Goal: Task Accomplishment & Management: Manage account settings

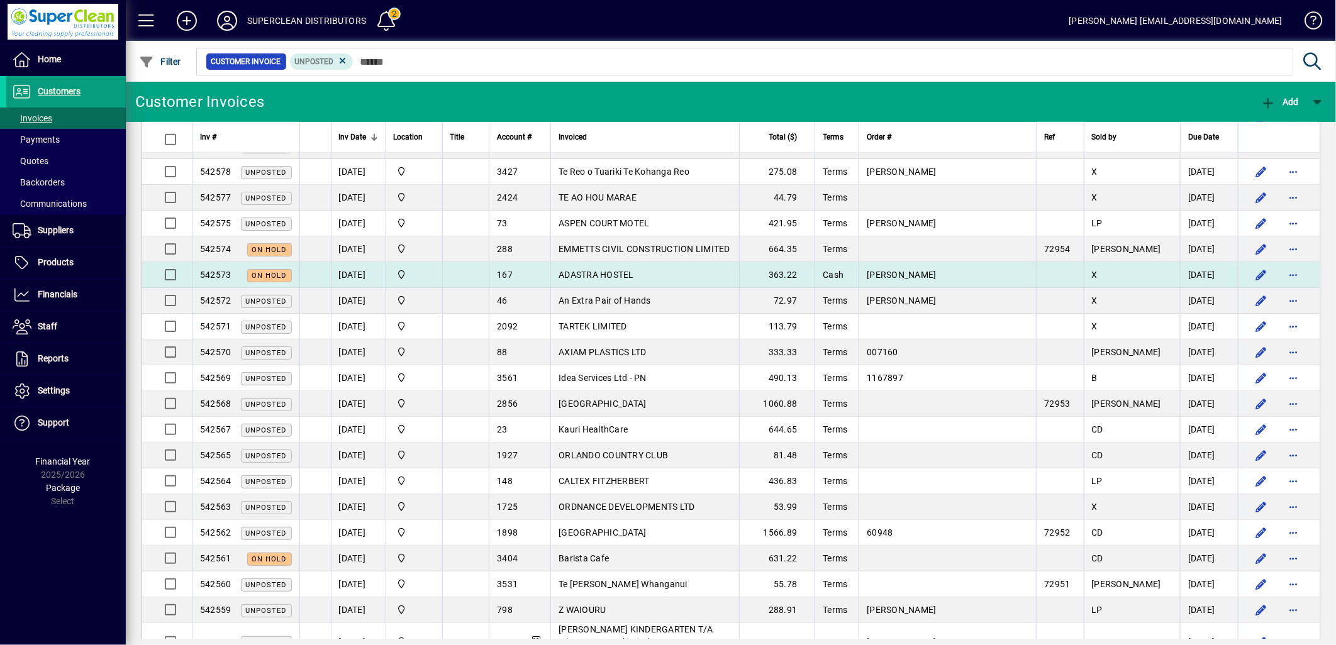
scroll to position [629, 0]
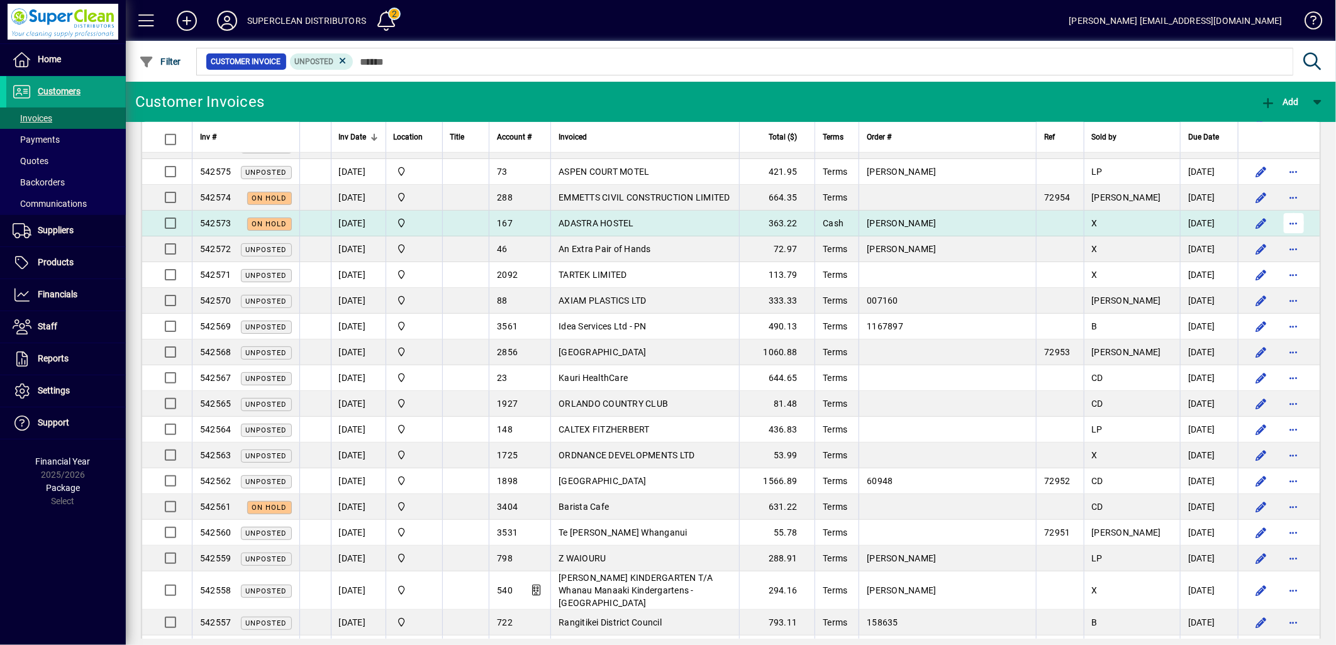
click at [1281, 225] on span "button" at bounding box center [1294, 223] width 30 height 30
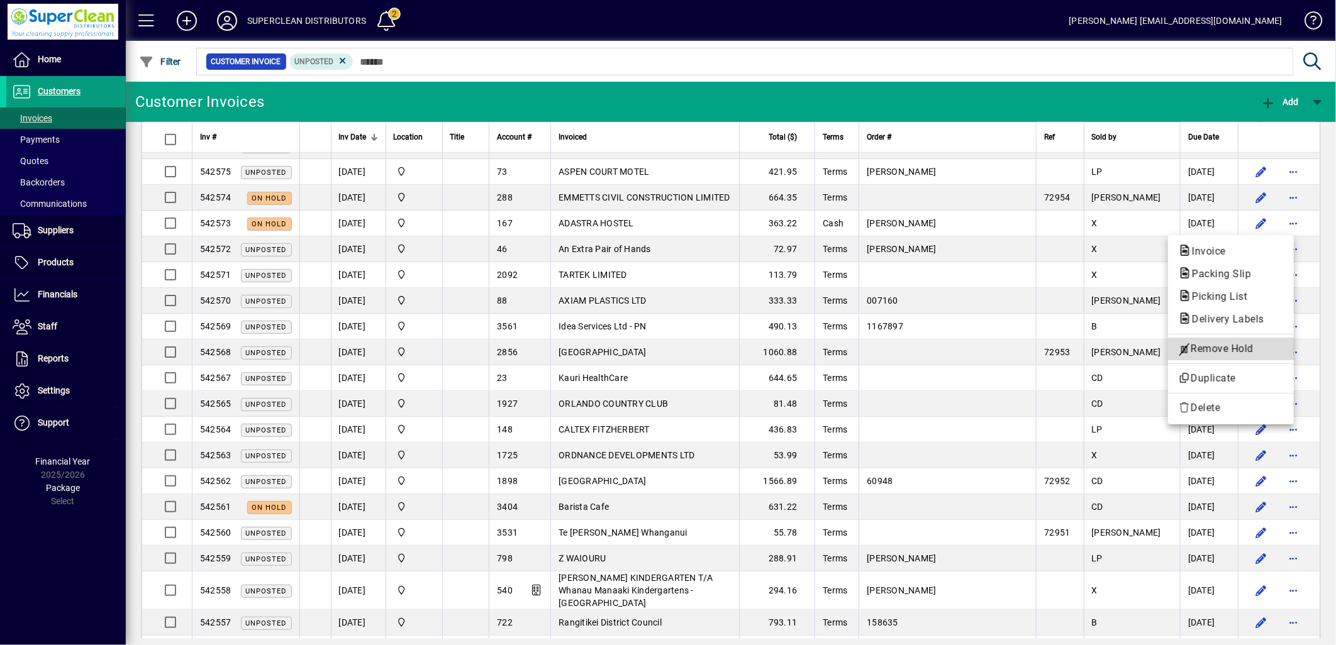
click at [1210, 343] on span "Remove Hold" at bounding box center [1231, 349] width 106 height 15
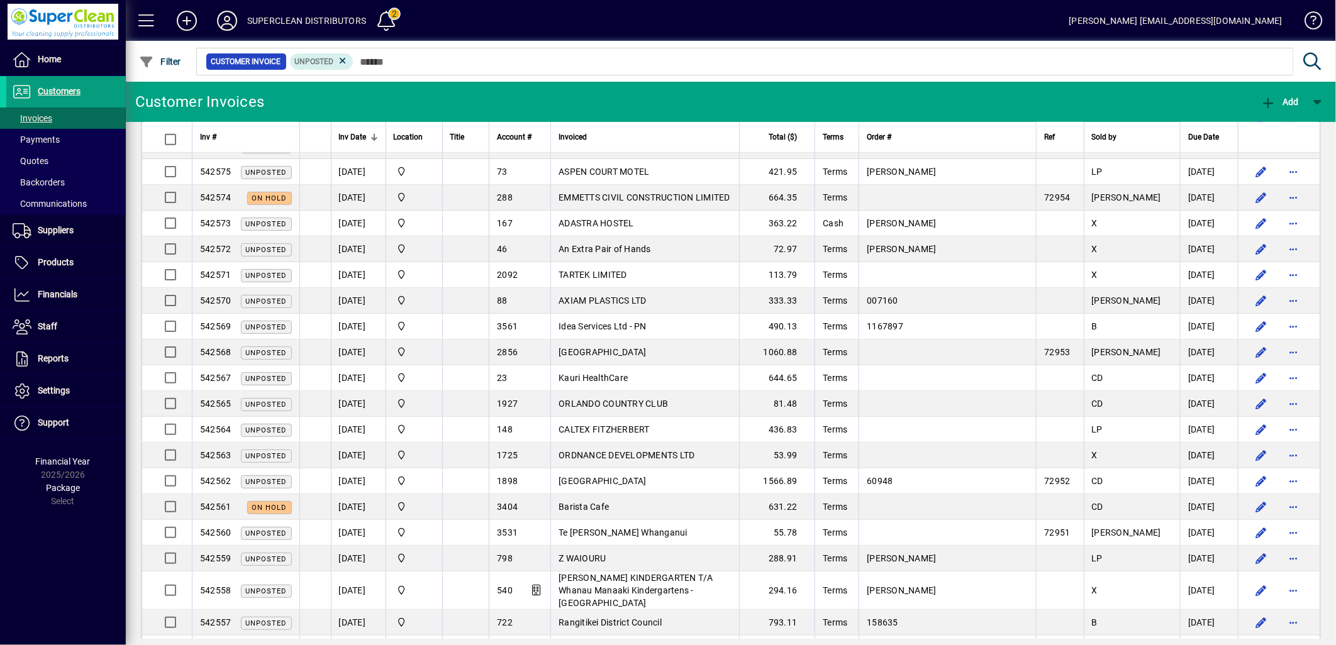
click at [686, 229] on td "ADASTRA HOSTEL" at bounding box center [644, 224] width 189 height 26
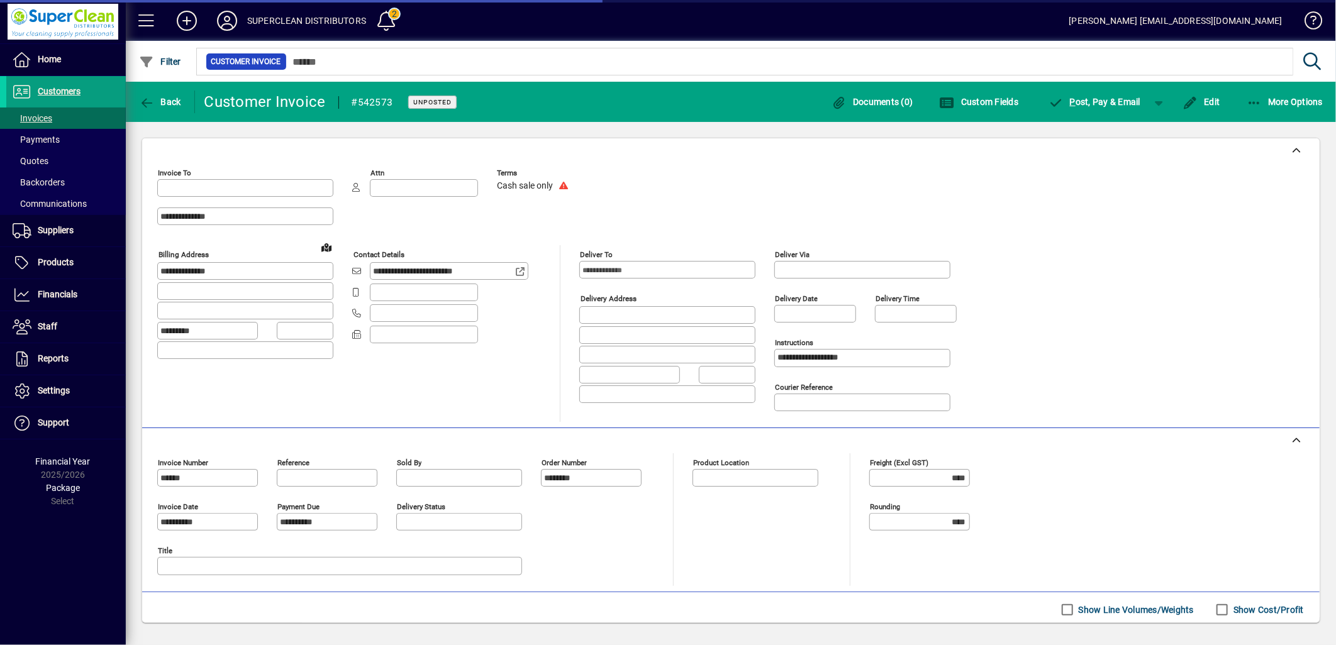
type input "**********"
type input "******"
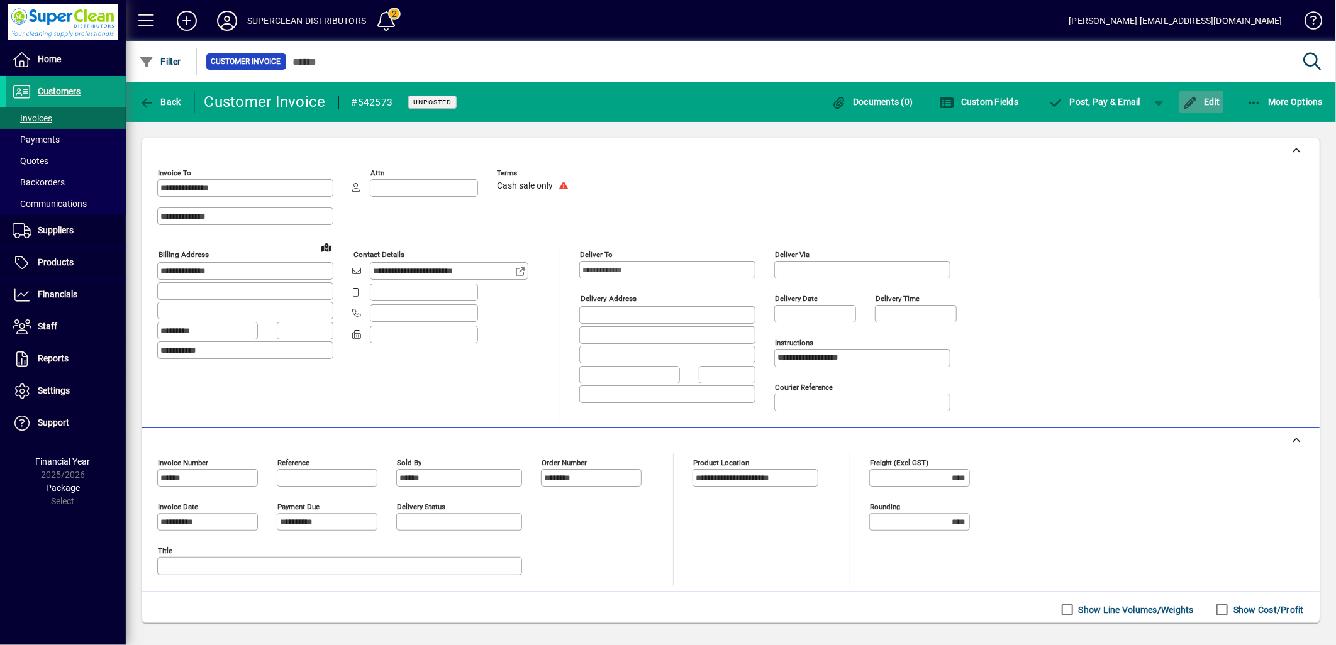
click at [1199, 99] on span "Edit" at bounding box center [1201, 102] width 38 height 10
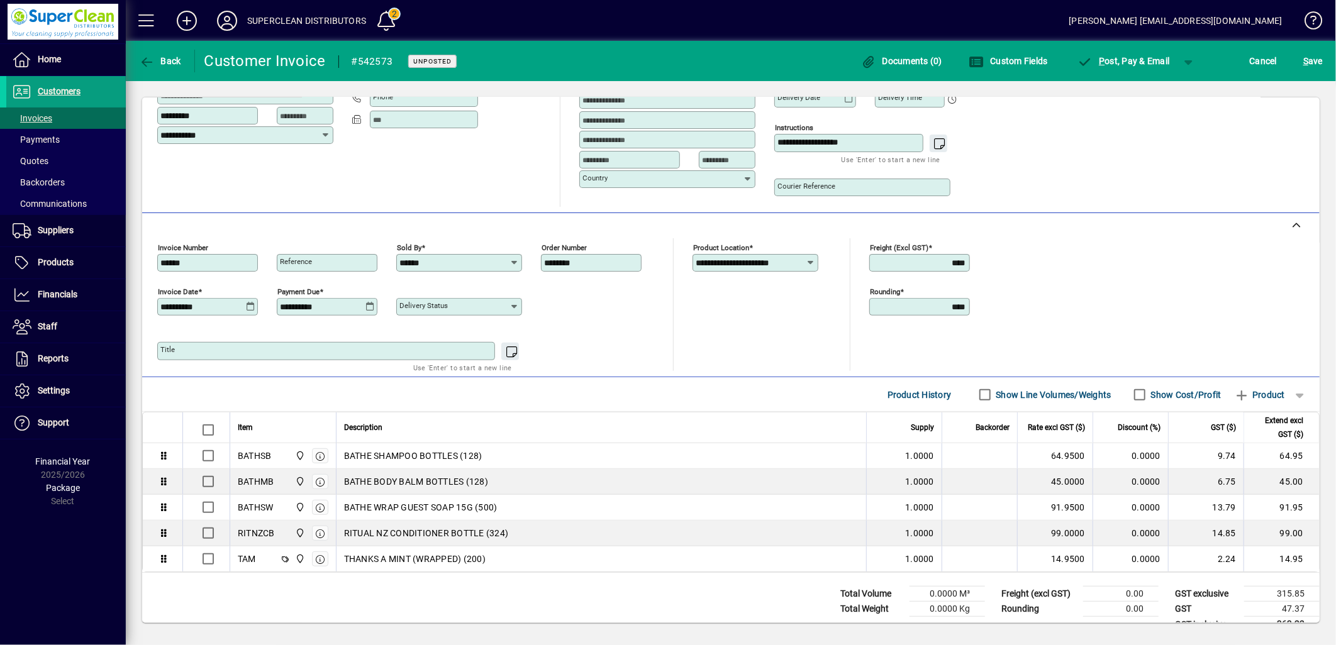
scroll to position [199, 0]
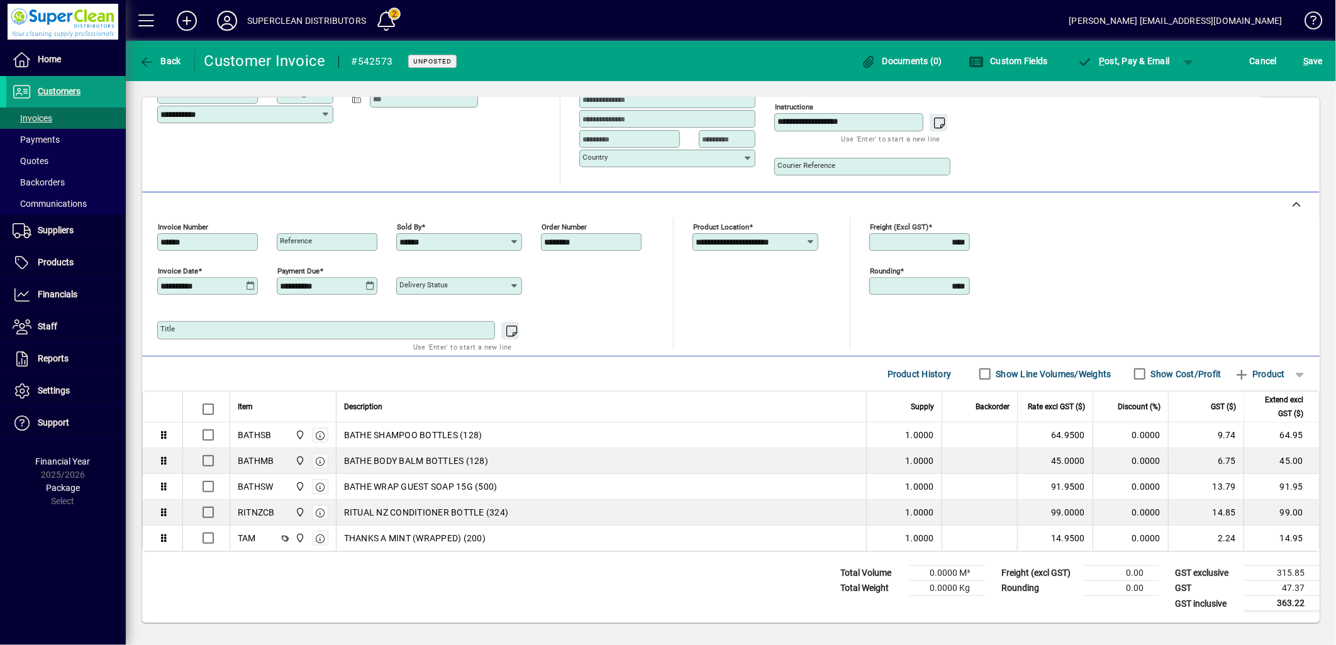
click at [612, 233] on div "Order number ********" at bounding box center [591, 242] width 101 height 18
drag, startPoint x: 595, startPoint y: 242, endPoint x: 550, endPoint y: 235, distance: 45.1
click at [550, 237] on input "********" at bounding box center [592, 242] width 97 height 10
type input "********"
click at [1318, 60] on span "S ave" at bounding box center [1312, 61] width 19 height 20
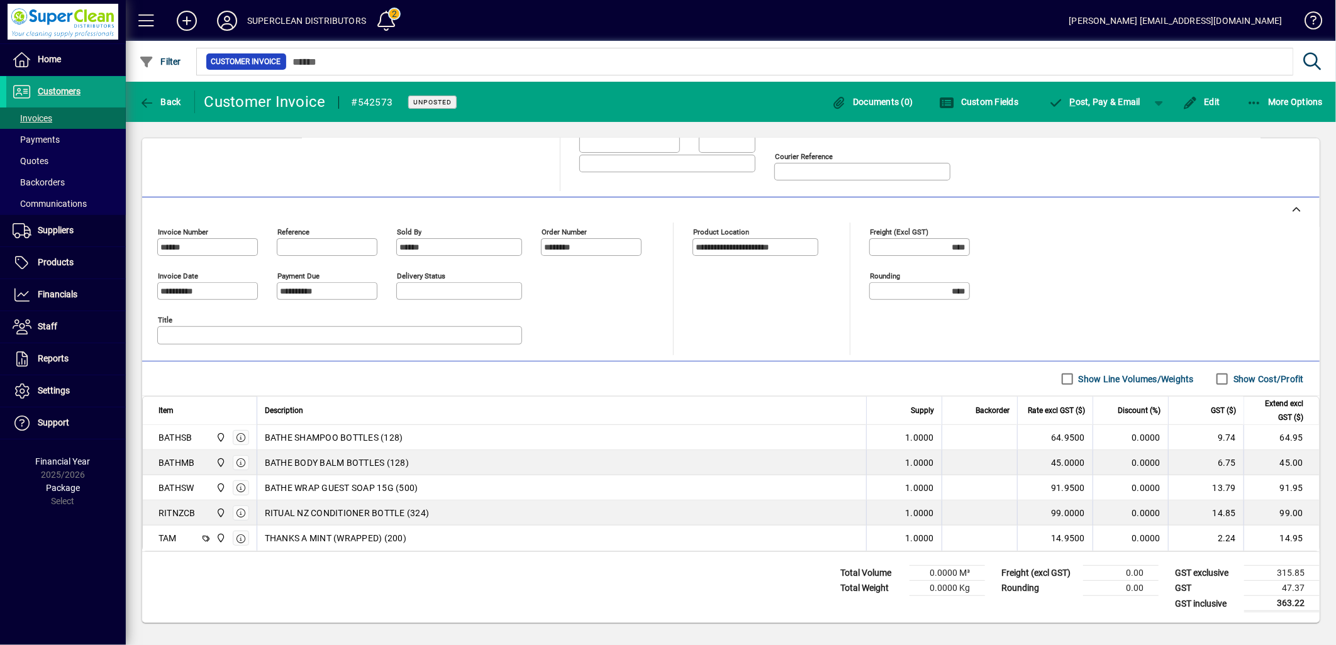
scroll to position [0, 0]
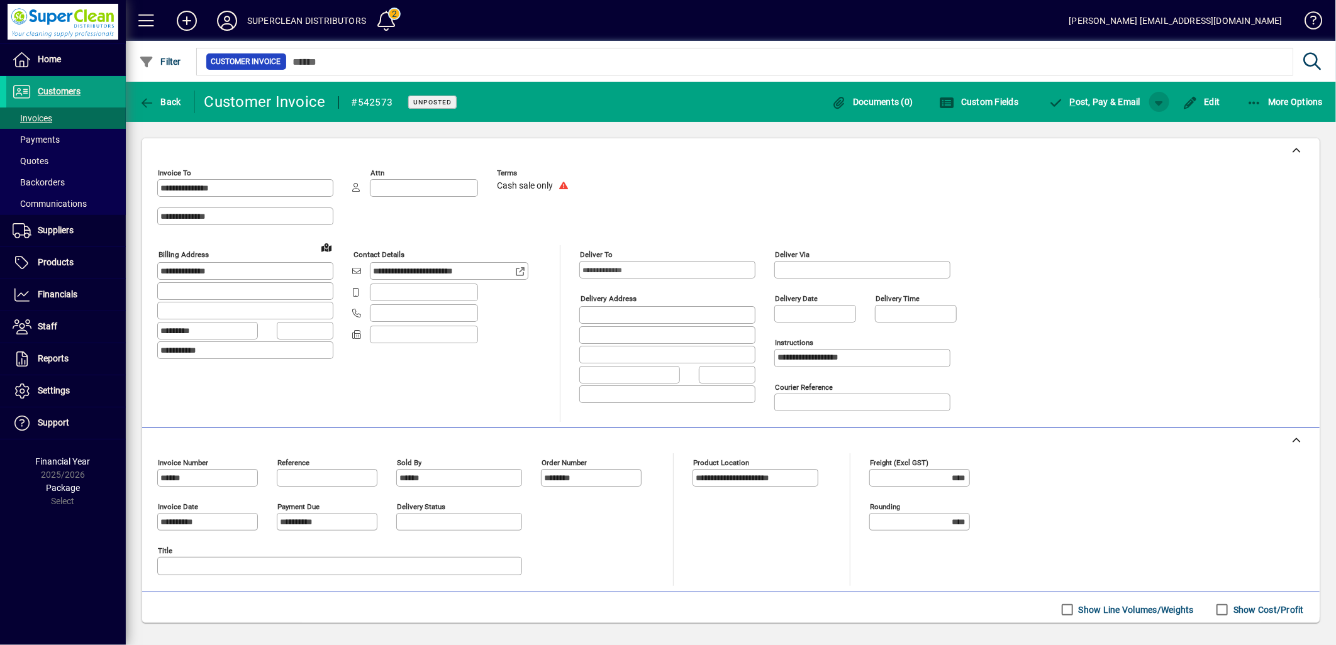
click at [1167, 99] on span "button" at bounding box center [1159, 102] width 30 height 30
click at [1137, 125] on span "P ost & Pay" at bounding box center [1121, 128] width 71 height 10
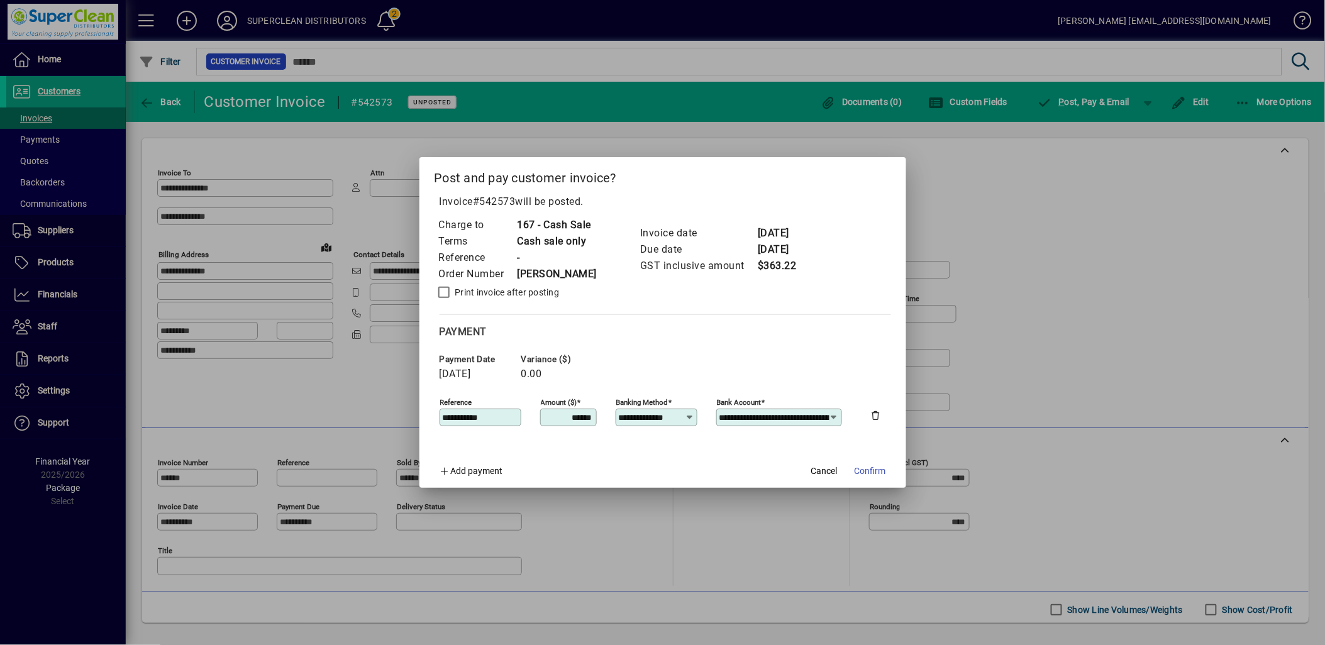
click at [649, 411] on div "**********" at bounding box center [657, 418] width 82 height 18
click at [644, 300] on div "EFTPOS" at bounding box center [643, 297] width 34 height 13
type input "******"
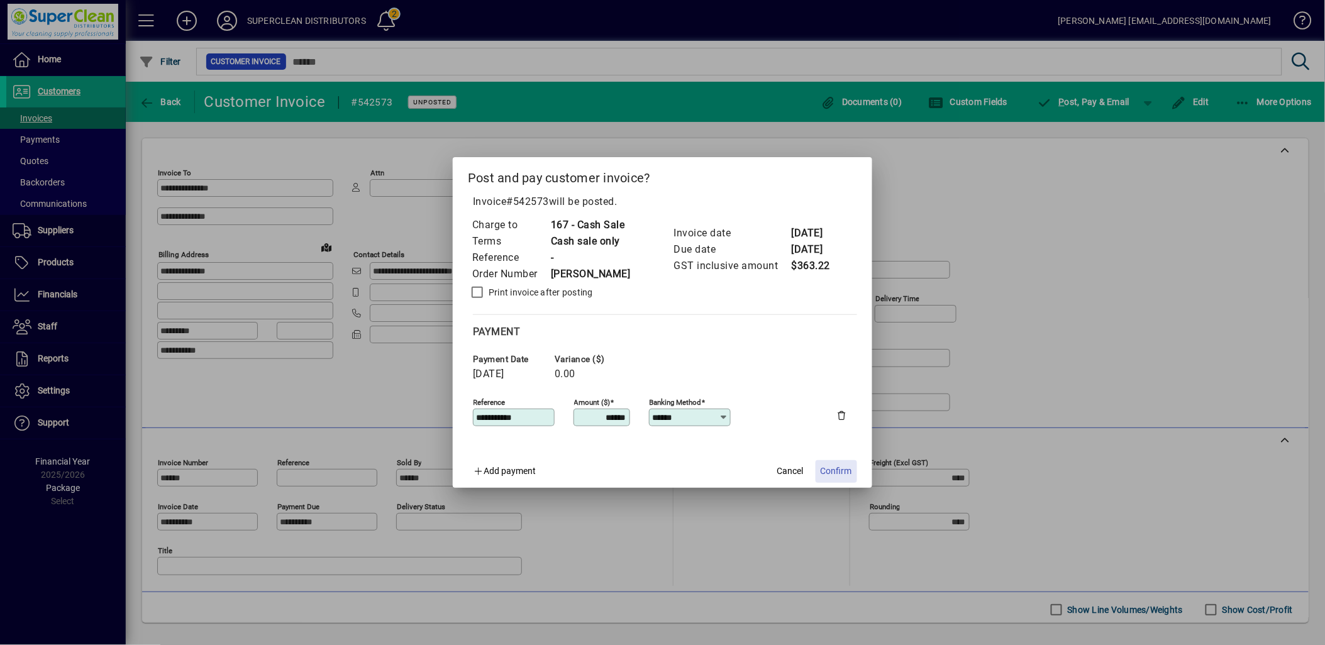
click at [851, 473] on span "Confirm" at bounding box center [836, 471] width 31 height 13
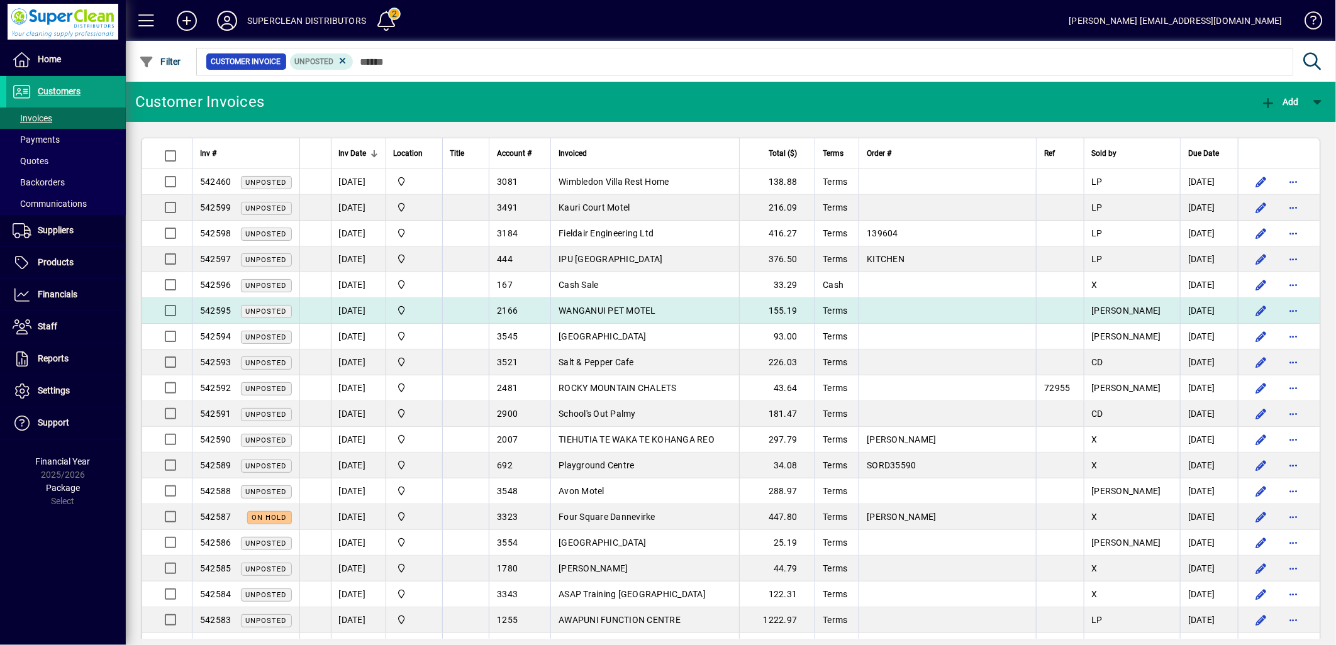
click at [656, 313] on span "WANGANUI PET MOTEL" at bounding box center [607, 311] width 97 height 10
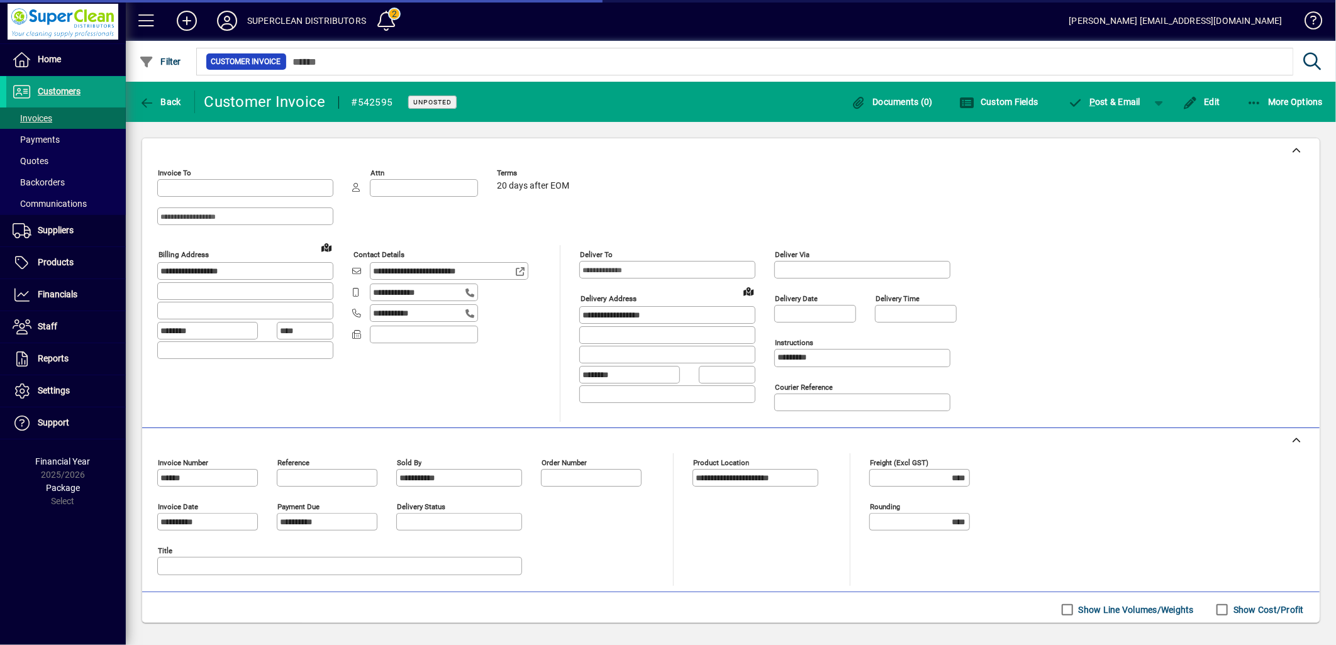
type input "**********"
click at [1168, 101] on span "button" at bounding box center [1159, 102] width 30 height 30
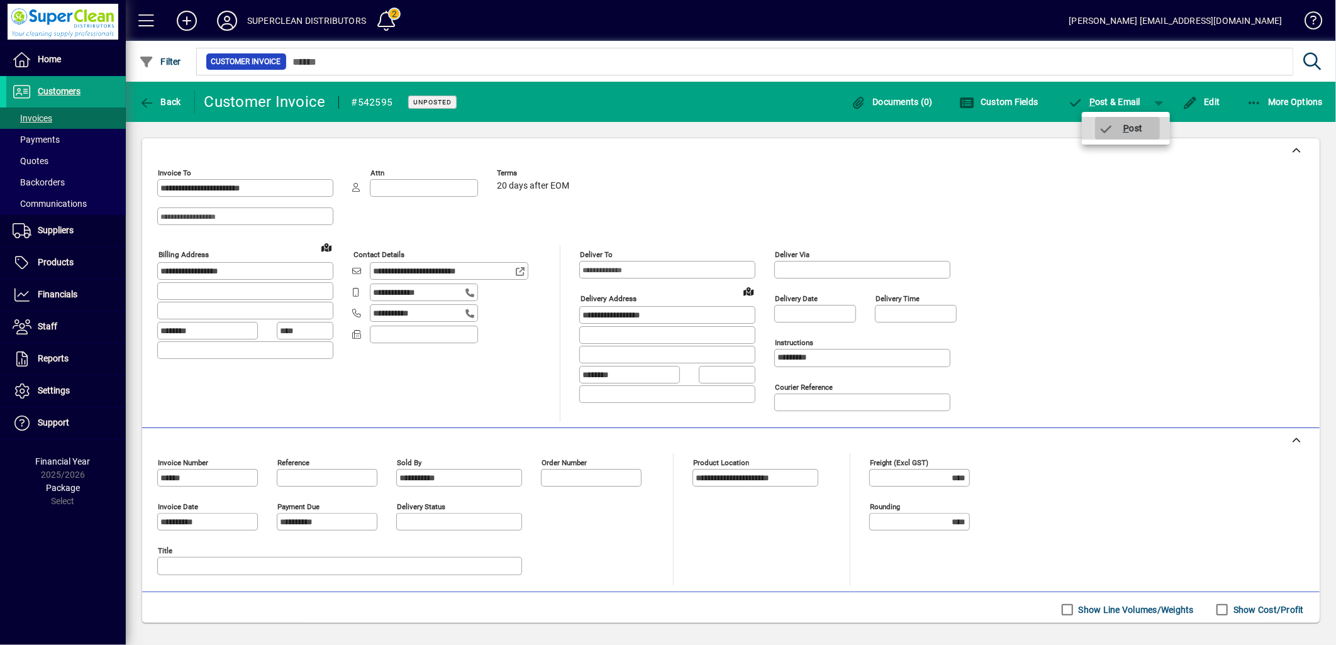
click at [1147, 121] on span "button" at bounding box center [1127, 128] width 65 height 30
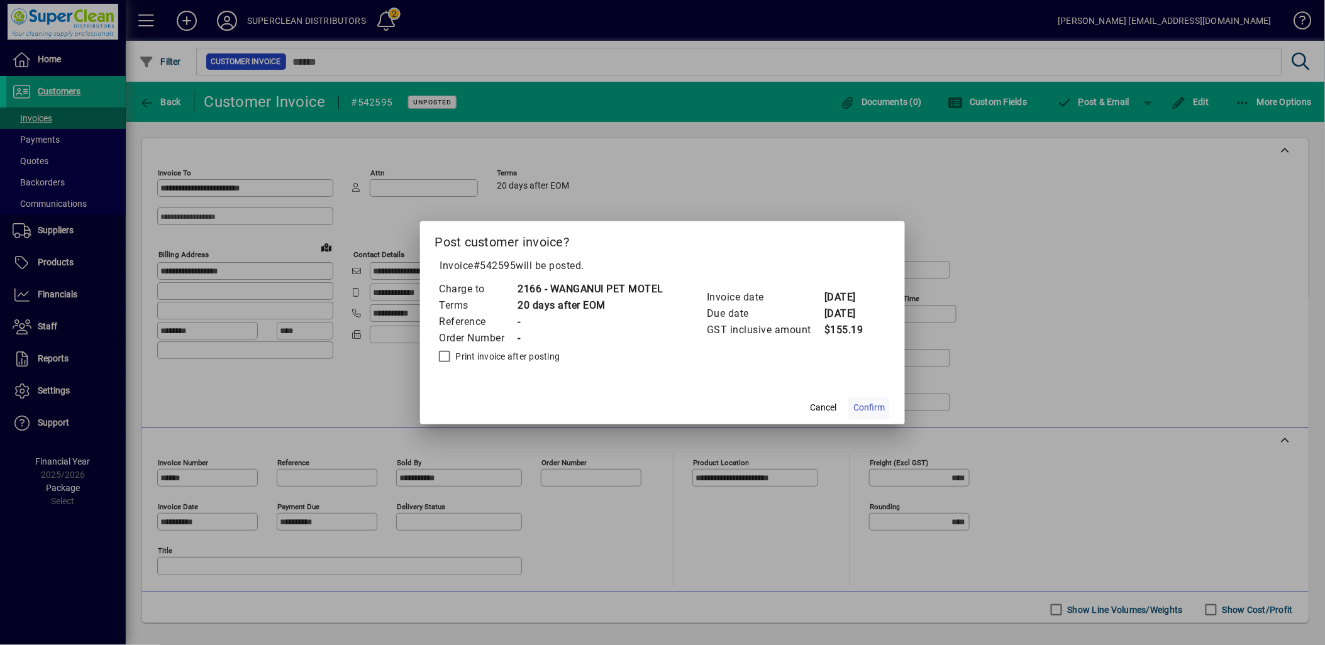
click at [881, 406] on span "Confirm" at bounding box center [868, 407] width 31 height 13
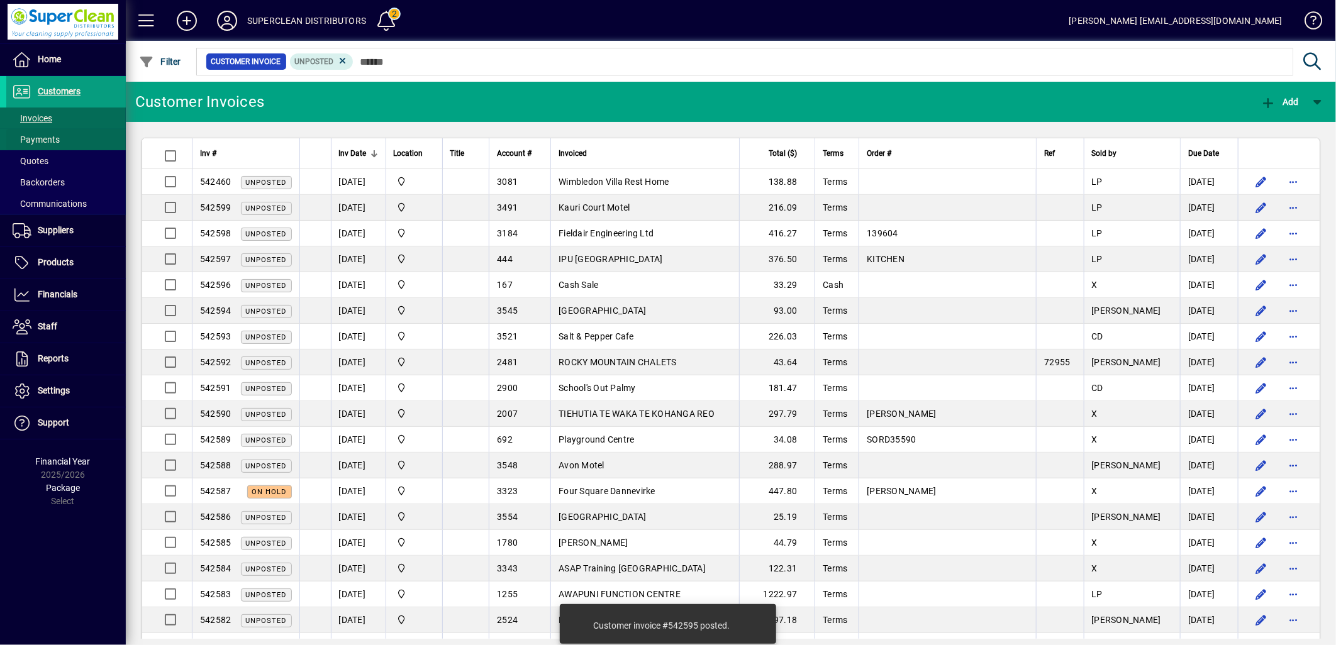
click at [52, 143] on span "Payments" at bounding box center [36, 140] width 47 height 10
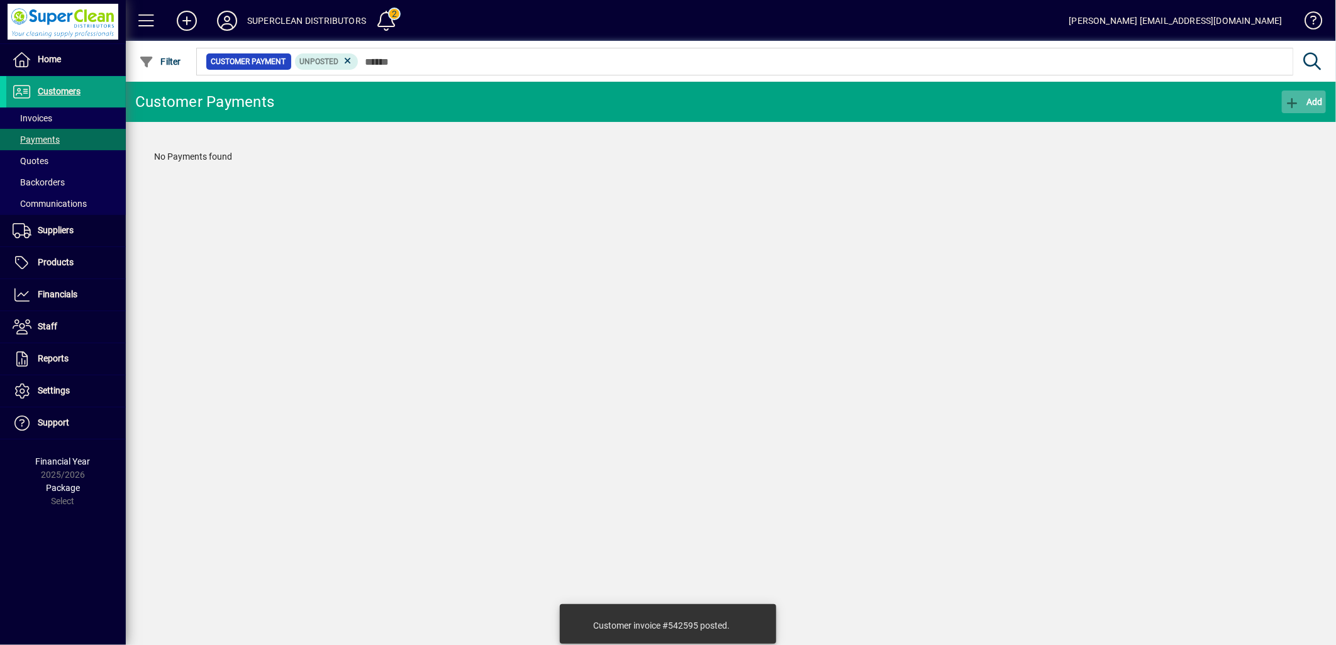
click at [1310, 103] on span "Add" at bounding box center [1304, 102] width 38 height 10
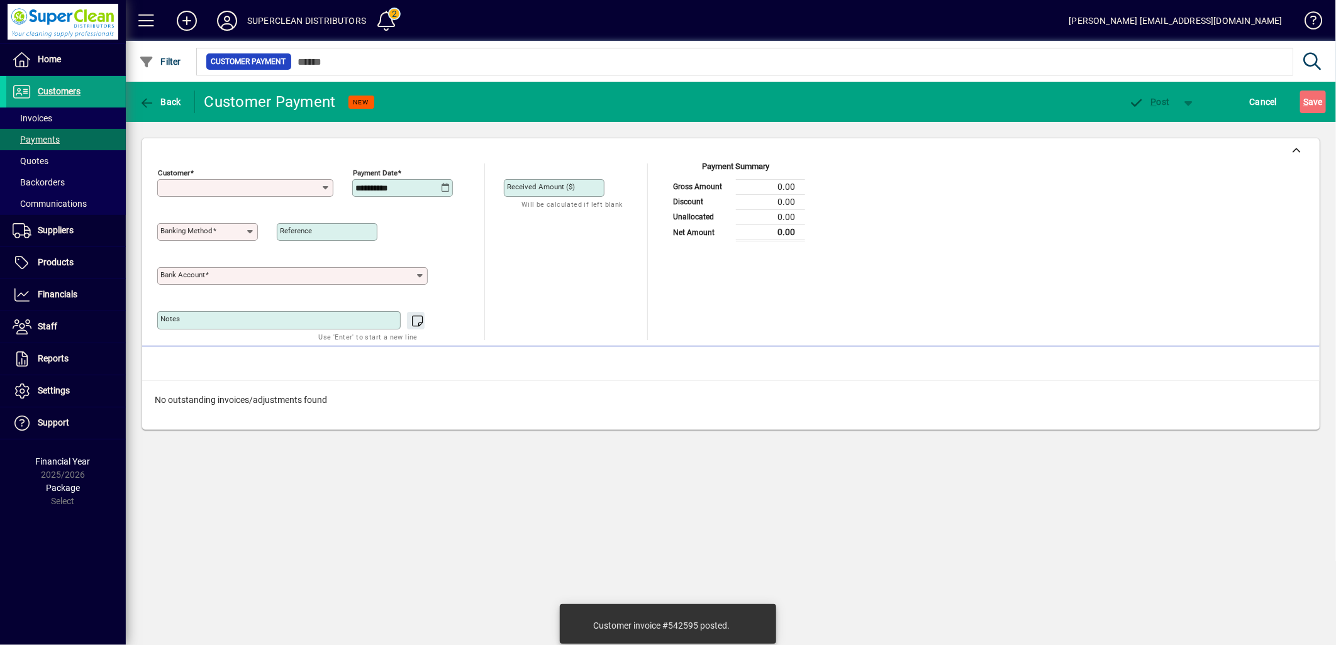
type input "**********"
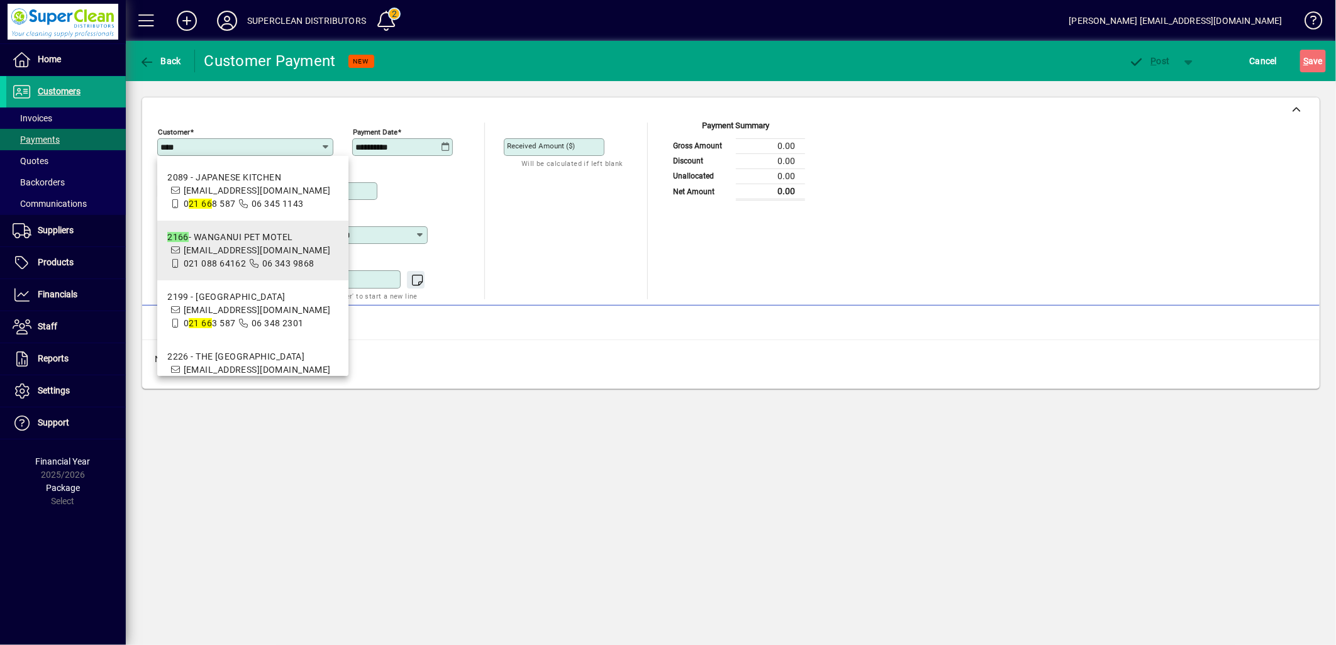
click at [279, 252] on span "wanganuipetmotel@gmail.com" at bounding box center [257, 250] width 147 height 10
type input "**********"
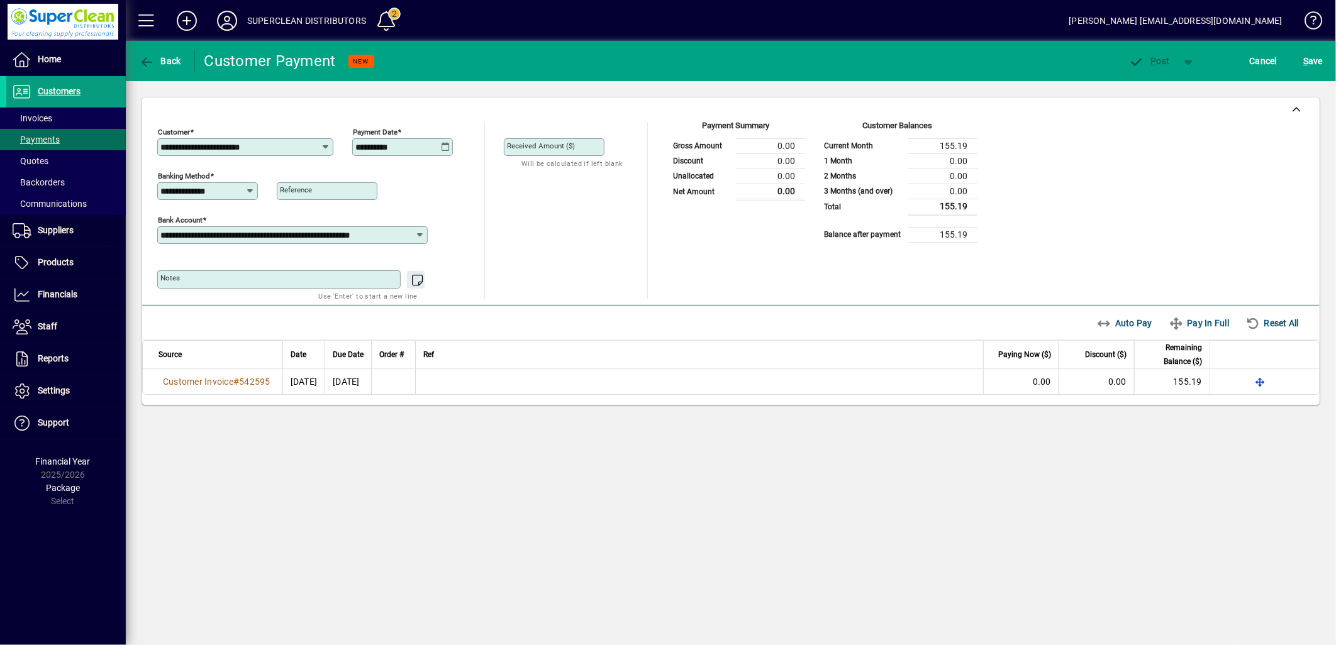
click at [241, 192] on input "**********" at bounding box center [203, 191] width 86 height 10
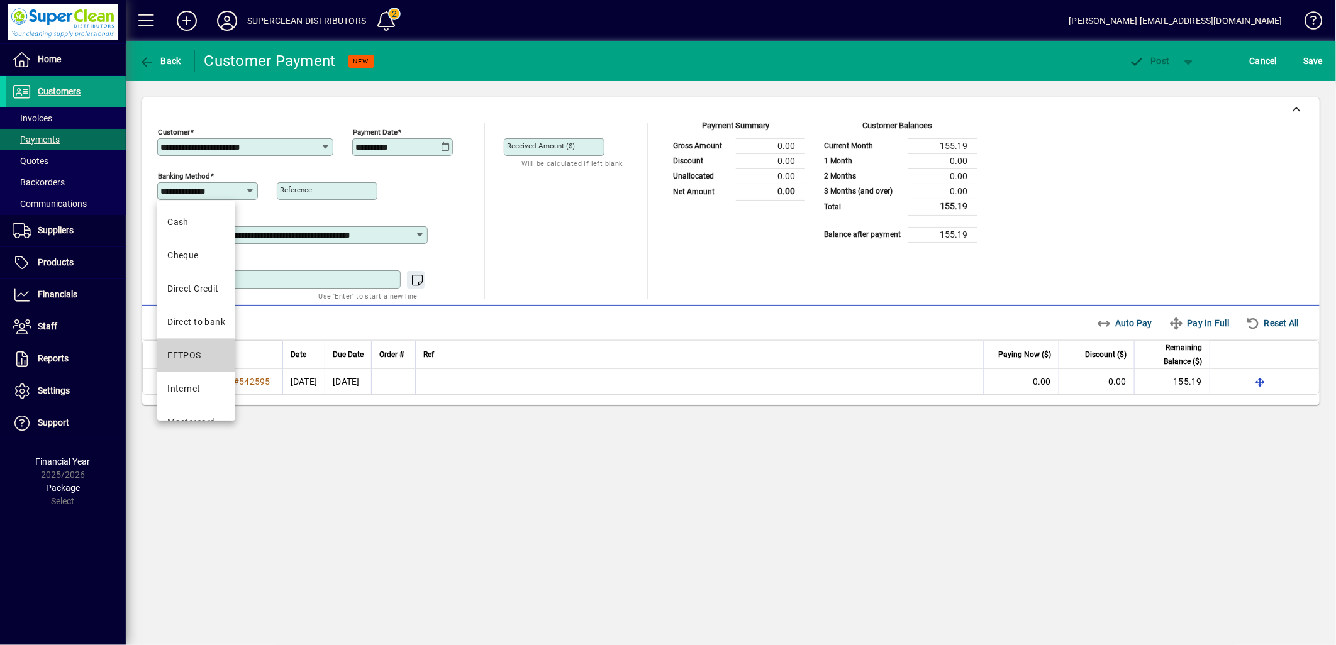
click at [219, 354] on mat-option "EFTPOS" at bounding box center [196, 355] width 78 height 33
type input "******"
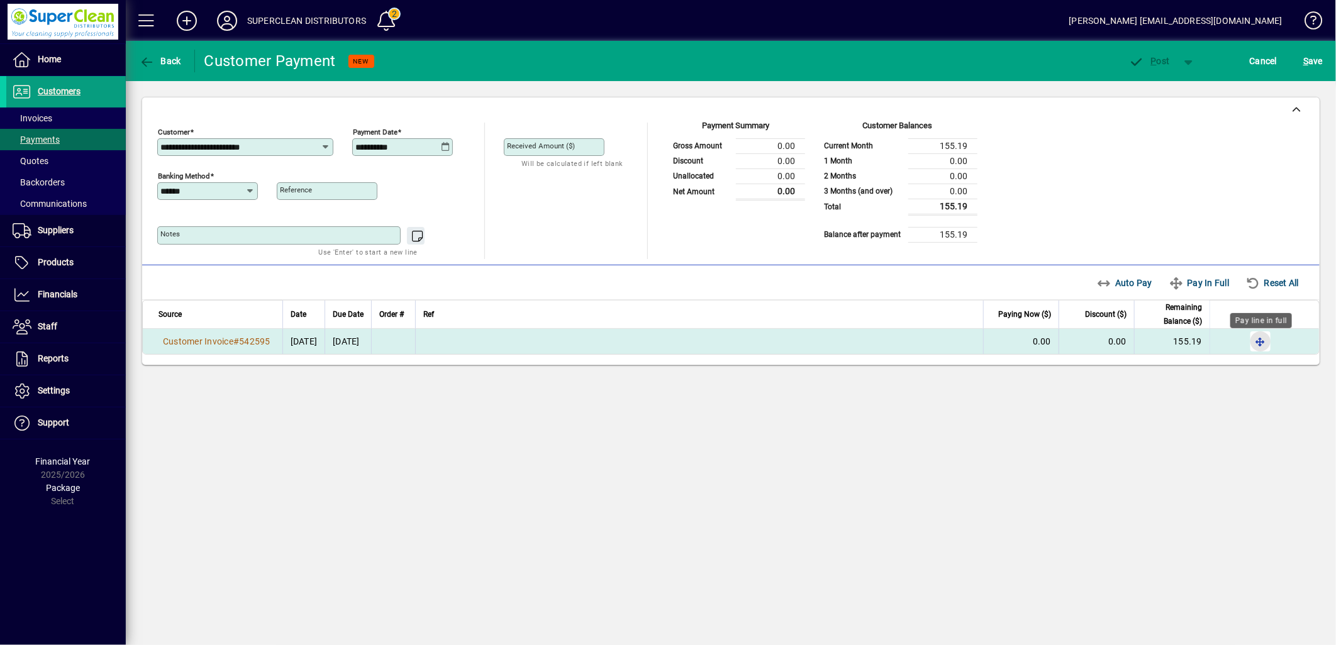
click at [1254, 338] on span "button" at bounding box center [1260, 341] width 30 height 30
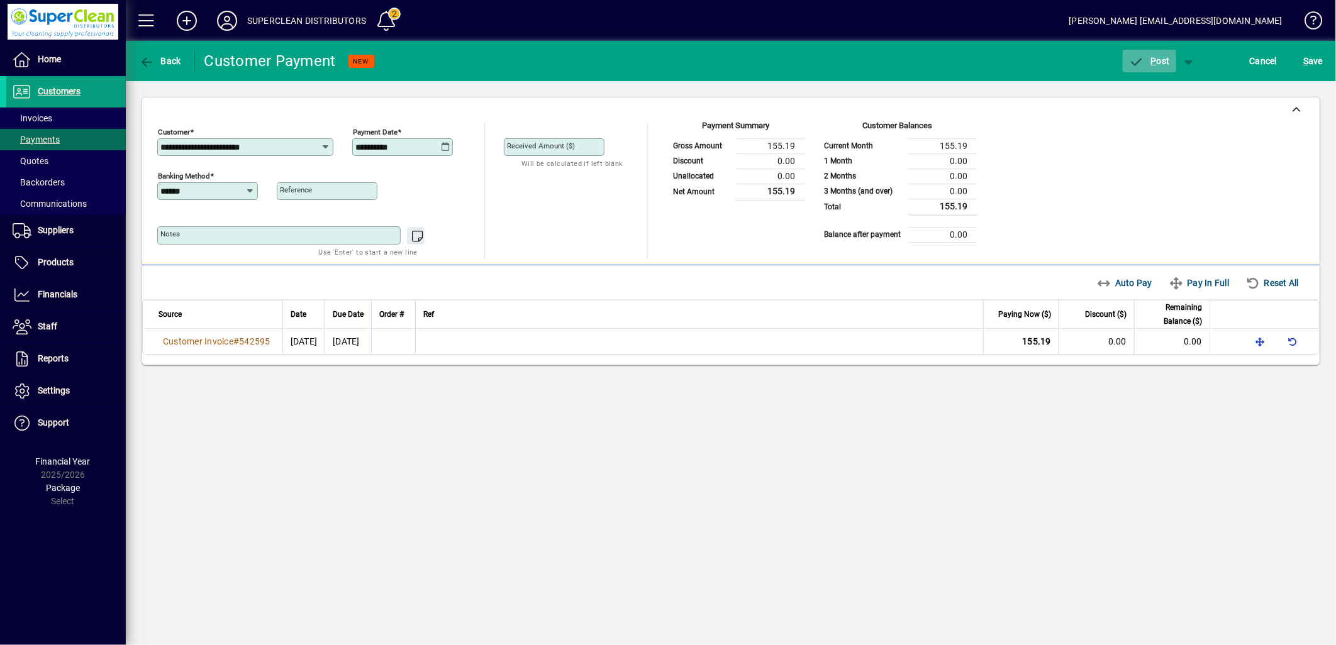
click at [1159, 60] on span "P ost" at bounding box center [1149, 61] width 41 height 10
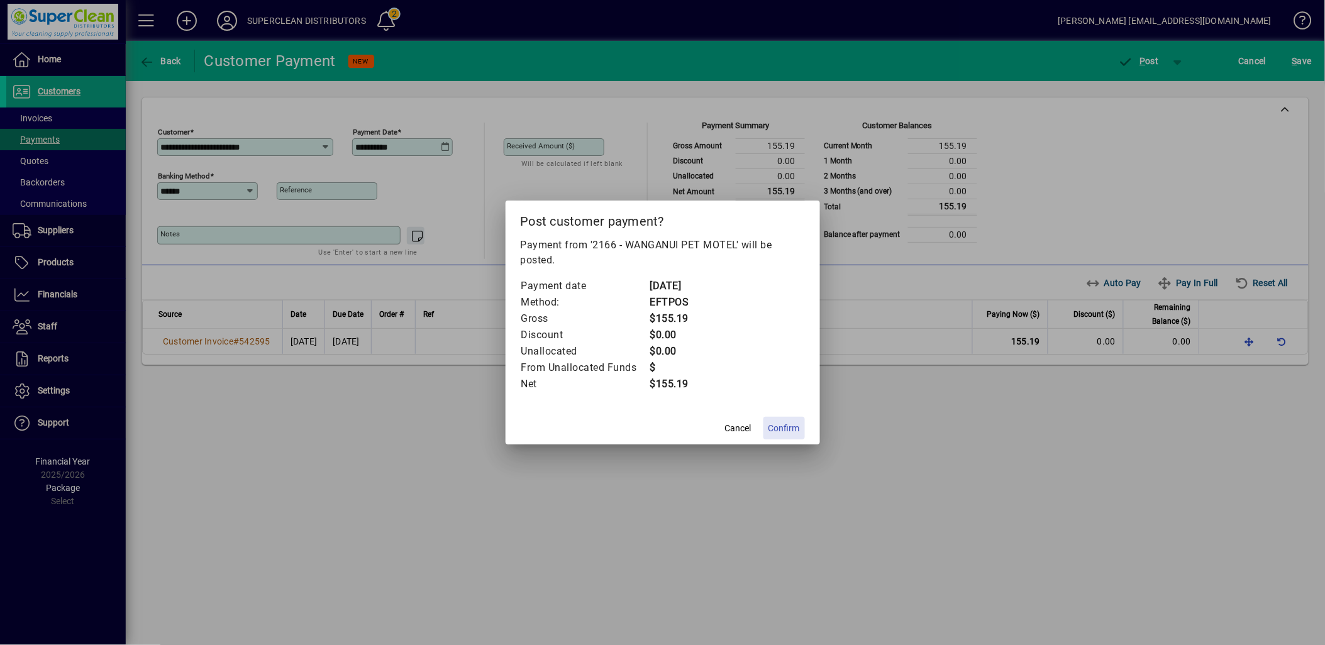
click at [783, 431] on span "Confirm" at bounding box center [784, 428] width 31 height 13
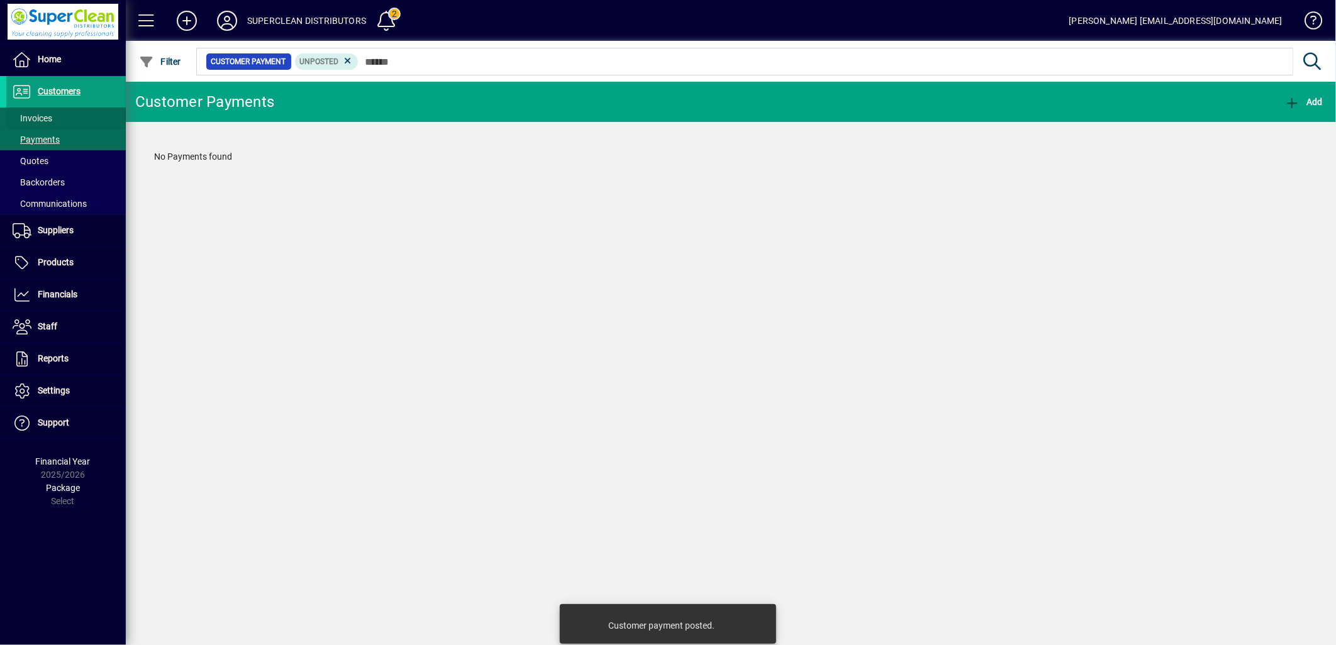
click at [40, 121] on span "Invoices" at bounding box center [33, 118] width 40 height 10
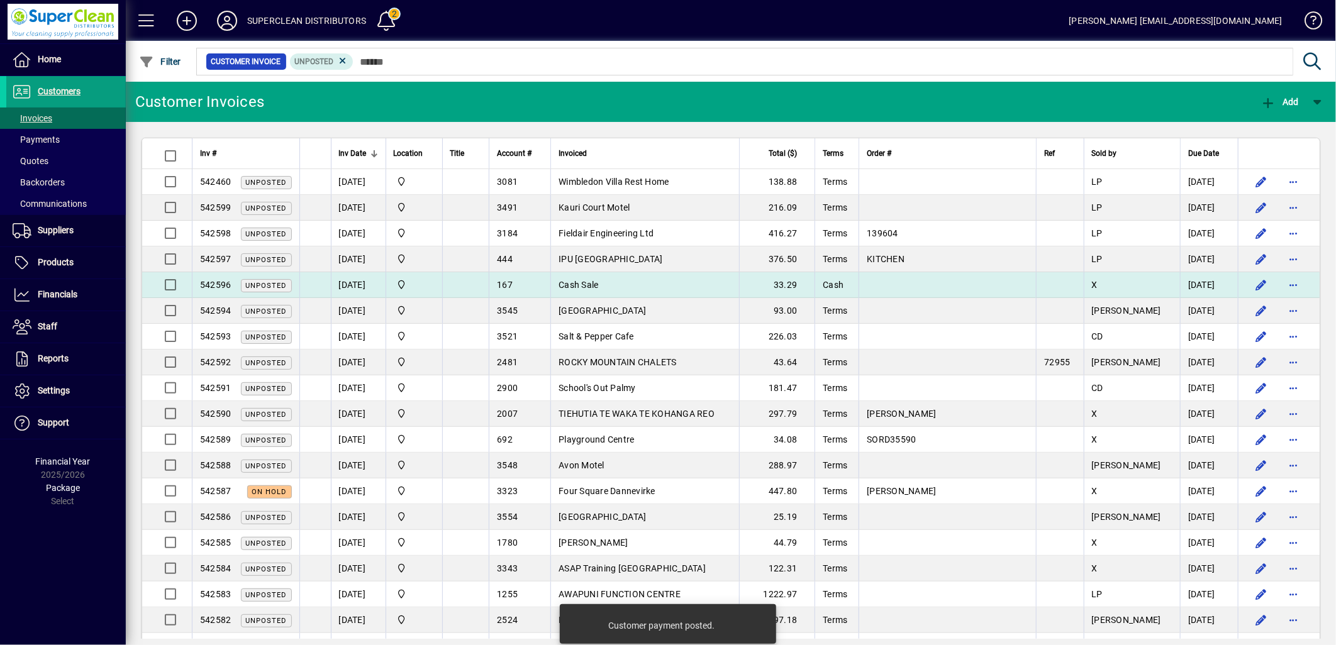
click at [598, 290] on span "Cash Sale" at bounding box center [579, 285] width 40 height 10
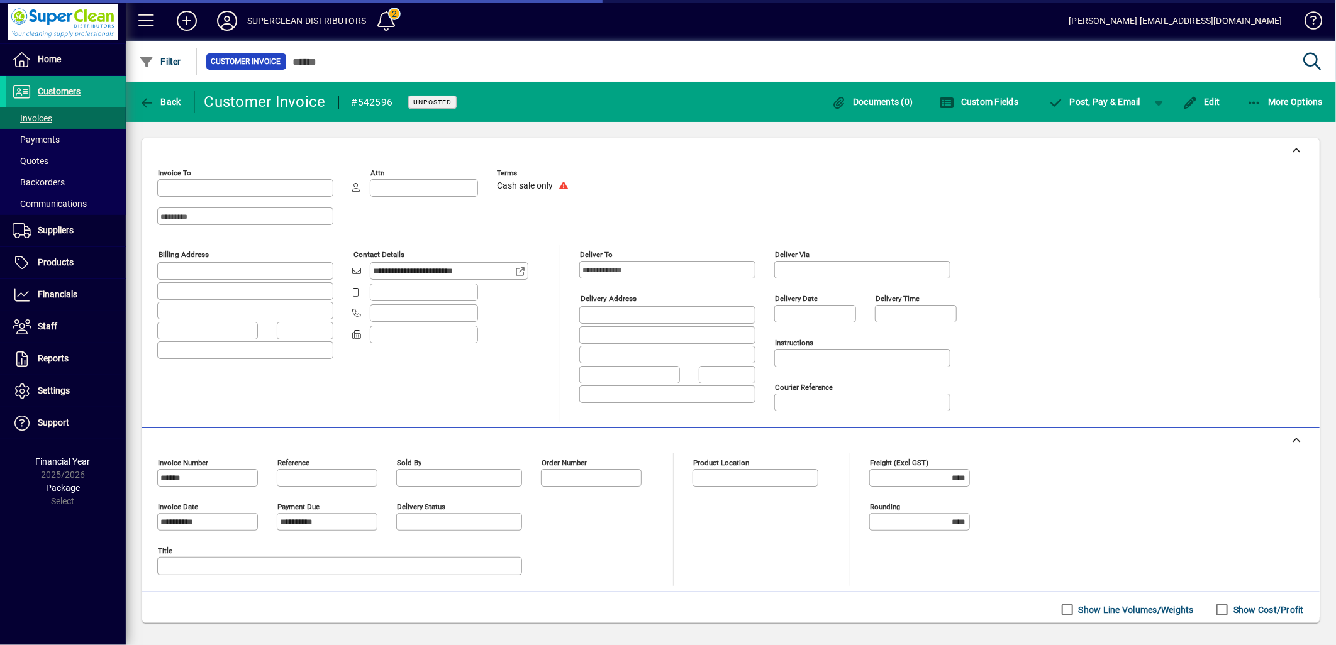
type input "**********"
type input "******"
type input "**********"
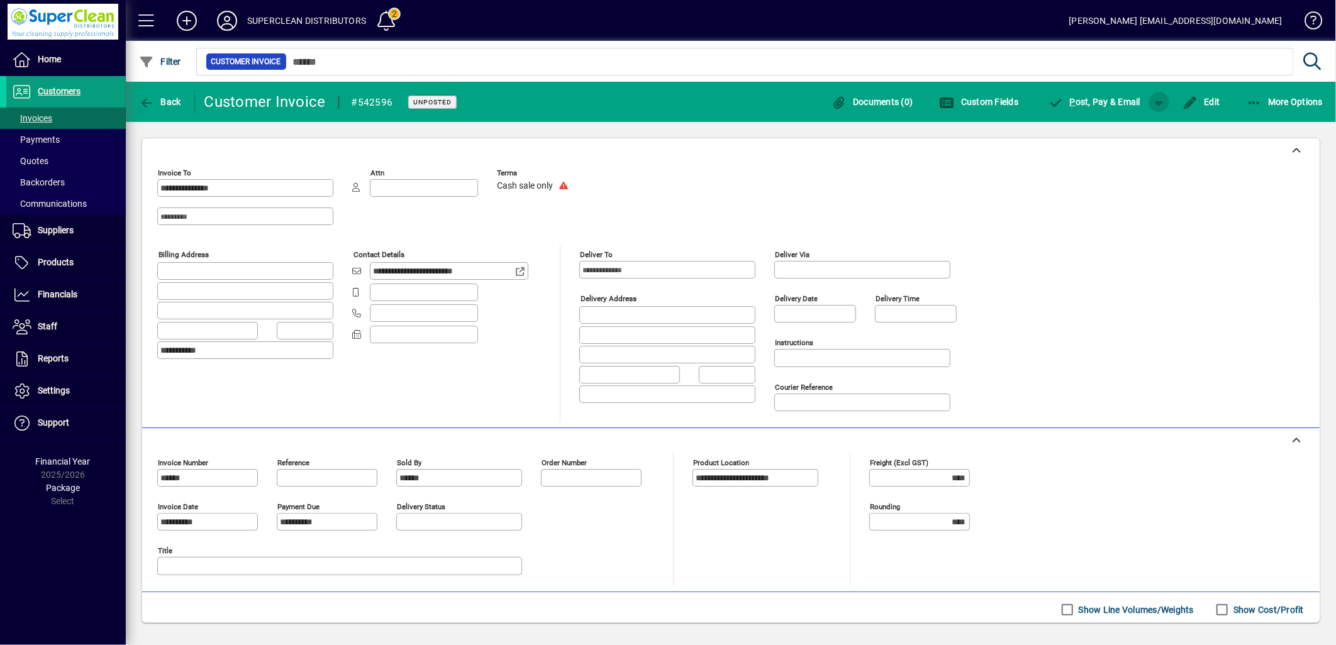
click at [1156, 99] on span "button" at bounding box center [1159, 102] width 30 height 30
click at [1143, 123] on span "P ost & Pay" at bounding box center [1121, 128] width 71 height 10
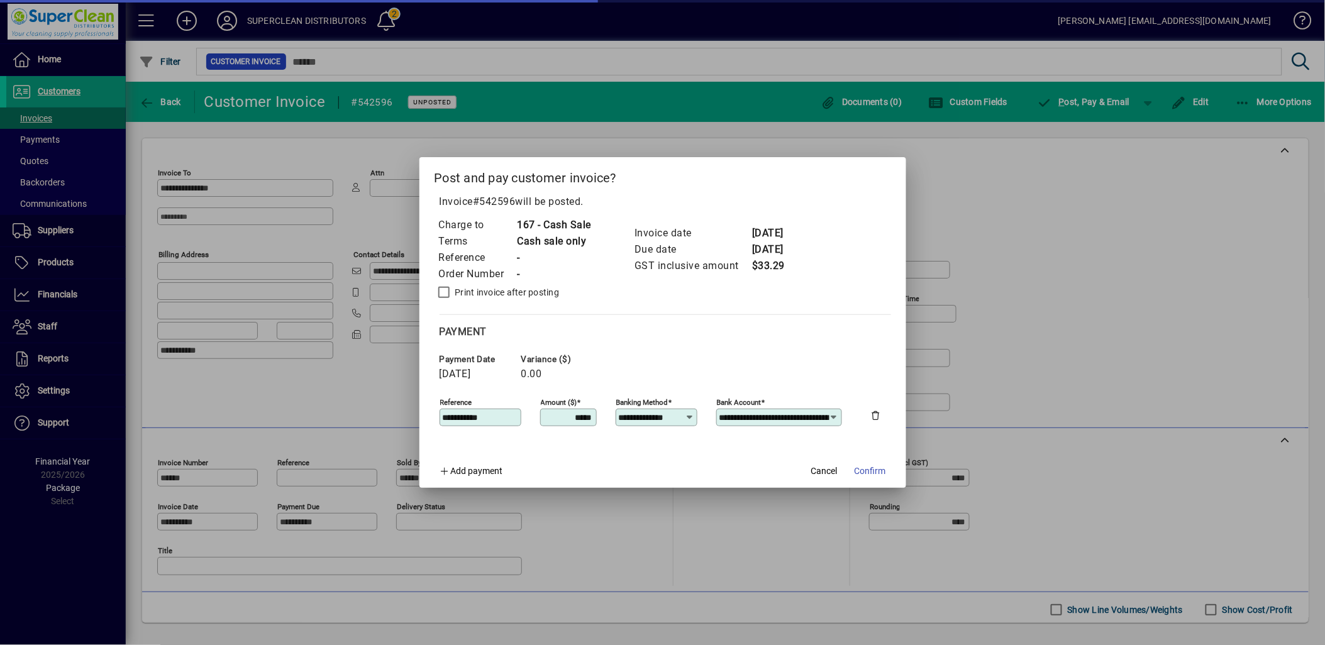
click at [670, 420] on input "**********" at bounding box center [652, 418] width 67 height 10
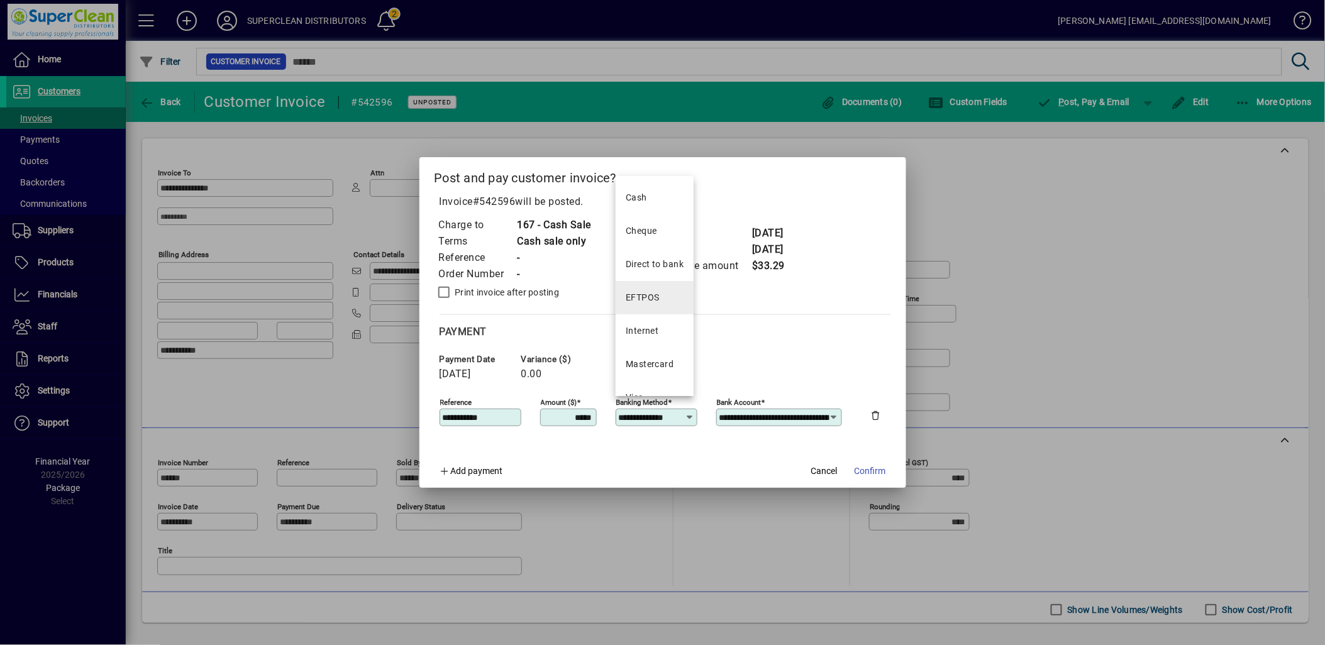
click at [630, 296] on div "EFTPOS" at bounding box center [643, 297] width 34 height 13
type input "******"
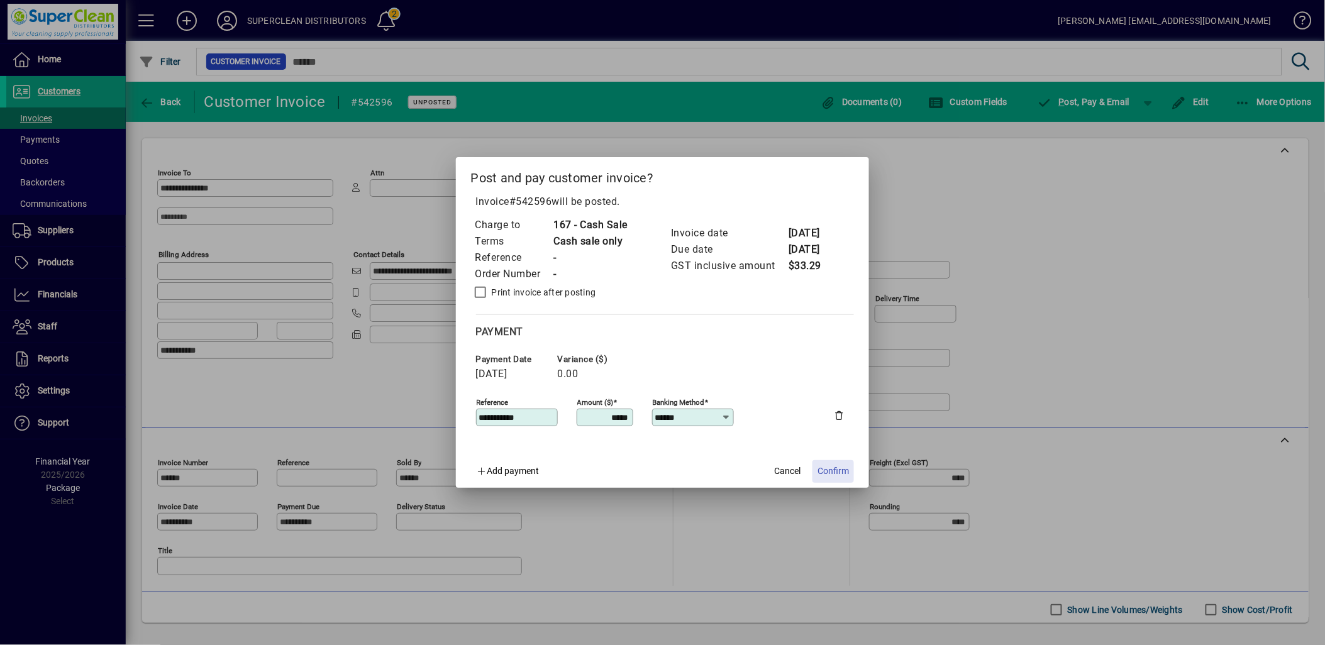
click at [838, 467] on span "Confirm" at bounding box center [833, 471] width 31 height 13
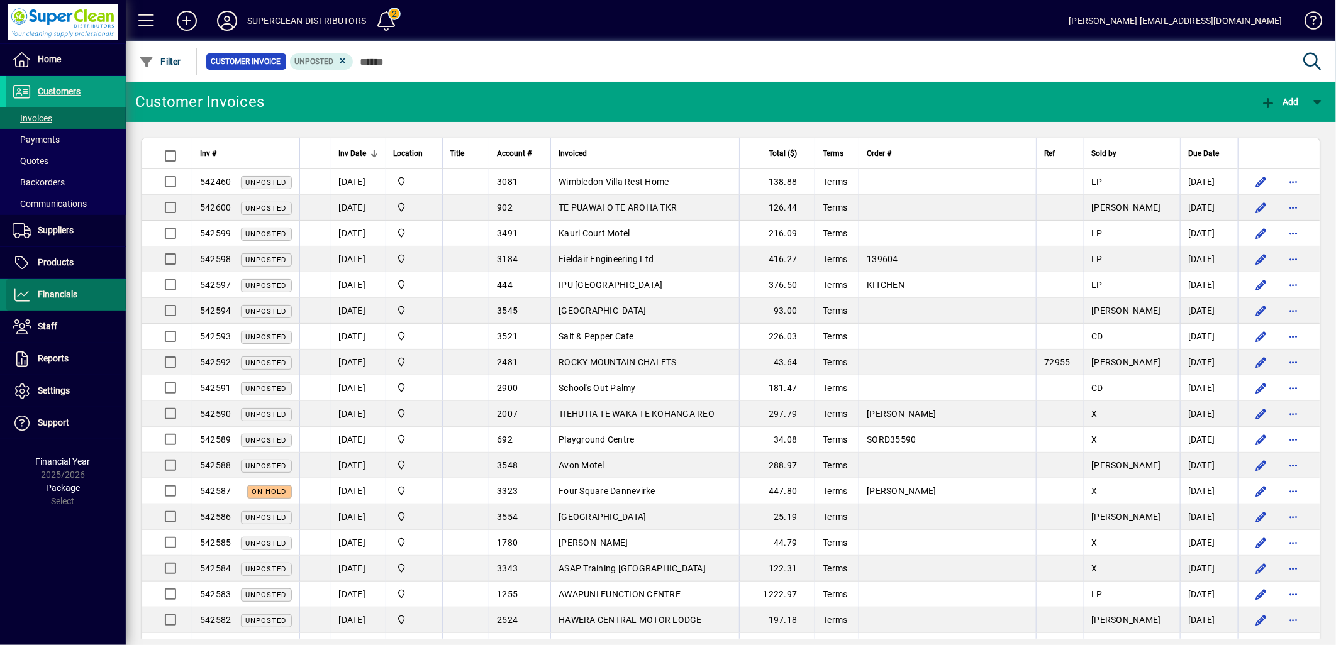
click at [65, 299] on span "Financials" at bounding box center [58, 294] width 40 height 10
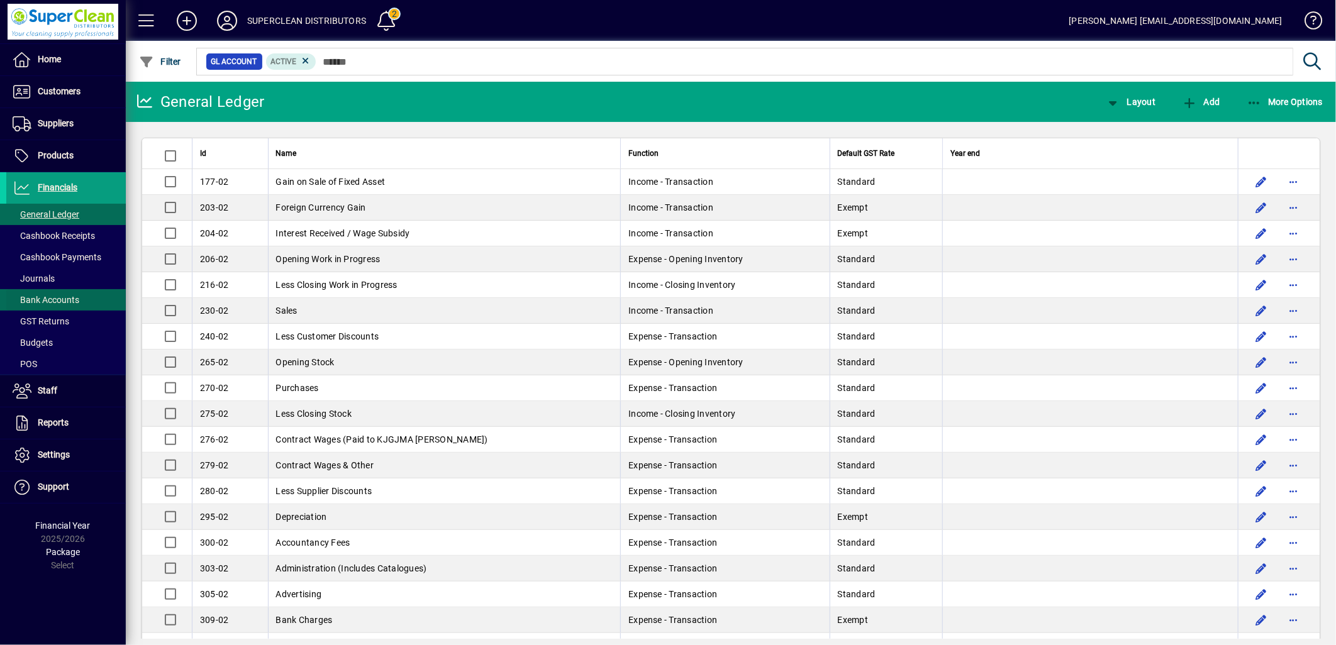
click at [51, 297] on span "Bank Accounts" at bounding box center [46, 300] width 67 height 10
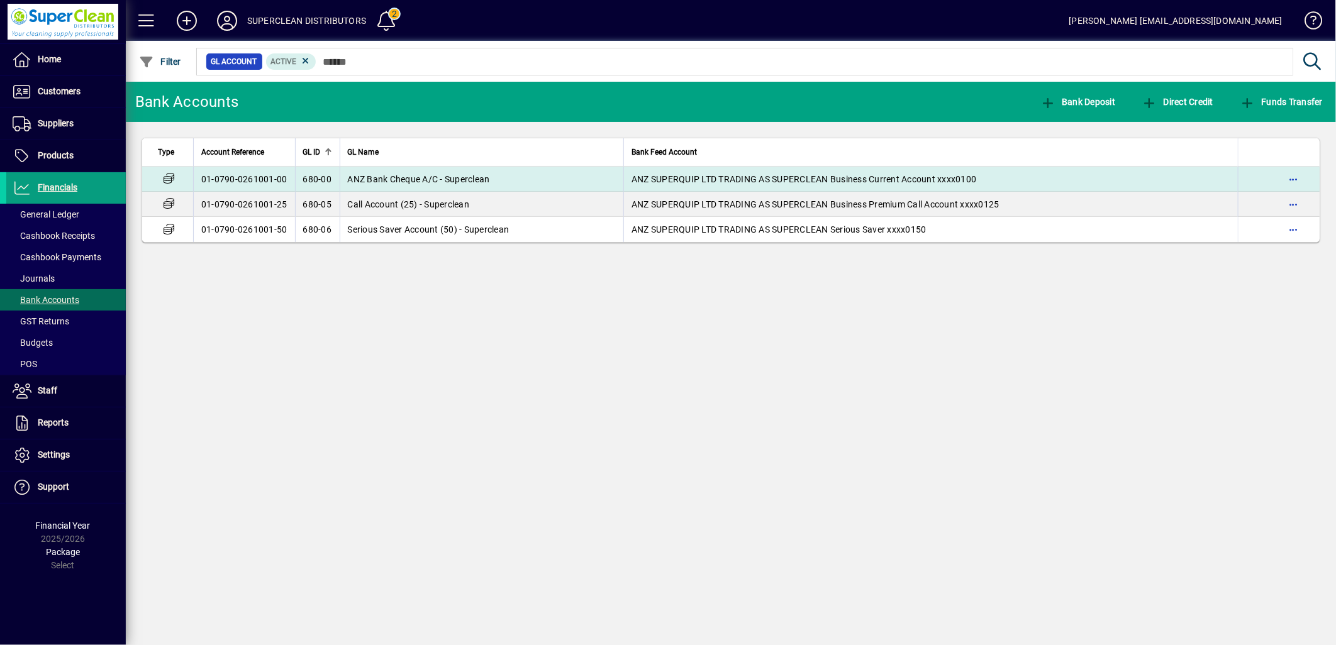
click at [472, 184] on td "ANZ Bank Cheque A/C - Superclean" at bounding box center [482, 179] width 284 height 25
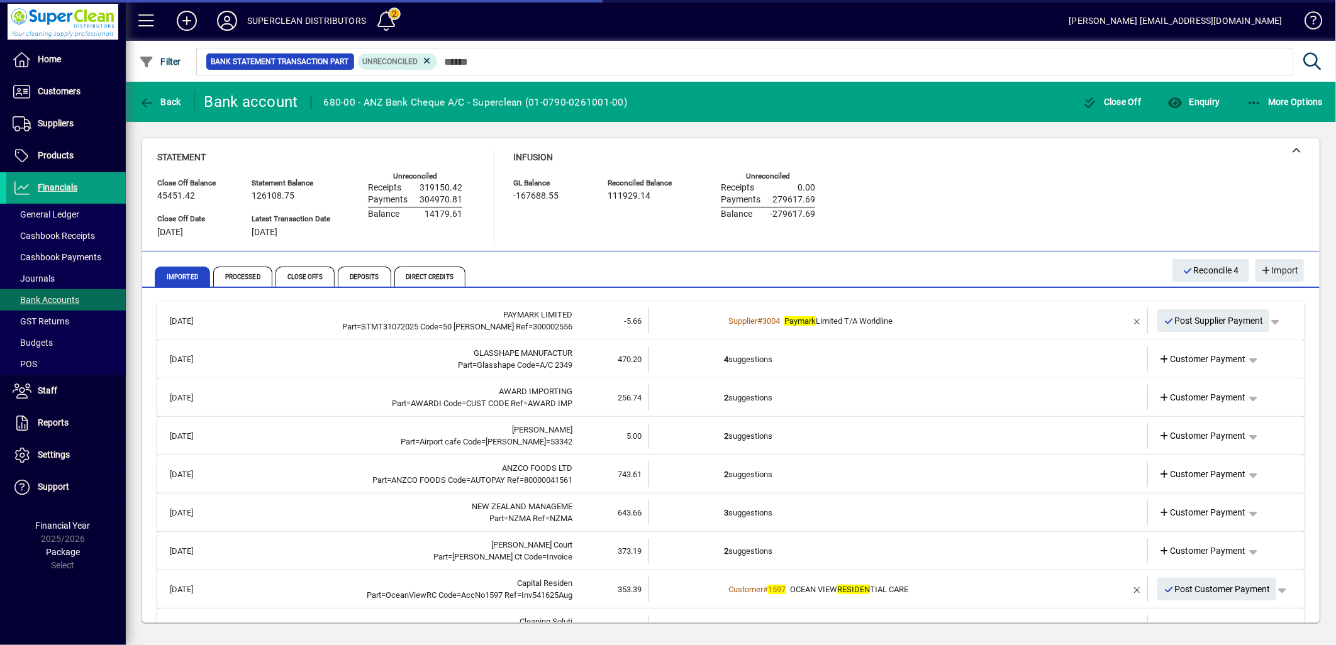
click at [759, 357] on td "4 suggestions" at bounding box center [899, 360] width 350 height 26
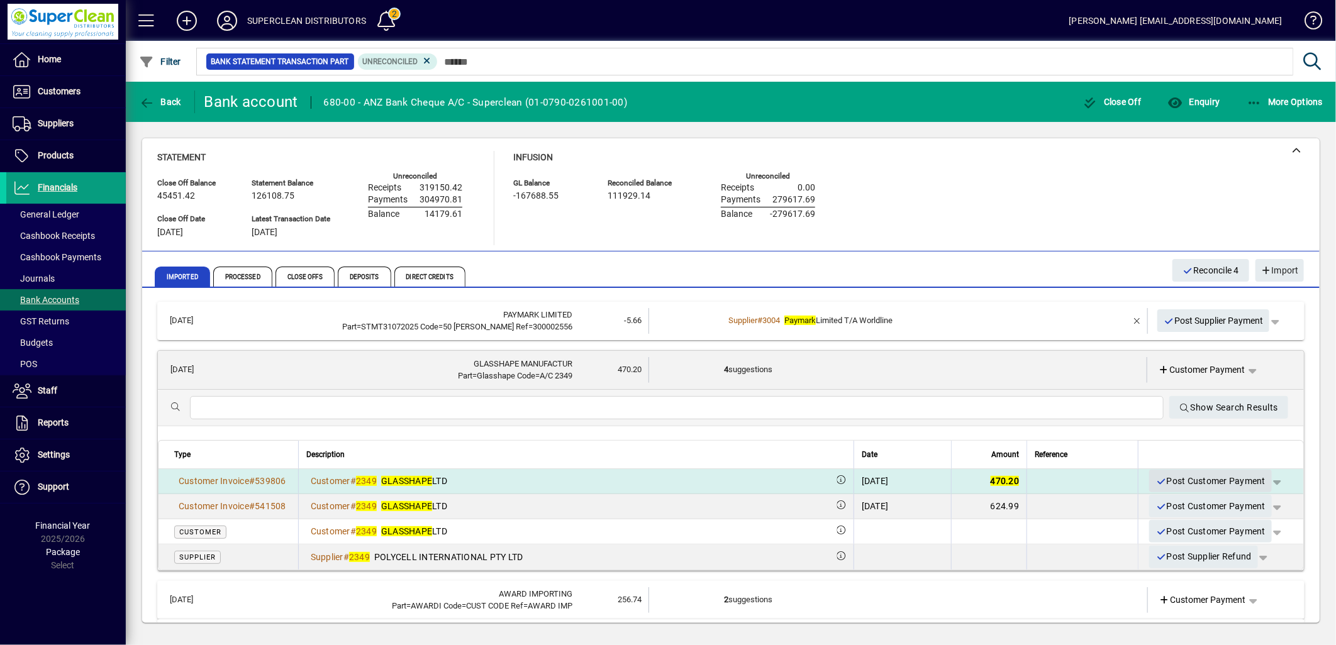
click at [1204, 480] on span "Post Customer Payment" at bounding box center [1210, 481] width 110 height 21
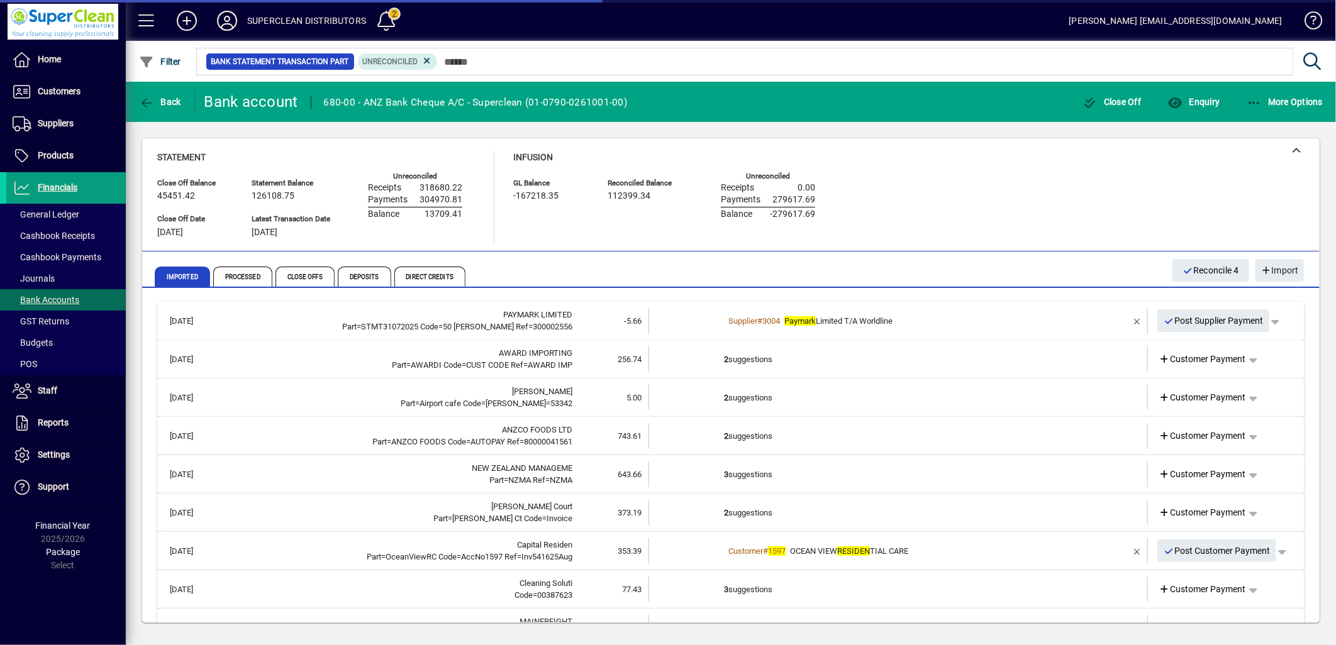
click at [757, 358] on td "2 suggestions" at bounding box center [899, 360] width 350 height 26
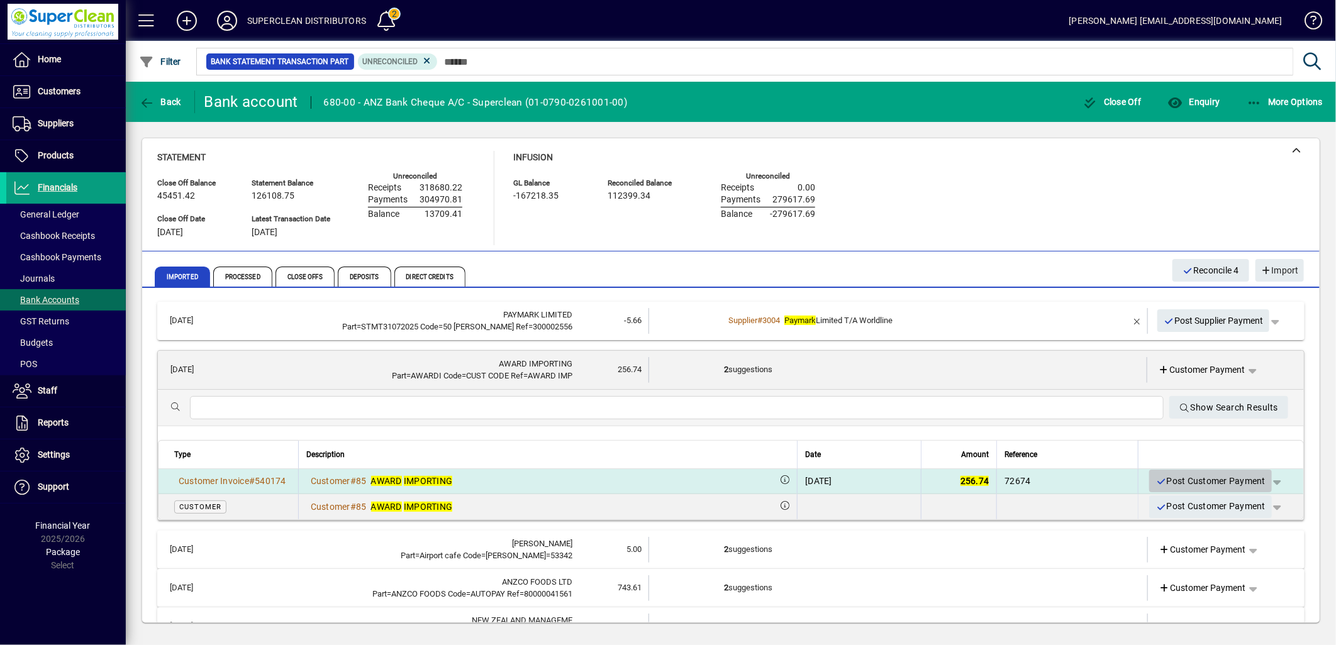
click at [1202, 479] on span "Post Customer Payment" at bounding box center [1210, 481] width 110 height 21
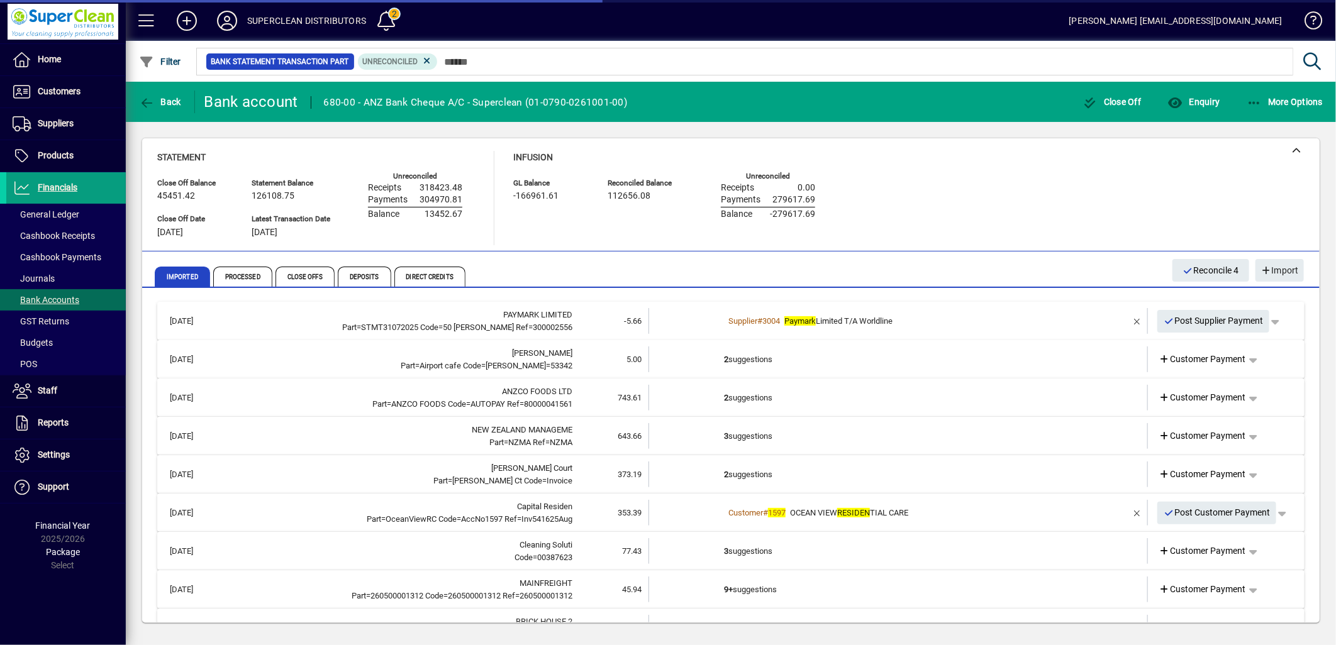
click at [774, 366] on td "2 suggestions" at bounding box center [899, 360] width 350 height 26
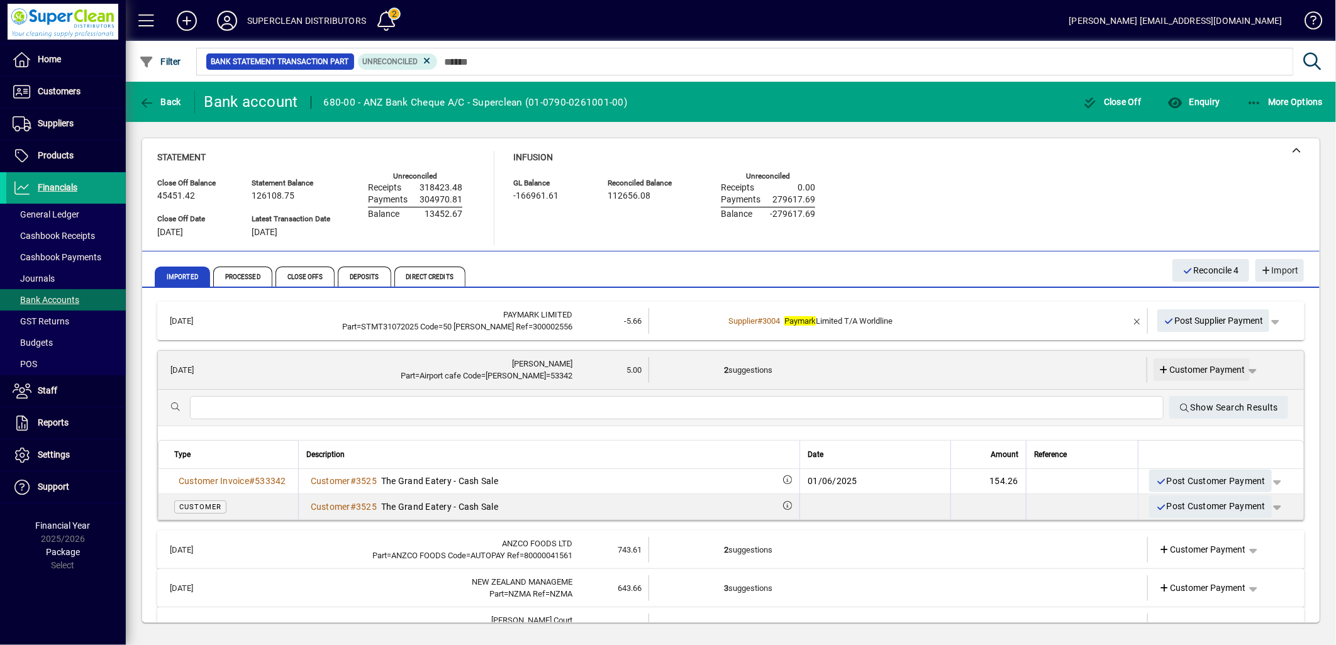
click at [1212, 365] on span "Customer Payment" at bounding box center [1202, 370] width 87 height 13
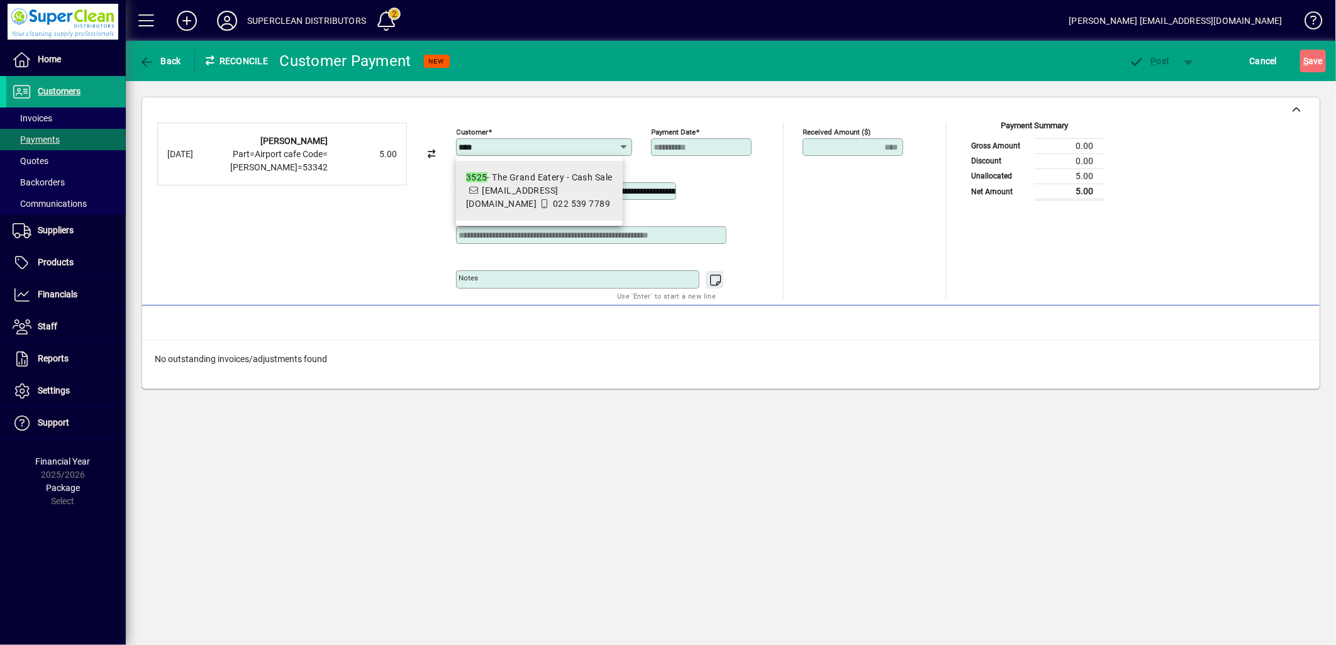
click at [549, 186] on span "thegrandeatery@gmail.com" at bounding box center [512, 197] width 92 height 23
type input "**********"
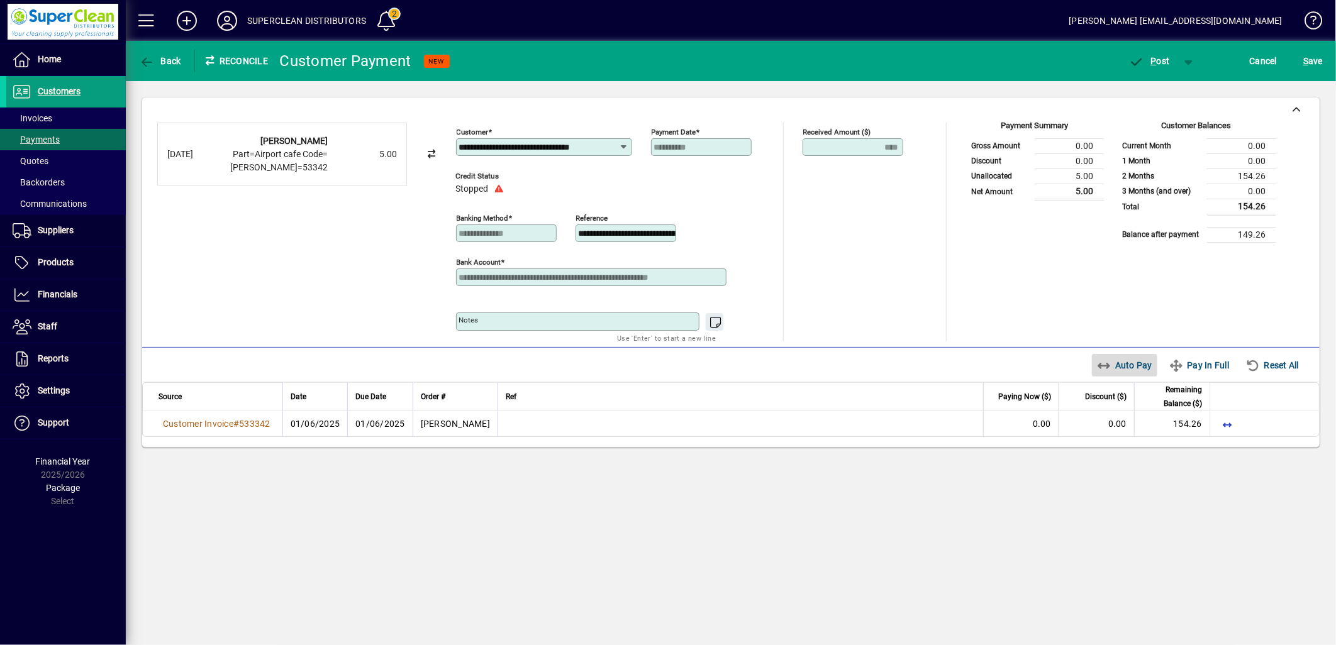
click at [1118, 373] on span "Auto Pay" at bounding box center [1125, 365] width 56 height 20
click at [1139, 60] on icon "button" at bounding box center [1137, 62] width 16 height 13
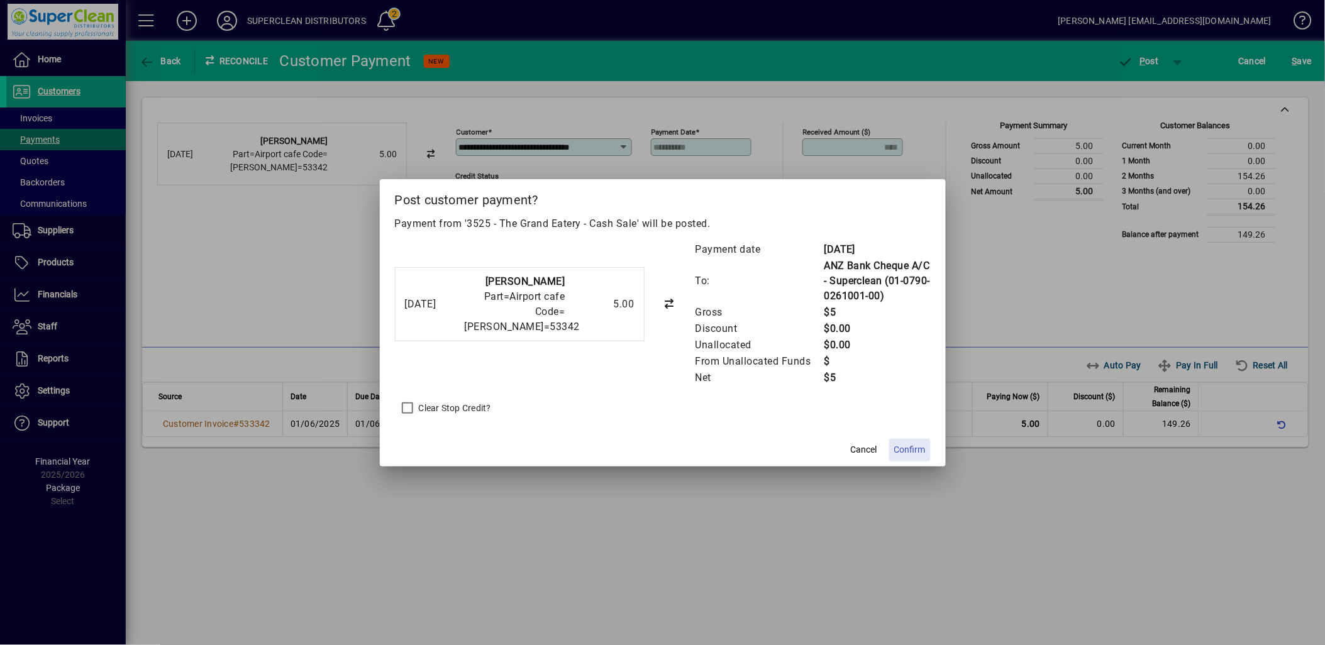
click at [914, 451] on span "Confirm" at bounding box center [909, 449] width 31 height 13
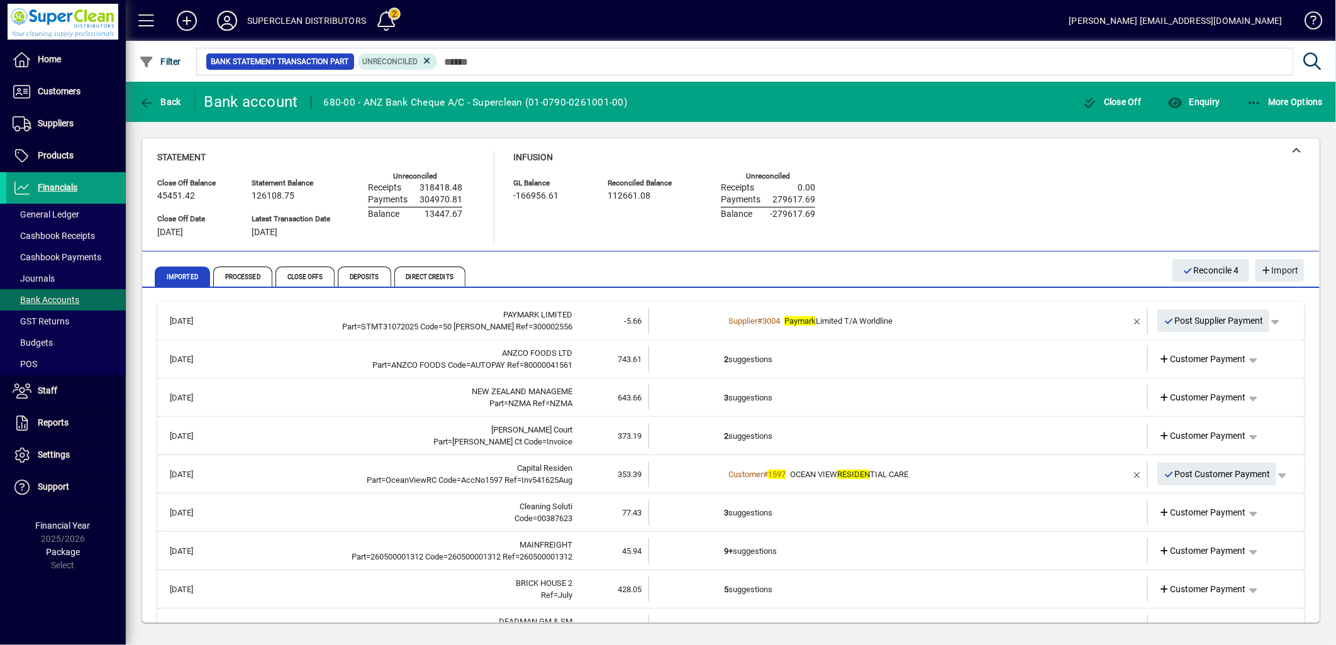
click at [752, 362] on td "2 suggestions" at bounding box center [899, 360] width 350 height 26
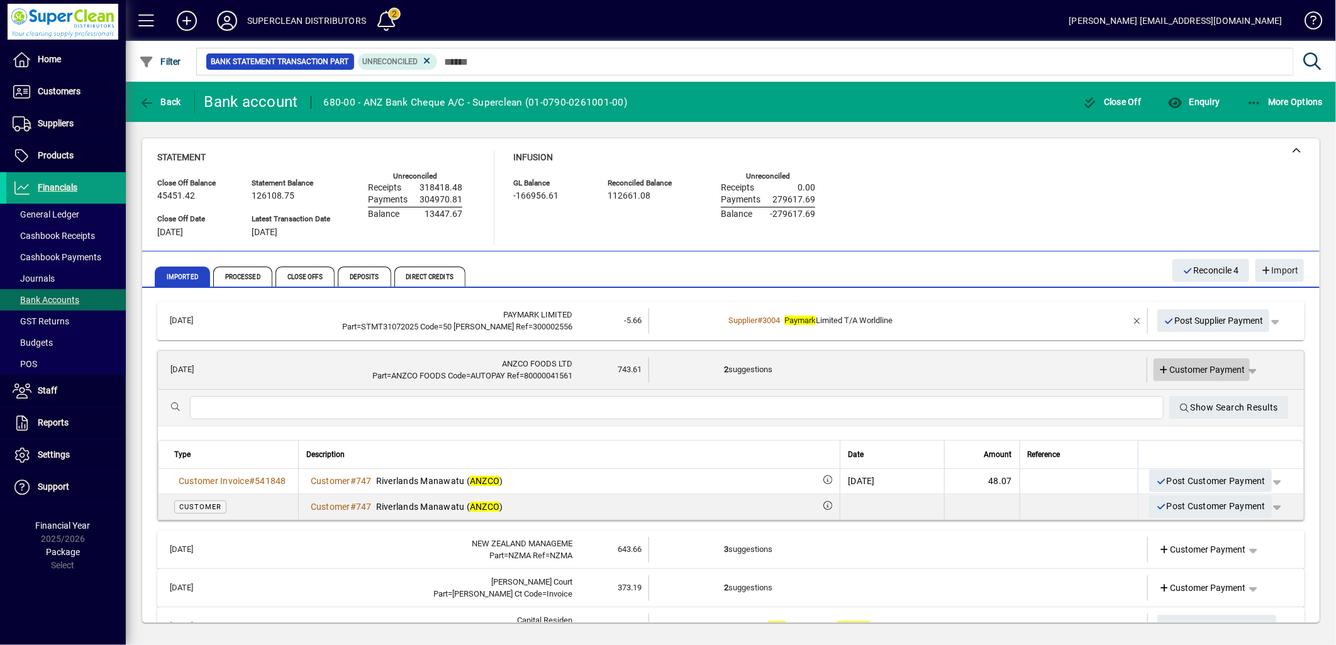
click at [1209, 368] on span "Customer Payment" at bounding box center [1202, 370] width 87 height 13
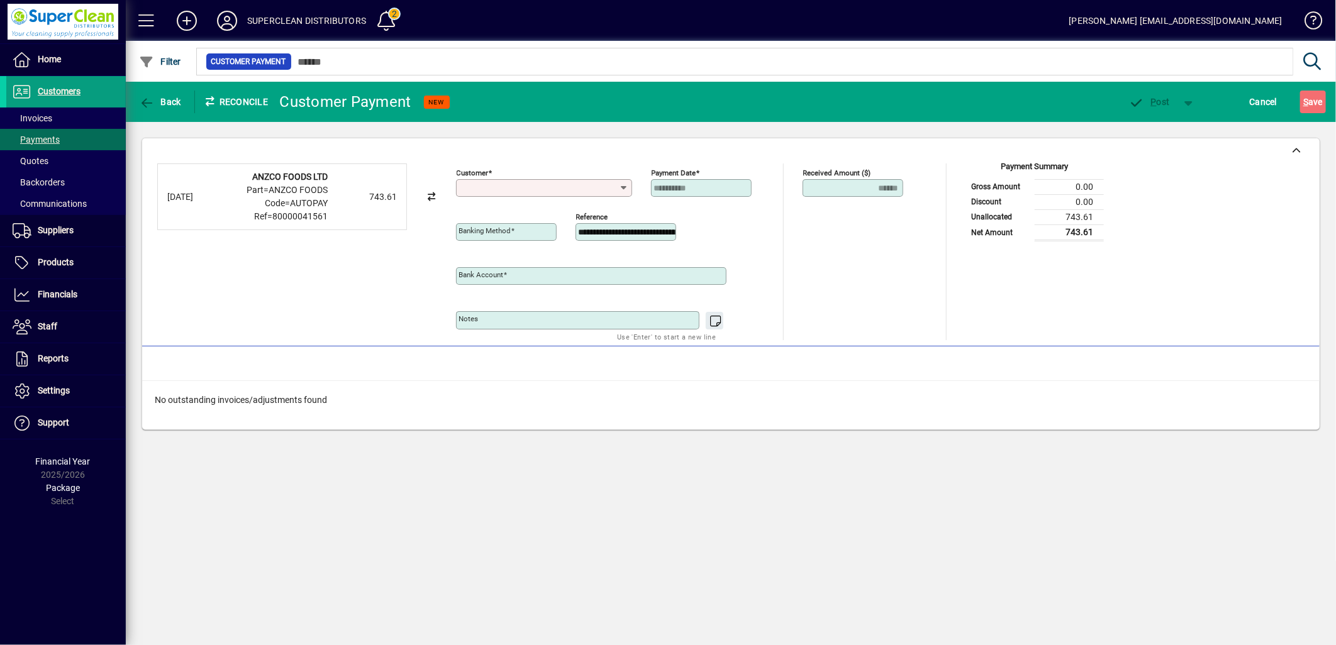
type input "**********"
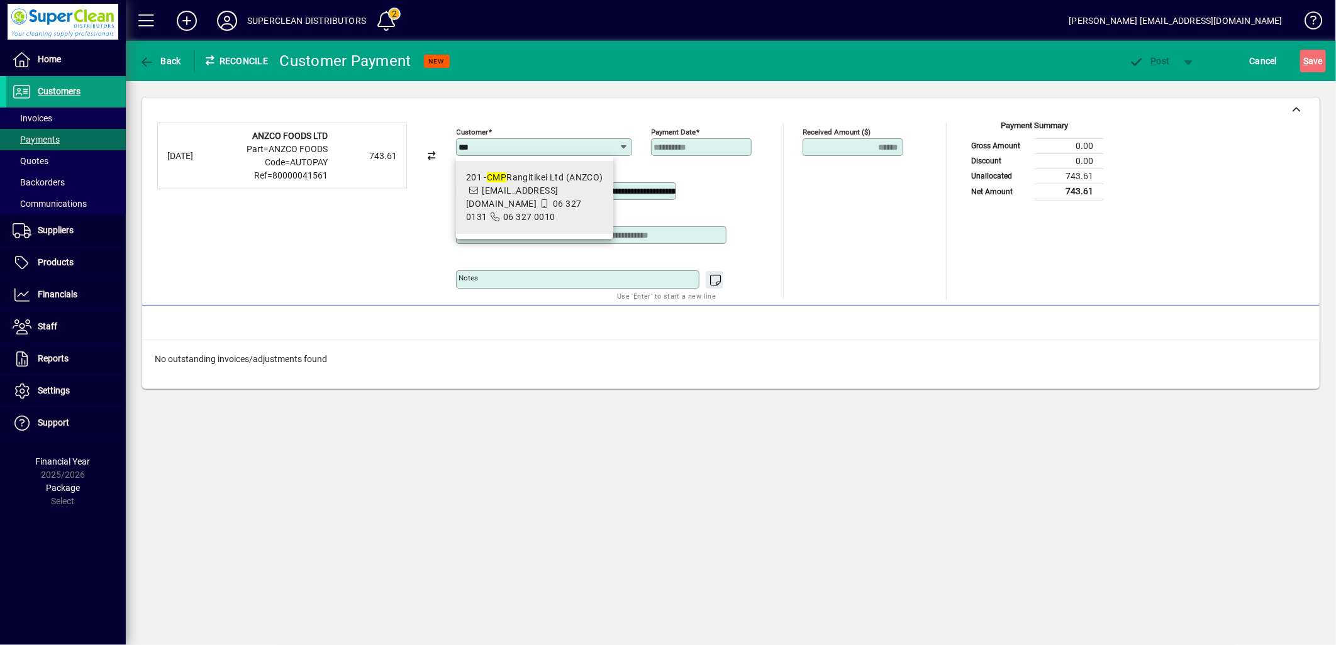
click at [525, 187] on span "[EMAIL_ADDRESS][DOMAIN_NAME]" at bounding box center [512, 197] width 92 height 23
type input "**********"
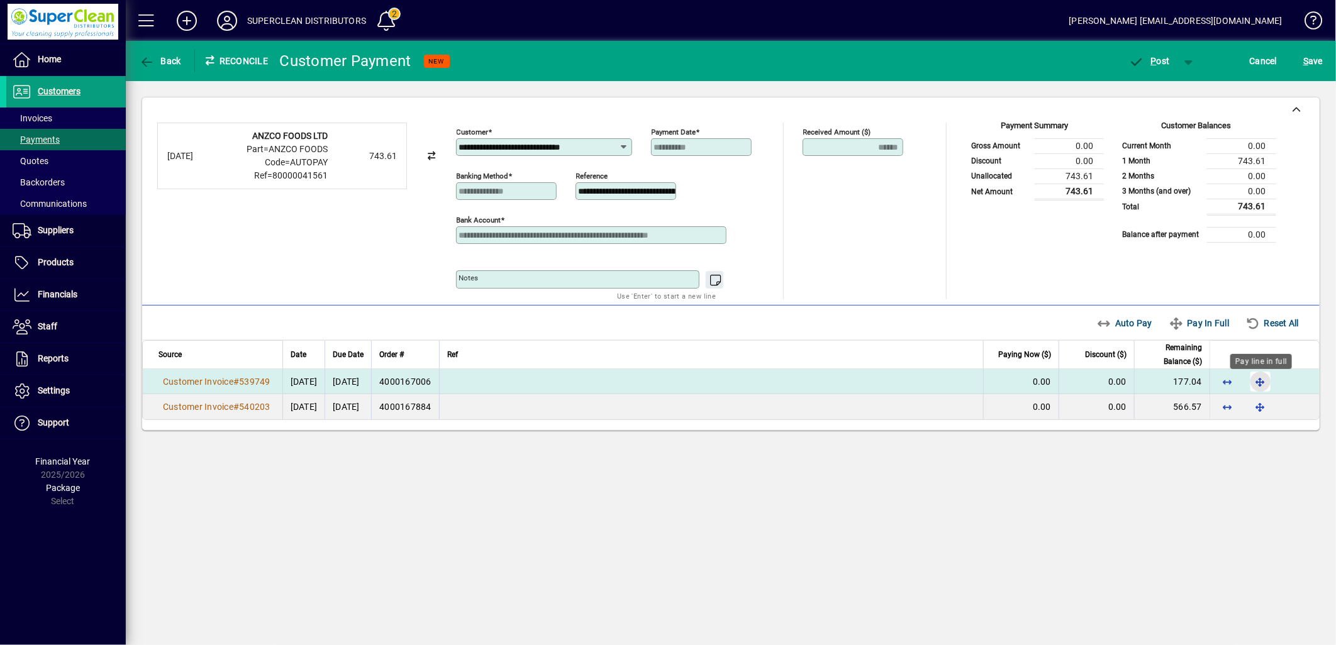
click at [1255, 381] on span "button" at bounding box center [1260, 382] width 30 height 30
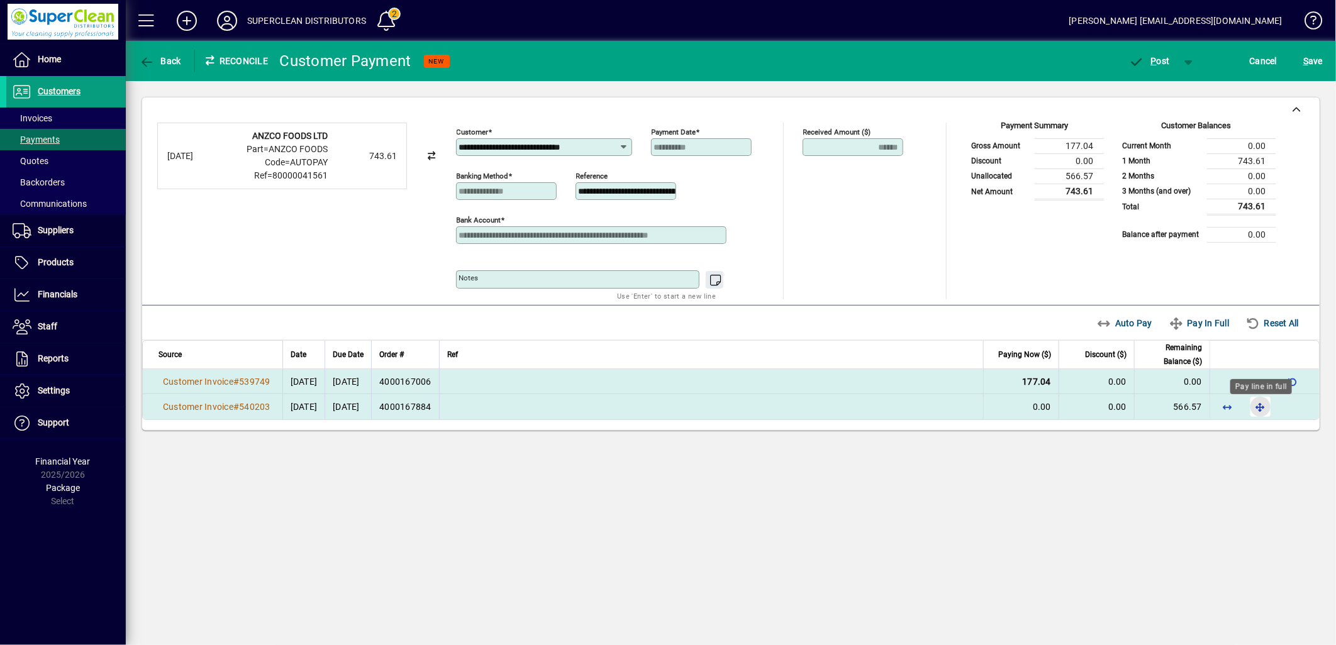
click at [1263, 413] on span "button" at bounding box center [1260, 407] width 30 height 30
click at [1157, 63] on span "P ost" at bounding box center [1149, 61] width 41 height 10
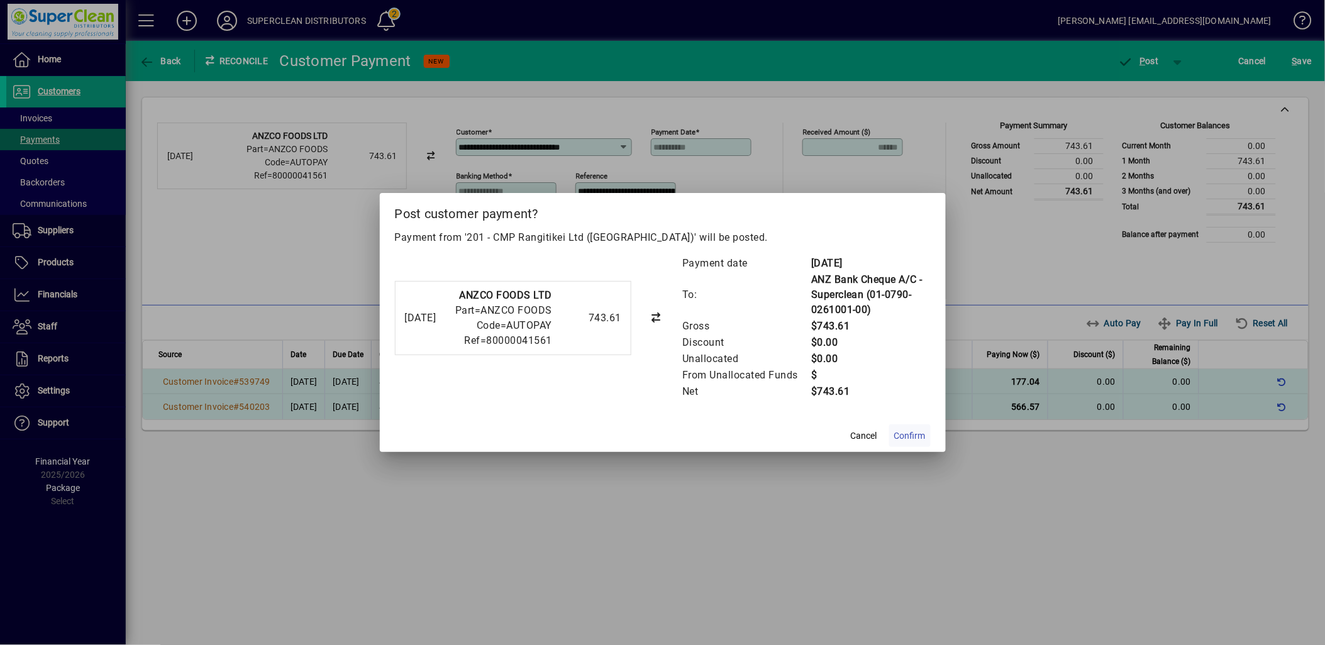
click at [904, 431] on span "Confirm" at bounding box center [909, 436] width 31 height 13
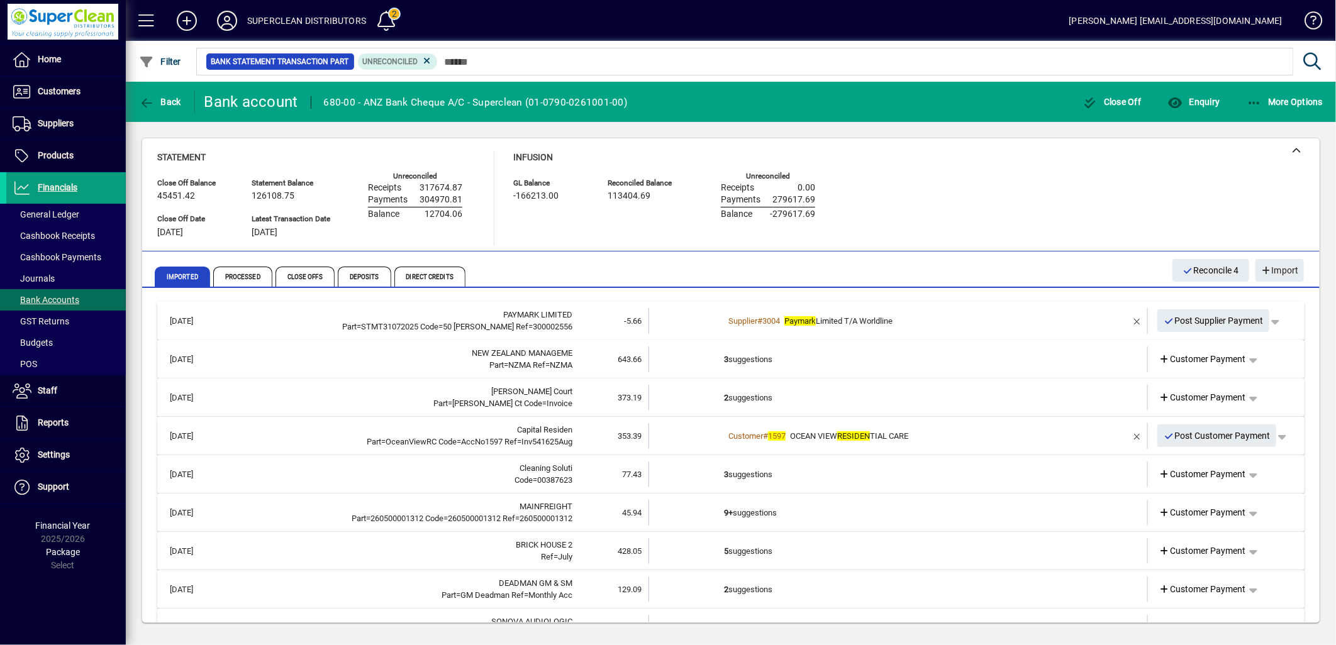
click at [741, 364] on td "3 suggestions" at bounding box center [899, 360] width 350 height 26
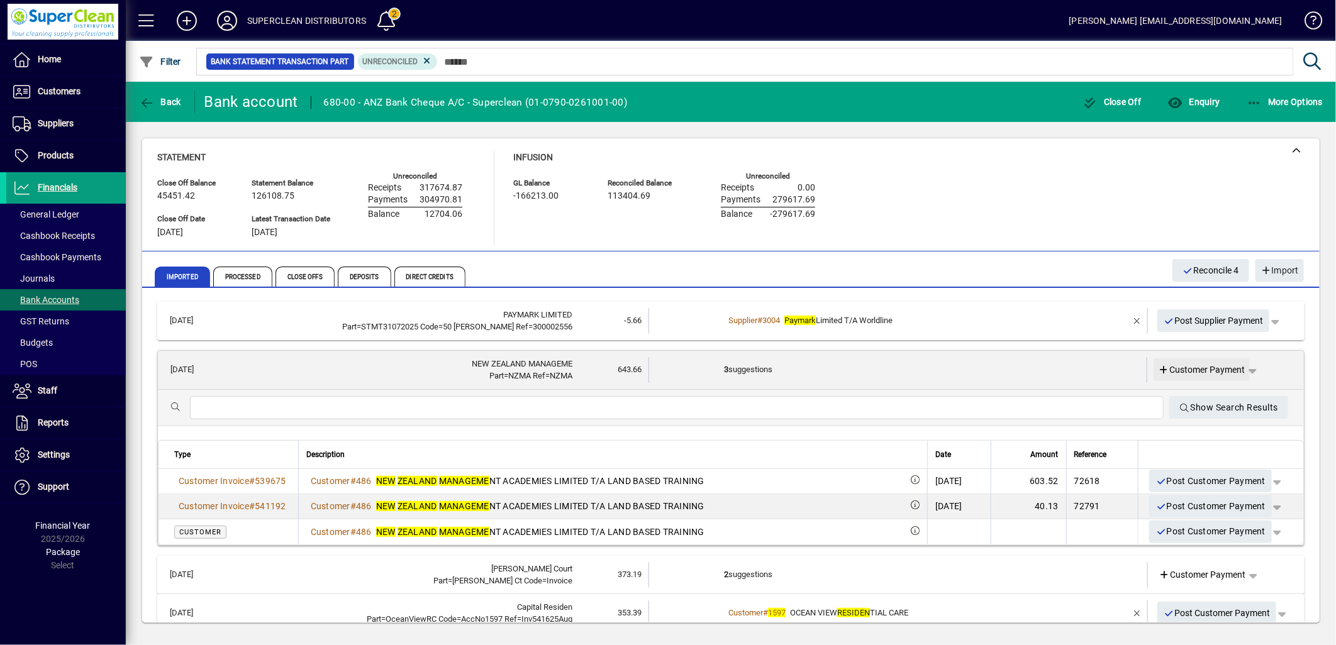
click at [1195, 365] on span "Customer Payment" at bounding box center [1202, 370] width 87 height 13
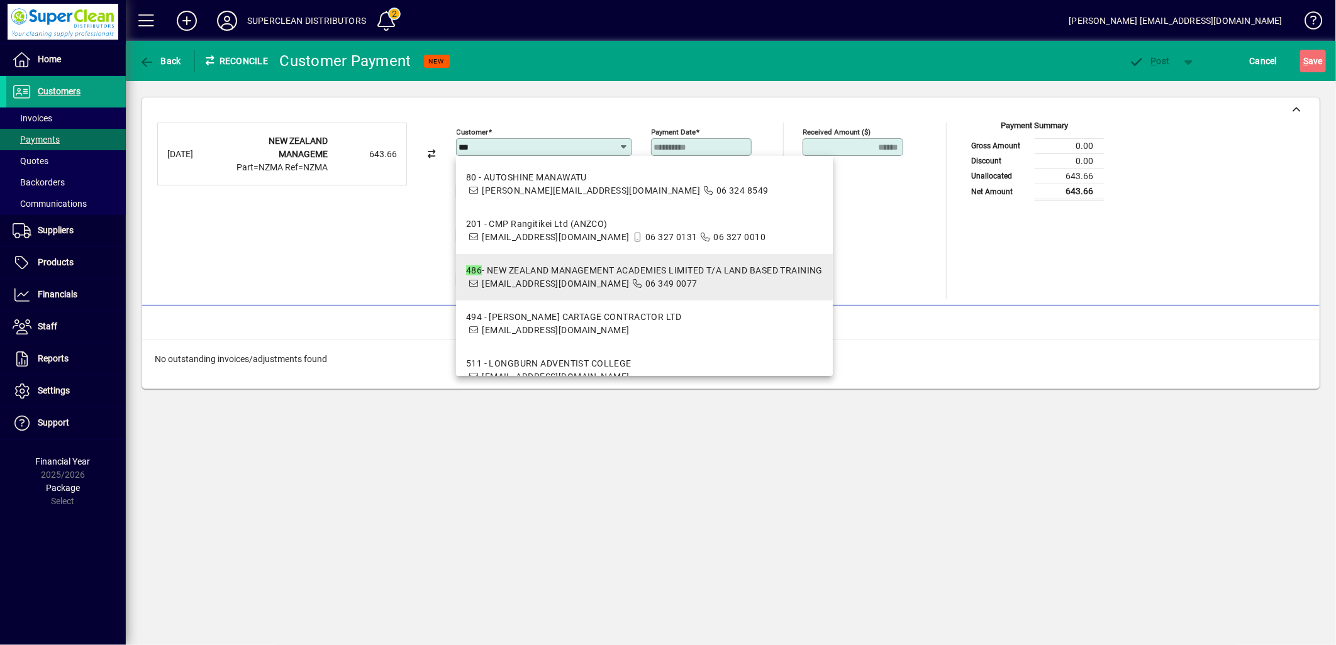
click at [590, 283] on span "[EMAIL_ADDRESS][DOMAIN_NAME]" at bounding box center [555, 284] width 147 height 10
type input "**********"
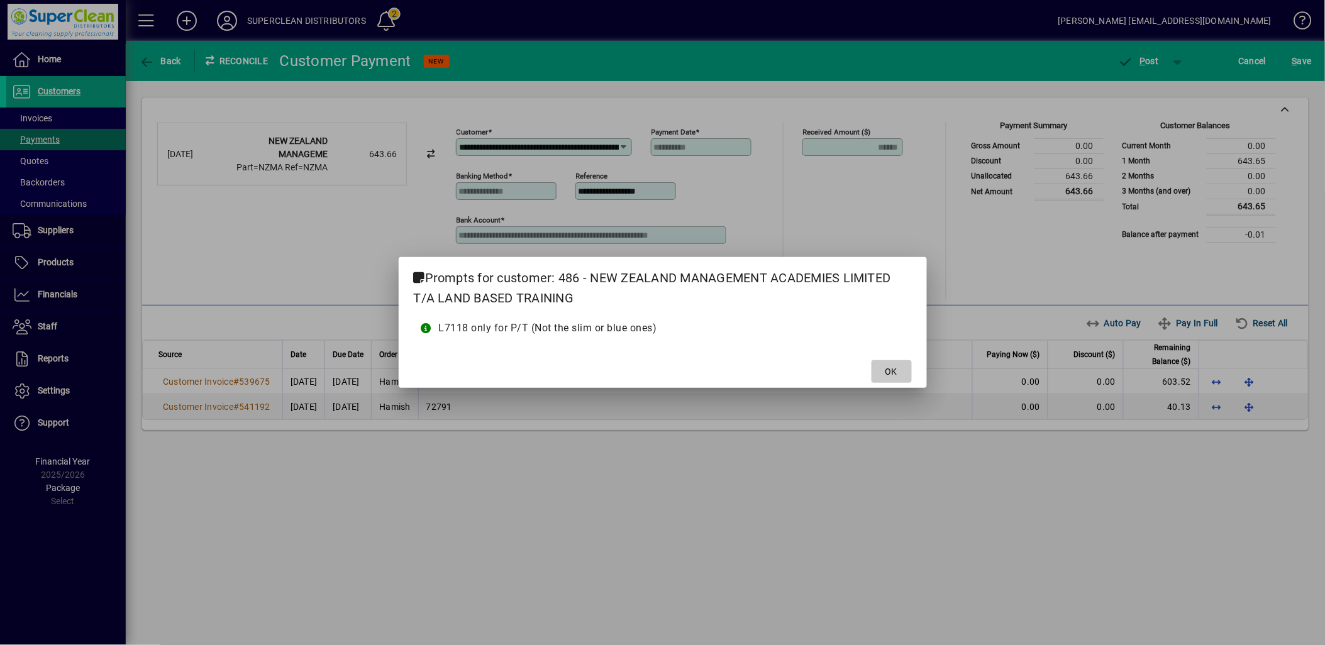
click at [897, 374] on span "OK" at bounding box center [892, 371] width 12 height 13
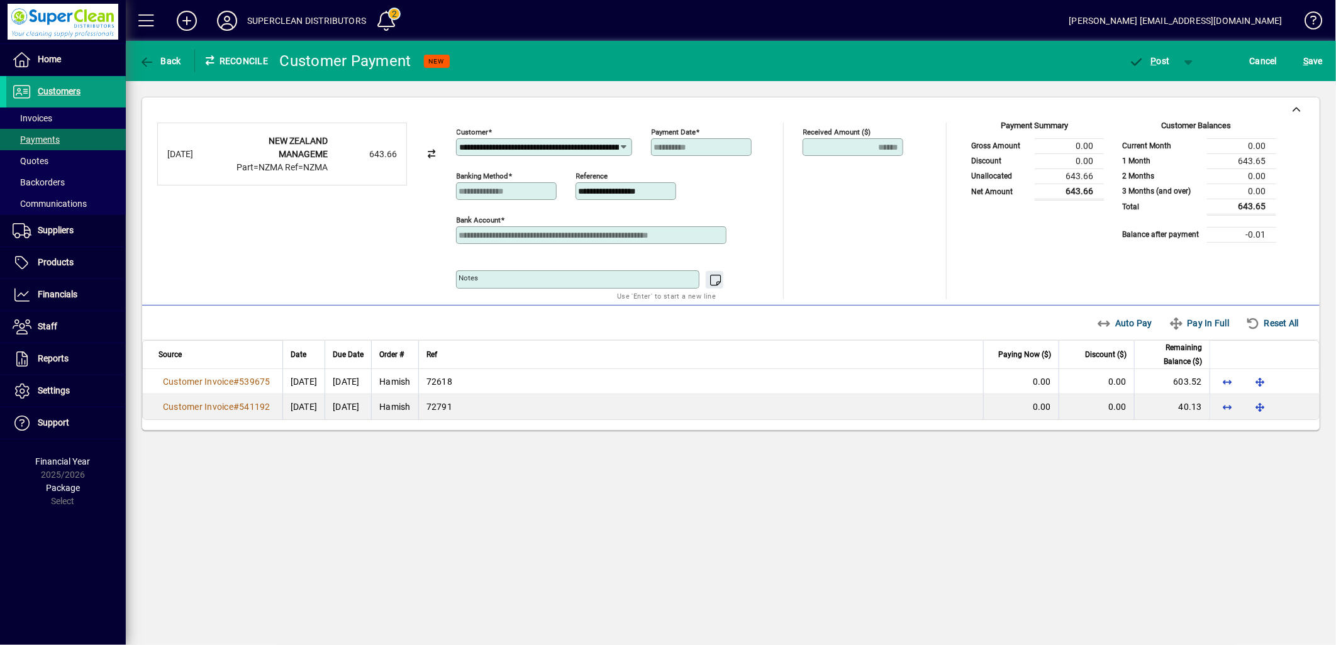
click at [1123, 326] on span "Auto Pay" at bounding box center [1125, 323] width 56 height 20
click at [1167, 60] on span "P ost" at bounding box center [1149, 61] width 41 height 10
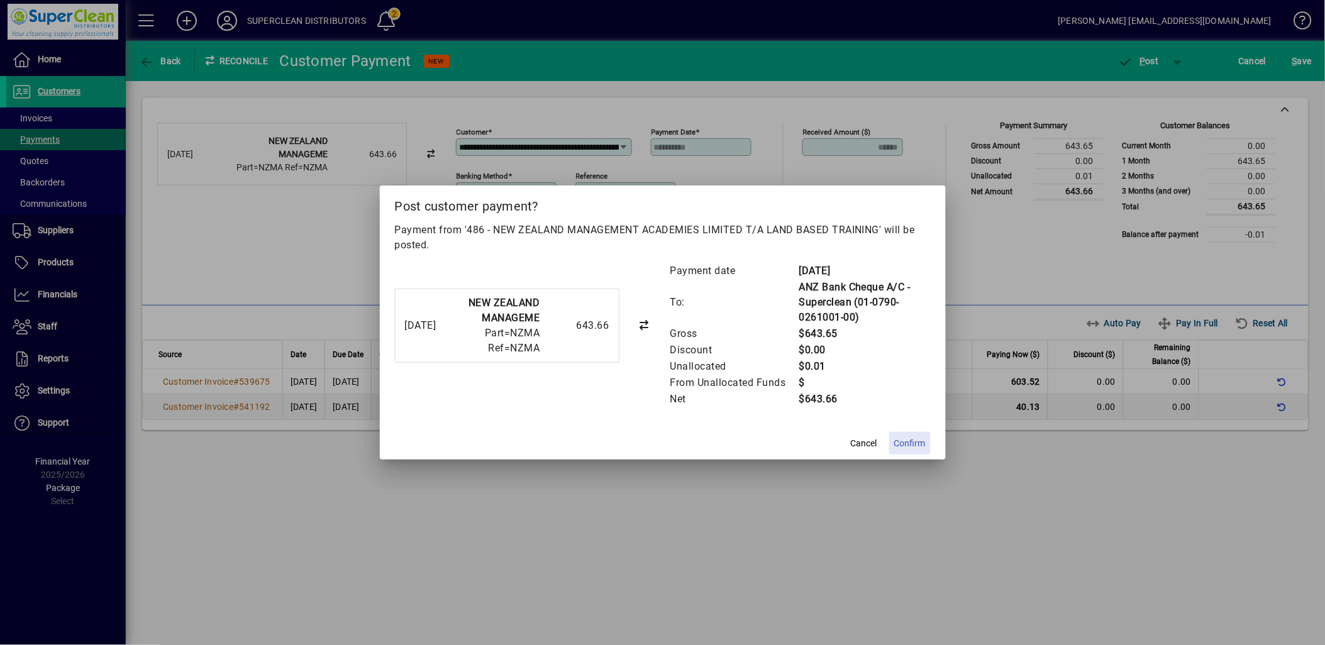
click at [909, 437] on span "Confirm" at bounding box center [909, 443] width 31 height 13
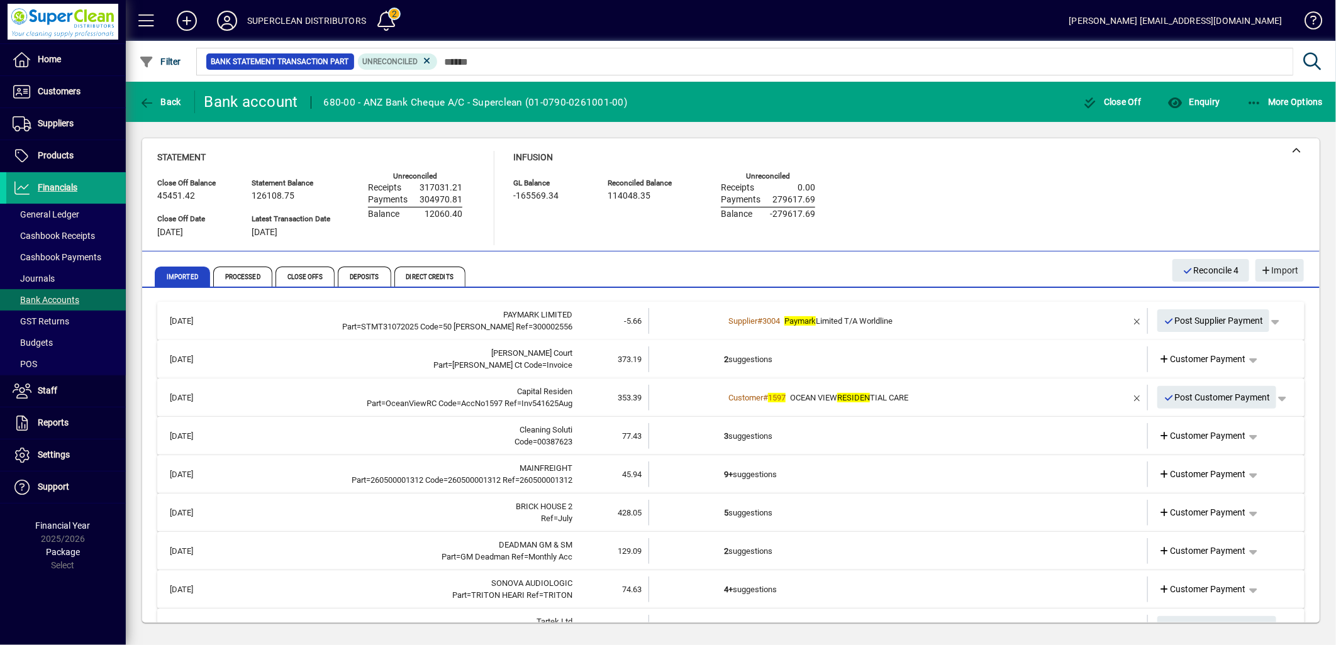
click at [761, 348] on td "2 suggestions" at bounding box center [899, 360] width 350 height 26
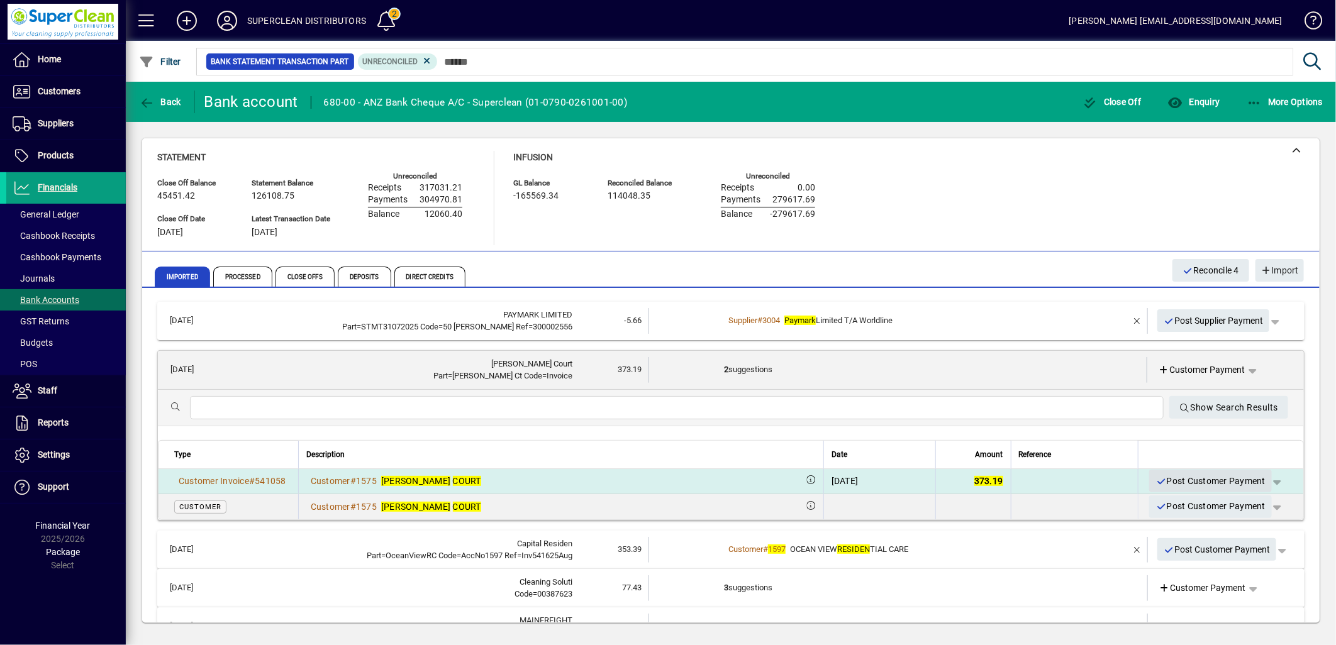
click at [1182, 482] on span "Post Customer Payment" at bounding box center [1210, 481] width 110 height 21
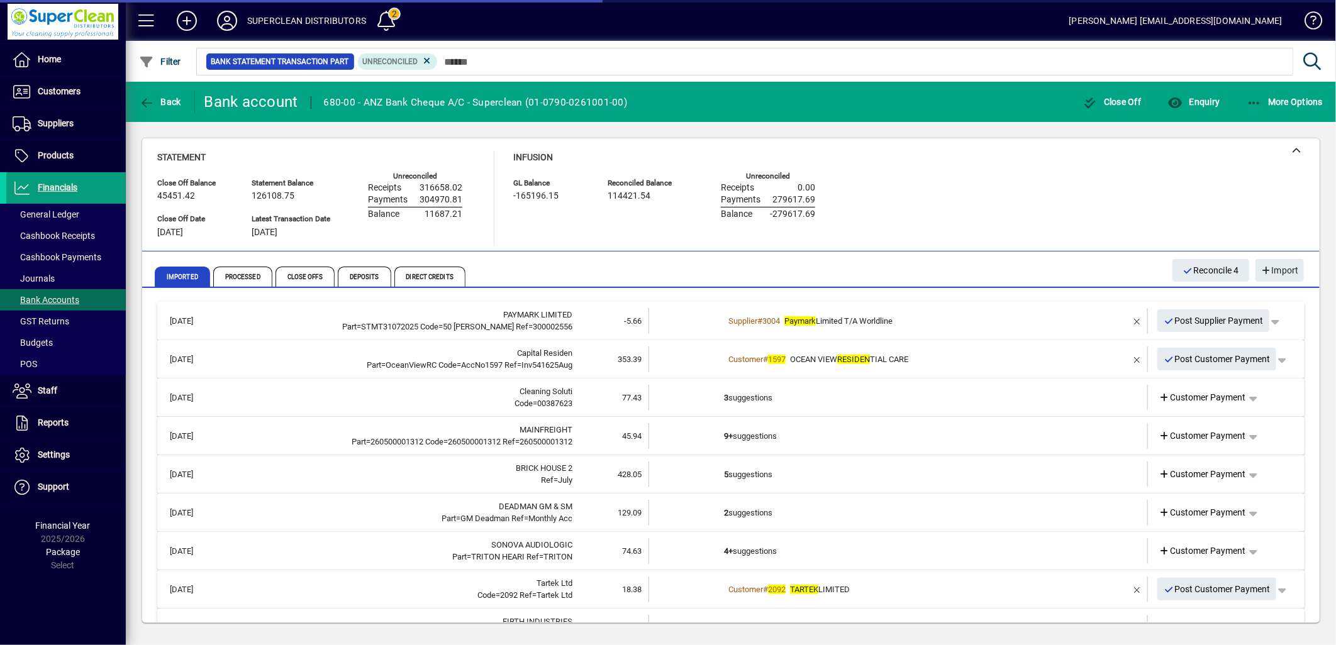
click at [925, 360] on div "Customer # 1597 OCEAN VIEW RESIDEN TIAL CARE" at bounding box center [899, 359] width 350 height 13
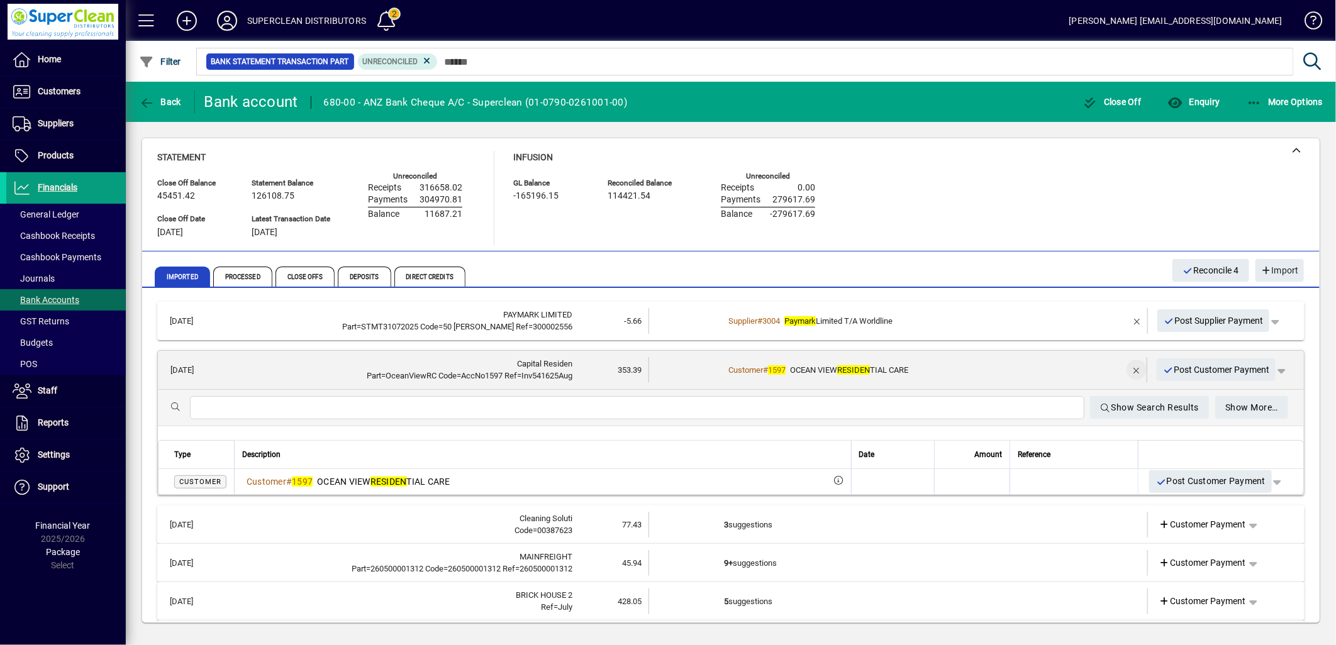
click at [1128, 369] on span "button" at bounding box center [1136, 370] width 30 height 30
click at [1187, 371] on span "Customer Payment" at bounding box center [1202, 370] width 87 height 13
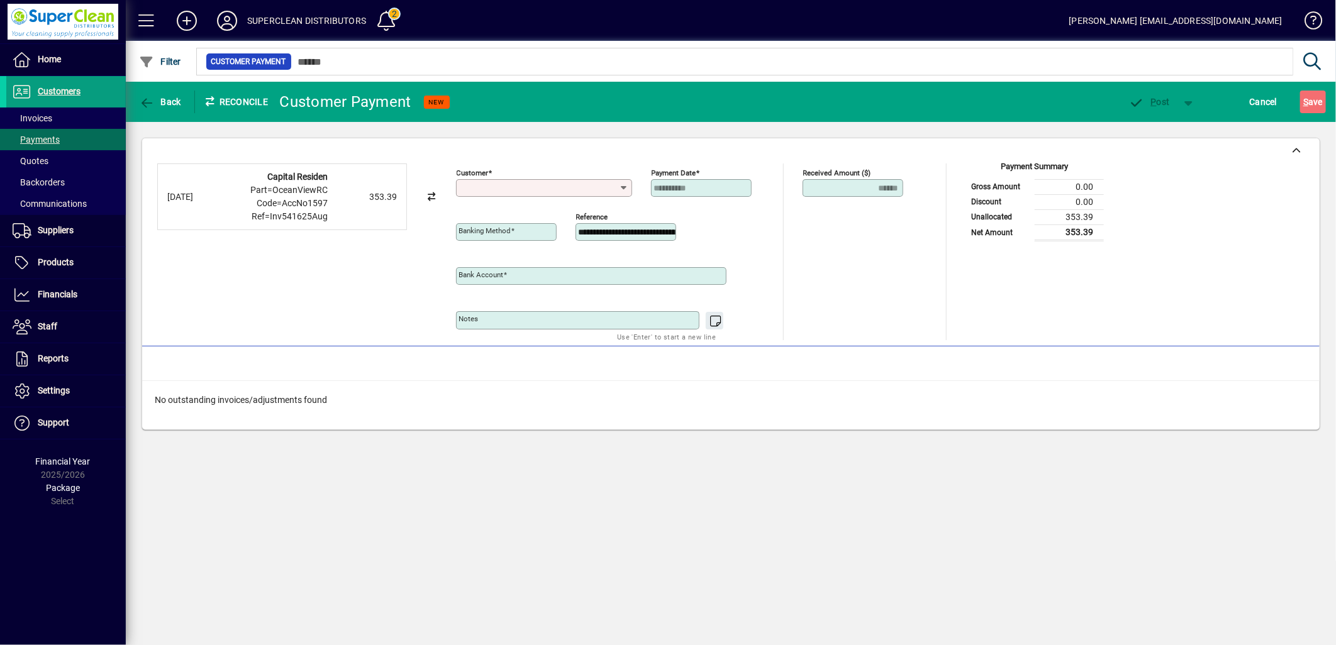
type input "**********"
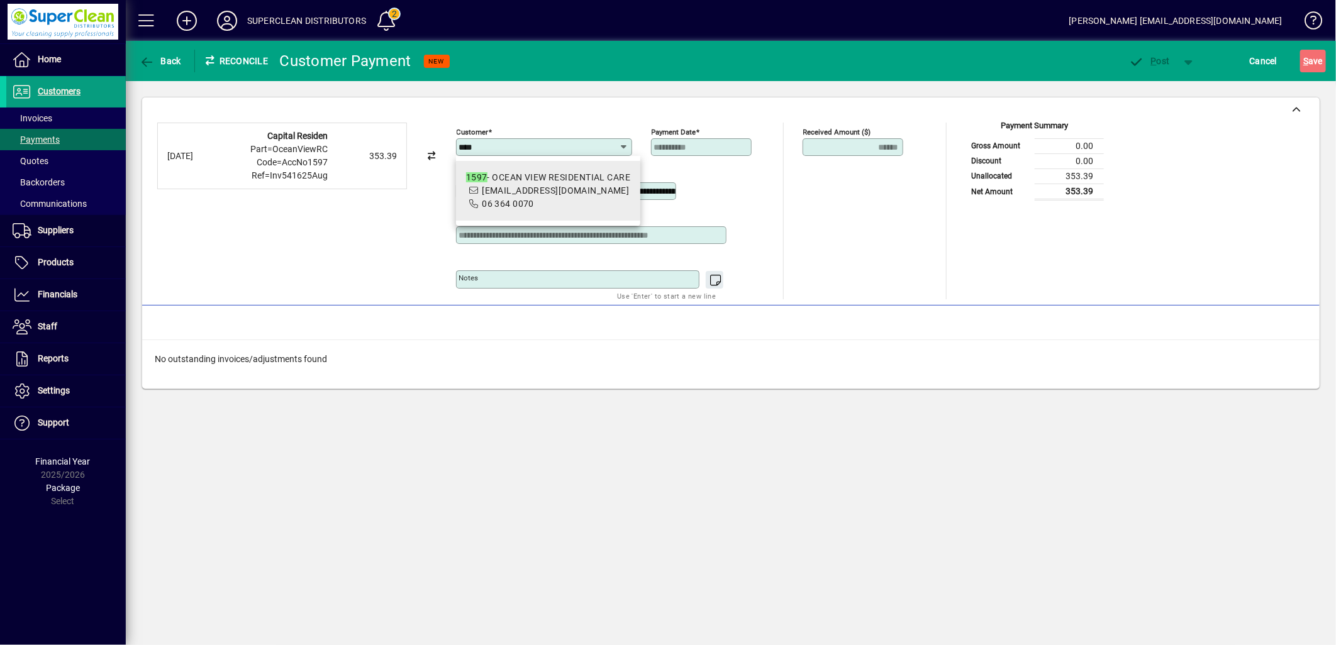
click at [608, 201] on span "1597 - OCEAN VIEW RESIDENTIAL CARE oceanviewotaki@xtra.co.nz 06 364 0070" at bounding box center [548, 191] width 164 height 40
type input "**********"
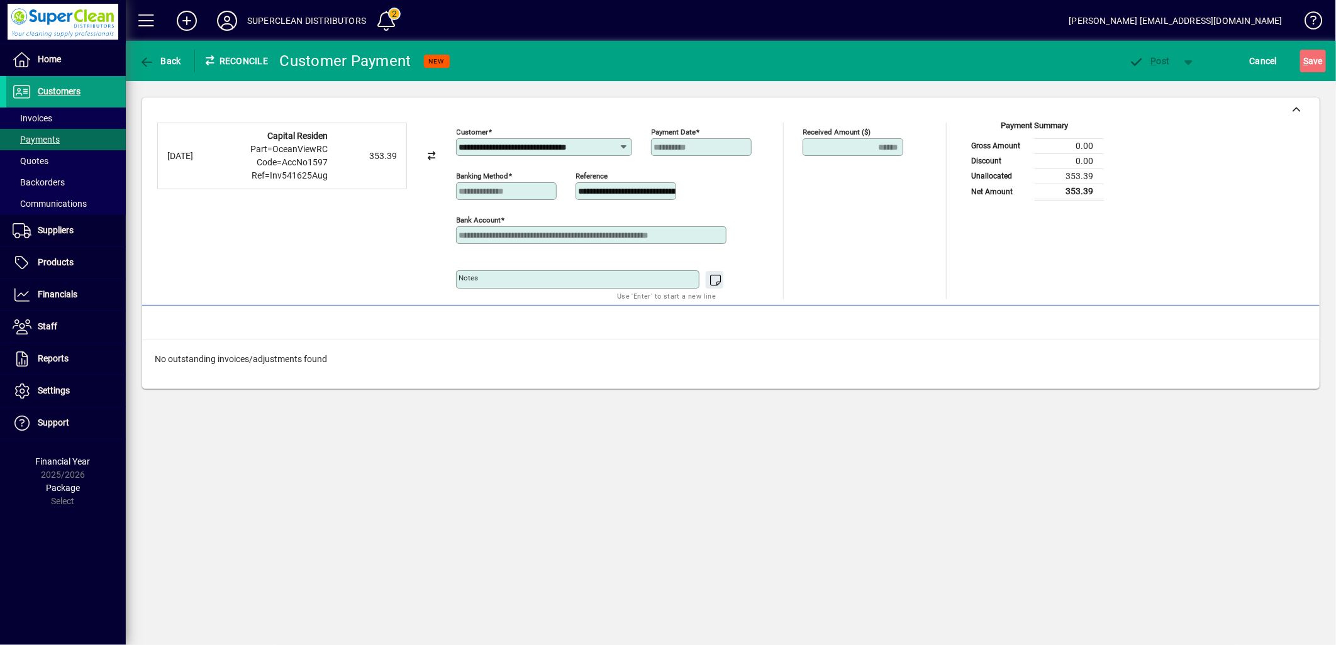
scroll to position [0, 4]
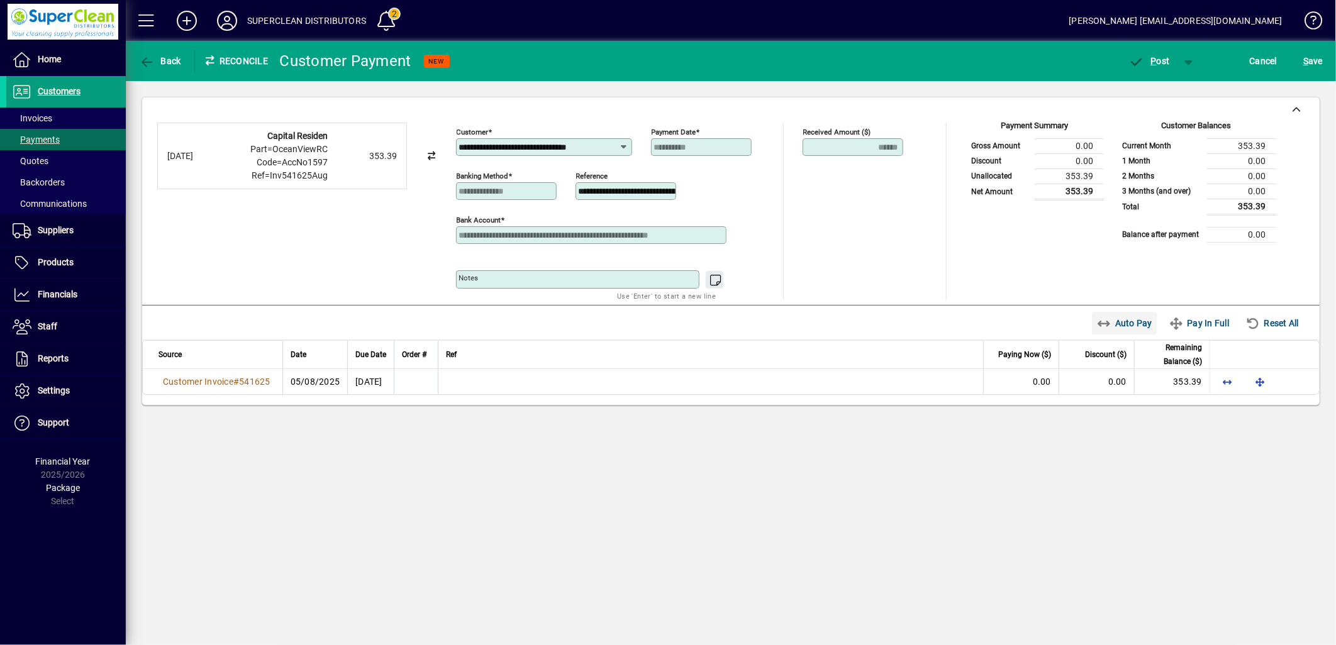
click at [1121, 328] on span "Auto Pay" at bounding box center [1125, 323] width 56 height 20
click at [1162, 58] on span "P ost" at bounding box center [1149, 61] width 41 height 10
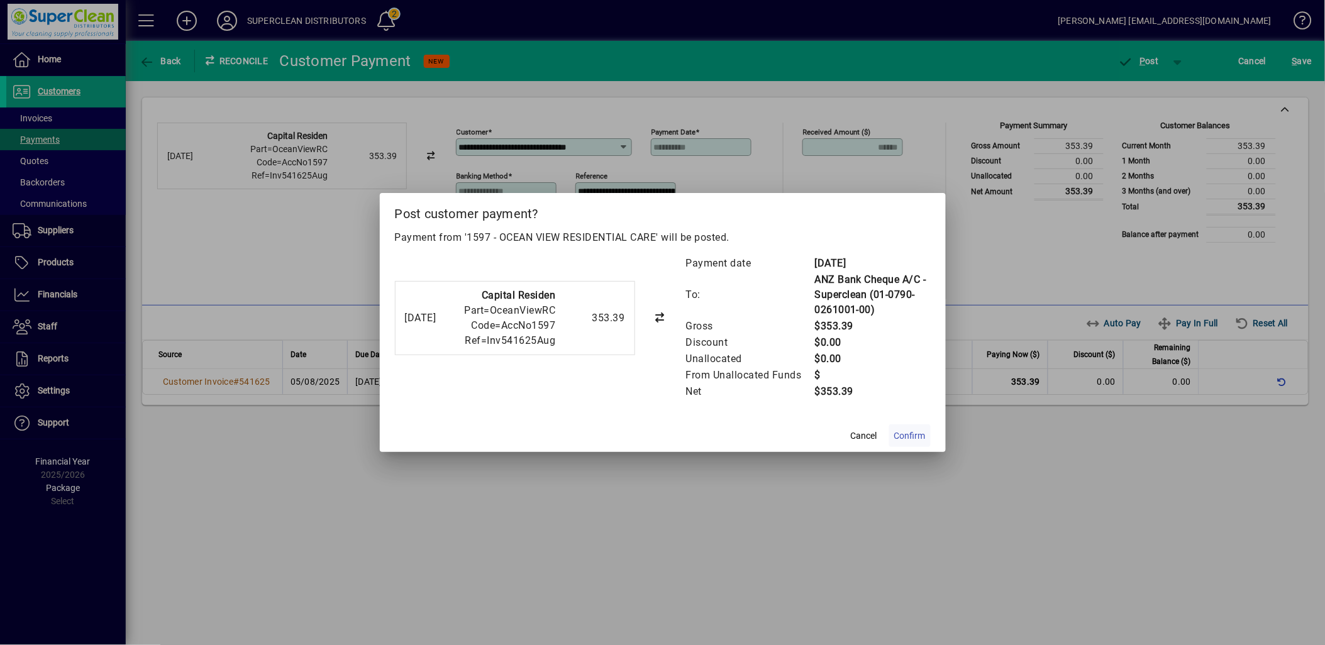
click at [926, 436] on span at bounding box center [910, 436] width 42 height 30
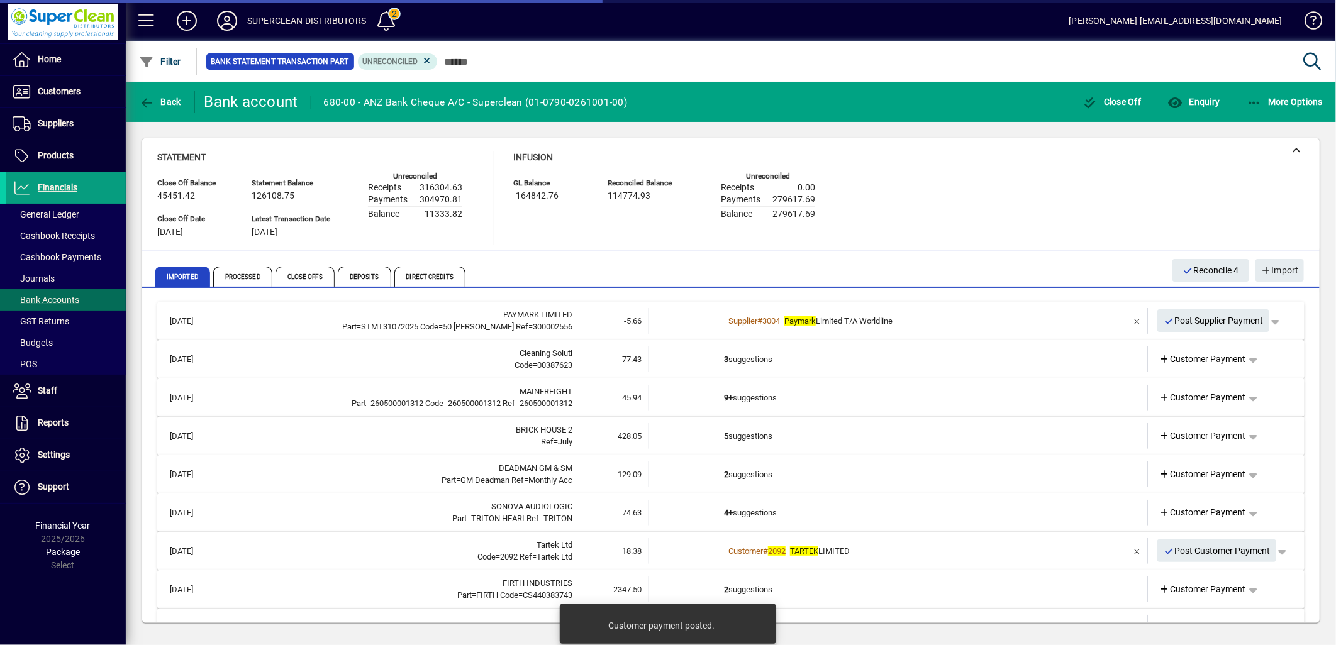
click at [746, 358] on td "3 suggestions" at bounding box center [899, 360] width 350 height 26
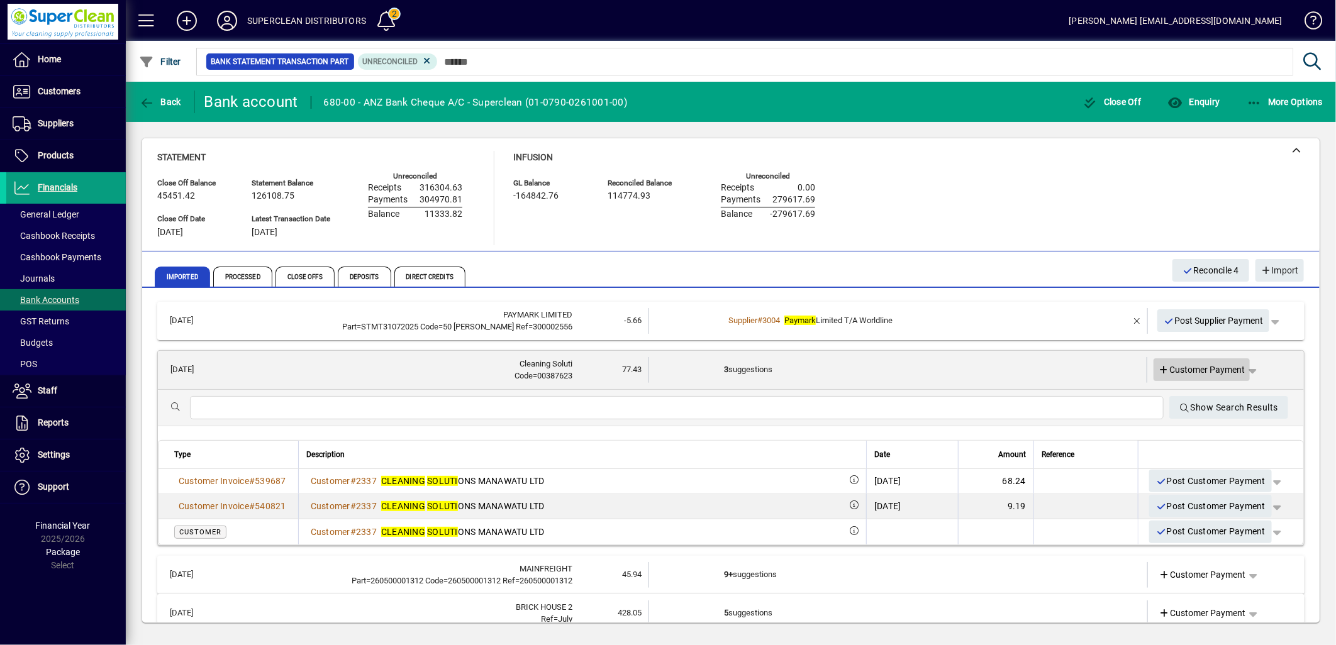
click at [1208, 375] on span "Customer Payment" at bounding box center [1202, 370] width 87 height 13
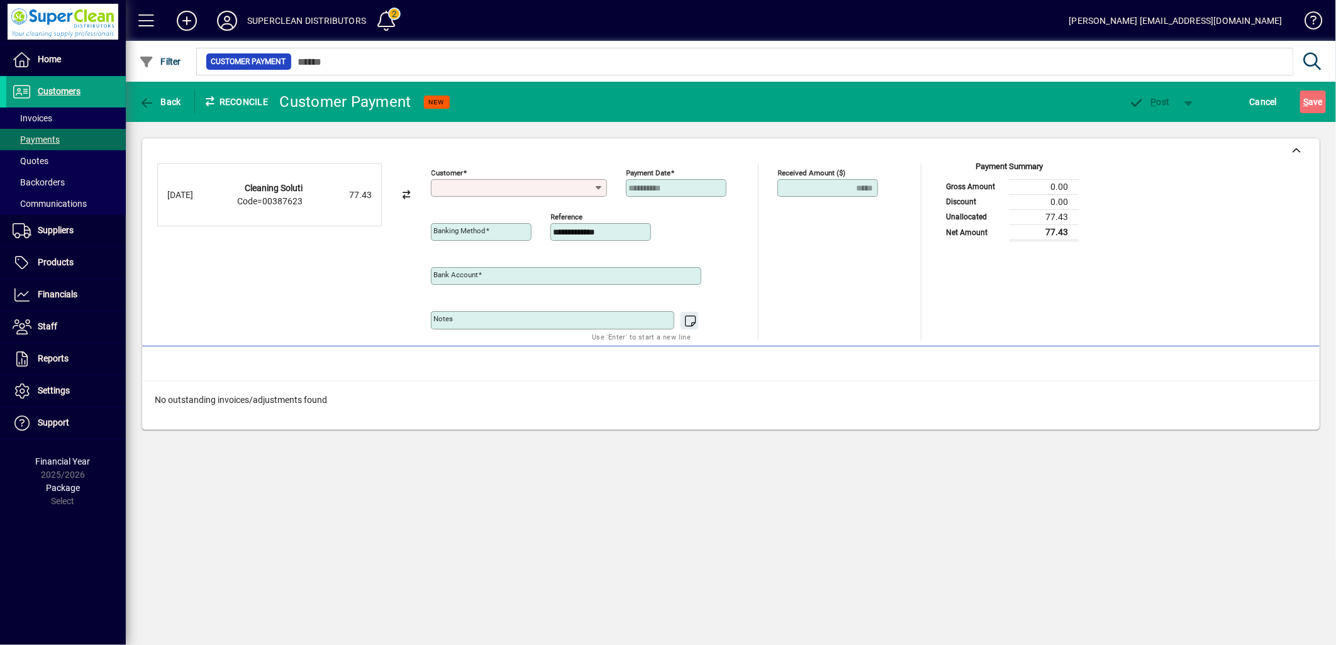
type input "**********"
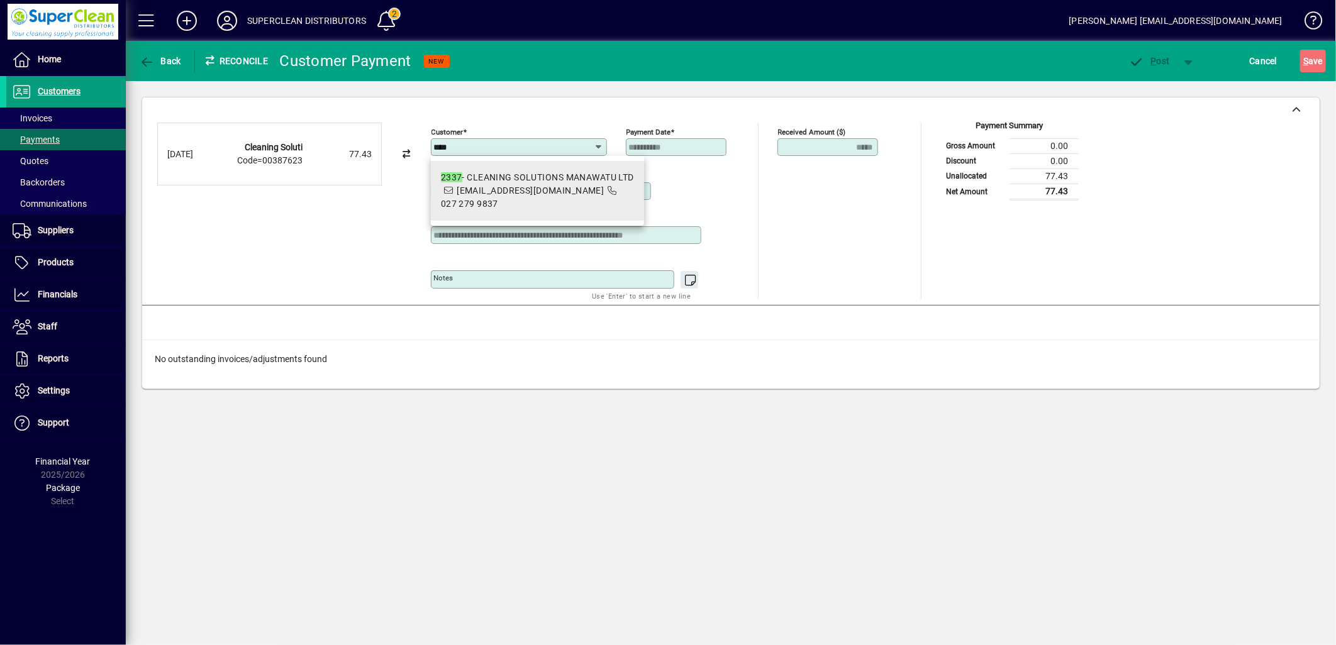
click at [523, 190] on span "robandterrystone@yahoo.com" at bounding box center [530, 191] width 147 height 10
type input "**********"
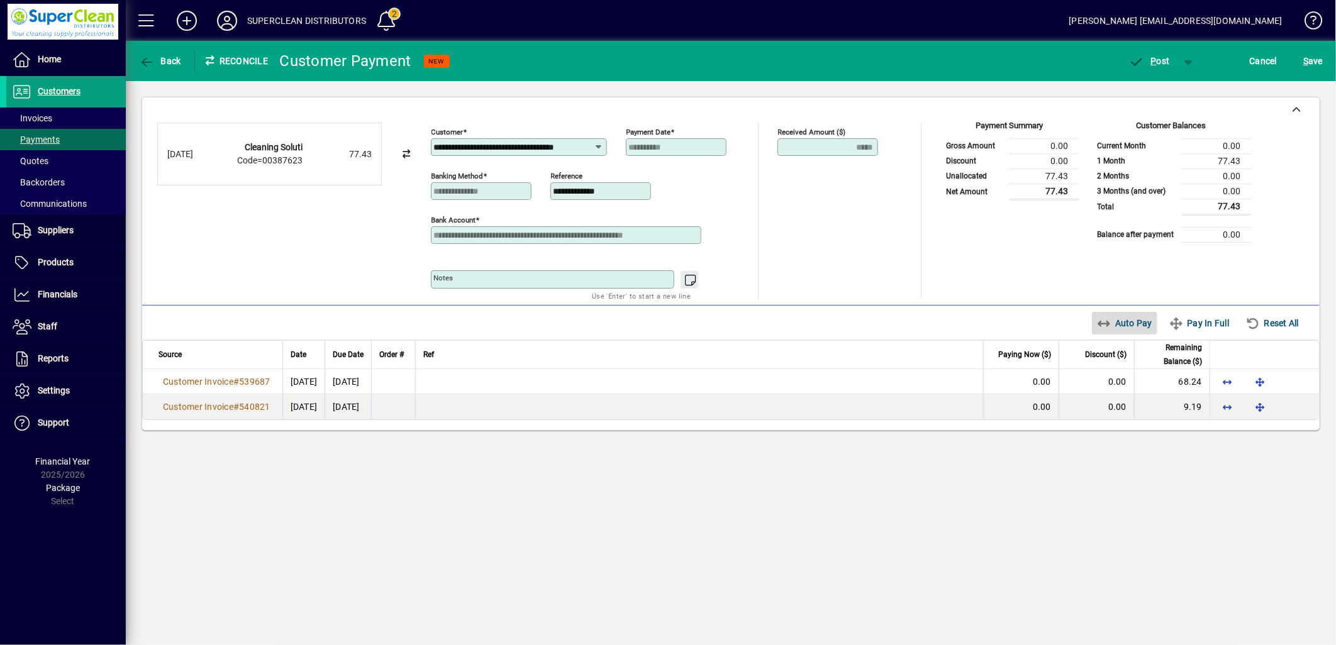
click at [1118, 327] on span "Auto Pay" at bounding box center [1125, 323] width 56 height 20
click at [1158, 65] on span "P ost" at bounding box center [1149, 61] width 41 height 10
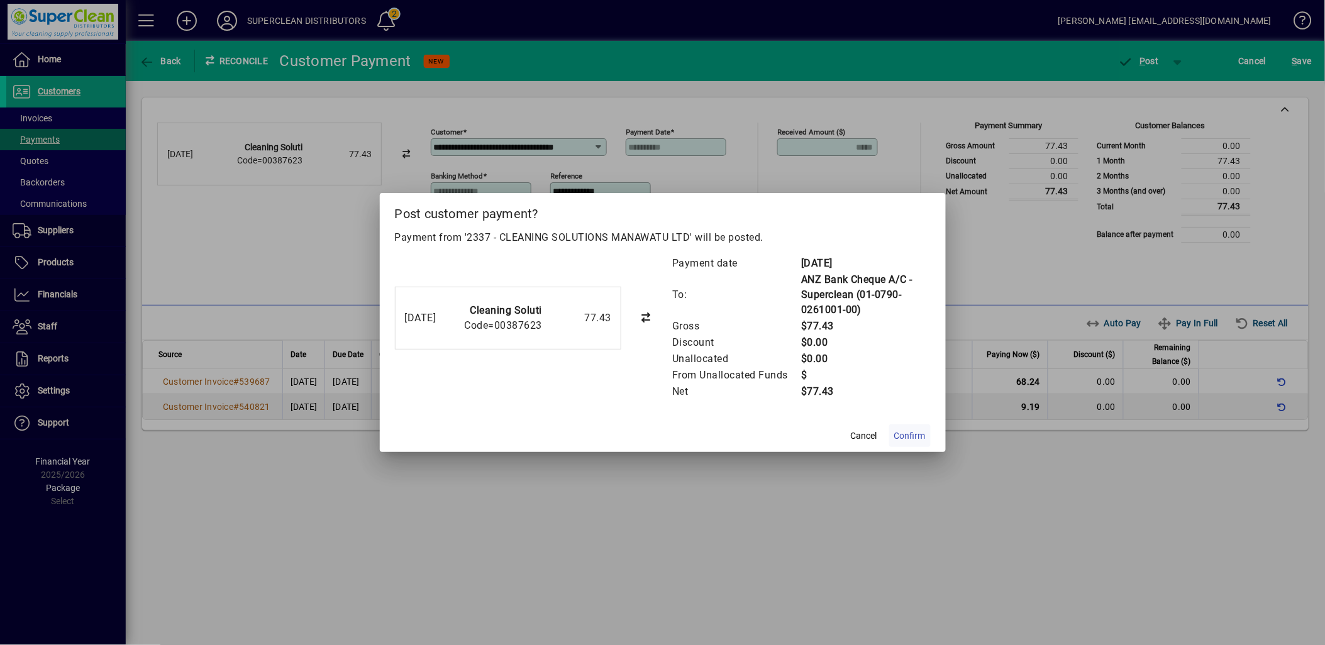
click at [906, 431] on span "Confirm" at bounding box center [909, 436] width 31 height 13
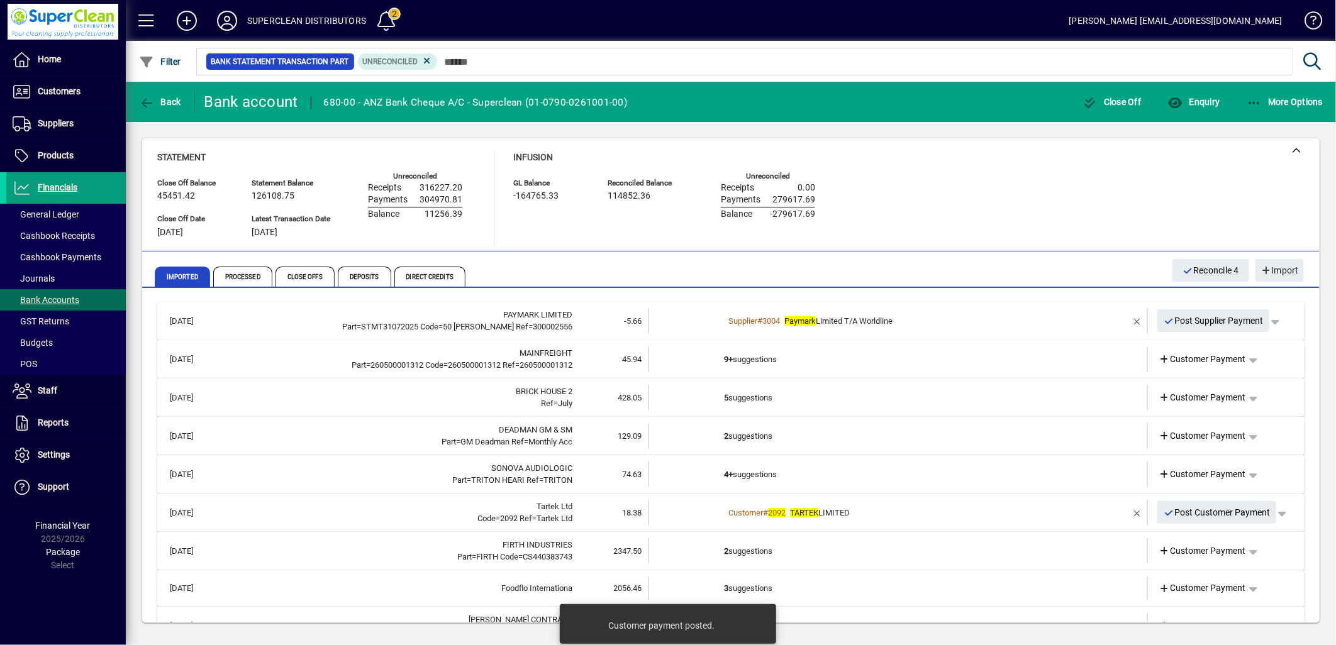
click at [755, 358] on td "9+ suggestions" at bounding box center [899, 360] width 350 height 26
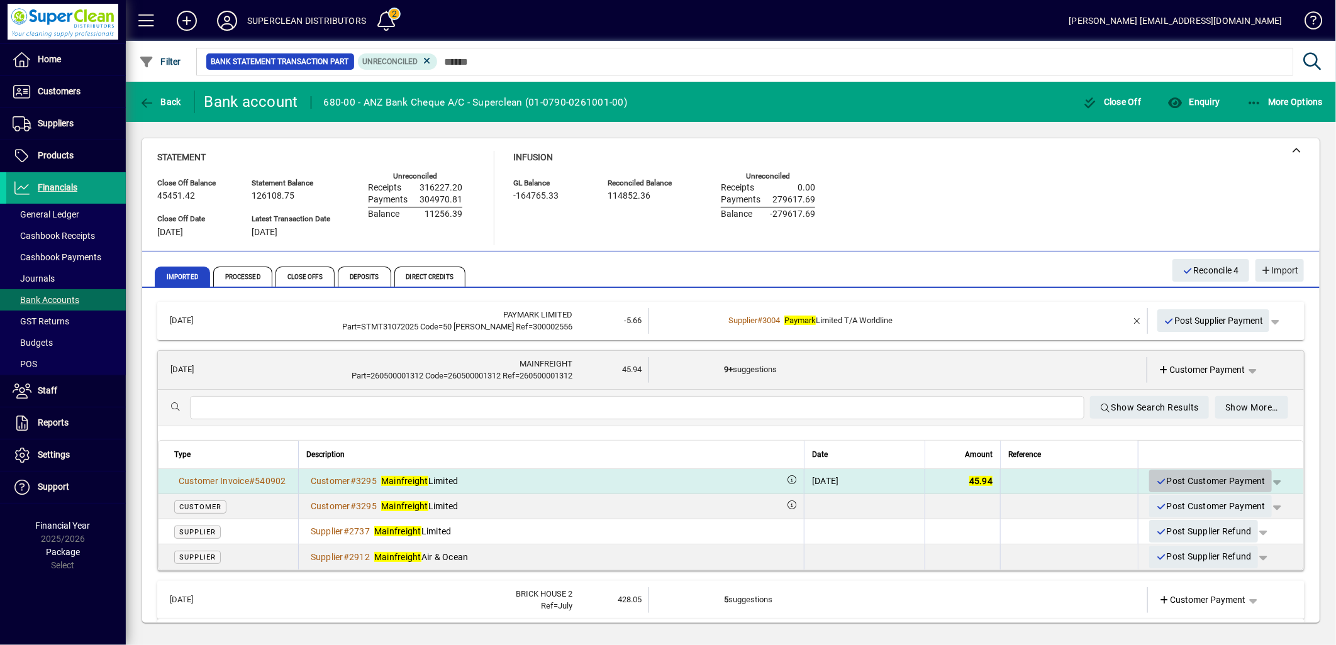
click at [1199, 479] on span "Post Customer Payment" at bounding box center [1210, 481] width 110 height 21
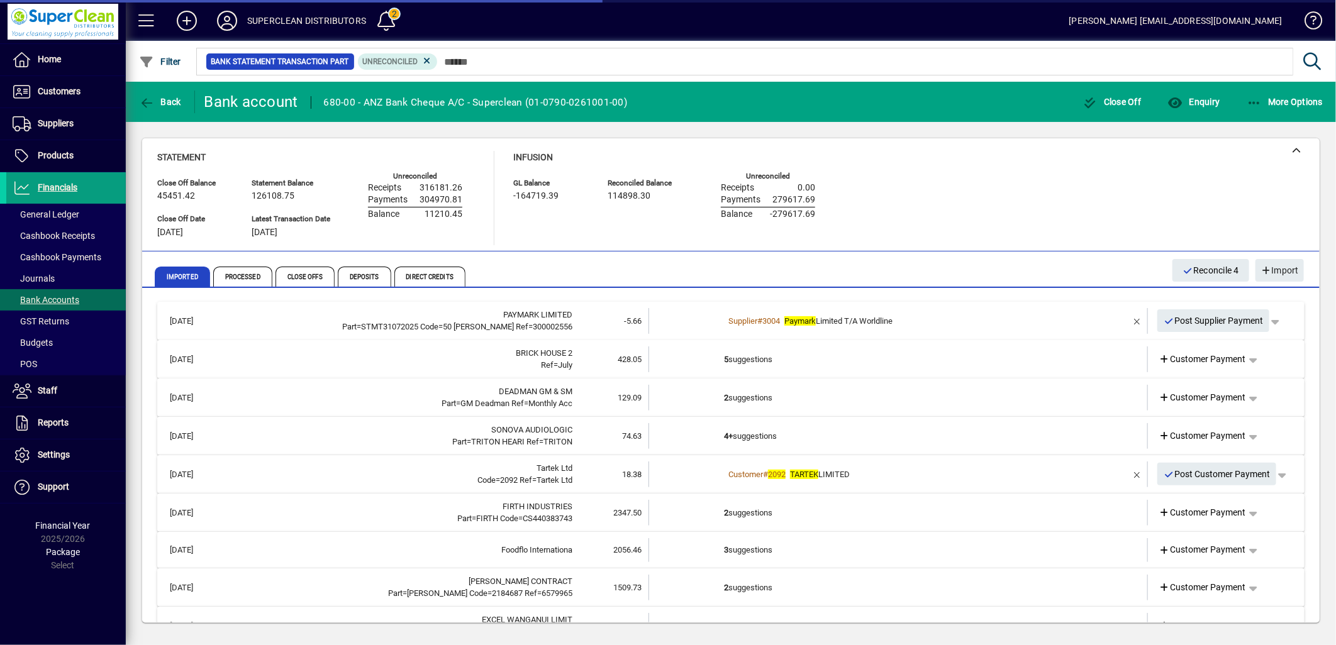
click at [753, 355] on td "5 suggestions" at bounding box center [899, 360] width 350 height 26
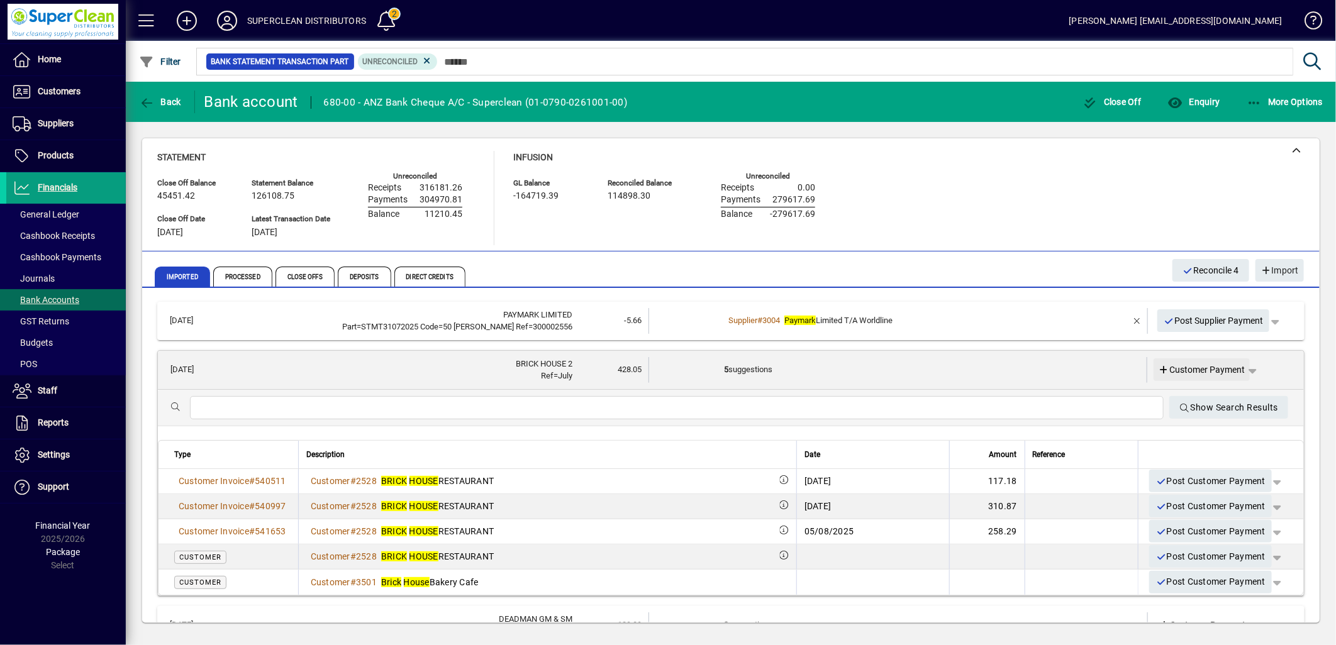
click at [1201, 372] on span "Customer Payment" at bounding box center [1202, 370] width 87 height 13
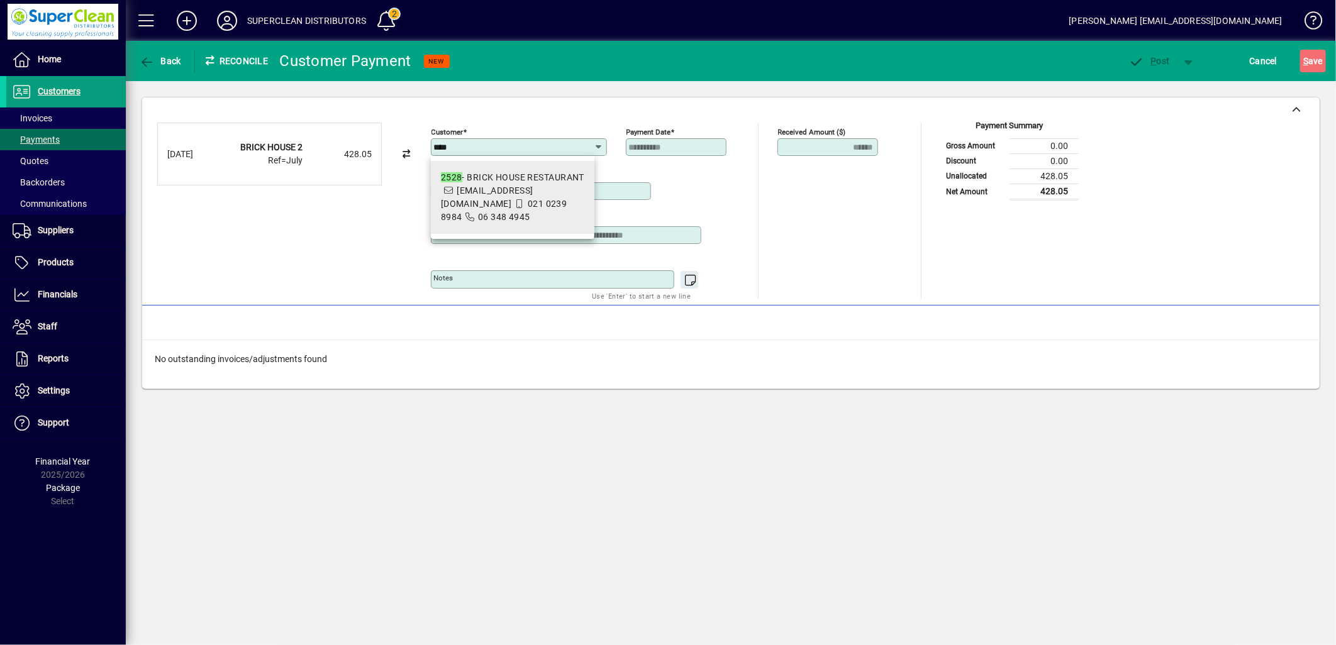
click at [550, 184] on span "2528 - BRICK HOUSE RESTAURANT manager.thebrickhouserestaurant@gmail.com 021 023…" at bounding box center [512, 197] width 143 height 53
type input "**********"
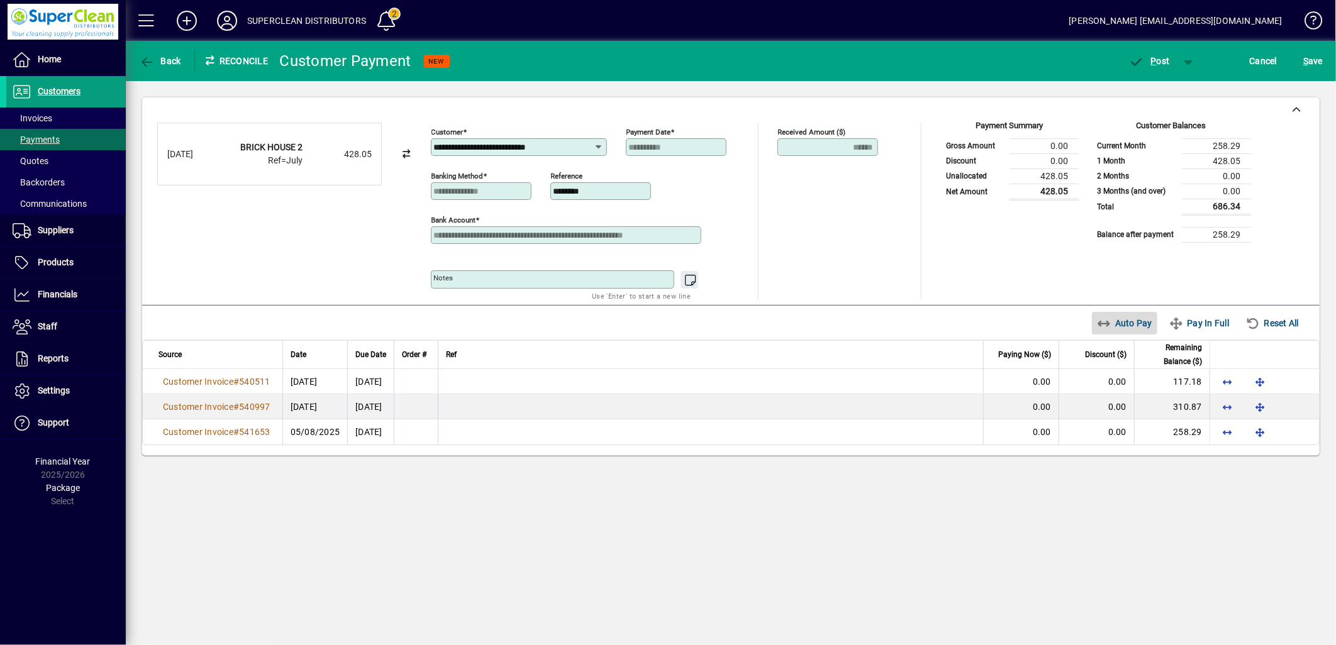
click at [1133, 330] on span "Auto Pay" at bounding box center [1125, 323] width 56 height 20
click at [1159, 68] on span "button" at bounding box center [1149, 61] width 53 height 30
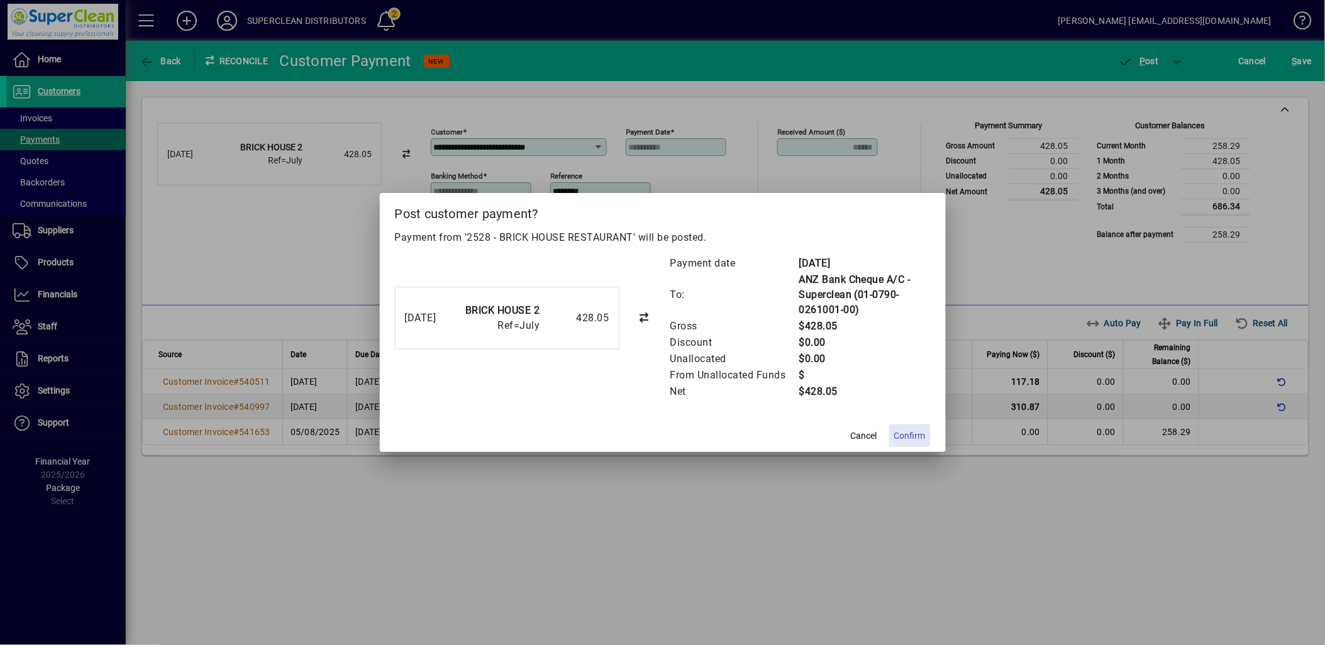
click at [921, 435] on span "Confirm" at bounding box center [909, 436] width 31 height 13
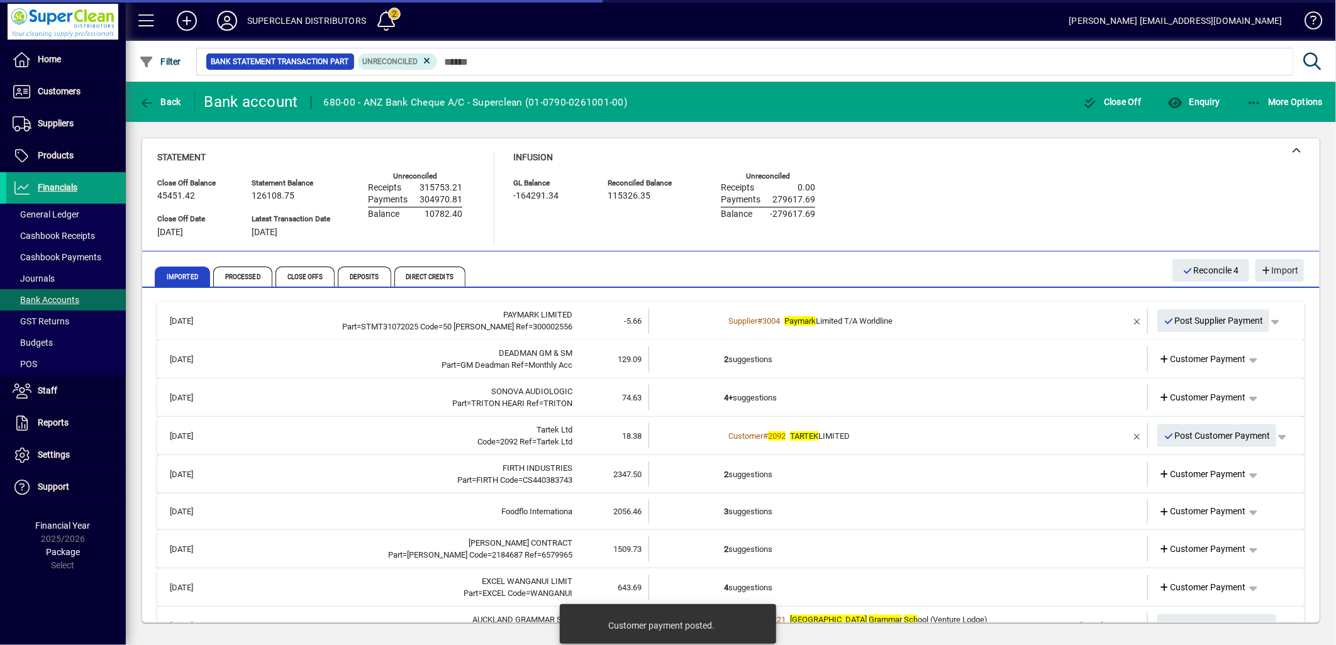
click at [732, 357] on td "2 suggestions" at bounding box center [899, 360] width 350 height 26
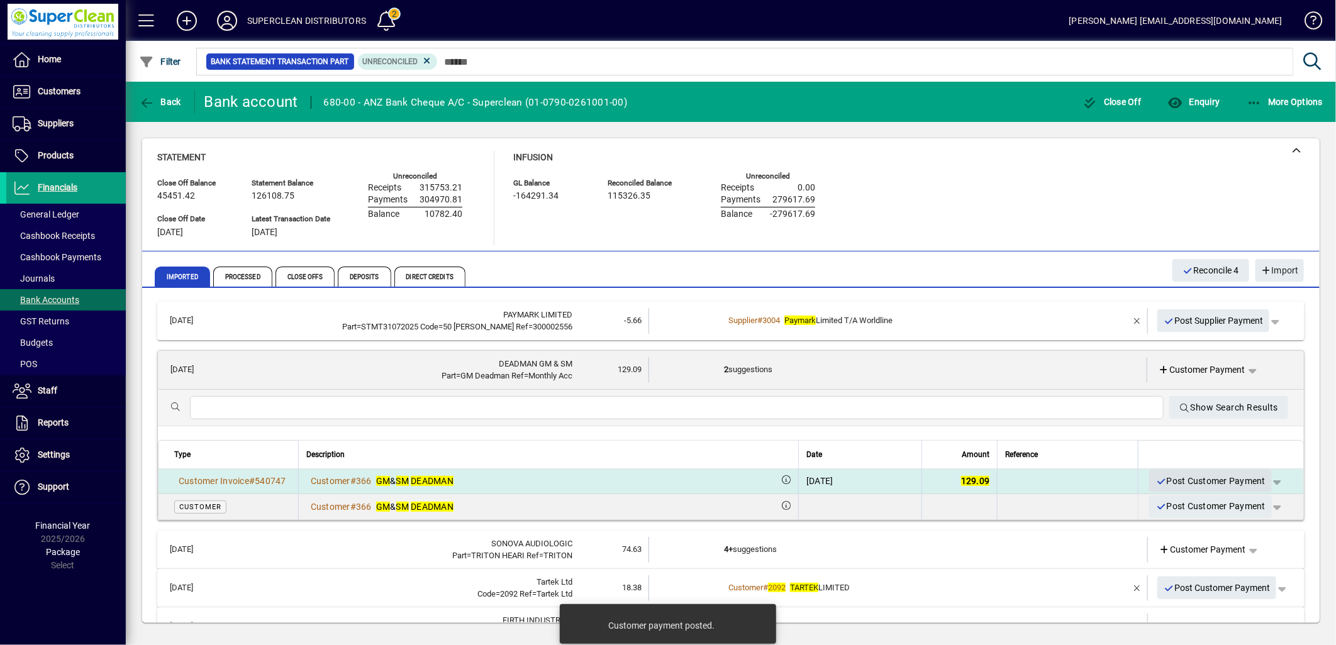
click at [1194, 482] on span "Post Customer Payment" at bounding box center [1210, 481] width 110 height 21
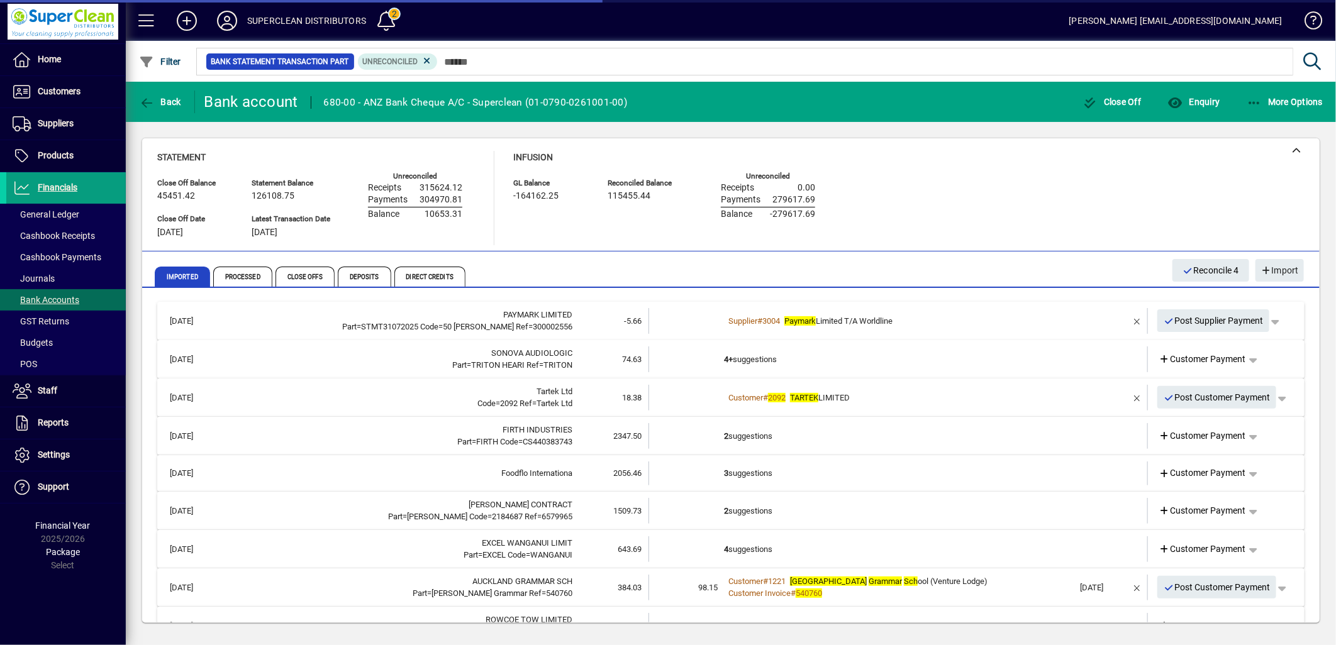
click at [748, 353] on td "4+ suggestions" at bounding box center [899, 360] width 350 height 26
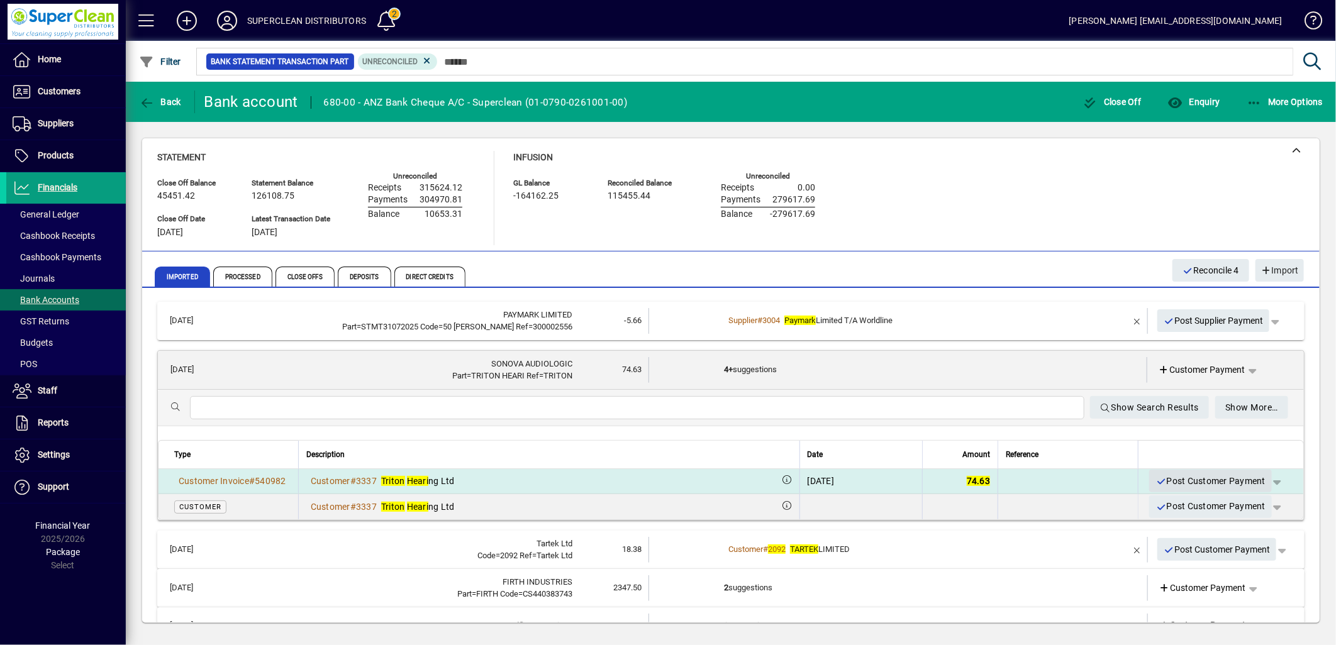
click at [1203, 482] on span "Post Customer Payment" at bounding box center [1210, 481] width 110 height 21
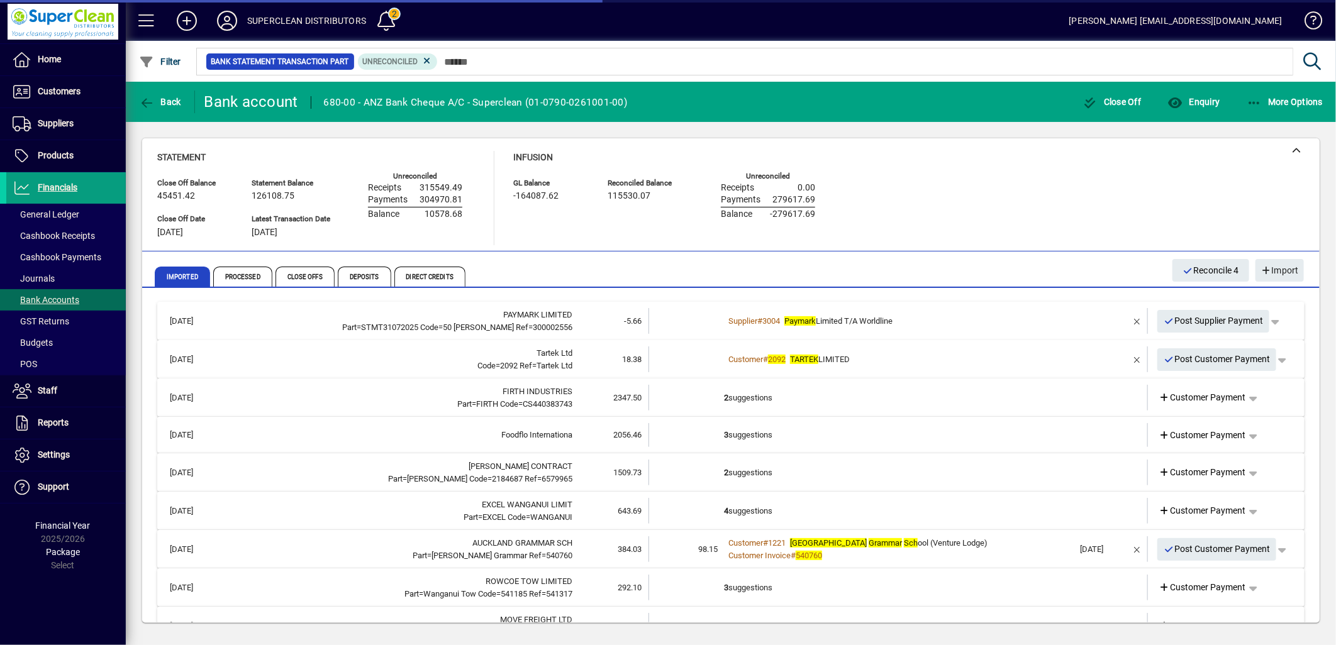
click at [903, 360] on div "Customer # 2092 TARTEK LIMITED" at bounding box center [899, 359] width 350 height 13
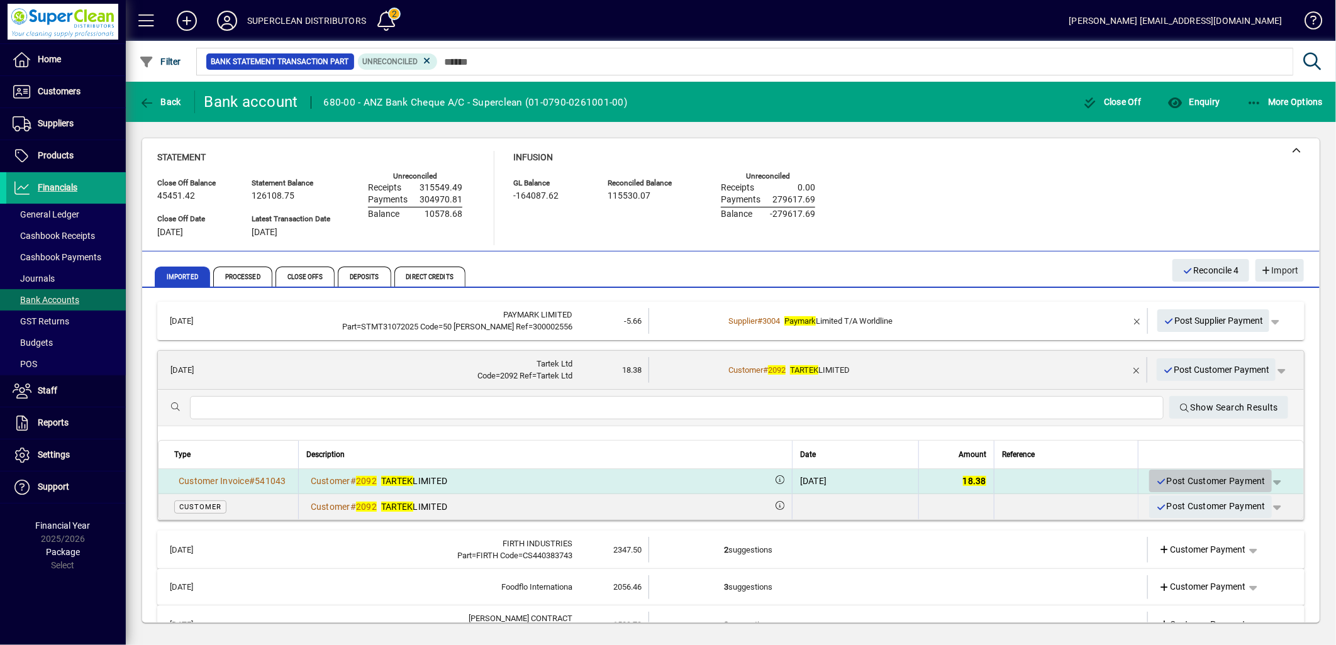
click at [1199, 485] on span "Post Customer Payment" at bounding box center [1210, 481] width 110 height 21
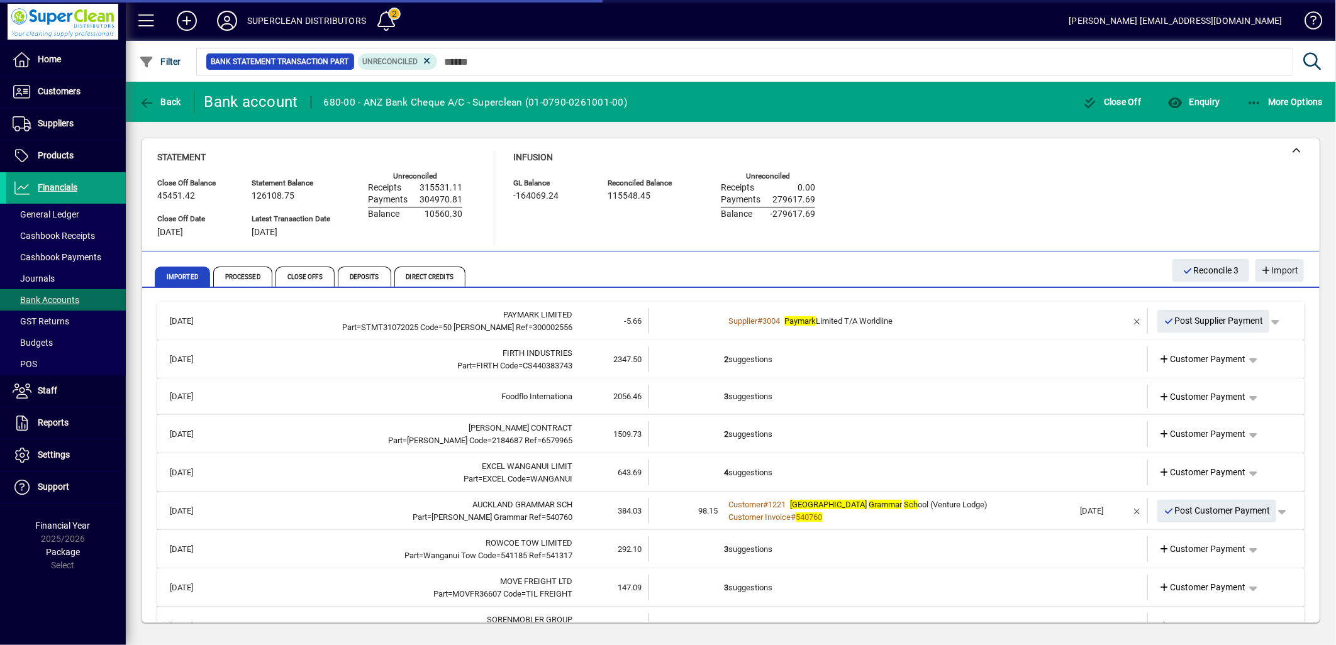
drag, startPoint x: 783, startPoint y: 360, endPoint x: 774, endPoint y: 356, distance: 9.8
click at [774, 356] on td "2 suggestions" at bounding box center [899, 360] width 350 height 26
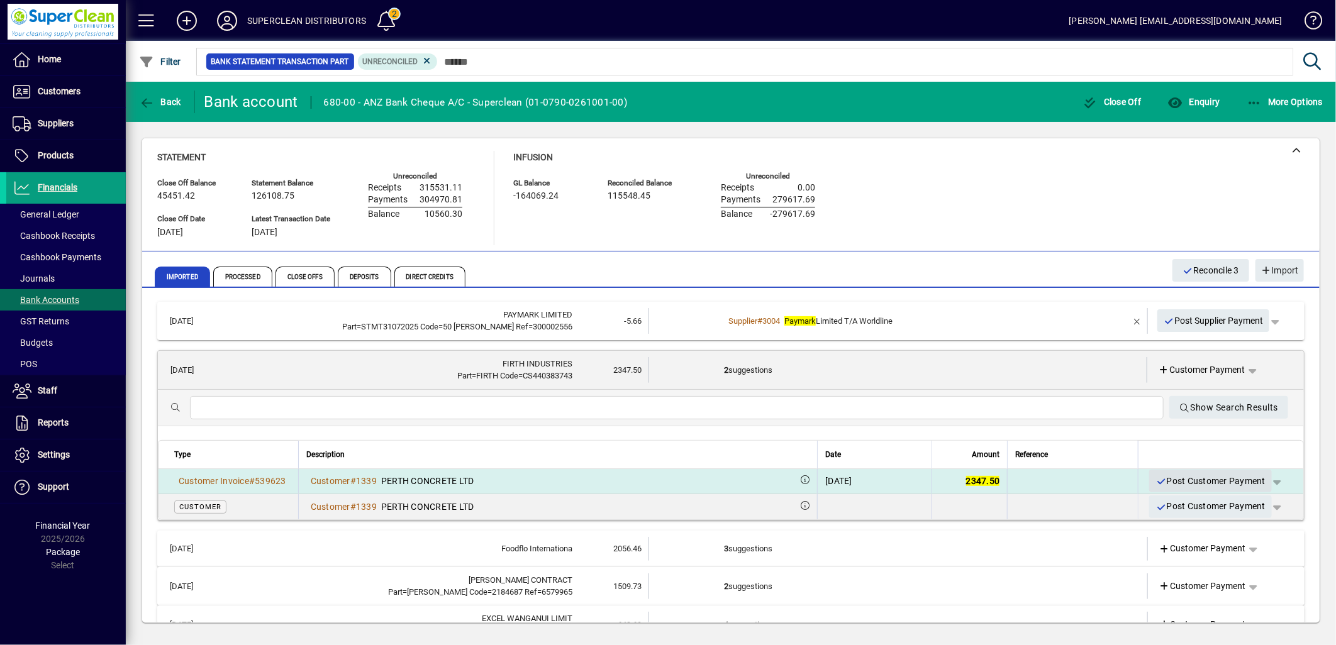
click at [1201, 481] on span "Post Customer Payment" at bounding box center [1210, 481] width 110 height 21
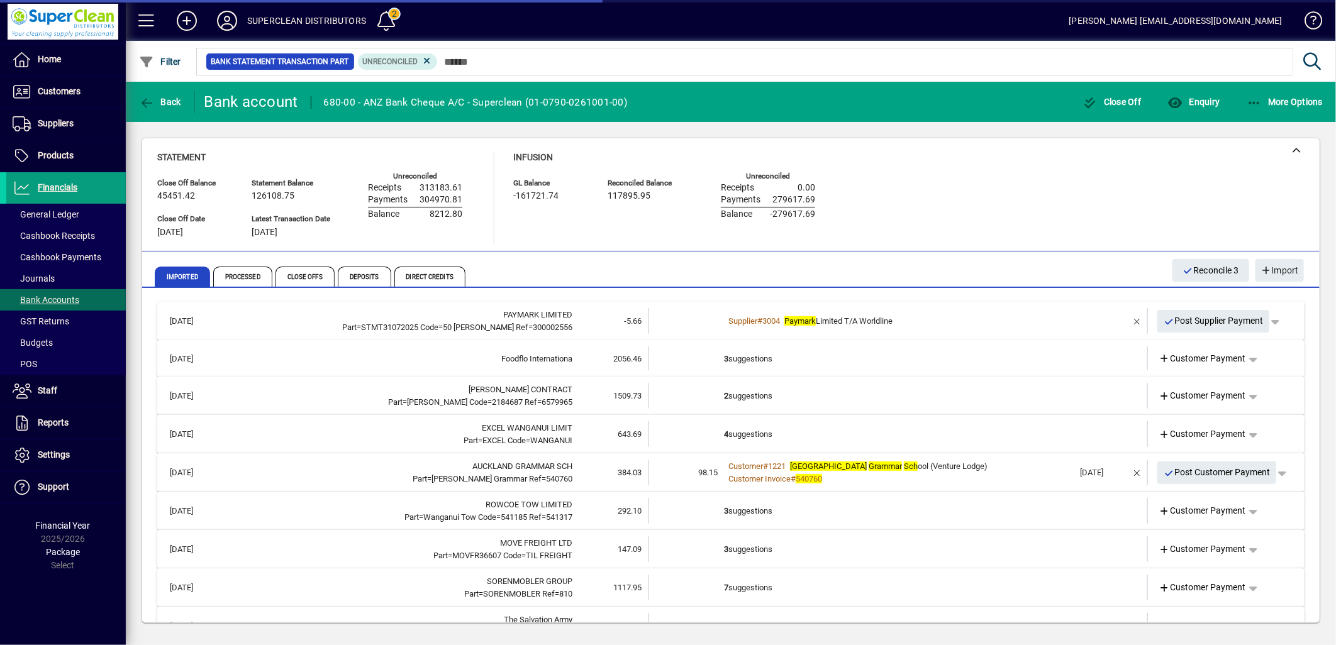
click at [756, 354] on td "3 suggestions" at bounding box center [899, 359] width 350 height 24
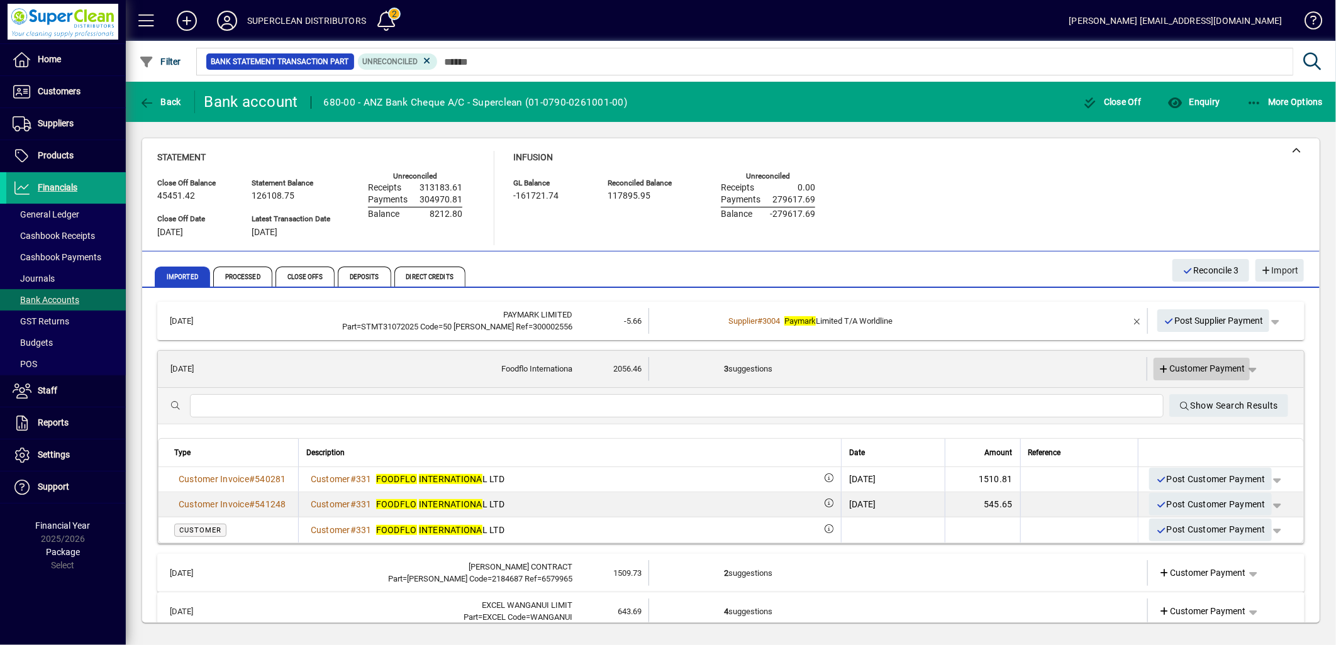
click at [1198, 368] on span "Customer Payment" at bounding box center [1202, 368] width 87 height 13
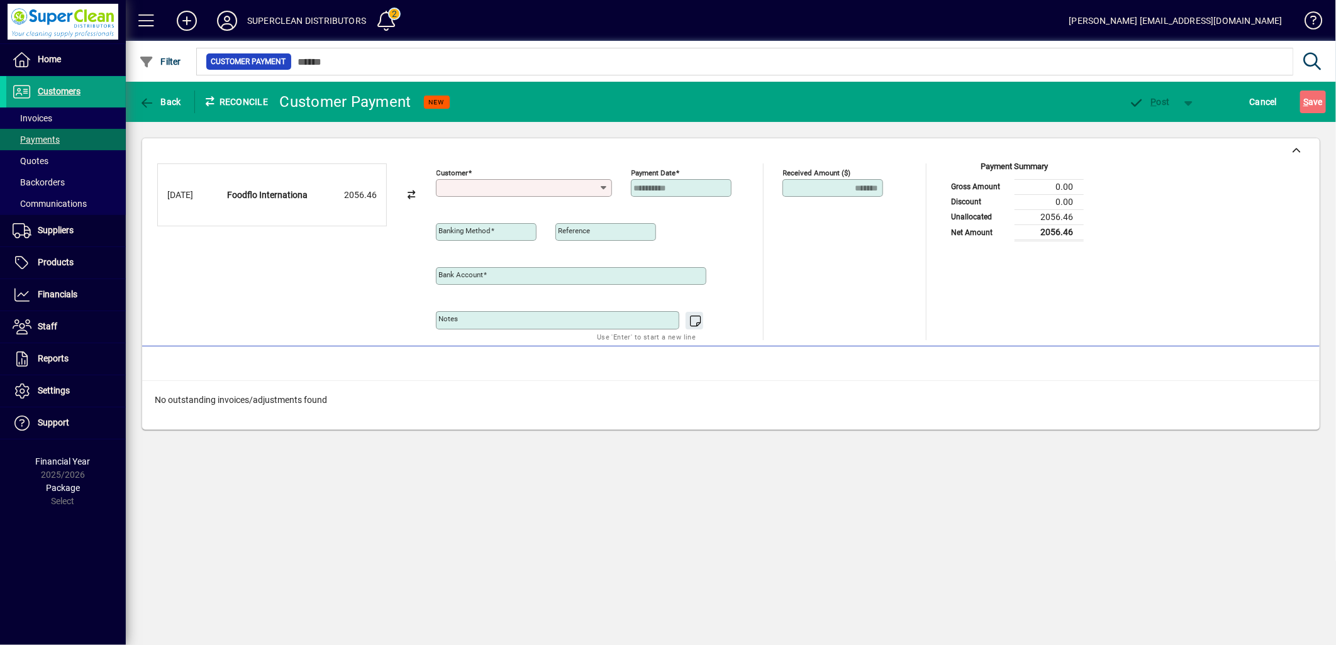
type input "**********"
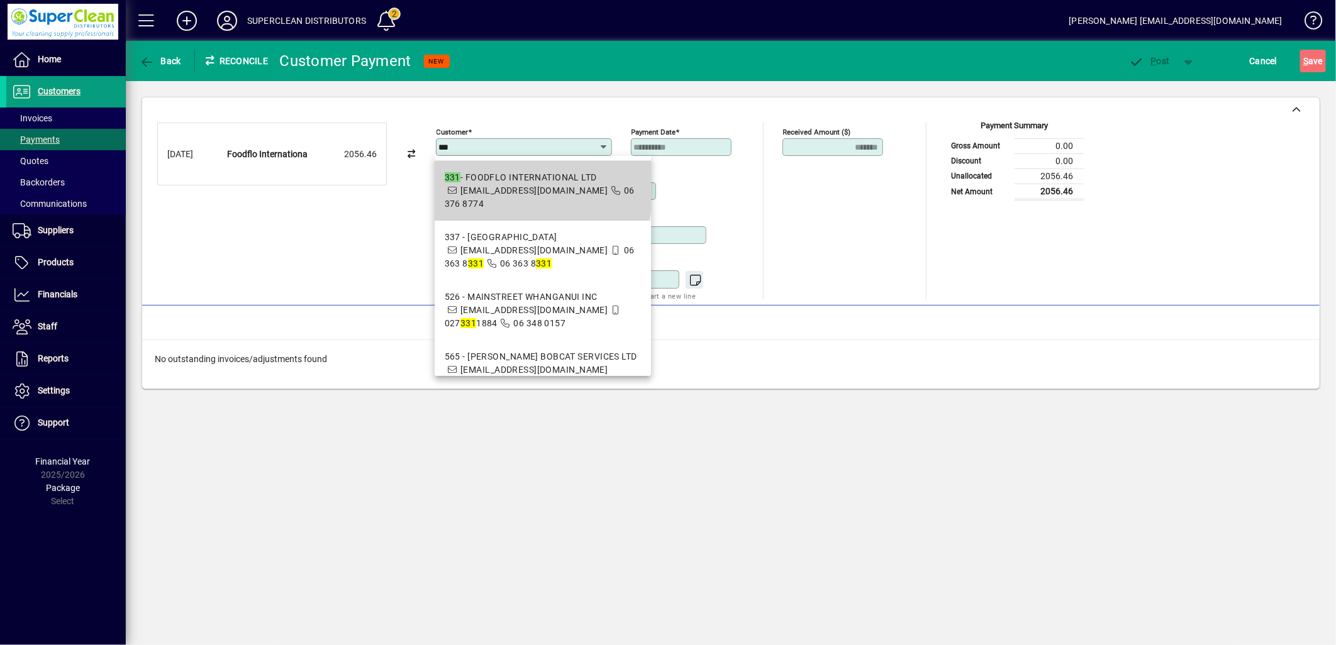
click at [510, 186] on span "[EMAIL_ADDRESS][DOMAIN_NAME]" at bounding box center [533, 191] width 147 height 10
type input "**********"
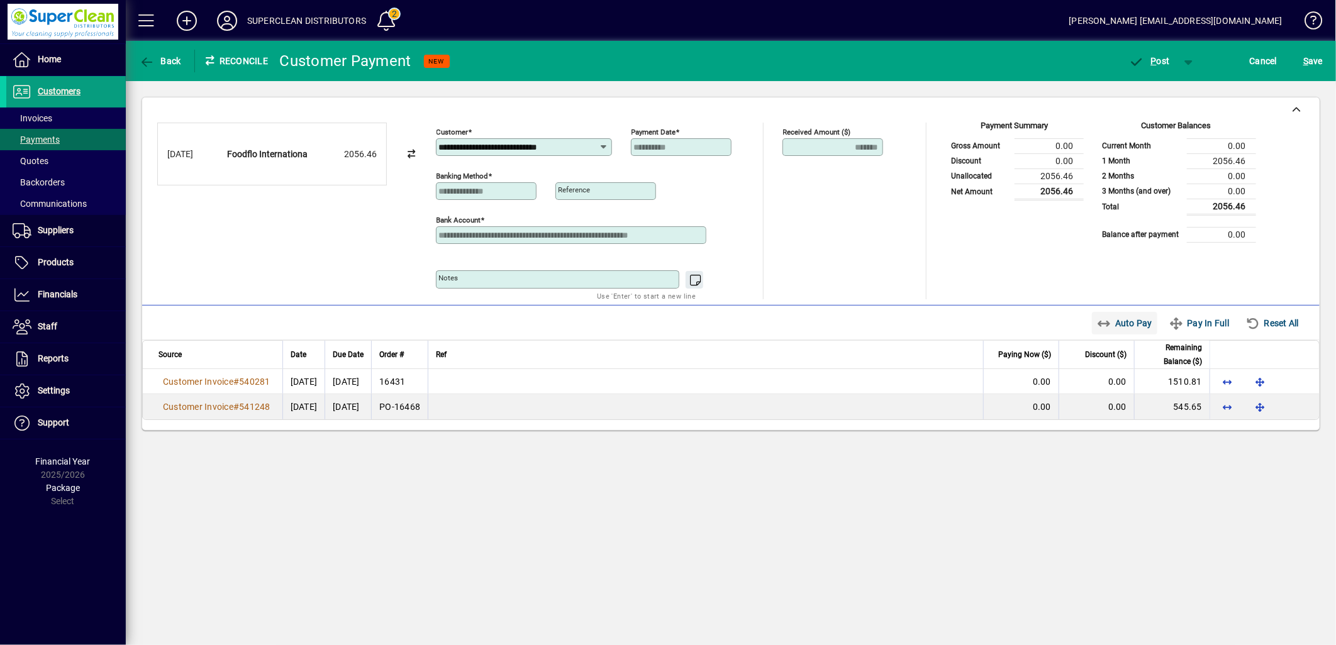
click at [1132, 330] on span "Auto Pay" at bounding box center [1125, 323] width 56 height 20
click at [1155, 46] on span "button" at bounding box center [1149, 61] width 53 height 30
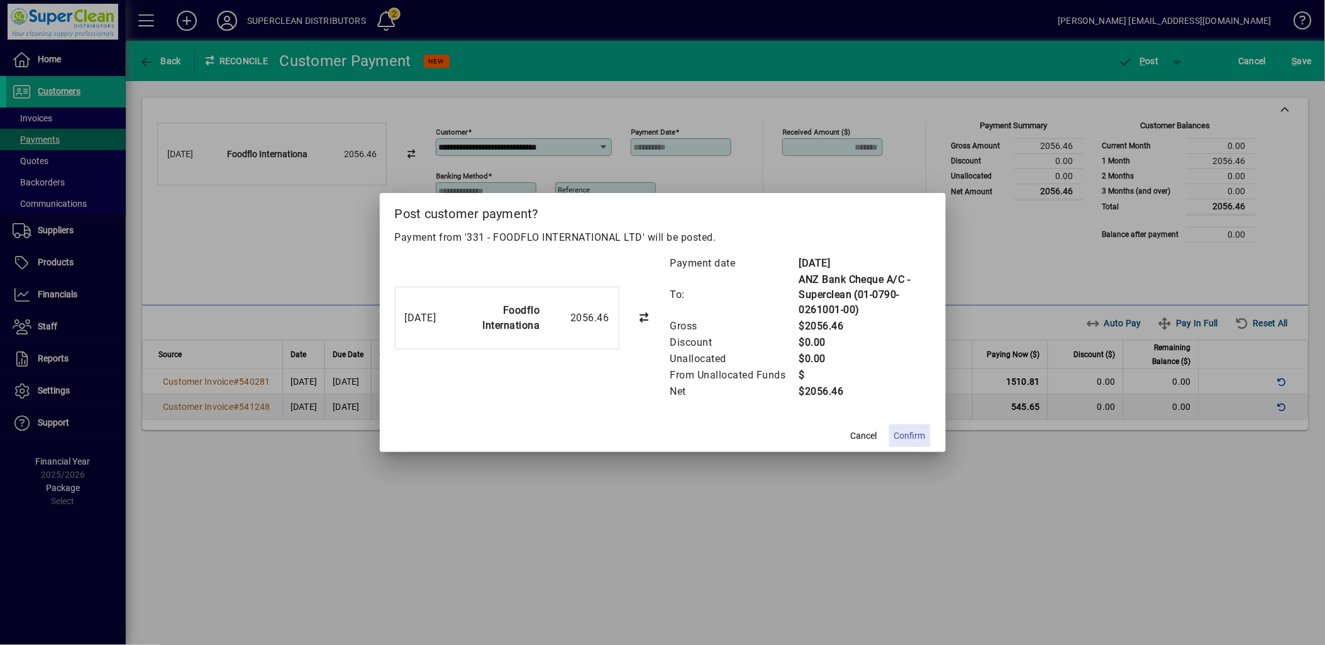
click at [916, 438] on span "Confirm" at bounding box center [909, 436] width 31 height 13
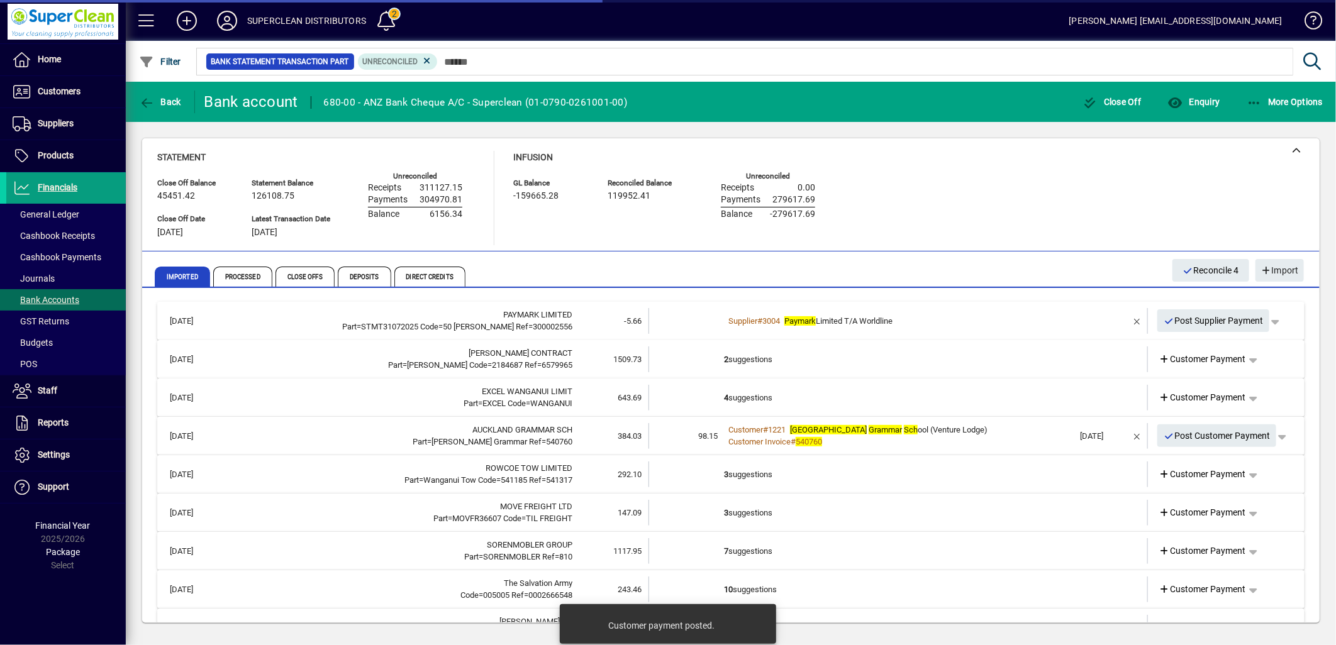
click at [782, 356] on td "2 suggestions" at bounding box center [899, 360] width 350 height 26
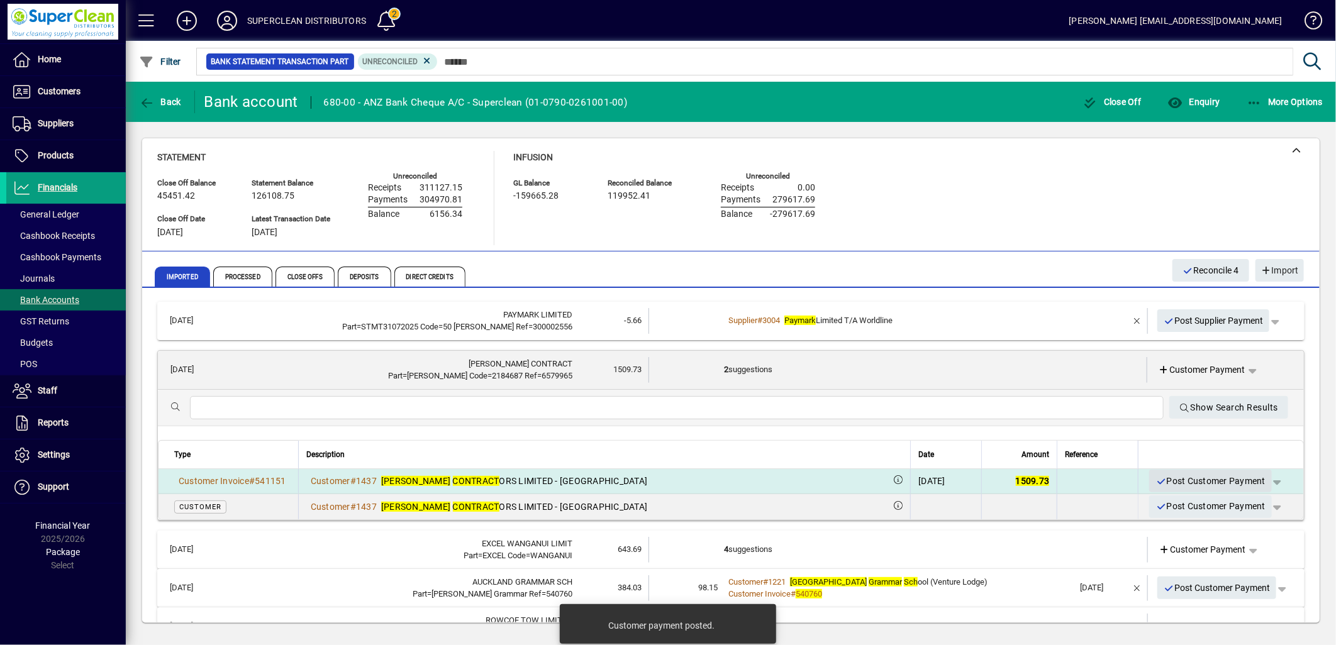
click at [1194, 481] on span "Post Customer Payment" at bounding box center [1210, 481] width 110 height 21
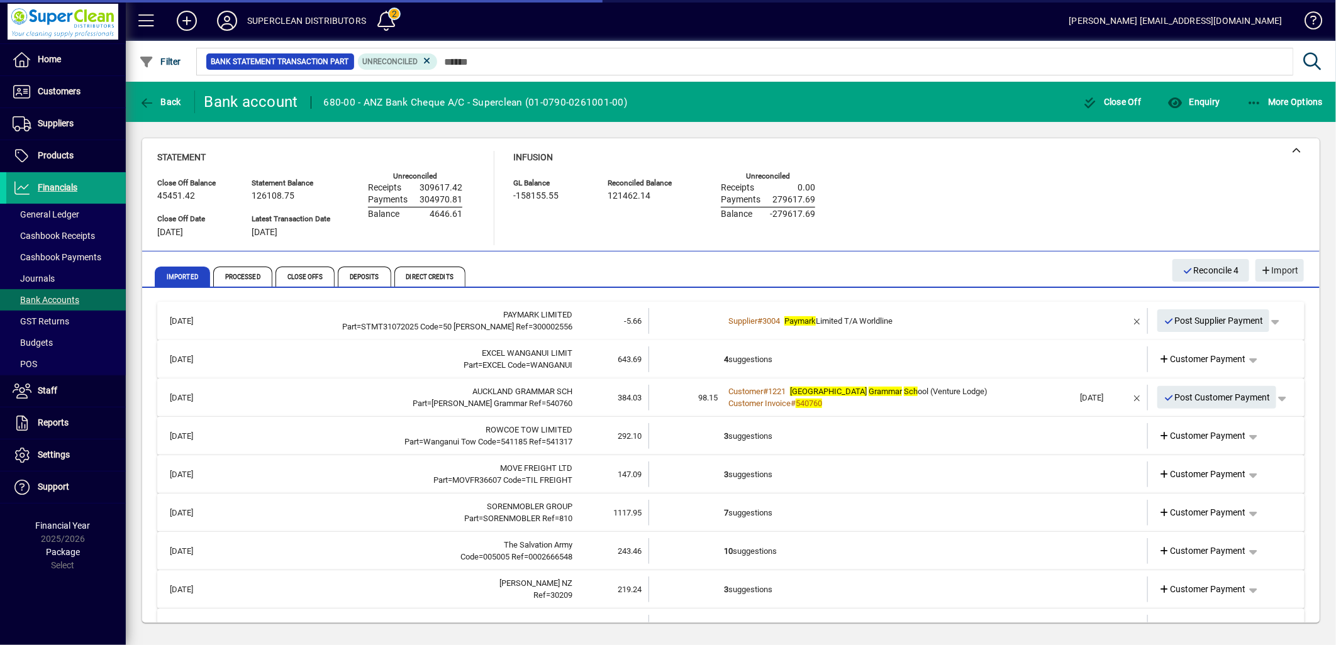
click at [753, 356] on td "4 suggestions" at bounding box center [899, 360] width 350 height 26
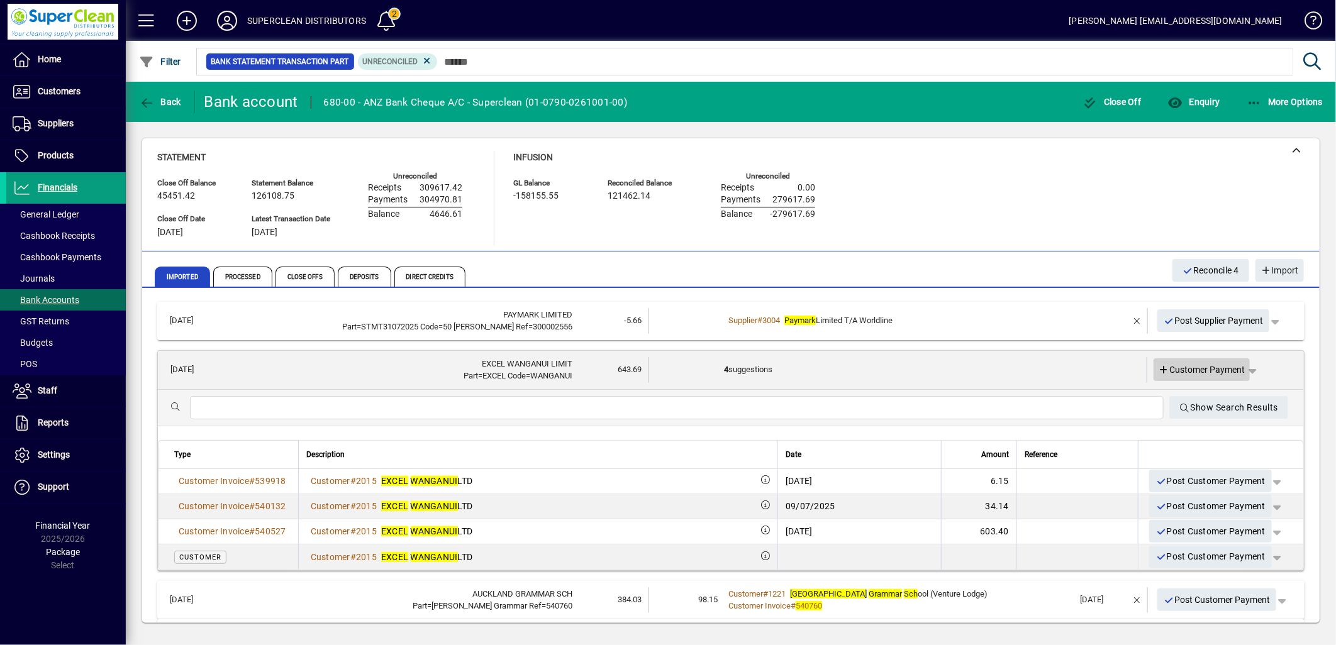
click at [1198, 373] on span "Customer Payment" at bounding box center [1202, 370] width 87 height 13
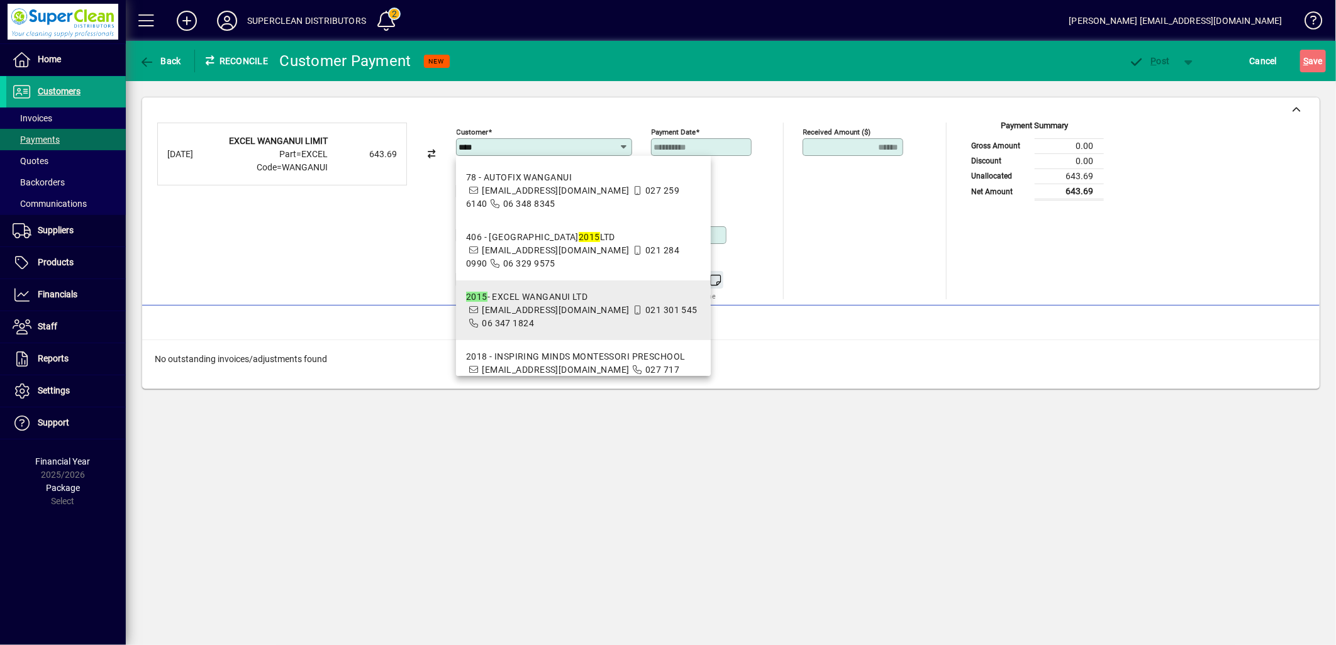
click at [530, 309] on span "wginvoices@excel.co.nz" at bounding box center [555, 310] width 147 height 10
type input "**********"
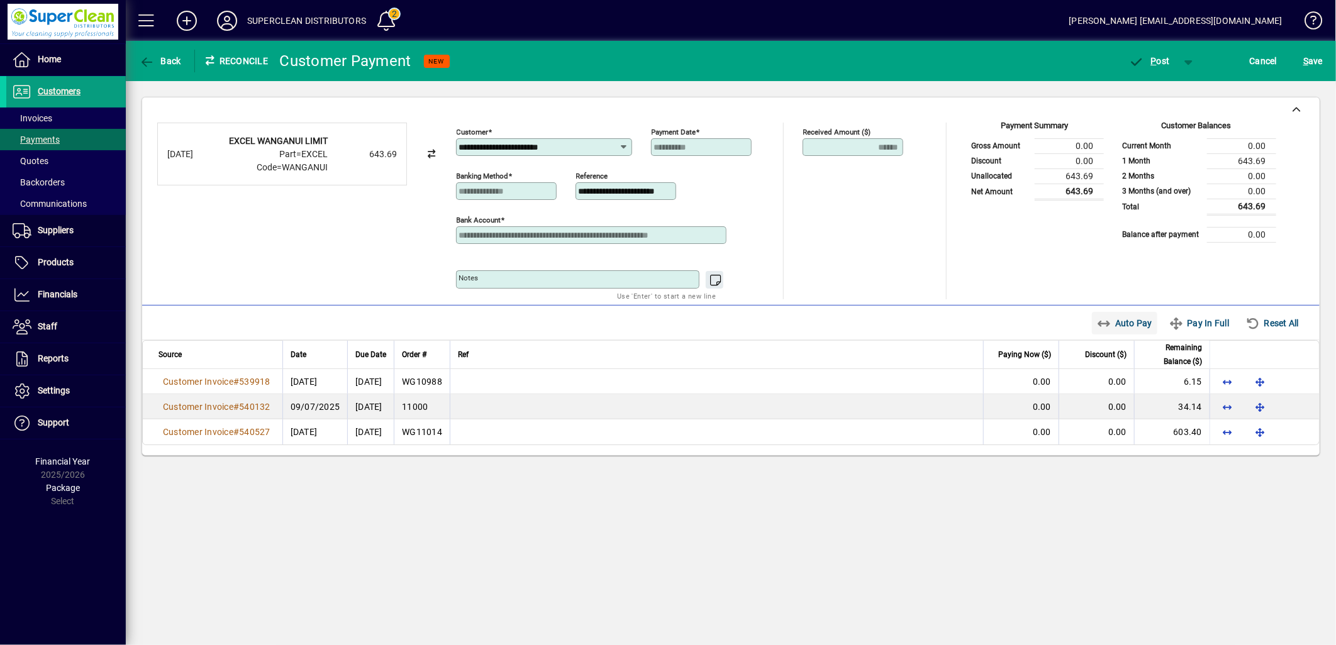
click at [1133, 329] on span "Auto Pay" at bounding box center [1125, 323] width 56 height 20
click at [1151, 58] on span "P" at bounding box center [1154, 61] width 6 height 10
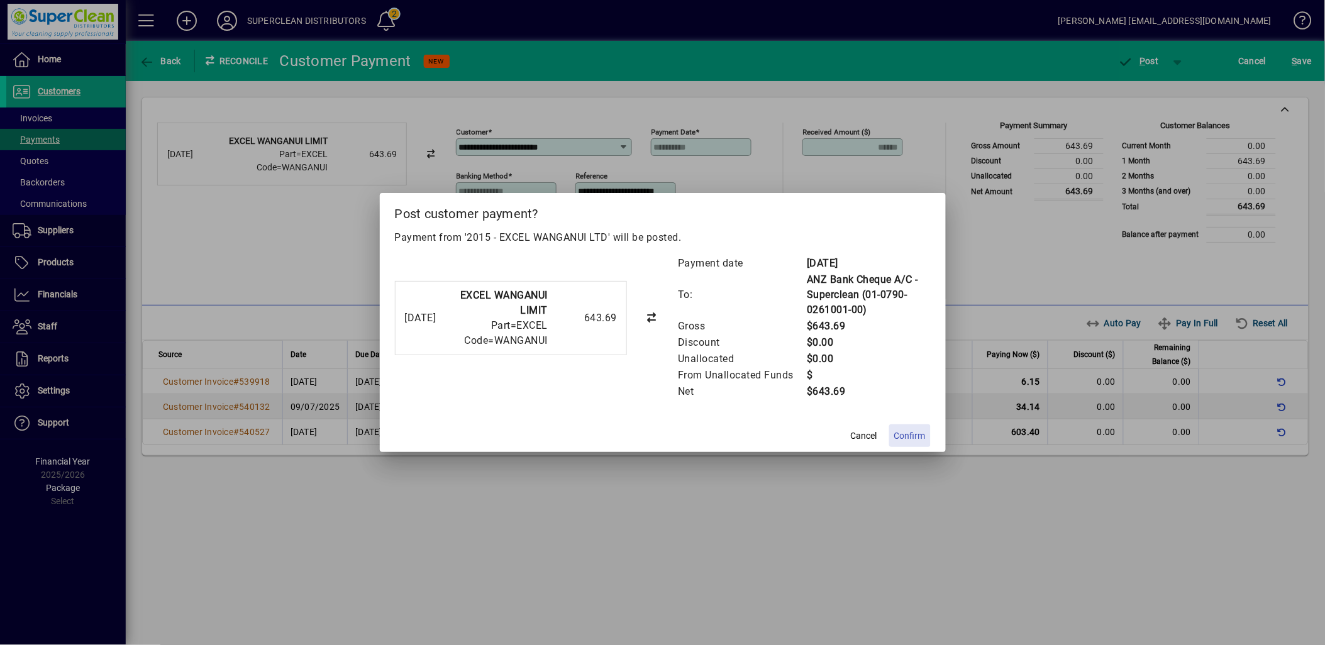
click at [912, 437] on span "Confirm" at bounding box center [909, 436] width 31 height 13
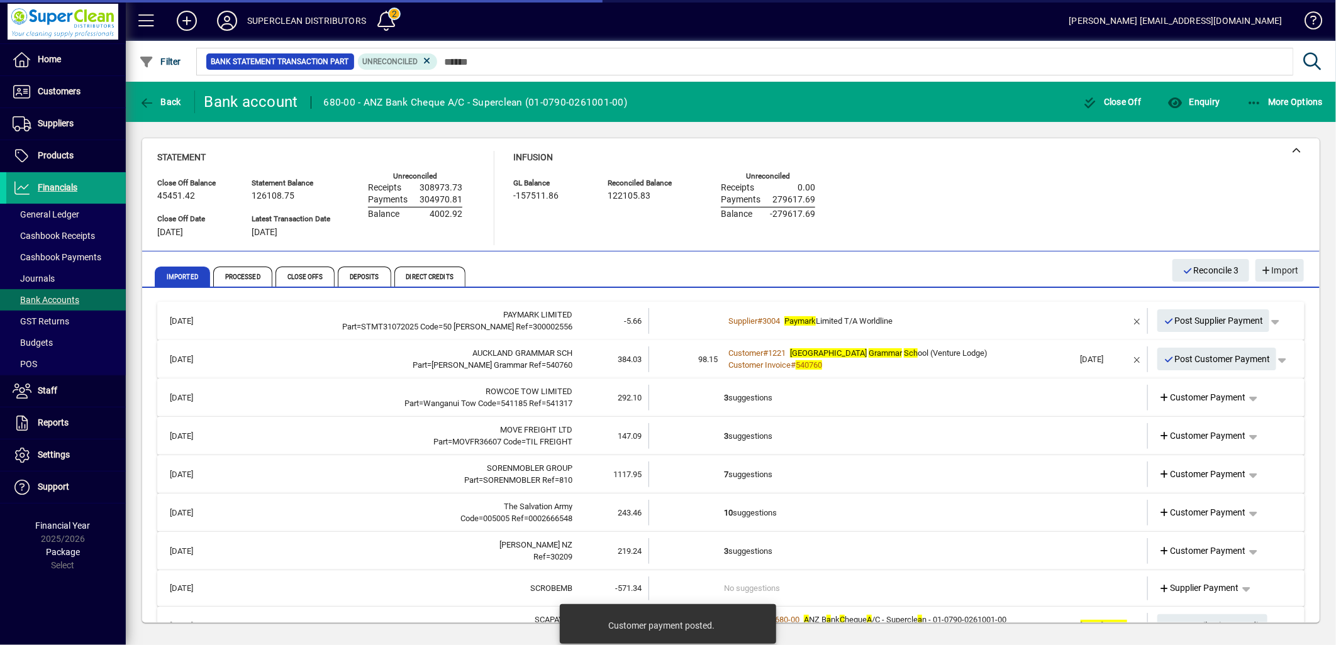
click at [958, 361] on div "Customer Invoice # 540760" at bounding box center [899, 365] width 350 height 13
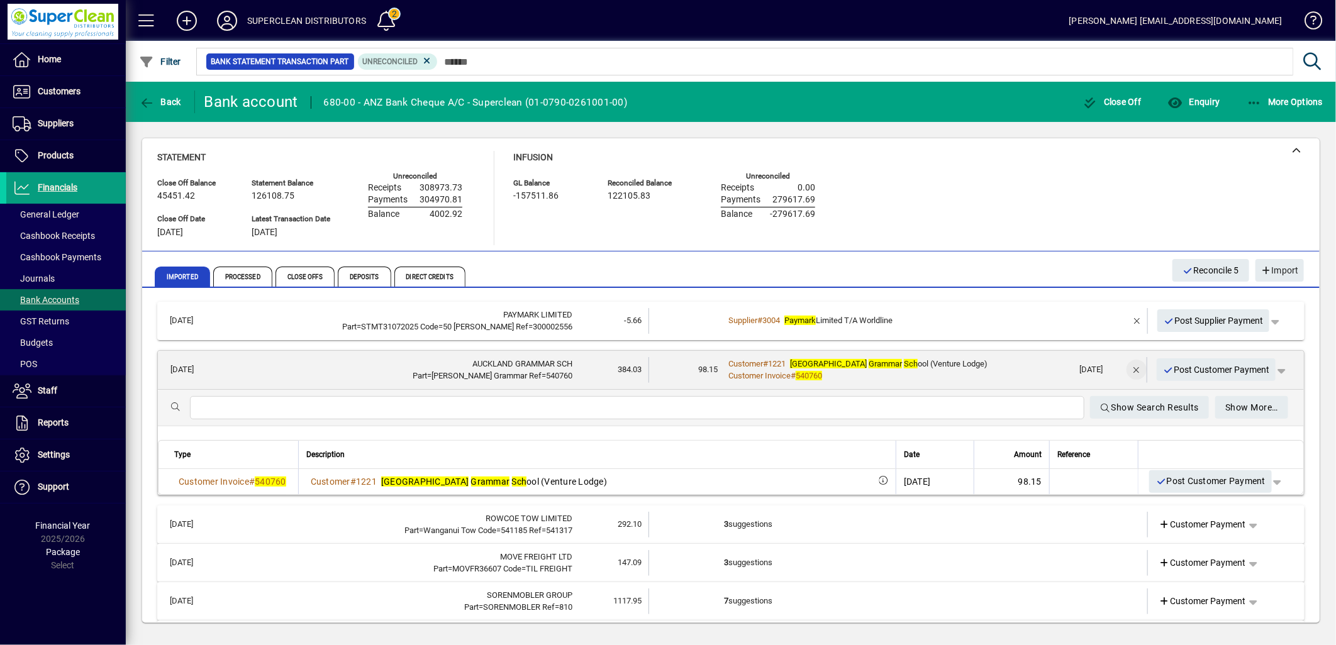
click at [1123, 370] on span "button" at bounding box center [1136, 370] width 30 height 30
click at [1190, 374] on span "Customer Payment" at bounding box center [1202, 370] width 87 height 13
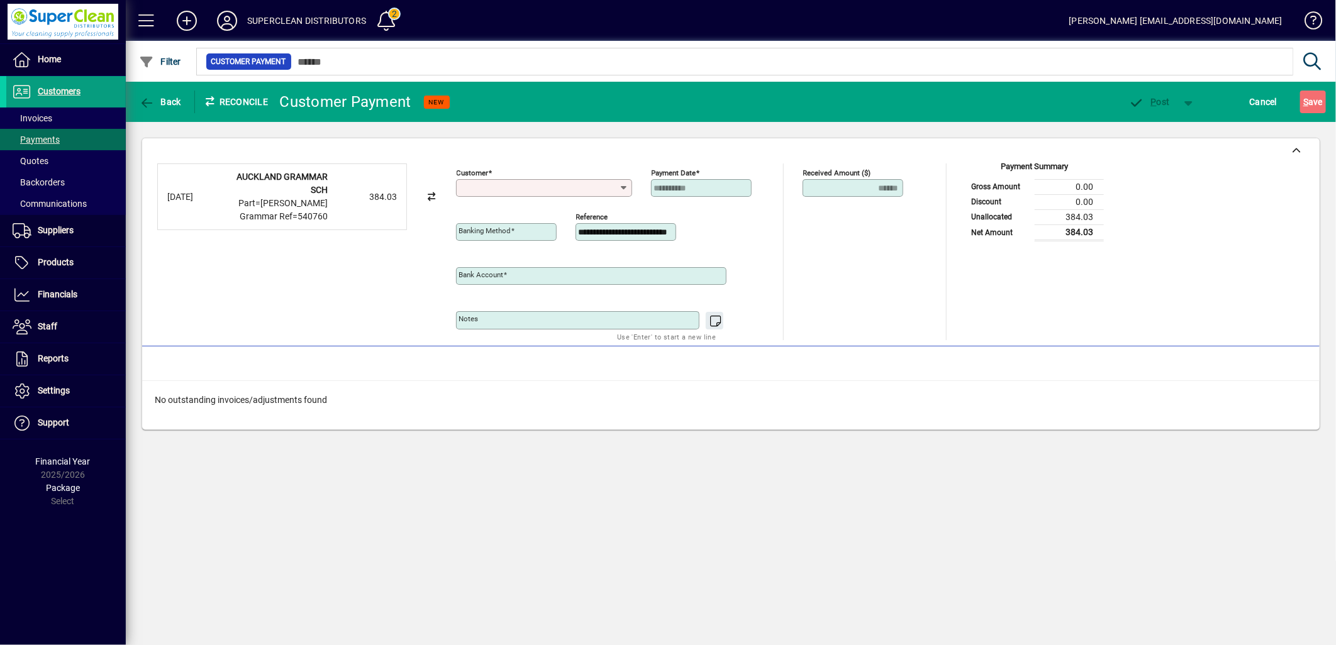
type input "**********"
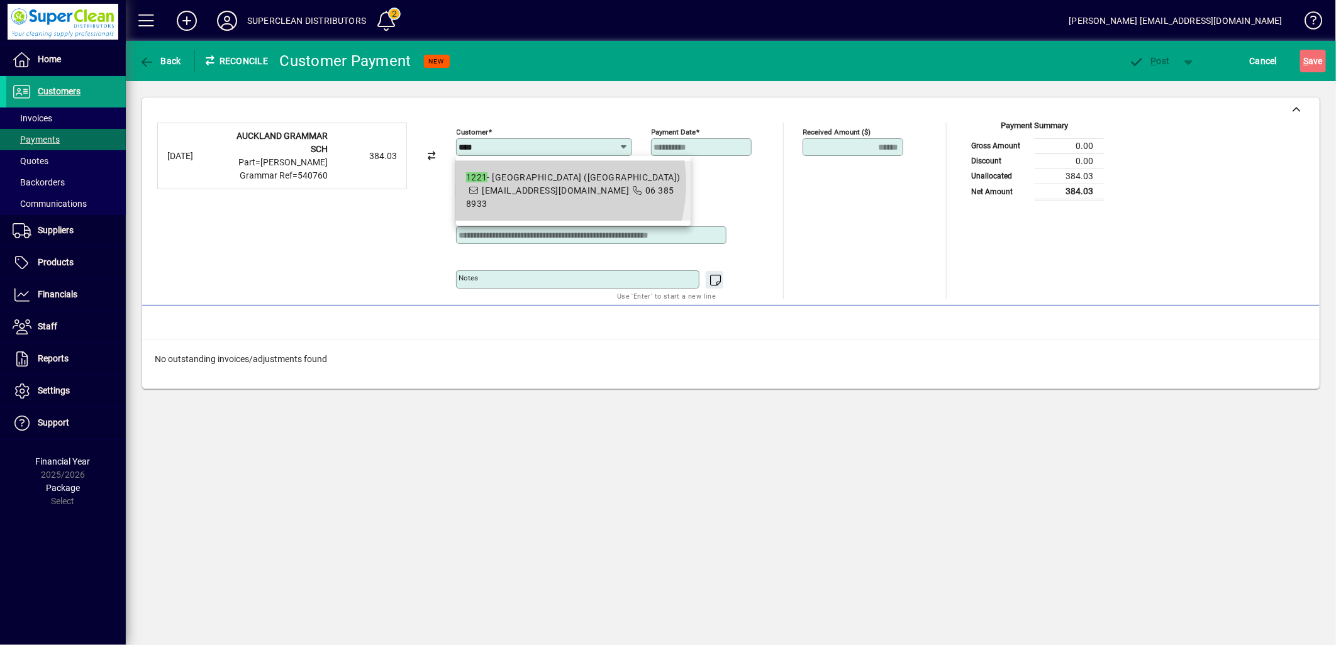
click at [524, 184] on span "1221 - Auckland Grammar School (Venture Lodge) accounts@ags.school.nz 06 385 89…" at bounding box center [573, 191] width 214 height 40
type input "**********"
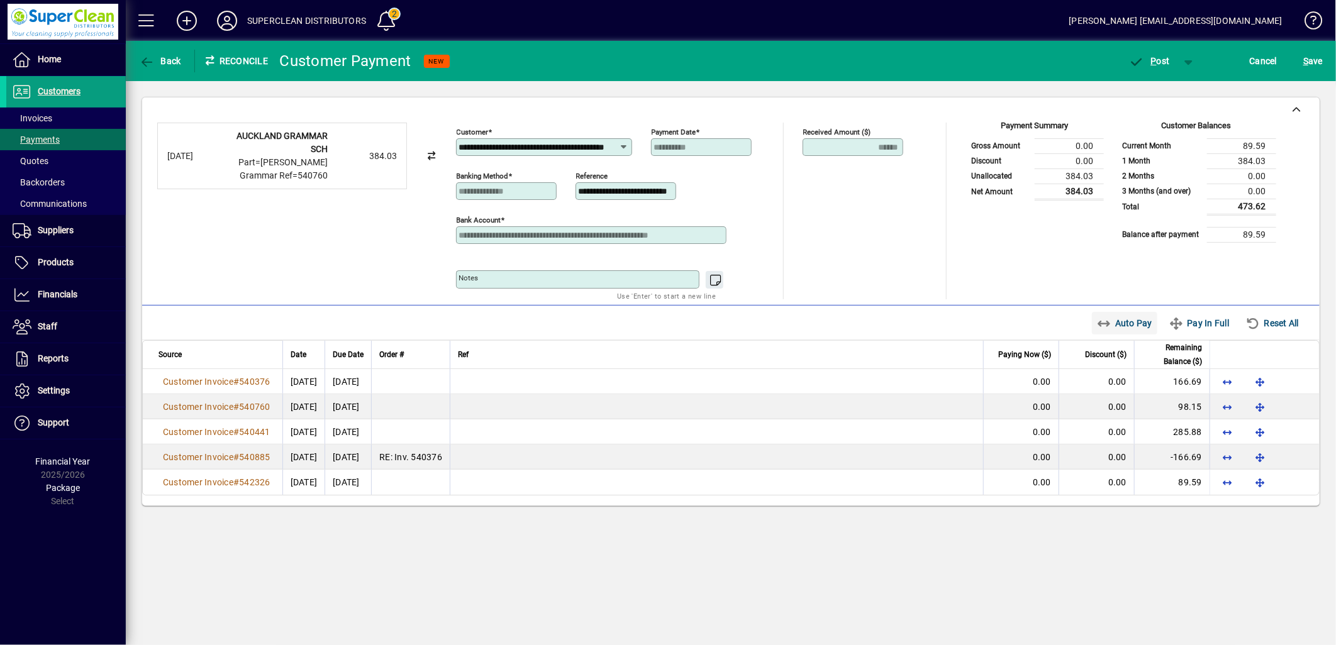
click at [1136, 324] on span "Auto Pay" at bounding box center [1125, 323] width 56 height 20
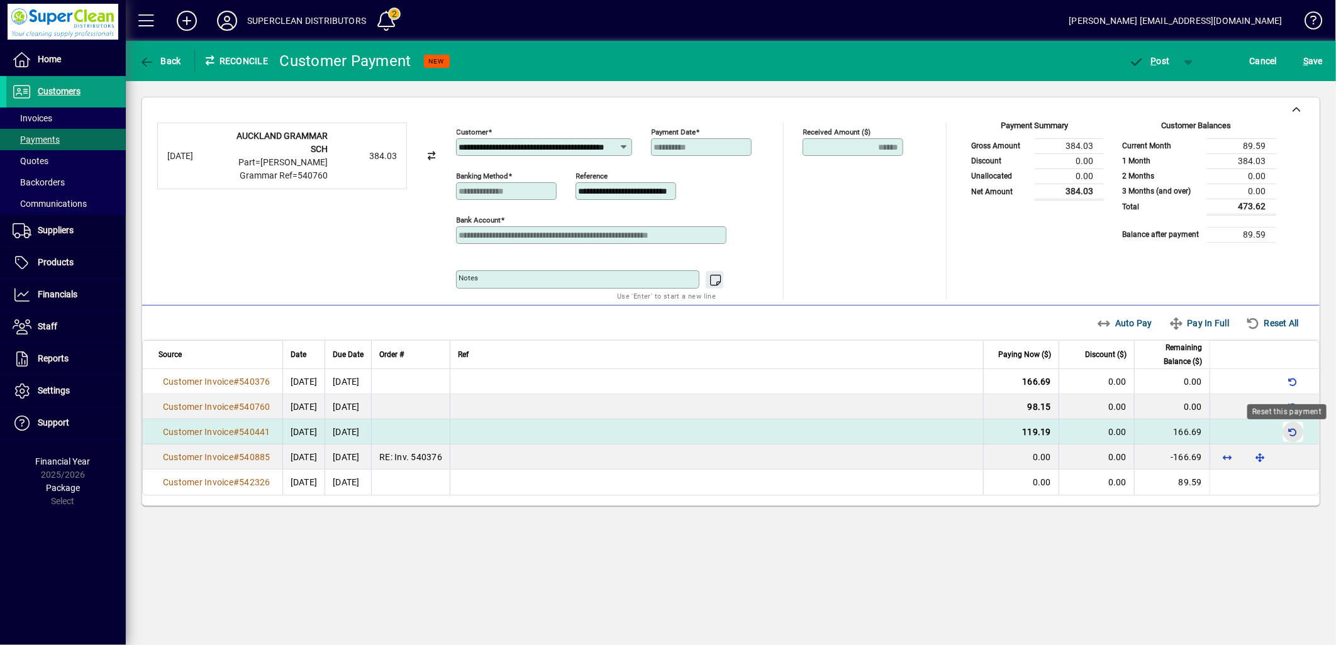
click at [1292, 436] on span "button" at bounding box center [1293, 432] width 30 height 30
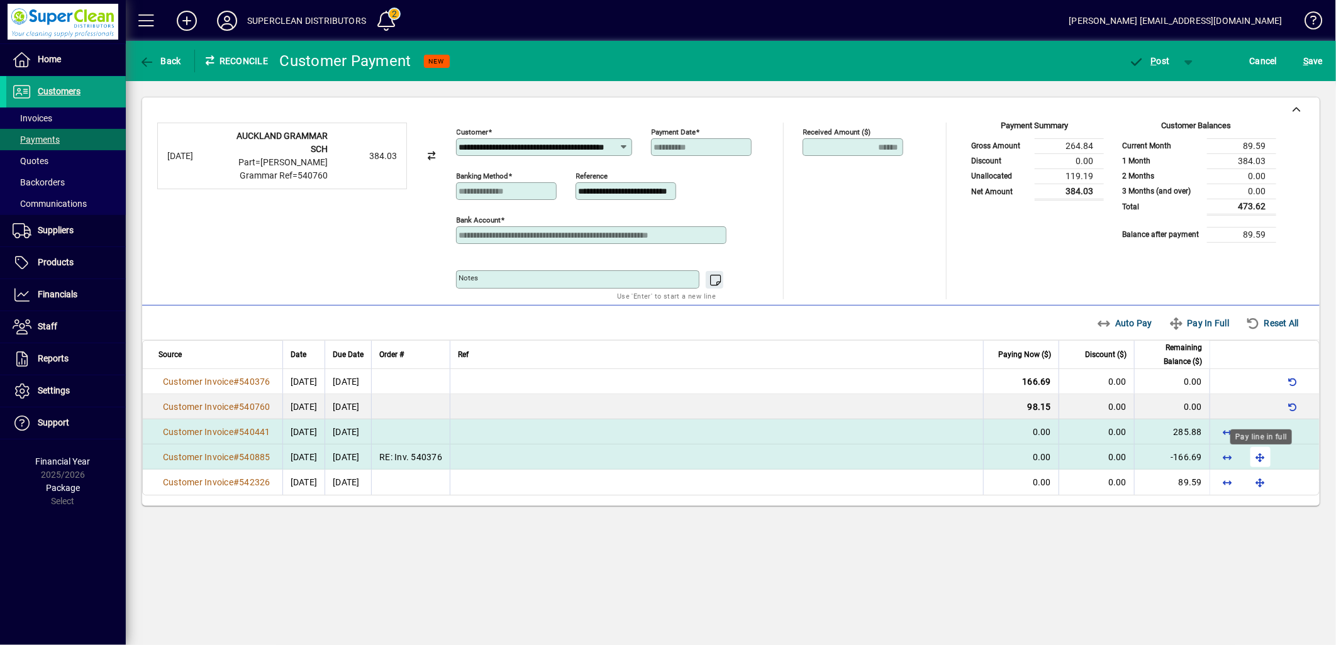
click at [1264, 457] on span "button" at bounding box center [1260, 457] width 30 height 30
click at [1259, 440] on span "button" at bounding box center [1260, 432] width 30 height 30
click at [936, 242] on div "**********" at bounding box center [730, 211] width 1147 height 177
click at [1151, 68] on span "button" at bounding box center [1149, 61] width 53 height 30
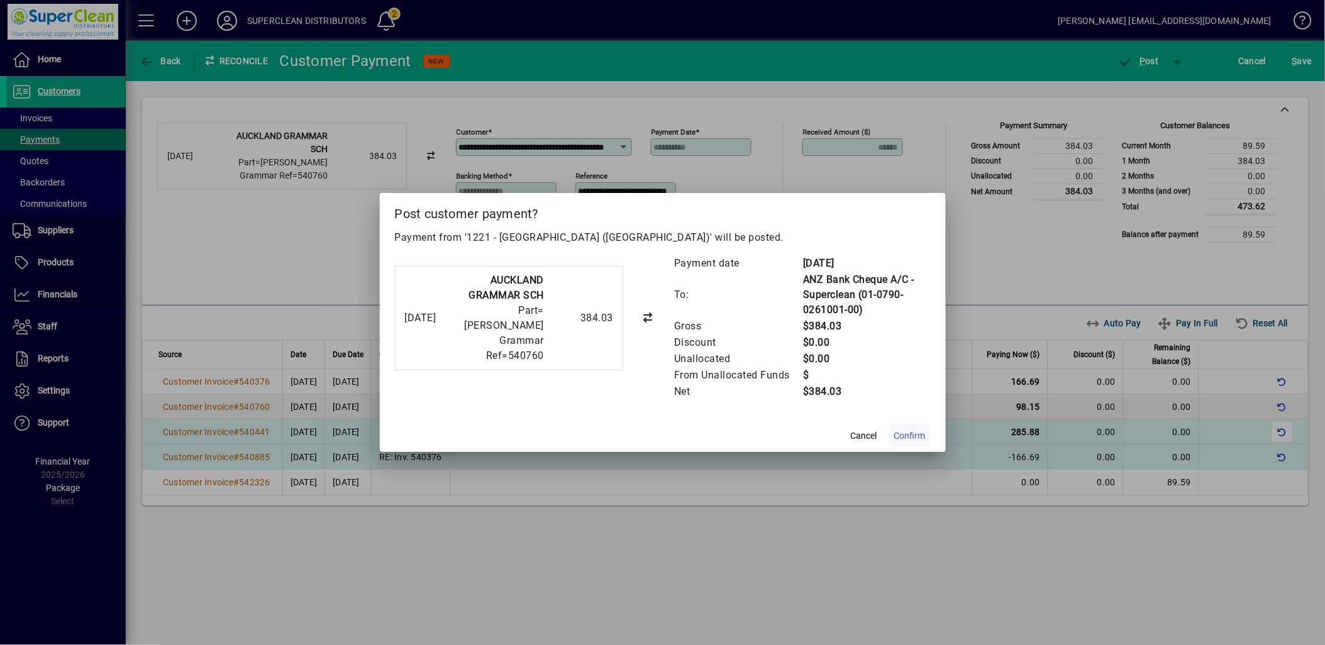
click at [894, 431] on span at bounding box center [910, 436] width 42 height 30
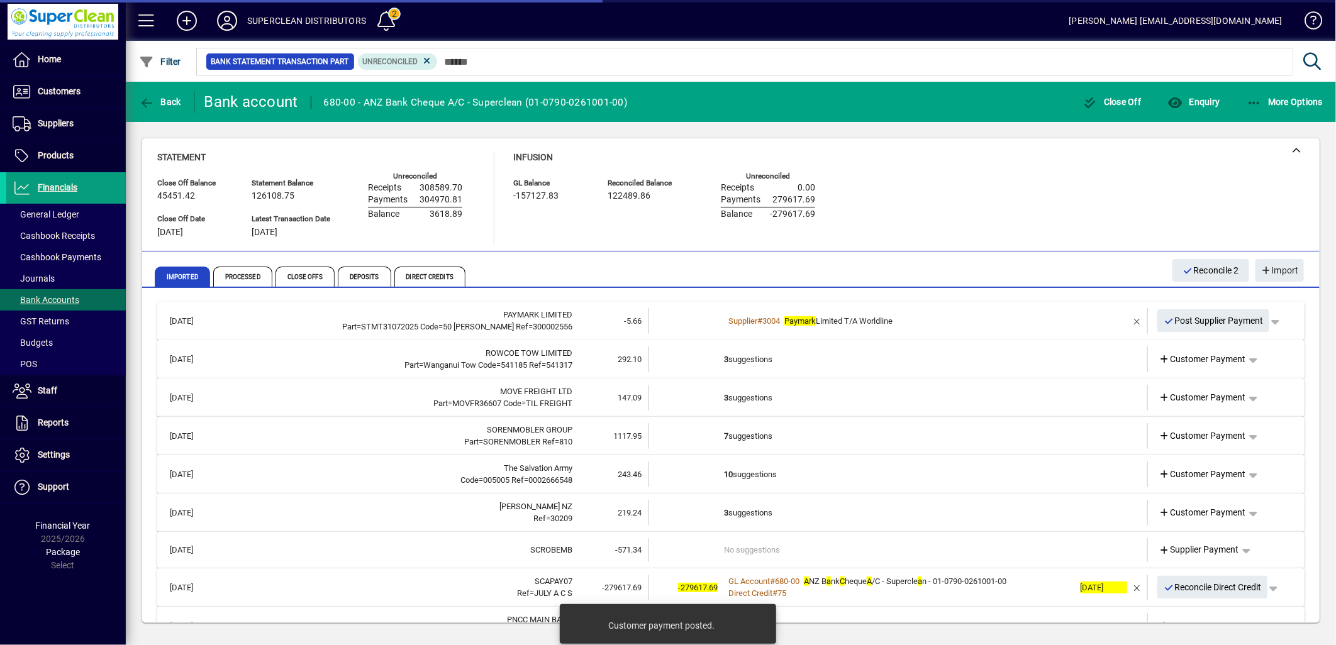
click at [747, 361] on td "3 suggestions" at bounding box center [899, 360] width 350 height 26
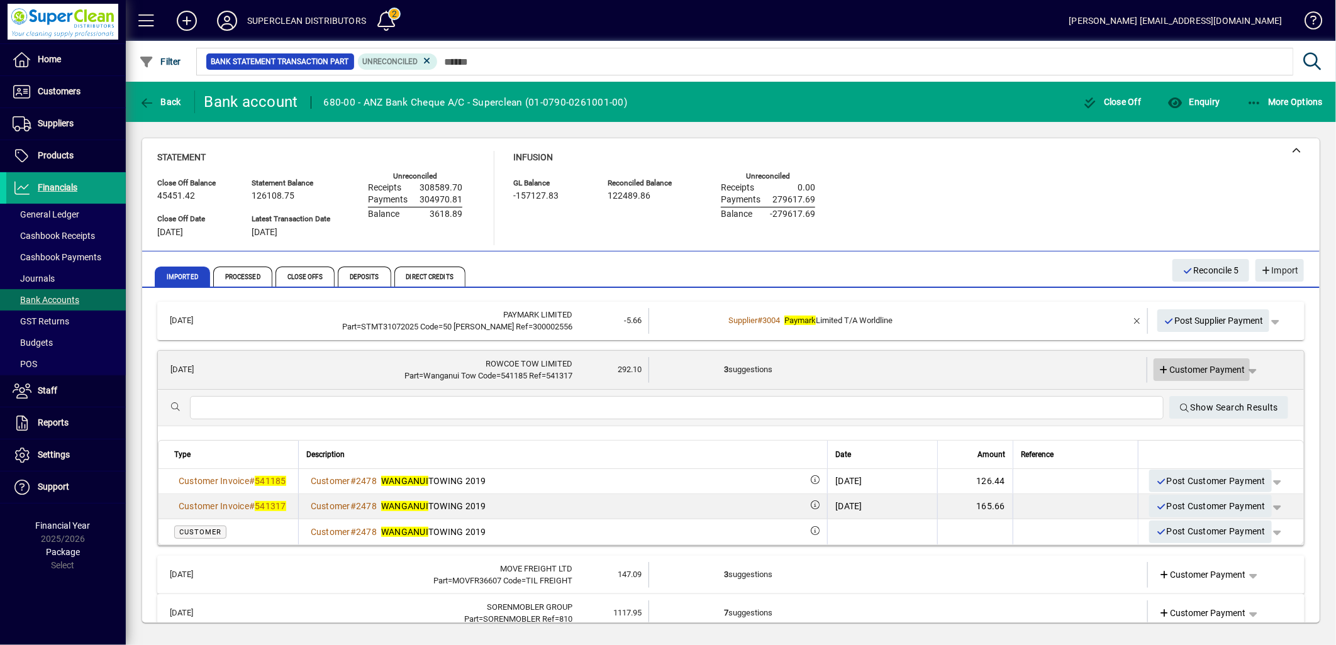
click at [1199, 364] on span "Customer Payment" at bounding box center [1202, 370] width 87 height 13
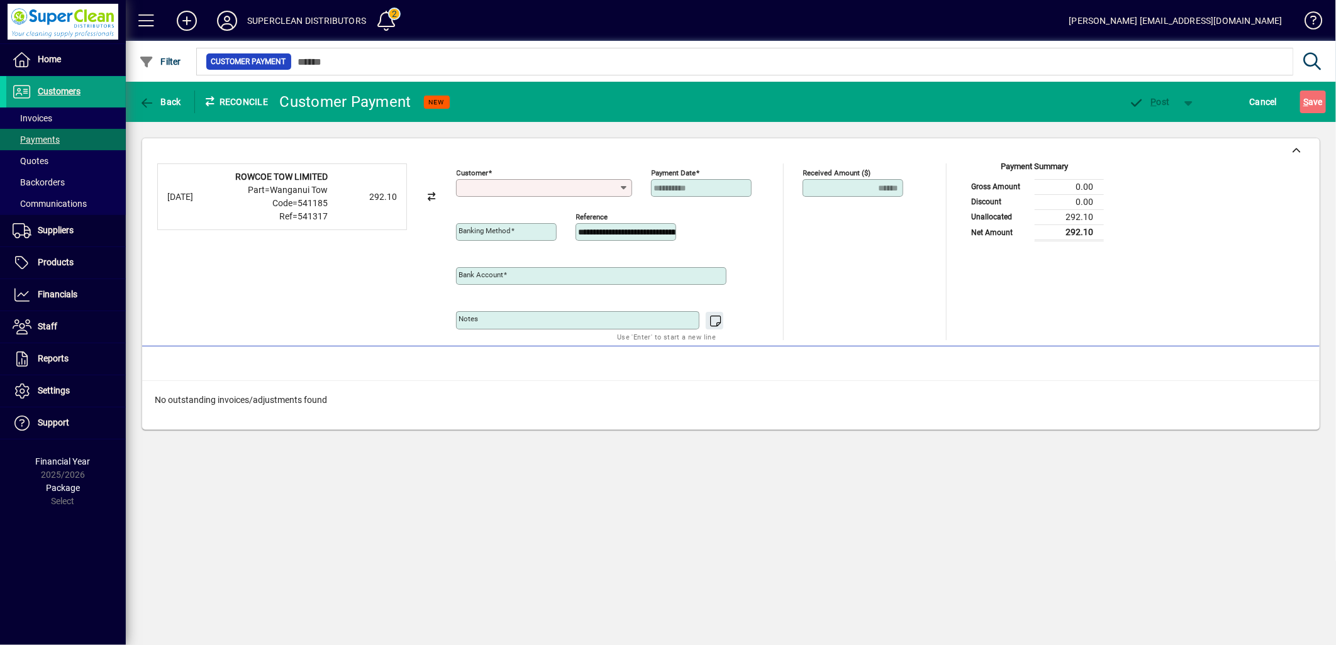
type input "**********"
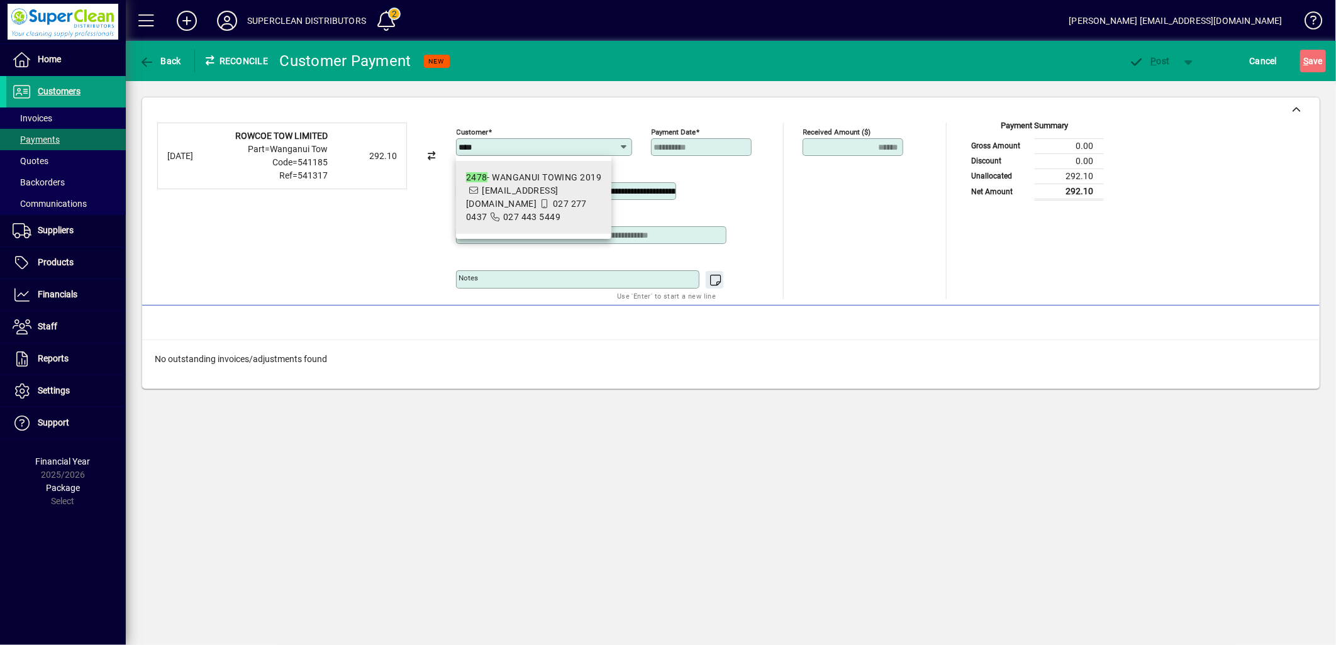
click at [544, 182] on div "2478 - WANGANUI TOWING 2019" at bounding box center [533, 177] width 135 height 13
type input "**********"
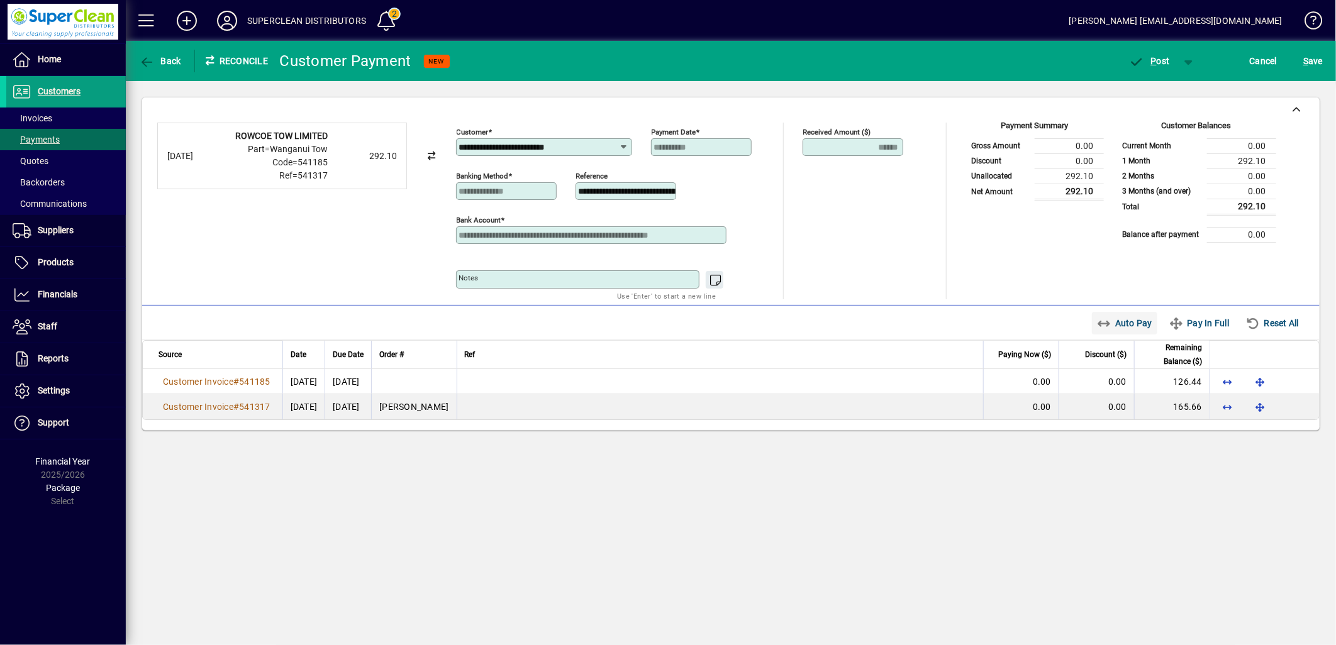
click at [1121, 331] on span "Auto Pay" at bounding box center [1125, 323] width 56 height 20
click at [1164, 68] on span "button" at bounding box center [1149, 61] width 53 height 30
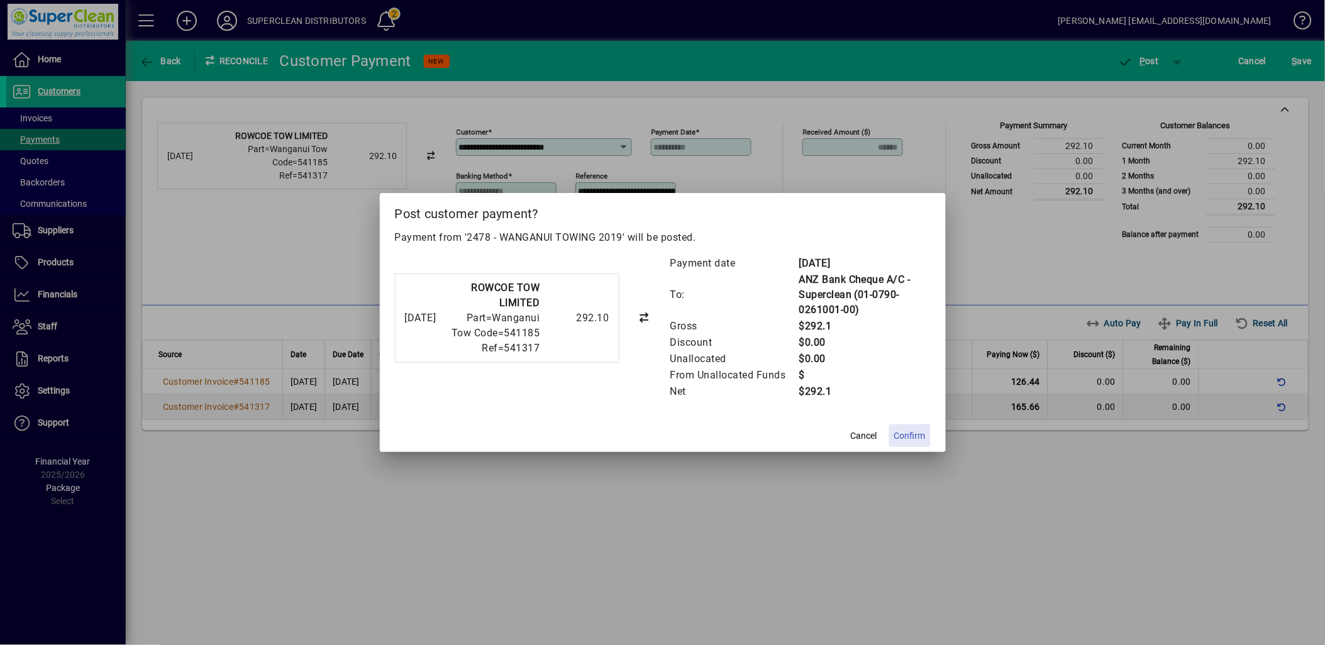
click at [909, 431] on span "Confirm" at bounding box center [909, 436] width 31 height 13
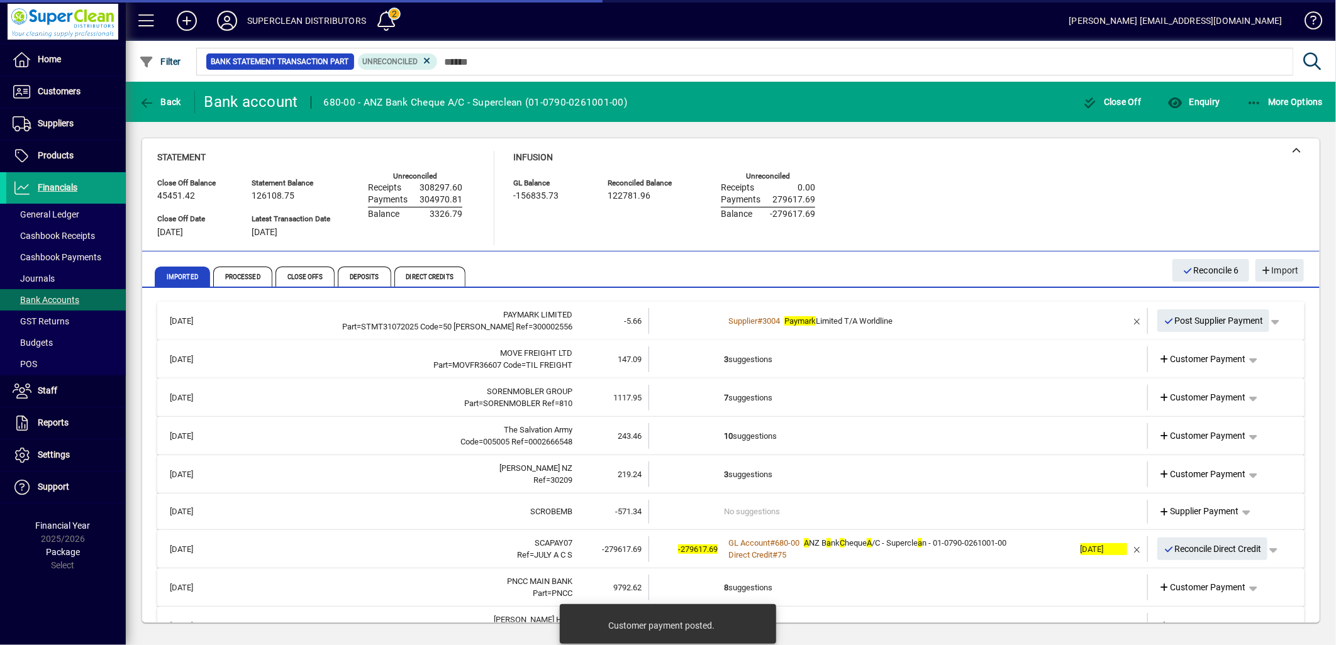
click at [751, 362] on td "3 suggestions" at bounding box center [899, 360] width 350 height 26
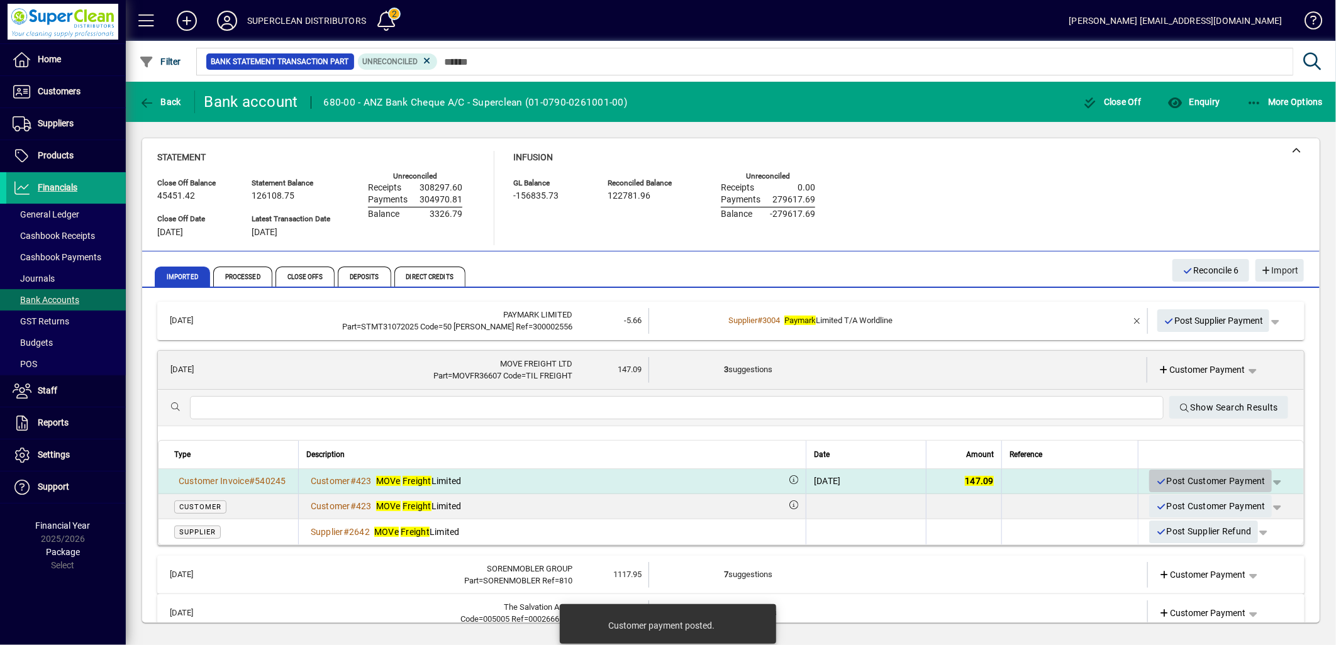
click at [1211, 480] on span "Post Customer Payment" at bounding box center [1210, 481] width 110 height 21
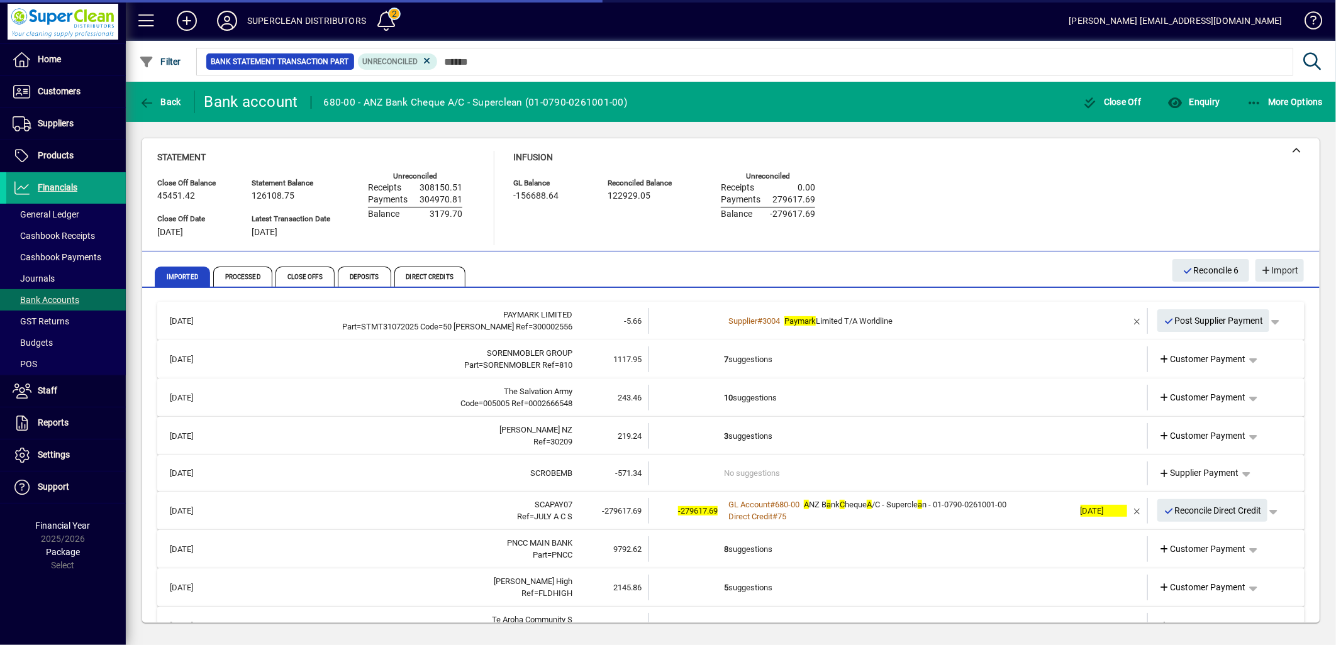
click at [753, 358] on td "7 suggestions" at bounding box center [899, 360] width 350 height 26
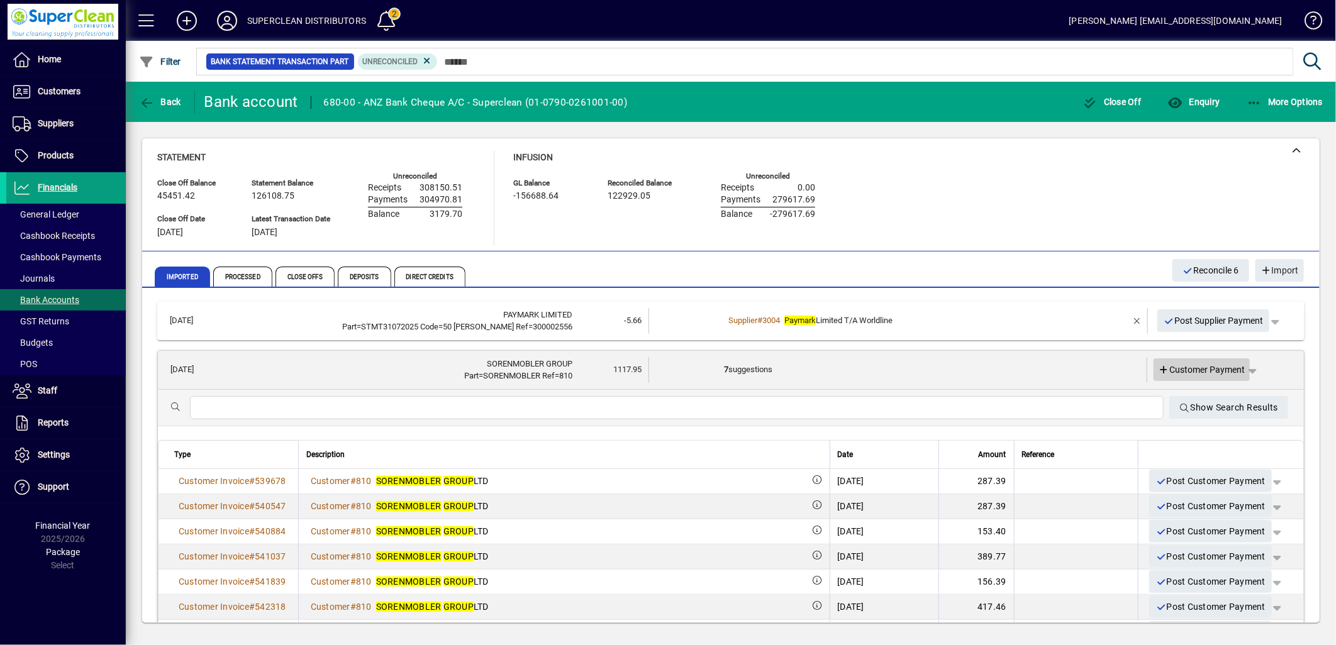
click at [1191, 372] on span "Customer Payment" at bounding box center [1202, 370] width 87 height 13
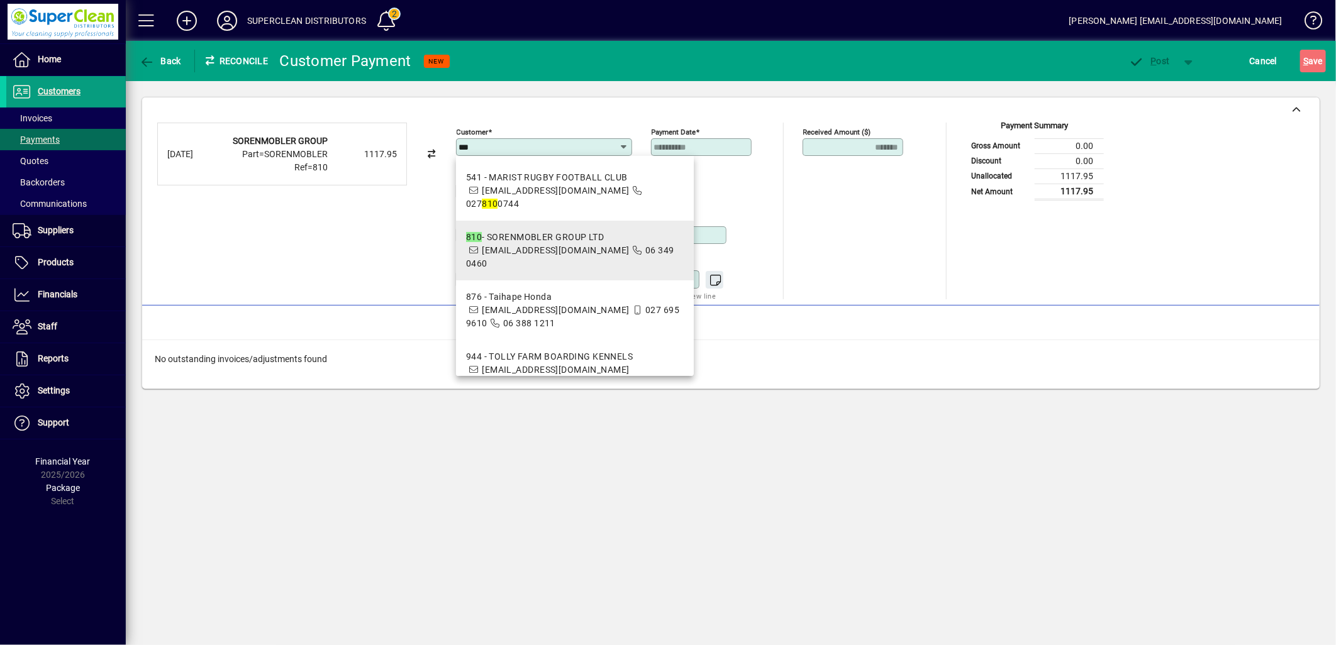
click at [574, 231] on div "810 - SORENMOBLER GROUP LTD" at bounding box center [575, 237] width 218 height 13
type input "**********"
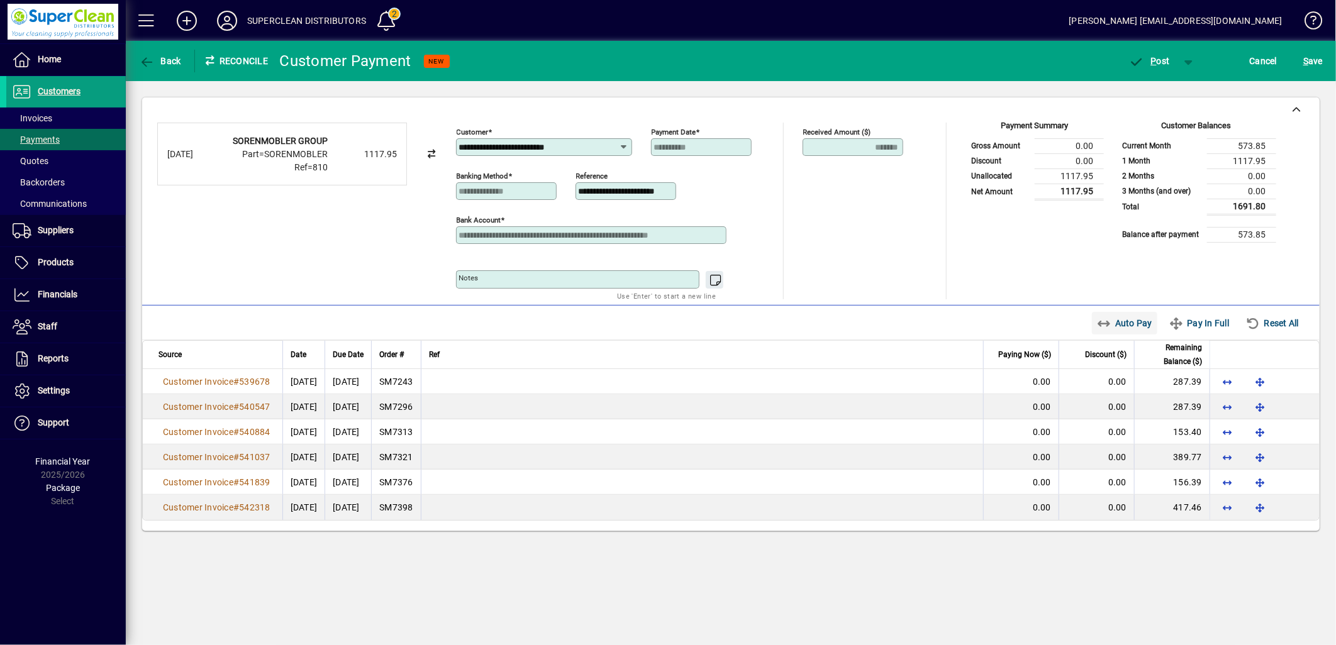
click at [1133, 331] on span "Auto Pay" at bounding box center [1125, 323] width 56 height 20
click at [1158, 67] on span "button" at bounding box center [1149, 61] width 53 height 30
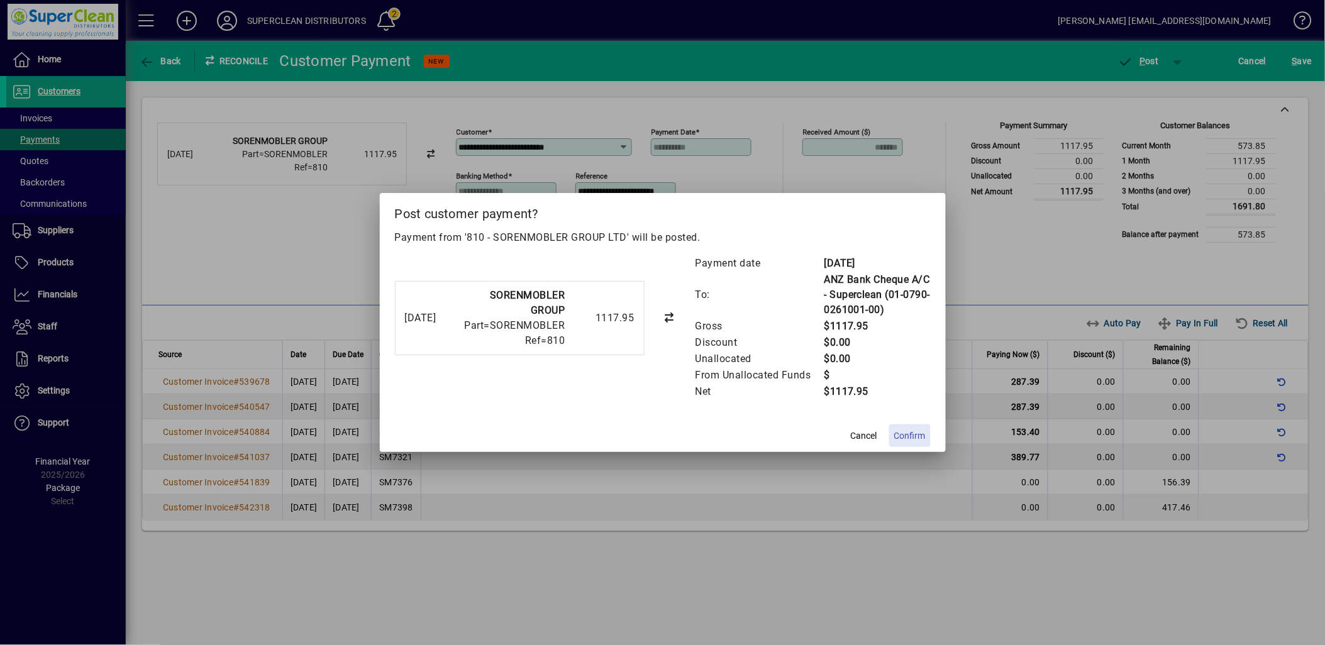
click at [912, 438] on span "Confirm" at bounding box center [909, 436] width 31 height 13
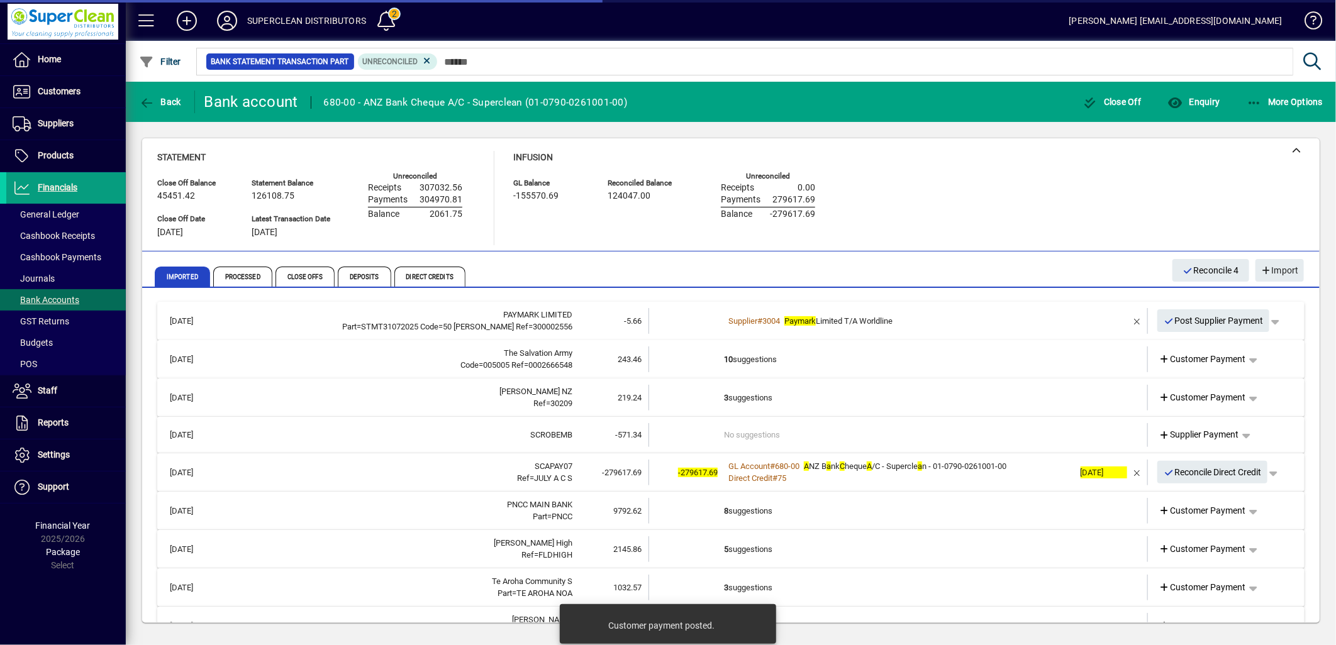
click at [753, 360] on td "10 suggestions" at bounding box center [899, 360] width 350 height 26
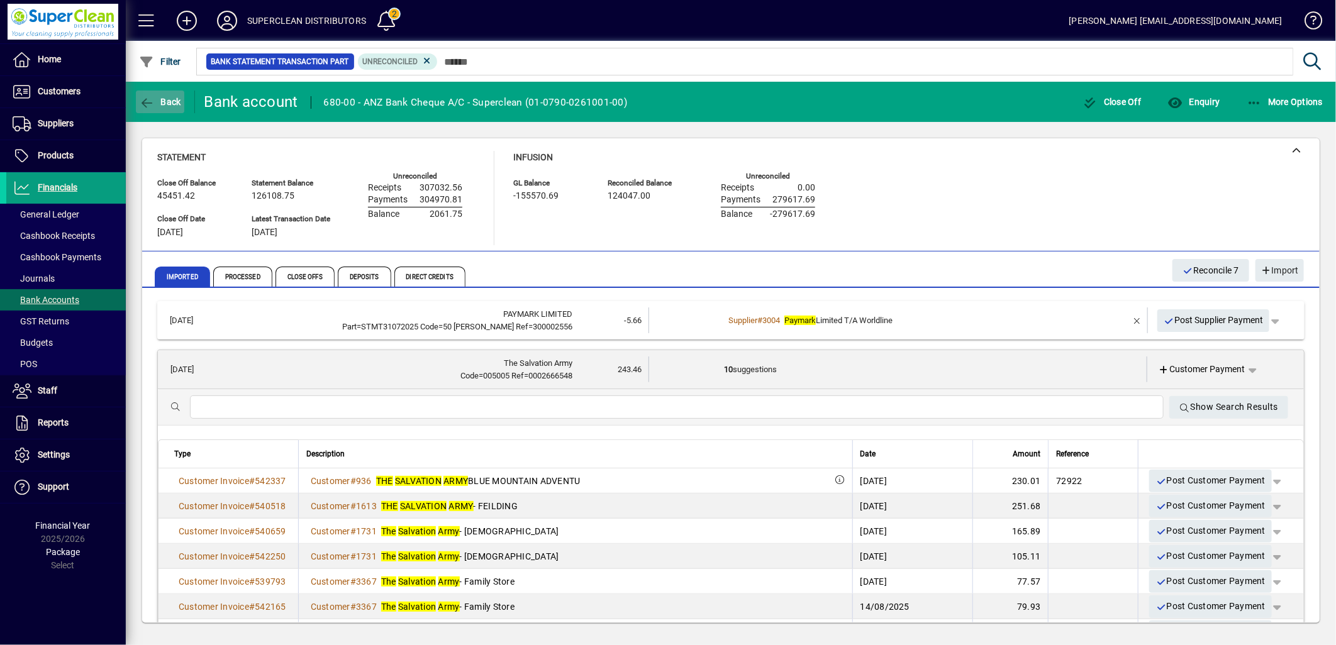
click at [162, 103] on span "Back" at bounding box center [160, 102] width 42 height 10
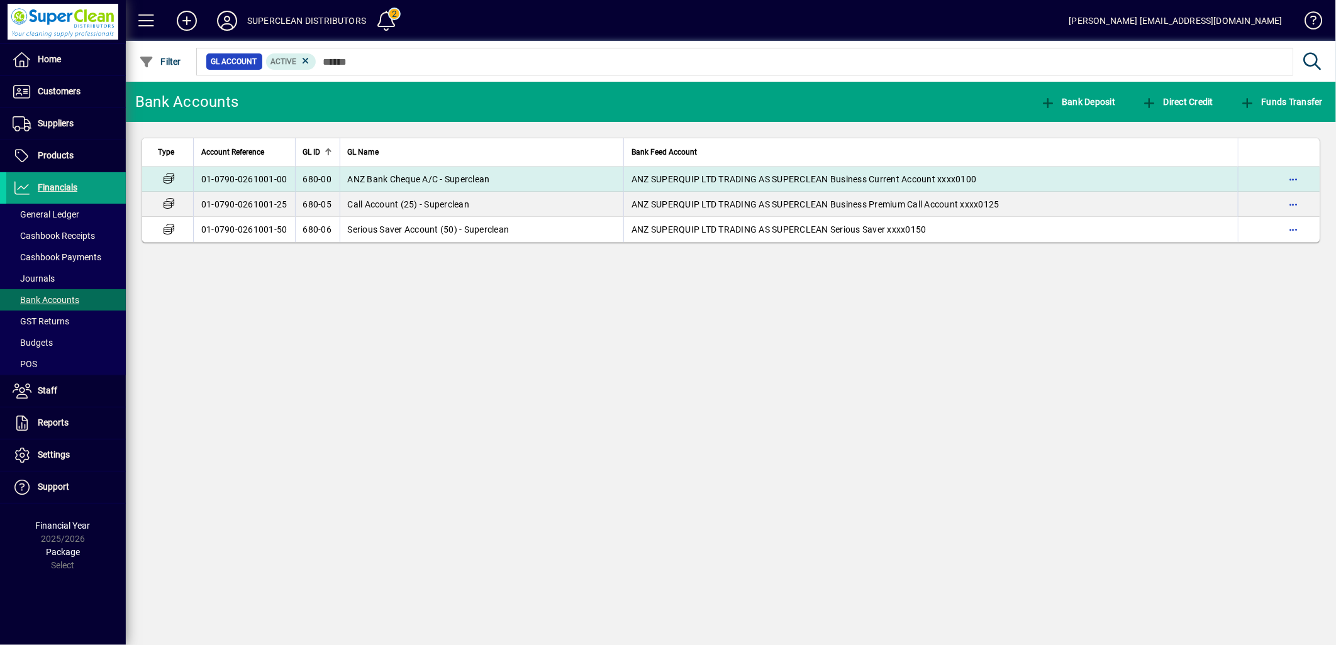
click at [459, 177] on span "ANZ Bank Cheque A/C - Superclean" at bounding box center [419, 179] width 142 height 10
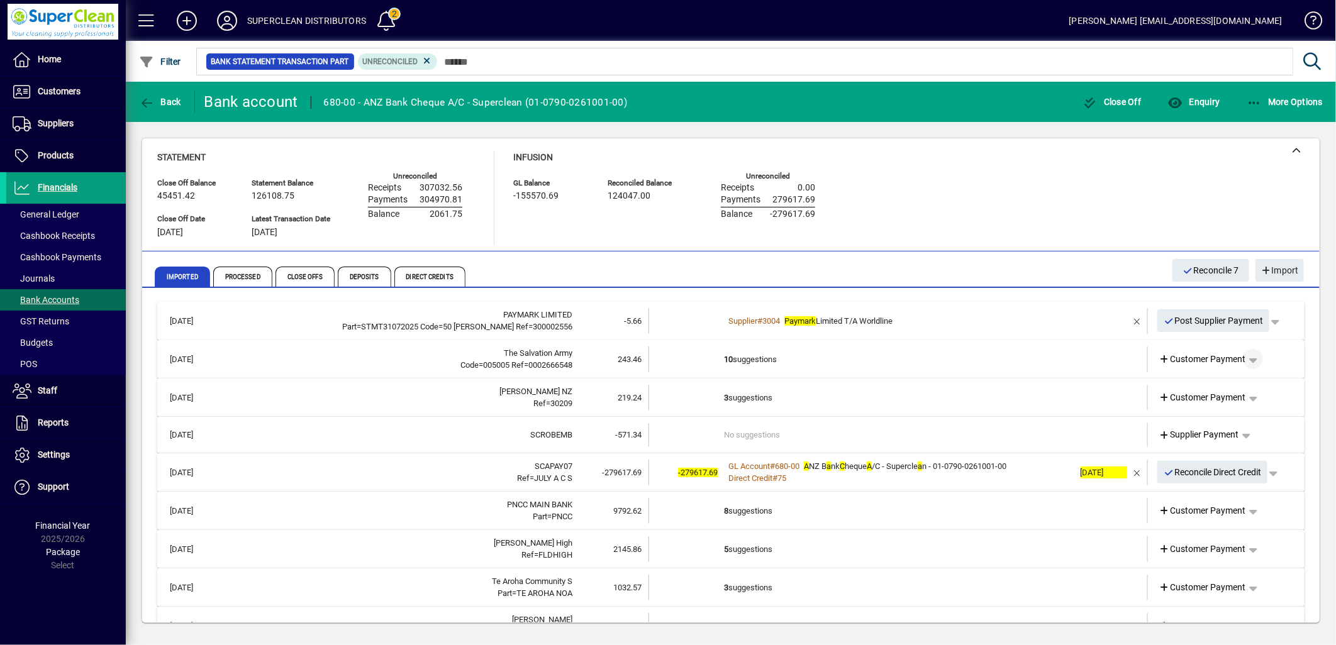
click at [1246, 355] on span "button" at bounding box center [1253, 359] width 30 height 30
click at [1177, 453] on span "Split" at bounding box center [1178, 452] width 30 height 15
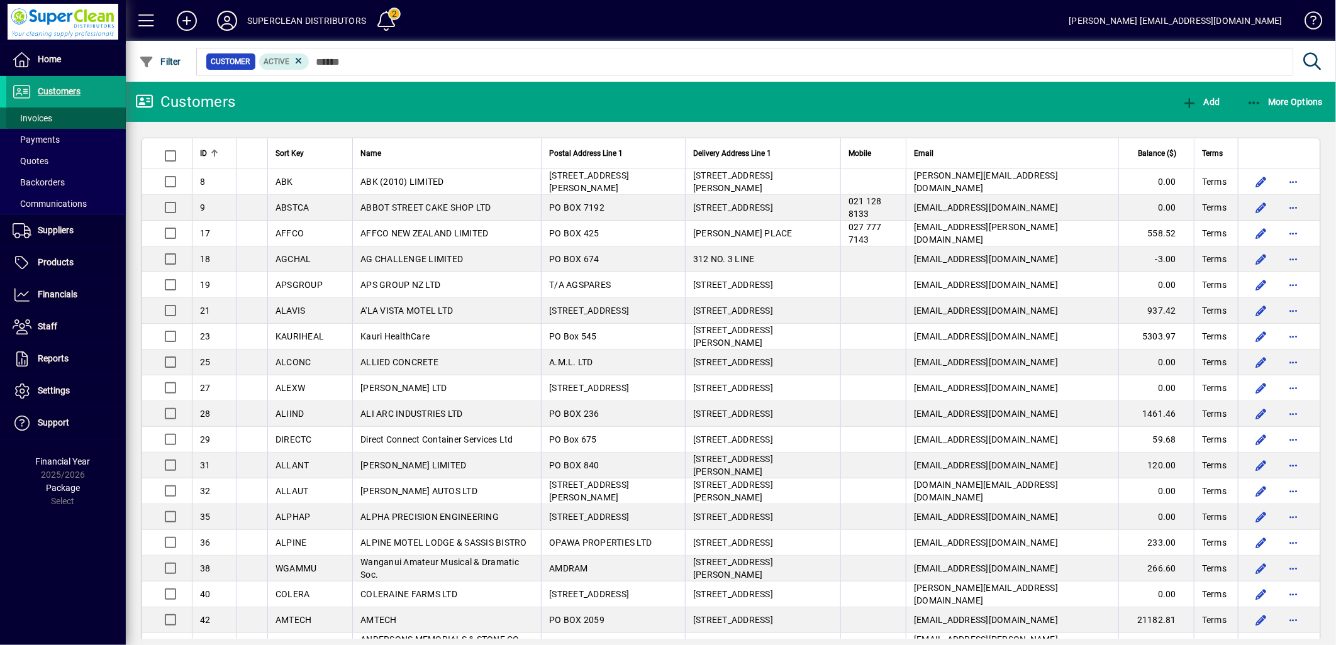
click at [45, 113] on span "Invoices" at bounding box center [33, 118] width 40 height 10
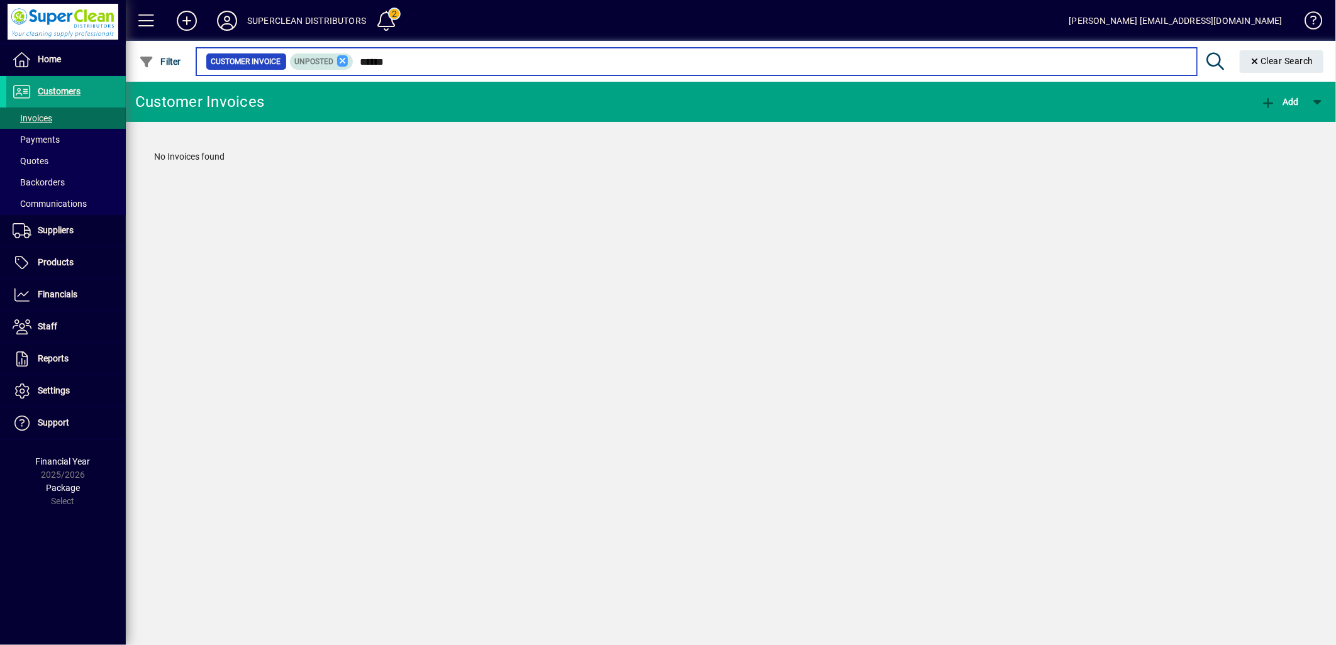
type input "******"
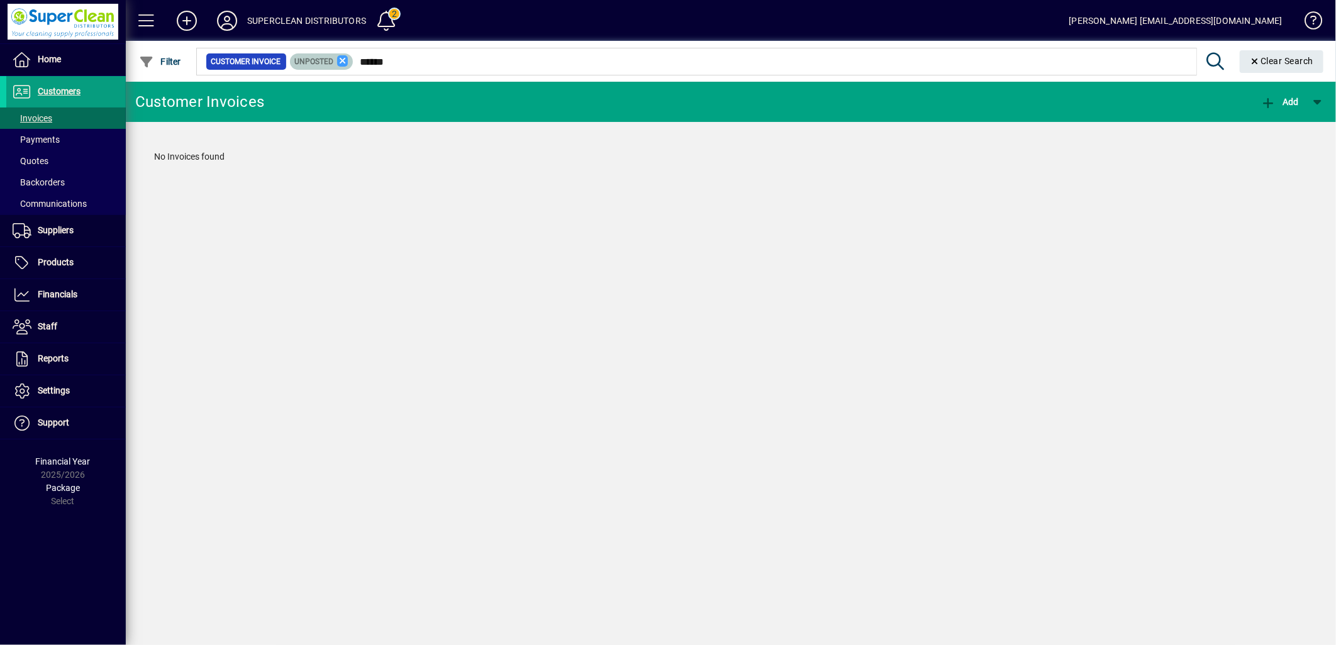
click at [341, 65] on icon at bounding box center [342, 60] width 11 height 11
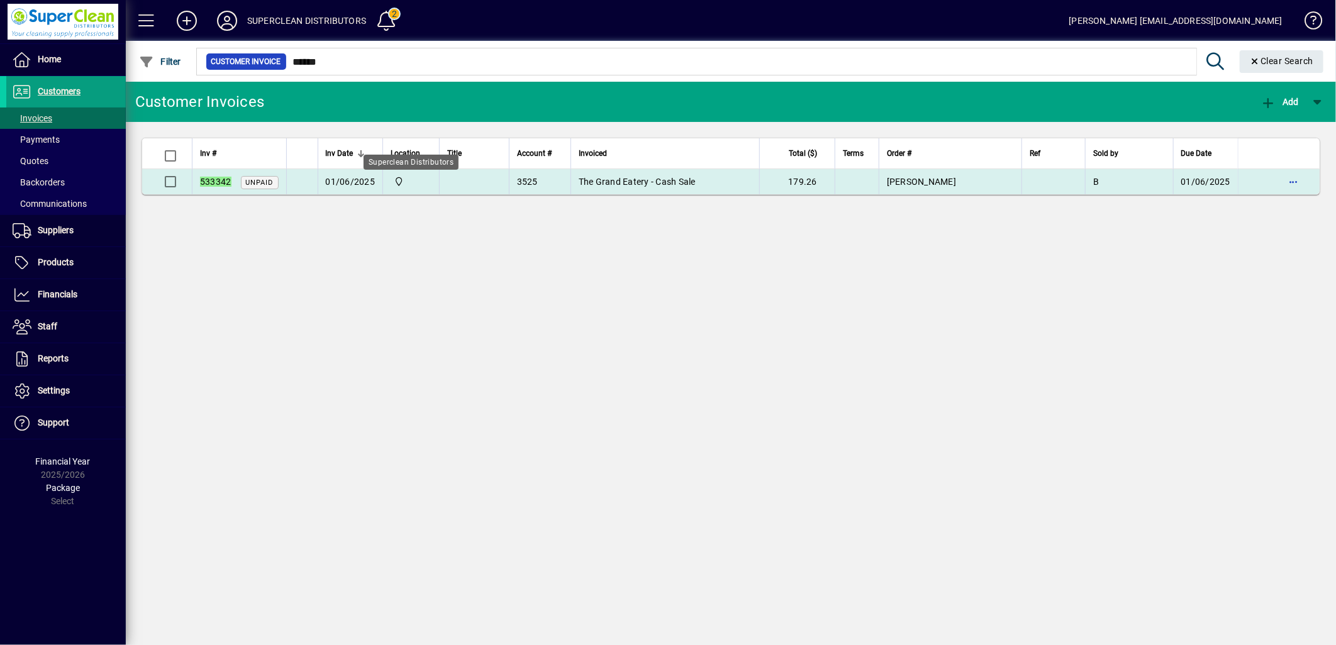
click at [413, 181] on span "Superclean Distributors" at bounding box center [411, 182] width 41 height 14
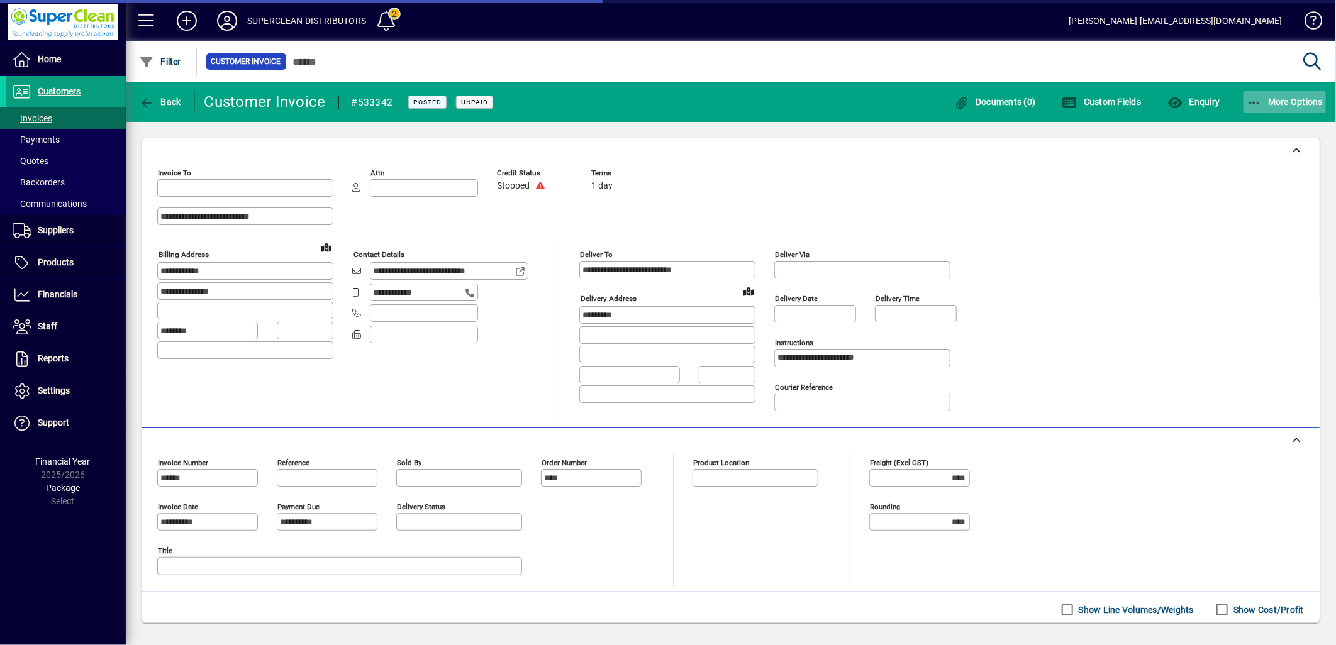
type input "**********"
type input "*********"
type input "**********"
click at [1274, 101] on span "More Options" at bounding box center [1285, 102] width 77 height 10
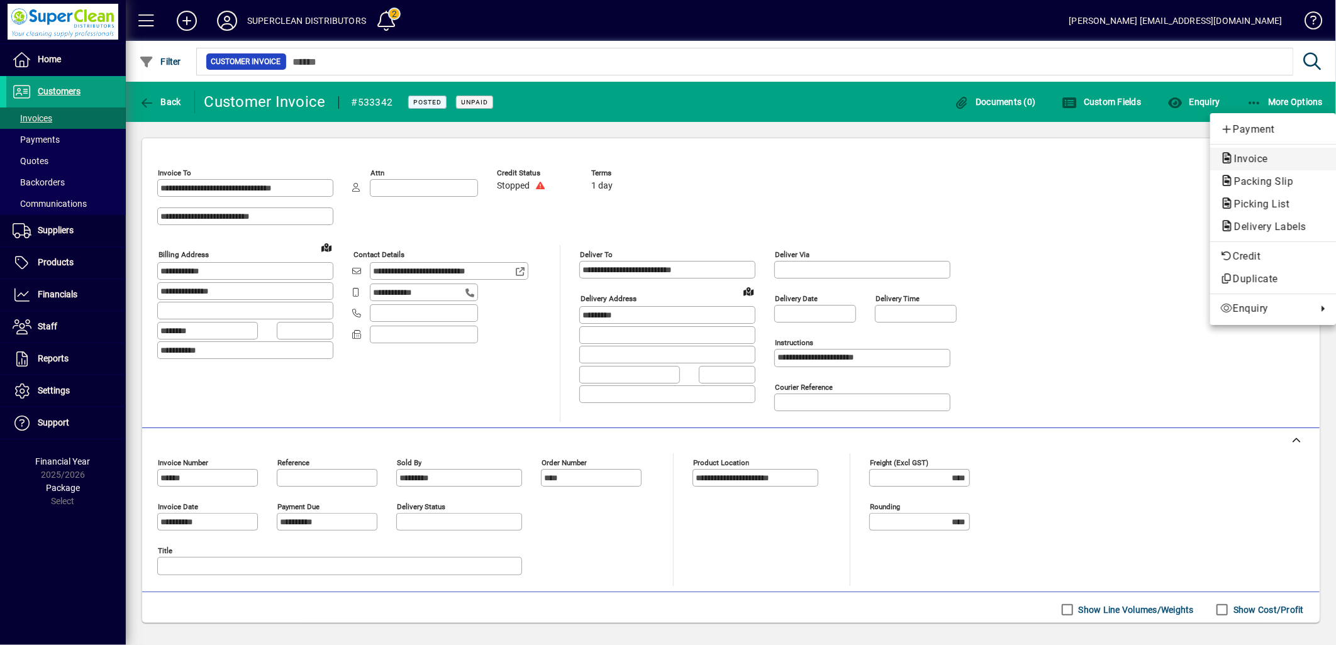
click at [1238, 156] on span "Invoice" at bounding box center [1247, 159] width 54 height 12
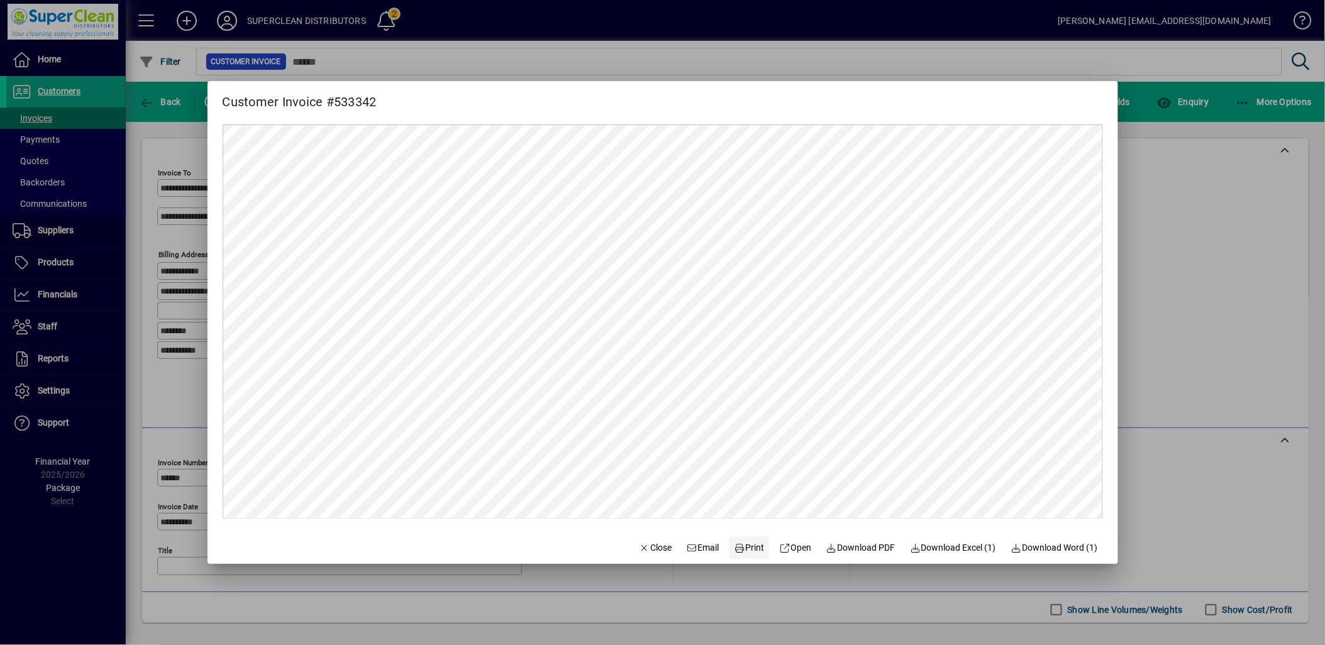
click at [745, 552] on span "Print" at bounding box center [750, 548] width 30 height 13
click at [645, 555] on span "Close" at bounding box center [656, 548] width 33 height 13
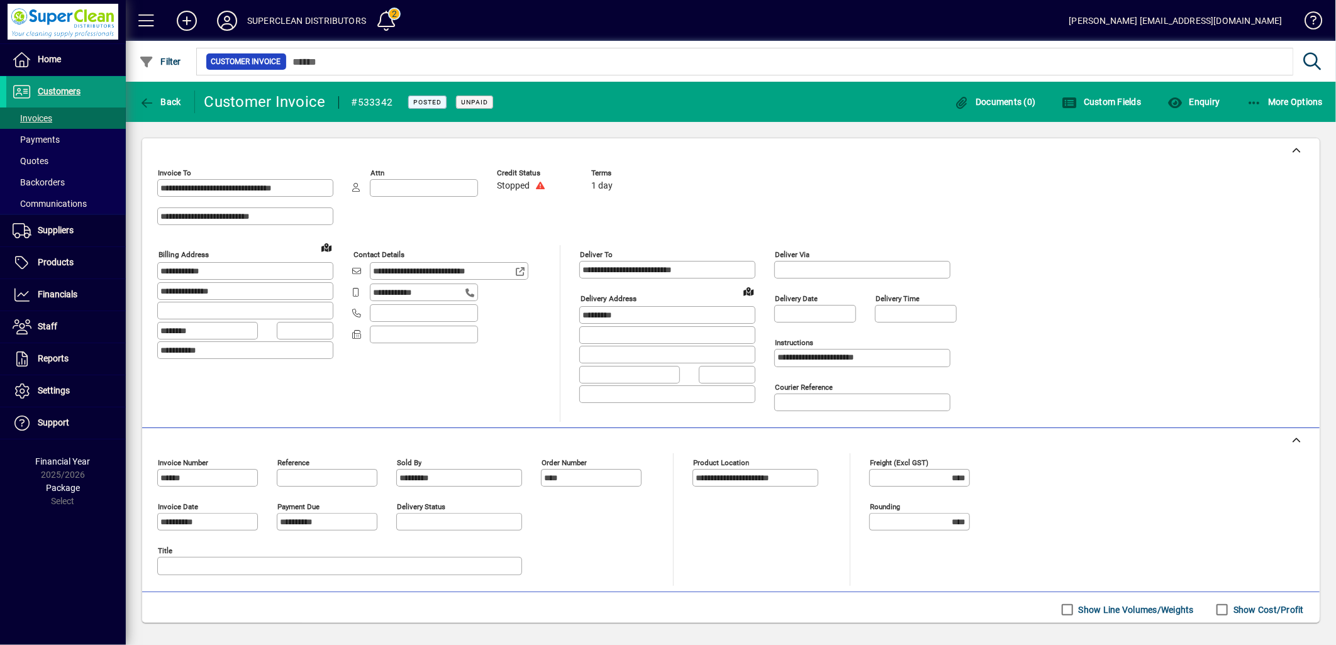
click at [60, 90] on span "Customers" at bounding box center [59, 91] width 43 height 10
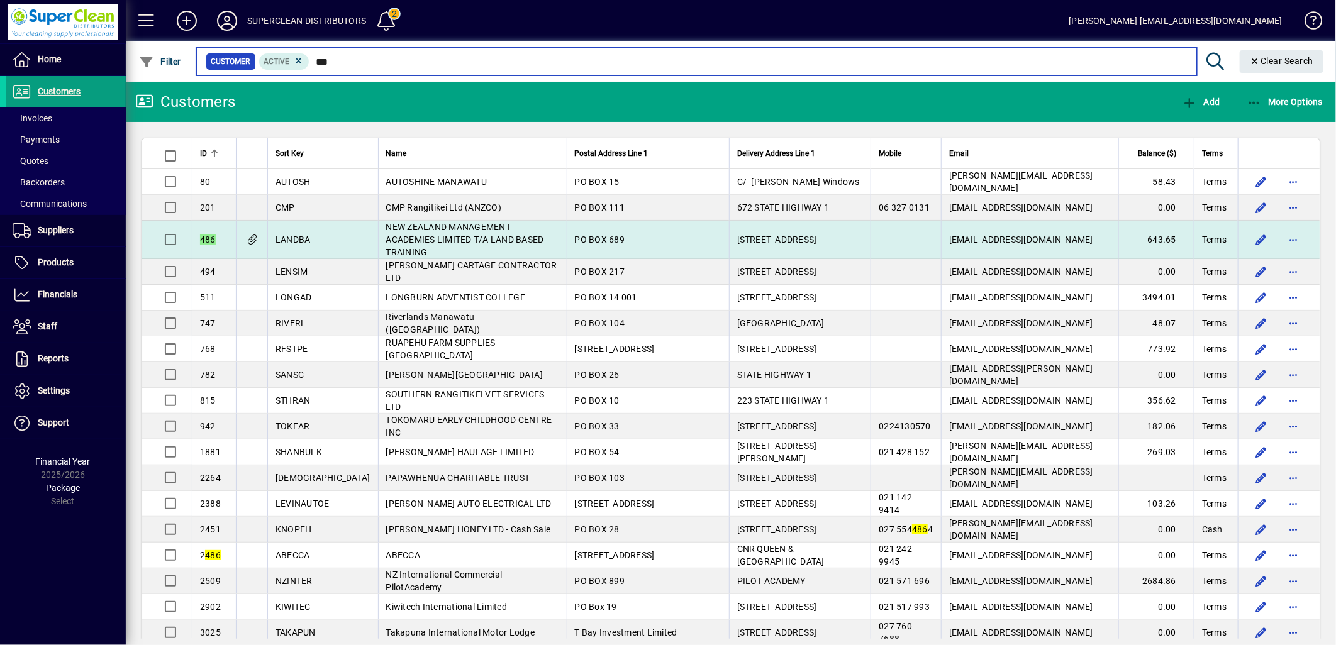
type input "***"
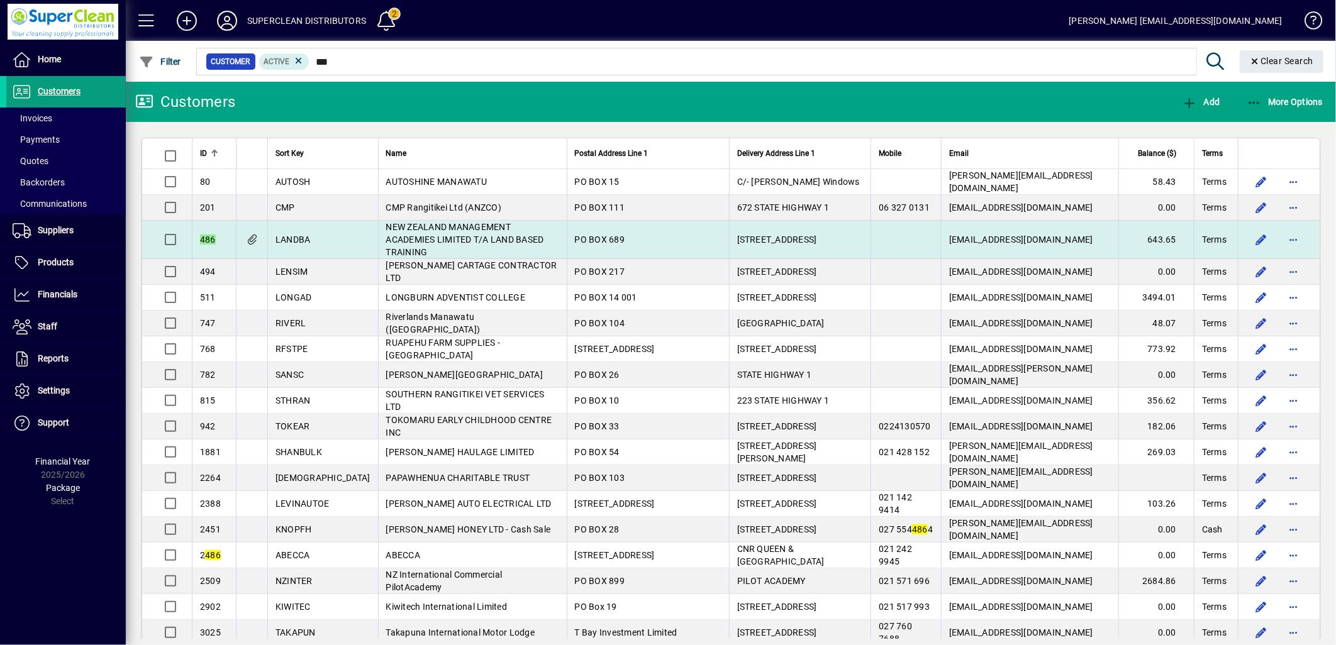
click at [617, 247] on td "PO BOX 689" at bounding box center [648, 240] width 162 height 38
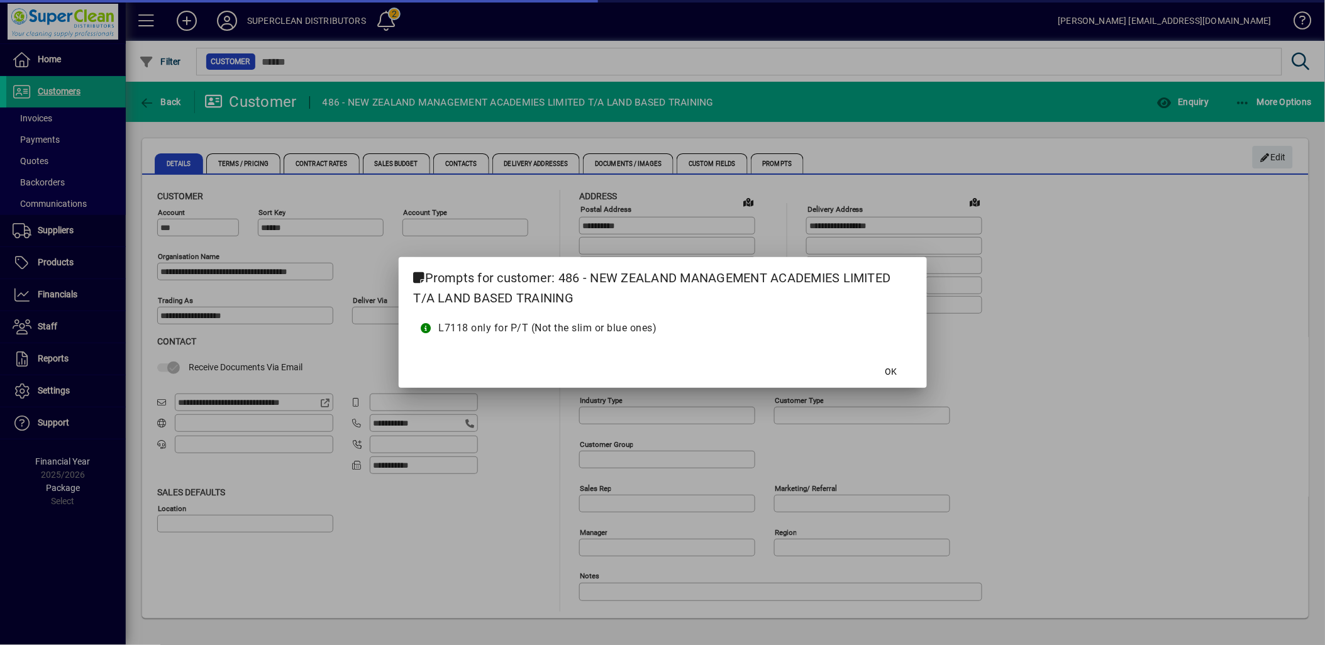
type input "**********"
type input "******"
type input "**********"
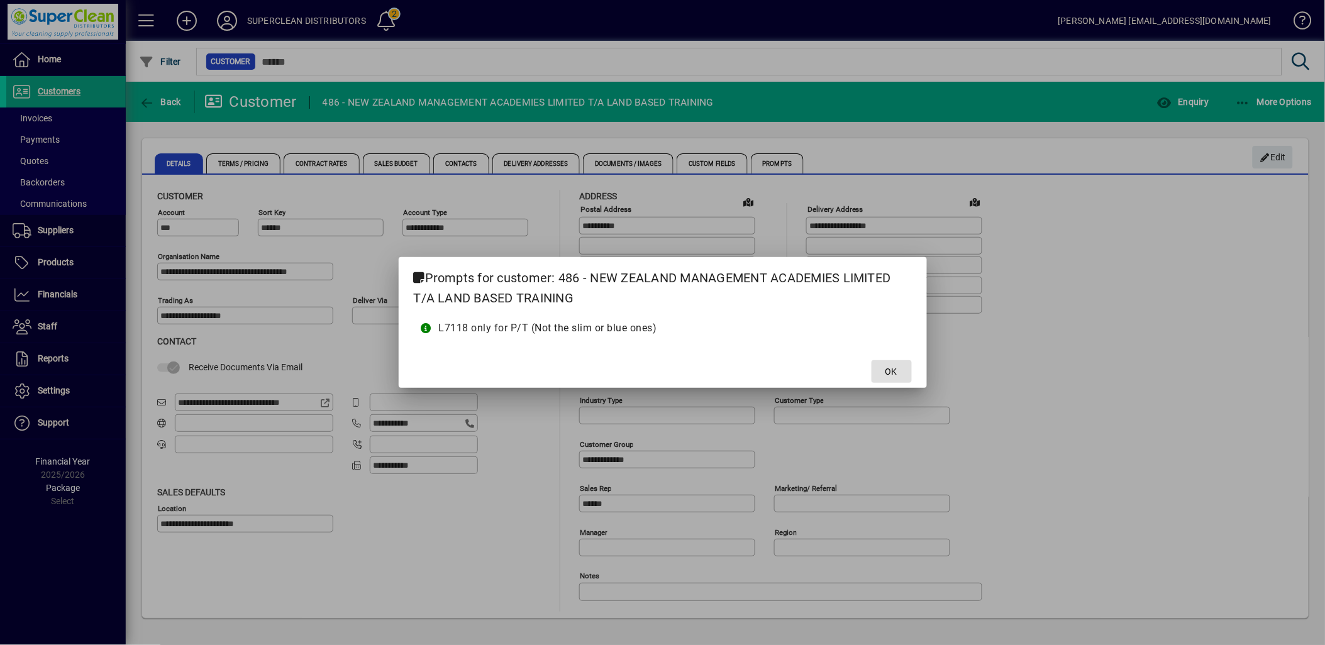
click at [904, 371] on span at bounding box center [892, 372] width 40 height 30
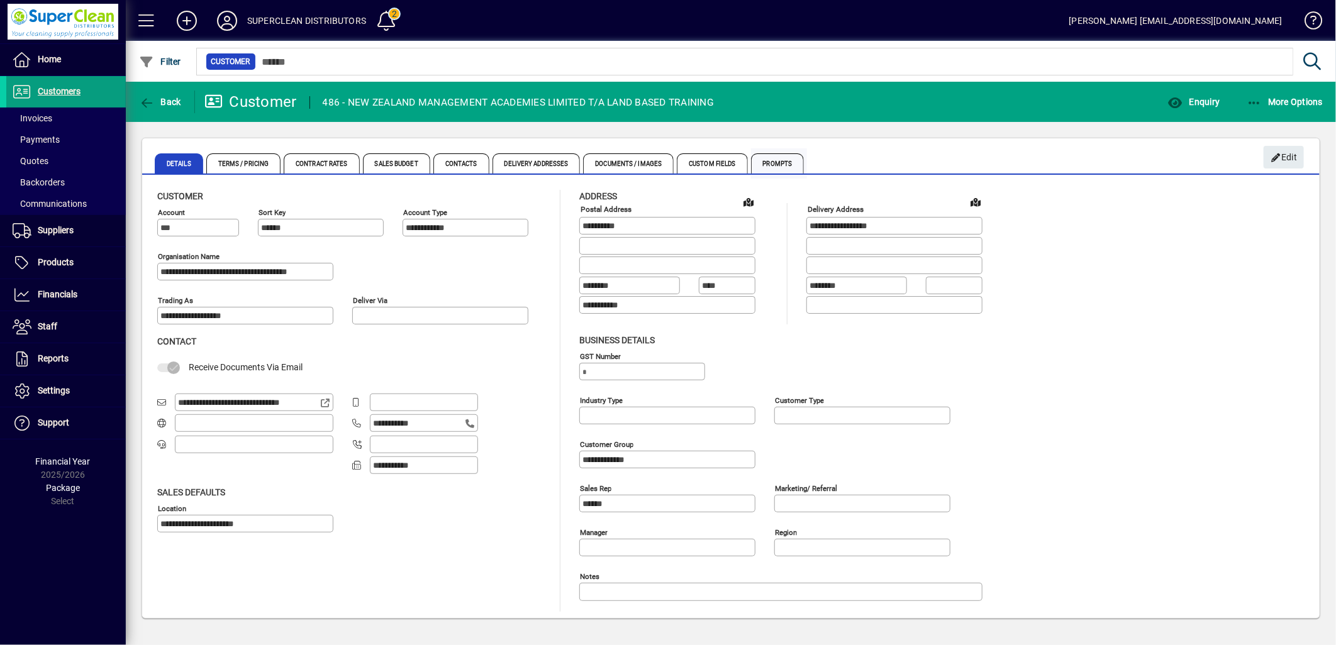
click at [775, 164] on span "Prompts" at bounding box center [777, 163] width 53 height 20
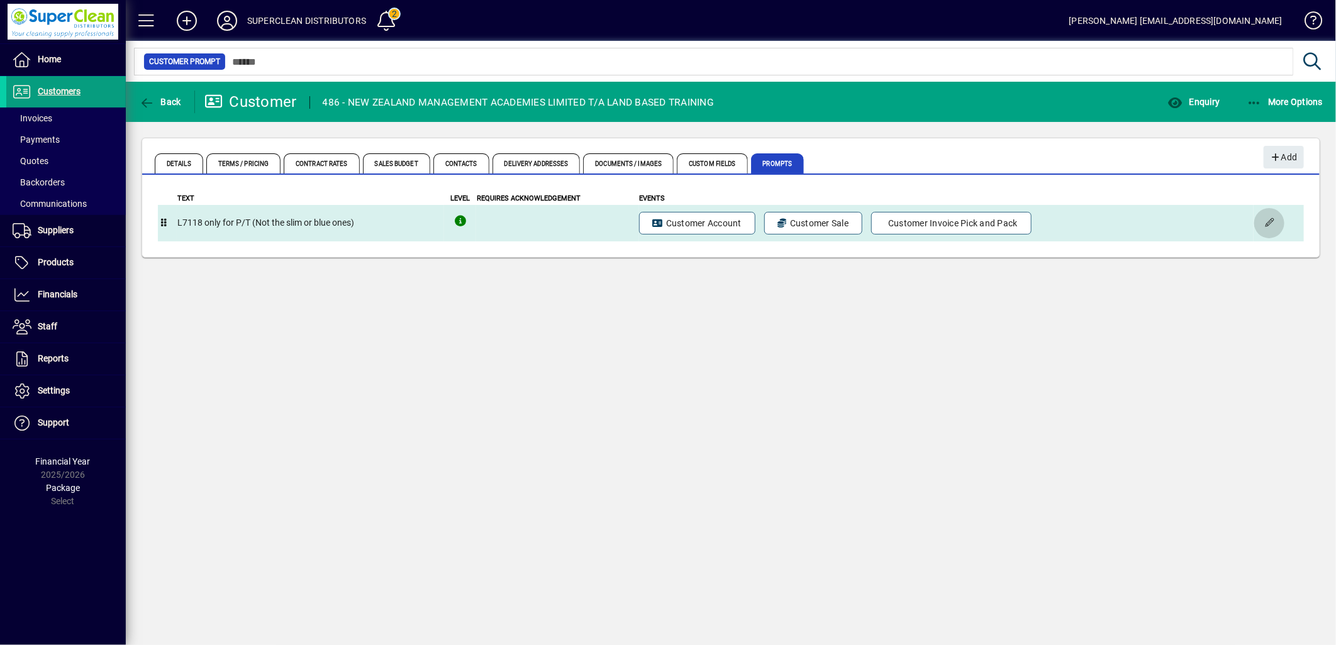
click at [1272, 222] on span "button" at bounding box center [1269, 223] width 30 height 30
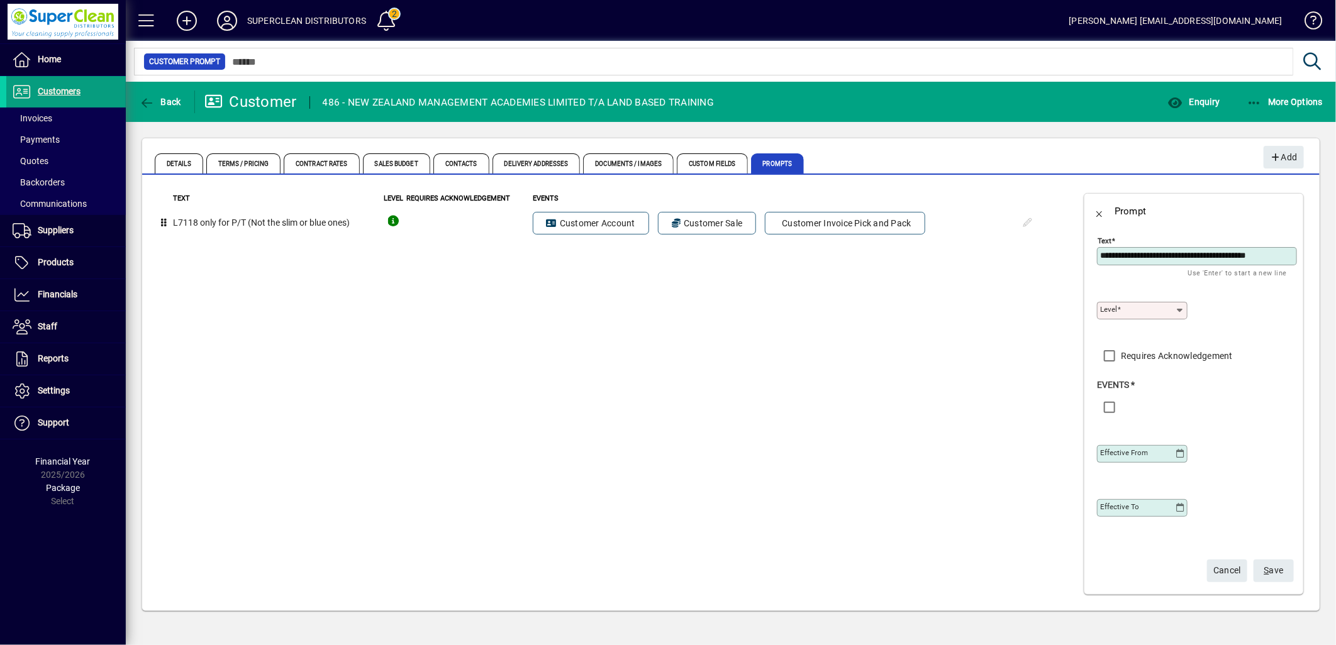
type input "**********"
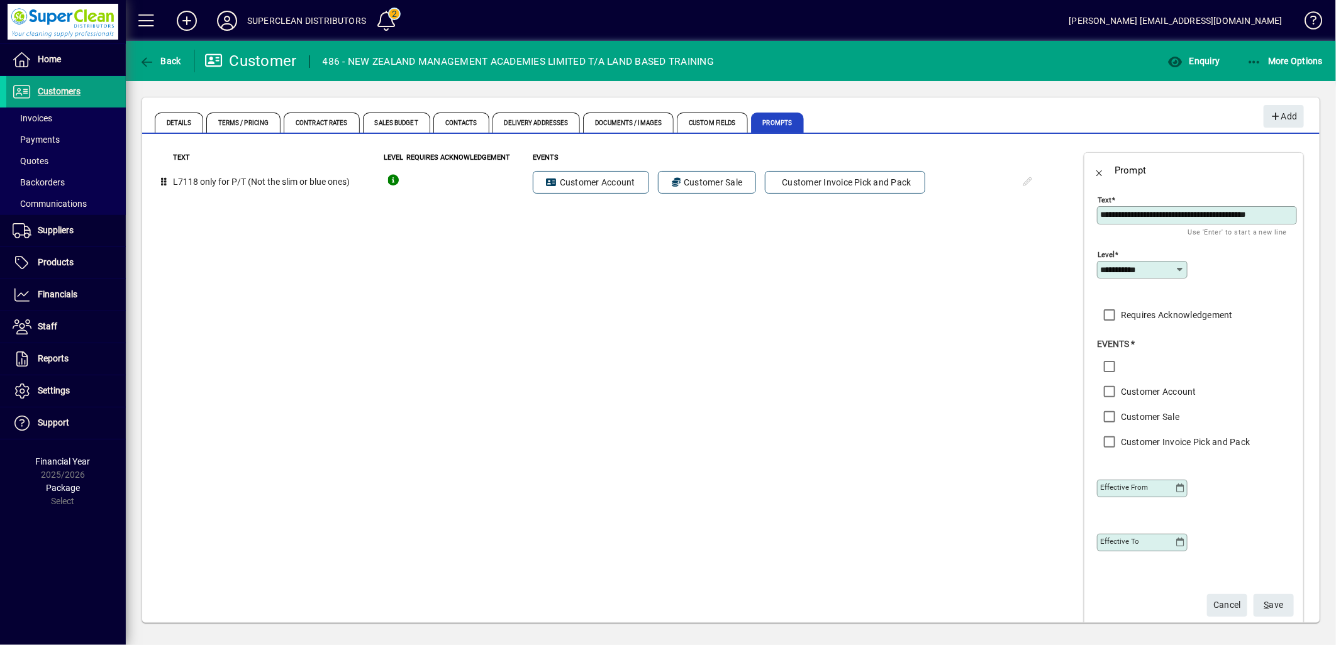
click at [1156, 388] on label "Customer Account" at bounding box center [1157, 392] width 78 height 13
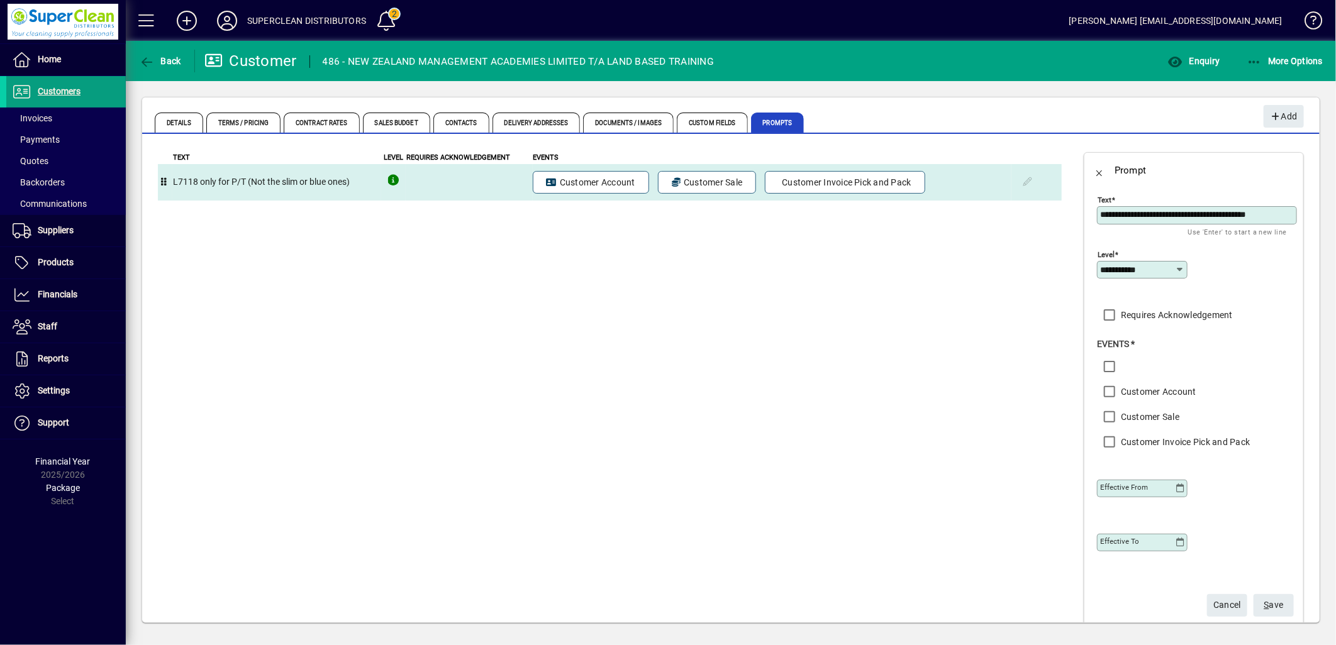
click at [285, 184] on td "L7118 only for P/T (Not the slim or blue ones)" at bounding box center [276, 182] width 208 height 36
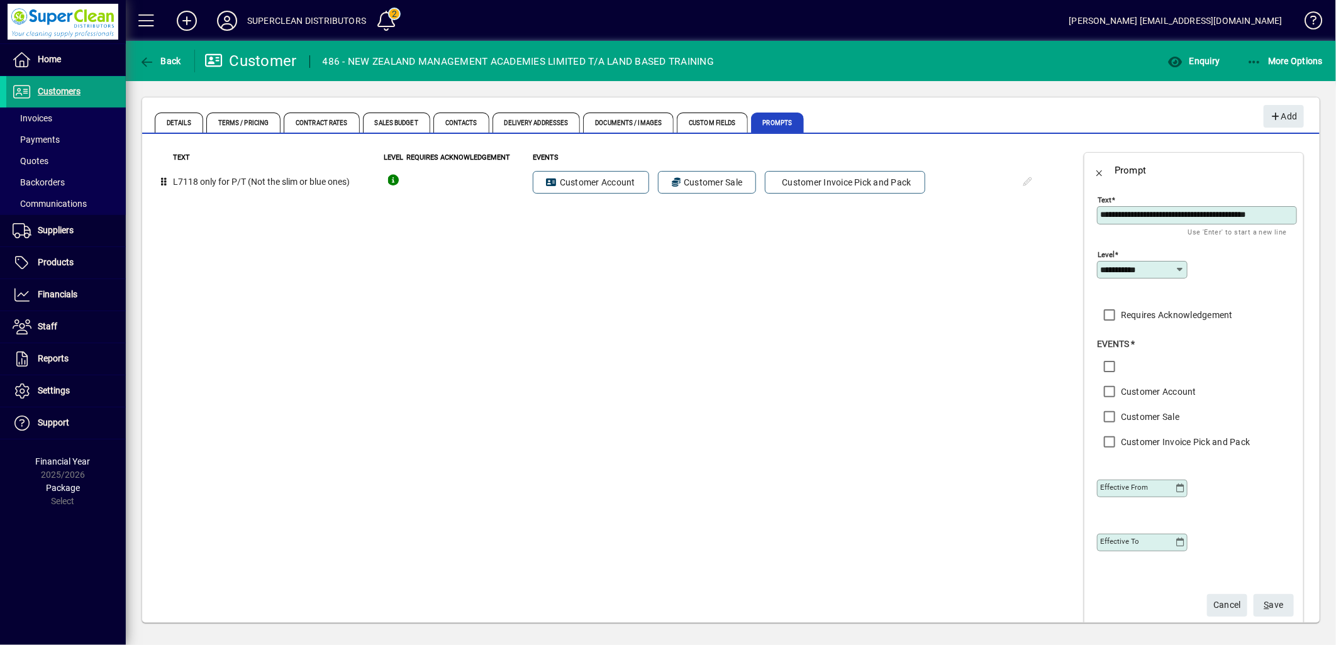
click at [1209, 215] on textarea "**********" at bounding box center [1198, 215] width 196 height 11
click at [1240, 214] on textarea "**********" at bounding box center [1198, 215] width 196 height 11
type textarea "**********"
click at [1264, 608] on span "S ave" at bounding box center [1273, 605] width 19 height 21
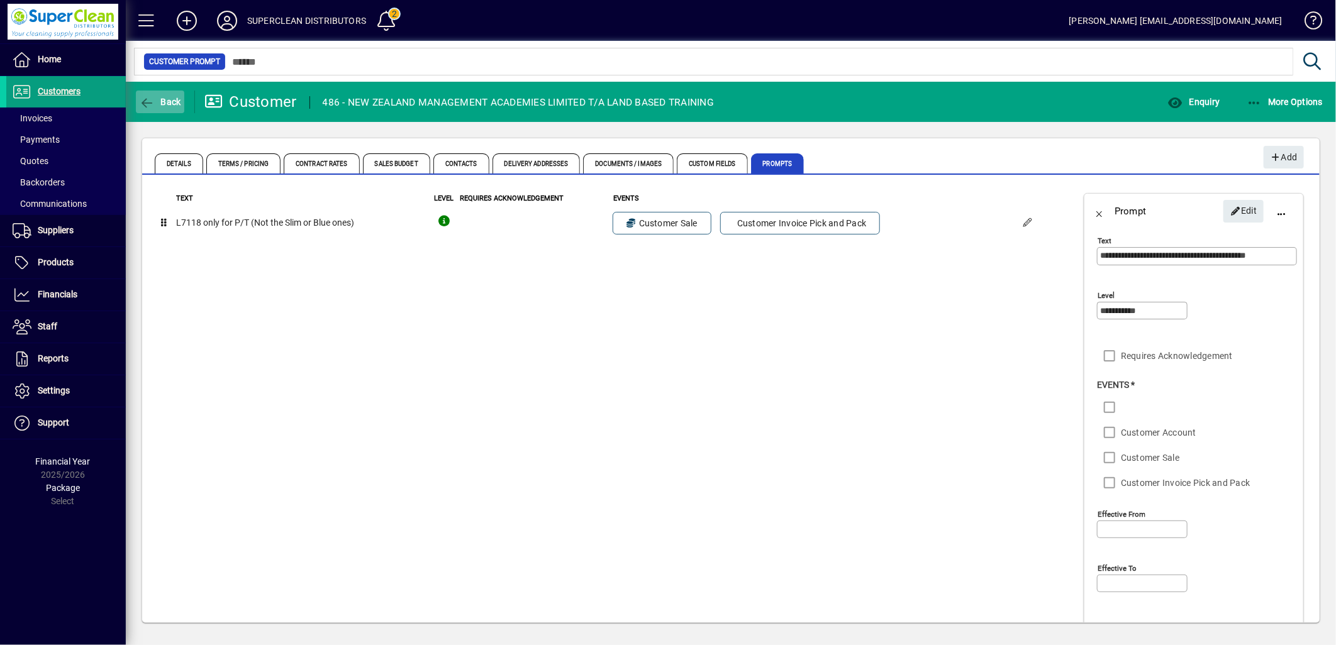
click at [150, 103] on icon "button" at bounding box center [147, 103] width 16 height 13
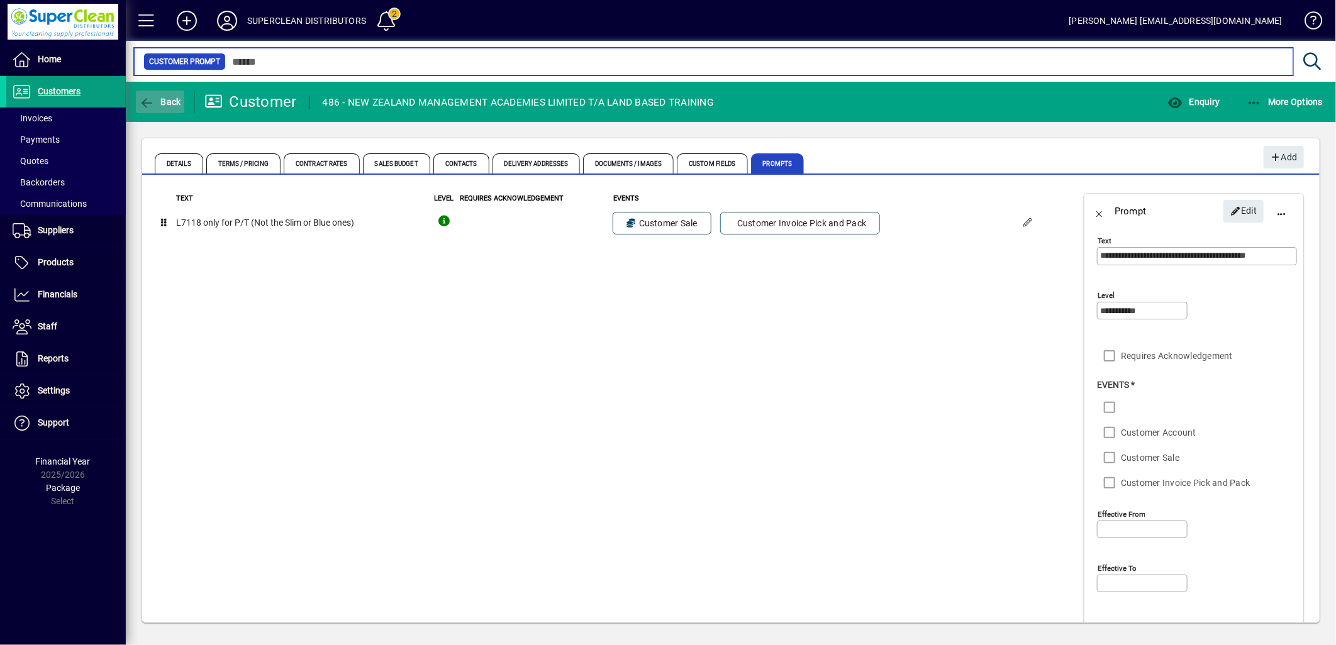
type input "***"
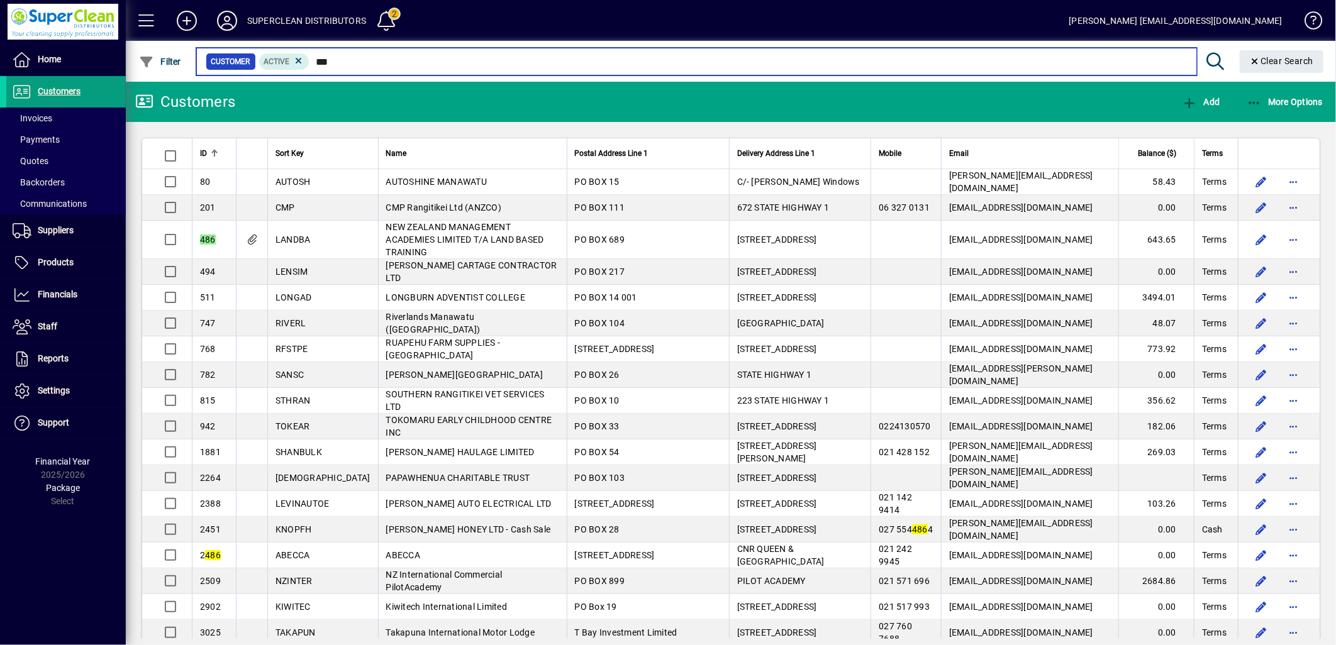
drag, startPoint x: 310, startPoint y: 61, endPoint x: 398, endPoint y: 63, distance: 88.1
click at [398, 63] on input "***" at bounding box center [747, 62] width 877 height 18
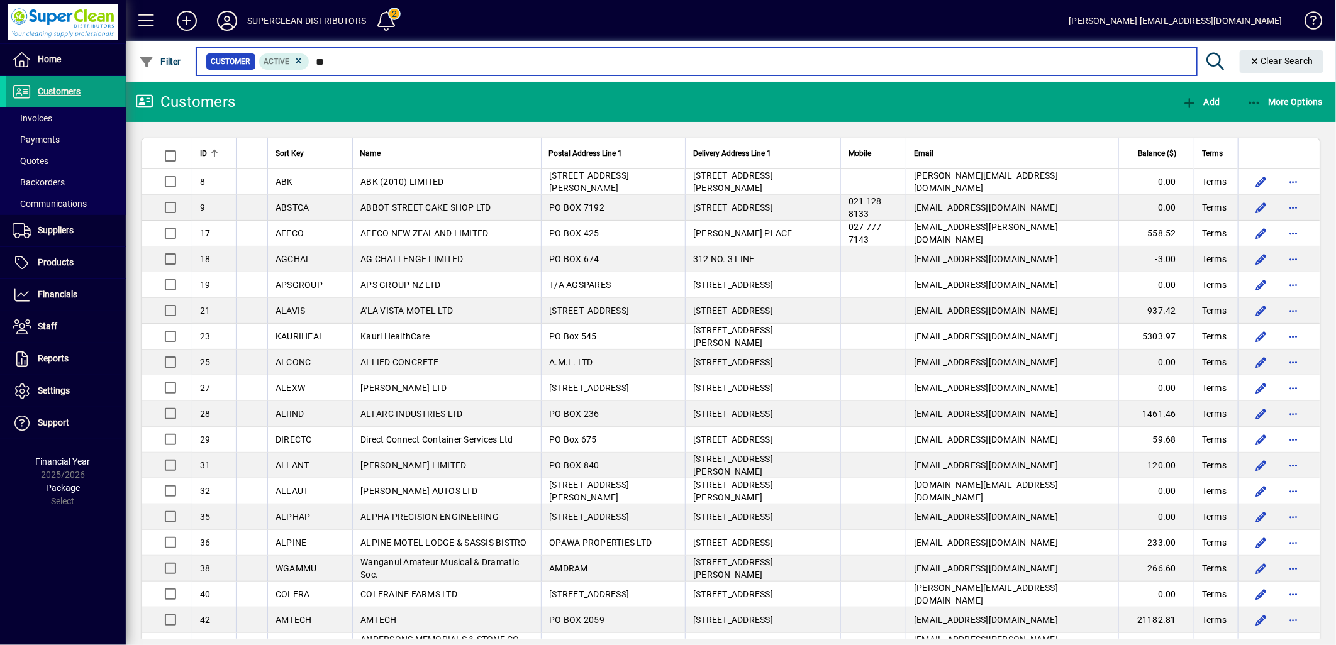
type input "***"
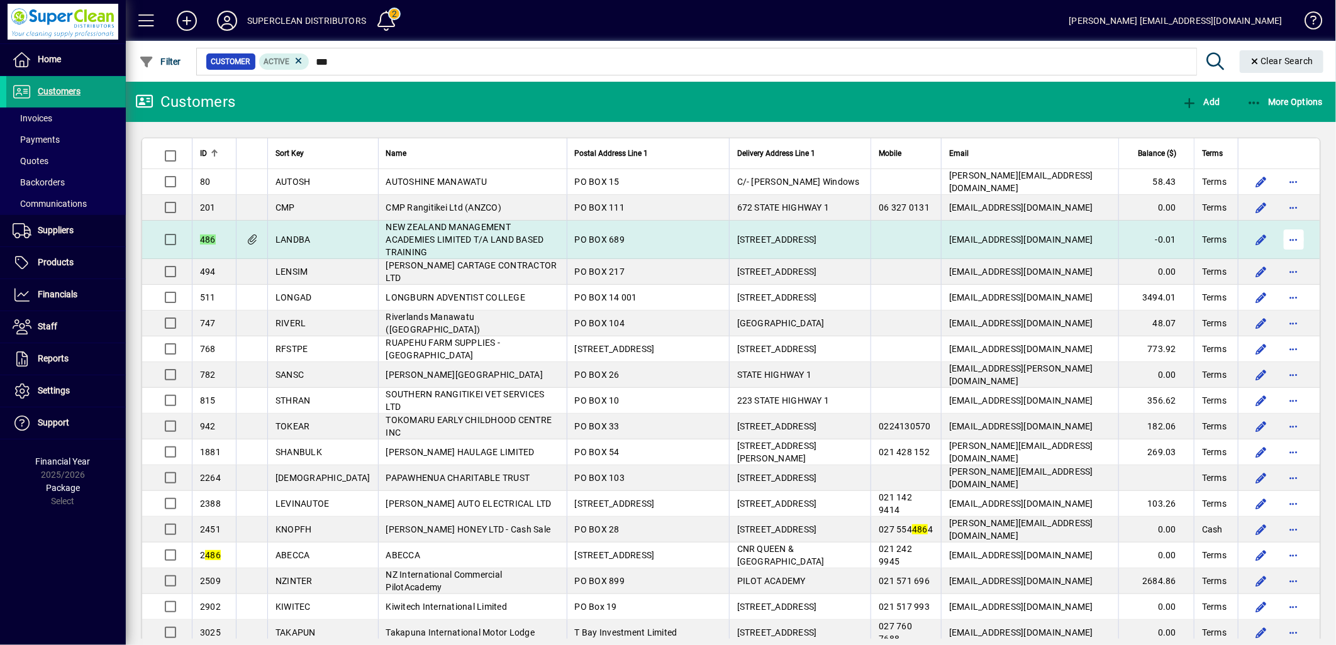
click at [1279, 242] on span "button" at bounding box center [1294, 240] width 30 height 30
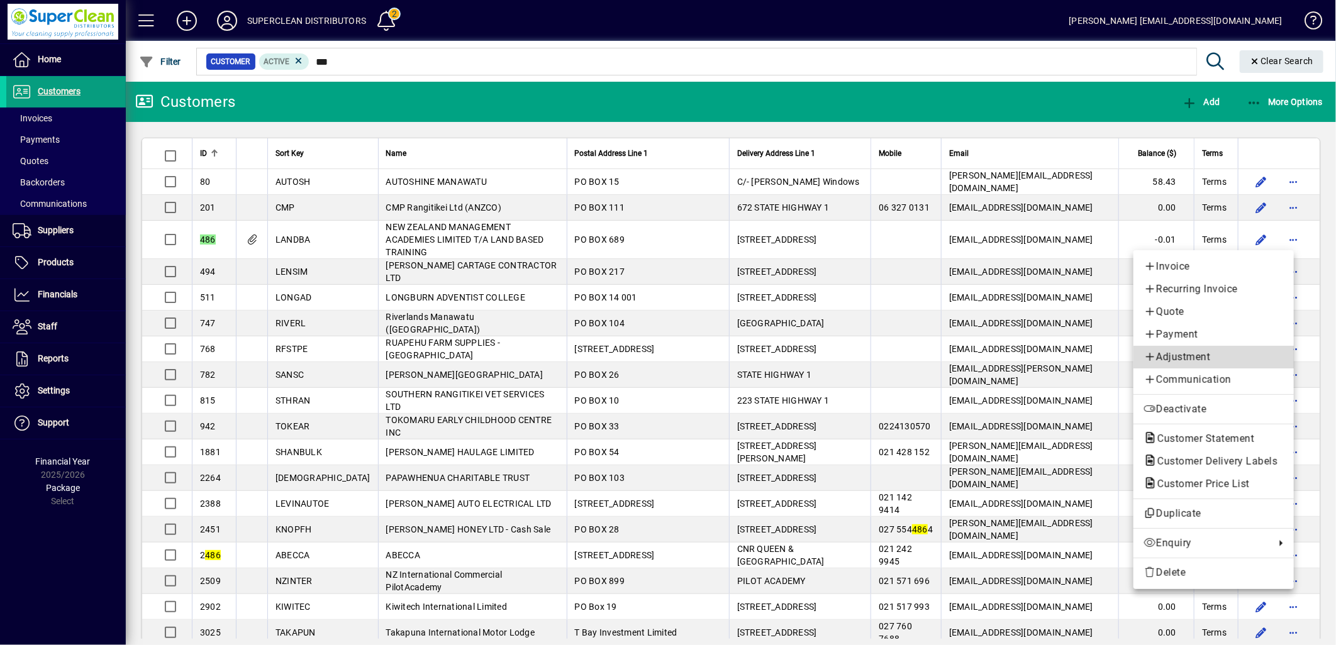
click at [1177, 358] on span "Adjustment" at bounding box center [1213, 357] width 140 height 15
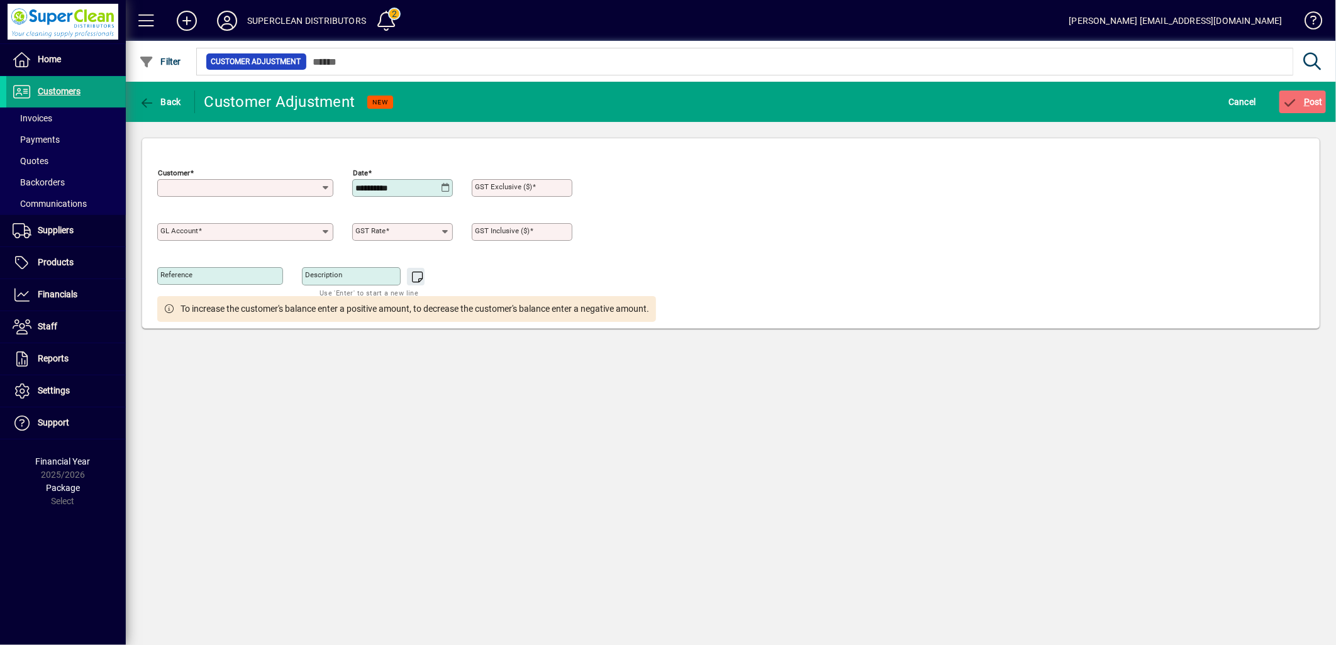
type input "**********"
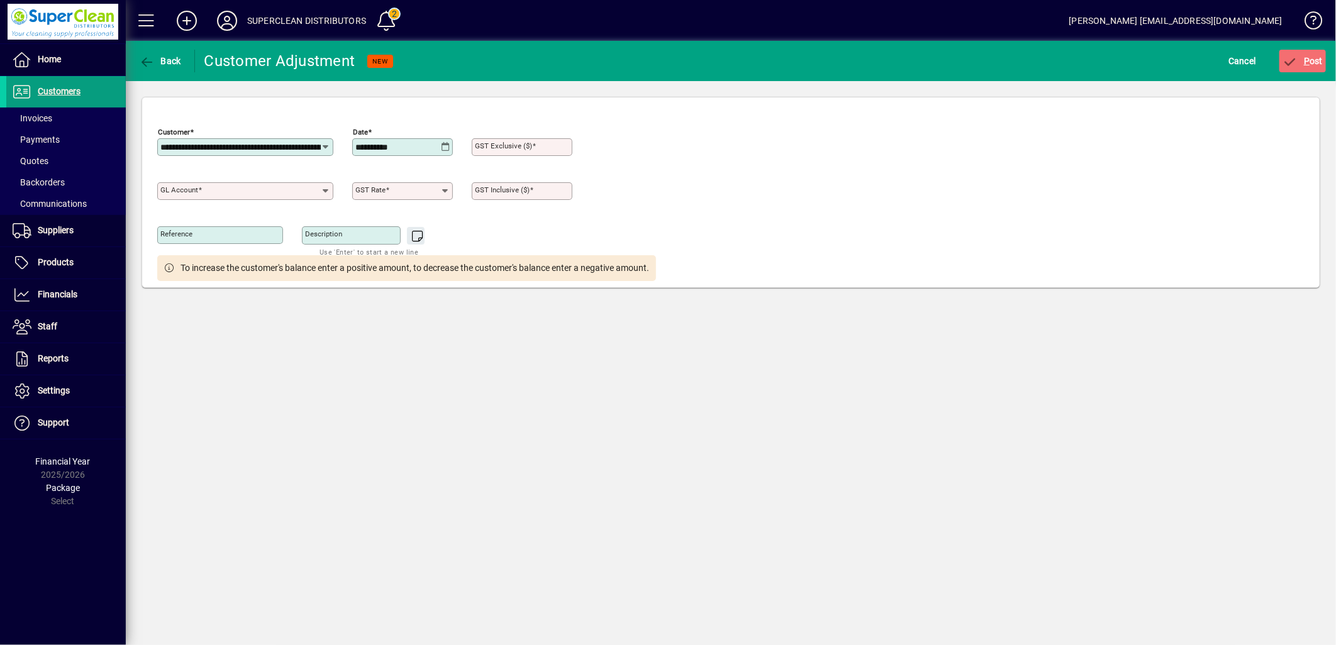
click at [442, 152] on icon at bounding box center [445, 147] width 9 height 10
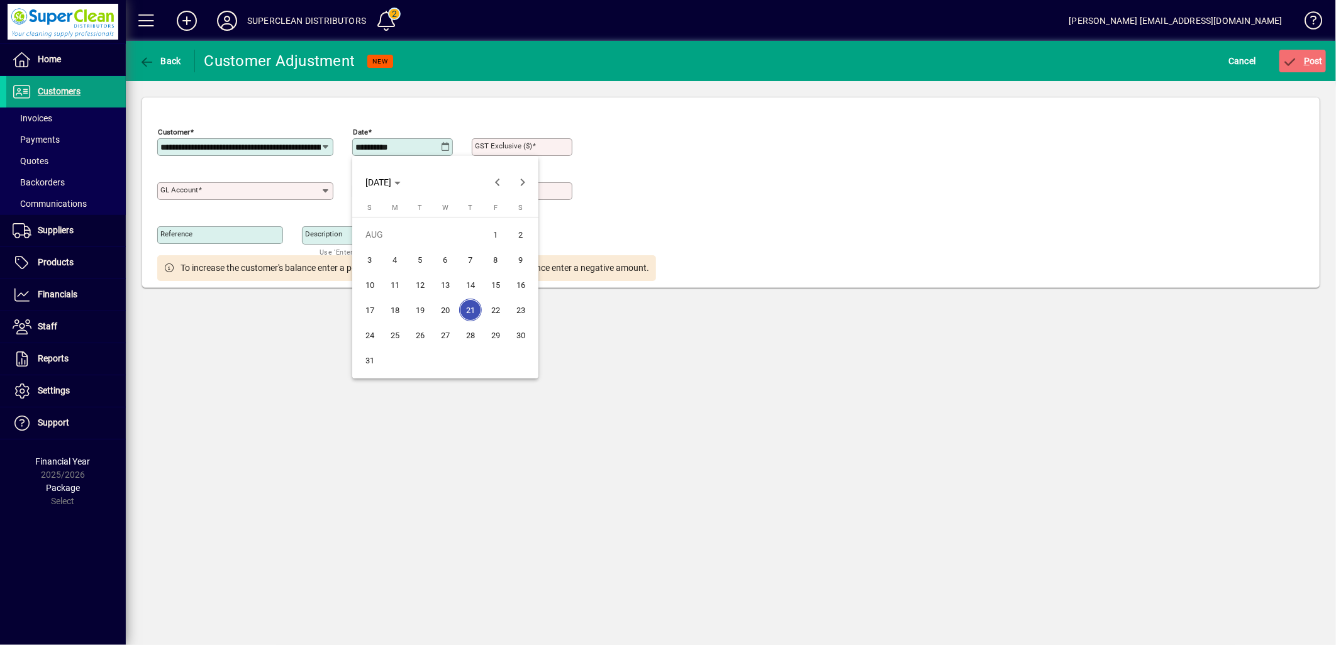
click at [445, 309] on span "20" at bounding box center [445, 310] width 23 height 23
type input "**********"
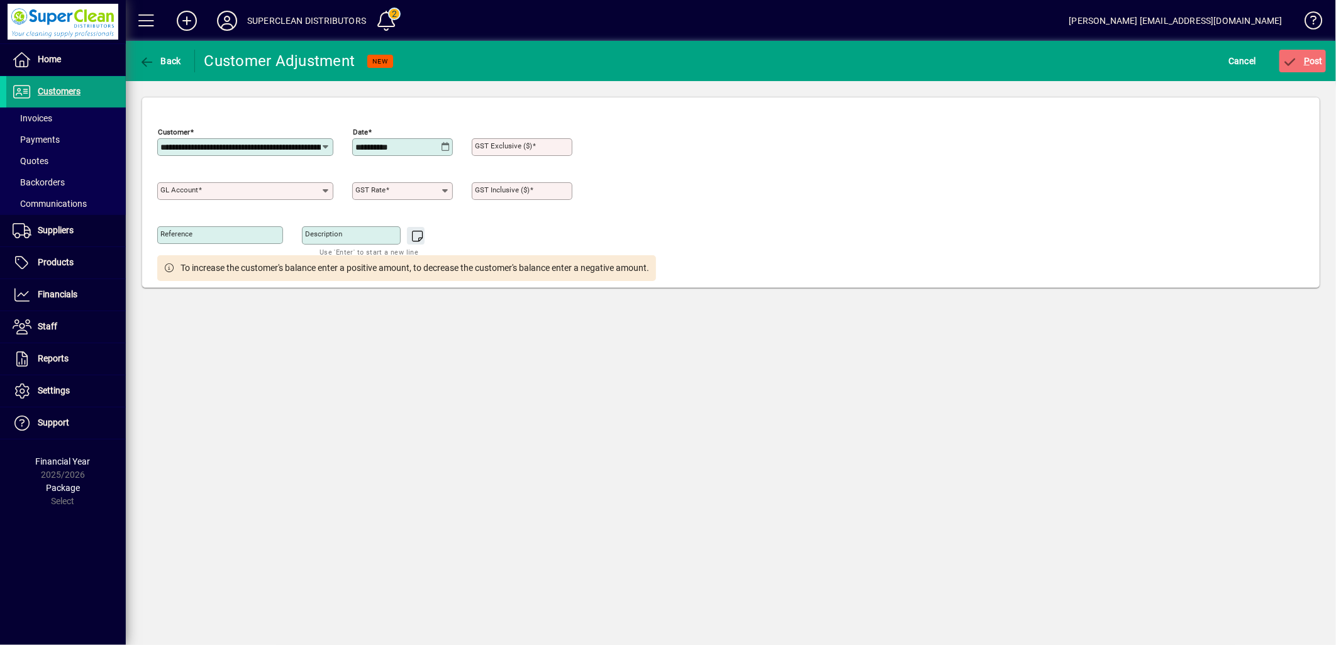
click at [253, 192] on input "GL Account" at bounding box center [240, 191] width 160 height 10
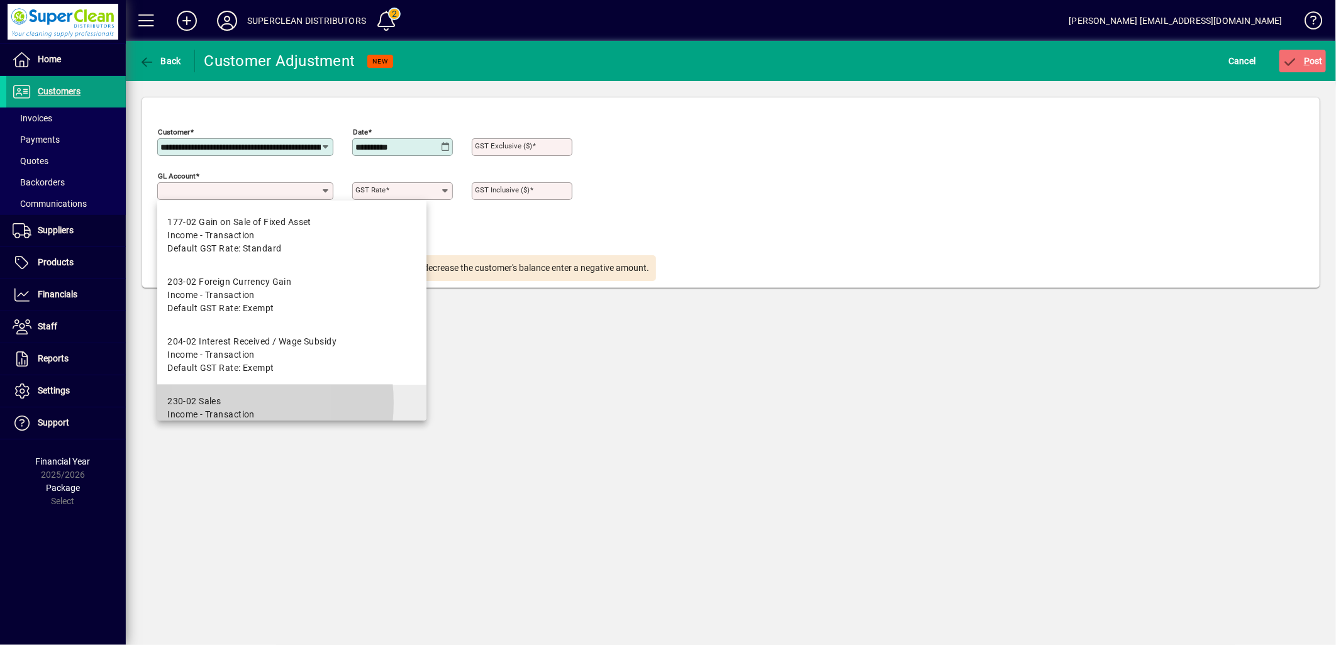
click at [203, 403] on div "230-02 Sales" at bounding box center [224, 401] width 114 height 13
type input "**********"
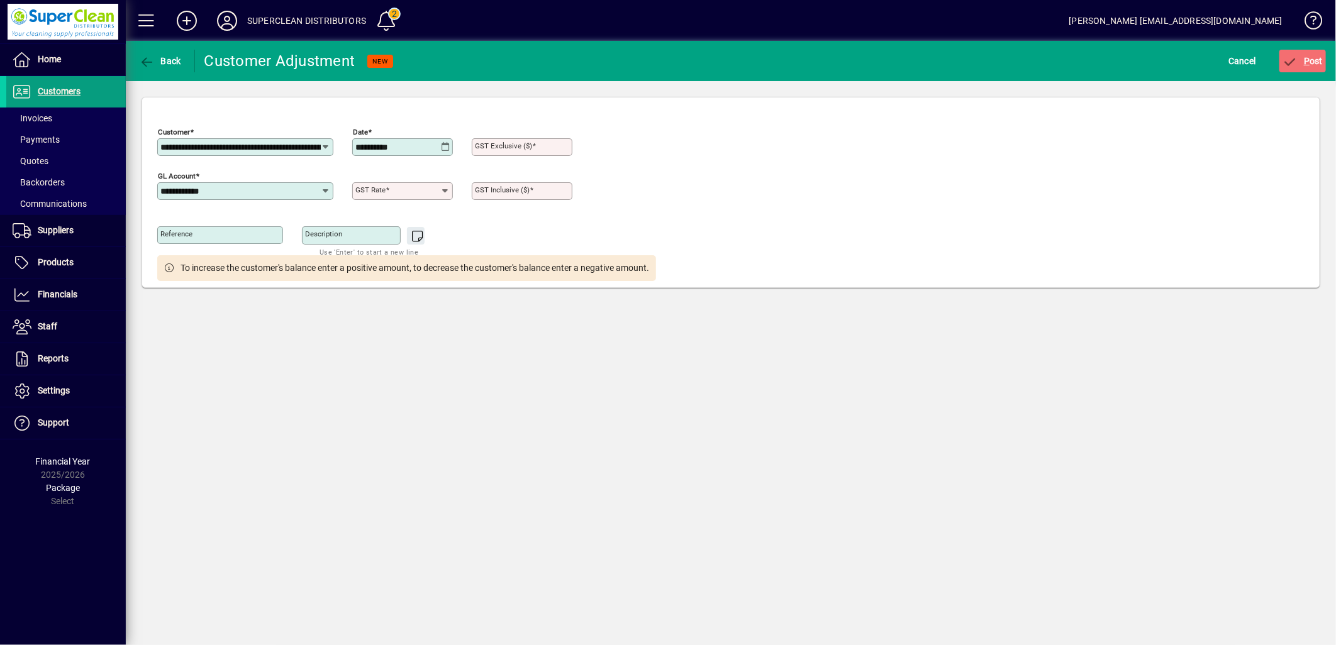
type input "********"
click at [518, 199] on div "GST Inclusive ($)" at bounding box center [522, 191] width 101 height 18
type input "*"
type input "****"
type input "**"
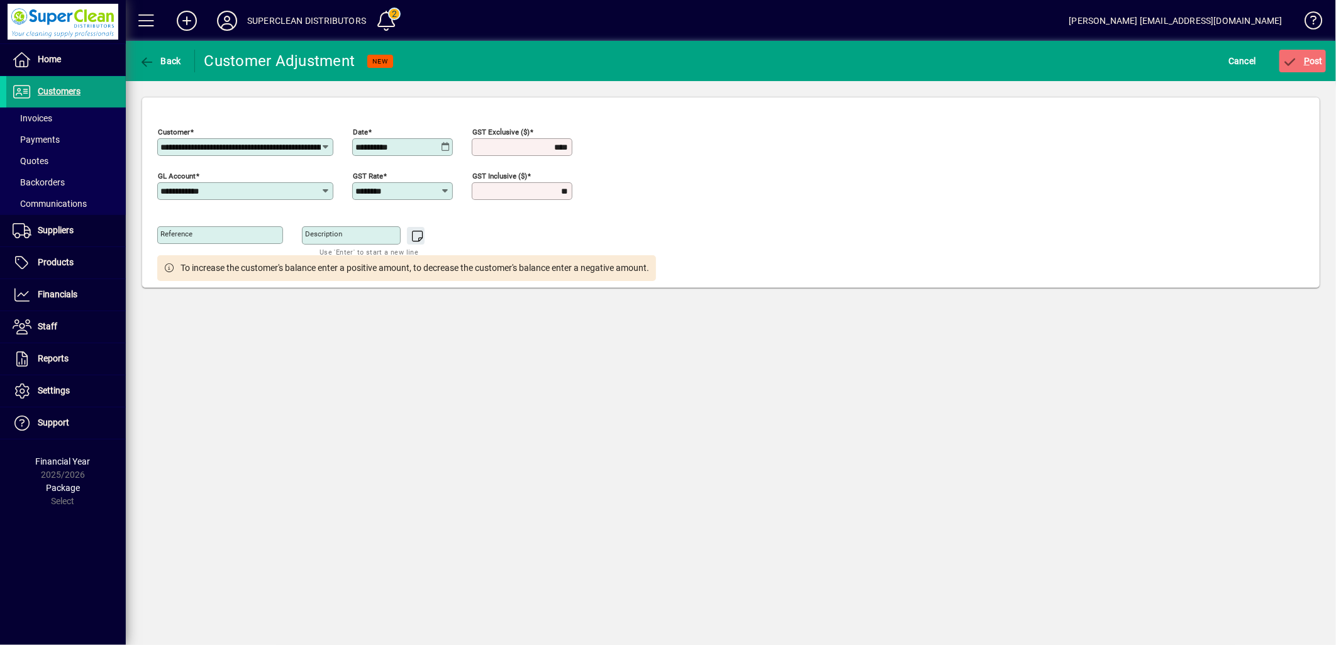
type input "****"
click at [1301, 68] on span "submit" at bounding box center [1302, 61] width 47 height 30
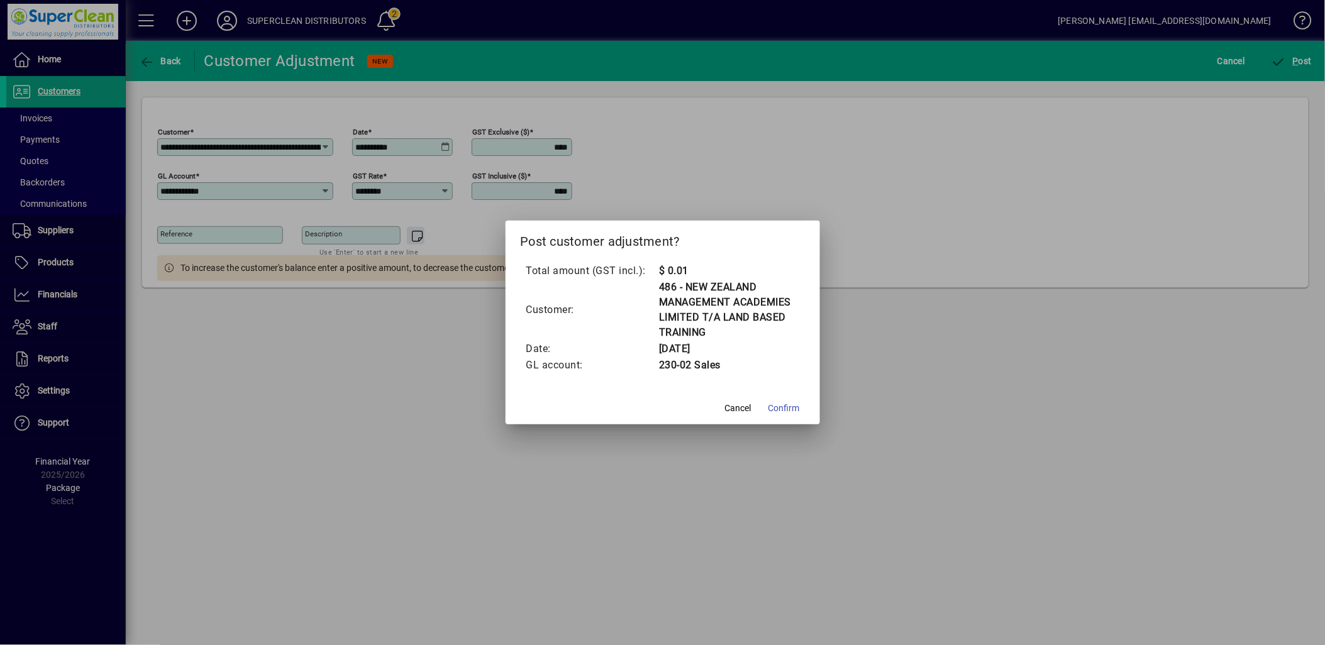
click at [781, 410] on span "Confirm" at bounding box center [784, 408] width 31 height 13
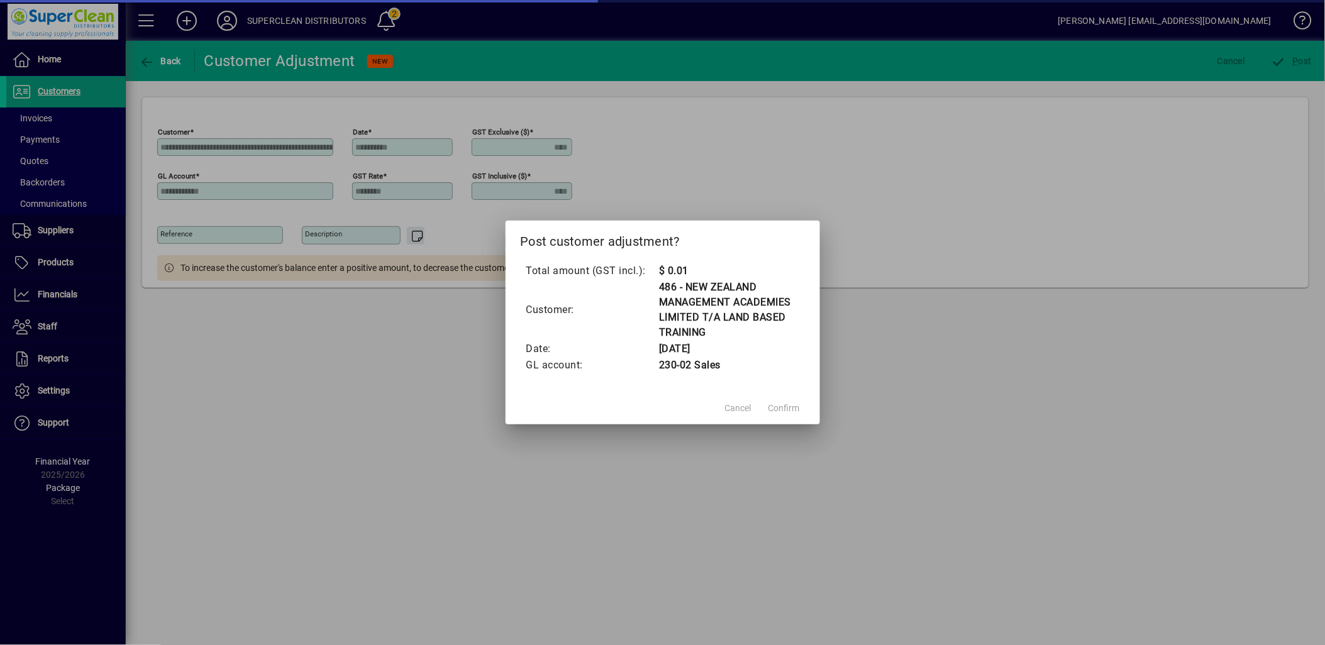
type input "***"
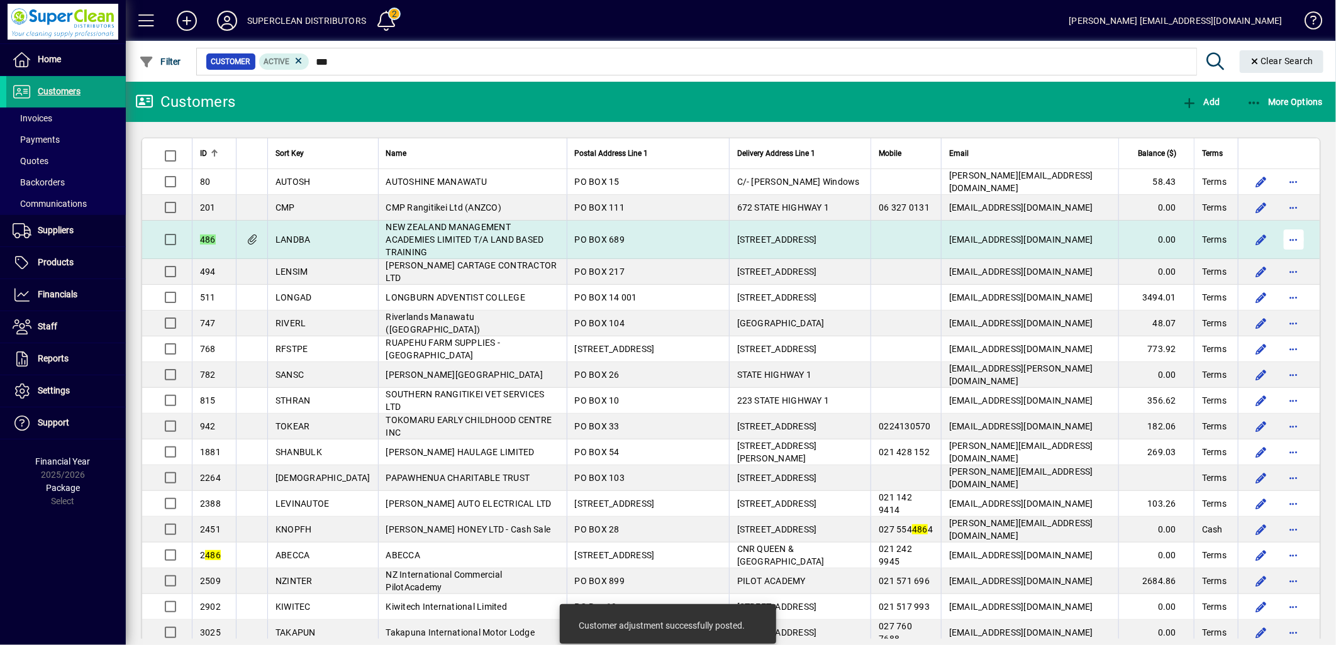
click at [1281, 240] on span "button" at bounding box center [1294, 240] width 30 height 30
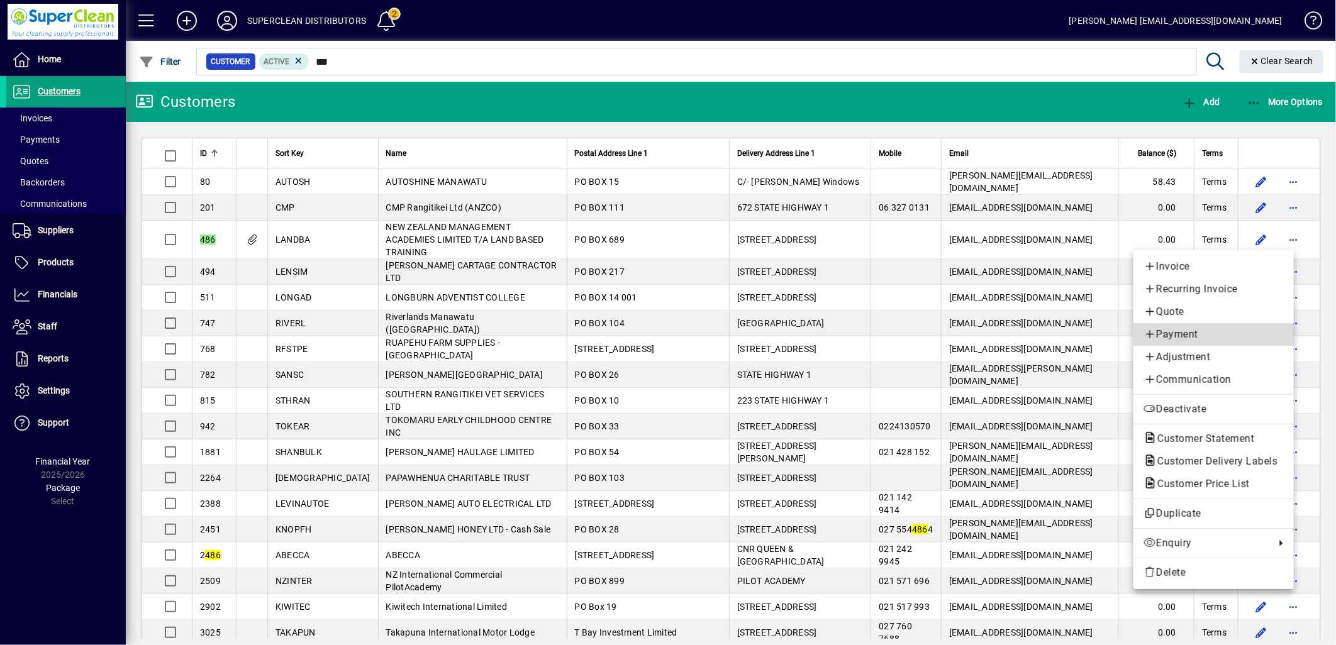
click at [1160, 335] on span "Payment" at bounding box center [1213, 334] width 140 height 15
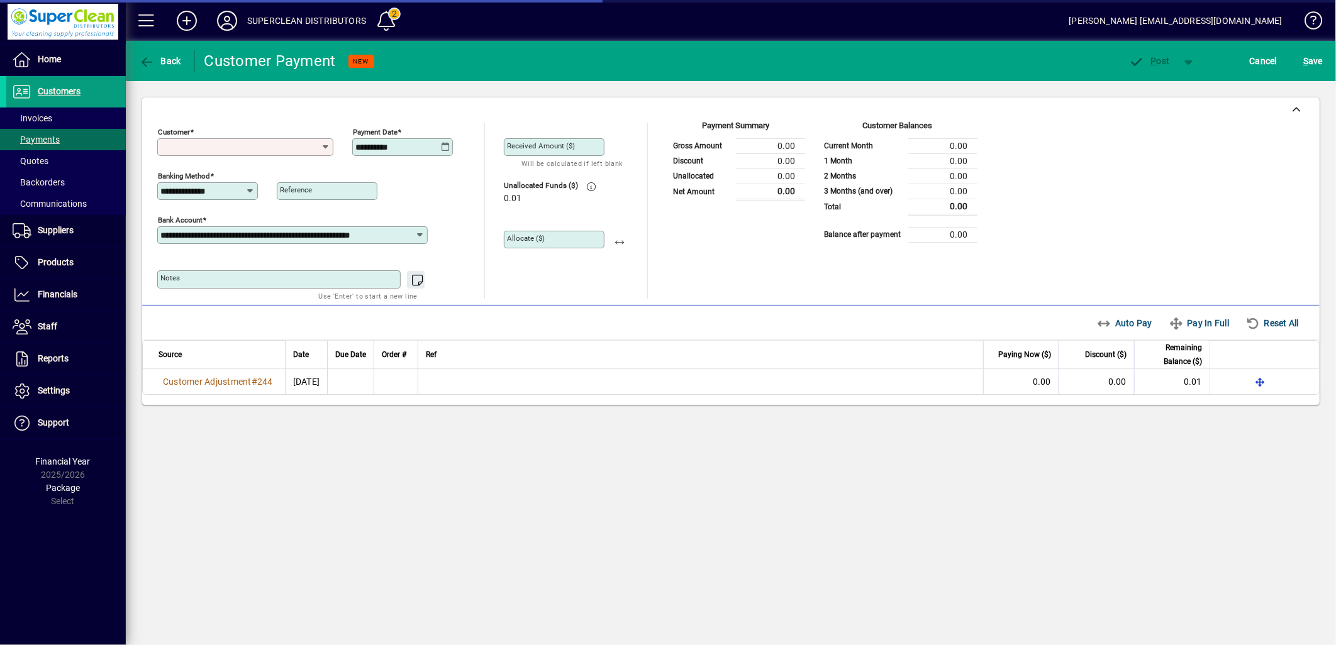
type input "**********"
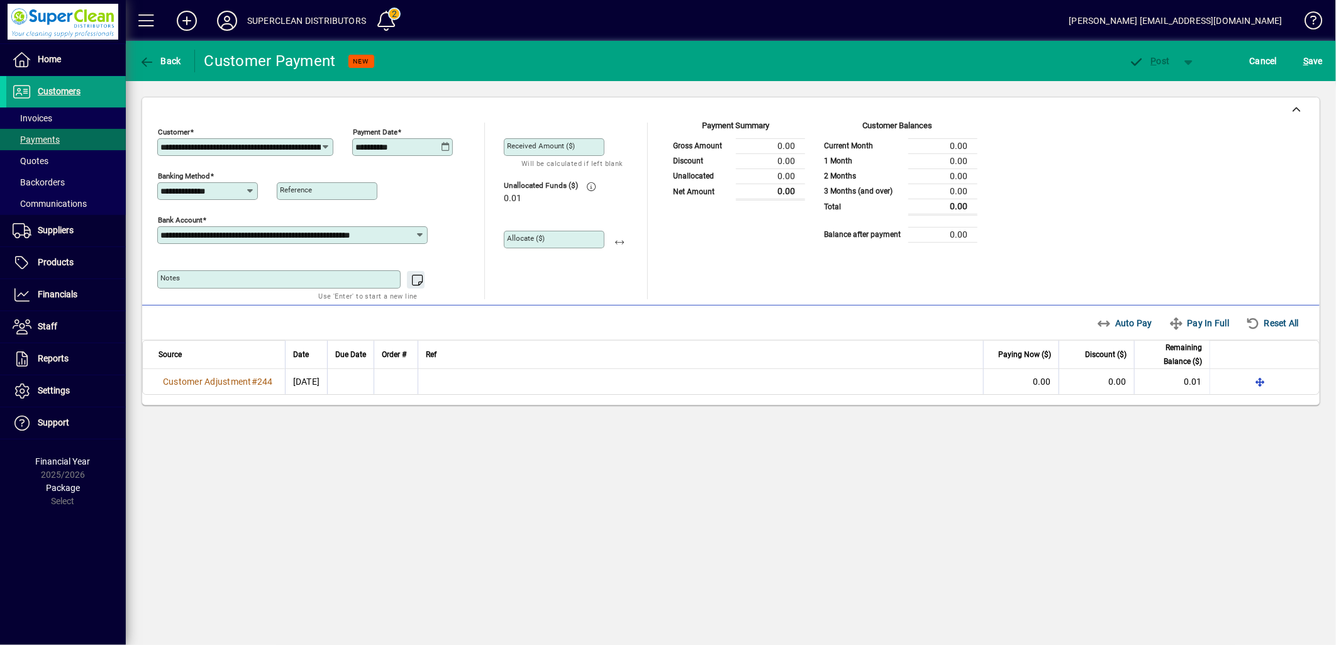
click at [447, 147] on icon at bounding box center [445, 147] width 9 height 10
click at [443, 301] on span "20" at bounding box center [445, 310] width 23 height 23
type input "**********"
click at [613, 236] on span "button" at bounding box center [619, 240] width 30 height 30
type input "****"
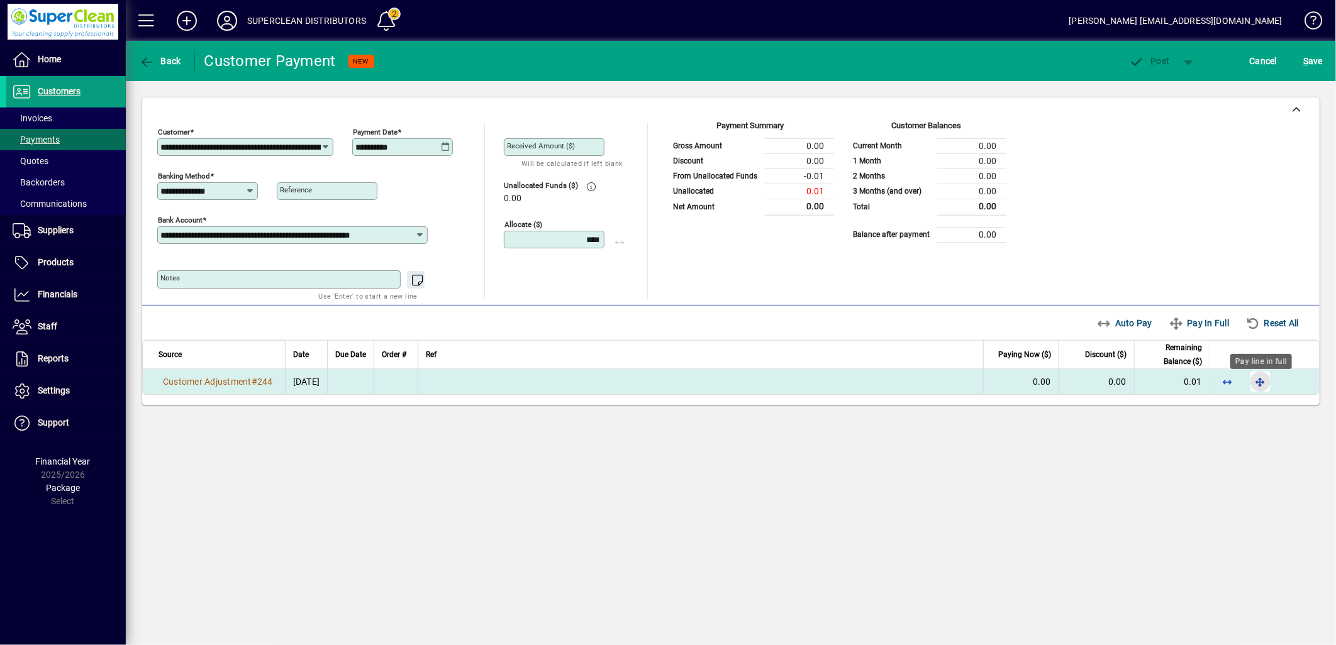
click at [1255, 384] on span "button" at bounding box center [1260, 382] width 30 height 30
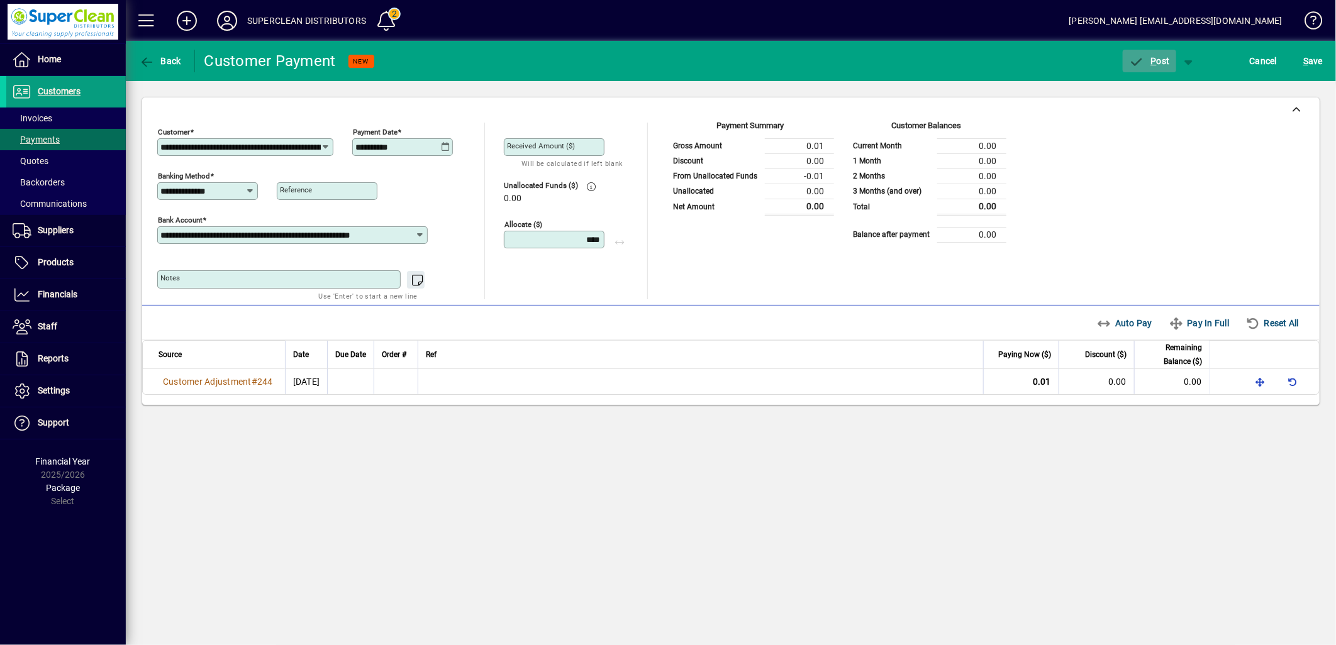
click at [1150, 70] on span "button" at bounding box center [1149, 61] width 53 height 30
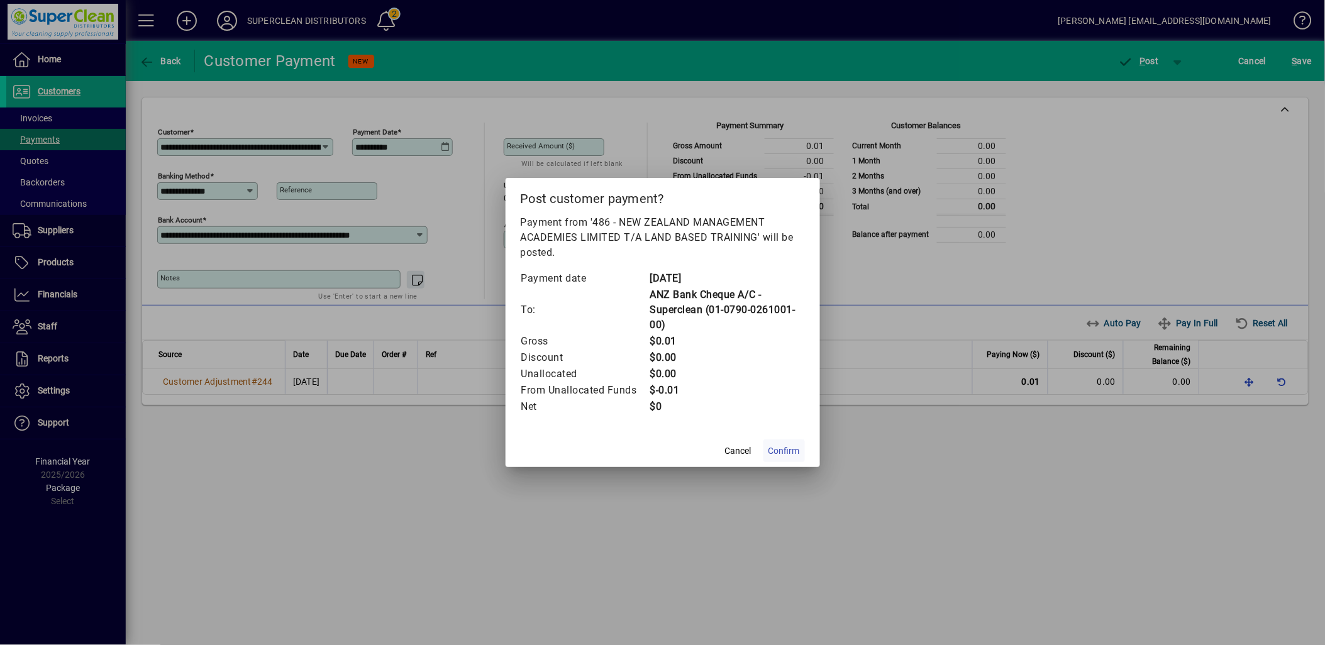
click at [799, 450] on mat-dialog-actions "Cancel Confirm" at bounding box center [663, 450] width 314 height 33
click at [799, 450] on span "Confirm" at bounding box center [784, 451] width 31 height 13
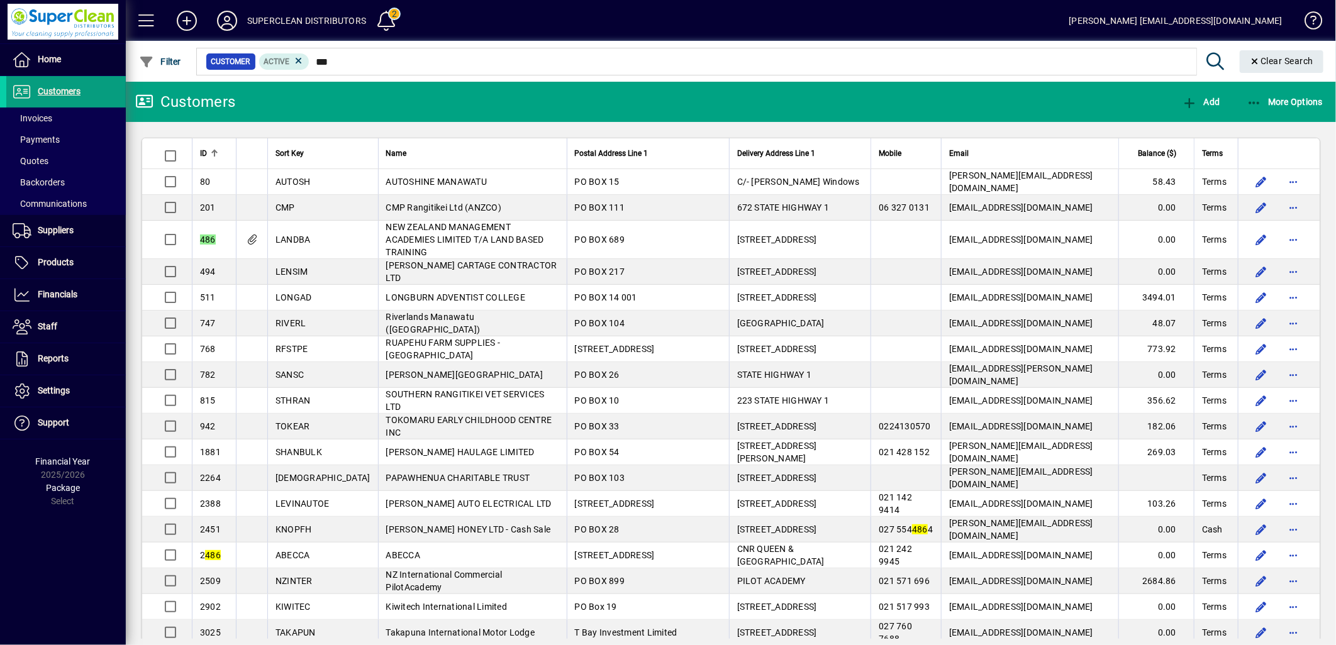
click at [325, 55] on mat-form-field "Customer Active *** Clear Search" at bounding box center [761, 61] width 1135 height 41
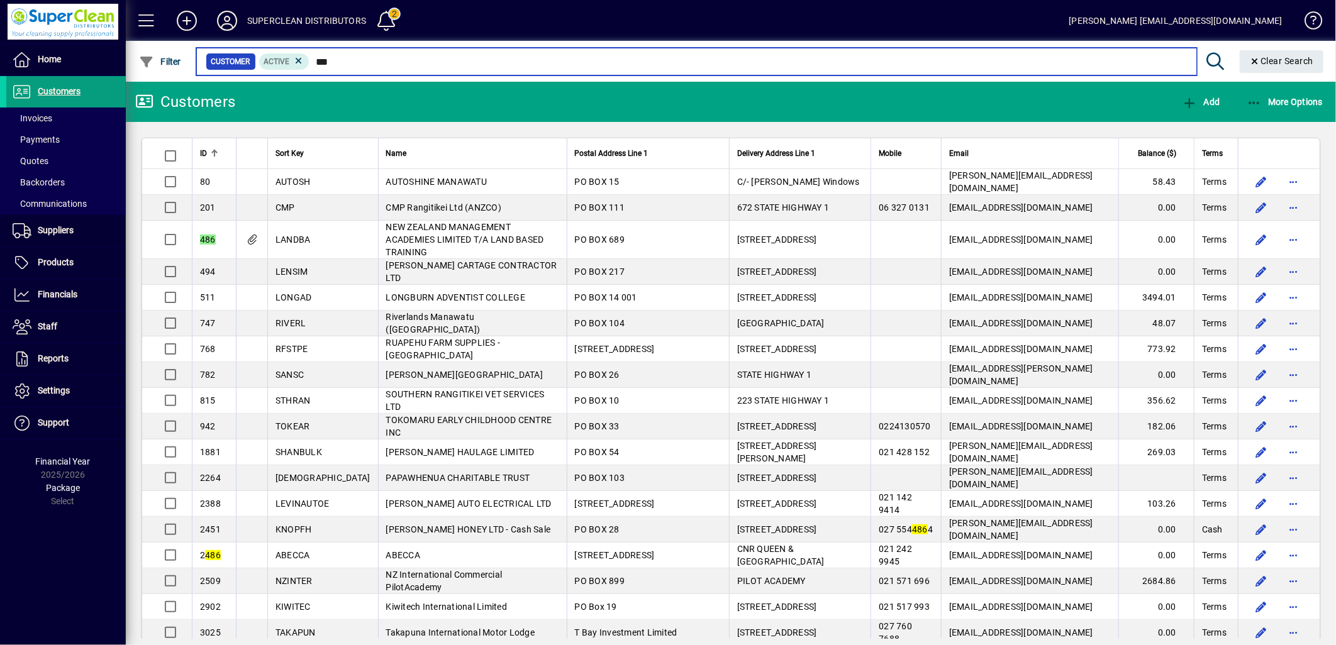
drag, startPoint x: 342, startPoint y: 64, endPoint x: 391, endPoint y: 96, distance: 58.8
click at [362, 101] on mat-drawer-content "SUPERCLEAN DISTRIBUTORS 2 [PERSON_NAME] [EMAIL_ADDRESS][DOMAIN_NAME] Filter Cus…" at bounding box center [731, 322] width 1210 height 645
drag, startPoint x: 384, startPoint y: 62, endPoint x: 312, endPoint y: 64, distance: 72.4
click at [286, 63] on div "Customer Active ***" at bounding box center [696, 62] width 981 height 18
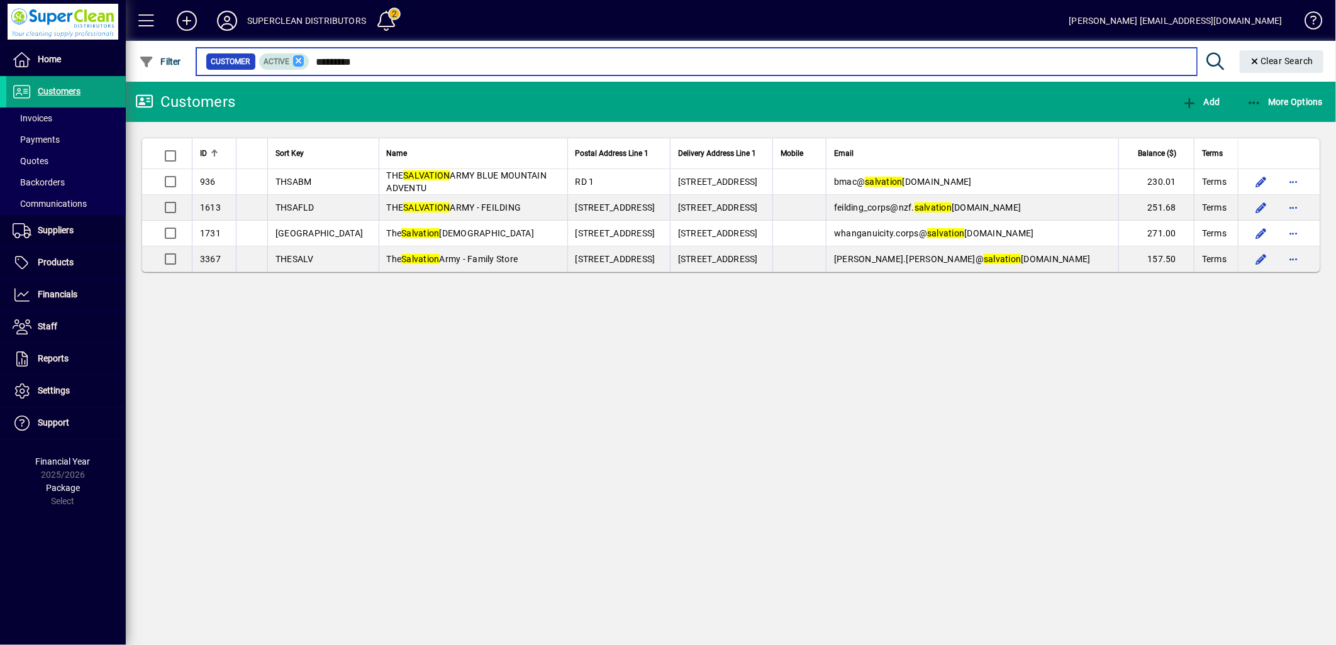
drag, startPoint x: 361, startPoint y: 59, endPoint x: 302, endPoint y: 55, distance: 59.3
click at [302, 55] on div "Customer Active *********" at bounding box center [696, 62] width 981 height 18
type input "*"
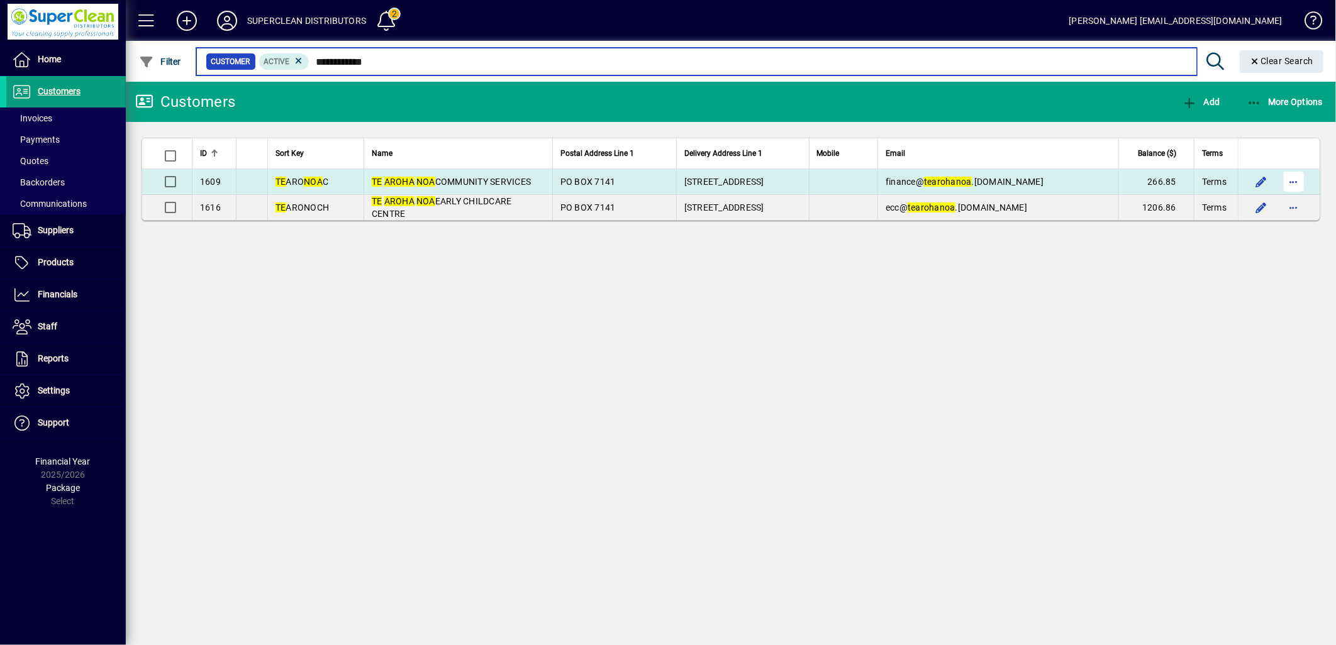
type input "**********"
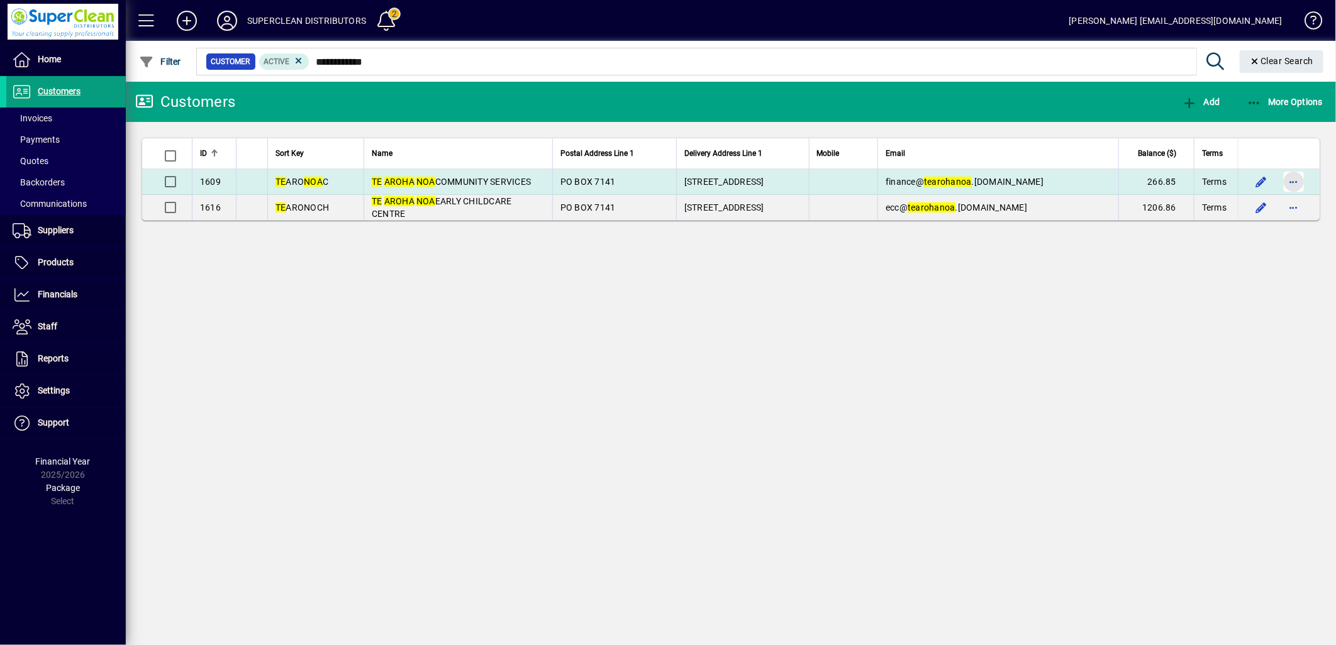
click at [1291, 182] on span "button" at bounding box center [1294, 182] width 30 height 30
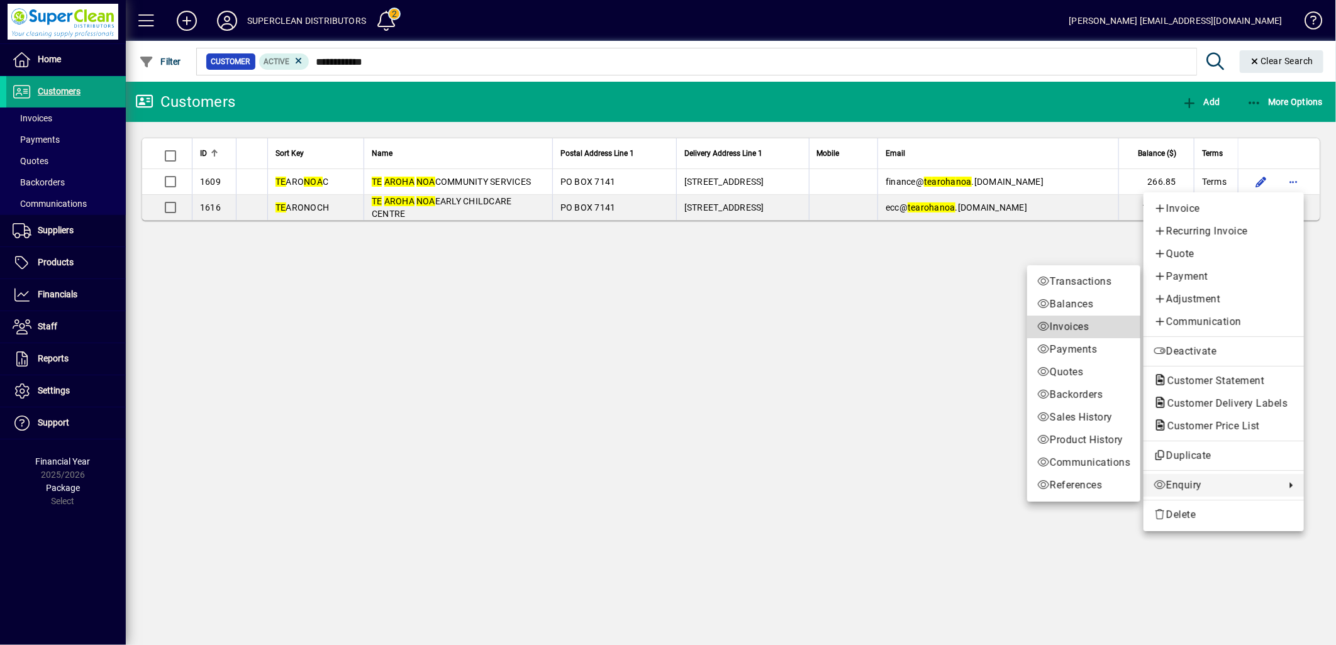
click at [1048, 325] on span "Invoices" at bounding box center [1083, 327] width 93 height 15
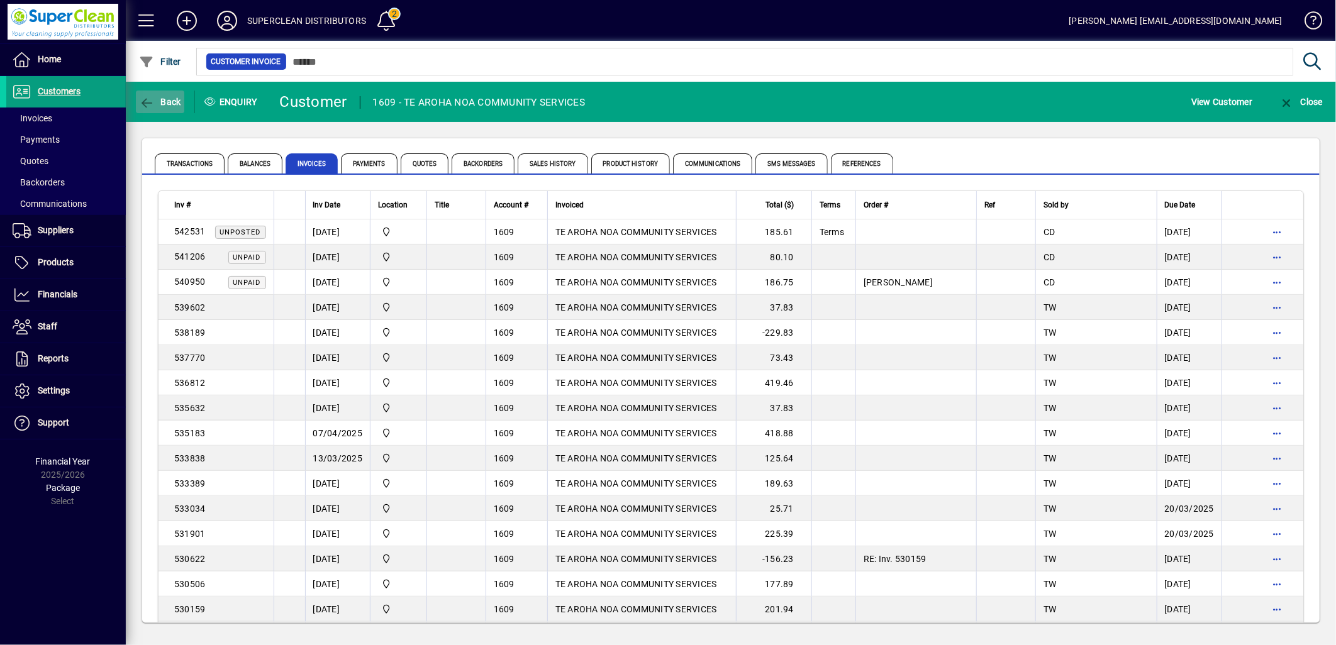
click at [167, 102] on span "Back" at bounding box center [160, 102] width 42 height 10
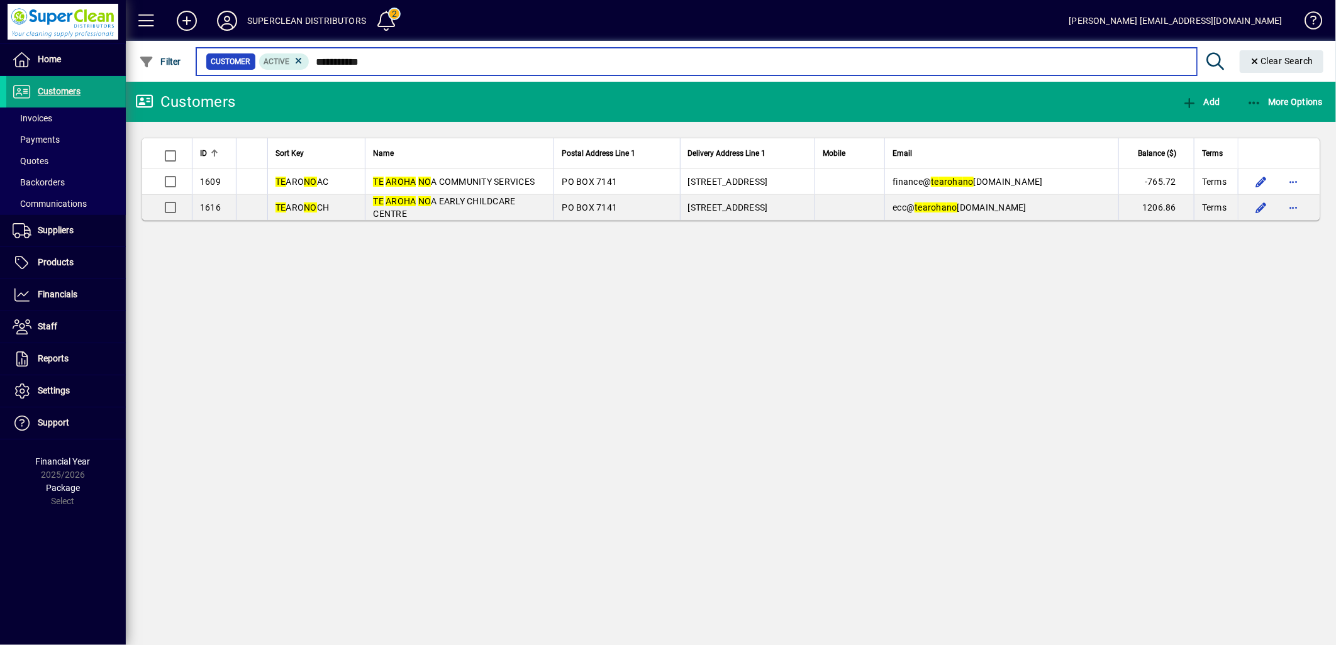
type input "**********"
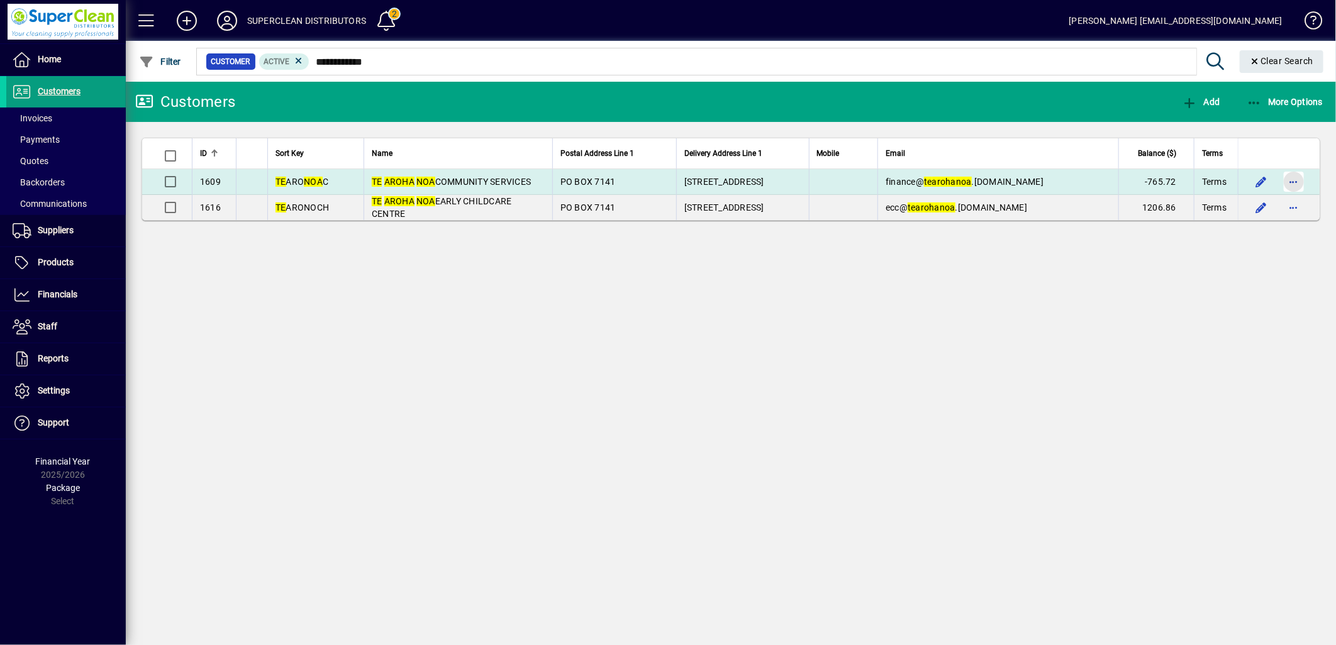
click at [1292, 182] on span "button" at bounding box center [1294, 182] width 30 height 30
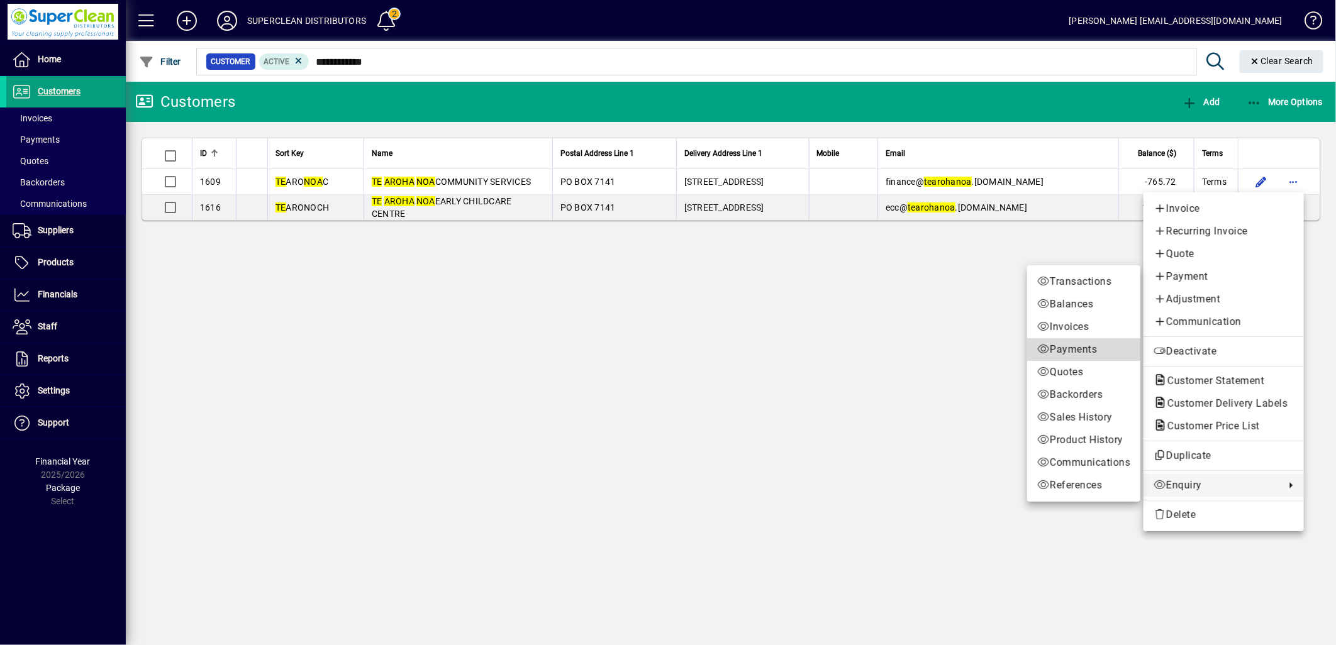
click at [1060, 356] on span "Payments" at bounding box center [1083, 349] width 93 height 15
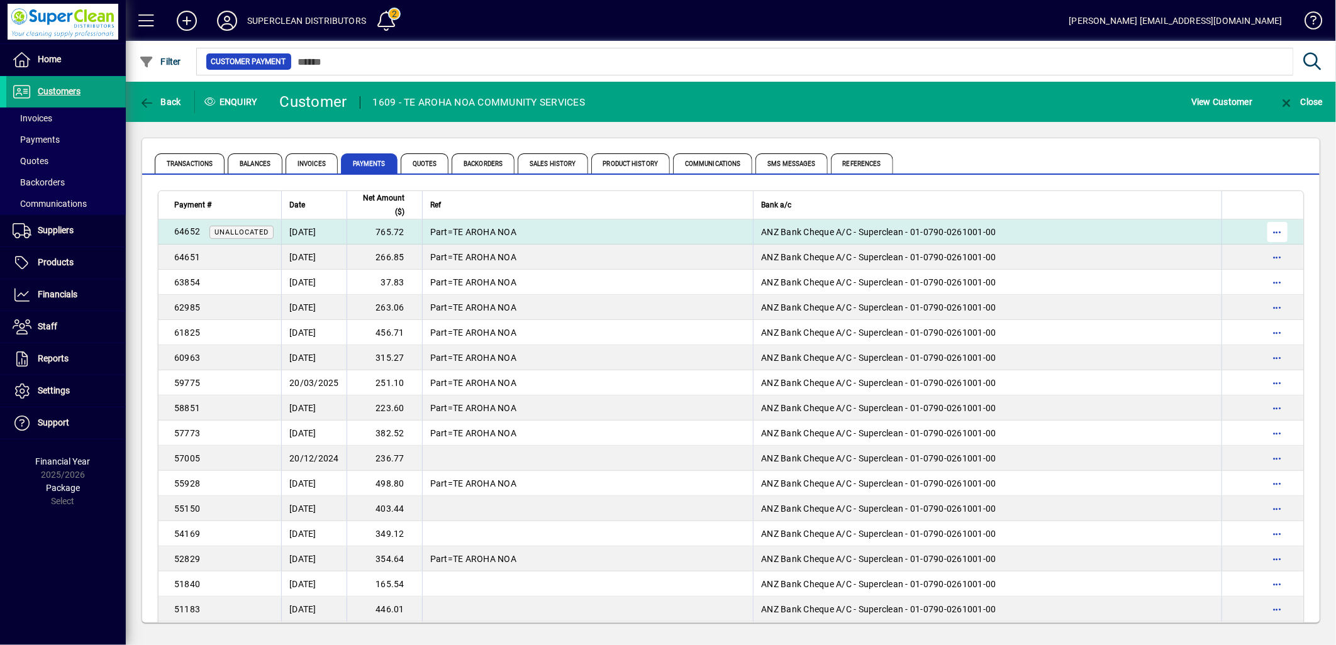
click at [1267, 226] on span "button" at bounding box center [1277, 232] width 30 height 30
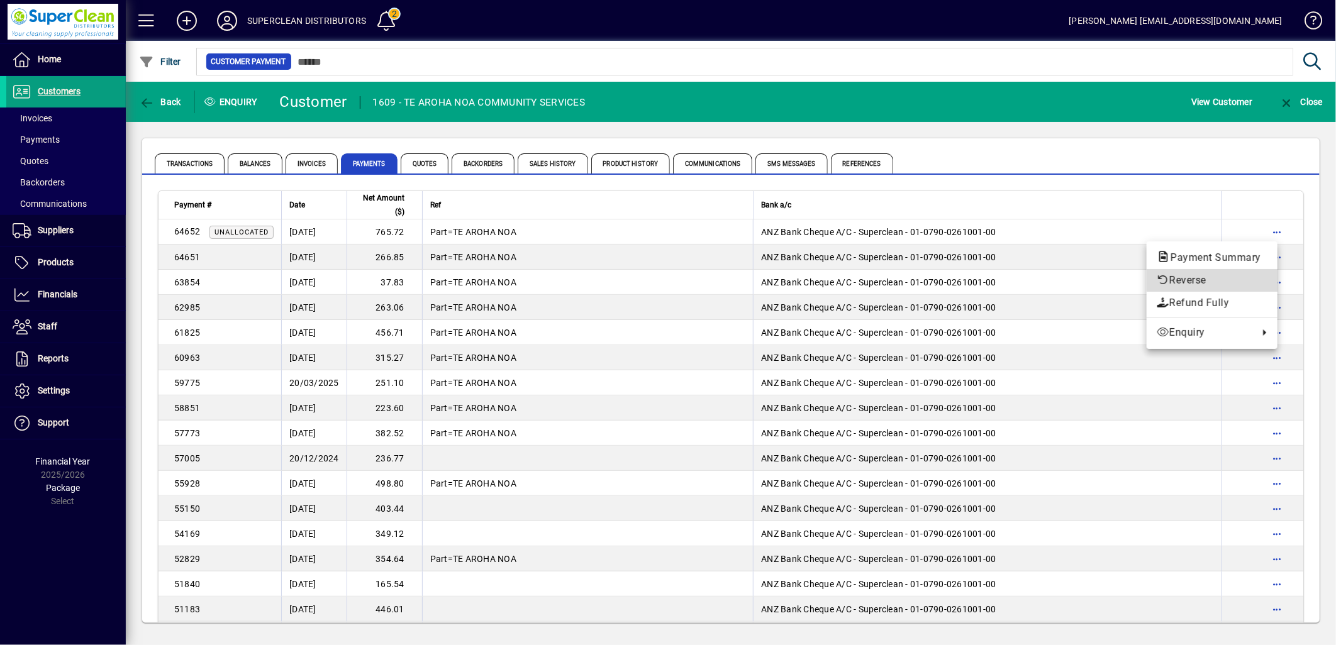
click at [1198, 279] on span "Reverse" at bounding box center [1212, 280] width 111 height 15
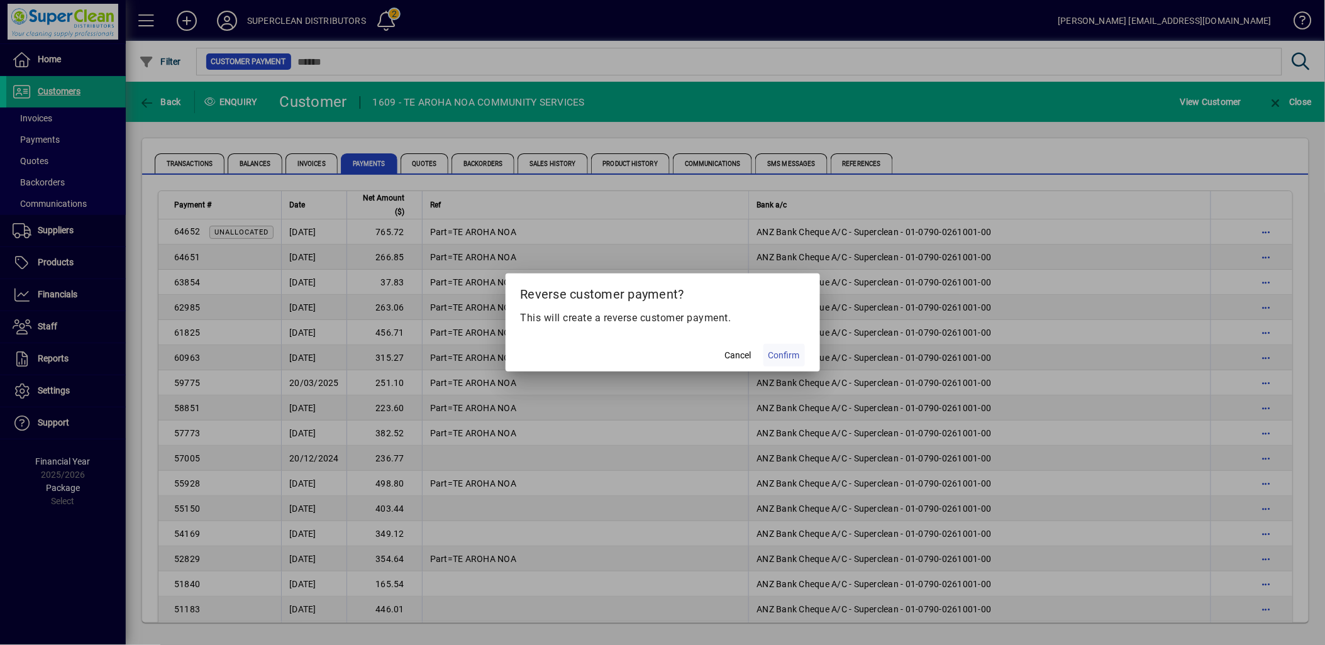
click at [795, 355] on span "Confirm" at bounding box center [784, 355] width 31 height 13
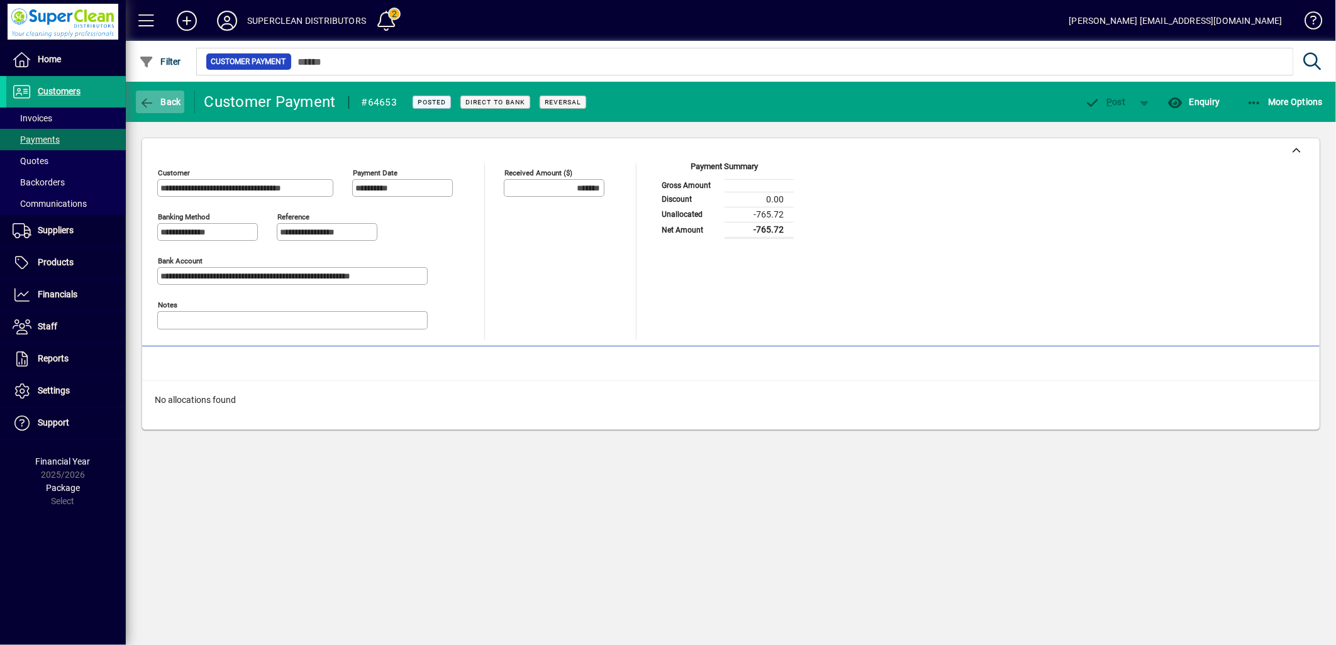
click at [161, 99] on span "Back" at bounding box center [160, 102] width 42 height 10
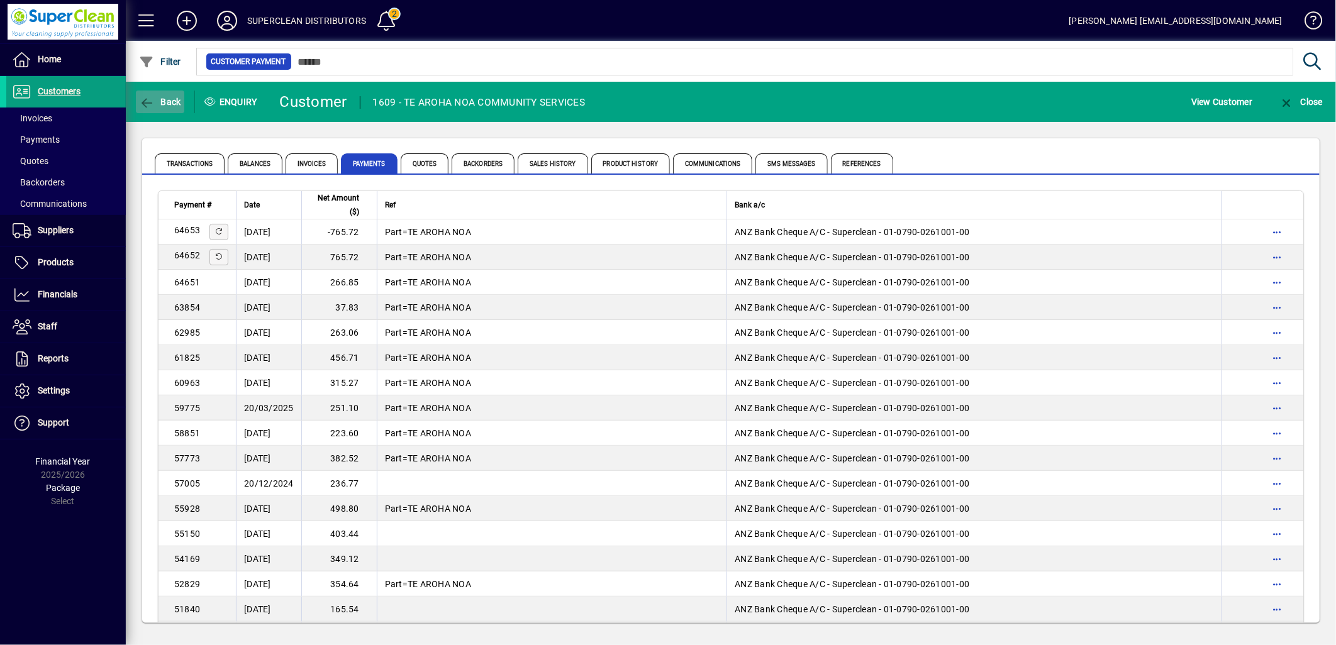
click at [170, 97] on span "Back" at bounding box center [160, 102] width 42 height 10
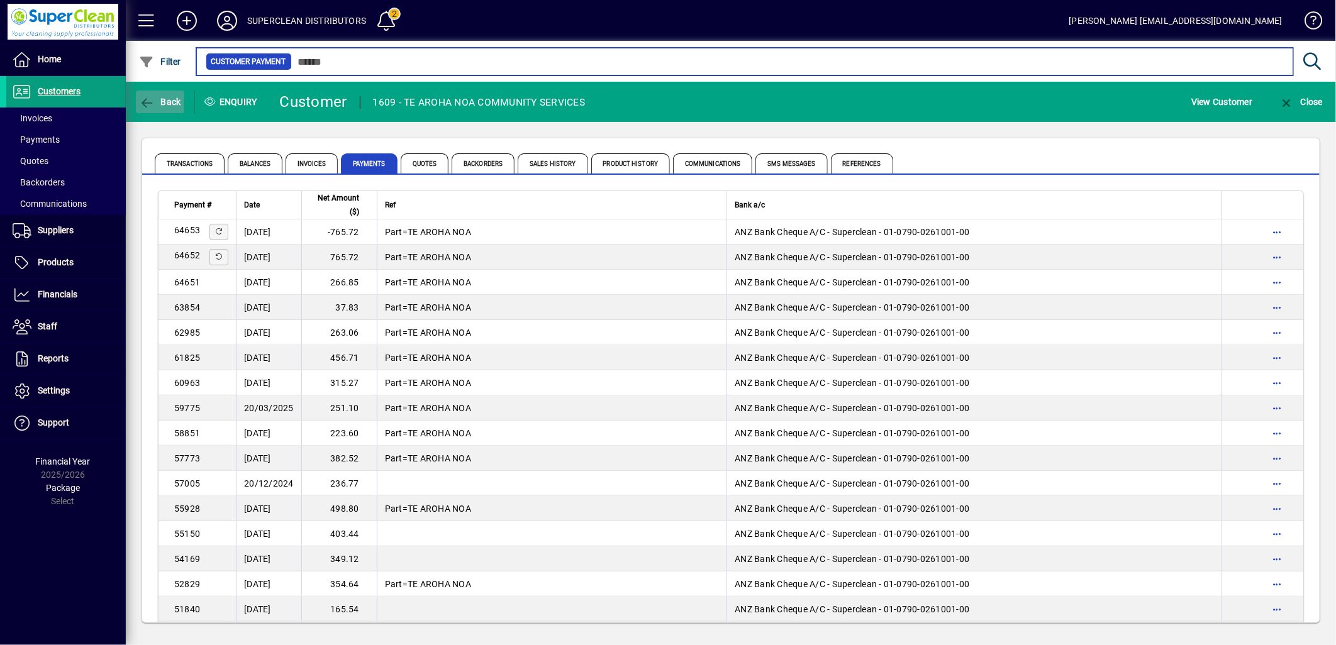
type input "**********"
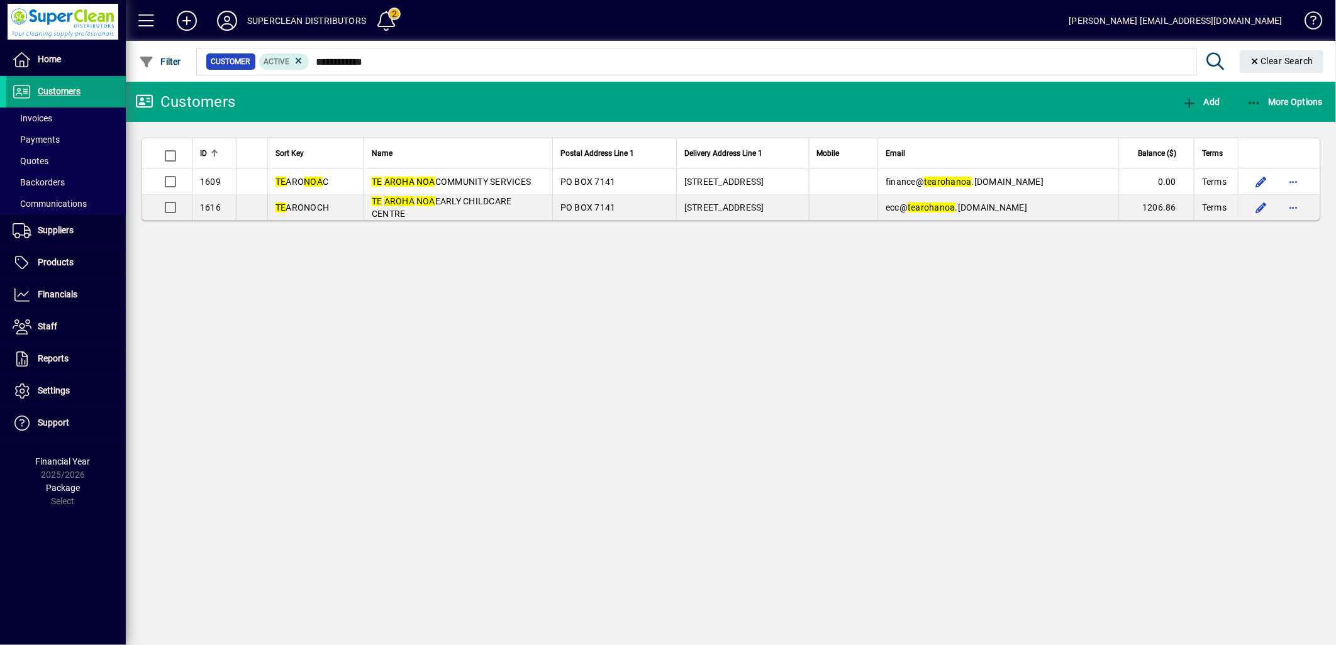
click at [1279, 51] on div at bounding box center [799, 48] width 1210 height 14
click at [1288, 60] on span "Clear Search" at bounding box center [1282, 61] width 64 height 10
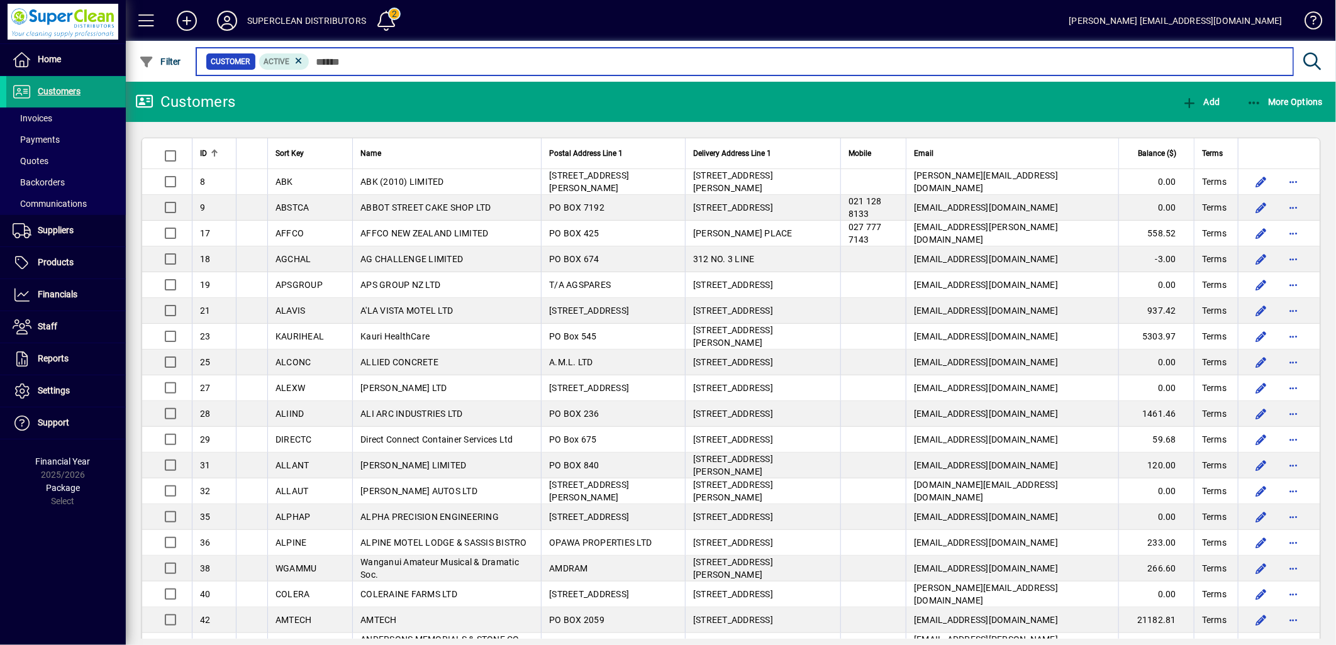
click at [353, 64] on input "text" at bounding box center [796, 62] width 974 height 18
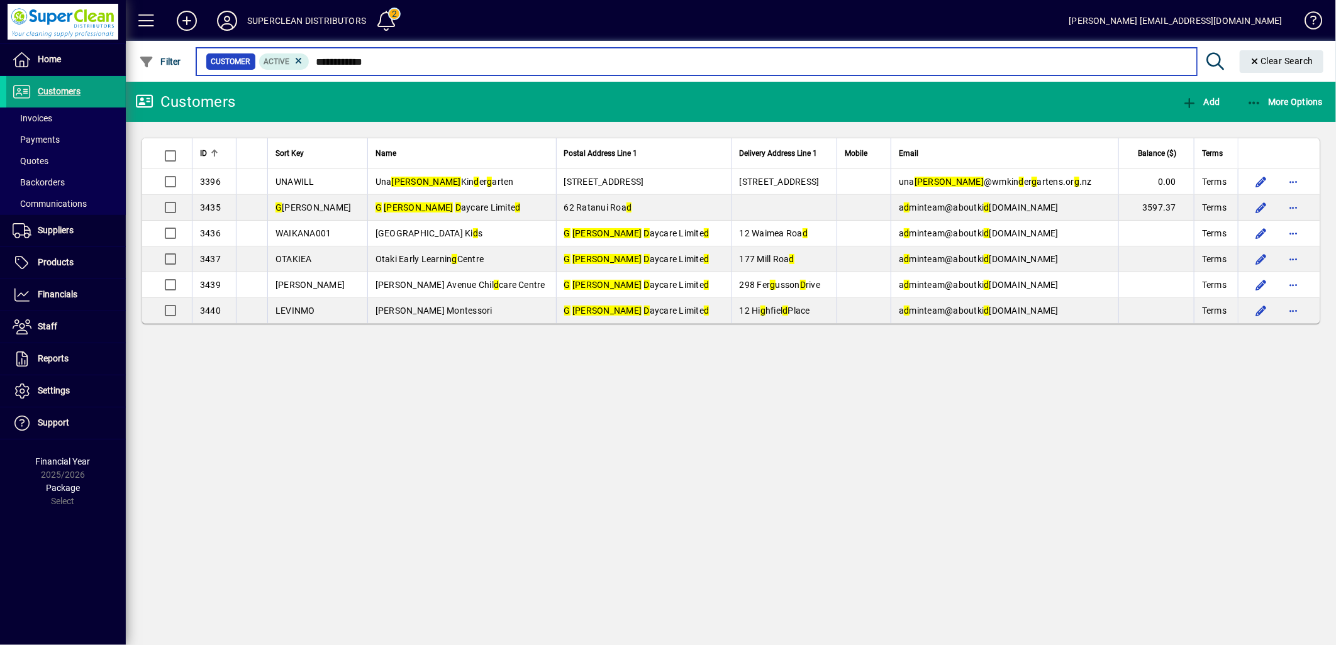
type input "**********"
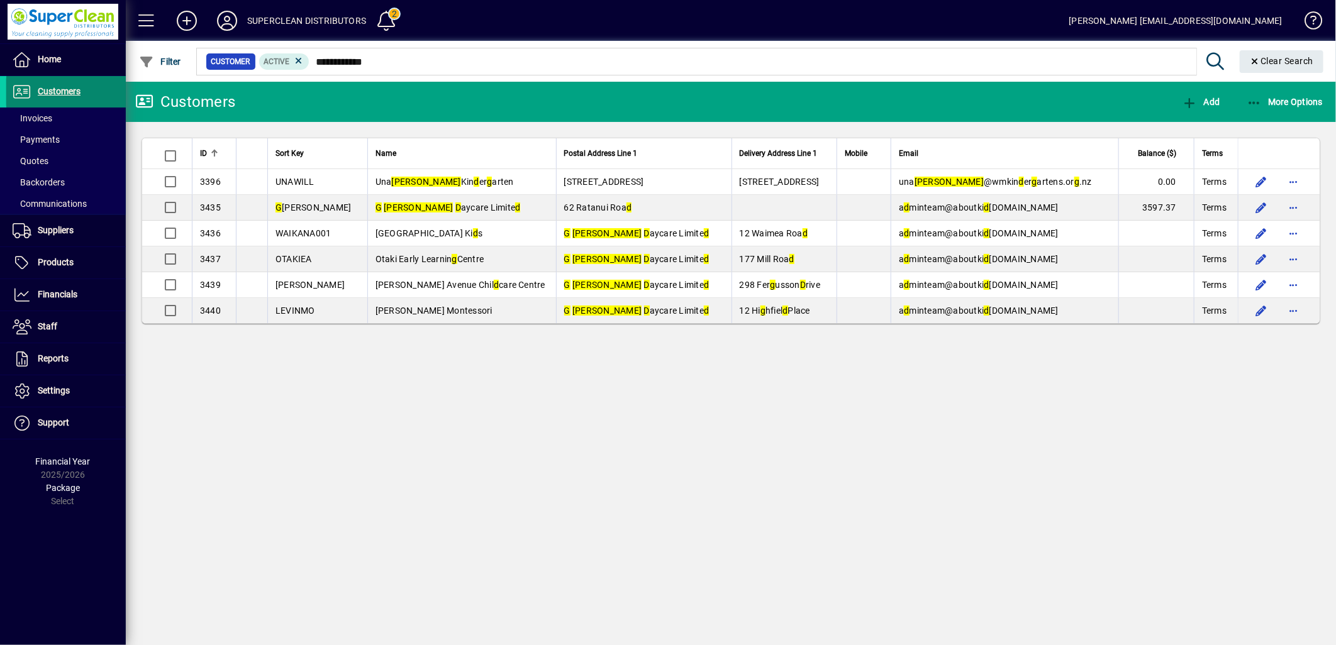
click at [66, 92] on span "Customers" at bounding box center [59, 91] width 43 height 10
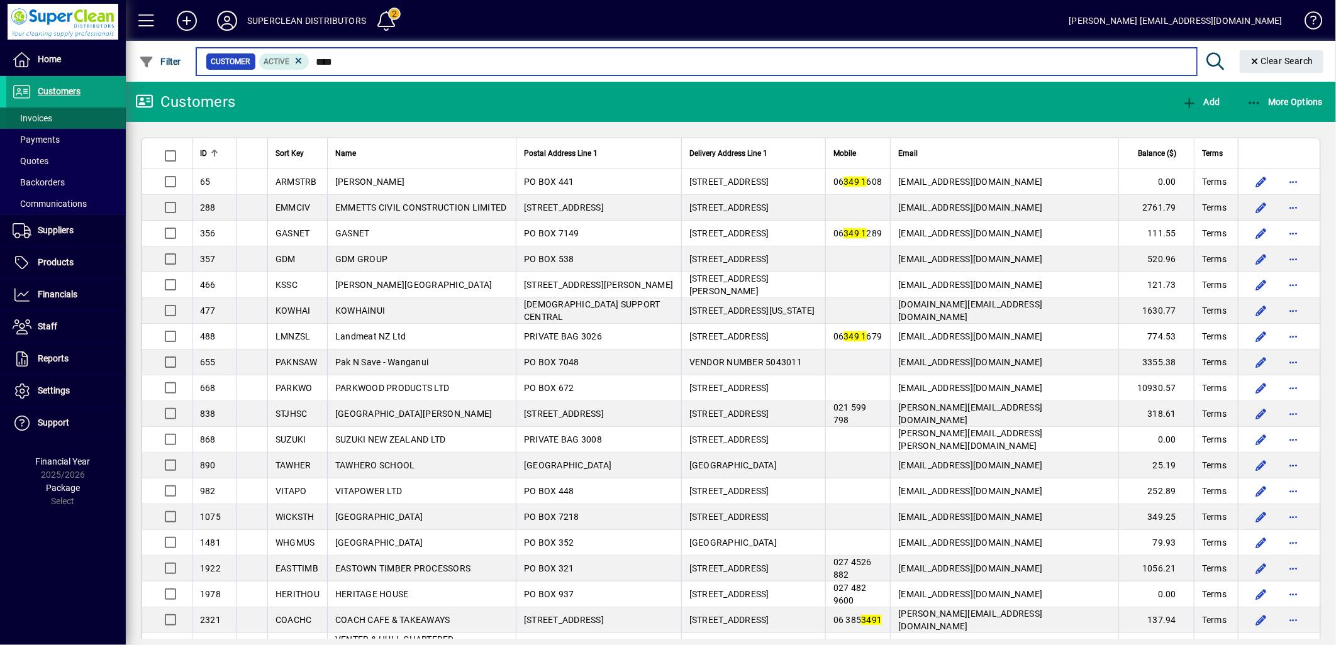
type input "****"
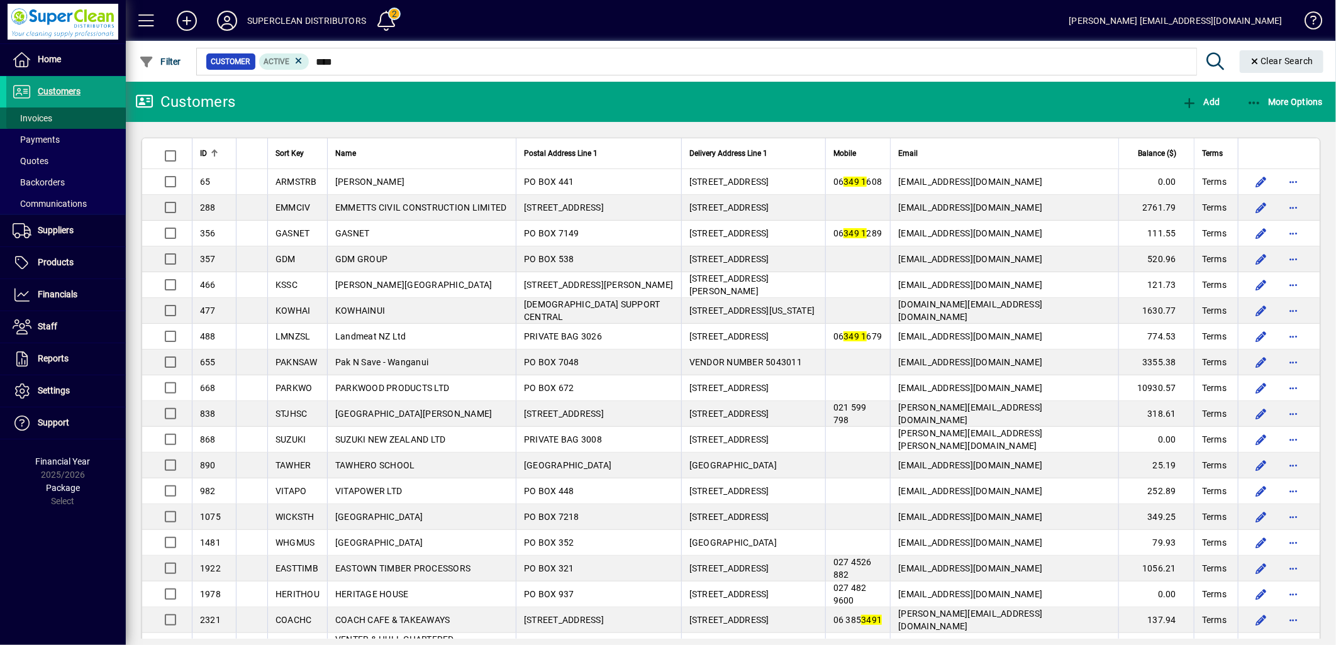
click at [43, 120] on span "Invoices" at bounding box center [33, 118] width 40 height 10
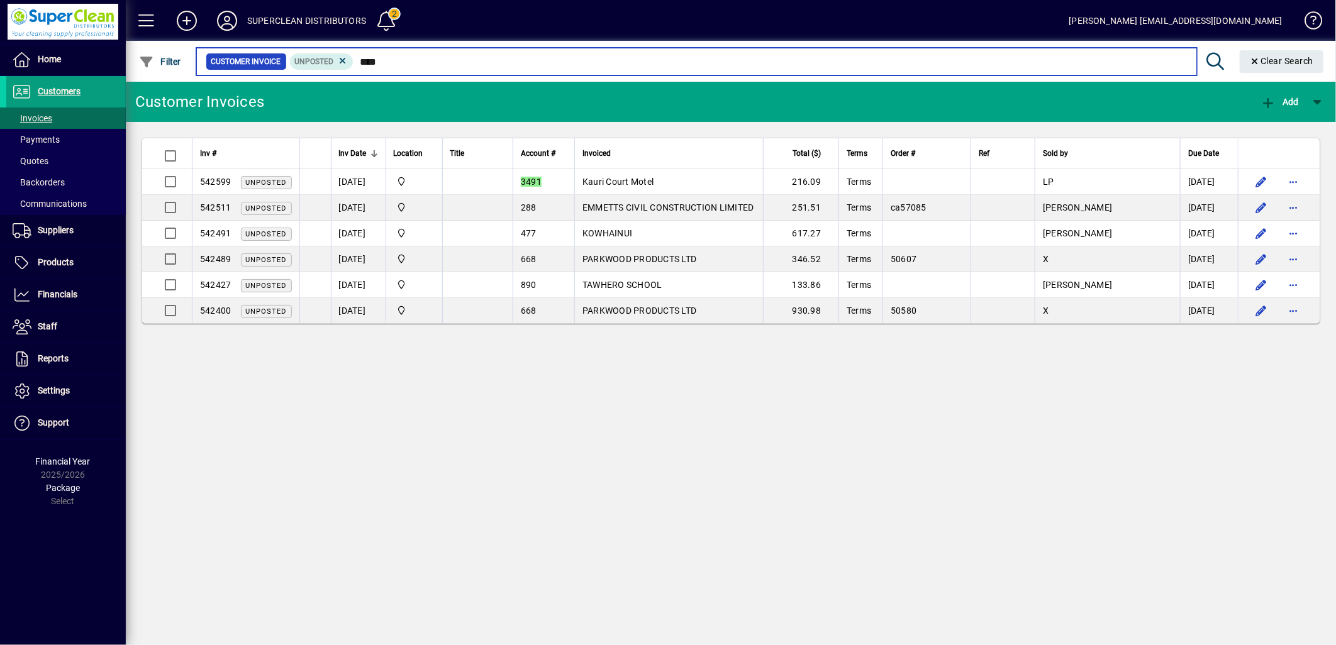
type input "****"
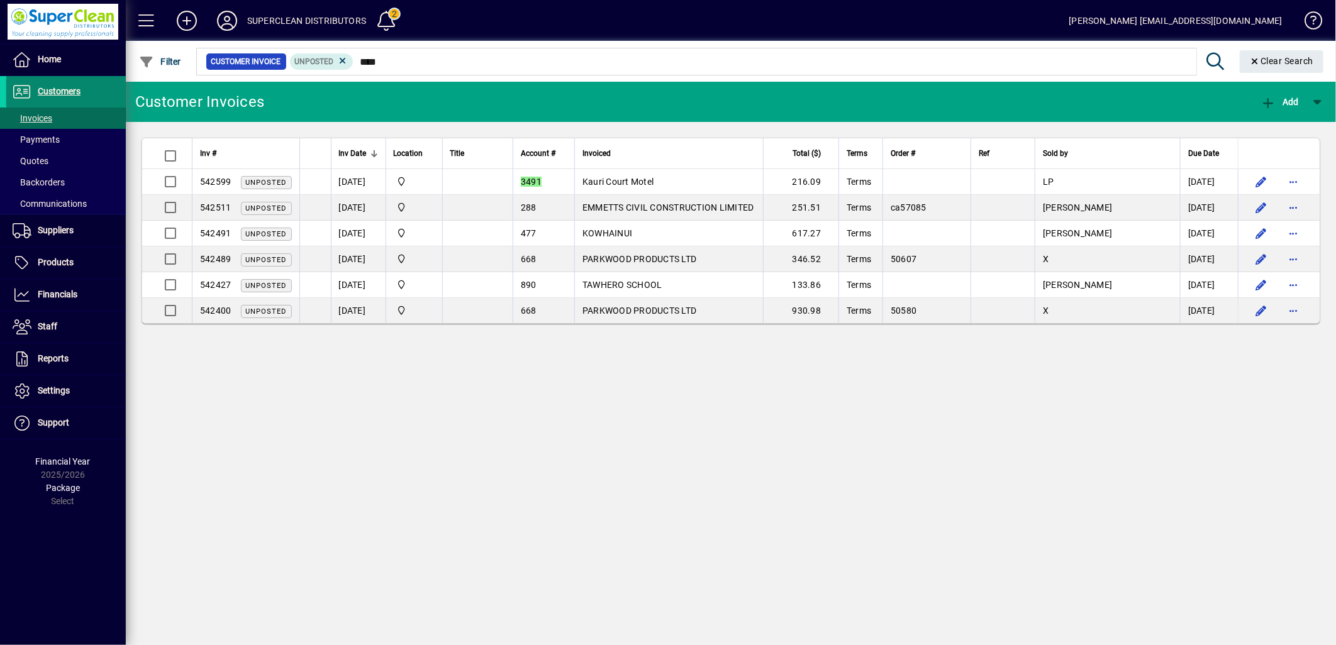
click at [69, 92] on span "Customers" at bounding box center [59, 91] width 43 height 10
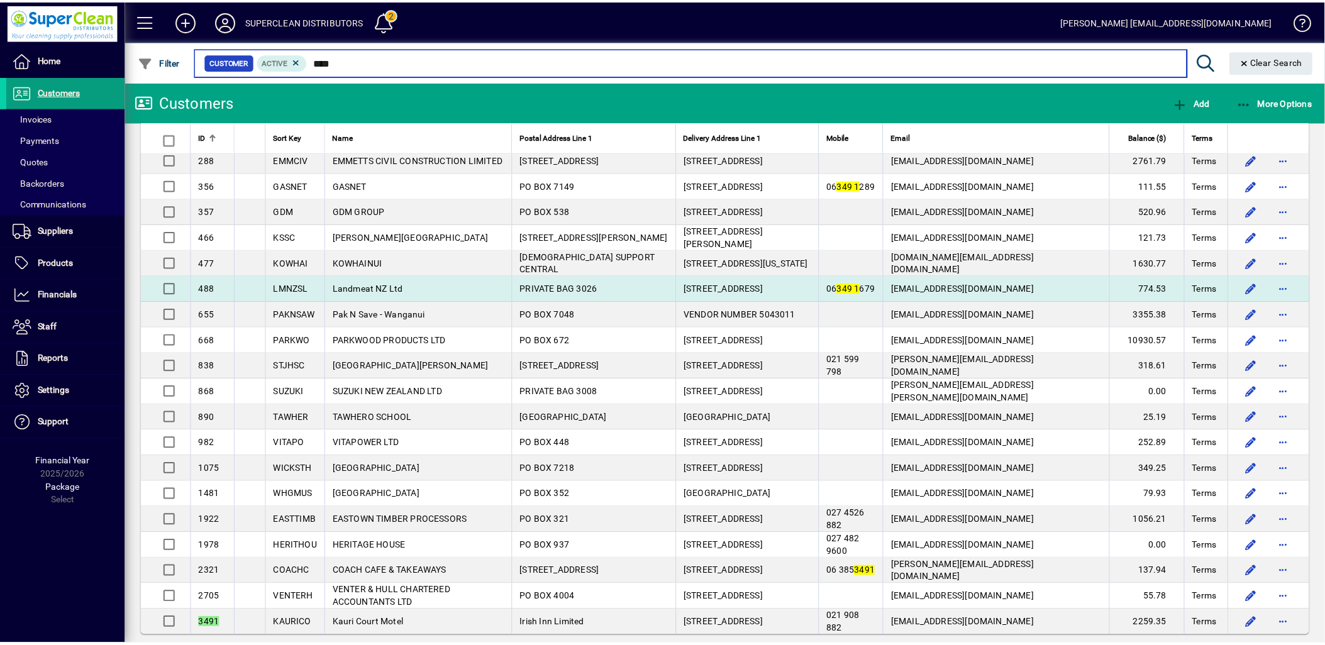
scroll to position [62, 0]
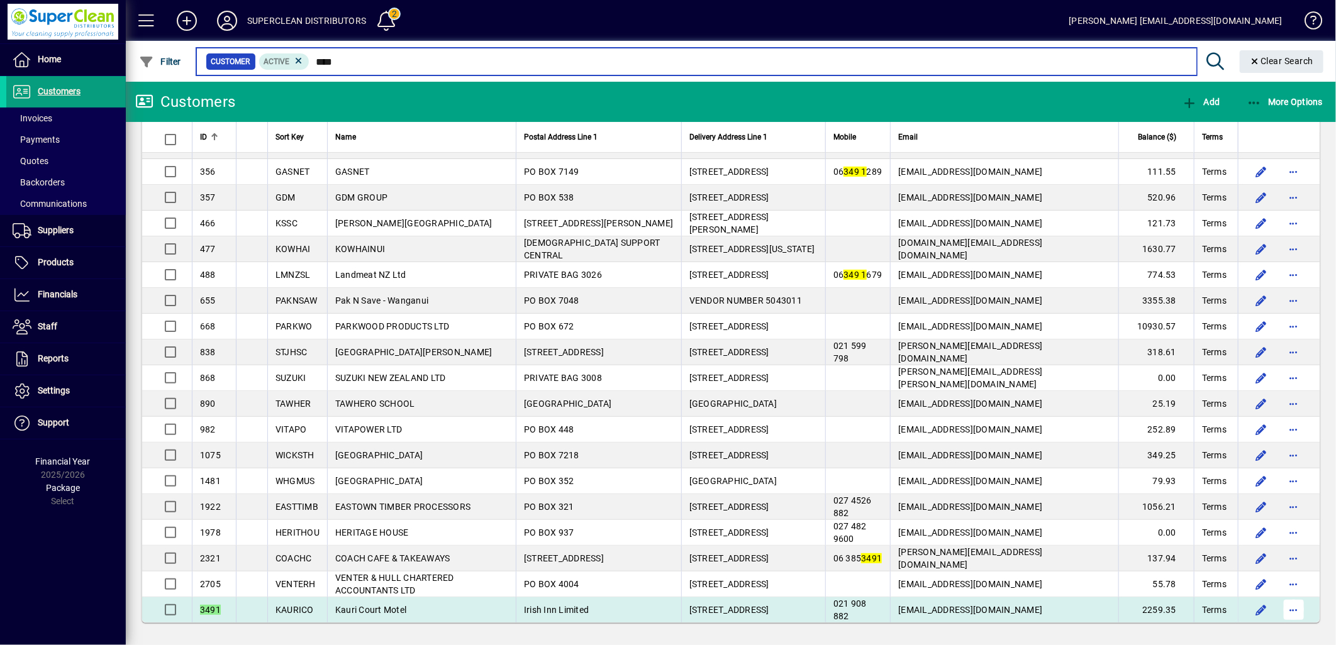
type input "****"
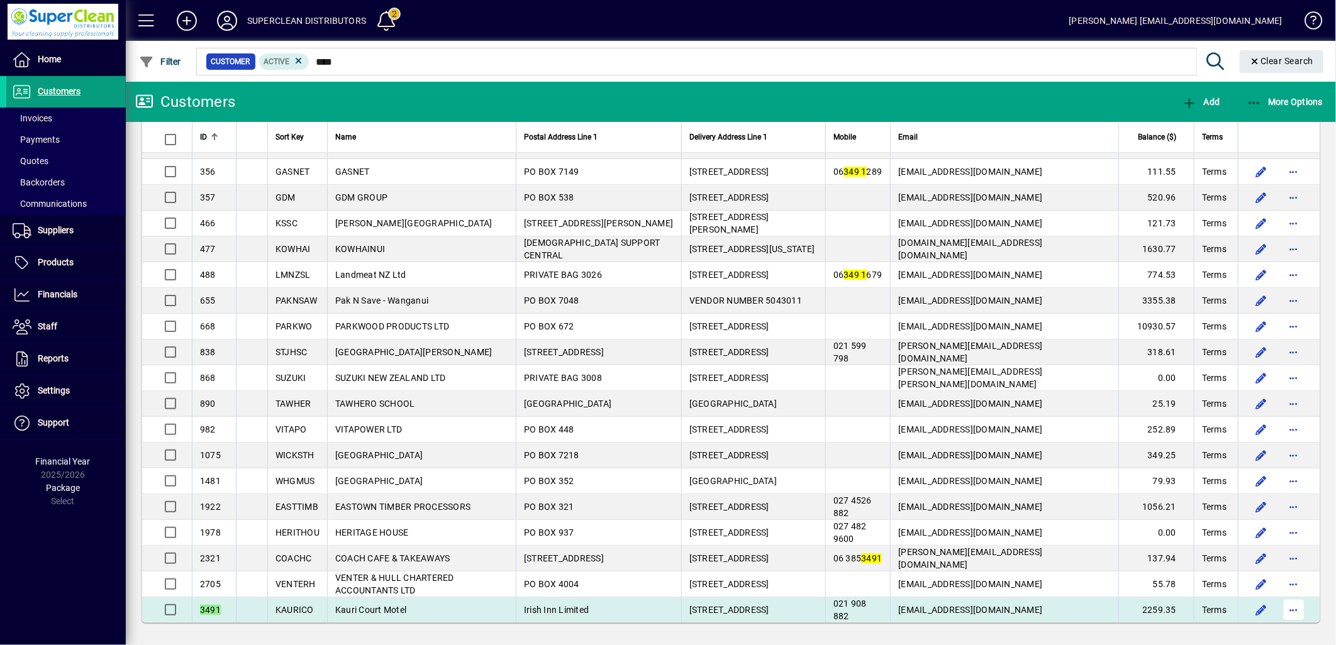
click at [1287, 606] on span "button" at bounding box center [1294, 610] width 30 height 30
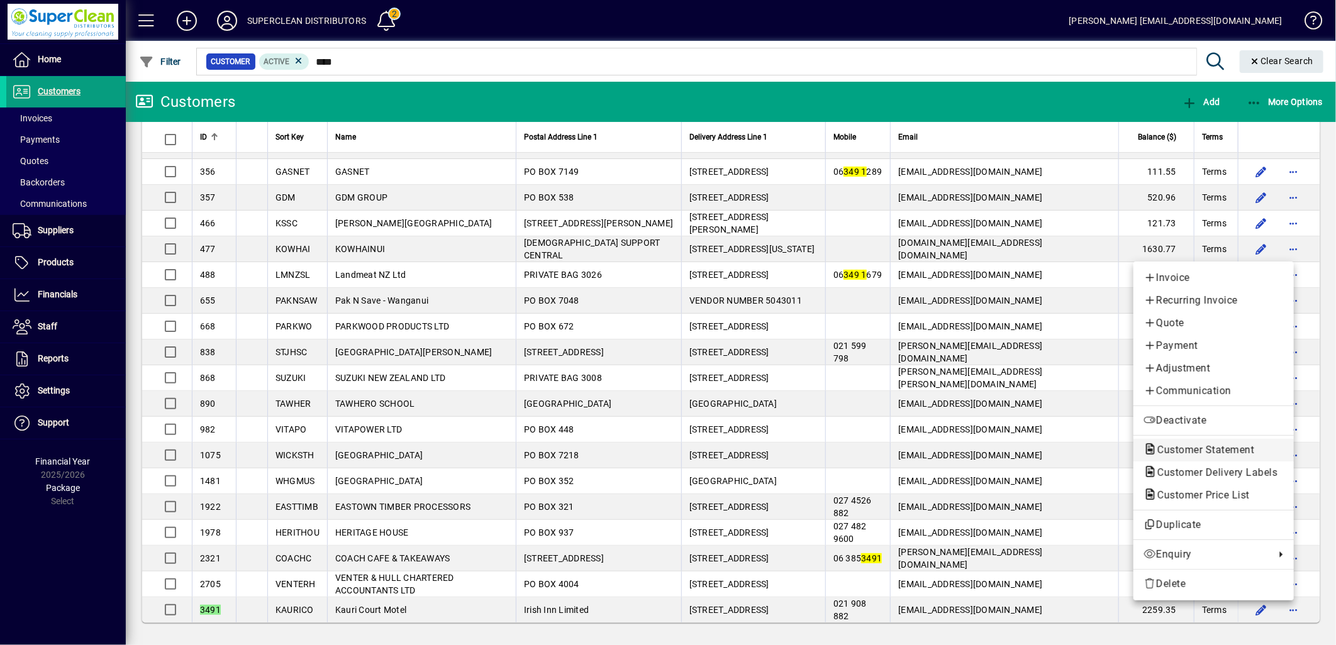
click at [1201, 456] on span "Customer Statement" at bounding box center [1213, 450] width 140 height 15
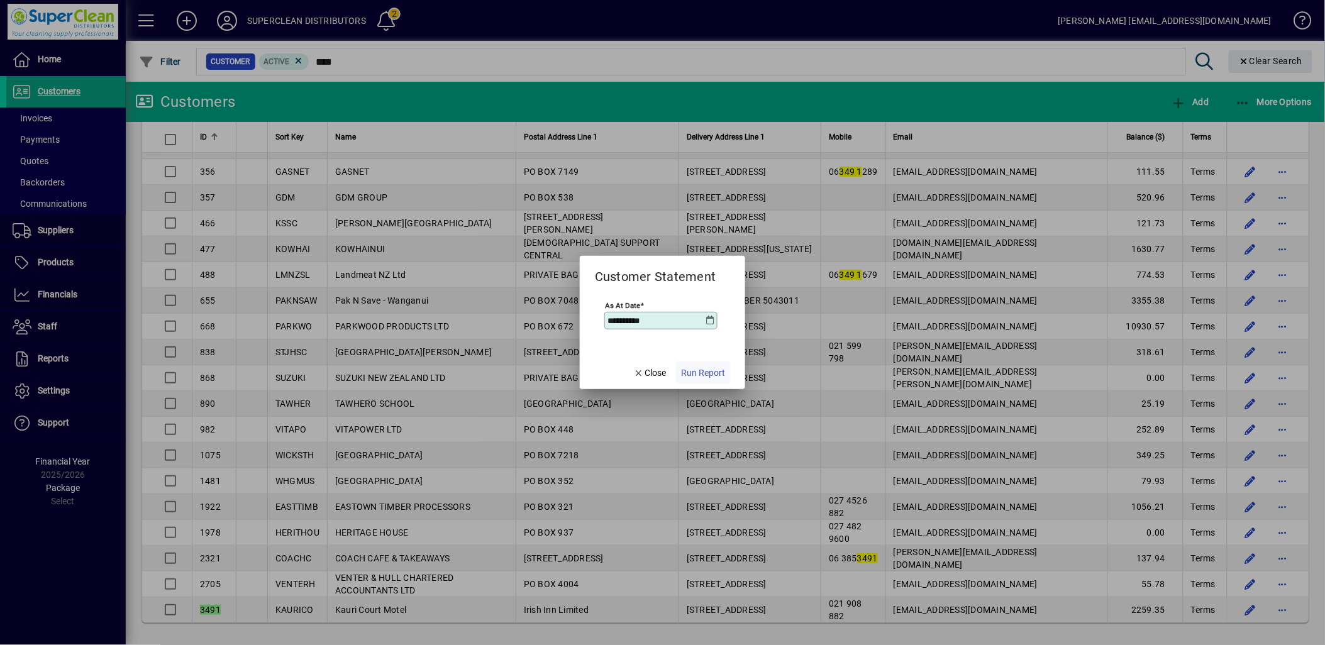
click at [708, 369] on span "Run Report" at bounding box center [703, 373] width 44 height 13
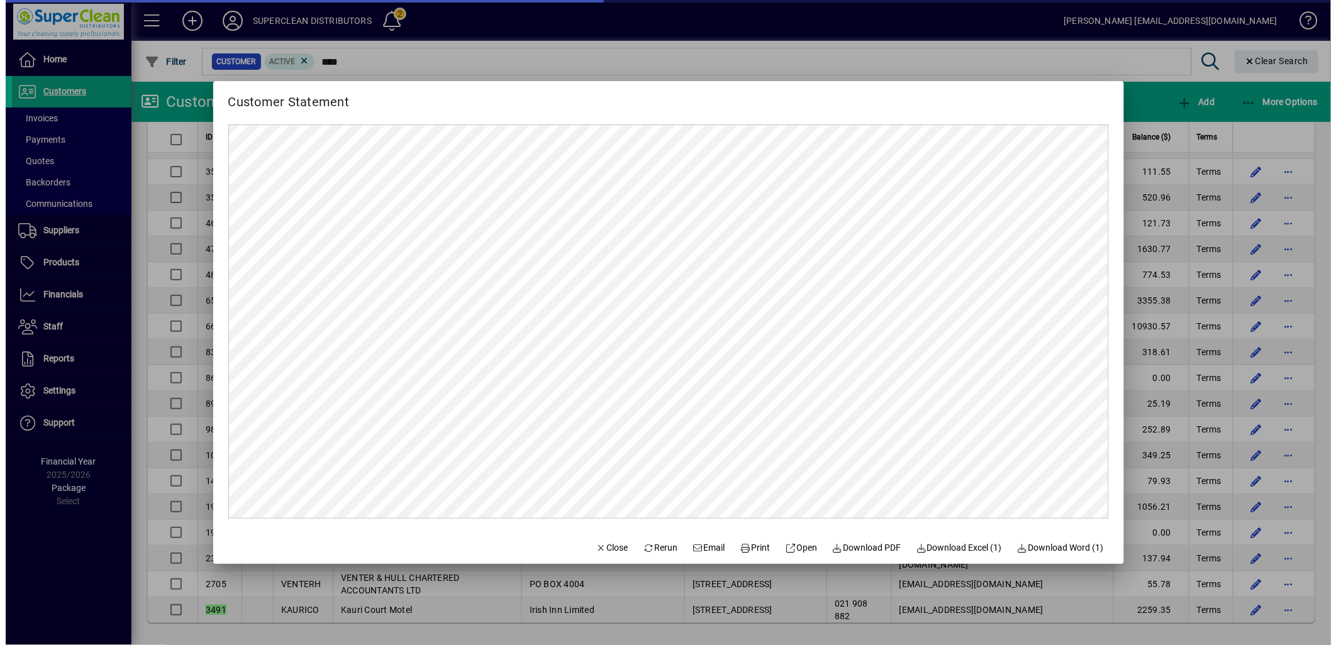
scroll to position [0, 0]
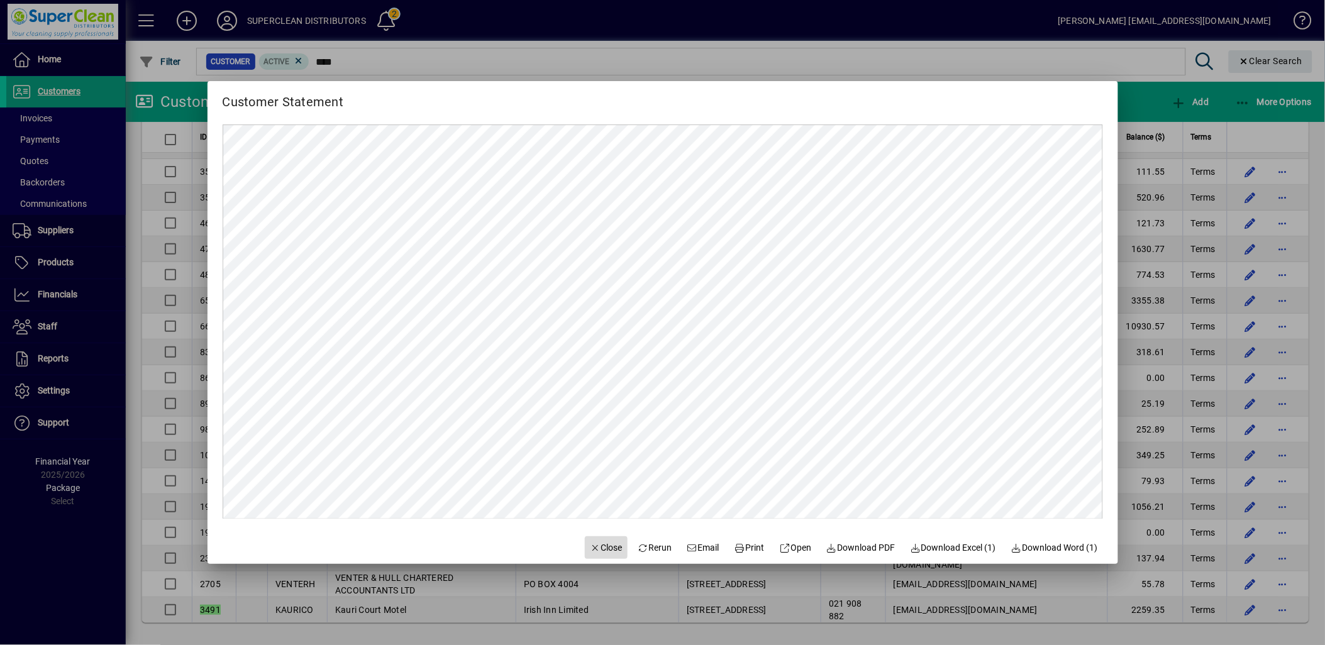
click at [590, 552] on icon "button" at bounding box center [595, 548] width 11 height 9
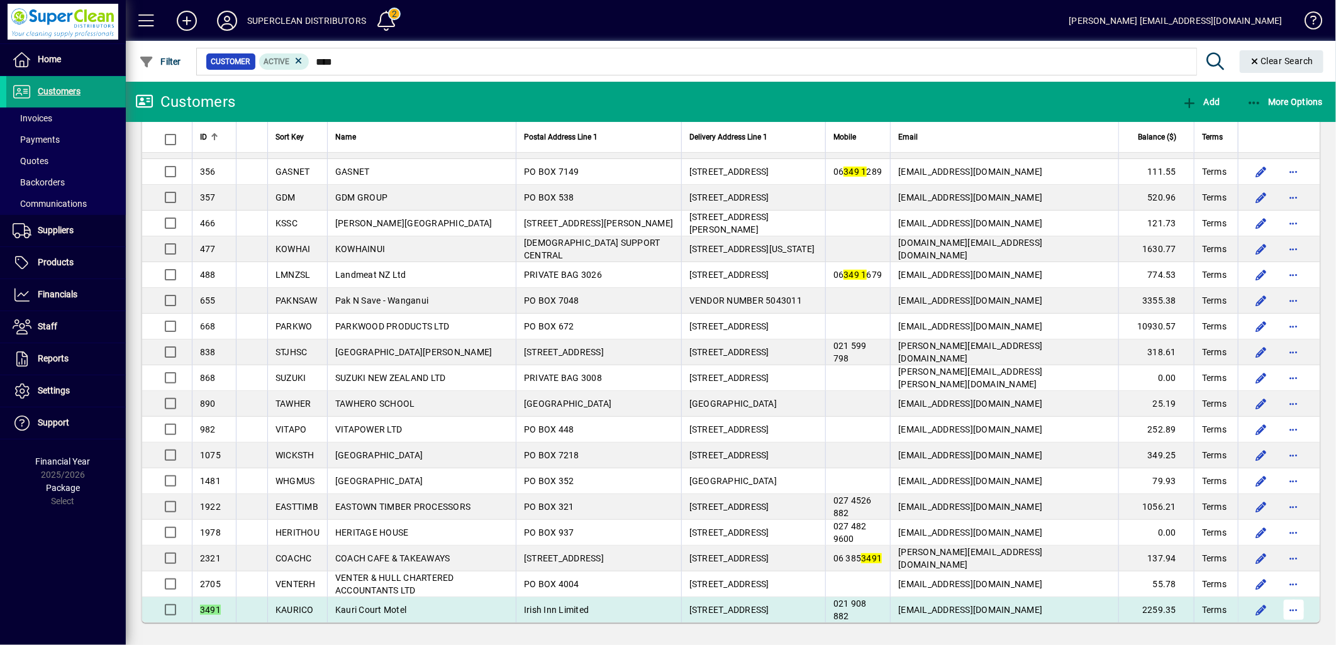
click at [1286, 613] on span "button" at bounding box center [1294, 610] width 30 height 30
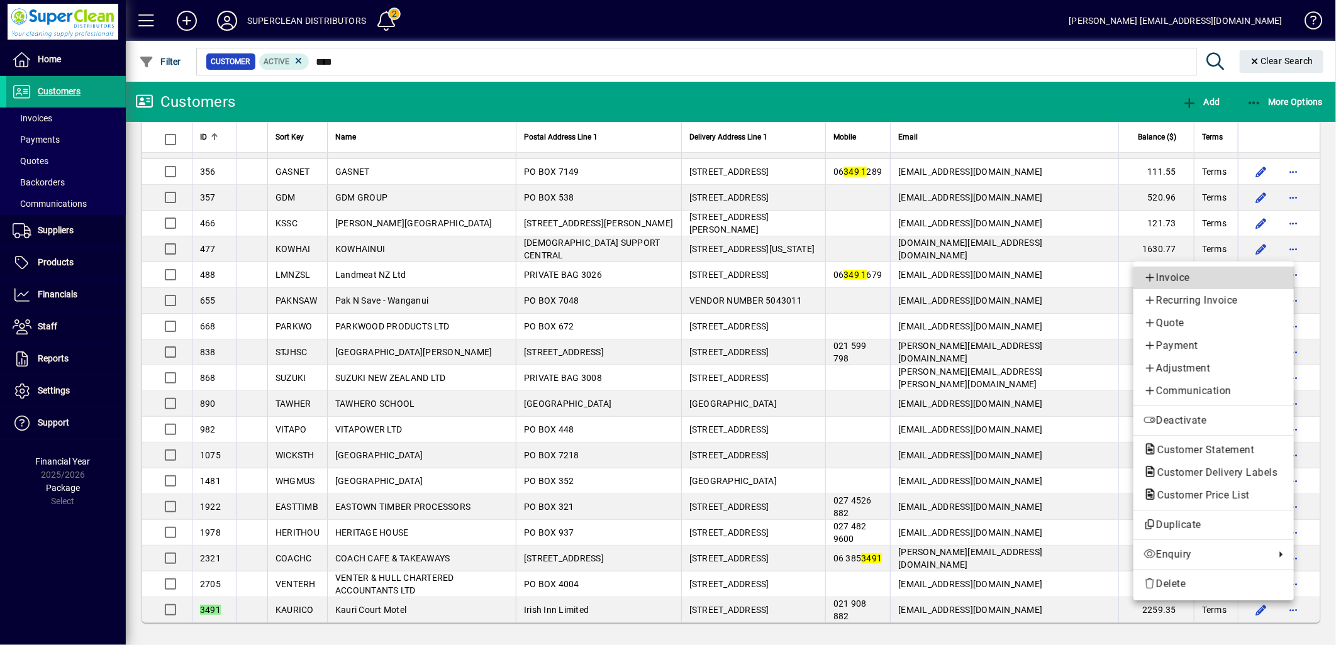
click at [1177, 275] on span "Invoice" at bounding box center [1213, 277] width 140 height 15
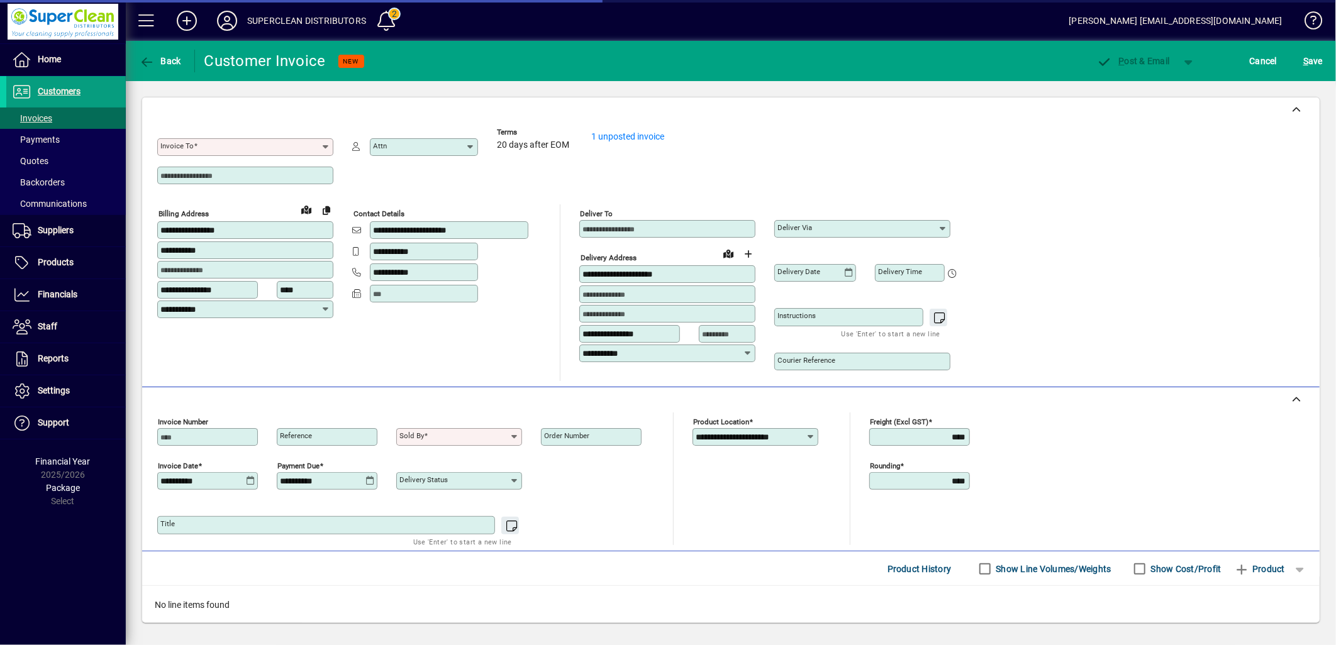
type input "**********"
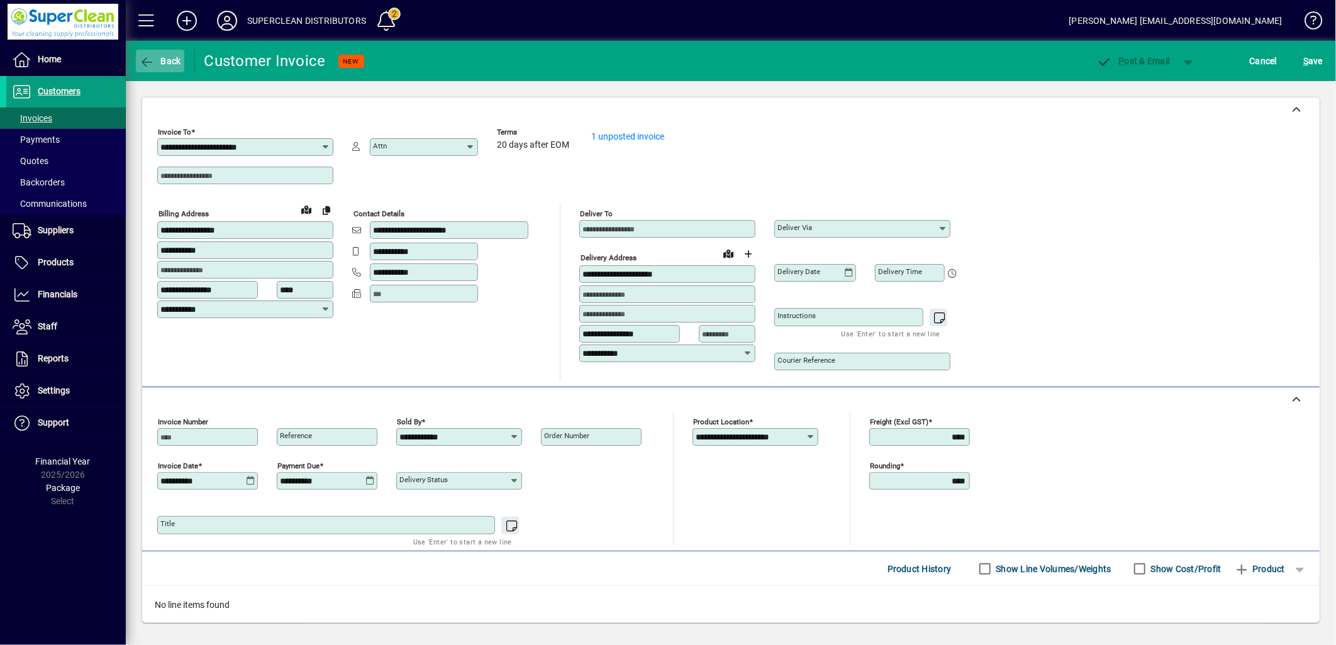
click at [162, 68] on span "button" at bounding box center [160, 61] width 48 height 30
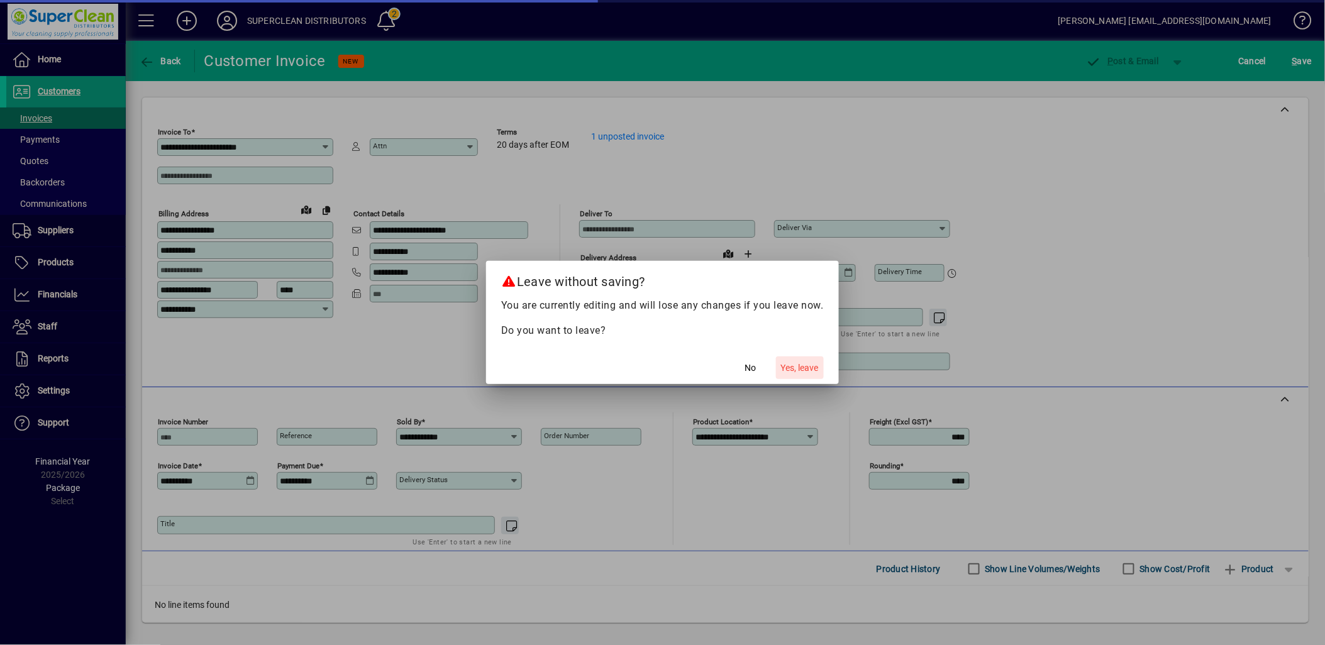
click at [796, 367] on span "Yes, leave" at bounding box center [800, 368] width 38 height 13
type input "****"
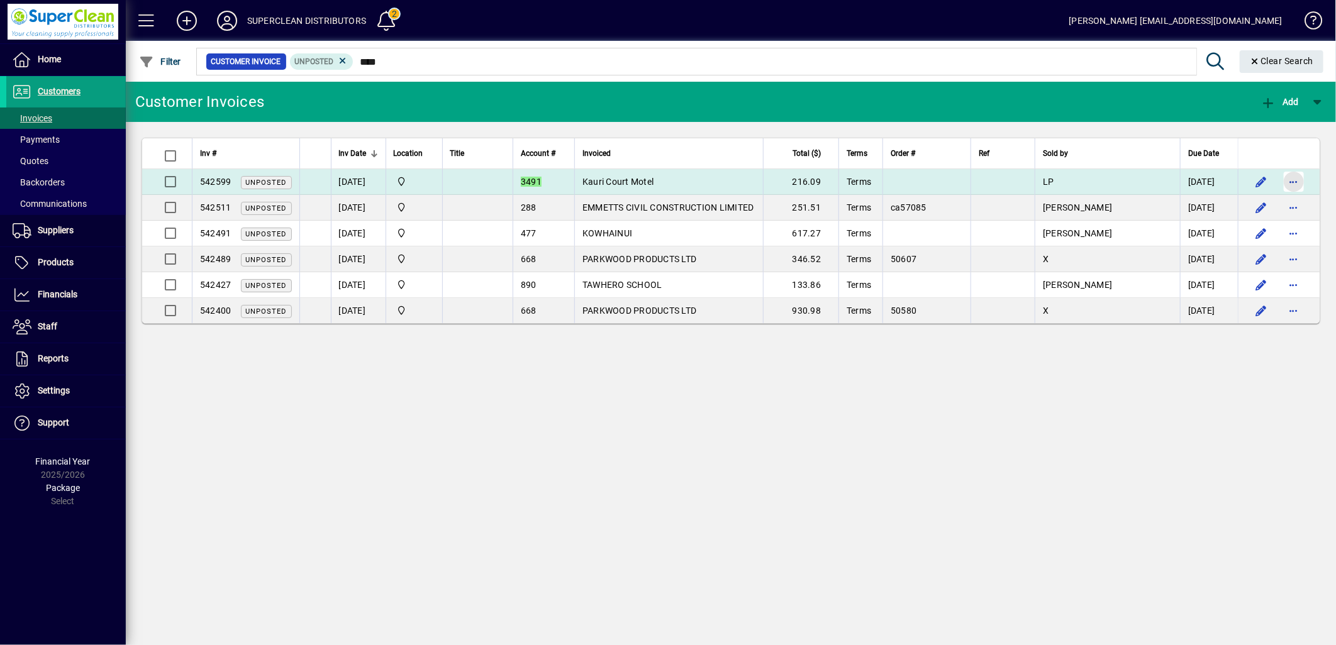
click at [1291, 181] on span "button" at bounding box center [1294, 182] width 30 height 30
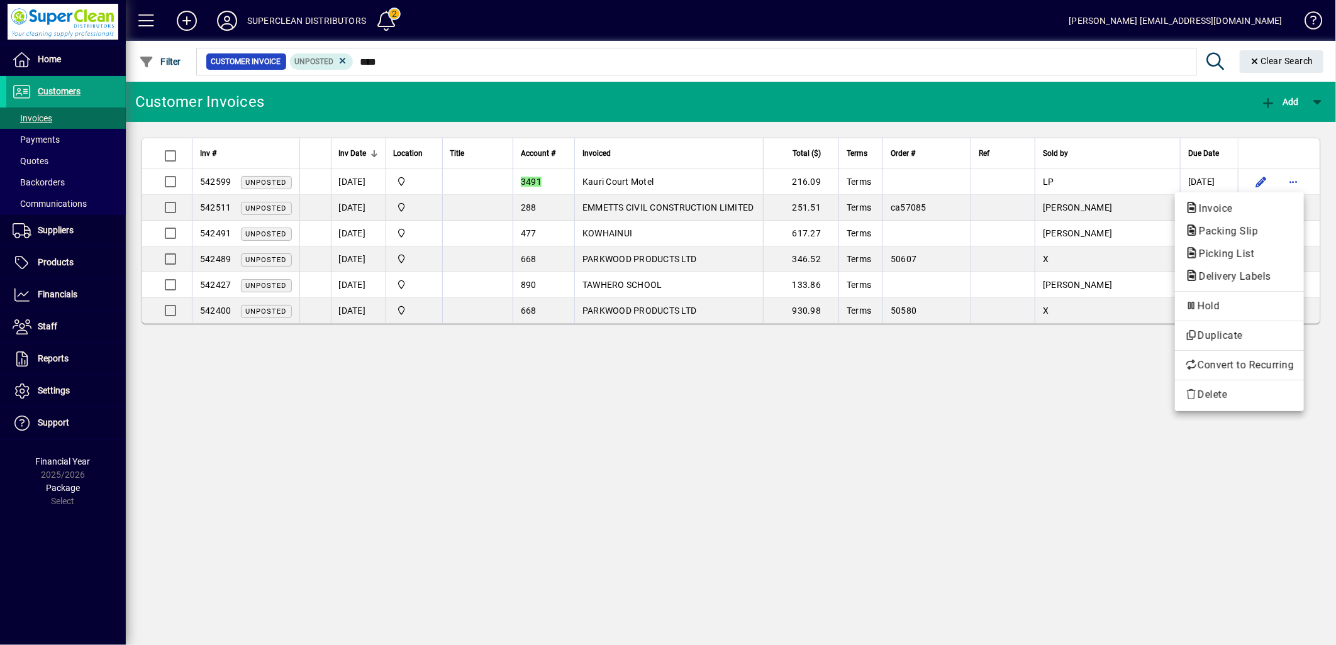
drag, startPoint x: 825, startPoint y: 465, endPoint x: 430, endPoint y: 347, distance: 412.5
click at [818, 464] on div at bounding box center [668, 322] width 1336 height 645
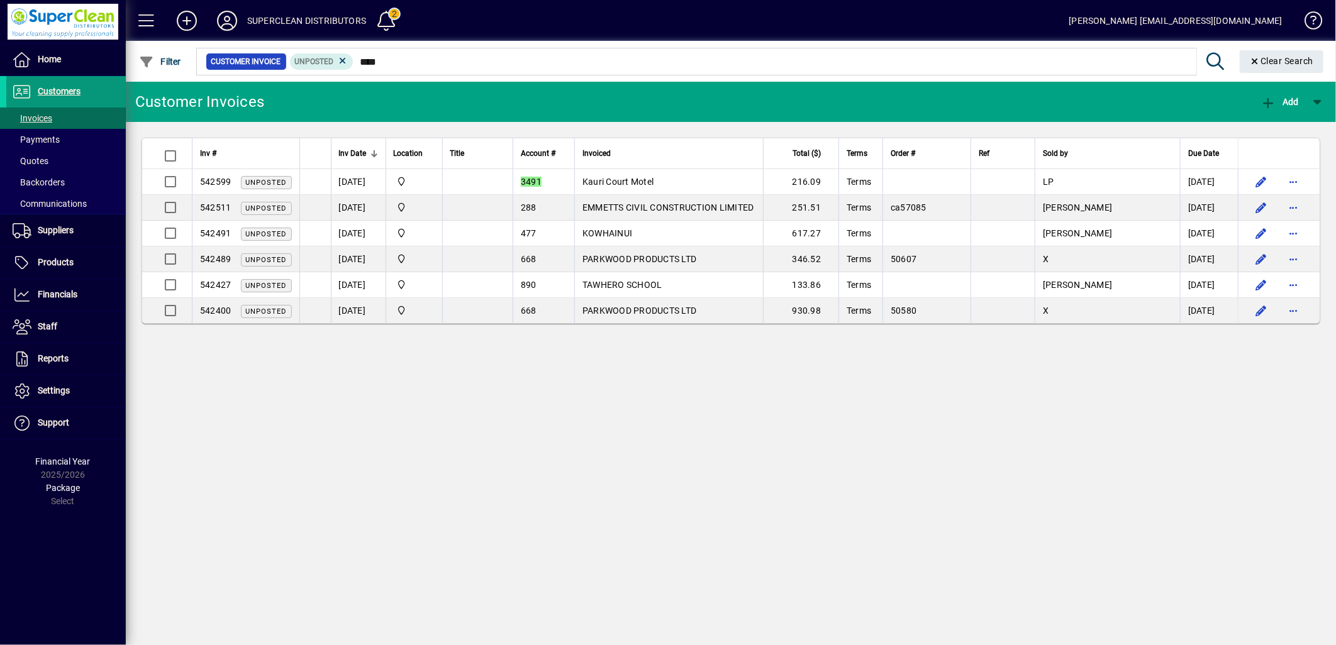
click at [77, 101] on span at bounding box center [65, 92] width 119 height 30
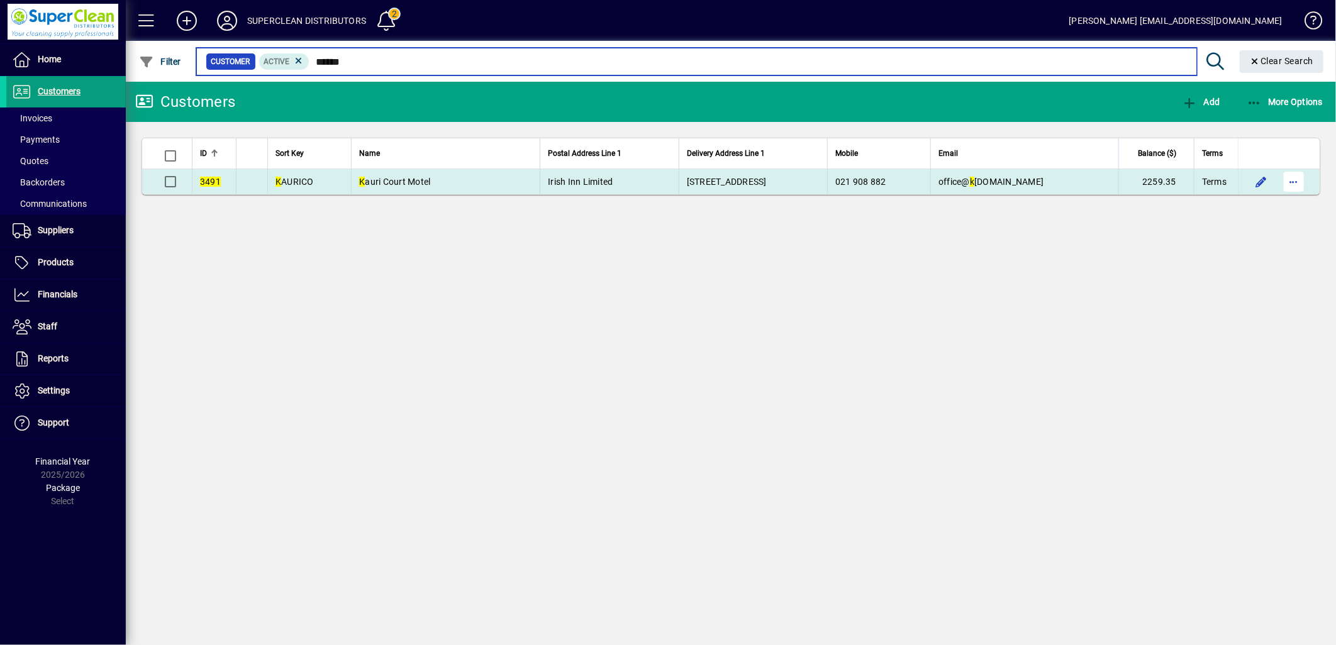
type input "******"
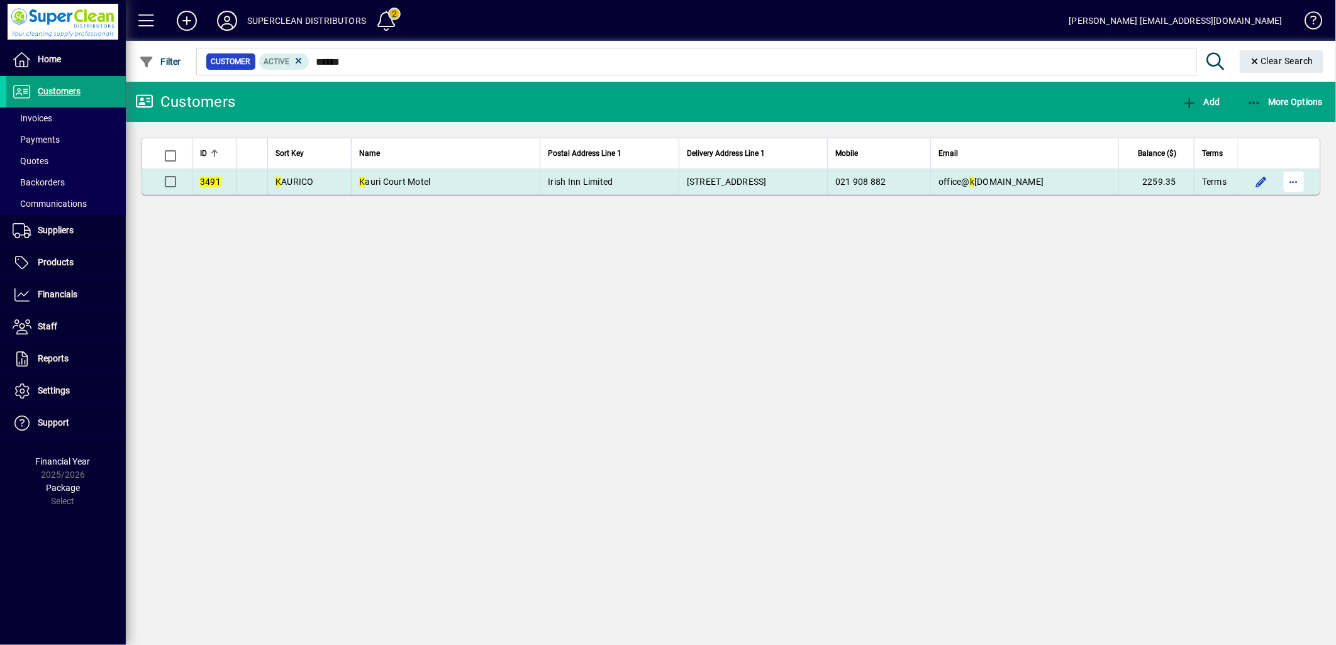
click at [1291, 181] on span "button" at bounding box center [1294, 182] width 30 height 30
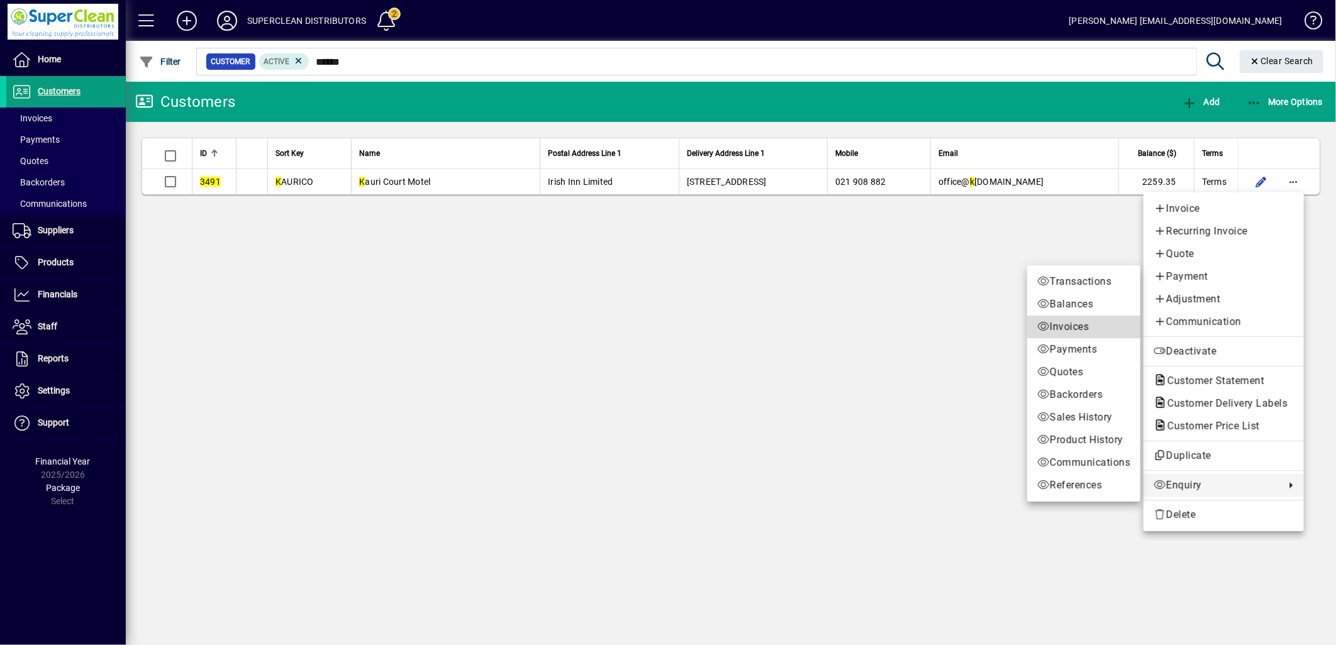
click at [1062, 332] on span "Invoices" at bounding box center [1083, 327] width 93 height 15
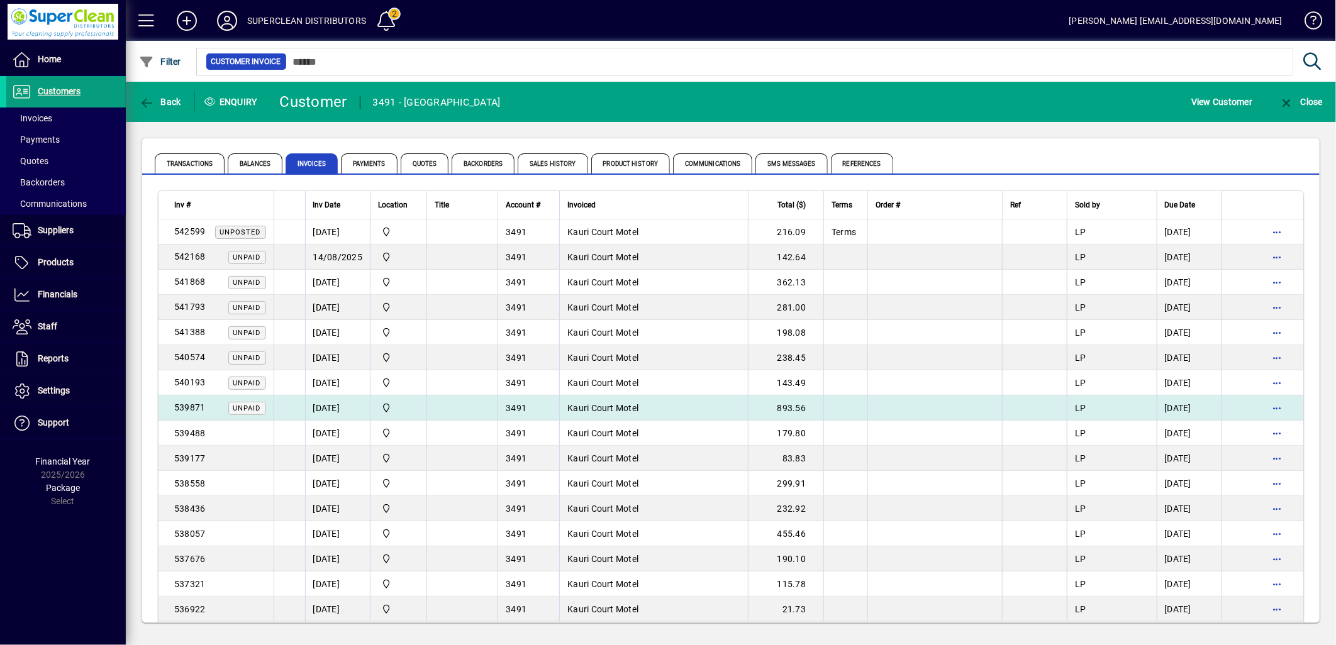
click at [554, 407] on td "3491" at bounding box center [528, 408] width 62 height 25
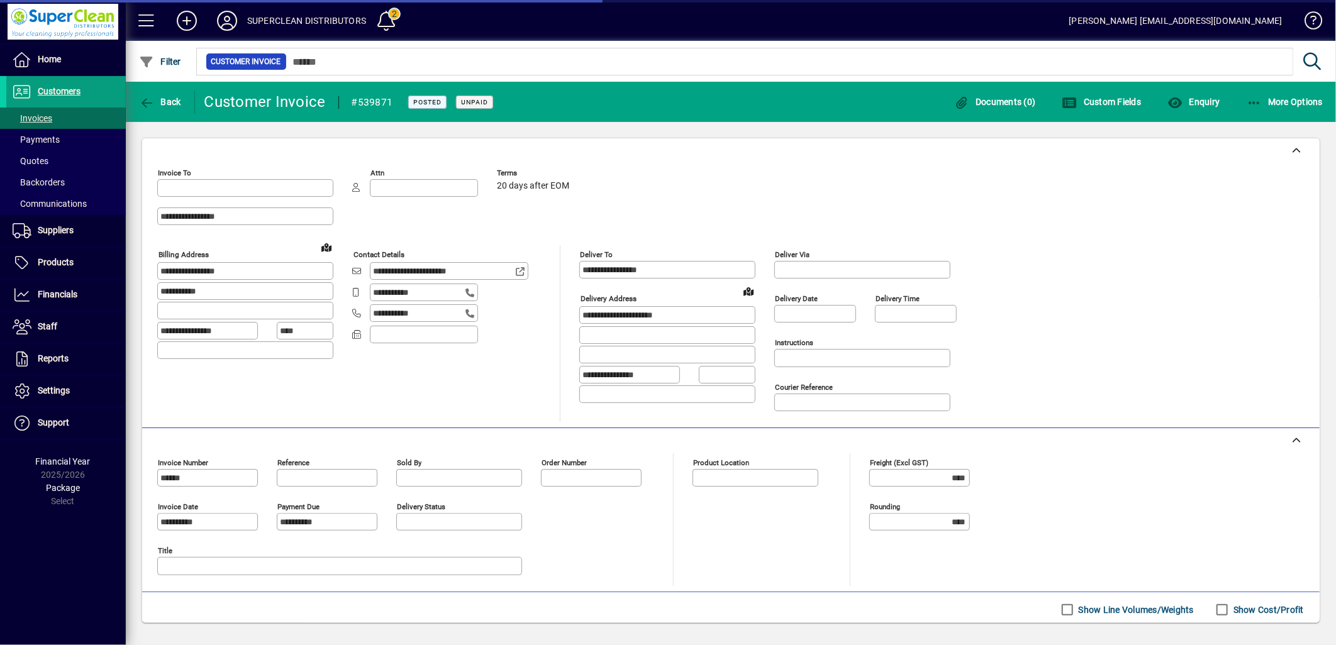
type input "**********"
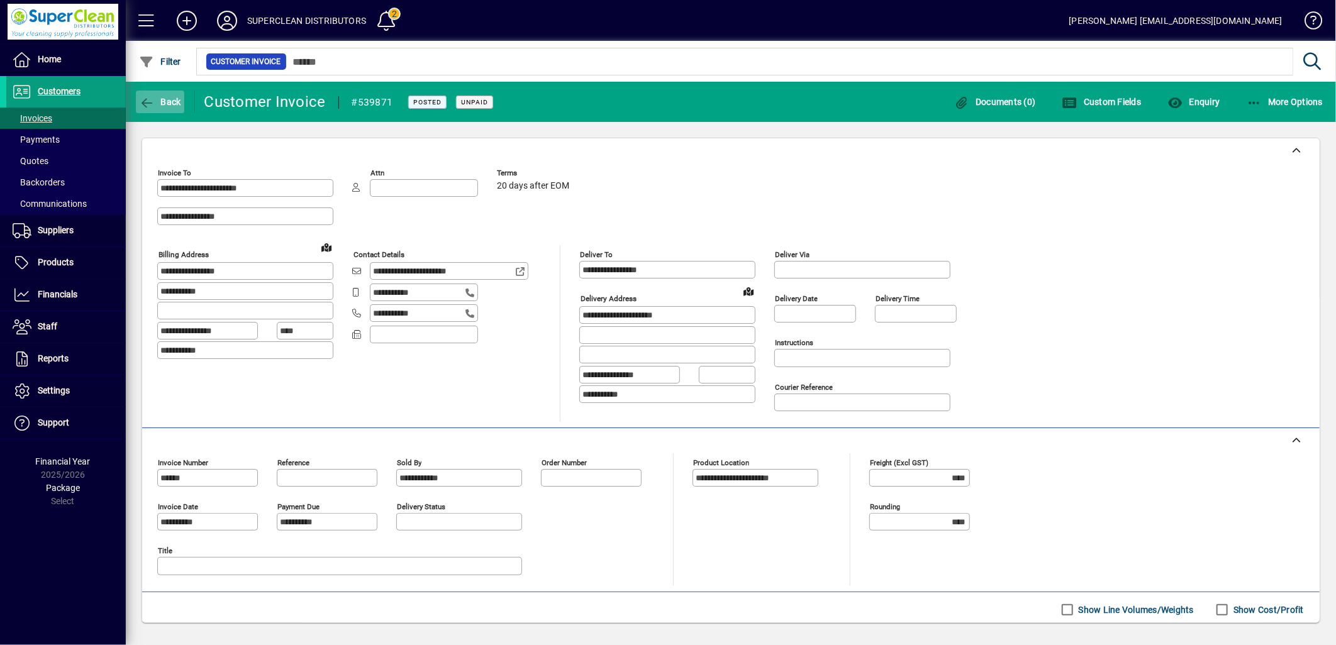
click at [172, 111] on span "button" at bounding box center [160, 102] width 48 height 30
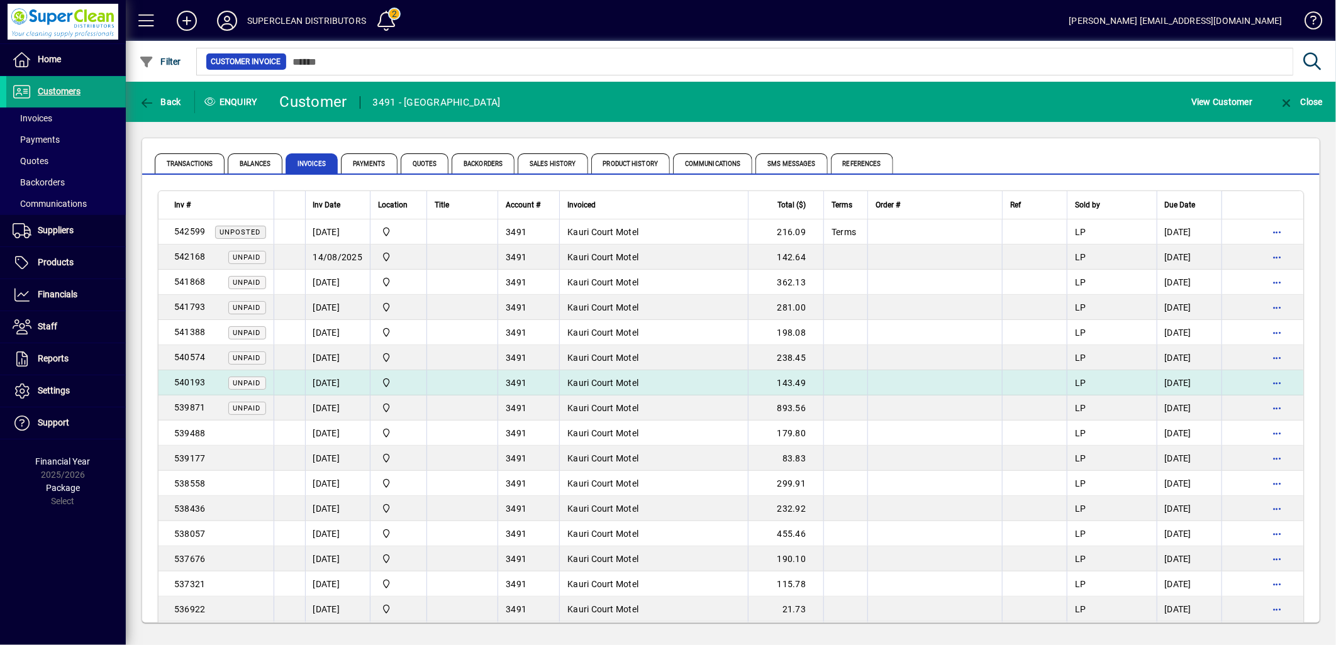
click at [596, 382] on span "Kauri Court Motel" at bounding box center [602, 383] width 71 height 10
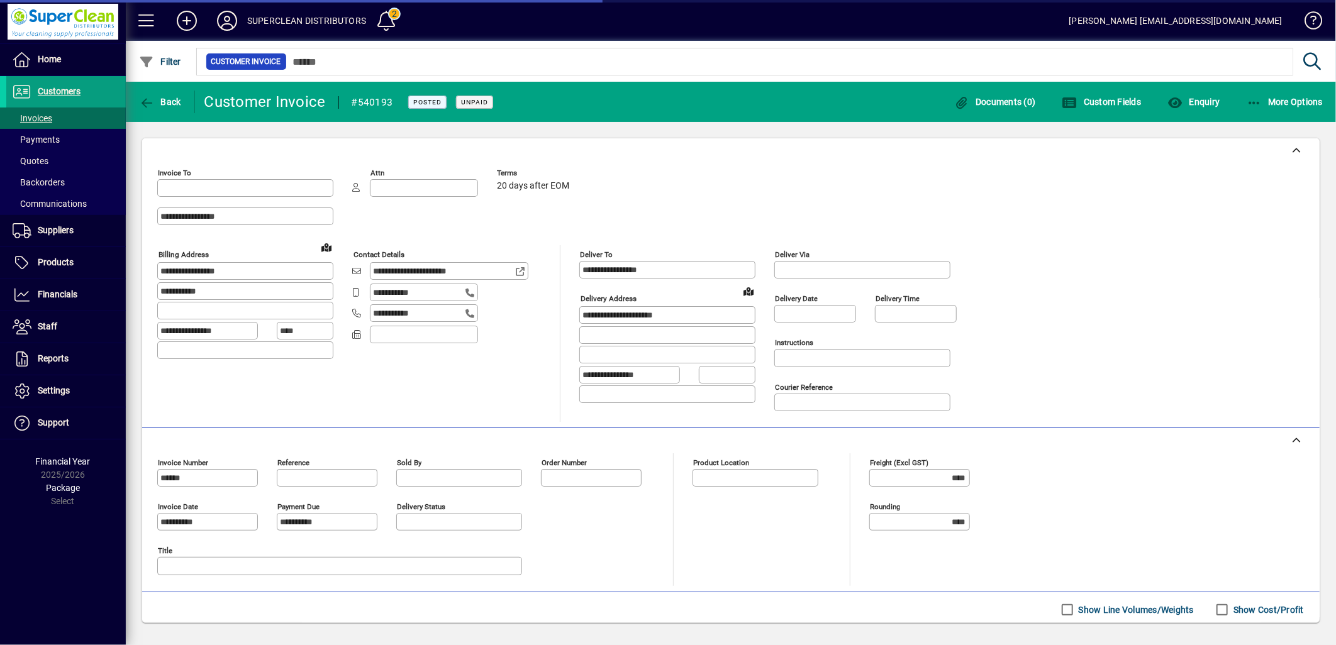
type input "**********"
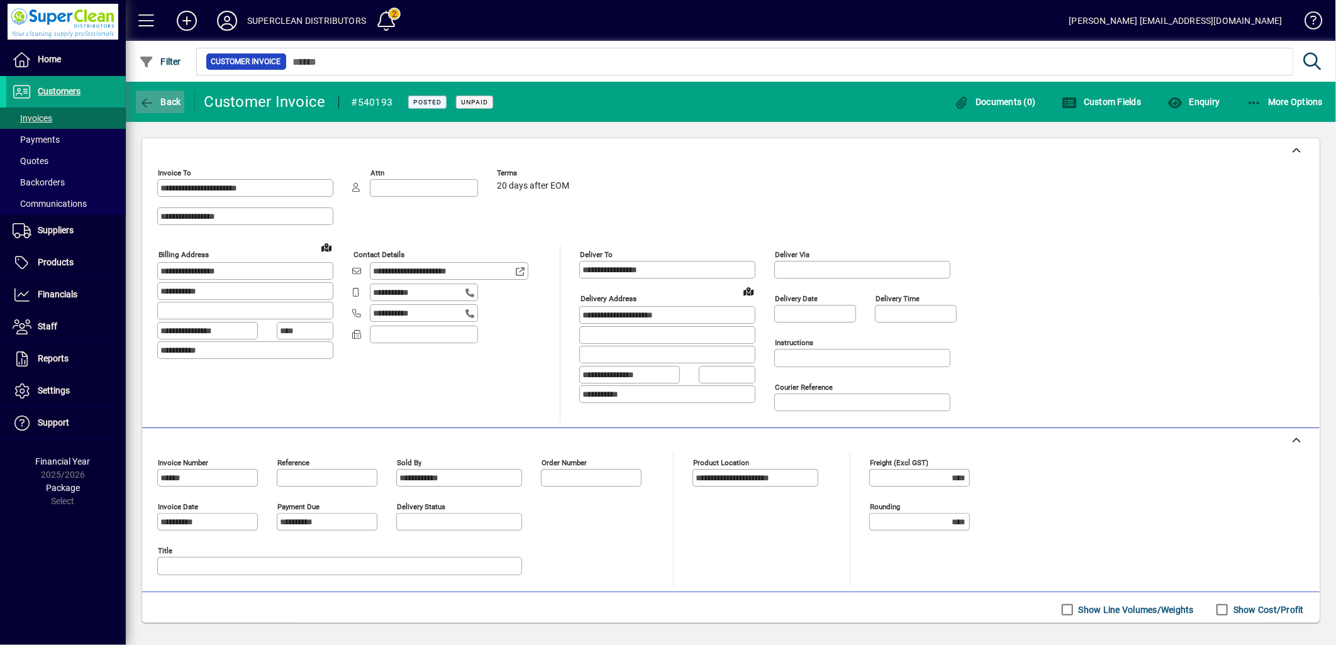
click at [174, 104] on span "Back" at bounding box center [160, 102] width 42 height 10
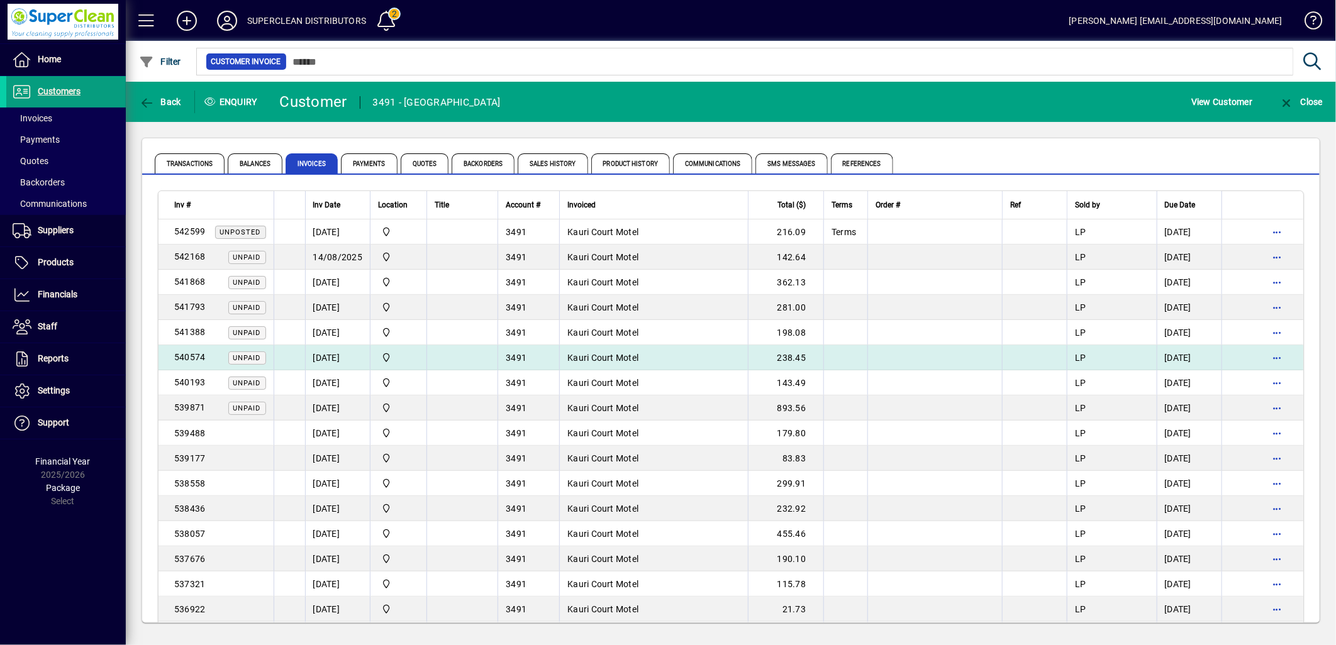
click at [614, 358] on span "Kauri Court Motel" at bounding box center [602, 358] width 71 height 10
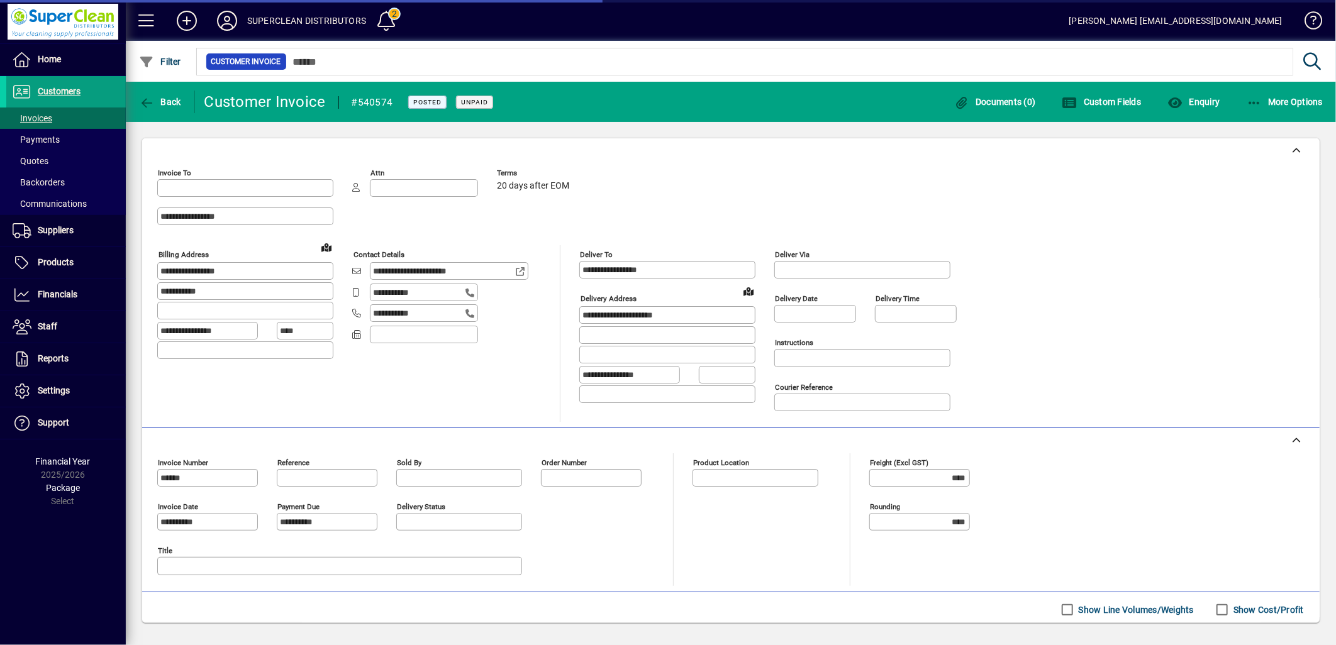
type input "**********"
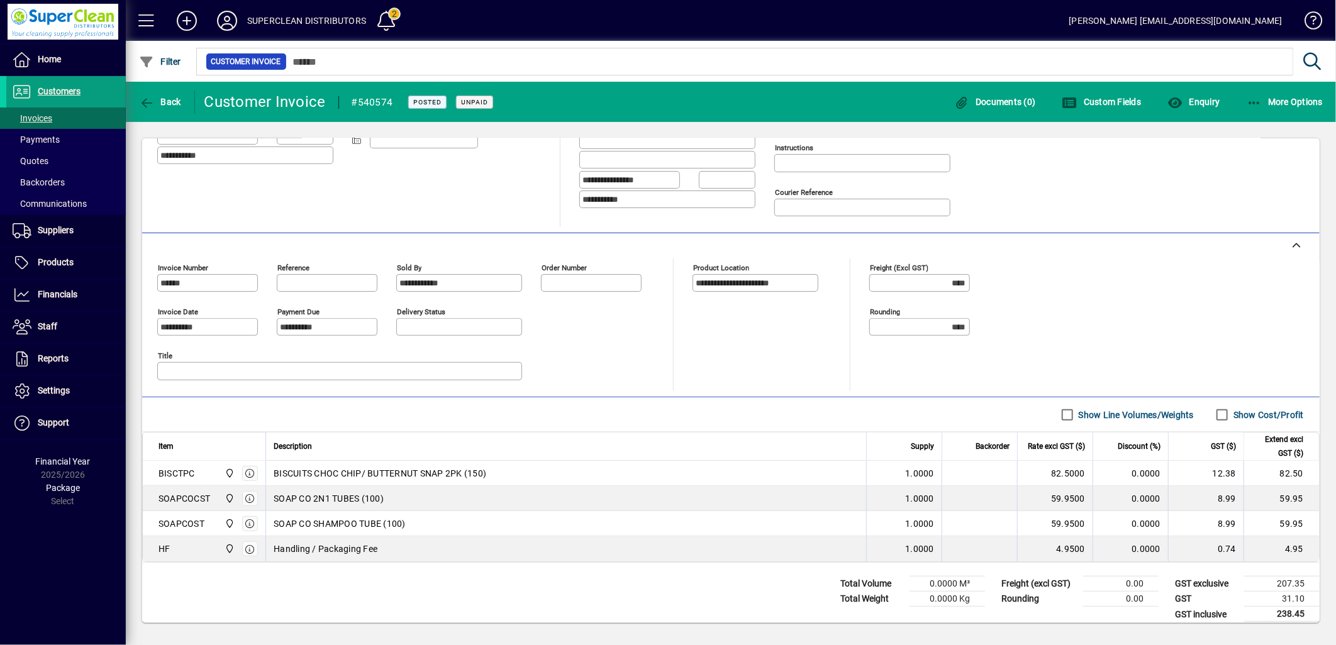
scroll to position [210, 0]
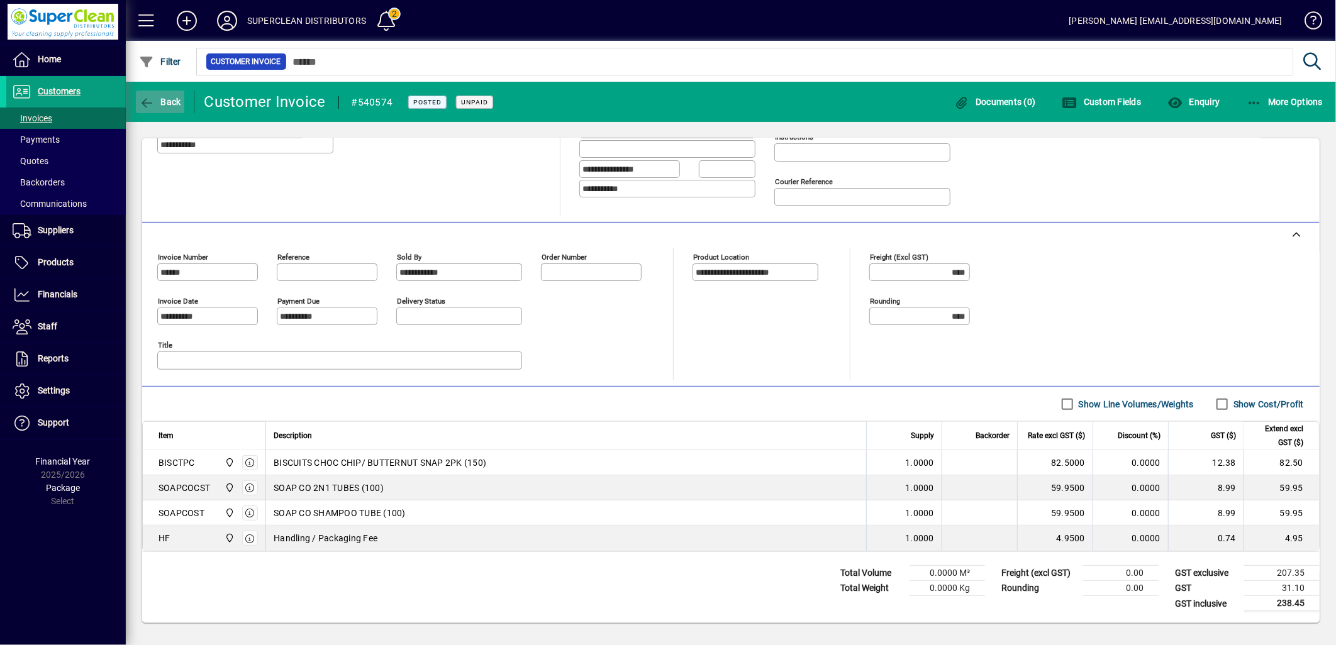
click at [153, 107] on icon "button" at bounding box center [147, 103] width 16 height 13
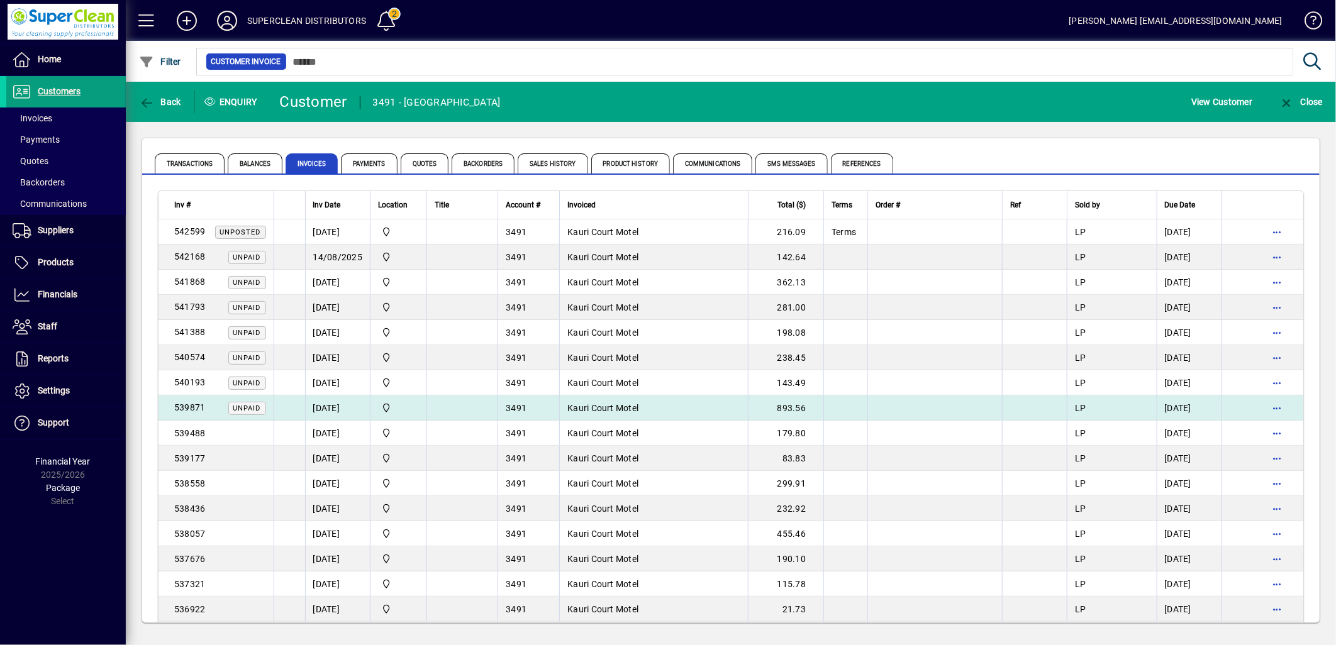
click at [588, 409] on span "Kauri Court Motel" at bounding box center [602, 408] width 71 height 10
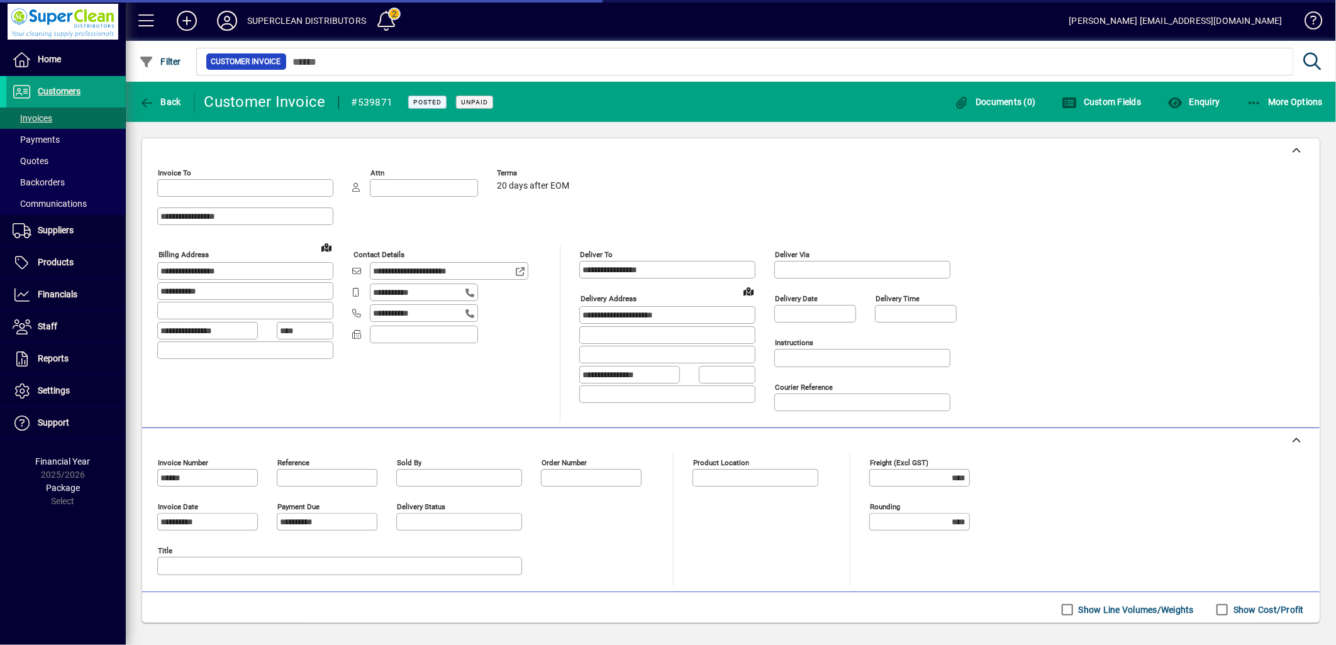
type input "**********"
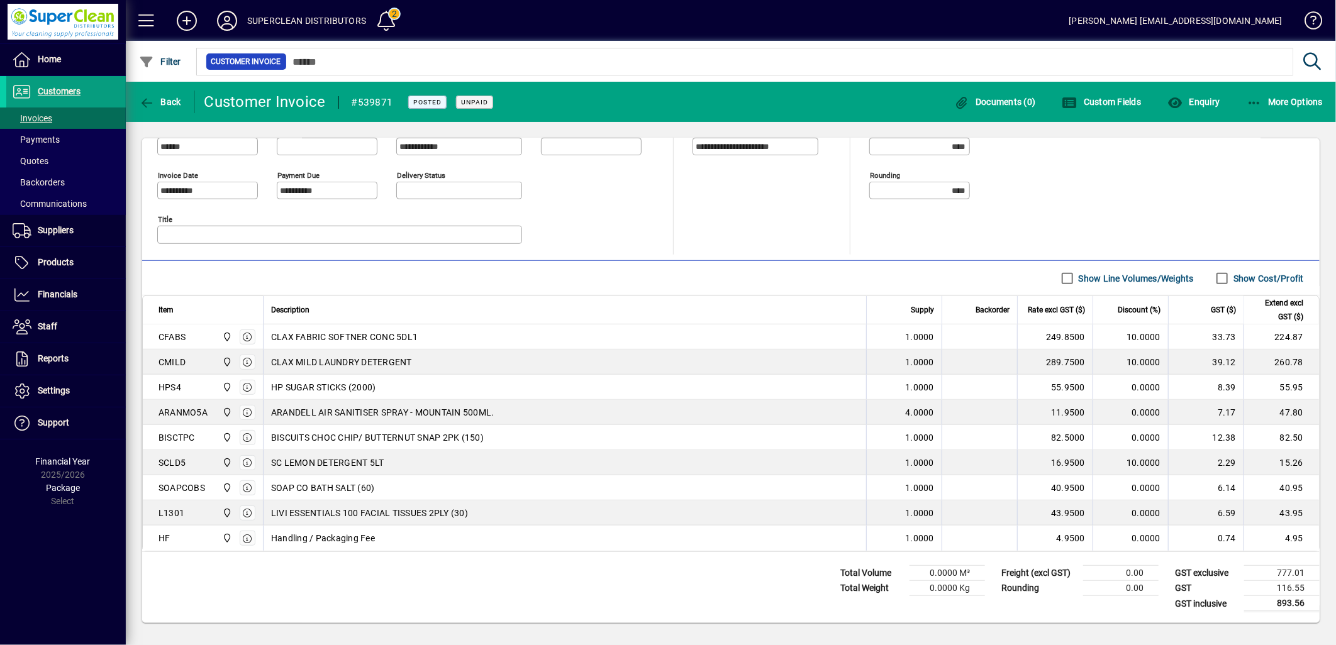
scroll to position [336, 0]
click at [179, 101] on span "Back" at bounding box center [160, 102] width 42 height 10
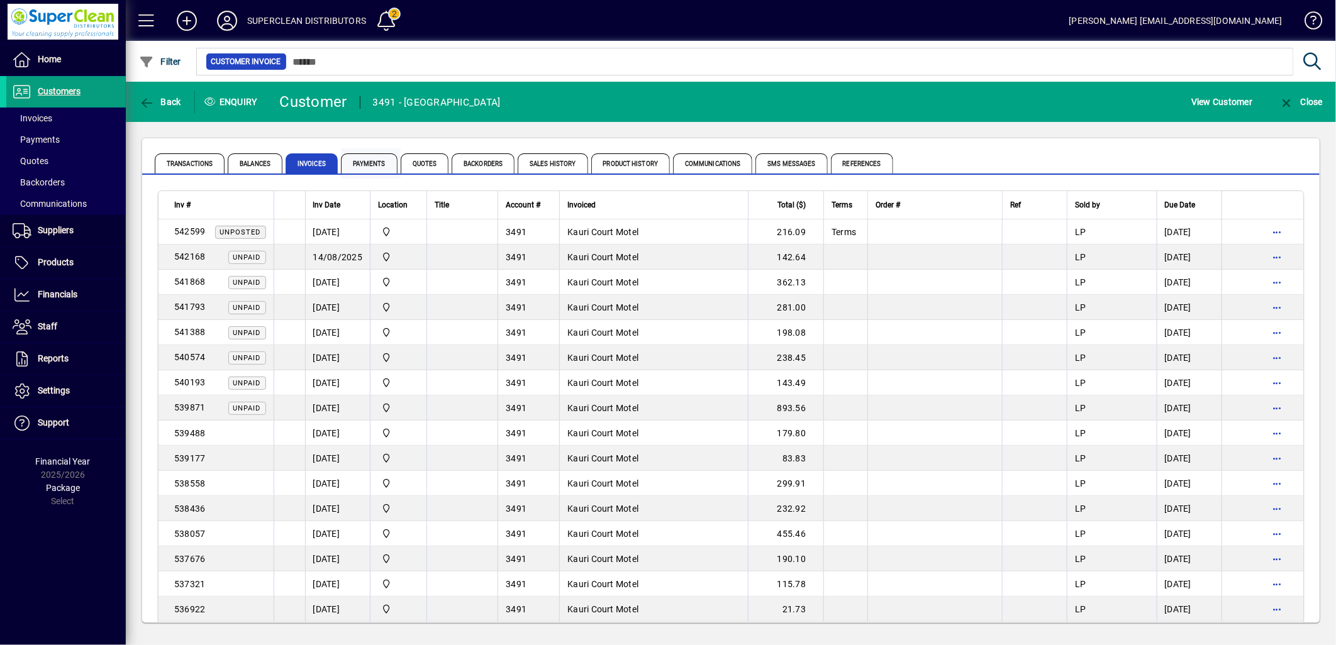
click at [390, 162] on span "Payments" at bounding box center [369, 163] width 57 height 20
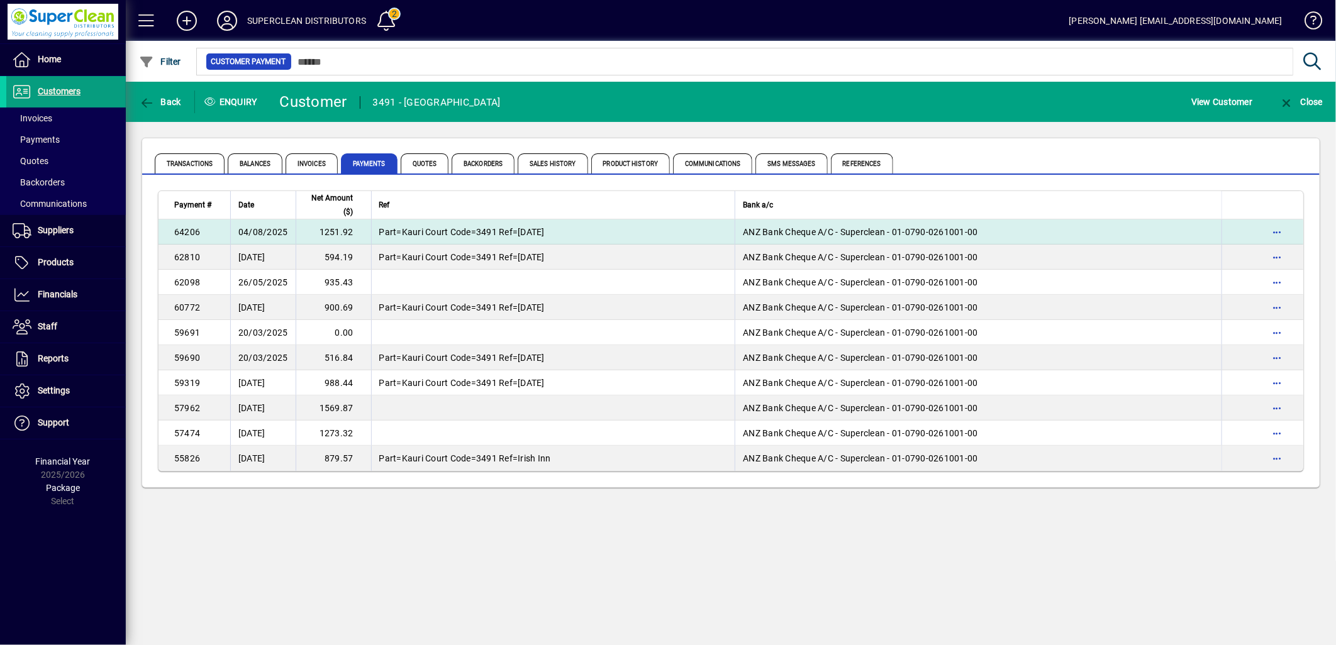
click at [410, 233] on span "Part=Kauri Court Code=3491 Ref=June25" at bounding box center [461, 232] width 165 height 10
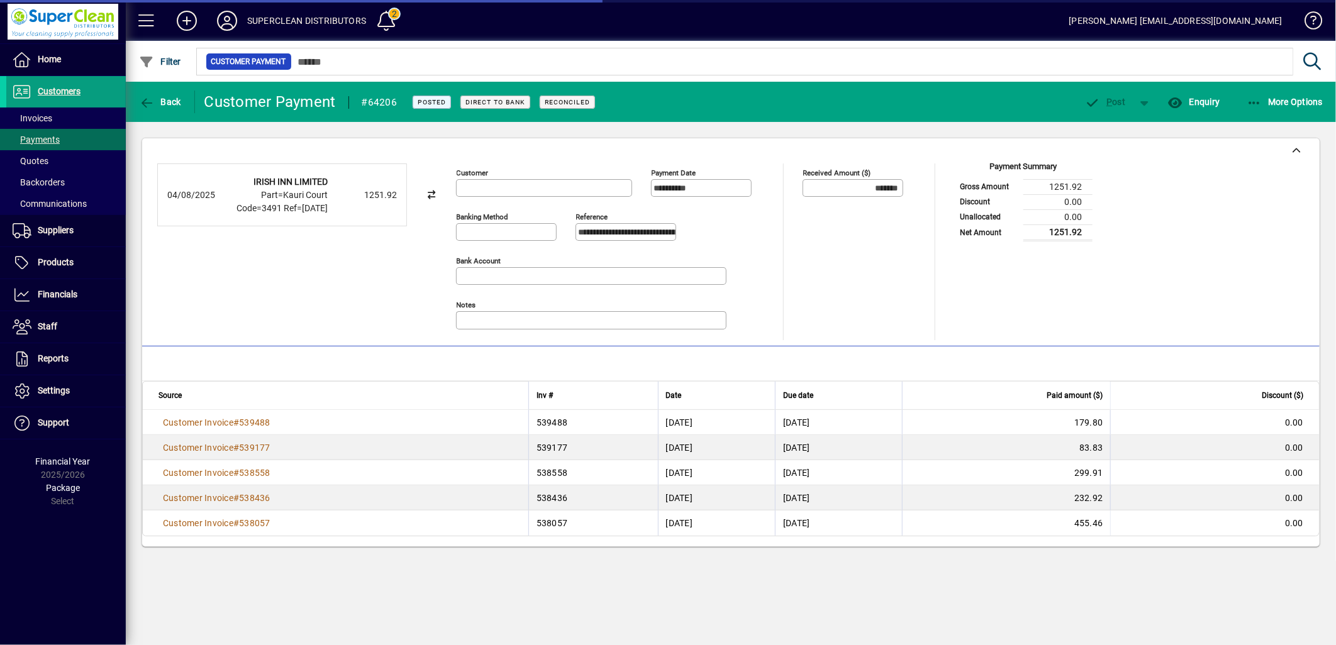
type input "**********"
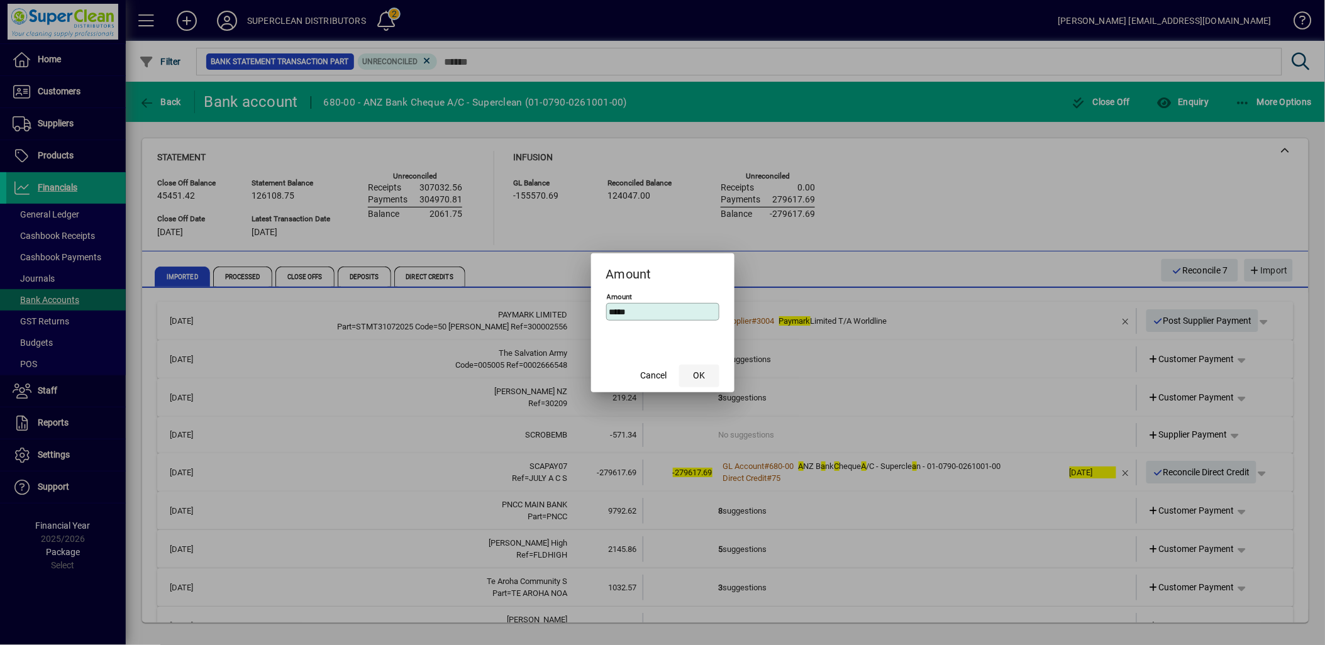
type input "*****"
click at [701, 382] on span "OK" at bounding box center [699, 375] width 12 height 13
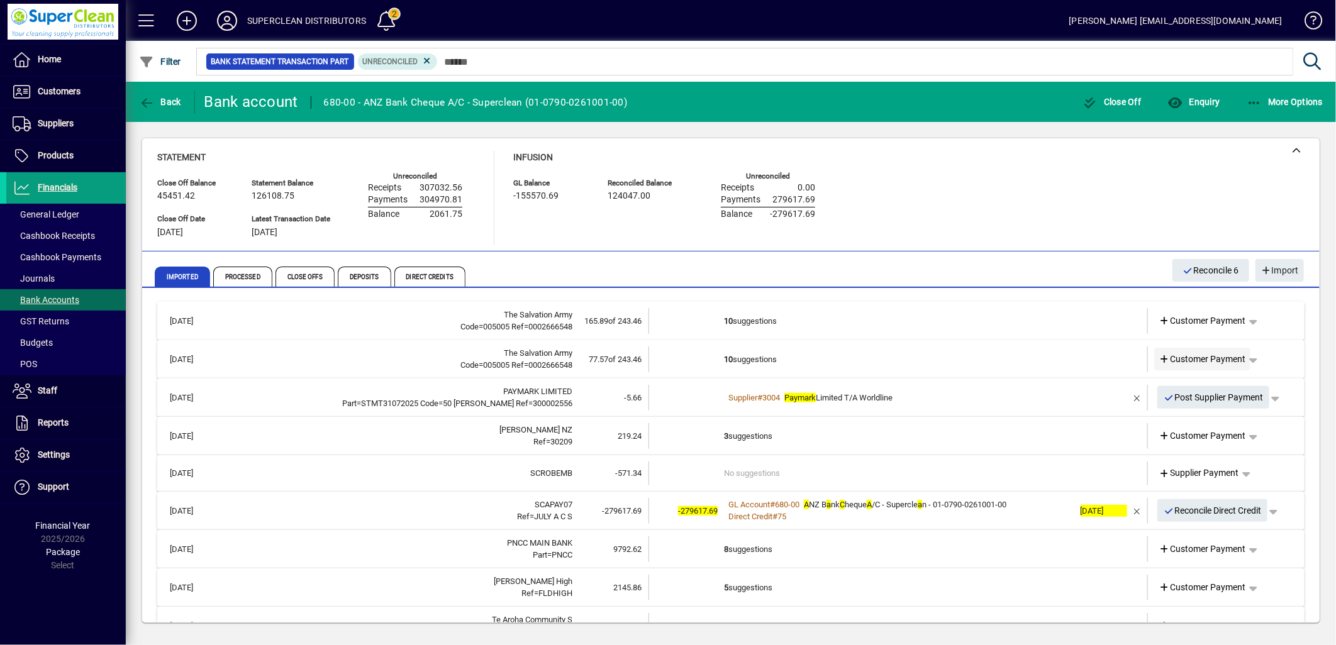
click at [1203, 356] on span "Customer Payment" at bounding box center [1202, 359] width 87 height 13
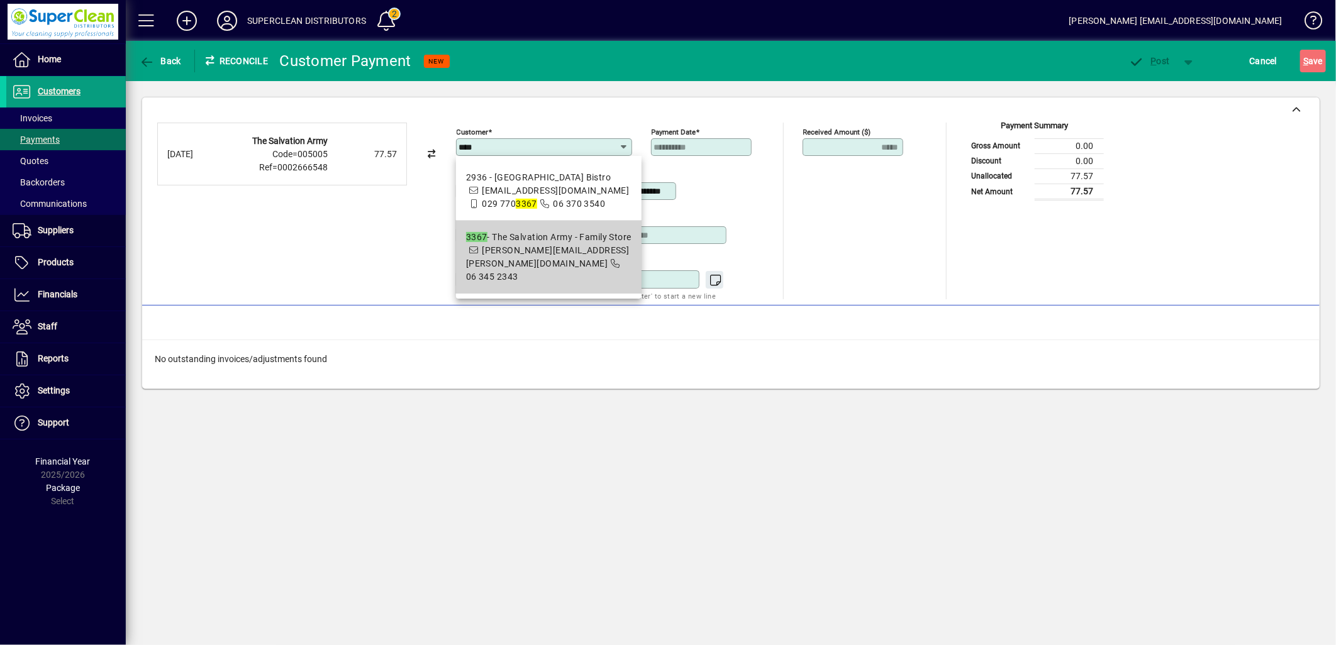
click at [466, 254] on span "dianne.dunn@salvationarmy.org.nz" at bounding box center [548, 256] width 164 height 23
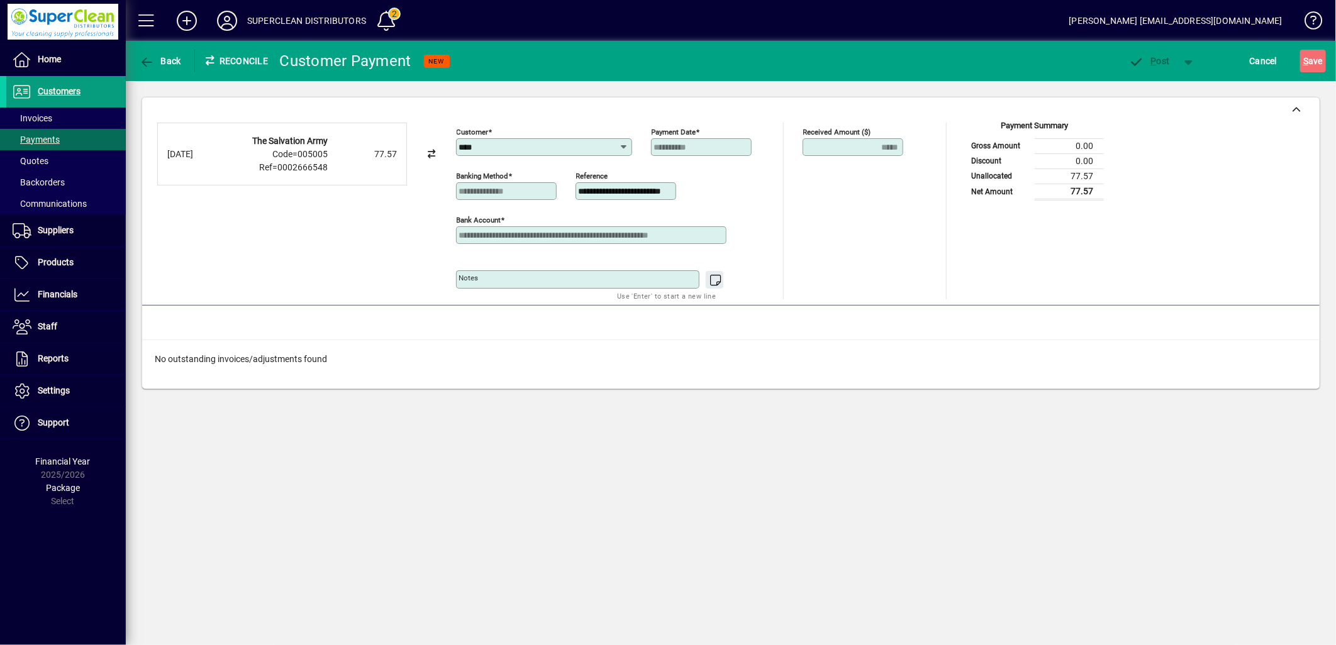
type input "**********"
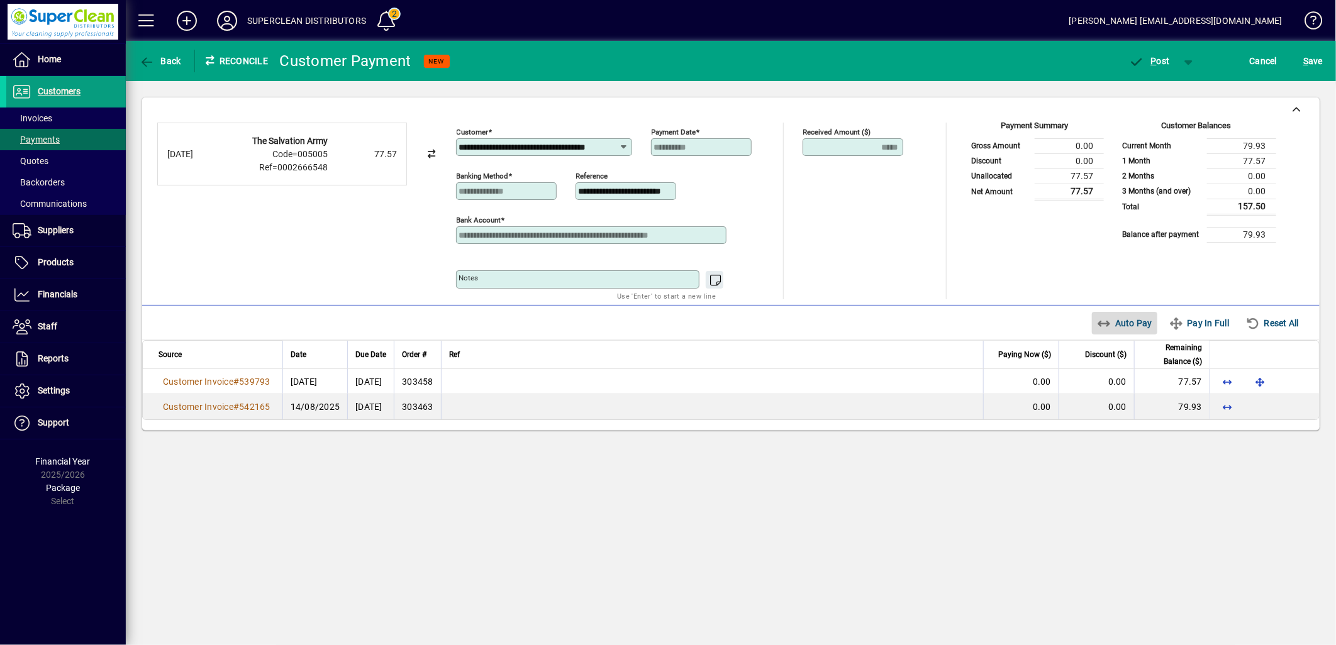
click at [1123, 329] on span "Auto Pay" at bounding box center [1125, 323] width 56 height 20
click at [1169, 62] on span "button" at bounding box center [1149, 61] width 53 height 30
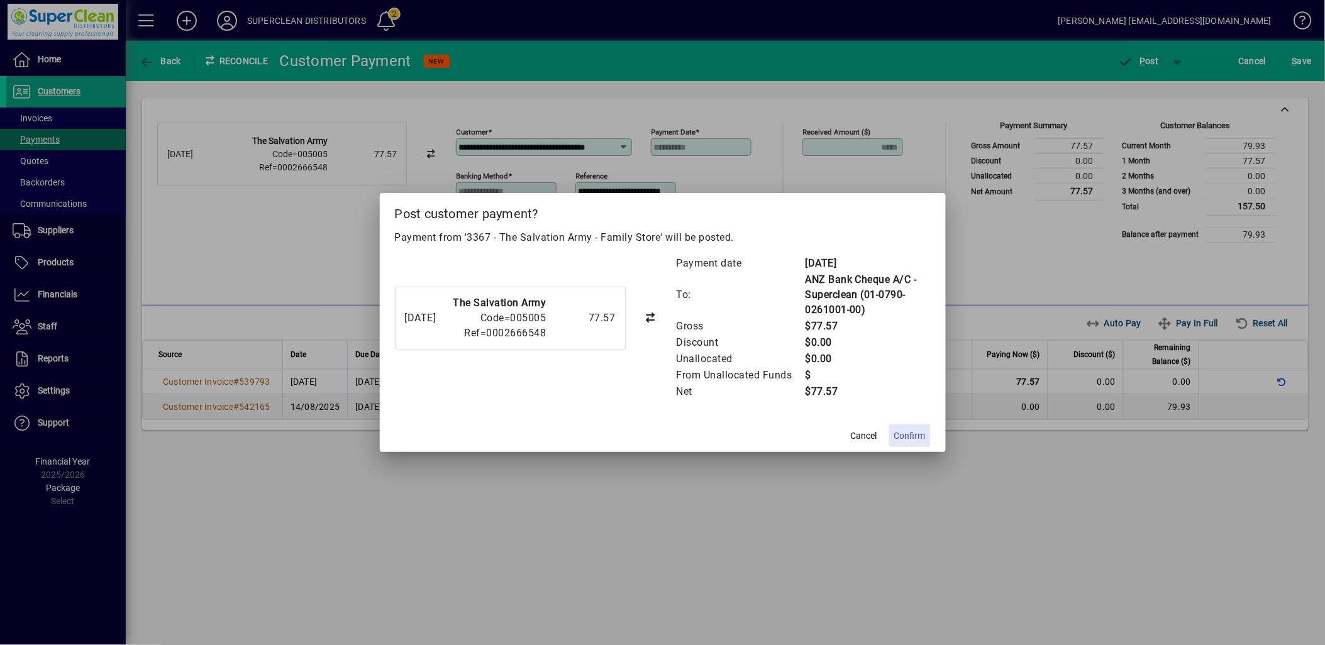
click at [909, 430] on span "Confirm" at bounding box center [909, 436] width 31 height 13
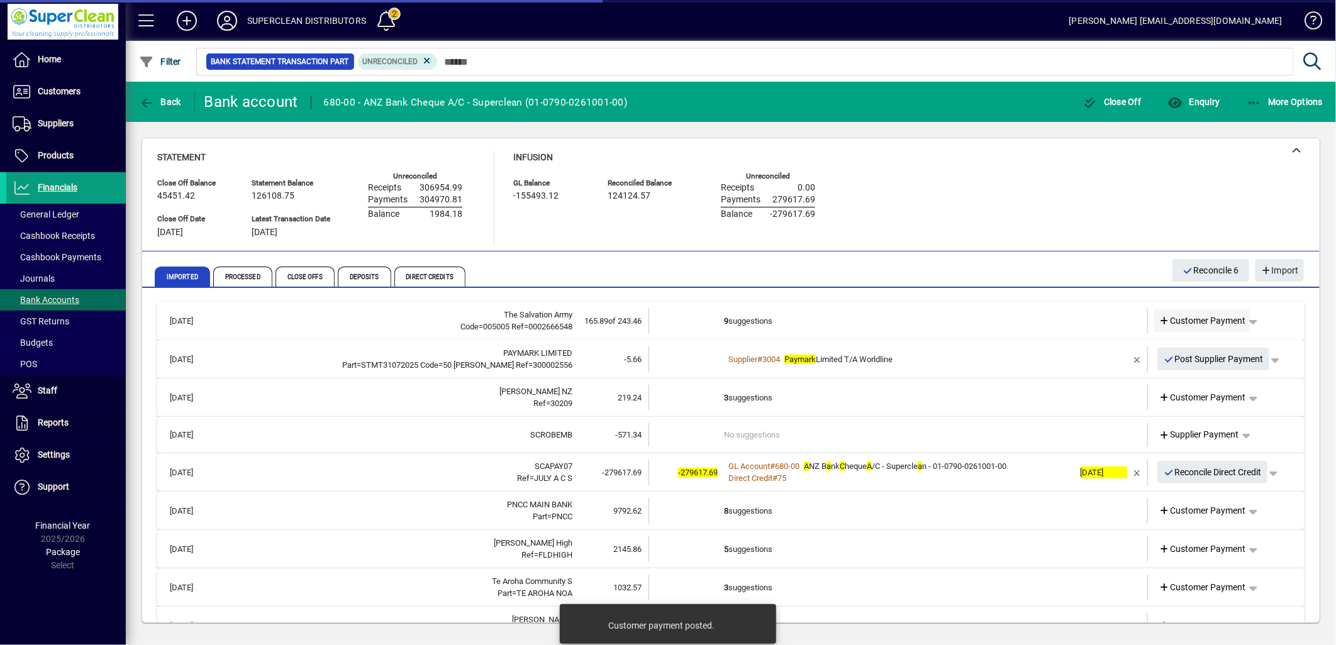
click at [1190, 318] on span "Customer Payment" at bounding box center [1202, 320] width 87 height 13
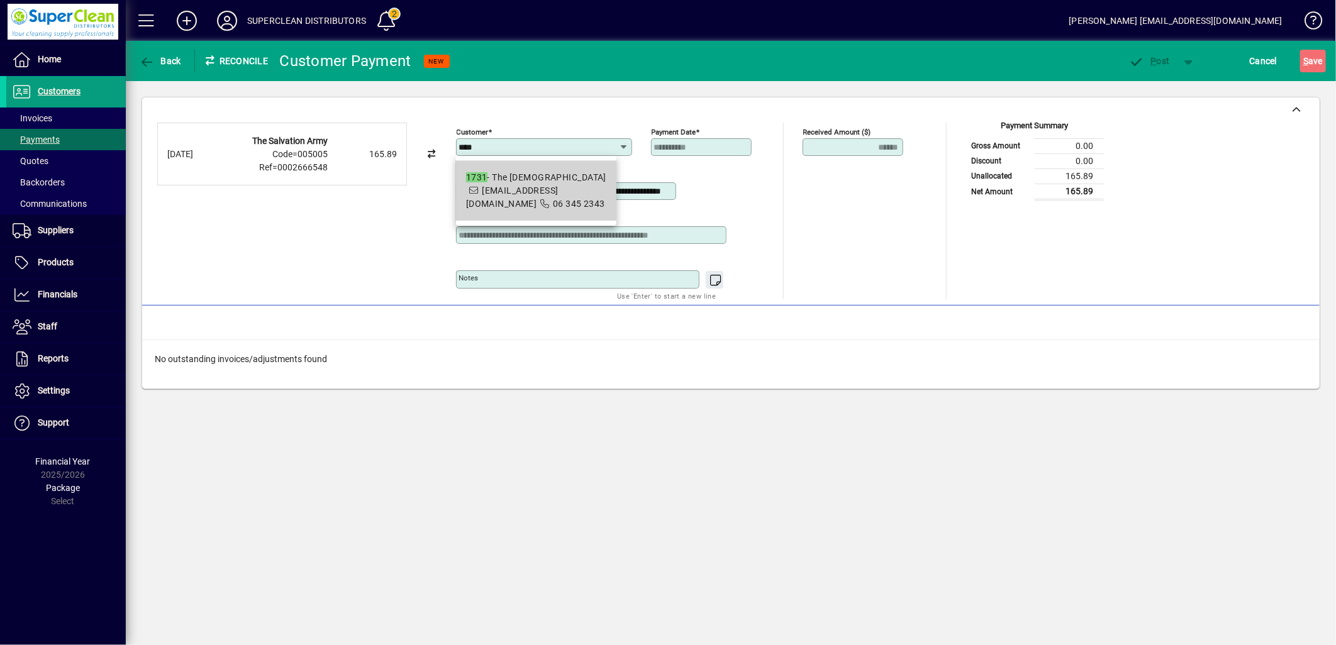
click at [561, 196] on span "1731 - The Salvation Army - Church whanganuicity.corps@salvationarmy.org.nz 06 …" at bounding box center [536, 191] width 140 height 40
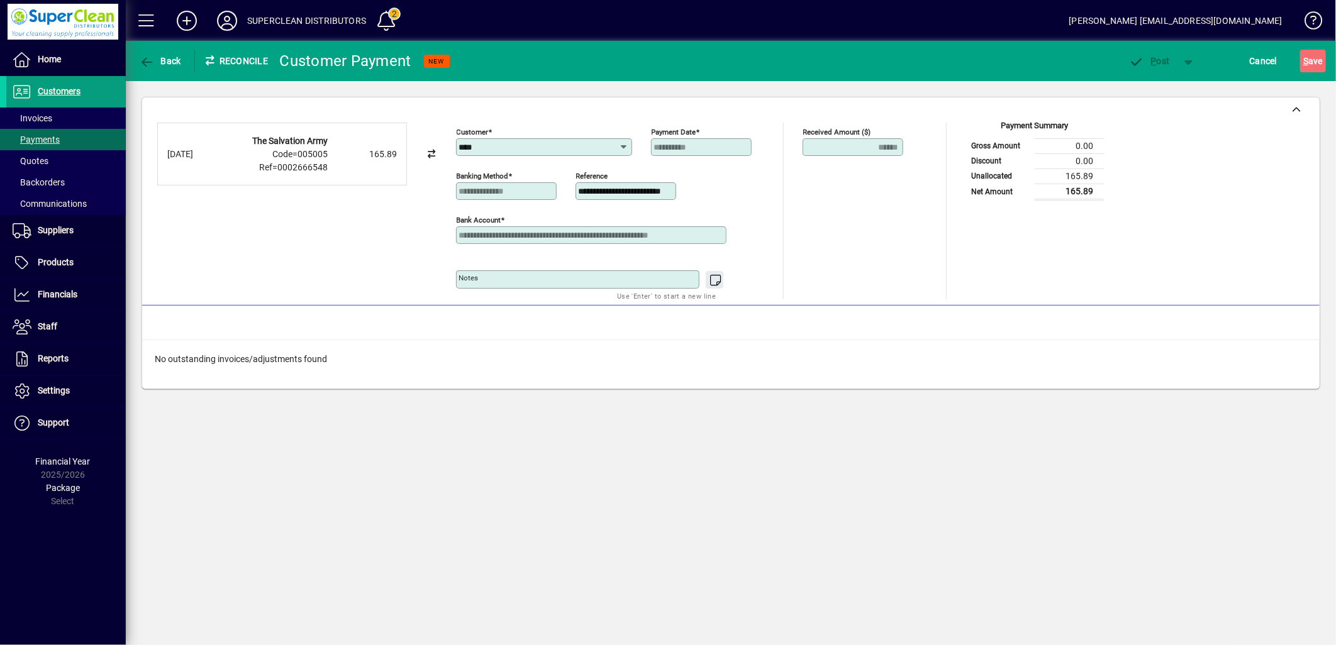
type input "**********"
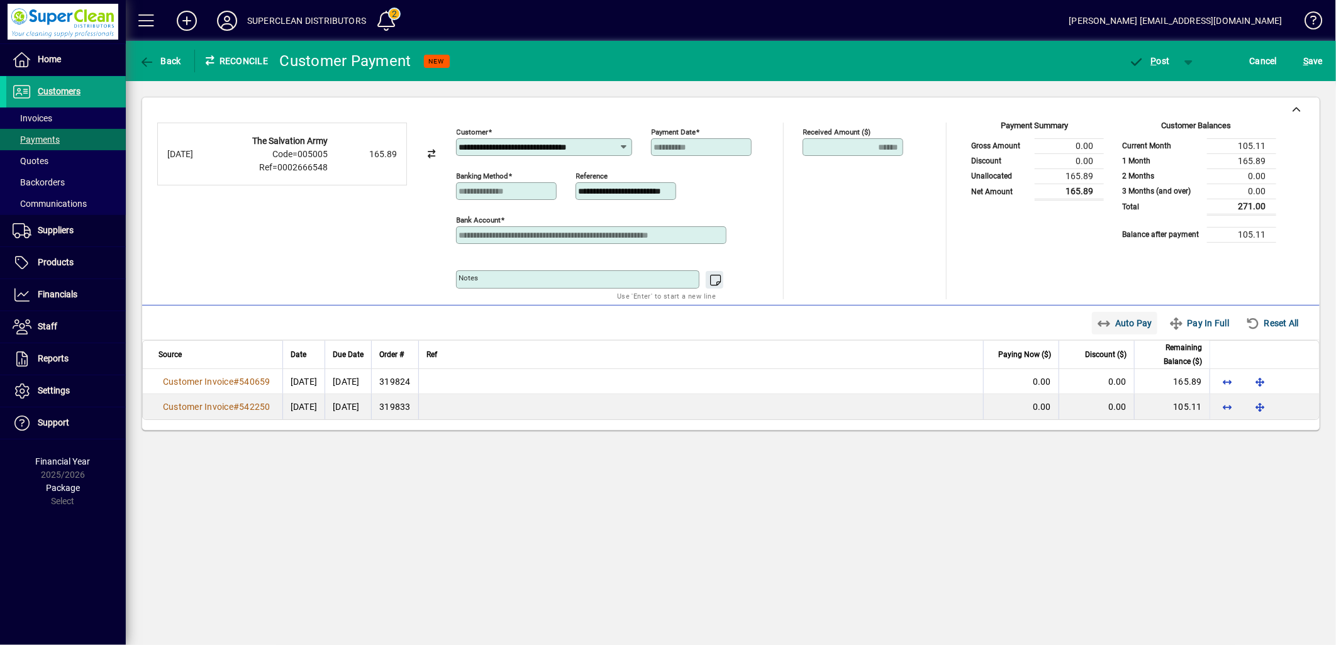
click at [1137, 325] on span "Auto Pay" at bounding box center [1125, 323] width 56 height 20
click at [1157, 64] on span "P ost" at bounding box center [1149, 61] width 41 height 10
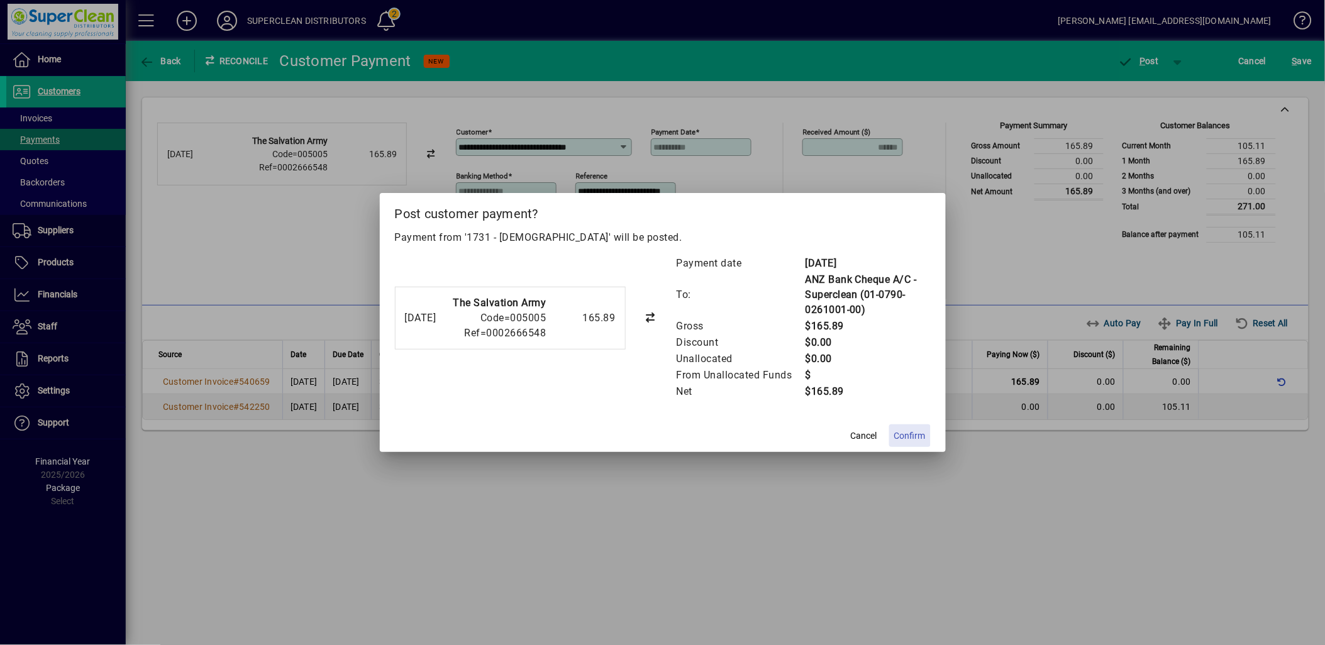
click at [917, 438] on span "Confirm" at bounding box center [909, 436] width 31 height 13
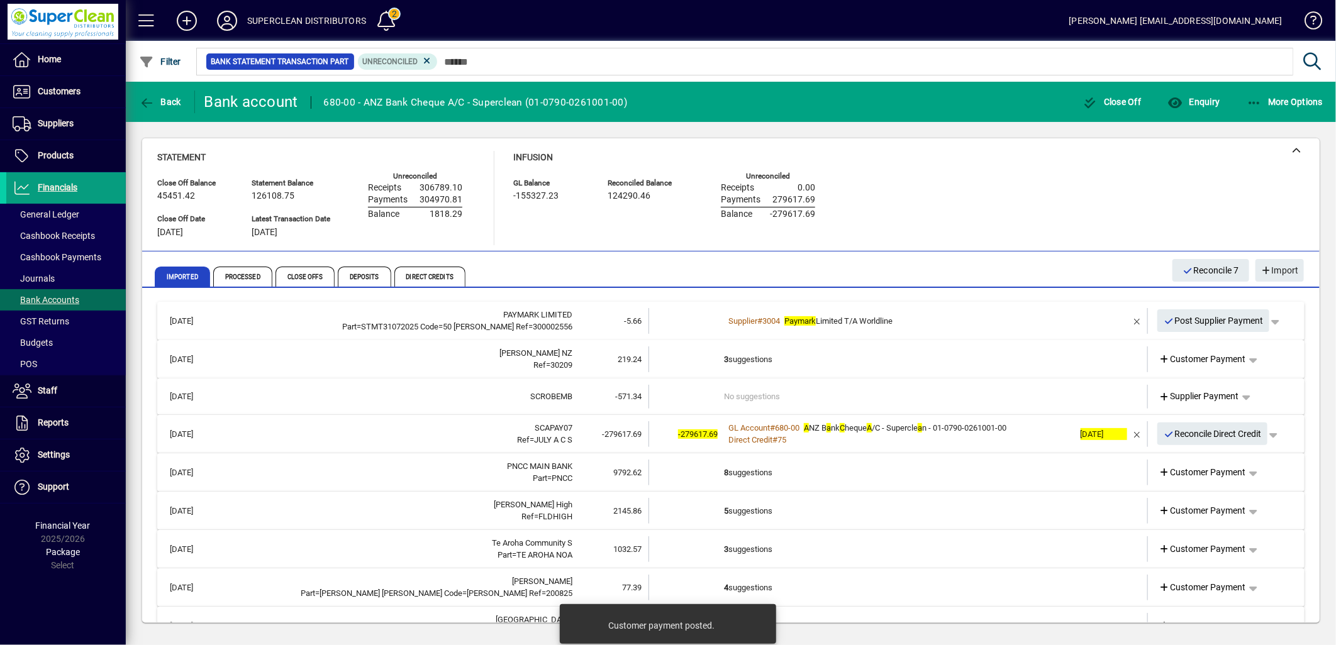
click at [759, 361] on td "3 suggestions" at bounding box center [899, 360] width 350 height 26
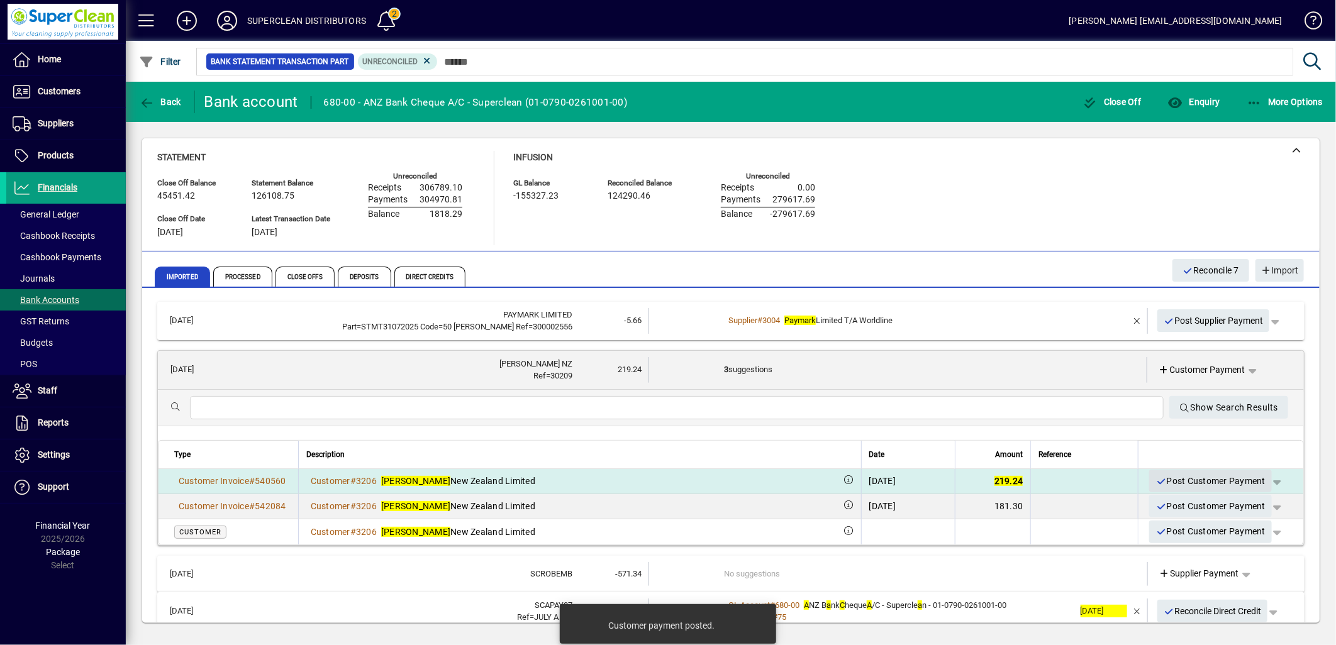
click at [1197, 481] on span "Post Customer Payment" at bounding box center [1210, 481] width 110 height 21
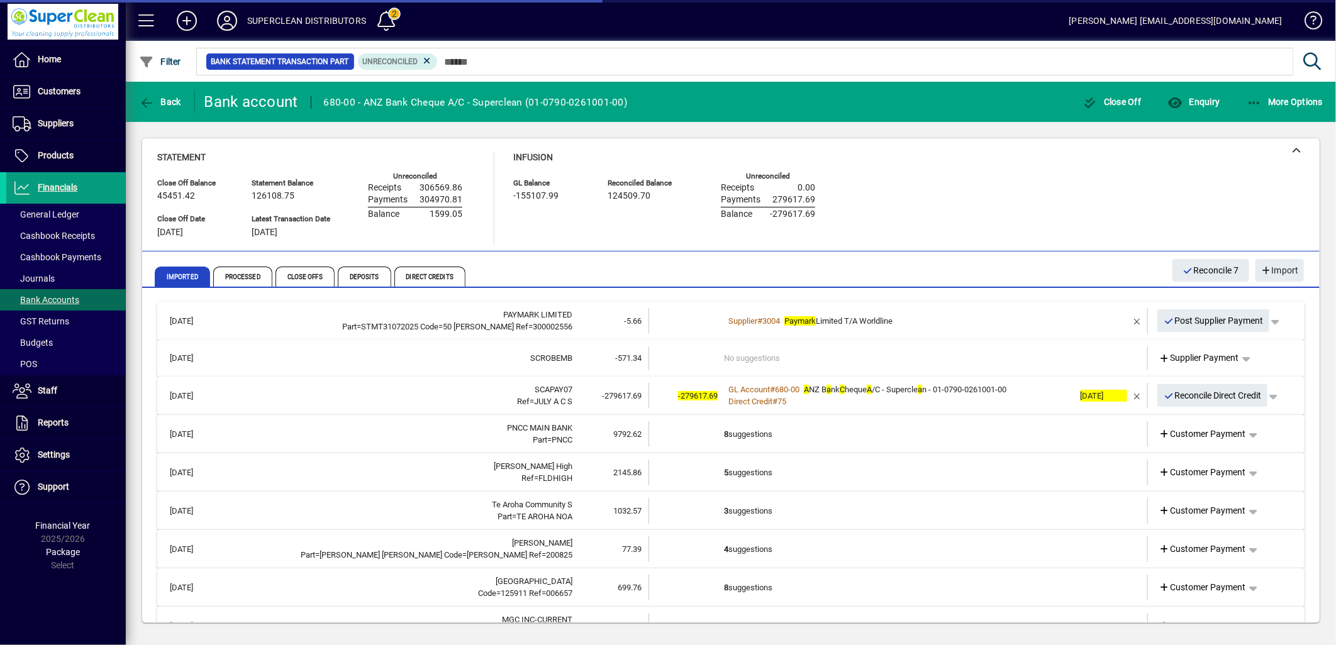
click at [828, 353] on td "No suggestions" at bounding box center [899, 359] width 350 height 24
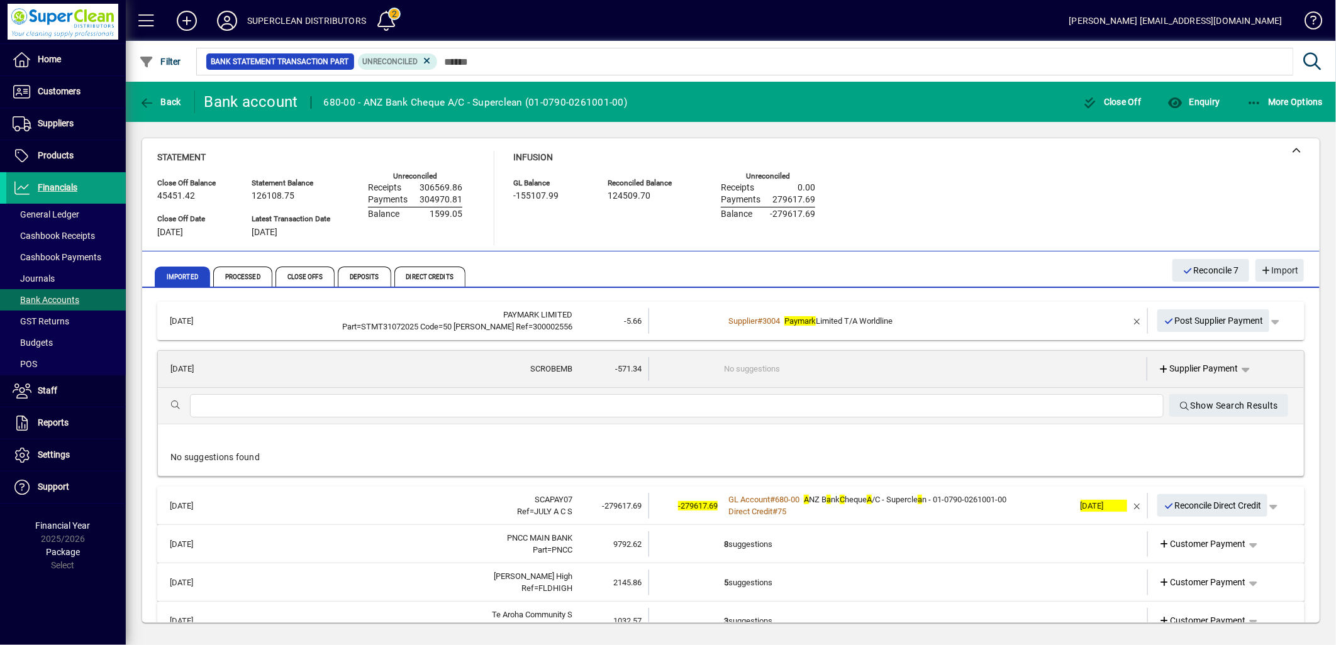
click at [818, 360] on td "No suggestions" at bounding box center [899, 369] width 350 height 24
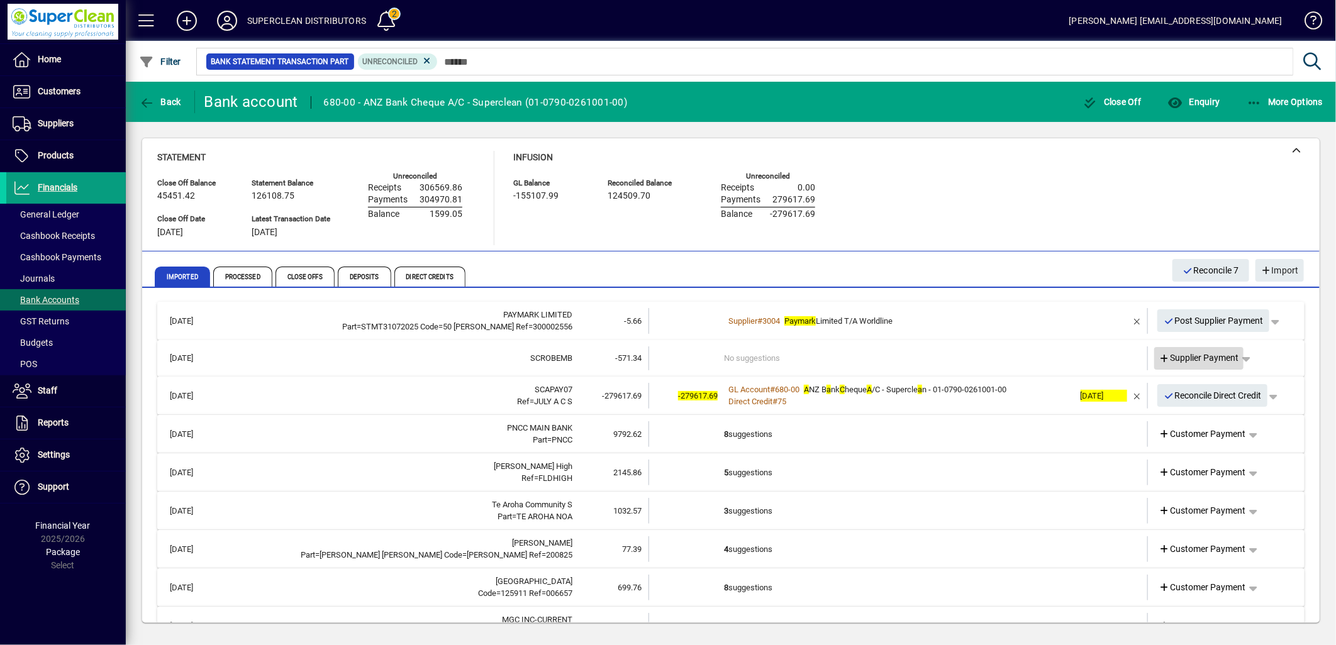
click at [1199, 359] on span "Supplier Payment" at bounding box center [1199, 358] width 80 height 13
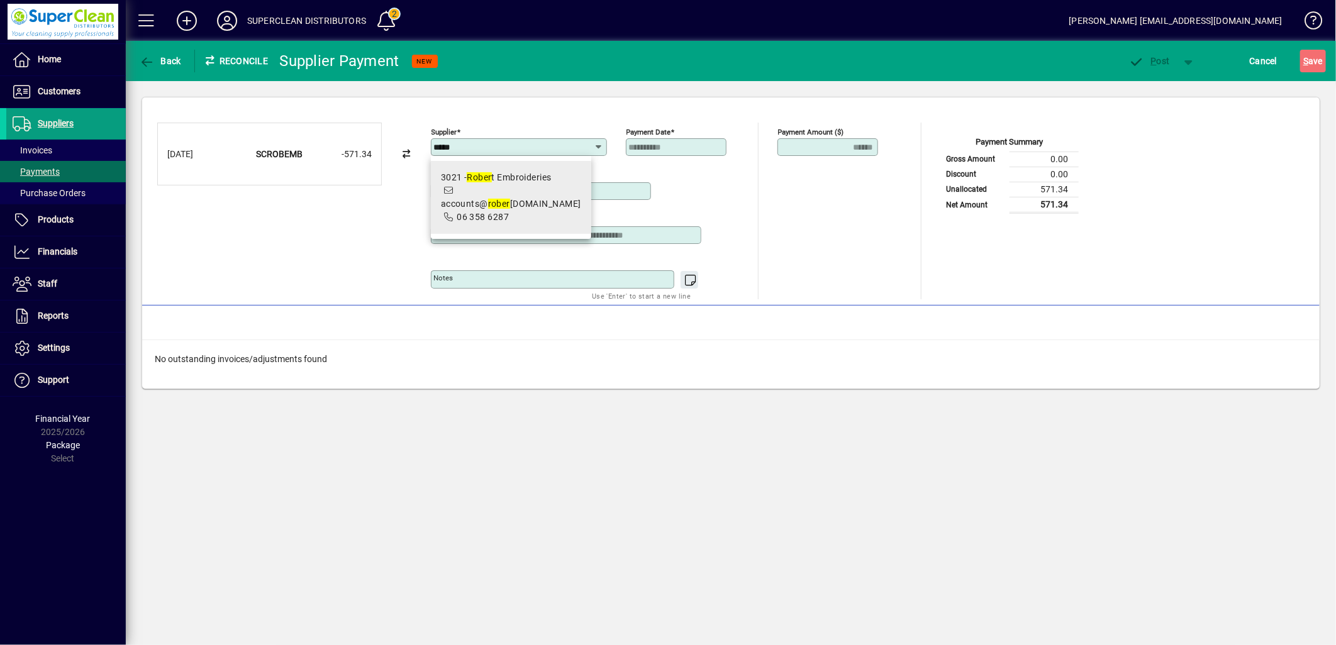
click at [525, 203] on span "accounts@ rober tembroideries.co.nz" at bounding box center [511, 204] width 140 height 10
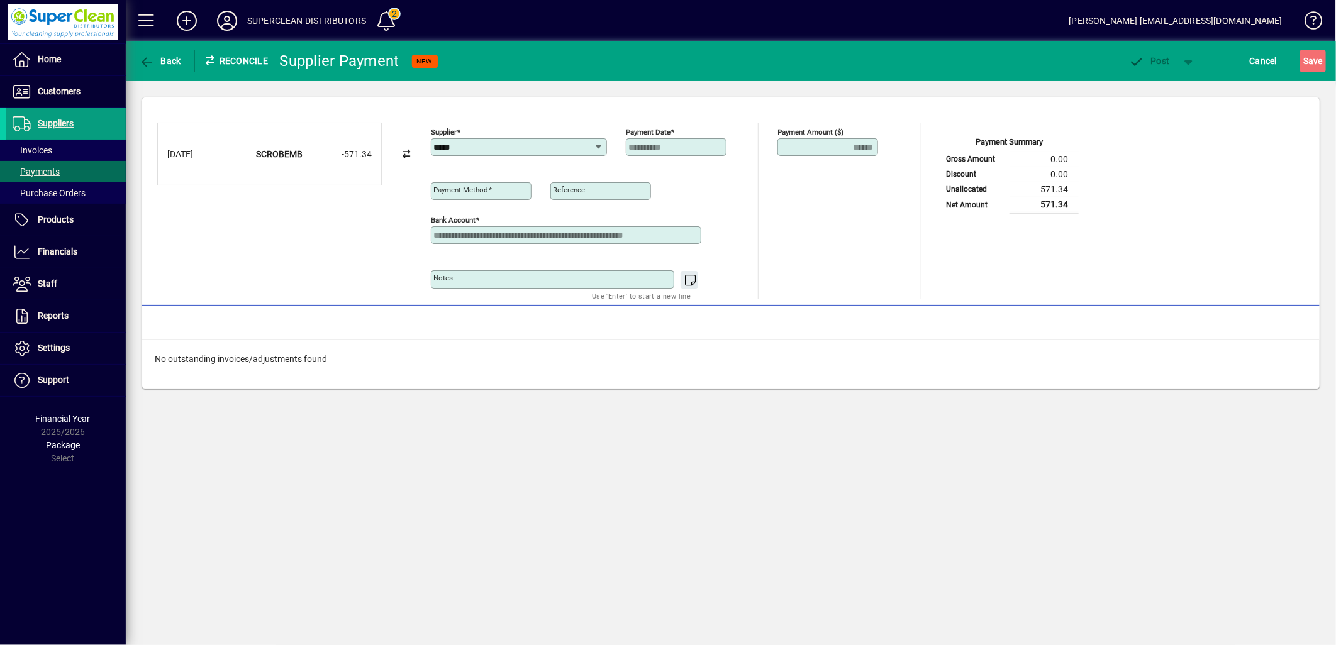
type input "**********"
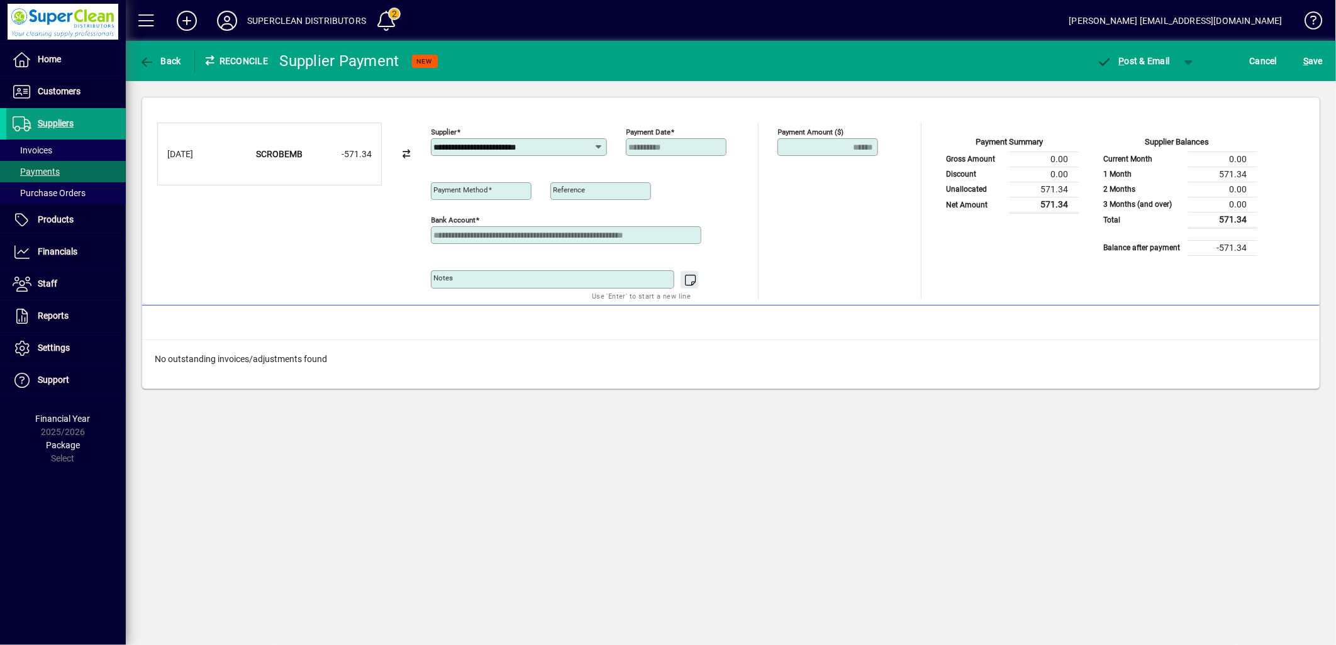
type input "**********"
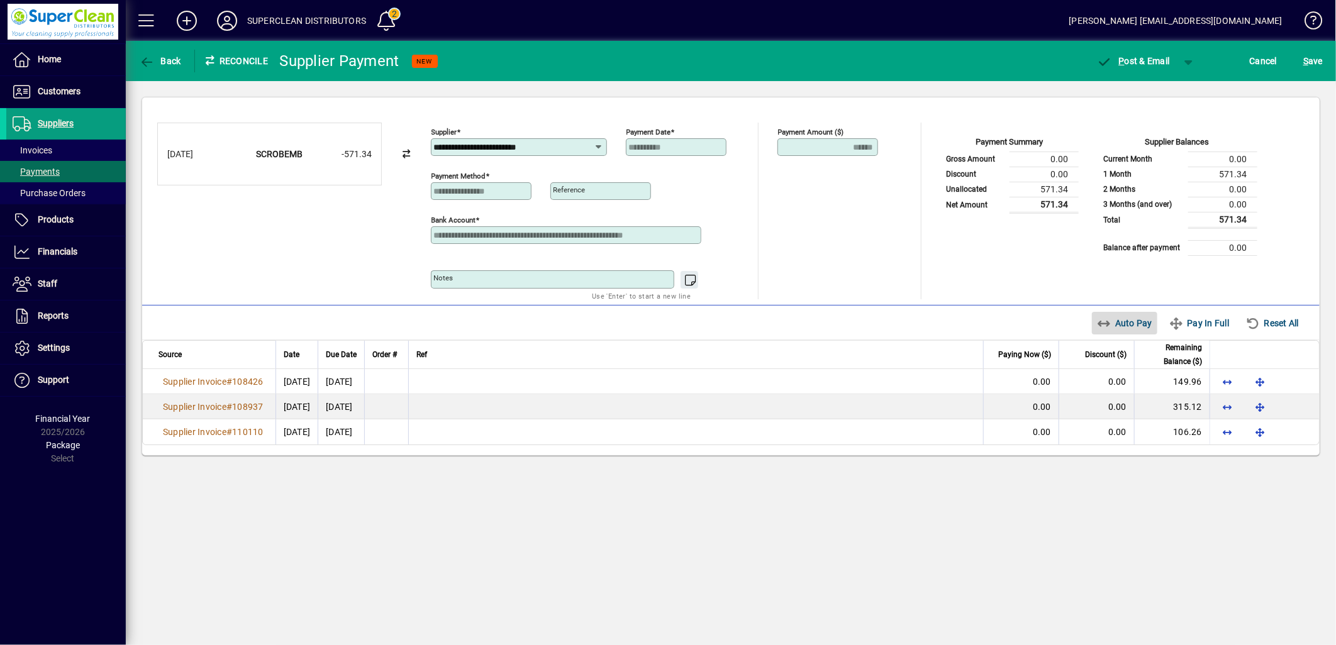
click at [1130, 328] on span "Auto Pay" at bounding box center [1125, 323] width 56 height 20
click at [1187, 59] on span "button" at bounding box center [1189, 61] width 30 height 30
click at [1164, 90] on span "P ost" at bounding box center [1148, 87] width 45 height 10
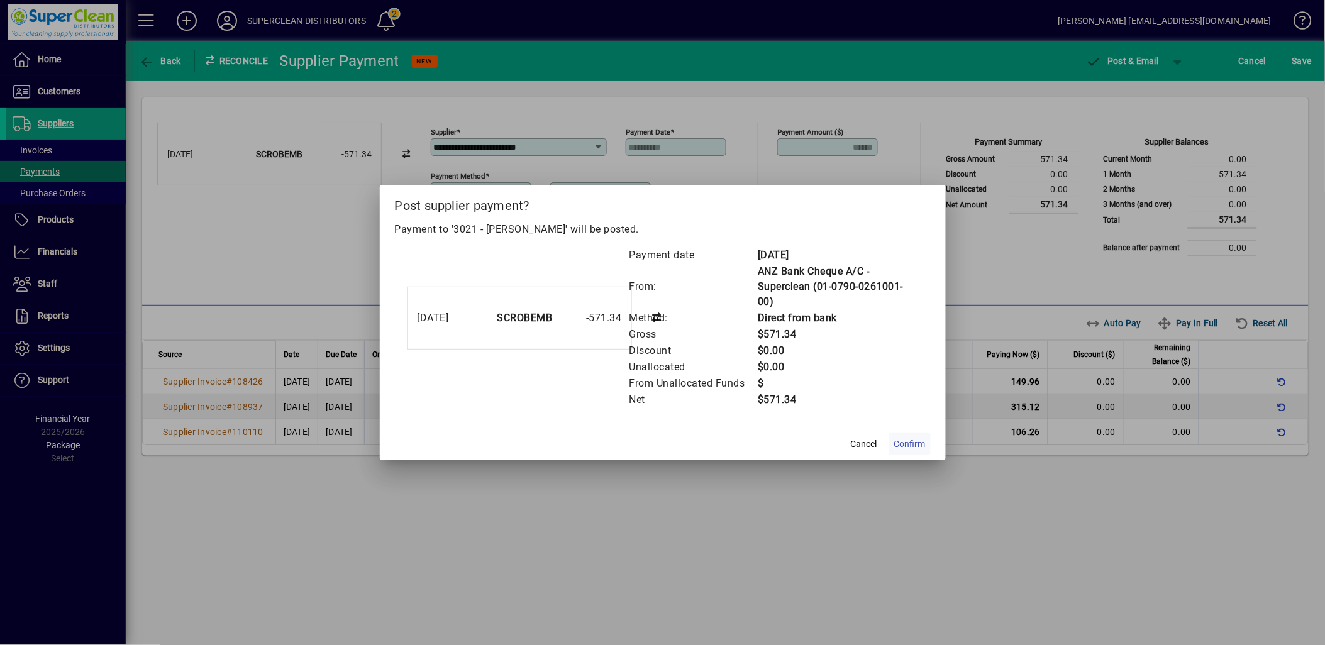
click at [908, 444] on span "Confirm" at bounding box center [909, 444] width 31 height 13
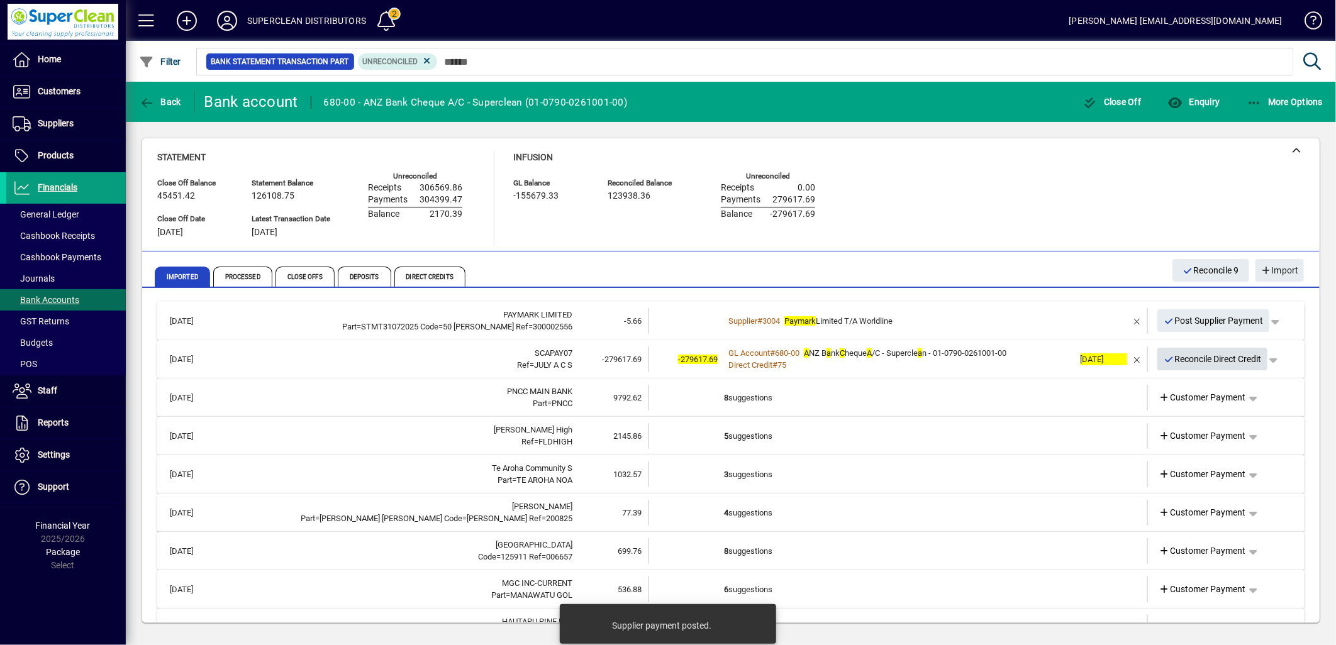
click at [1198, 360] on span "Reconcile Direct Credit" at bounding box center [1213, 359] width 98 height 21
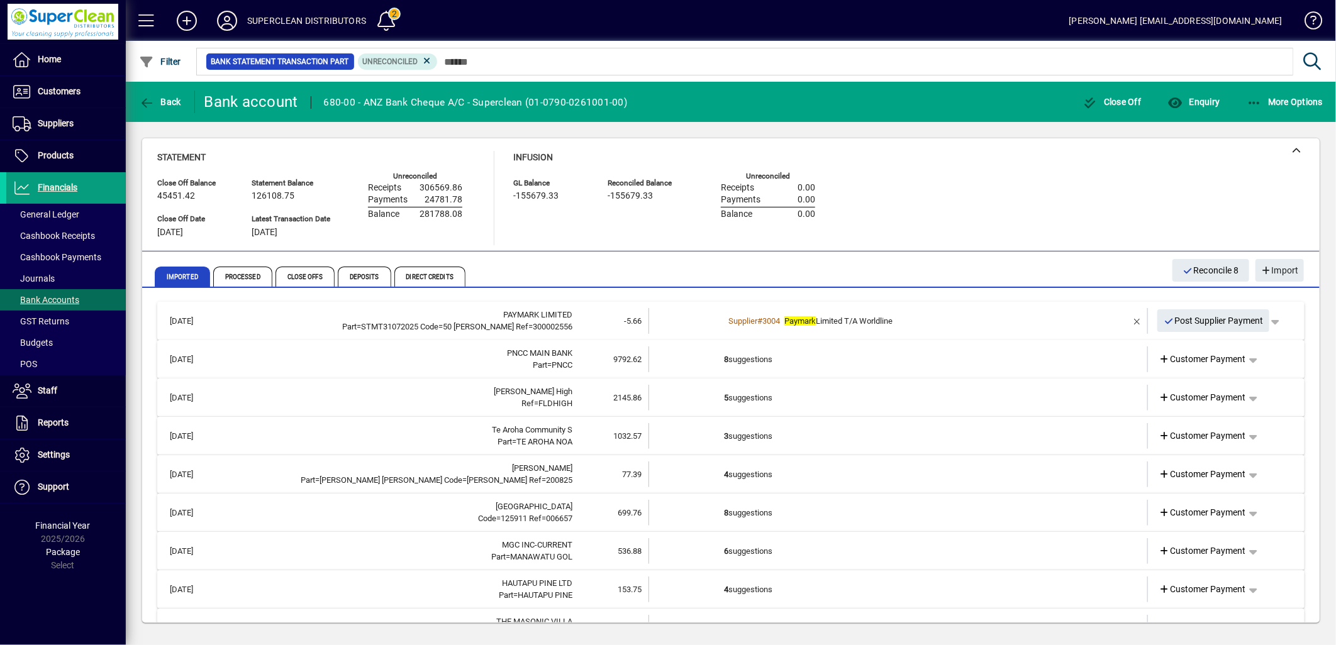
click at [878, 360] on td "8 suggestions" at bounding box center [899, 360] width 350 height 26
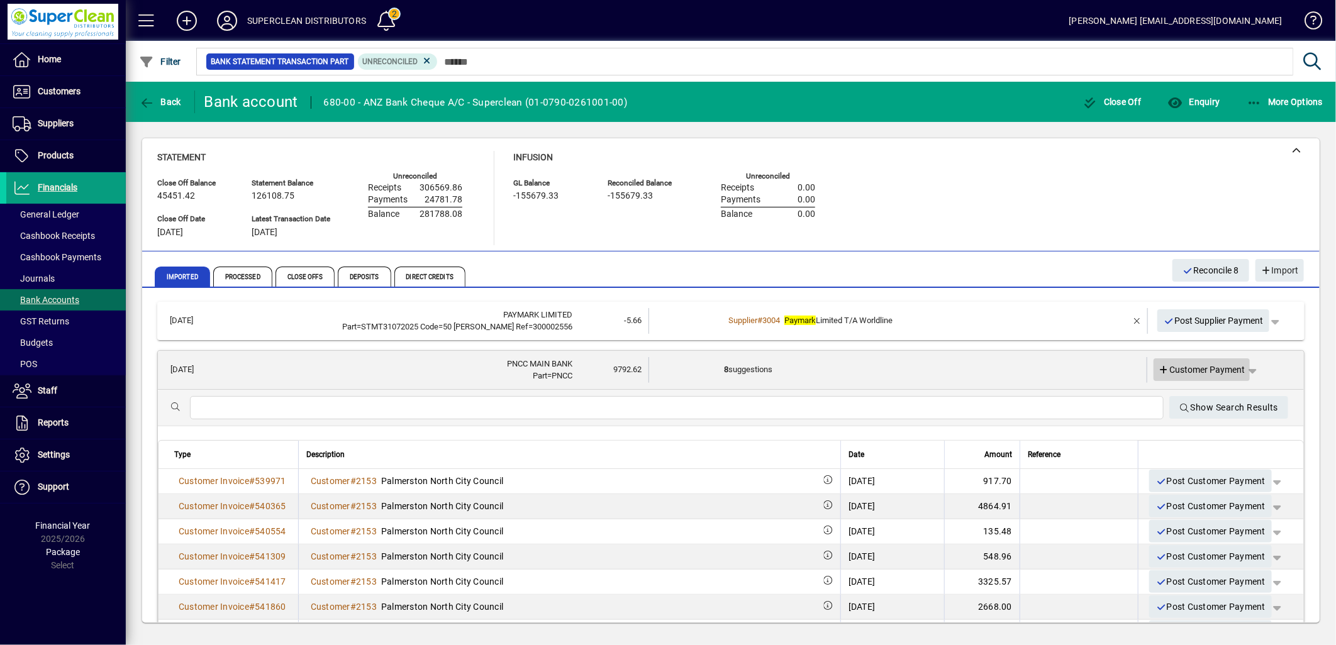
click at [1196, 370] on span "Customer Payment" at bounding box center [1202, 370] width 87 height 13
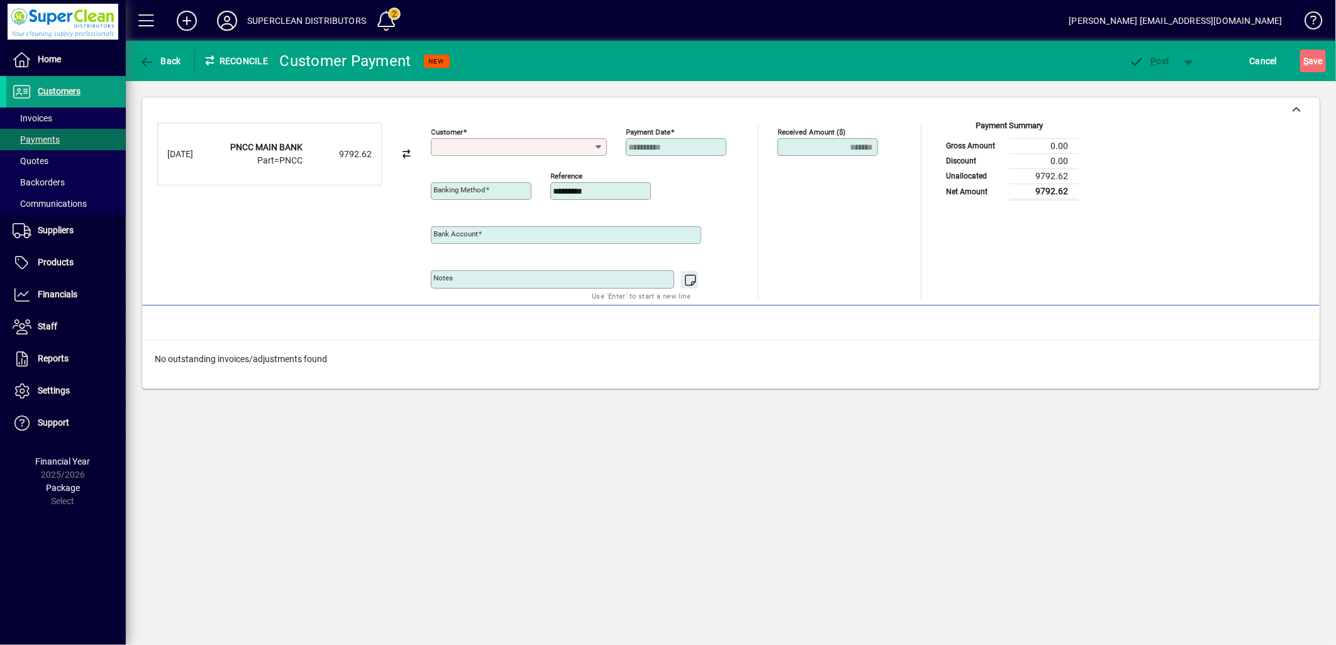
type input "**********"
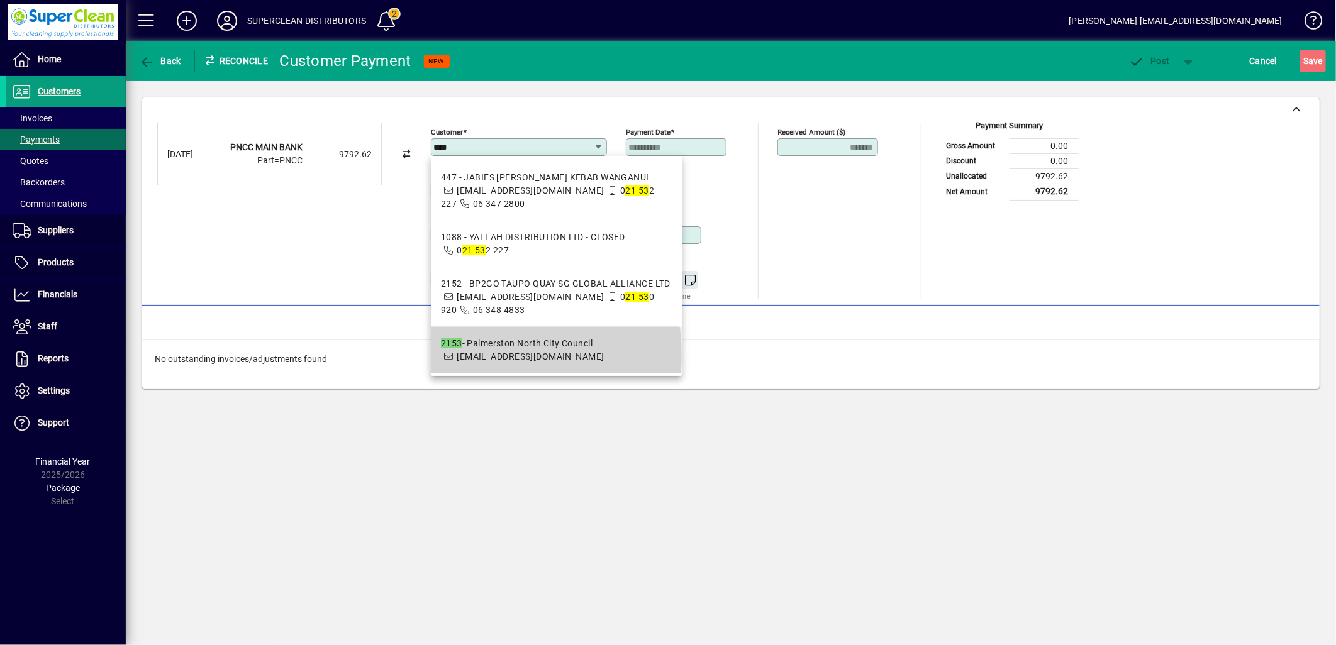
click at [498, 354] on span "accounts@pncc.govt.nz" at bounding box center [530, 357] width 147 height 10
type input "**********"
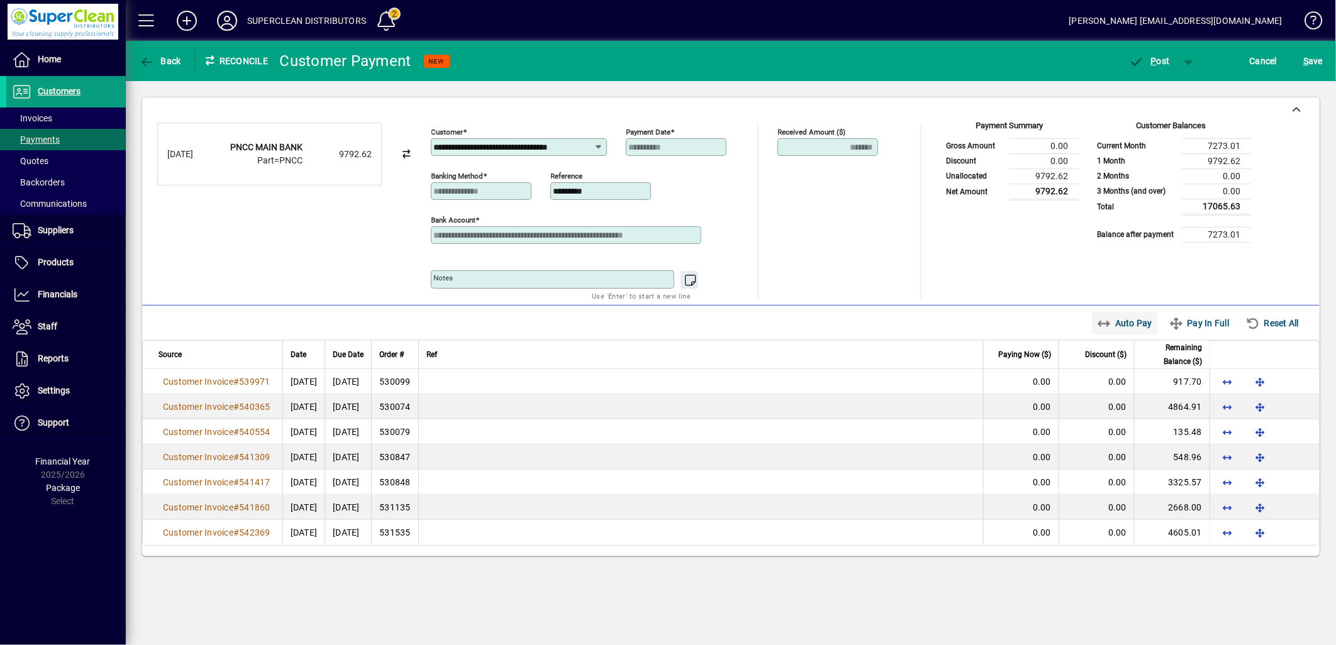
click at [1120, 332] on span "Auto Pay" at bounding box center [1125, 323] width 56 height 20
click at [1164, 59] on span "P ost" at bounding box center [1149, 61] width 41 height 10
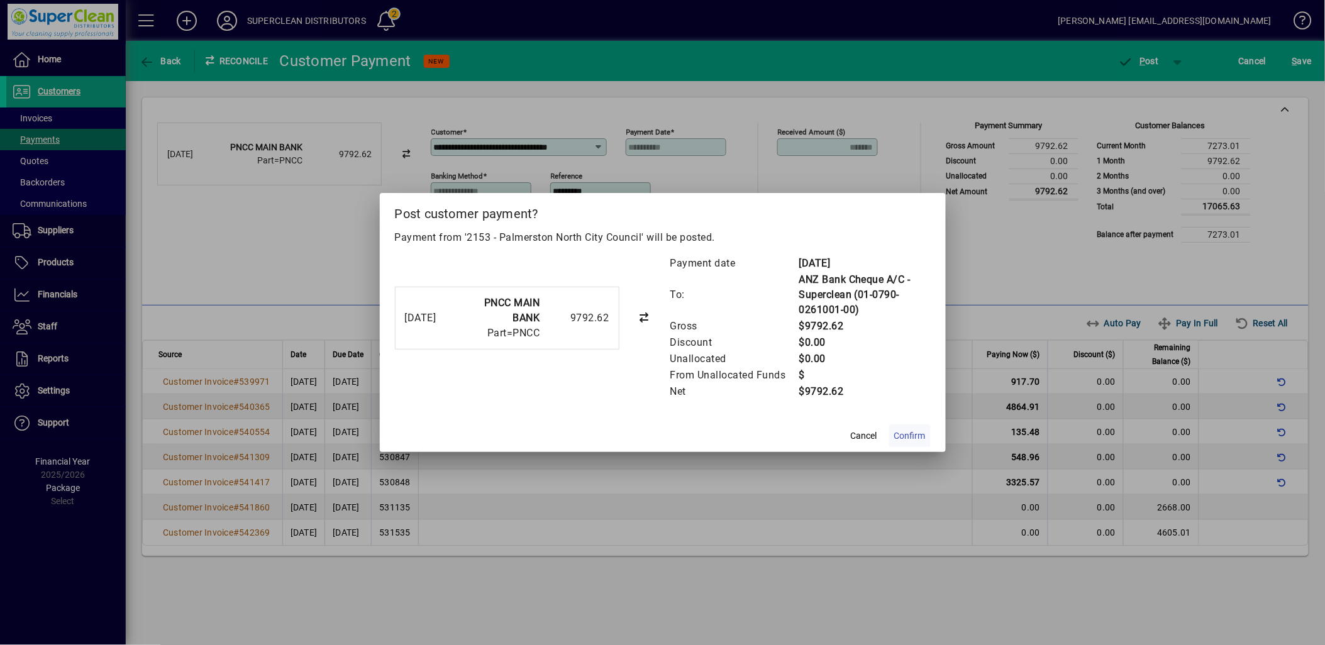
click at [921, 430] on span "Confirm" at bounding box center [909, 436] width 31 height 13
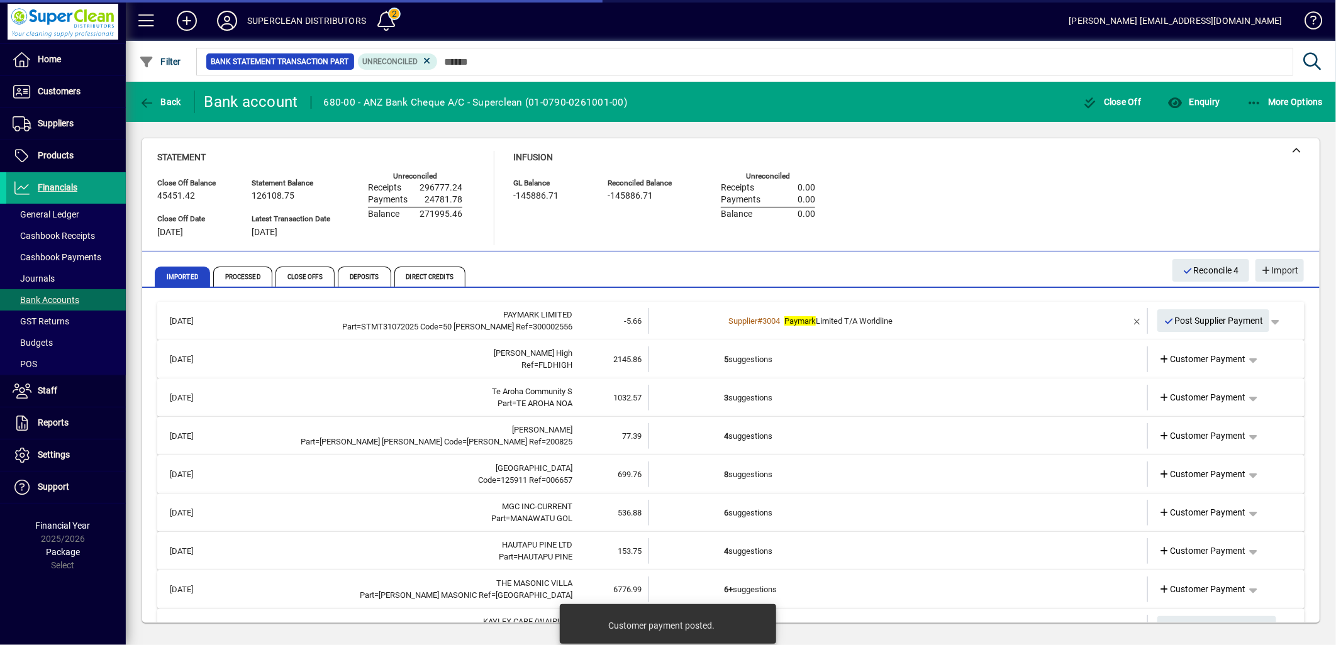
click at [739, 355] on td "5 suggestions" at bounding box center [899, 360] width 350 height 26
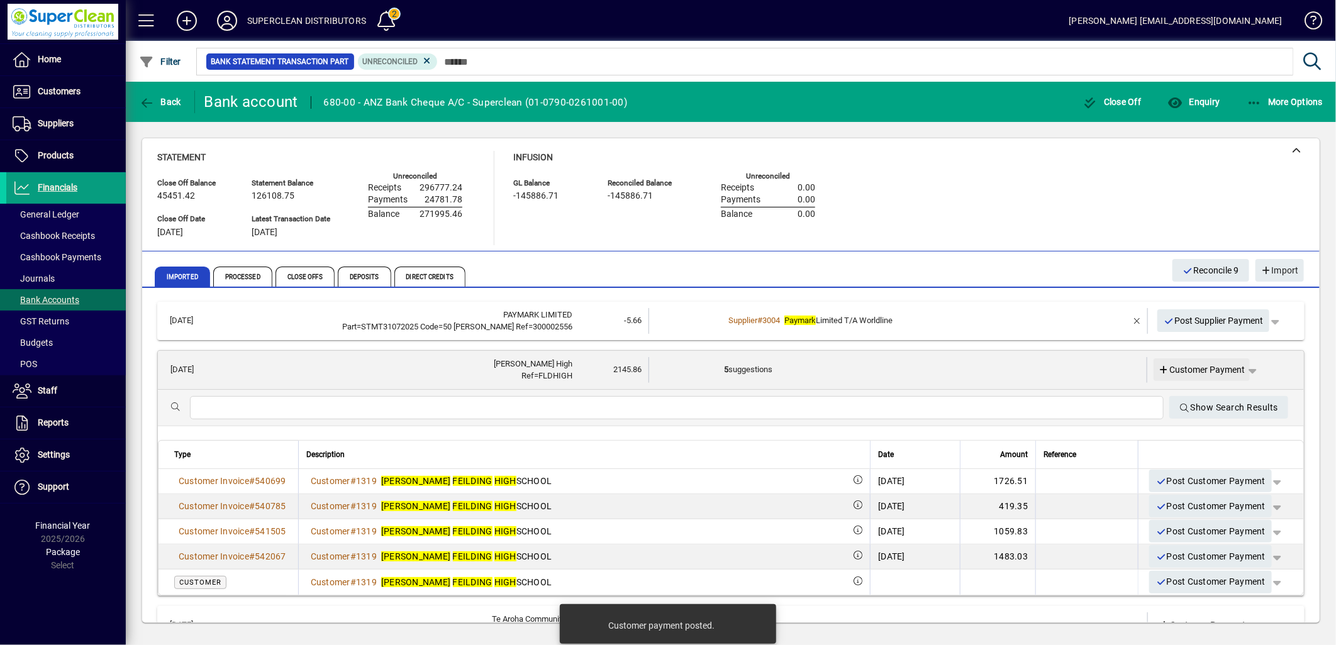
click at [1204, 369] on span "Customer Payment" at bounding box center [1202, 370] width 87 height 13
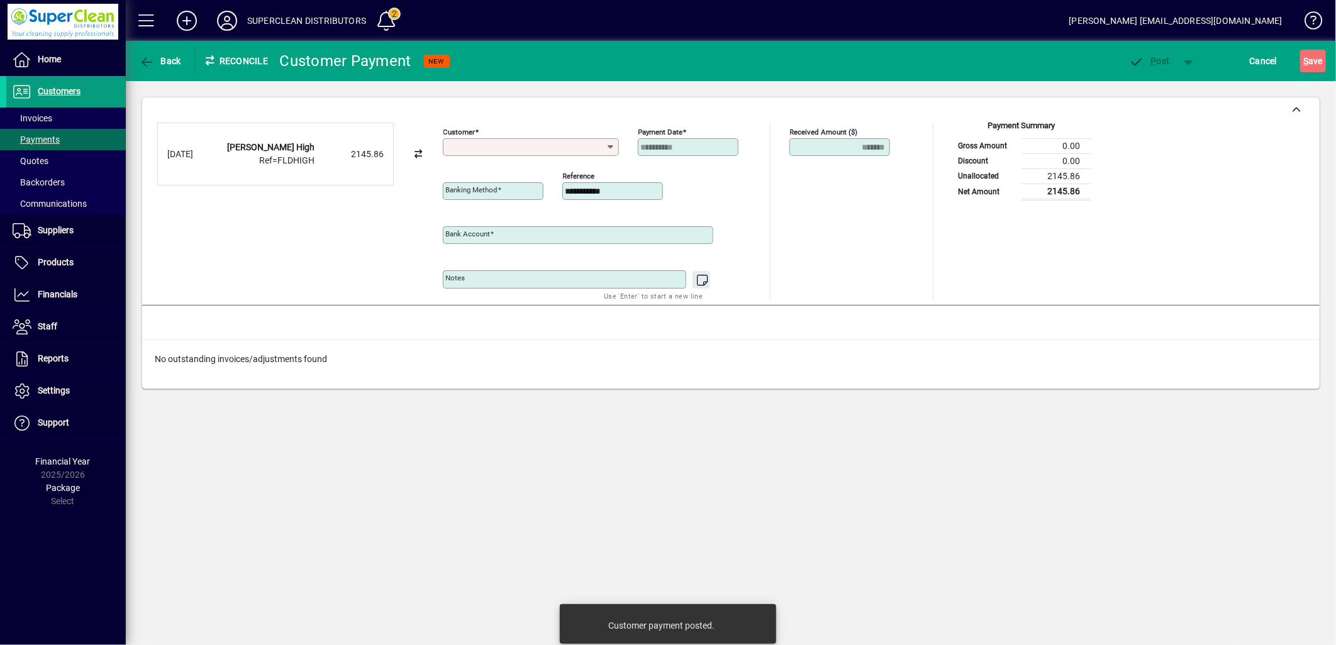
type input "**********"
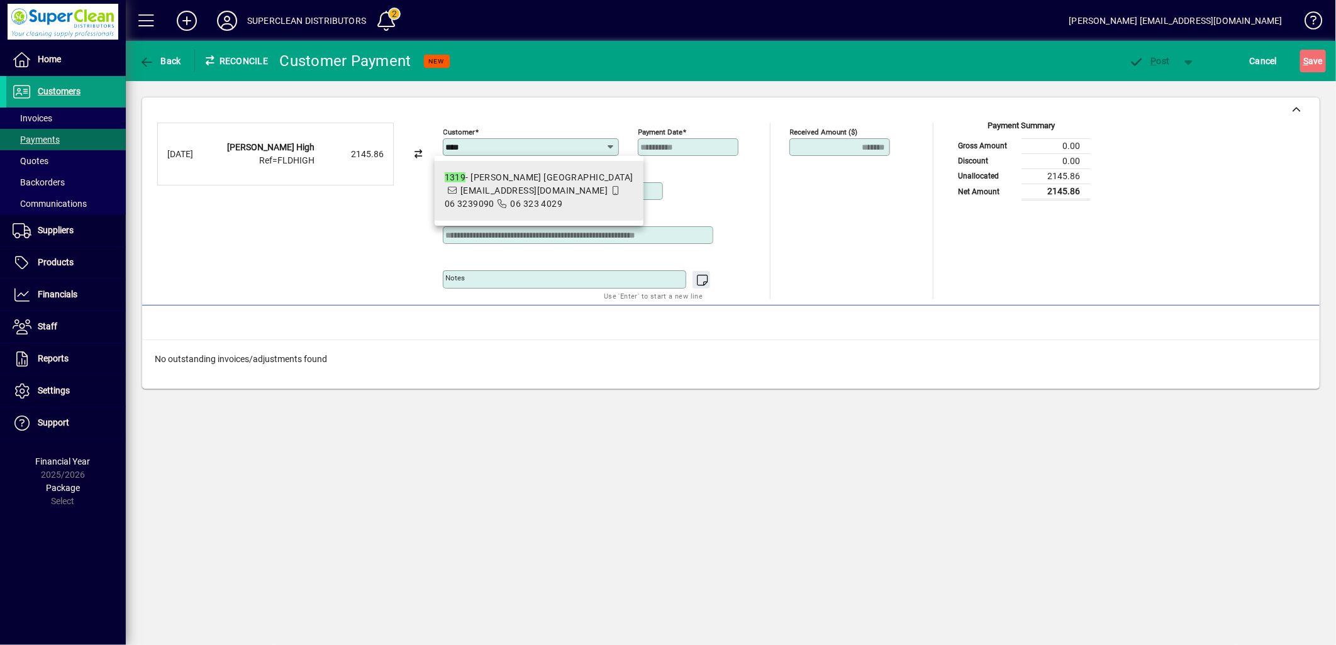
click at [525, 196] on span "accountspayable@feildinghigh.school.nz" at bounding box center [533, 191] width 147 height 10
type input "**********"
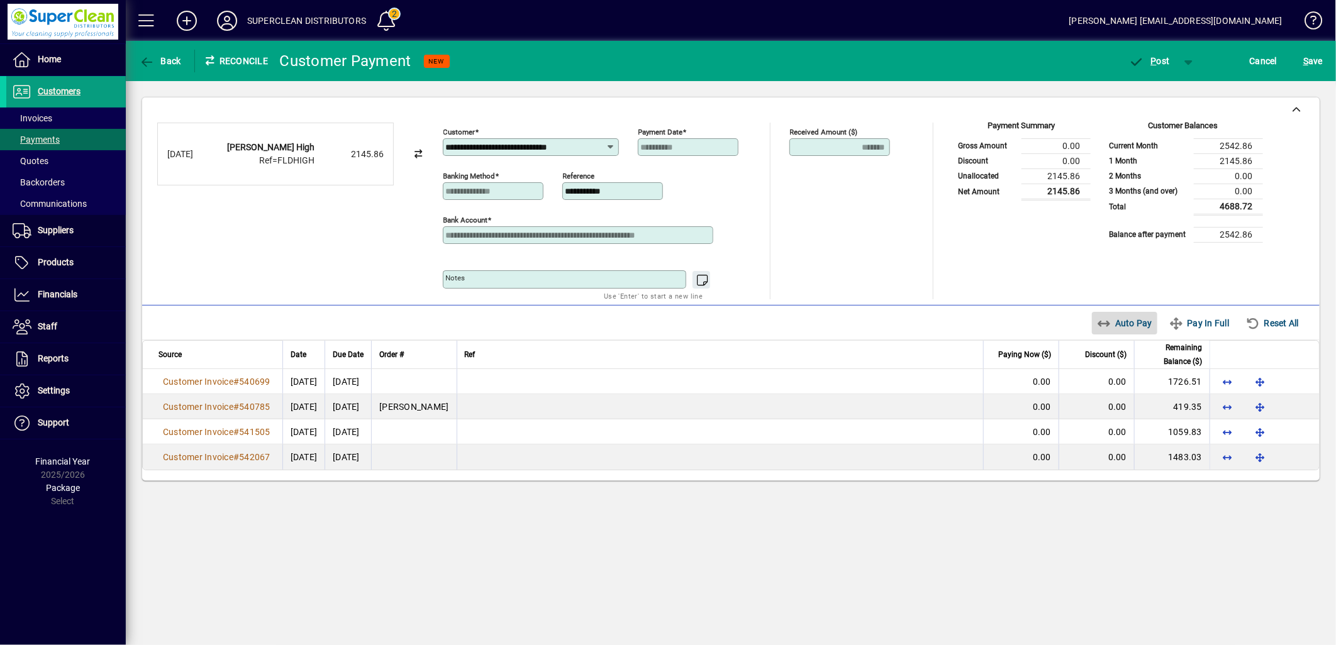
click at [1126, 332] on span "Auto Pay" at bounding box center [1125, 323] width 56 height 20
click at [1171, 68] on span "button" at bounding box center [1149, 61] width 53 height 30
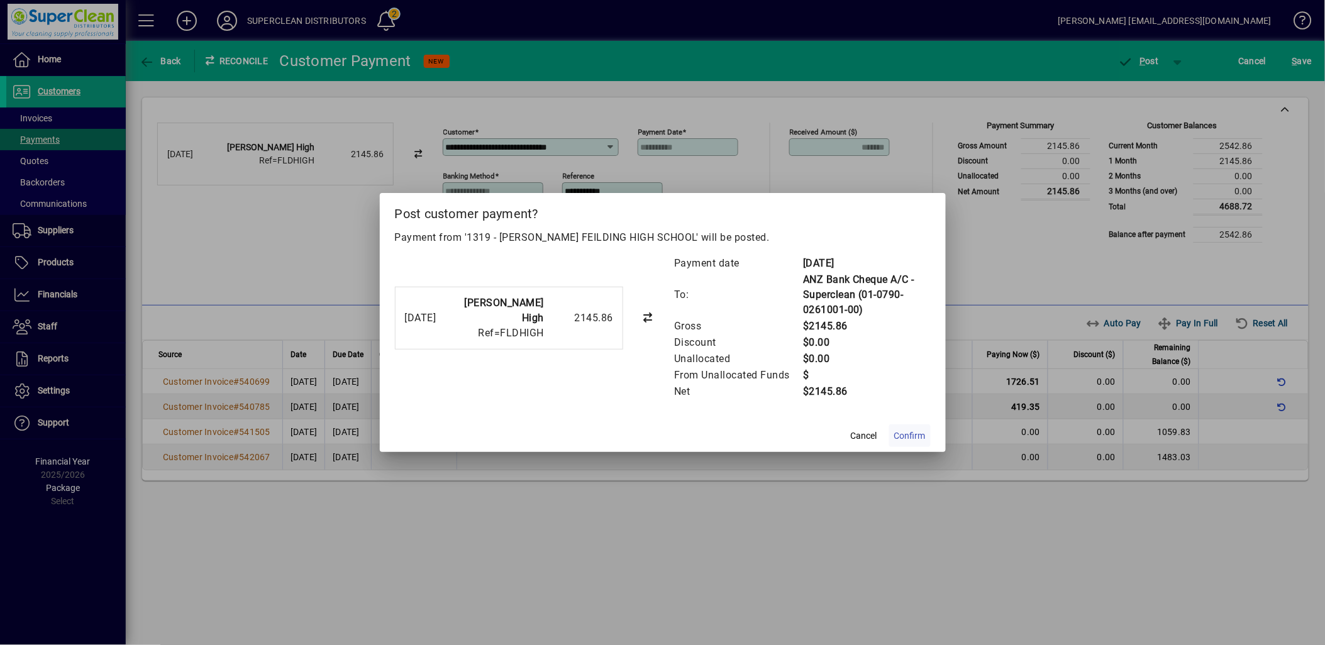
click at [919, 435] on span "Confirm" at bounding box center [909, 436] width 31 height 13
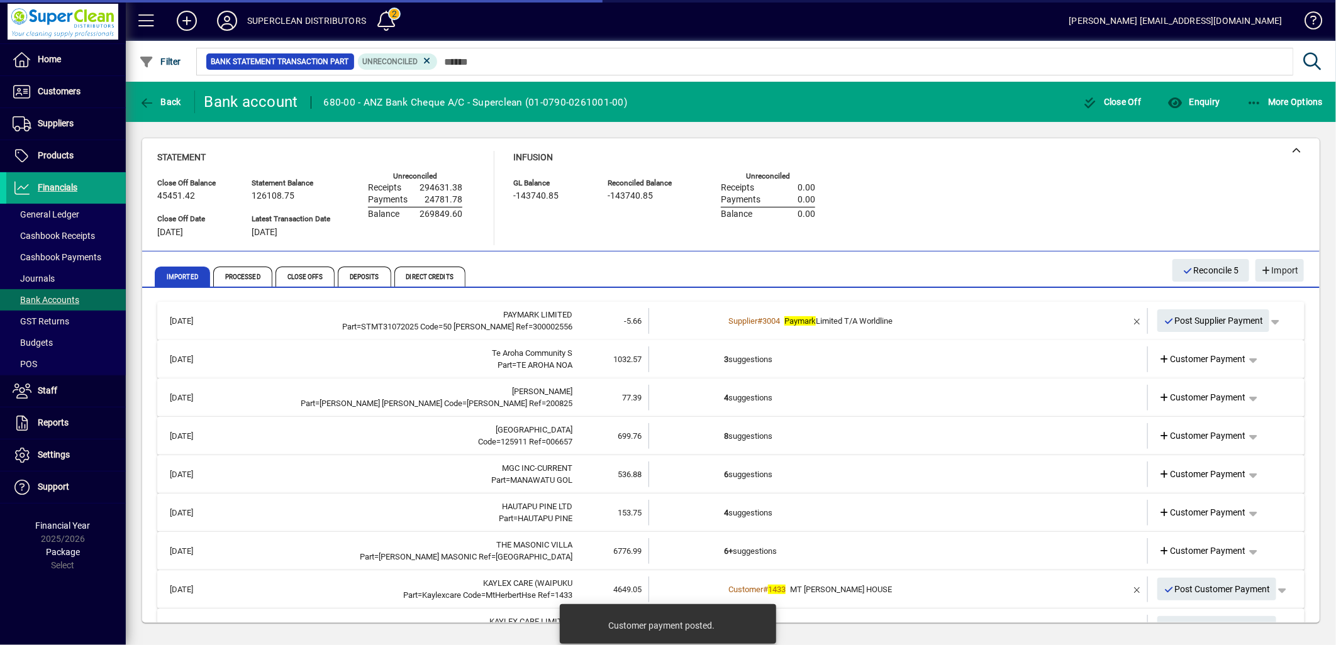
click at [756, 360] on td "3 suggestions" at bounding box center [899, 360] width 350 height 26
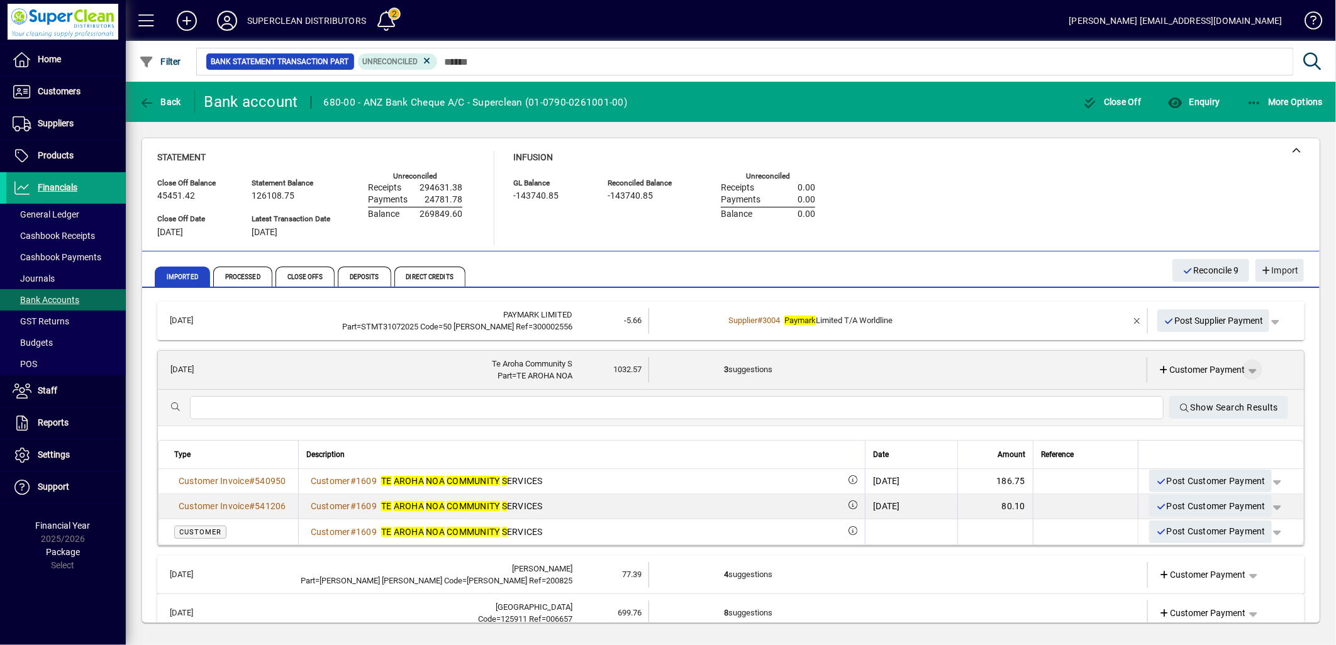
click at [1246, 365] on span "button" at bounding box center [1252, 370] width 30 height 30
click at [1179, 458] on span "Split" at bounding box center [1177, 463] width 30 height 15
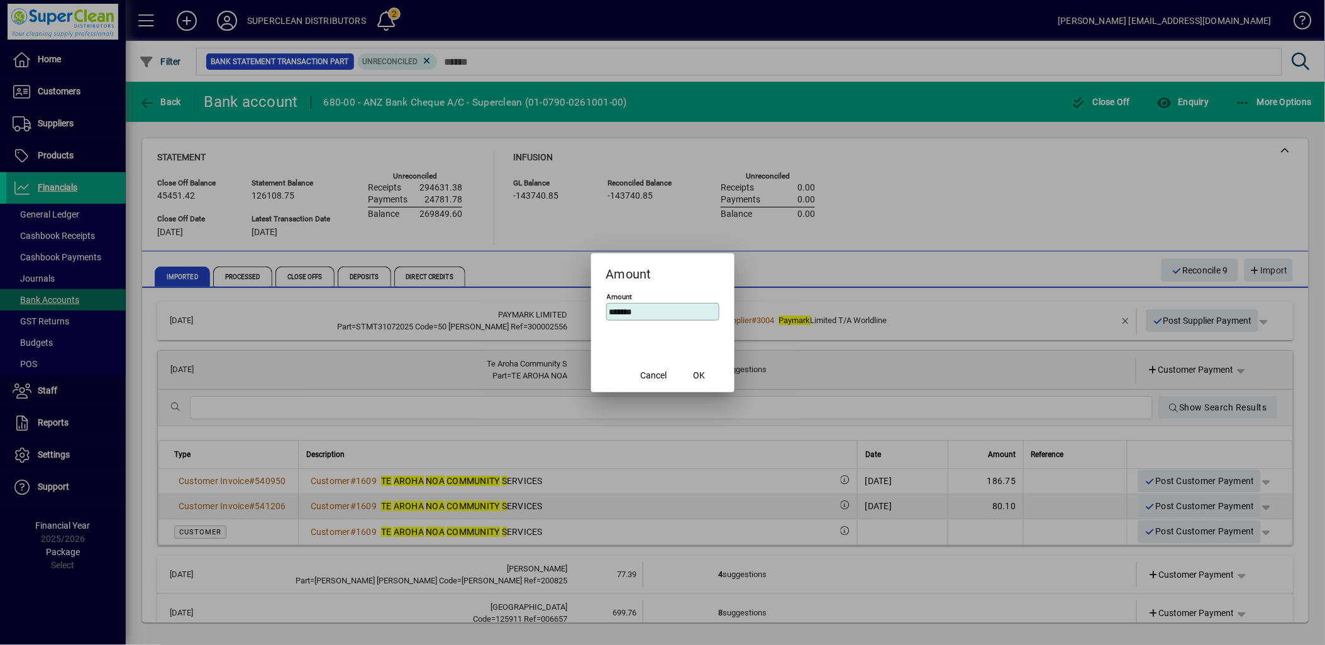
drag, startPoint x: 657, startPoint y: 316, endPoint x: 549, endPoint y: 315, distance: 107.6
click at [549, 315] on div "Amount Amount ******* Cancel OK" at bounding box center [662, 322] width 1325 height 645
type input "******"
click at [694, 381] on span "OK" at bounding box center [699, 375] width 12 height 13
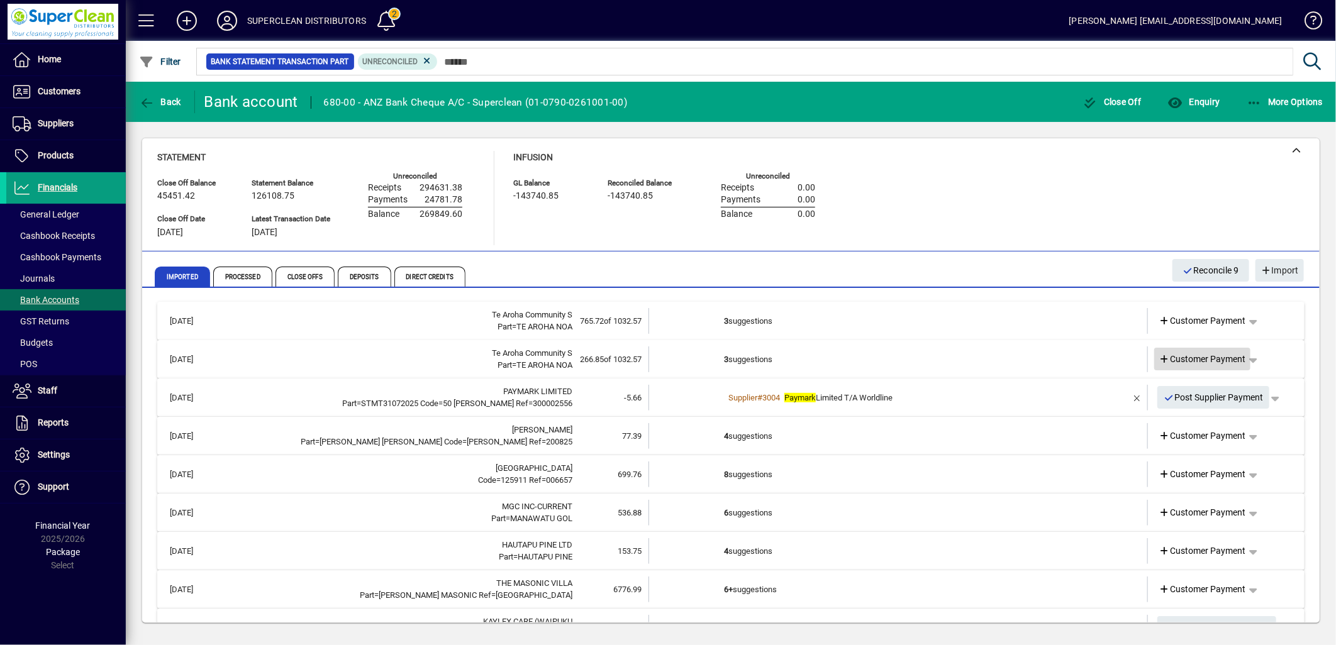
click at [1172, 359] on span "Customer Payment" at bounding box center [1202, 359] width 87 height 13
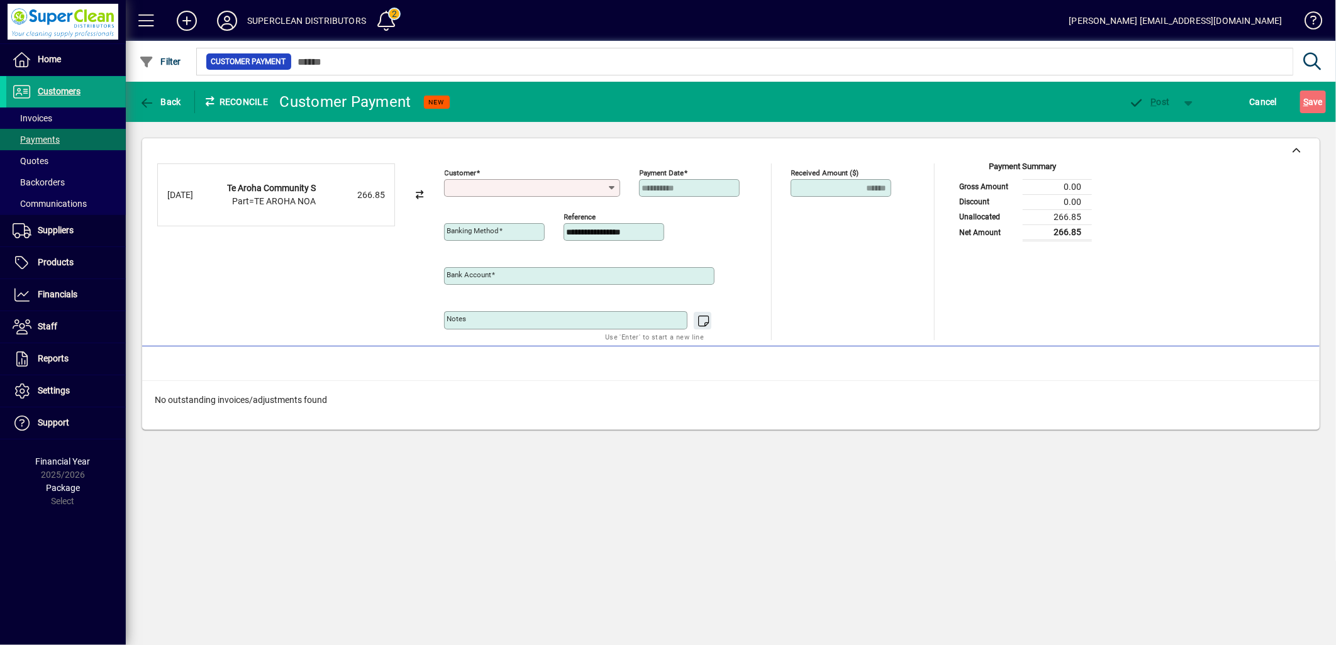
type input "**********"
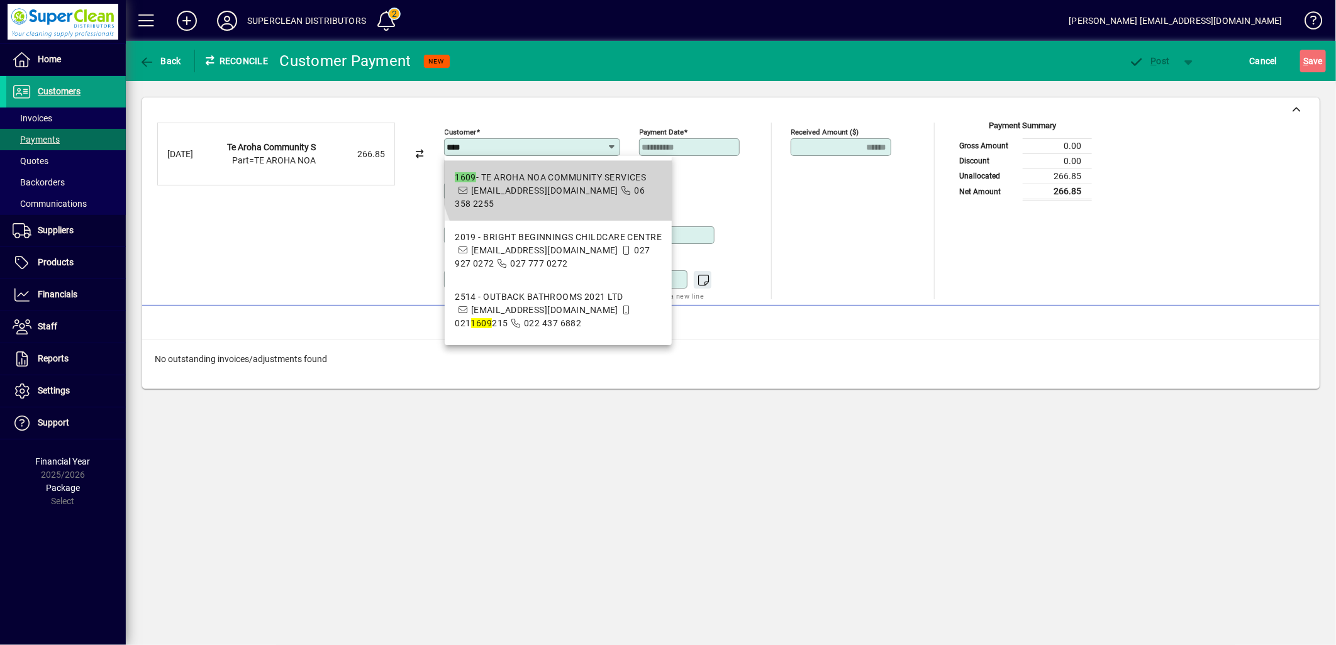
click at [576, 168] on mat-option "1609 - TE AROHA NOA COMMUNITY SERVICES finance@tearohanoa.org.nz 06 358 2255" at bounding box center [558, 191] width 227 height 60
type input "**********"
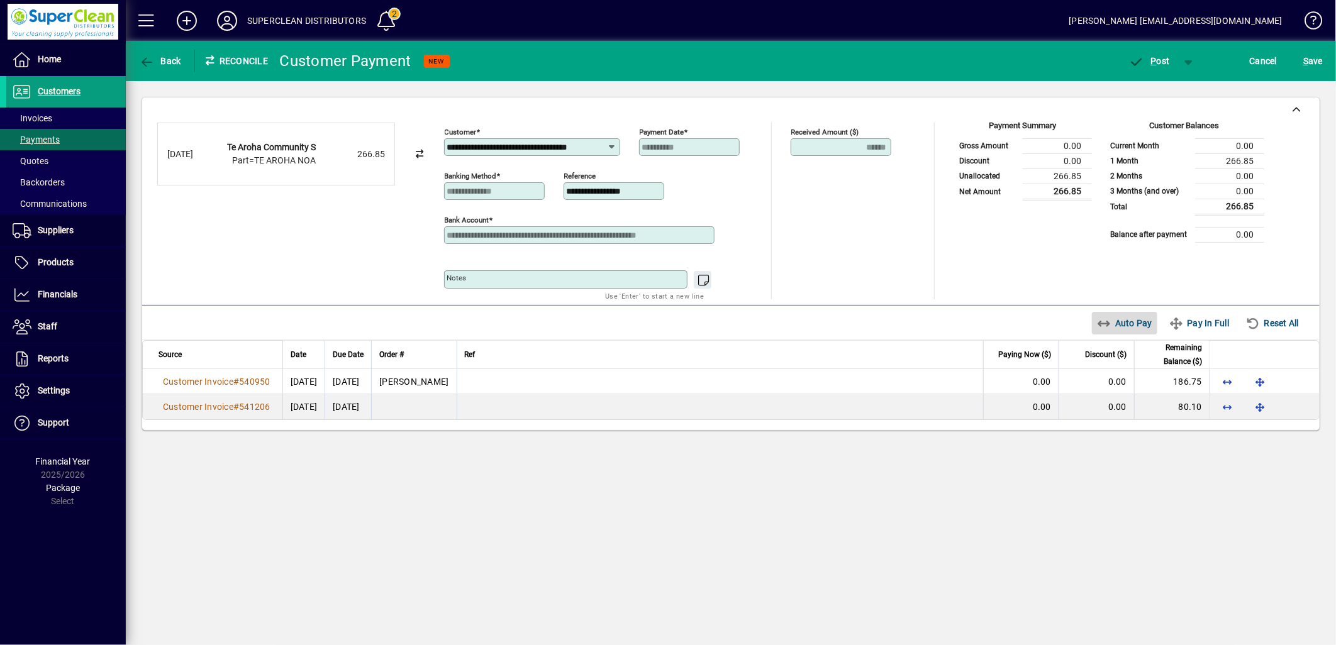
click at [1131, 330] on span "Auto Pay" at bounding box center [1125, 323] width 56 height 20
click at [1150, 66] on span "button" at bounding box center [1149, 61] width 53 height 30
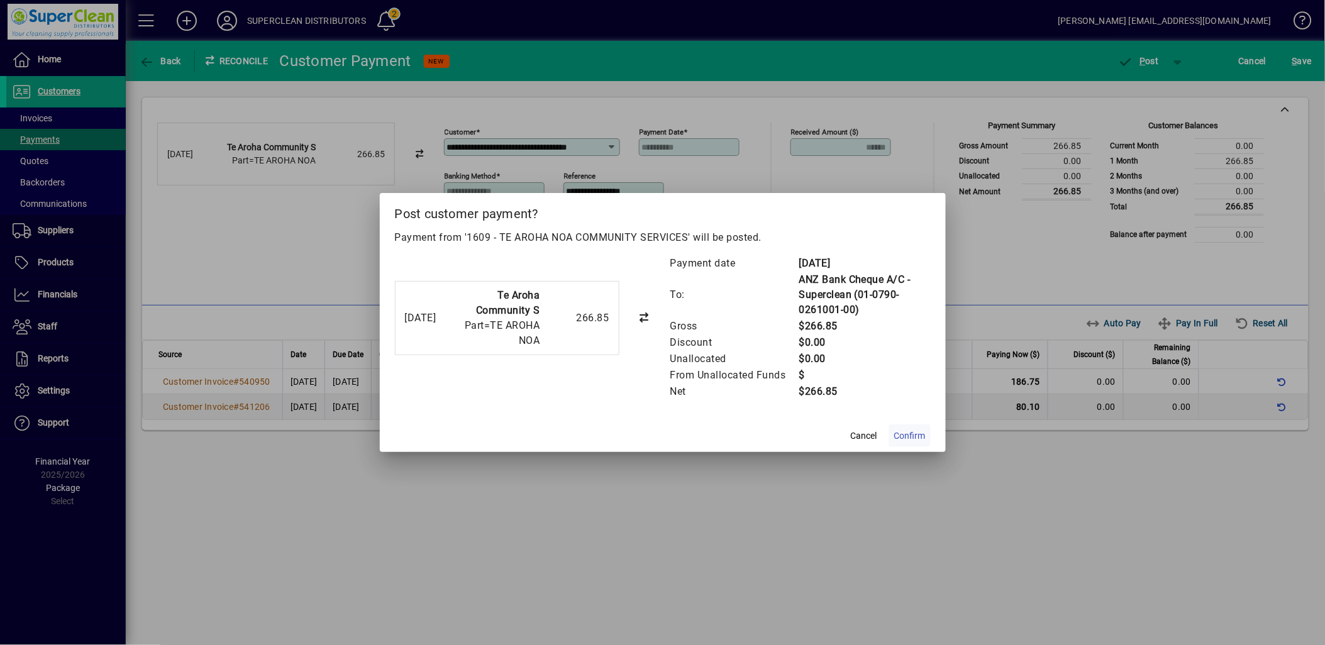
click at [911, 435] on span "Confirm" at bounding box center [909, 436] width 31 height 13
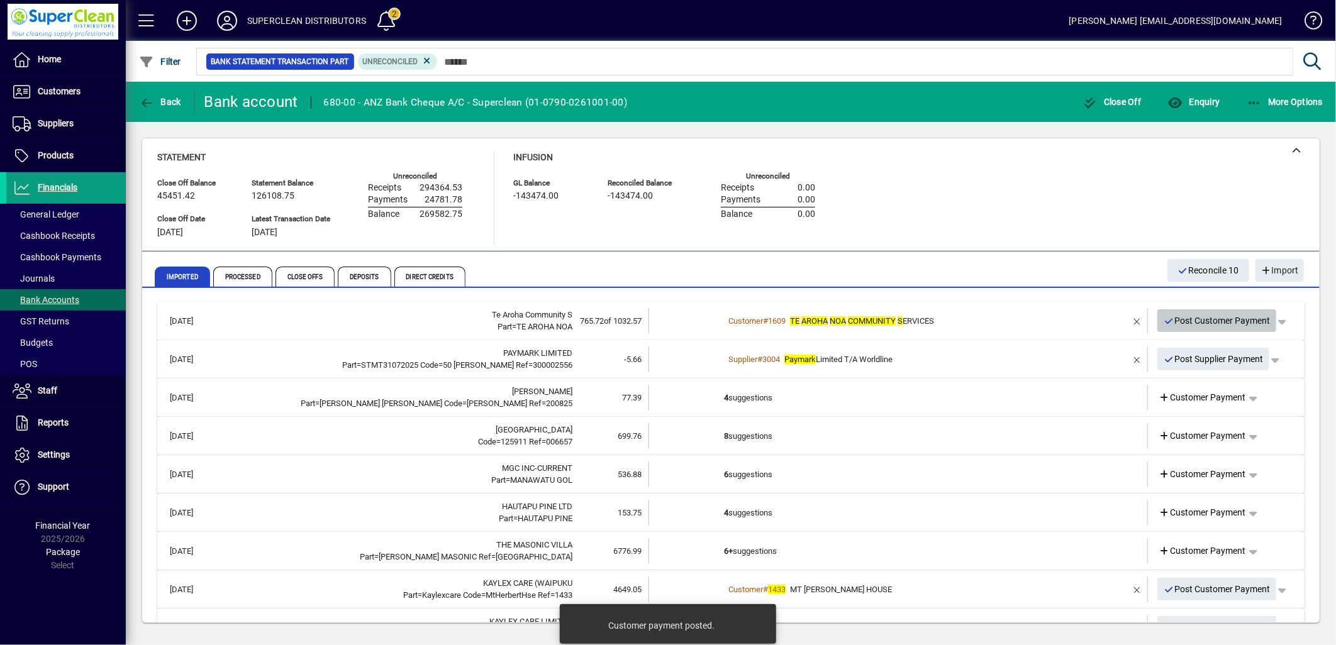
click at [1211, 320] on span "Post Customer Payment" at bounding box center [1217, 321] width 107 height 21
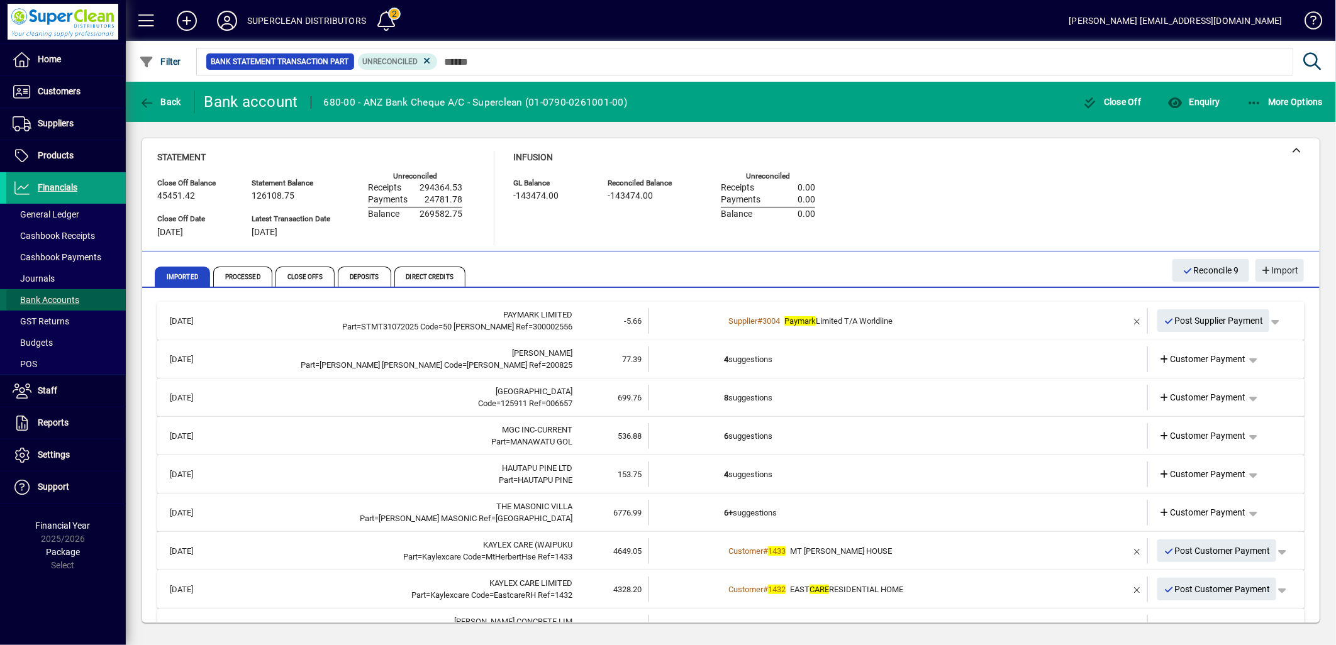
click at [47, 298] on span "Bank Accounts" at bounding box center [46, 300] width 67 height 10
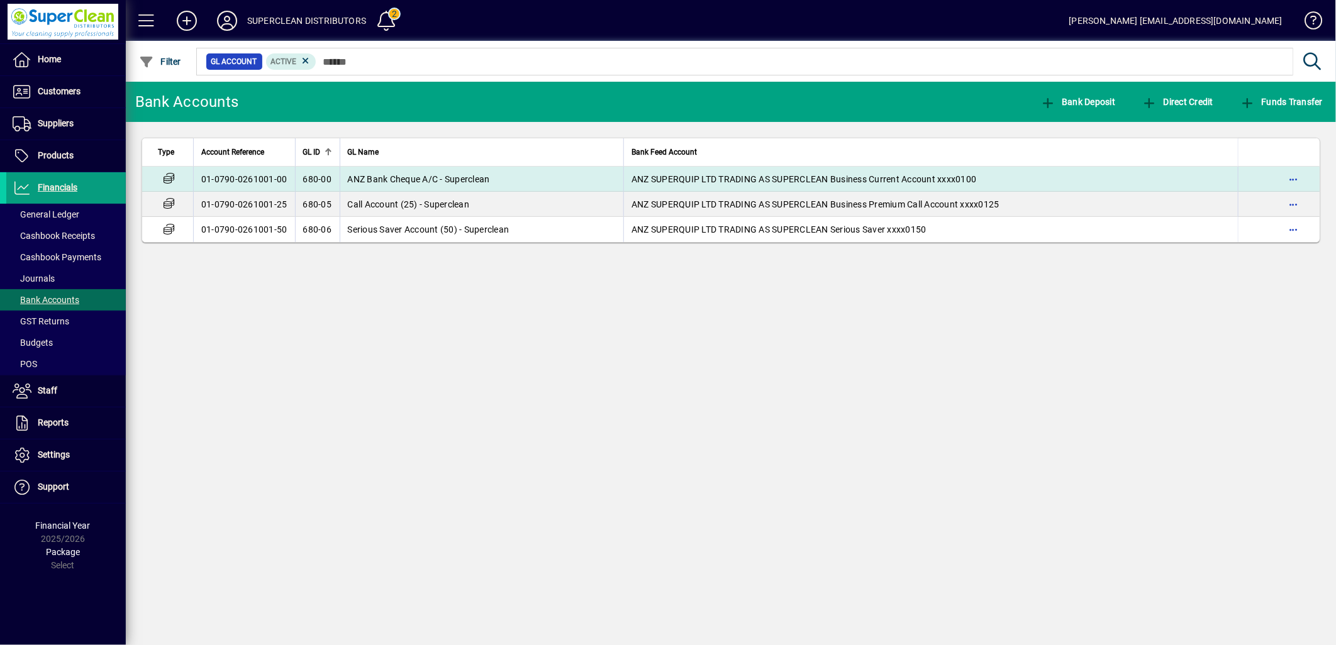
click at [287, 186] on td "01-0790-0261001-00" at bounding box center [244, 179] width 102 height 25
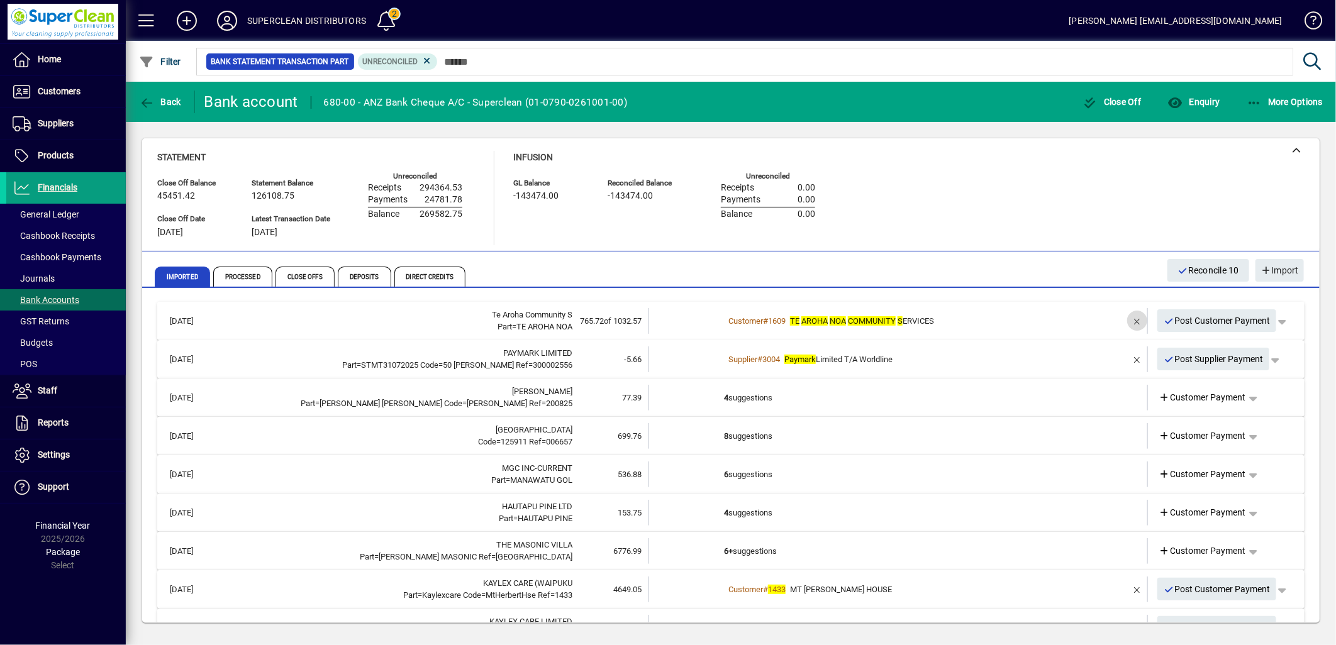
click at [1125, 316] on span "button" at bounding box center [1137, 321] width 30 height 30
click at [1209, 323] on span "Customer Payment" at bounding box center [1202, 320] width 87 height 13
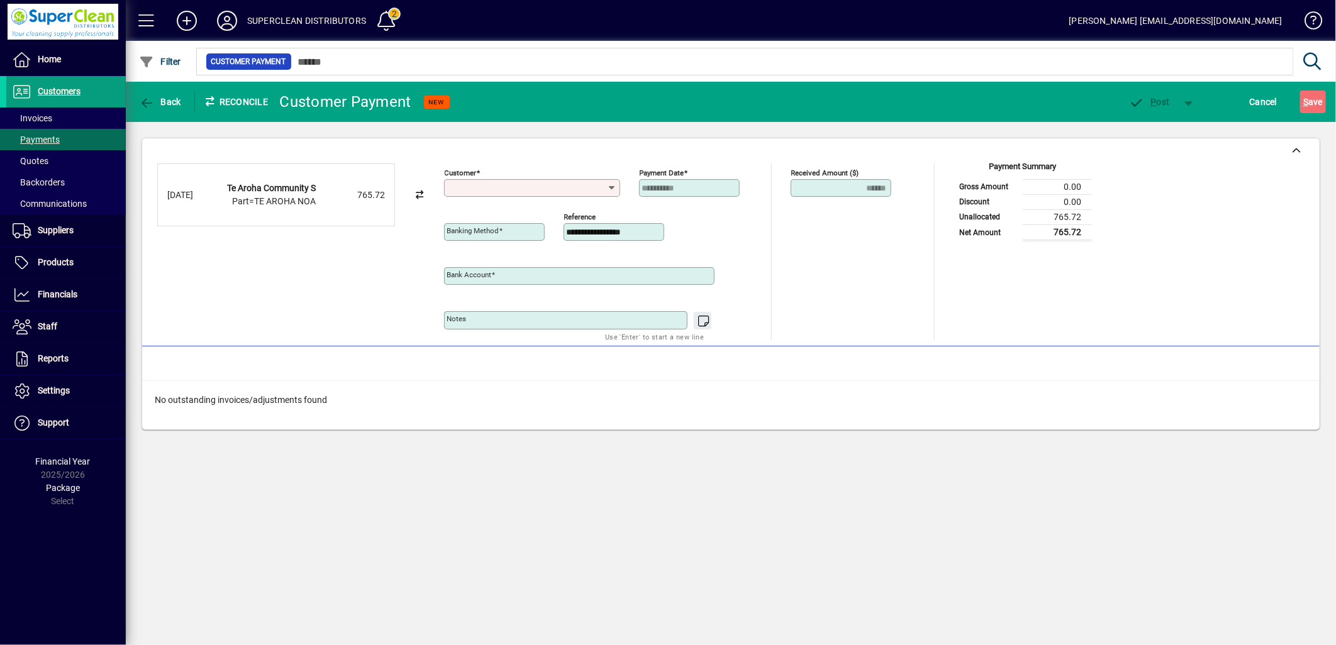
type input "**********"
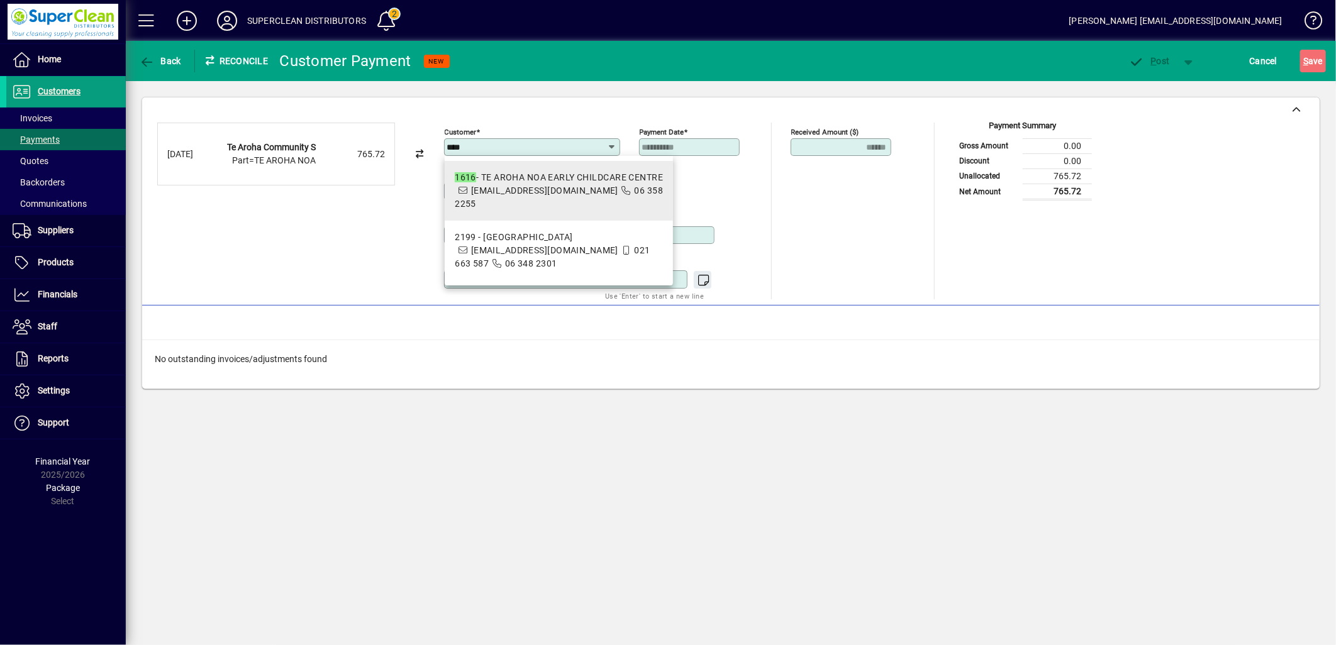
click at [556, 182] on div "1616 - TE AROHA NOA EARLY CHILDCARE CENTRE" at bounding box center [559, 177] width 208 height 13
type input "**********"
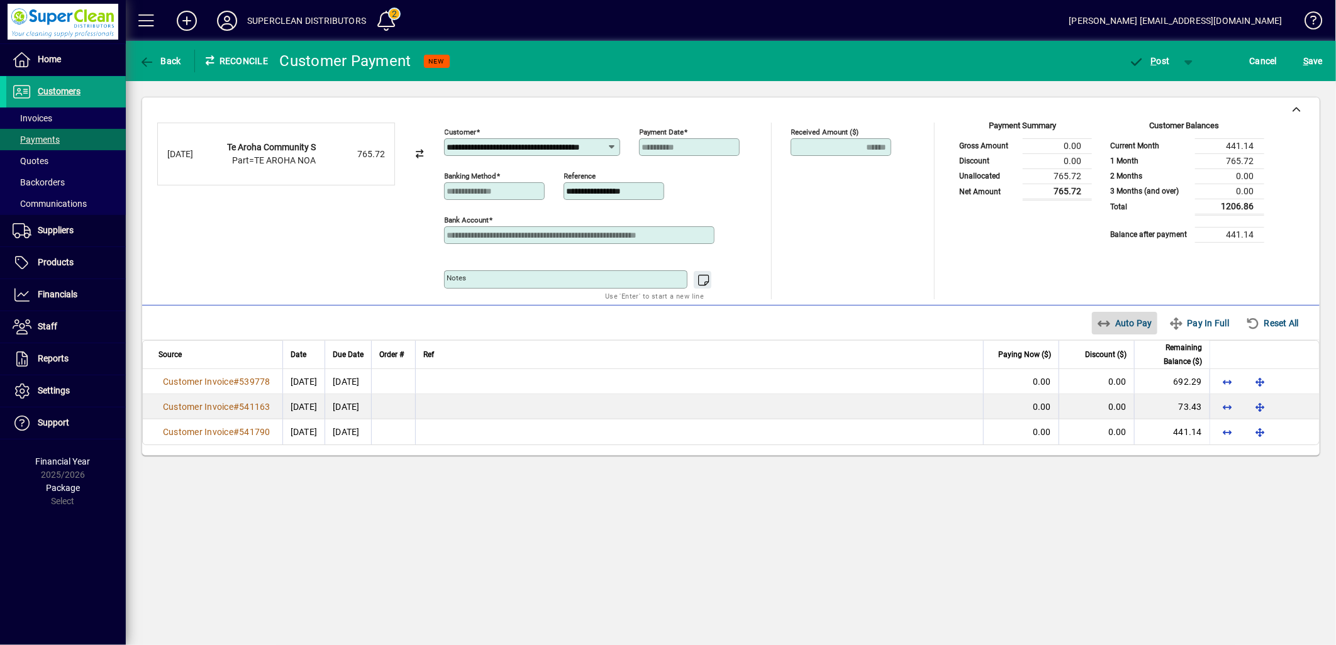
click at [1115, 324] on span "Auto Pay" at bounding box center [1125, 323] width 56 height 20
click at [1166, 68] on span "button" at bounding box center [1149, 61] width 53 height 30
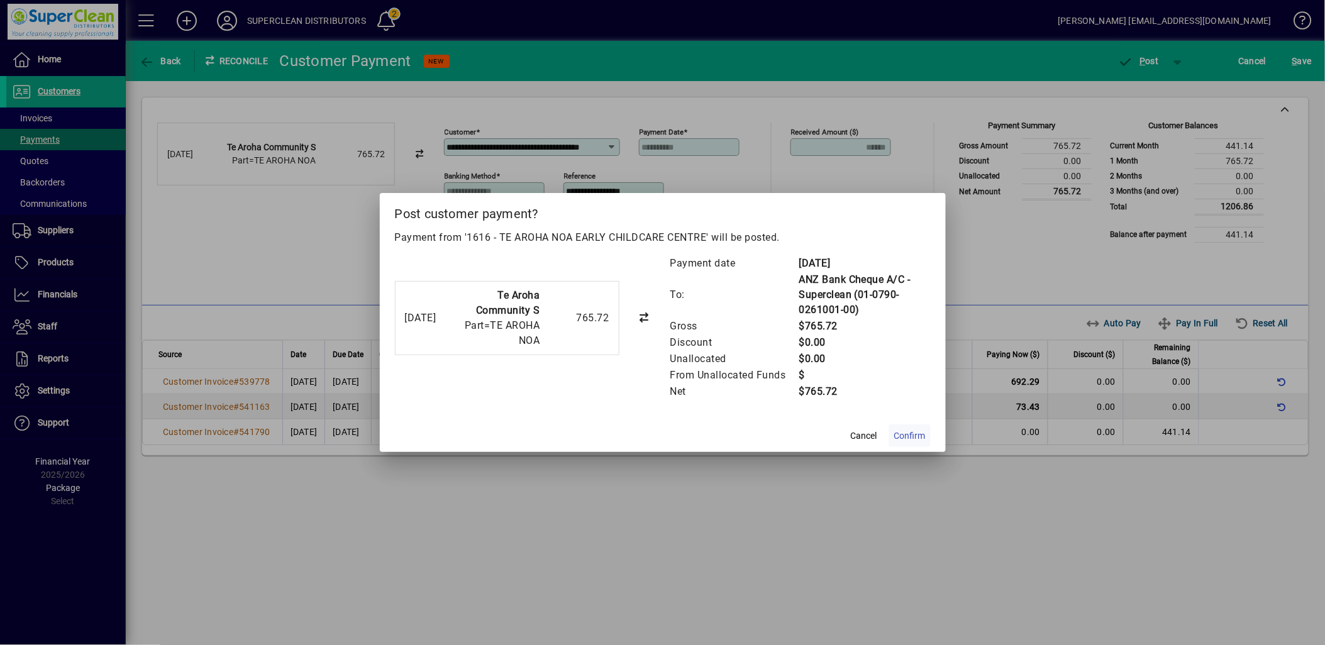
click at [896, 435] on span "Confirm" at bounding box center [909, 436] width 31 height 13
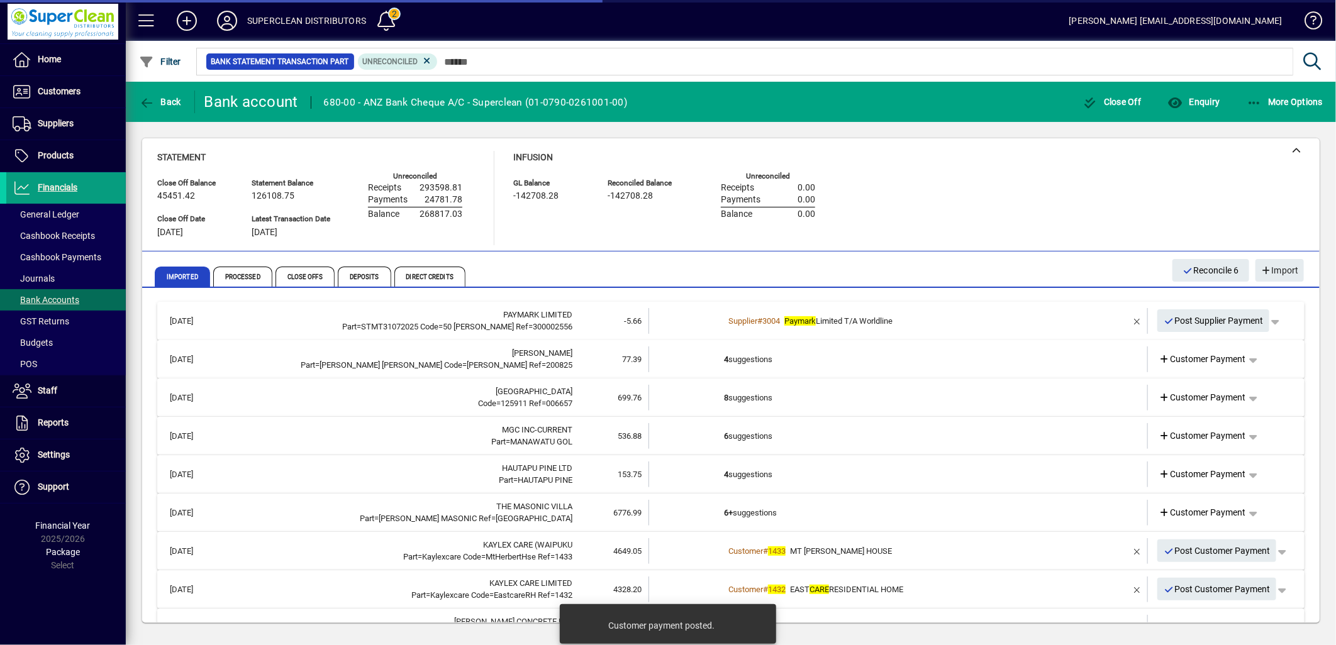
click at [735, 357] on td "4 suggestions" at bounding box center [899, 360] width 350 height 26
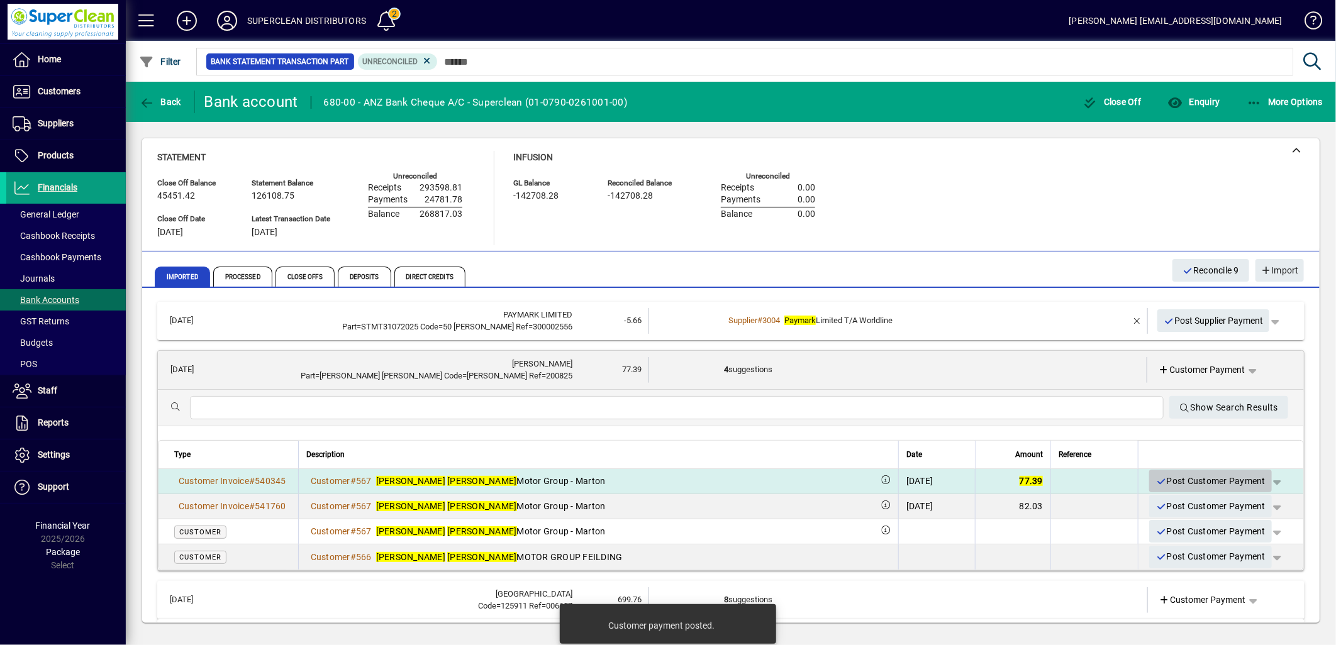
click at [1175, 482] on span "Post Customer Payment" at bounding box center [1210, 481] width 110 height 21
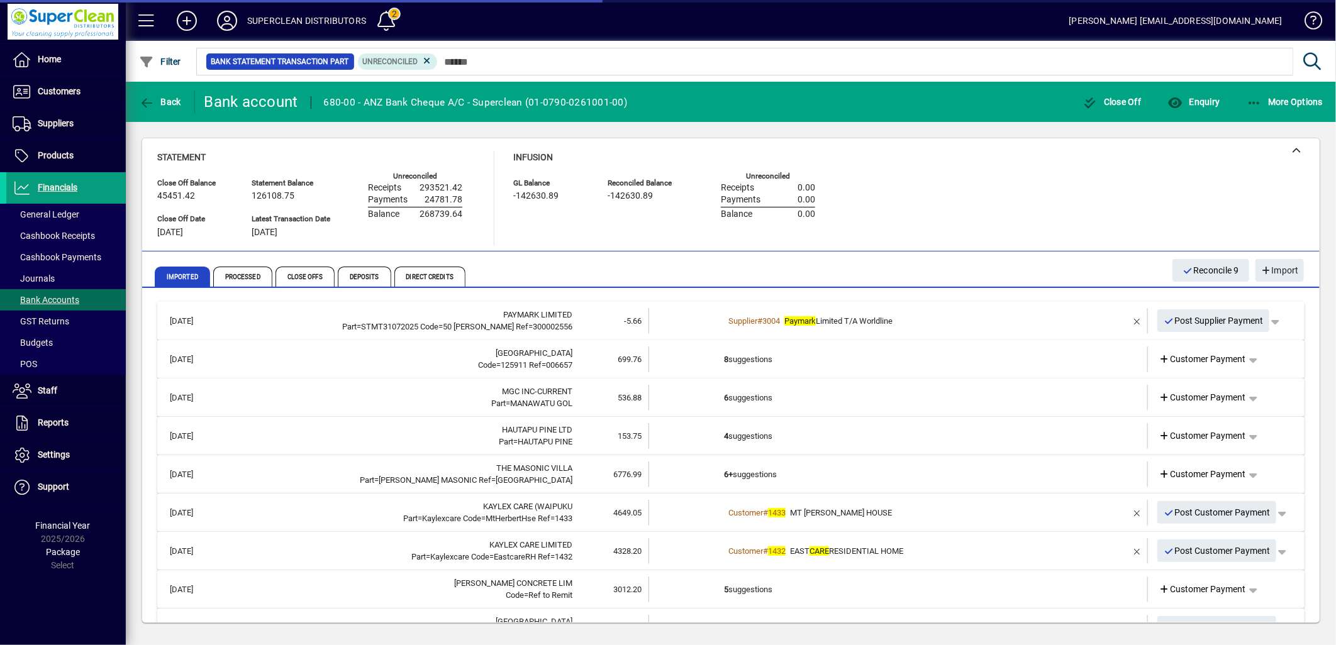
click at [741, 360] on td "8 suggestions" at bounding box center [899, 360] width 350 height 26
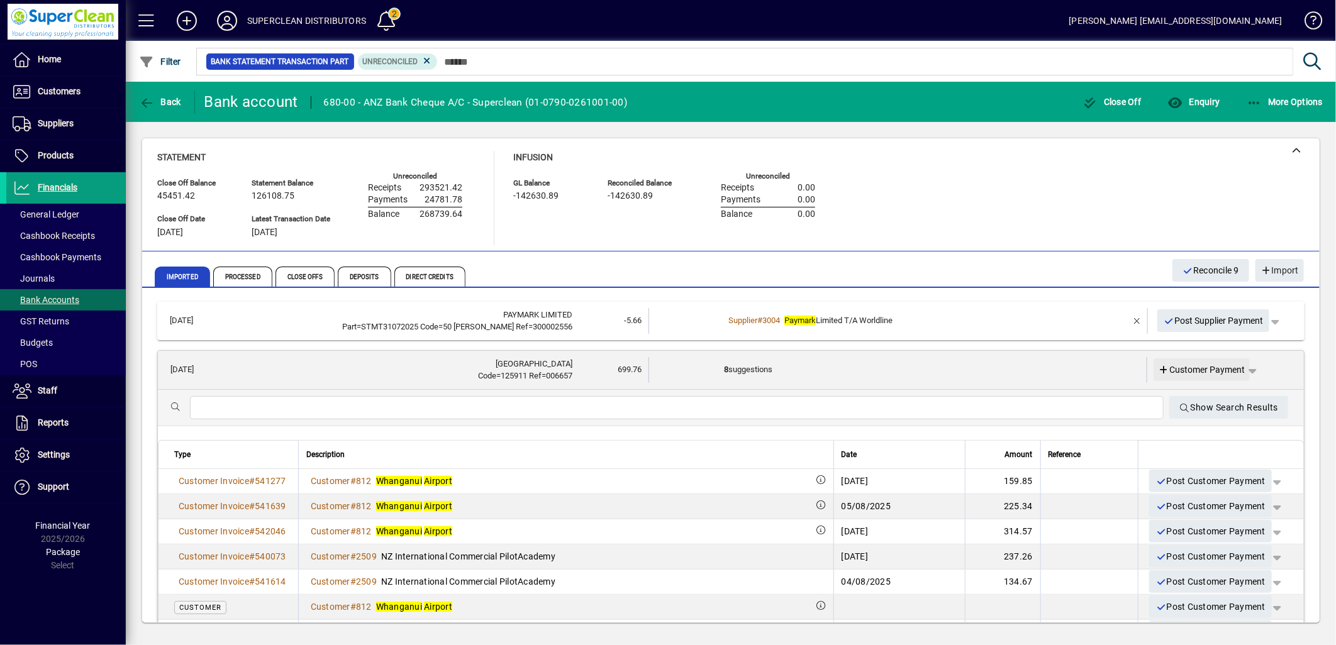
click at [1199, 376] on span at bounding box center [1201, 370] width 97 height 30
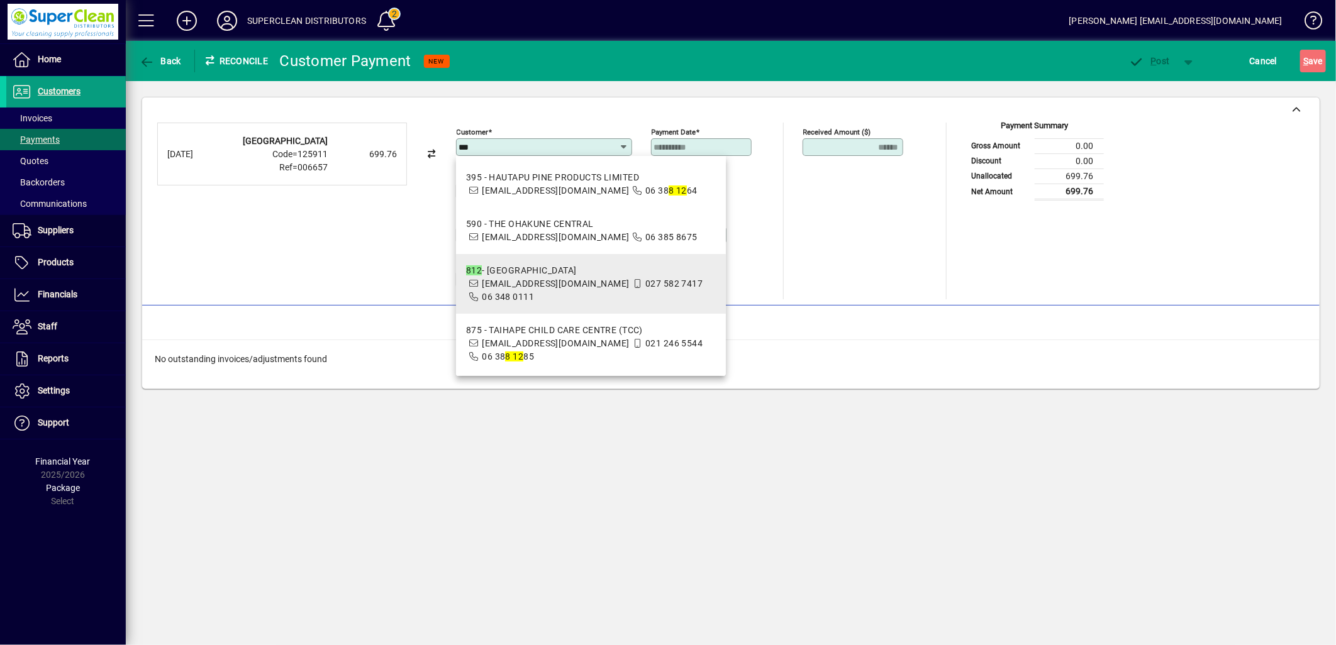
click at [480, 287] on span "[EMAIL_ADDRESS][DOMAIN_NAME]" at bounding box center [548, 284] width 164 height 10
type input "**********"
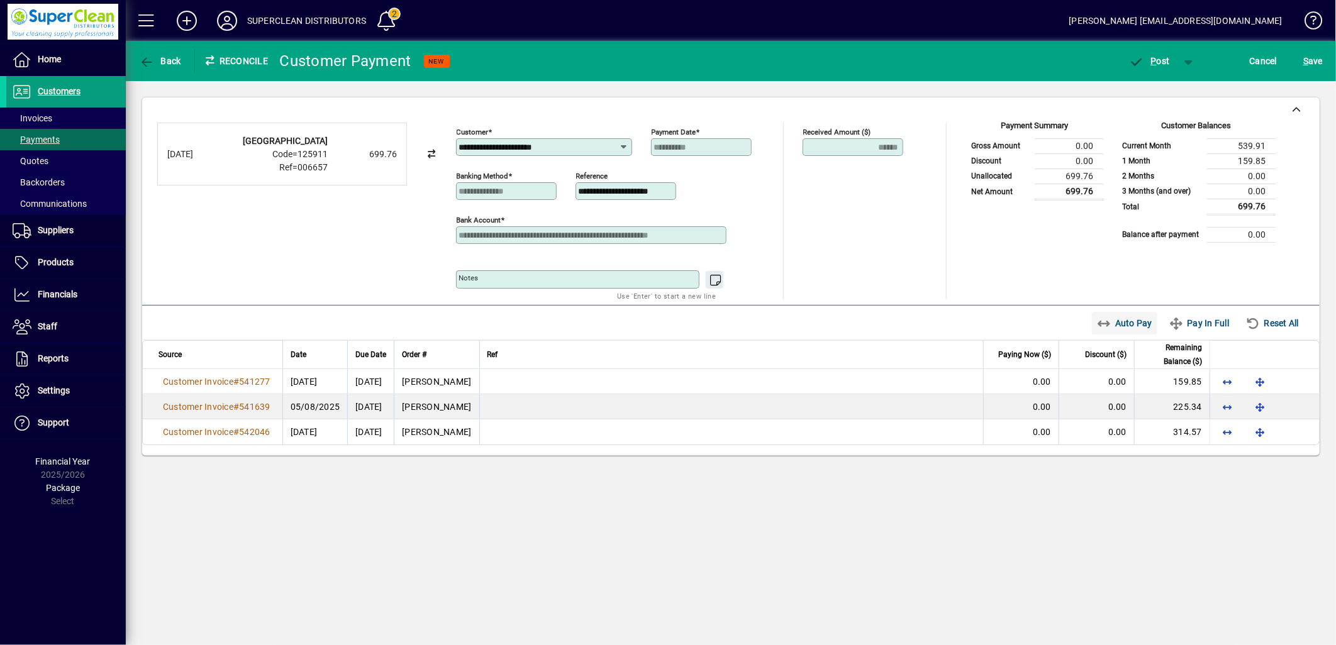
click at [1130, 333] on span "Auto Pay" at bounding box center [1125, 323] width 56 height 20
click at [1153, 59] on span "P" at bounding box center [1154, 61] width 6 height 10
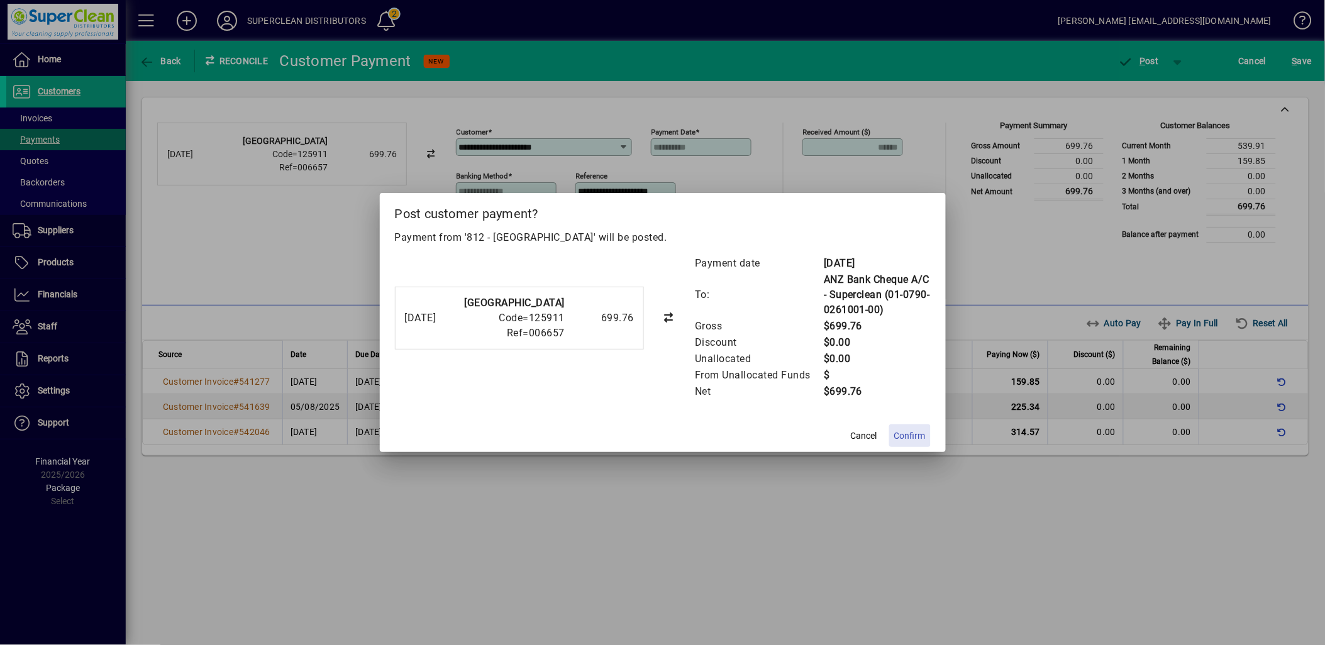
click at [918, 432] on span "Confirm" at bounding box center [909, 436] width 31 height 13
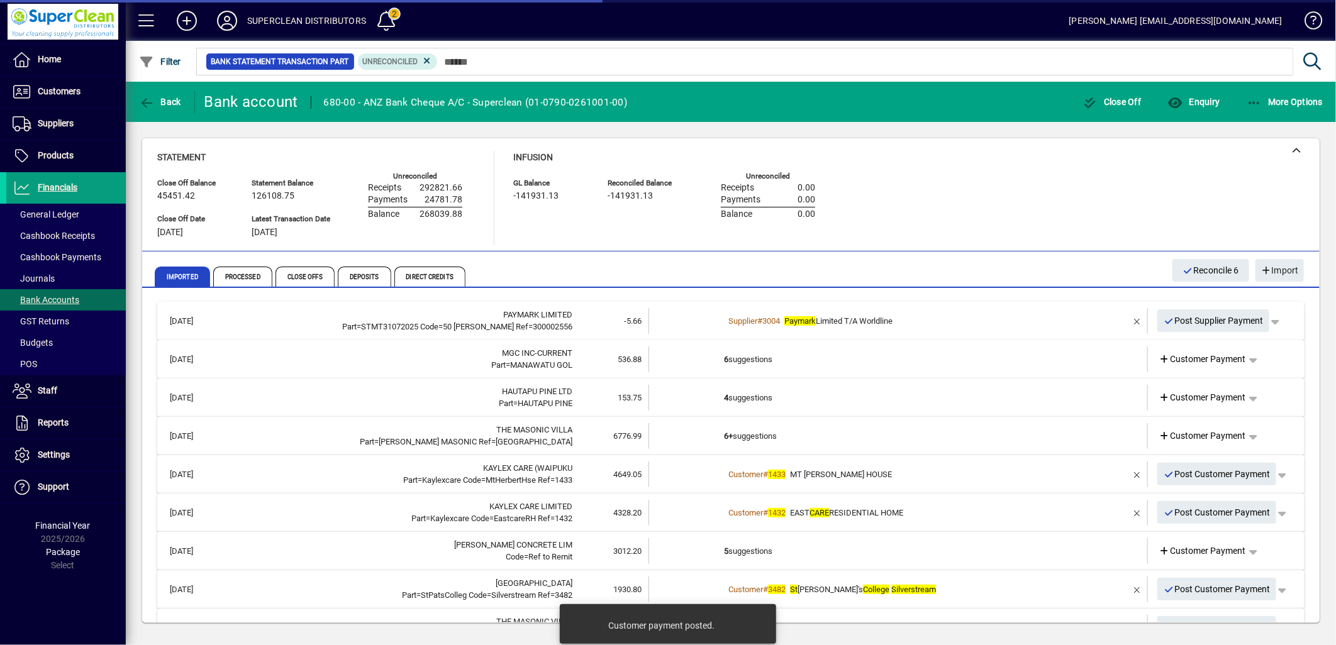
click at [750, 360] on td "6 suggestions" at bounding box center [899, 360] width 350 height 26
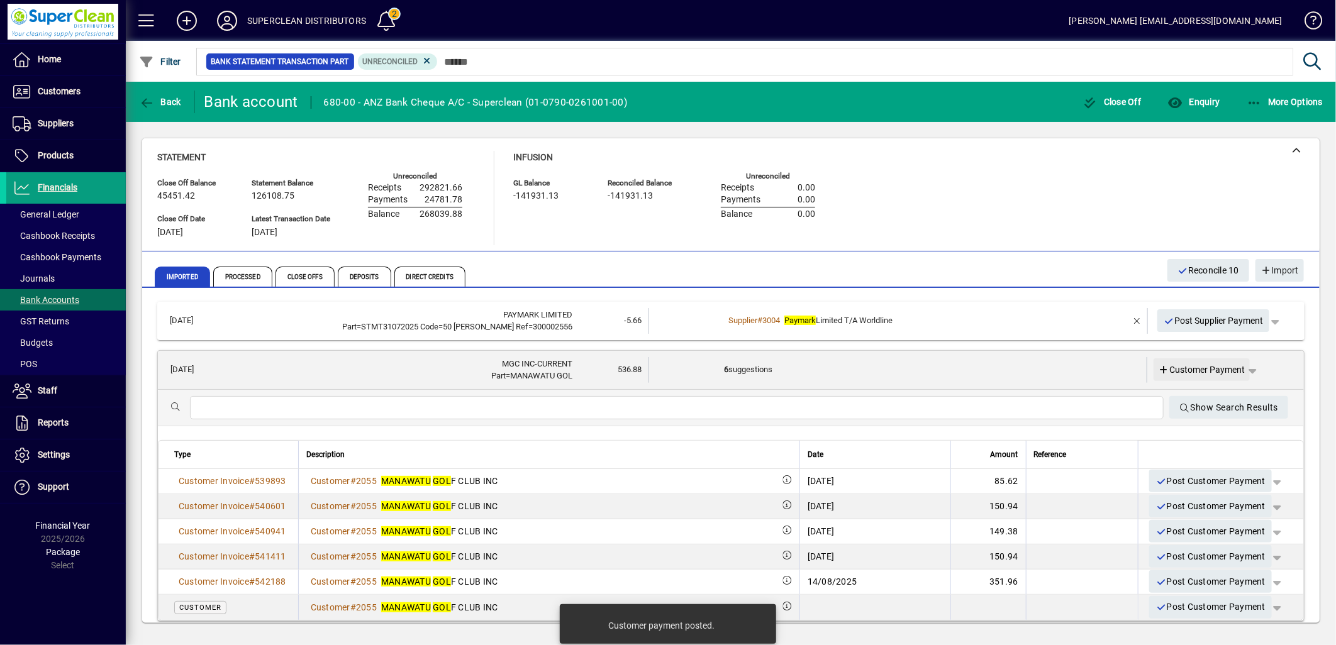
click at [1194, 371] on span "Customer Payment" at bounding box center [1202, 370] width 87 height 13
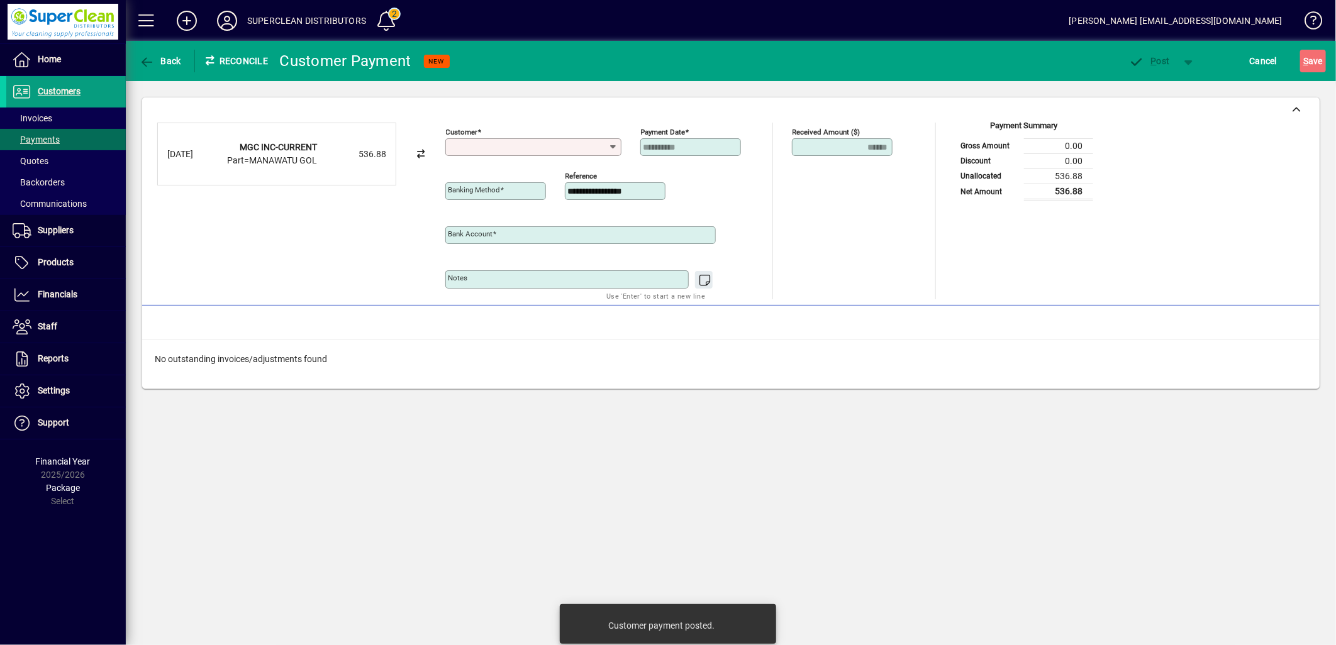
type input "**********"
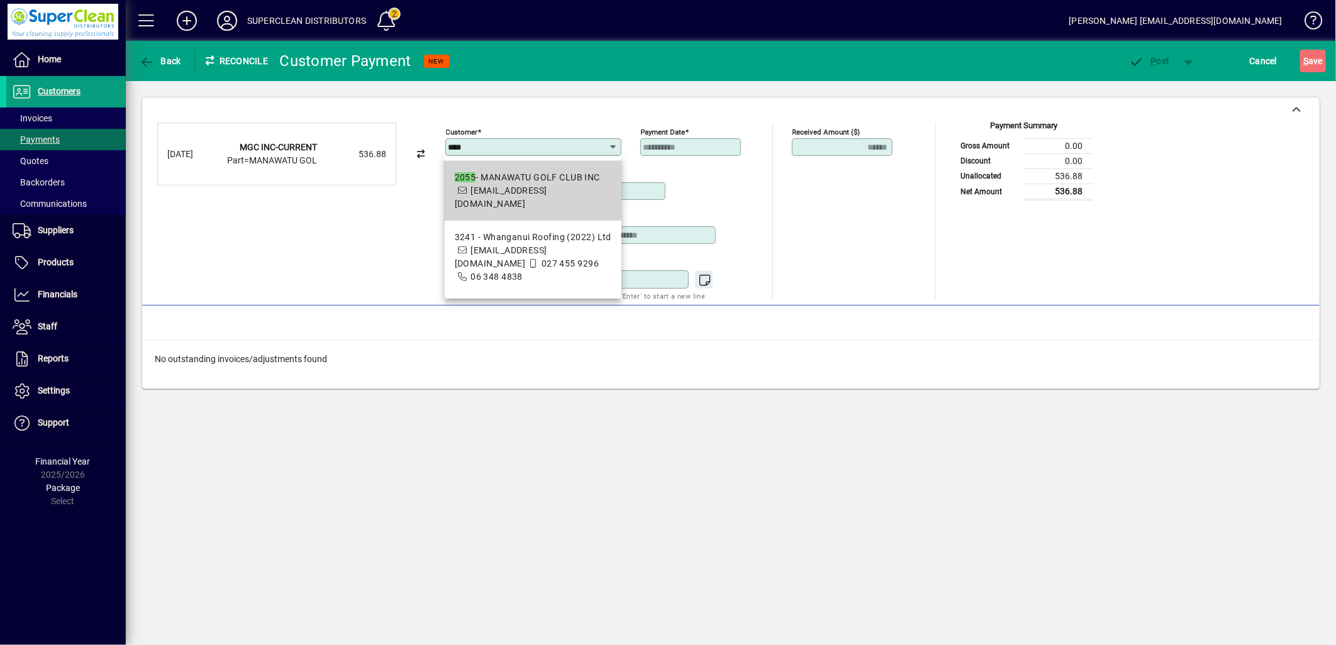
click at [555, 196] on span "2055 - MANAWATU GOLF CLUB INC accounts@manawatugolfclub.com" at bounding box center [533, 191] width 157 height 40
type input "**********"
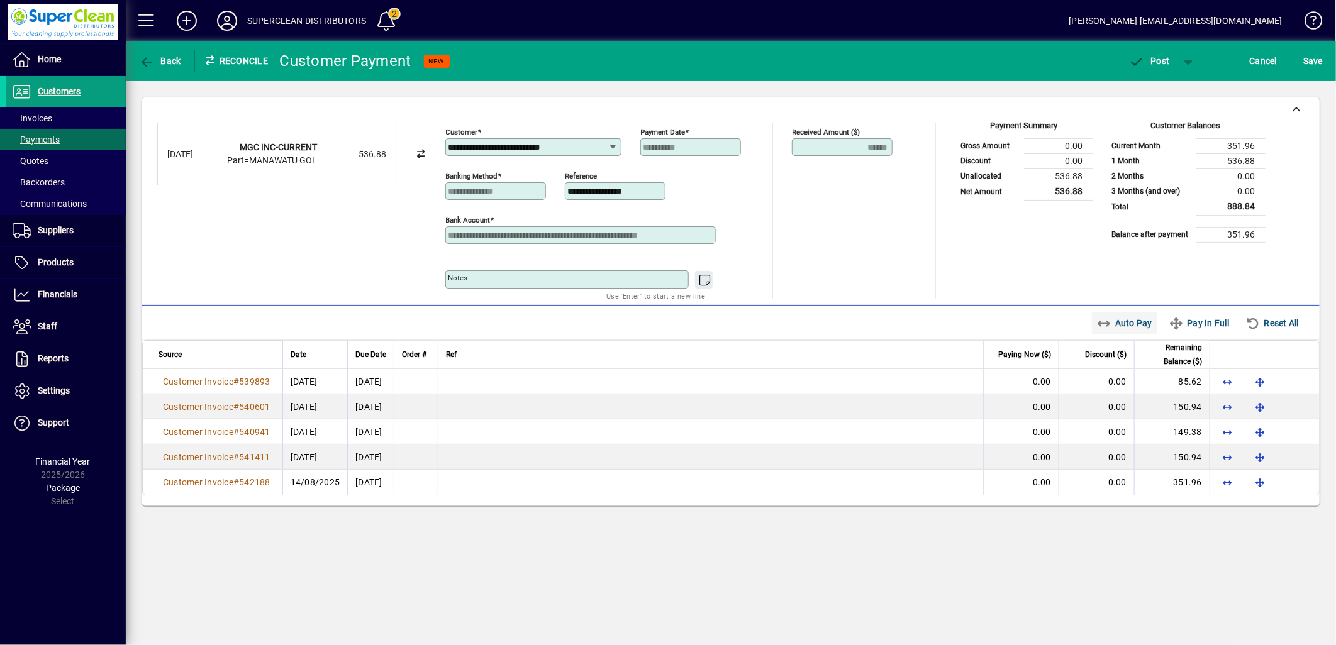
click at [1131, 328] on span "Auto Pay" at bounding box center [1125, 323] width 56 height 20
click at [1152, 61] on span "P" at bounding box center [1154, 61] width 6 height 10
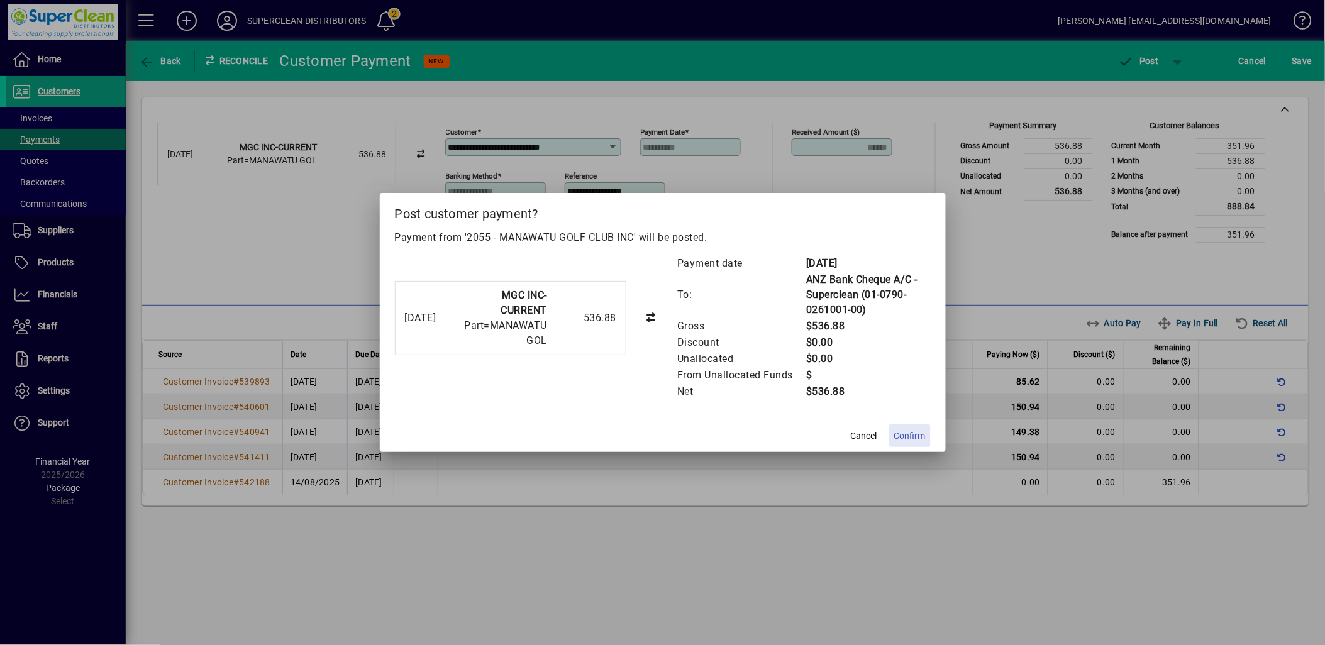
click at [907, 436] on span "Confirm" at bounding box center [909, 436] width 31 height 13
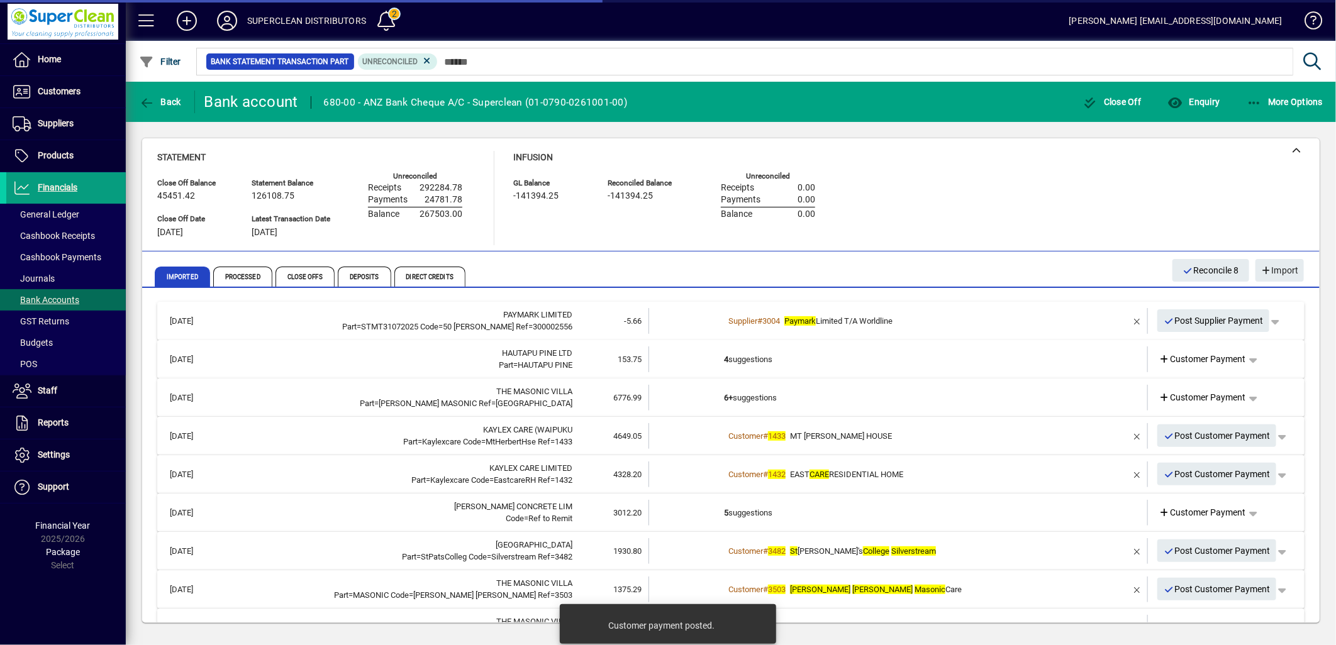
click at [769, 361] on td "4 suggestions" at bounding box center [899, 360] width 350 height 26
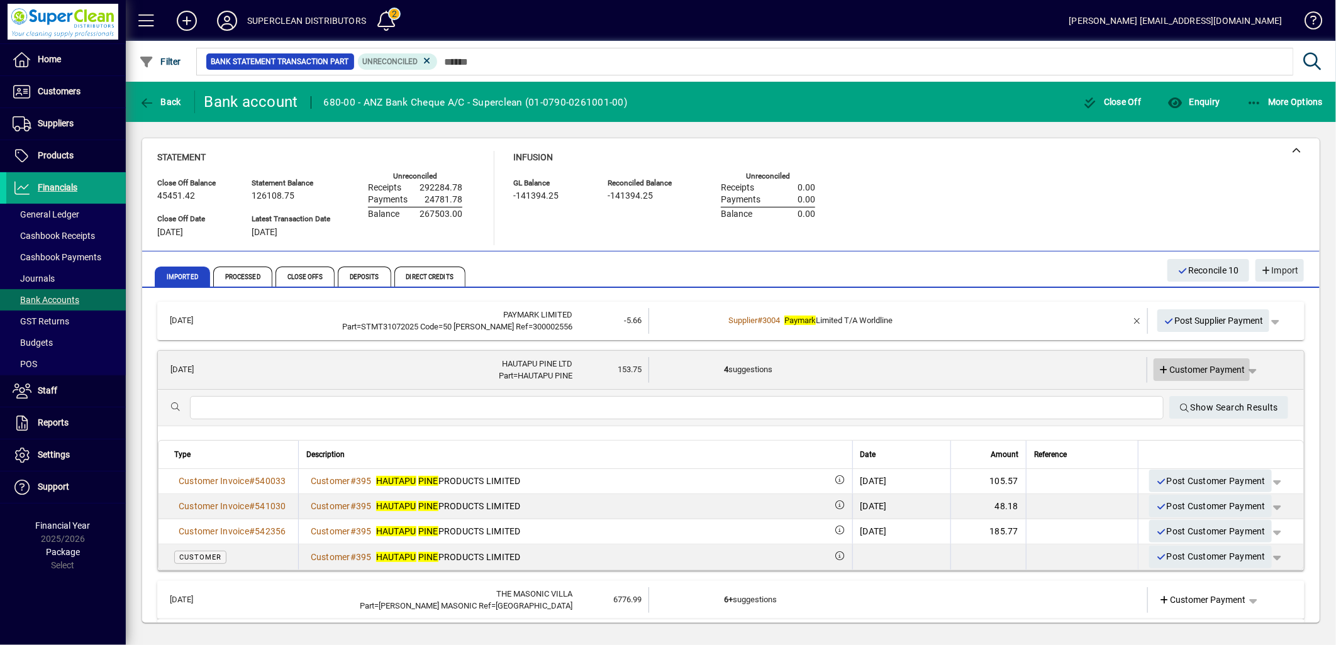
click at [1204, 374] on span "Customer Payment" at bounding box center [1202, 370] width 87 height 13
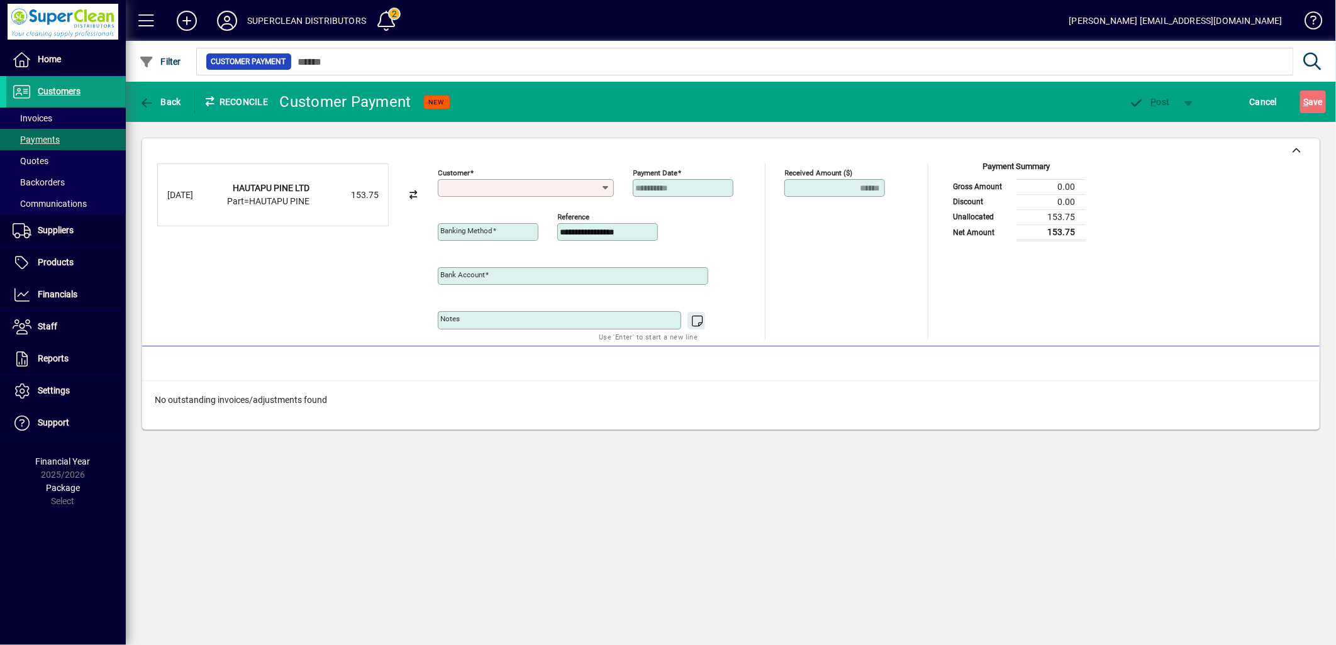
type input "**********"
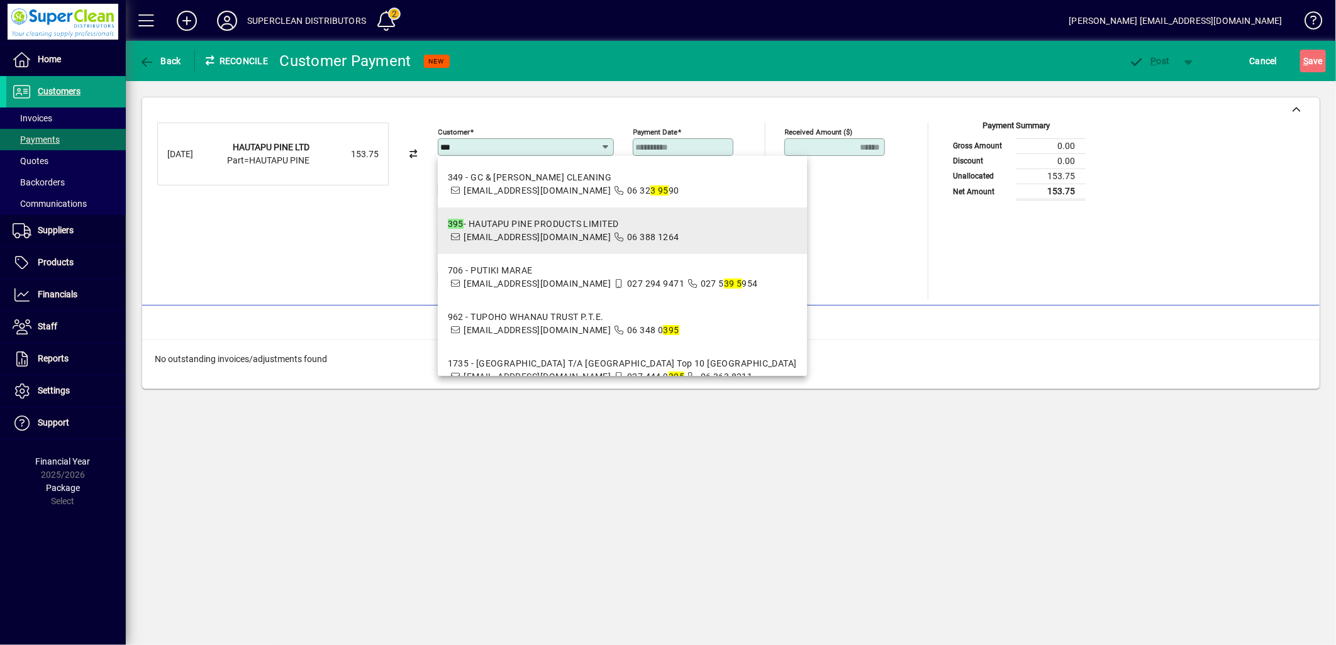
click at [514, 233] on span "accounts@hautapupine.co.nz" at bounding box center [537, 237] width 147 height 10
type input "**********"
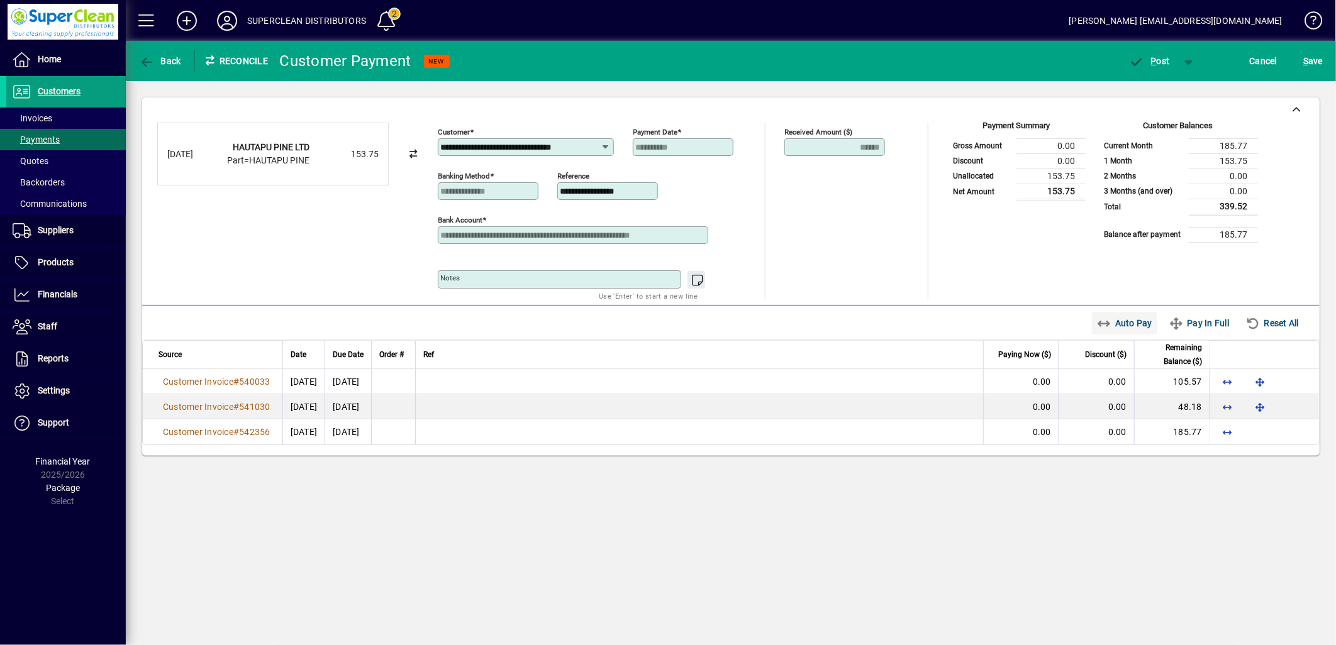
click at [1130, 331] on span "Auto Pay" at bounding box center [1125, 323] width 56 height 20
click at [1156, 67] on span "button" at bounding box center [1149, 61] width 53 height 30
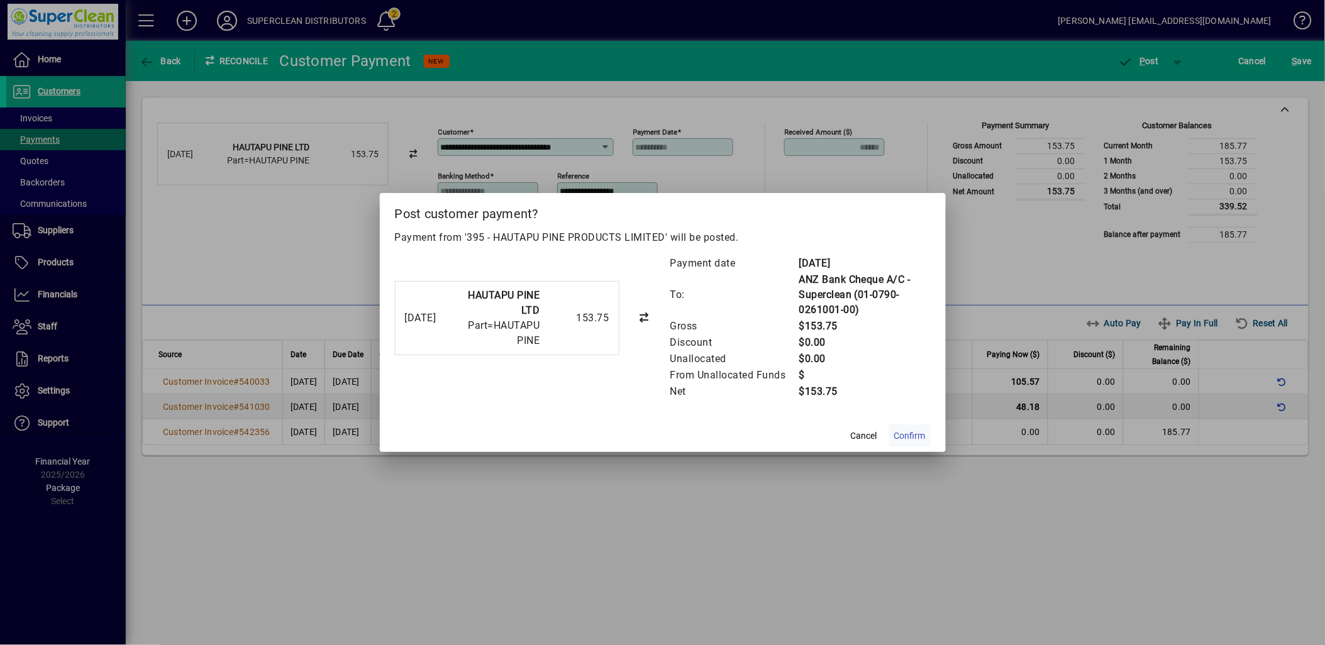
click at [908, 444] on span at bounding box center [910, 436] width 42 height 30
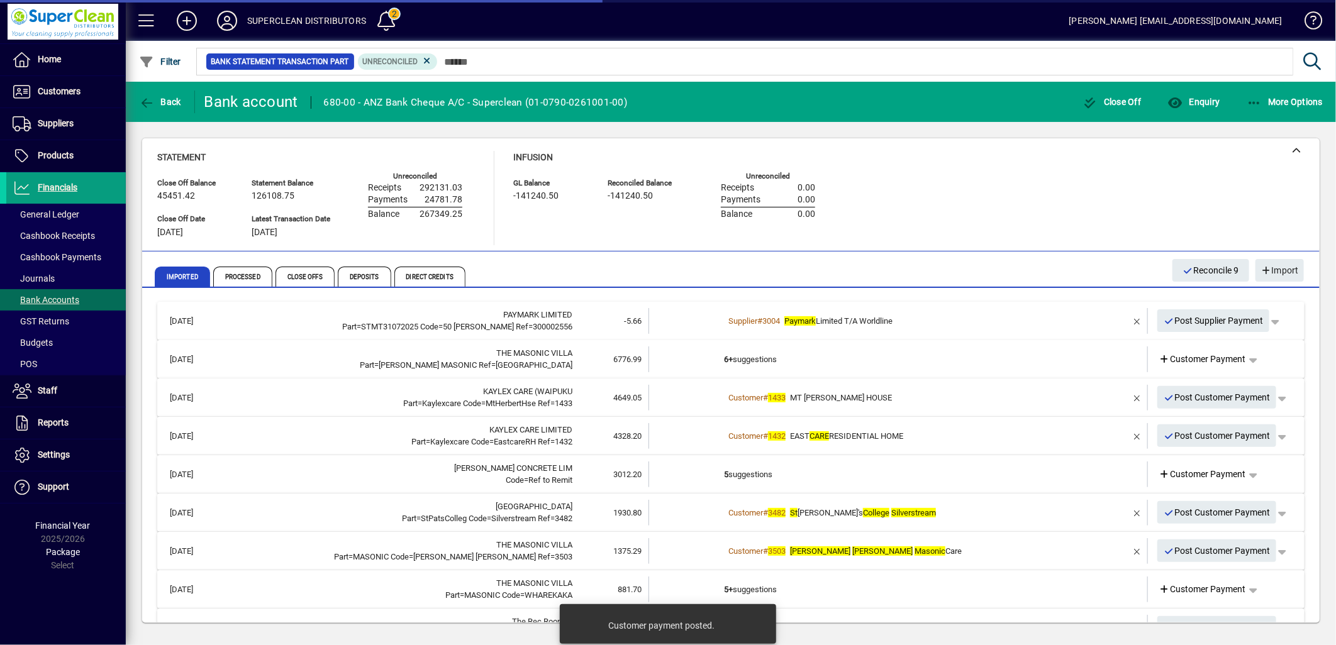
click at [755, 355] on td "6+ suggestions" at bounding box center [899, 360] width 350 height 26
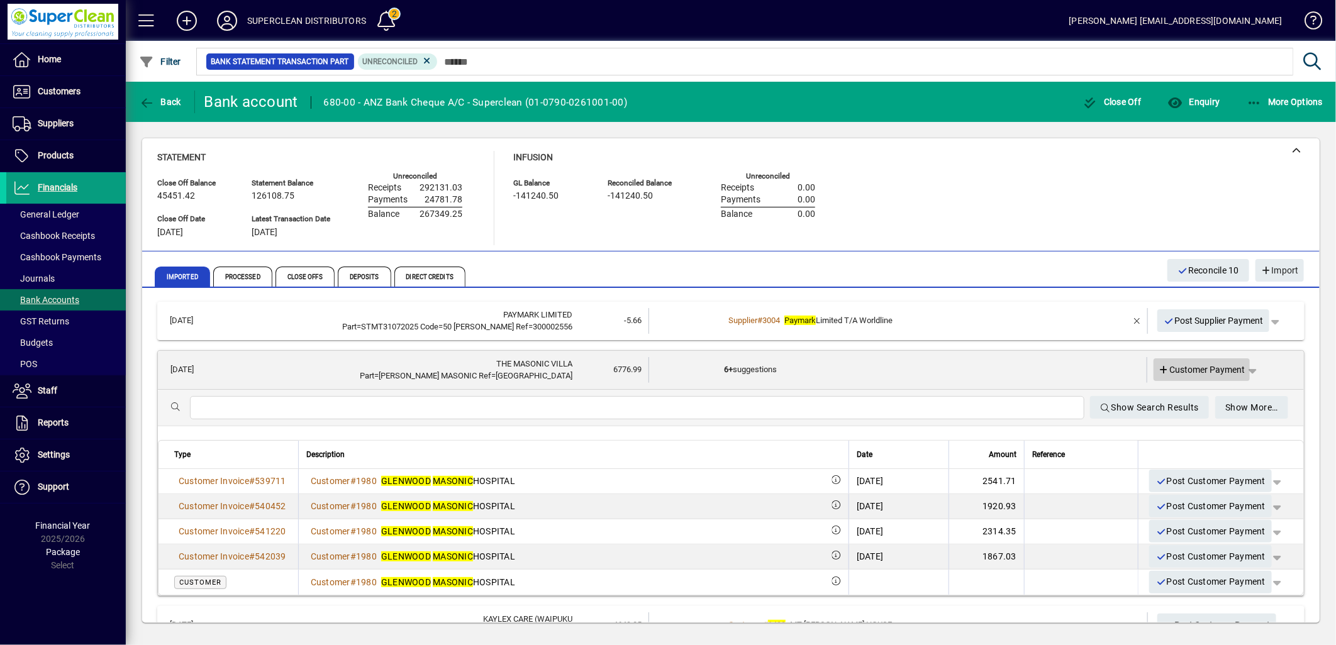
click at [1185, 371] on span "Customer Payment" at bounding box center [1202, 370] width 87 height 13
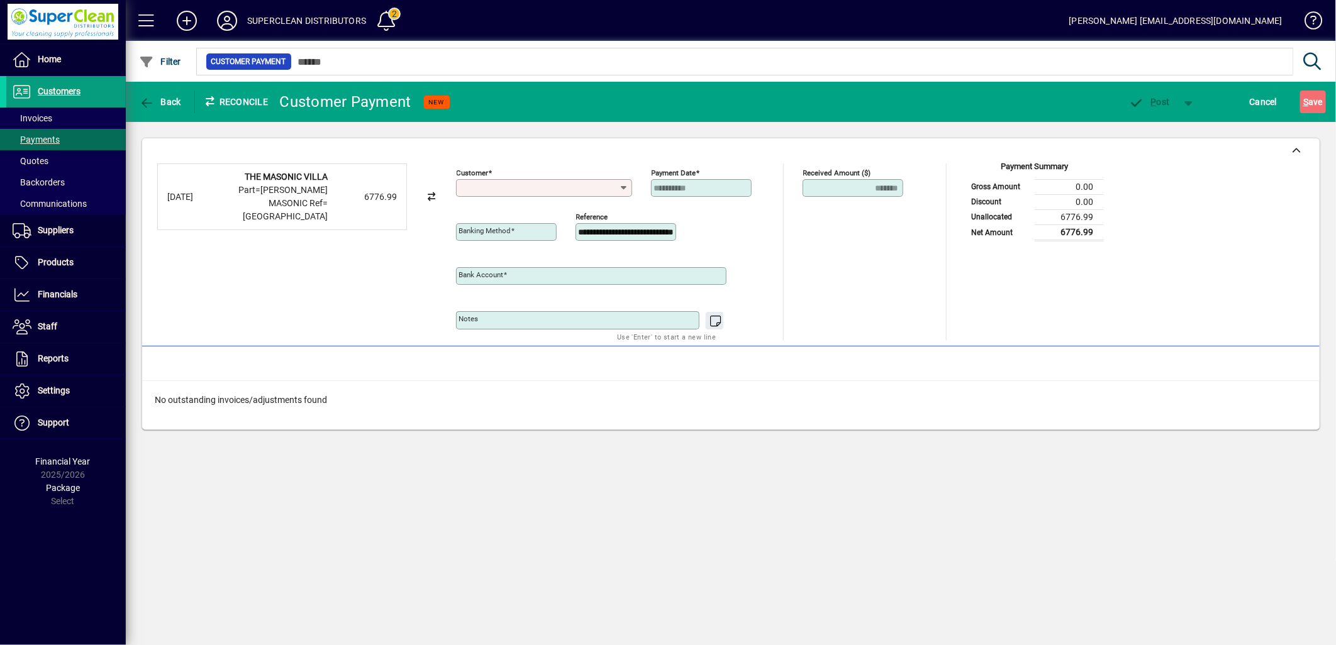
type input "**********"
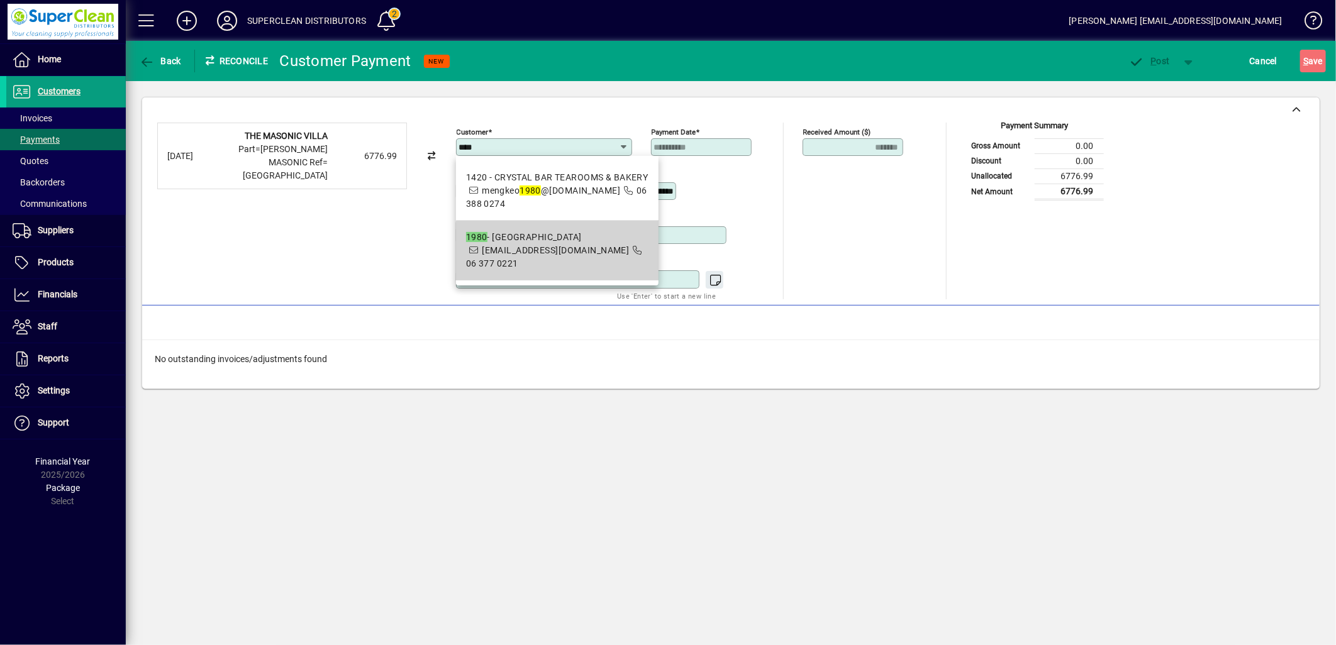
click at [587, 247] on span "gmhadmin.coordinator@masonicvillages.co.nz" at bounding box center [555, 250] width 147 height 10
type input "**********"
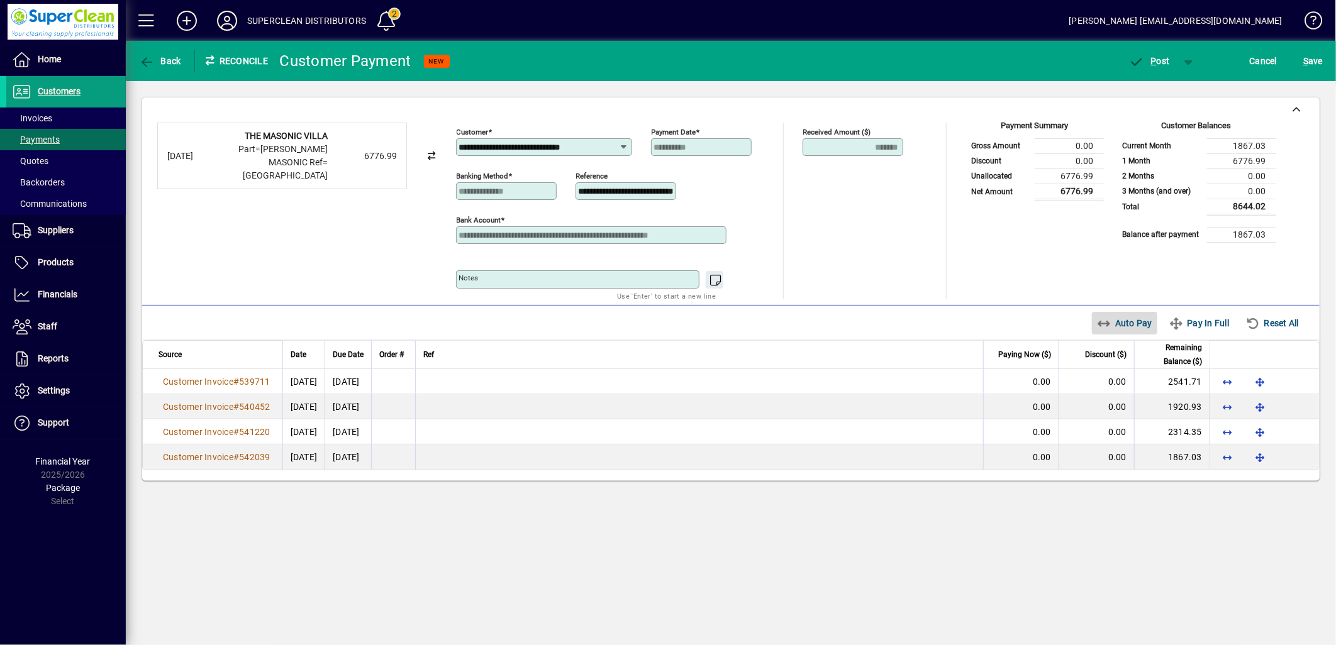
click at [1133, 322] on span "Auto Pay" at bounding box center [1125, 323] width 56 height 20
click at [1135, 57] on icon "button" at bounding box center [1137, 62] width 16 height 13
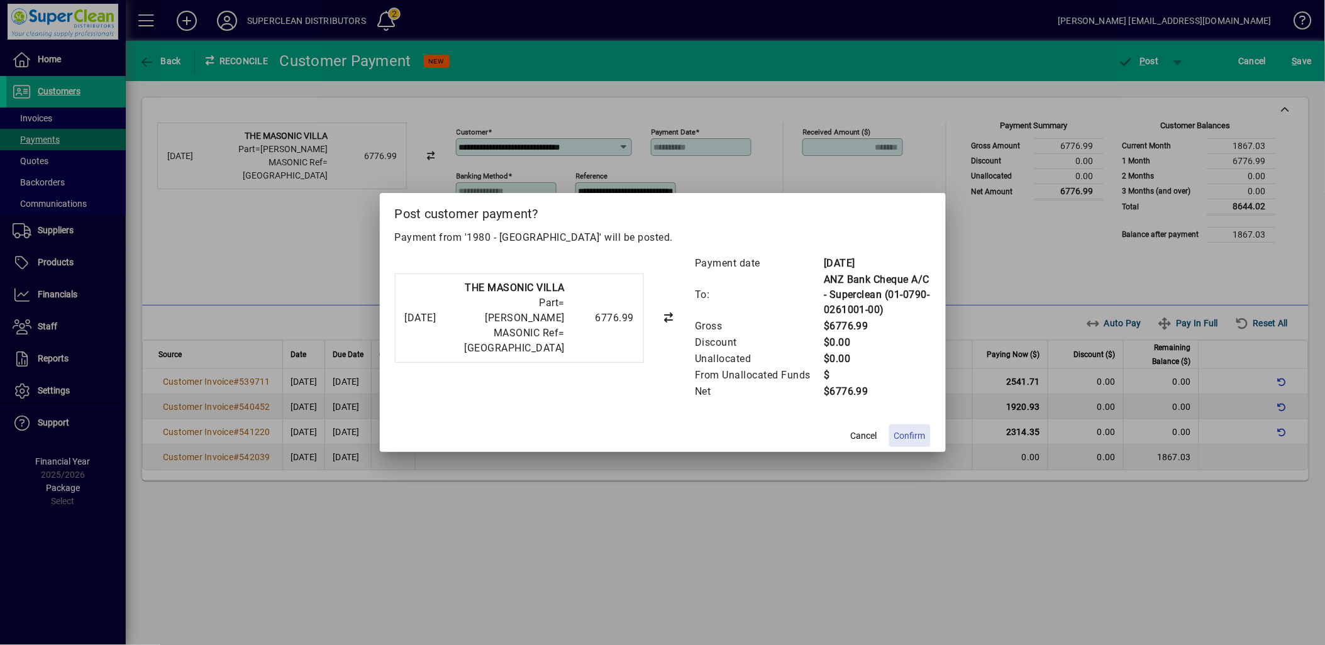
click at [895, 443] on span at bounding box center [910, 436] width 42 height 30
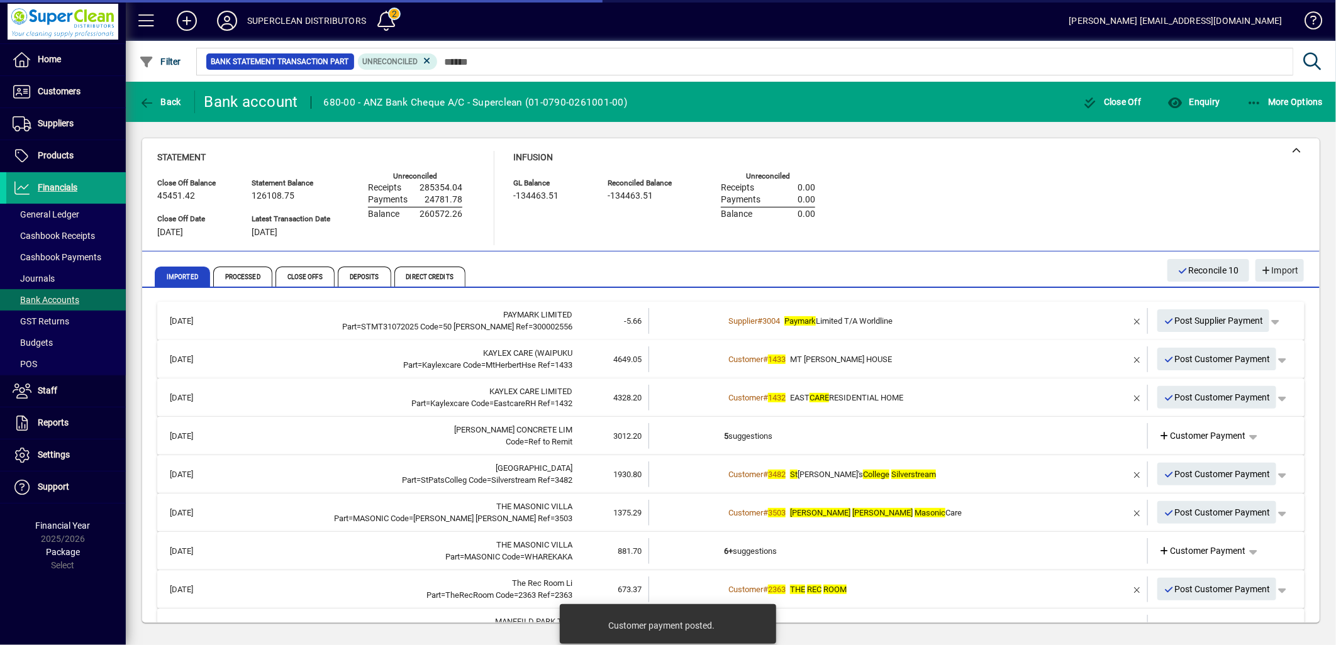
click at [860, 357] on span "MT HERBERT HOUSE" at bounding box center [841, 359] width 102 height 9
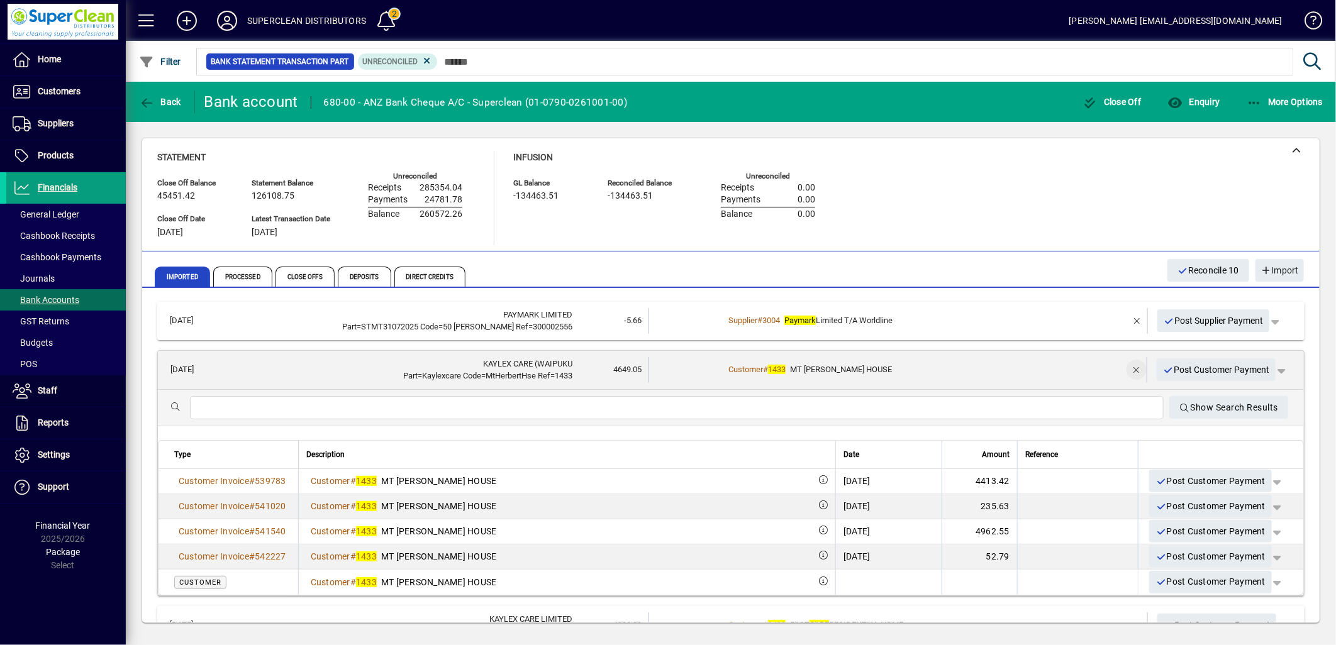
click at [1123, 366] on span "button" at bounding box center [1136, 370] width 30 height 30
click at [1203, 372] on span "Customer Payment" at bounding box center [1202, 370] width 87 height 13
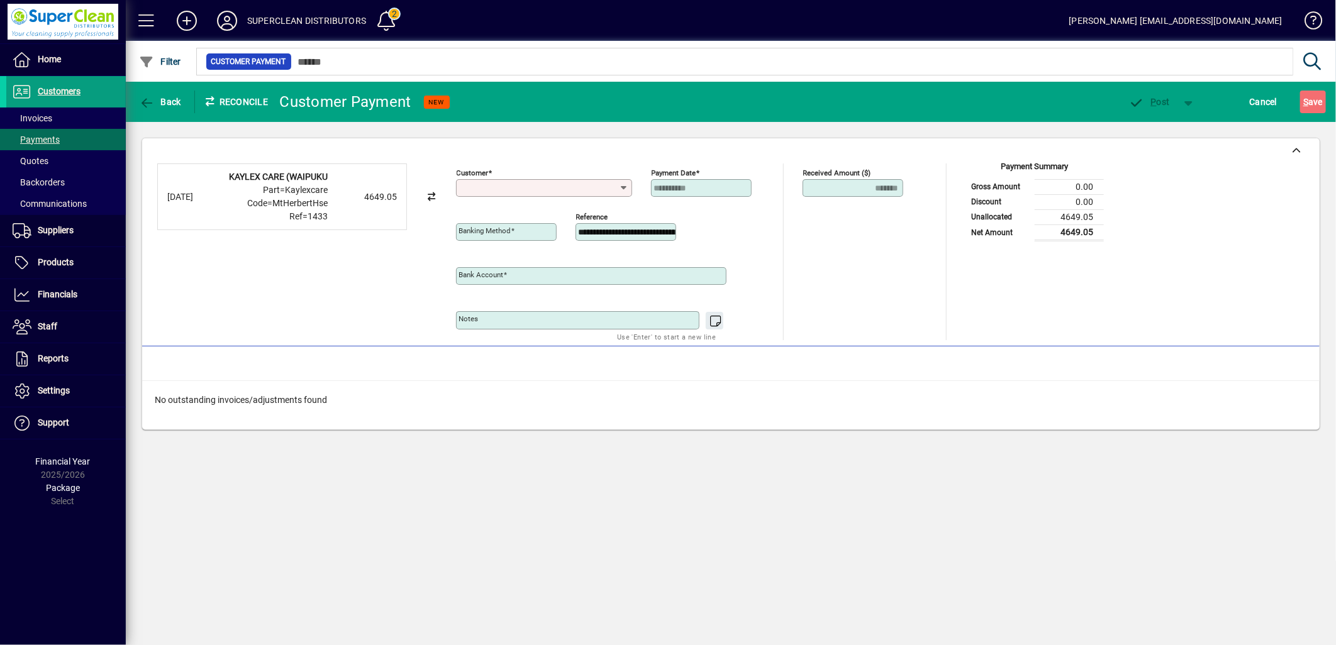
type input "**********"
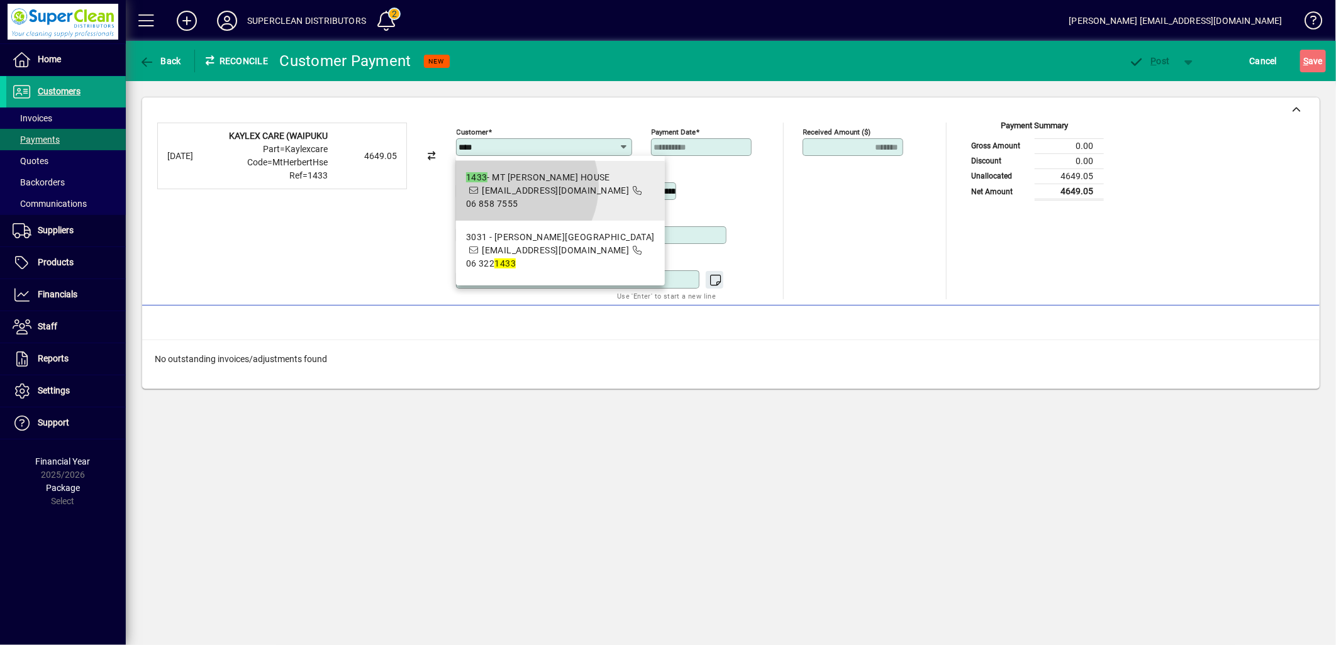
click at [509, 186] on span "alex@kaylexcare.co.nz" at bounding box center [555, 191] width 147 height 10
type input "**********"
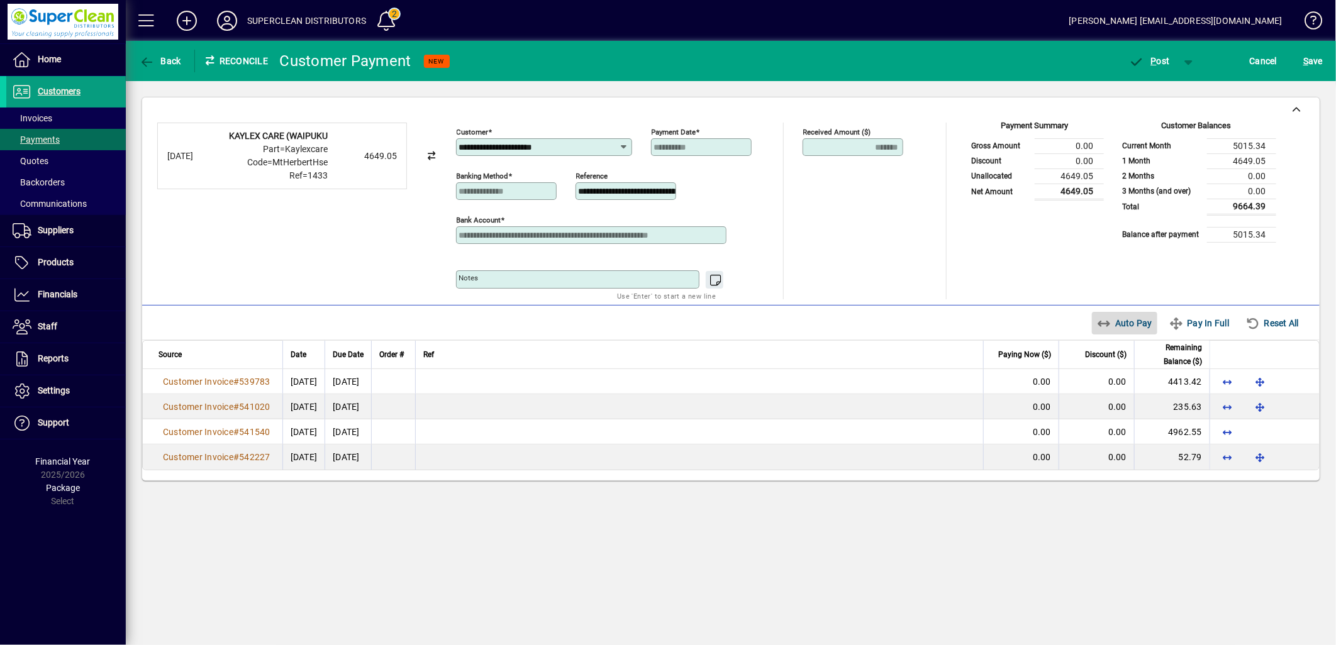
click at [1137, 323] on span "Auto Pay" at bounding box center [1125, 323] width 56 height 20
click at [1159, 60] on span "P ost" at bounding box center [1149, 61] width 41 height 10
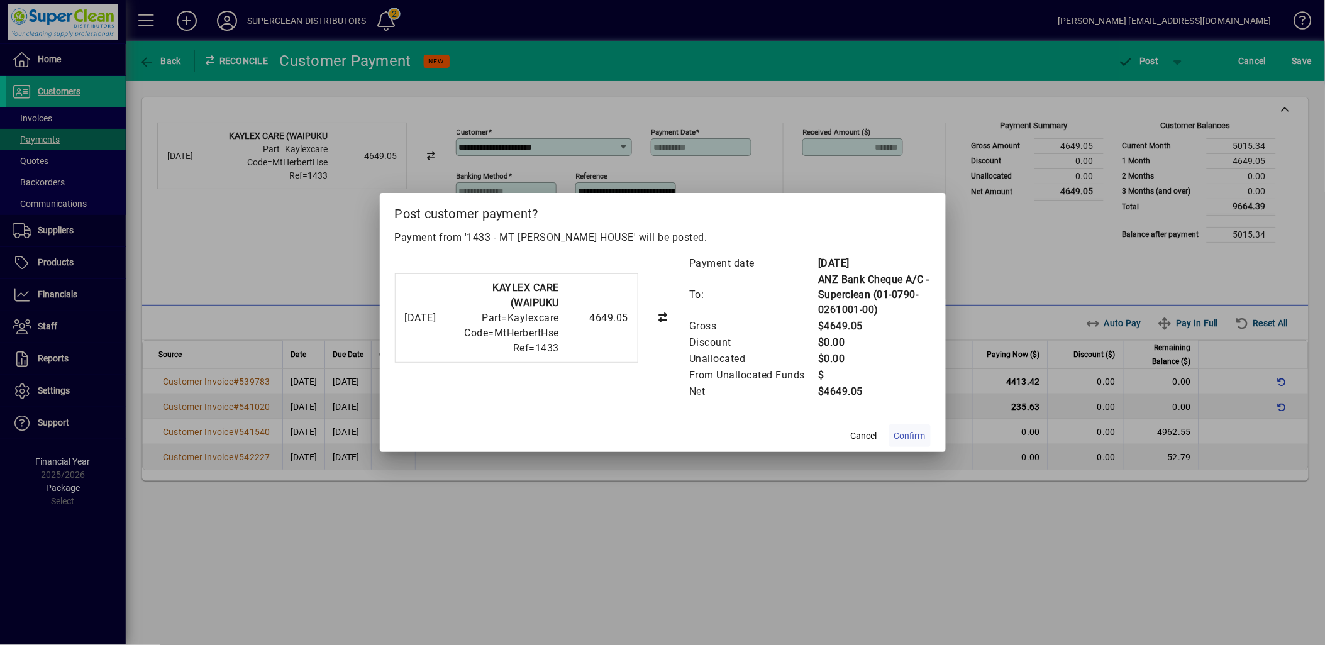
click at [921, 437] on span "Confirm" at bounding box center [909, 436] width 31 height 13
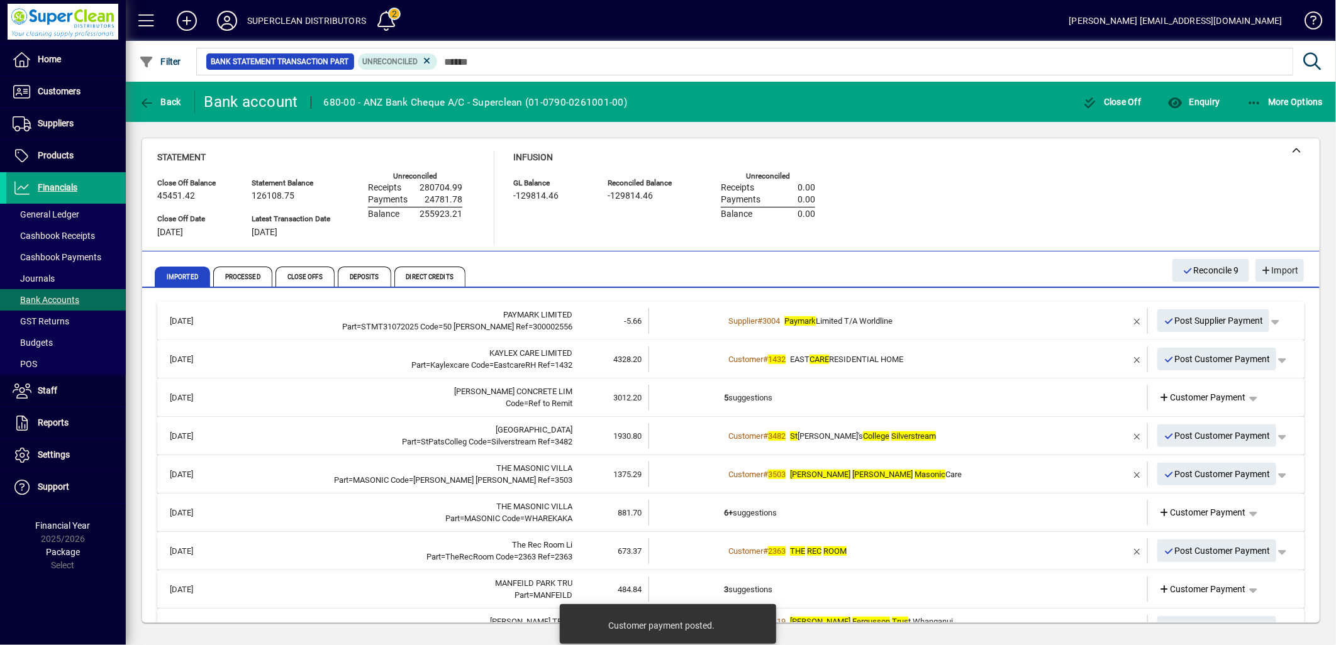
click at [973, 362] on div "Customer # 1432 EAST CARE RESIDENTIAL HOME" at bounding box center [899, 359] width 350 height 13
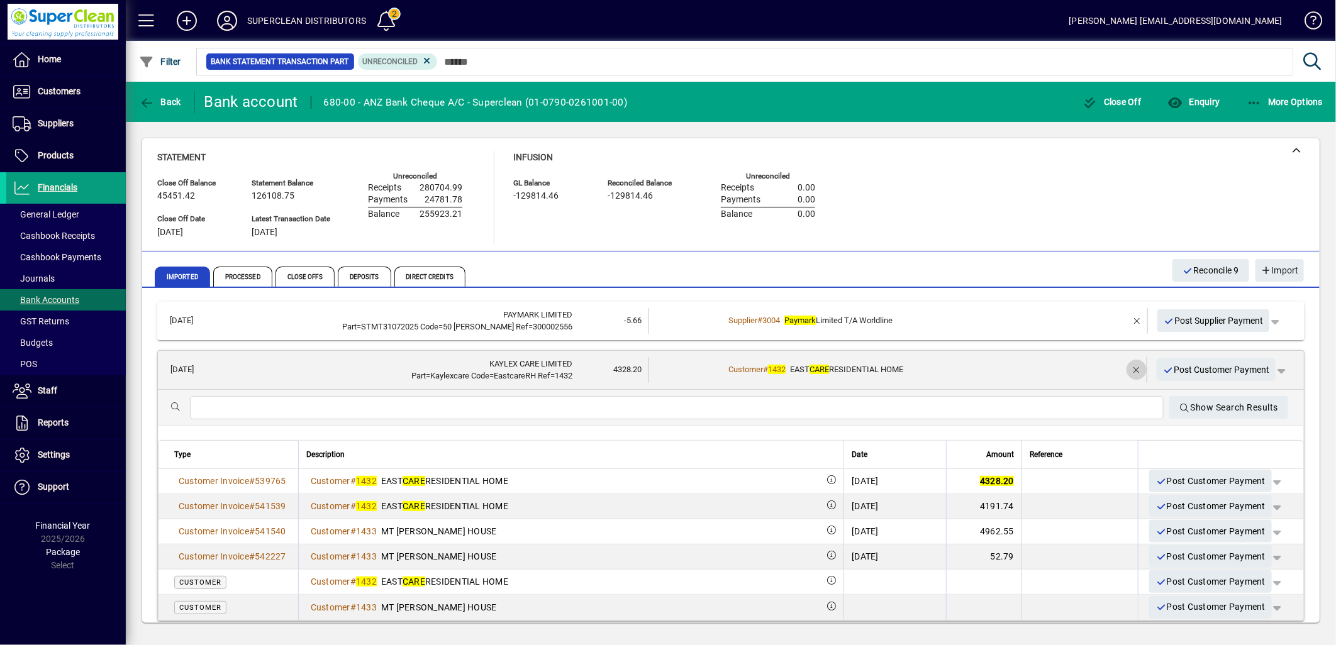
click at [1121, 364] on span "button" at bounding box center [1136, 370] width 30 height 30
click at [1174, 365] on span "Customer Payment" at bounding box center [1202, 370] width 87 height 13
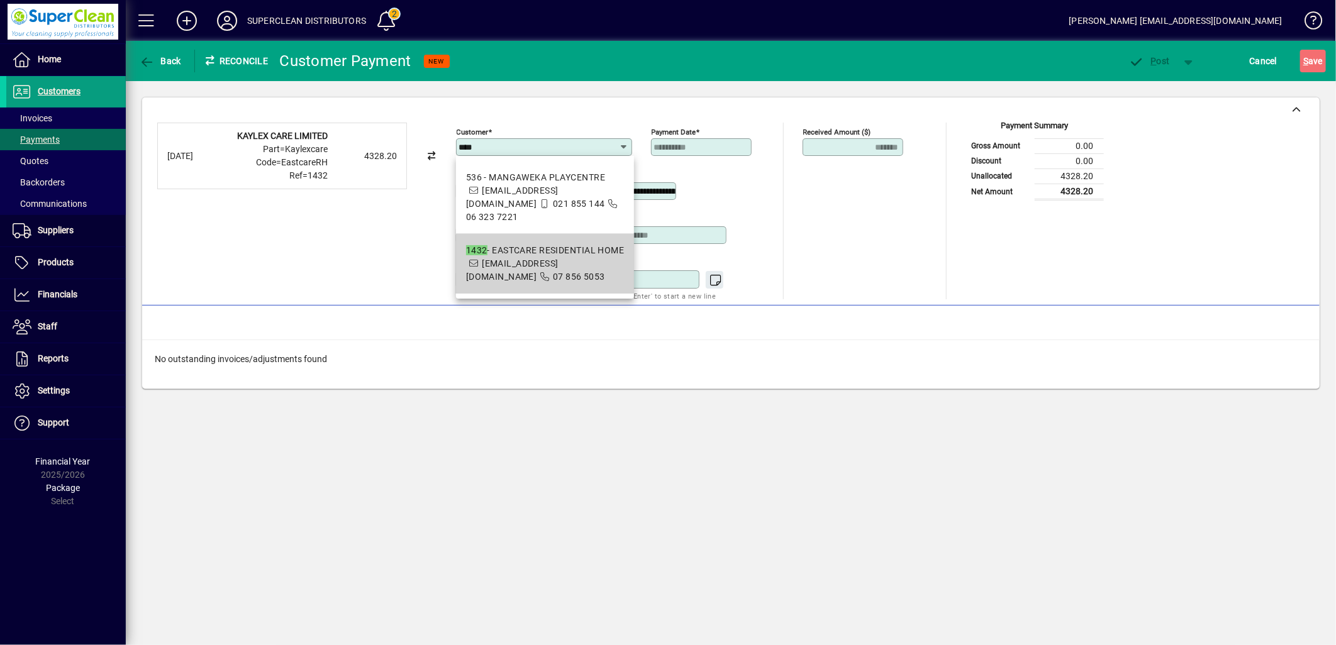
click at [554, 266] on span "1432 - EASTCARE RESIDENTIAL HOME alex@kaylexcare.co.nz 07 856 5053" at bounding box center [545, 264] width 158 height 40
type input "**********"
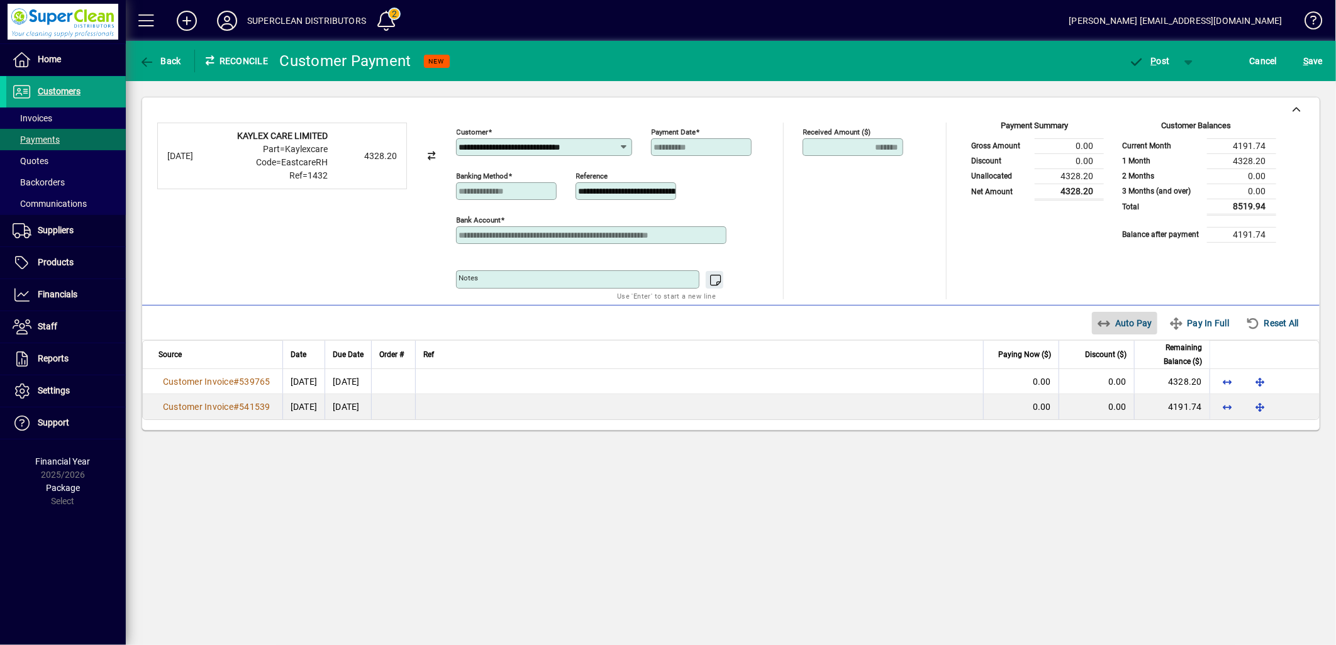
click at [1123, 325] on span "Auto Pay" at bounding box center [1125, 323] width 56 height 20
click at [1170, 64] on span "button" at bounding box center [1149, 61] width 53 height 30
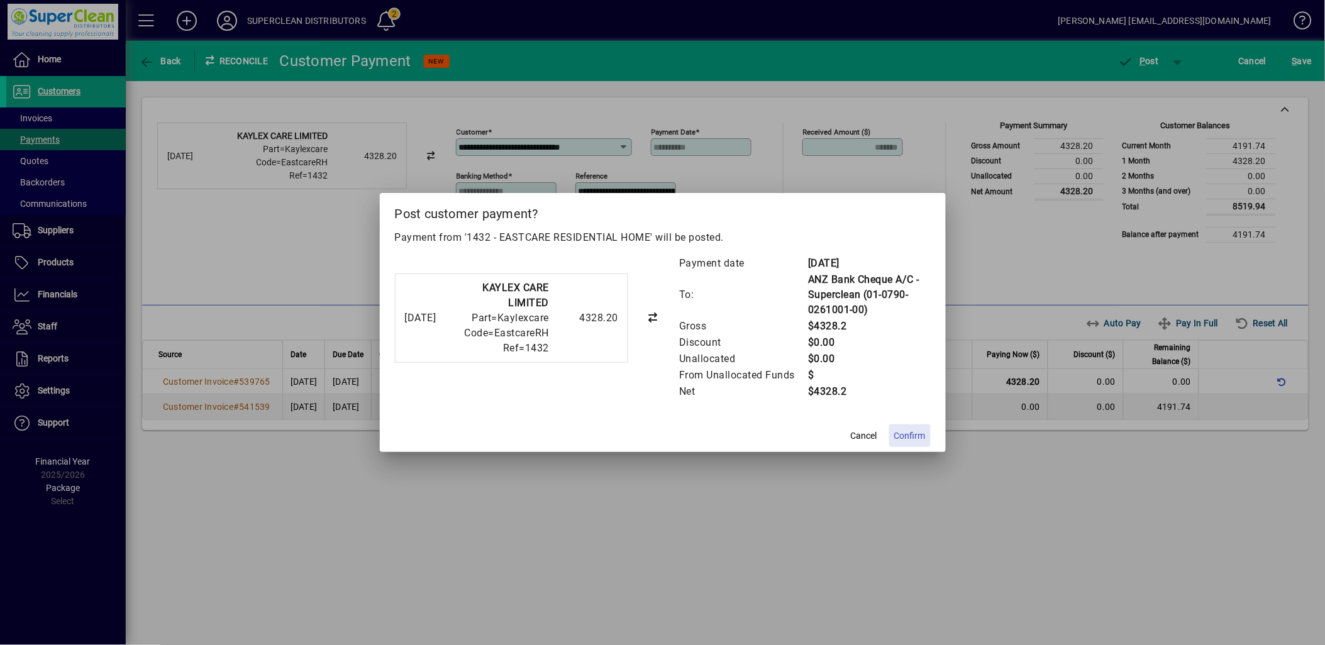
click at [907, 438] on span "Confirm" at bounding box center [909, 436] width 31 height 13
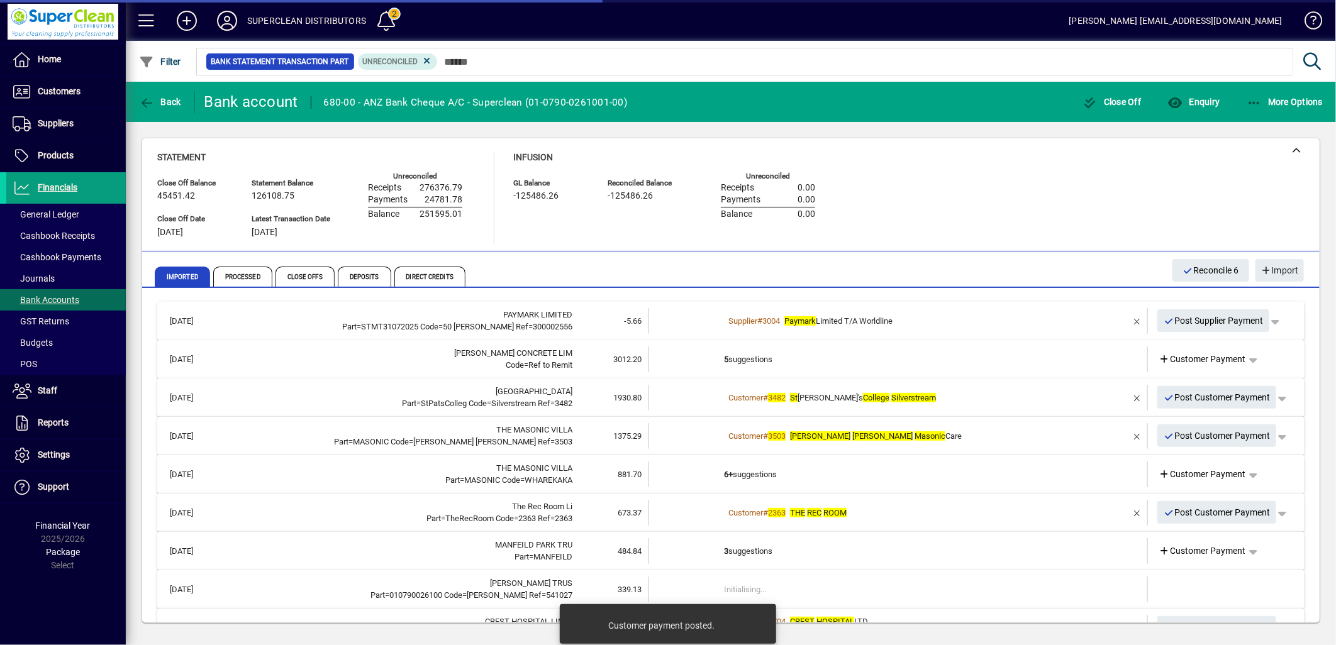
click at [726, 355] on td "5 suggestions" at bounding box center [899, 360] width 350 height 26
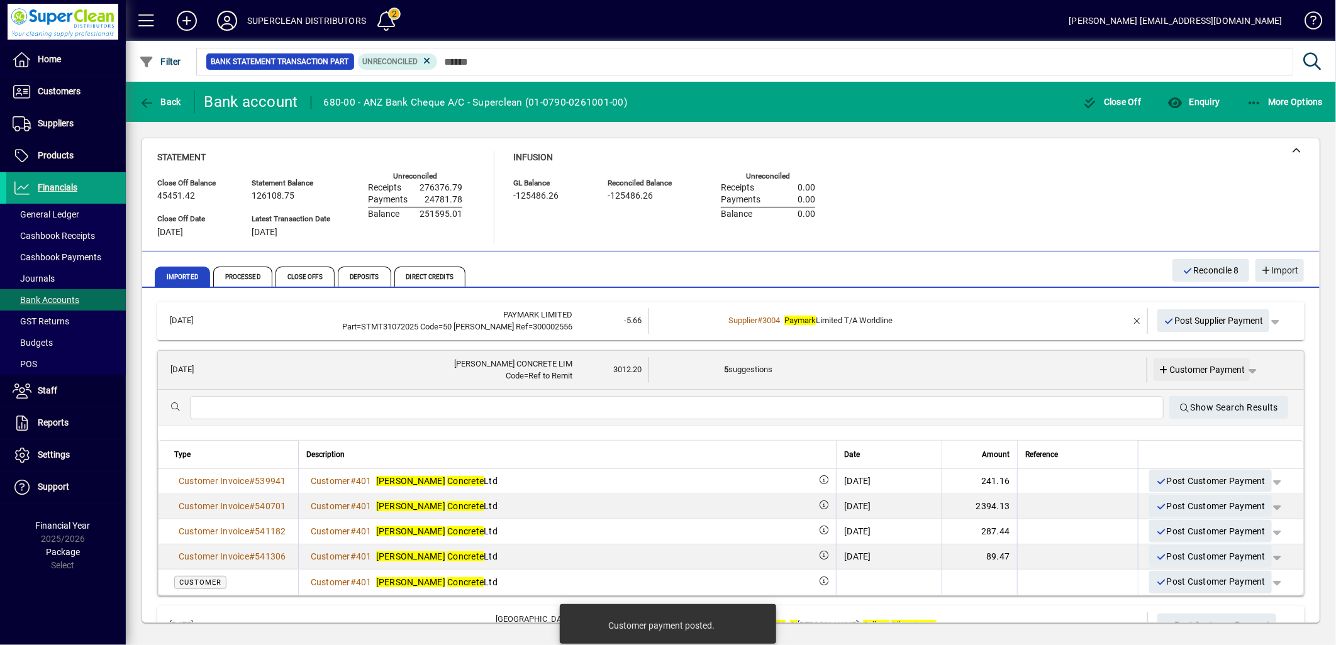
click at [1200, 373] on span "Customer Payment" at bounding box center [1202, 370] width 87 height 13
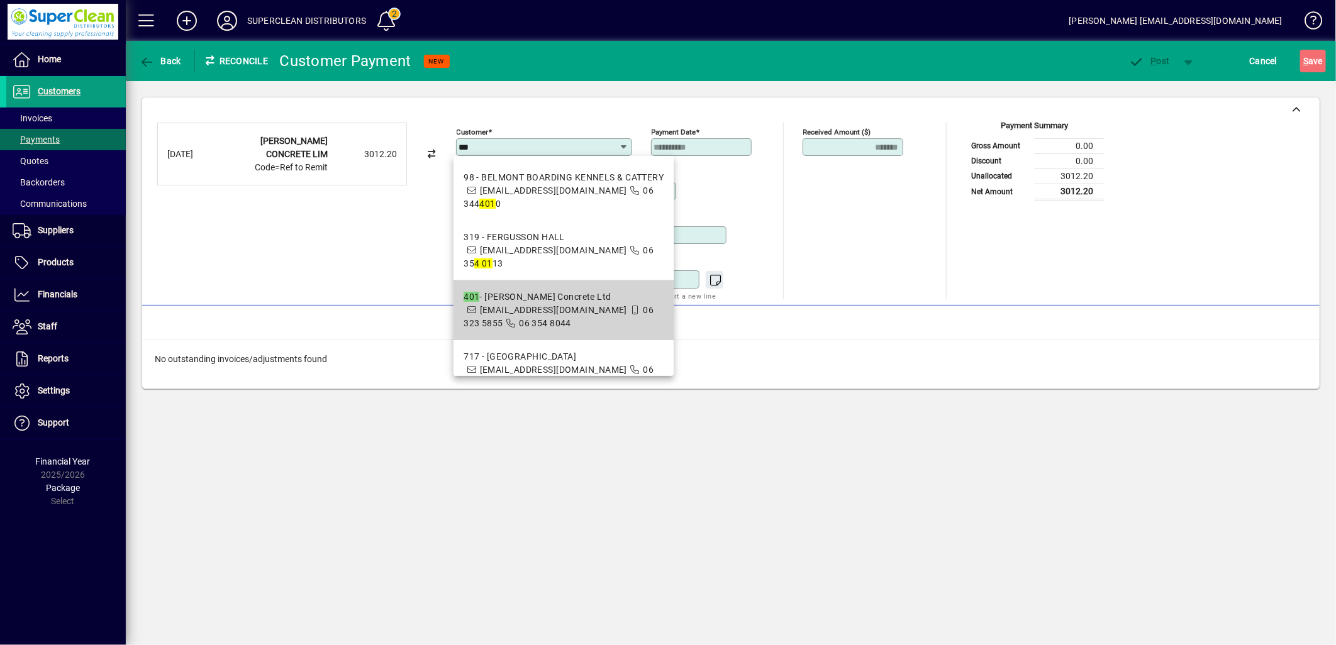
click at [506, 305] on span "accounts@higginsconcrete.co.nz" at bounding box center [553, 310] width 147 height 10
type input "**********"
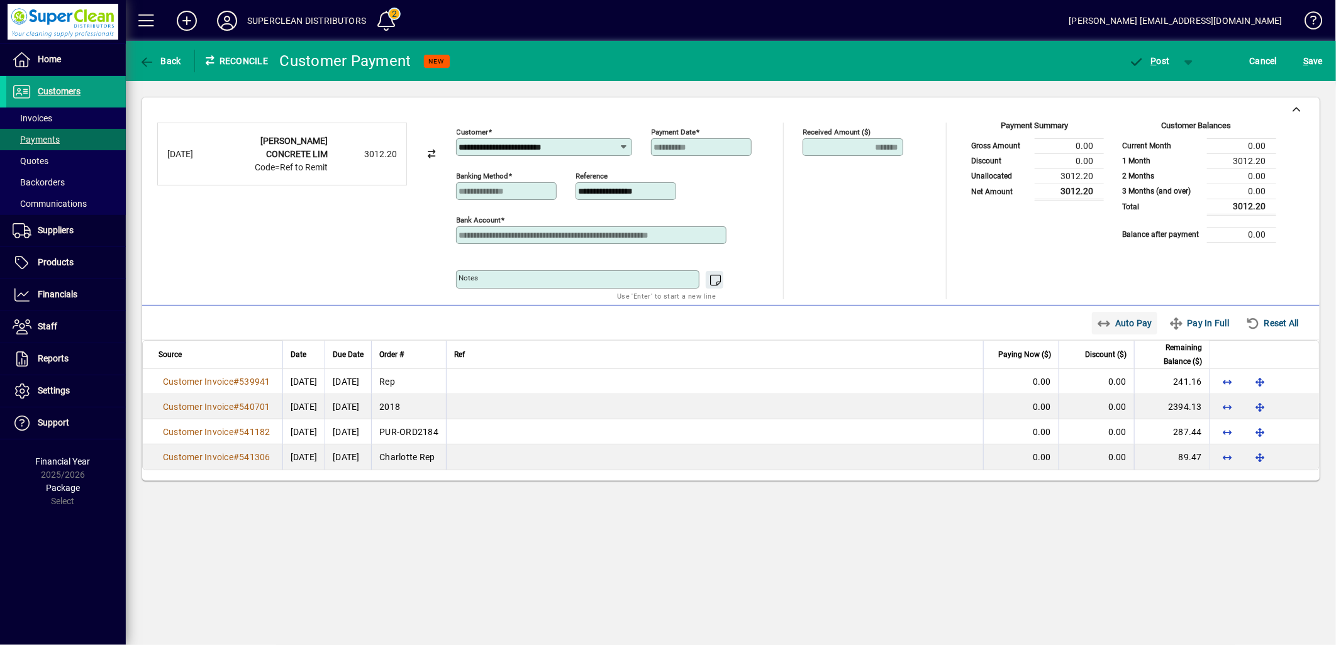
click at [1131, 331] on span "Auto Pay" at bounding box center [1125, 323] width 56 height 20
click at [1157, 65] on span "P ost" at bounding box center [1149, 61] width 41 height 10
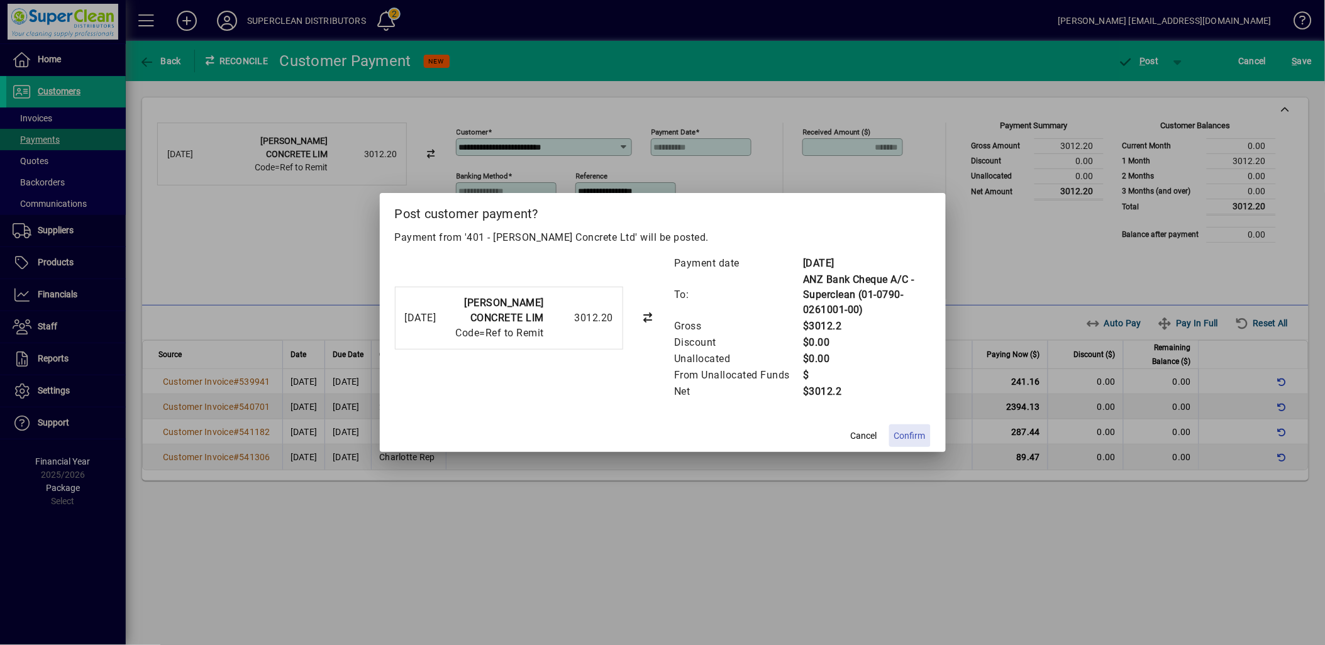
click at [911, 432] on span "Confirm" at bounding box center [909, 436] width 31 height 13
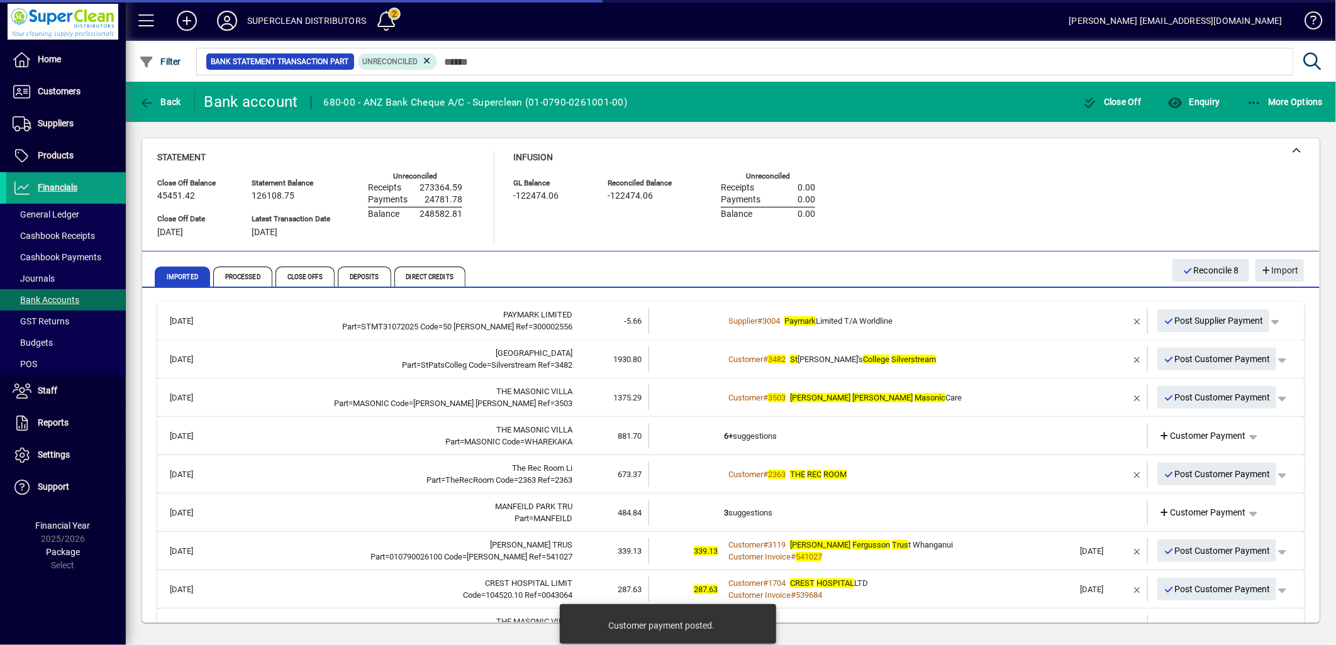
click at [975, 359] on div "Customer # 3482 St Patrick's College Silverstream" at bounding box center [899, 359] width 350 height 13
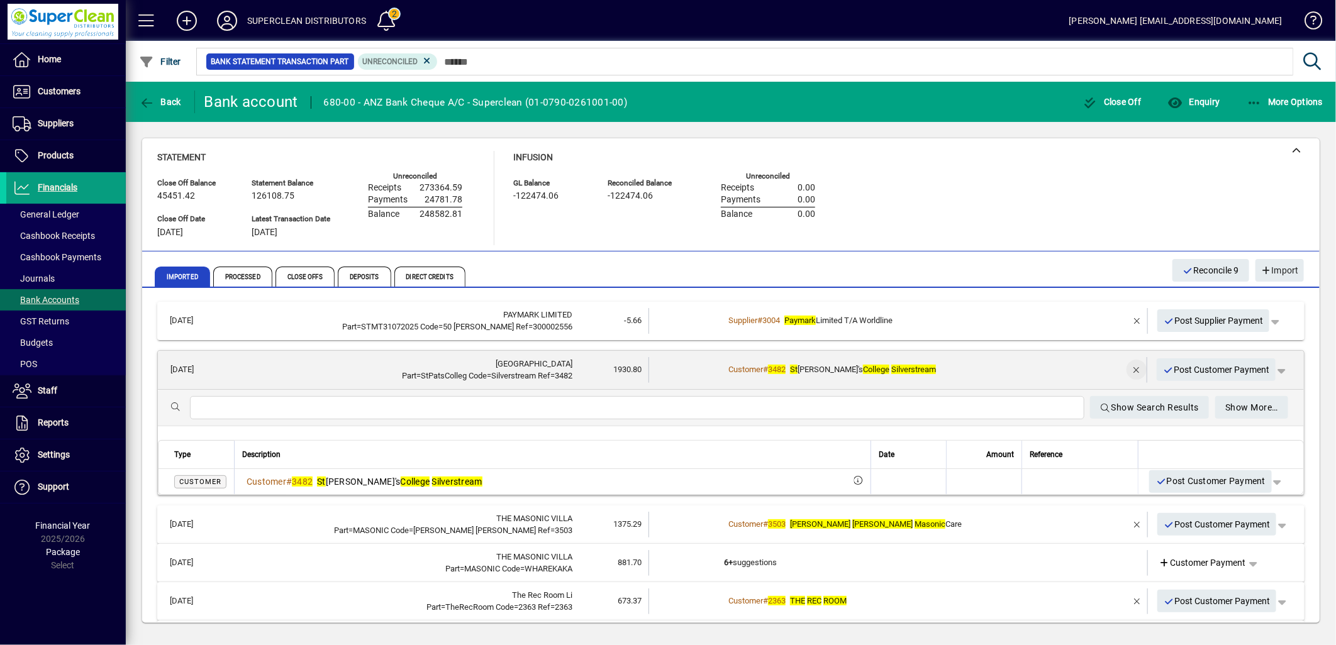
click at [1126, 369] on span "button" at bounding box center [1136, 370] width 30 height 30
click at [1187, 372] on span "Customer Payment" at bounding box center [1202, 370] width 87 height 13
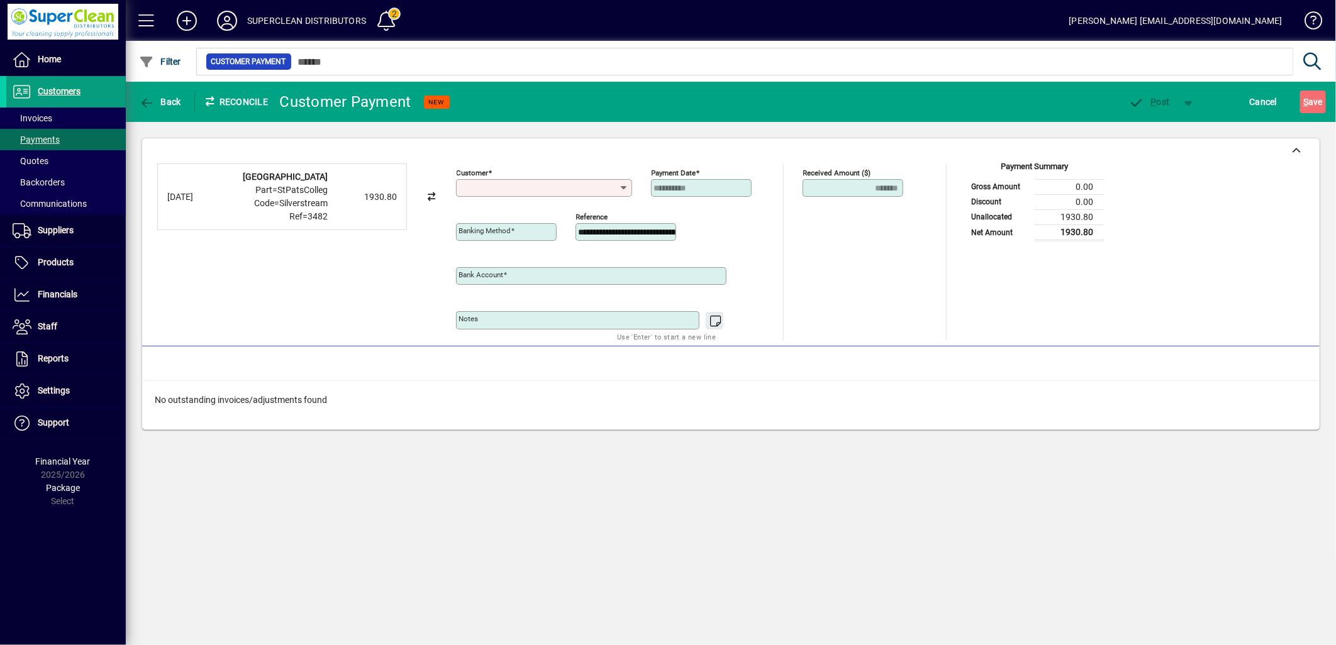
type input "**********"
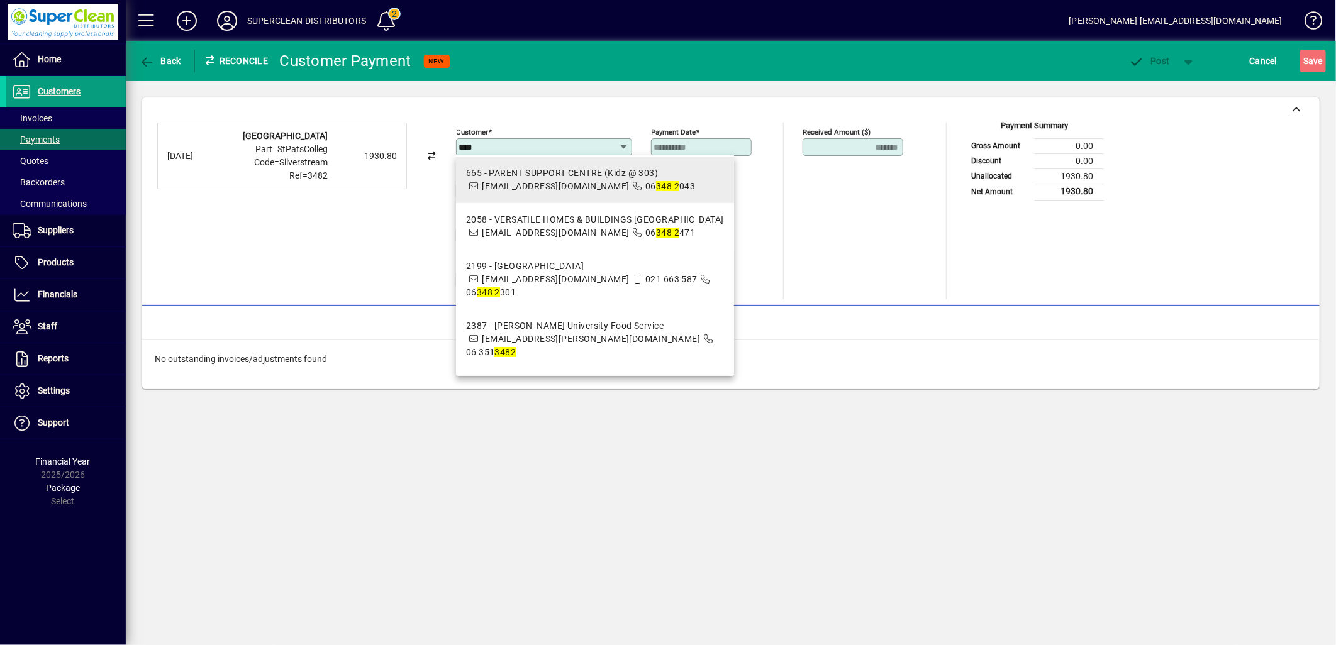
scroll to position [168, 0]
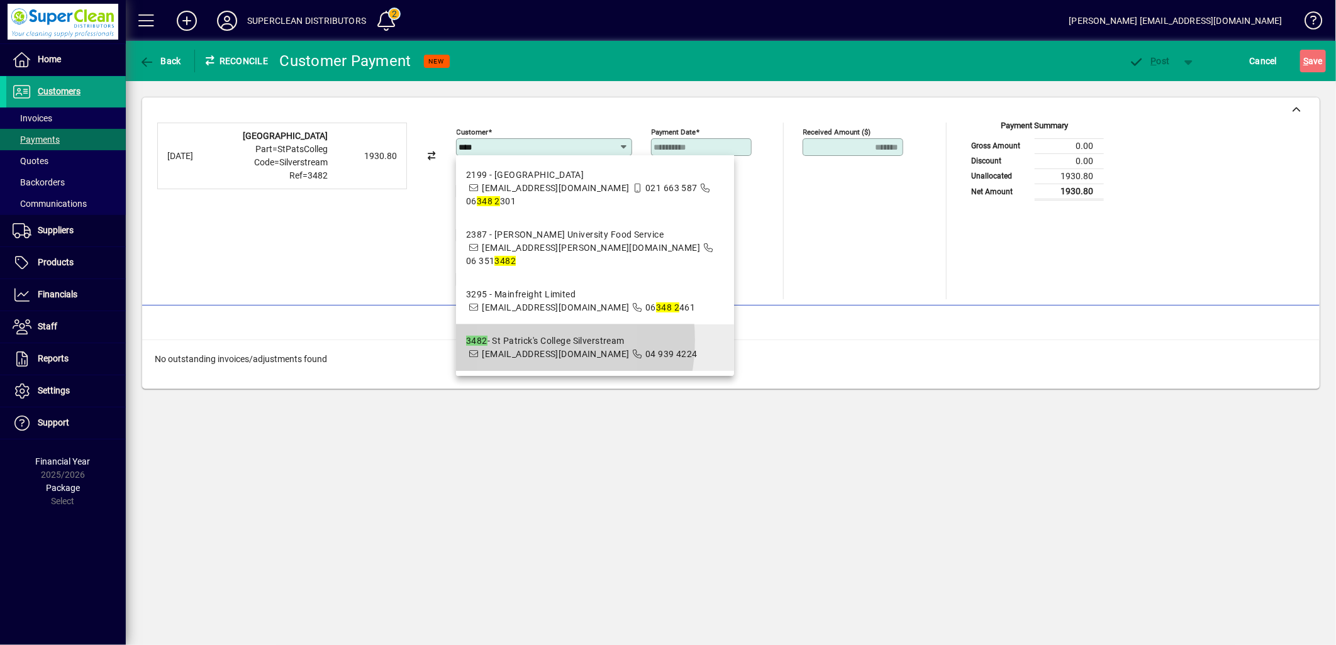
click at [506, 340] on div "3482 - St Patrick's College Silverstream" at bounding box center [581, 341] width 231 height 13
type input "**********"
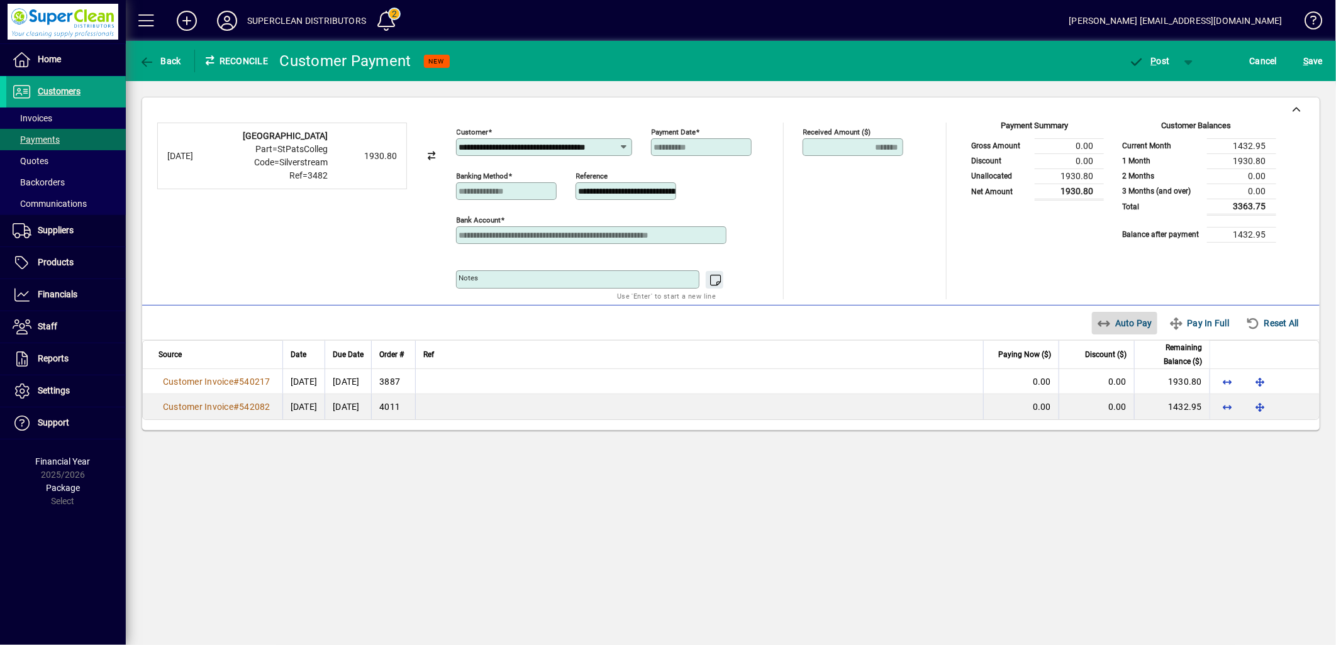
click at [1142, 327] on span "Auto Pay" at bounding box center [1125, 323] width 56 height 20
click at [1155, 60] on span "P" at bounding box center [1154, 61] width 6 height 10
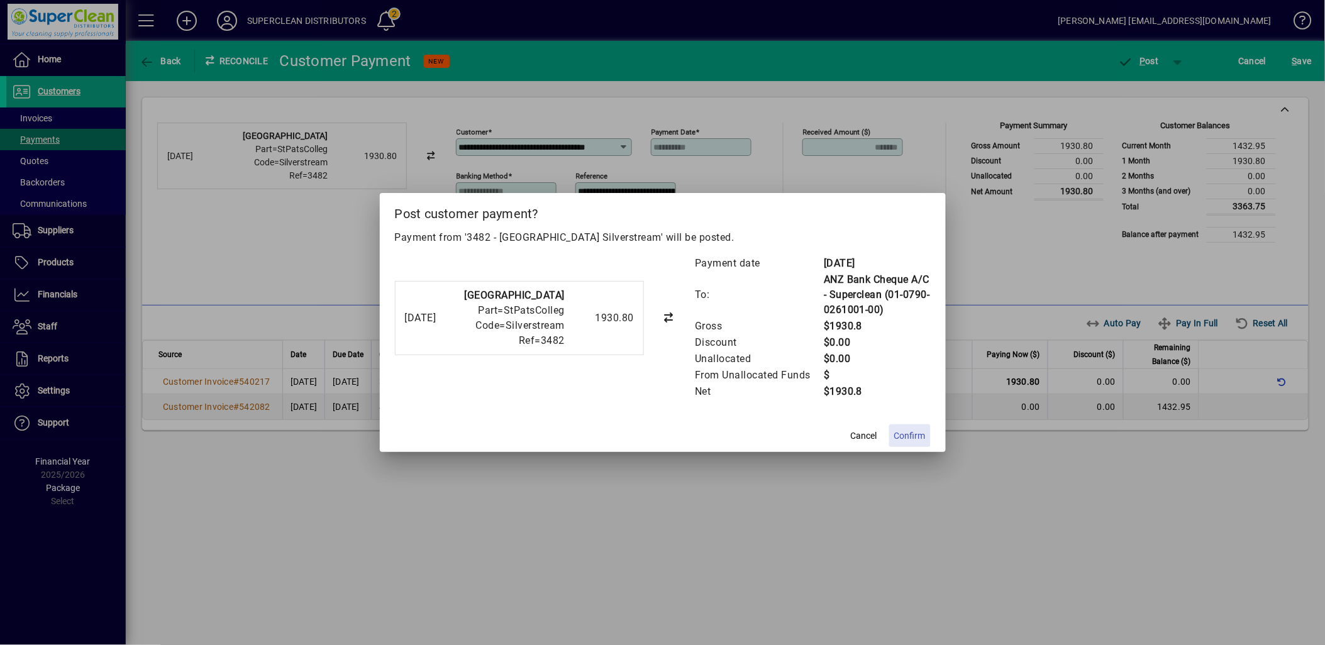
click at [907, 430] on span "Confirm" at bounding box center [909, 436] width 31 height 13
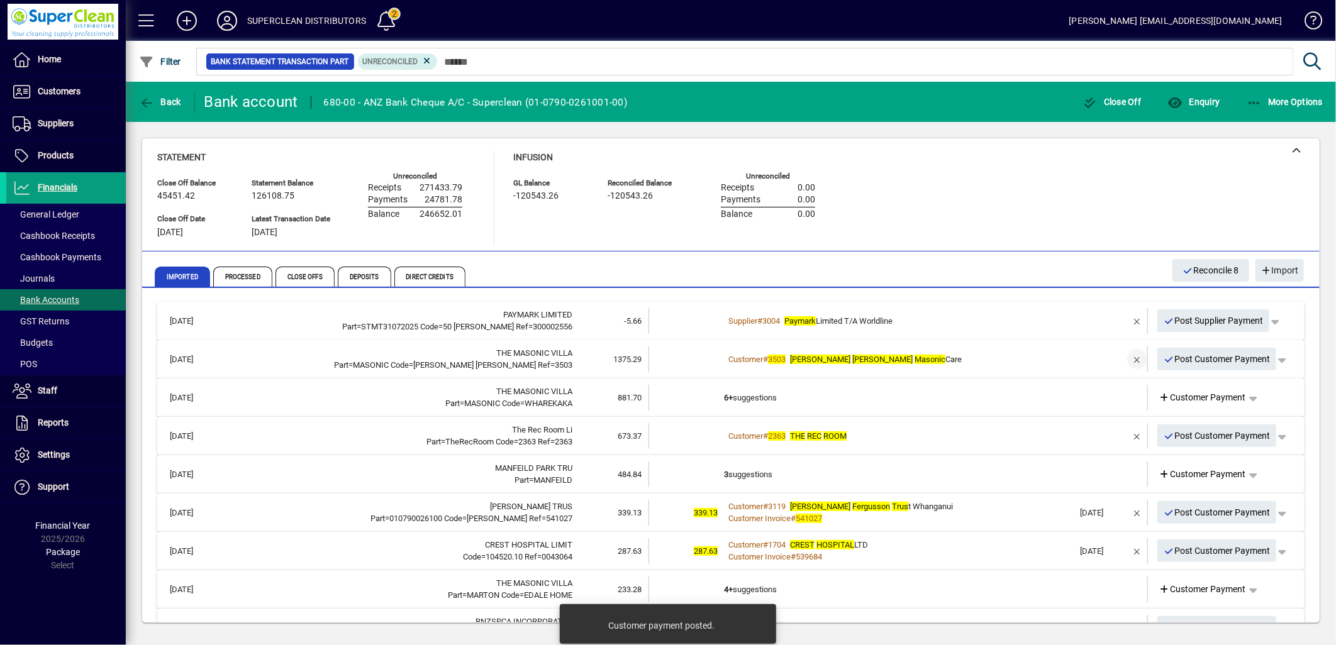
click at [1122, 360] on span "button" at bounding box center [1137, 359] width 30 height 30
click at [1192, 360] on span "Customer Payment" at bounding box center [1202, 359] width 87 height 13
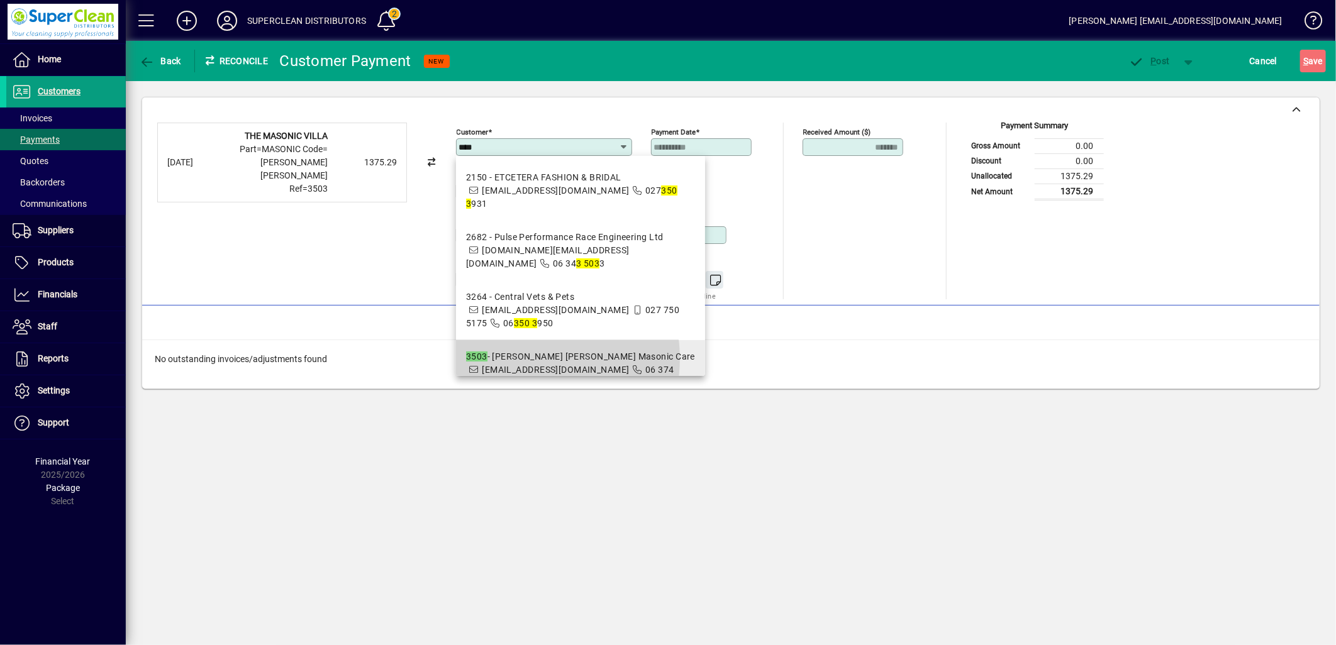
click at [525, 358] on div "3503 - Eileen Mary Masonic Care" at bounding box center [580, 356] width 229 height 13
type input "**********"
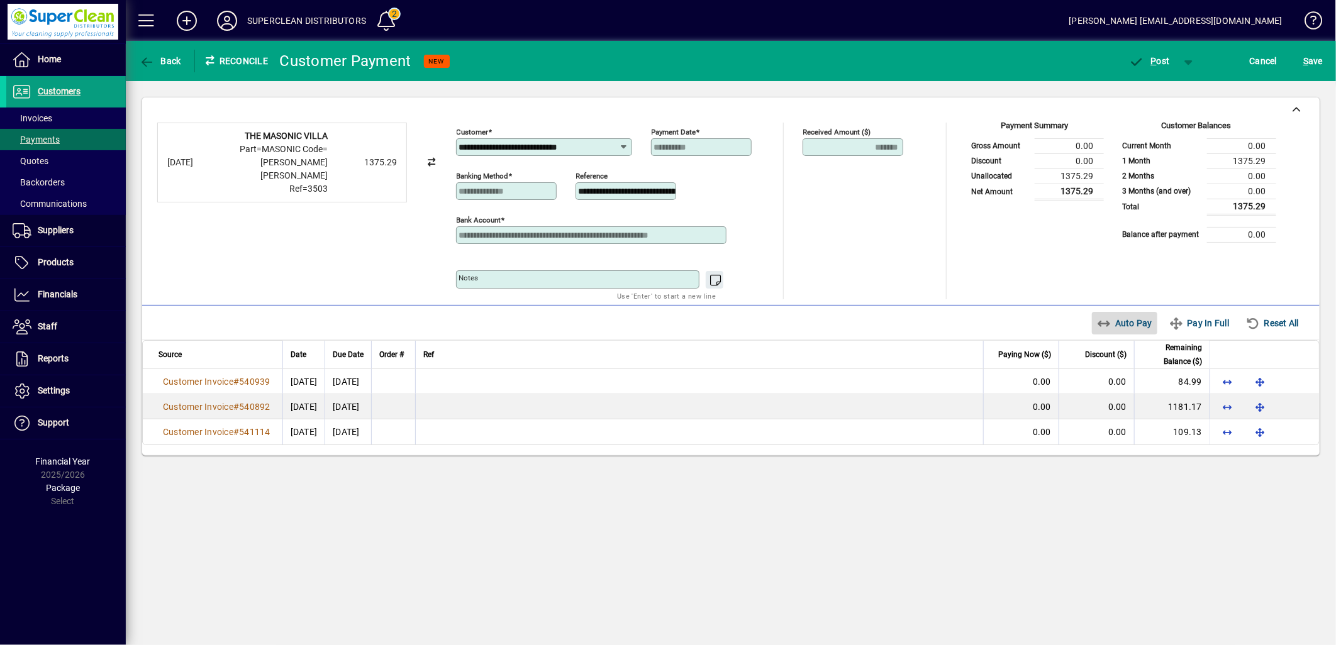
click at [1115, 325] on span "Auto Pay" at bounding box center [1125, 323] width 56 height 20
click at [1155, 65] on span "P" at bounding box center [1154, 61] width 6 height 10
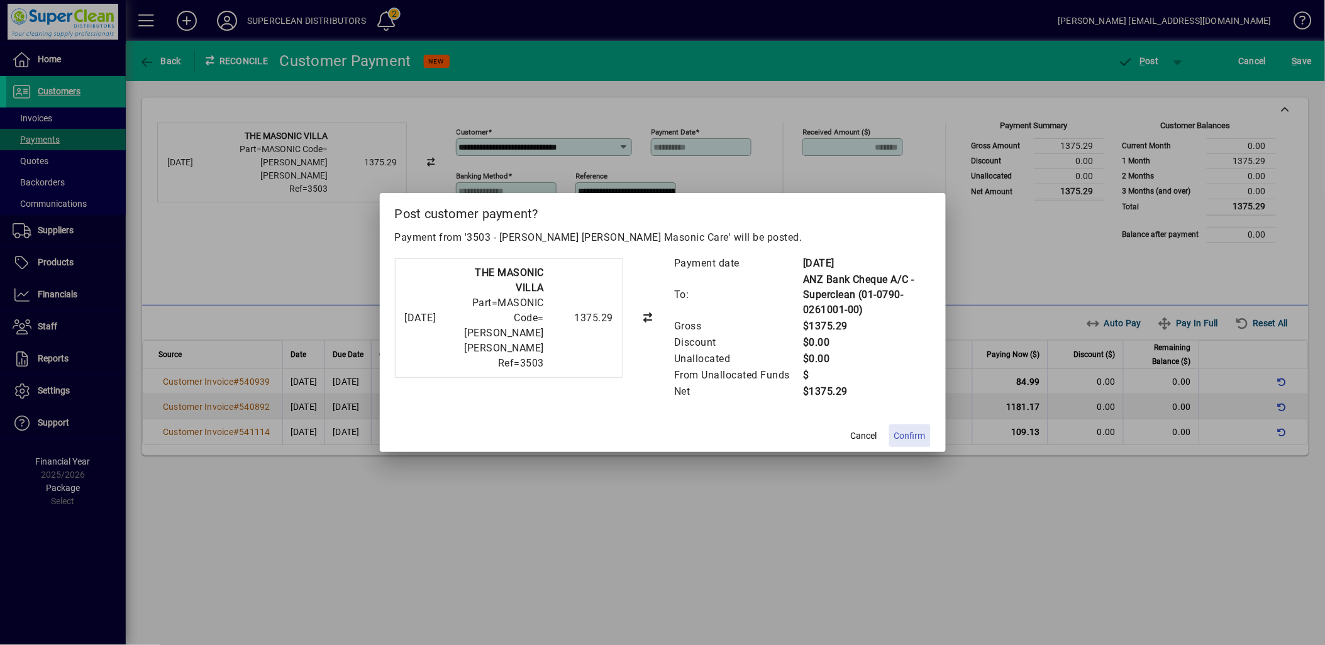
click at [911, 433] on span "Confirm" at bounding box center [909, 436] width 31 height 13
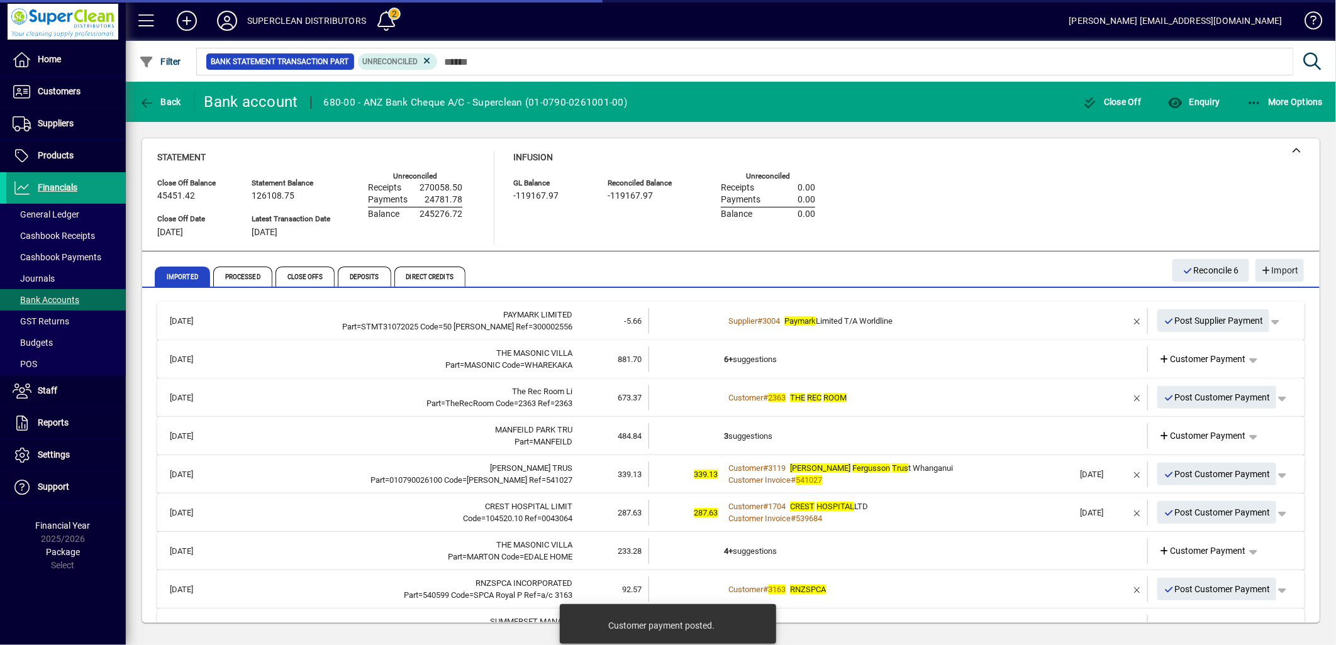
click at [764, 363] on td "6+ suggestions" at bounding box center [899, 360] width 350 height 26
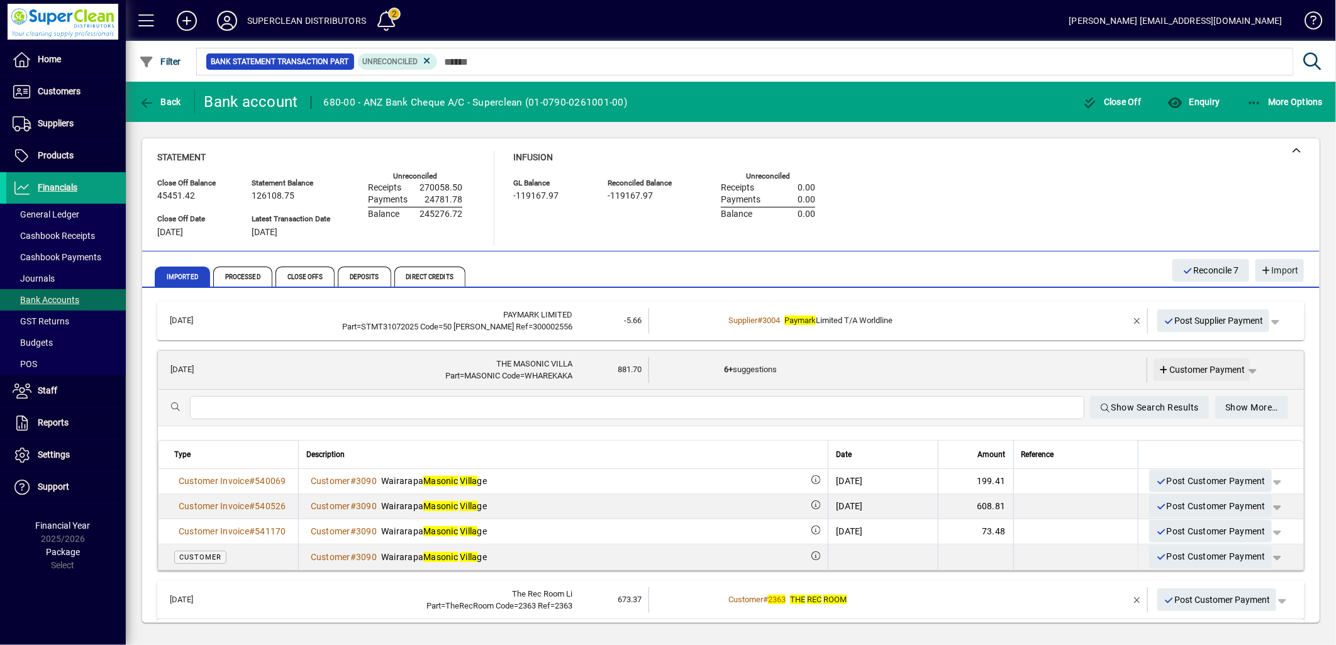
click at [1199, 366] on span "Customer Payment" at bounding box center [1202, 370] width 87 height 13
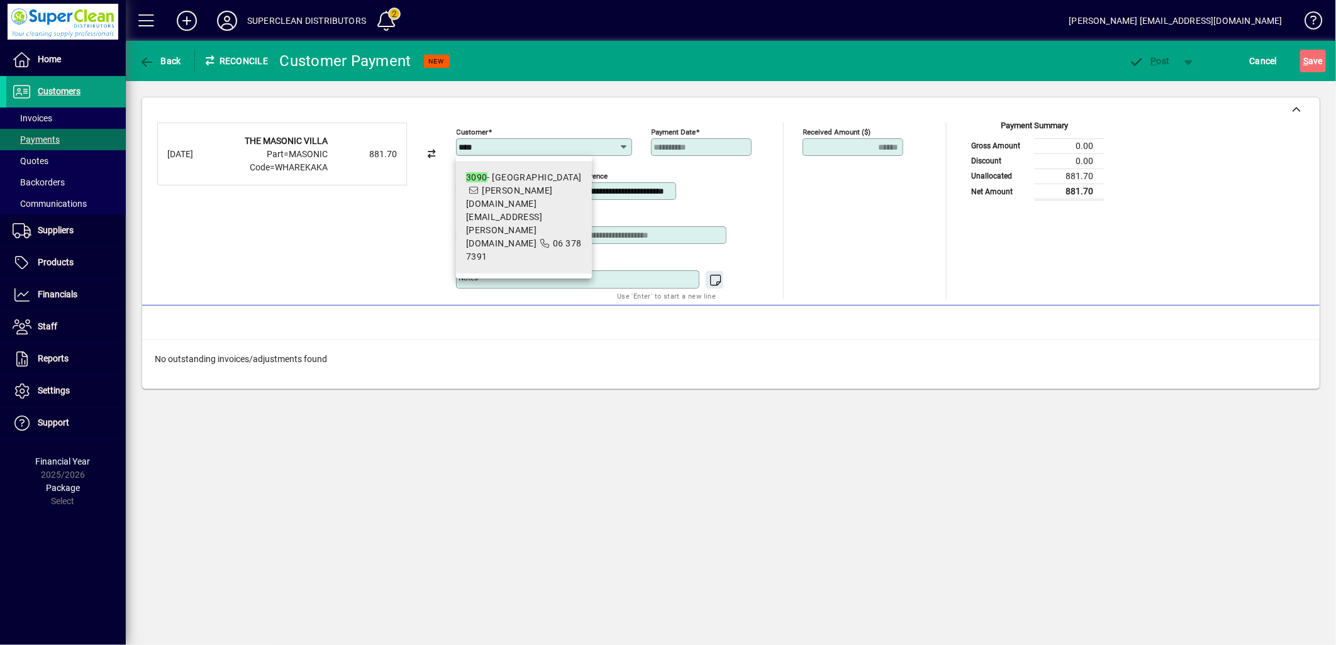
click at [553, 206] on span "julie.rogers@masonicvillages.co.nz" at bounding box center [509, 217] width 87 height 63
type input "**********"
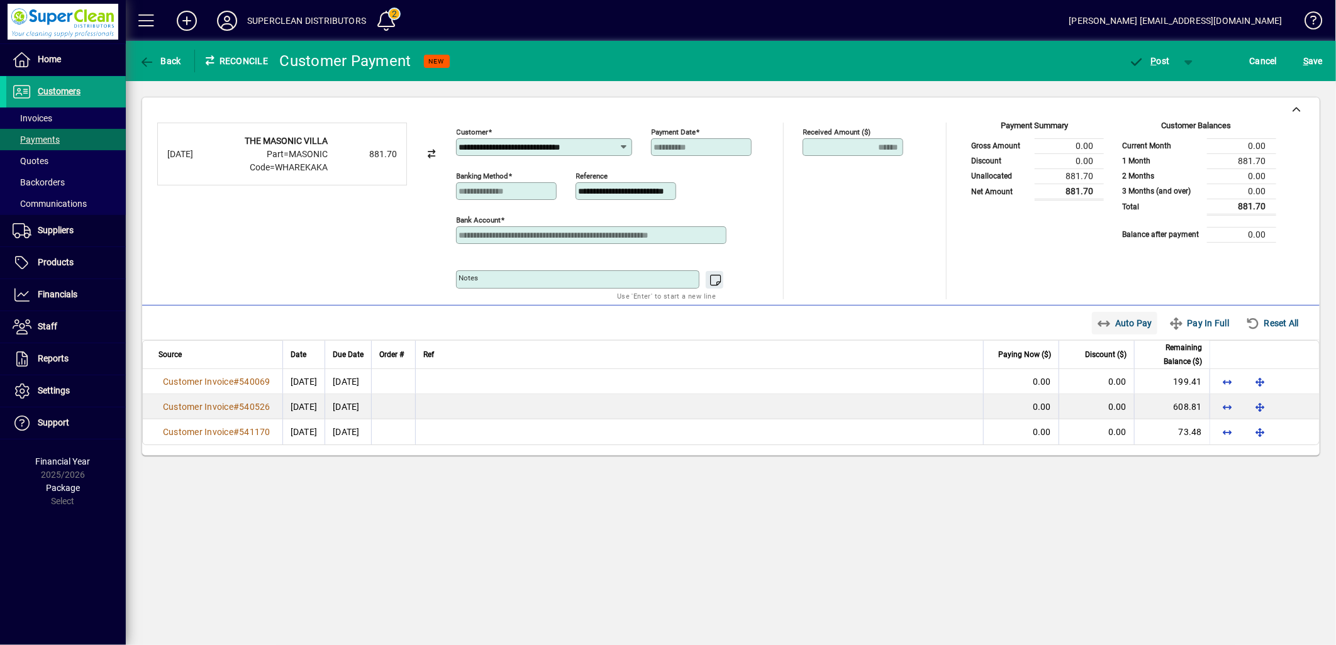
click at [1118, 325] on span "Auto Pay" at bounding box center [1125, 323] width 56 height 20
click at [1165, 61] on span "P ost" at bounding box center [1149, 61] width 41 height 10
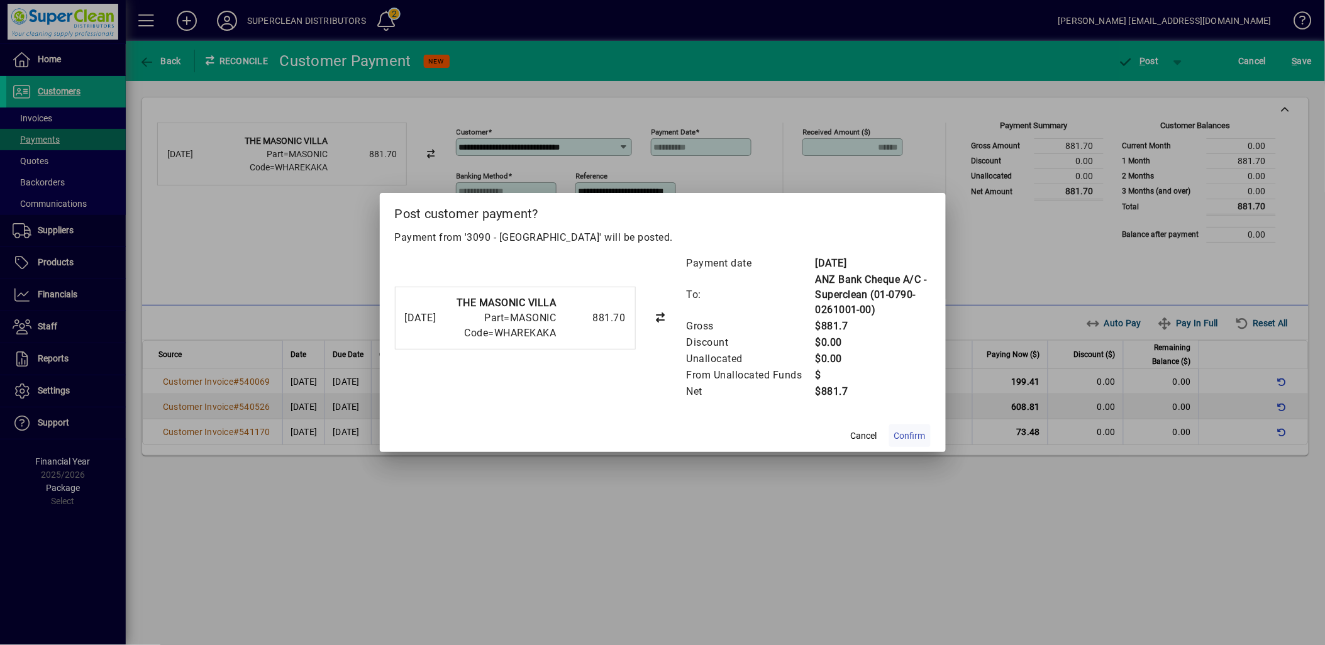
click at [914, 431] on span "Confirm" at bounding box center [909, 436] width 31 height 13
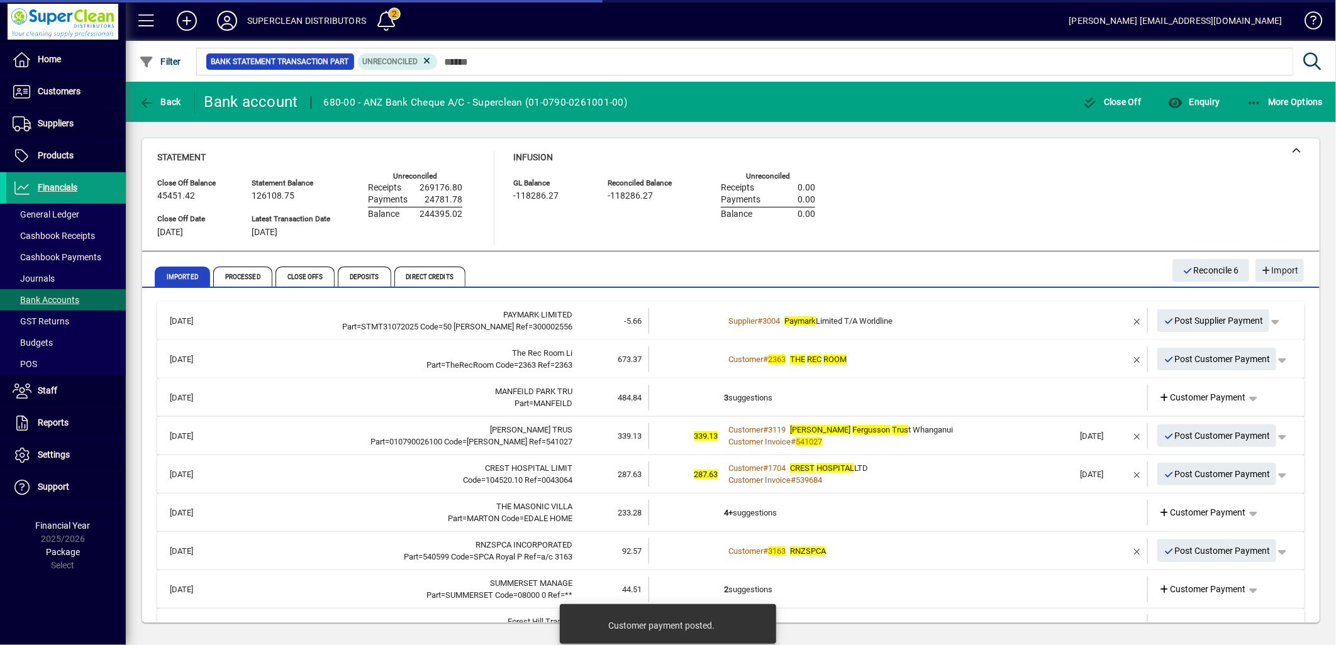
click at [900, 360] on div "Customer # 2363 THE REC ROOM" at bounding box center [899, 359] width 350 height 13
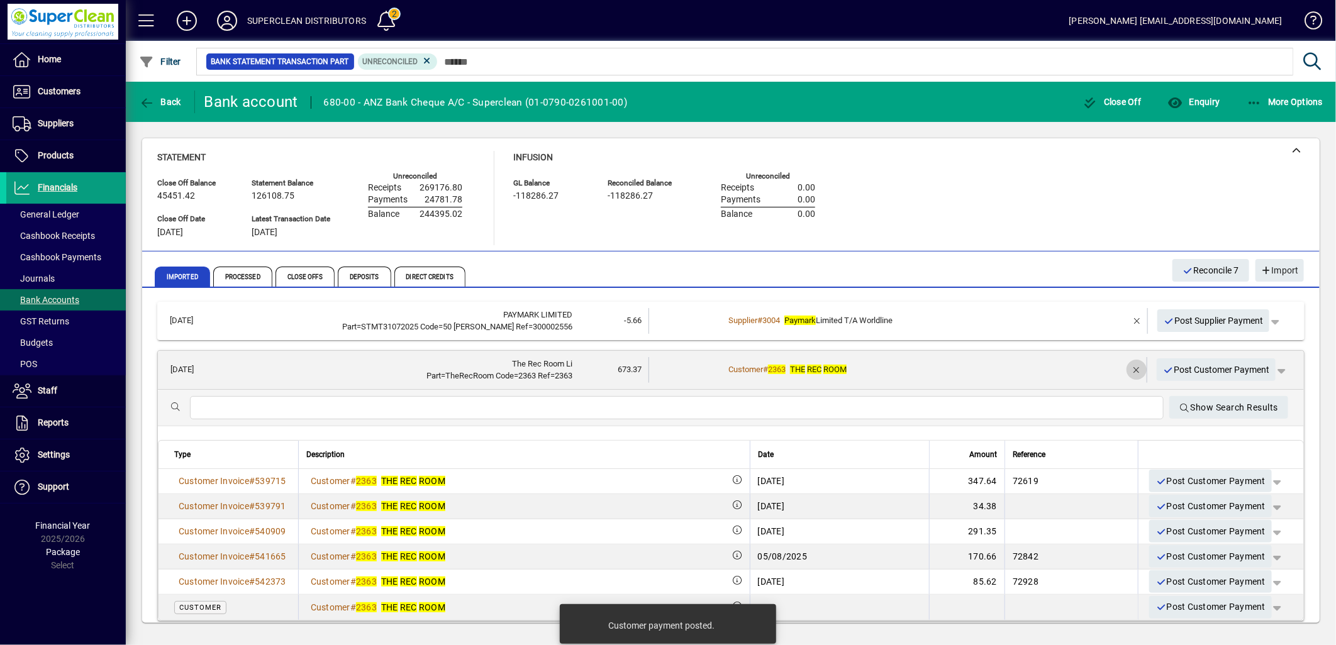
click at [1122, 366] on span "button" at bounding box center [1136, 370] width 30 height 30
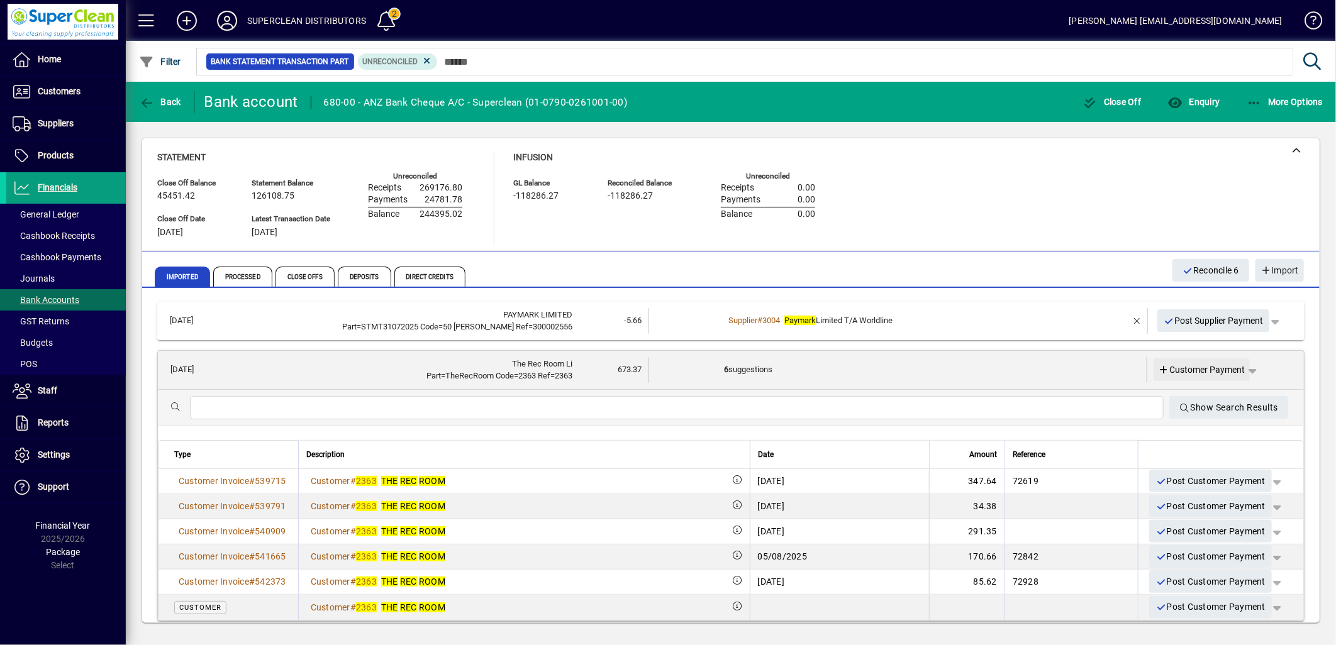
click at [1179, 361] on span at bounding box center [1201, 370] width 97 height 30
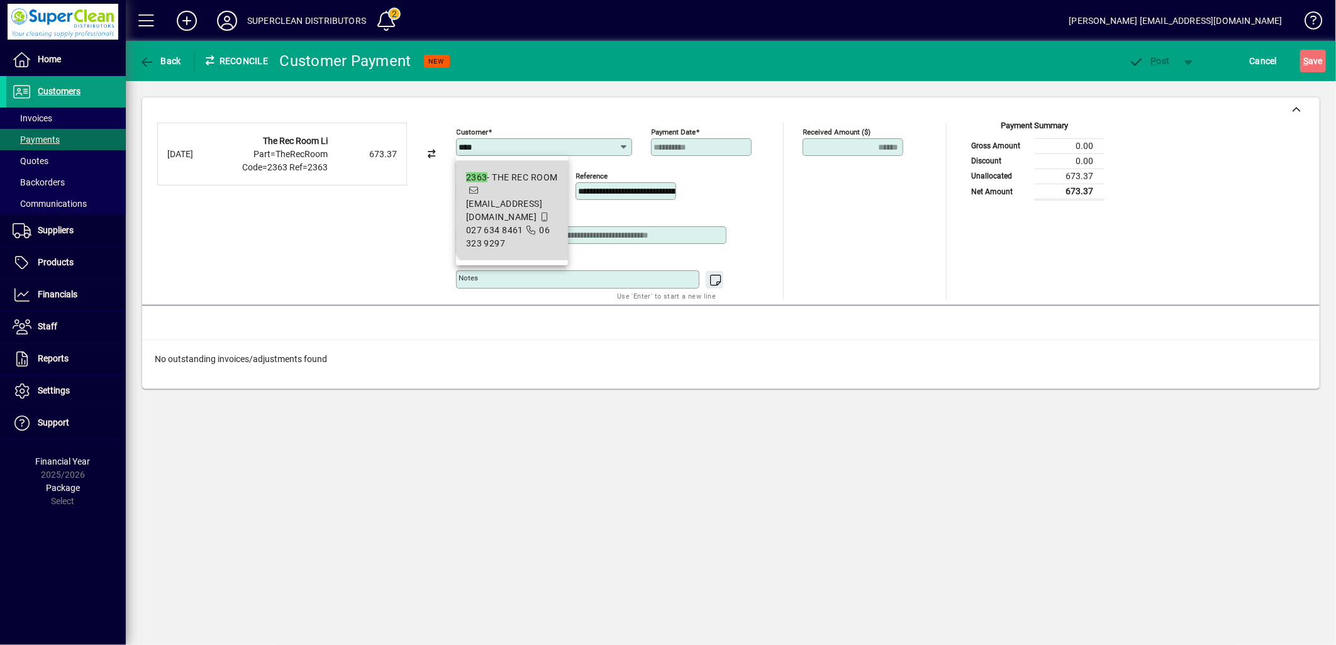
click at [519, 208] on span "sales@therecroom.co.nz" at bounding box center [504, 210] width 77 height 23
type input "**********"
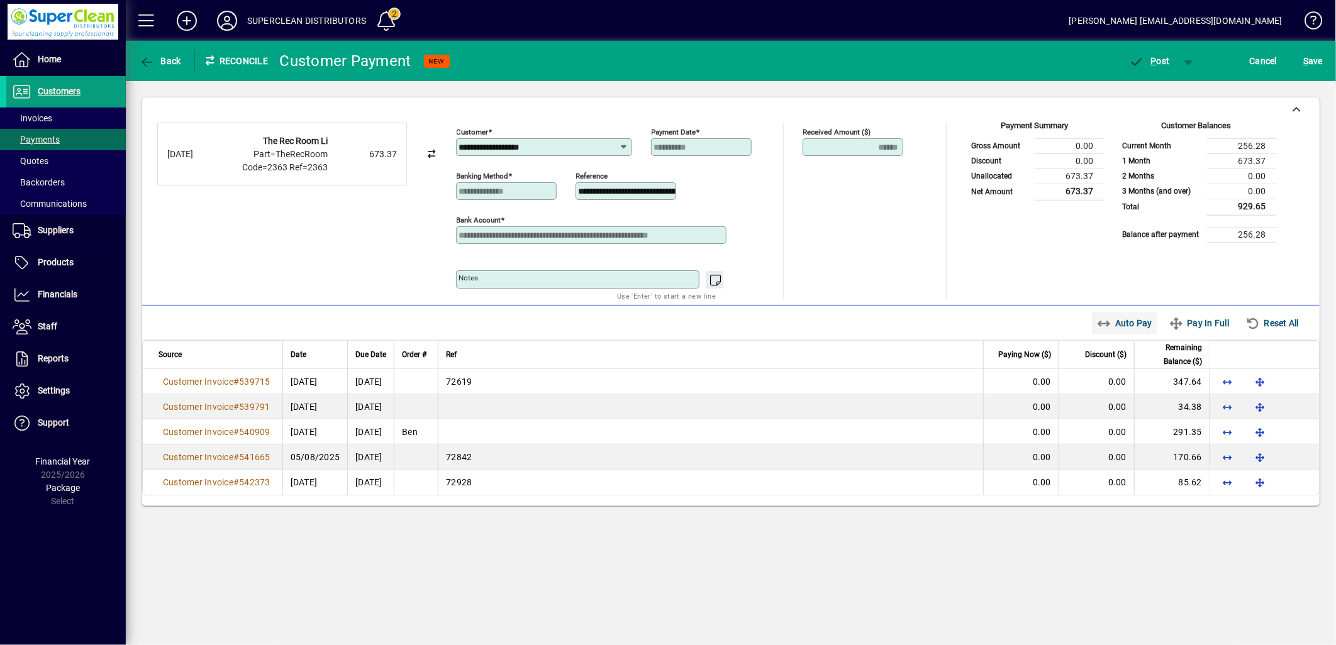
click at [1128, 324] on span "Auto Pay" at bounding box center [1125, 323] width 56 height 20
click at [1148, 64] on span "P ost" at bounding box center [1149, 61] width 41 height 10
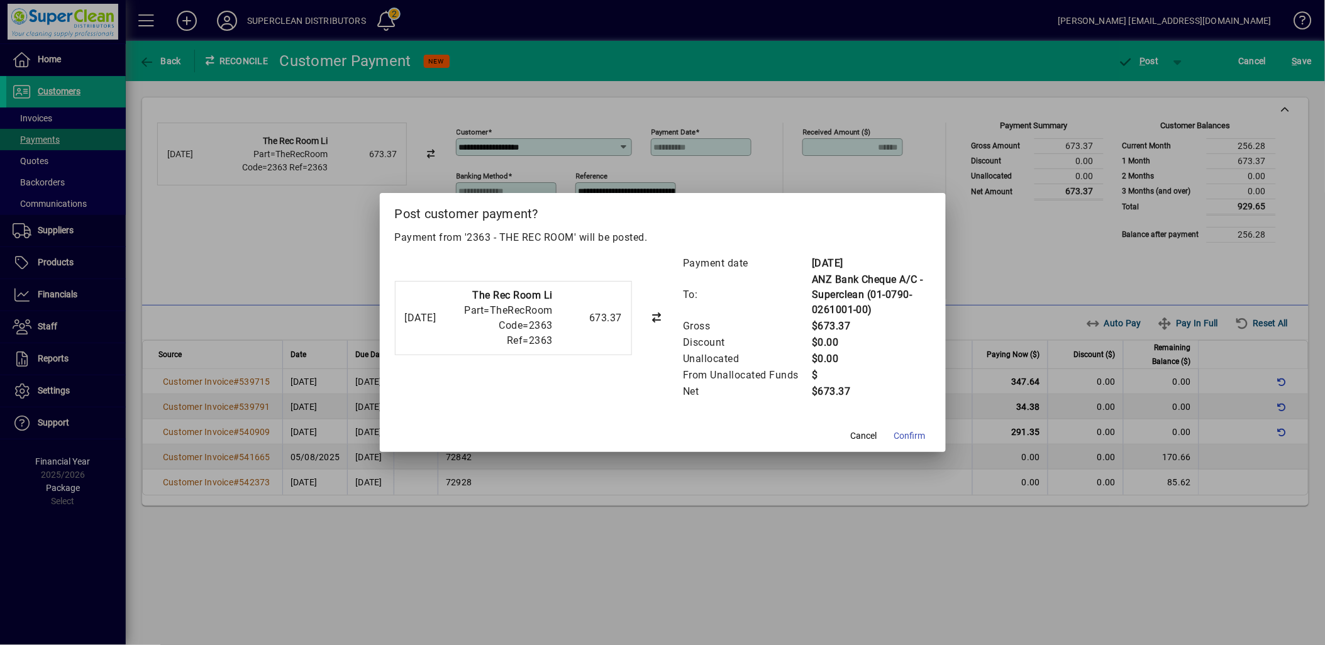
click at [911, 435] on span "Confirm" at bounding box center [909, 436] width 31 height 13
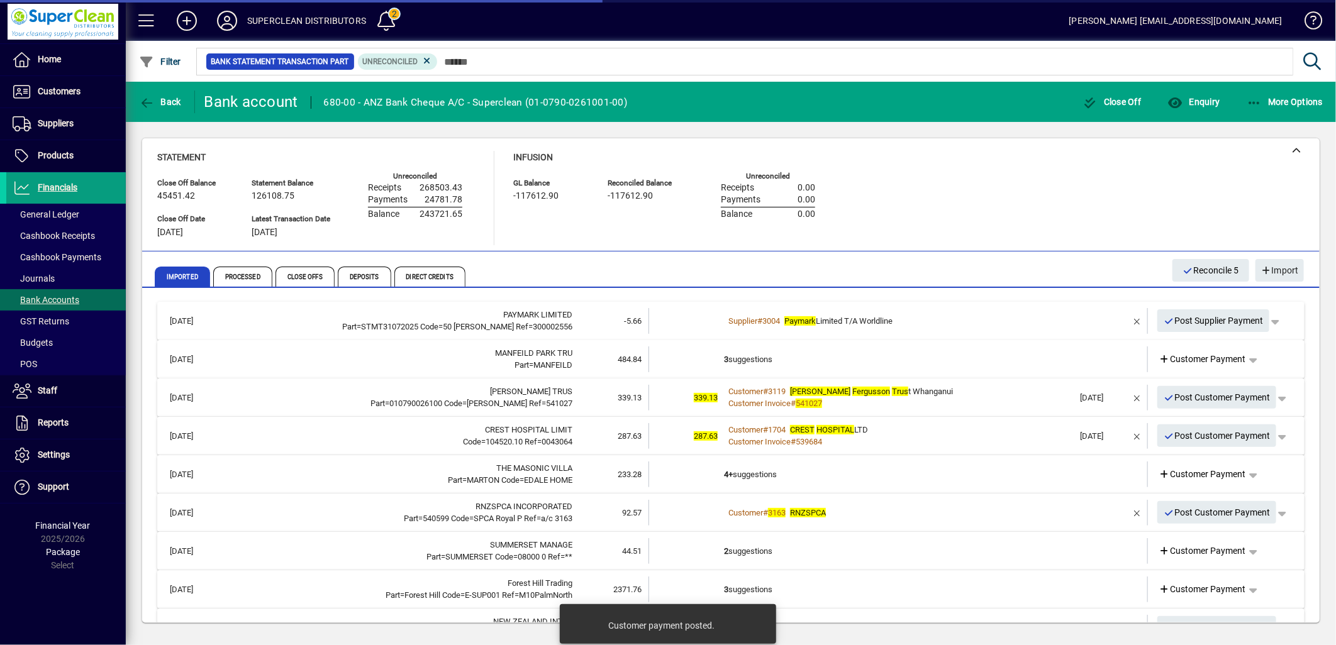
click at [784, 360] on td "3 suggestions" at bounding box center [899, 360] width 350 height 26
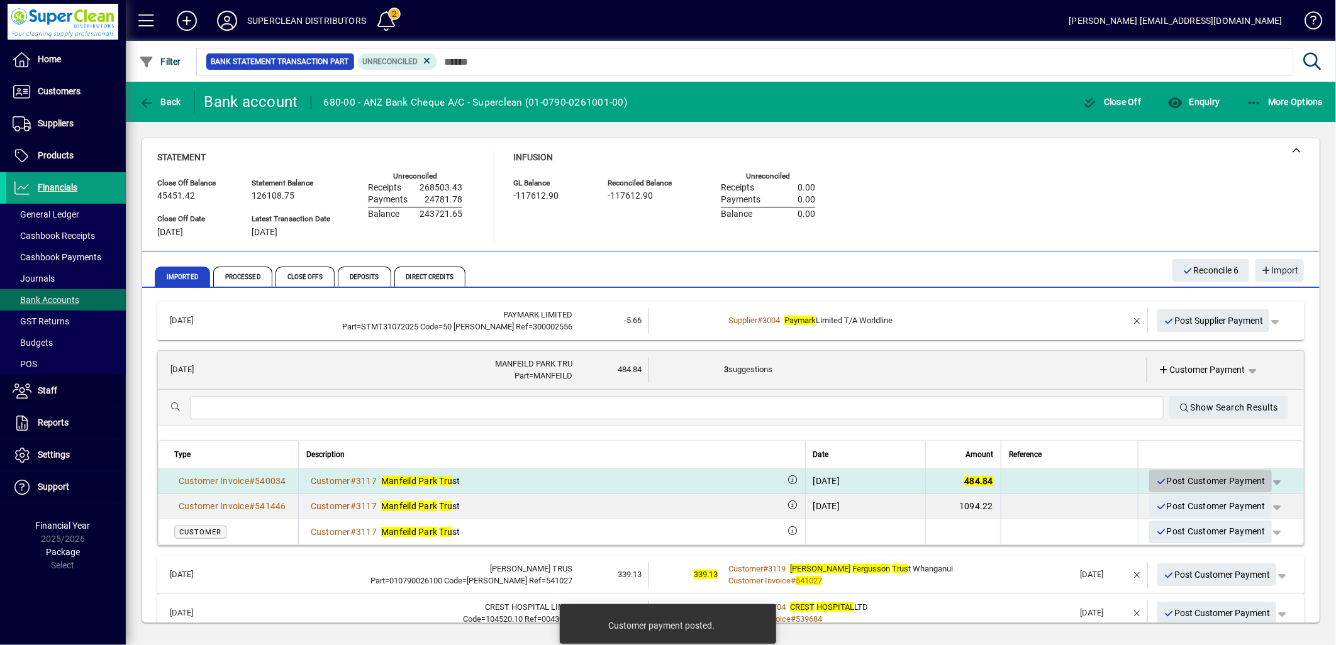
click at [1195, 481] on span "Post Customer Payment" at bounding box center [1210, 481] width 110 height 21
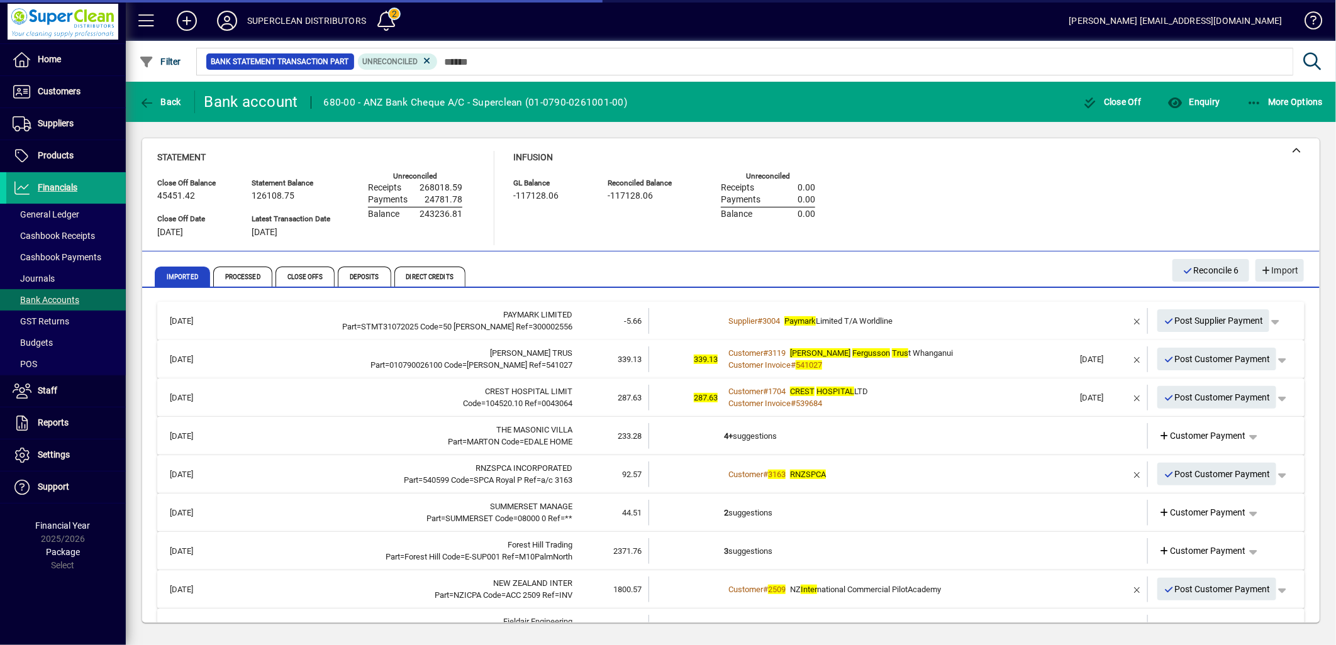
click at [938, 356] on div "Customer # 3119 Laura Fergusson Trus t Whanganui" at bounding box center [899, 353] width 350 height 13
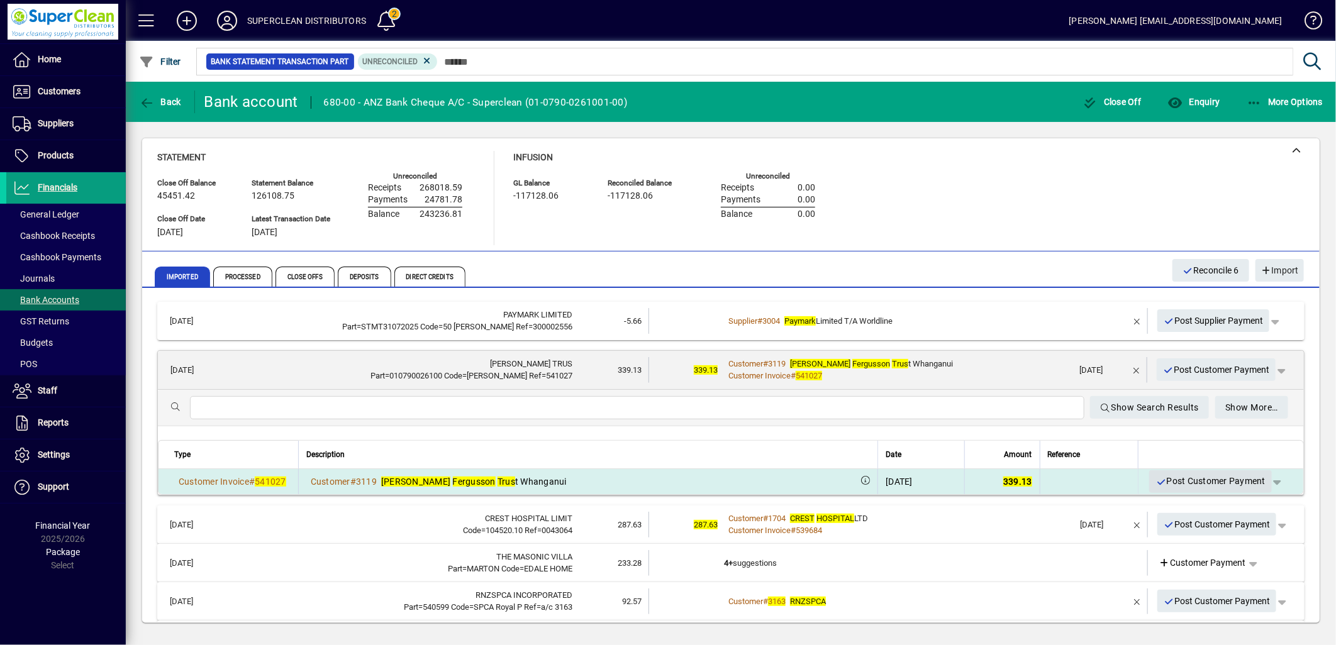
click at [1226, 483] on span "Post Customer Payment" at bounding box center [1210, 481] width 110 height 21
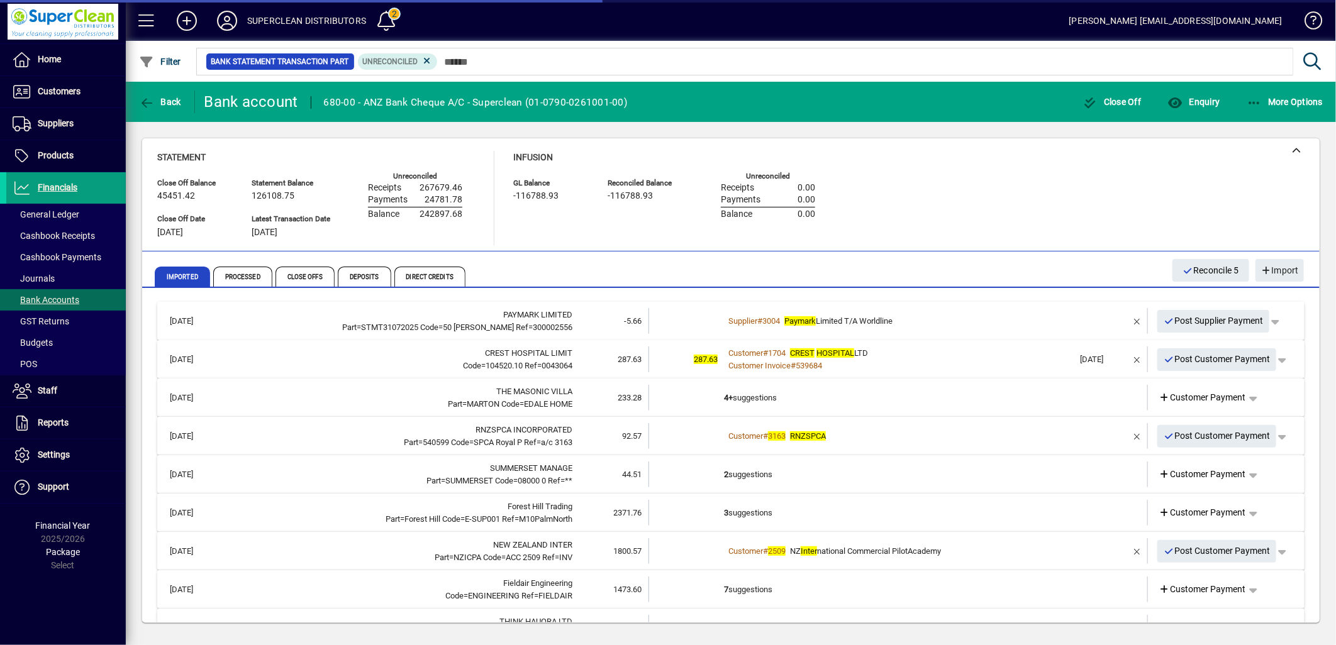
click at [931, 360] on div "Customer Invoice # 539684" at bounding box center [899, 366] width 350 height 13
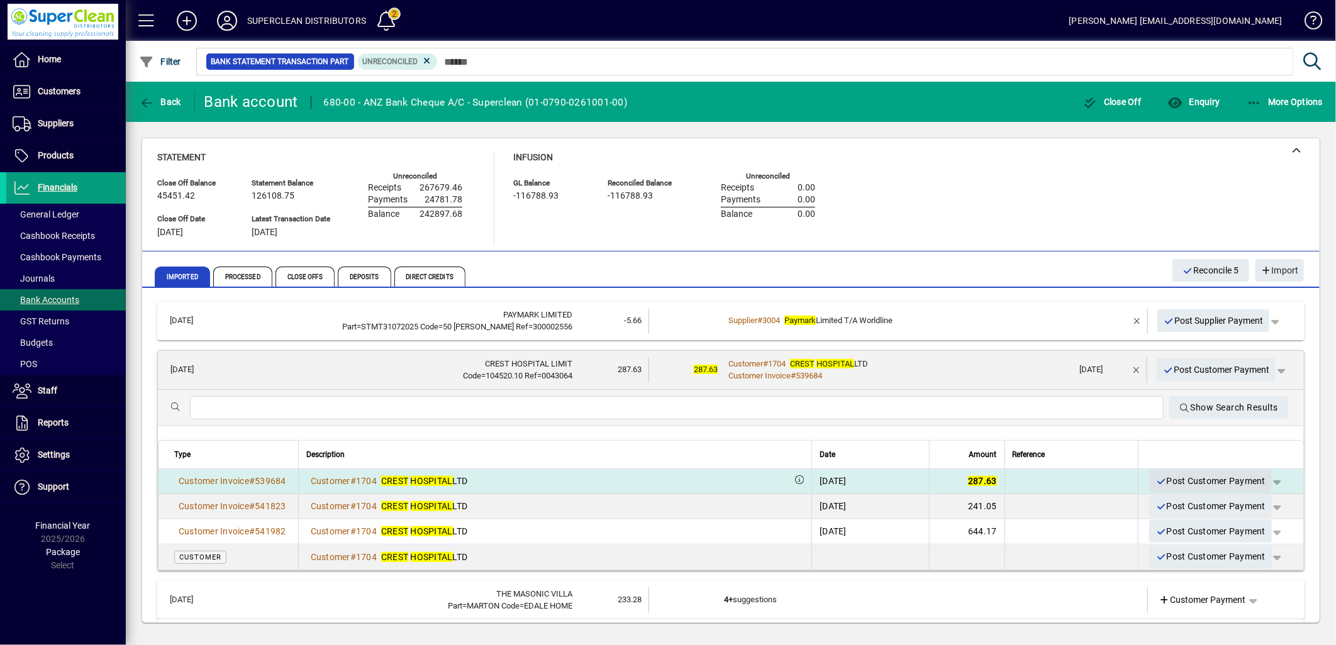
click at [1187, 480] on span "Post Customer Payment" at bounding box center [1210, 481] width 110 height 21
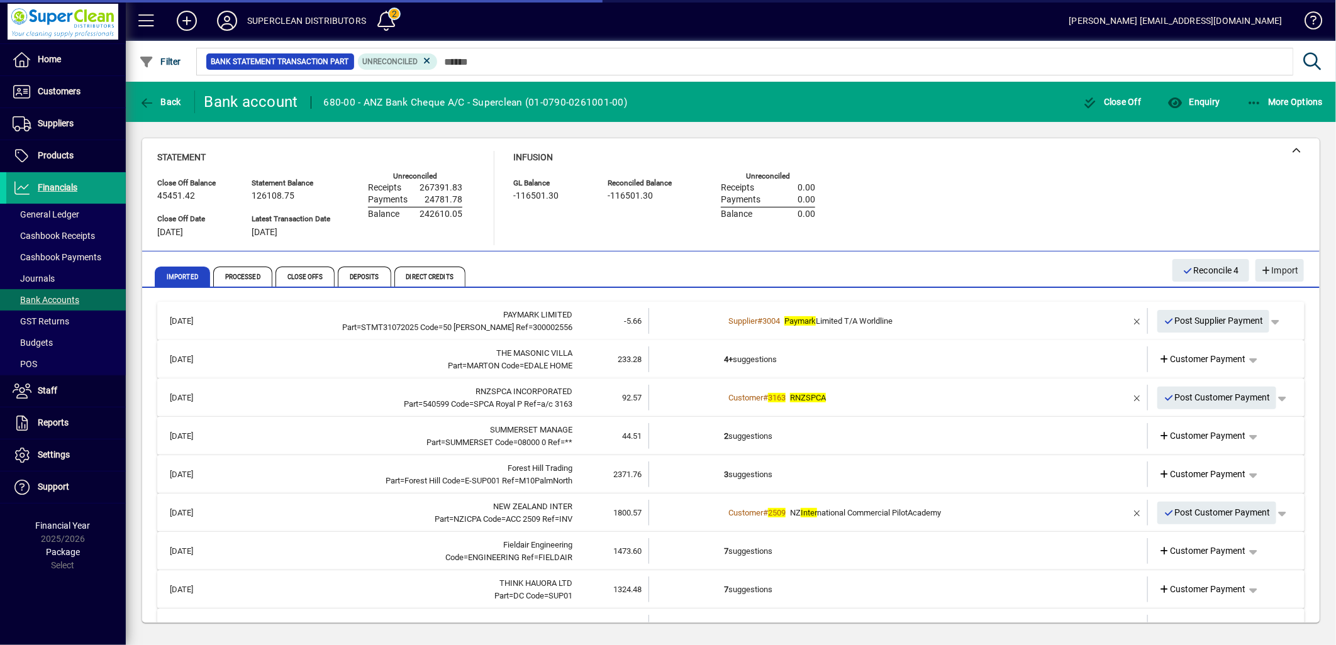
click at [782, 364] on td "4+ suggestions" at bounding box center [899, 360] width 350 height 26
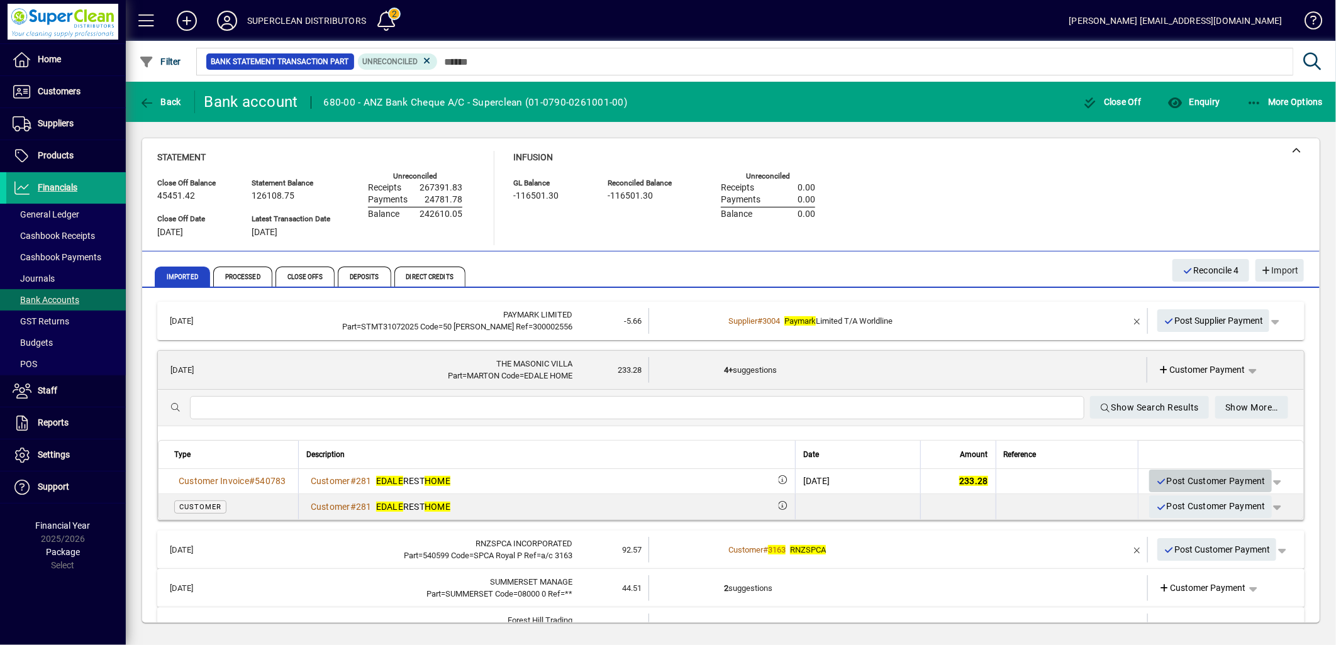
click at [1193, 480] on span "Post Customer Payment" at bounding box center [1210, 481] width 110 height 21
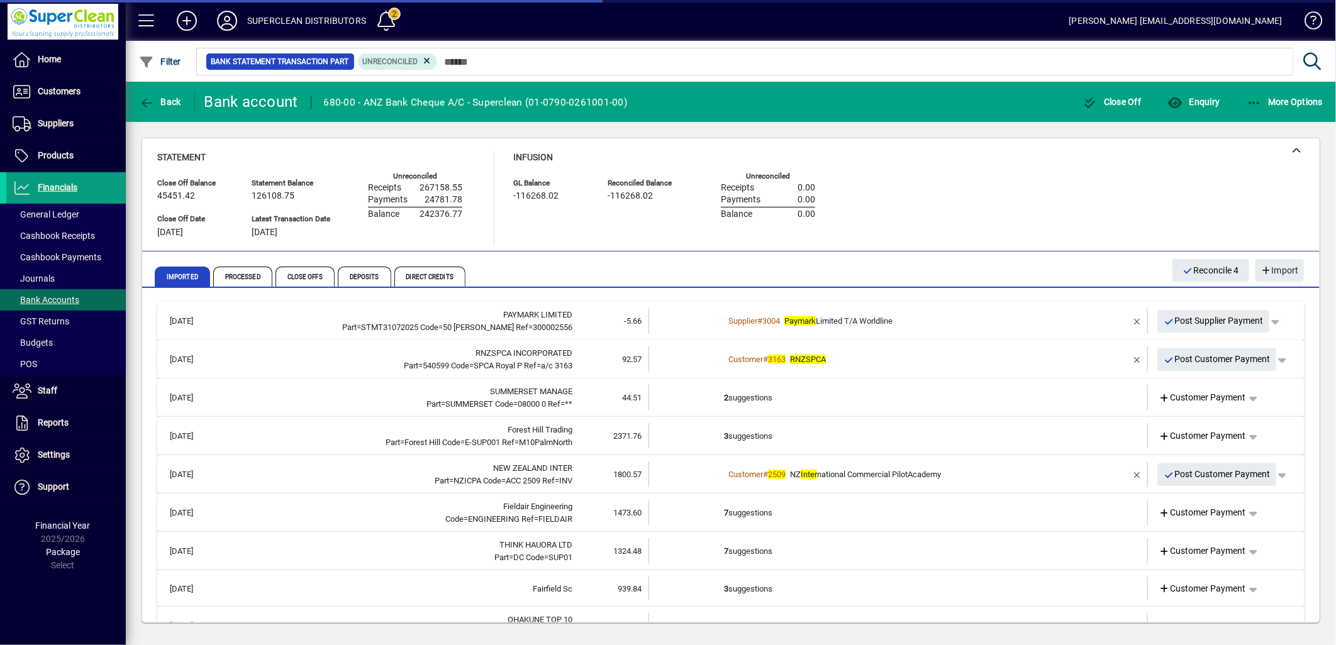
click at [836, 364] on div "Customer # 3163 RNZSPCA" at bounding box center [899, 359] width 350 height 13
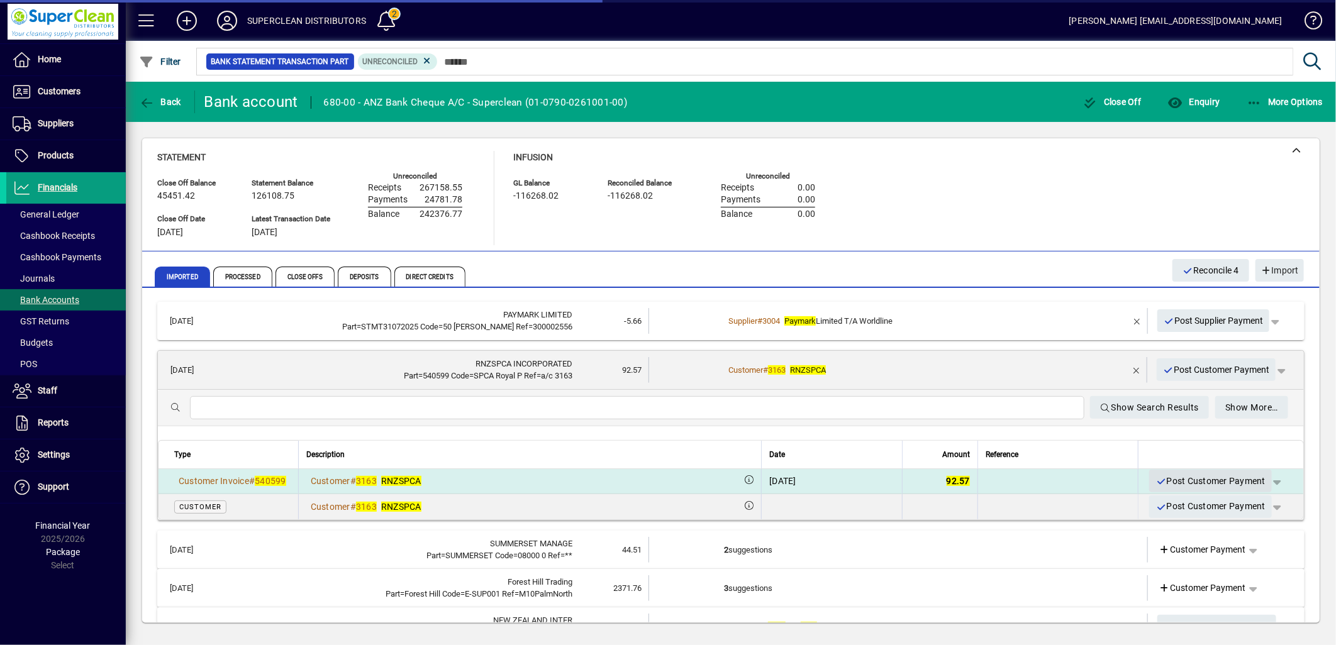
click at [1196, 476] on span "Post Customer Payment" at bounding box center [1210, 481] width 110 height 21
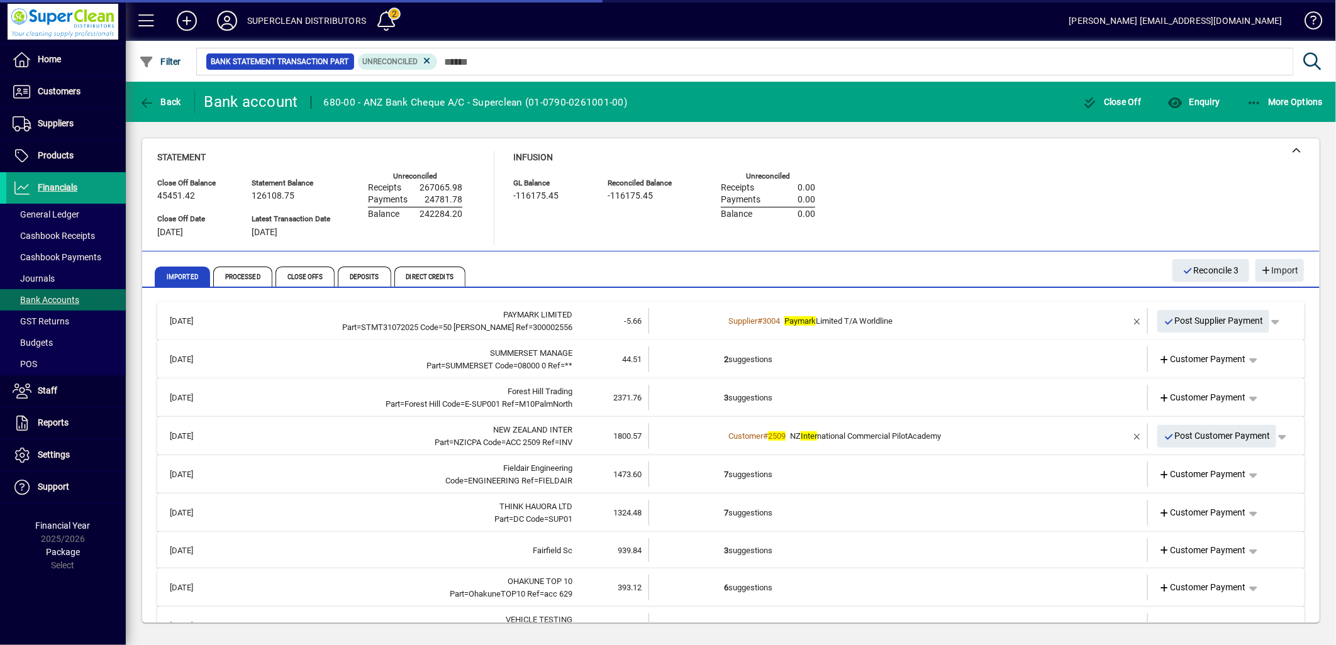
click at [787, 368] on td "2 suggestions" at bounding box center [899, 360] width 350 height 26
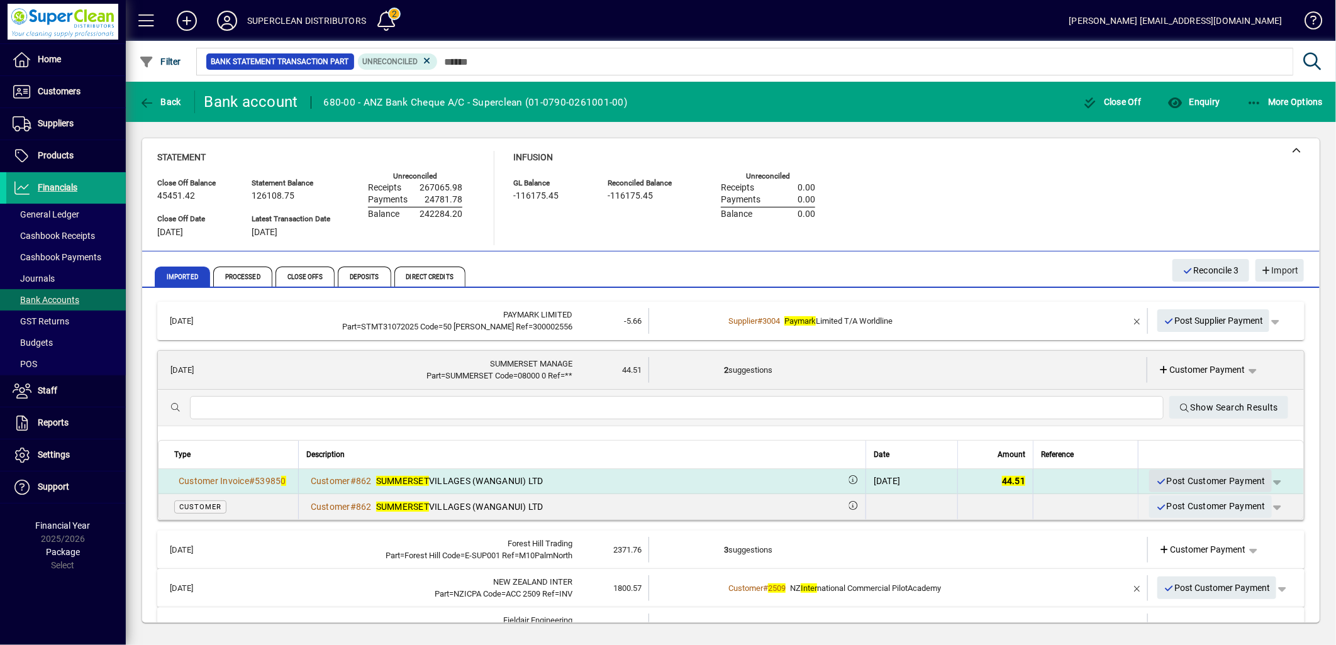
click at [1196, 478] on span "Post Customer Payment" at bounding box center [1210, 481] width 110 height 21
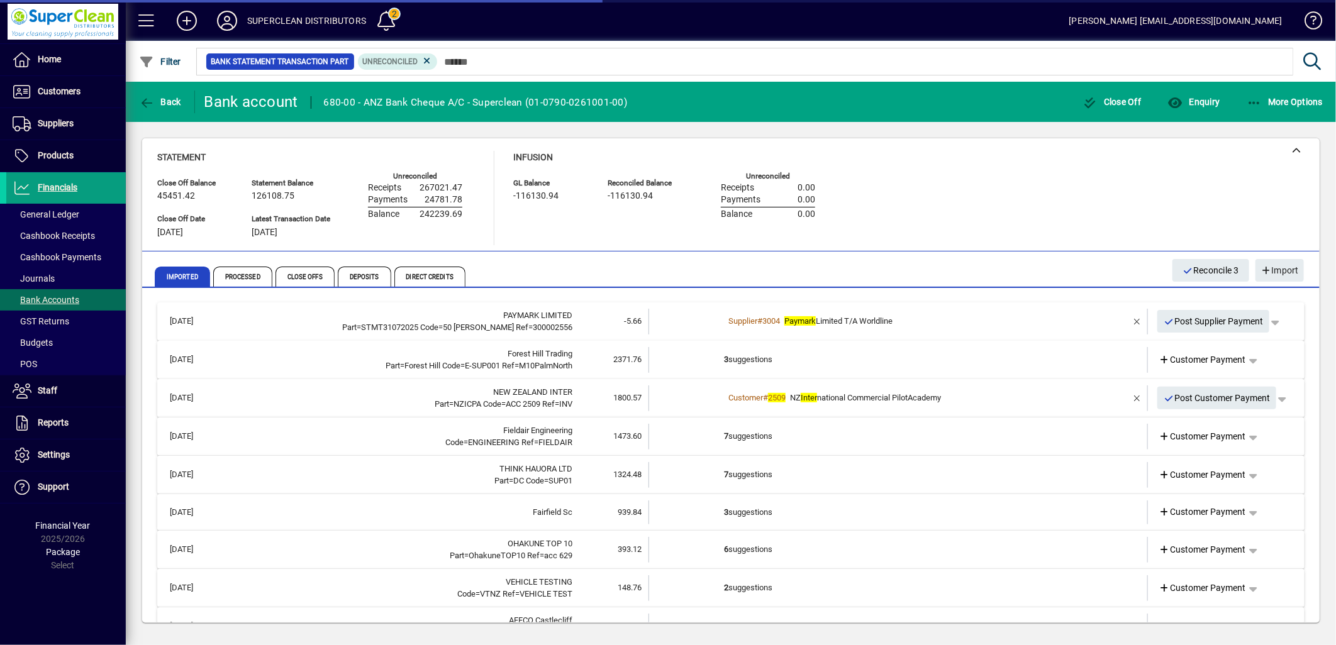
click at [759, 359] on td "3 suggestions" at bounding box center [899, 360] width 350 height 26
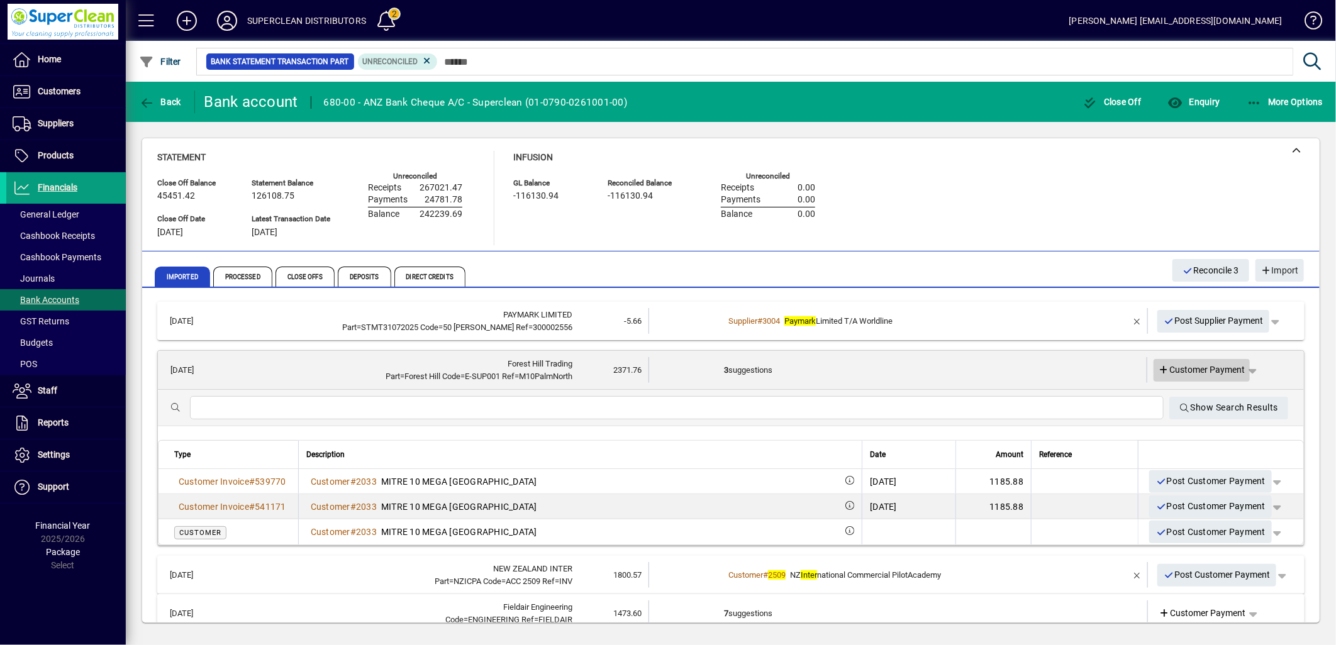
click at [1187, 364] on span "Customer Payment" at bounding box center [1202, 370] width 87 height 13
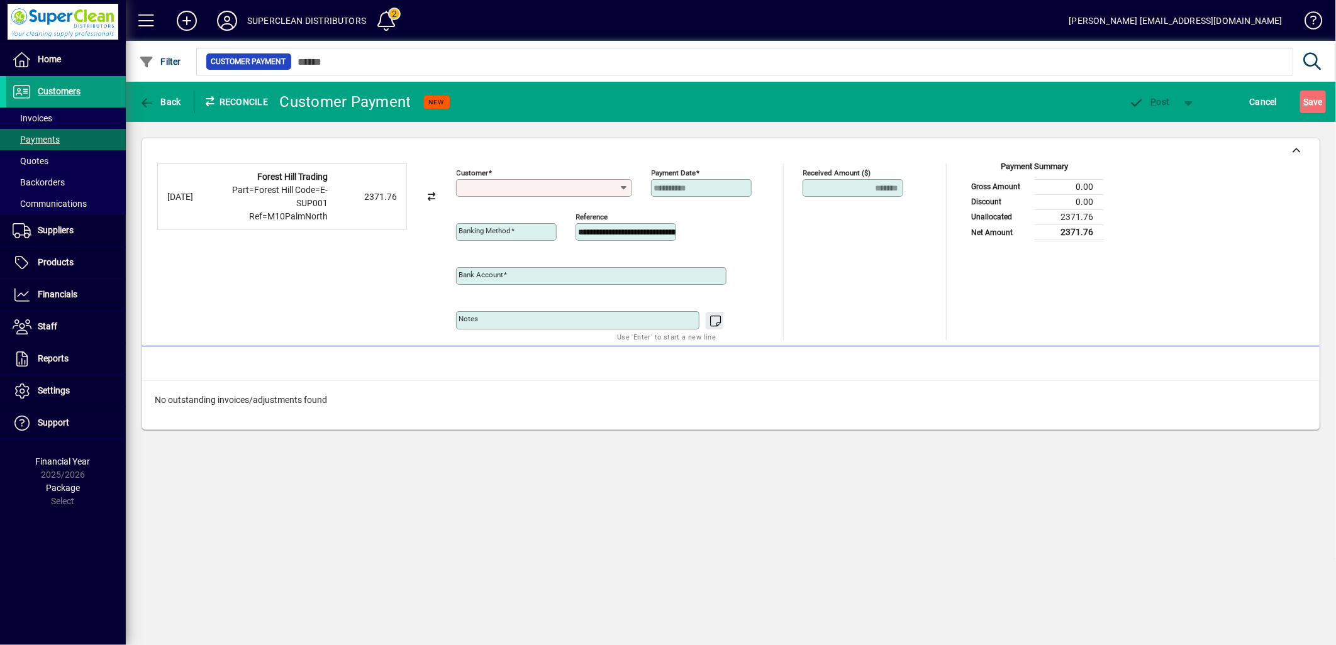
type input "**********"
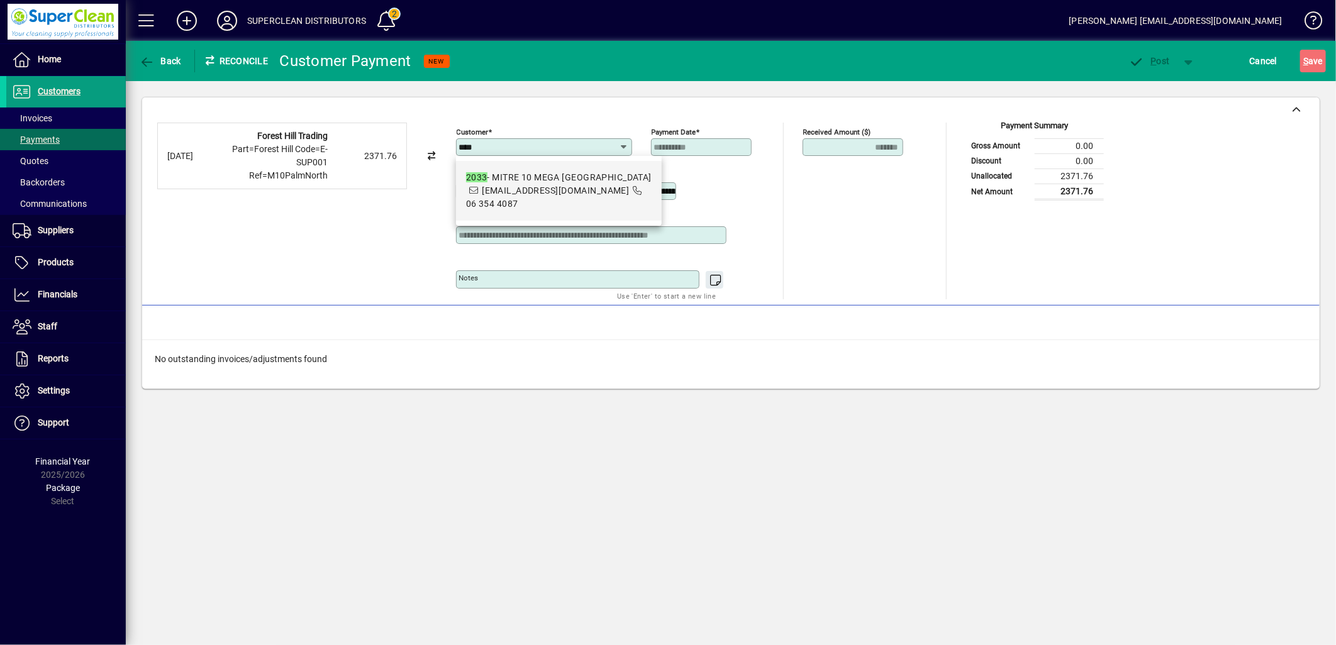
click at [569, 199] on mat-option "2033 - MITRE 10 MEGA PALMERSTON NORTH accounts@megapn.co.nz 06 354 4087" at bounding box center [559, 191] width 206 height 60
type input "**********"
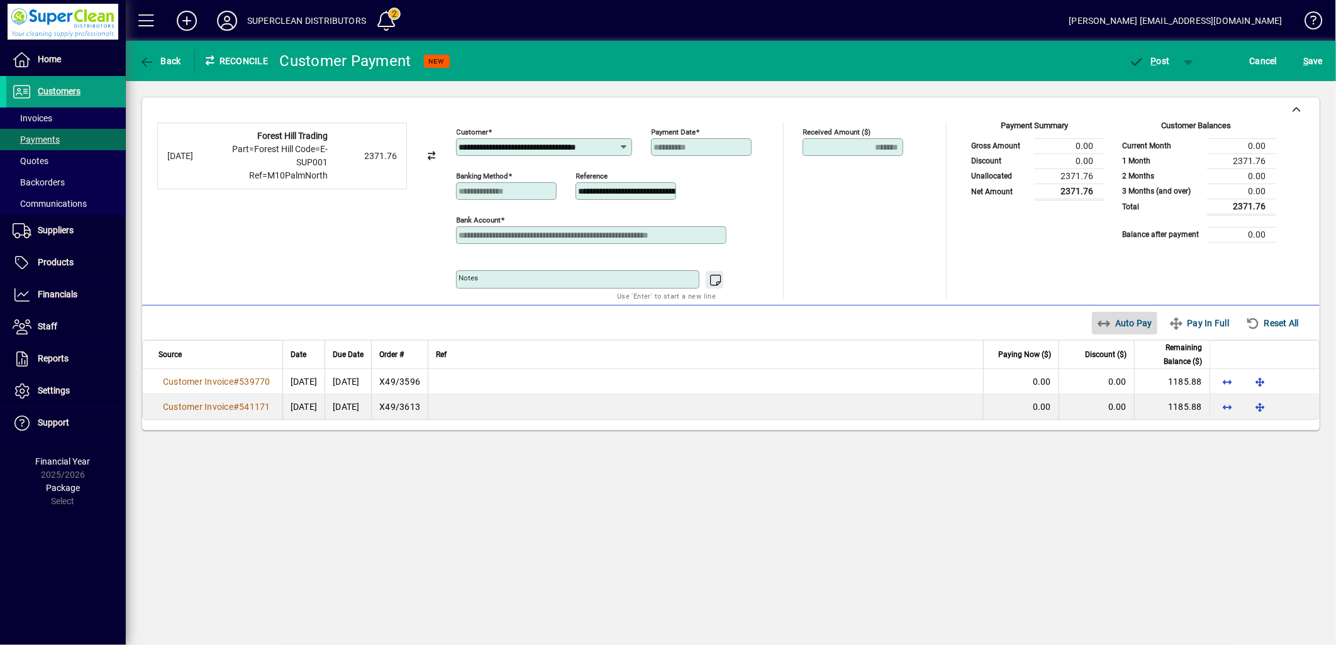
click at [1120, 321] on span "Auto Pay" at bounding box center [1125, 323] width 56 height 20
click at [1154, 60] on span "P" at bounding box center [1154, 61] width 6 height 10
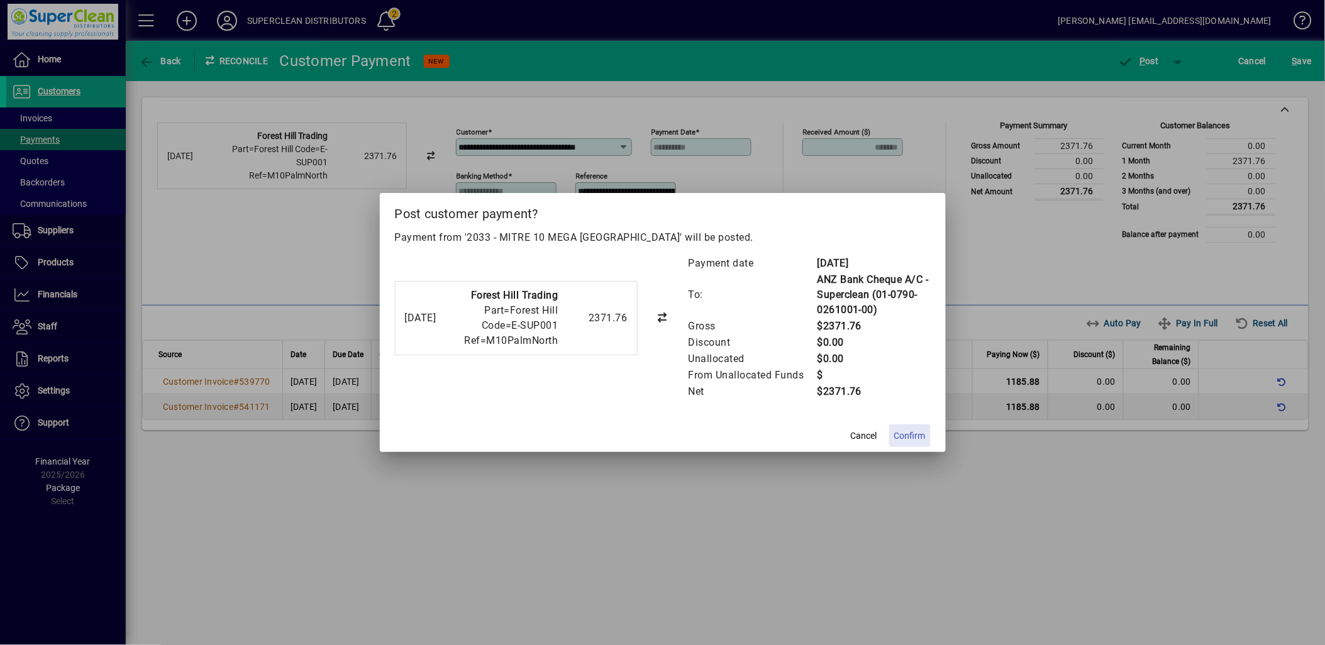
click at [907, 438] on span "Confirm" at bounding box center [909, 436] width 31 height 13
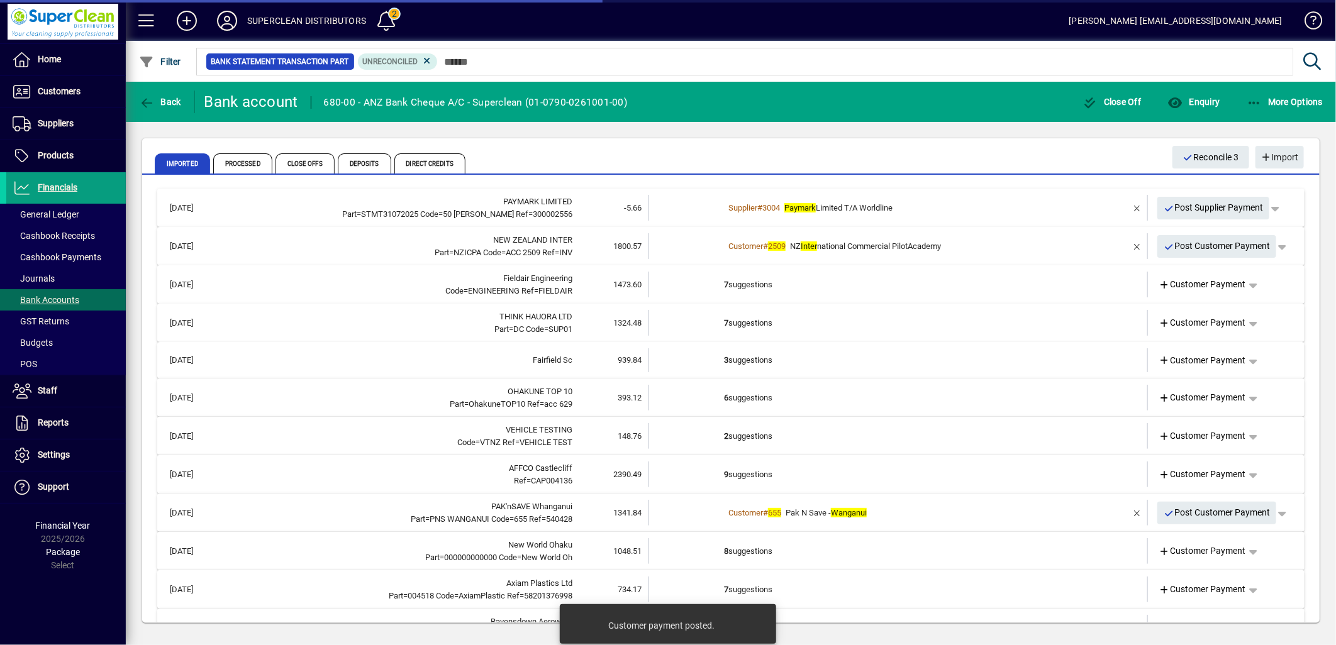
click at [761, 288] on mat-card "Imported Processed Close Offs Deposits Direct Credits Reconcile 3 Import 20/08/…" at bounding box center [731, 381] width 1179 height 486
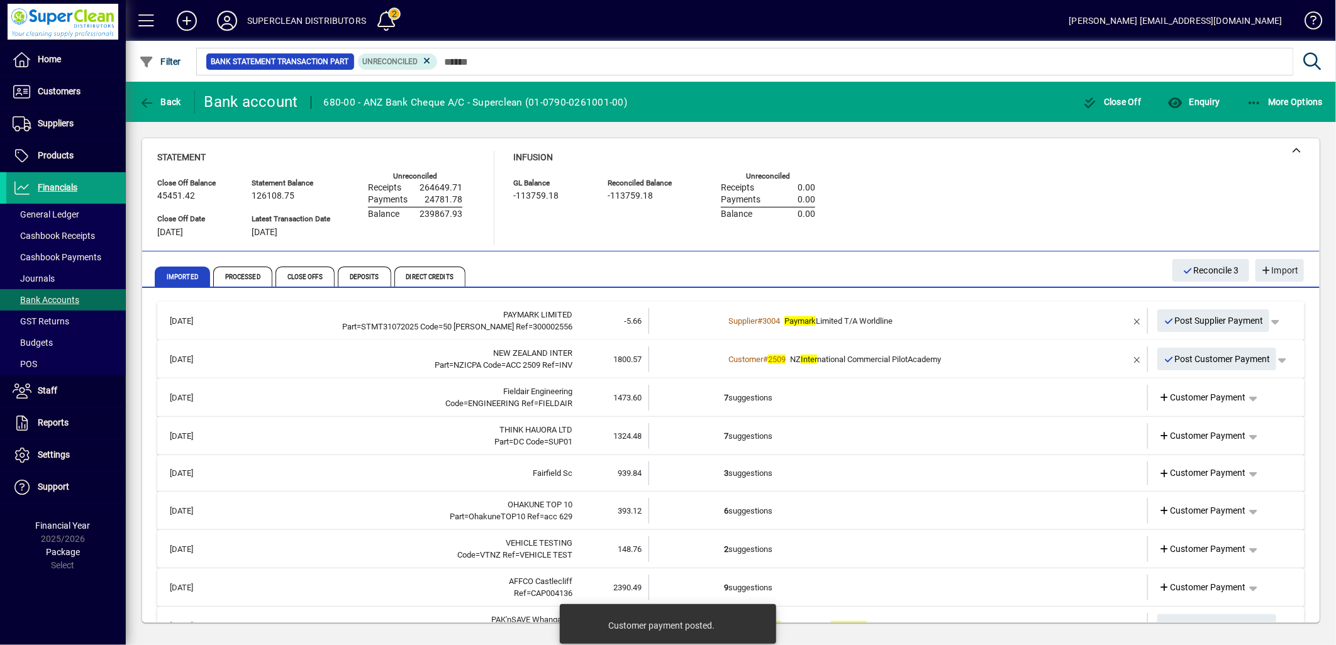
click at [954, 365] on div "Customer # 2509 NZ Inter national Commercial PilotAcademy" at bounding box center [899, 359] width 350 height 13
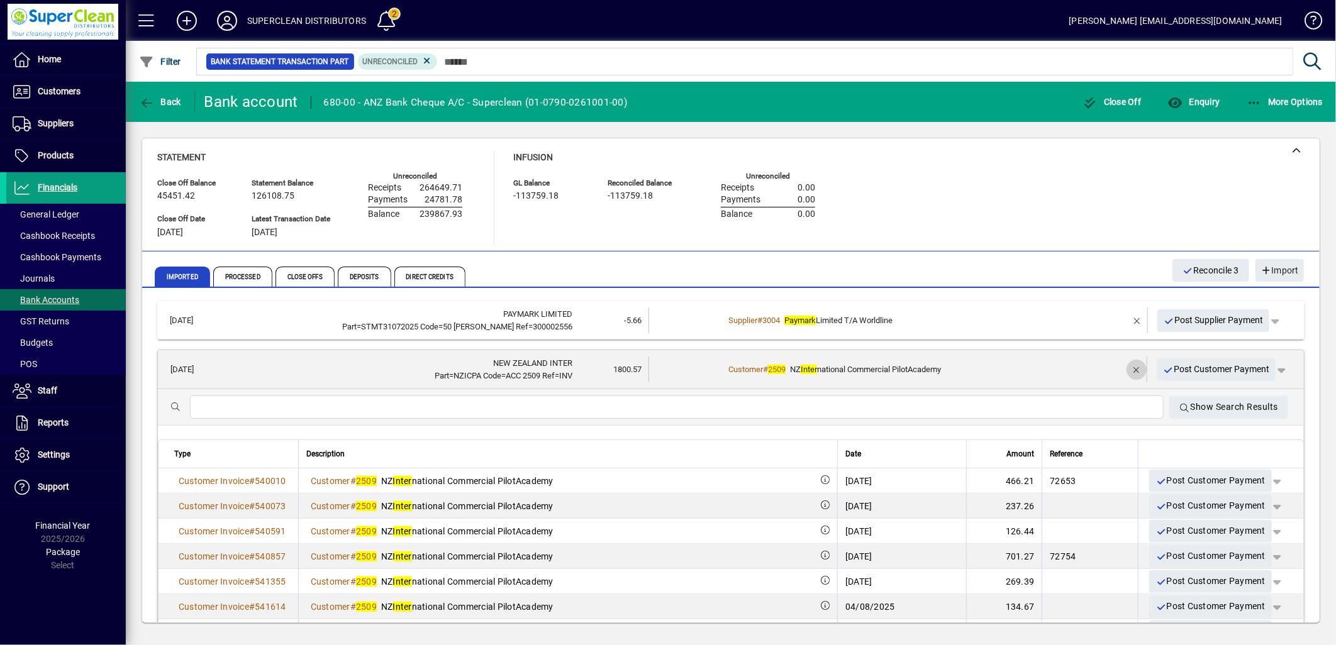
click at [1125, 368] on span "button" at bounding box center [1136, 370] width 30 height 30
click at [1191, 368] on span "Customer Payment" at bounding box center [1202, 369] width 87 height 13
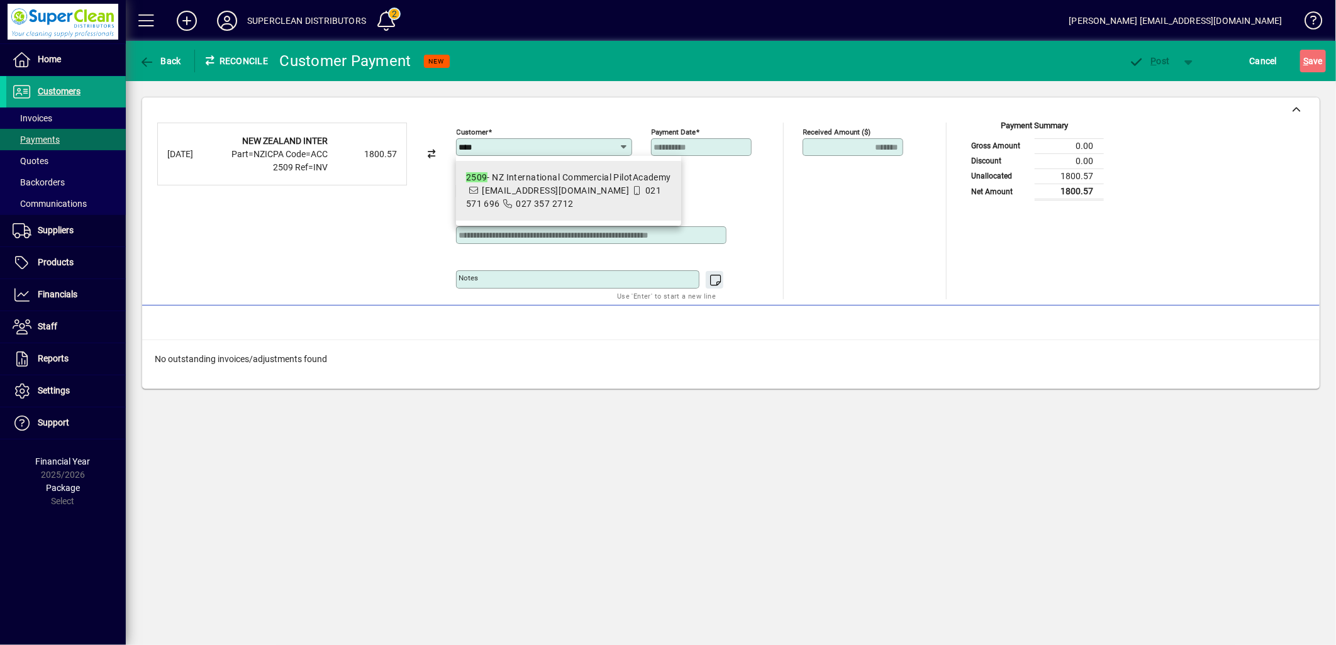
click at [570, 197] on span "2509 - NZ International Commercial PilotAcademy accounts@nzicpa.nz 021 571 696 …" at bounding box center [568, 191] width 205 height 40
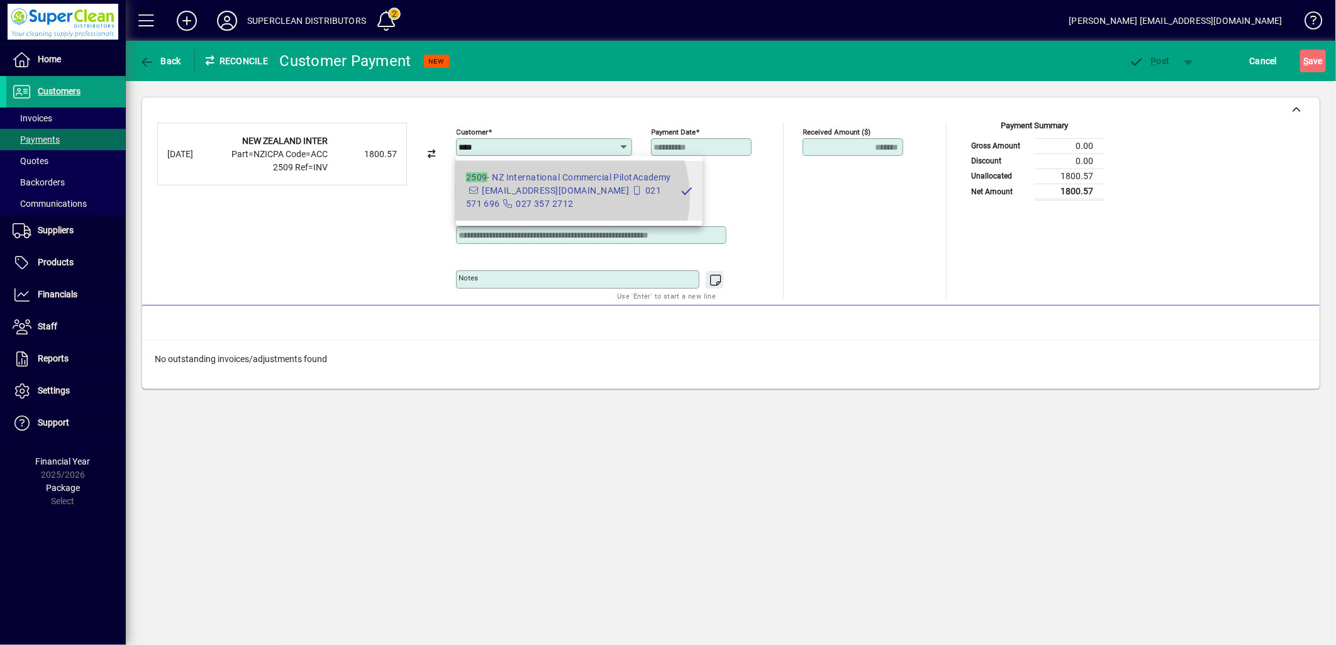
type input "**********"
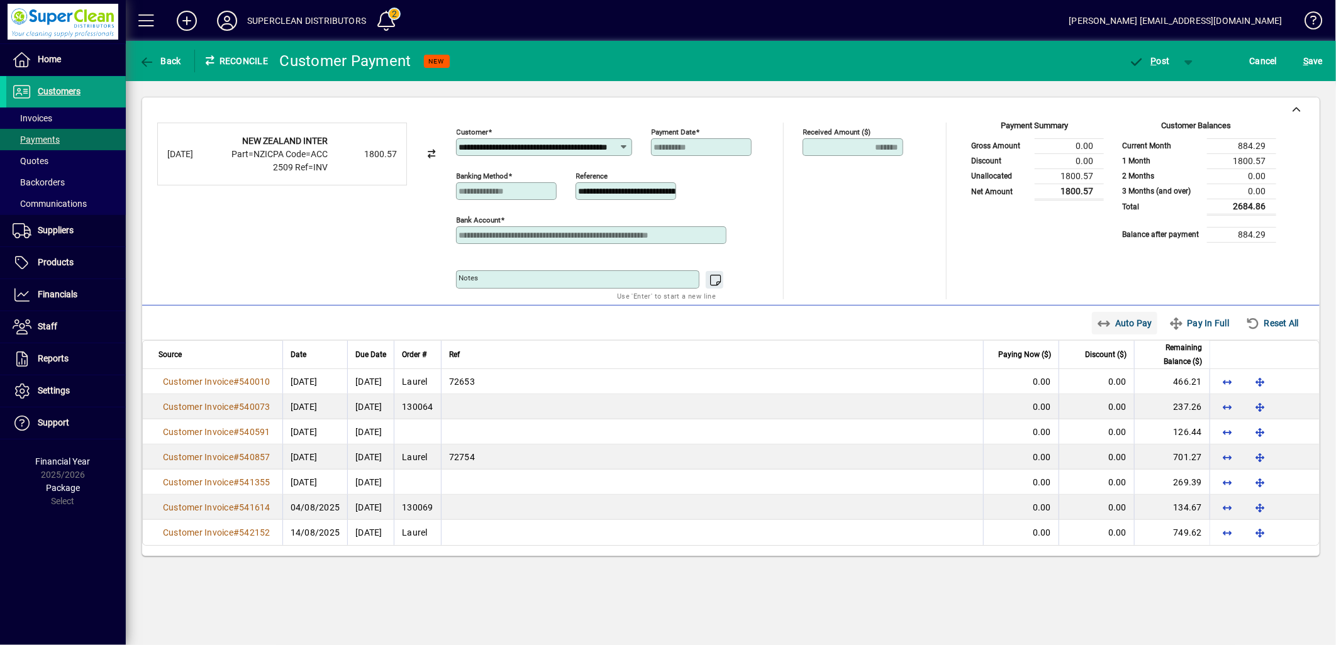
click at [1126, 322] on span "Auto Pay" at bounding box center [1125, 323] width 56 height 20
click at [1164, 67] on span "button" at bounding box center [1149, 61] width 53 height 30
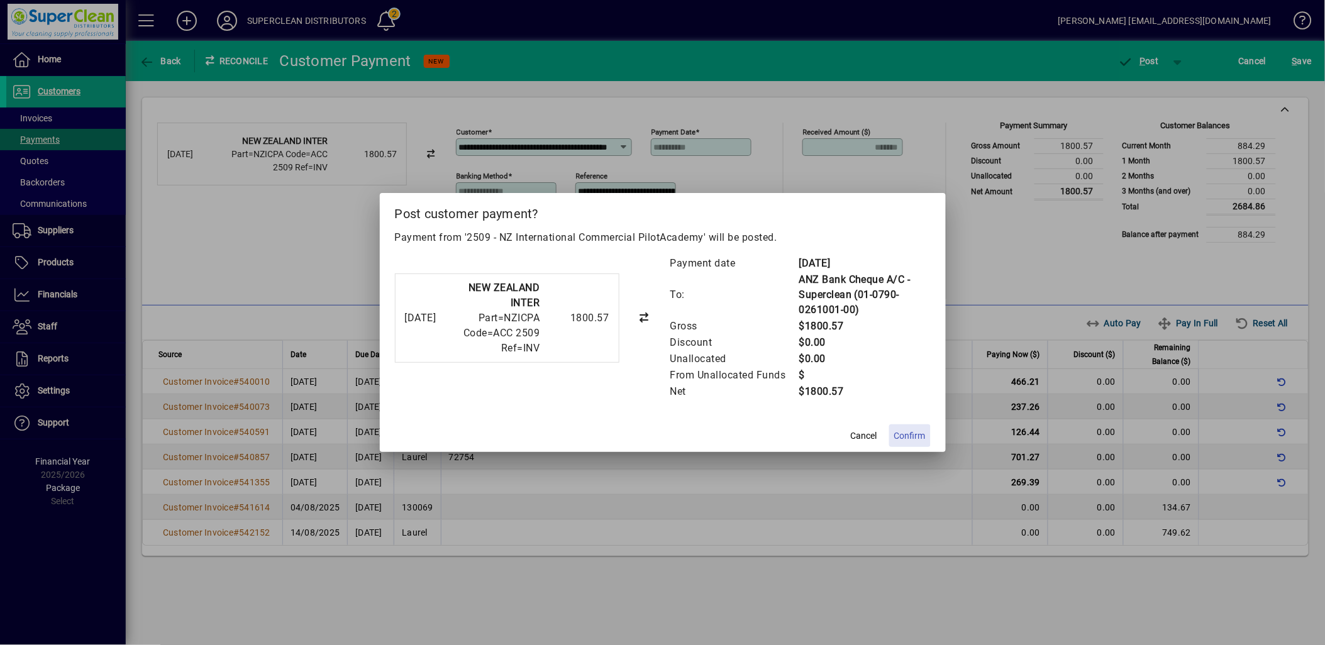
click at [906, 431] on span "Confirm" at bounding box center [909, 436] width 31 height 13
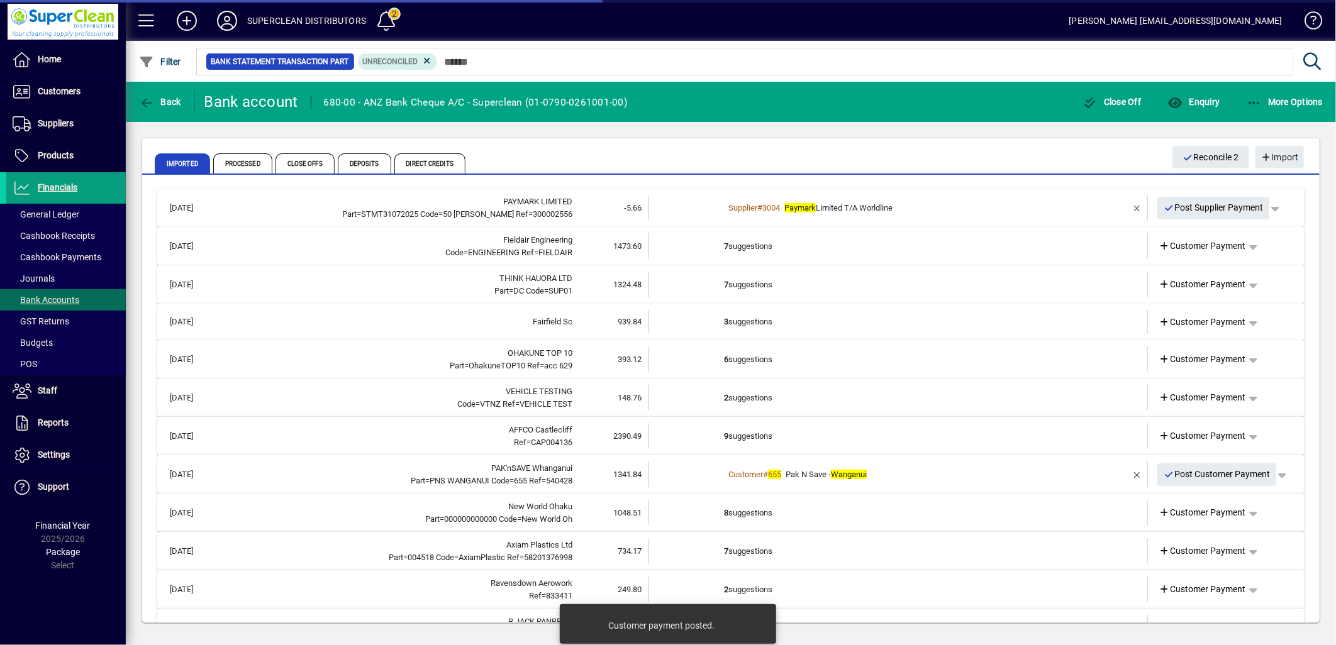
click at [738, 245] on td "7 suggestions" at bounding box center [899, 246] width 350 height 26
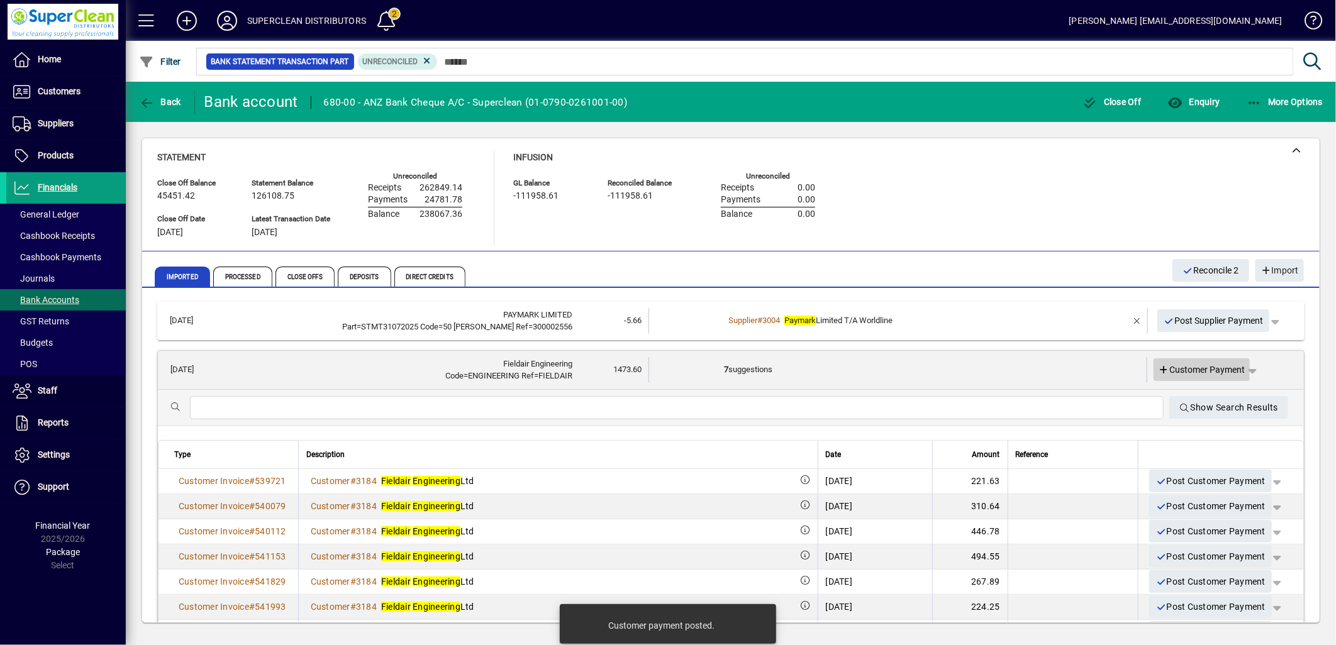
click at [1200, 365] on span "Customer Payment" at bounding box center [1202, 370] width 87 height 13
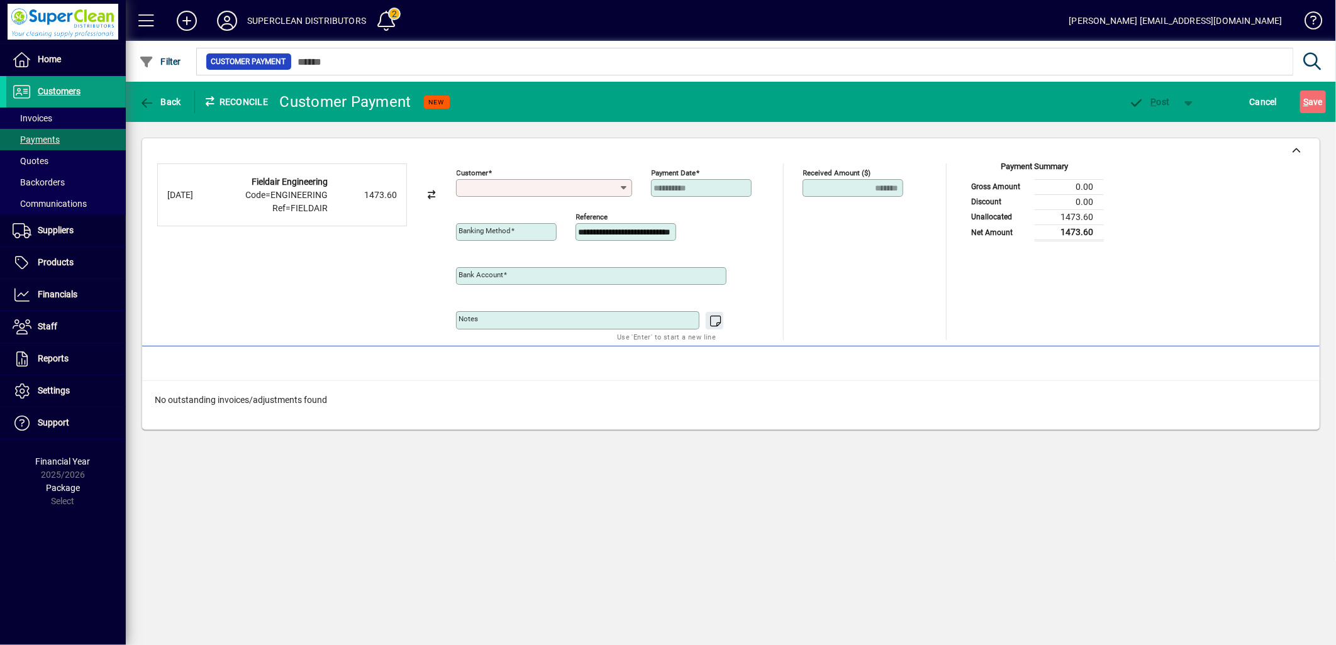
type input "**********"
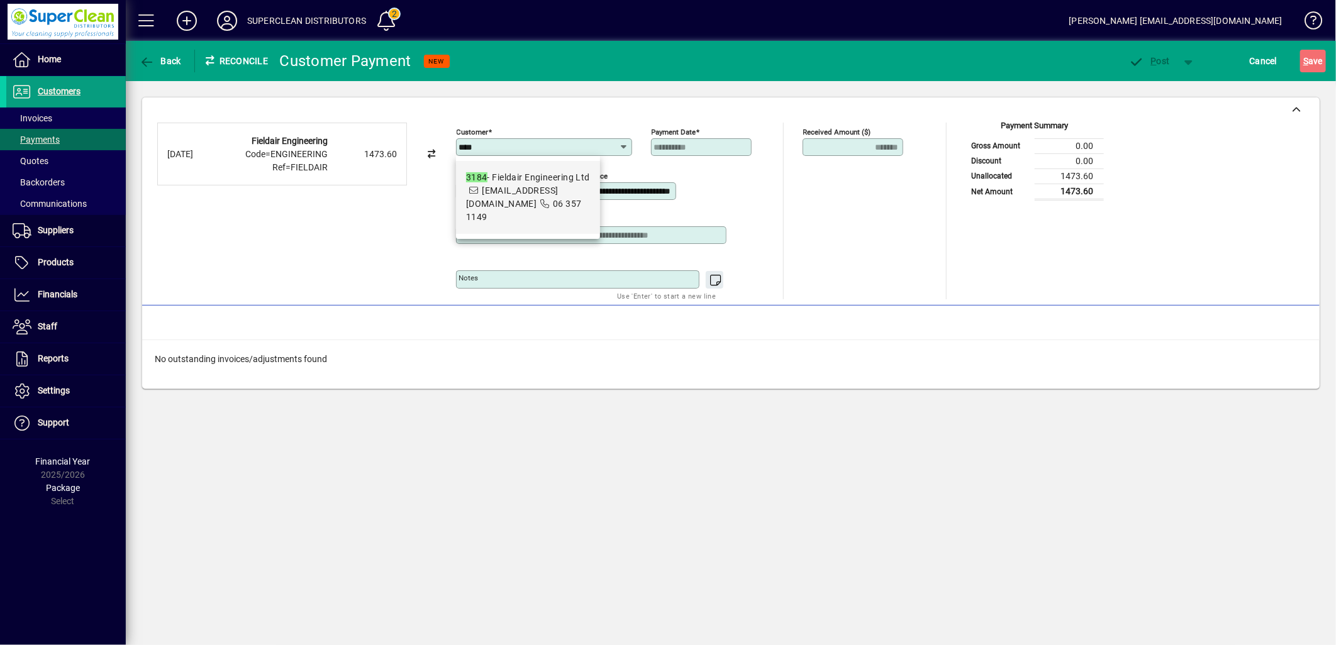
click at [542, 178] on div "3184 - Fieldair Engineering Ltd" at bounding box center [528, 177] width 124 height 13
type input "**********"
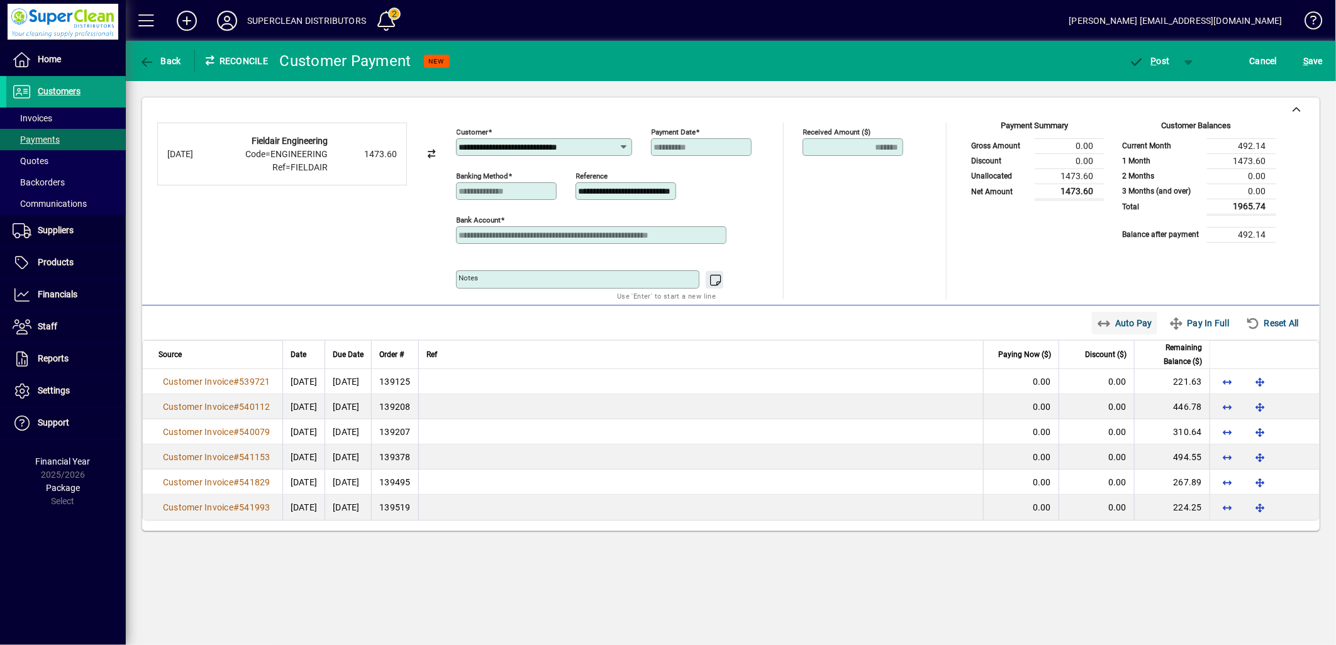
click at [1118, 324] on span "Auto Pay" at bounding box center [1125, 323] width 56 height 20
click at [1149, 69] on span "button" at bounding box center [1149, 61] width 53 height 30
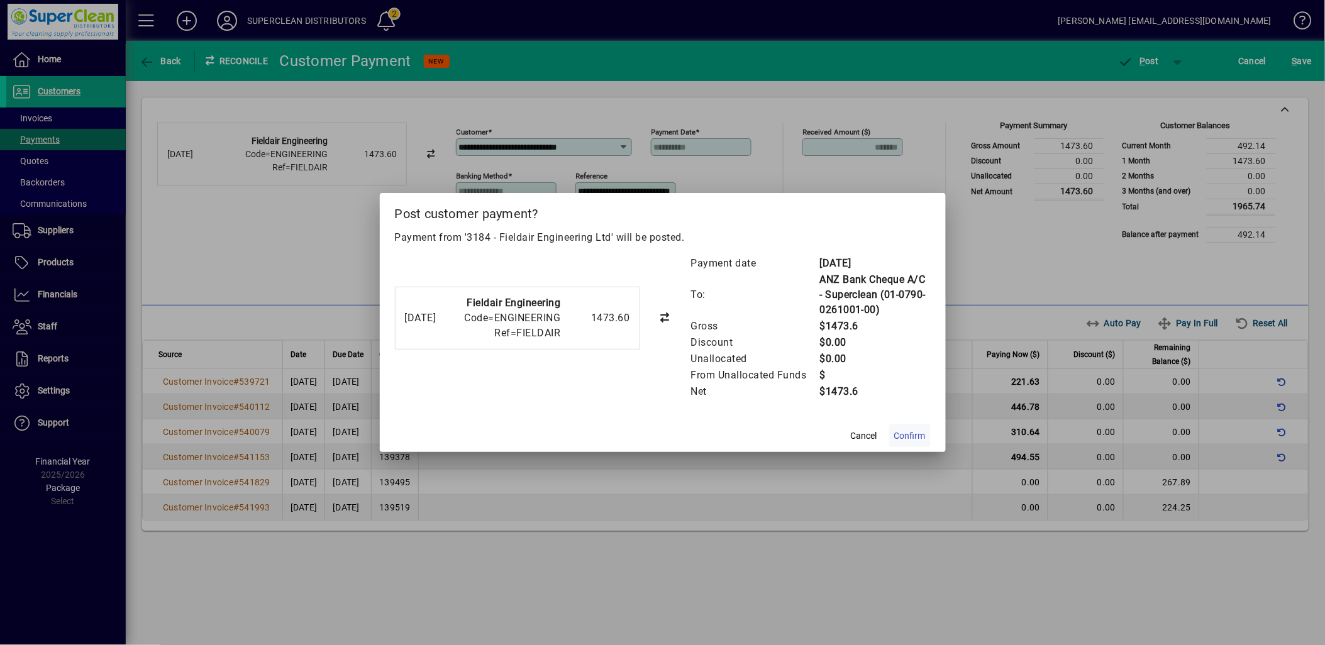
click at [916, 436] on span "Confirm" at bounding box center [909, 436] width 31 height 13
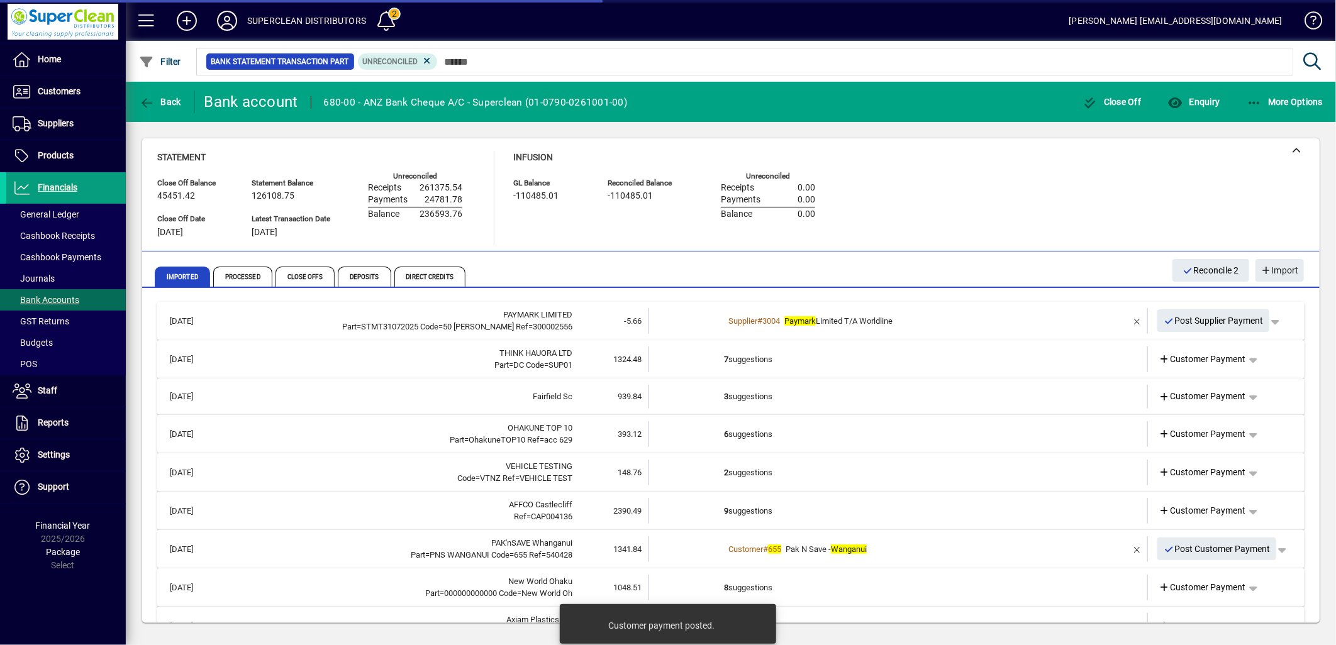
click at [774, 365] on td "7 suggestions" at bounding box center [899, 360] width 350 height 26
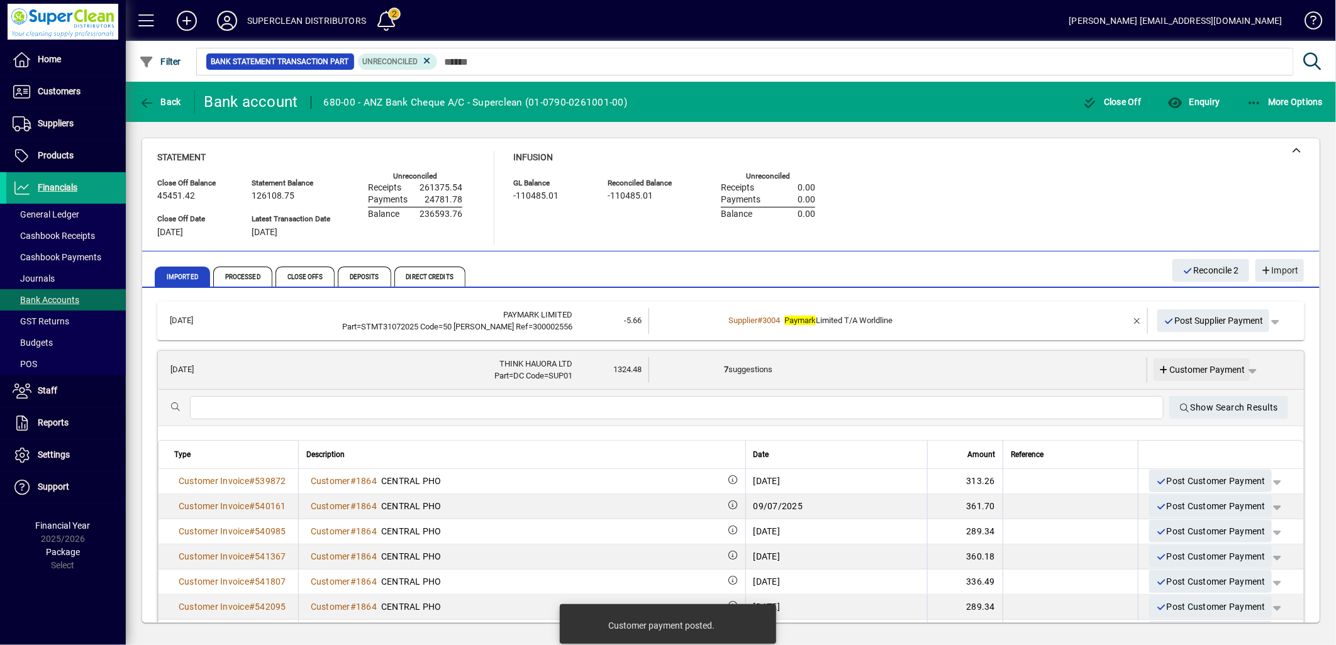
click at [1186, 368] on span "Customer Payment" at bounding box center [1202, 370] width 87 height 13
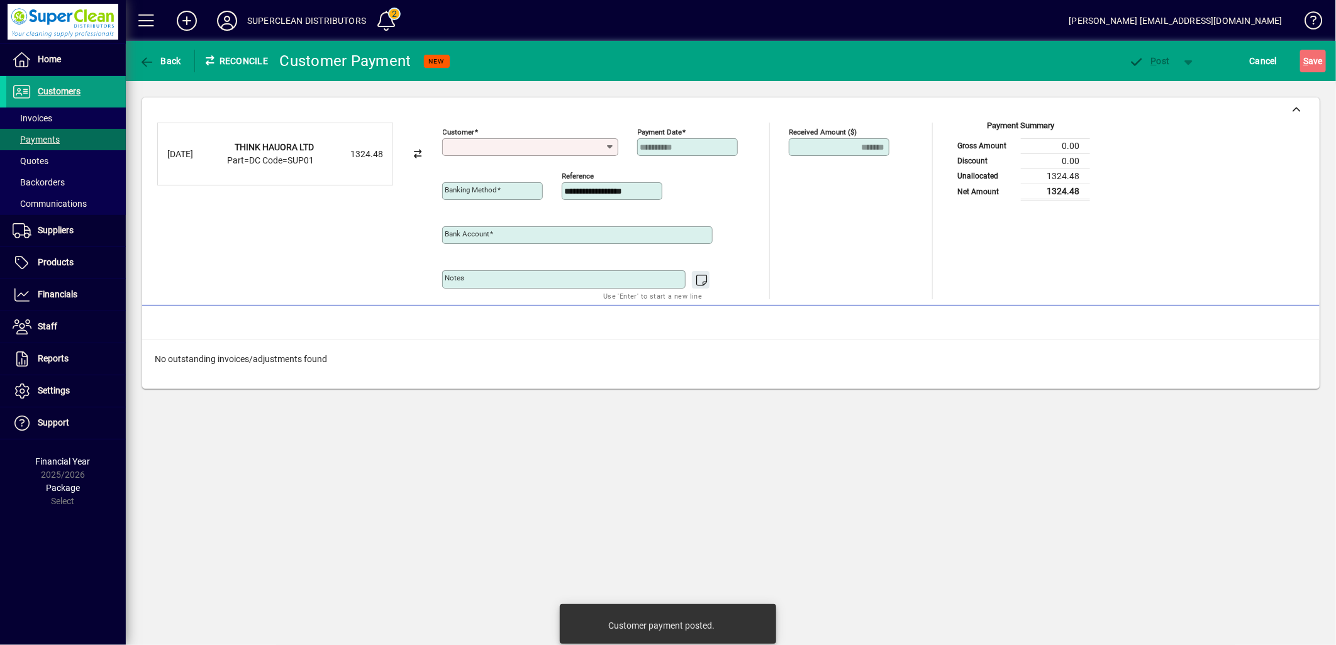
type input "**********"
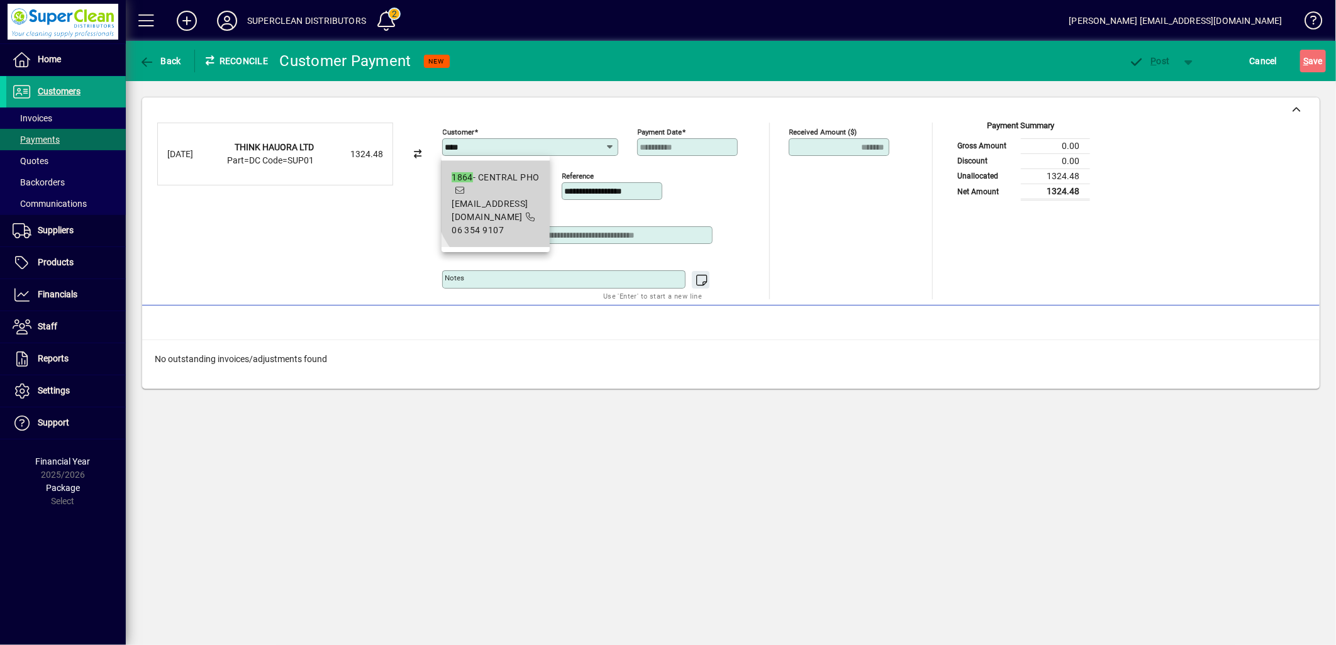
click at [528, 192] on span "1864 - CENTRAL PHO accounts@thinkhauora.nz 06 354 9107" at bounding box center [495, 204] width 87 height 66
type input "**********"
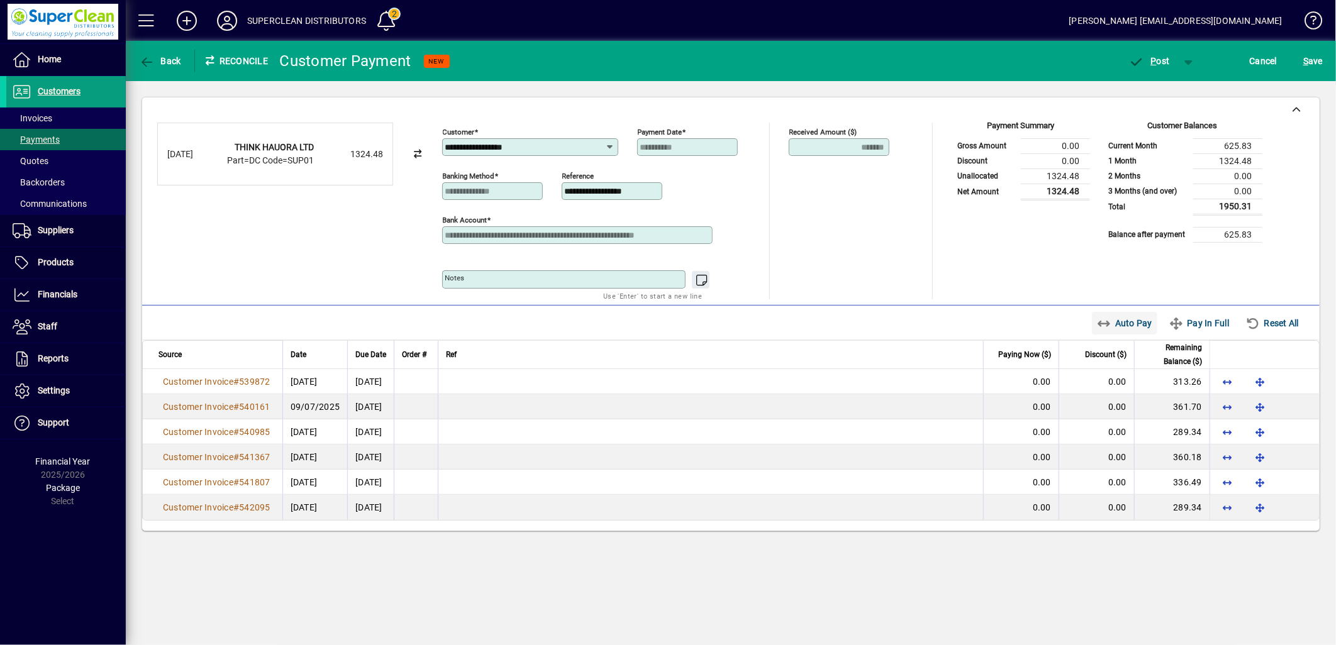
click at [1125, 331] on span "Auto Pay" at bounding box center [1125, 323] width 56 height 20
click at [1157, 62] on span "P ost" at bounding box center [1149, 61] width 41 height 10
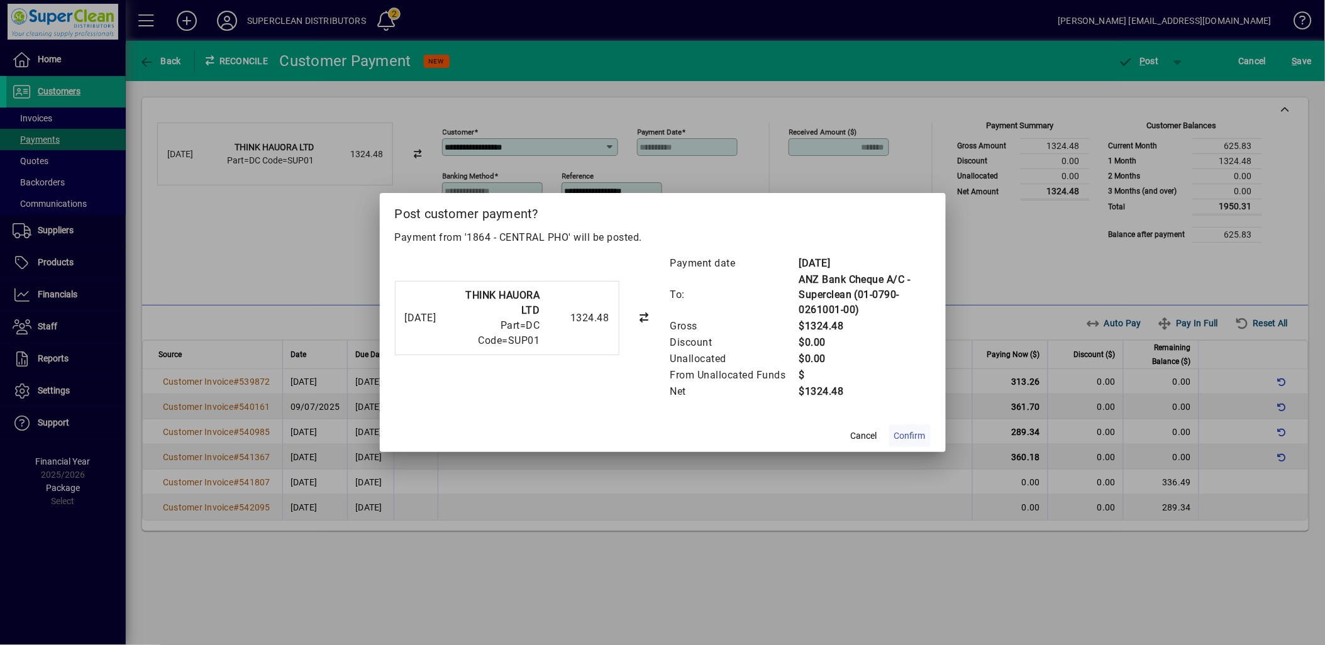
click at [915, 438] on span "Confirm" at bounding box center [909, 436] width 31 height 13
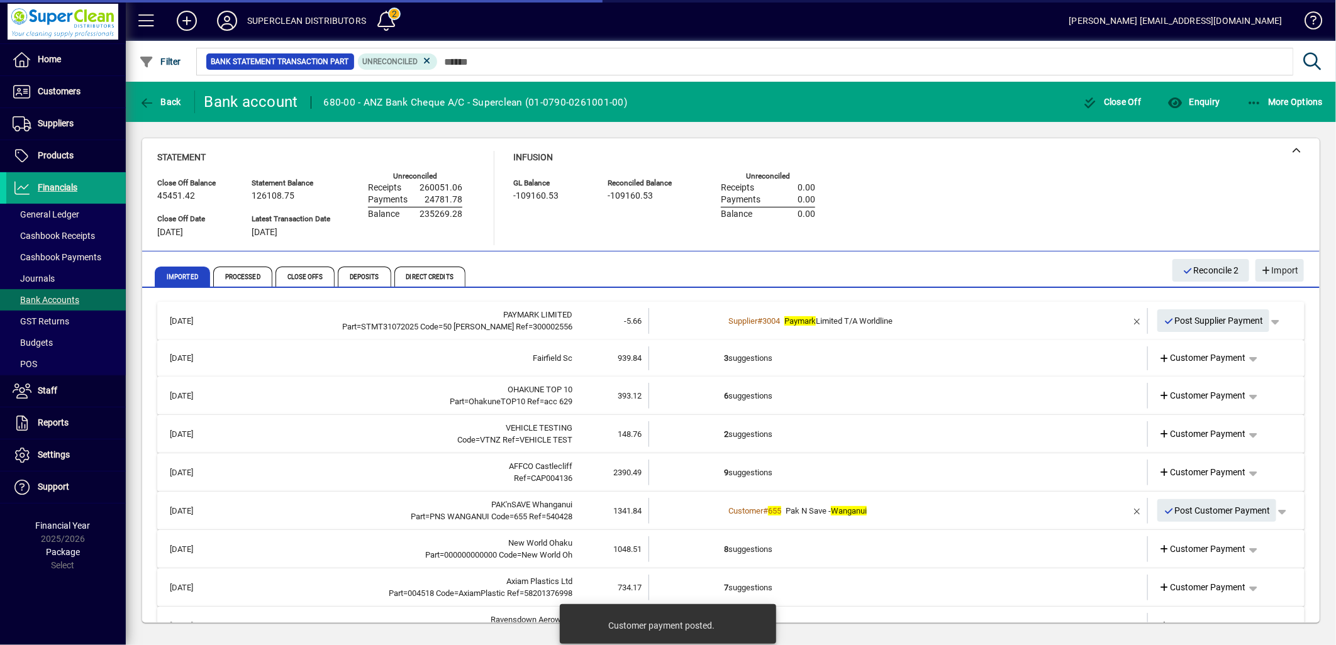
click at [740, 357] on td "3 suggestions" at bounding box center [899, 359] width 350 height 24
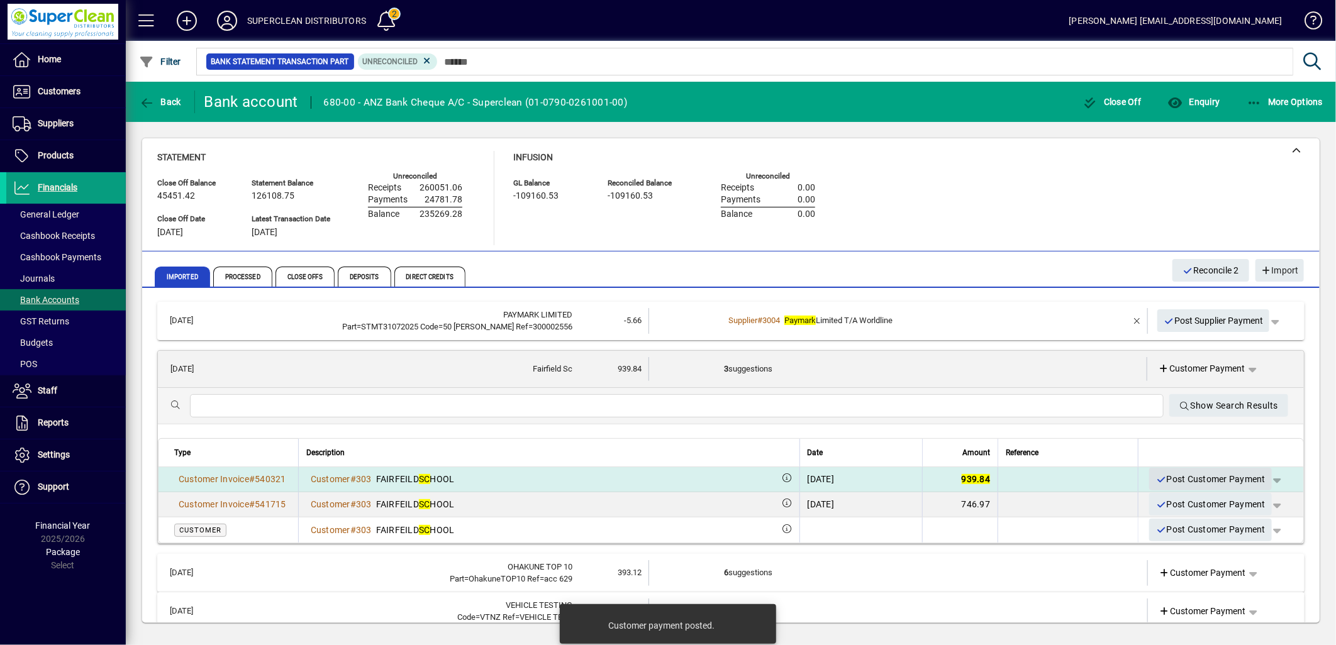
click at [1180, 478] on span "Post Customer Payment" at bounding box center [1210, 479] width 110 height 21
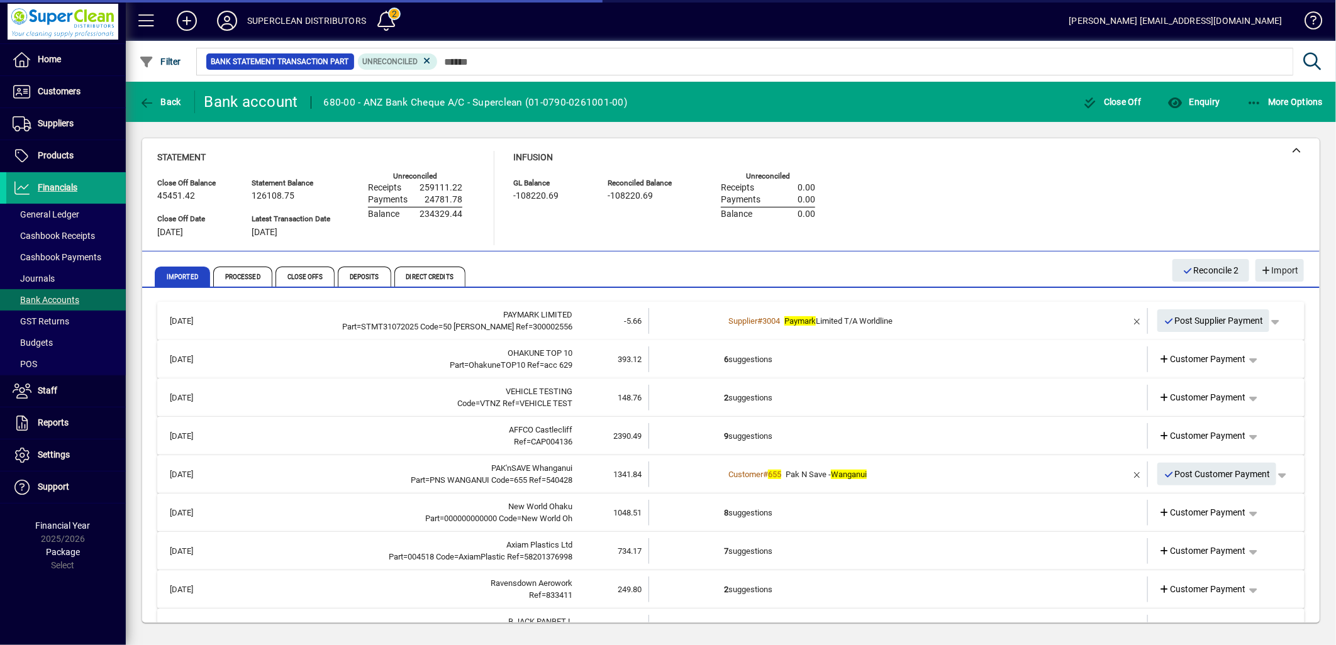
click at [743, 360] on td "6 suggestions" at bounding box center [899, 360] width 350 height 26
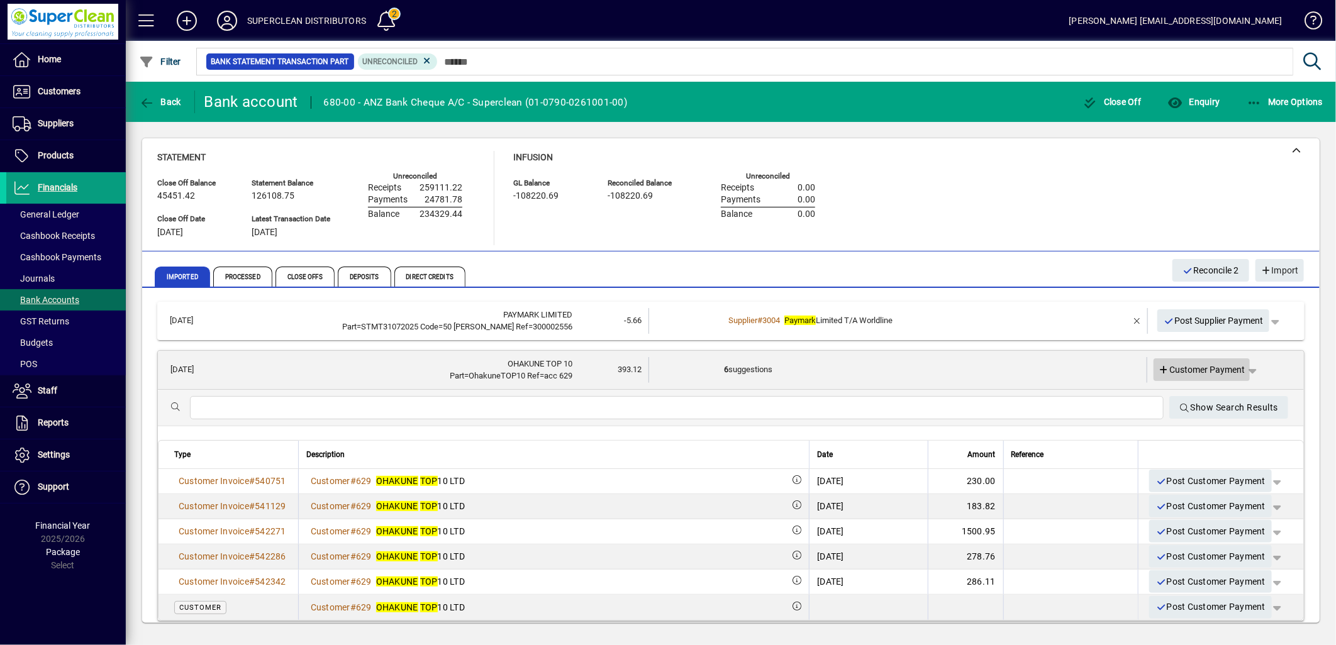
click at [1192, 374] on span "Customer Payment" at bounding box center [1202, 370] width 87 height 13
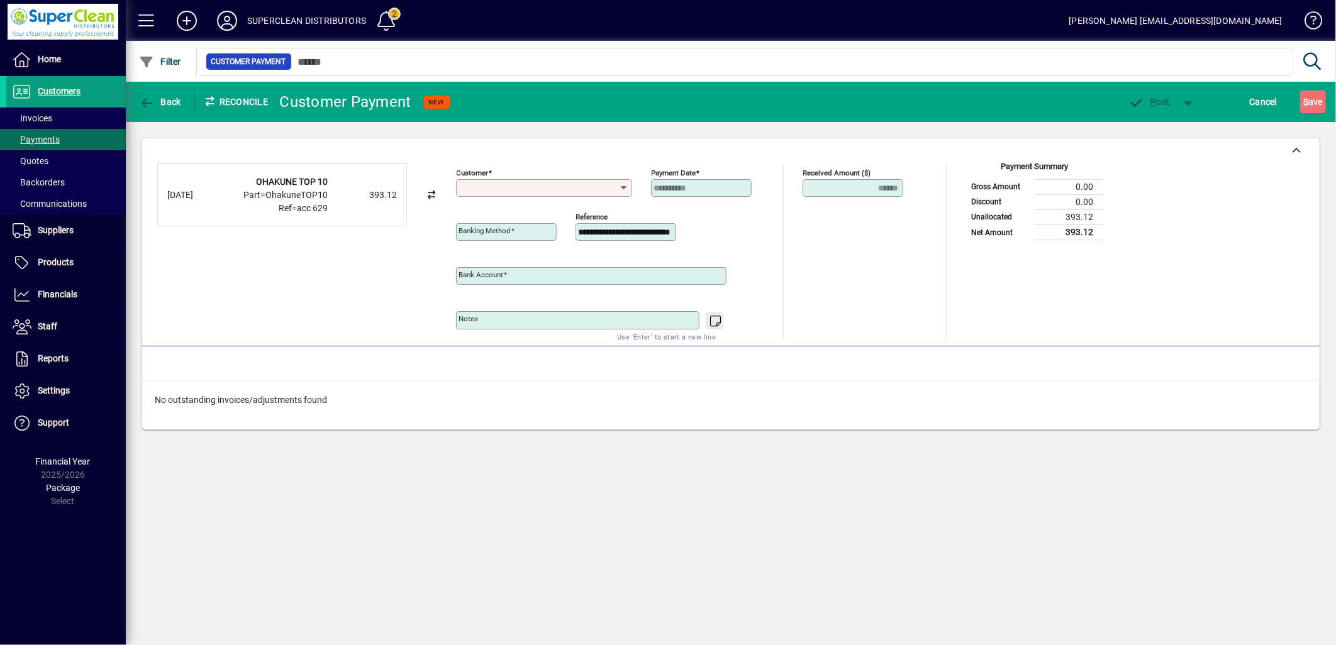
type input "**********"
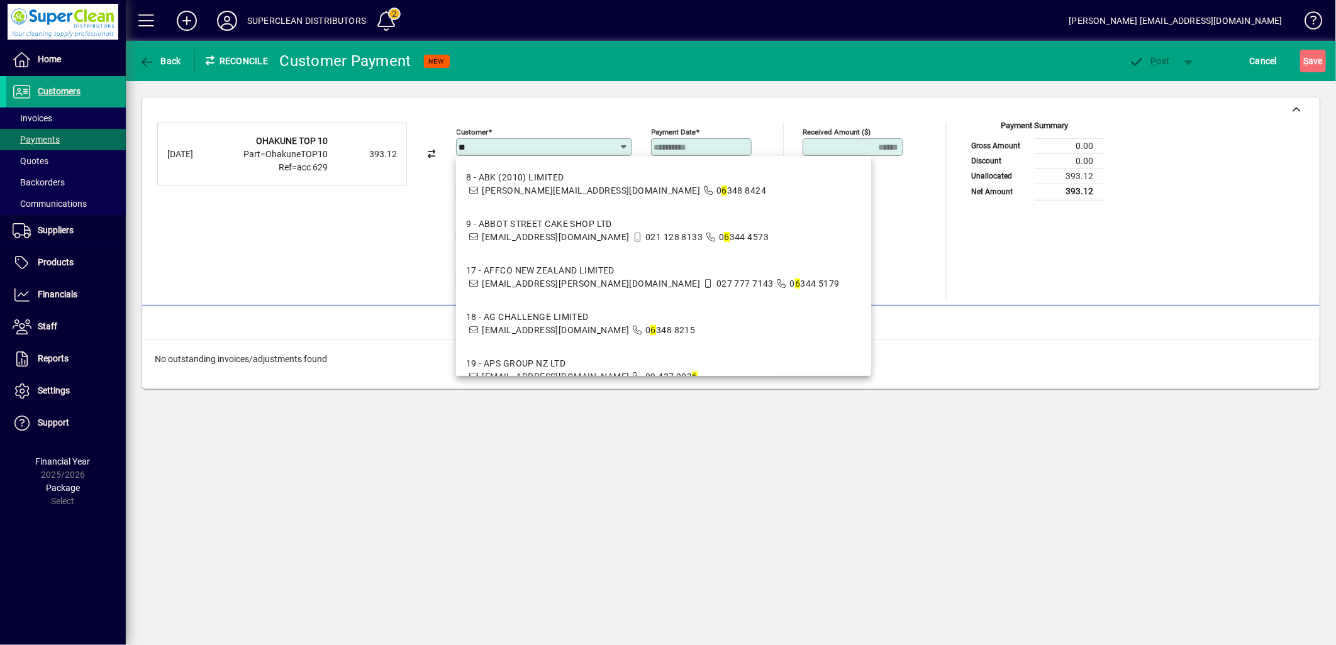
type input "***"
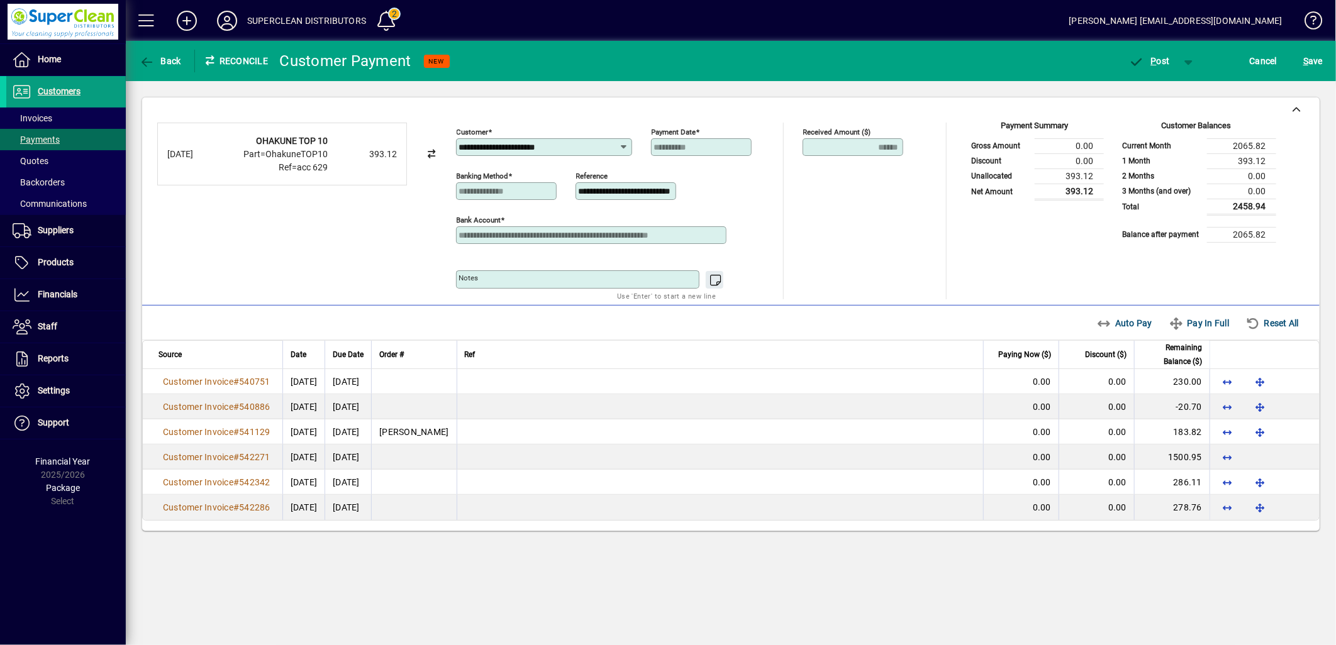
click at [1111, 326] on span "Auto Pay" at bounding box center [1125, 323] width 56 height 20
click at [1161, 66] on span "button" at bounding box center [1149, 61] width 53 height 30
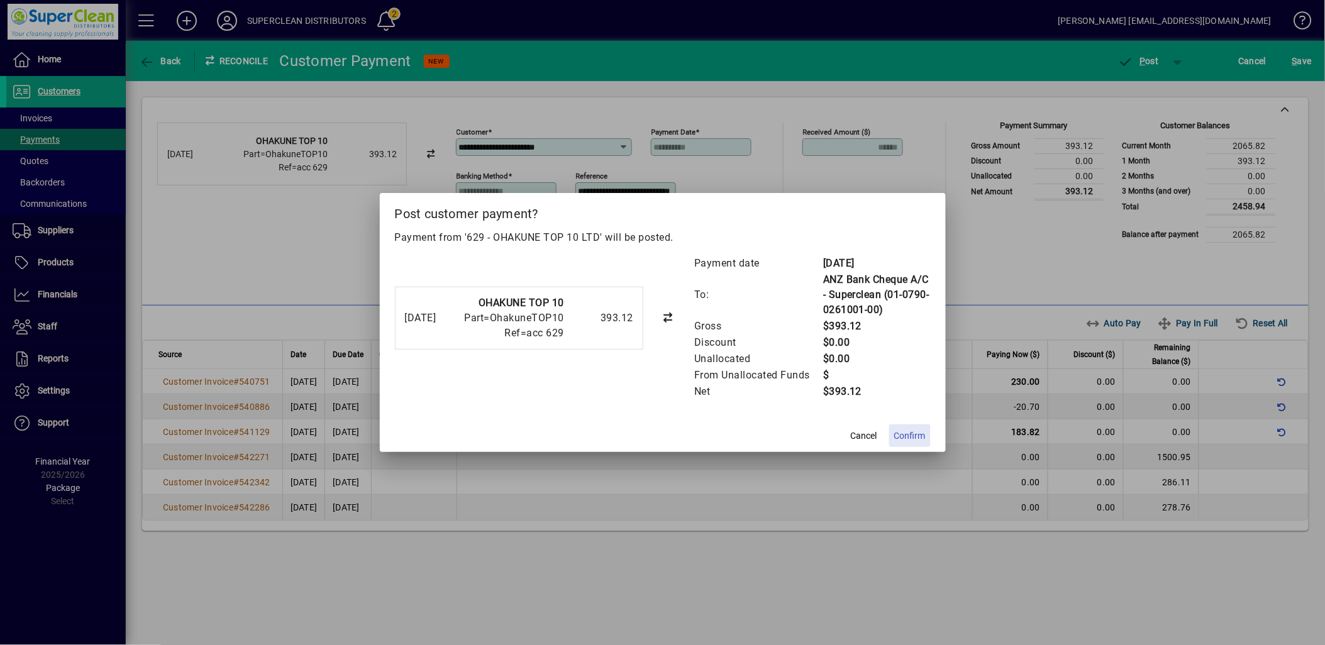
click at [909, 435] on span "Confirm" at bounding box center [909, 436] width 31 height 13
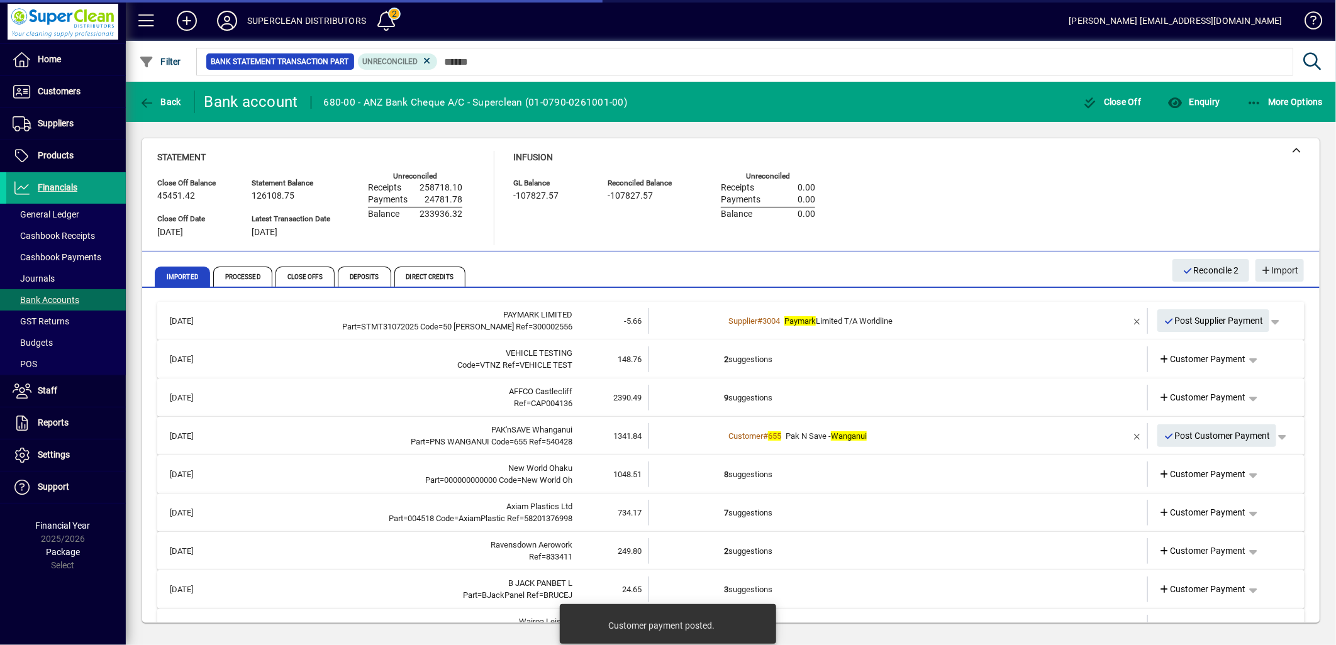
click at [752, 359] on td "2 suggestions" at bounding box center [899, 360] width 350 height 26
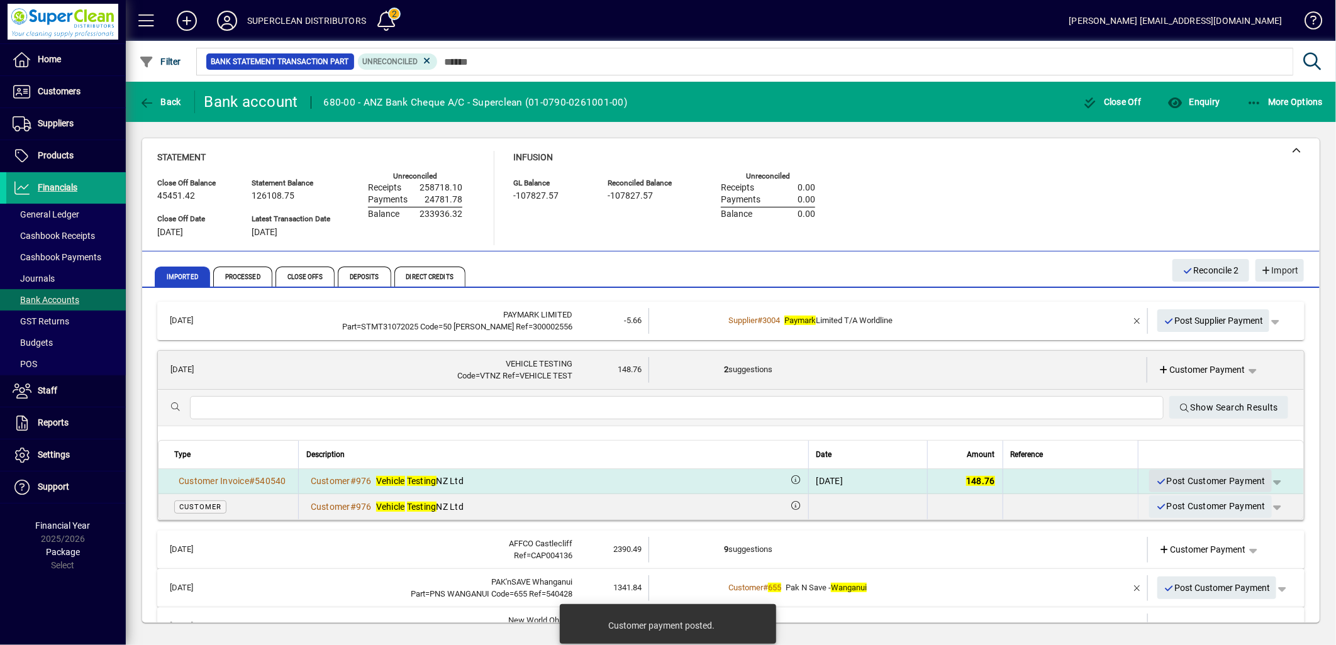
click at [1179, 481] on span "Post Customer Payment" at bounding box center [1210, 481] width 110 height 21
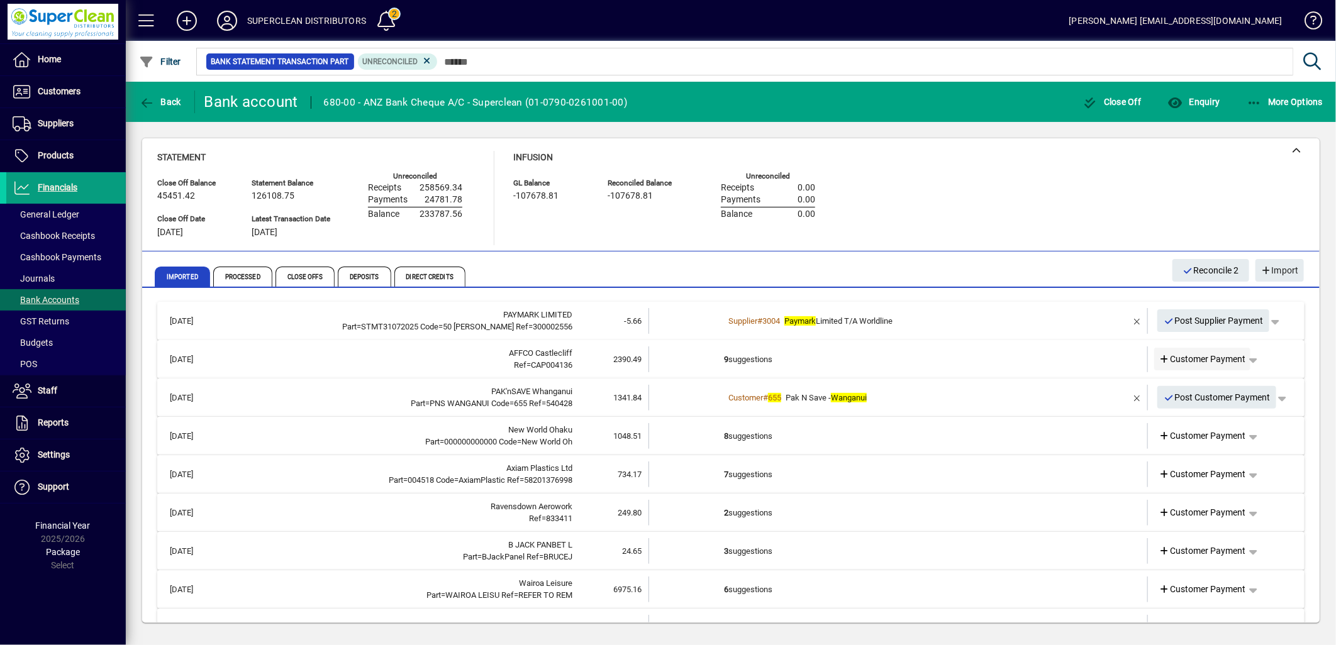
click at [1210, 359] on span "Customer Payment" at bounding box center [1202, 359] width 87 height 13
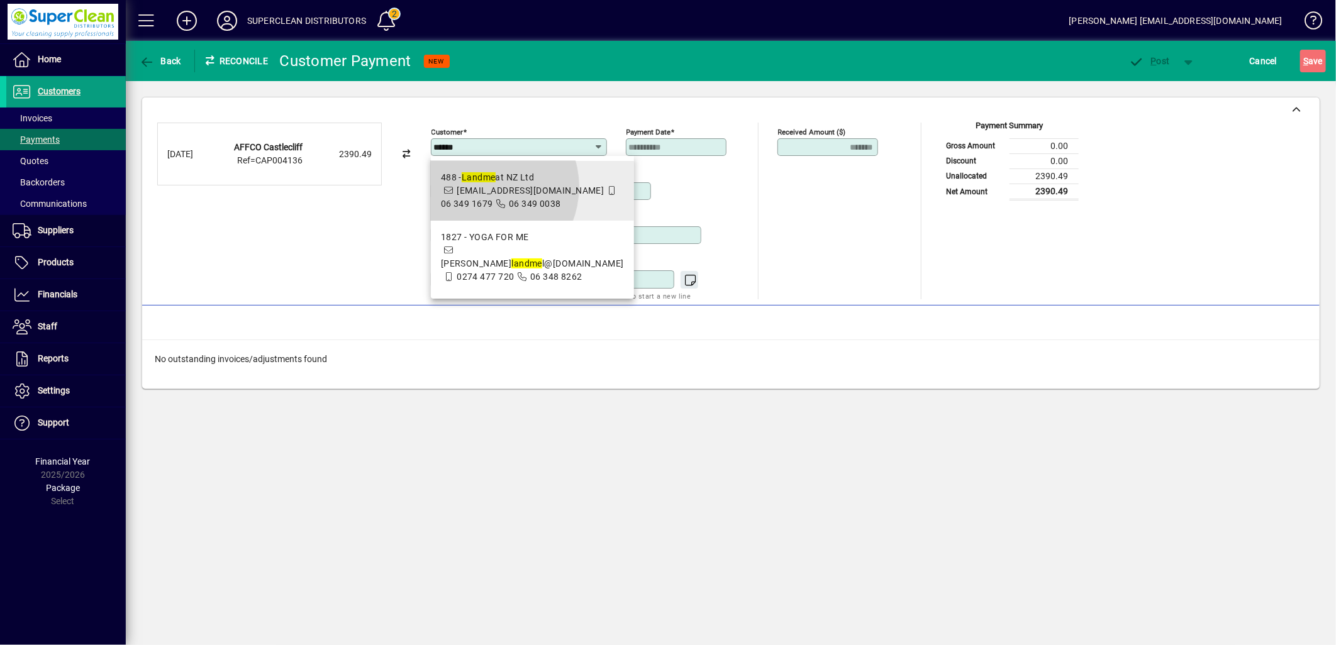
click at [481, 187] on span "488 - Landme at NZ Ltd payables@affco.co.nz 06 349 1679 06 349 0038" at bounding box center [532, 191] width 183 height 40
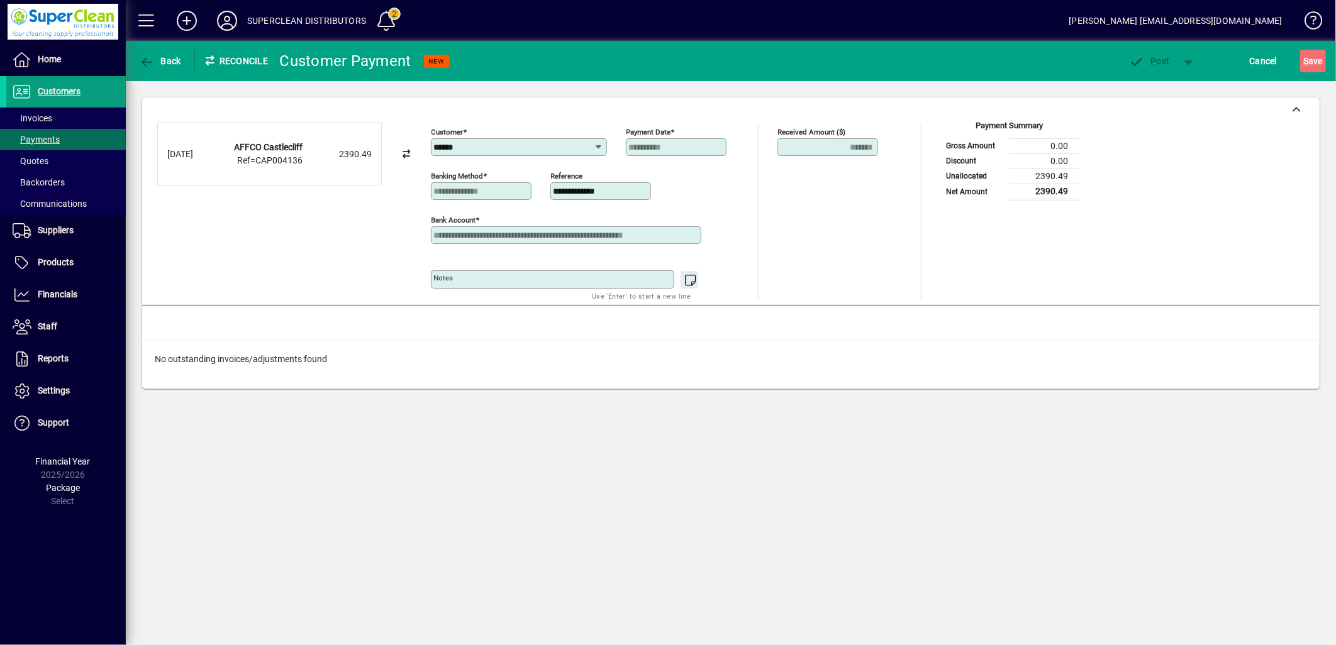
type input "**********"
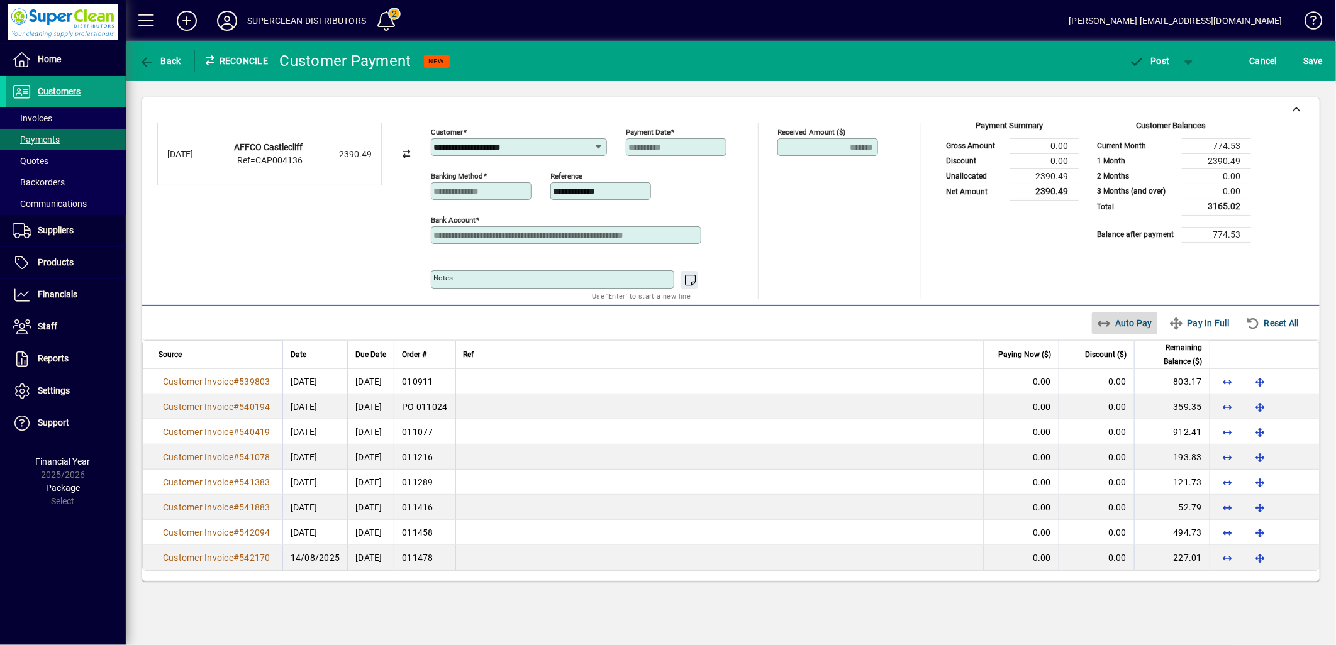
click at [1139, 333] on span "Auto Pay" at bounding box center [1125, 323] width 56 height 20
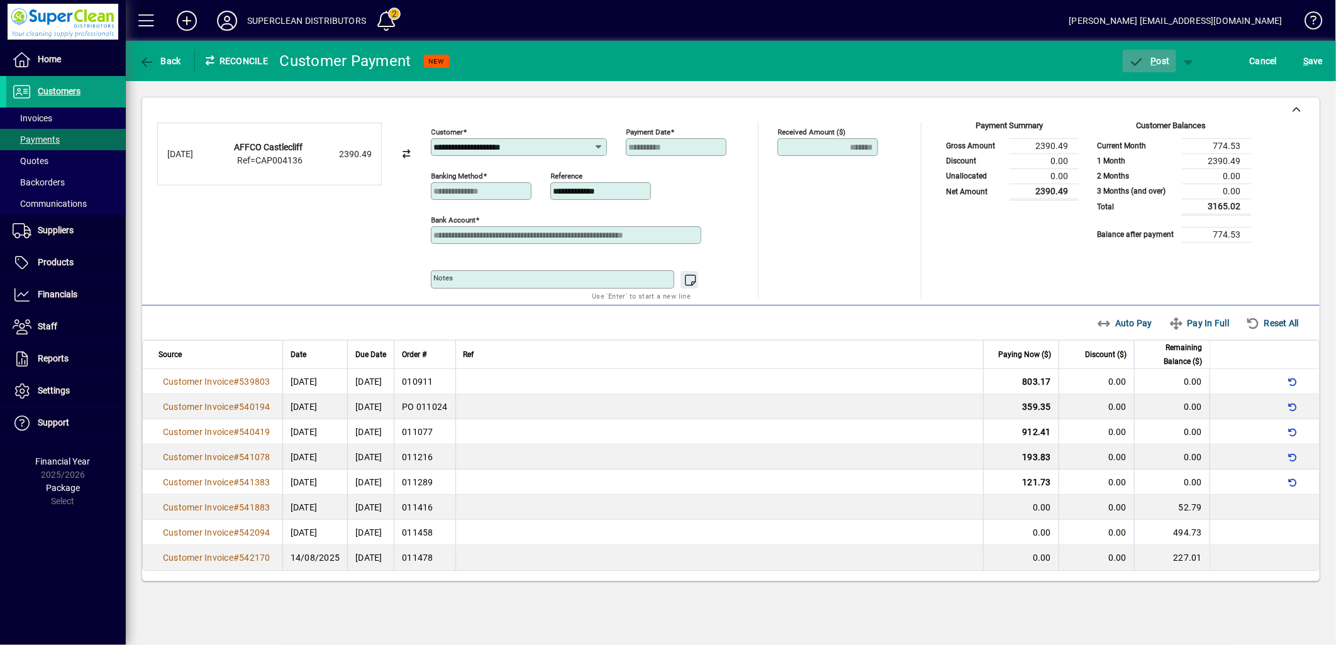
click at [1165, 62] on span "P ost" at bounding box center [1149, 61] width 41 height 10
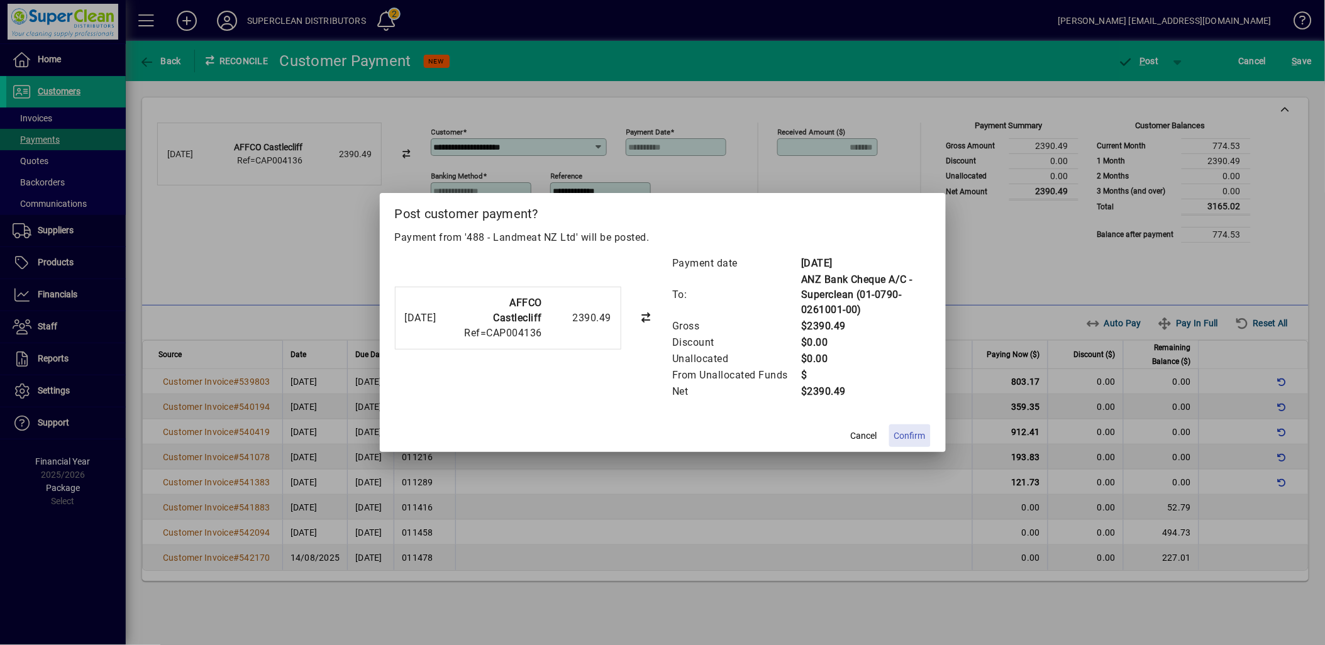
click at [908, 426] on span at bounding box center [910, 436] width 42 height 30
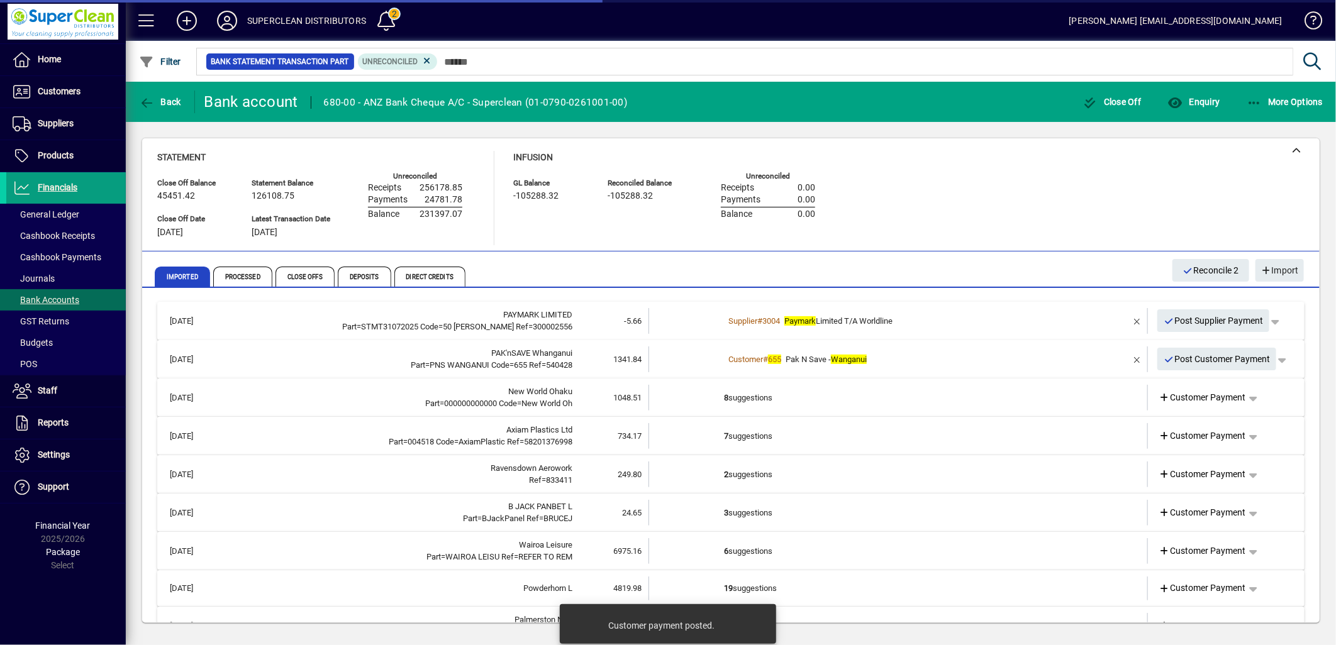
click at [895, 359] on div "Customer # 655 Pak N Save - Wanganui" at bounding box center [899, 359] width 350 height 13
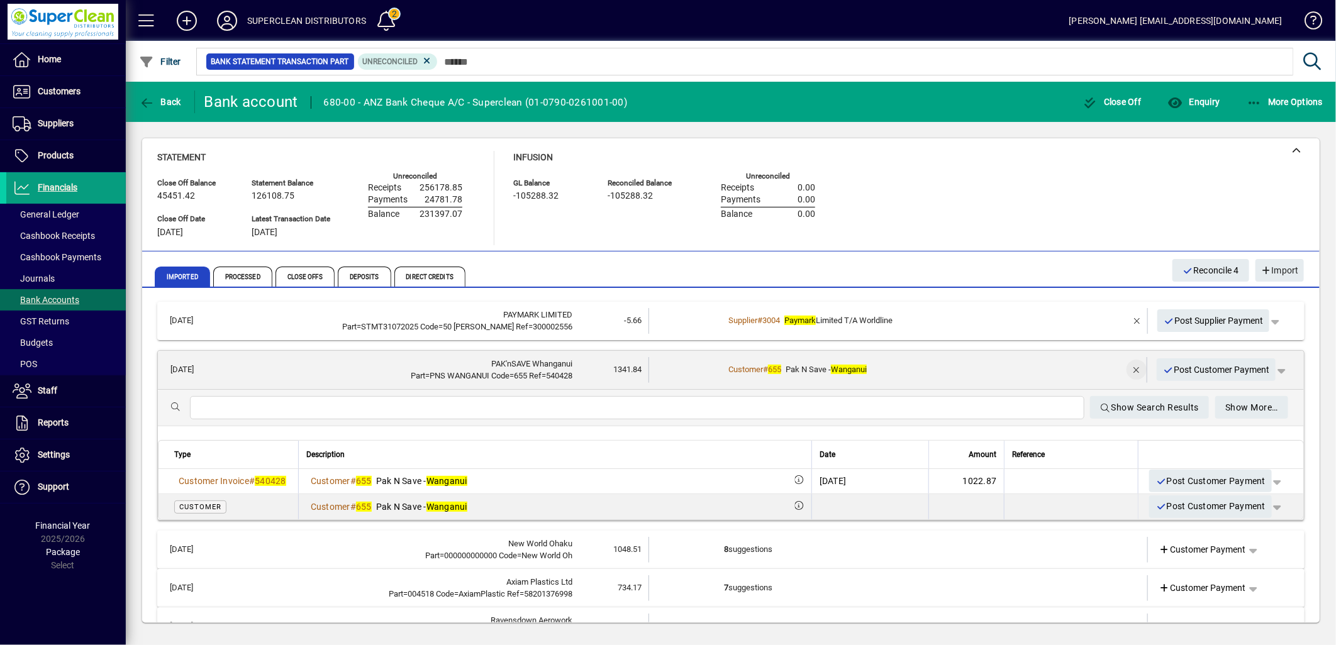
click at [1121, 365] on span "button" at bounding box center [1136, 370] width 30 height 30
click at [1200, 367] on span "Customer Payment" at bounding box center [1202, 370] width 87 height 13
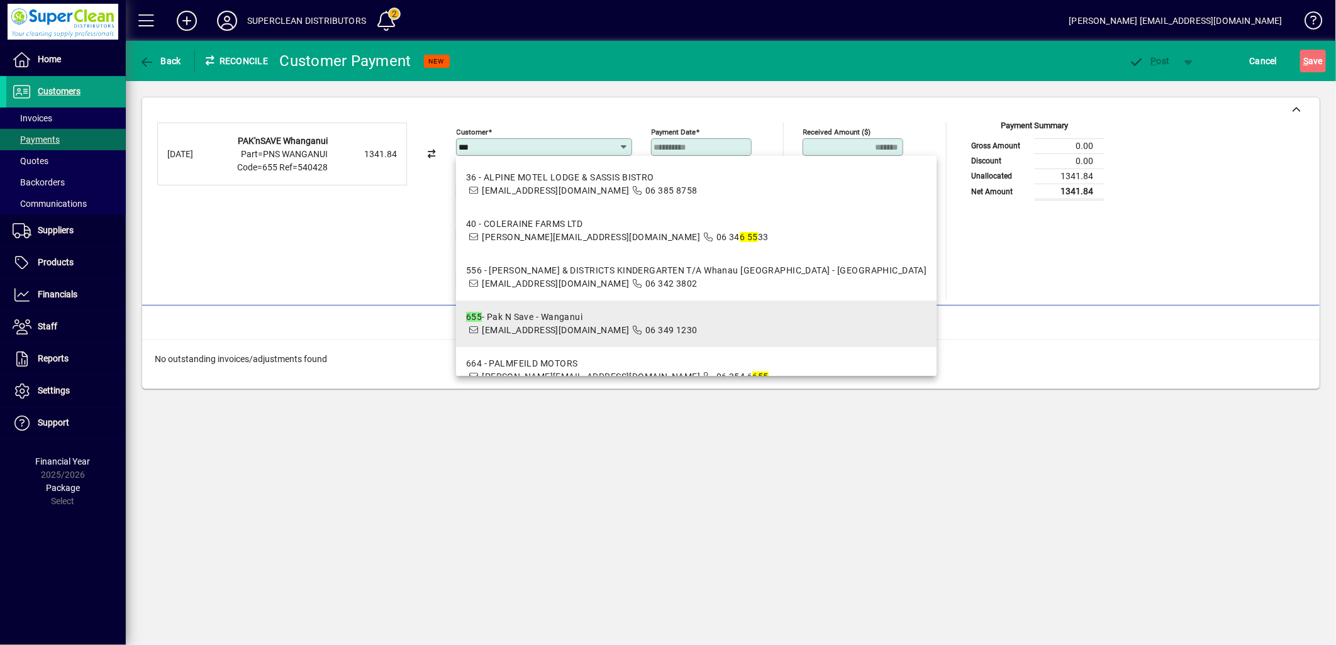
click at [596, 323] on span "655 - Pak N Save - Wanganui accounts.pnswanganui@foodstuffs.co.nz 06 349 1230" at bounding box center [581, 324] width 231 height 26
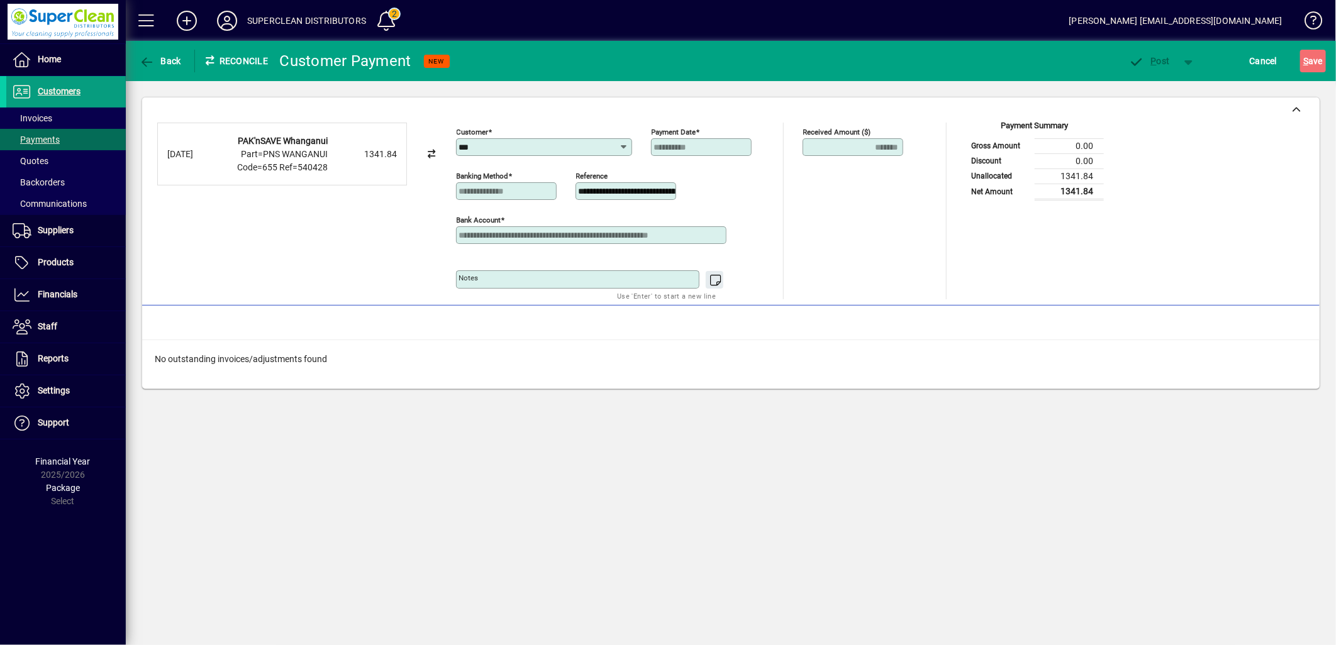
type input "**********"
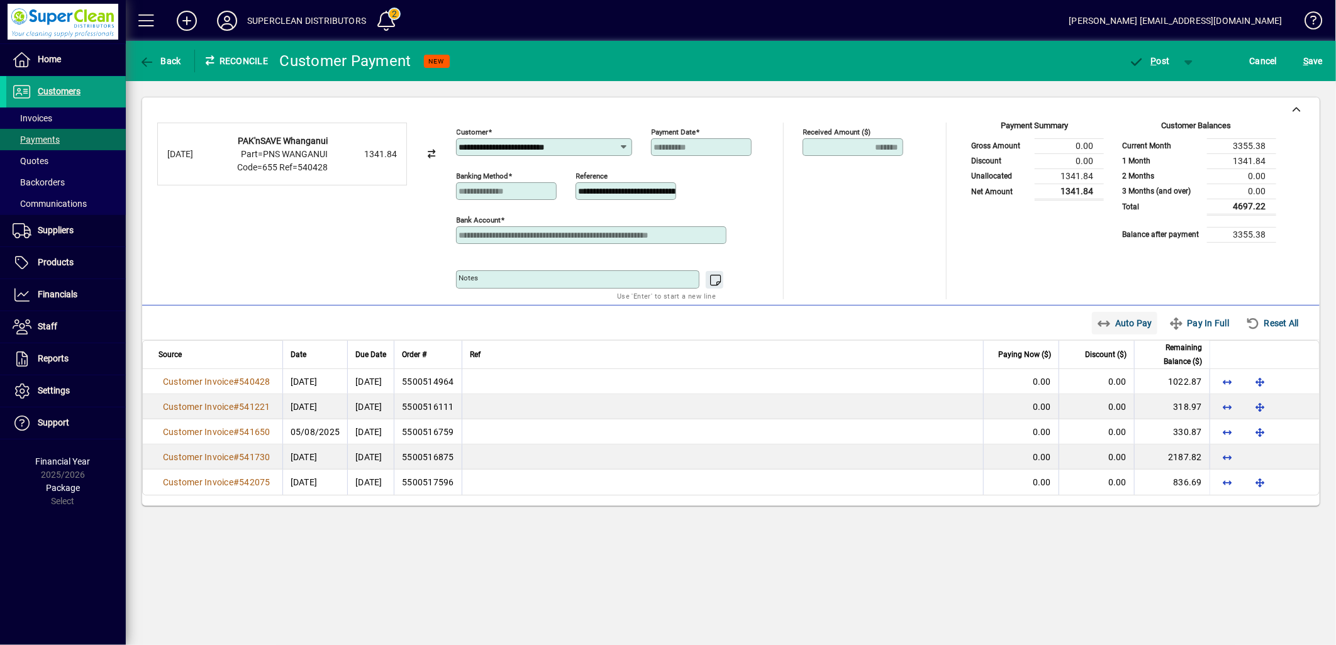
click at [1130, 328] on span "Auto Pay" at bounding box center [1125, 323] width 56 height 20
click at [1155, 62] on span "P" at bounding box center [1154, 61] width 6 height 10
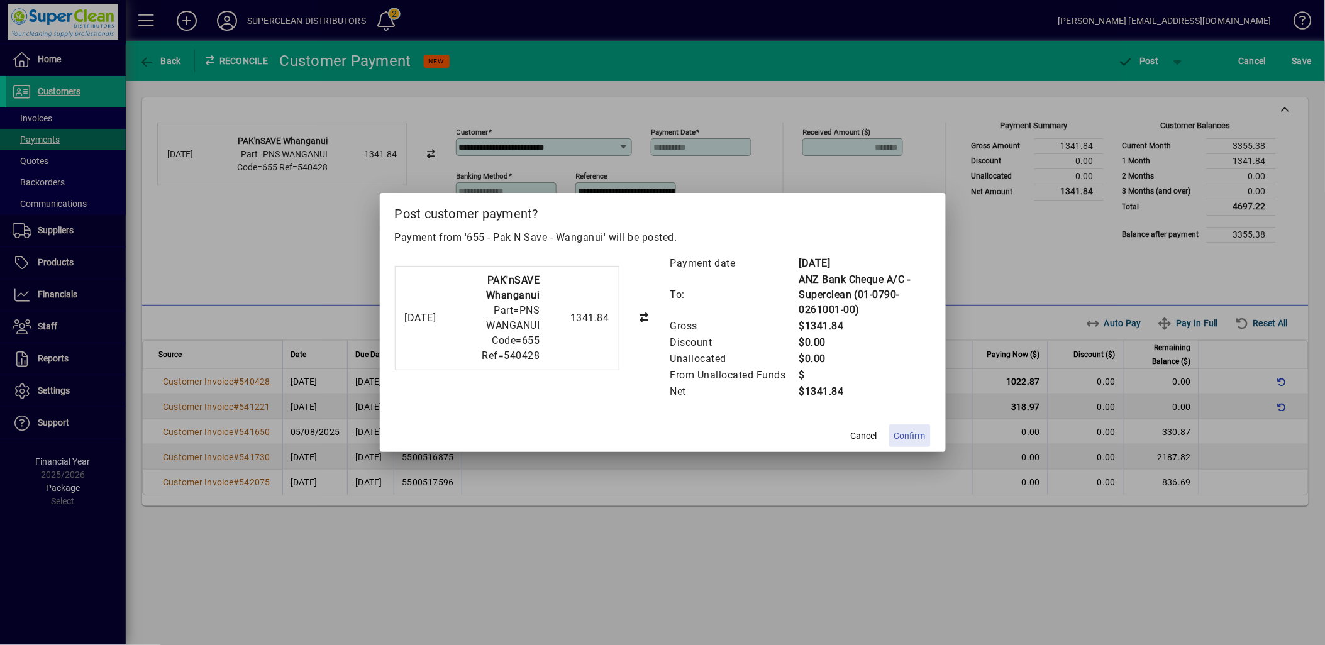
click at [910, 436] on span "Confirm" at bounding box center [909, 436] width 31 height 13
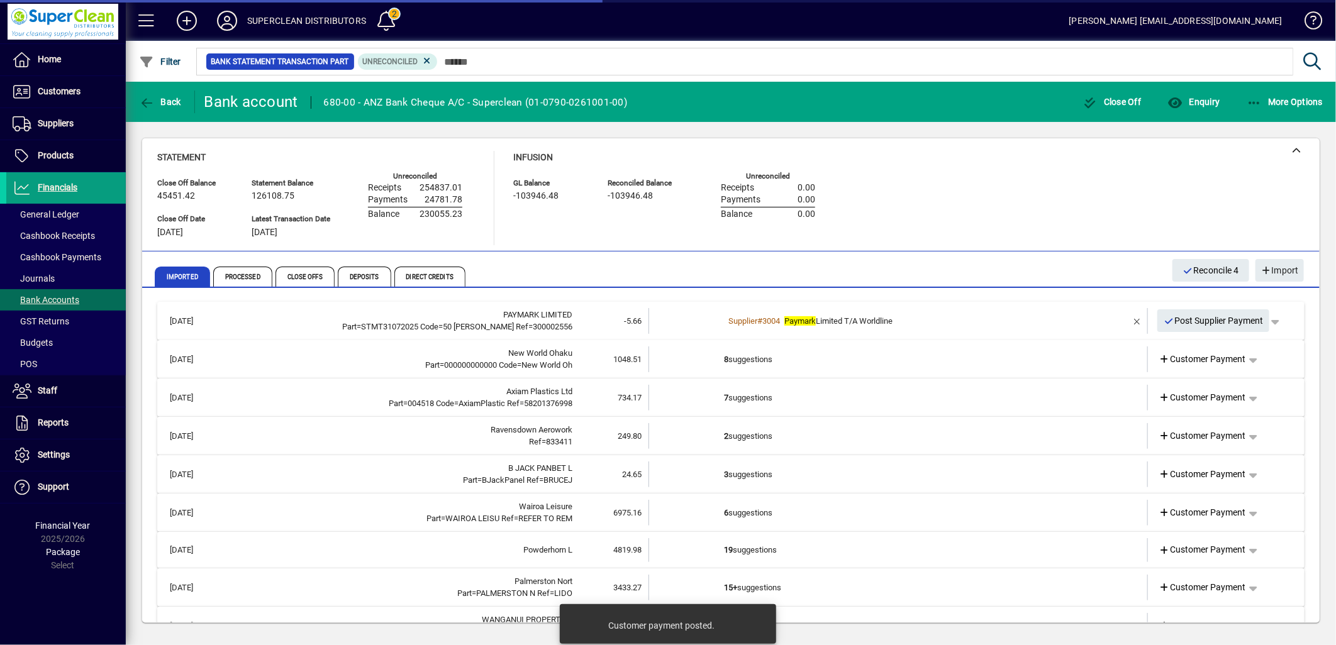
click at [793, 248] on div "Close Off Balance 45451.42 Statement Balance 126108.75 GL Balance -103946.48 Re…" at bounding box center [730, 194] width 1177 height 113
click at [771, 353] on td "8 suggestions" at bounding box center [899, 360] width 350 height 26
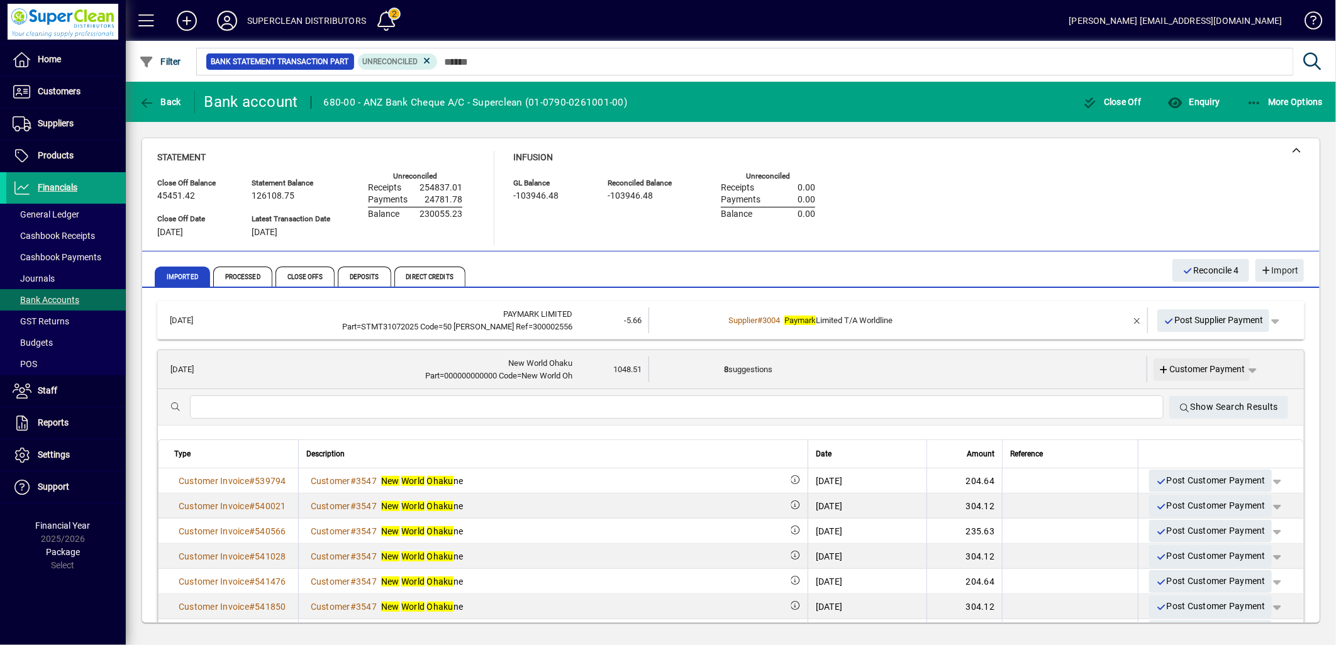
click at [1190, 371] on span "Customer Payment" at bounding box center [1202, 369] width 87 height 13
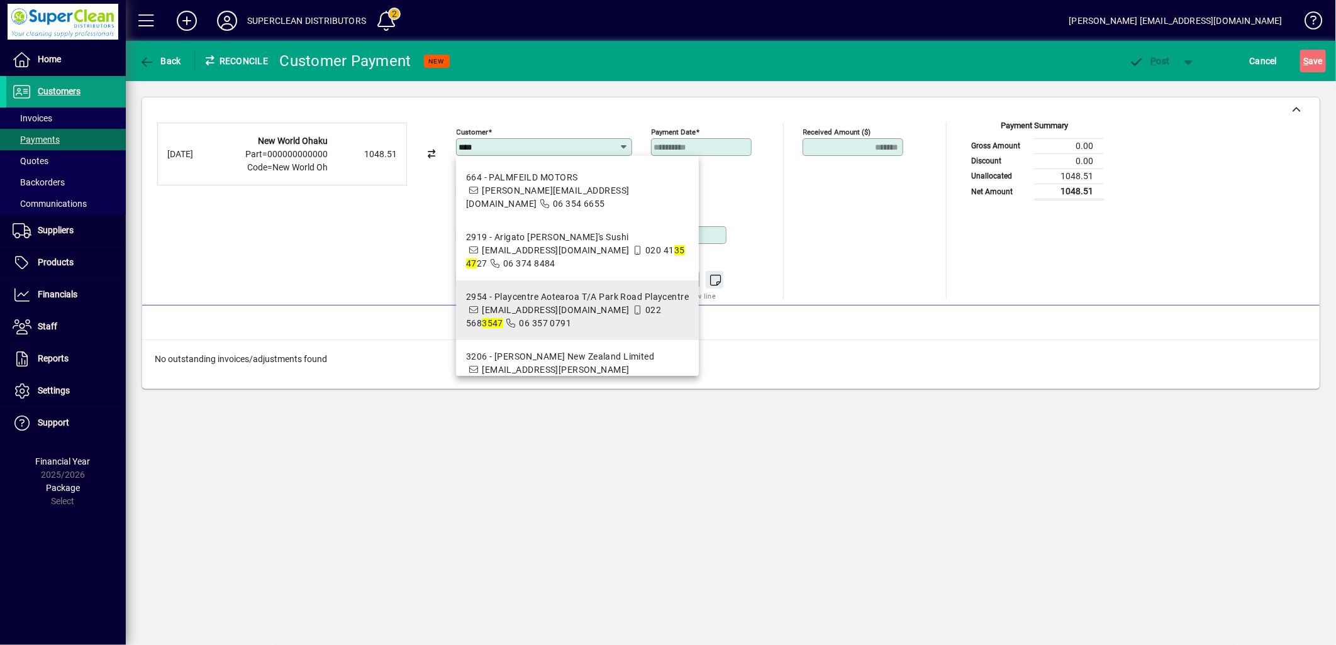
scroll to position [62, 0]
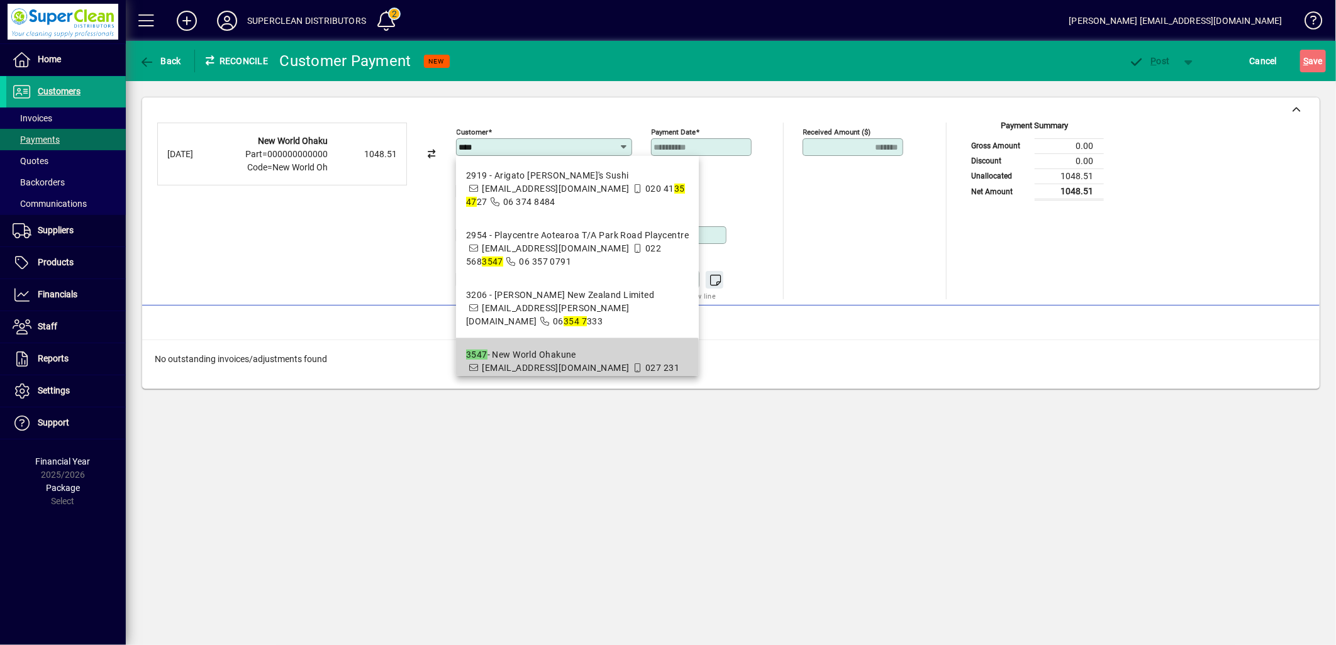
click at [568, 348] on span "3547 - New World Ohakune donnah@nw.co.nz 027 231 3186 06 385 8587" at bounding box center [577, 368] width 223 height 40
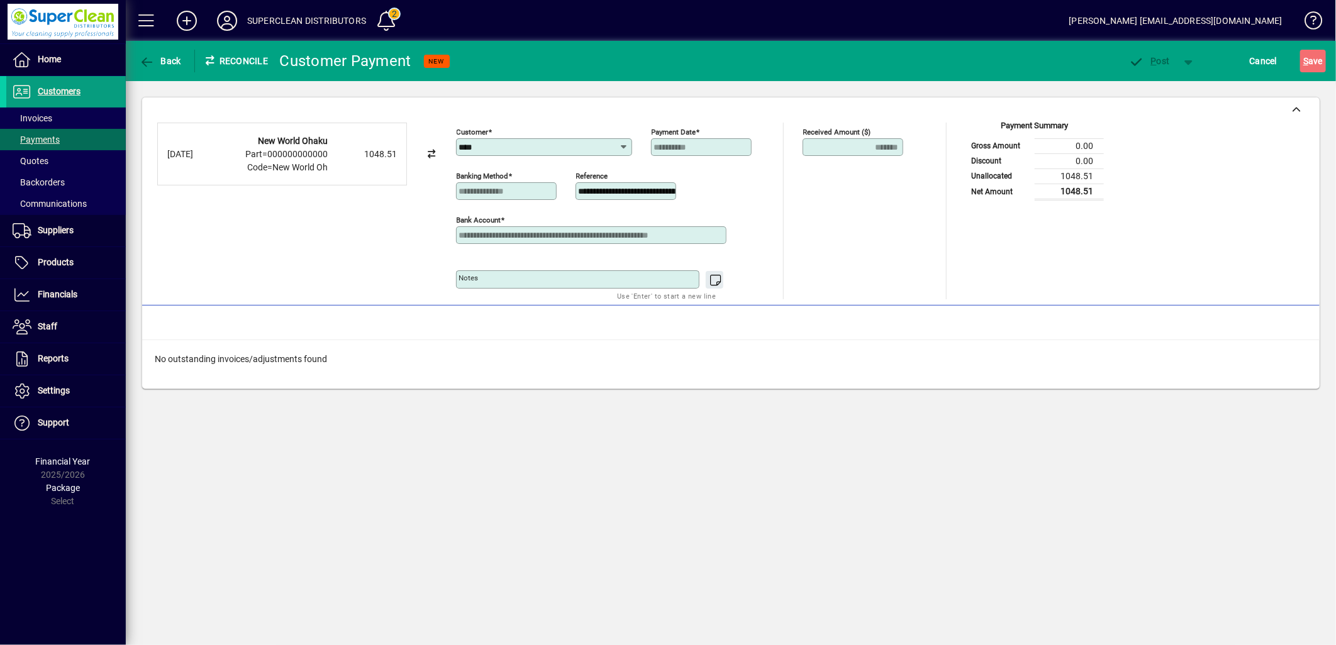
type input "**********"
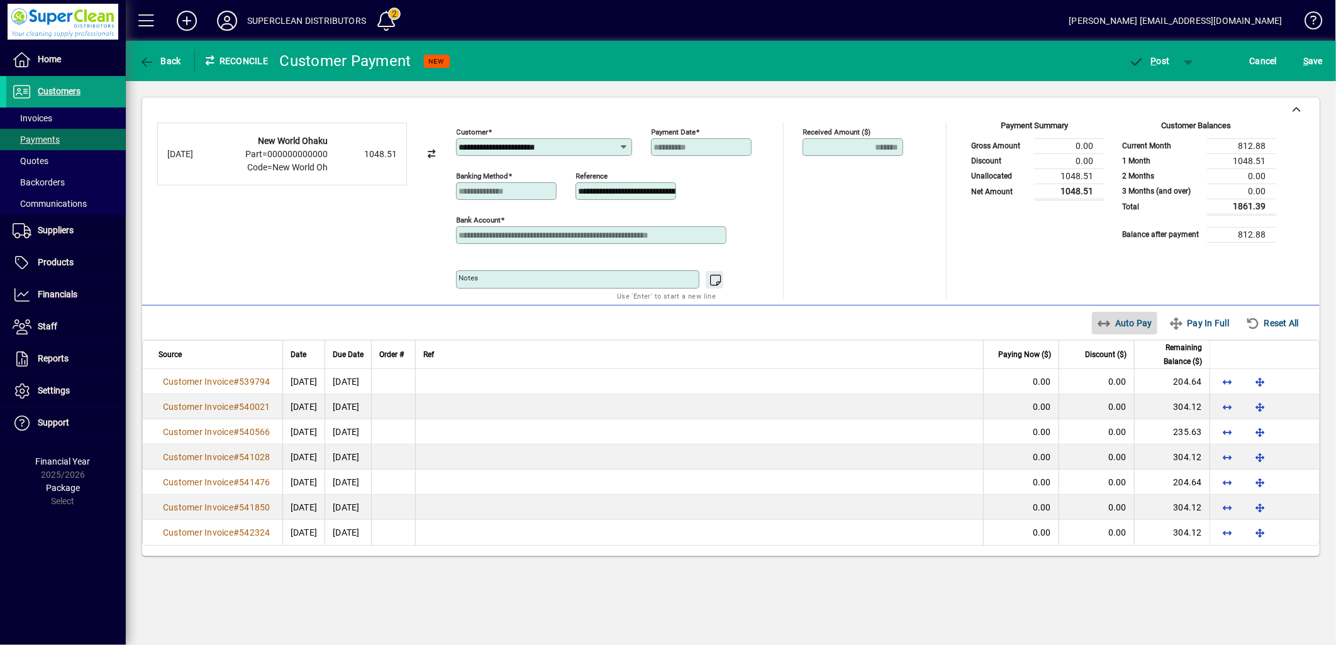
click at [1120, 330] on span "Auto Pay" at bounding box center [1125, 323] width 56 height 20
click at [1148, 62] on span "P ost" at bounding box center [1149, 61] width 41 height 10
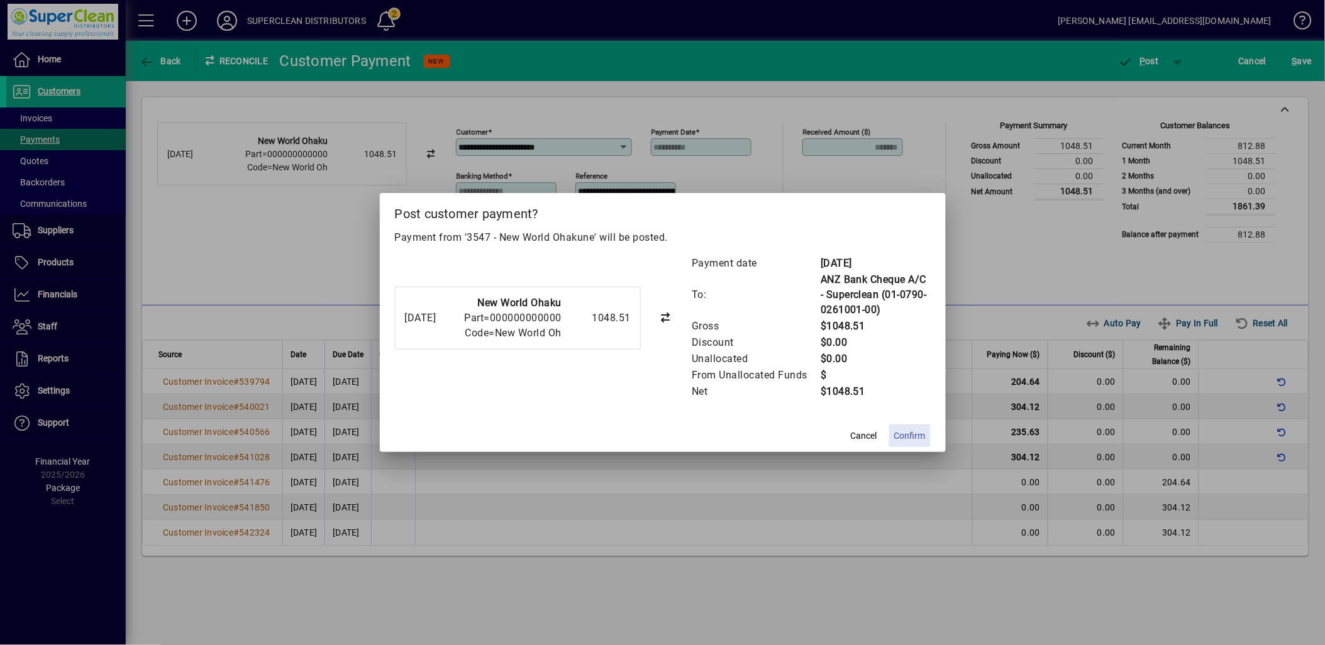
click at [926, 426] on span at bounding box center [910, 436] width 42 height 30
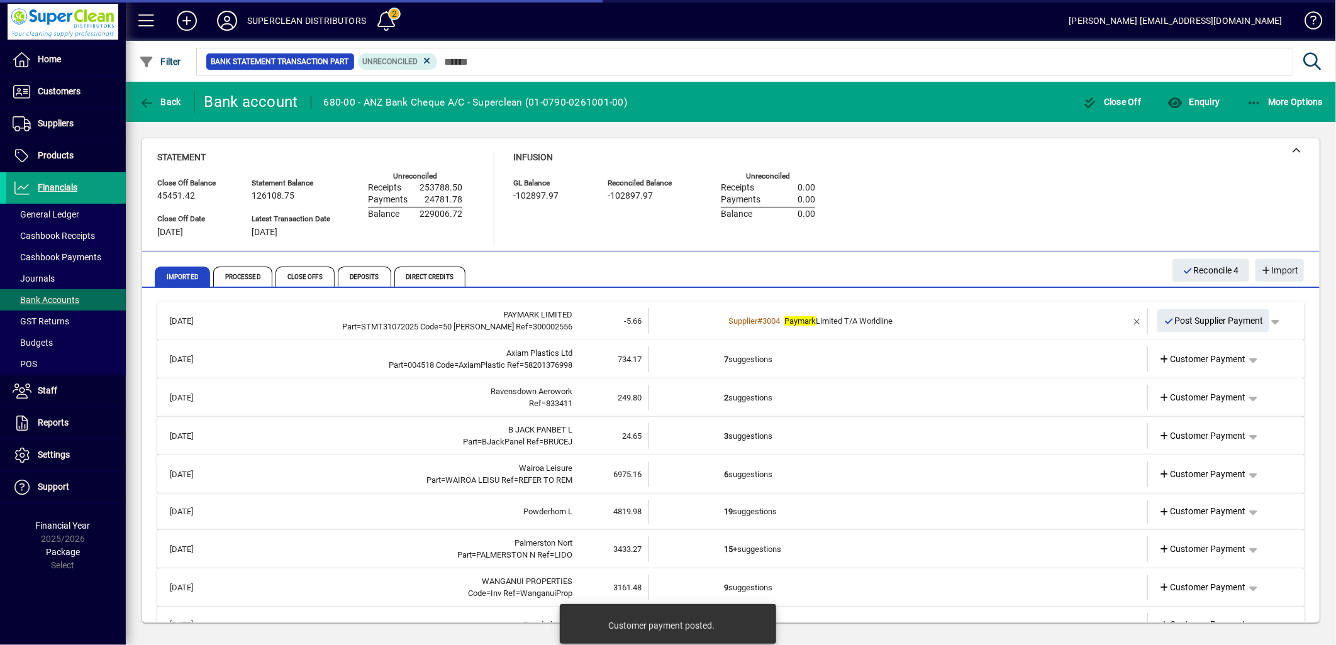
click at [753, 357] on td "7 suggestions" at bounding box center [899, 360] width 350 height 26
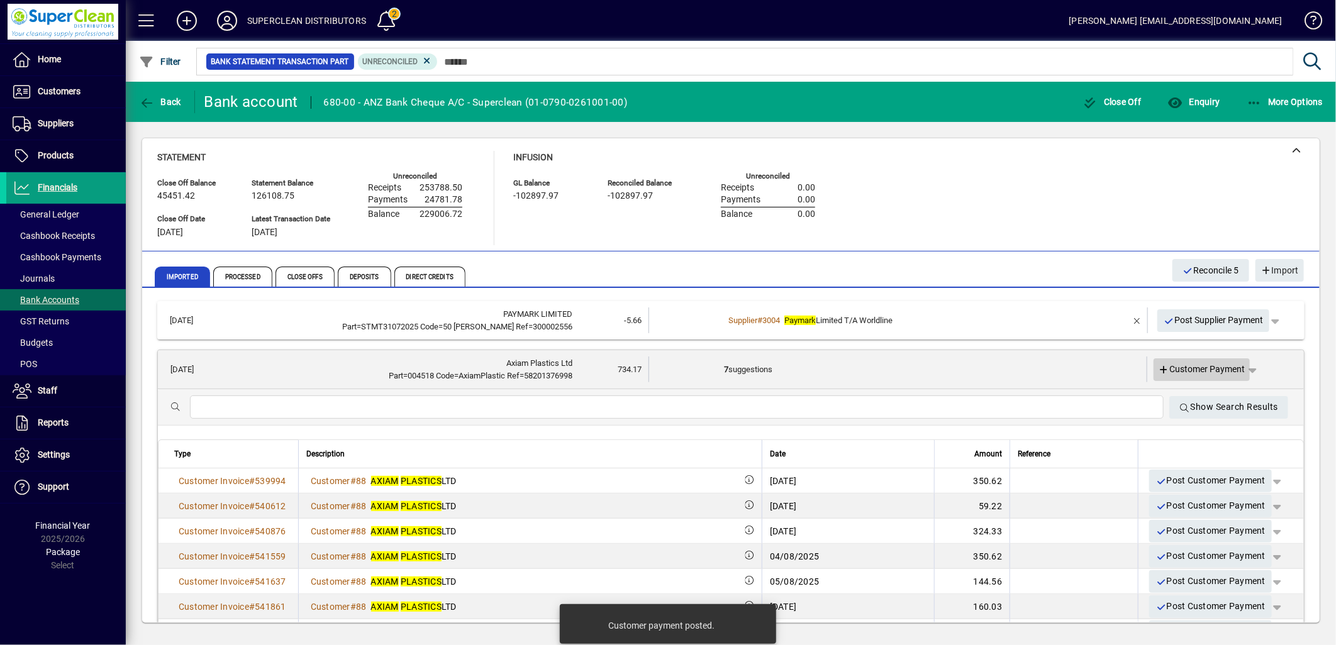
click at [1199, 372] on span "Customer Payment" at bounding box center [1202, 369] width 87 height 13
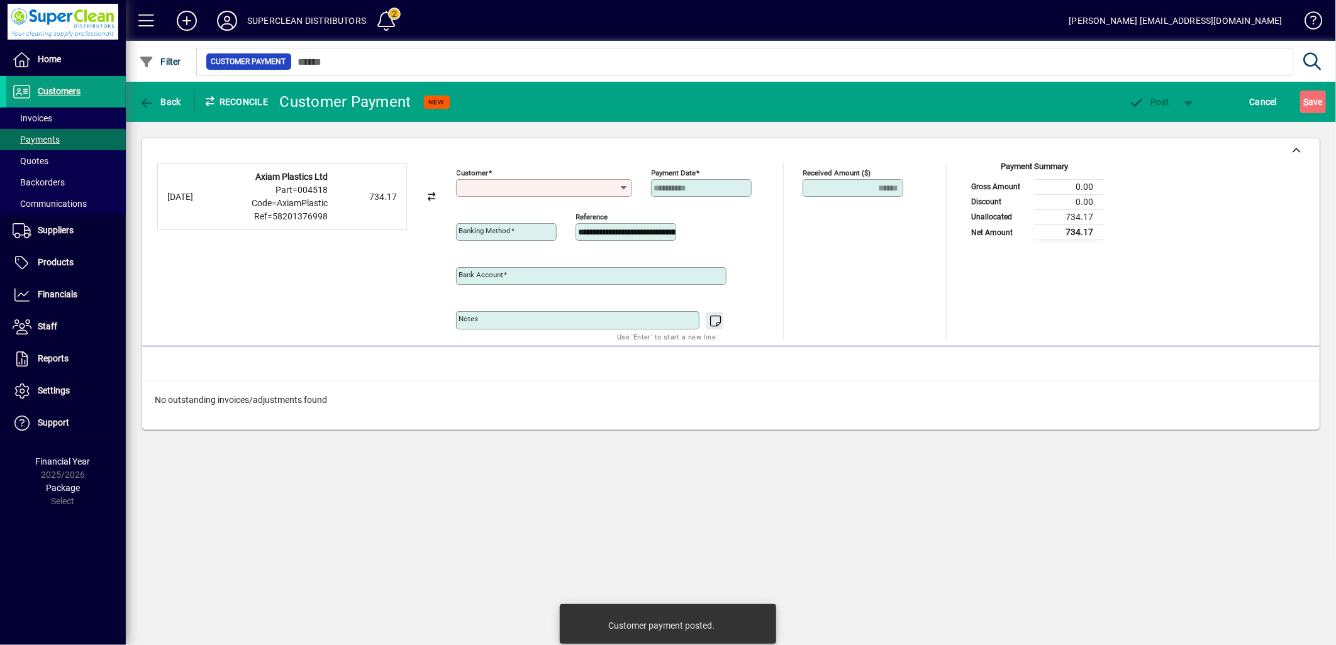
type input "**********"
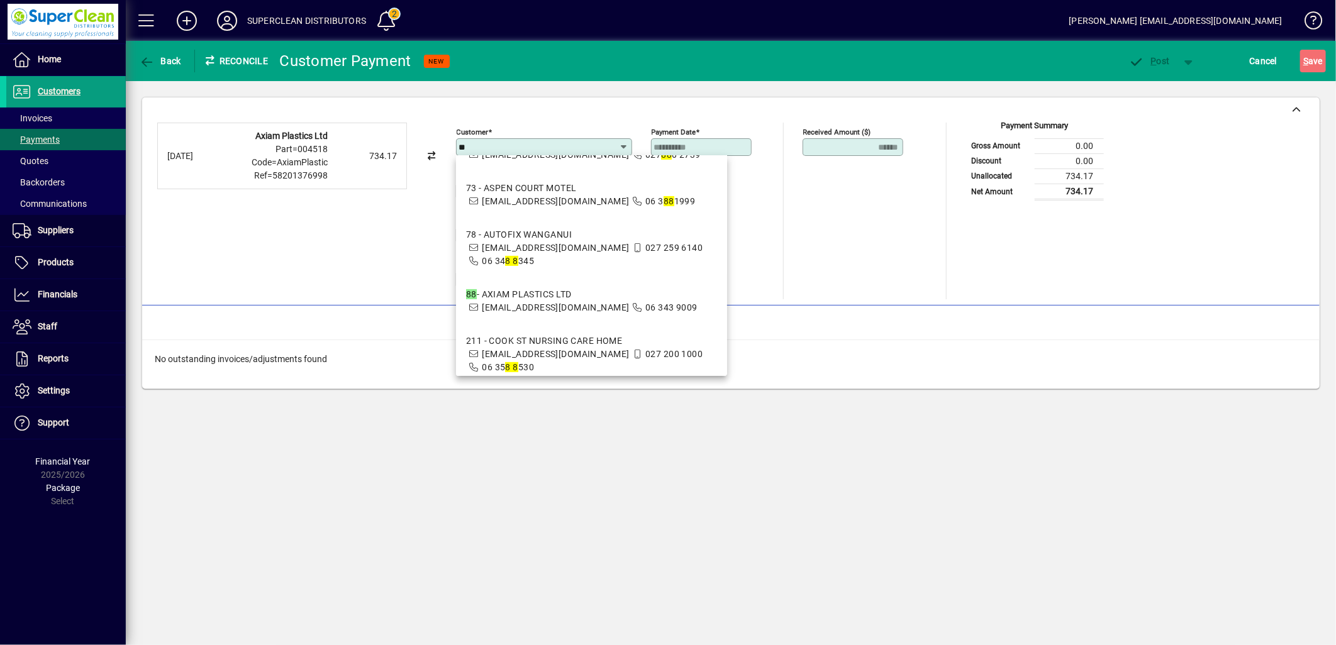
scroll to position [209, 0]
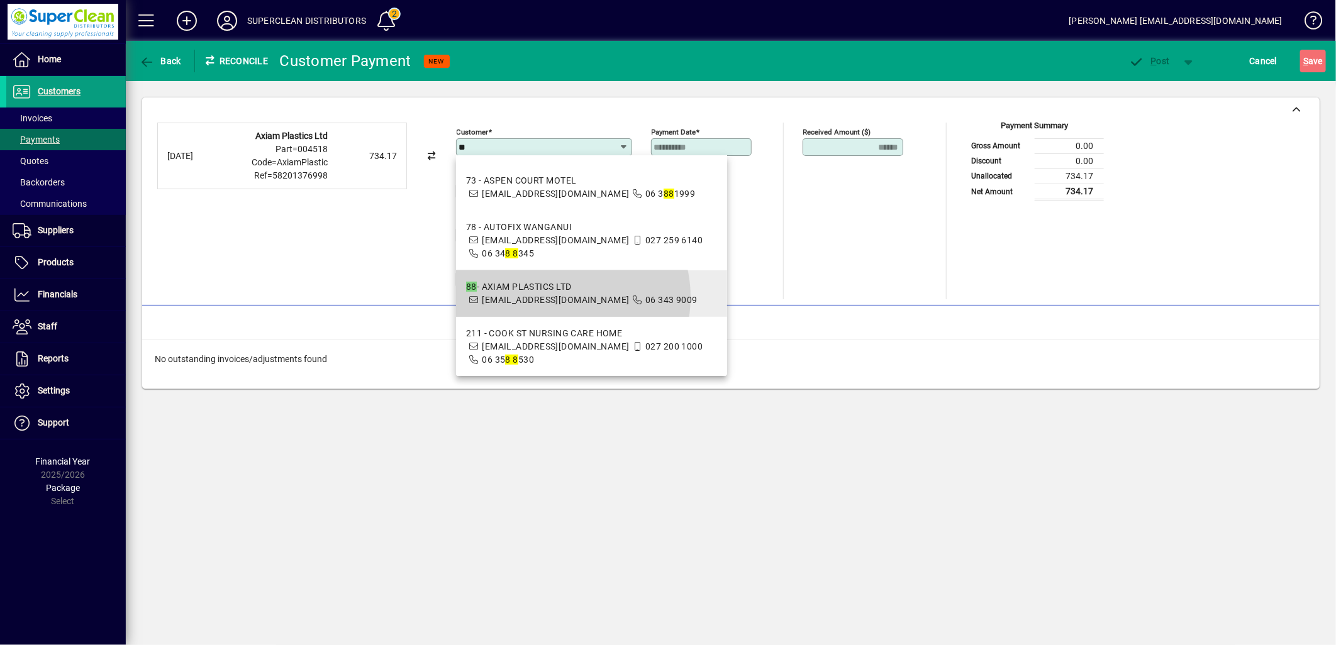
click at [563, 295] on span "[EMAIL_ADDRESS][DOMAIN_NAME]" at bounding box center [555, 300] width 147 height 10
type input "**********"
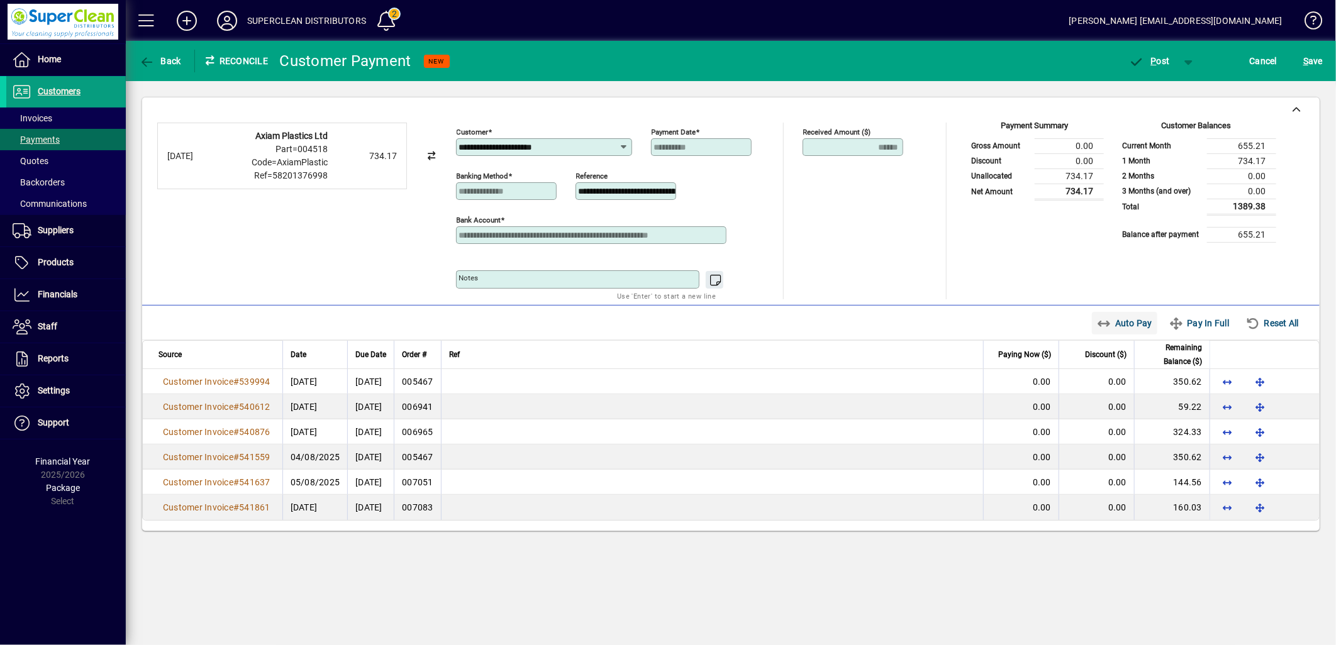
click at [1129, 327] on span "Auto Pay" at bounding box center [1125, 323] width 56 height 20
click at [1165, 60] on span "P ost" at bounding box center [1149, 61] width 41 height 10
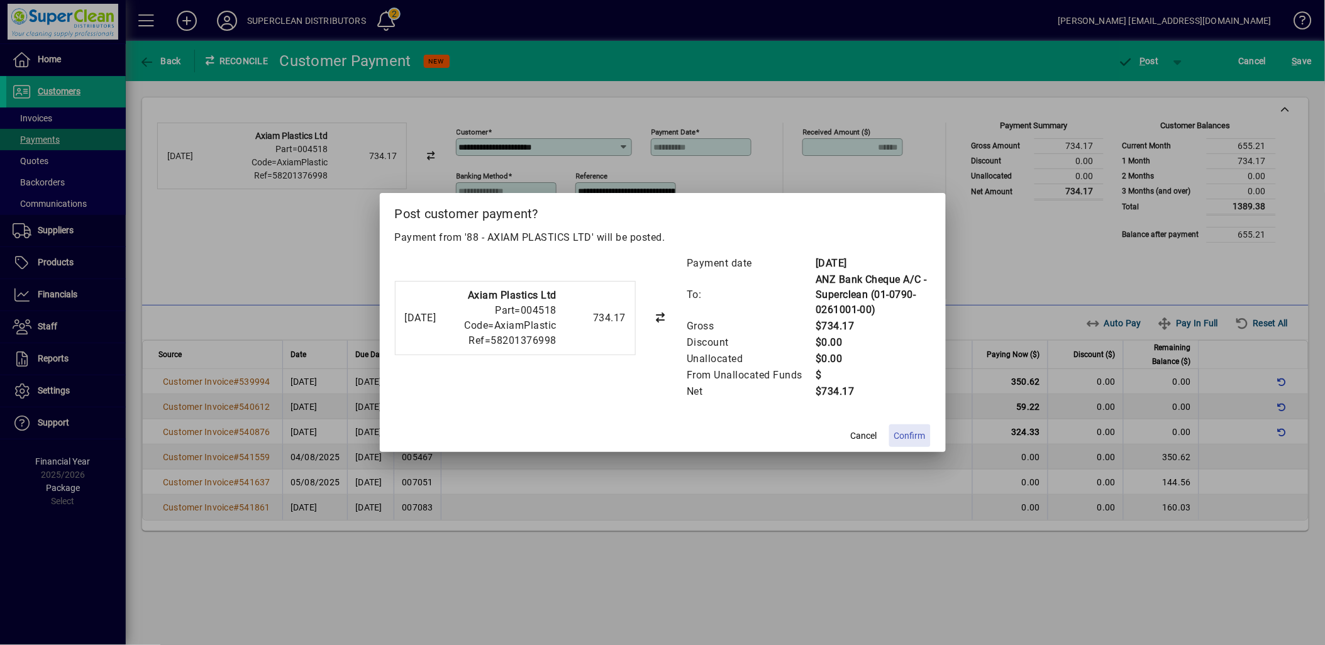
click at [906, 436] on span "Confirm" at bounding box center [909, 436] width 31 height 13
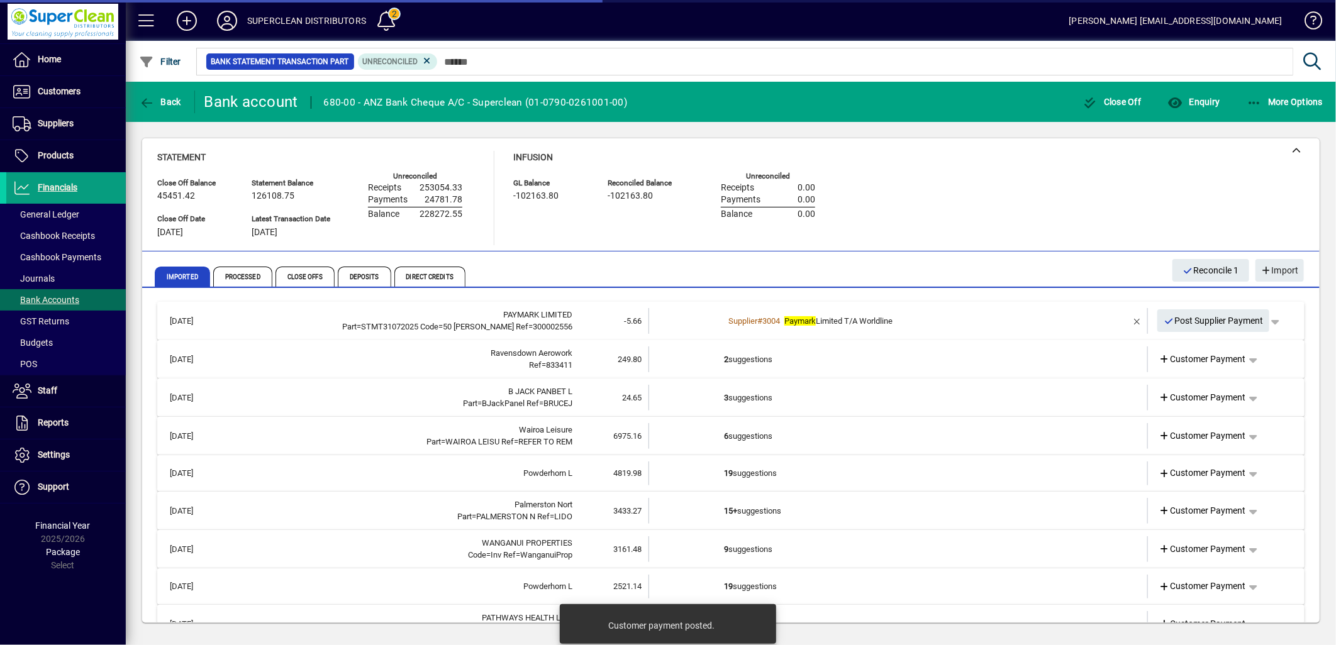
click at [757, 359] on td "2 suggestions" at bounding box center [899, 360] width 350 height 26
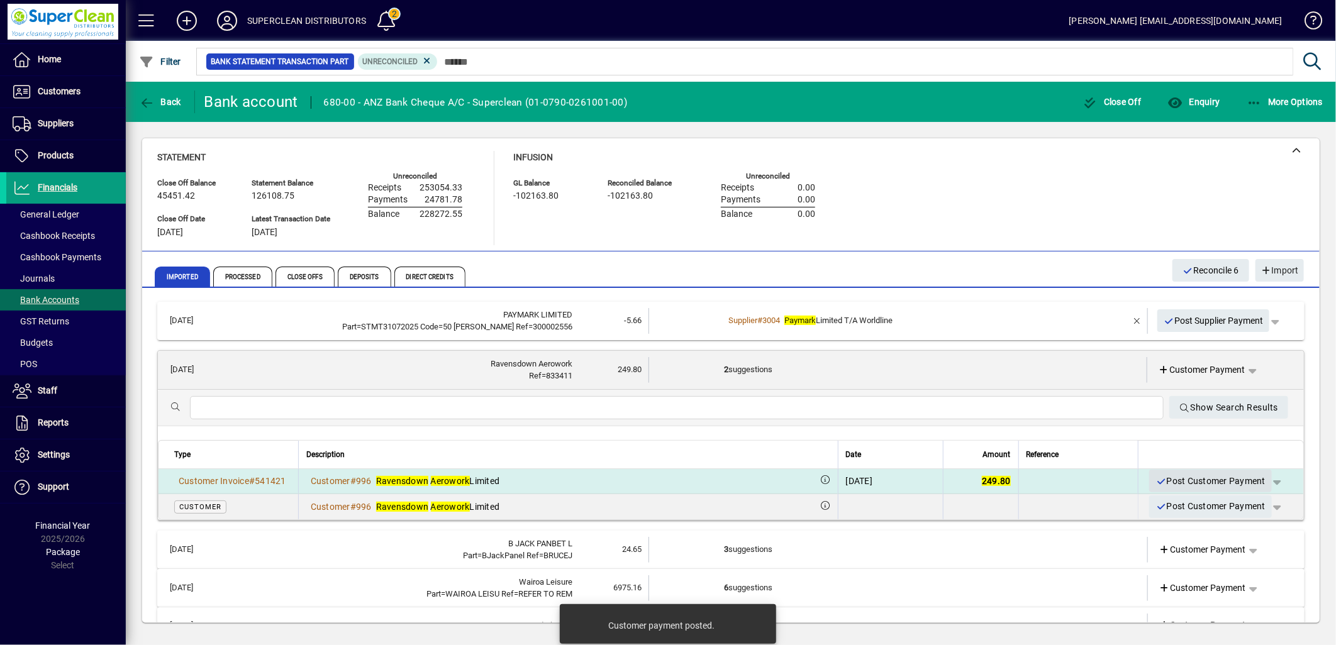
click at [1198, 485] on span "Post Customer Payment" at bounding box center [1210, 481] width 110 height 21
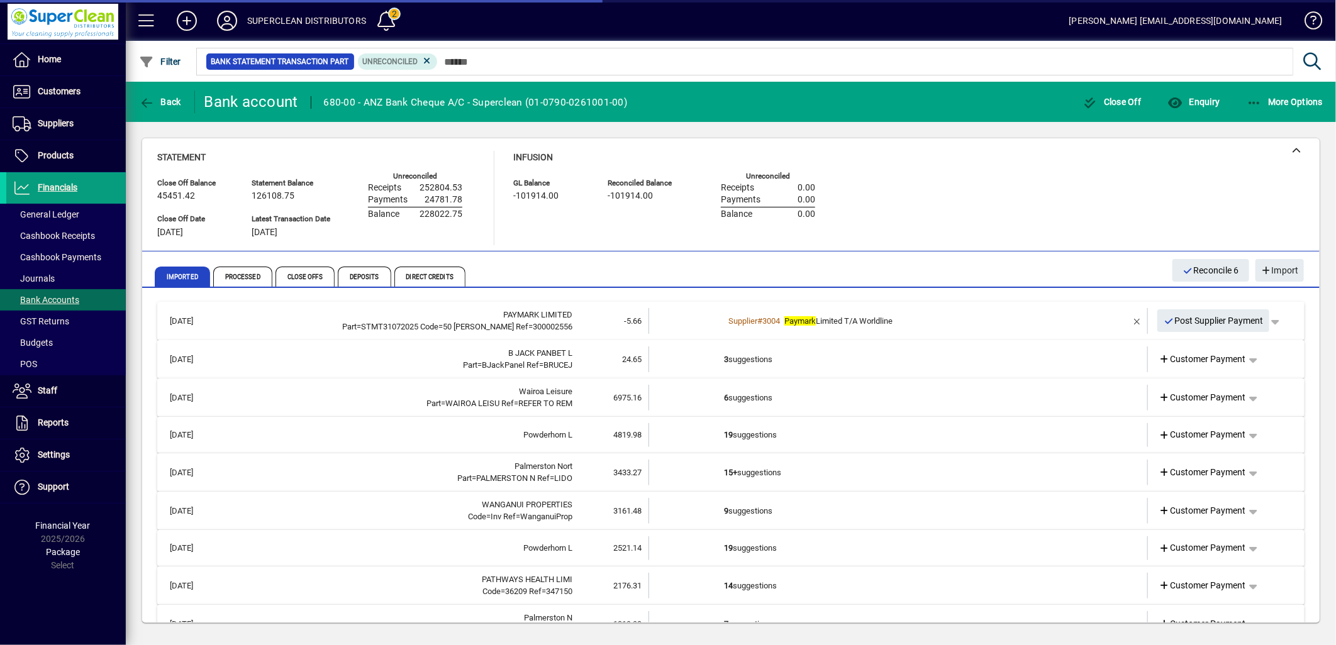
click at [756, 361] on td "3 suggestions" at bounding box center [899, 360] width 350 height 26
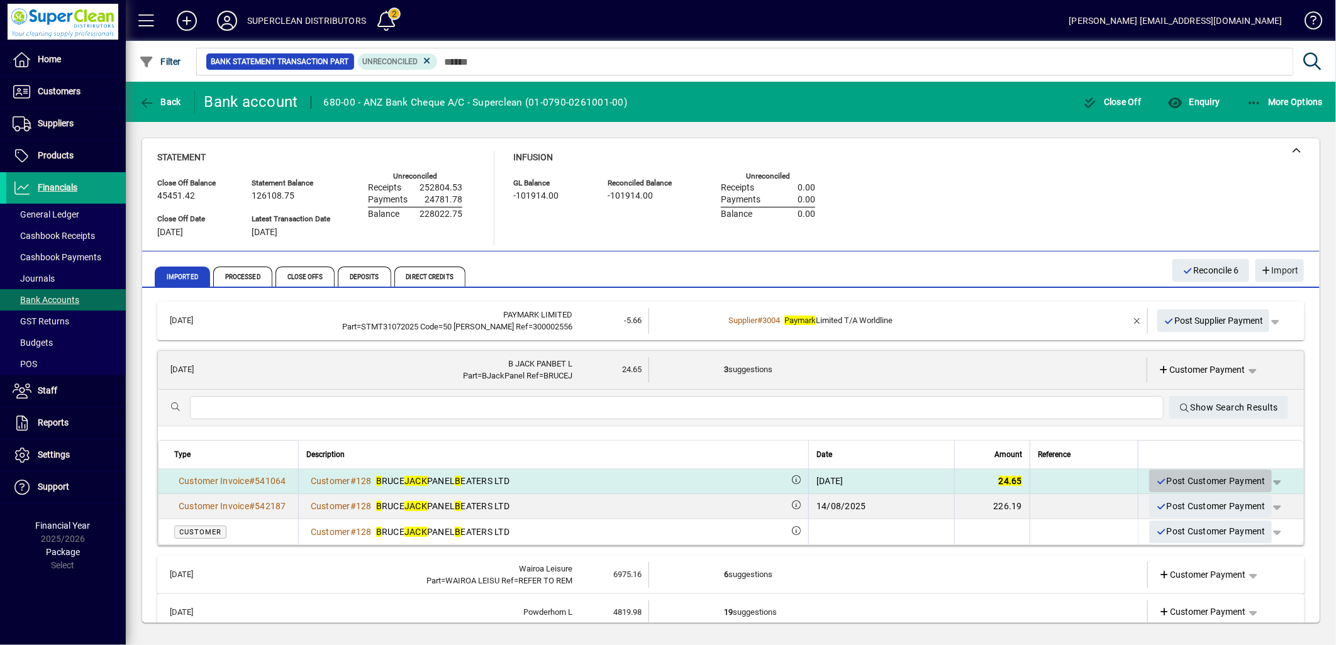
click at [1190, 485] on span "Post Customer Payment" at bounding box center [1210, 481] width 110 height 21
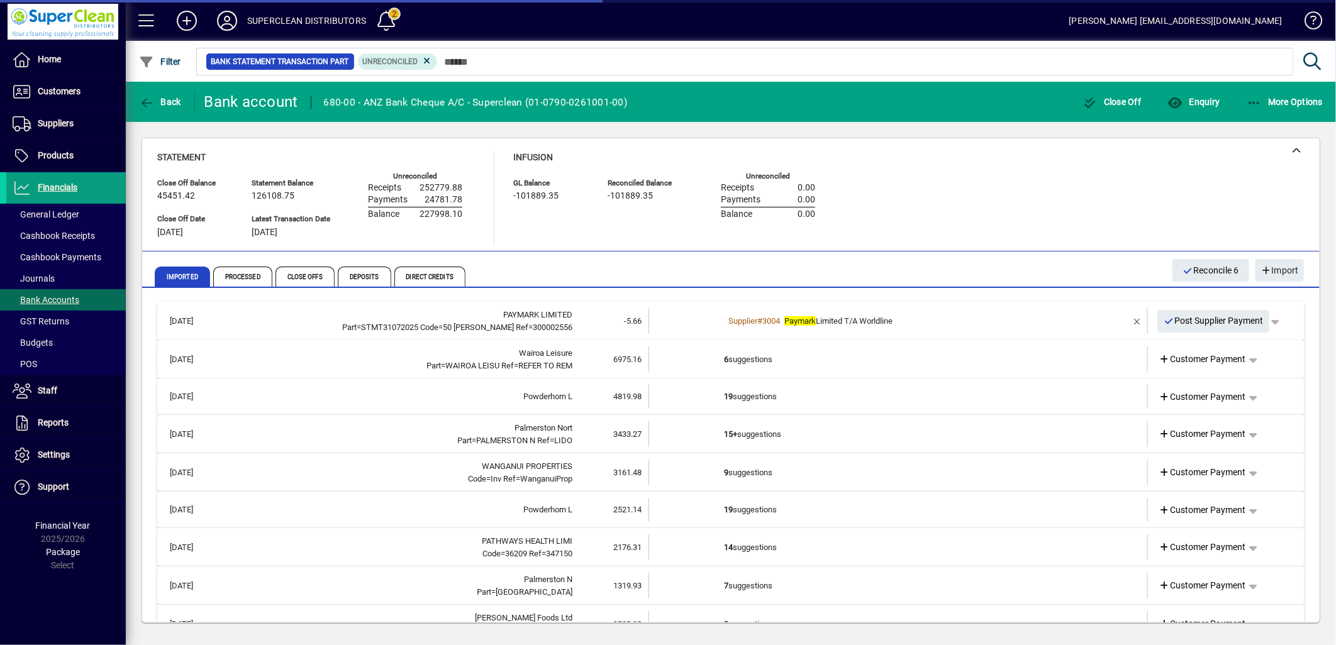
click at [743, 362] on td "6 suggestions" at bounding box center [899, 360] width 350 height 26
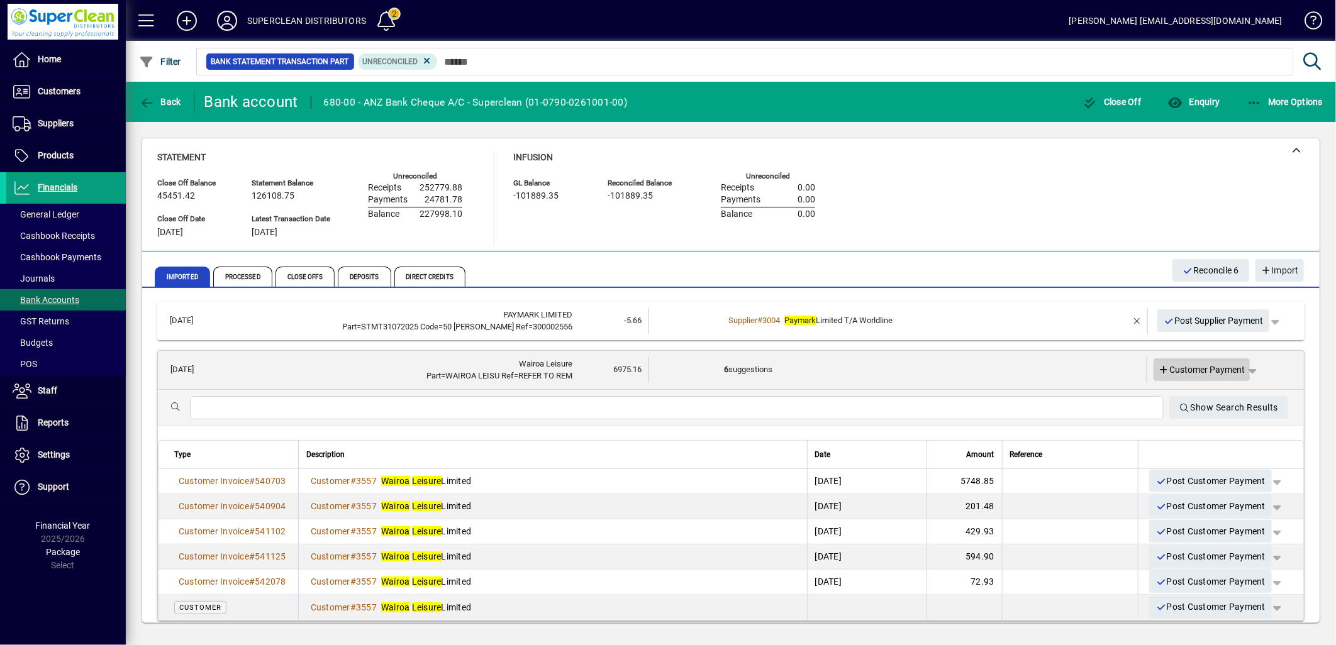
click at [1190, 370] on span "Customer Payment" at bounding box center [1202, 370] width 87 height 13
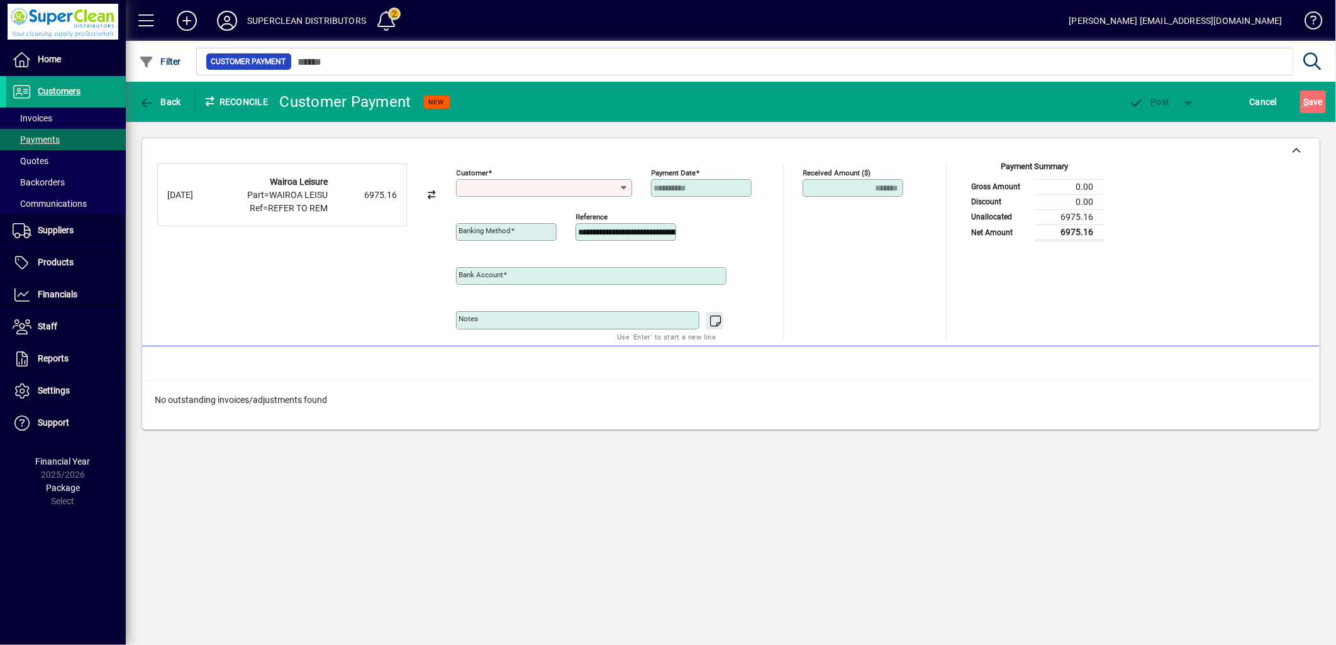
type input "**********"
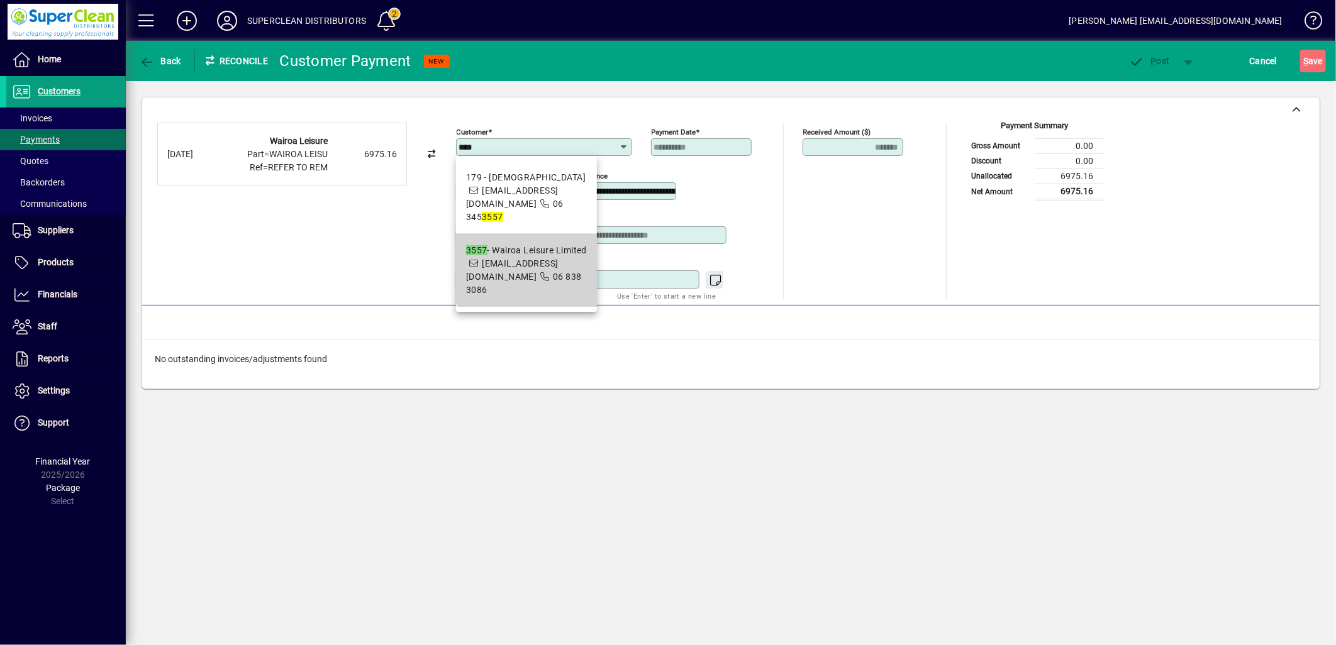
click at [560, 247] on div "3557 - Wairoa Leisure Limited" at bounding box center [526, 250] width 121 height 13
type input "**********"
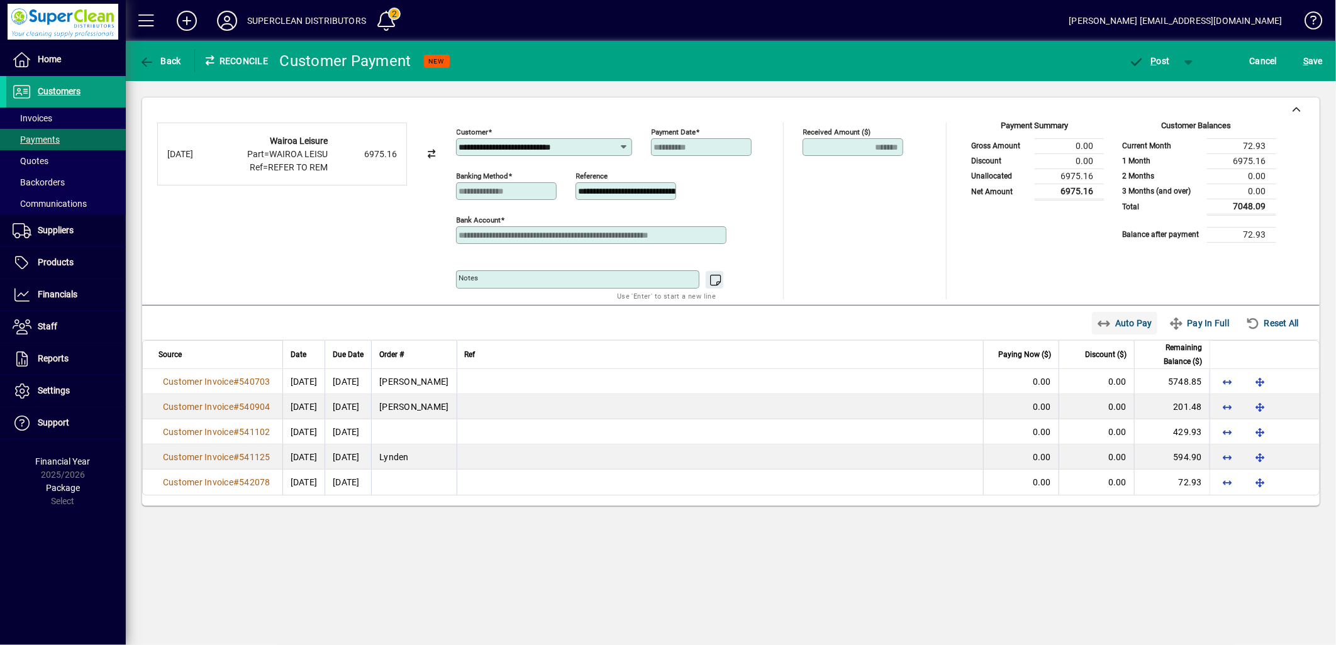
click at [1123, 328] on span "Auto Pay" at bounding box center [1125, 323] width 56 height 20
click at [1153, 56] on span "P" at bounding box center [1154, 61] width 6 height 10
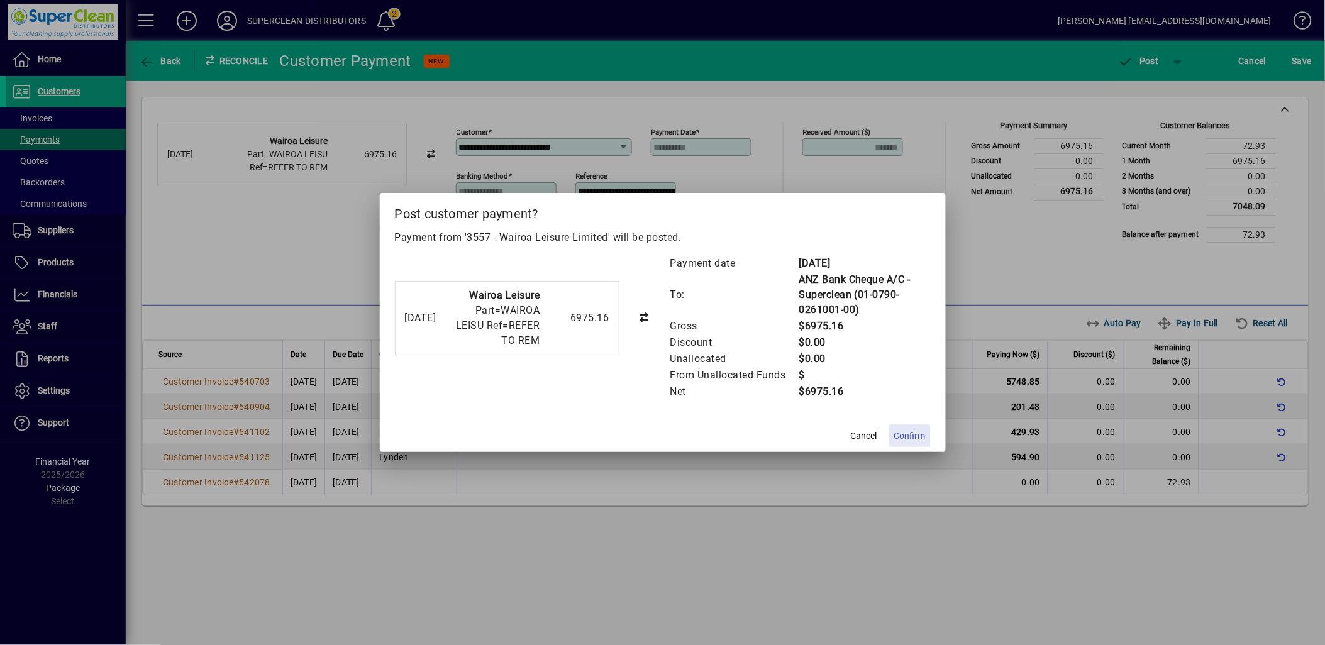
click at [913, 435] on span "Confirm" at bounding box center [909, 436] width 31 height 13
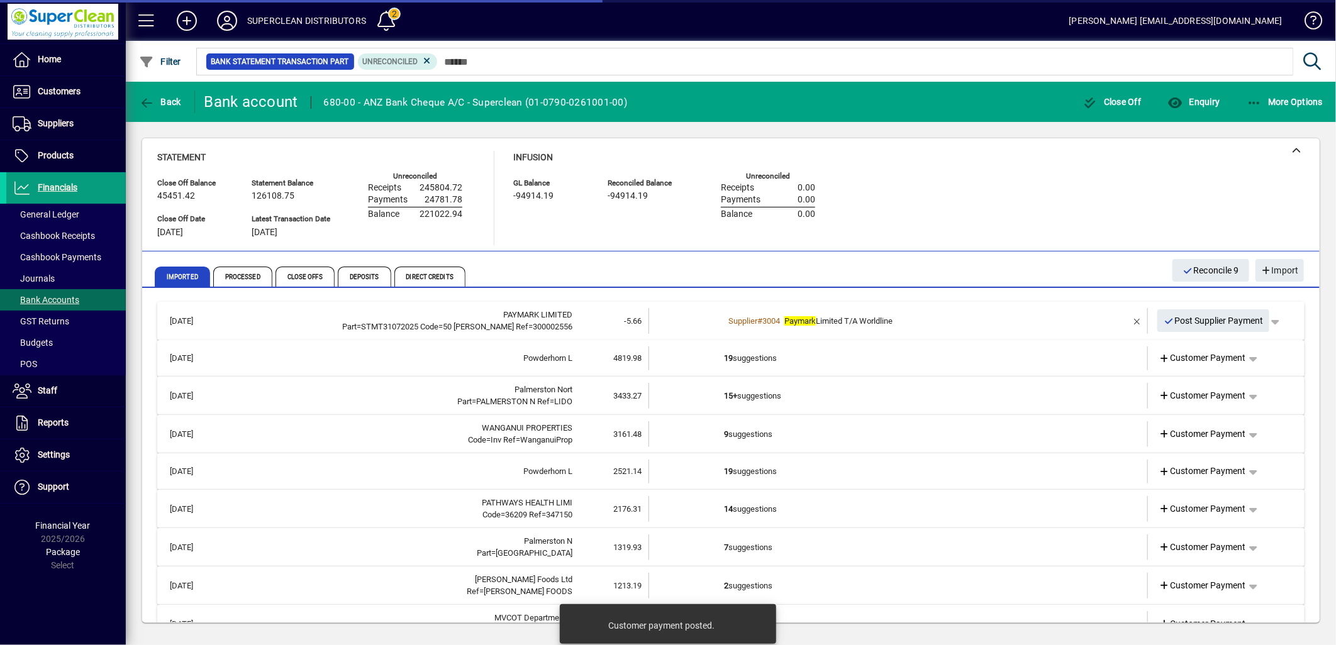
click at [764, 243] on div "Infusion GL Balance -94914.19 Reconciled Balance -94914.19 Unreconciled Receipt…" at bounding box center [673, 198] width 321 height 94
click at [743, 364] on td "19 suggestions" at bounding box center [899, 359] width 350 height 24
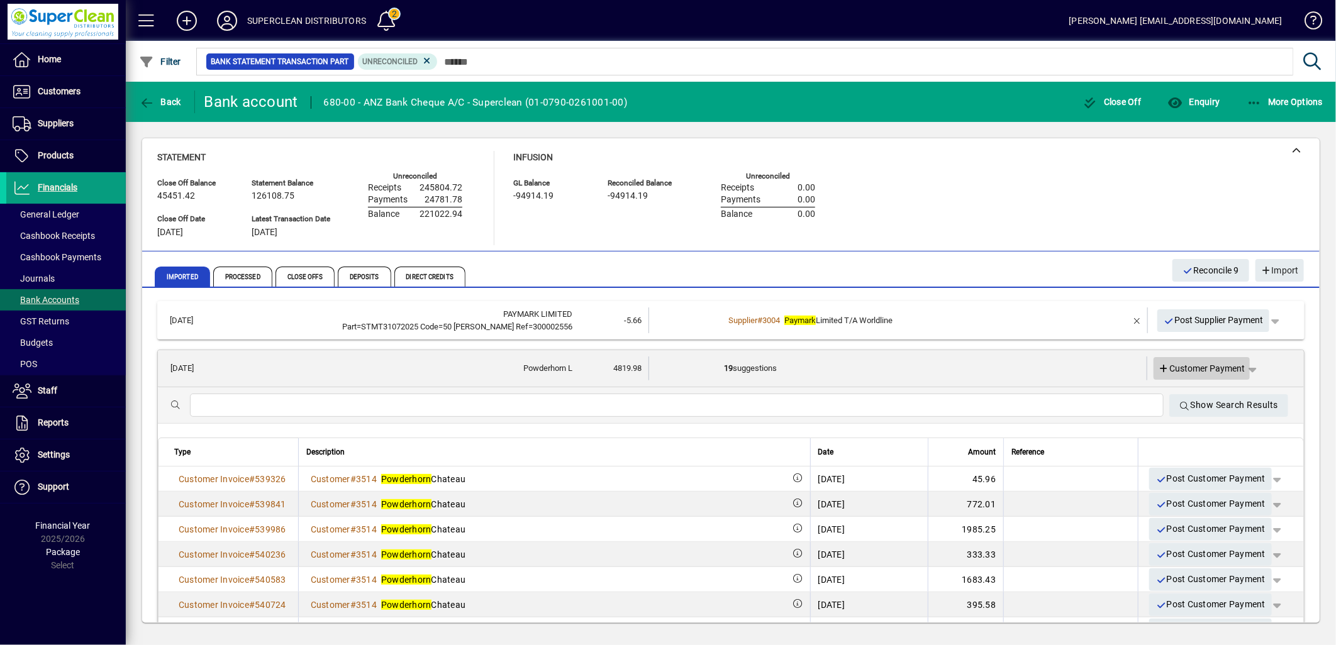
click at [1192, 367] on span "Customer Payment" at bounding box center [1202, 368] width 87 height 13
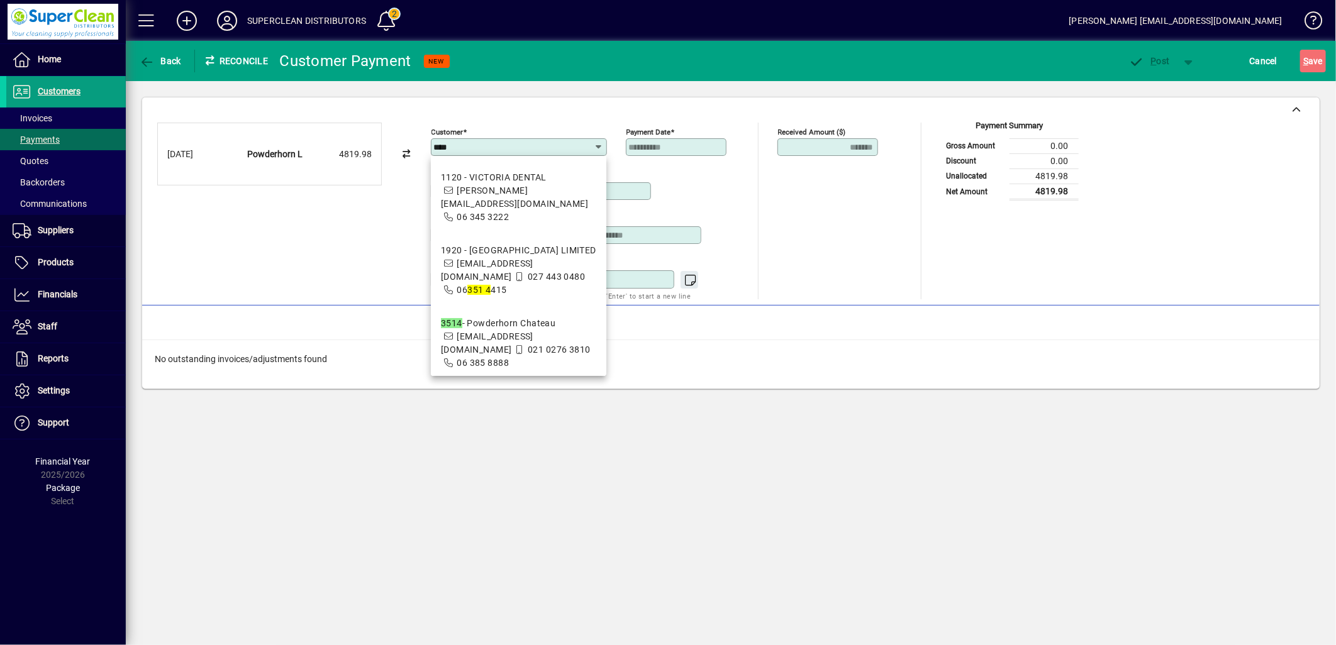
click at [533, 331] on span "accounts@powderhorn.co.nz" at bounding box center [487, 342] width 92 height 23
type input "**********"
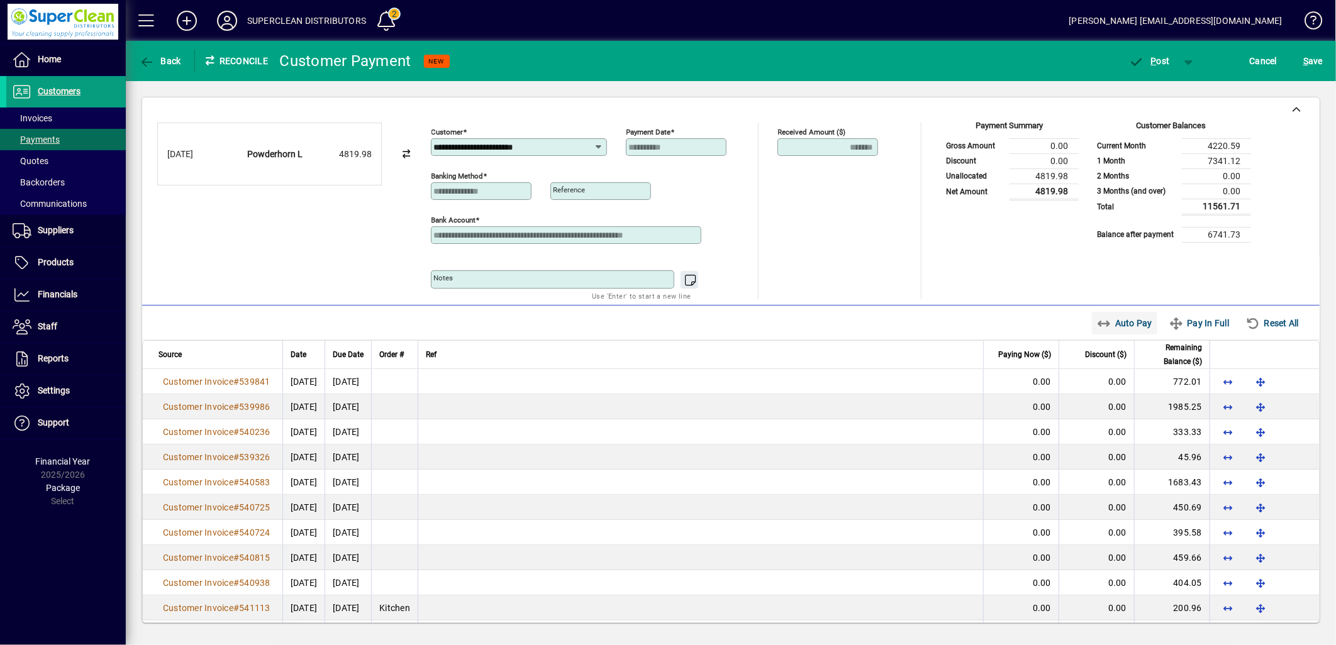
click at [1122, 331] on span "Auto Pay" at bounding box center [1125, 323] width 56 height 20
click at [1160, 59] on span "P ost" at bounding box center [1149, 61] width 41 height 10
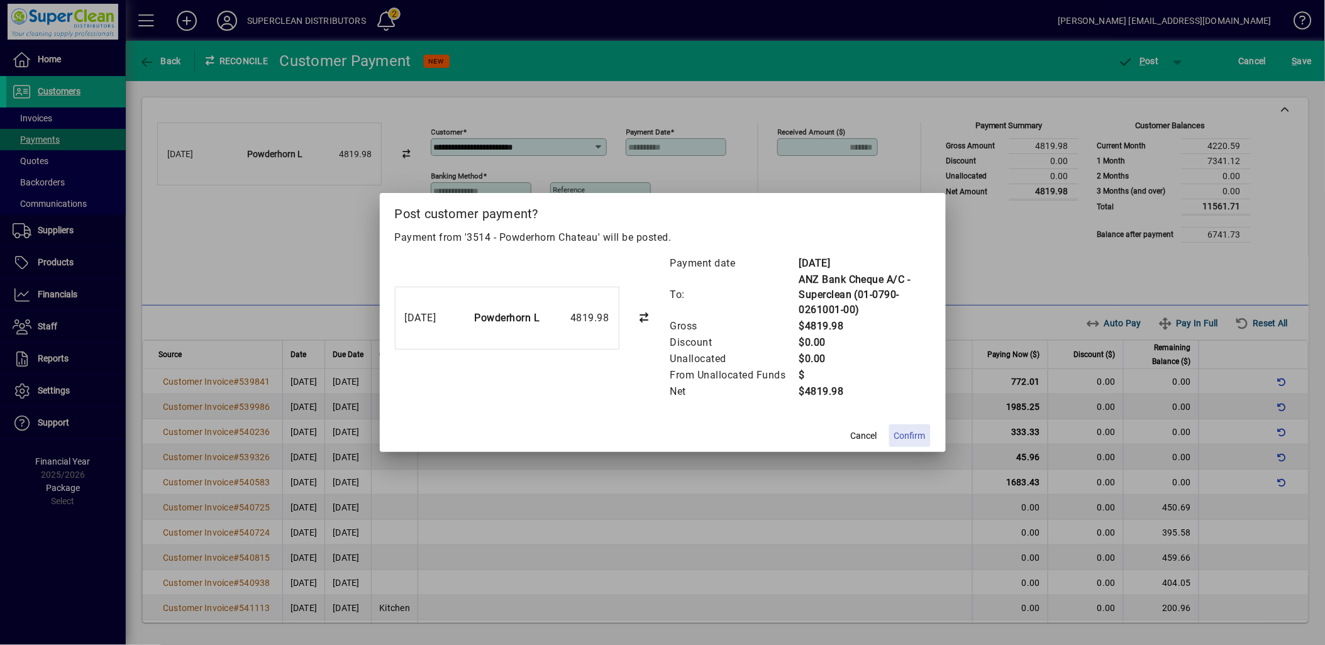
click at [913, 435] on span "Confirm" at bounding box center [909, 436] width 31 height 13
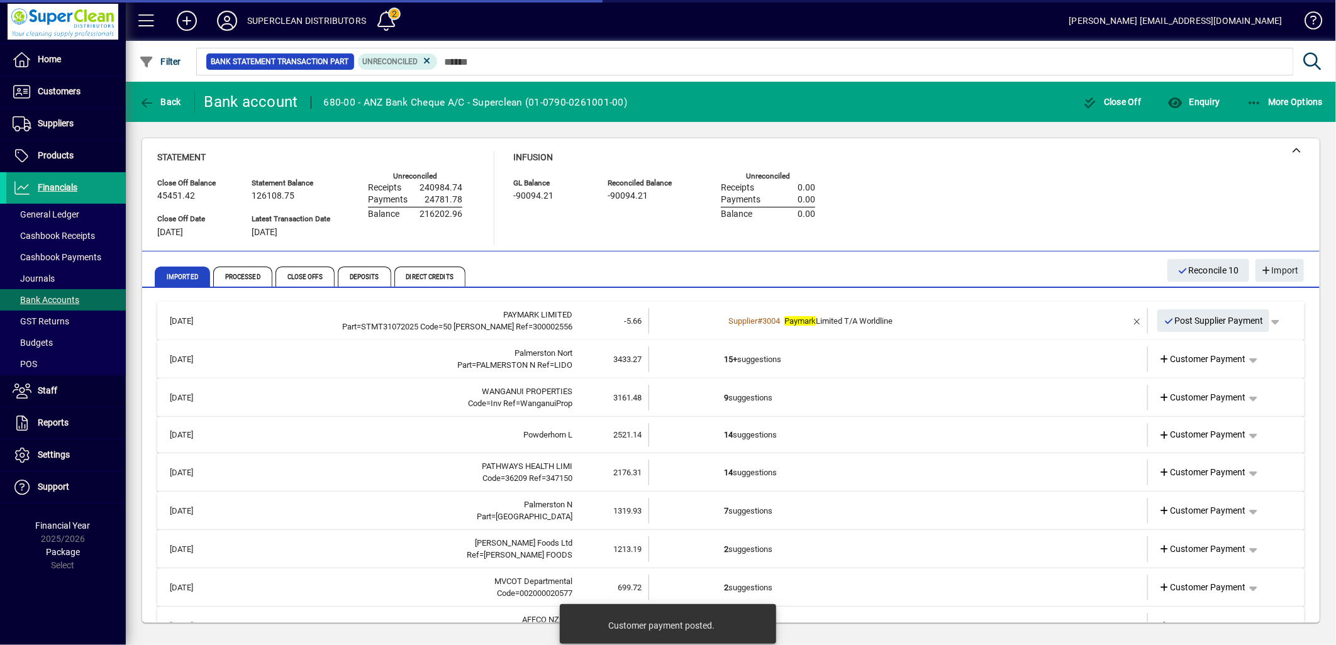
click at [769, 360] on td "15+ suggestions" at bounding box center [899, 360] width 350 height 26
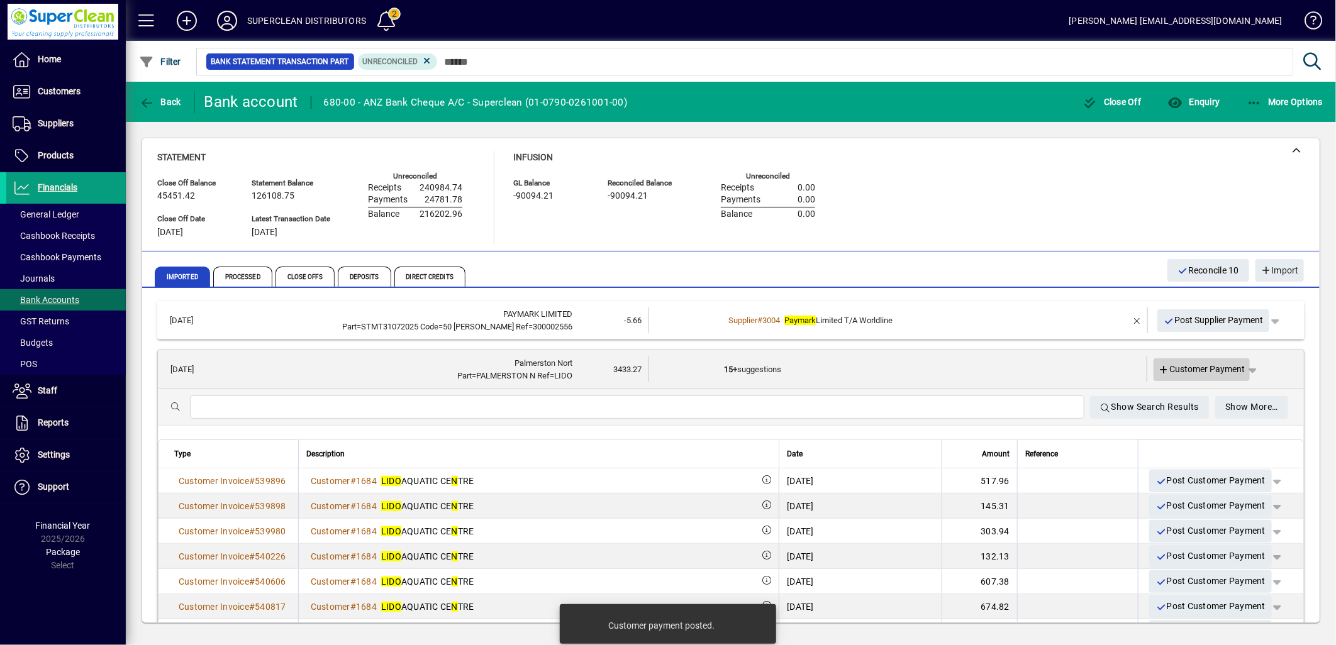
click at [1198, 370] on span "Customer Payment" at bounding box center [1202, 369] width 87 height 13
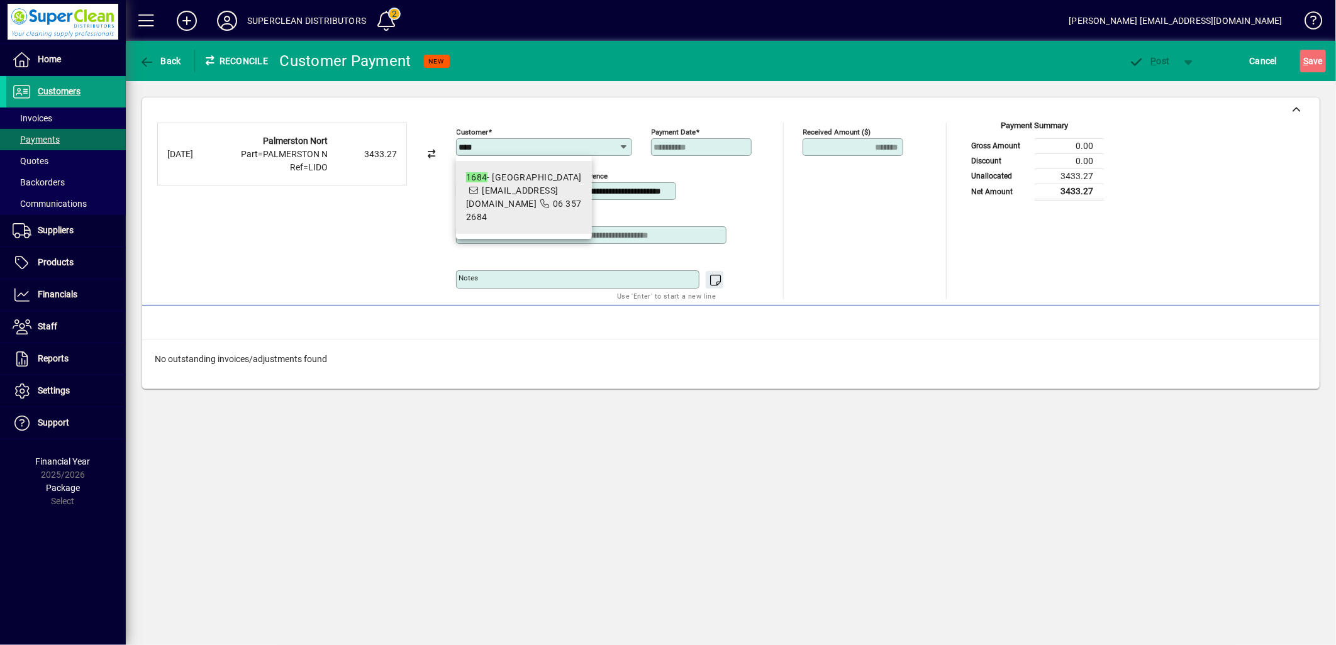
click at [559, 201] on span "lido.accounts@clmnz.co.nz" at bounding box center [512, 197] width 92 height 23
type input "**********"
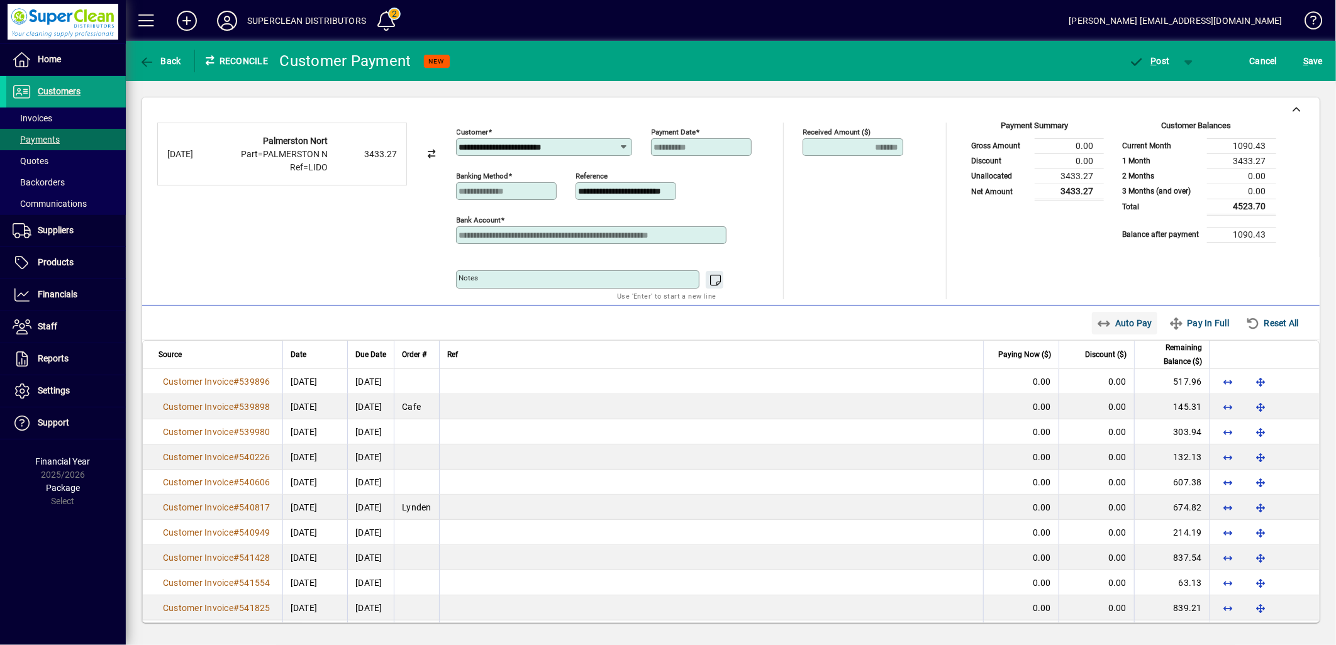
click at [1116, 325] on span "Auto Pay" at bounding box center [1125, 323] width 56 height 20
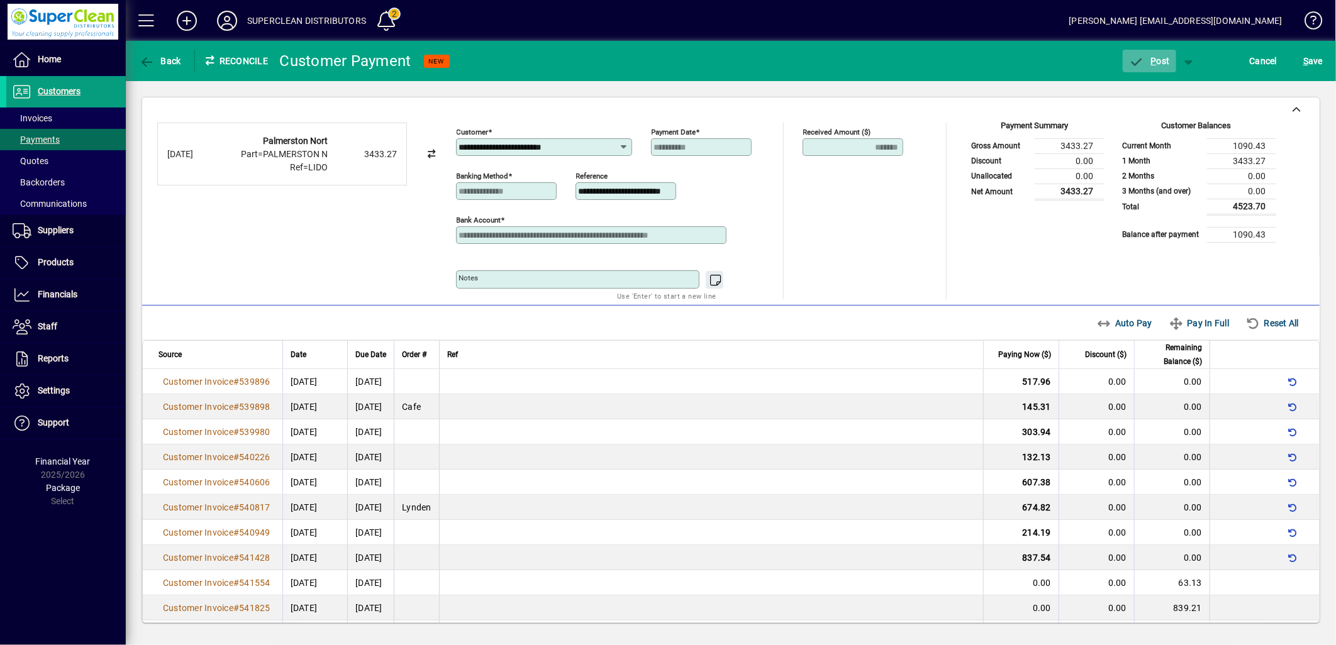
click at [1149, 66] on span "button" at bounding box center [1149, 61] width 53 height 30
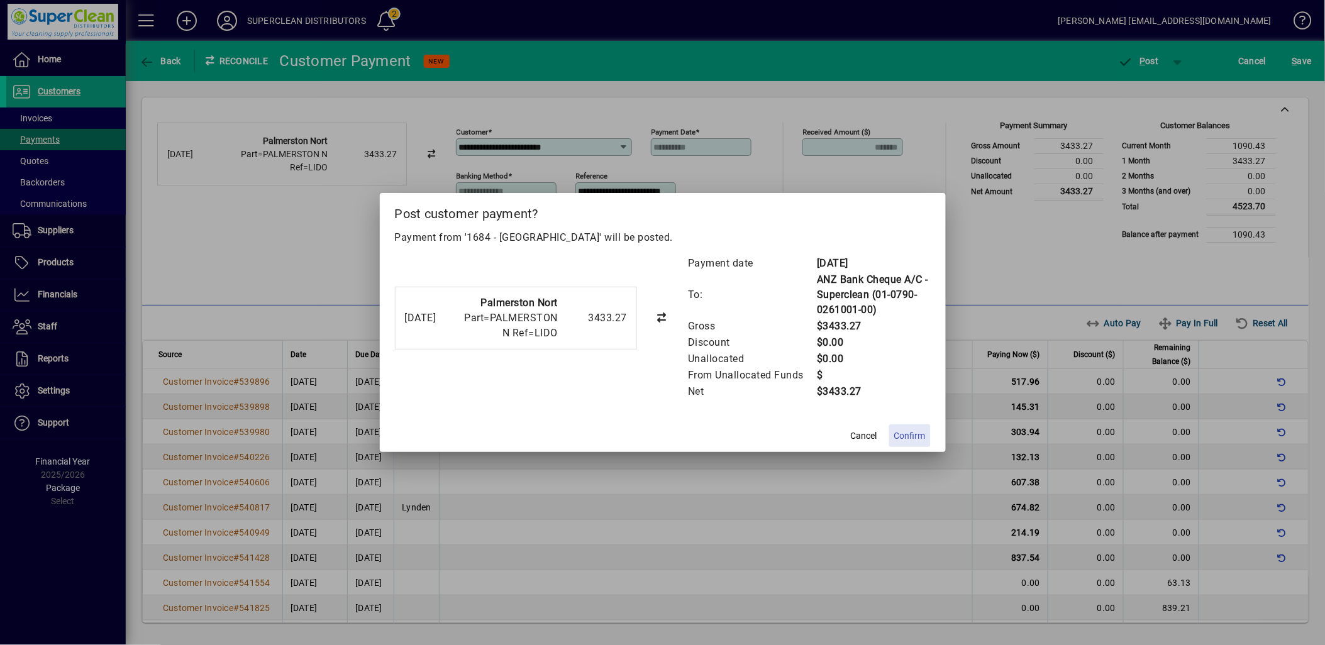
click at [923, 438] on span "Confirm" at bounding box center [909, 436] width 31 height 13
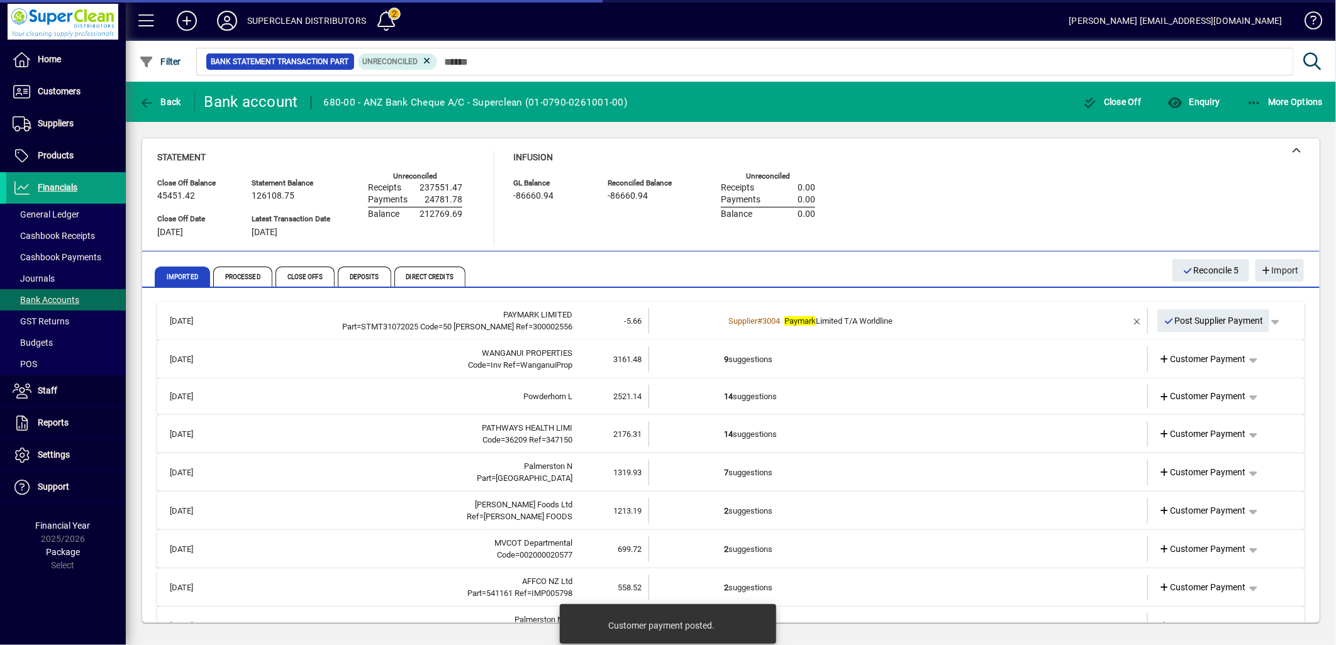
click at [771, 360] on td "9 suggestions" at bounding box center [899, 360] width 350 height 26
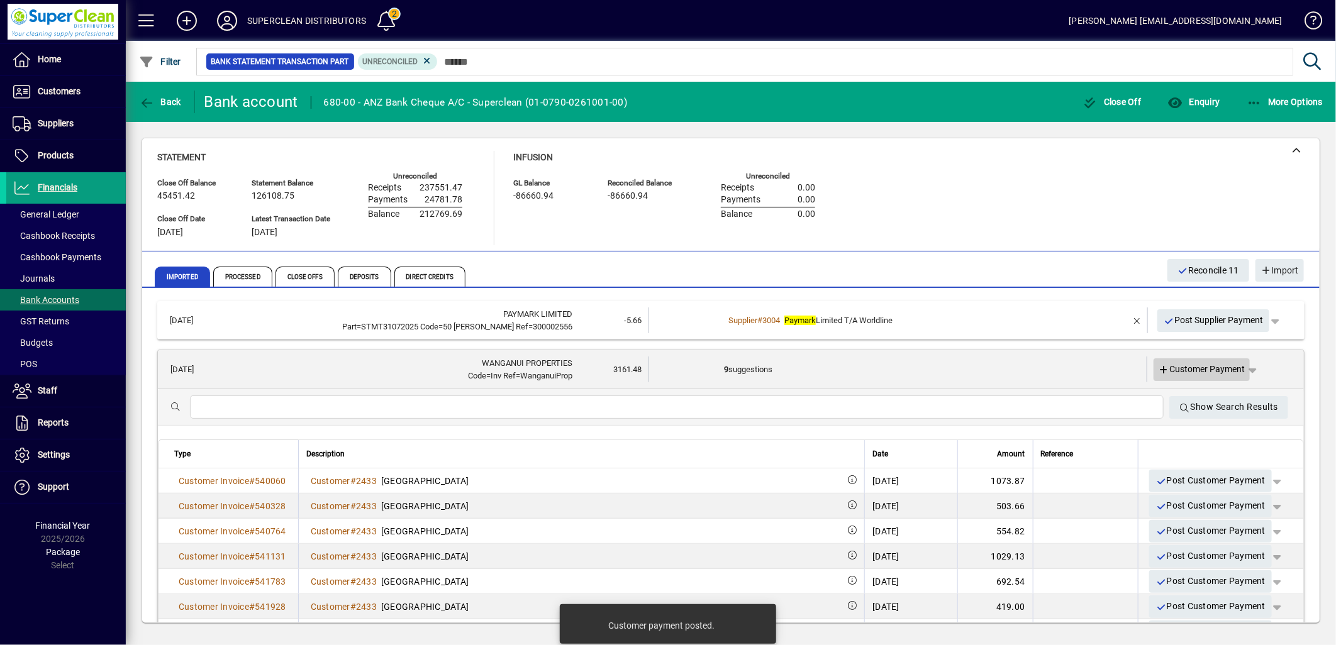
click at [1184, 372] on span "Customer Payment" at bounding box center [1202, 369] width 87 height 13
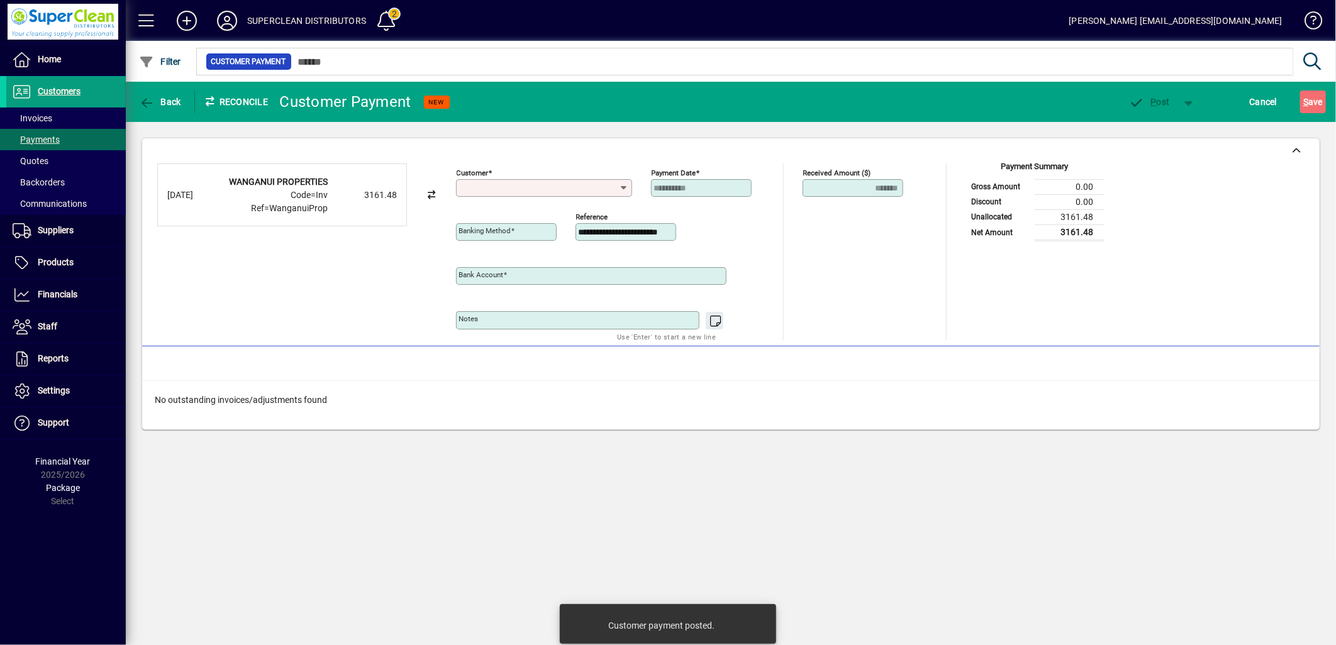
type input "**********"
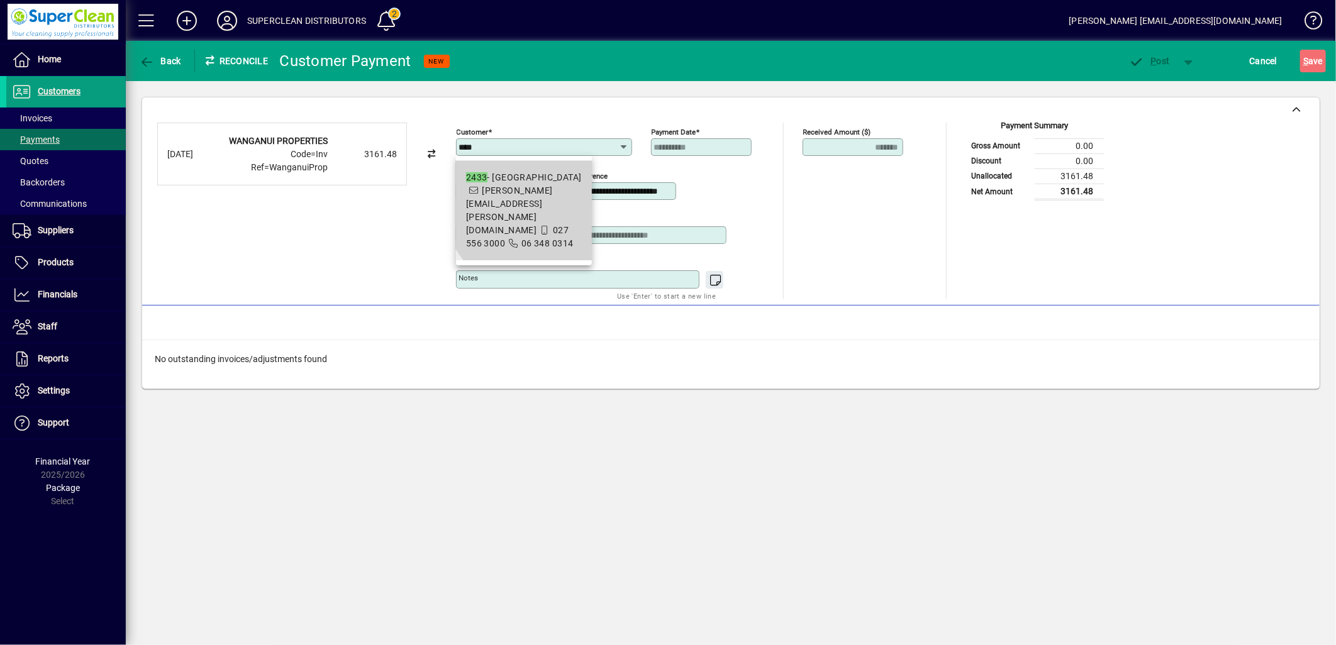
click at [553, 186] on span "susan.hunt@trafalgarsquare.co.nz" at bounding box center [509, 211] width 87 height 50
type input "**********"
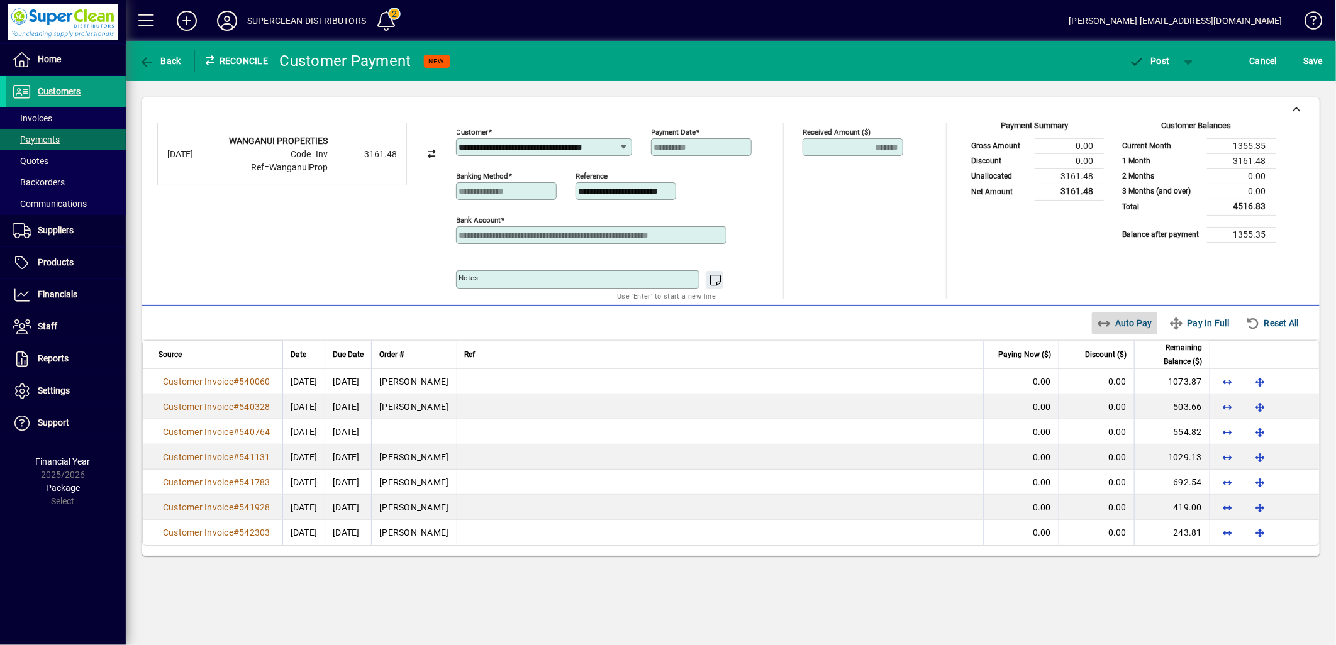
click at [1125, 331] on span "Auto Pay" at bounding box center [1125, 323] width 56 height 20
click at [1160, 74] on span "button" at bounding box center [1149, 61] width 53 height 30
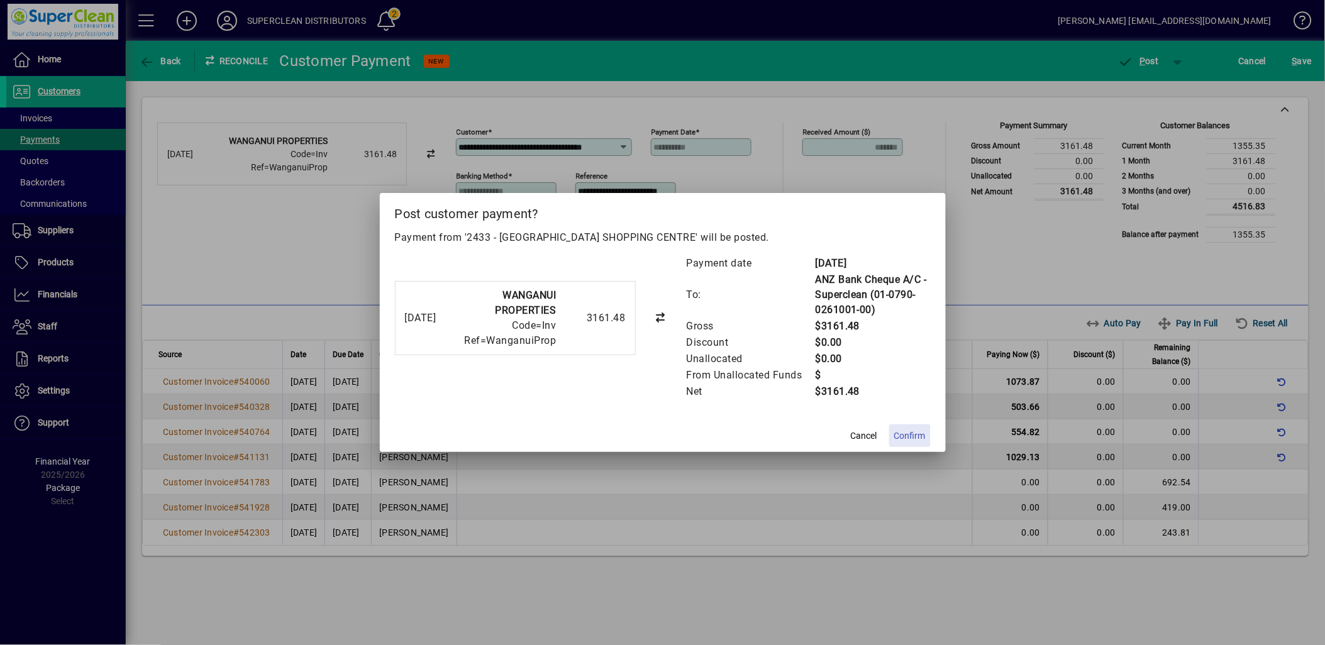
click at [916, 441] on span "Confirm" at bounding box center [909, 436] width 31 height 13
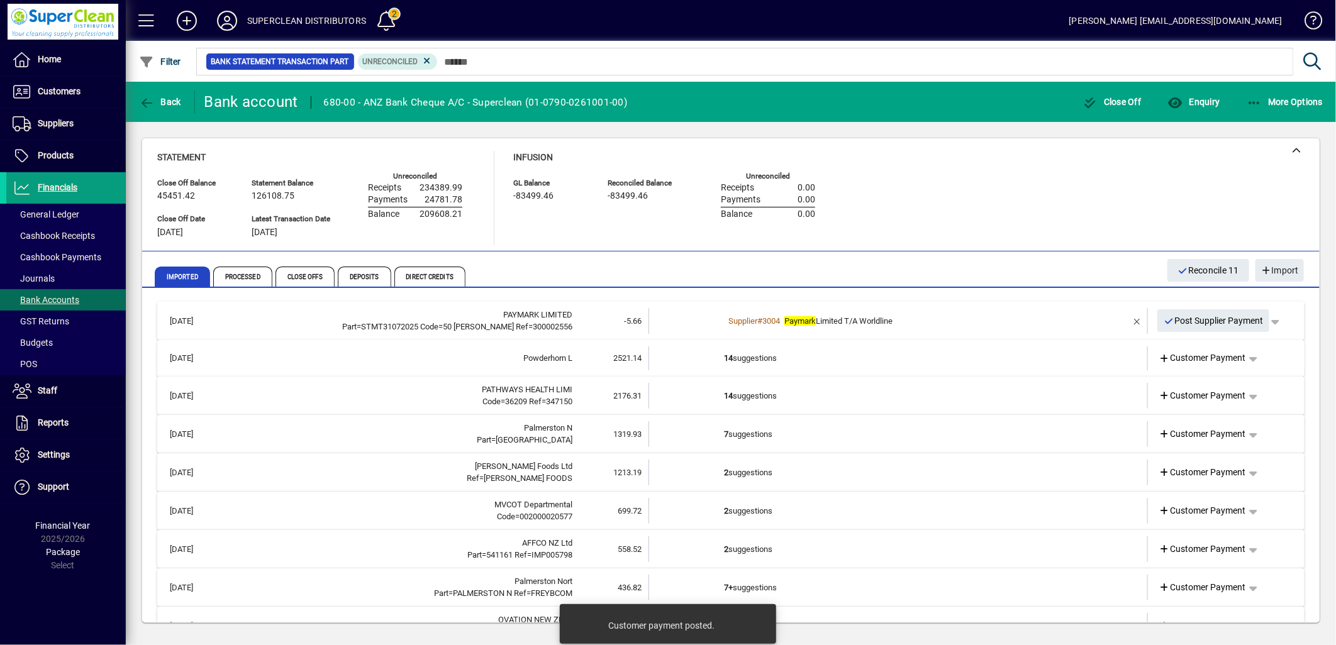
click at [750, 364] on td "14 suggestions" at bounding box center [899, 359] width 350 height 24
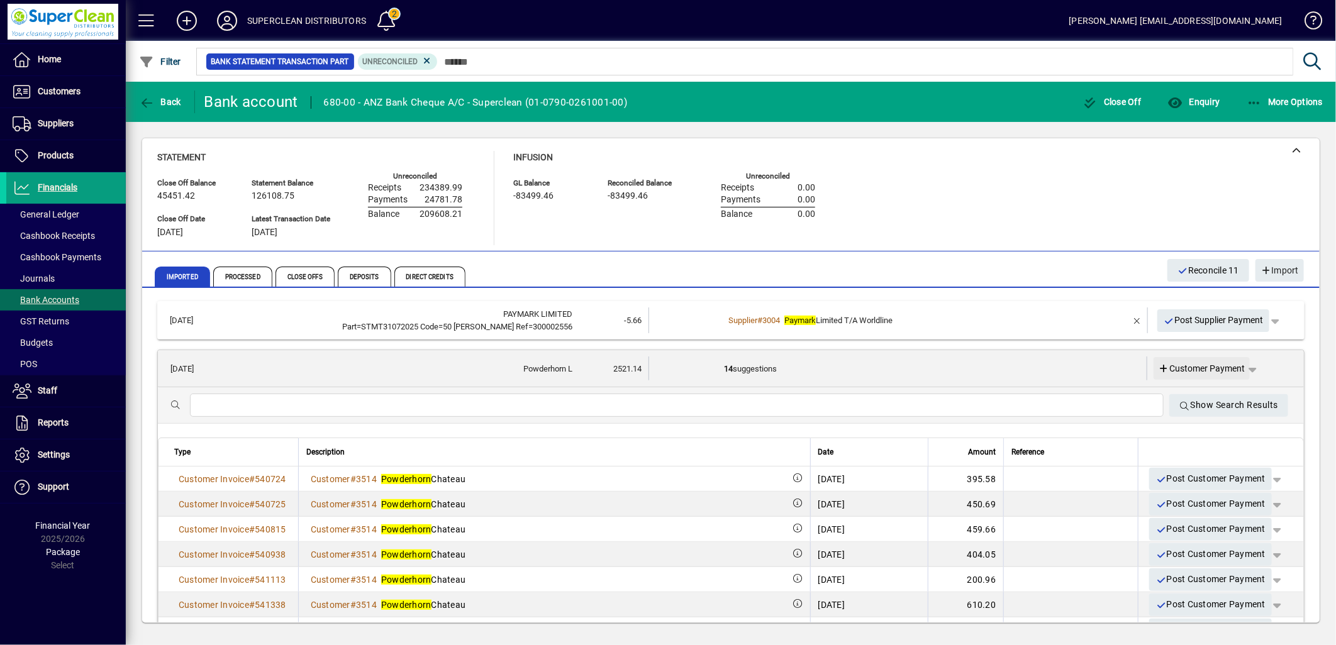
click at [1198, 365] on span "Customer Payment" at bounding box center [1202, 368] width 87 height 13
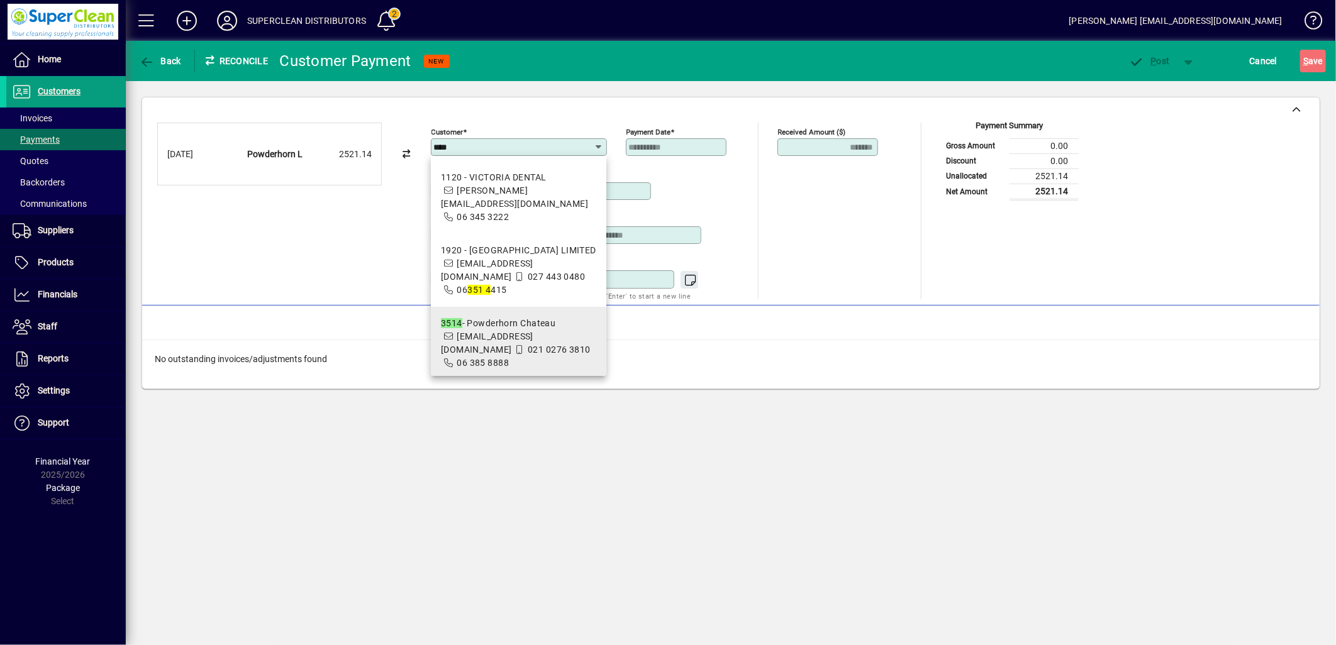
click at [533, 331] on span "accounts@powderhorn.co.nz" at bounding box center [487, 342] width 92 height 23
type input "**********"
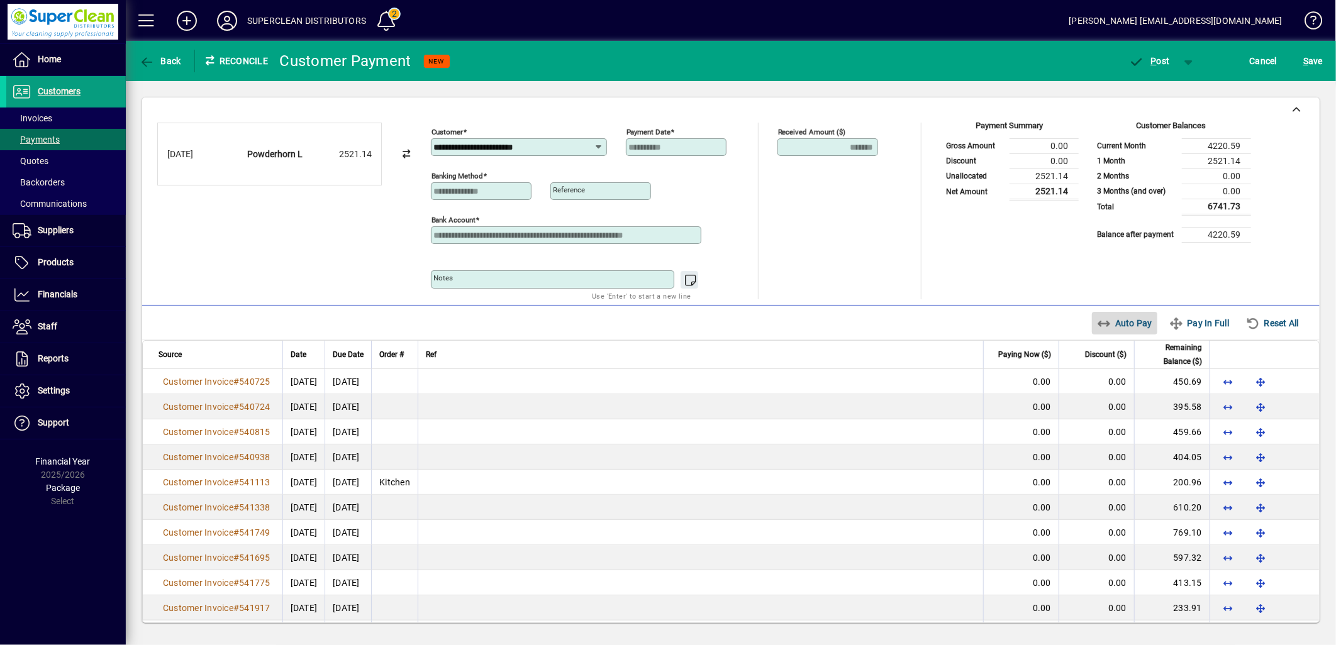
click at [1115, 329] on span "Auto Pay" at bounding box center [1125, 323] width 56 height 20
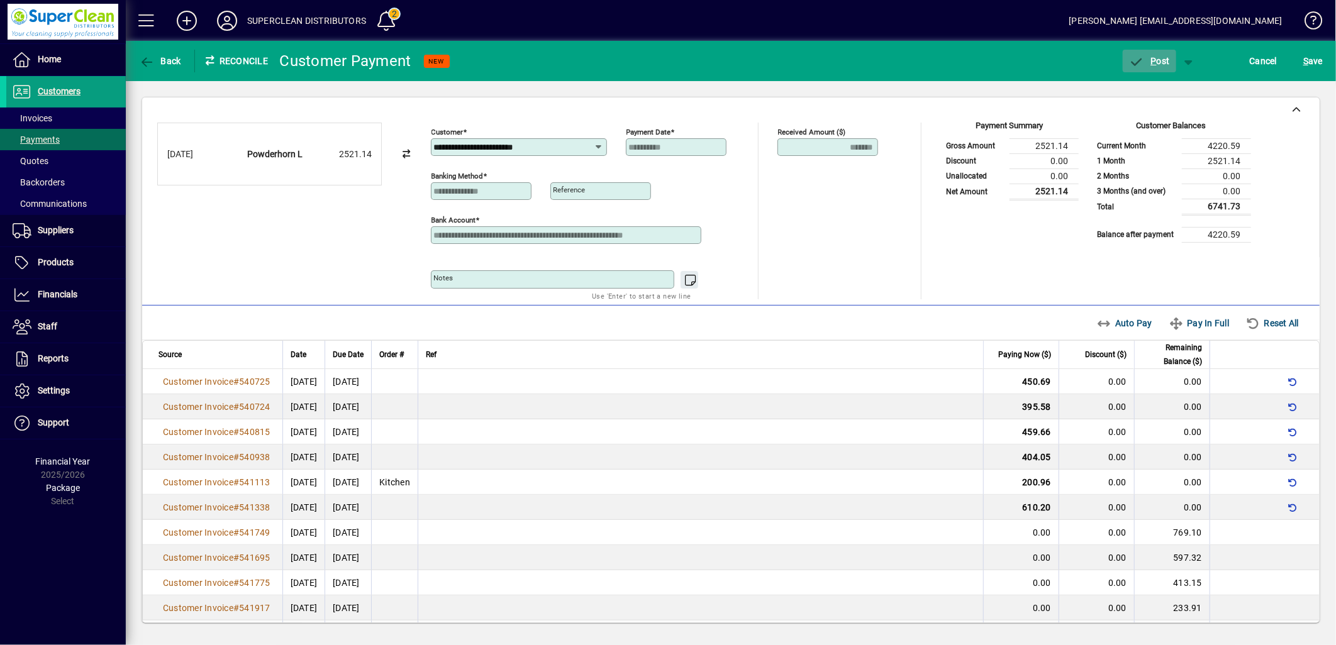
click at [1152, 58] on span "P" at bounding box center [1154, 61] width 6 height 10
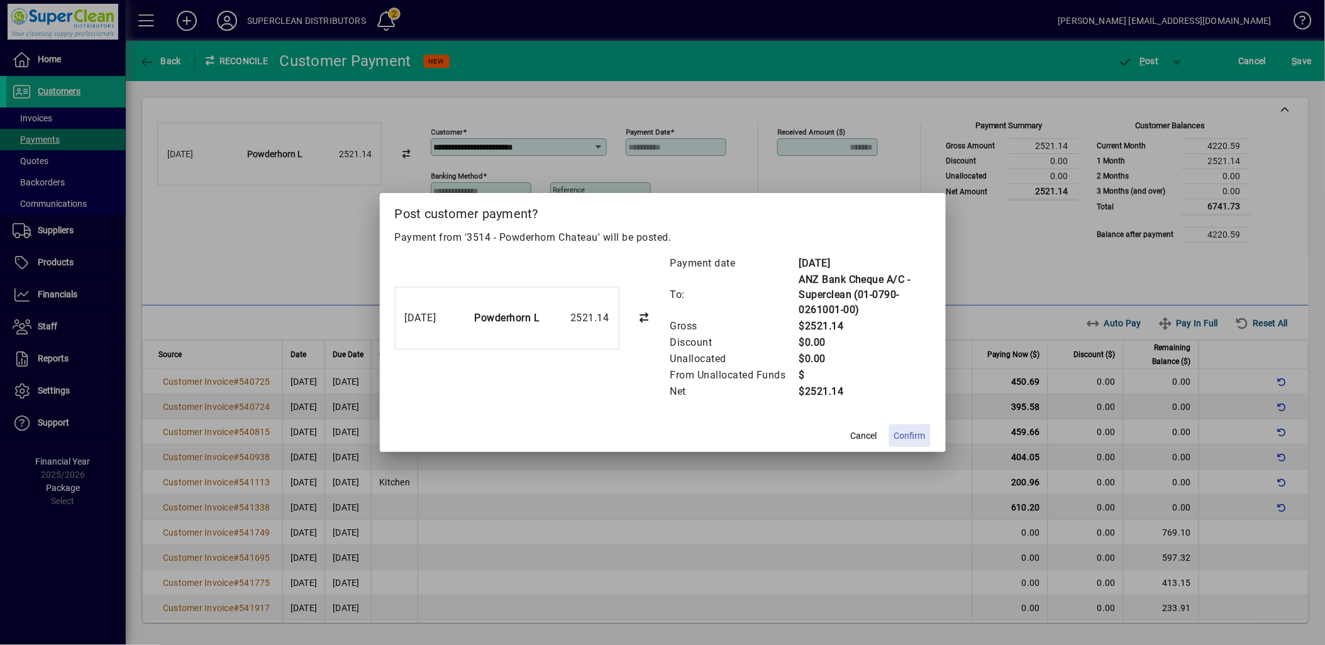
click at [915, 433] on span "Confirm" at bounding box center [909, 436] width 31 height 13
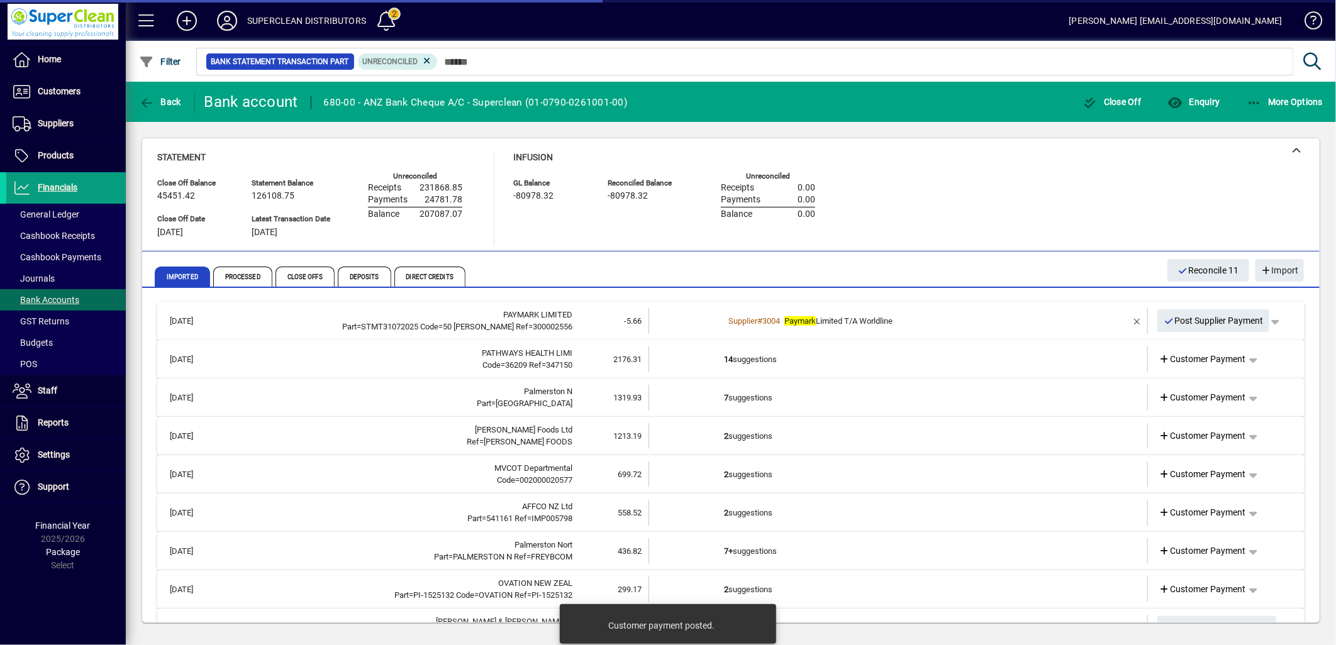
click at [774, 362] on td "14 suggestions" at bounding box center [899, 360] width 350 height 26
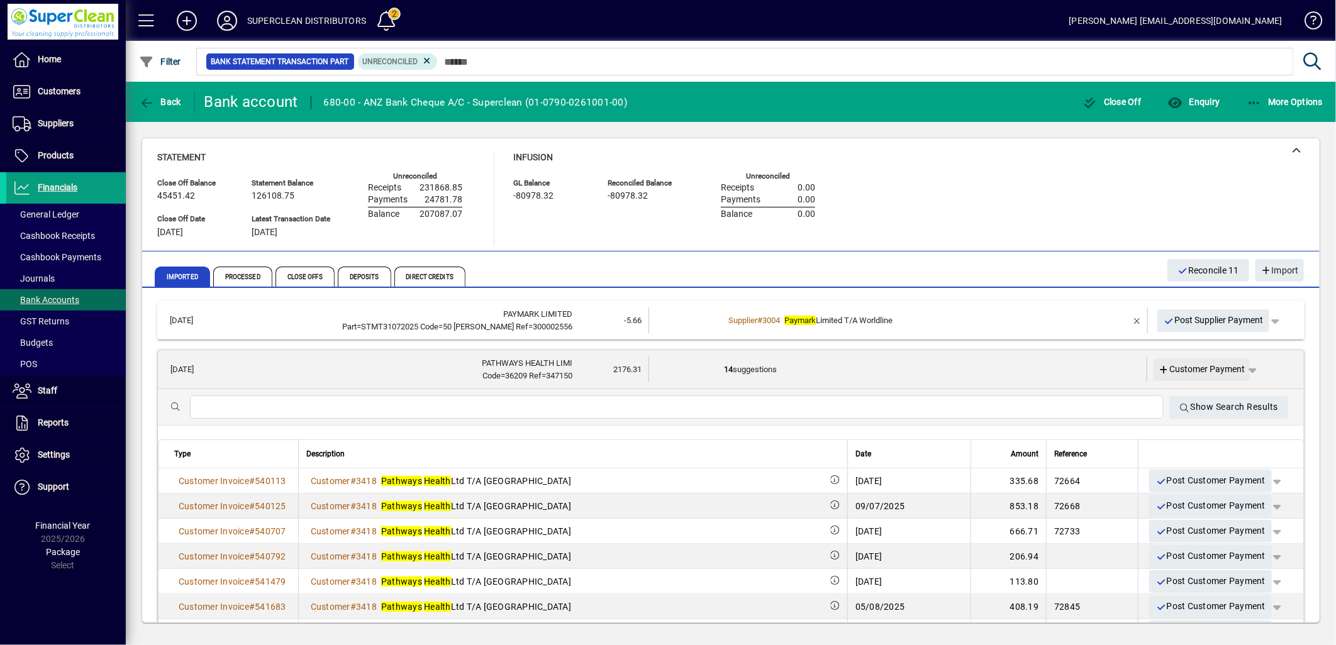
click at [1208, 367] on span "Customer Payment" at bounding box center [1202, 369] width 87 height 13
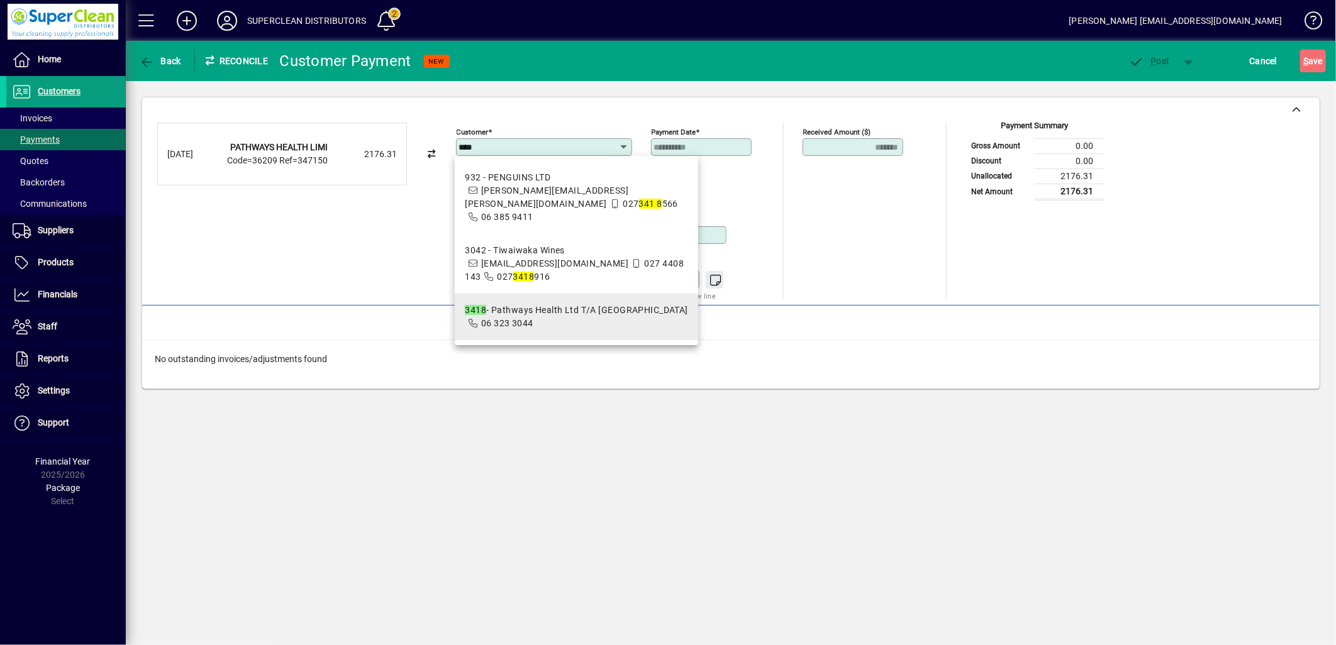
click at [552, 304] on span "3418 - Pathways Health Ltd T/A St Dominics Centre 06 323 3044" at bounding box center [576, 317] width 223 height 26
type input "**********"
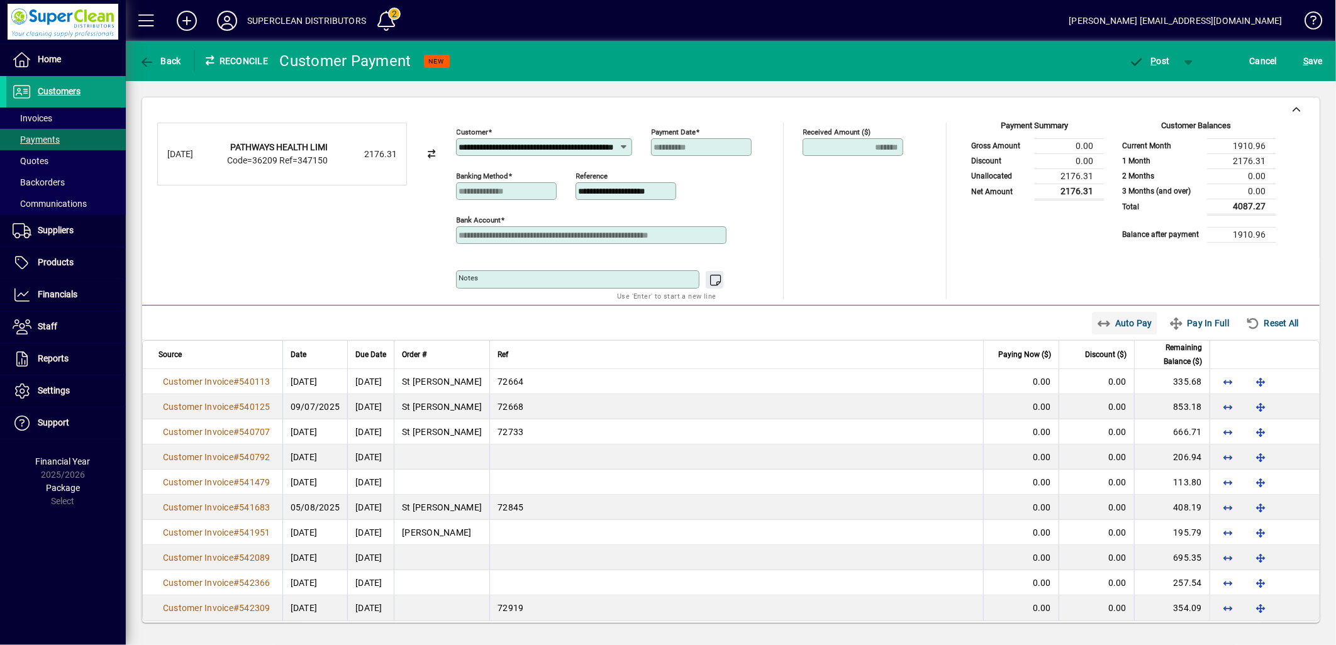
click at [1117, 323] on span "Auto Pay" at bounding box center [1125, 323] width 56 height 20
click at [1159, 62] on span "P ost" at bounding box center [1149, 61] width 41 height 10
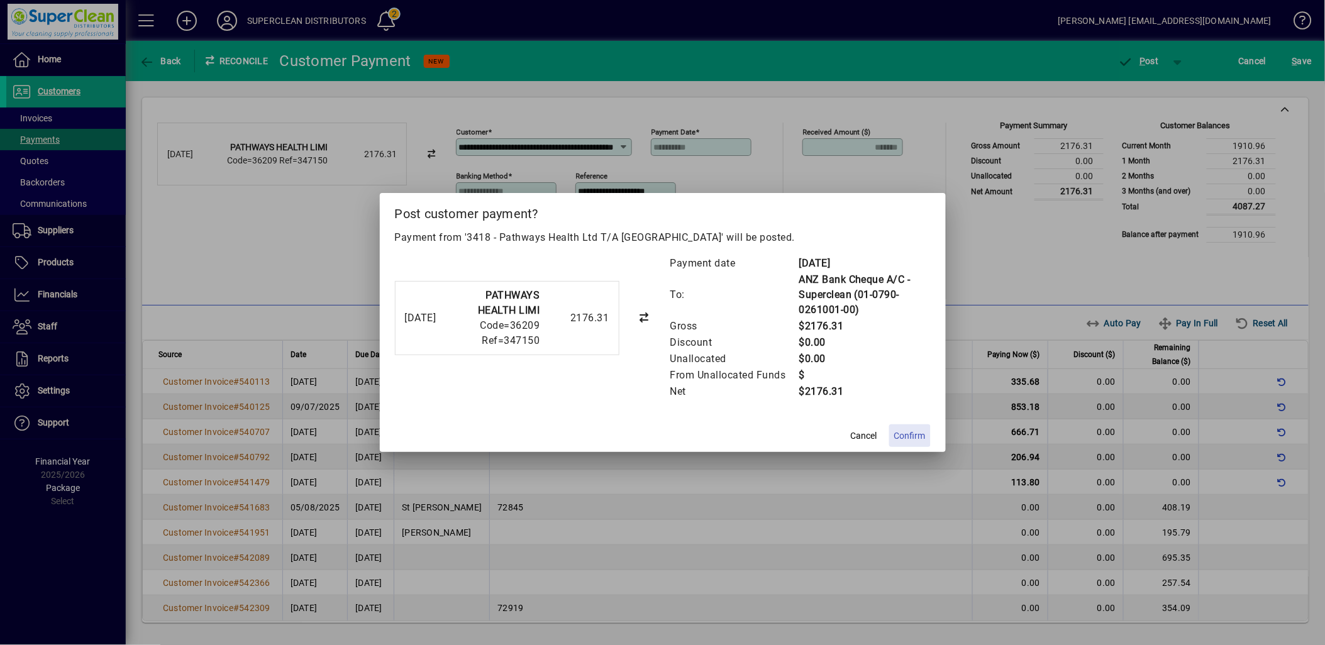
click at [930, 438] on span at bounding box center [910, 436] width 42 height 30
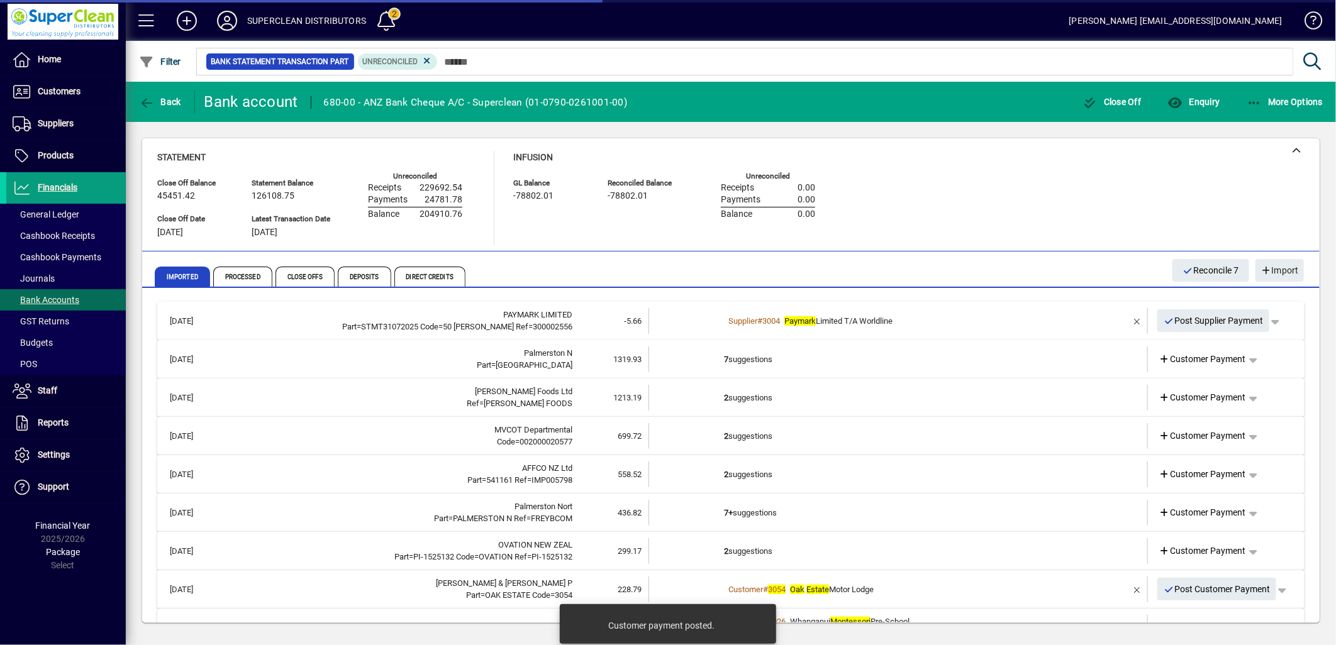
click at [770, 365] on td "7 suggestions" at bounding box center [899, 360] width 350 height 26
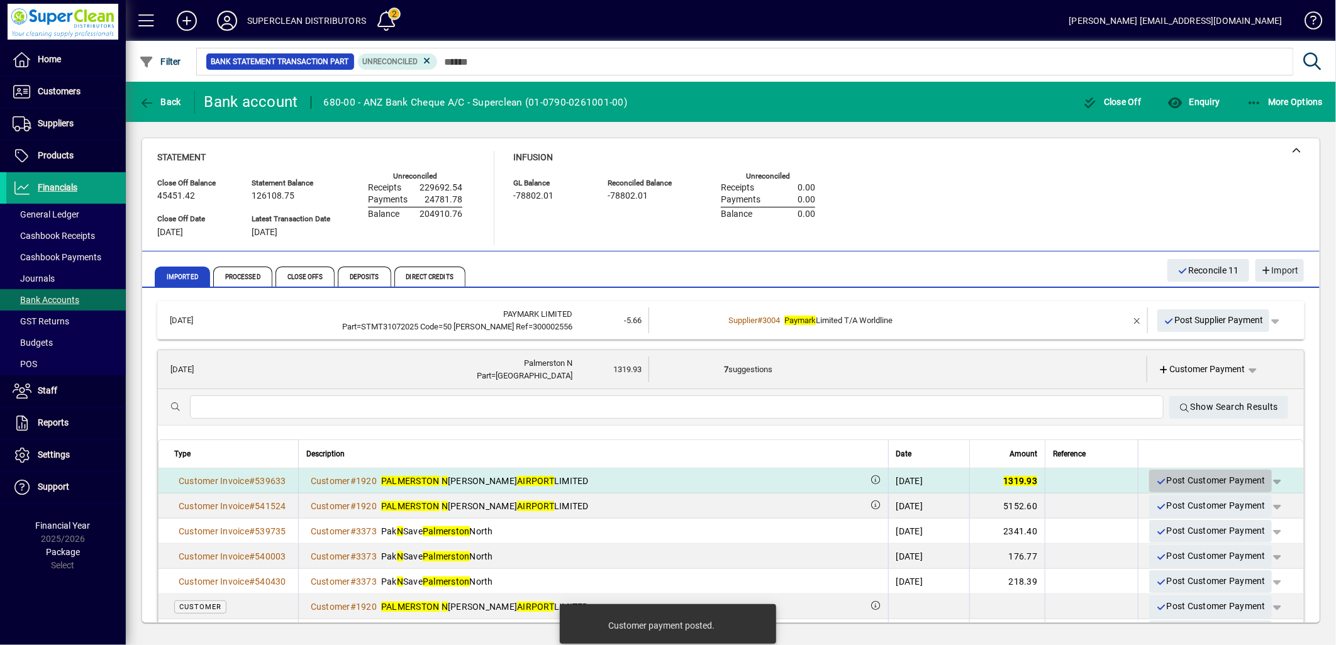
click at [1196, 482] on span "Post Customer Payment" at bounding box center [1210, 480] width 110 height 21
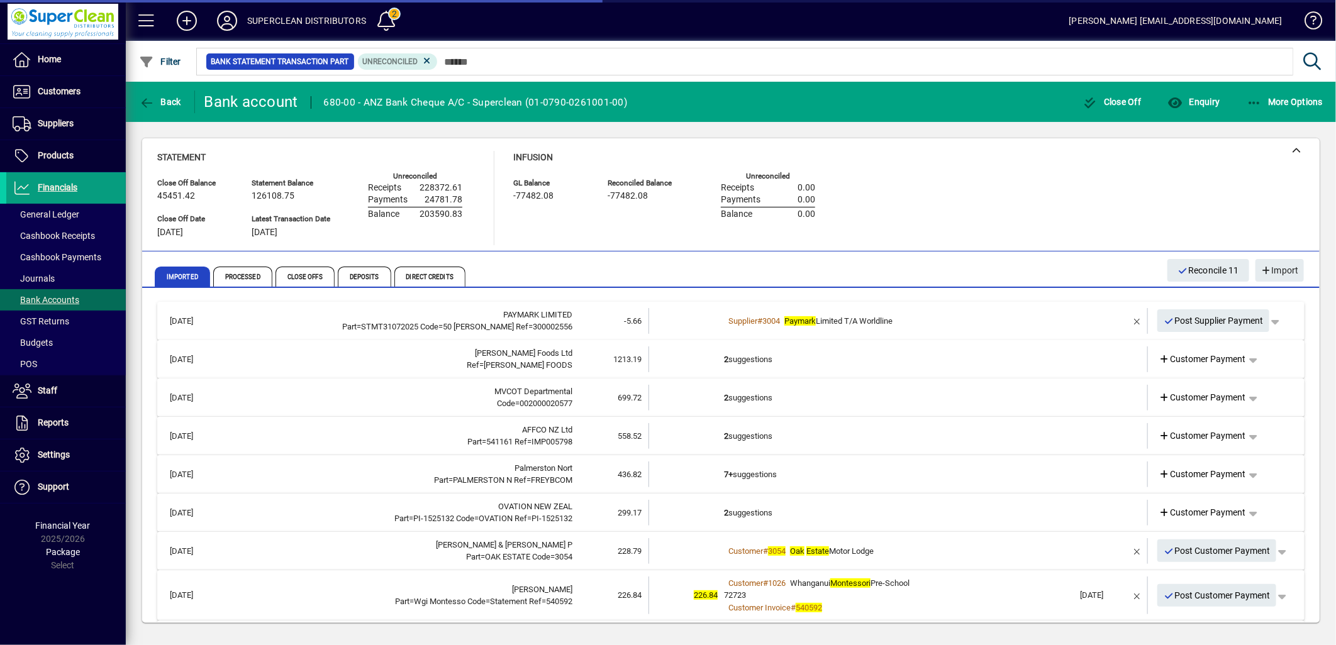
click at [733, 358] on td "2 suggestions" at bounding box center [899, 360] width 350 height 26
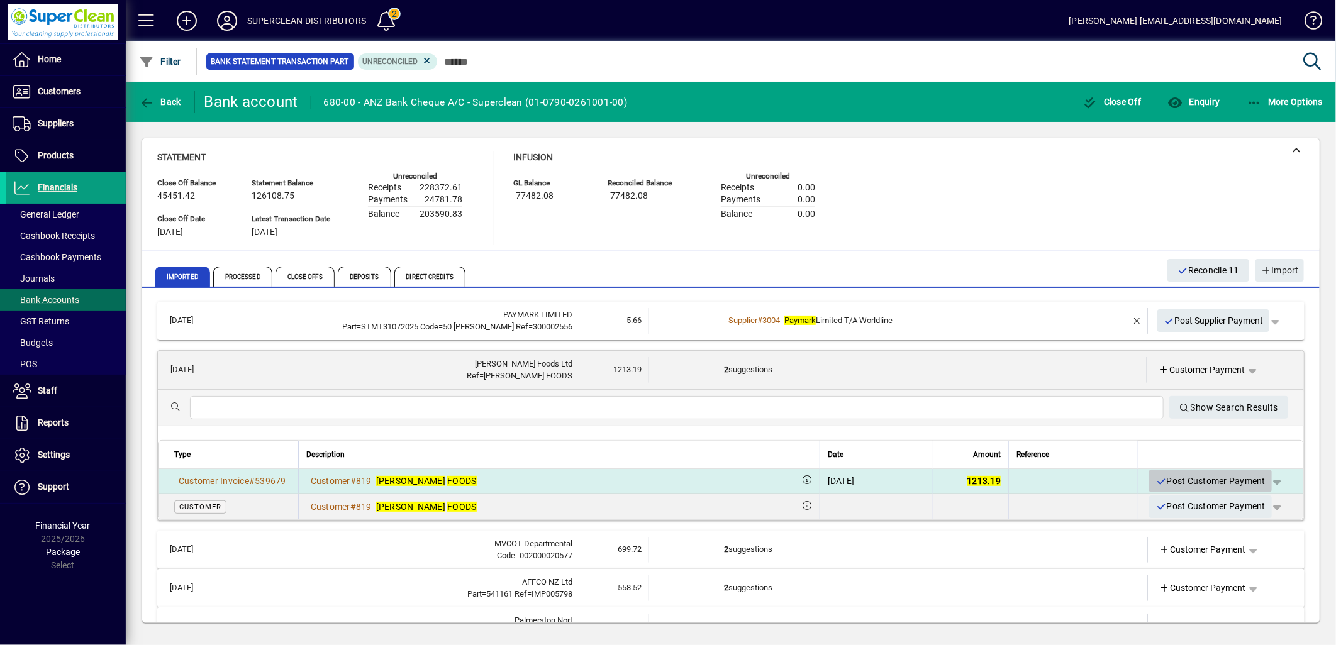
click at [1200, 479] on span "Post Customer Payment" at bounding box center [1210, 481] width 110 height 21
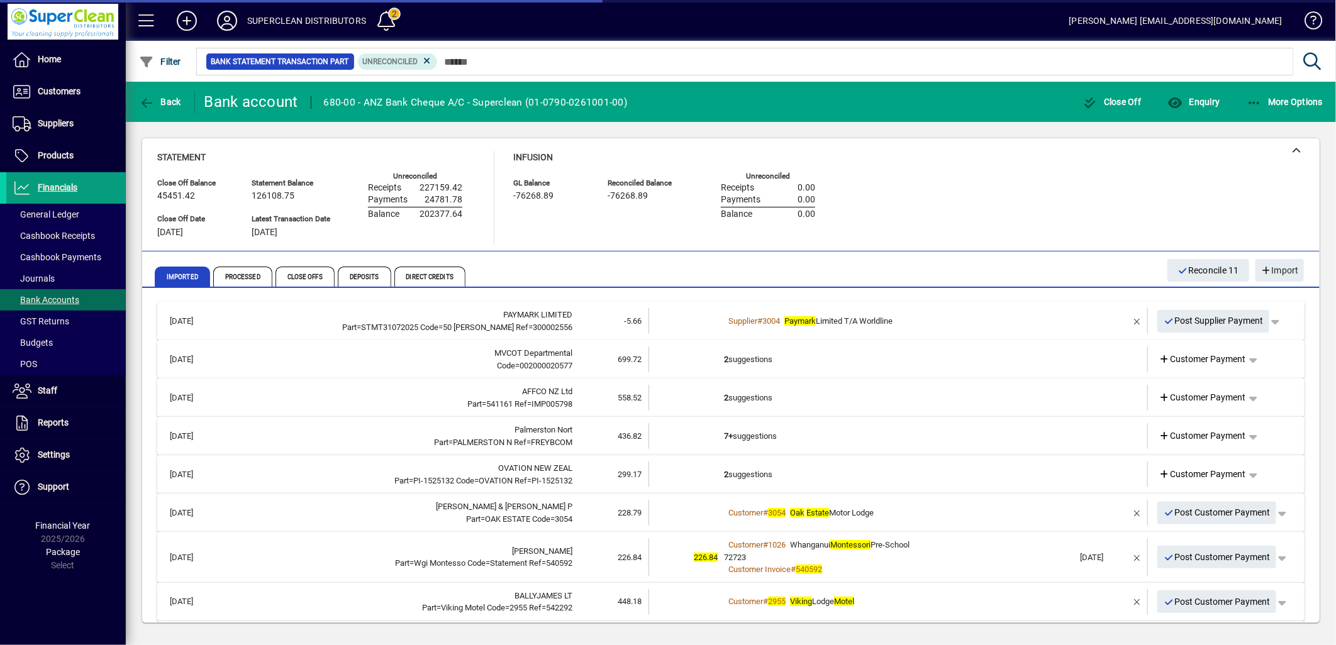
click at [757, 358] on td "2 suggestions" at bounding box center [899, 360] width 350 height 26
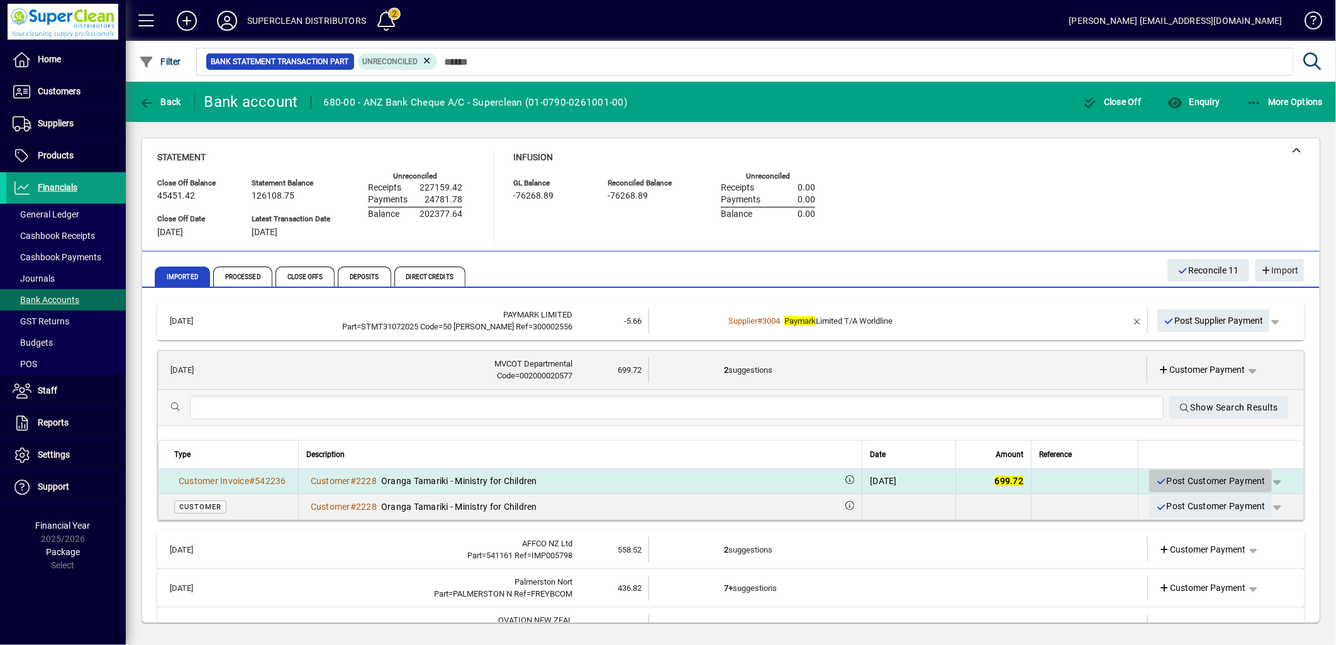
click at [1228, 481] on span "Post Customer Payment" at bounding box center [1210, 481] width 110 height 21
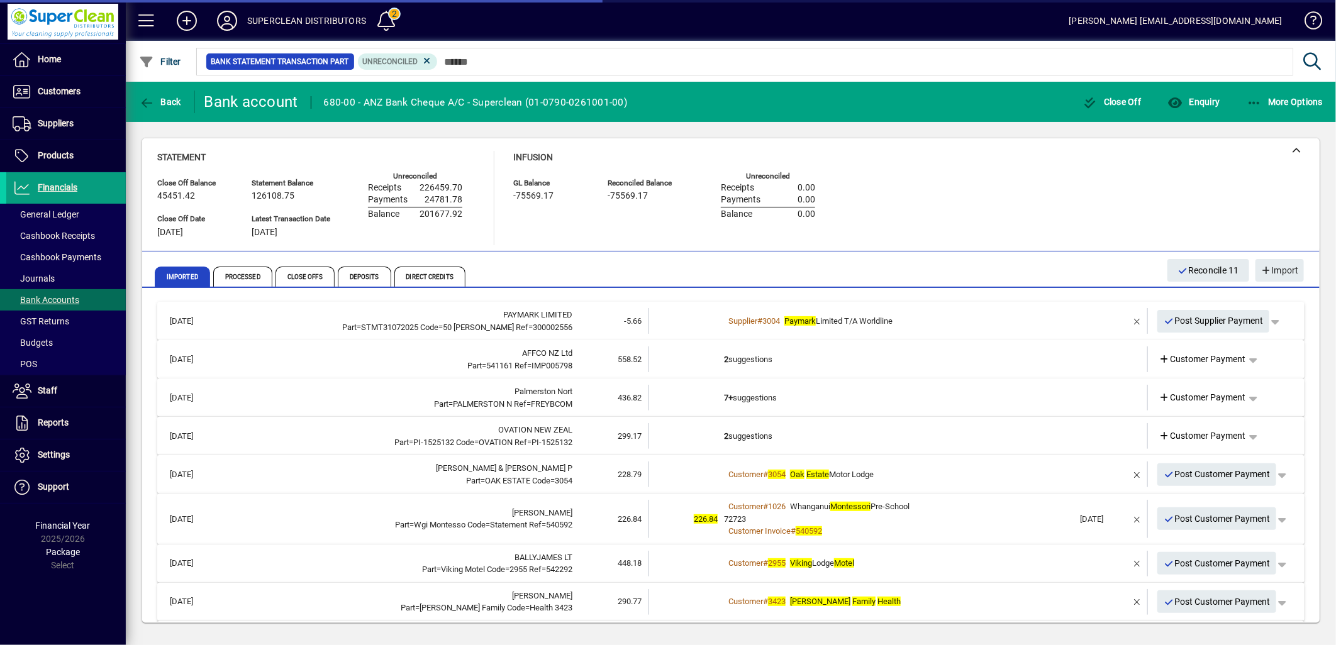
click at [760, 360] on td "2 suggestions" at bounding box center [899, 360] width 350 height 26
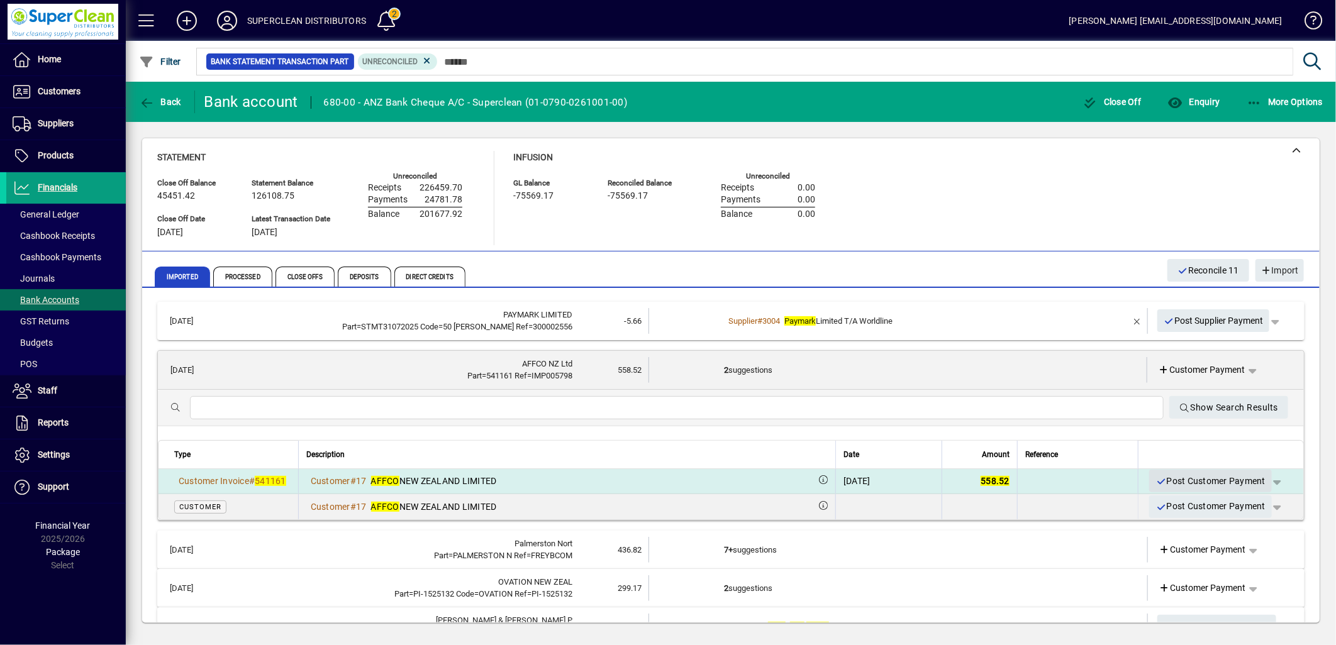
click at [1215, 488] on span "Post Customer Payment" at bounding box center [1210, 481] width 110 height 21
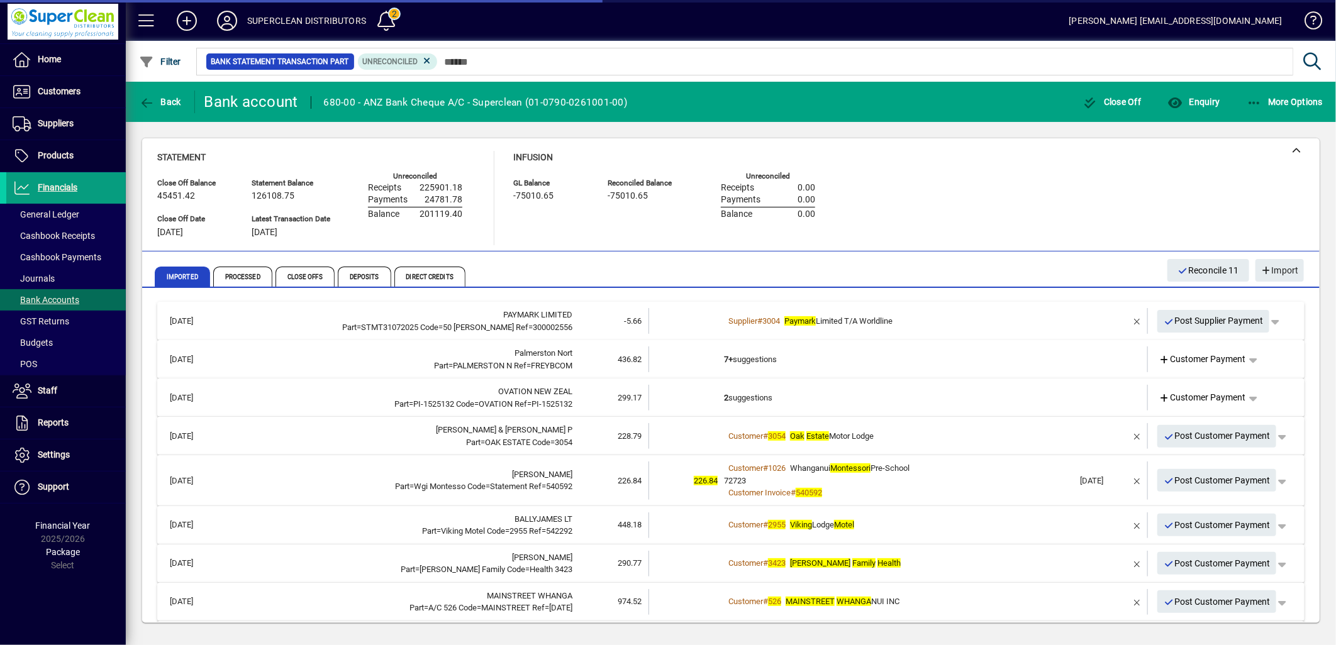
click at [755, 365] on td "7+ suggestions" at bounding box center [899, 360] width 350 height 26
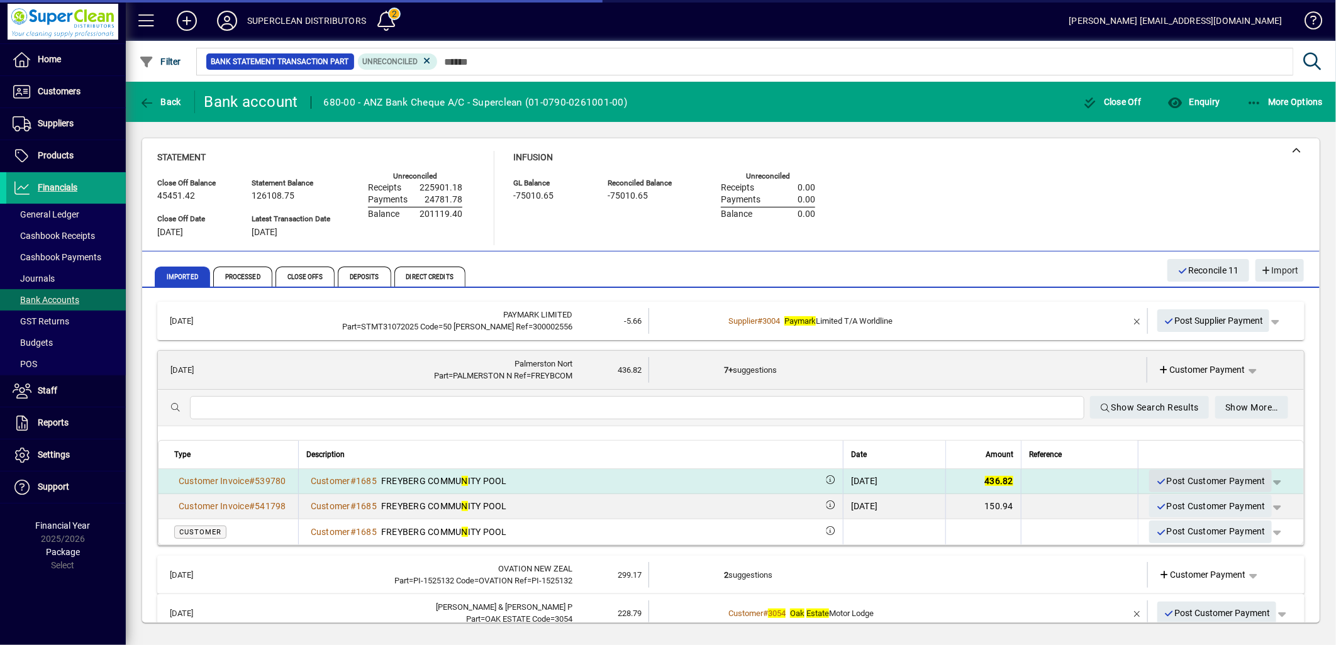
click at [1186, 475] on span "Post Customer Payment" at bounding box center [1210, 481] width 110 height 21
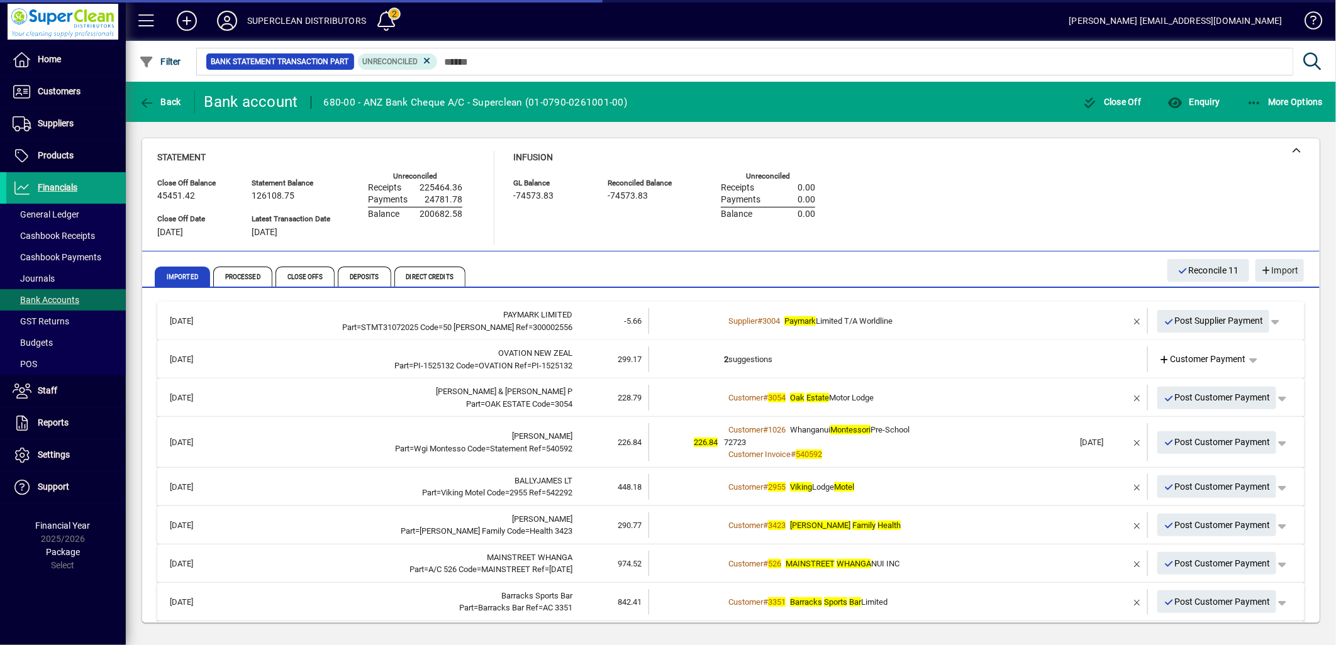
click at [783, 362] on td "2 suggestions" at bounding box center [899, 360] width 350 height 26
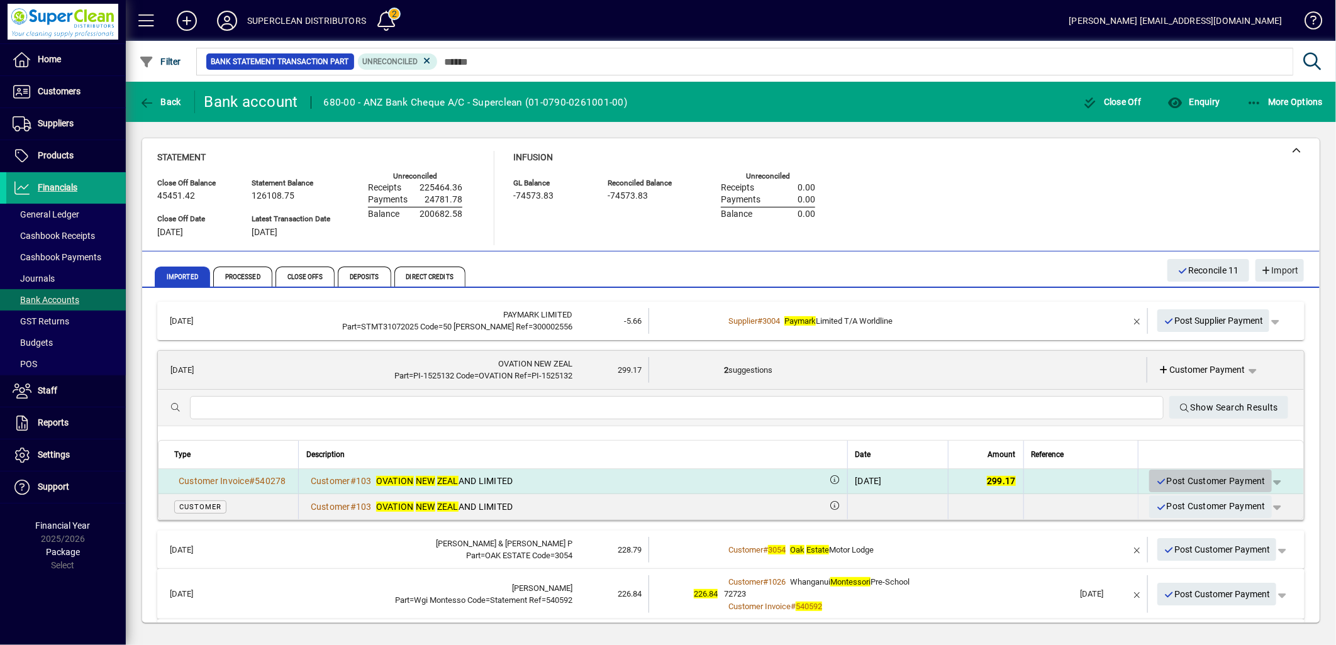
click at [1221, 475] on span "Post Customer Payment" at bounding box center [1210, 481] width 110 height 21
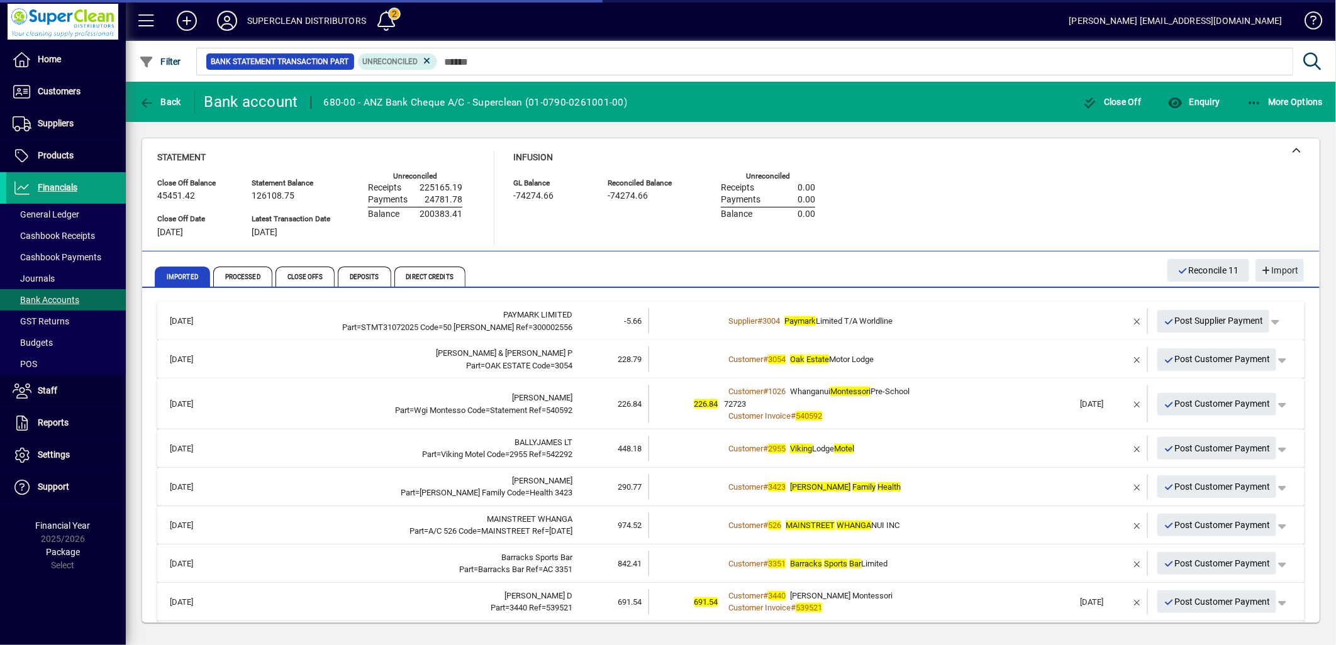
click at [859, 359] on span "Oak Estate Motor Lodge" at bounding box center [832, 359] width 84 height 9
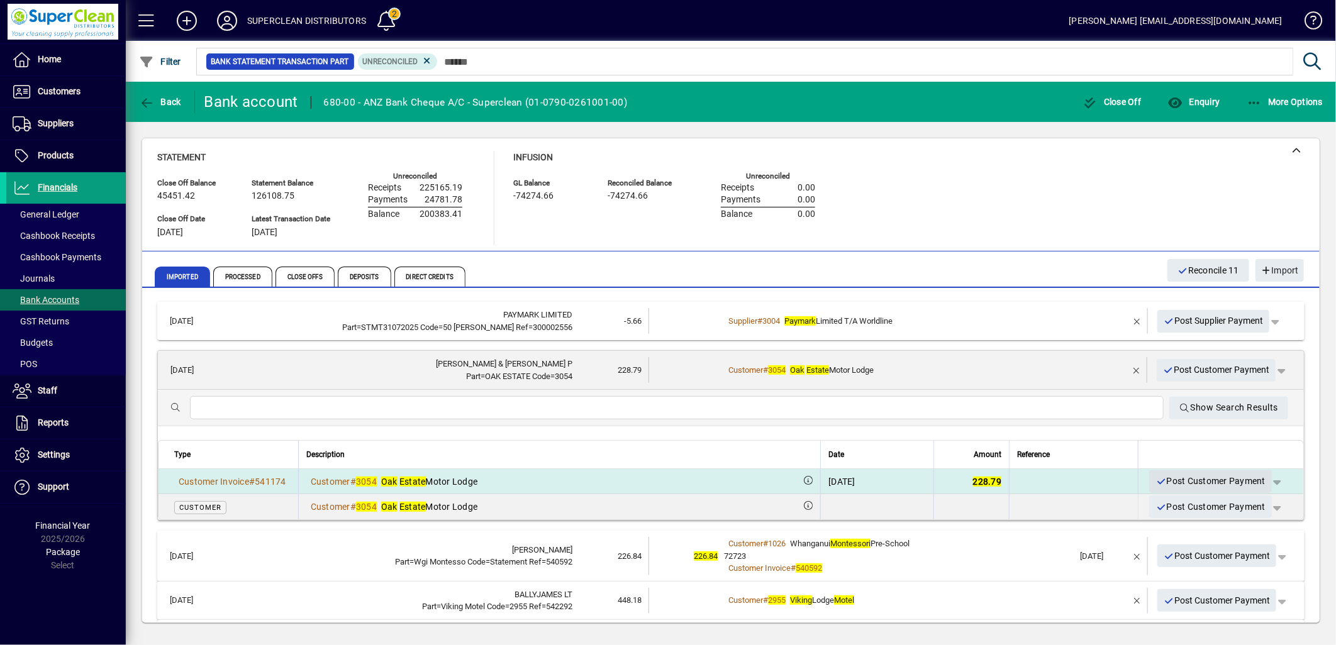
click at [1179, 474] on span "Post Customer Payment" at bounding box center [1210, 481] width 110 height 21
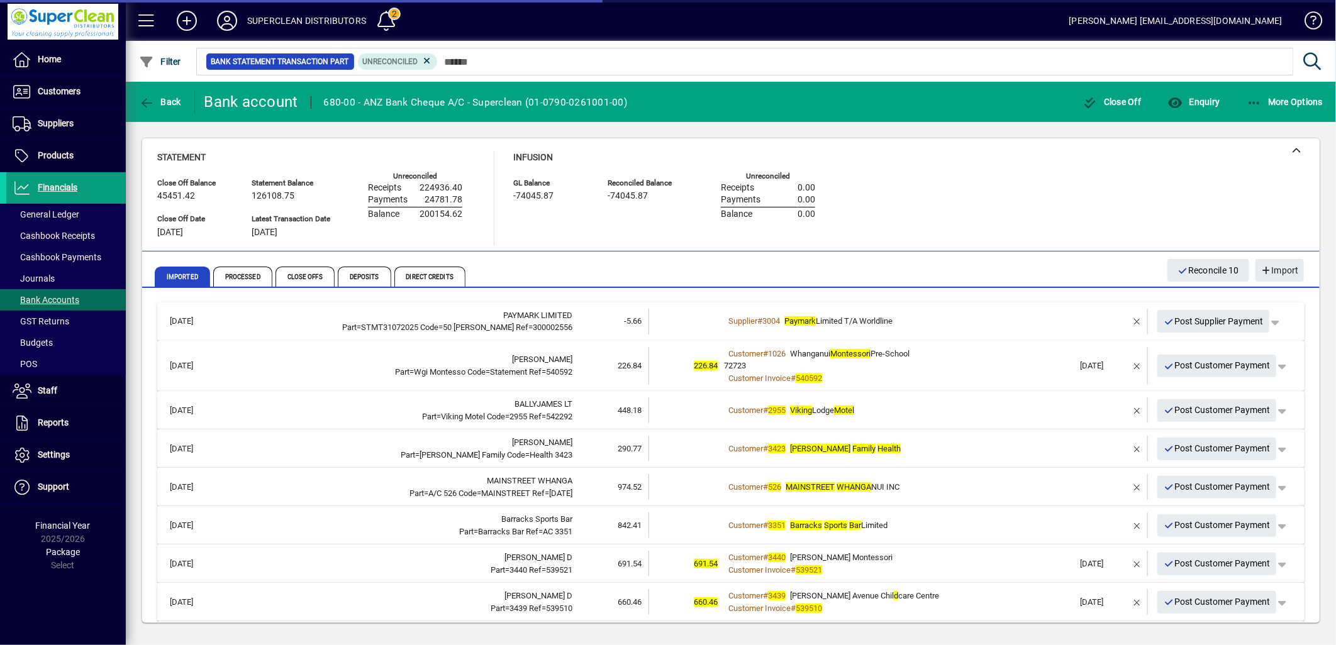
click at [890, 366] on div "72723" at bounding box center [899, 366] width 350 height 13
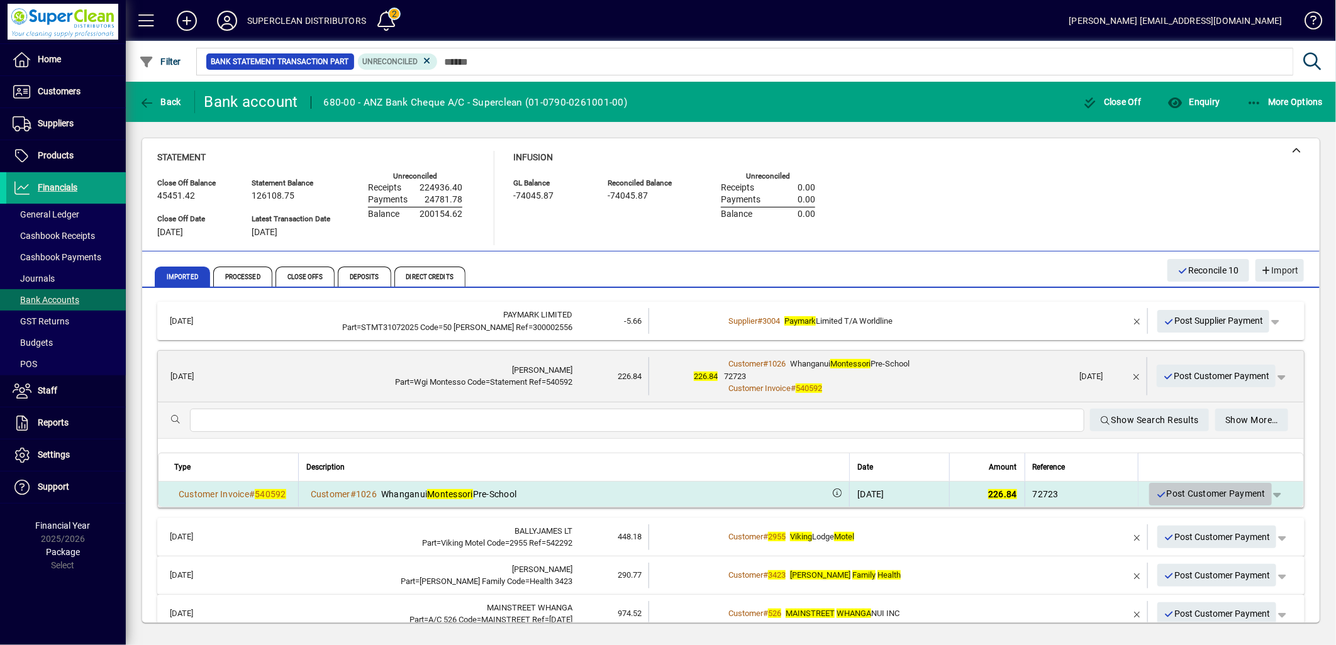
click at [1217, 499] on span "Post Customer Payment" at bounding box center [1210, 494] width 110 height 21
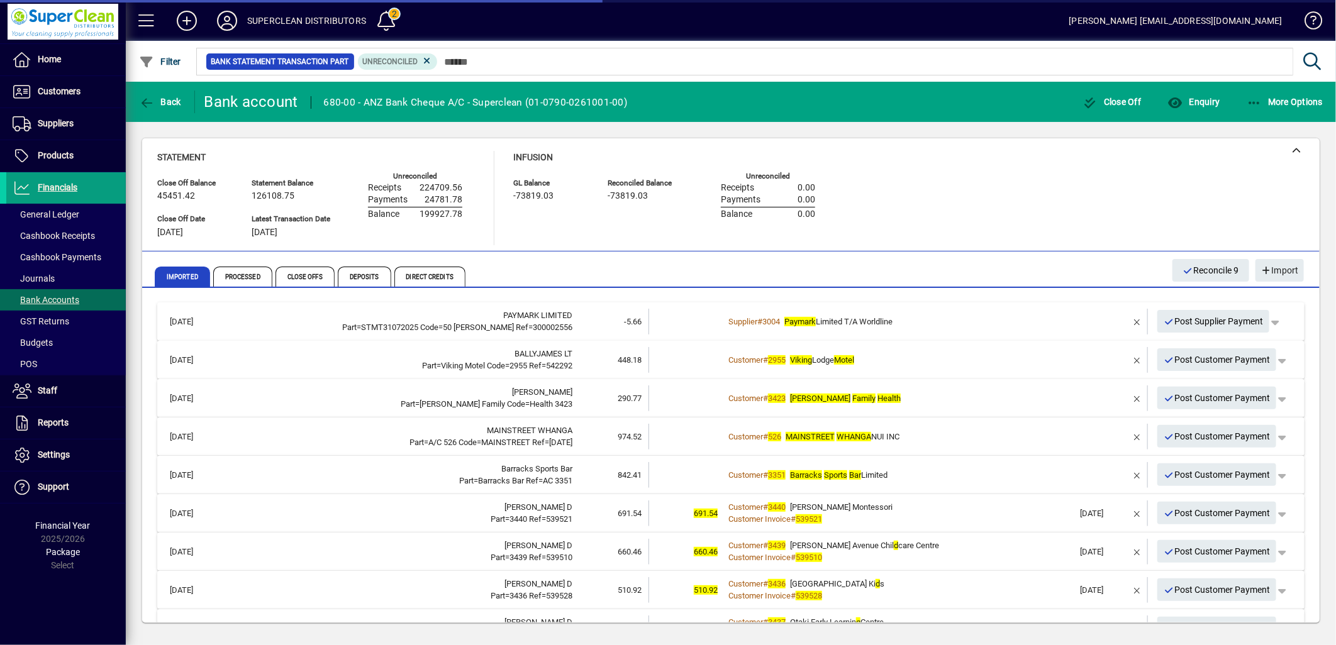
click at [877, 361] on div "Customer # 2955 Viking Lodge Motel" at bounding box center [899, 360] width 350 height 13
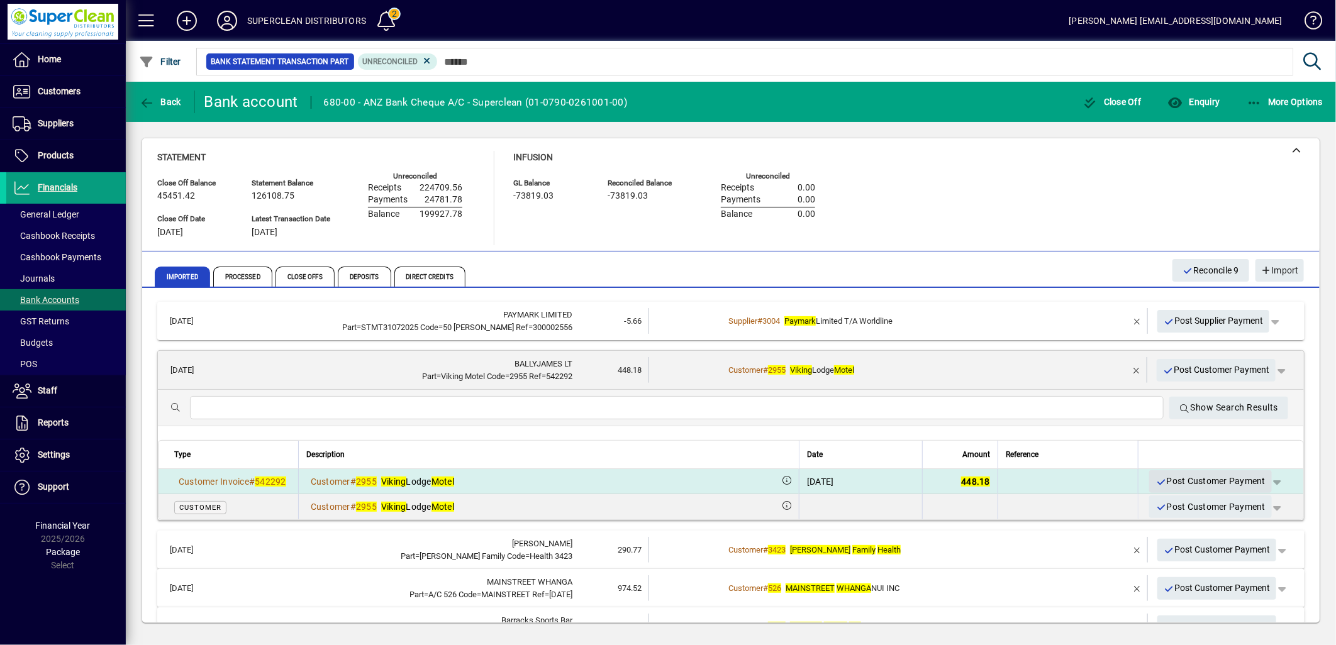
click at [1196, 483] on span "Post Customer Payment" at bounding box center [1210, 481] width 110 height 21
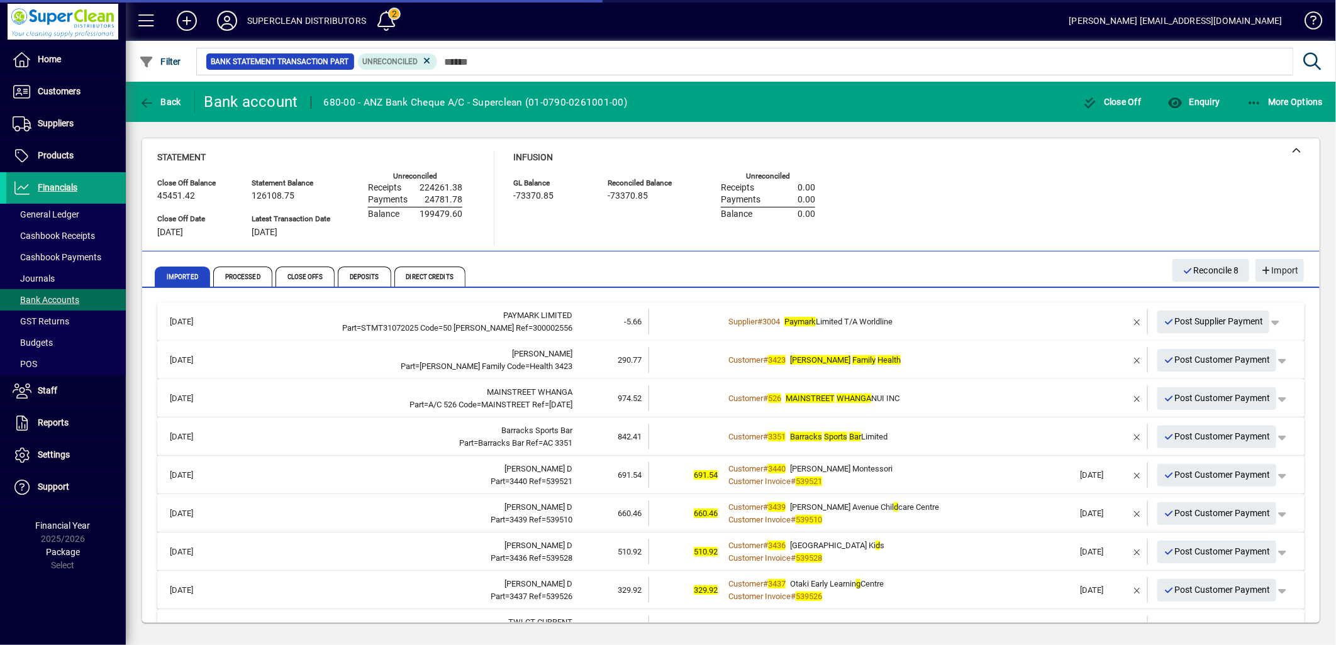
click at [842, 365] on div "Customer # 3423 Levin Family Health" at bounding box center [899, 360] width 350 height 13
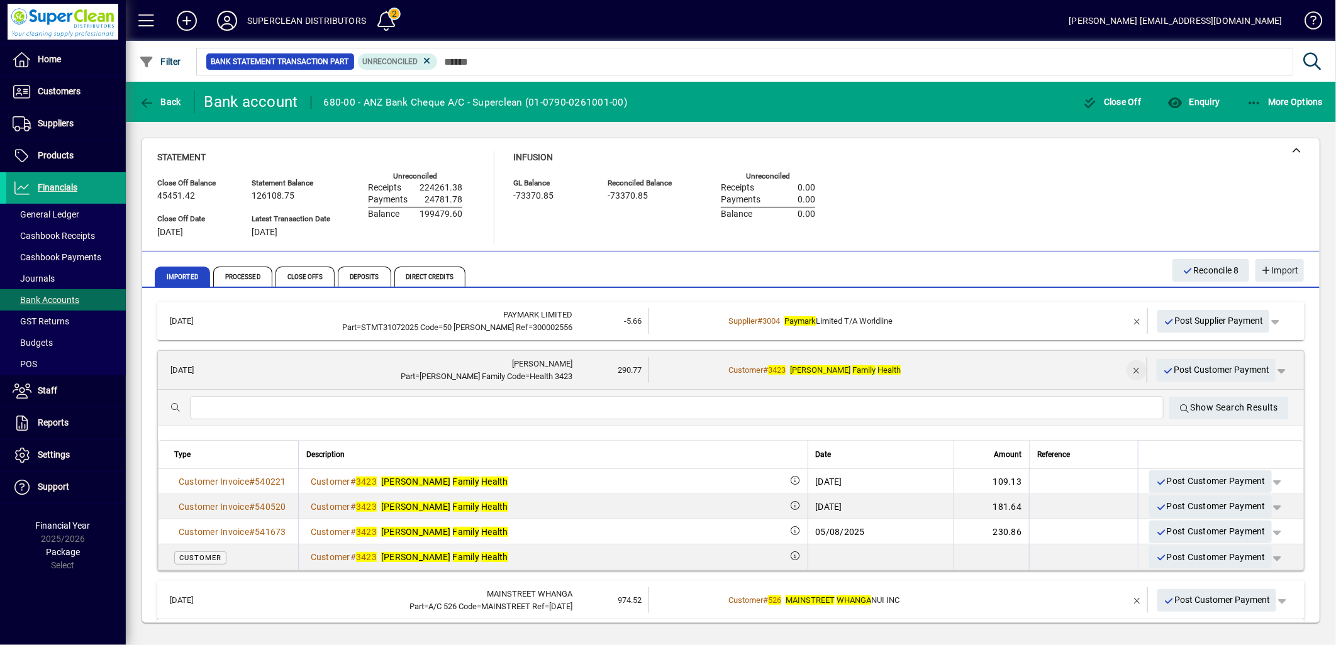
click at [1128, 370] on span "button" at bounding box center [1136, 370] width 30 height 30
click at [1196, 367] on span "Customer Payment" at bounding box center [1202, 370] width 87 height 13
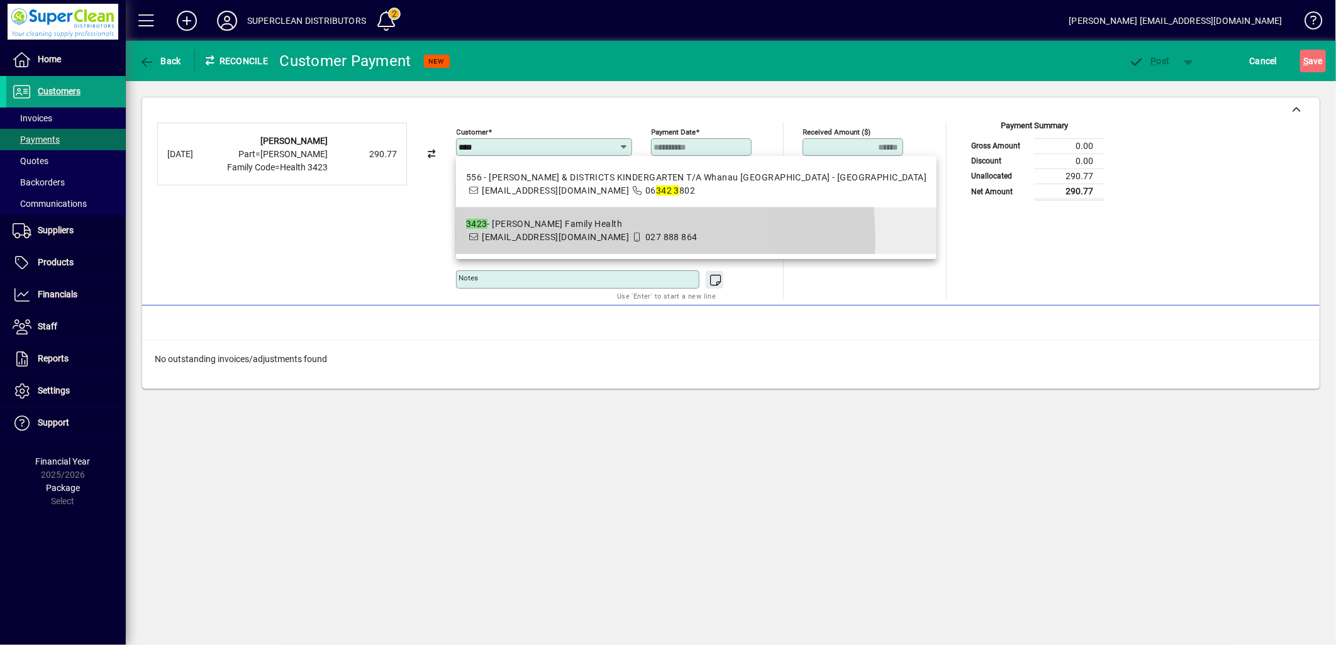
click at [505, 241] on span "accounts@levinfamilyhealth.co.nz" at bounding box center [555, 237] width 147 height 10
type input "**********"
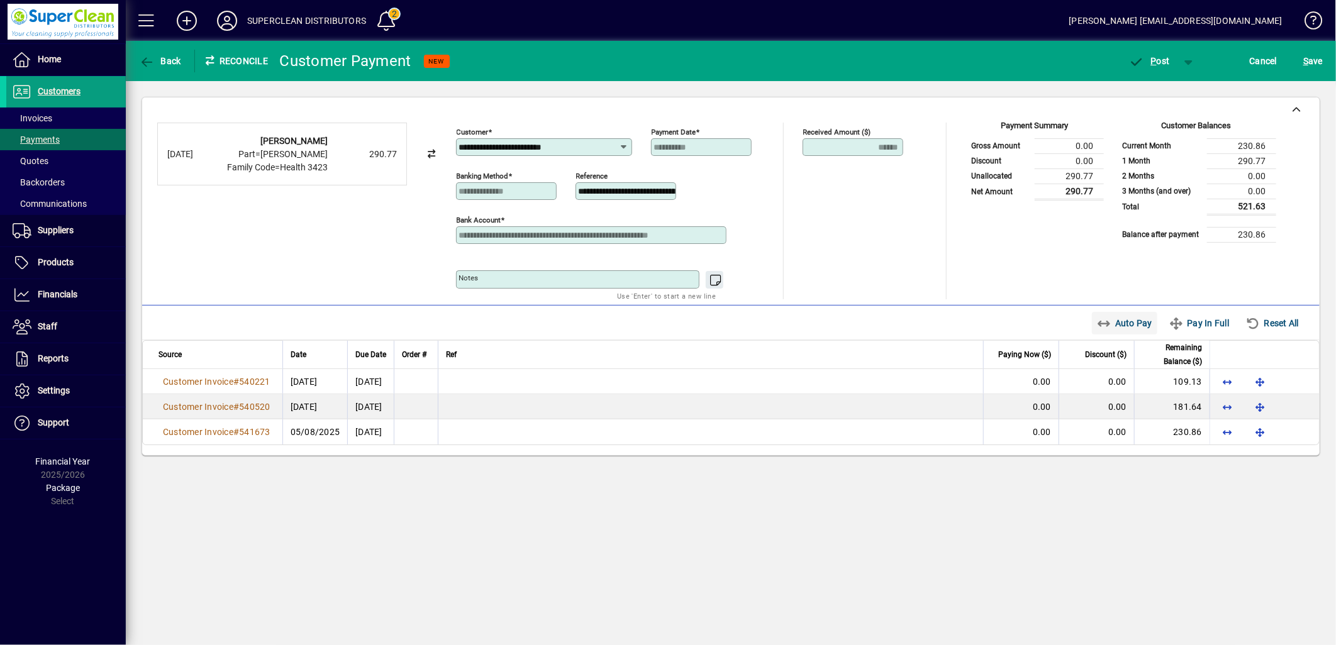
click at [1121, 321] on span "Auto Pay" at bounding box center [1125, 323] width 56 height 20
click at [1154, 67] on span "button" at bounding box center [1149, 61] width 53 height 30
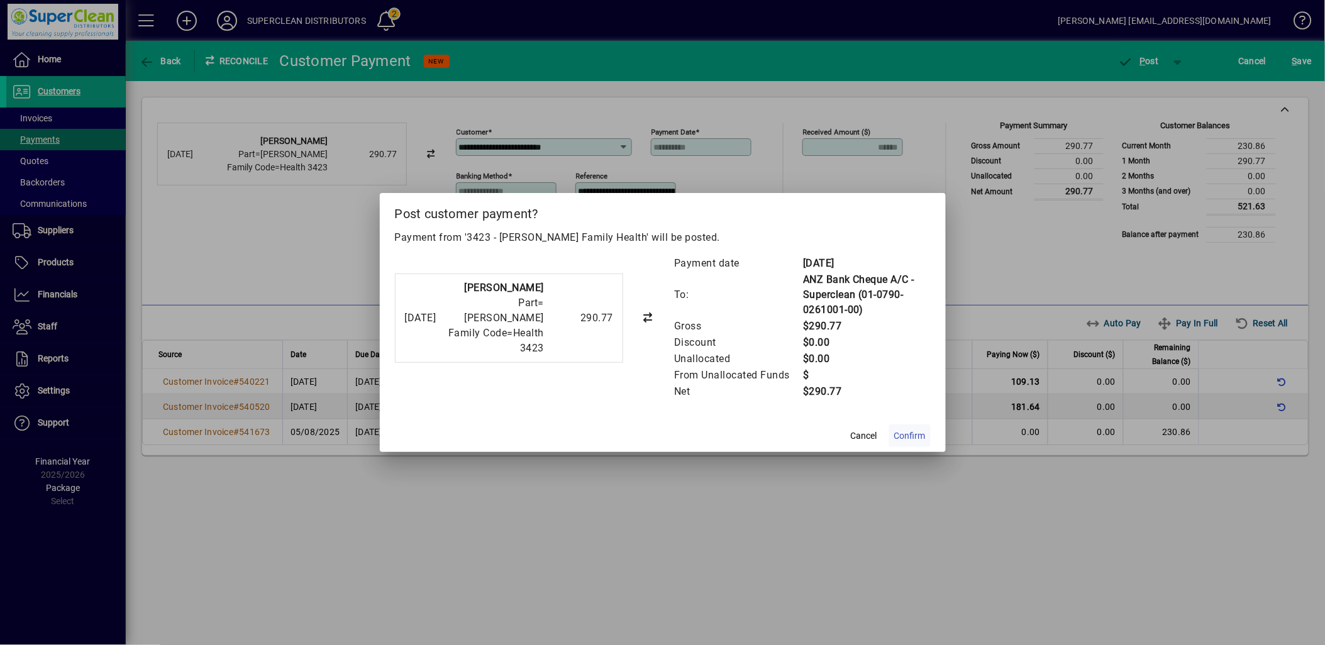
click at [899, 444] on span at bounding box center [910, 436] width 42 height 30
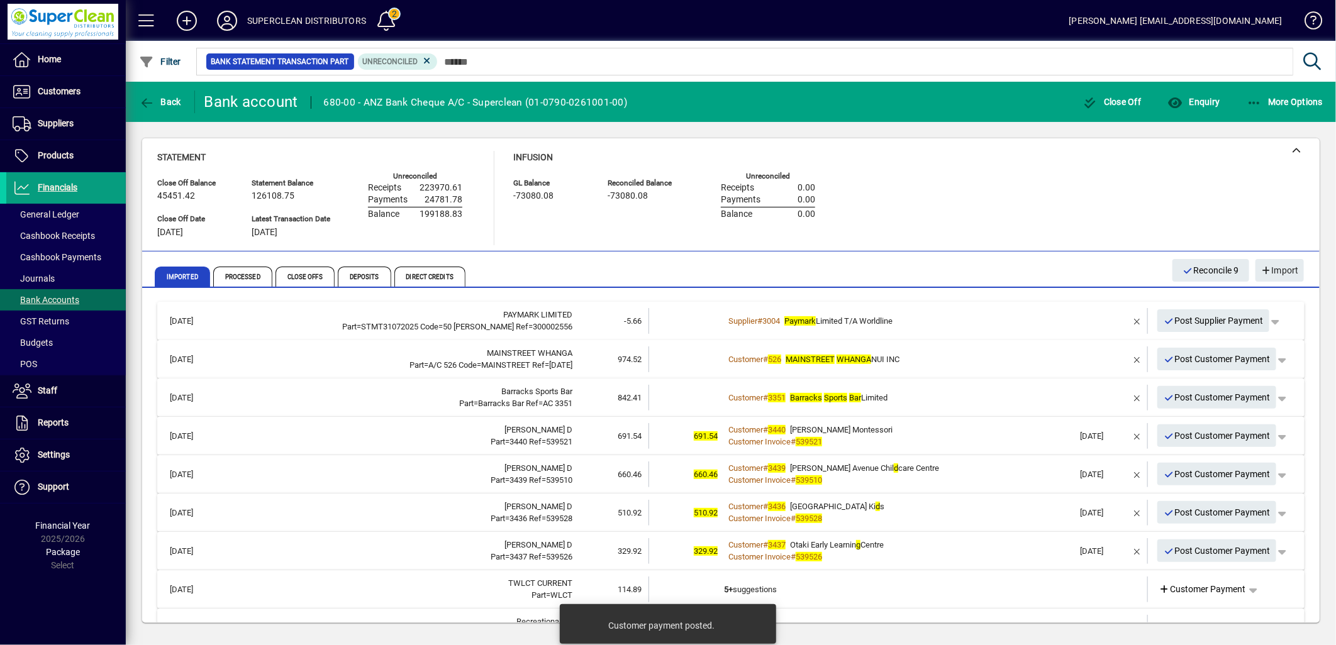
click at [948, 359] on div "Customer # 526 MAINSTREET WHANGA NUI INC" at bounding box center [899, 359] width 350 height 13
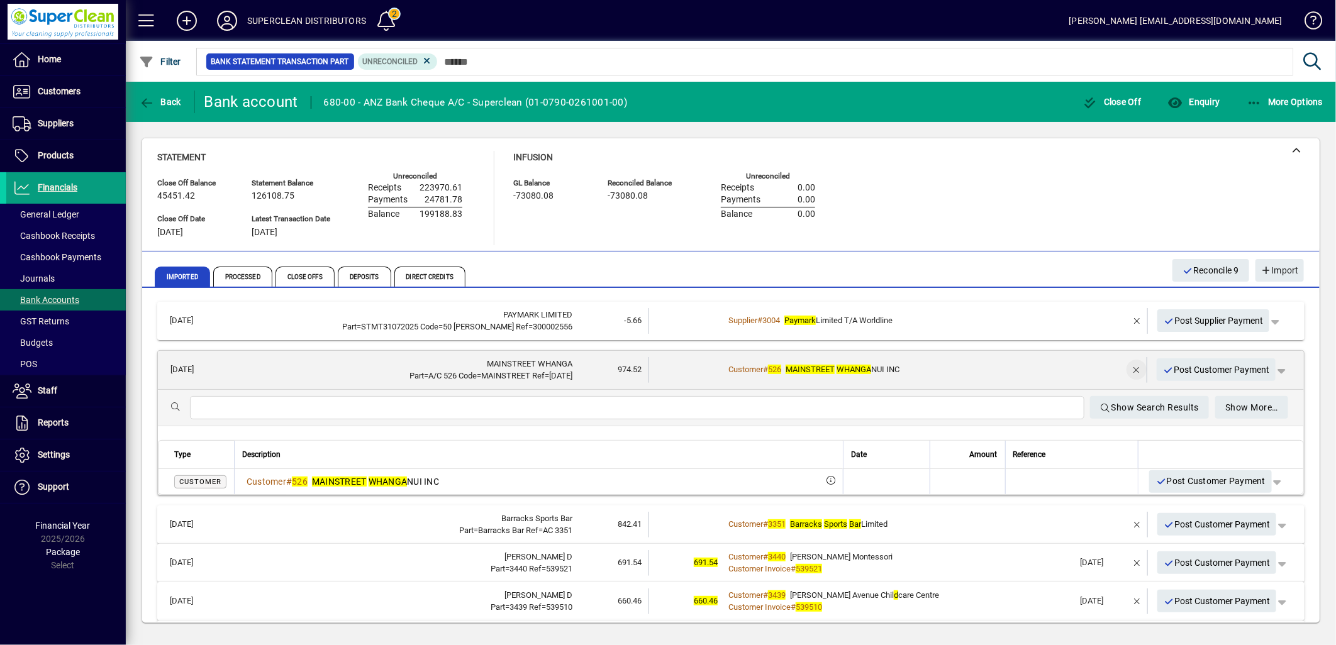
click at [1121, 365] on span "button" at bounding box center [1136, 370] width 30 height 30
click at [1199, 365] on span "Customer Payment" at bounding box center [1202, 370] width 87 height 13
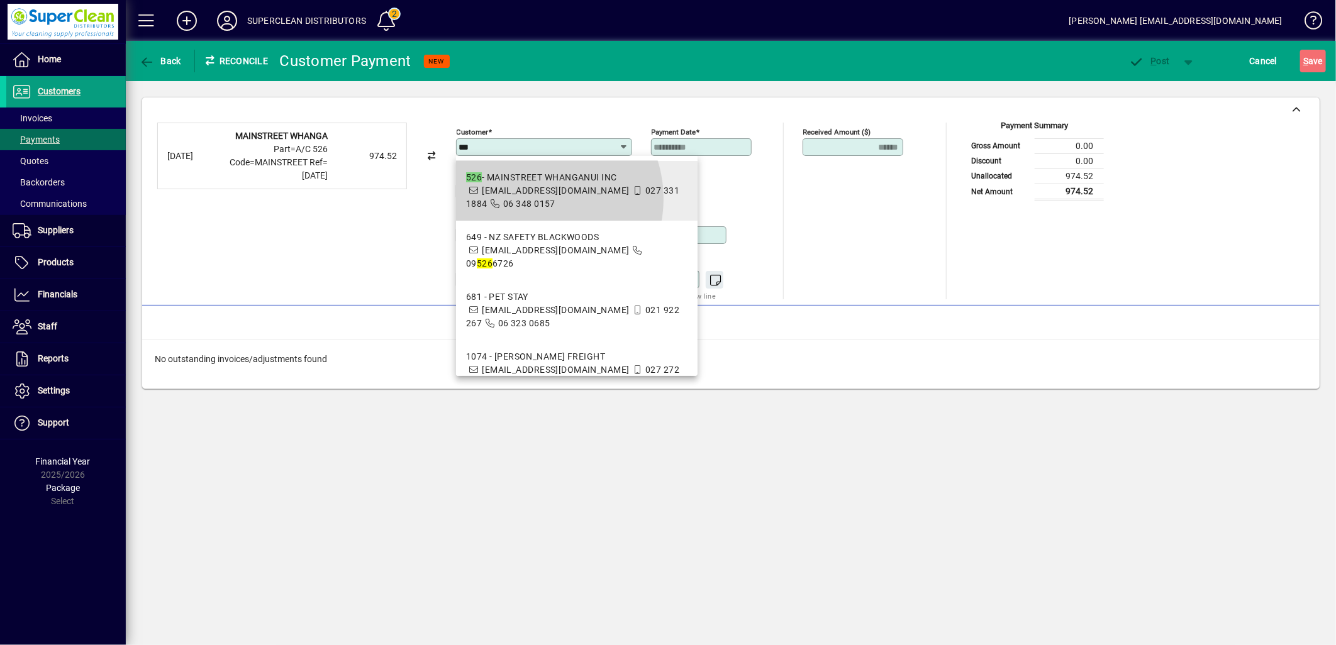
click at [501, 199] on icon at bounding box center [495, 203] width 11 height 9
type input "**********"
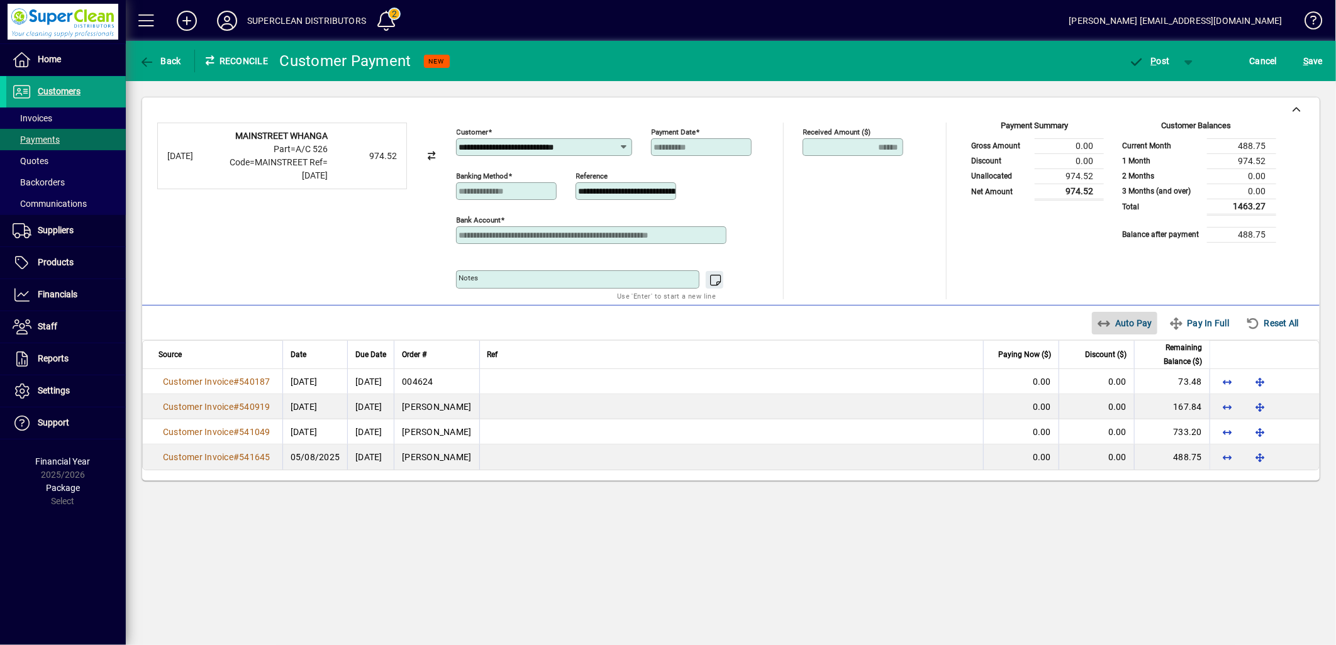
click at [1120, 323] on span "Auto Pay" at bounding box center [1125, 323] width 56 height 20
click at [1153, 65] on span "P" at bounding box center [1154, 61] width 6 height 10
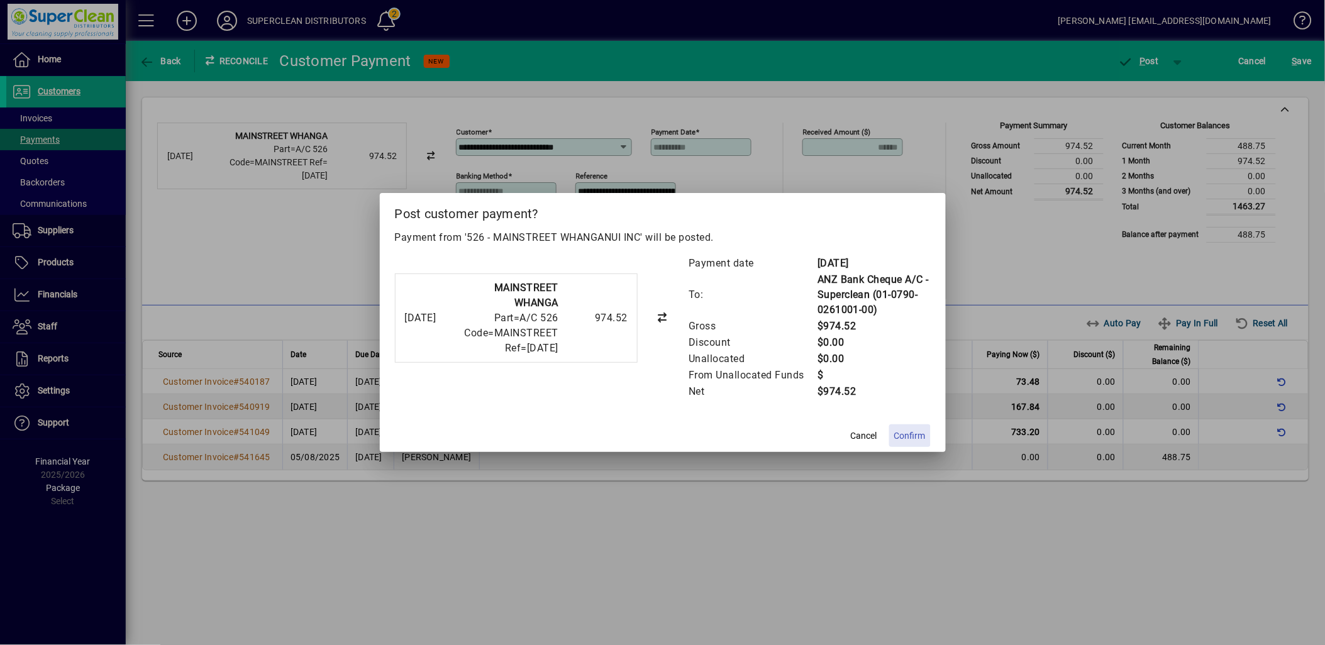
click at [898, 425] on span at bounding box center [910, 436] width 42 height 30
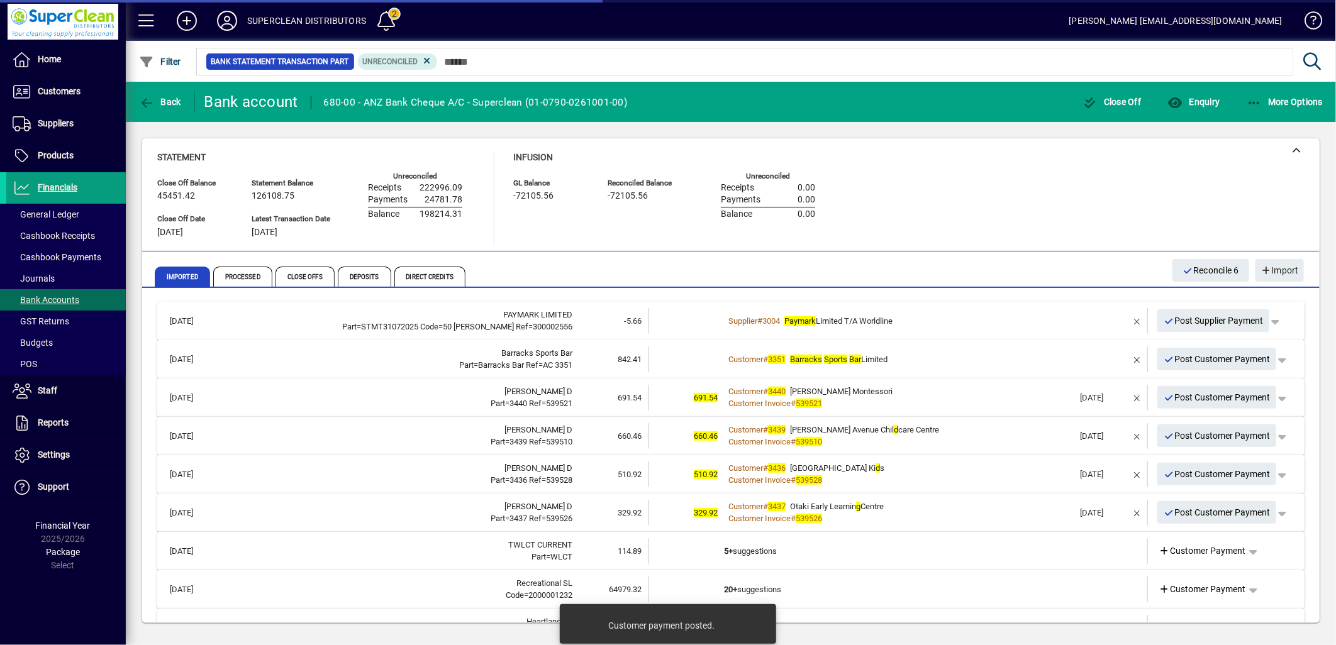
click at [912, 353] on div "Customer # 3351 Barracks Sports Bar Limited" at bounding box center [899, 359] width 350 height 13
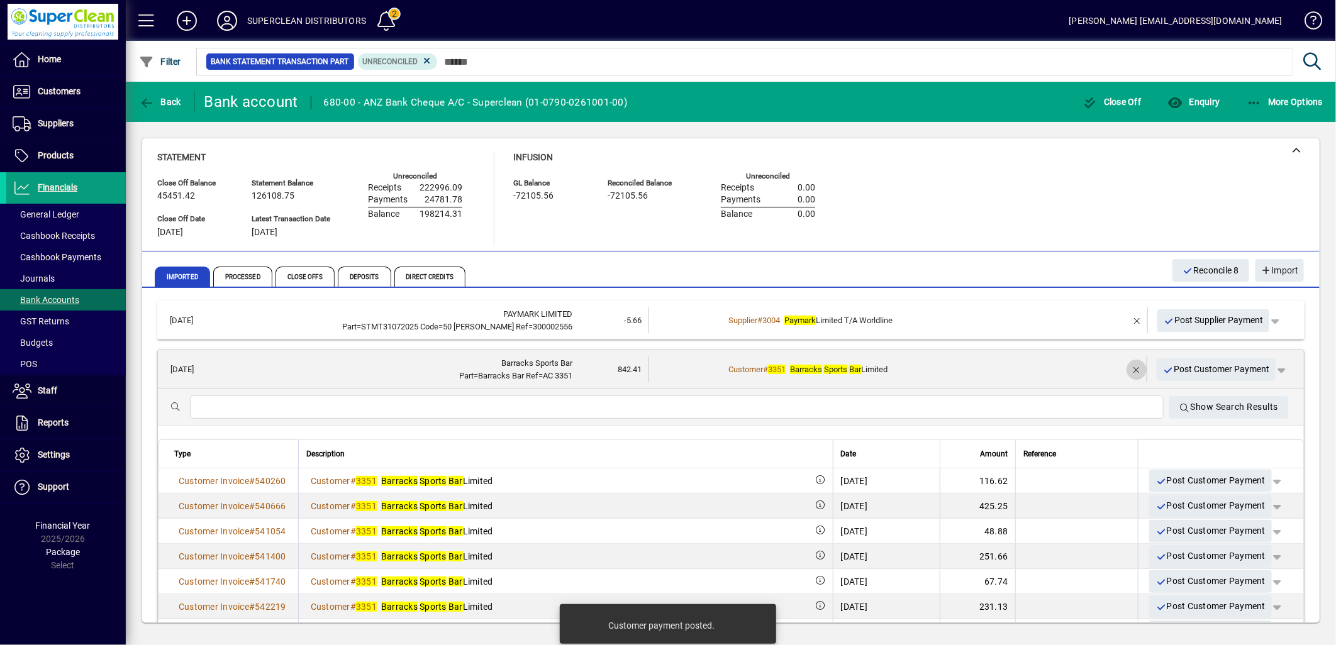
click at [1121, 366] on span "button" at bounding box center [1136, 370] width 30 height 30
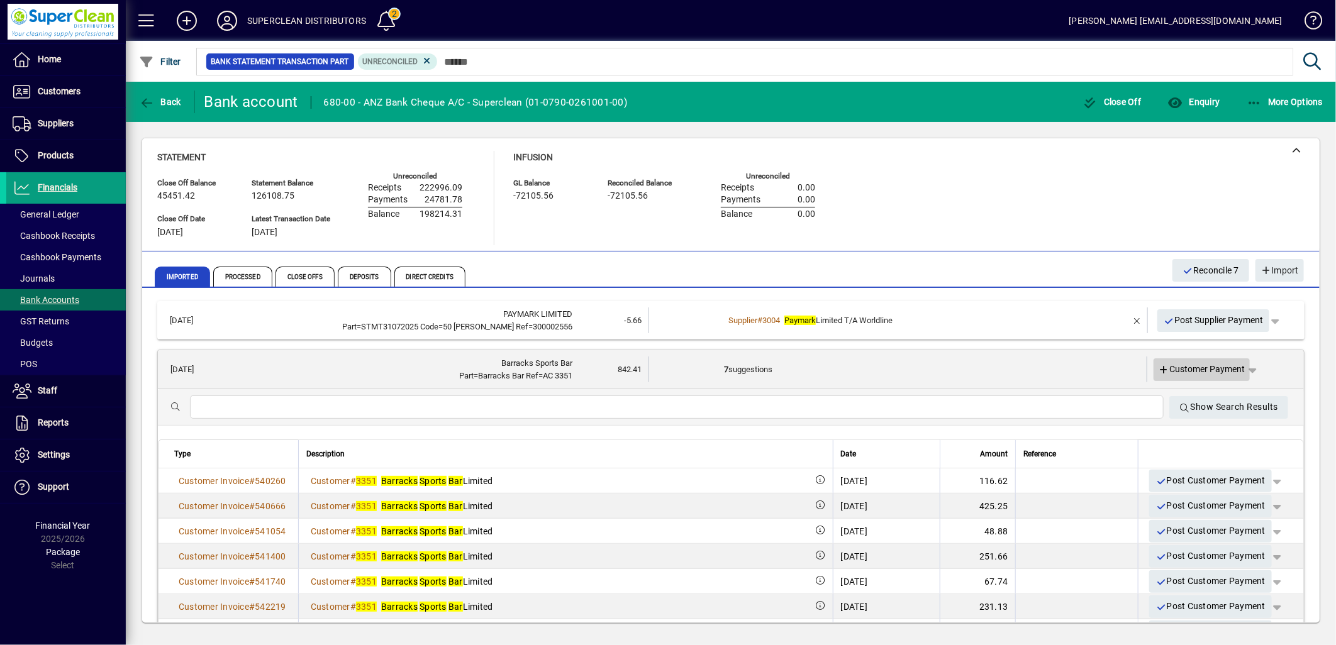
click at [1186, 367] on span "Customer Payment" at bounding box center [1202, 369] width 87 height 13
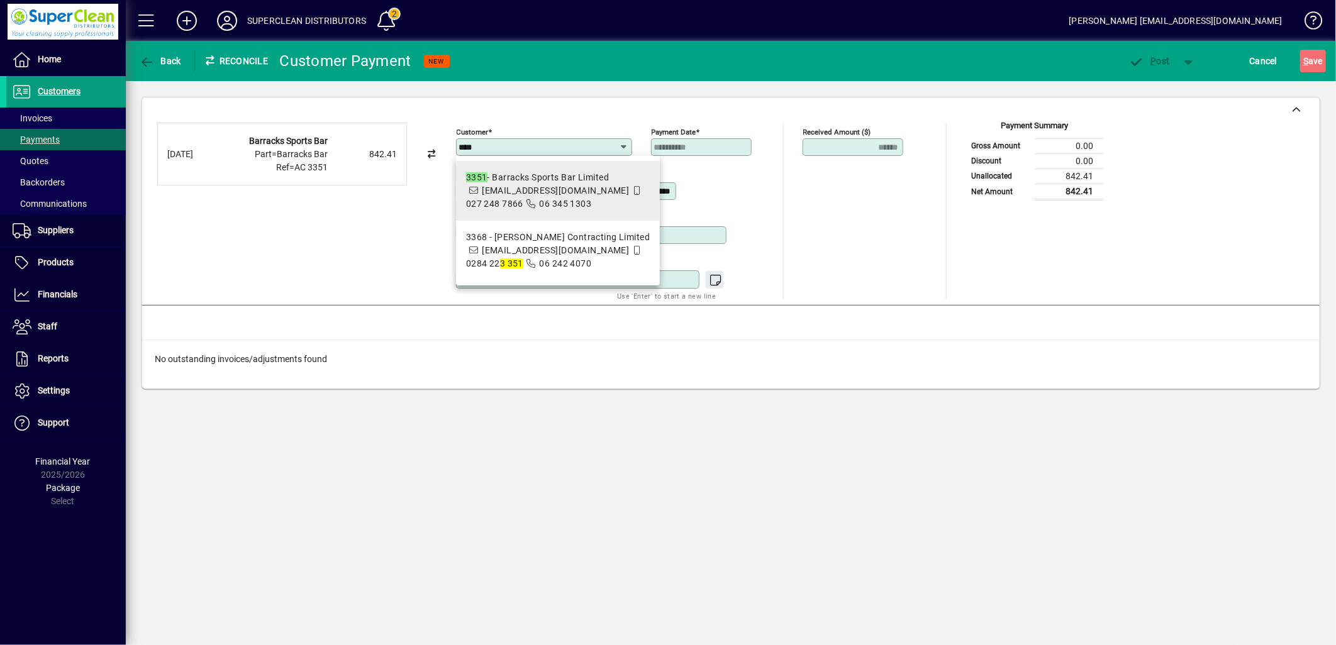
click at [552, 187] on span "barracks303@gmail.com" at bounding box center [555, 191] width 147 height 10
type input "**********"
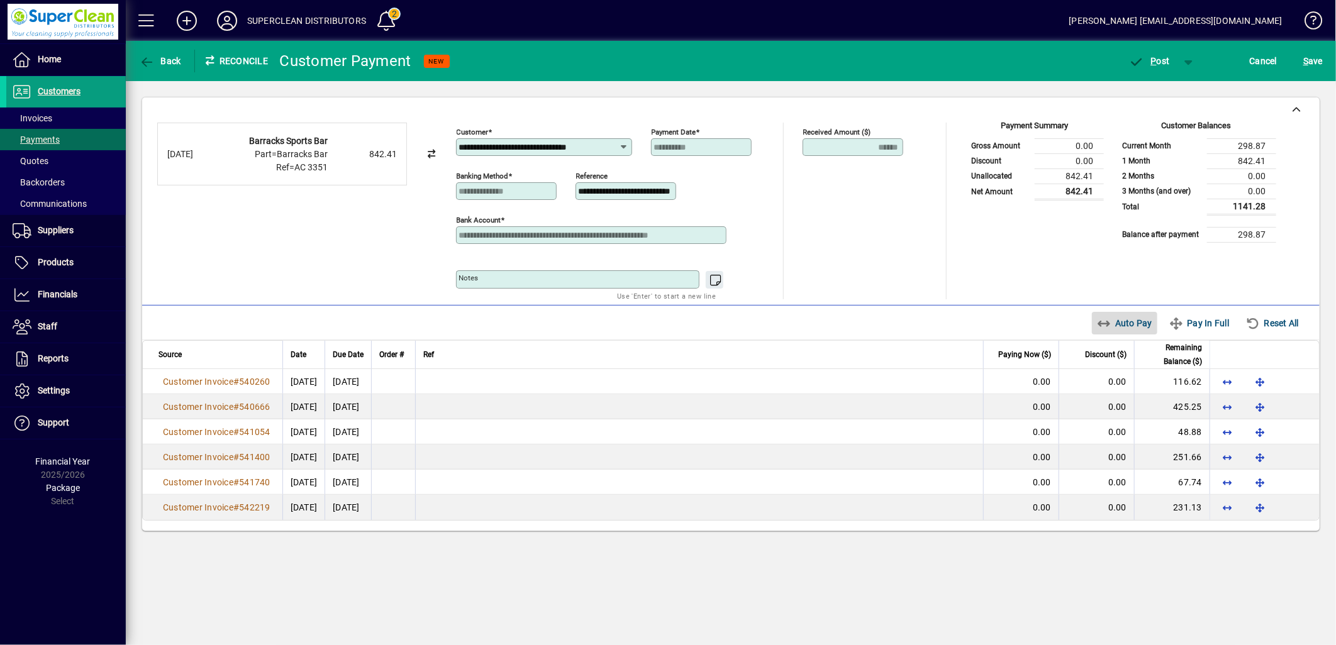
click at [1121, 327] on span "Auto Pay" at bounding box center [1125, 323] width 56 height 20
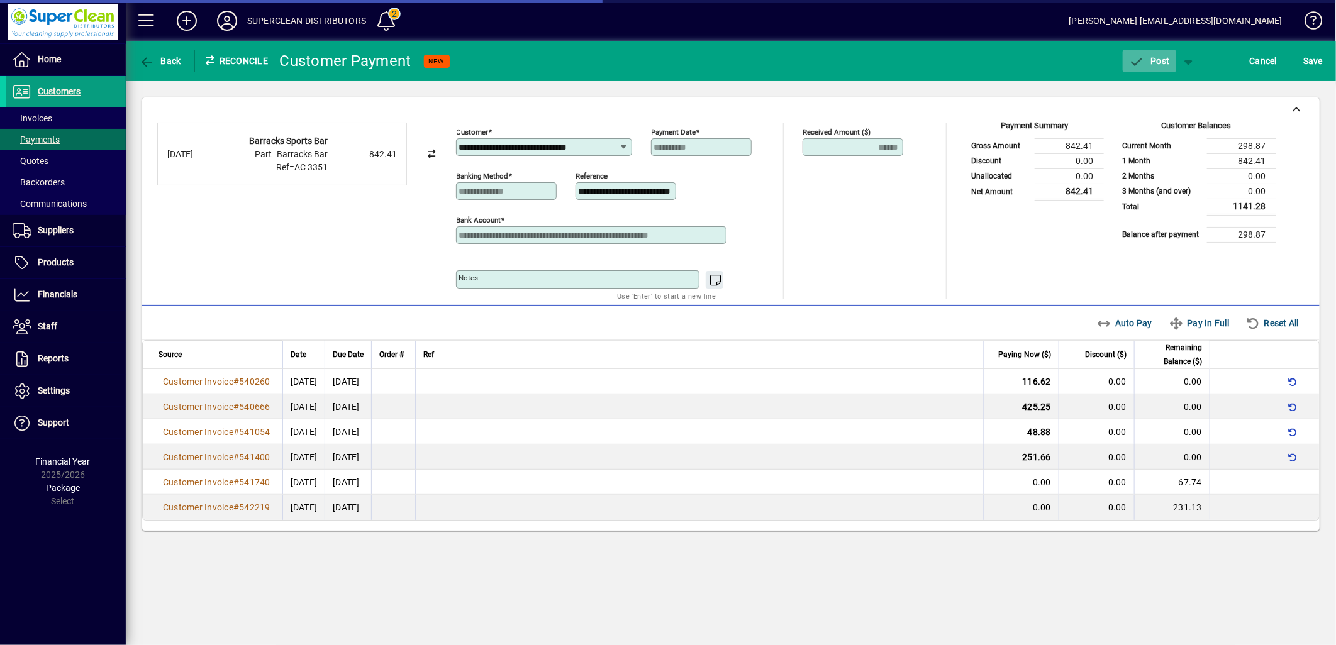
click at [1147, 67] on span "button" at bounding box center [1149, 61] width 53 height 30
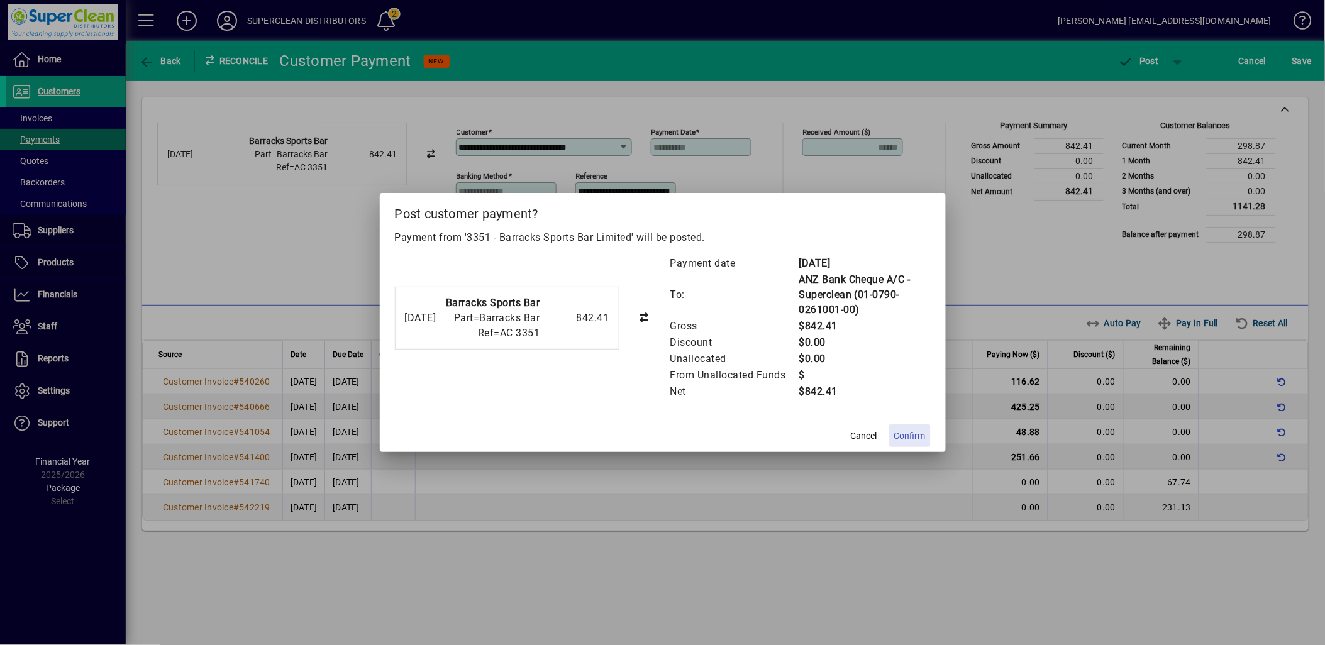
click at [919, 442] on span "Confirm" at bounding box center [909, 436] width 31 height 13
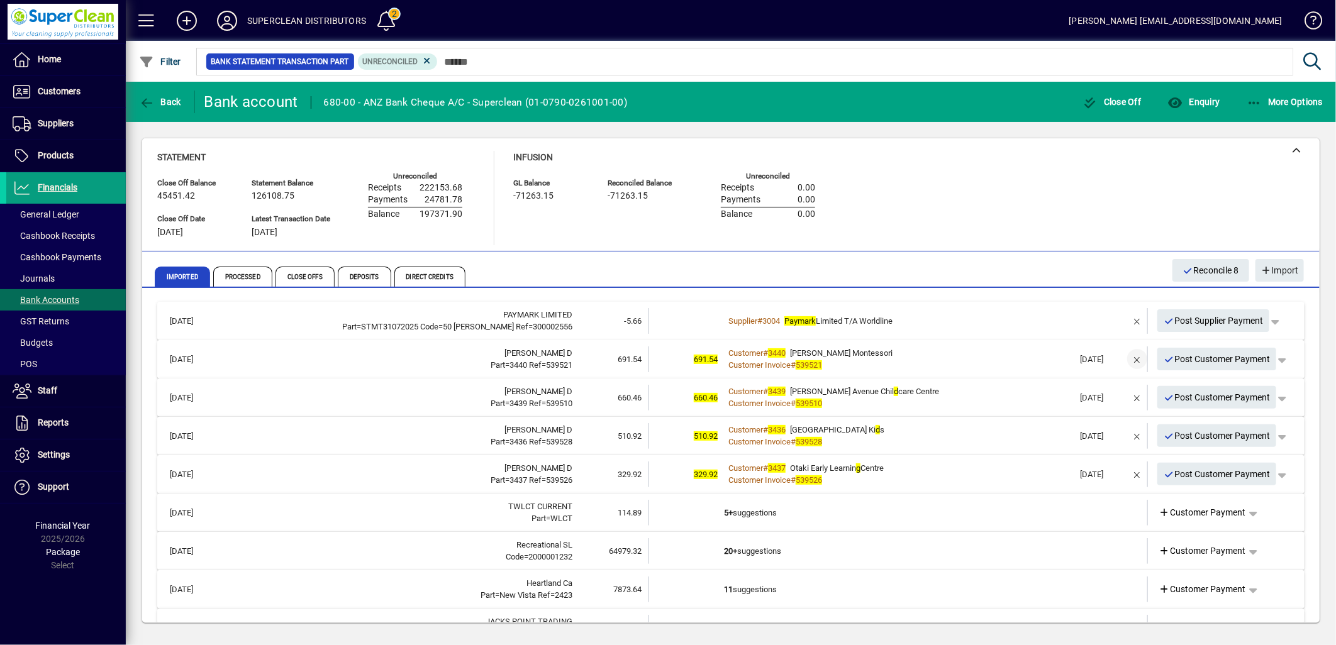
click at [1129, 359] on span "button" at bounding box center [1137, 359] width 30 height 30
click at [1208, 357] on span "Customer Payment" at bounding box center [1202, 359] width 87 height 13
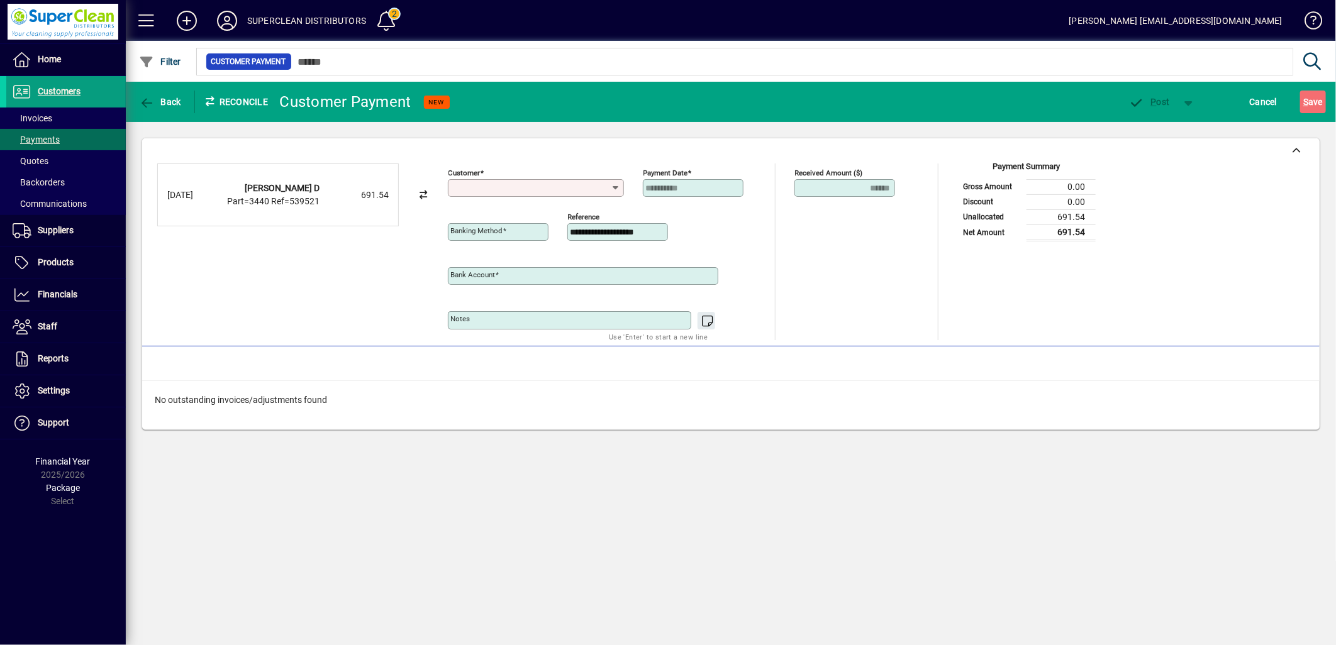
type input "**********"
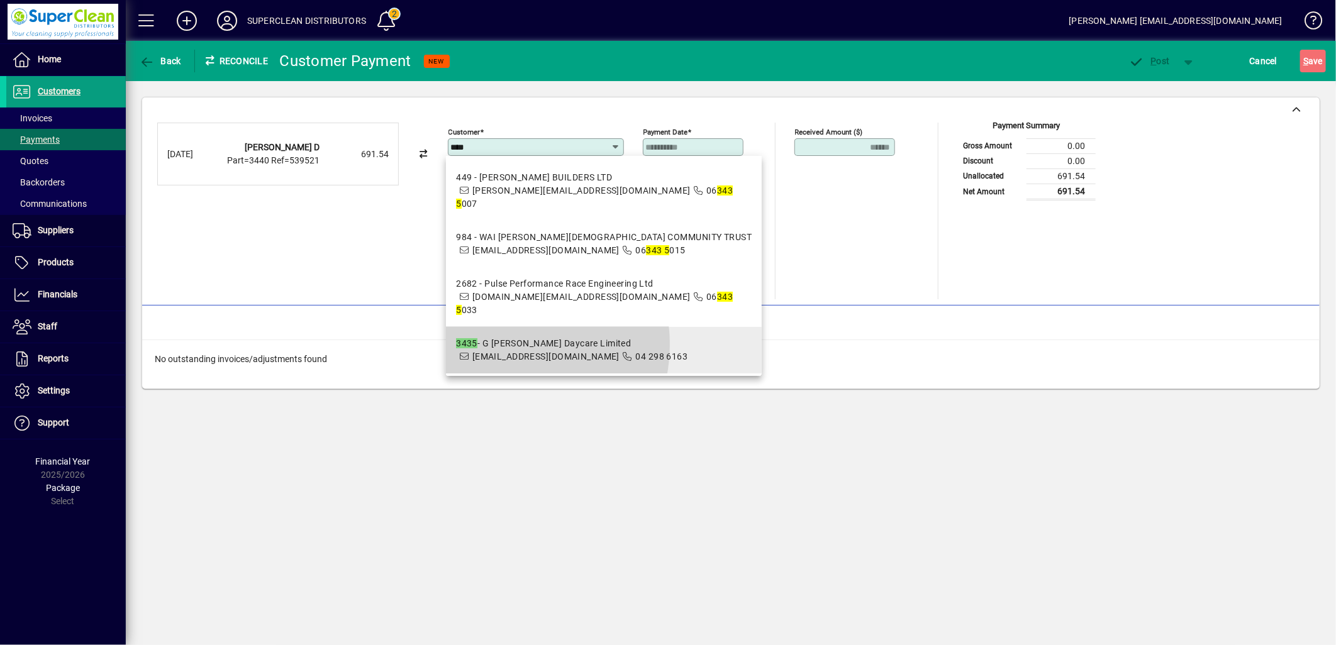
click at [501, 345] on div "3435 - G Williams Daycare Limited" at bounding box center [571, 343] width 231 height 13
type input "**********"
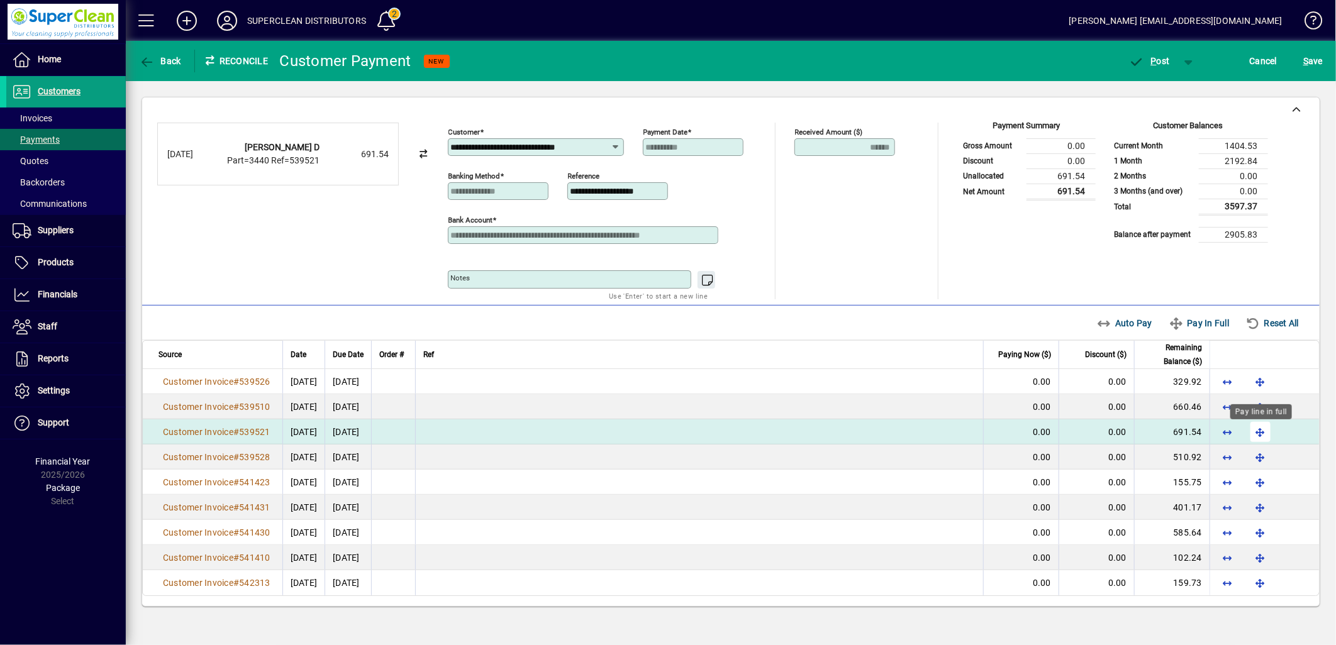
click at [1263, 430] on span "button" at bounding box center [1260, 432] width 30 height 30
click at [1156, 60] on span "P ost" at bounding box center [1149, 61] width 41 height 10
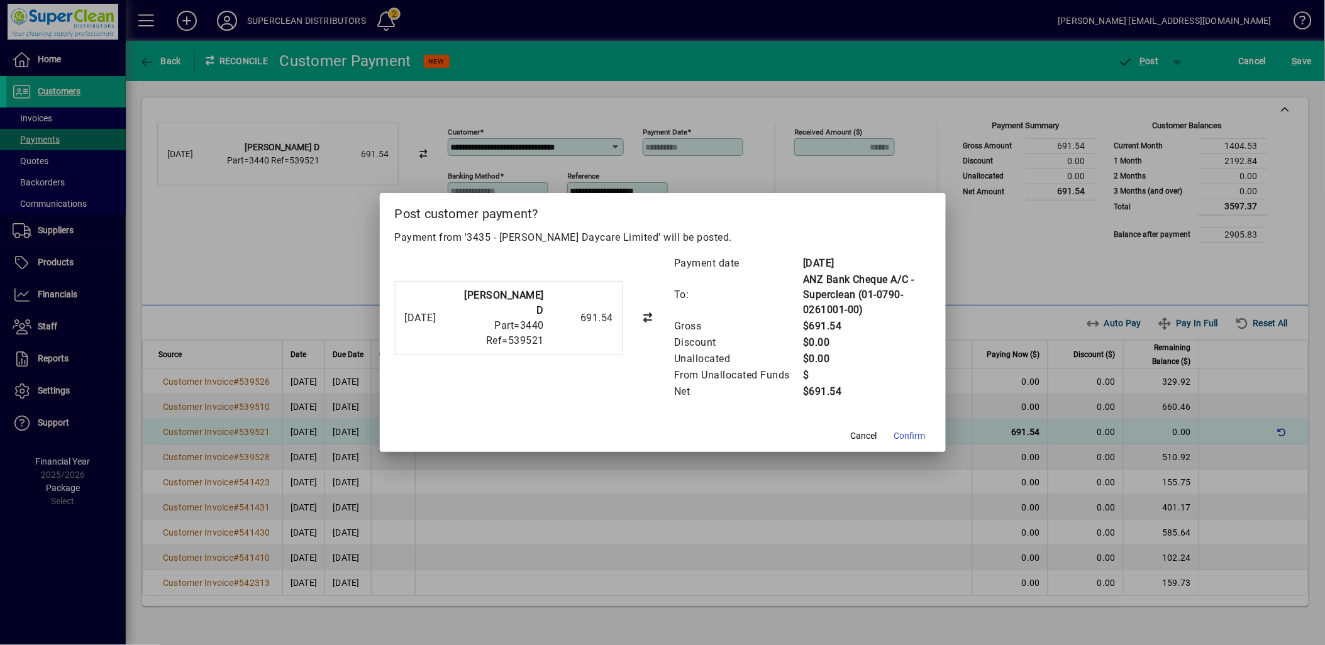
click at [926, 423] on span at bounding box center [910, 436] width 42 height 30
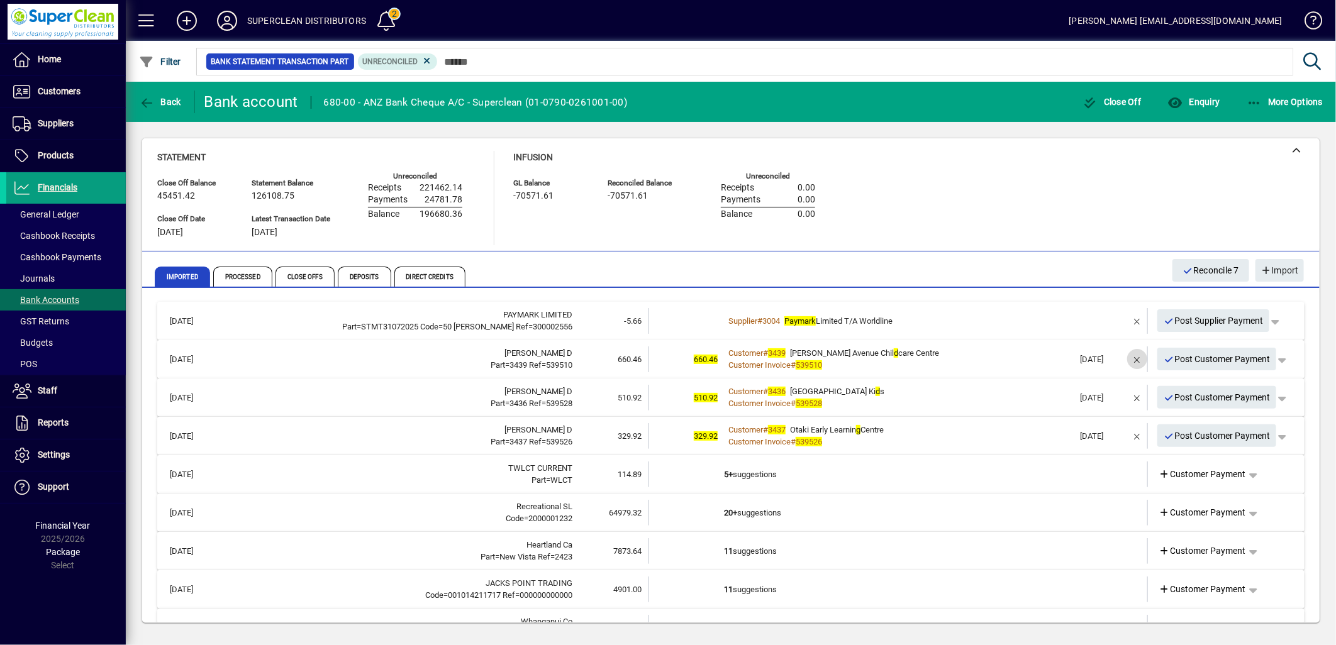
click at [1122, 357] on span "button" at bounding box center [1137, 359] width 30 height 30
click at [1199, 361] on span "Customer Payment" at bounding box center [1202, 359] width 87 height 13
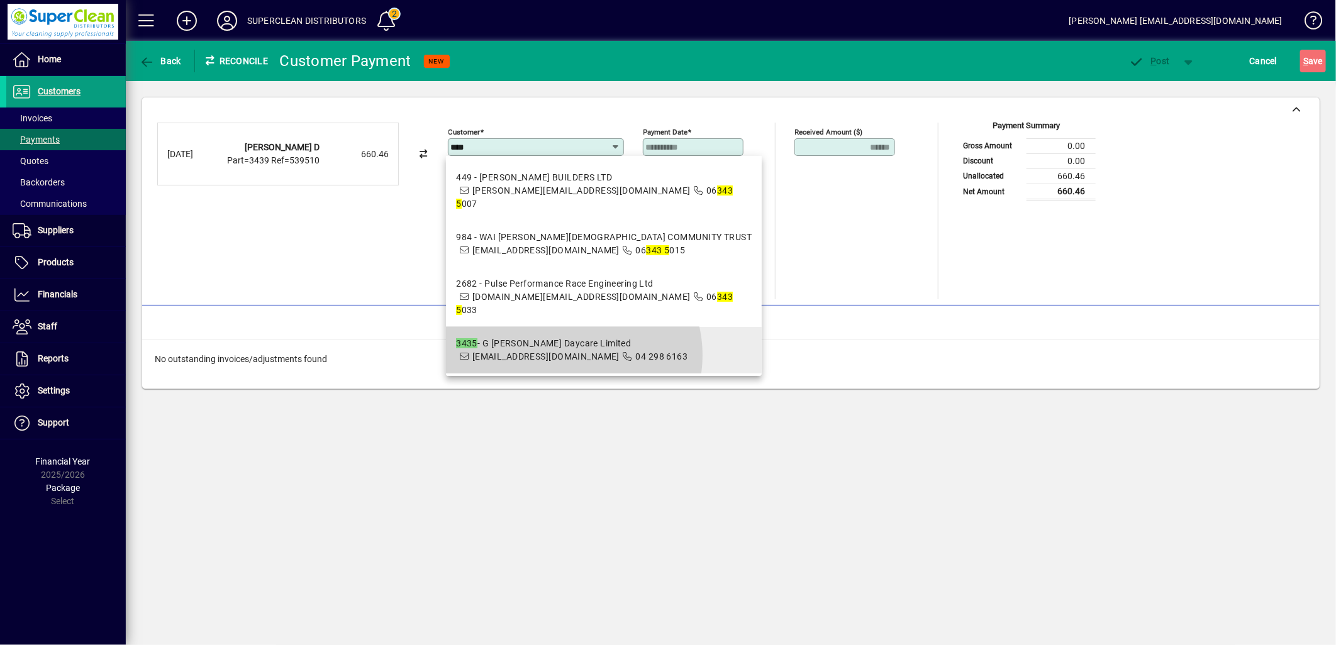
click at [572, 355] on span "adminteam@aboutkids.co.nz" at bounding box center [545, 357] width 147 height 10
type input "**********"
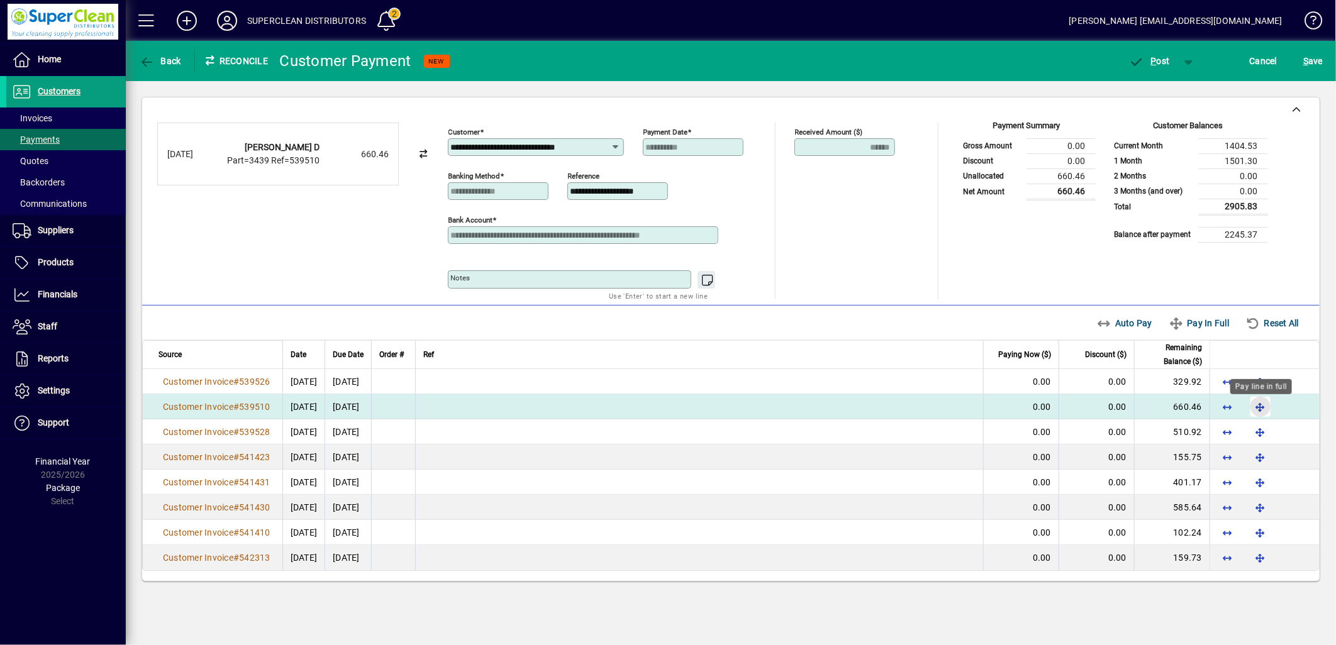
click at [1262, 410] on span "button" at bounding box center [1260, 407] width 30 height 30
click at [1156, 61] on span "P ost" at bounding box center [1149, 61] width 41 height 10
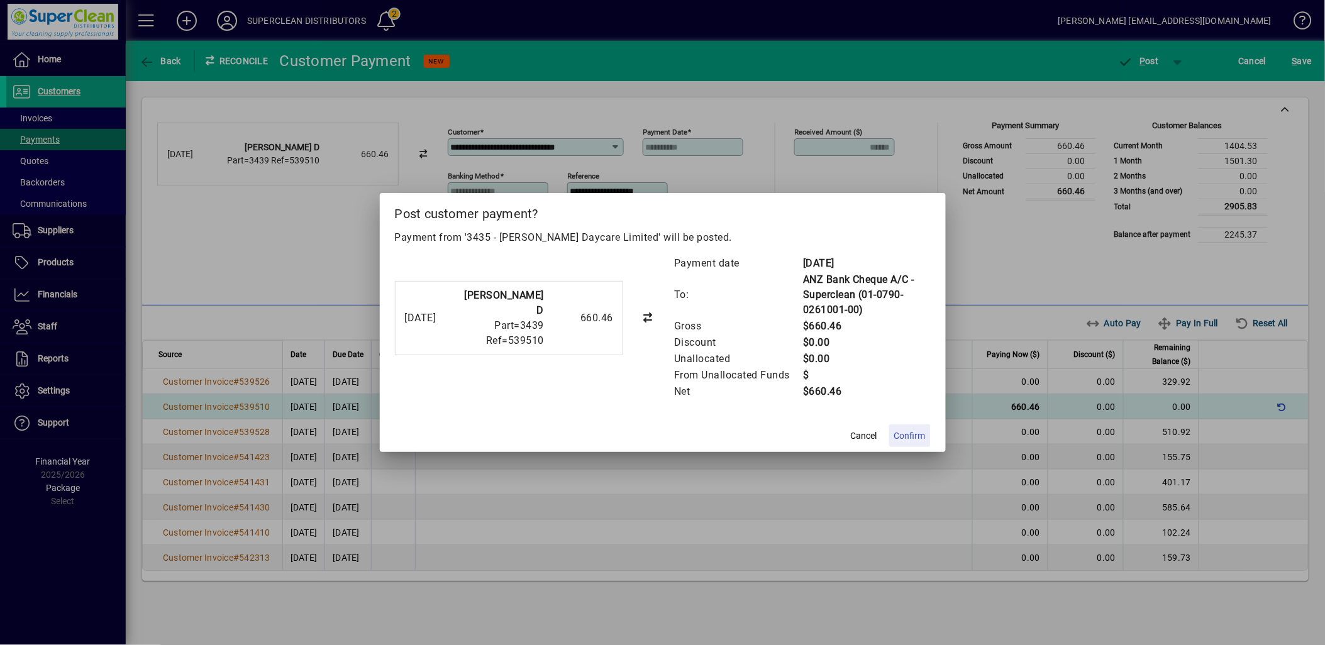
click at [908, 434] on span "Confirm" at bounding box center [909, 436] width 31 height 13
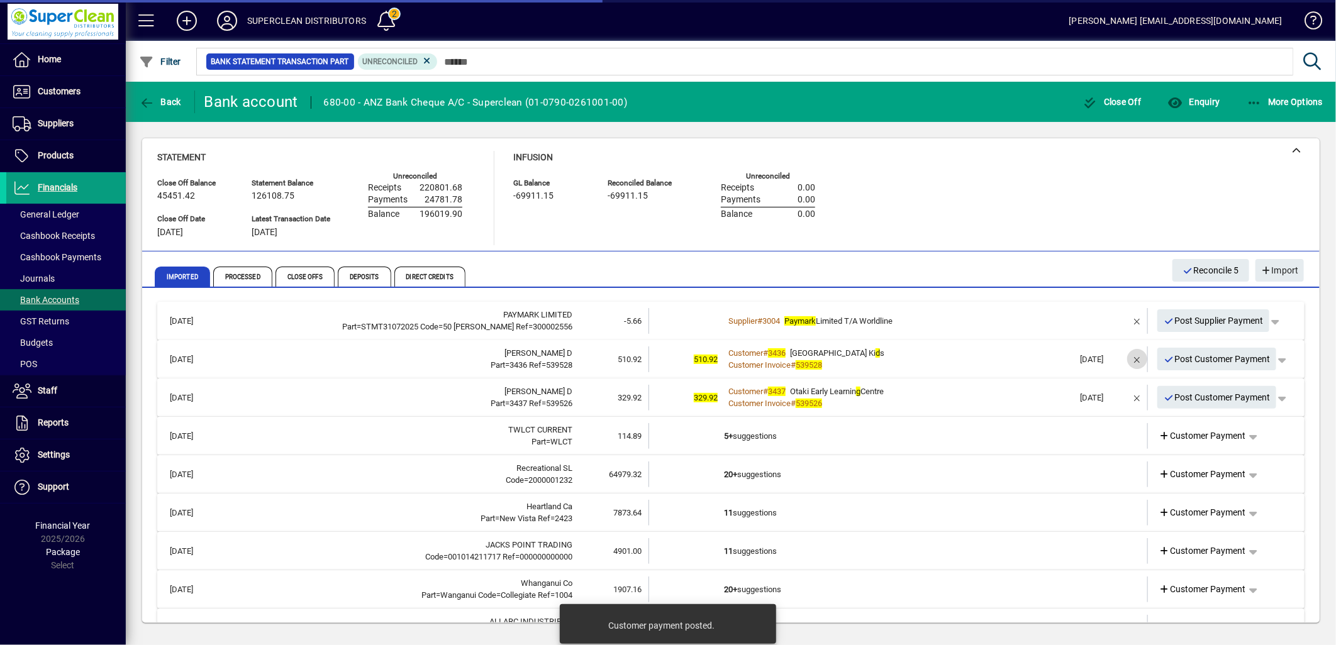
click at [1125, 360] on span "button" at bounding box center [1137, 359] width 30 height 30
click at [1170, 360] on span "Customer Payment" at bounding box center [1202, 359] width 87 height 13
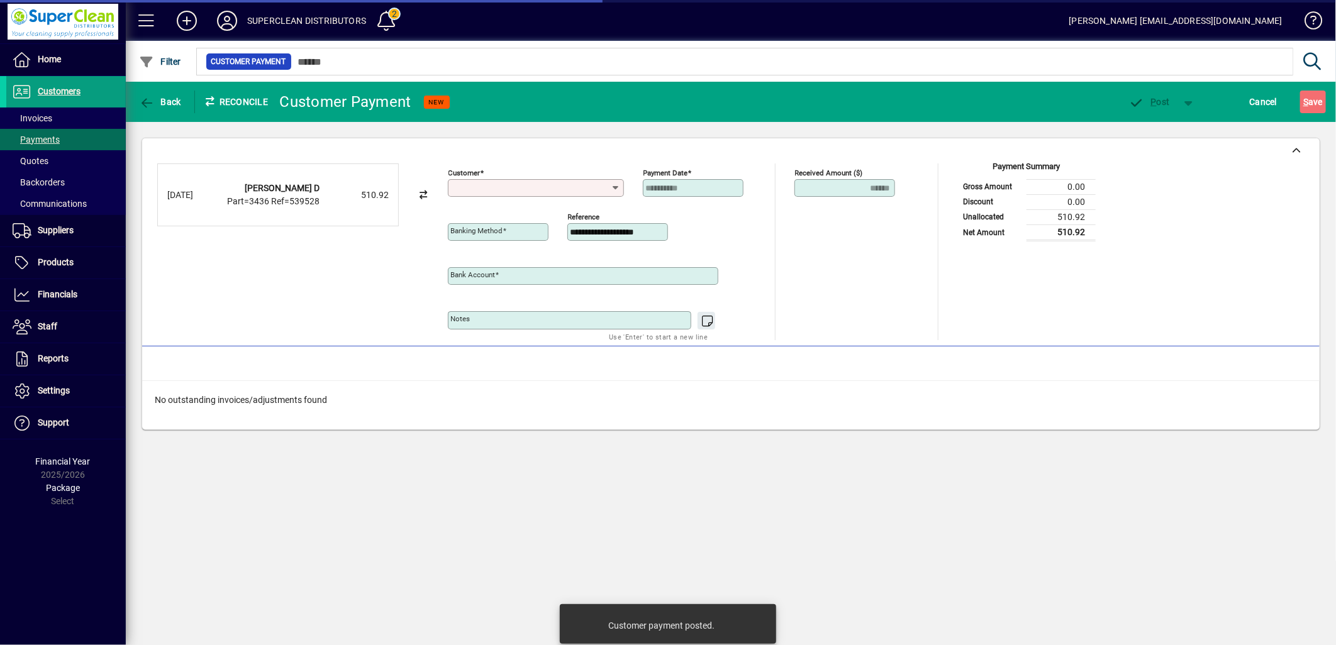
type input "**********"
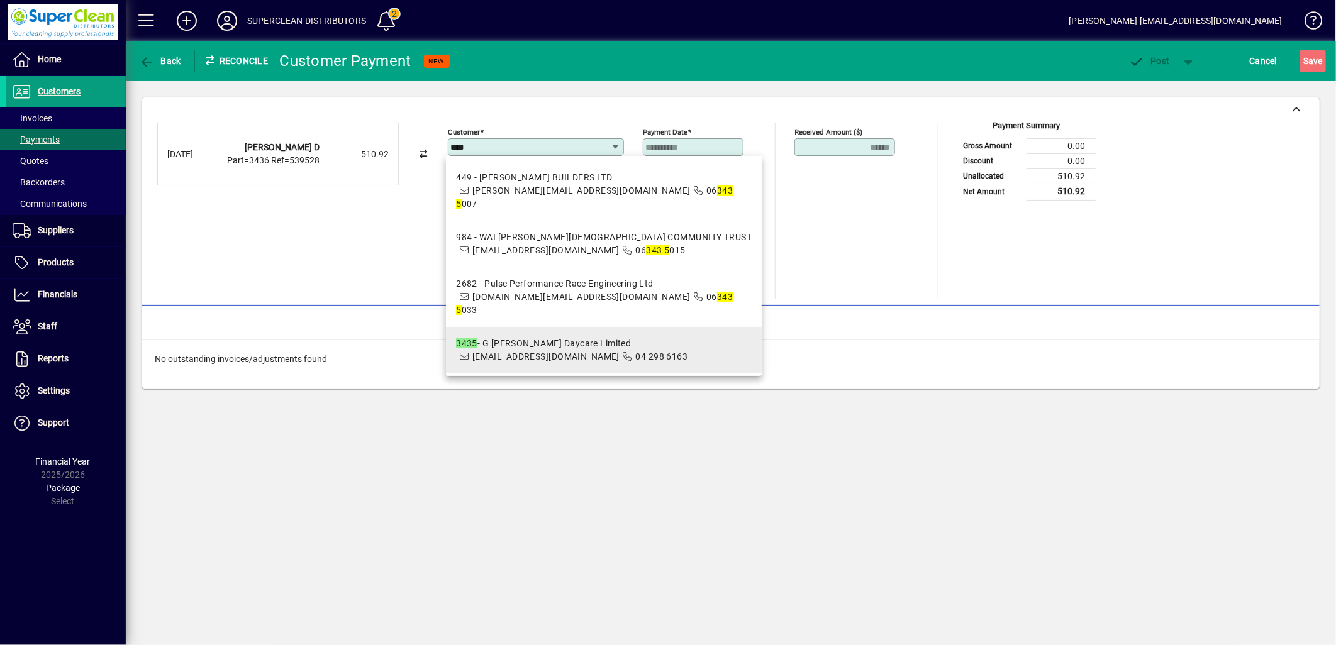
click at [570, 359] on span "adminteam@aboutkids.co.nz" at bounding box center [545, 357] width 147 height 10
type input "**********"
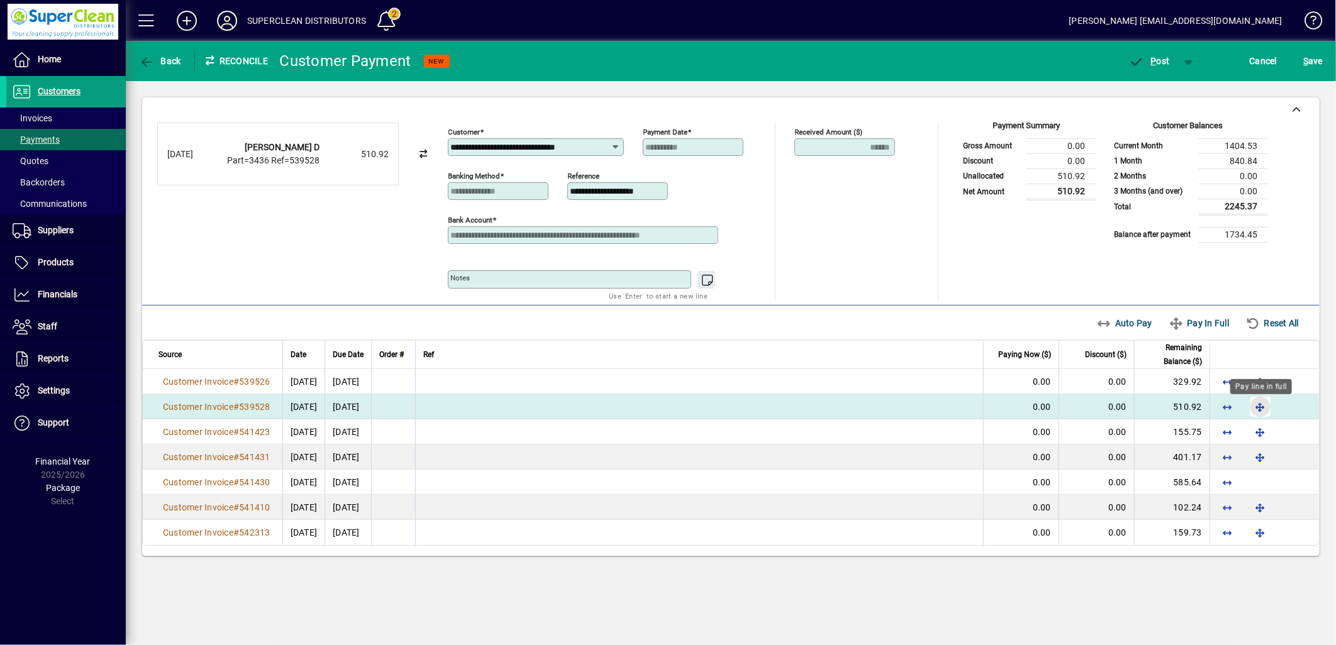
click at [1262, 406] on span "button" at bounding box center [1260, 407] width 30 height 30
click at [1159, 72] on span "button" at bounding box center [1149, 61] width 53 height 30
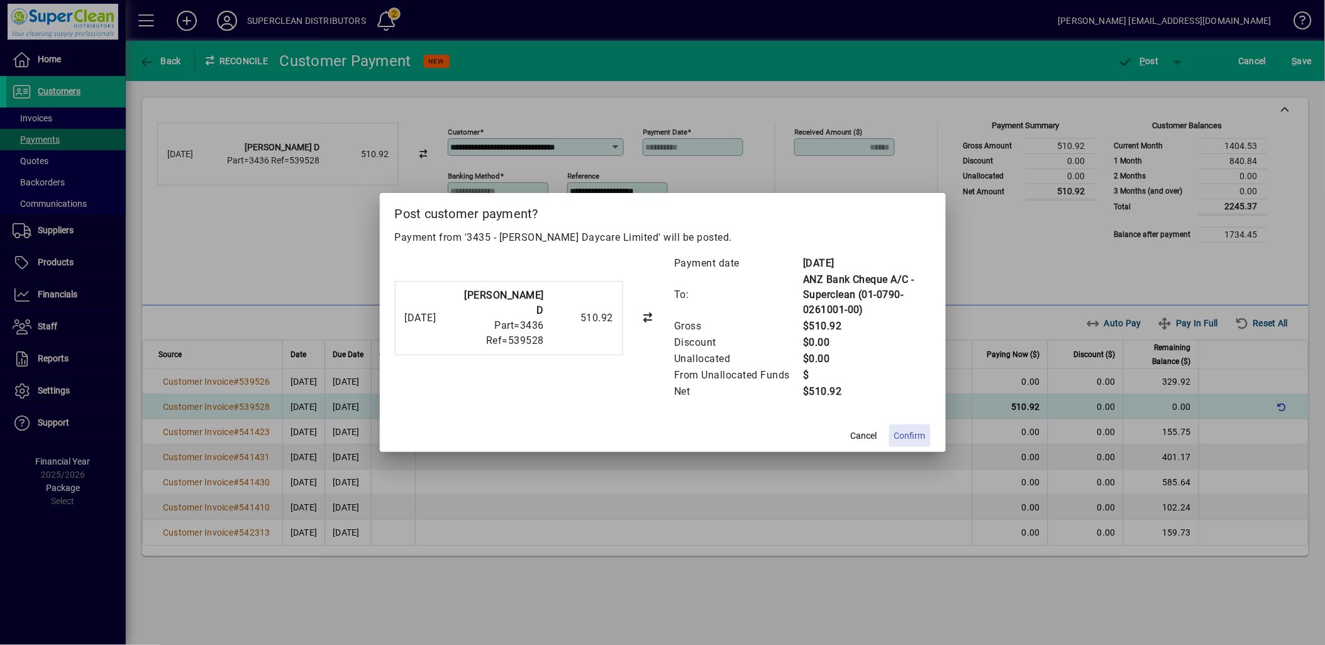
click at [916, 431] on span "Confirm" at bounding box center [909, 436] width 31 height 13
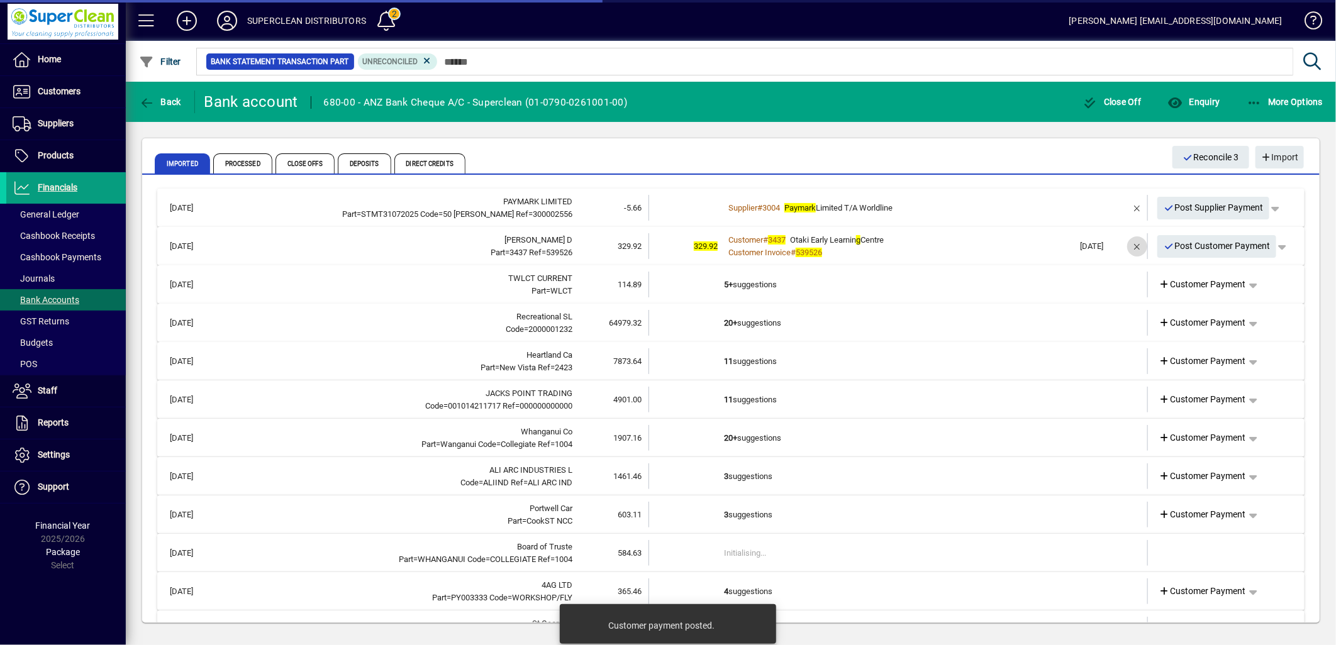
click at [1133, 243] on span "button" at bounding box center [1137, 246] width 30 height 30
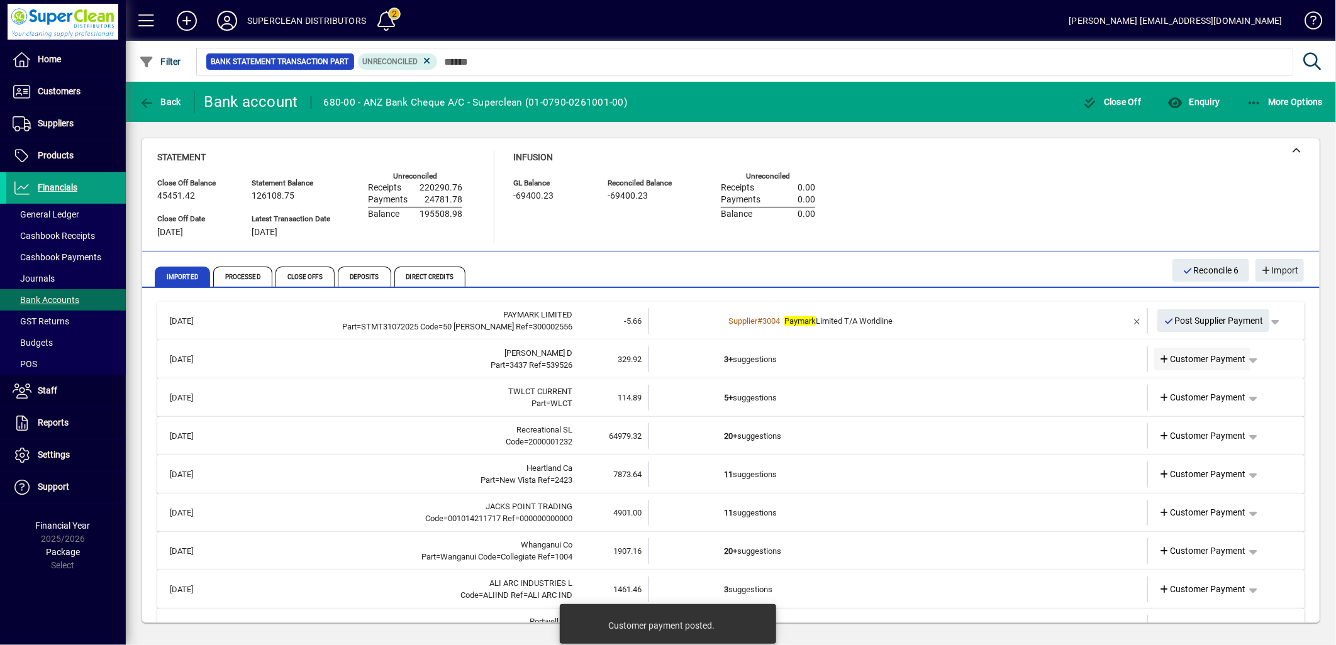
click at [1184, 358] on span "Customer Payment" at bounding box center [1202, 359] width 87 height 13
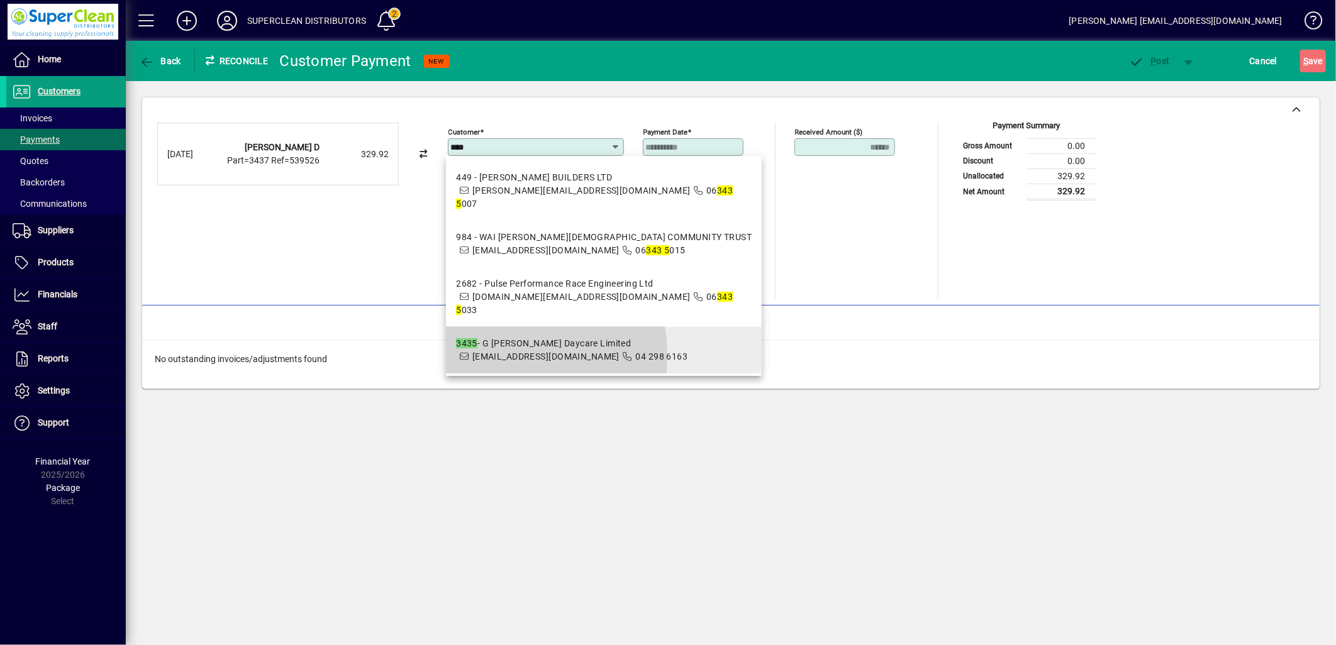
click at [485, 357] on span "adminteam@aboutkids.co.nz" at bounding box center [545, 357] width 147 height 10
type input "**********"
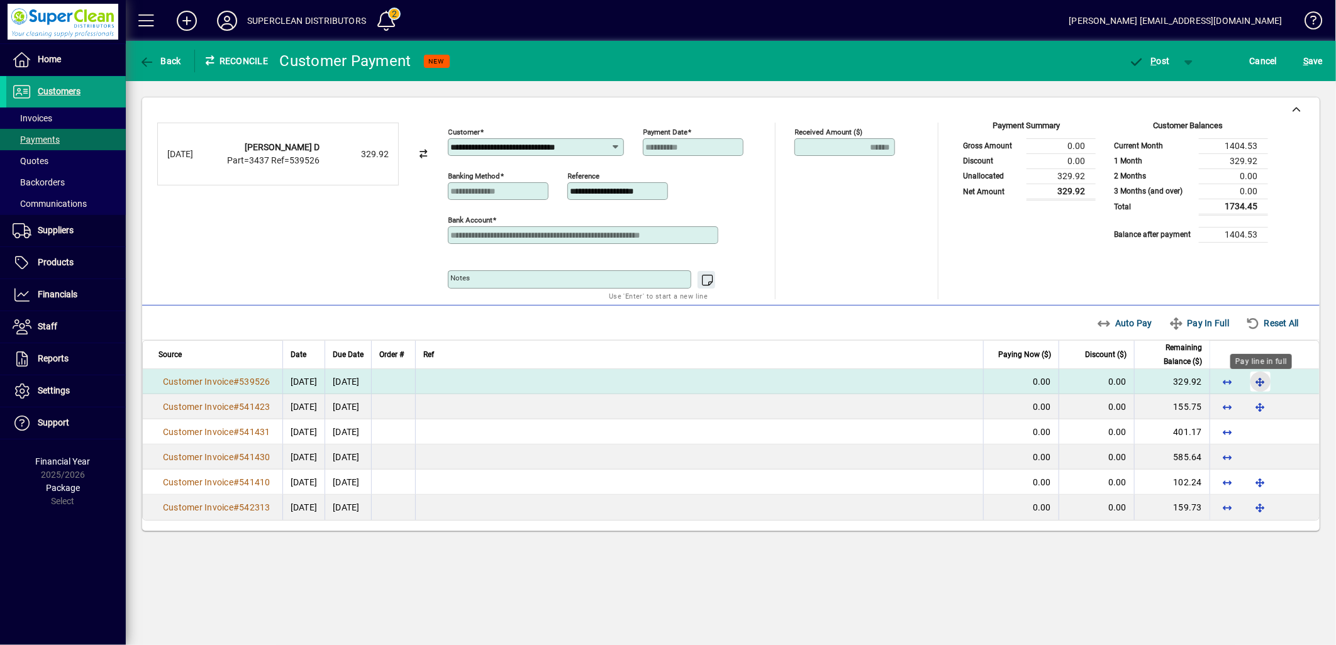
click at [1262, 381] on span "button" at bounding box center [1260, 382] width 30 height 30
click at [1158, 66] on span "button" at bounding box center [1149, 61] width 53 height 30
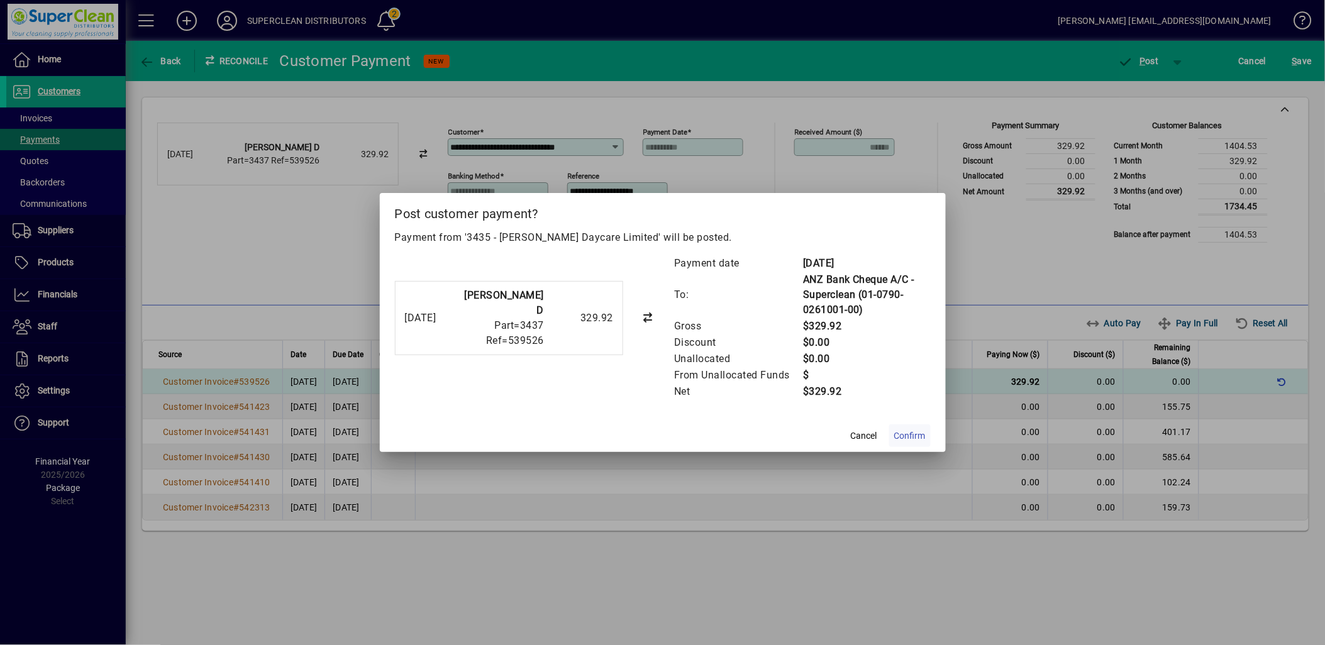
click at [914, 438] on span "Confirm" at bounding box center [909, 436] width 31 height 13
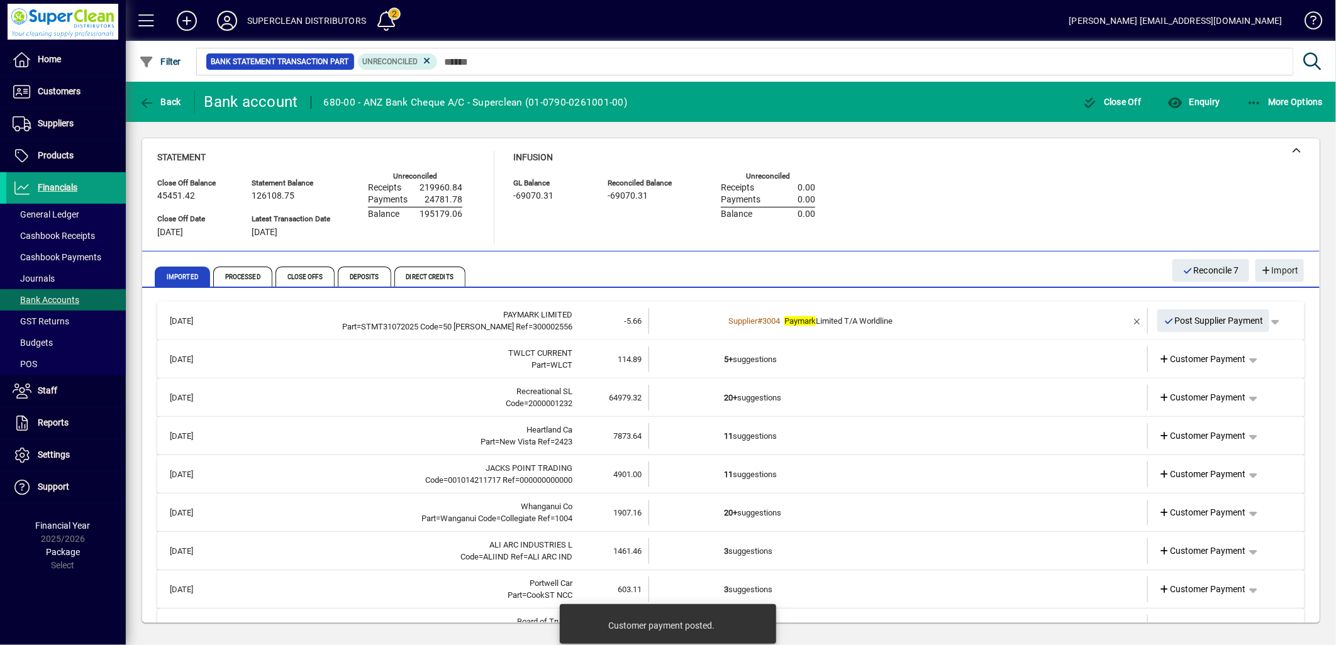
click at [733, 361] on td "5+ suggestions" at bounding box center [899, 360] width 350 height 26
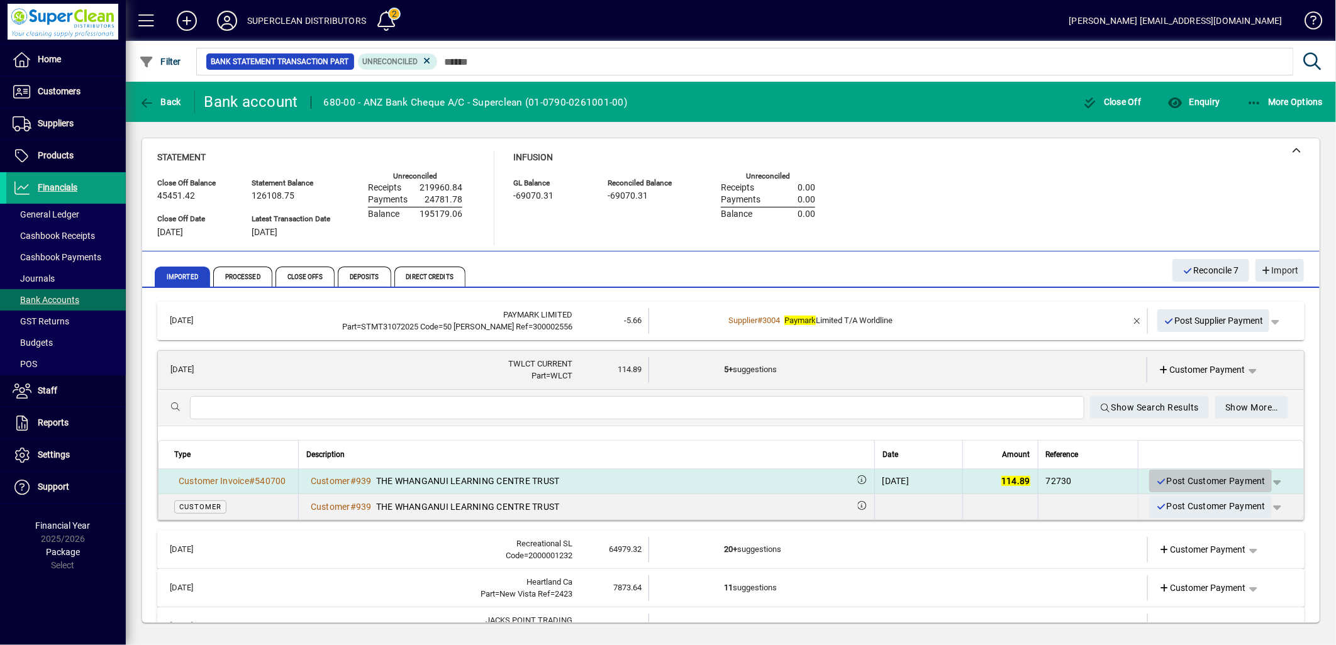
click at [1219, 484] on span "Post Customer Payment" at bounding box center [1210, 481] width 110 height 21
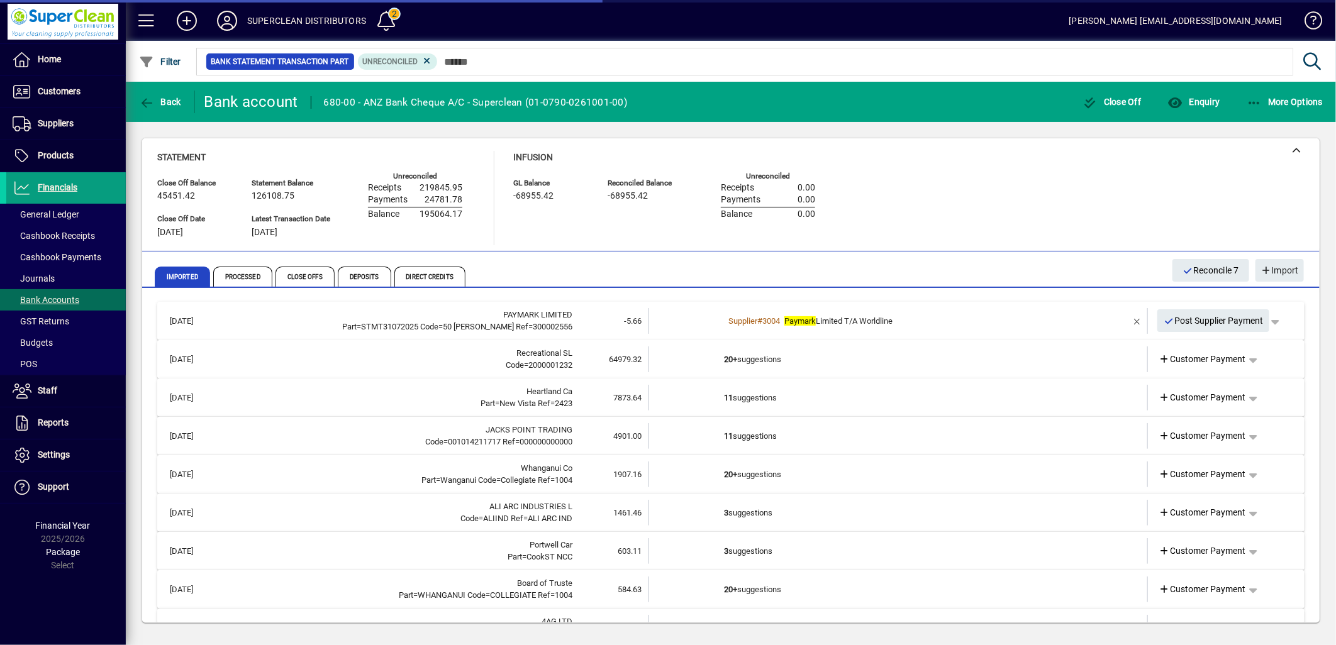
click at [764, 360] on td "20+ suggestions" at bounding box center [899, 360] width 350 height 26
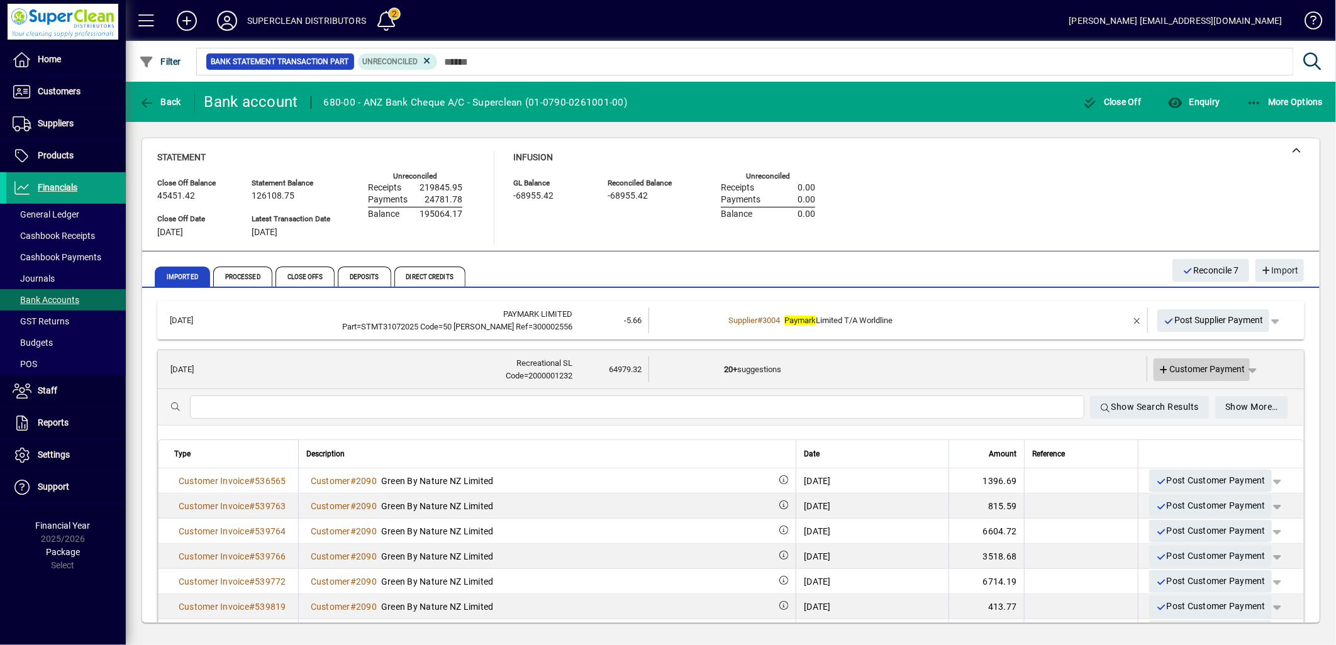
click at [1191, 372] on span "Customer Payment" at bounding box center [1202, 369] width 87 height 13
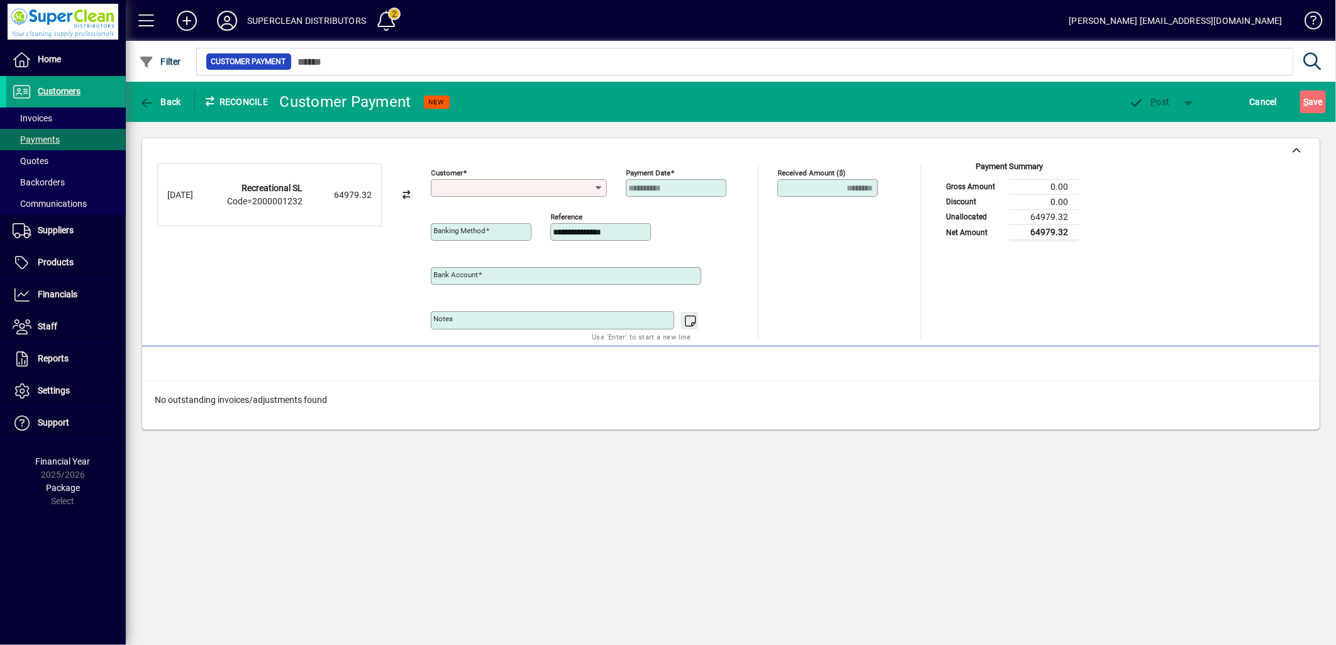
type input "**********"
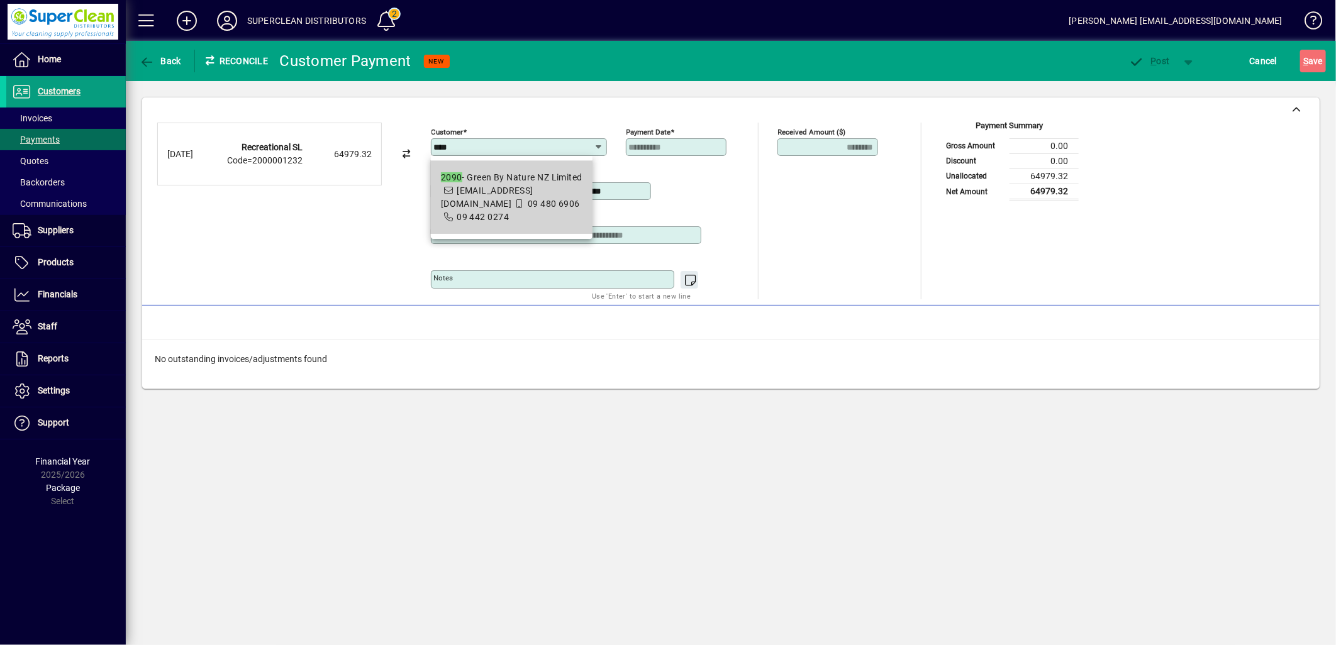
click at [548, 191] on span "2090 - Green By Nature NZ Limited accounts@greenbynature.kiwi.nz 09 480 6906 09…" at bounding box center [512, 197] width 142 height 53
type input "**********"
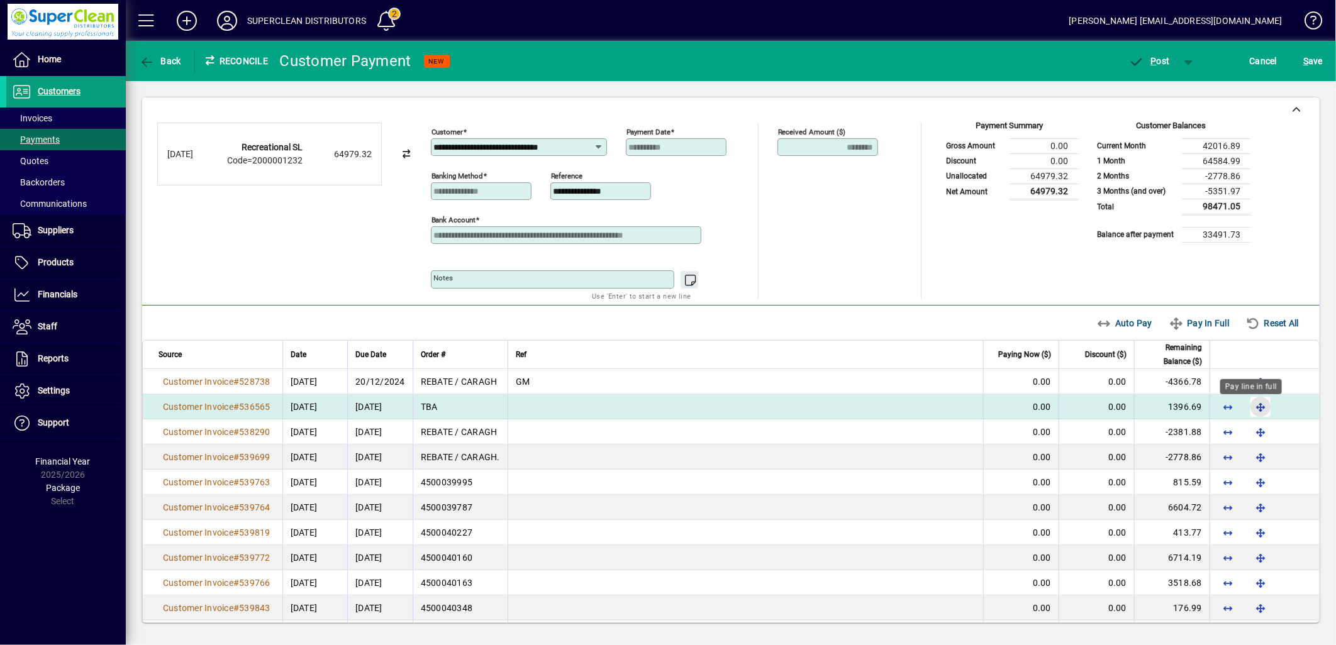
click at [1253, 413] on span "button" at bounding box center [1260, 407] width 30 height 30
click at [1278, 412] on span "button" at bounding box center [1293, 407] width 30 height 30
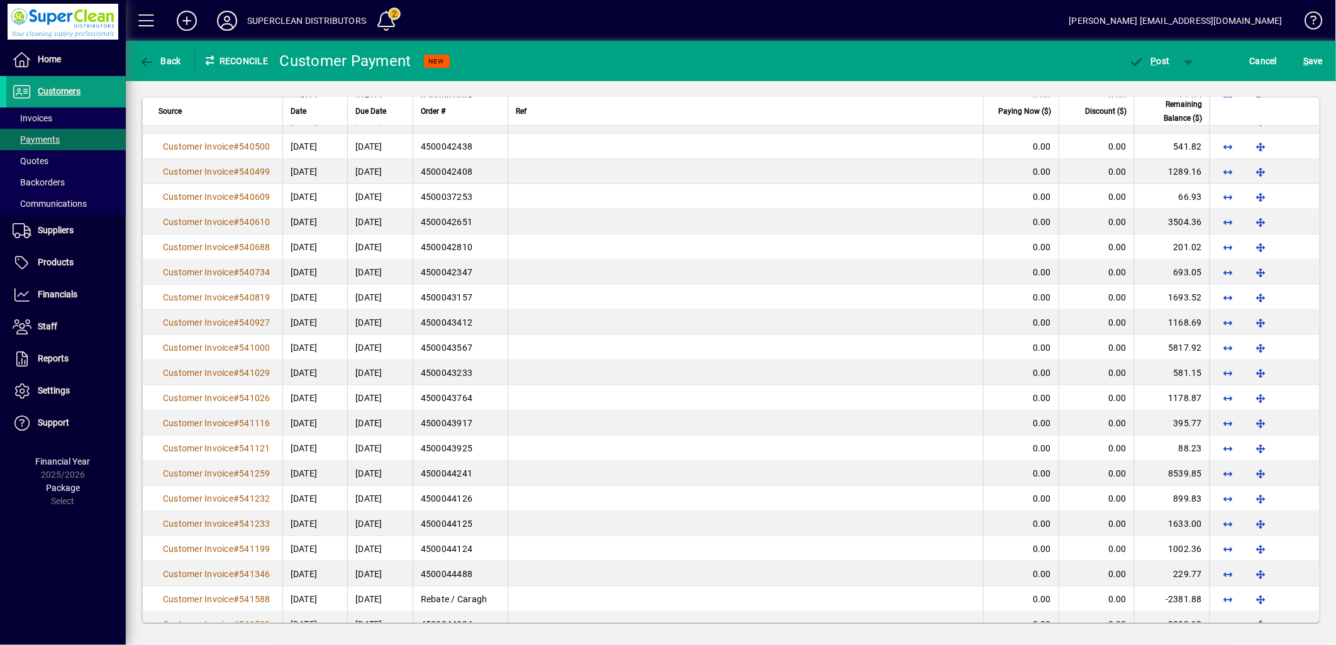
scroll to position [769, 0]
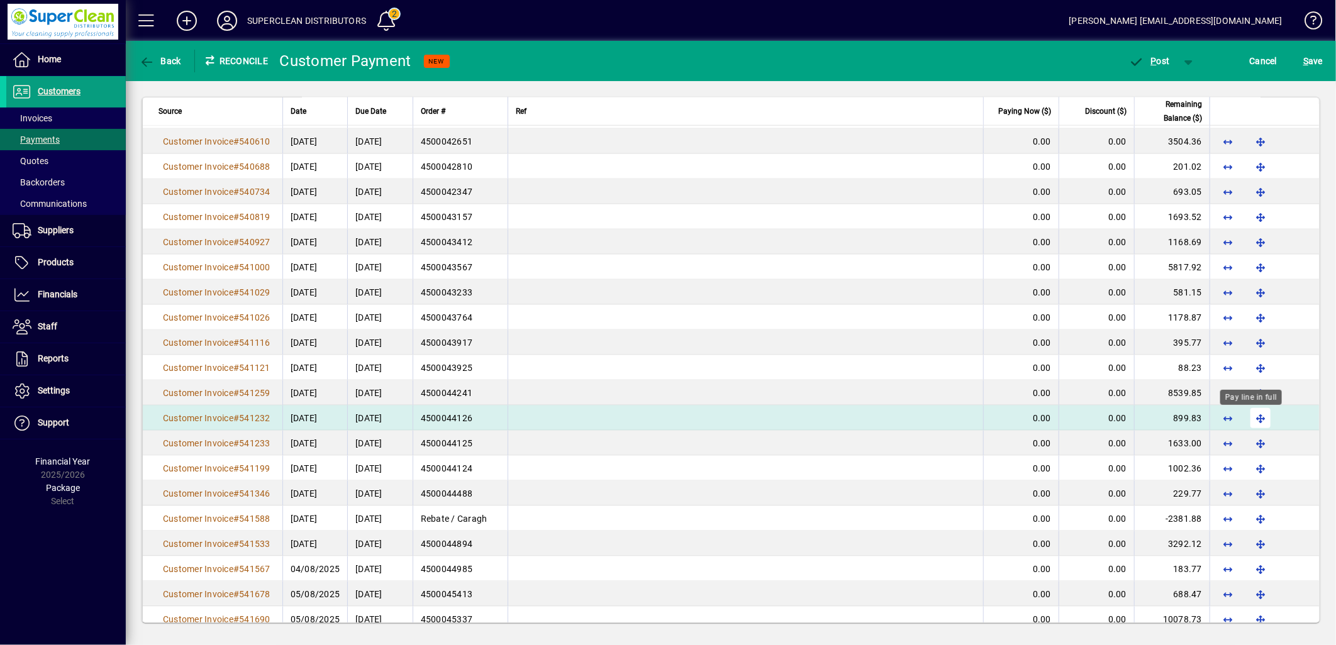
click at [1245, 418] on span "button" at bounding box center [1260, 418] width 30 height 30
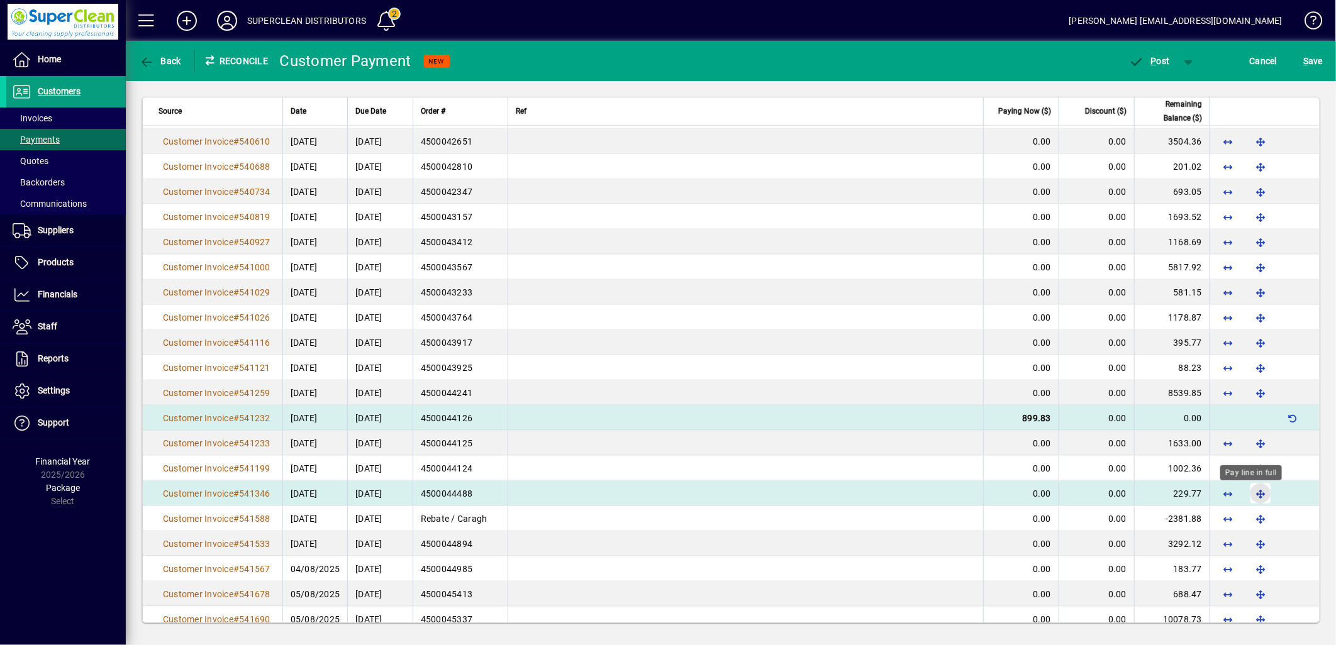
click at [1248, 498] on span "button" at bounding box center [1260, 494] width 30 height 30
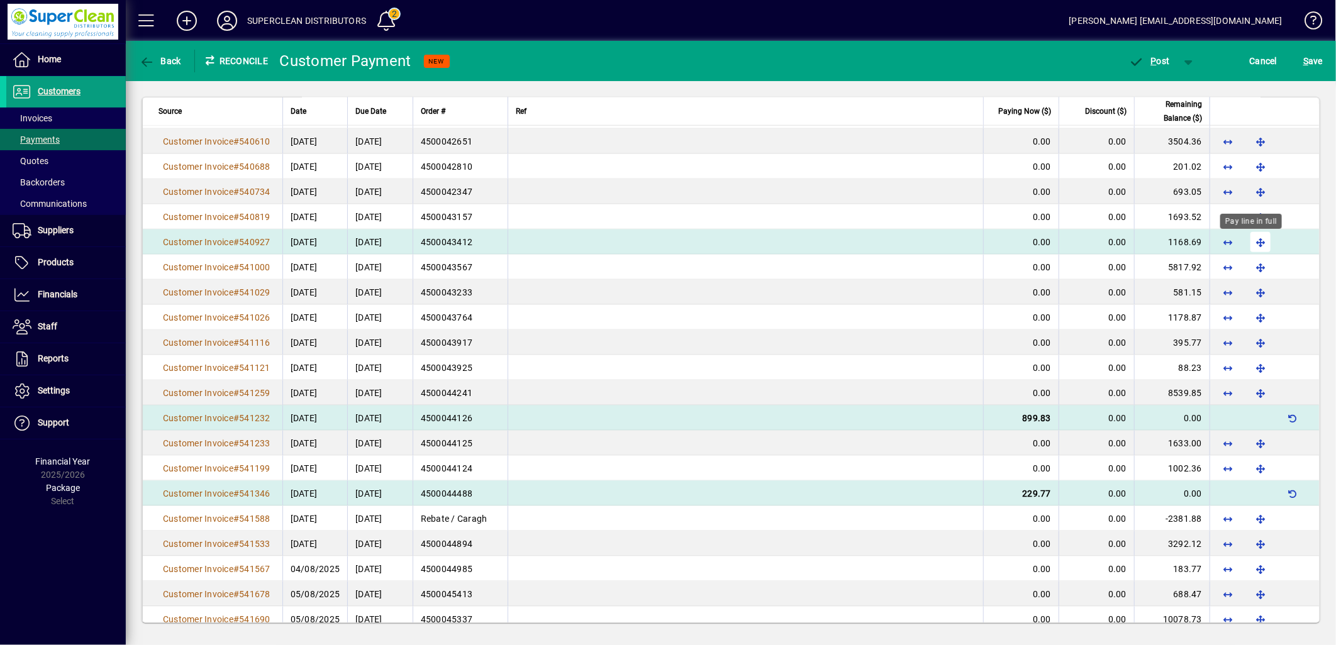
click at [1245, 243] on span "button" at bounding box center [1260, 242] width 30 height 30
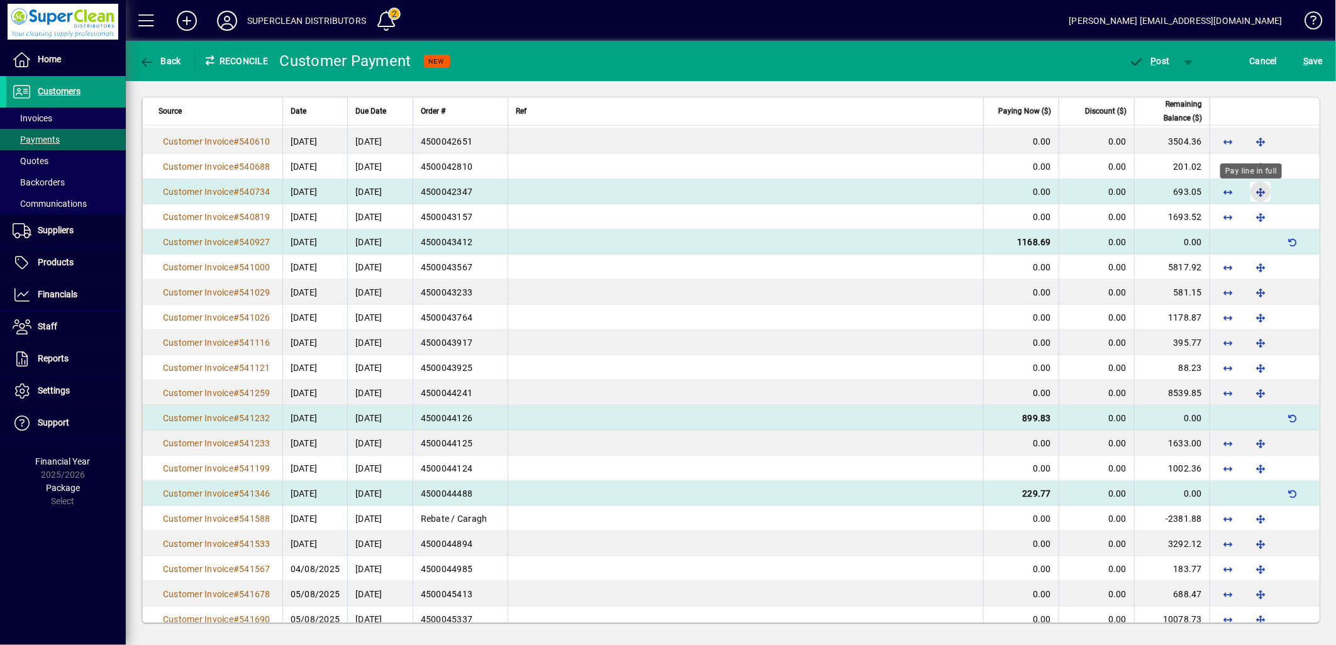
click at [1245, 193] on span "button" at bounding box center [1260, 192] width 30 height 30
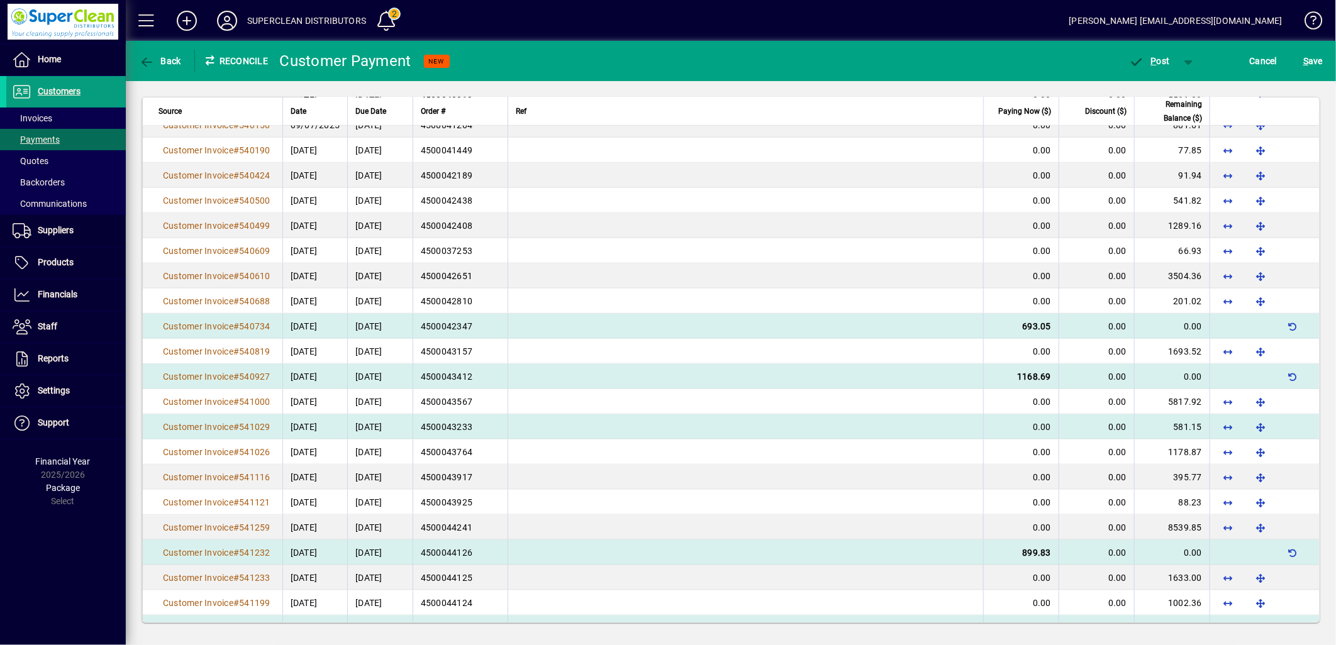
scroll to position [629, 0]
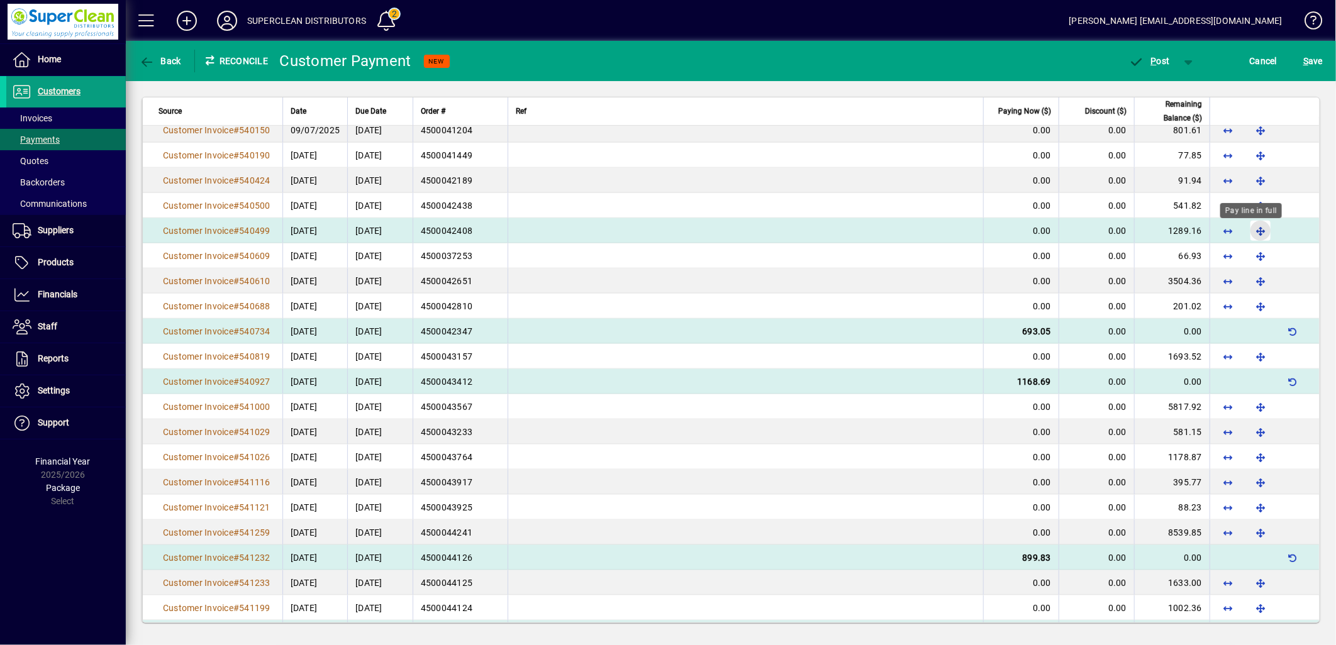
click at [1245, 230] on span "button" at bounding box center [1260, 231] width 30 height 30
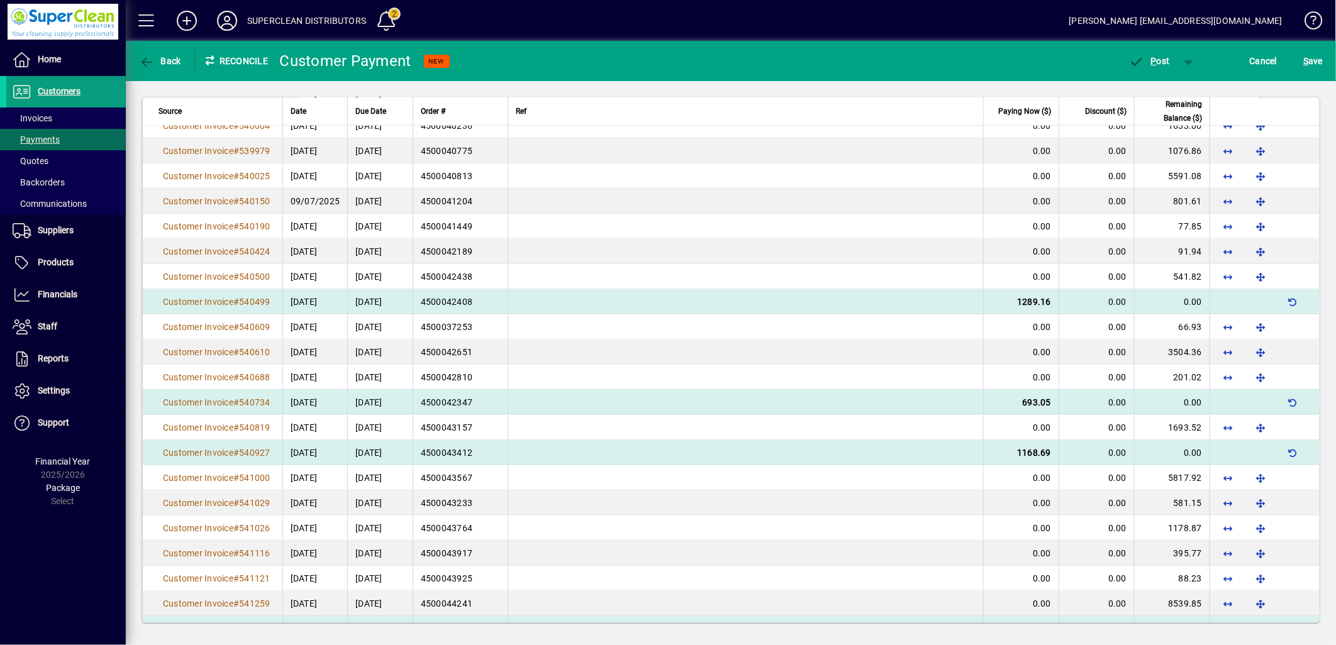
scroll to position [419, 0]
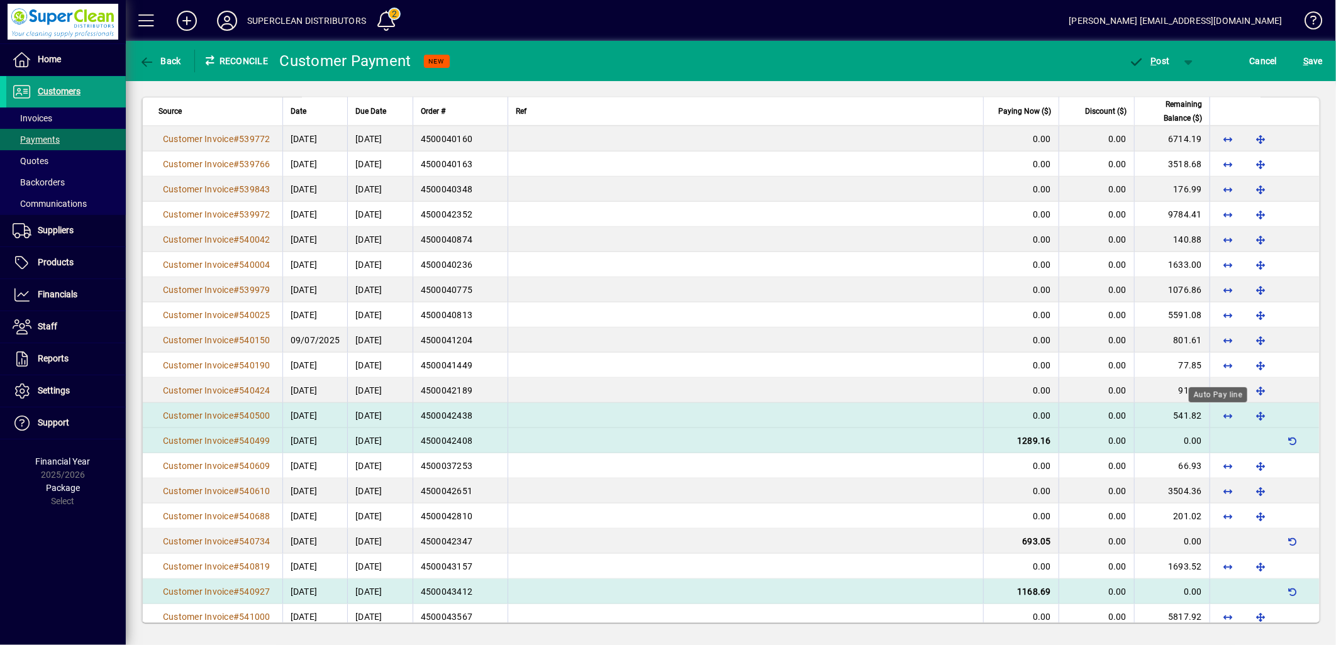
click at [1231, 414] on span "button" at bounding box center [1228, 416] width 30 height 30
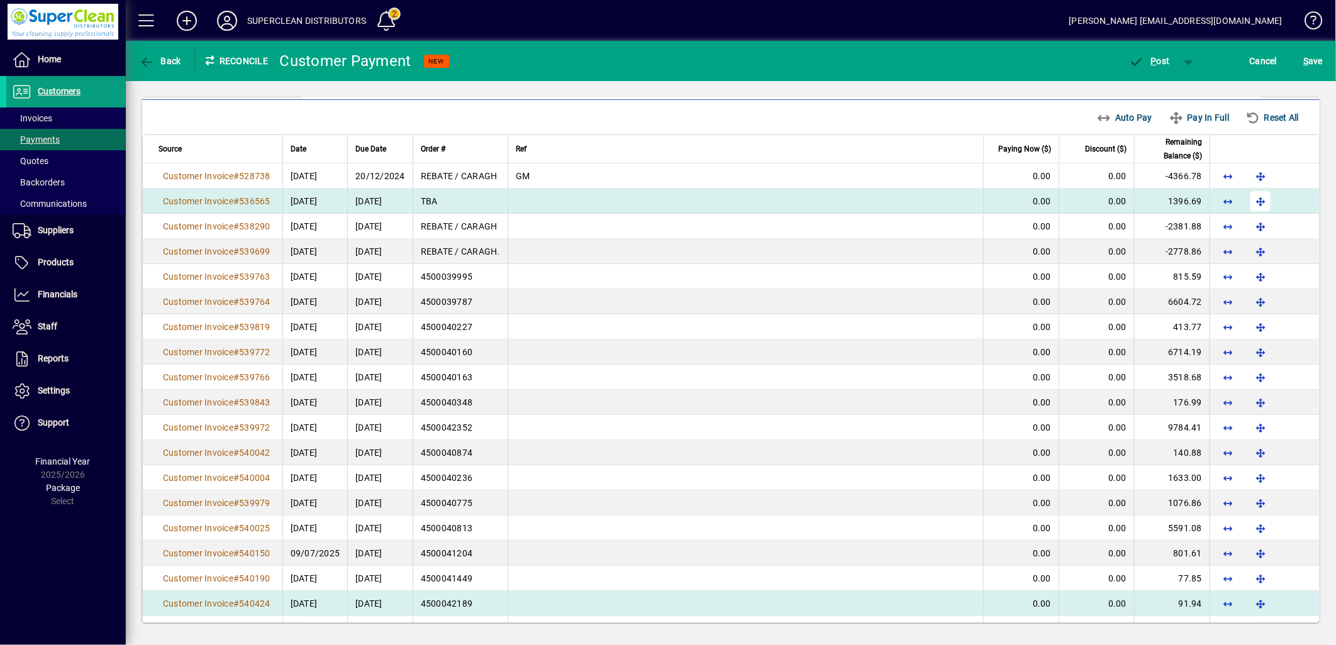
scroll to position [209, 0]
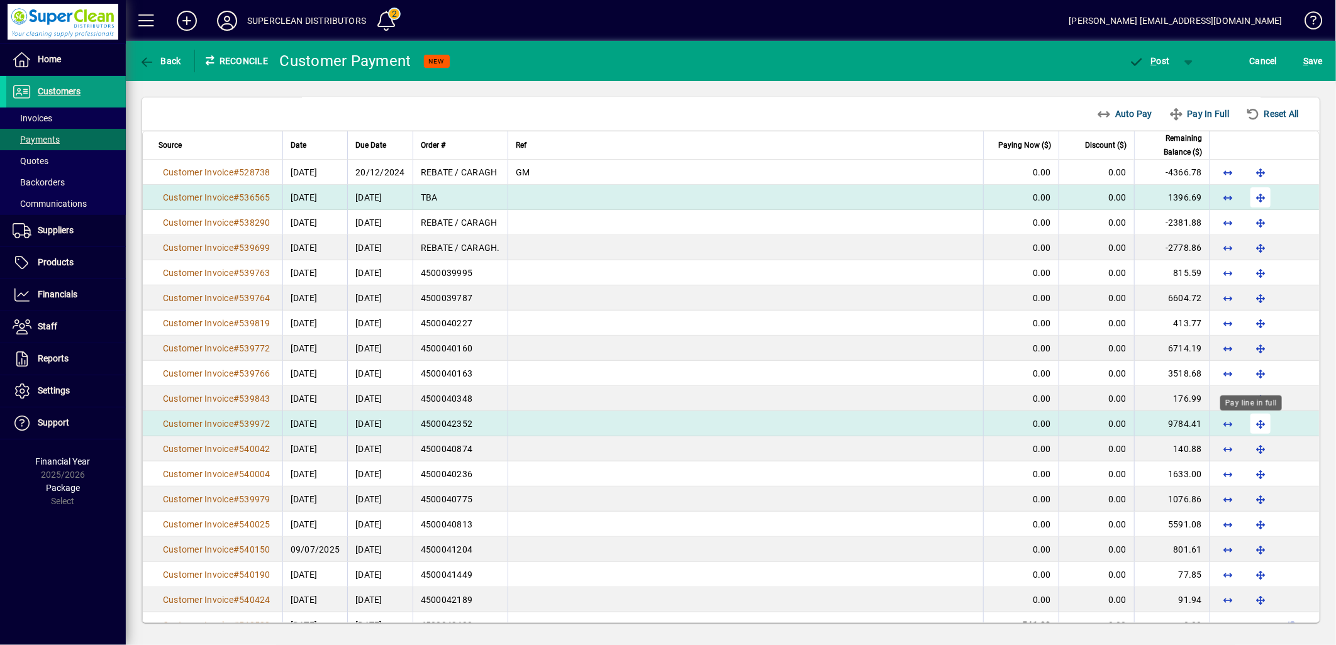
click at [1253, 426] on span "button" at bounding box center [1260, 424] width 30 height 30
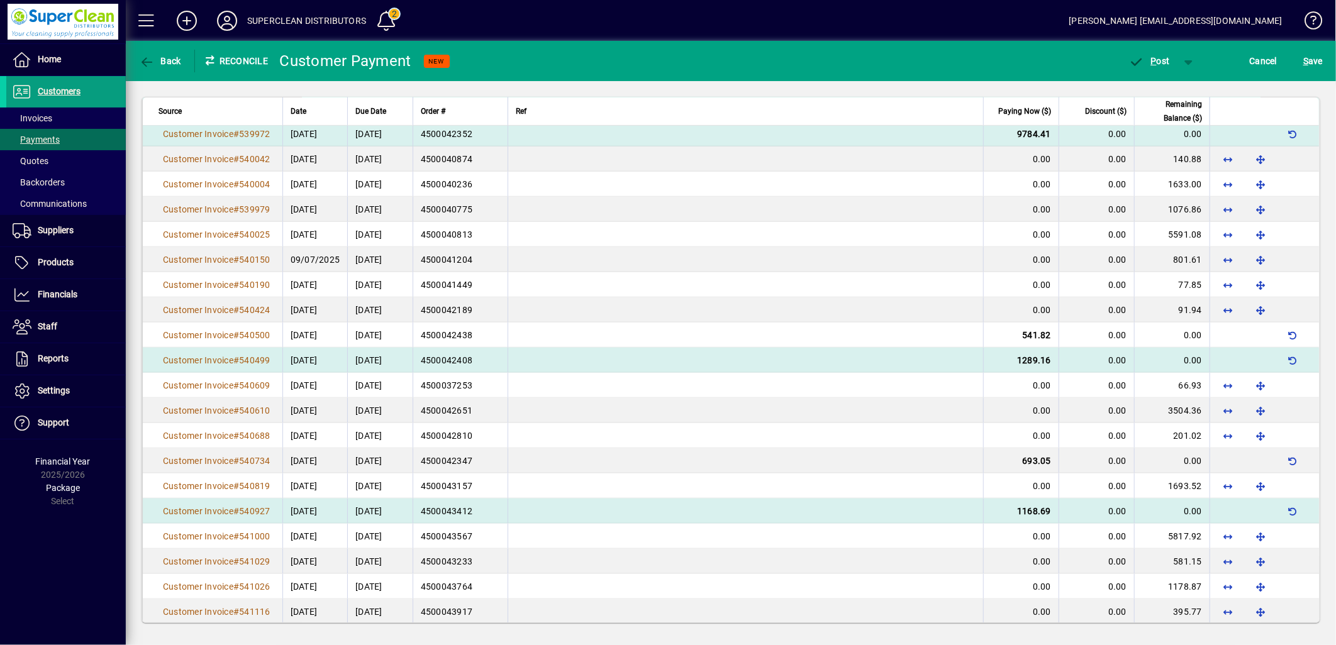
scroll to position [419, 0]
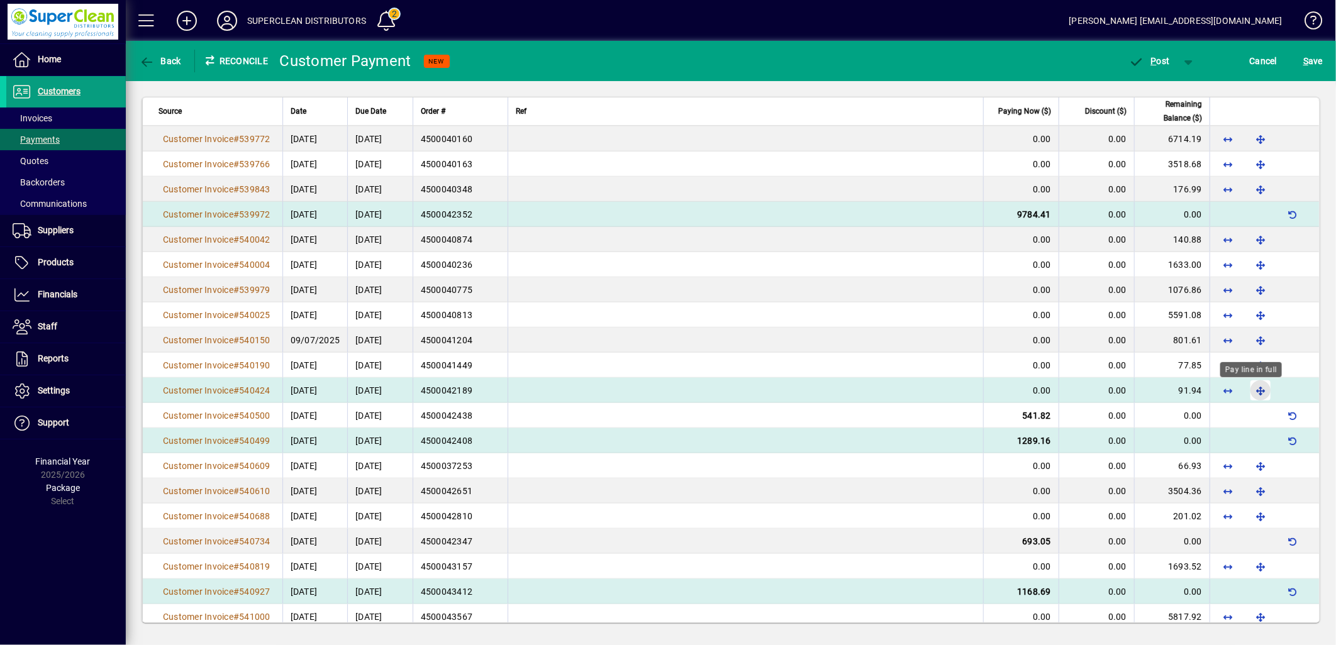
click at [1253, 390] on span "button" at bounding box center [1260, 390] width 30 height 30
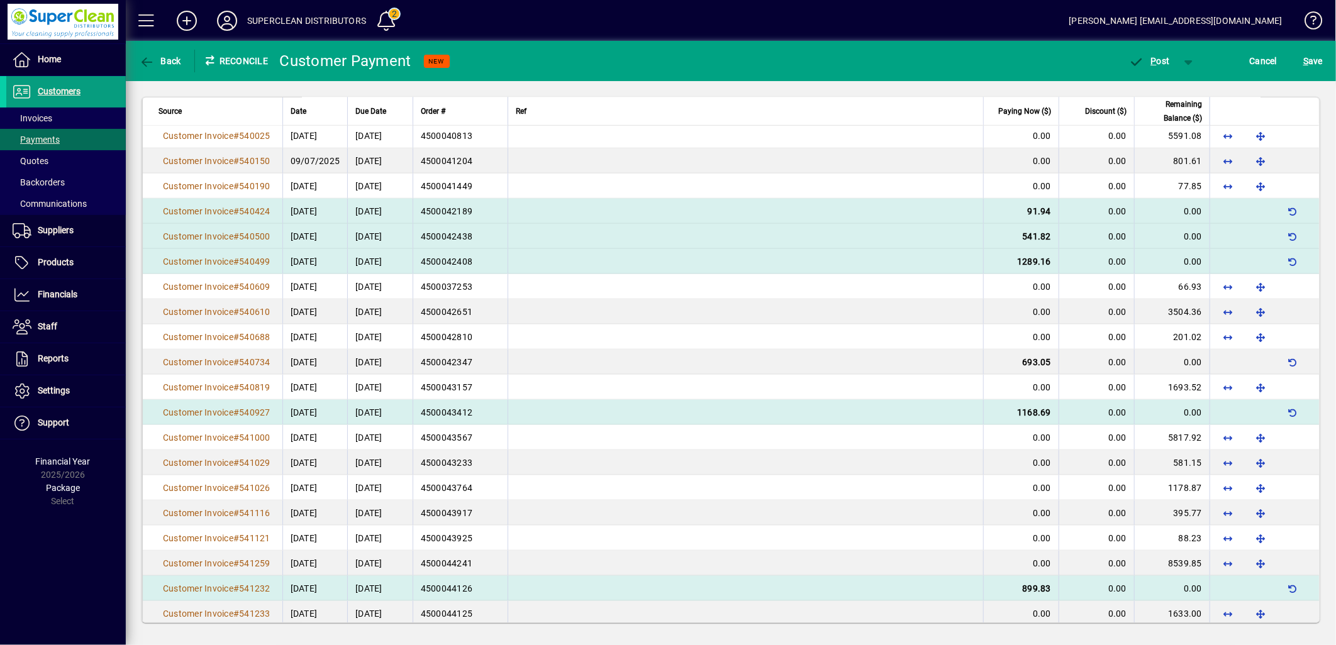
scroll to position [629, 0]
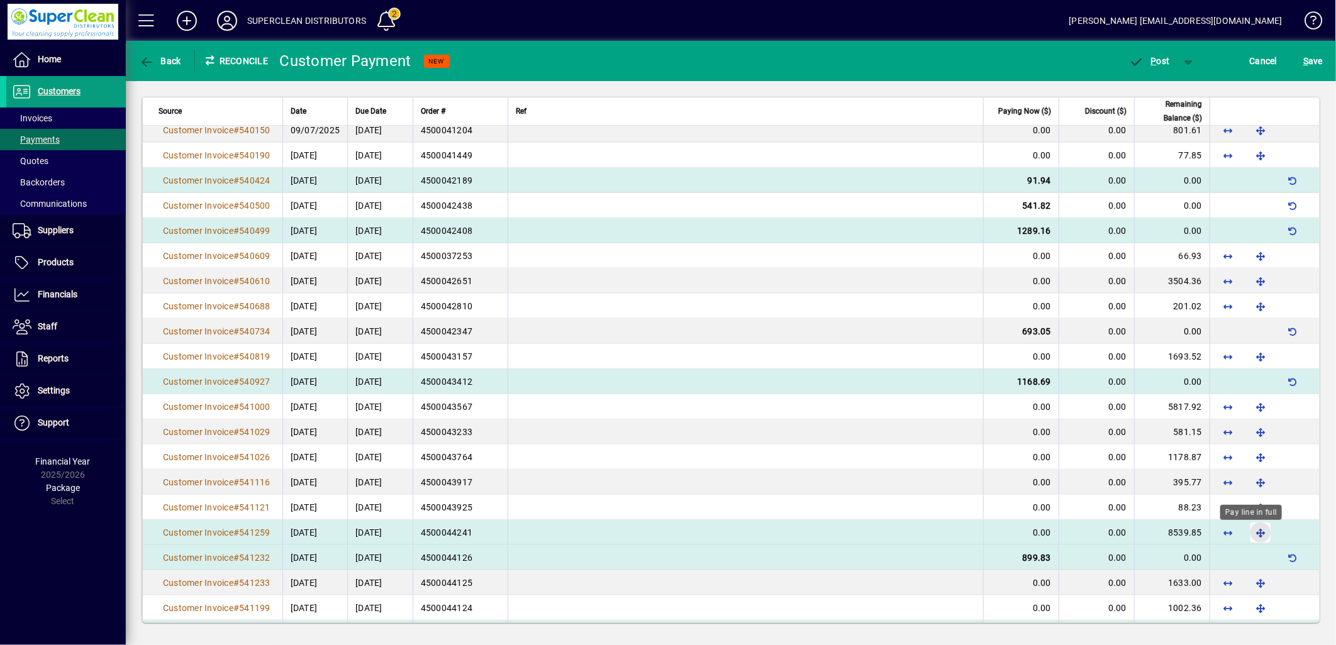
click at [1253, 529] on span "button" at bounding box center [1260, 533] width 30 height 30
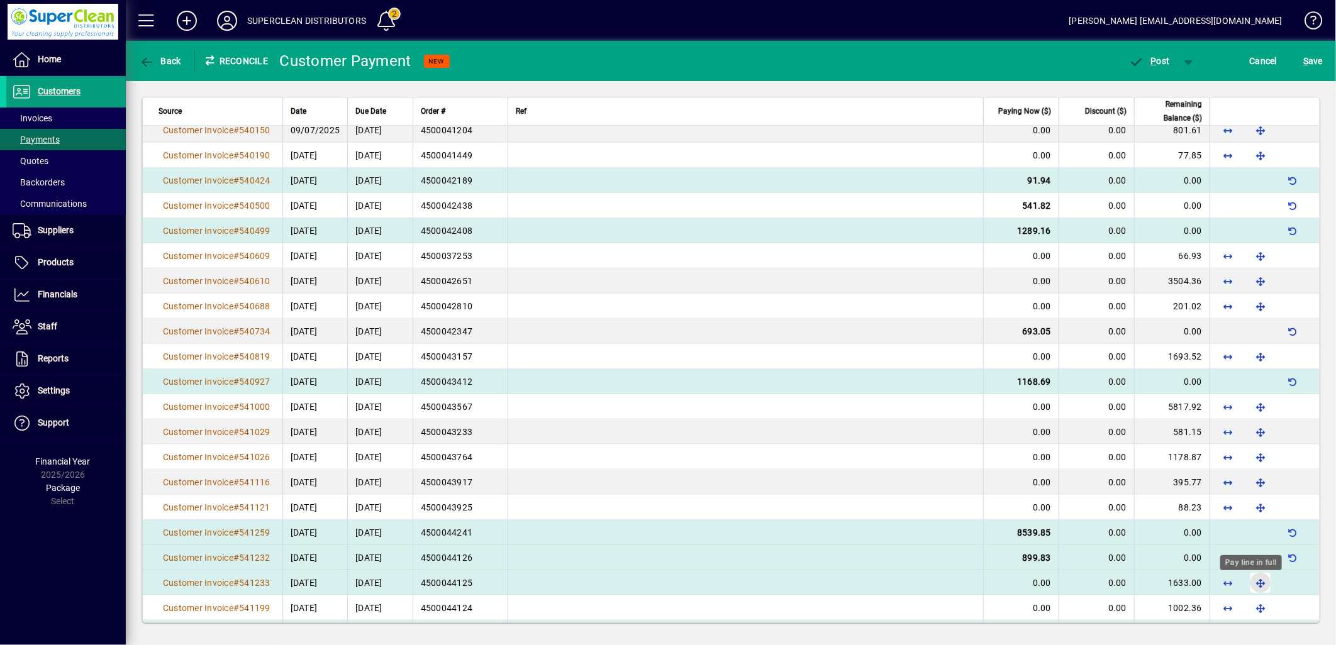
click at [1246, 587] on span "button" at bounding box center [1260, 583] width 30 height 30
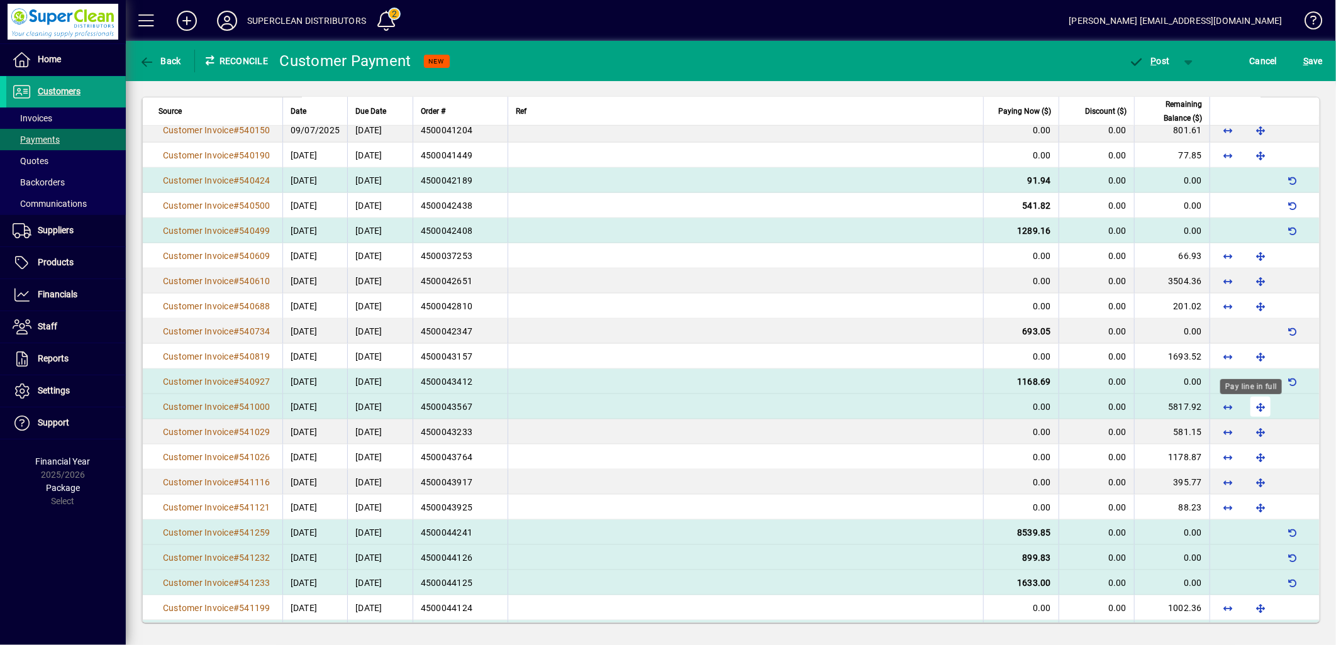
click at [1250, 411] on span "button" at bounding box center [1260, 407] width 30 height 30
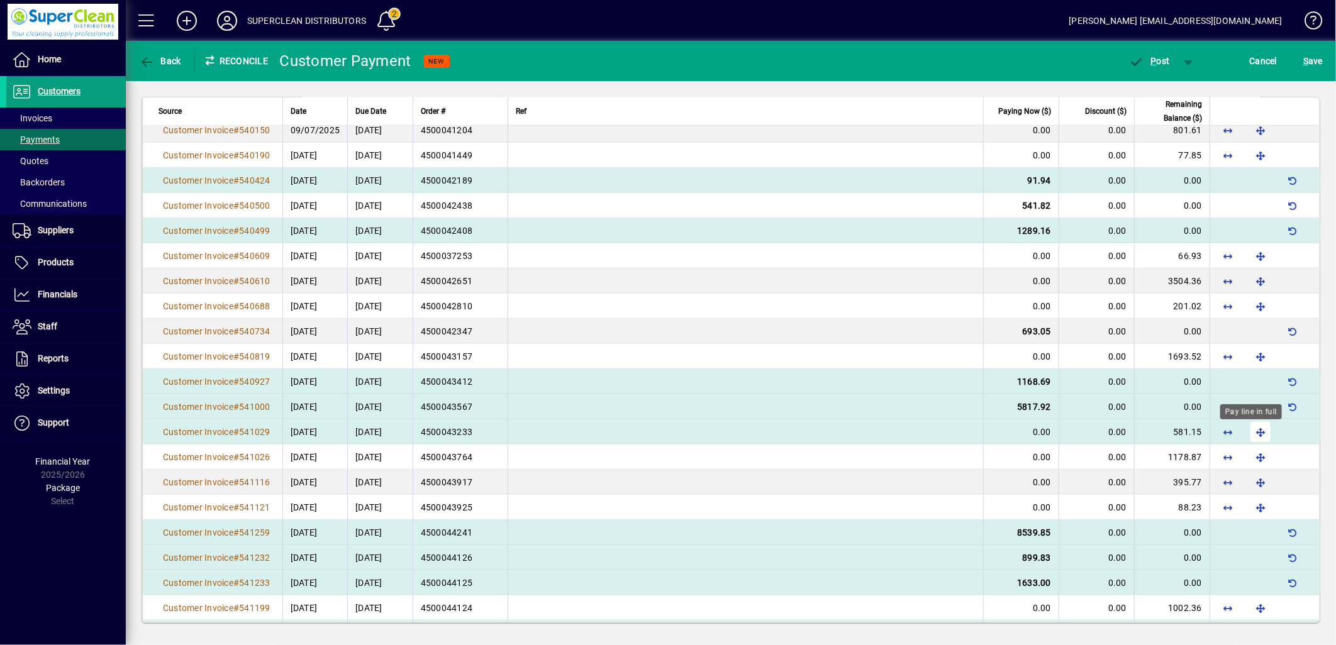
click at [1245, 432] on span "button" at bounding box center [1260, 432] width 30 height 30
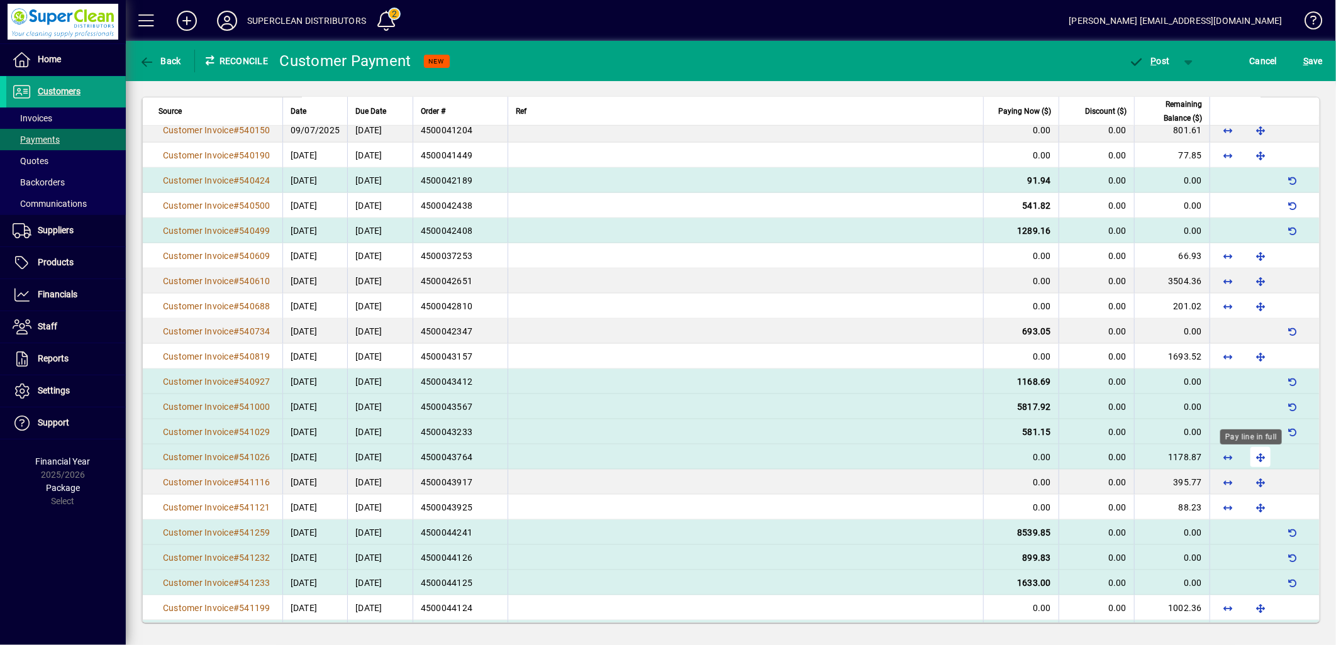
click at [1248, 464] on span "button" at bounding box center [1260, 457] width 30 height 30
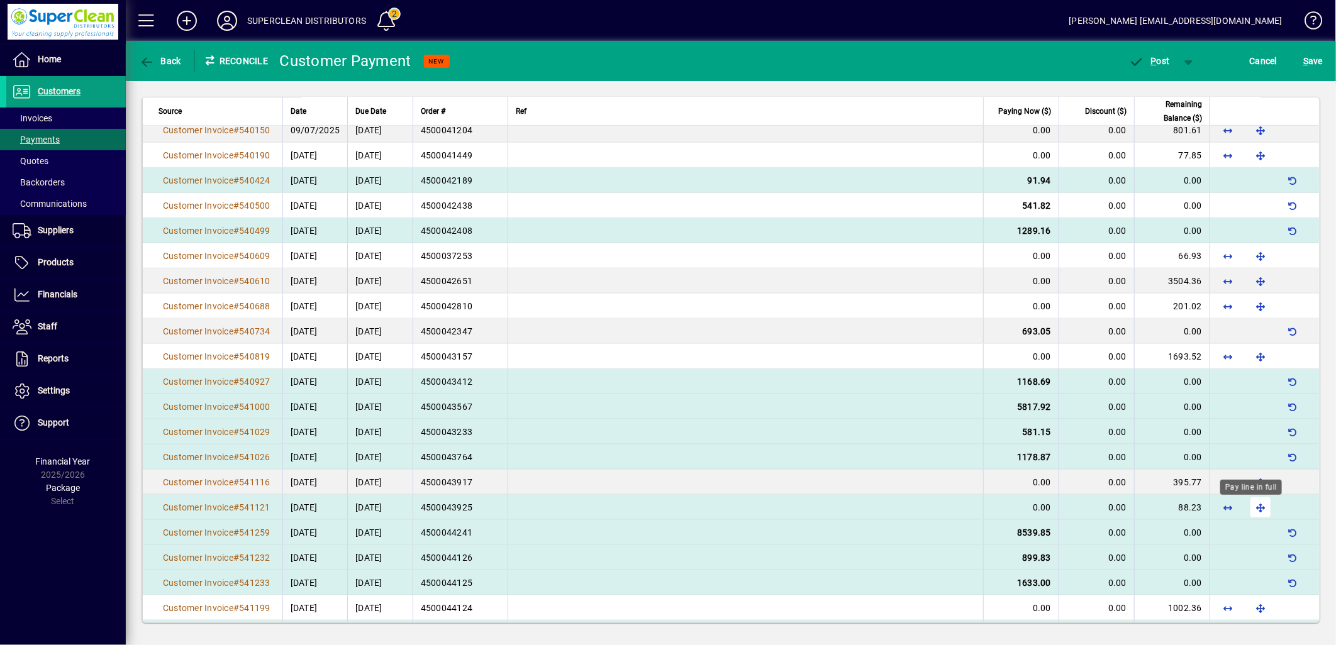
click at [1245, 509] on span "button" at bounding box center [1260, 507] width 30 height 30
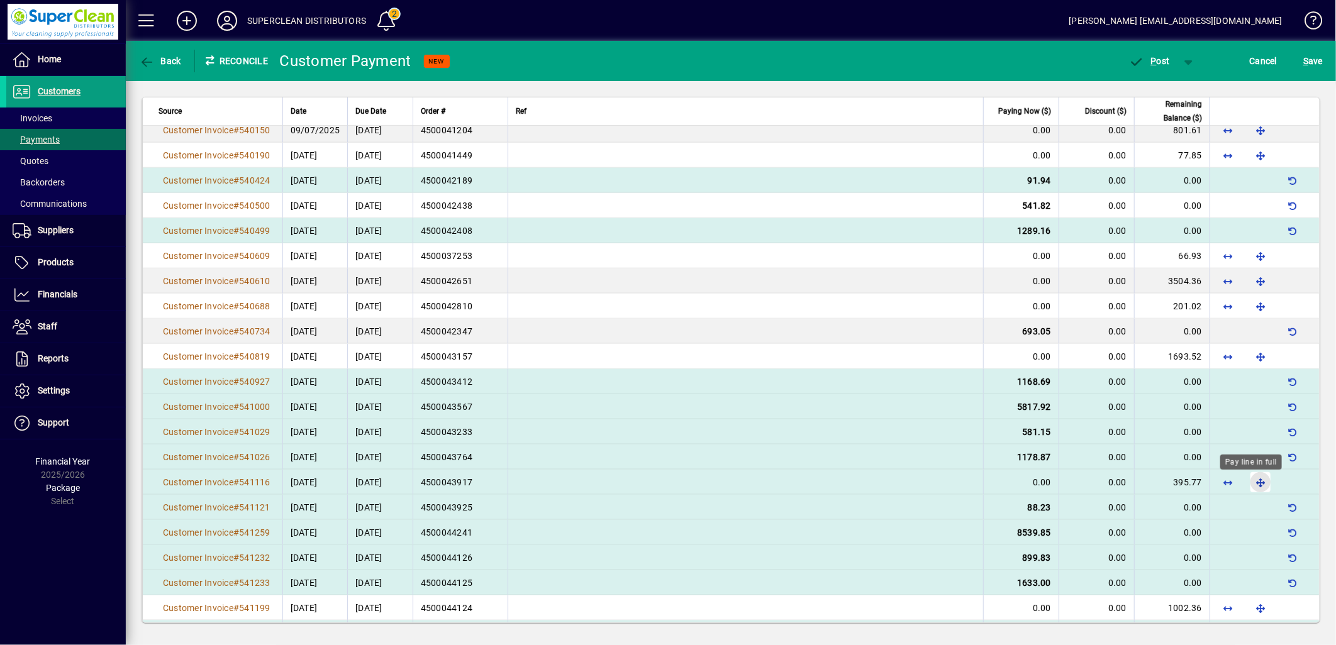
click at [1250, 489] on span "button" at bounding box center [1260, 482] width 30 height 30
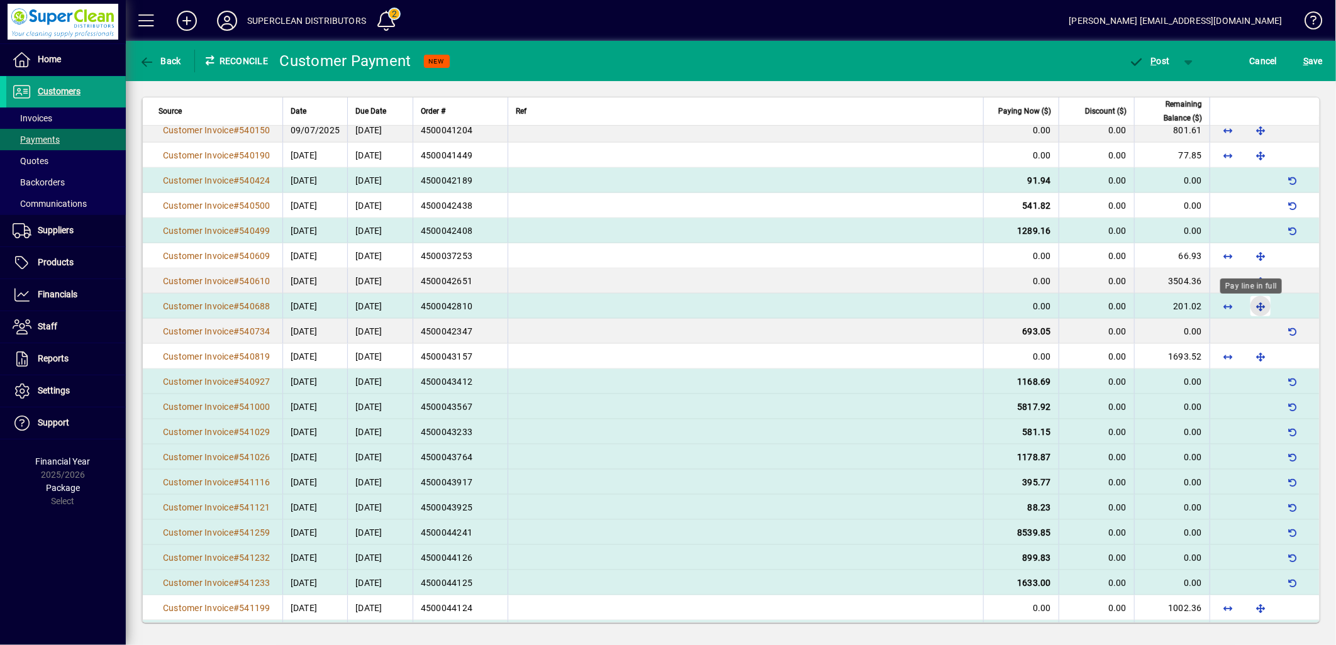
click at [1250, 308] on span "button" at bounding box center [1260, 306] width 30 height 30
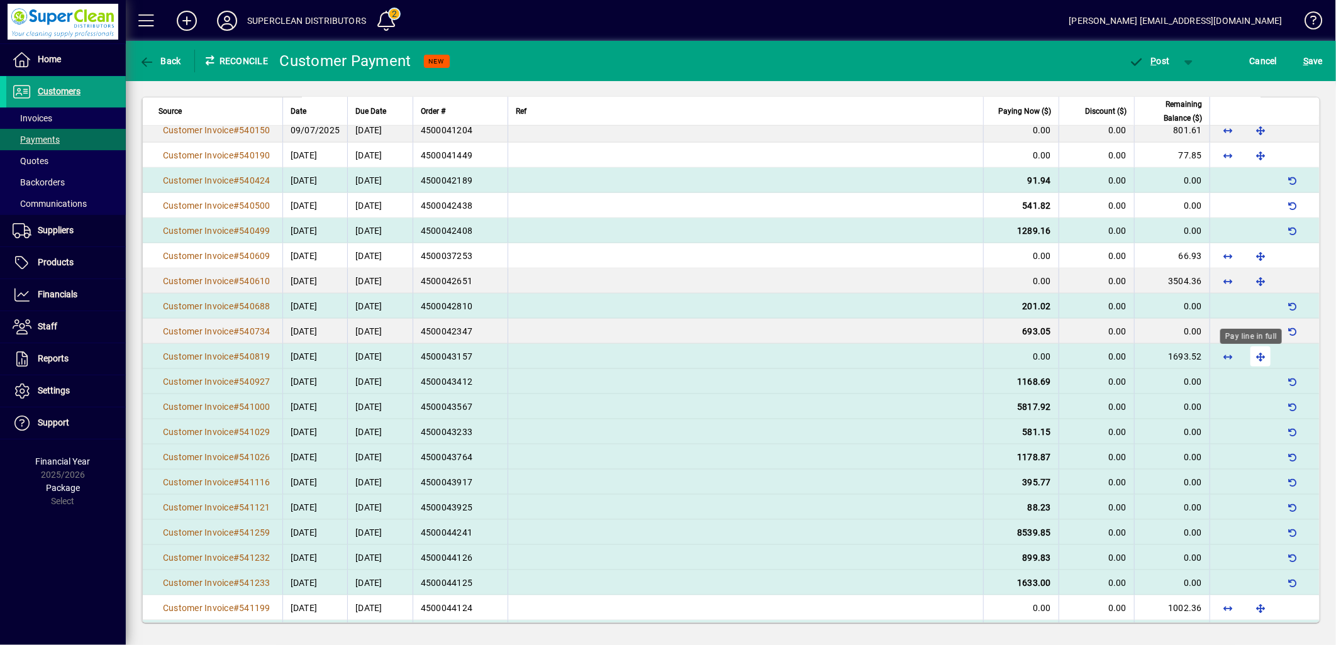
click at [1260, 359] on span "button" at bounding box center [1260, 357] width 30 height 30
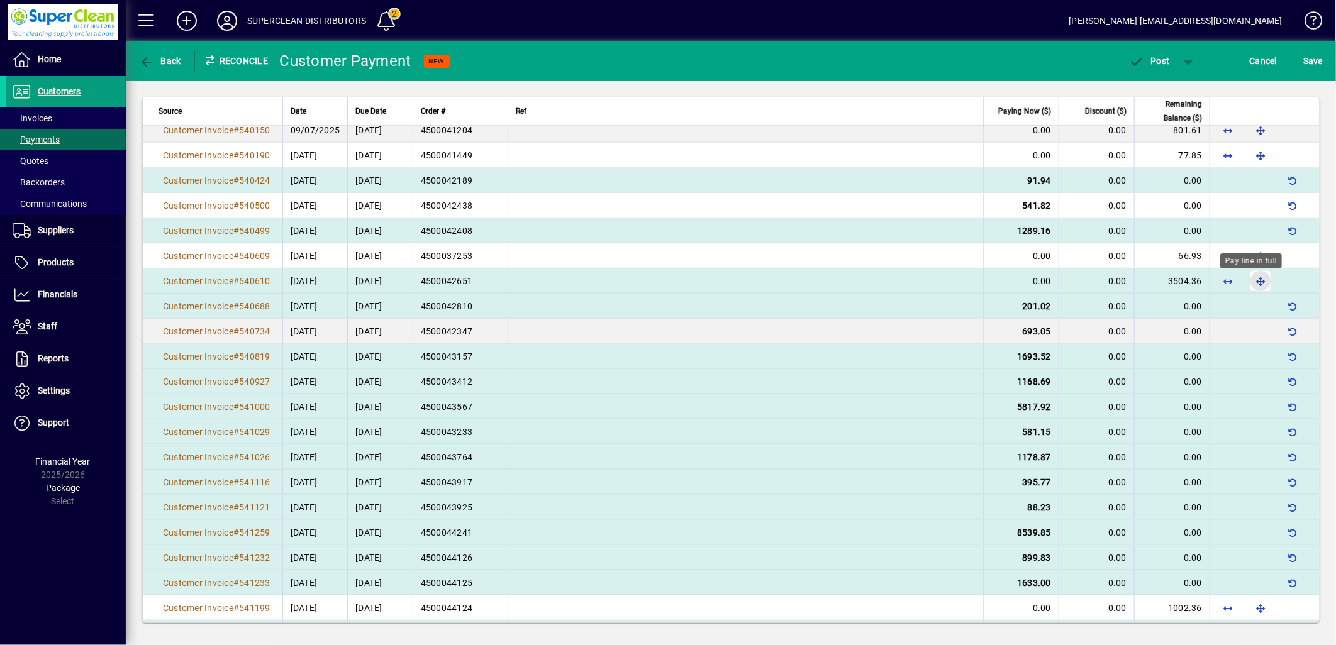
click at [1245, 284] on span "button" at bounding box center [1260, 281] width 30 height 30
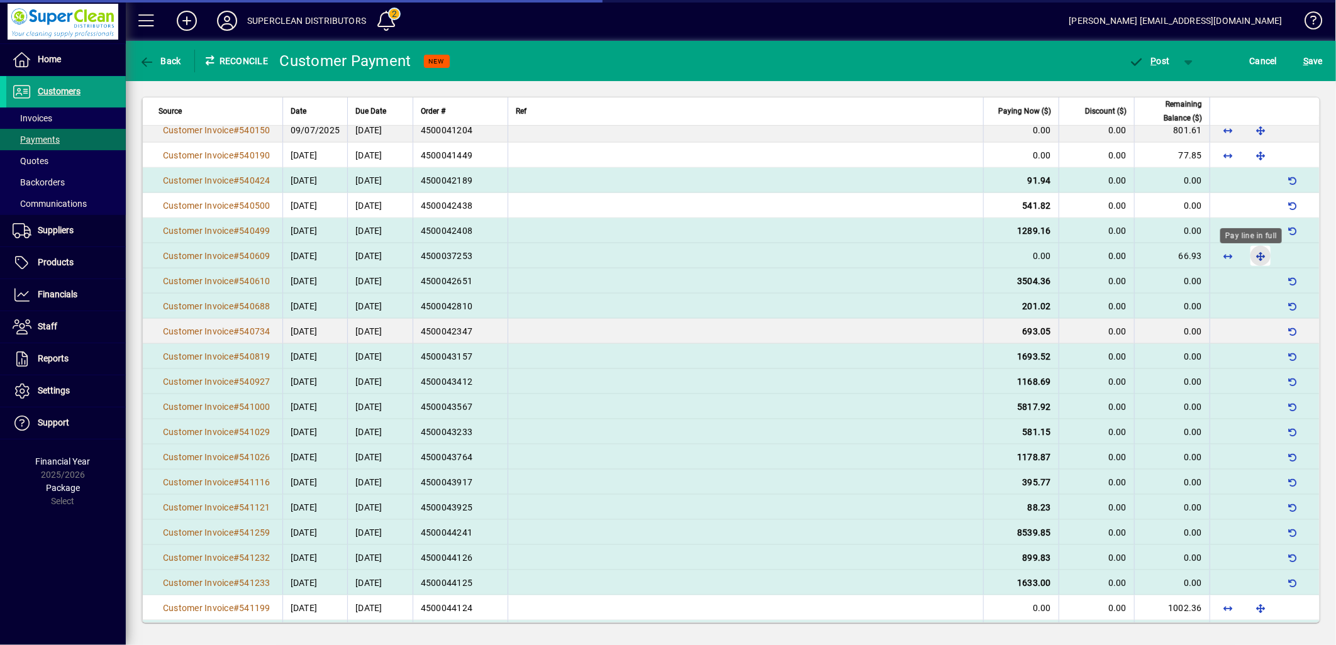
click at [1247, 259] on span "button" at bounding box center [1260, 256] width 30 height 30
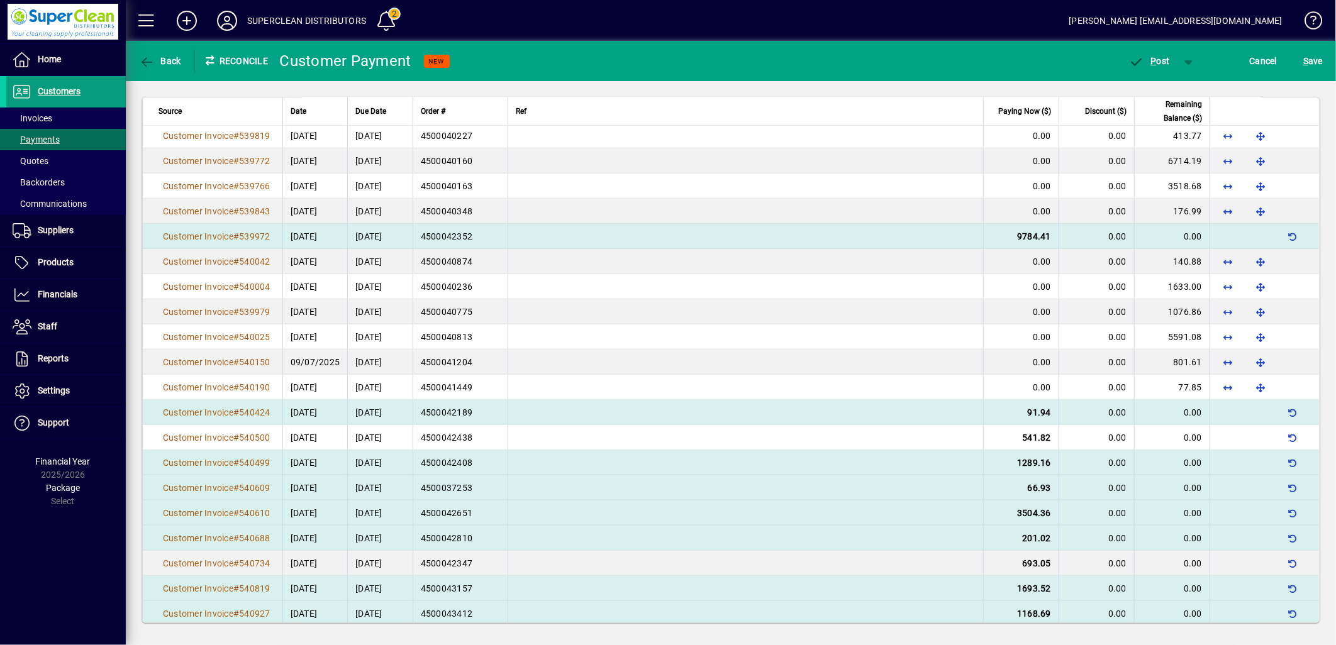
scroll to position [279, 0]
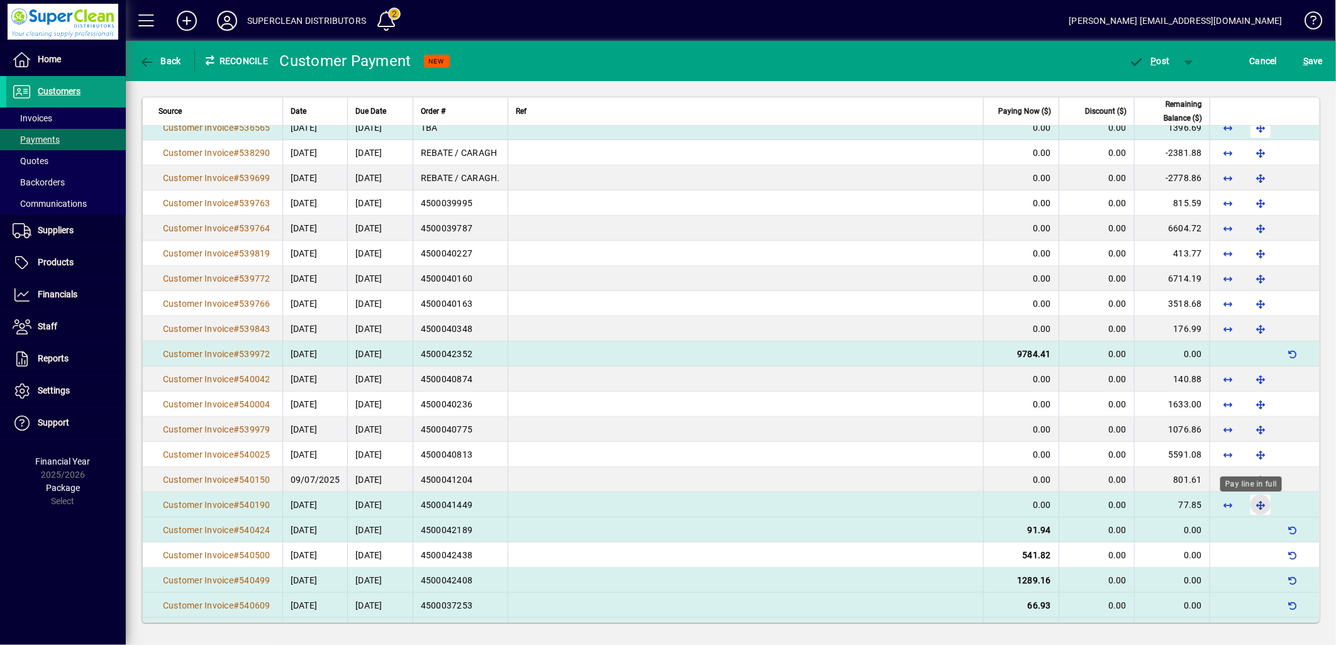
click at [1247, 504] on span "button" at bounding box center [1260, 505] width 30 height 30
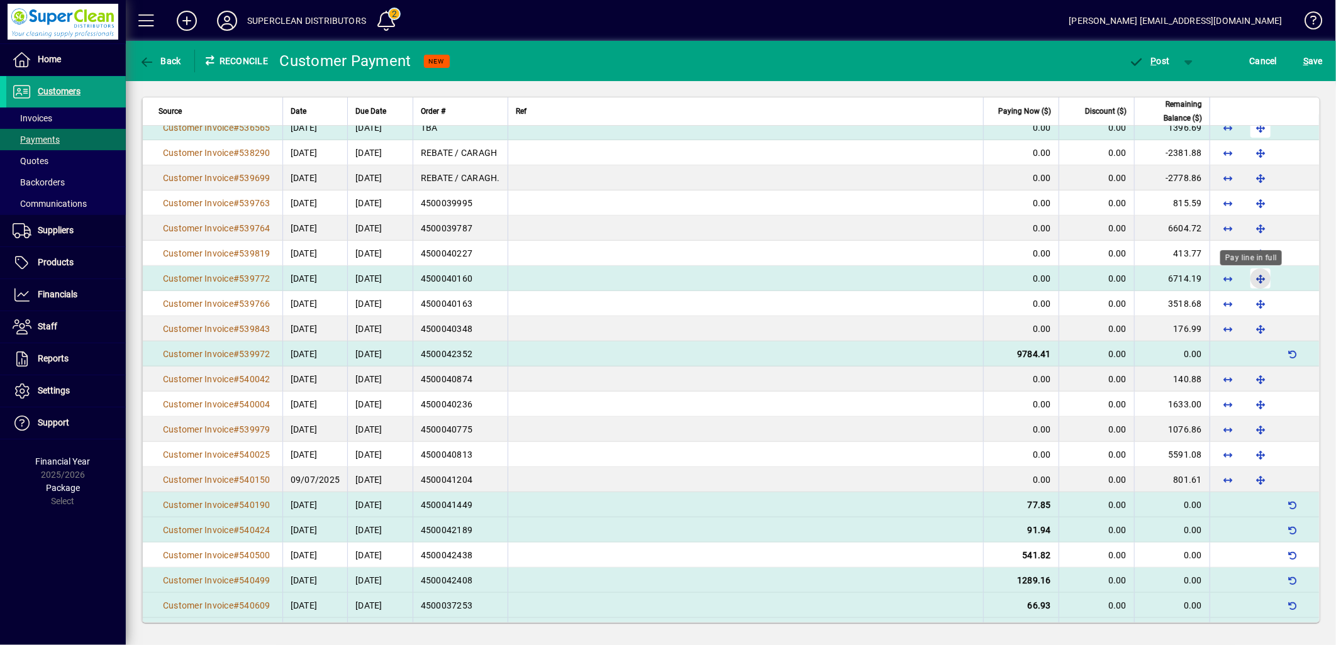
click at [1256, 281] on span "button" at bounding box center [1260, 279] width 30 height 30
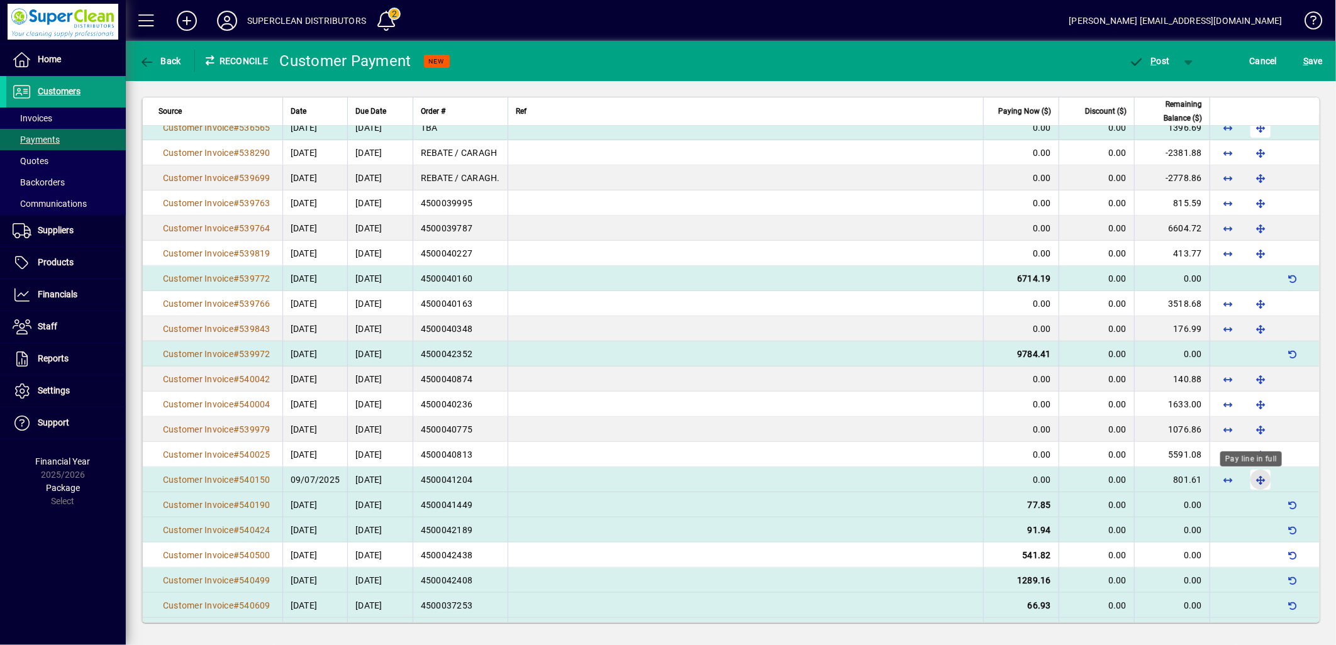
click at [1250, 480] on span "button" at bounding box center [1260, 480] width 30 height 30
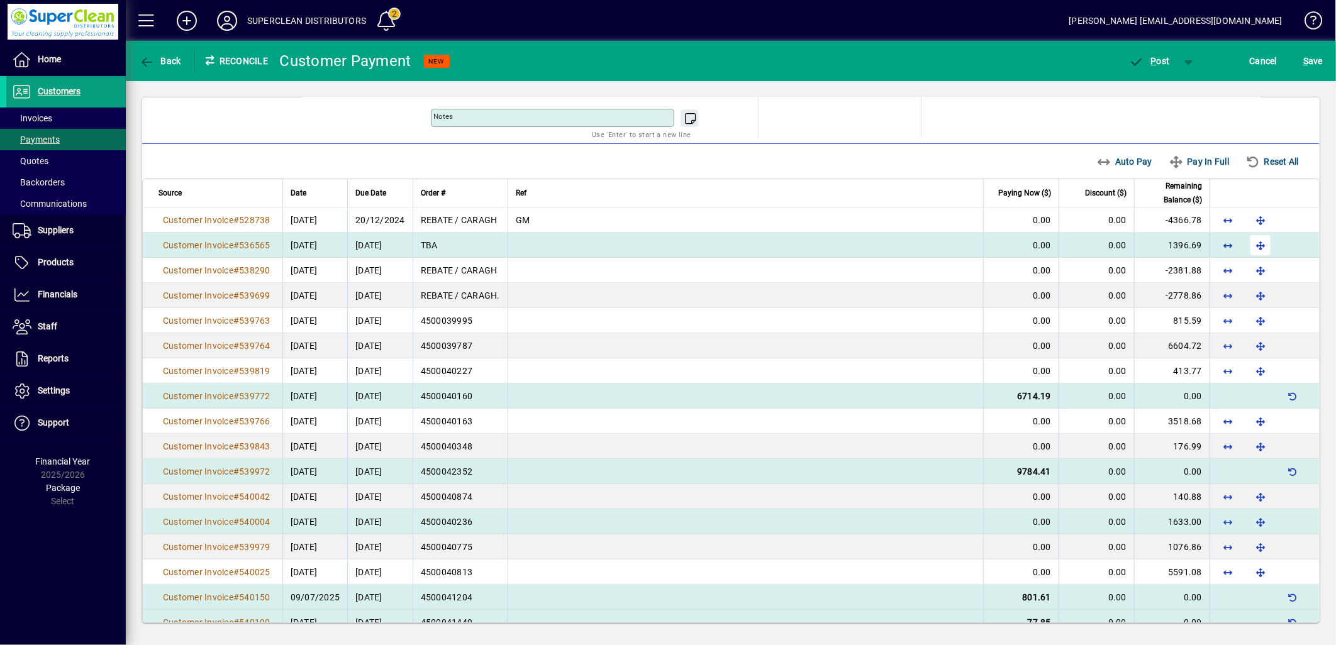
scroll to position [0, 0]
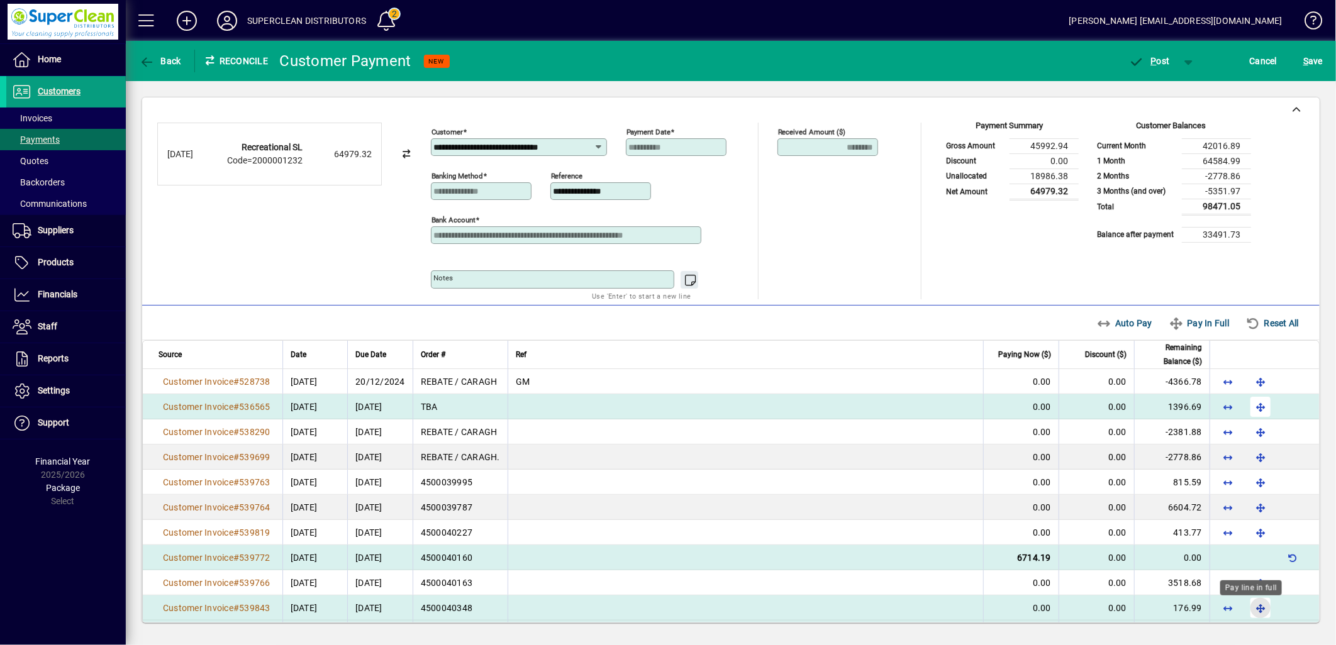
click at [1245, 611] on span "button" at bounding box center [1260, 608] width 30 height 30
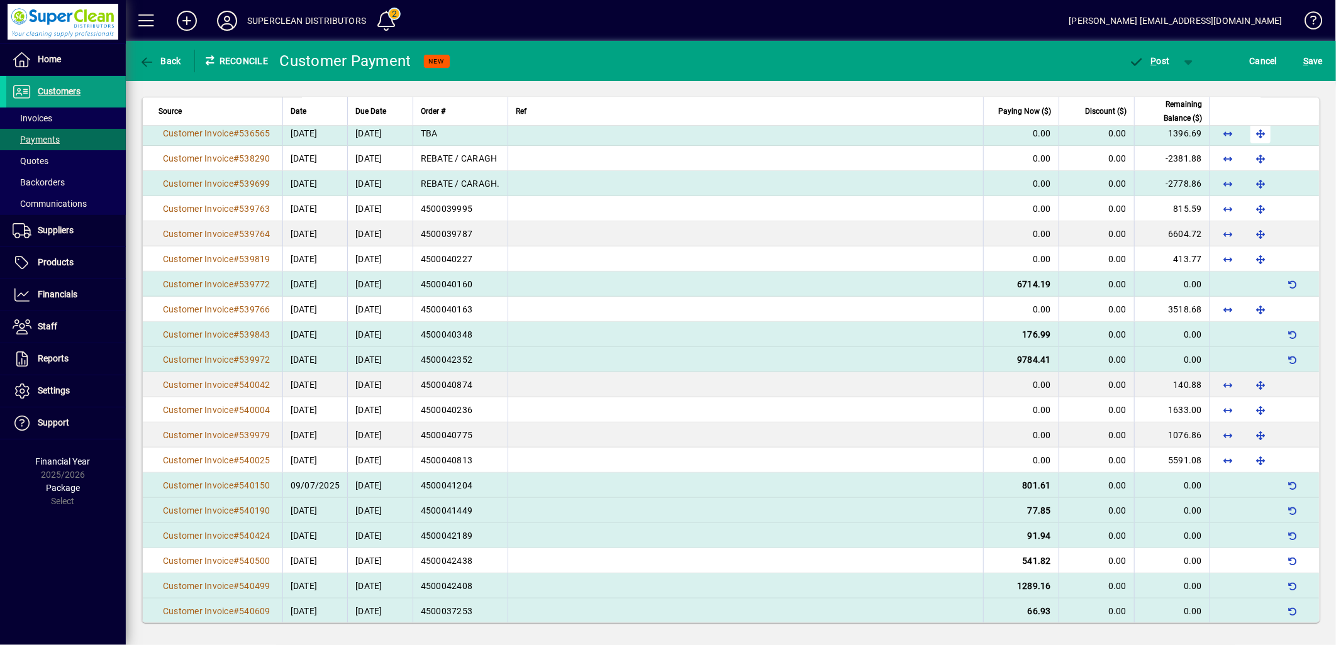
scroll to position [279, 0]
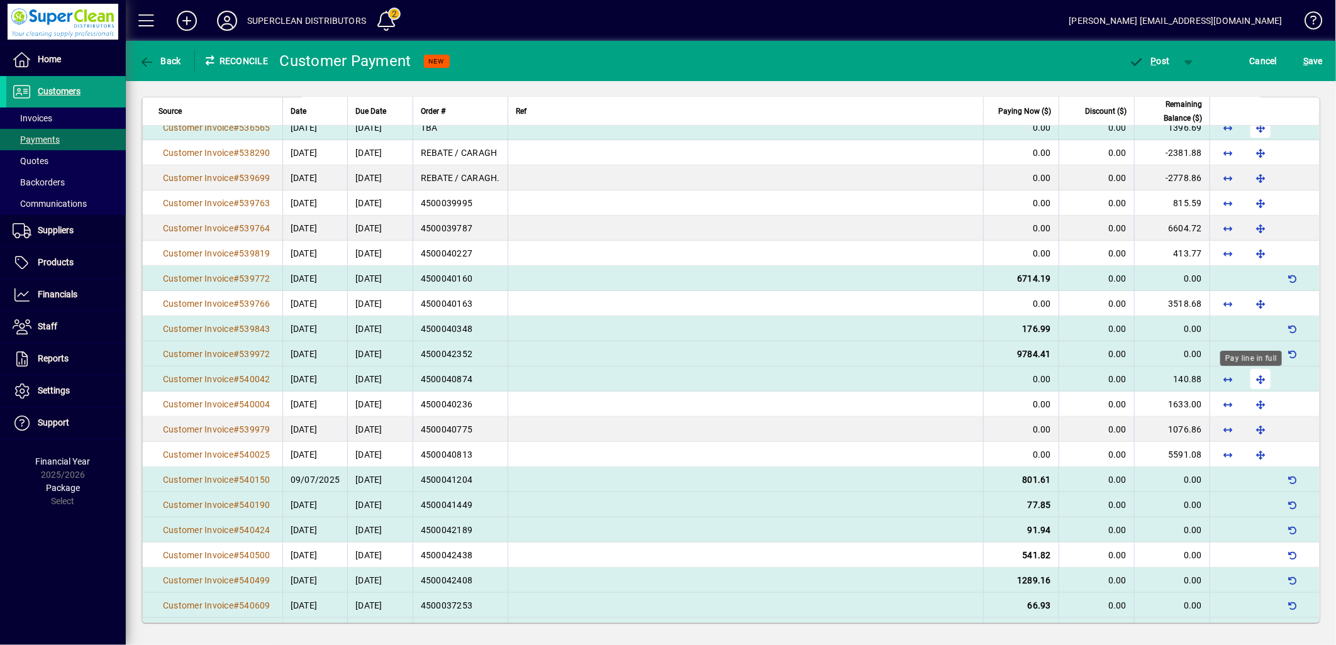
click at [1247, 380] on span "button" at bounding box center [1260, 379] width 30 height 30
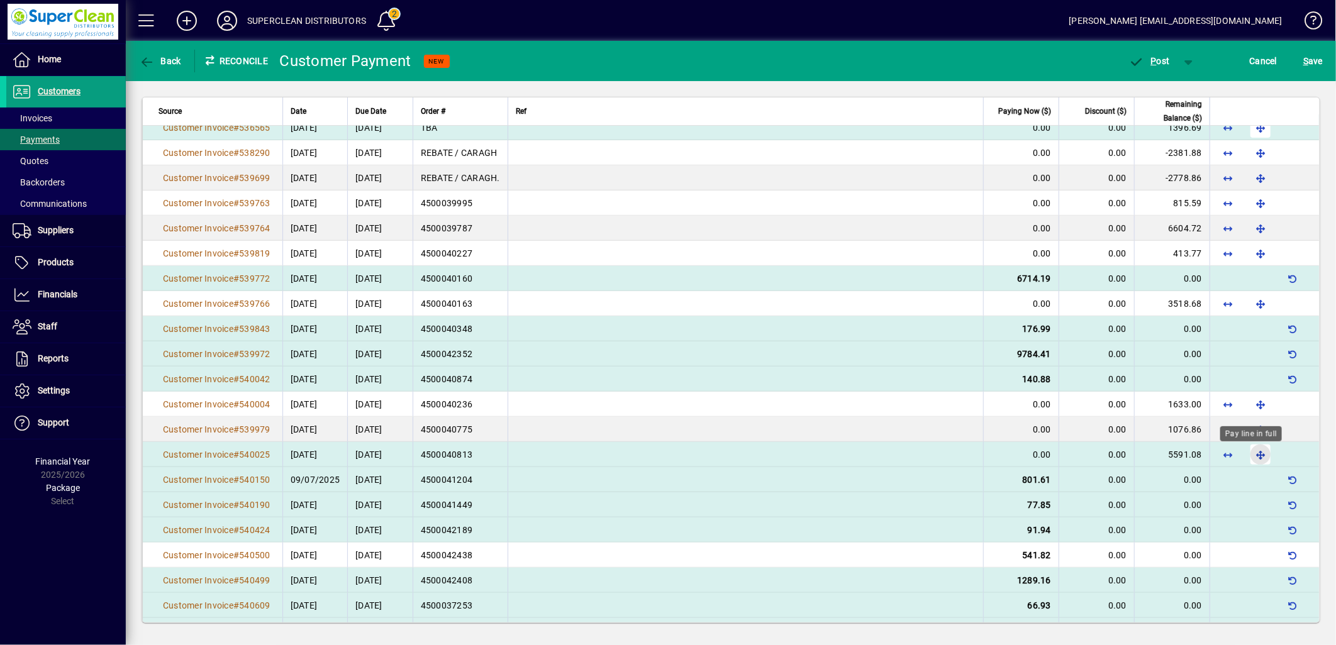
click at [1245, 454] on span "button" at bounding box center [1260, 455] width 30 height 30
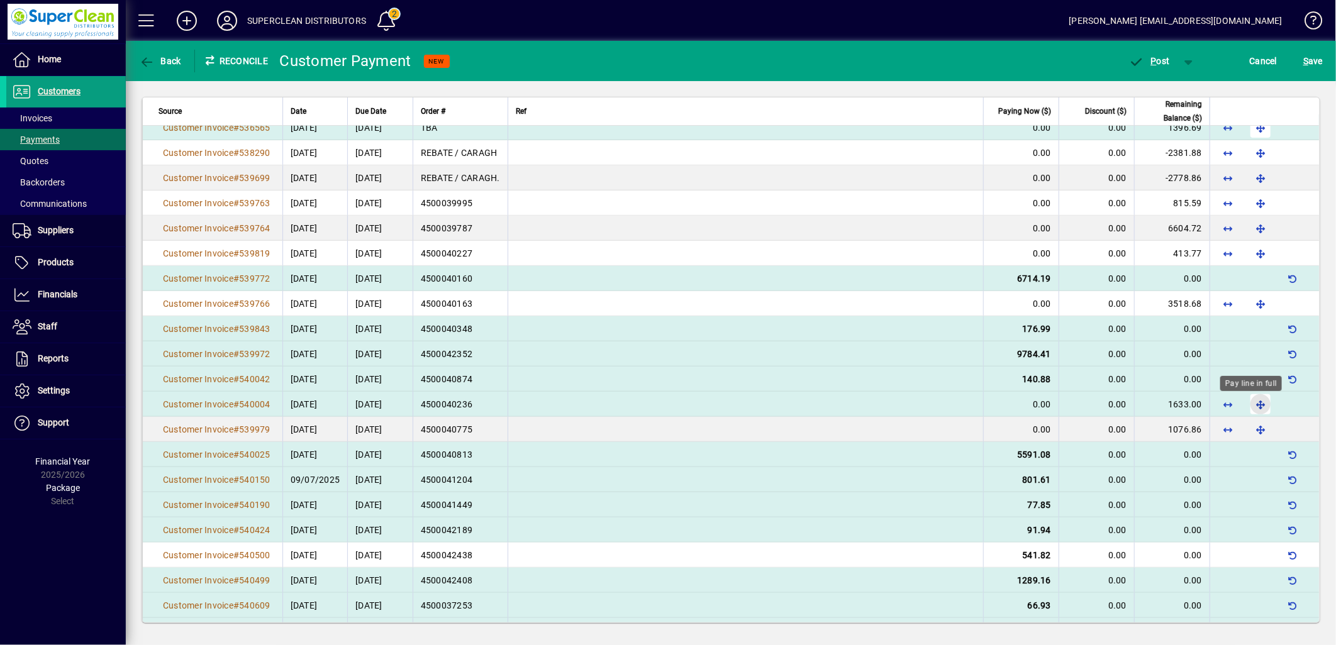
click at [1245, 406] on span "button" at bounding box center [1260, 404] width 30 height 30
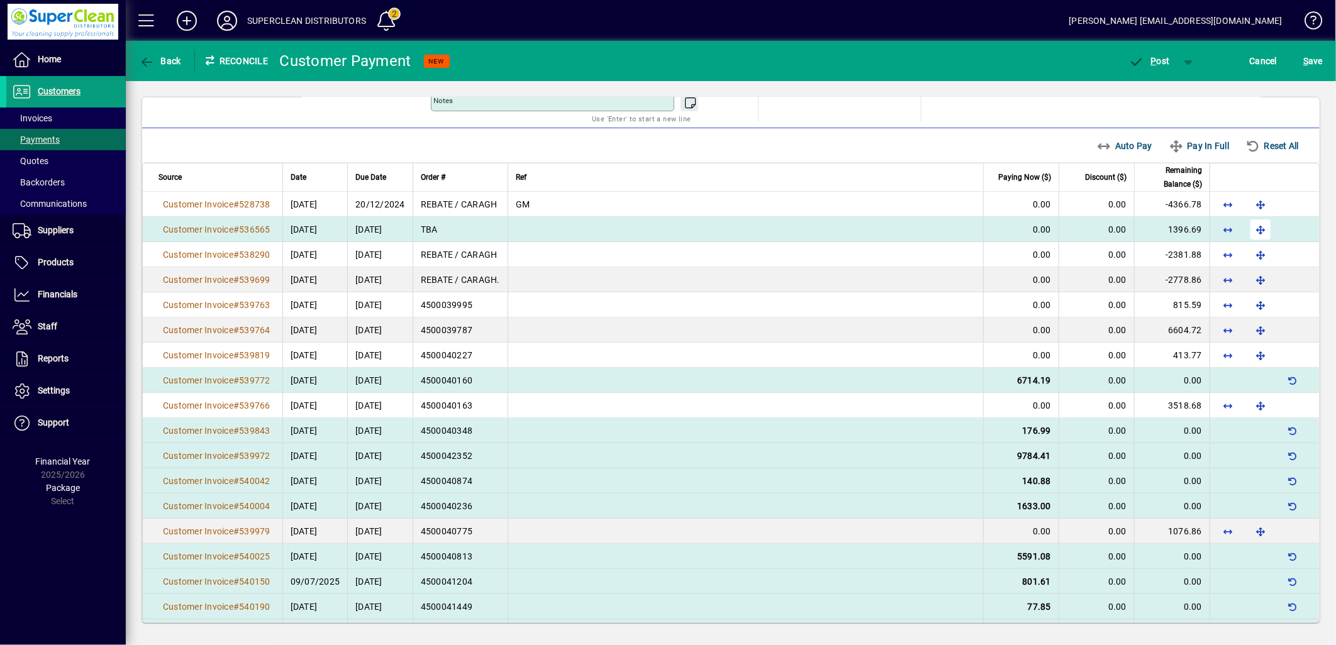
scroll to position [209, 0]
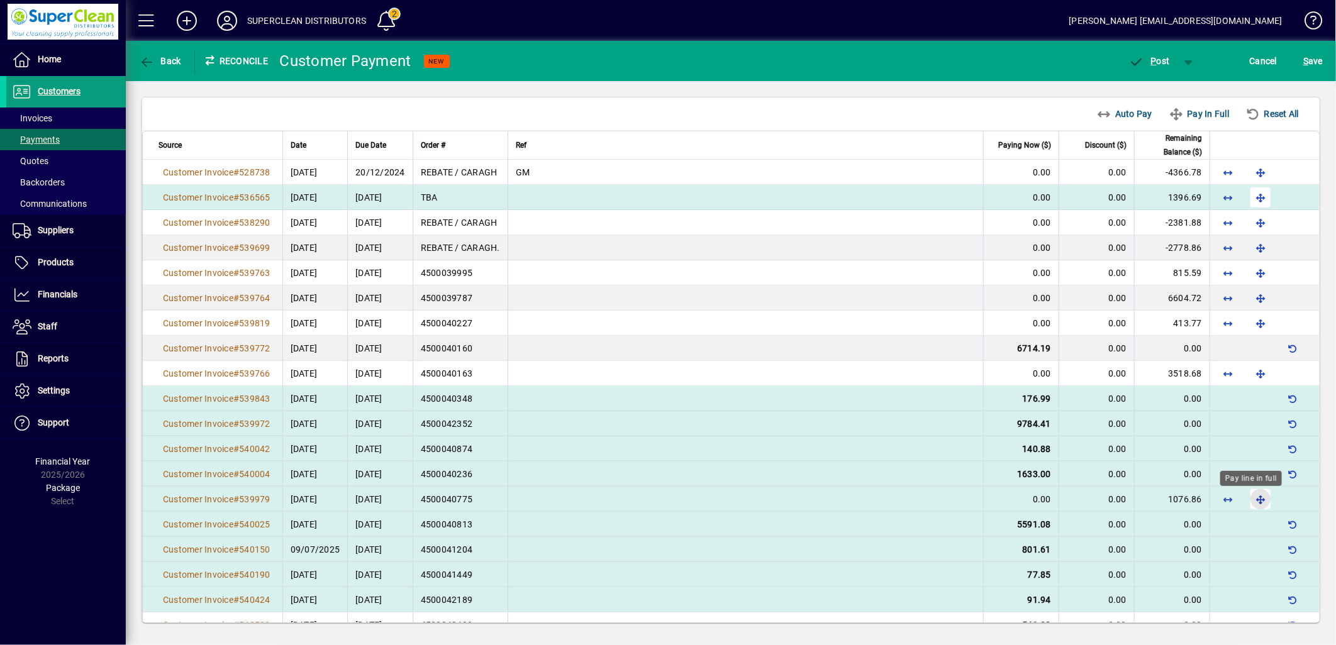
click at [1253, 502] on span "button" at bounding box center [1260, 499] width 30 height 30
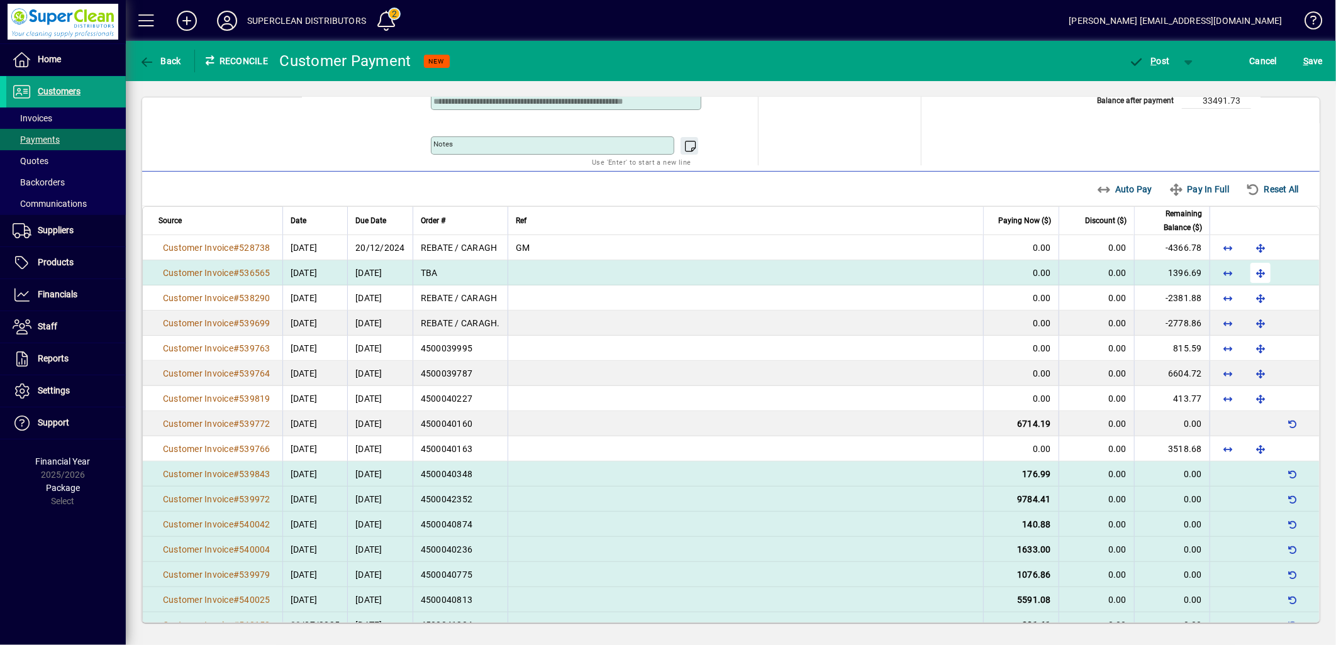
scroll to position [70, 0]
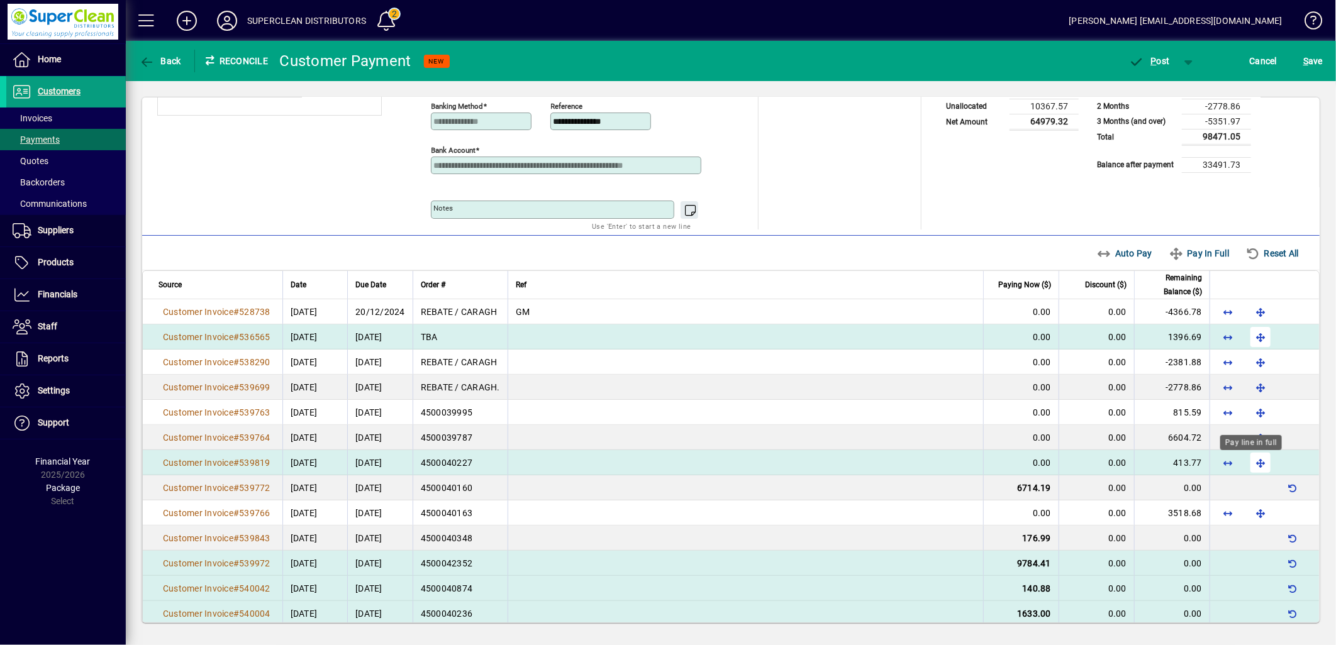
click at [1245, 464] on span "button" at bounding box center [1260, 463] width 30 height 30
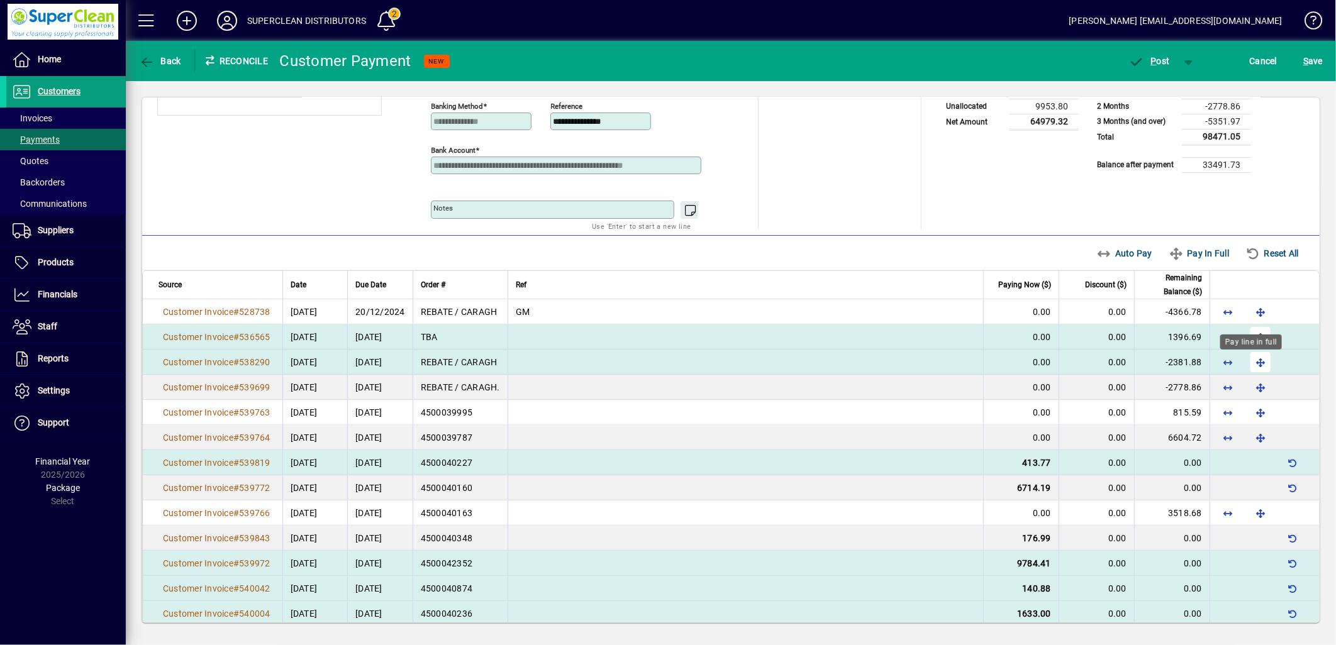
click at [1252, 365] on span "button" at bounding box center [1260, 362] width 30 height 30
click at [1247, 342] on span "button" at bounding box center [1260, 337] width 30 height 30
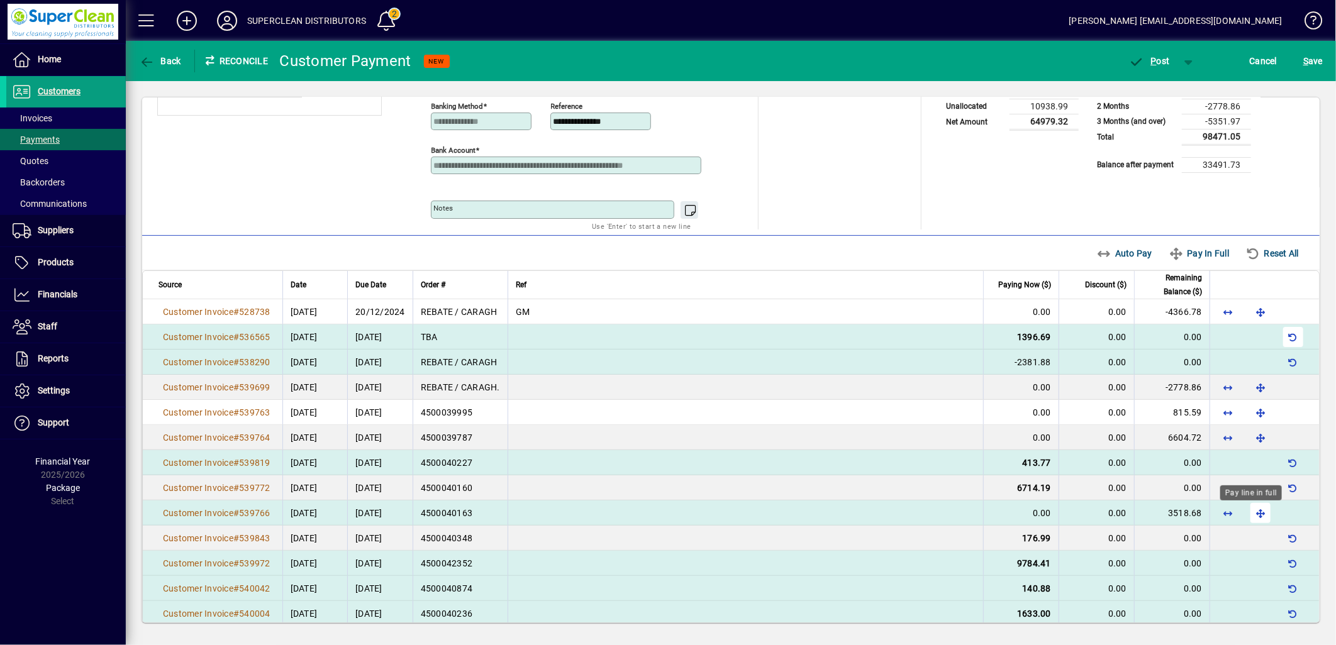
click at [1247, 513] on span "button" at bounding box center [1260, 513] width 30 height 30
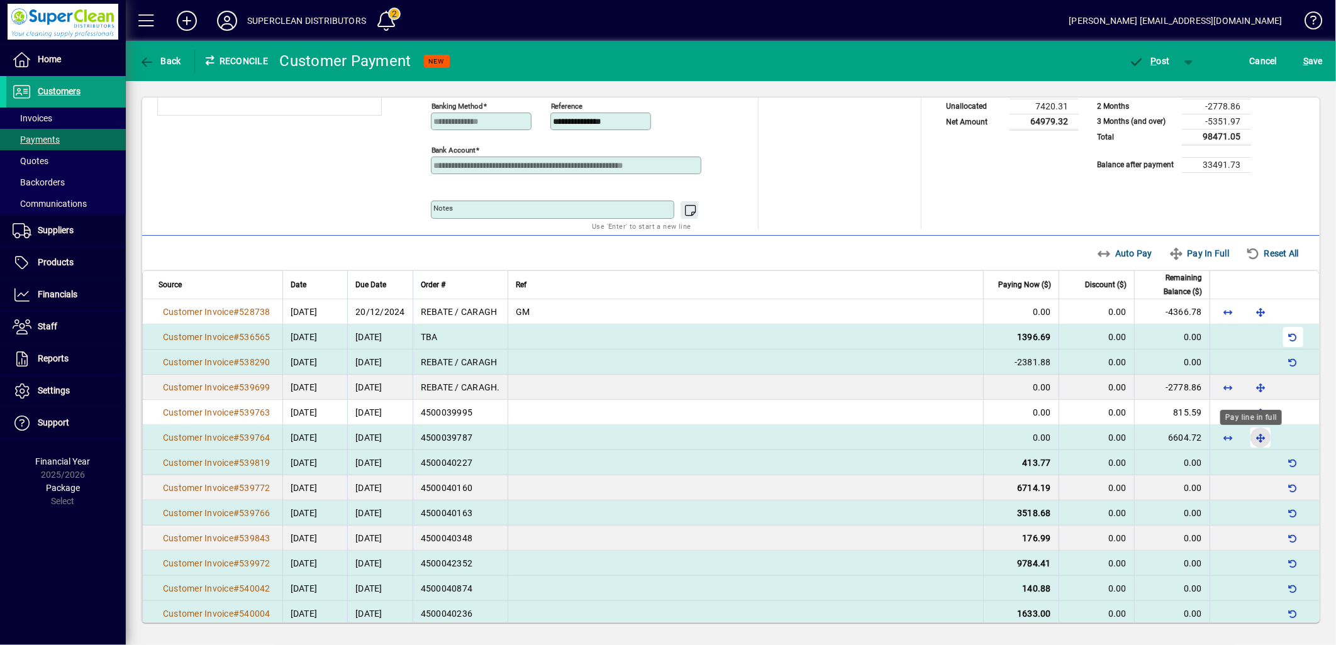
click at [1245, 435] on span "button" at bounding box center [1260, 438] width 30 height 30
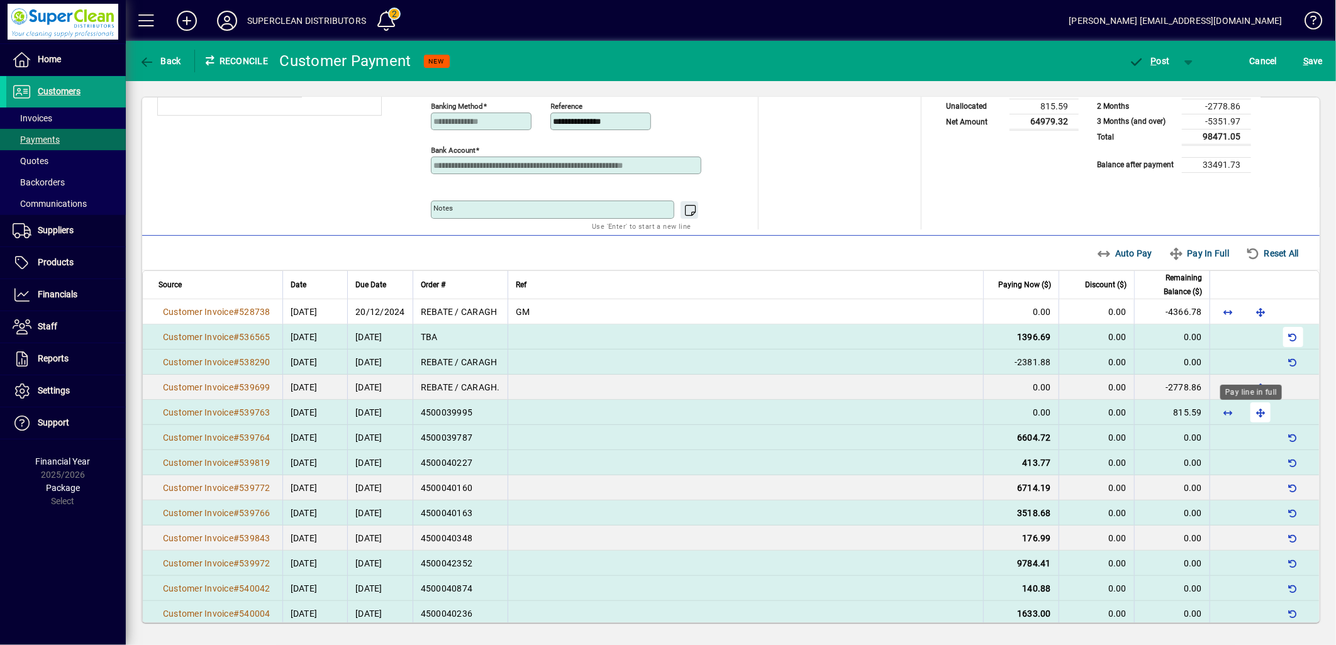
click at [1245, 414] on span "button" at bounding box center [1260, 412] width 30 height 30
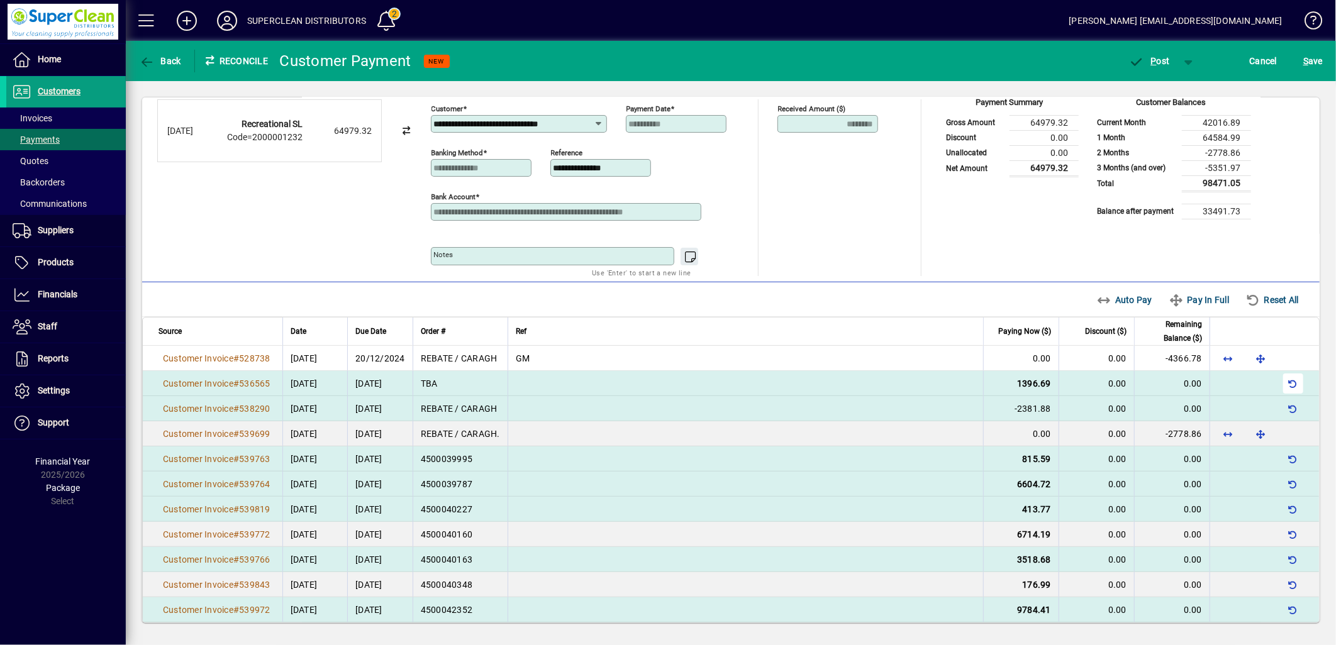
scroll to position [0, 0]
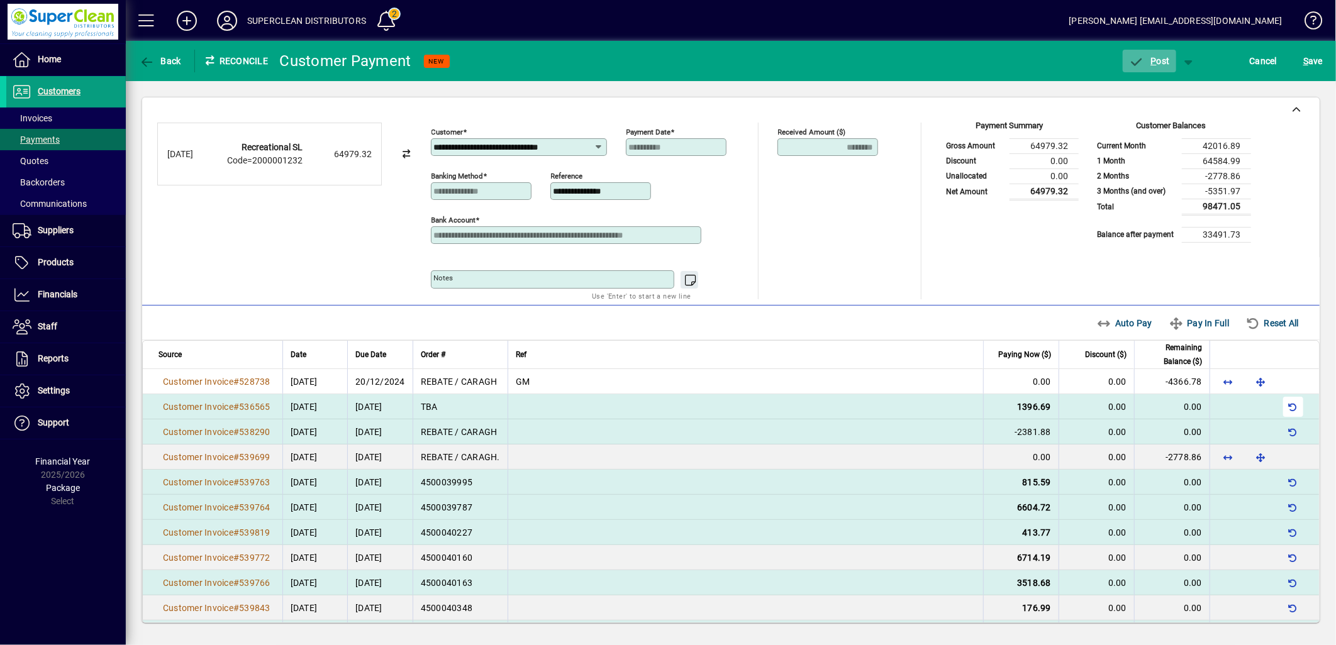
click at [1153, 65] on span "P" at bounding box center [1154, 61] width 6 height 10
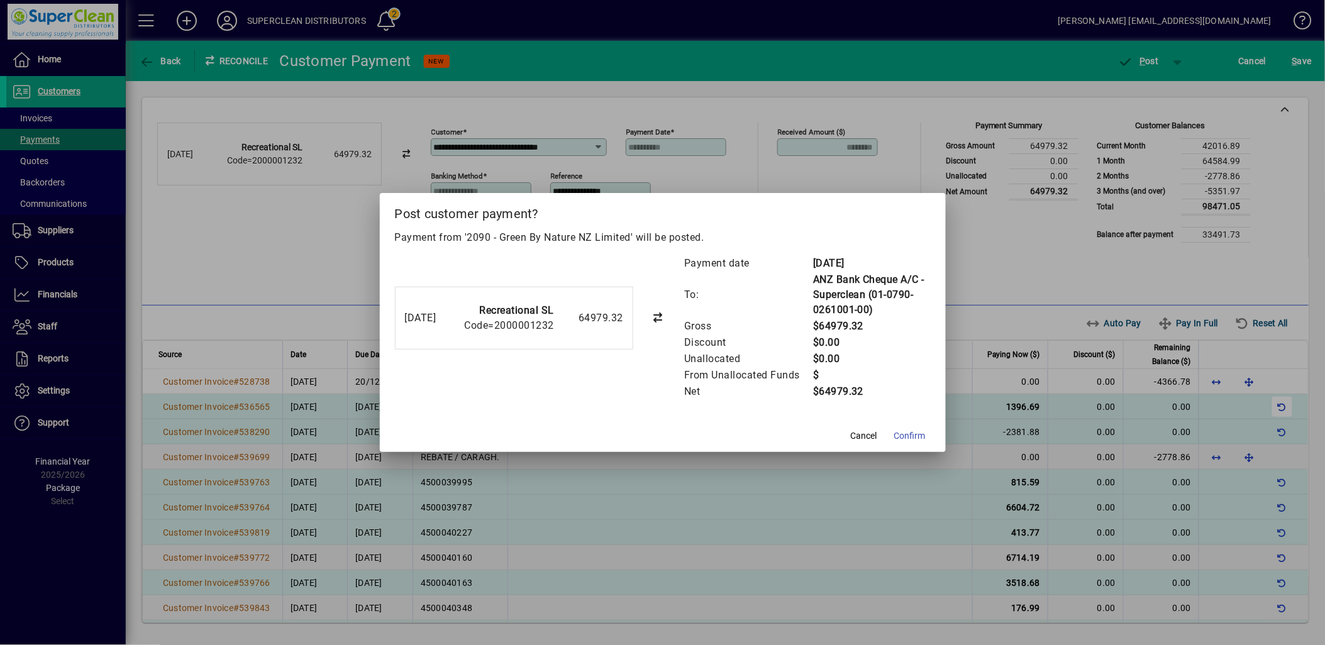
click at [913, 438] on span "Confirm" at bounding box center [909, 436] width 31 height 13
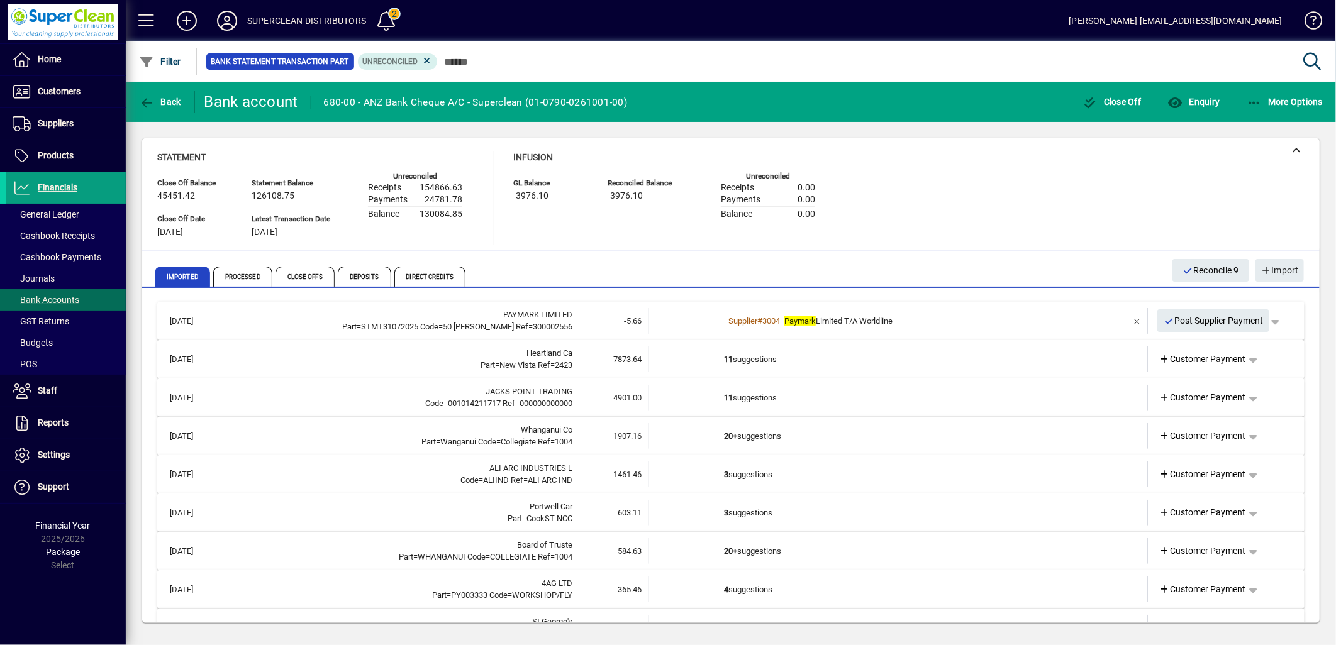
click at [776, 360] on td "11 suggestions" at bounding box center [899, 360] width 350 height 26
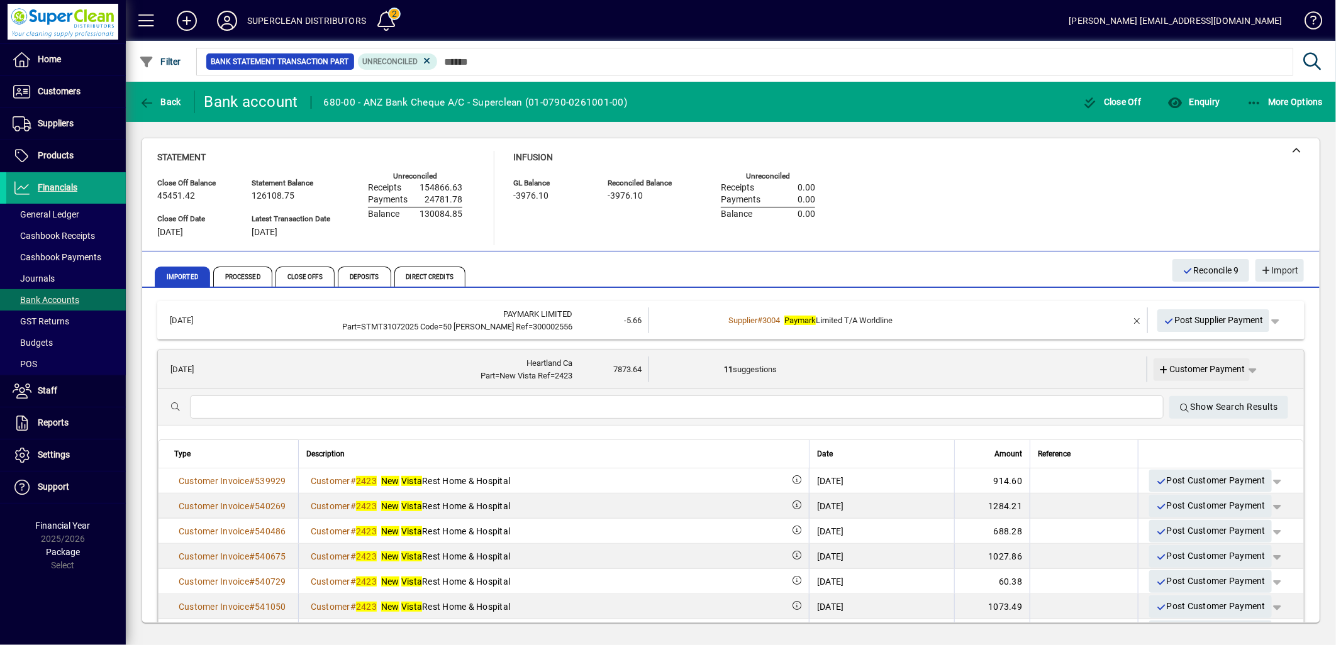
click at [1178, 374] on span "Customer Payment" at bounding box center [1202, 369] width 87 height 13
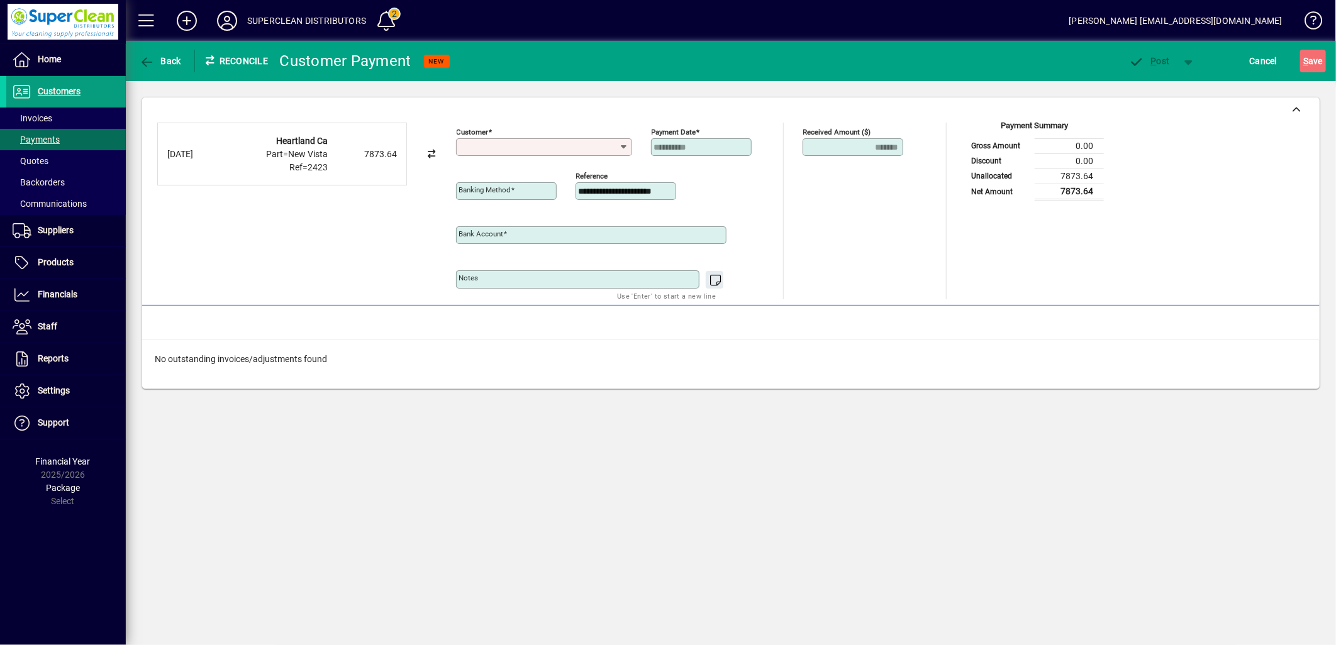
type input "**********"
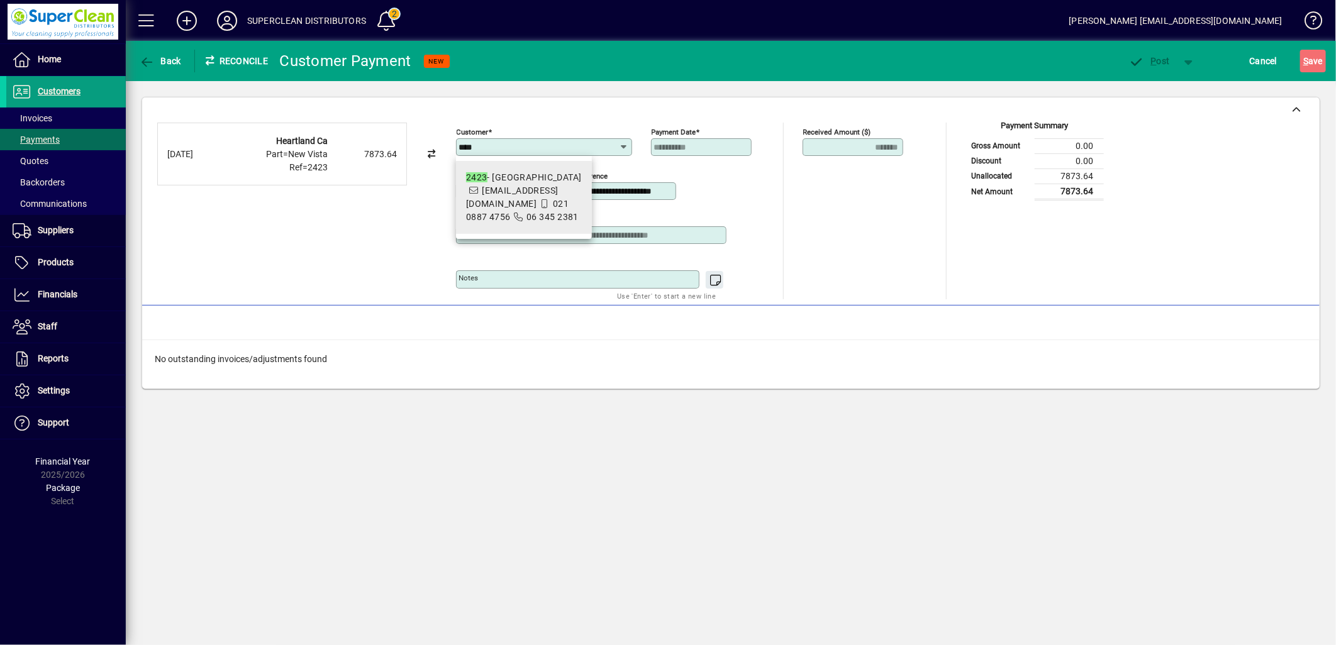
click at [574, 212] on span "06 345 2381" at bounding box center [552, 217] width 52 height 10
type input "**********"
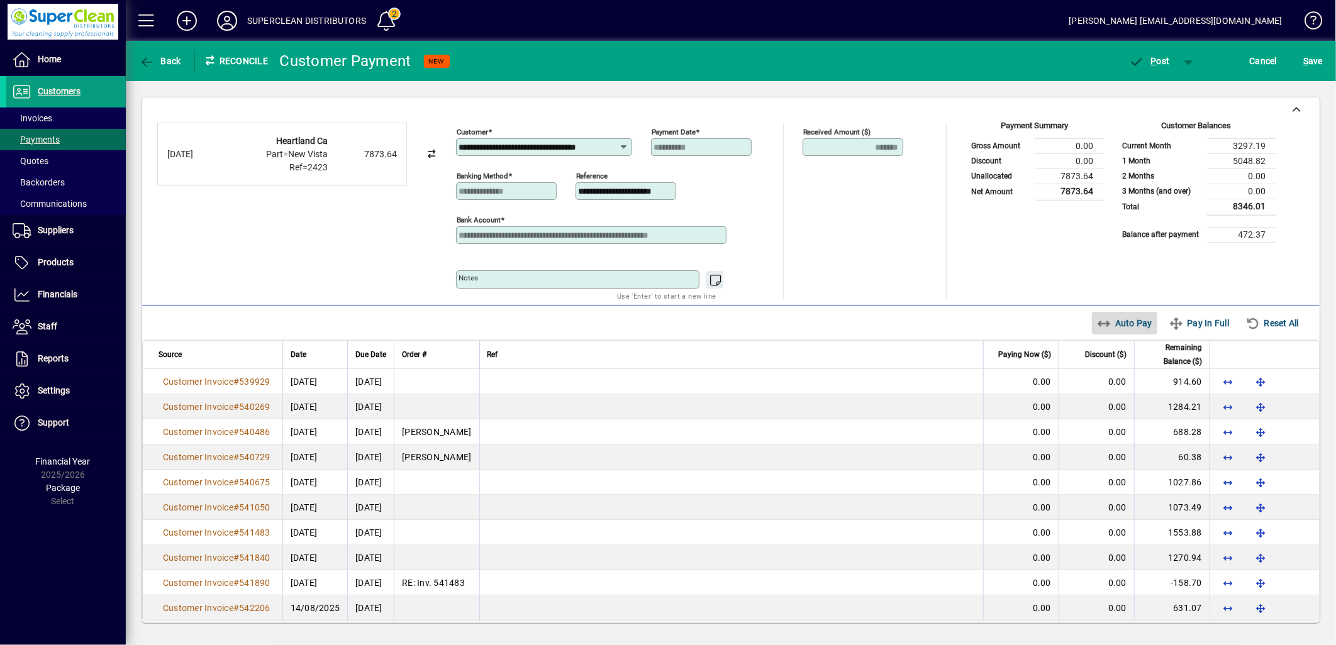
click at [1103, 325] on span "Auto Pay" at bounding box center [1125, 323] width 56 height 20
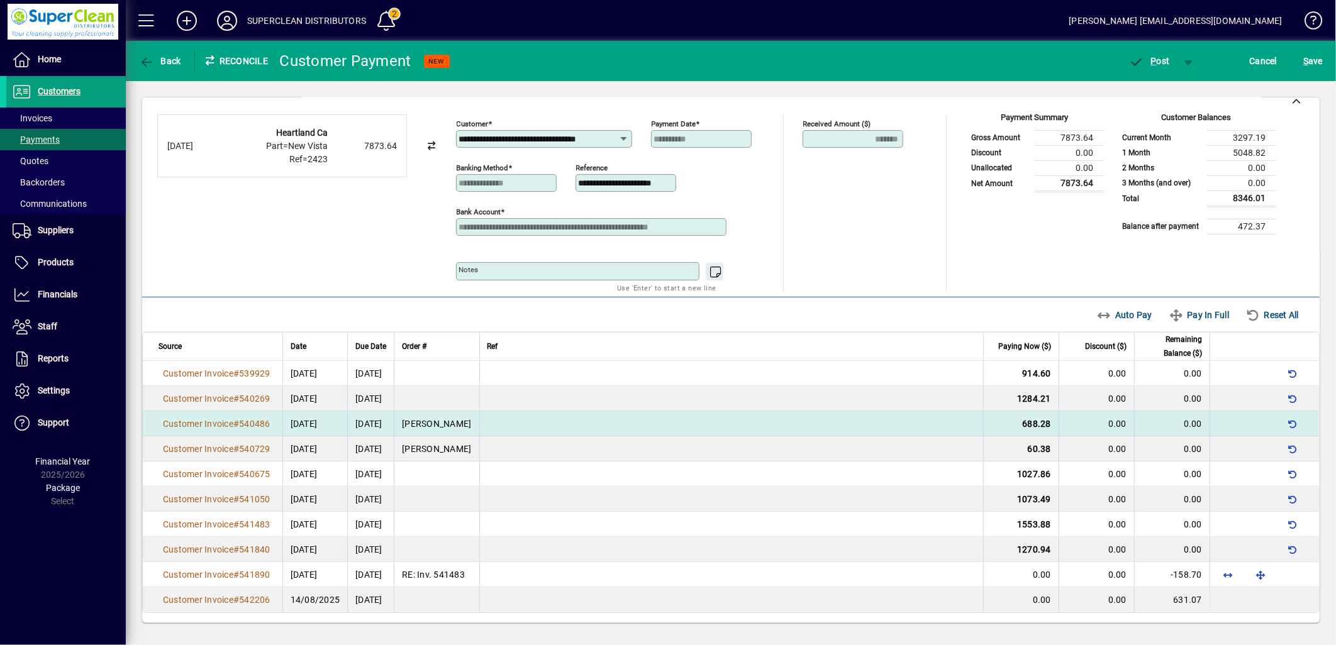
scroll to position [10, 0]
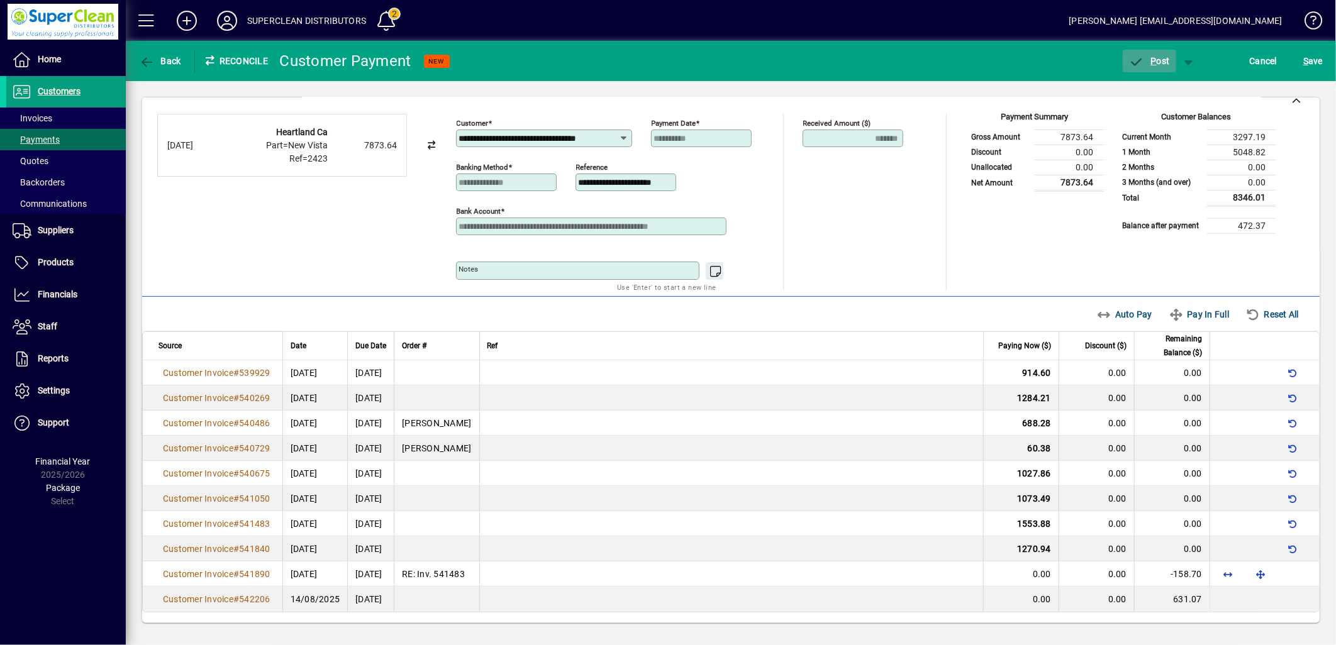
click at [1155, 67] on span "button" at bounding box center [1149, 61] width 53 height 30
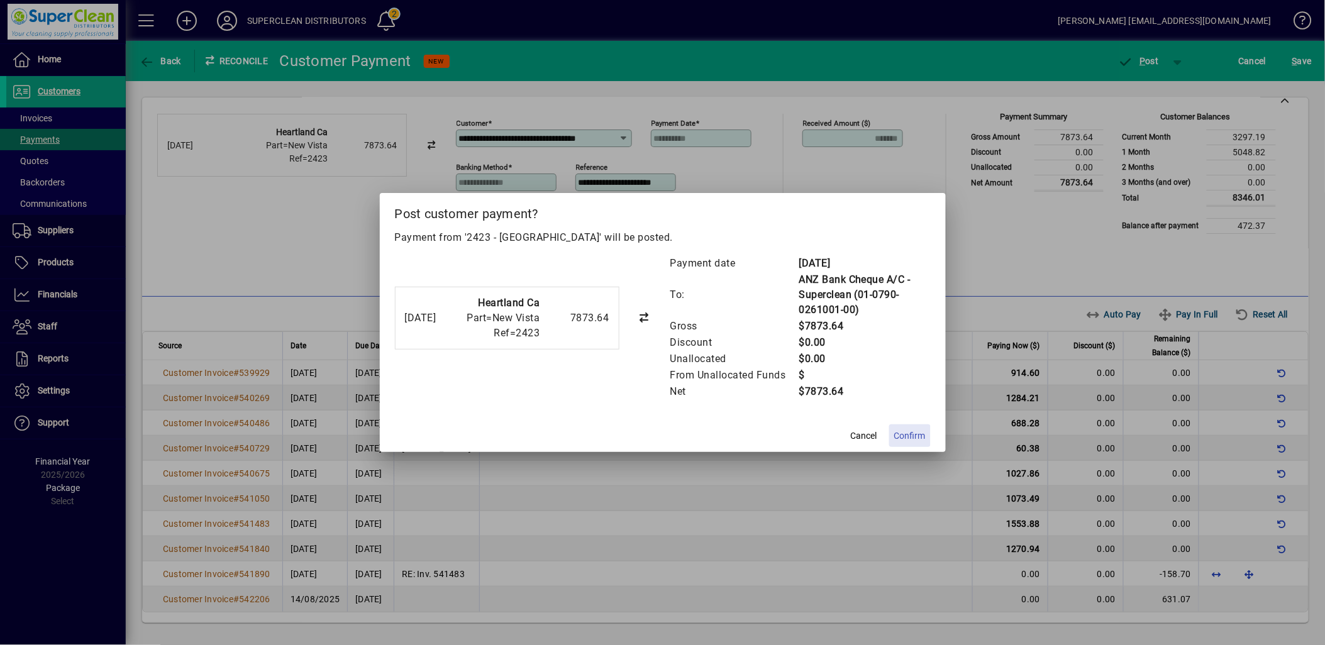
click at [925, 428] on span at bounding box center [910, 436] width 42 height 30
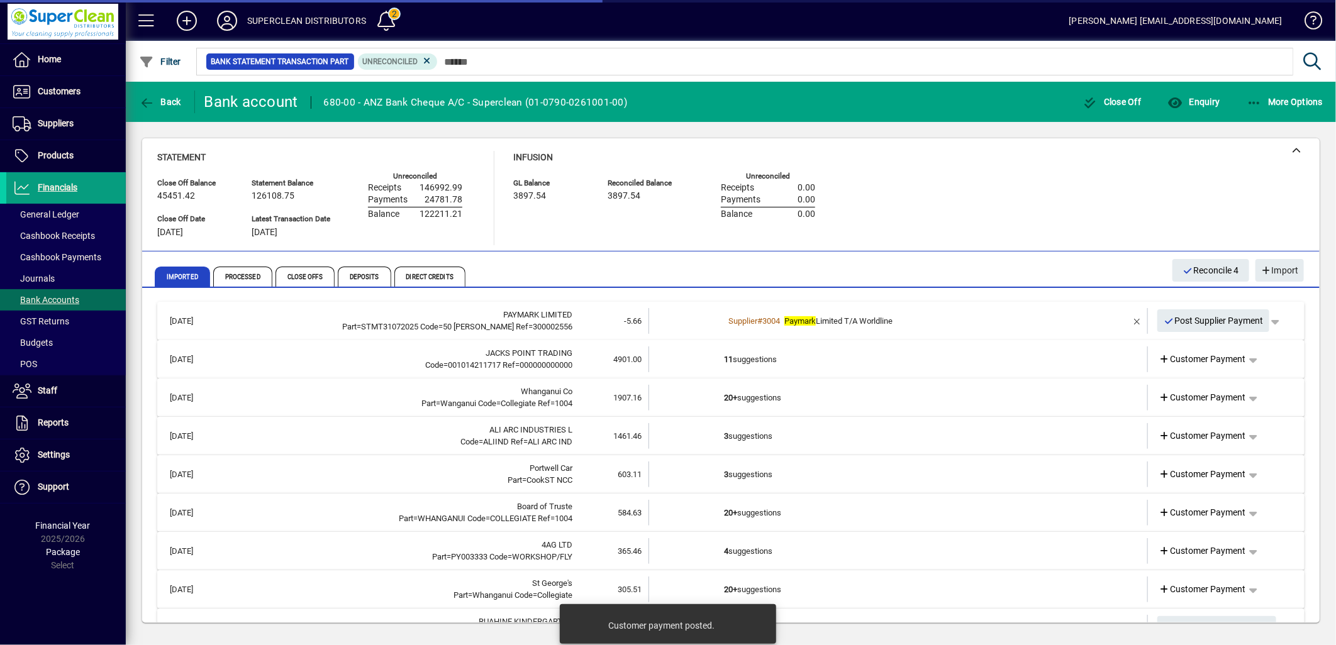
click at [755, 361] on td "11 suggestions" at bounding box center [899, 360] width 350 height 26
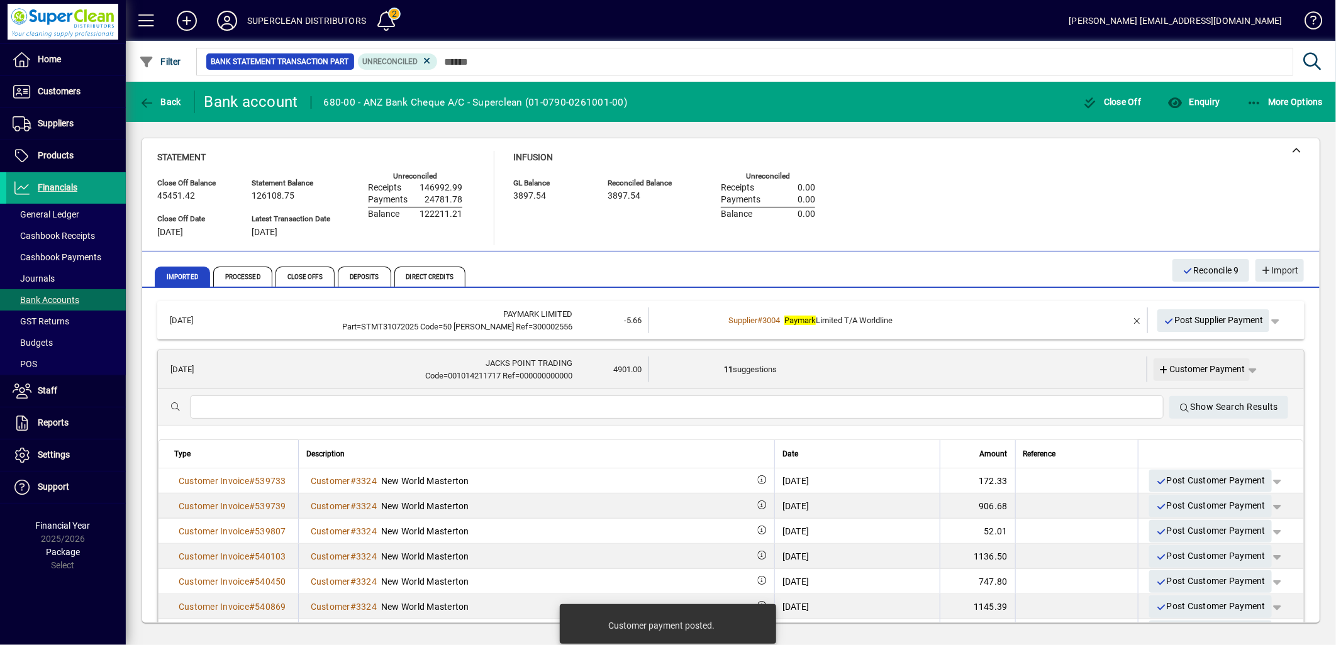
click at [1198, 373] on span "Customer Payment" at bounding box center [1202, 369] width 87 height 13
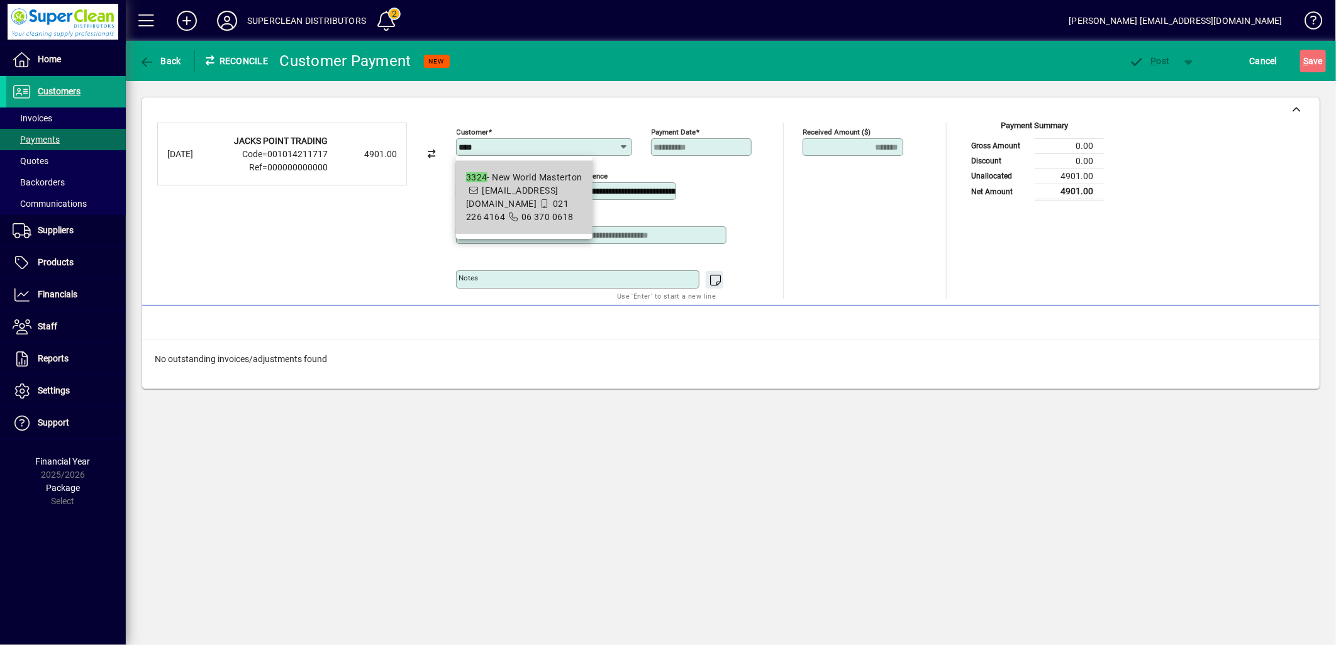
click at [568, 201] on span "3324 - New World Masterton melaniew@nw.co.nz 021 226 4164 06 370 0618" at bounding box center [524, 197] width 116 height 53
type input "**********"
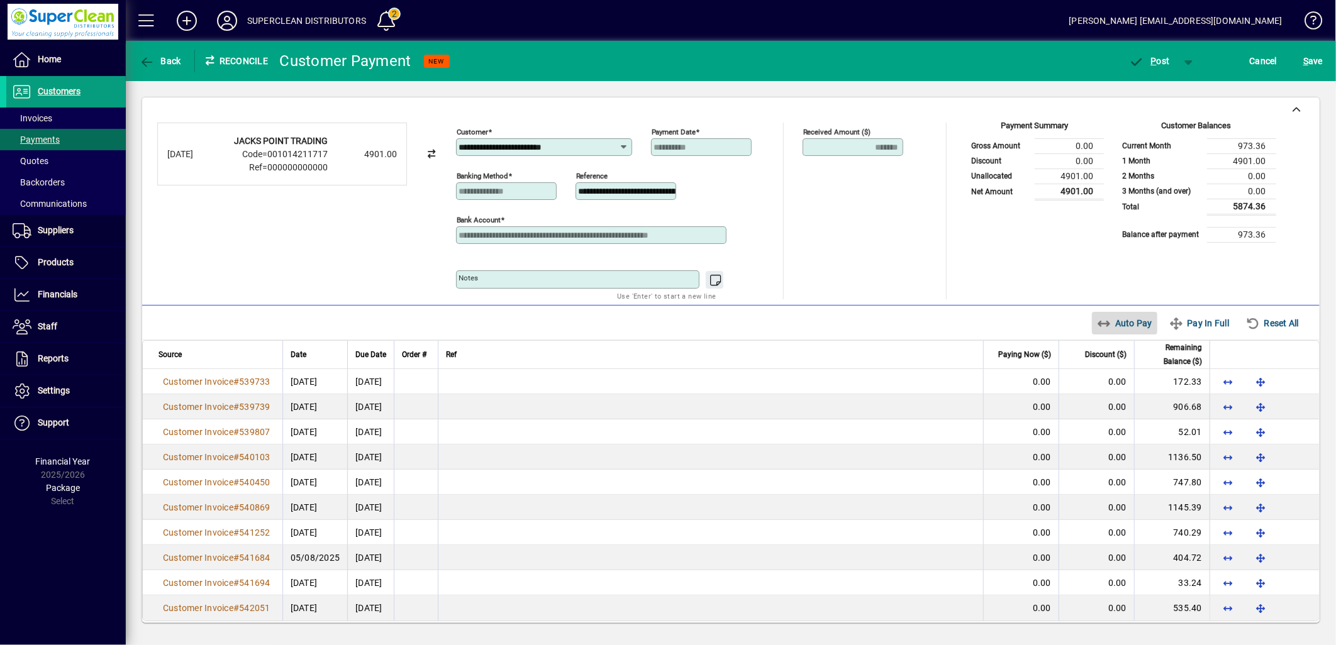
click at [1125, 323] on span "Auto Pay" at bounding box center [1125, 323] width 56 height 20
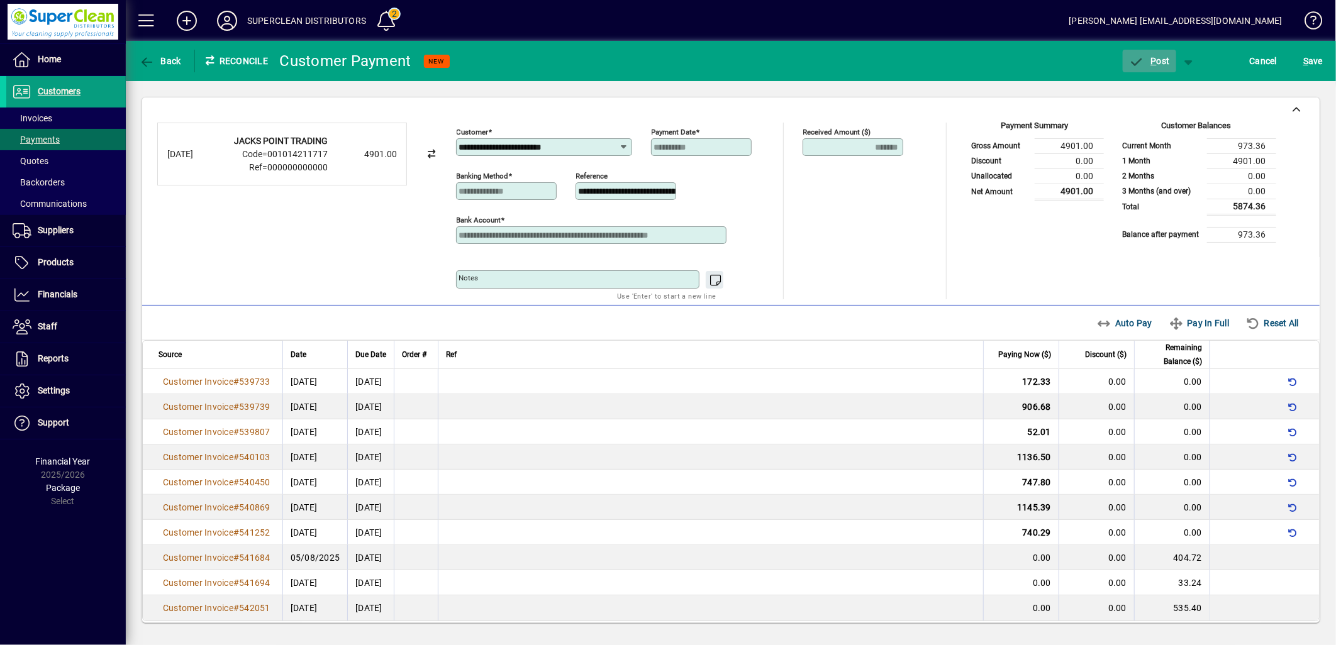
click at [1152, 64] on span "P" at bounding box center [1154, 61] width 6 height 10
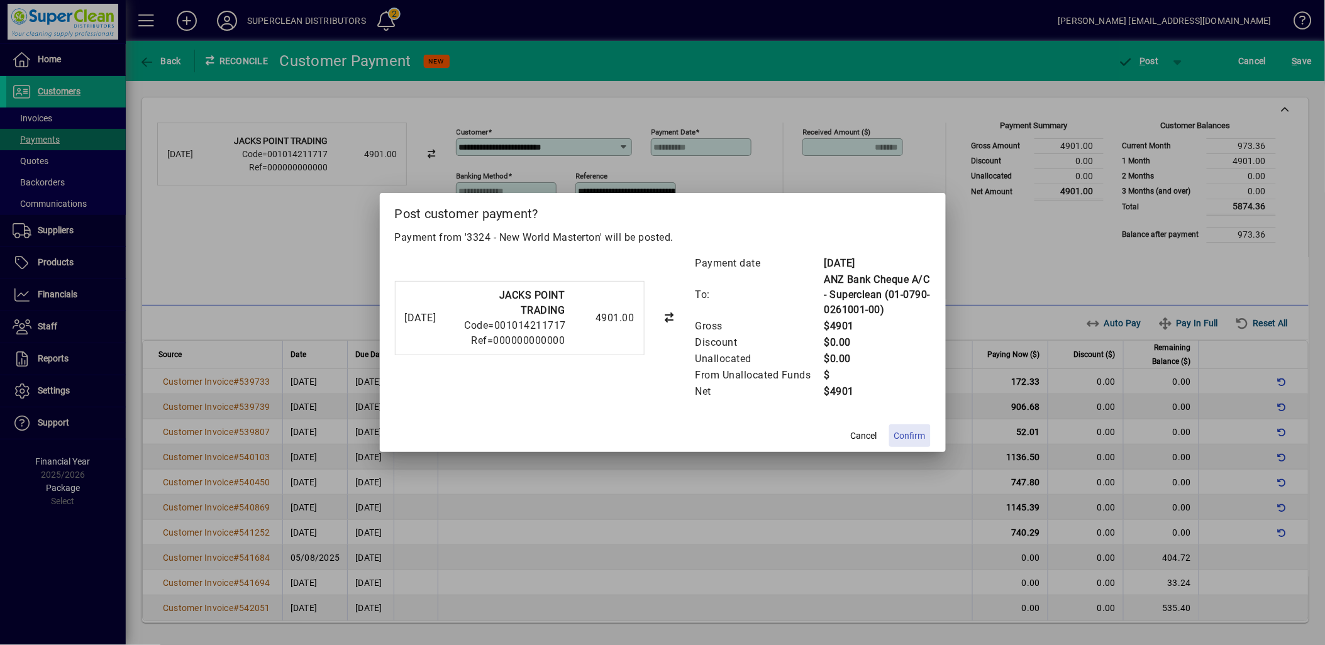
click at [912, 430] on span "Confirm" at bounding box center [909, 436] width 31 height 13
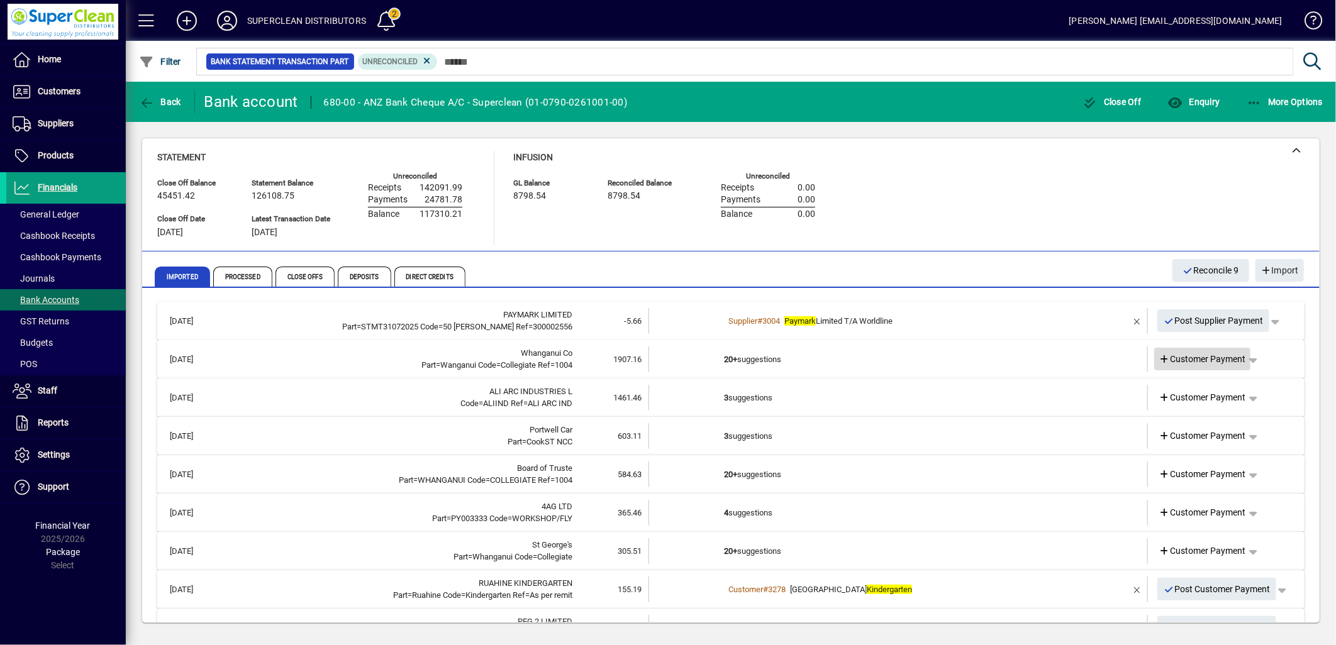
click at [1198, 354] on span "Customer Payment" at bounding box center [1202, 359] width 87 height 13
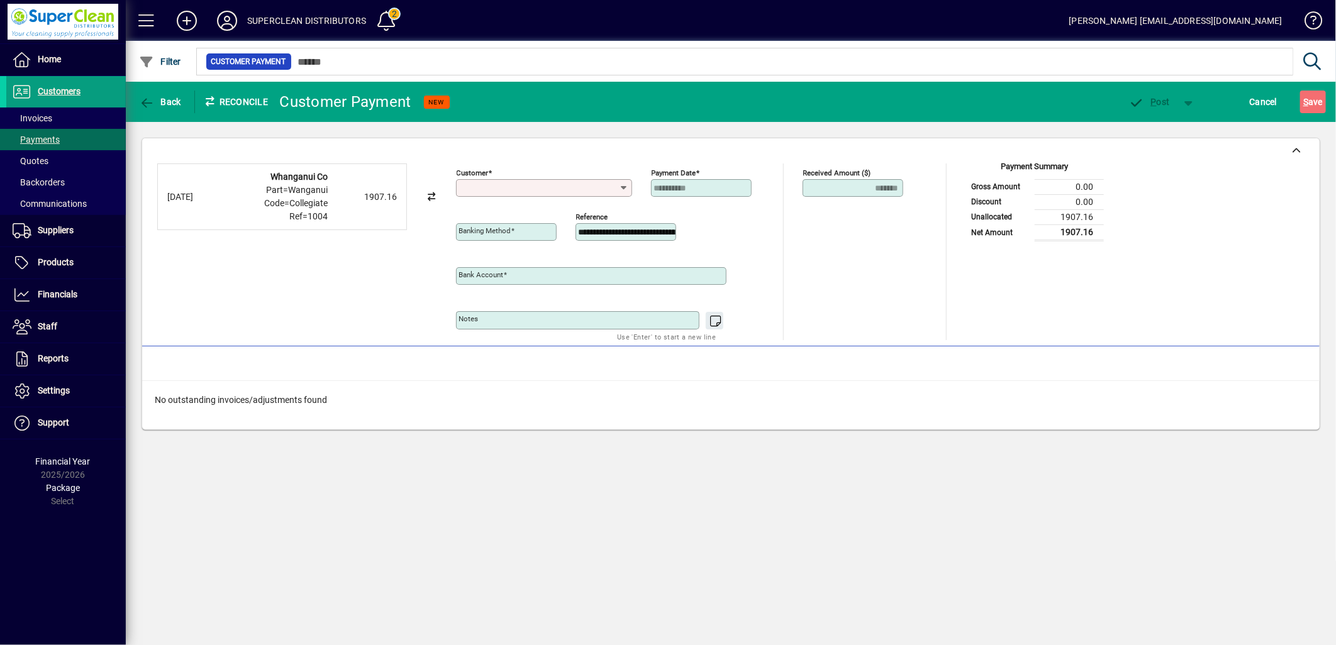
type input "**********"
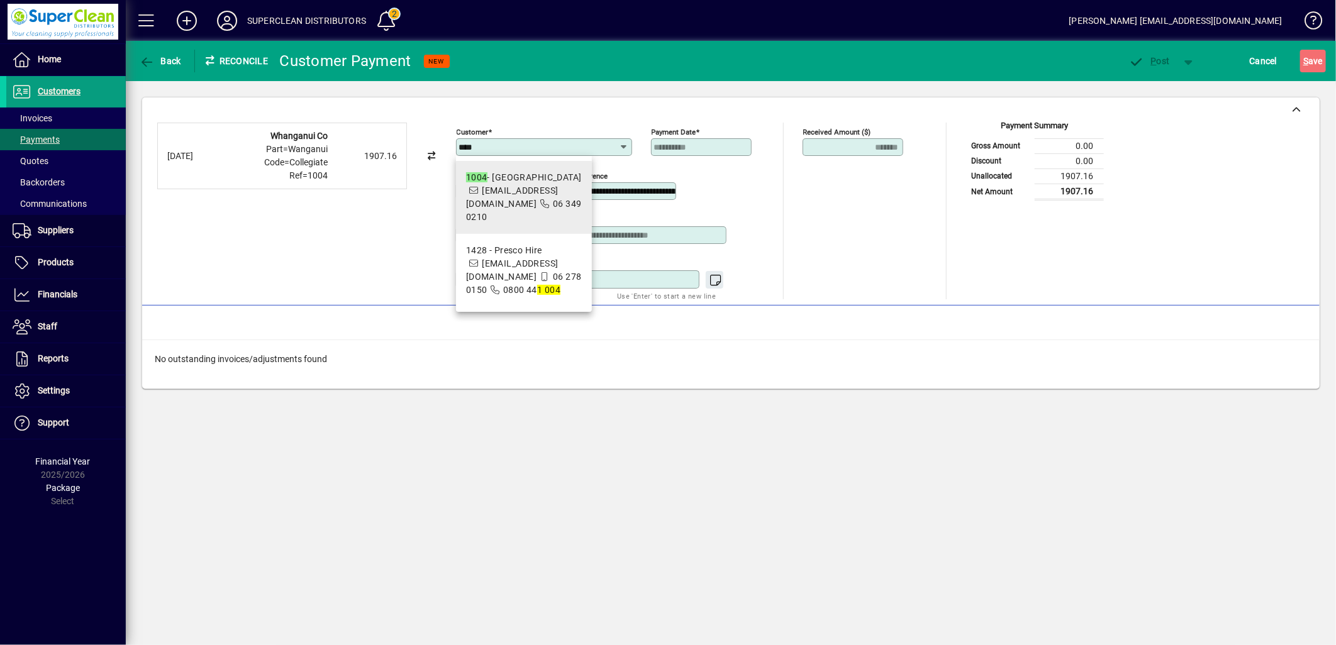
click at [540, 196] on span "1004 - Whanganui Collegiate School accounts@collegiate.school.nz 06 349 0210" at bounding box center [524, 197] width 116 height 53
type input "**********"
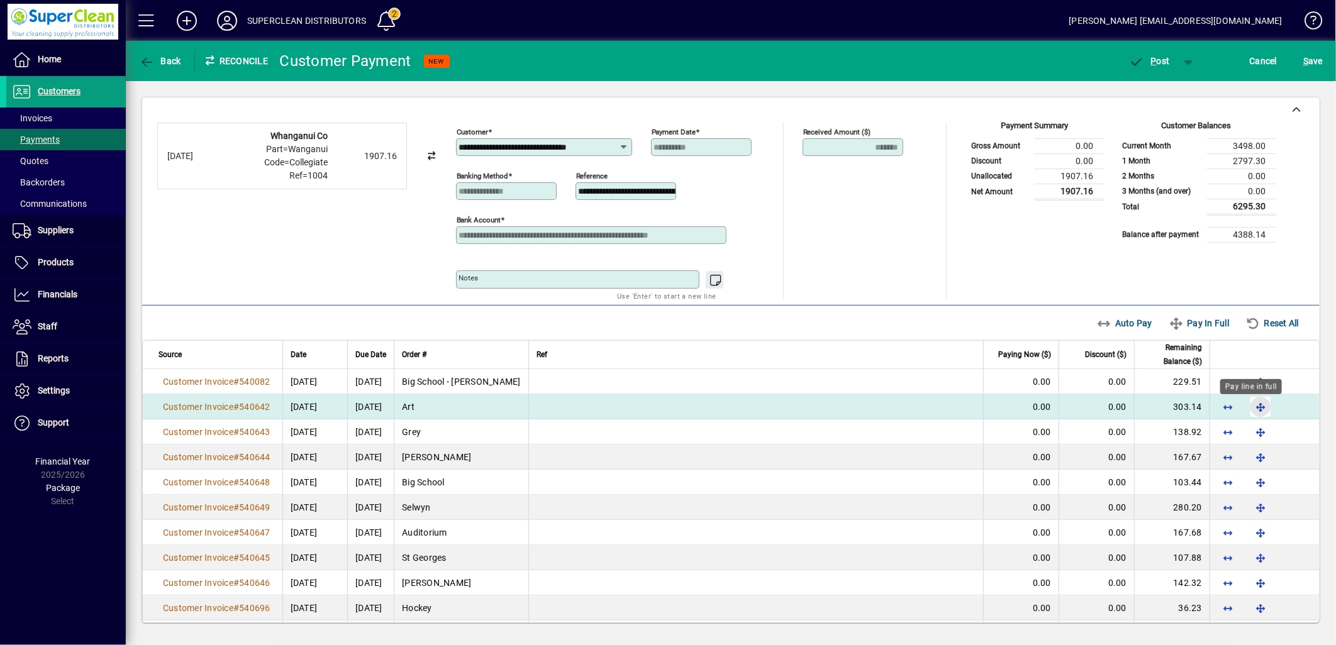
click at [1250, 409] on span "button" at bounding box center [1260, 407] width 30 height 30
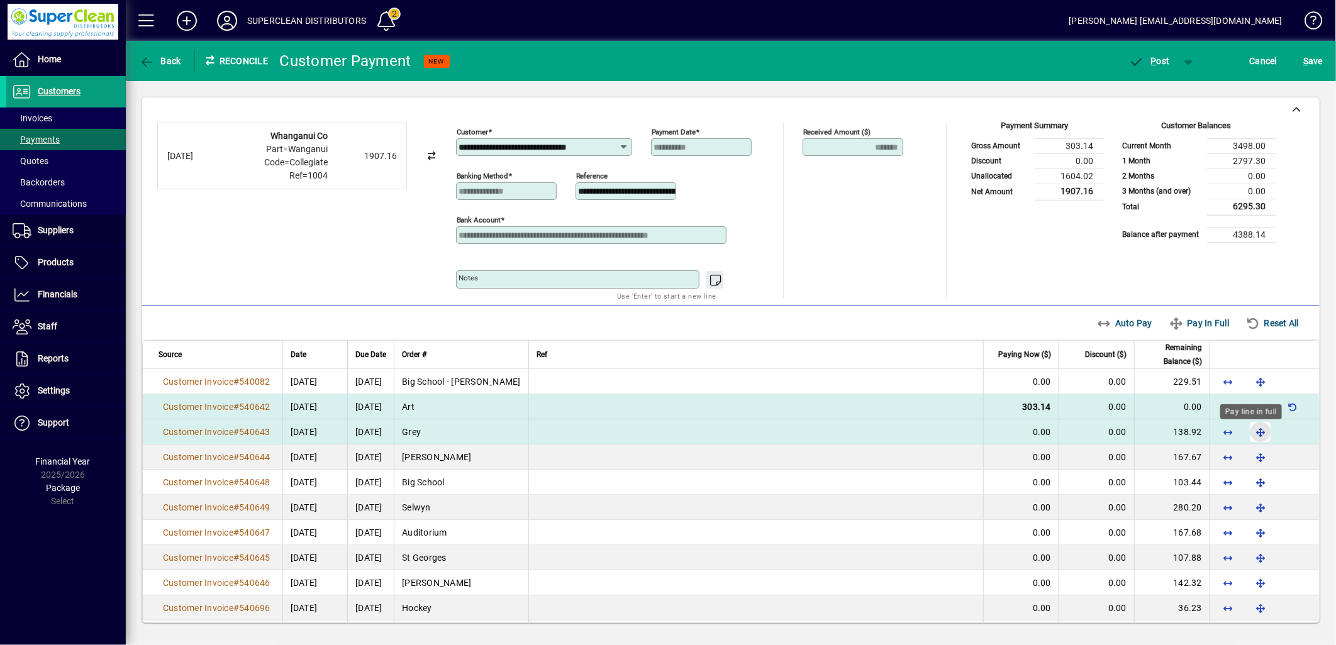
click at [1247, 433] on span "button" at bounding box center [1260, 432] width 30 height 30
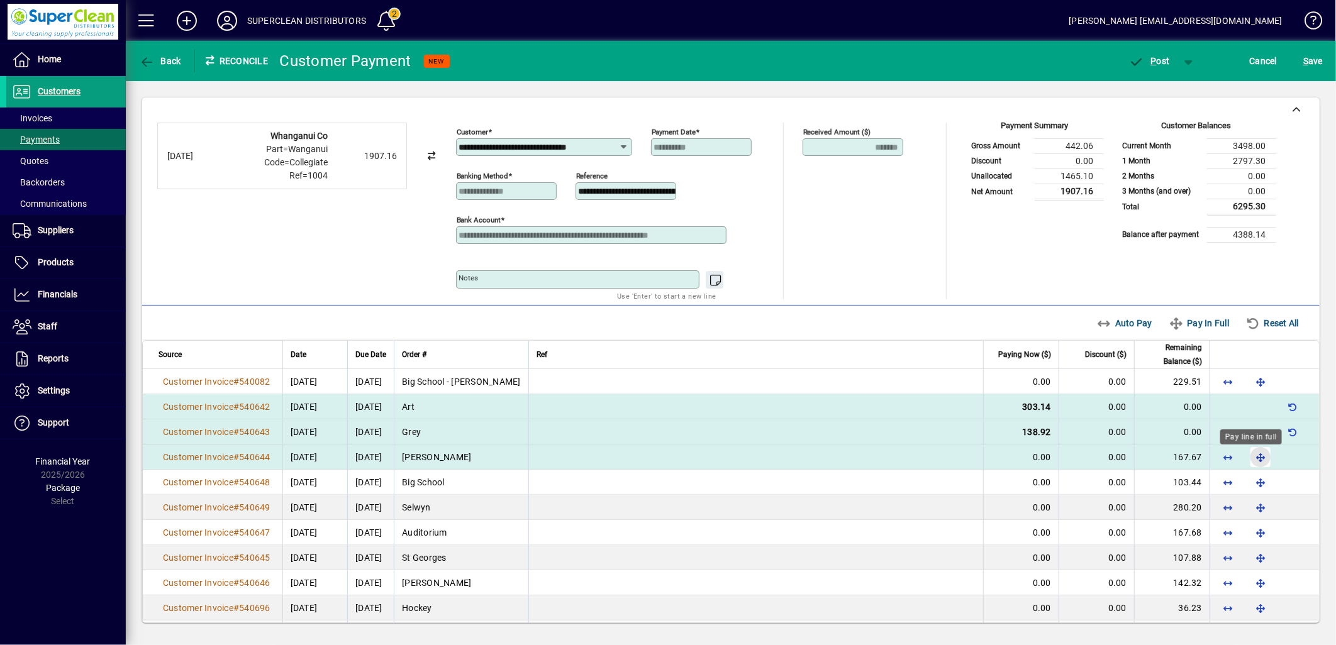
click at [1245, 461] on span "button" at bounding box center [1260, 457] width 30 height 30
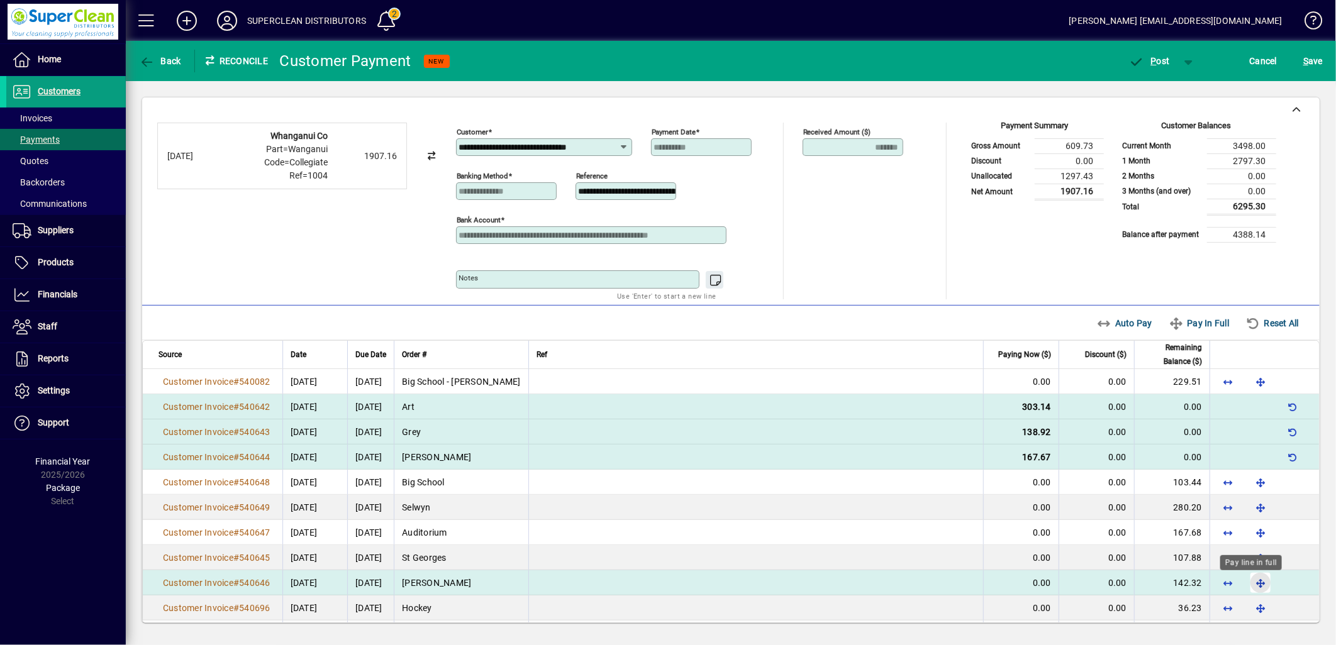
click at [1252, 585] on span "button" at bounding box center [1260, 583] width 30 height 30
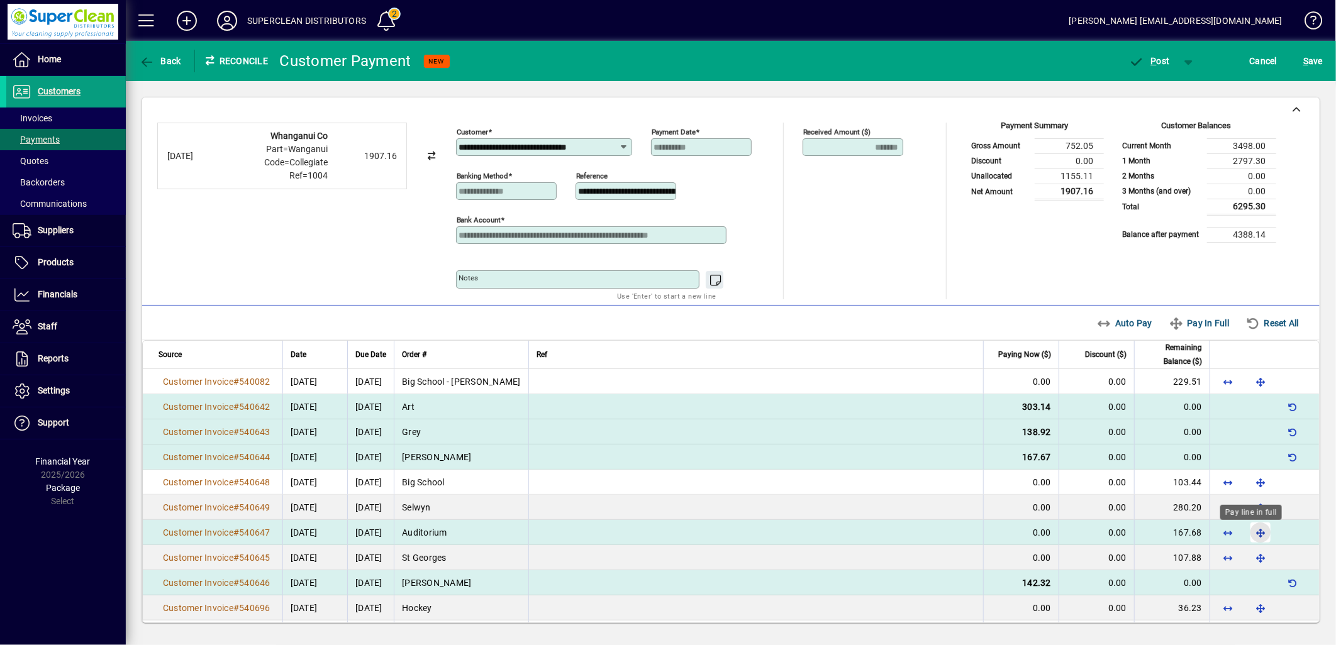
click at [1248, 535] on span "button" at bounding box center [1260, 533] width 30 height 30
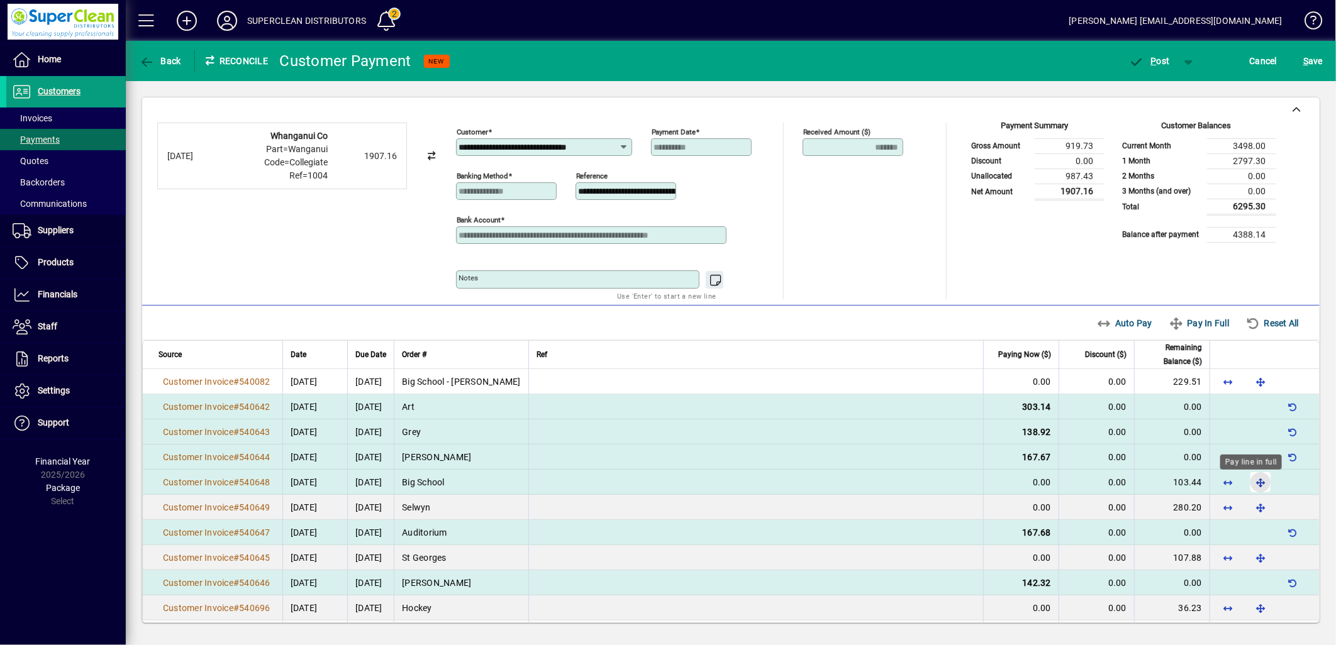
click at [1253, 488] on span "button" at bounding box center [1260, 482] width 30 height 30
click at [1279, 486] on span "button" at bounding box center [1293, 482] width 30 height 30
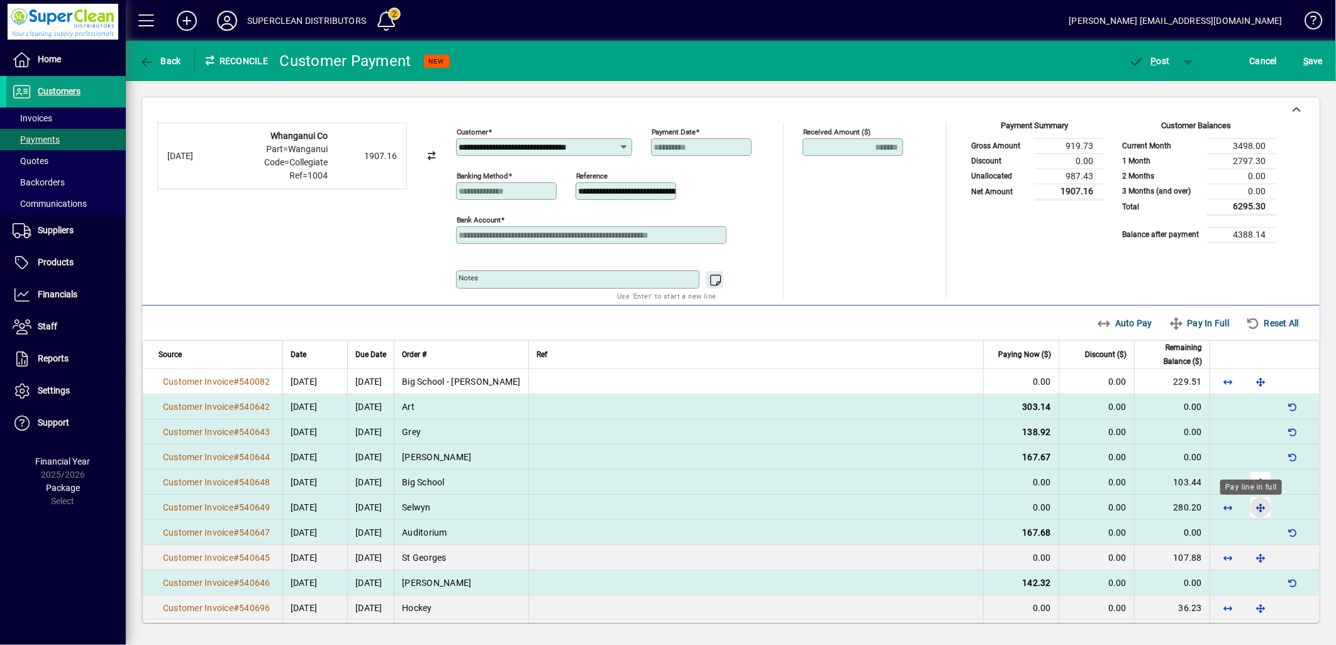
click at [1245, 510] on span "button" at bounding box center [1260, 507] width 30 height 30
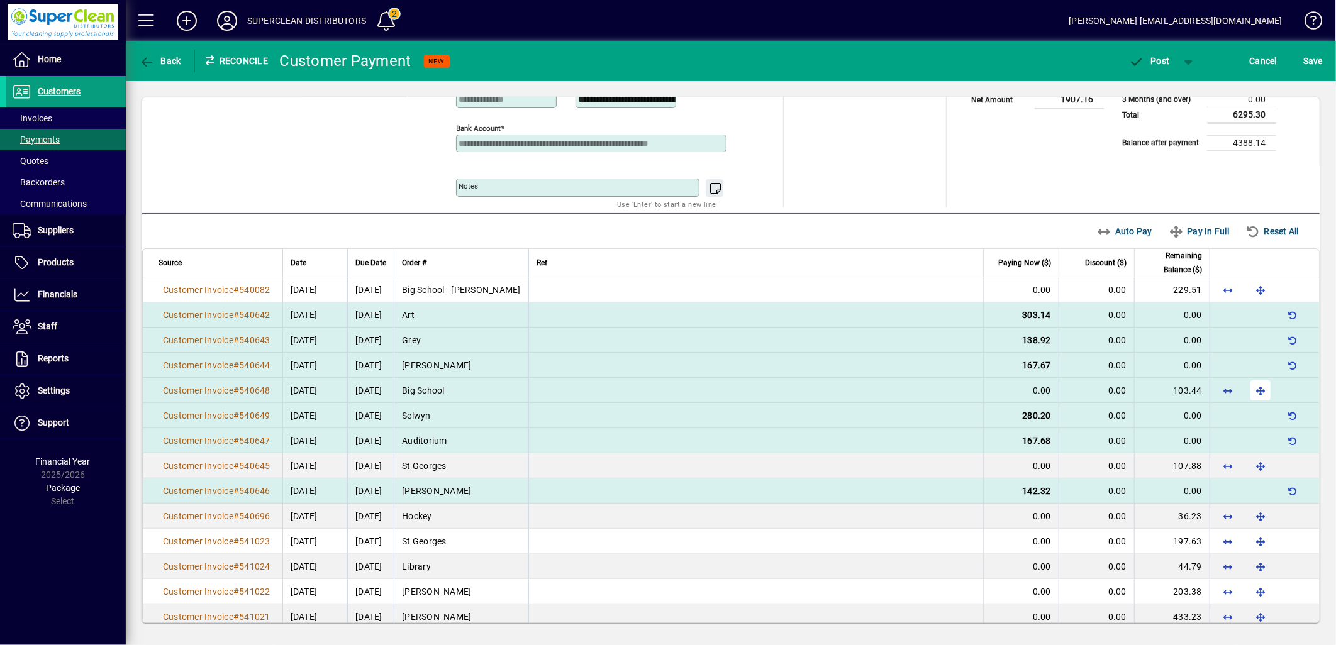
scroll to position [209, 0]
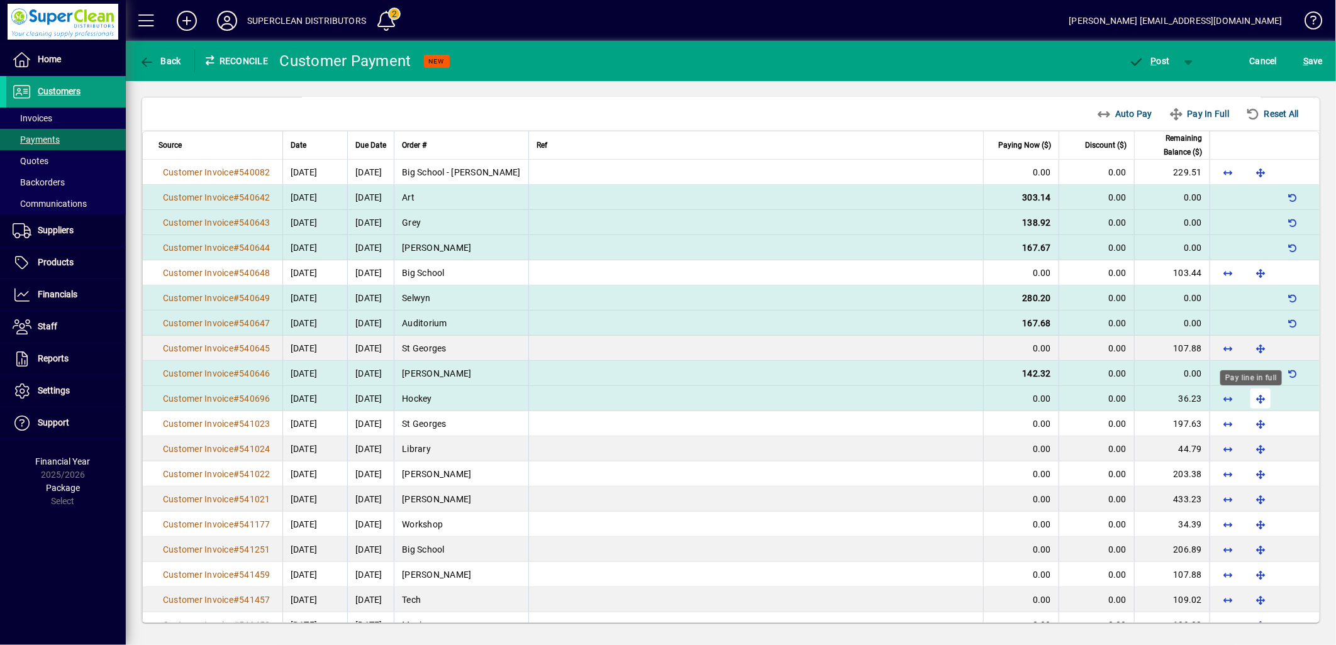
click at [1248, 408] on span "button" at bounding box center [1260, 399] width 30 height 30
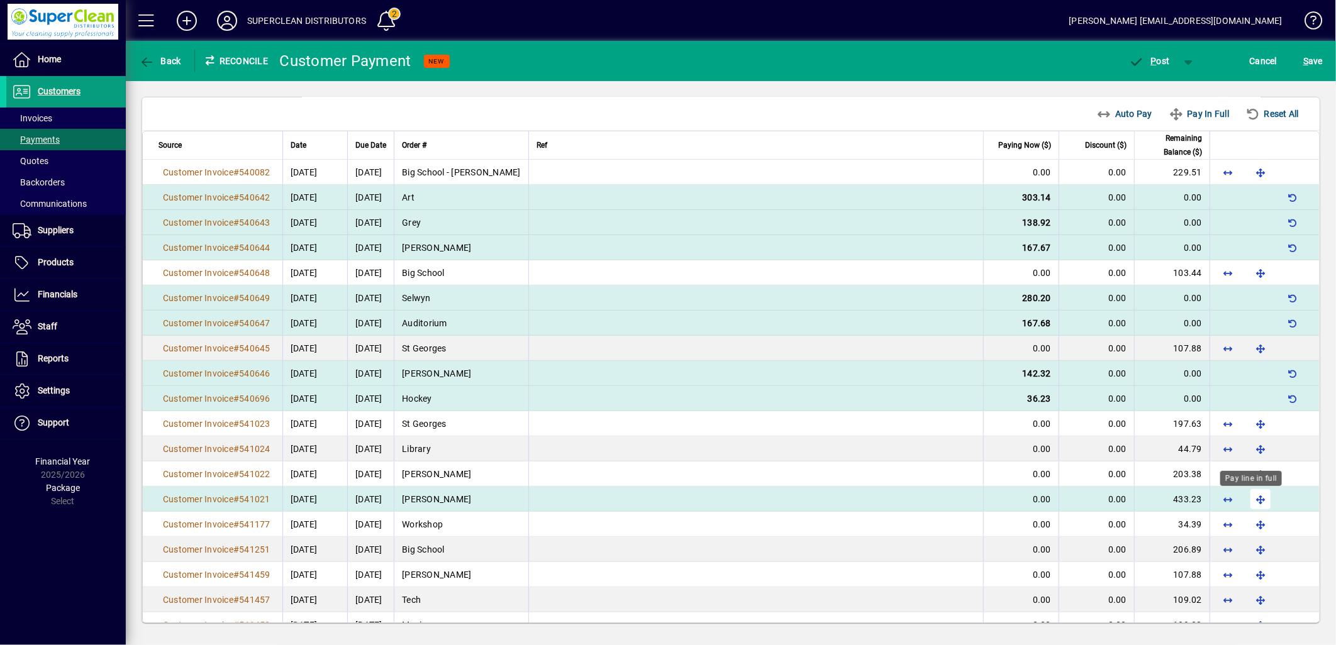
click at [1247, 501] on span "button" at bounding box center [1260, 499] width 30 height 30
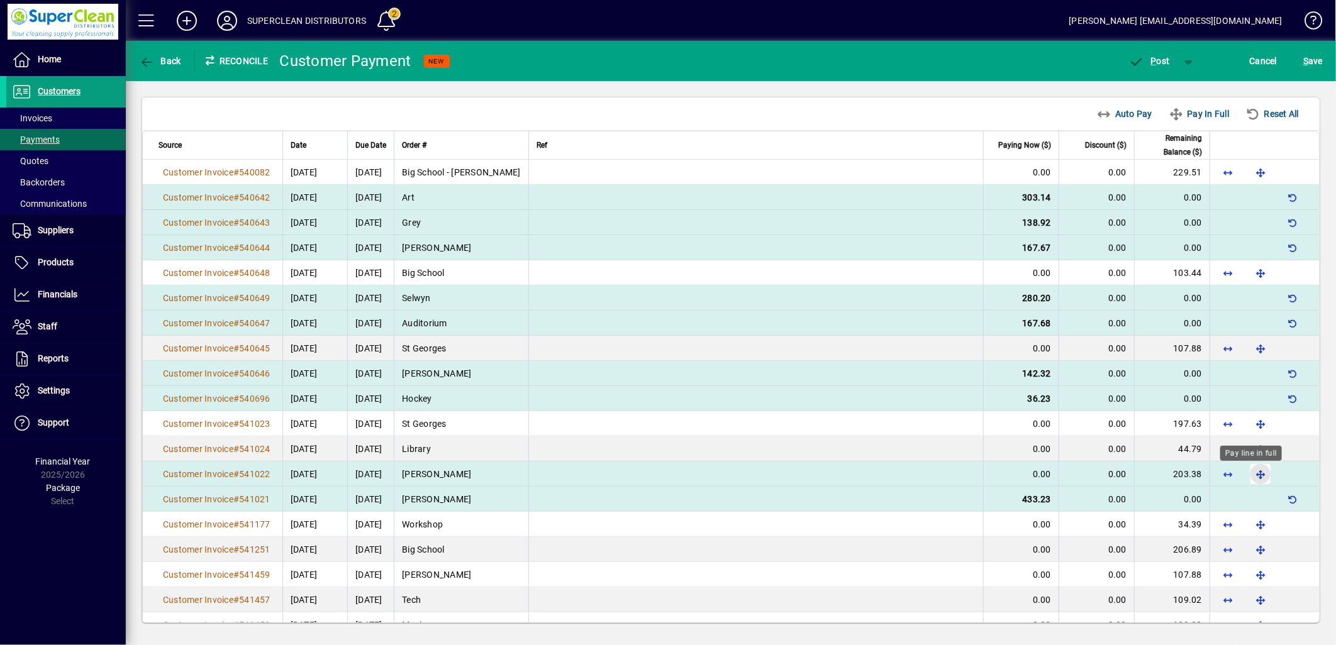
click at [1247, 480] on span "button" at bounding box center [1260, 474] width 30 height 30
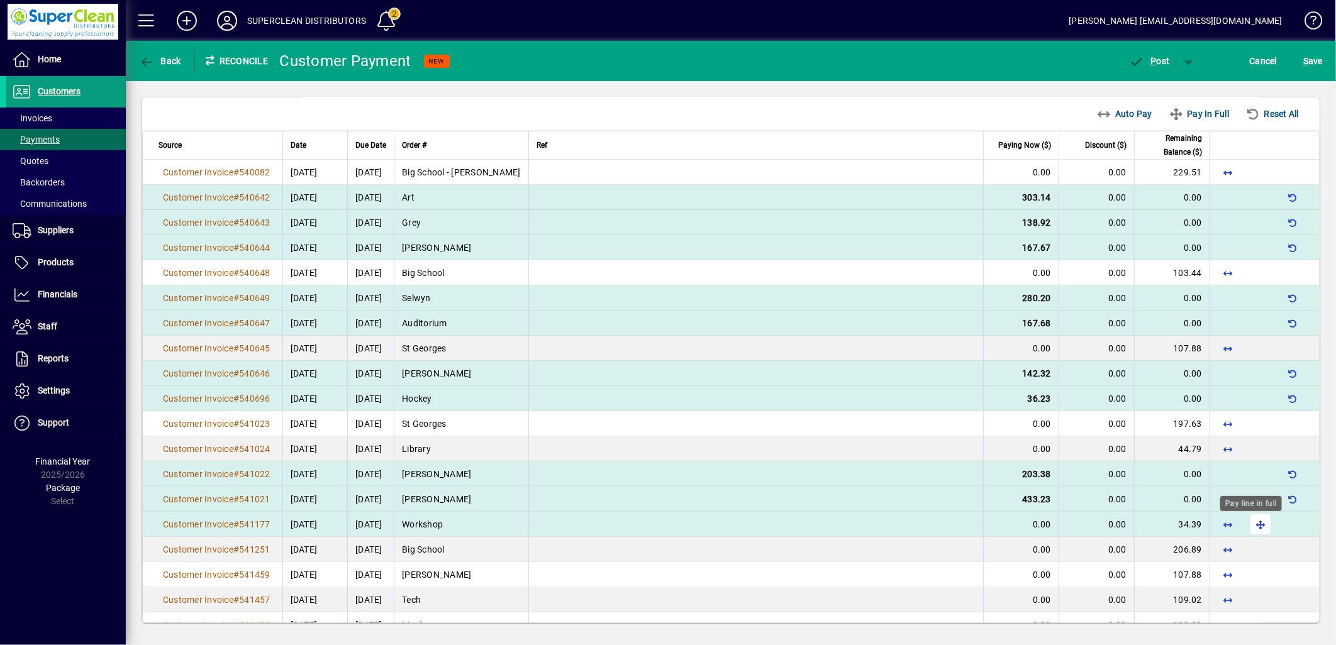
click at [1247, 531] on span "button" at bounding box center [1260, 524] width 30 height 30
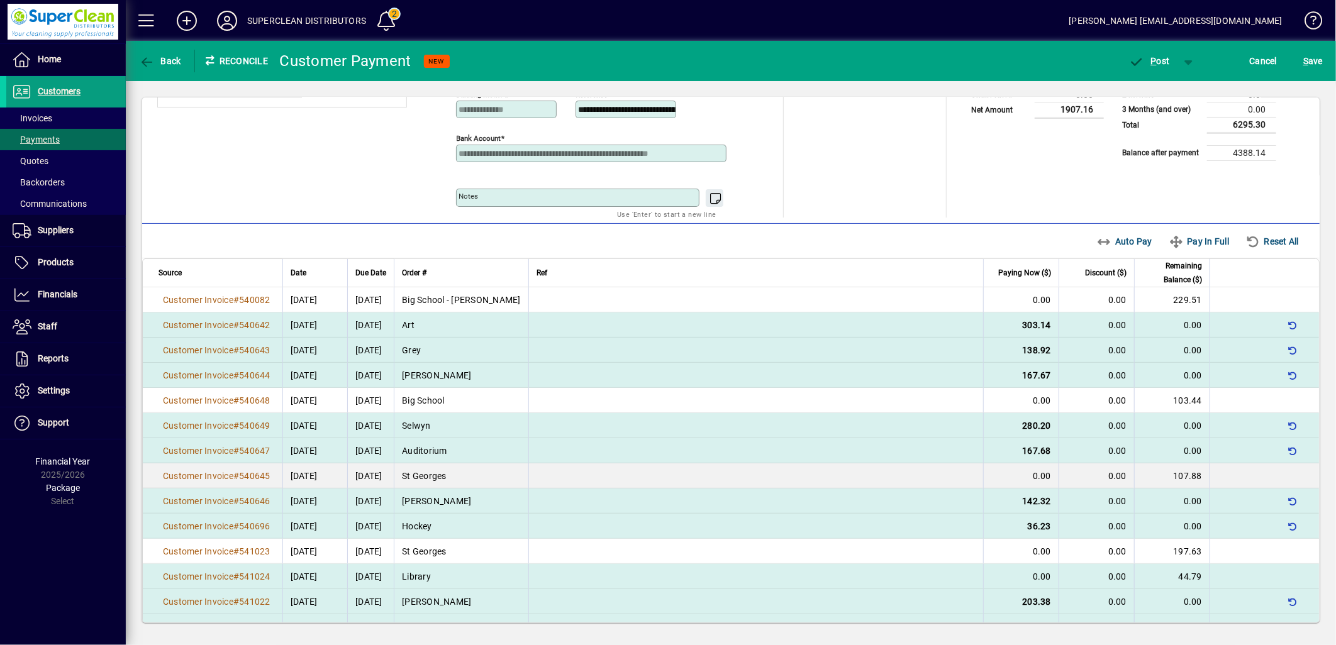
scroll to position [0, 0]
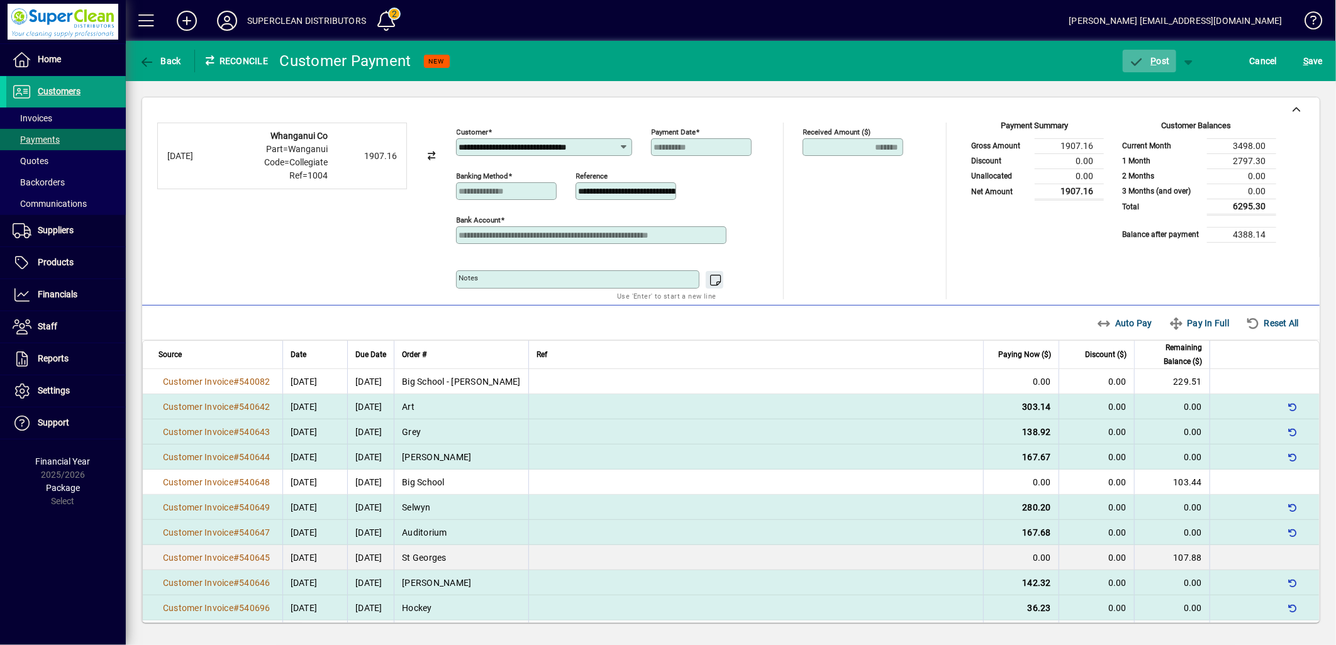
click at [1148, 60] on span "P ost" at bounding box center [1149, 61] width 41 height 10
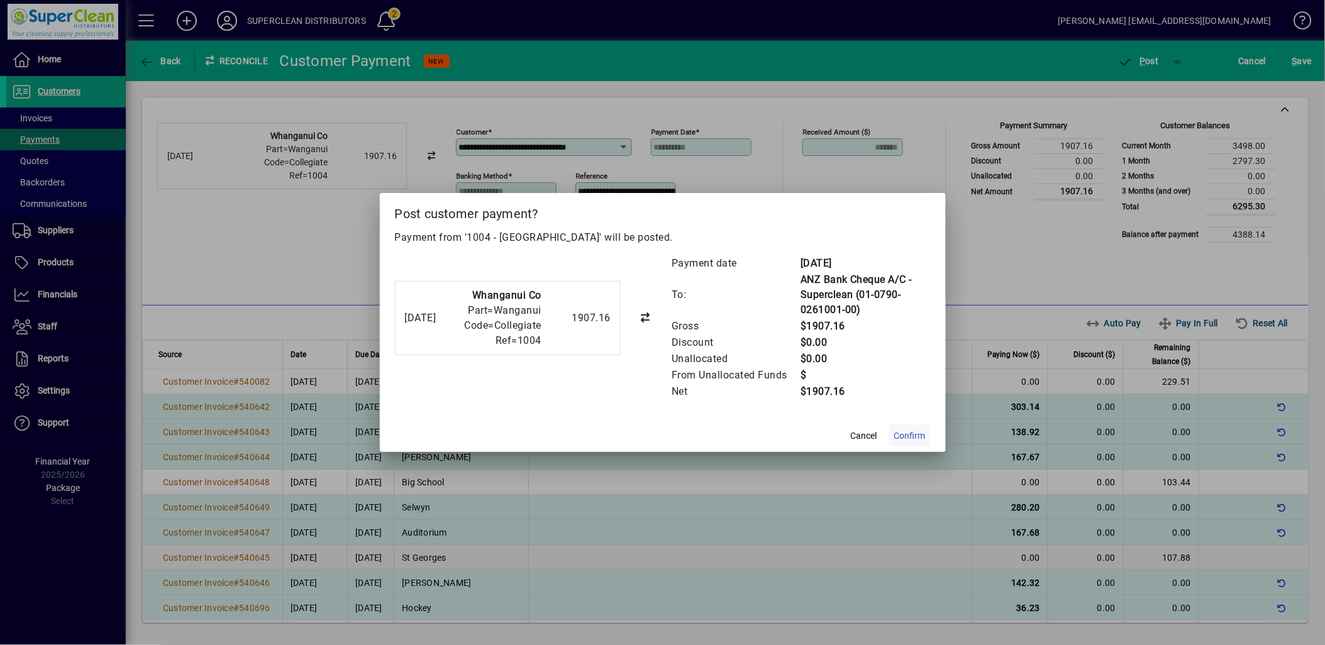
click at [921, 431] on span "Confirm" at bounding box center [909, 436] width 31 height 13
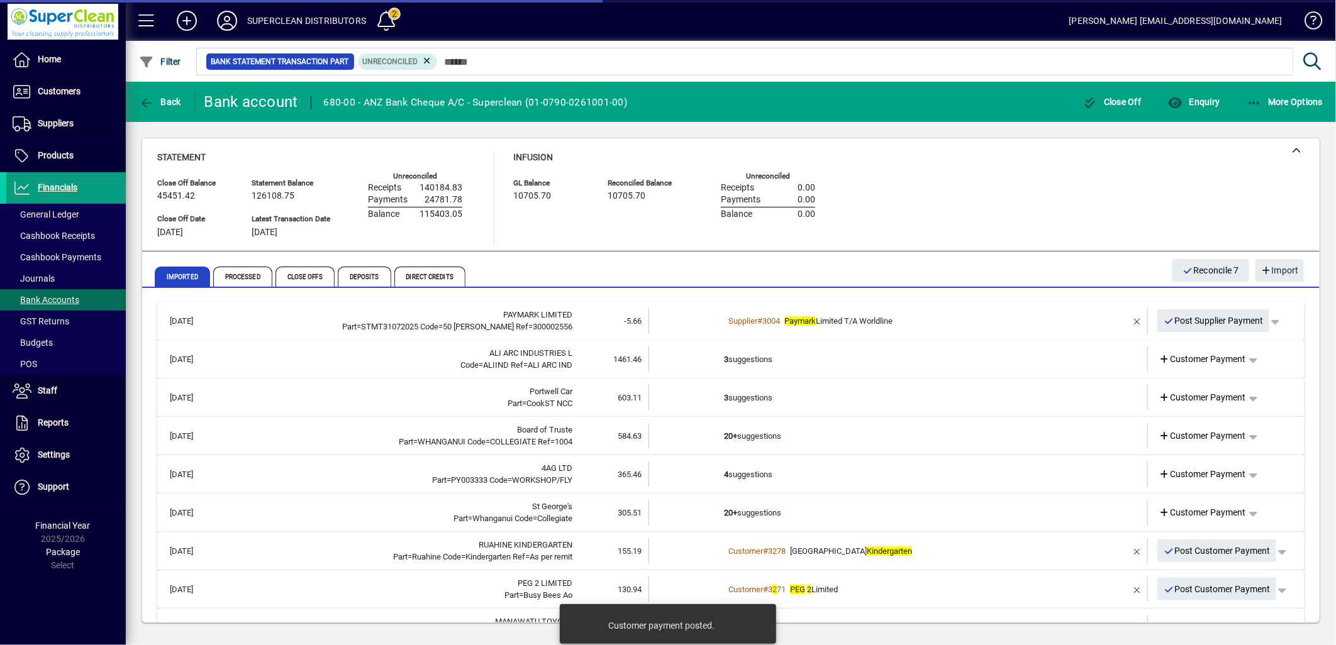
click at [743, 359] on td "3 suggestions" at bounding box center [899, 360] width 350 height 26
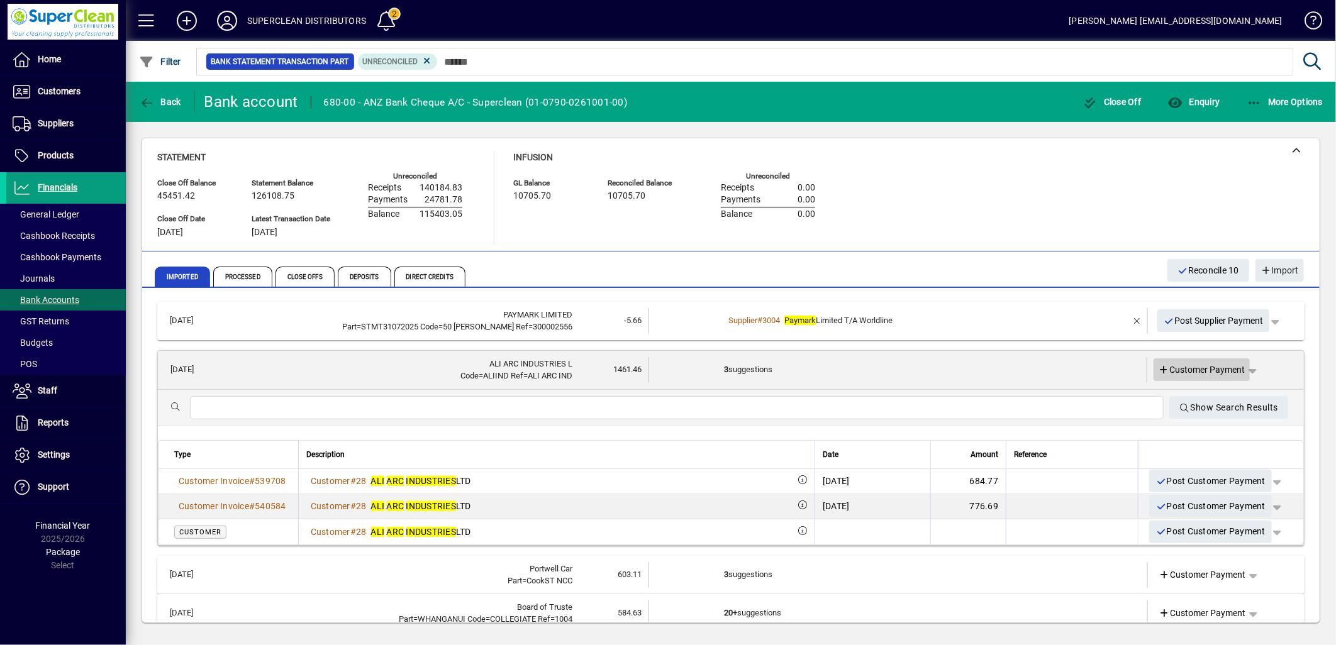
click at [1191, 368] on span "Customer Payment" at bounding box center [1202, 370] width 87 height 13
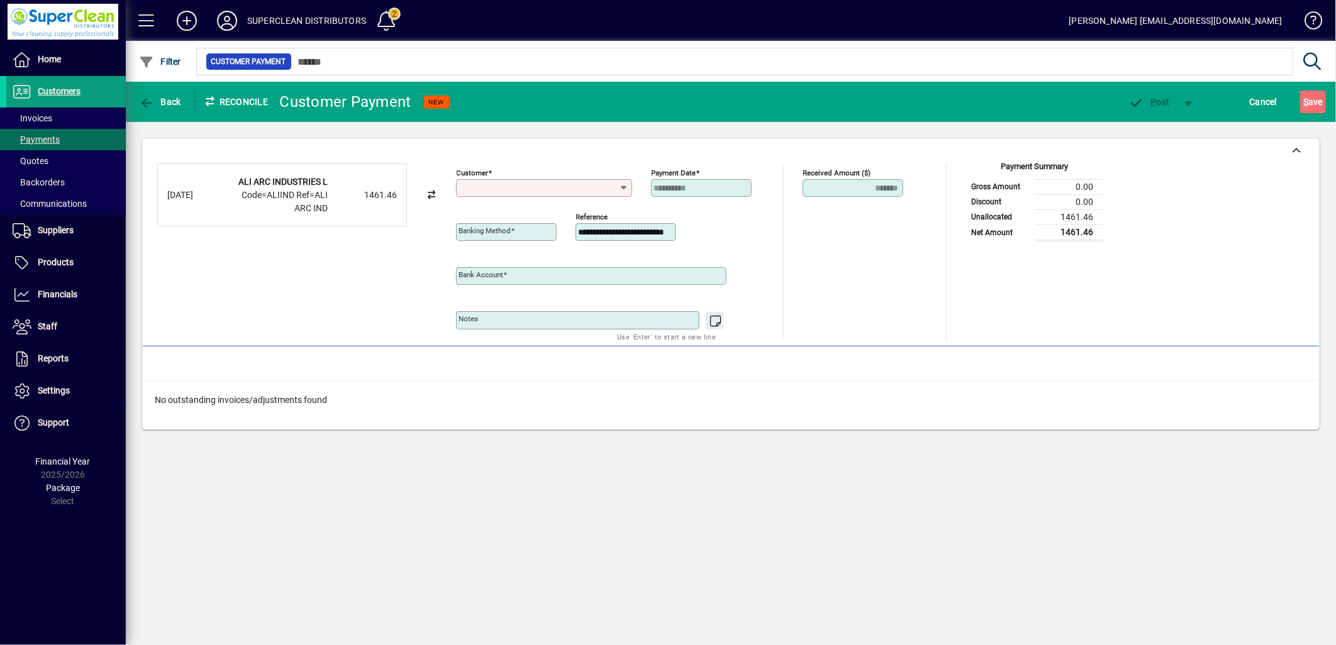
type input "**********"
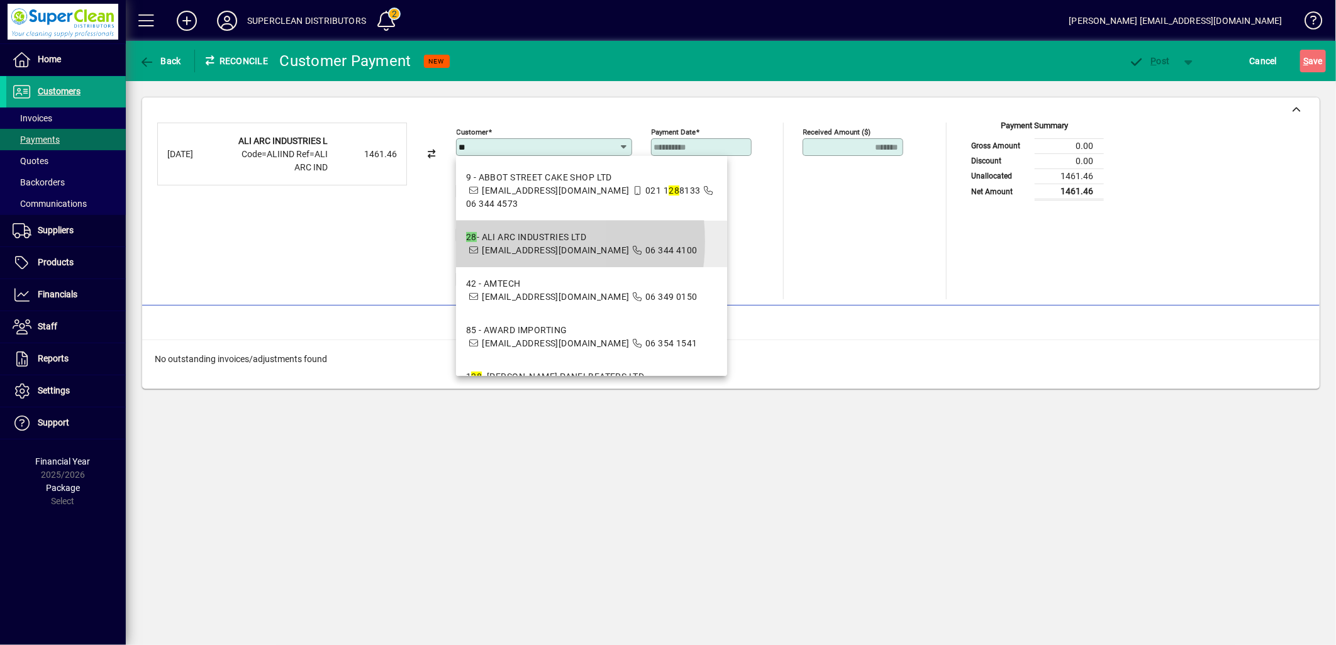
click at [496, 242] on div "28 - ALI ARC INDUSTRIES LTD" at bounding box center [581, 237] width 231 height 13
type input "**********"
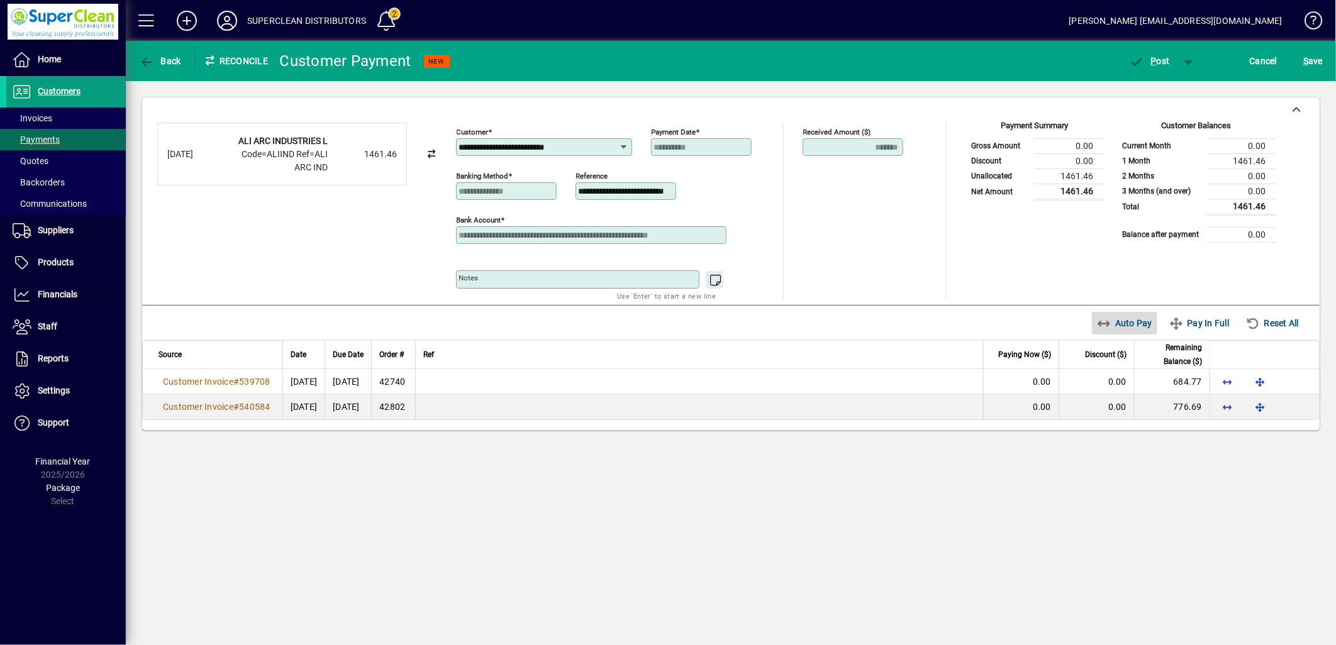
click at [1141, 328] on span "Auto Pay" at bounding box center [1125, 323] width 56 height 20
click at [1156, 71] on span "button" at bounding box center [1149, 61] width 53 height 30
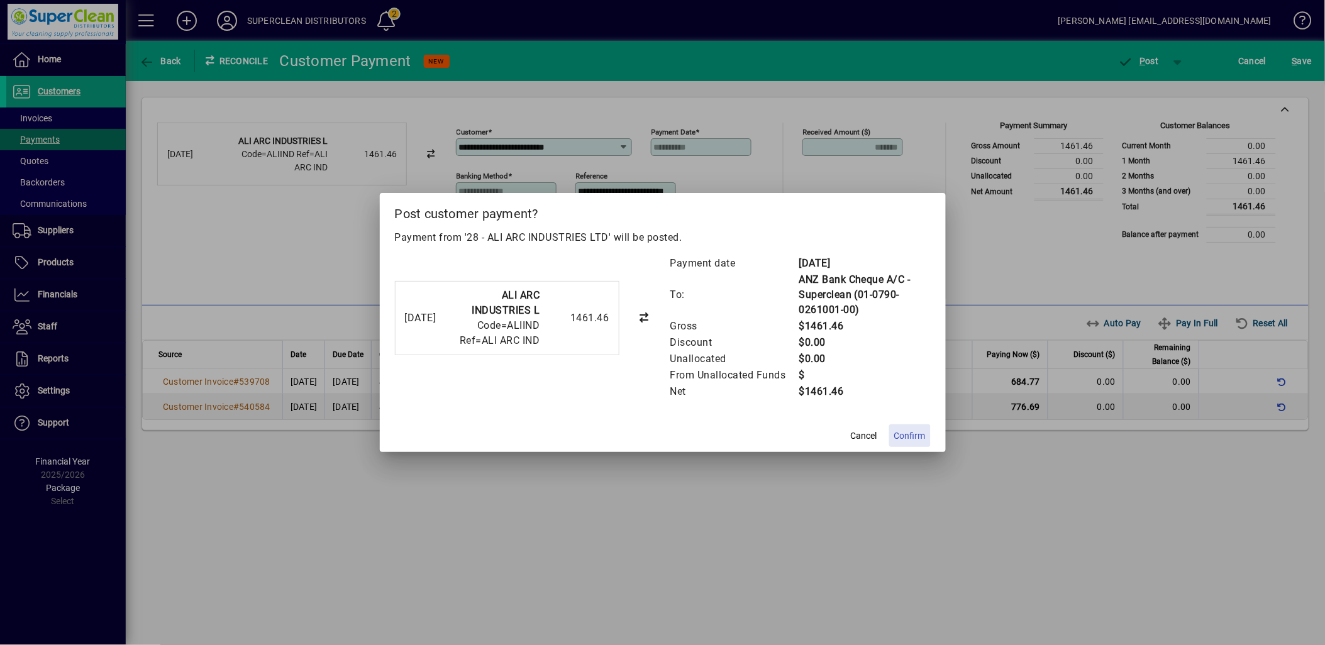
click at [925, 435] on span "Confirm" at bounding box center [909, 436] width 31 height 13
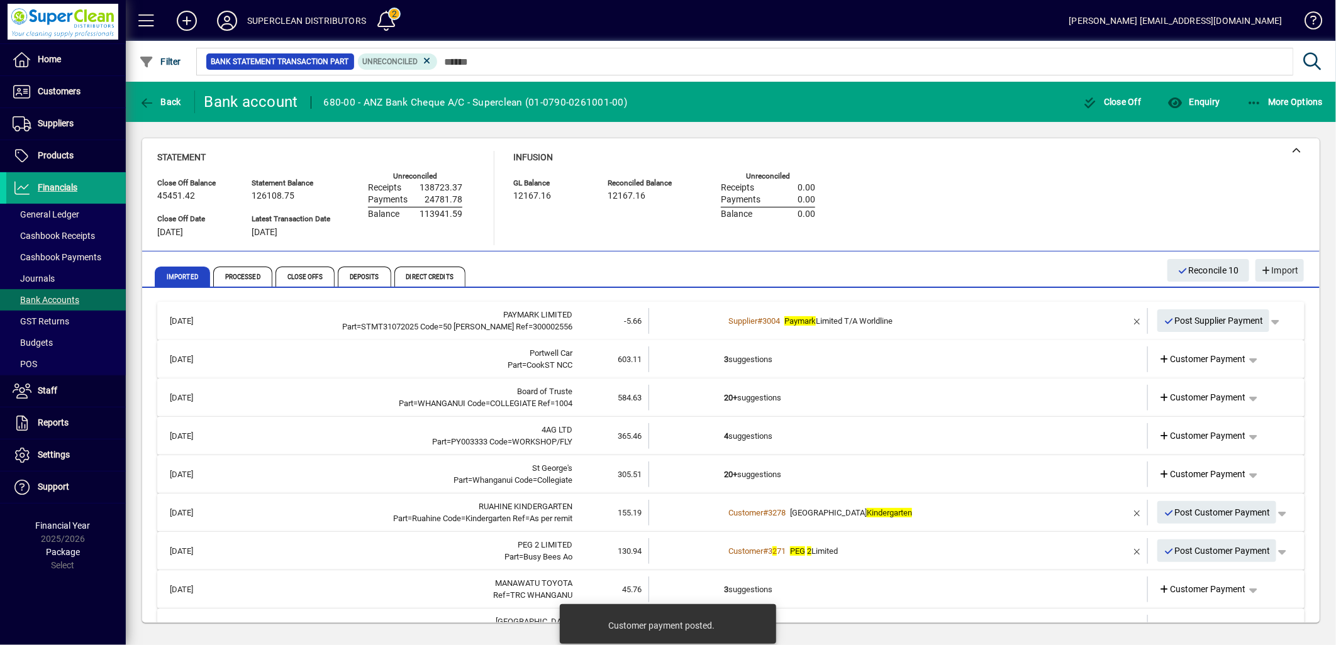
click at [728, 365] on td "3 suggestions" at bounding box center [899, 360] width 350 height 26
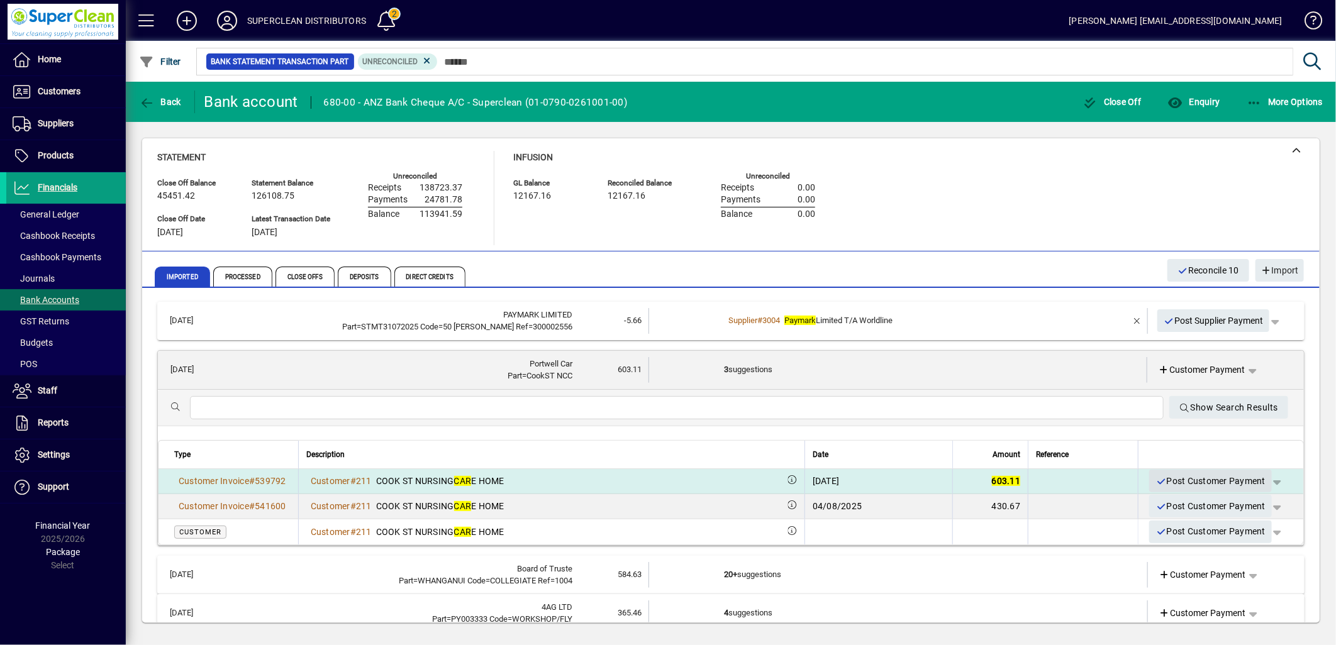
click at [1212, 482] on span "Post Customer Payment" at bounding box center [1210, 481] width 110 height 21
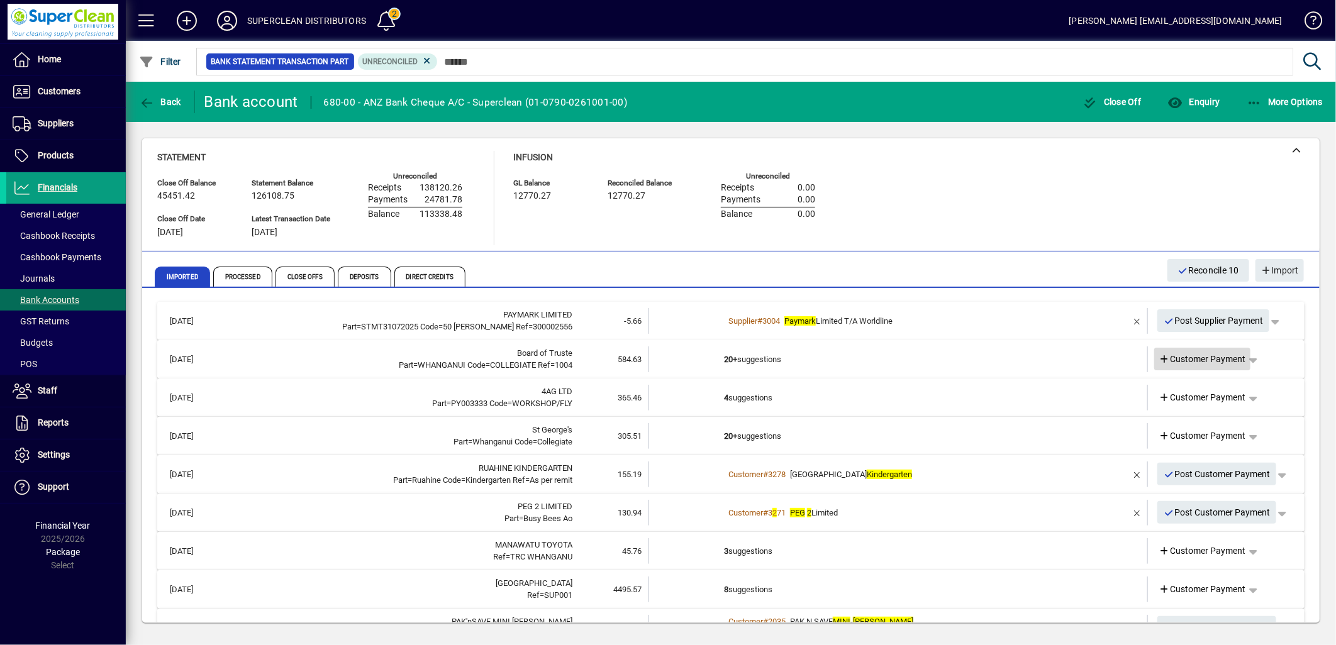
click at [1189, 357] on span "Customer Payment" at bounding box center [1202, 359] width 87 height 13
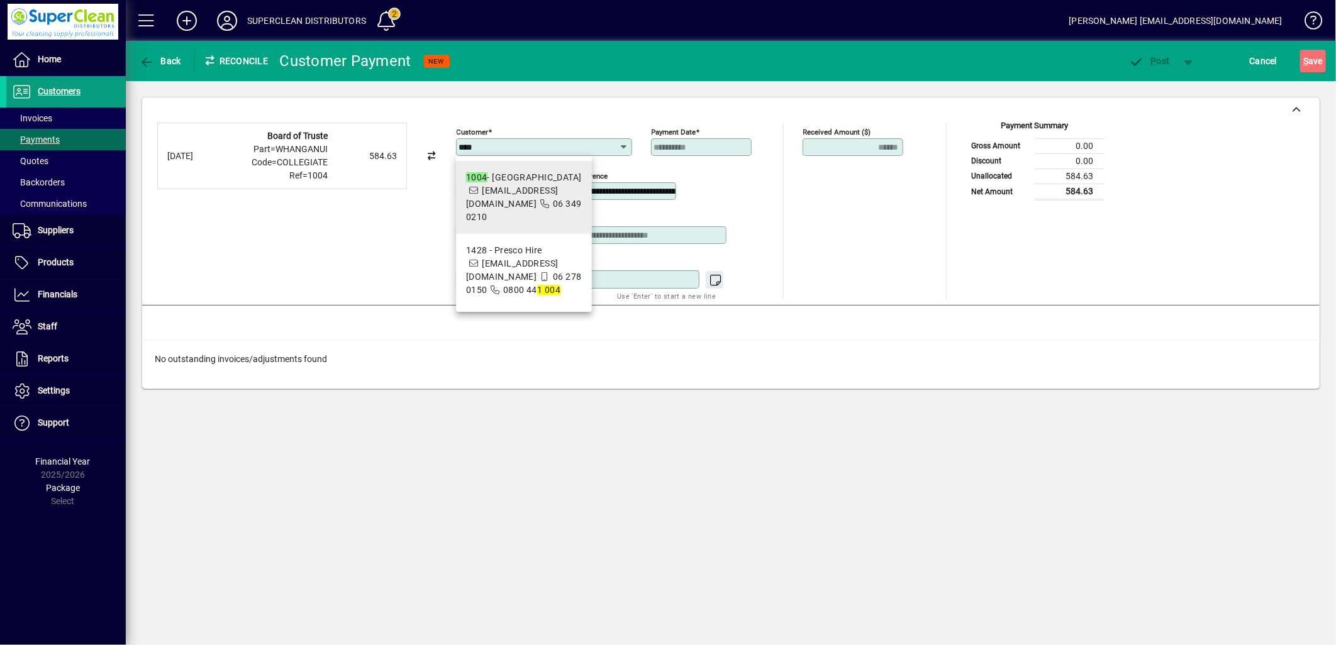
click at [540, 193] on span "accounts@collegiate.school.nz" at bounding box center [512, 197] width 92 height 23
type input "**********"
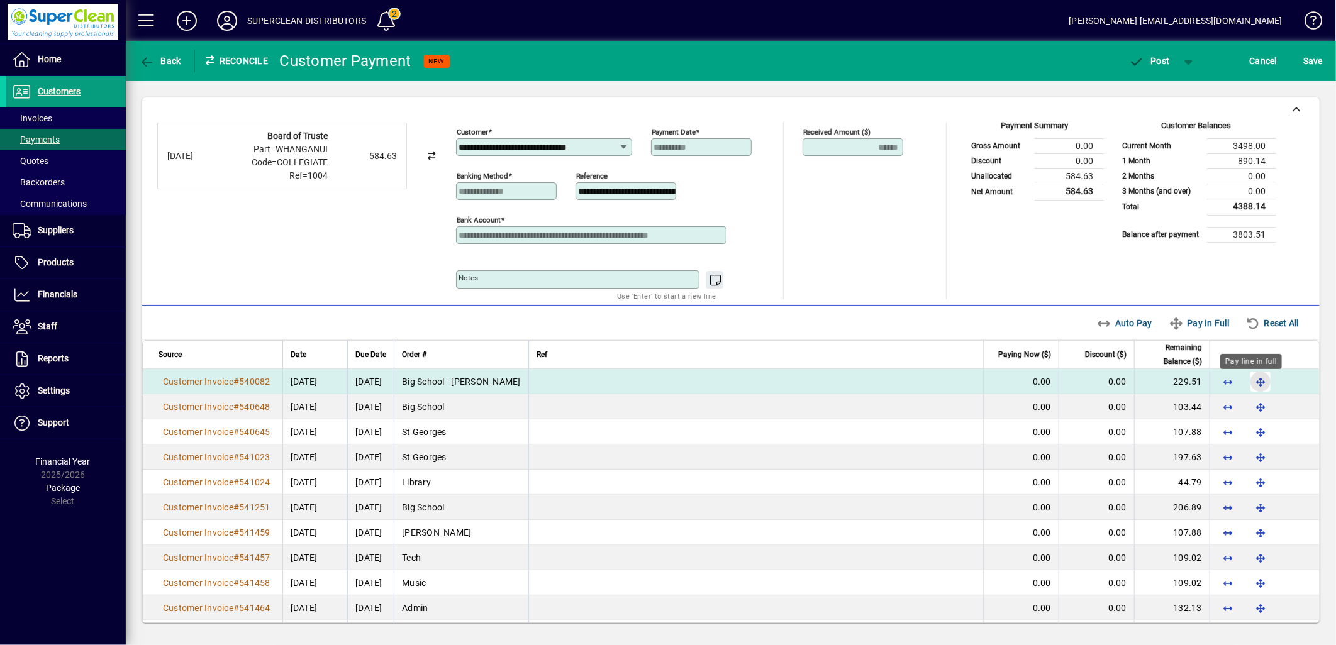
click at [1255, 382] on span "button" at bounding box center [1260, 382] width 30 height 30
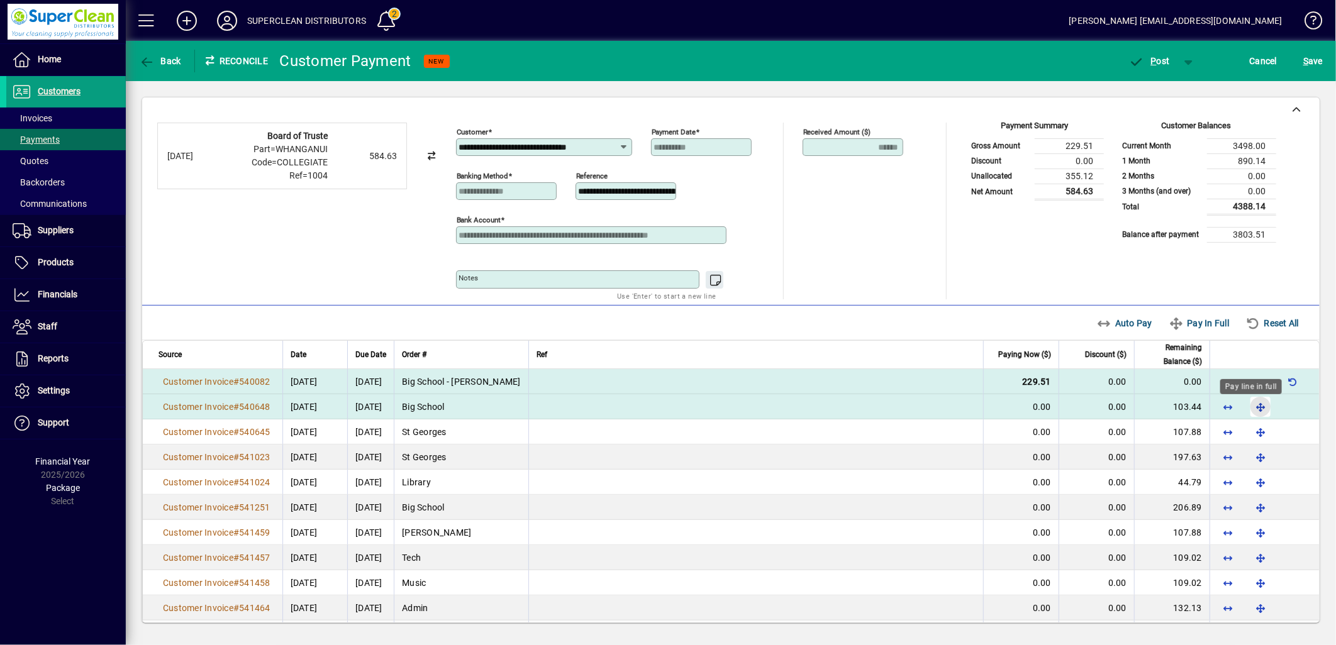
click at [1249, 412] on span "button" at bounding box center [1260, 407] width 30 height 30
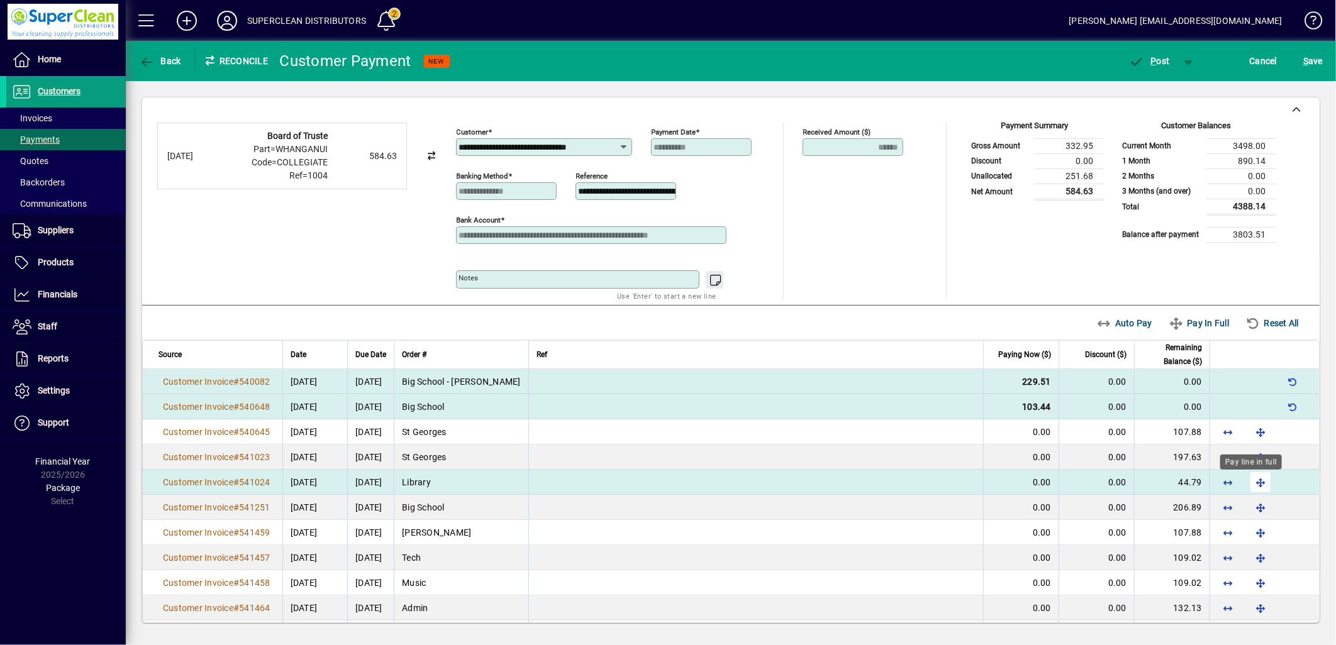
click at [1249, 483] on span "button" at bounding box center [1260, 482] width 30 height 30
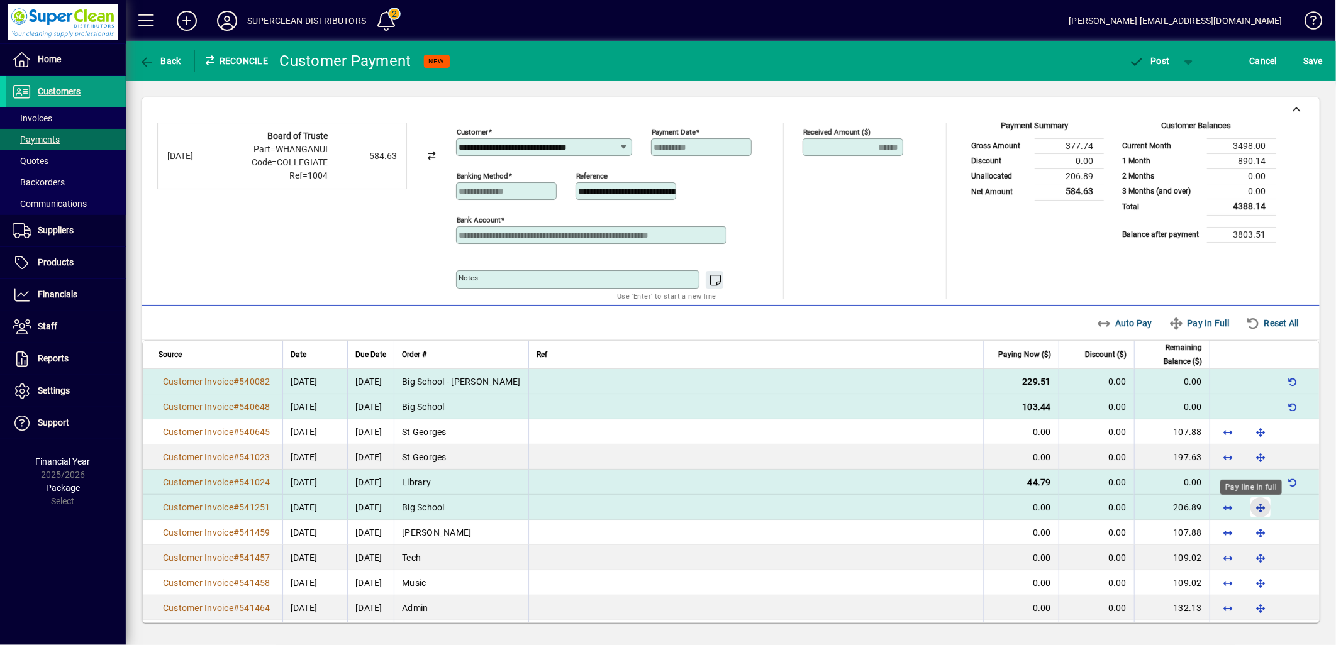
click at [1263, 507] on span "button" at bounding box center [1260, 507] width 30 height 30
click at [1148, 64] on span "P ost" at bounding box center [1149, 61] width 41 height 10
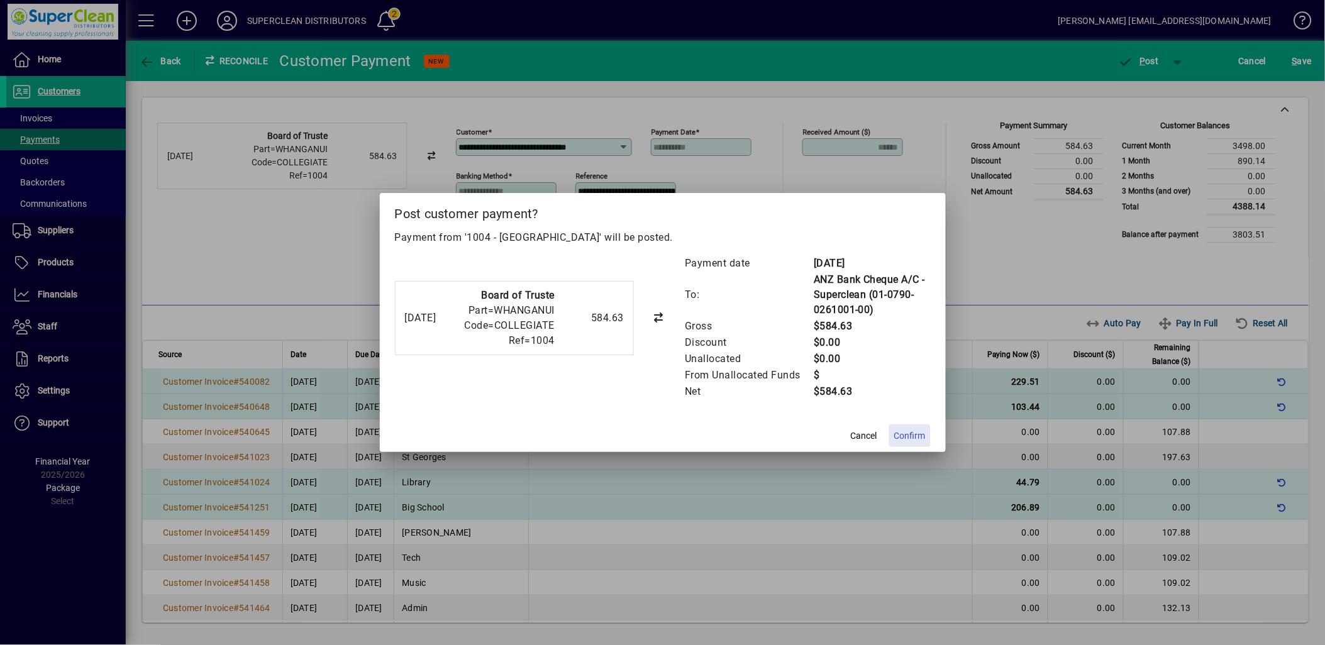
click at [915, 432] on span "Confirm" at bounding box center [909, 436] width 31 height 13
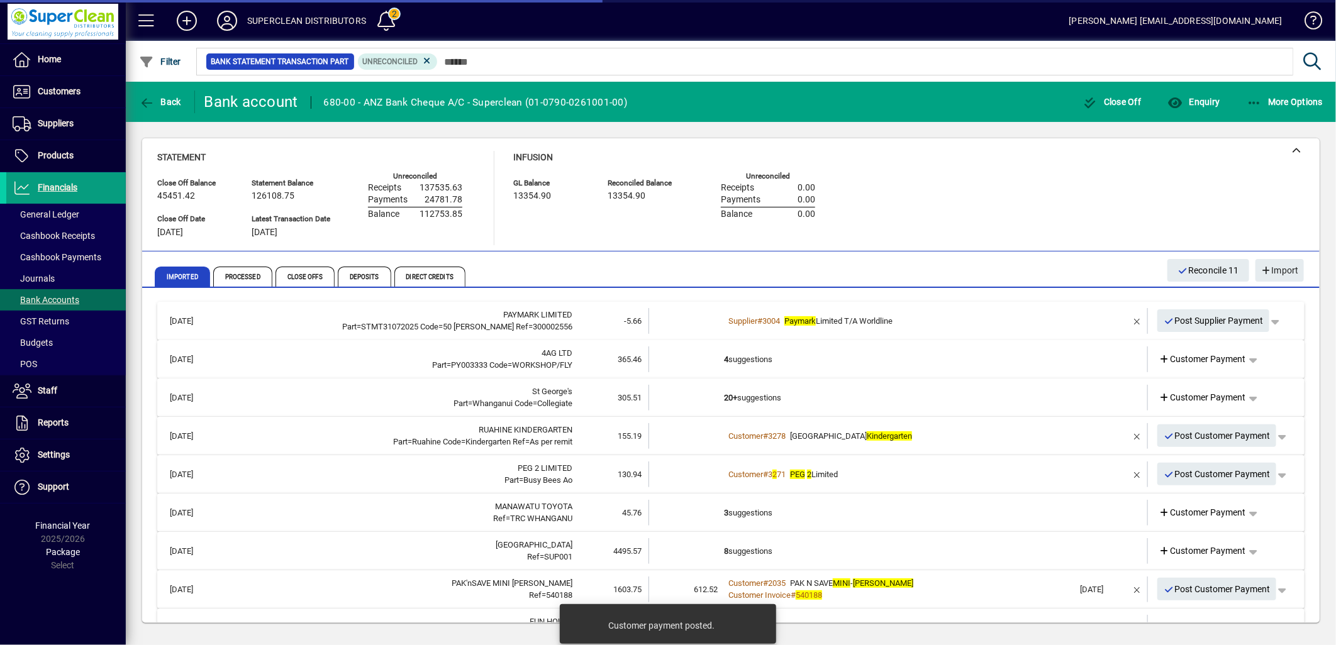
click at [751, 362] on td "4 suggestions" at bounding box center [899, 360] width 350 height 26
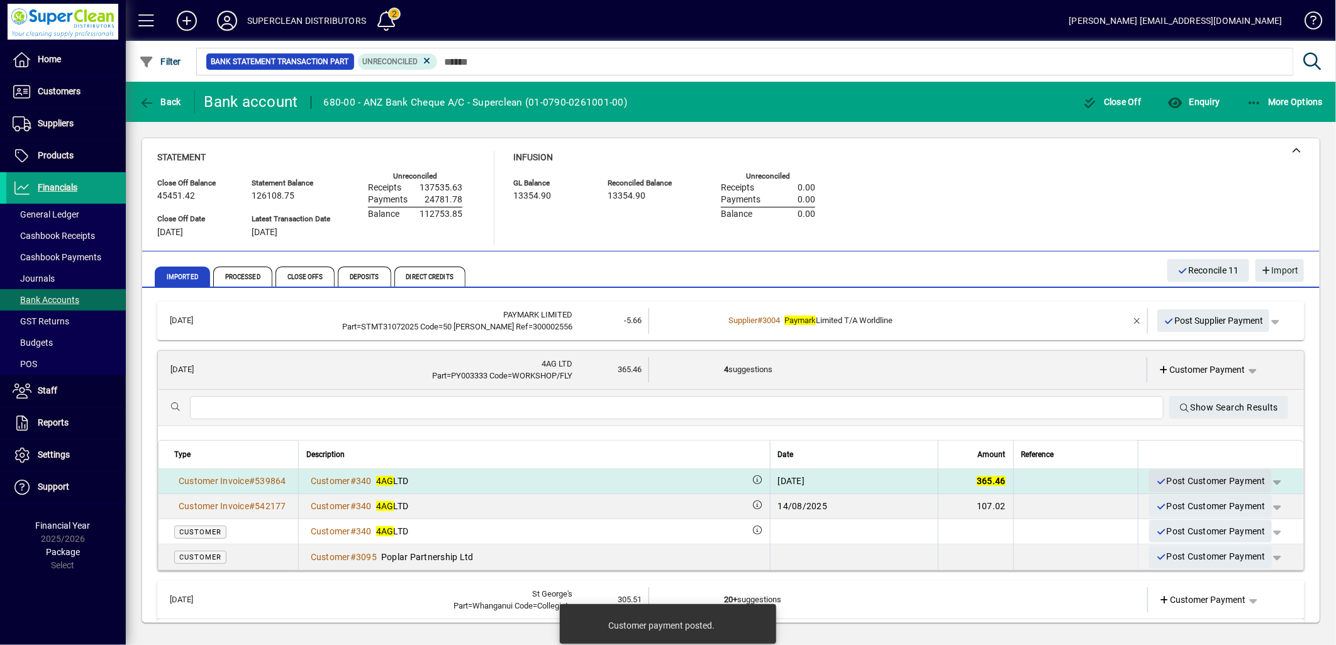
click at [1189, 483] on span "Post Customer Payment" at bounding box center [1210, 481] width 110 height 21
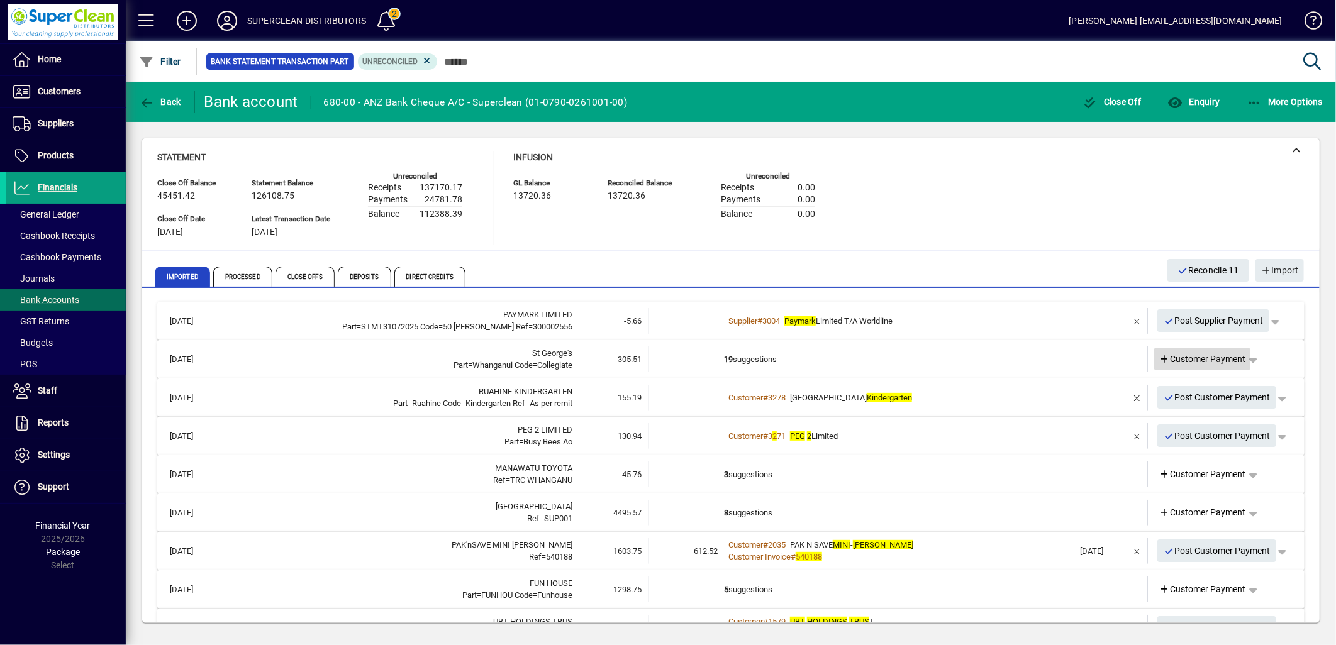
click at [1206, 353] on span "Customer Payment" at bounding box center [1202, 359] width 87 height 13
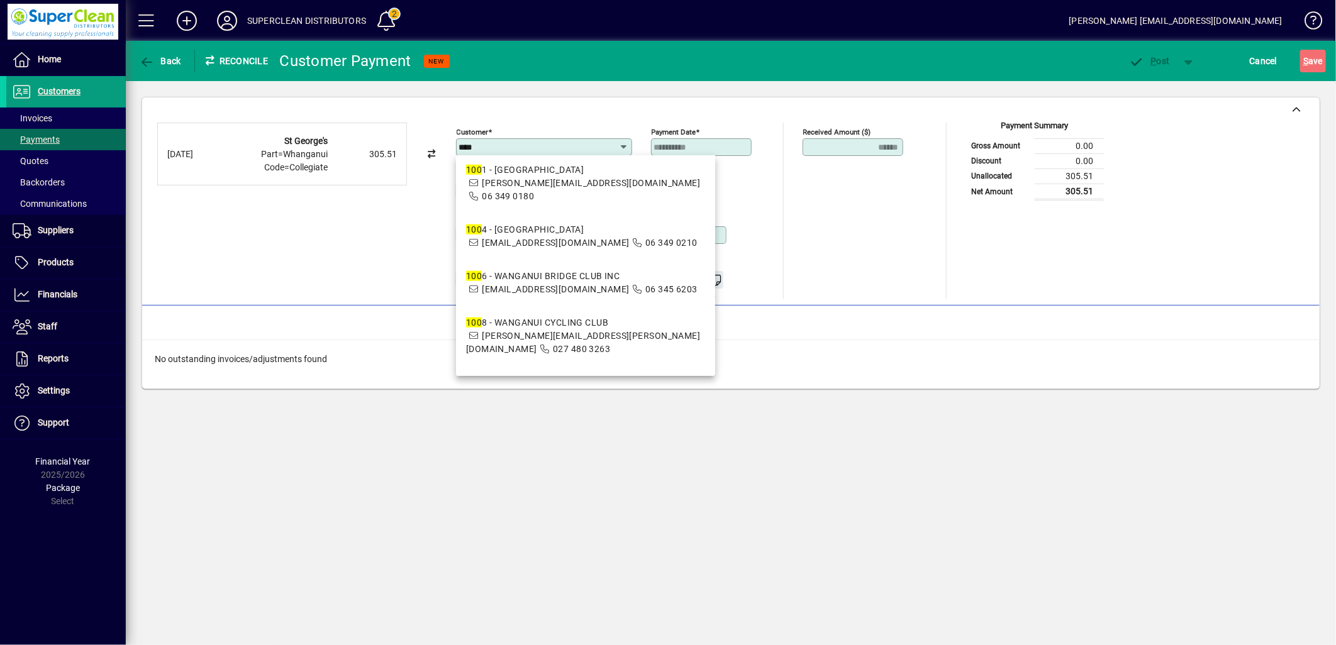
scroll to position [838, 0]
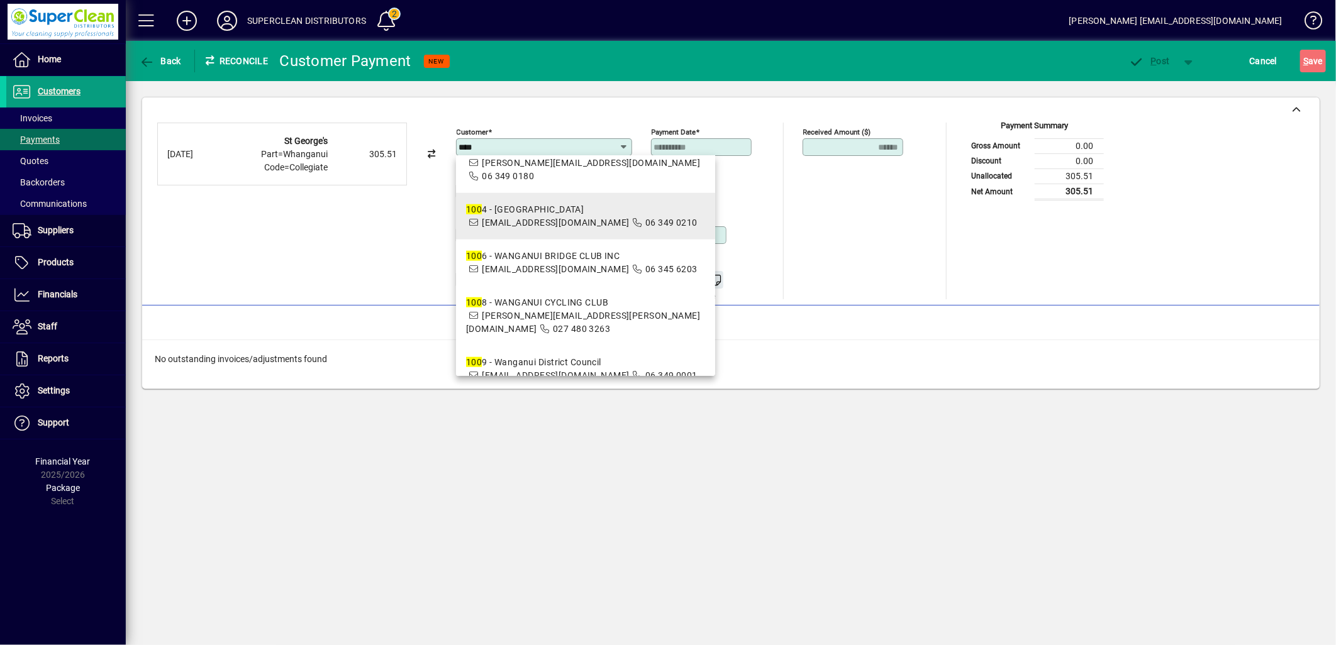
click at [537, 218] on span "accounts@collegiate.school.nz" at bounding box center [555, 223] width 147 height 10
type input "**********"
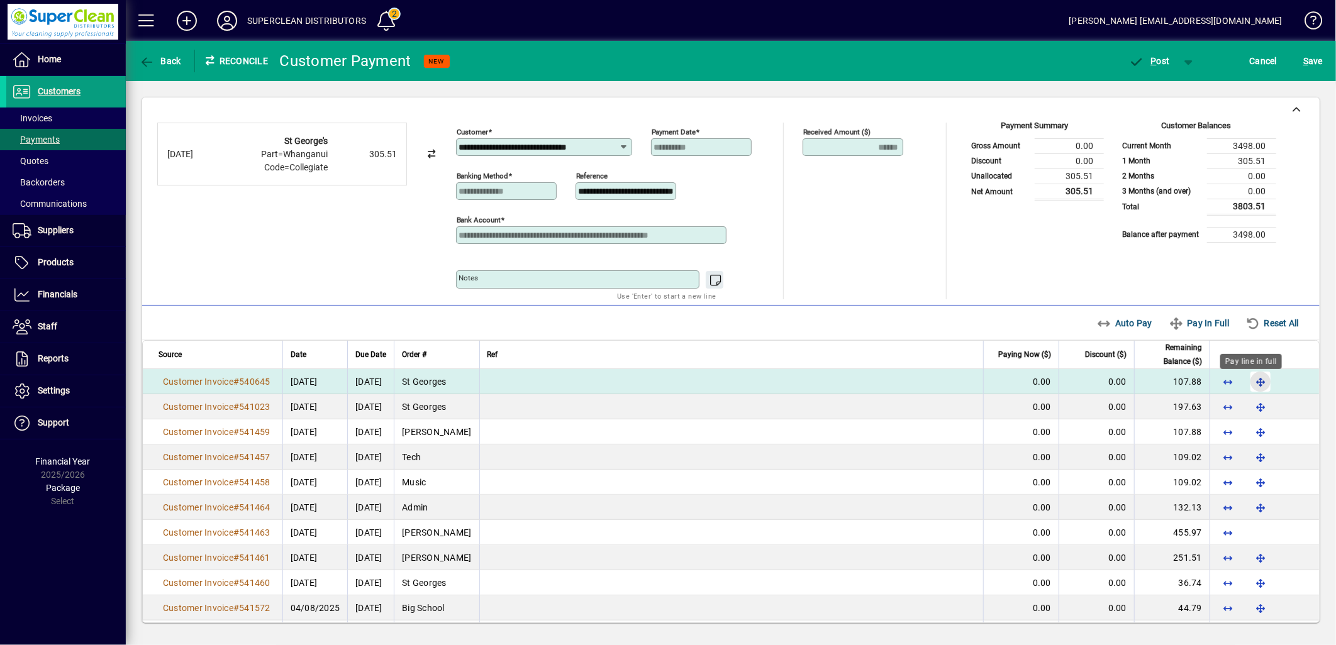
click at [1248, 381] on span "button" at bounding box center [1260, 382] width 30 height 30
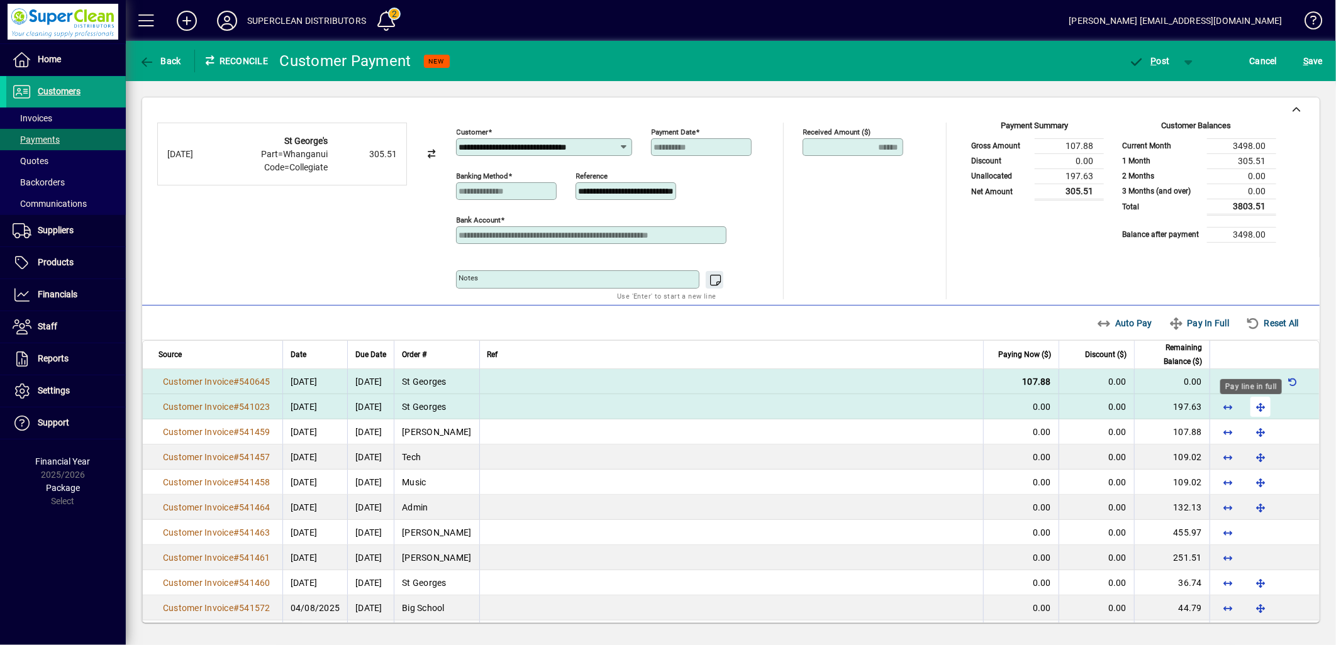
click at [1250, 406] on span "button" at bounding box center [1260, 407] width 30 height 30
click at [1160, 56] on span "P ost" at bounding box center [1149, 61] width 41 height 10
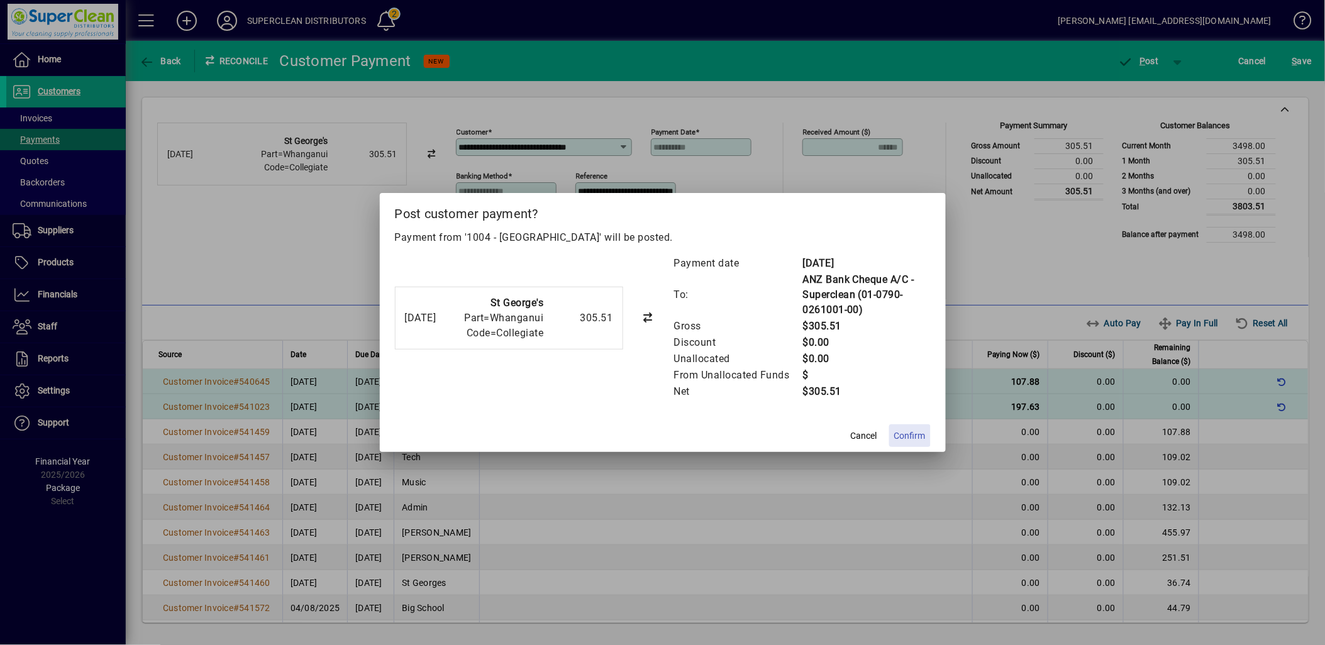
click at [913, 438] on span "Confirm" at bounding box center [909, 436] width 31 height 13
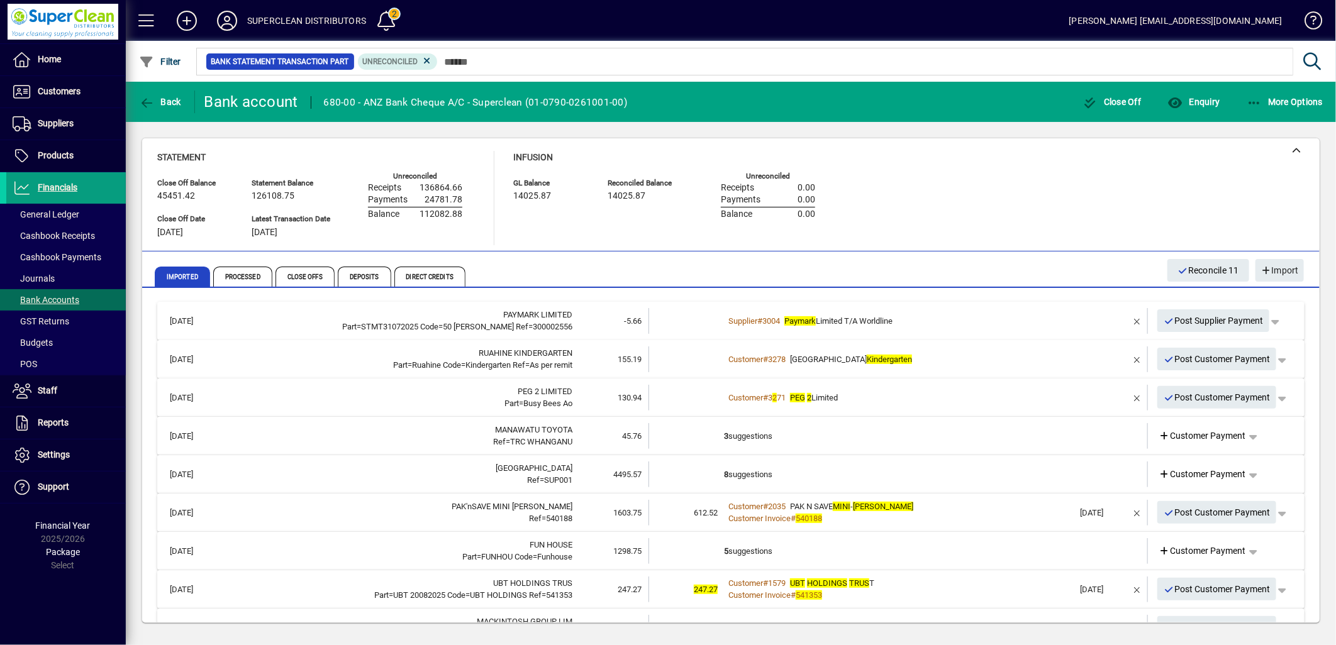
click at [916, 357] on div "Customer # 3278 West End Kindergarten" at bounding box center [899, 359] width 350 height 13
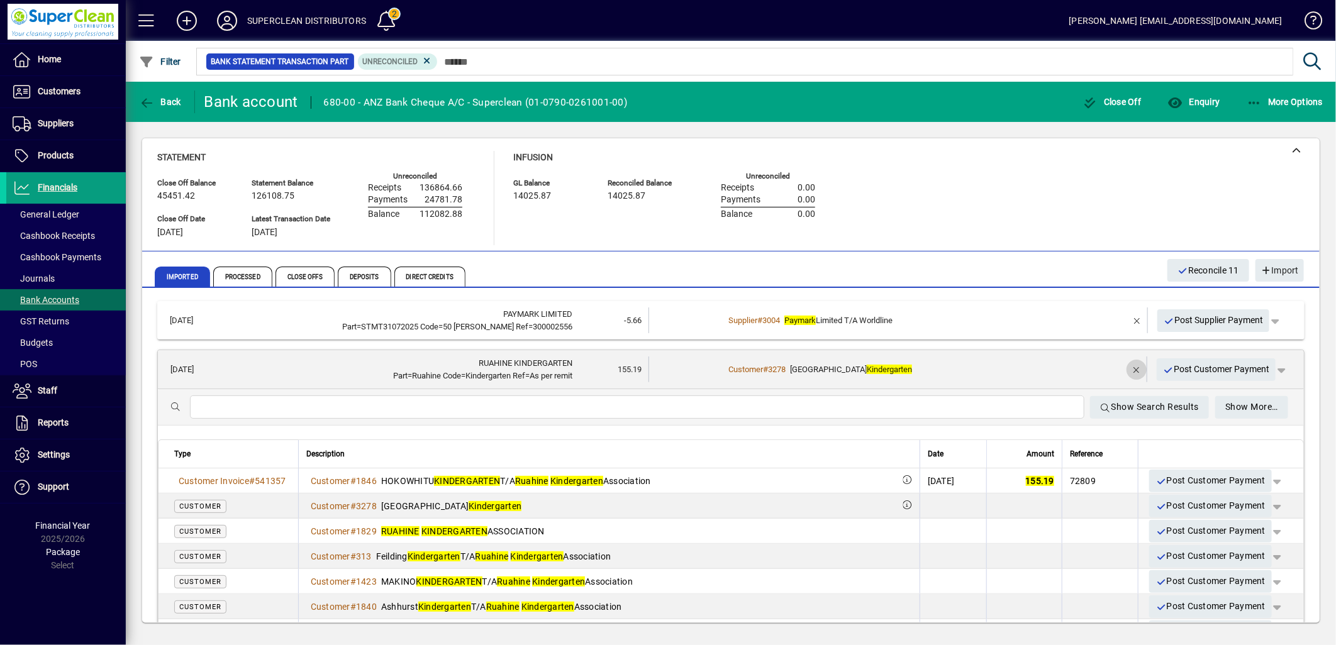
click at [1124, 369] on span "button" at bounding box center [1136, 370] width 30 height 30
click at [1187, 368] on span "Customer Payment" at bounding box center [1202, 369] width 87 height 13
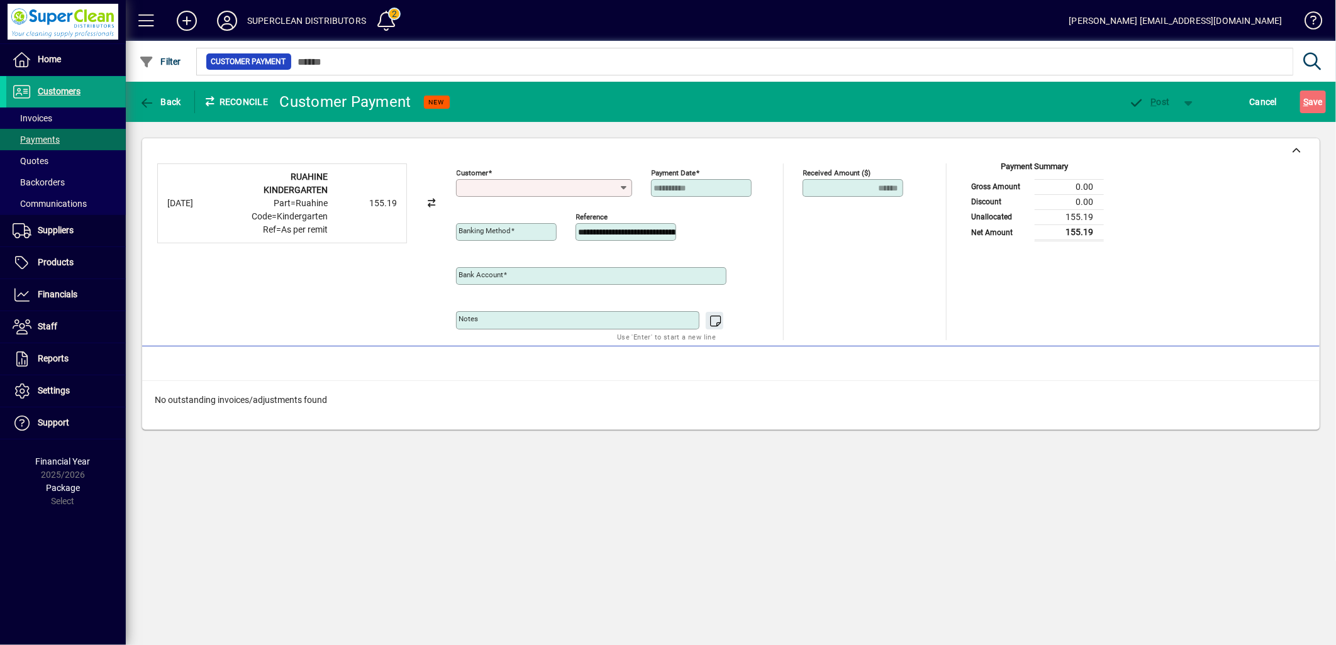
type input "**********"
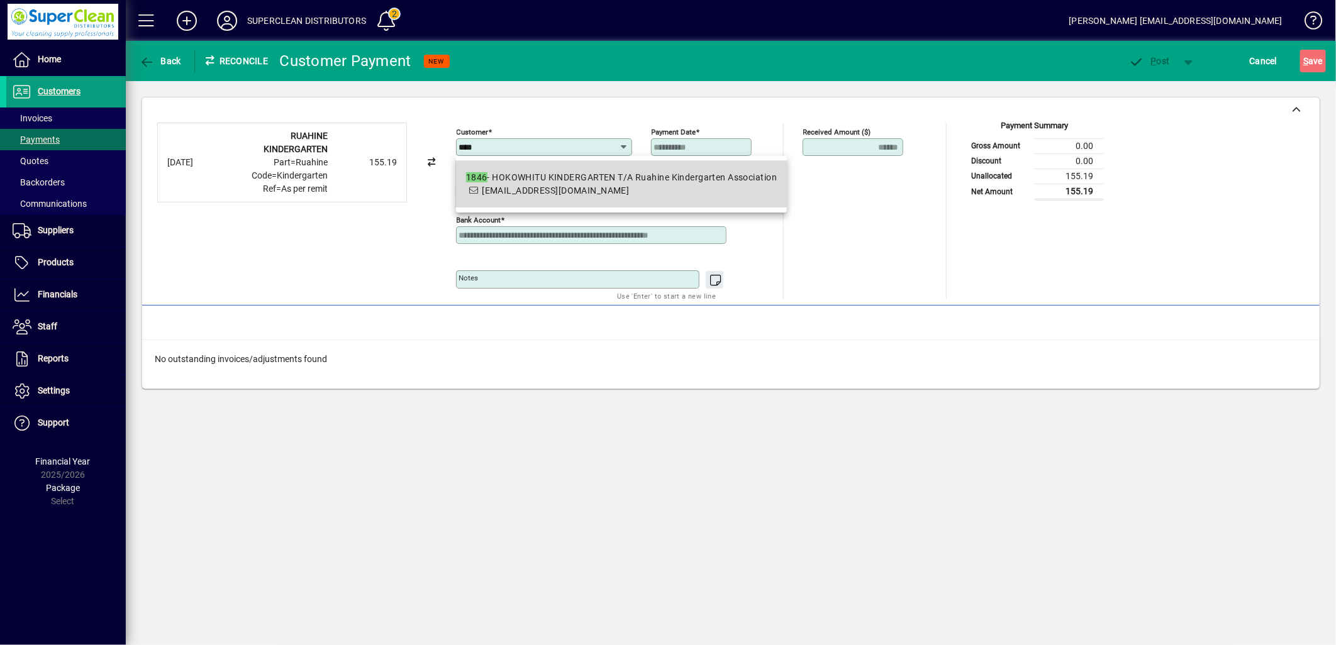
drag, startPoint x: 558, startPoint y: 191, endPoint x: 672, endPoint y: 215, distance: 116.5
click at [561, 192] on span "[EMAIL_ADDRESS][DOMAIN_NAME]" at bounding box center [555, 191] width 147 height 10
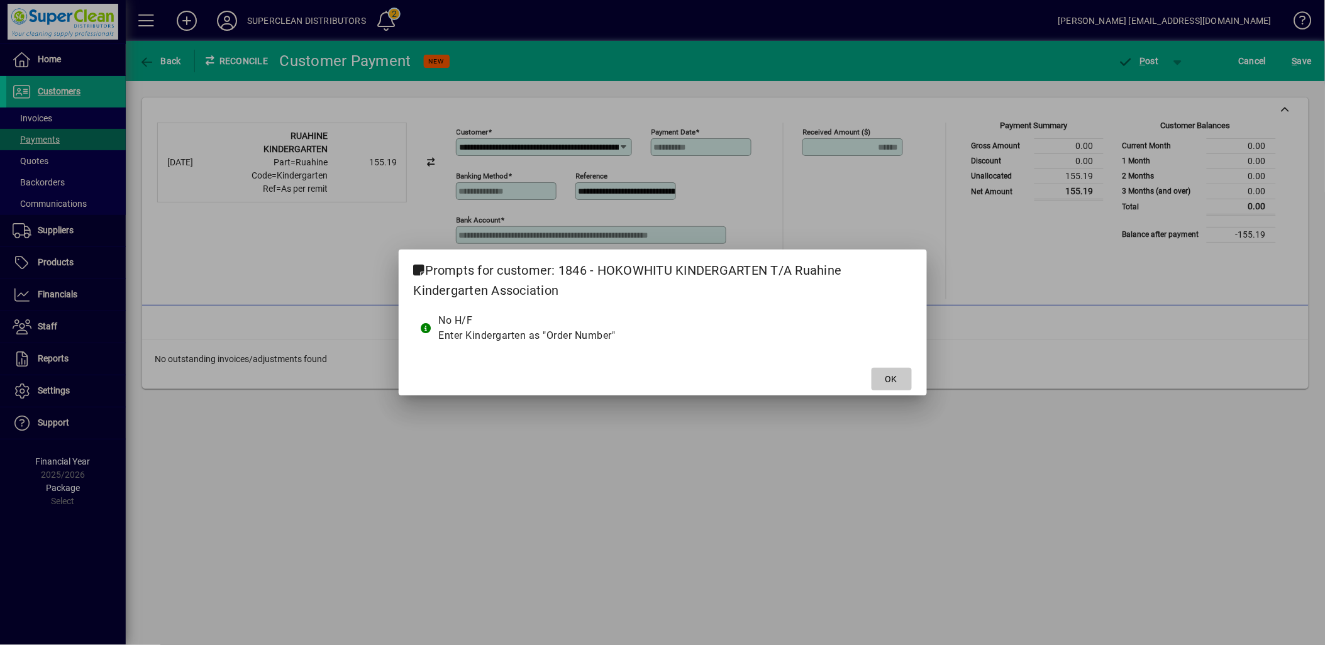
click at [891, 375] on span "OK" at bounding box center [892, 379] width 12 height 13
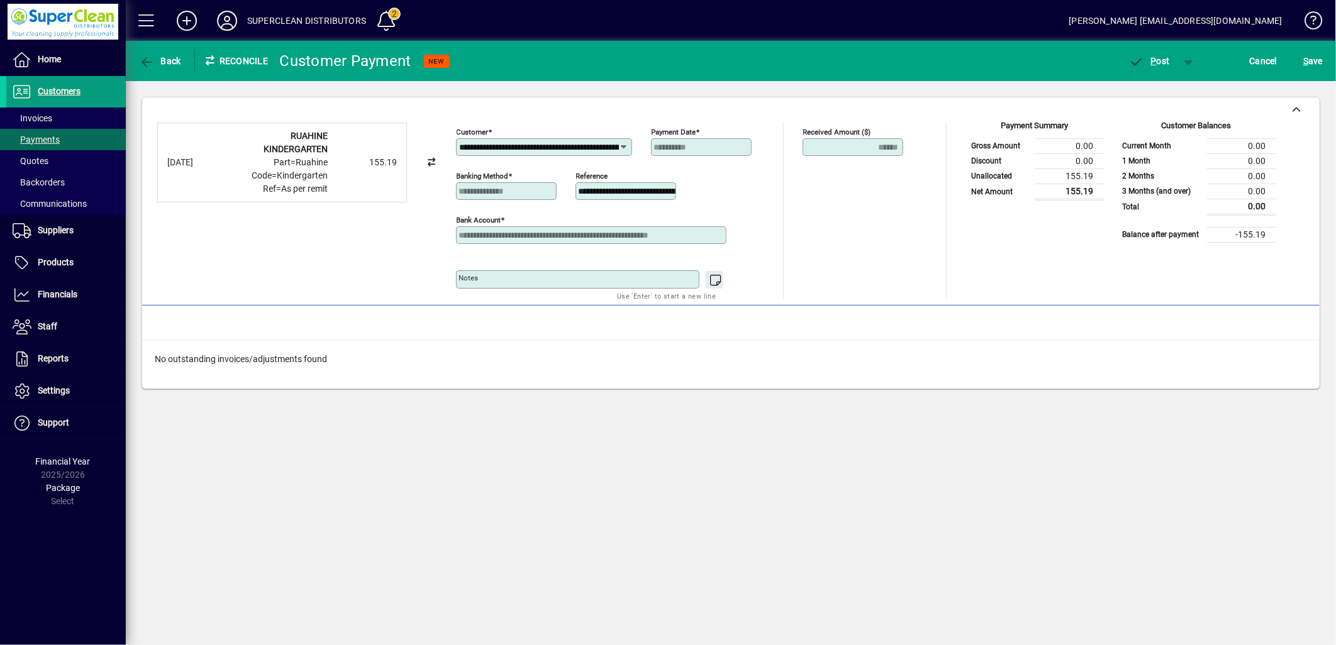
drag, startPoint x: 482, startPoint y: 146, endPoint x: 340, endPoint y: 148, distance: 141.5
click at [340, 148] on div "**********" at bounding box center [730, 211] width 1147 height 177
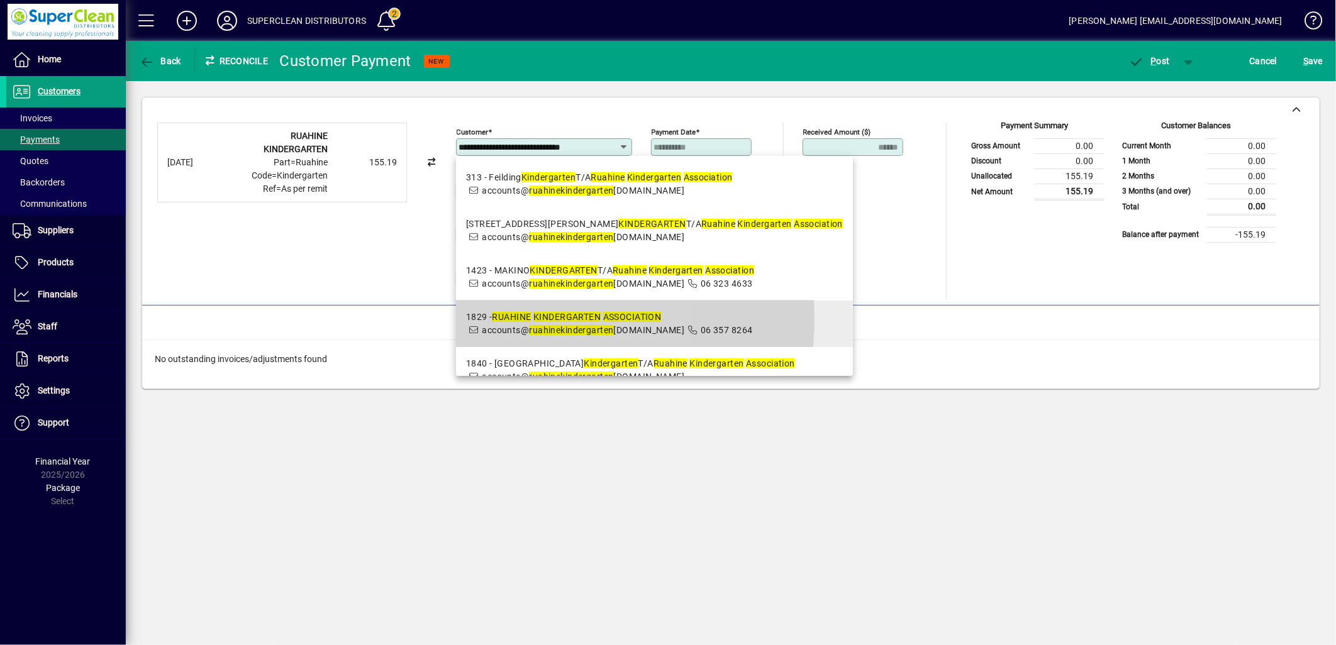
click at [512, 318] on em "RUAHINE" at bounding box center [511, 317] width 39 height 10
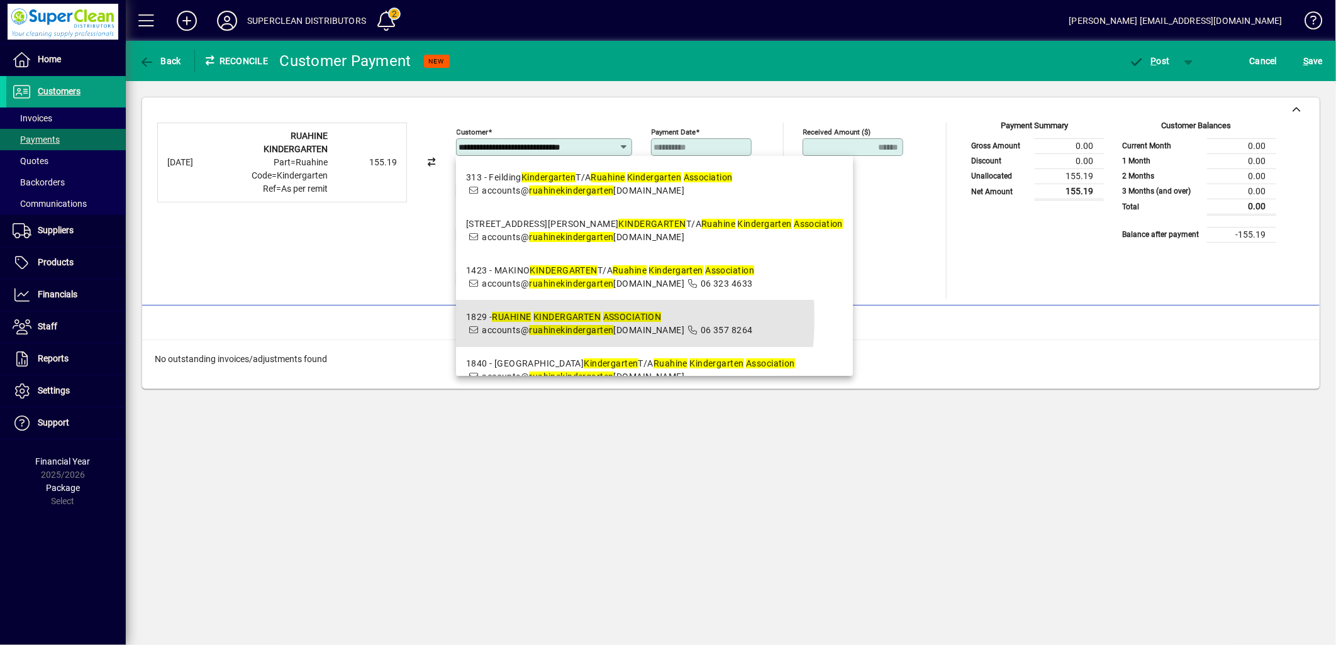
type input "**********"
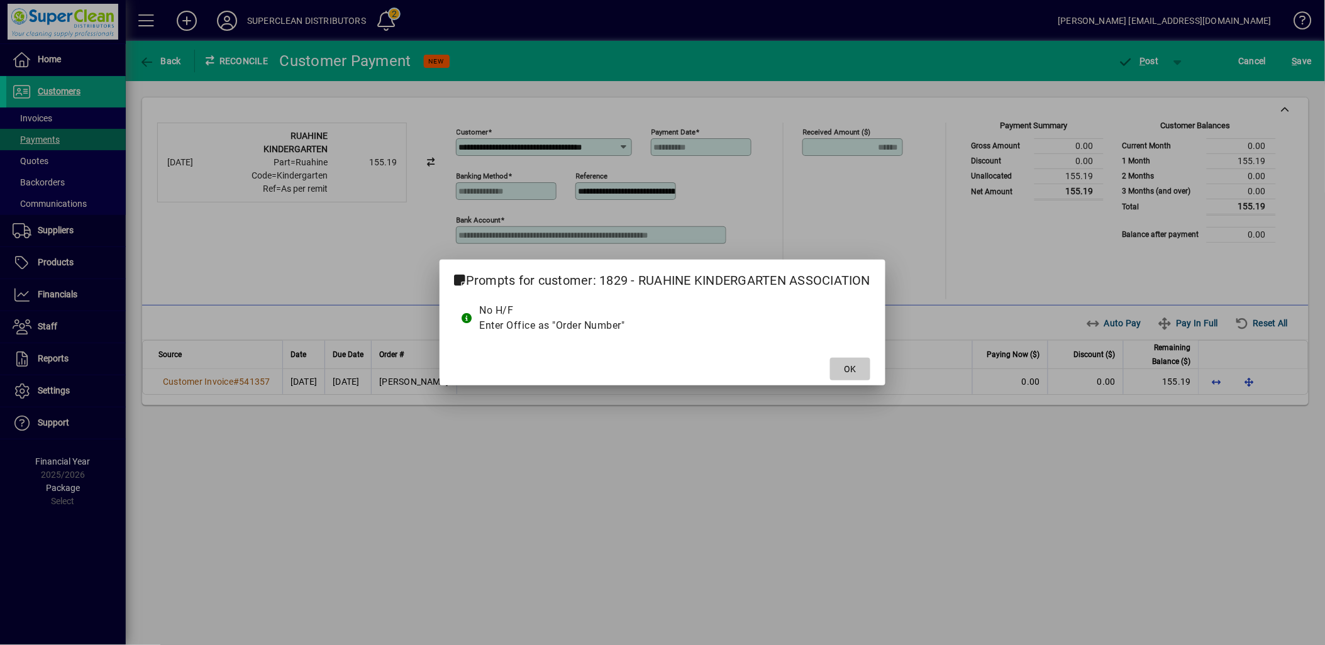
click at [860, 378] on span at bounding box center [850, 369] width 40 height 30
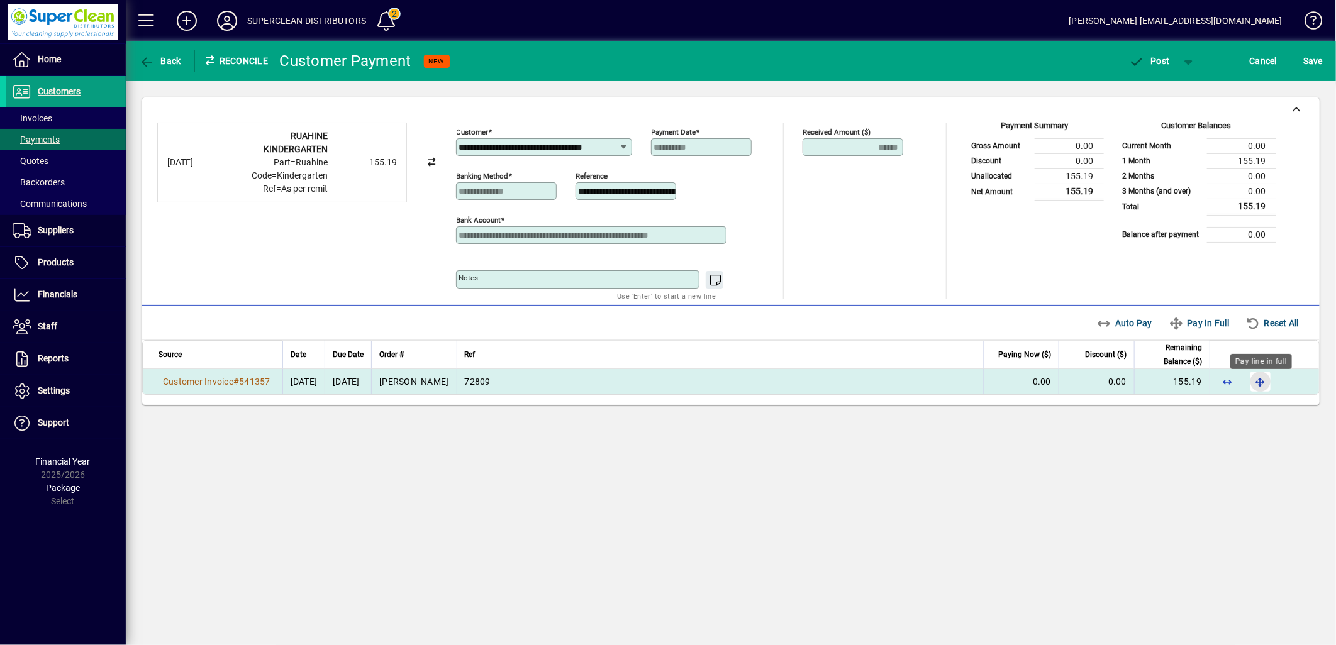
click at [1262, 389] on span "button" at bounding box center [1260, 382] width 30 height 30
click at [1153, 60] on span "P" at bounding box center [1154, 61] width 6 height 10
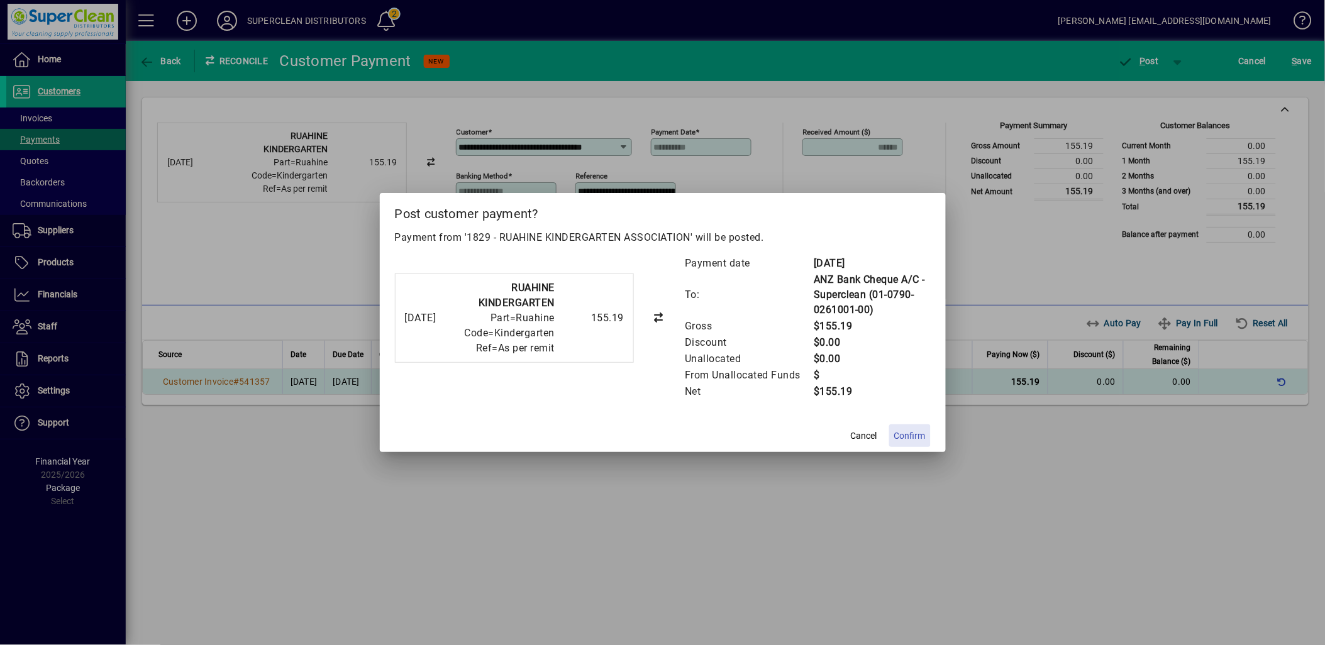
click at [913, 432] on span "Confirm" at bounding box center [909, 436] width 31 height 13
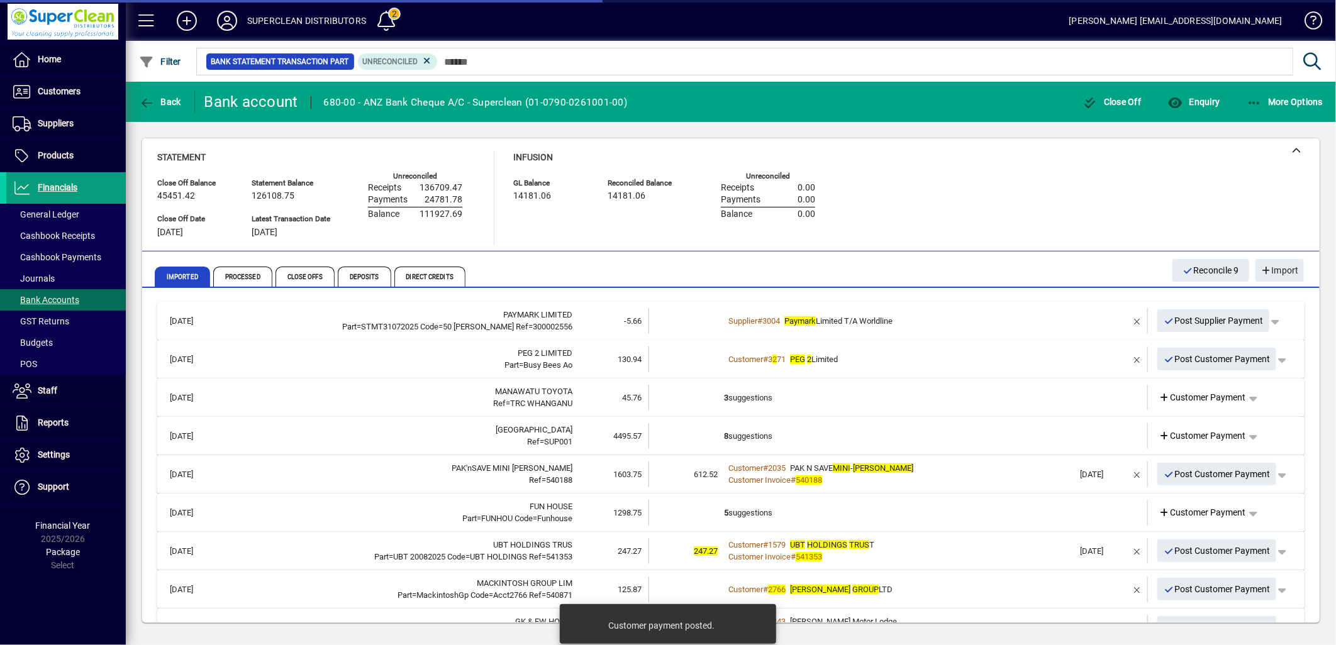
click at [879, 362] on div "Customer # 3 2 71 PEG 2 Limited" at bounding box center [899, 359] width 350 height 13
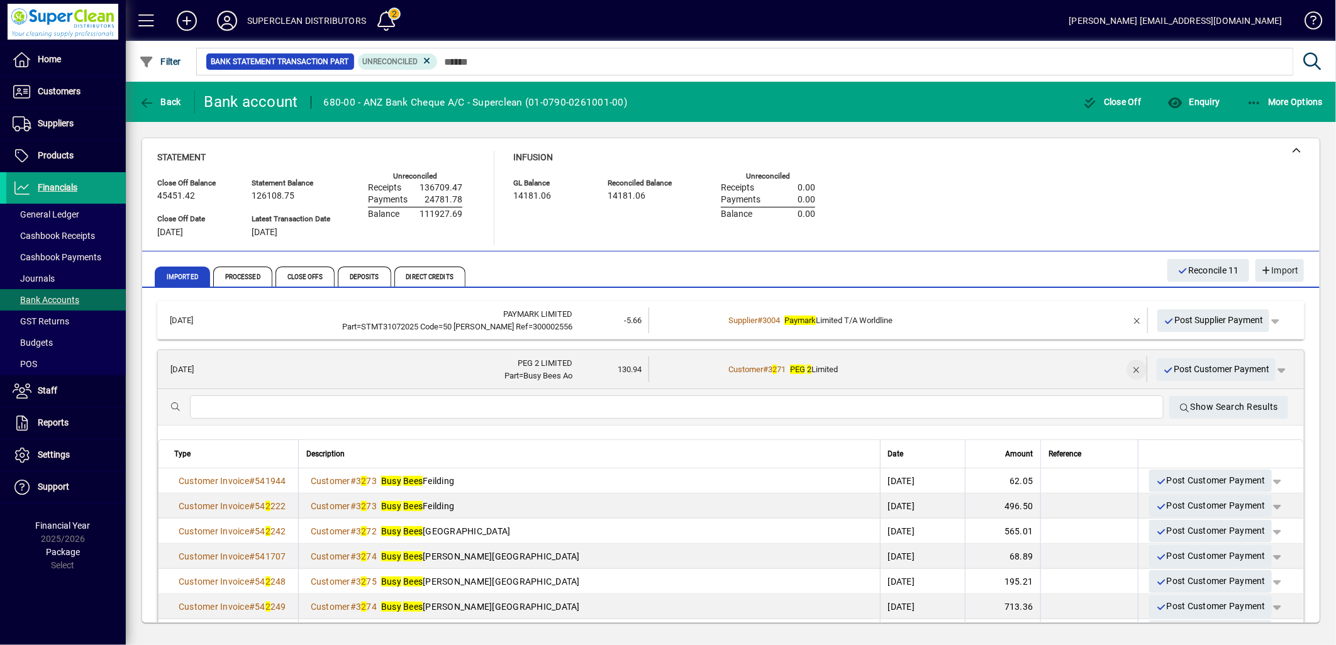
click at [1121, 369] on span "button" at bounding box center [1136, 370] width 30 height 30
click at [1199, 369] on span "Customer Payment" at bounding box center [1202, 369] width 87 height 13
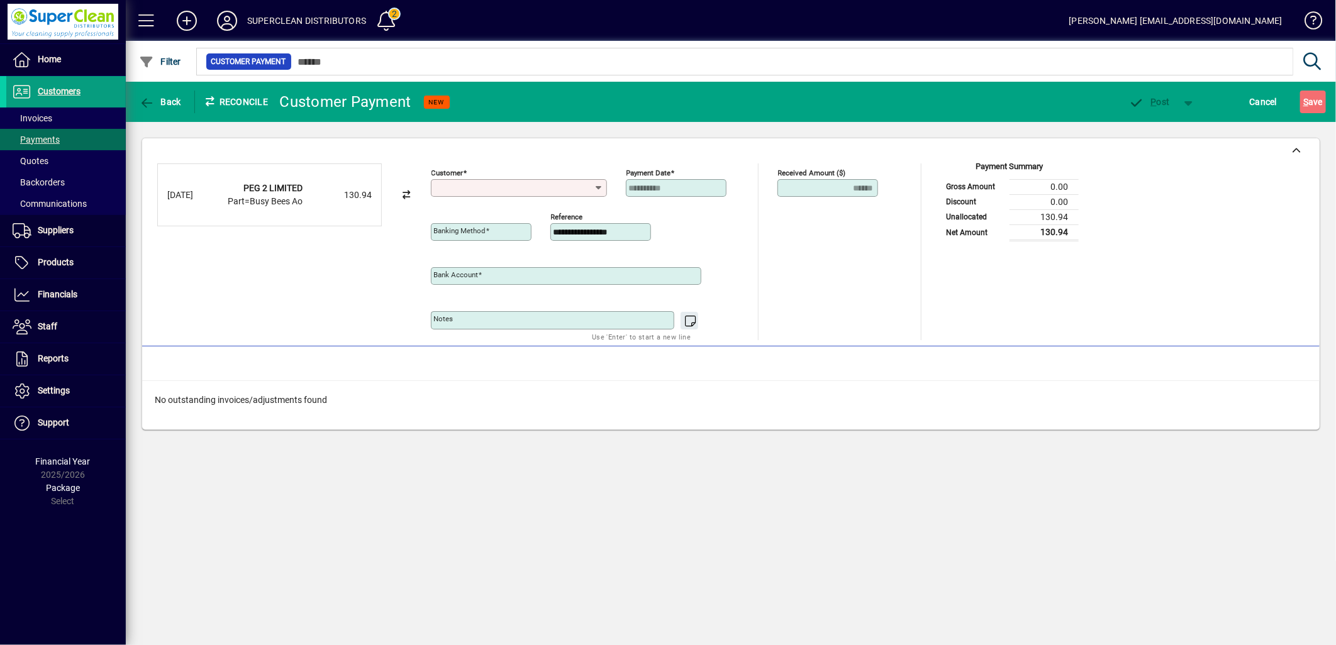
type input "**********"
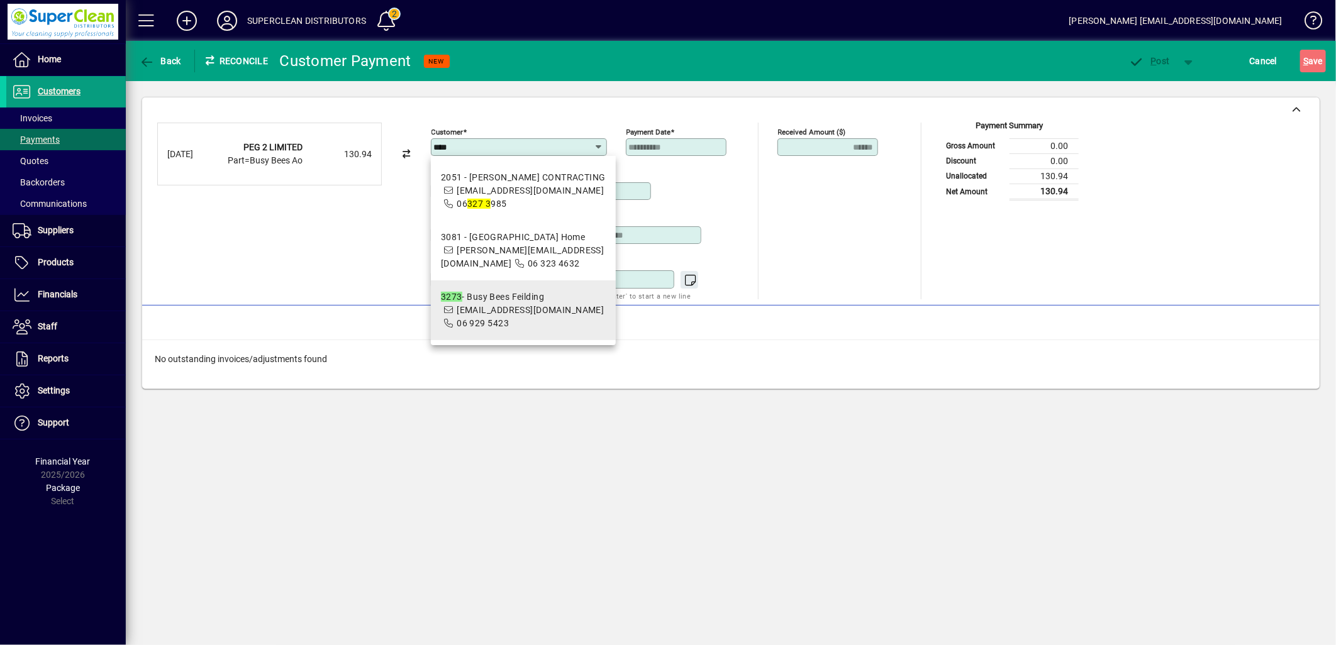
click at [531, 305] on span "invoices@busybees.org.nz" at bounding box center [530, 310] width 147 height 10
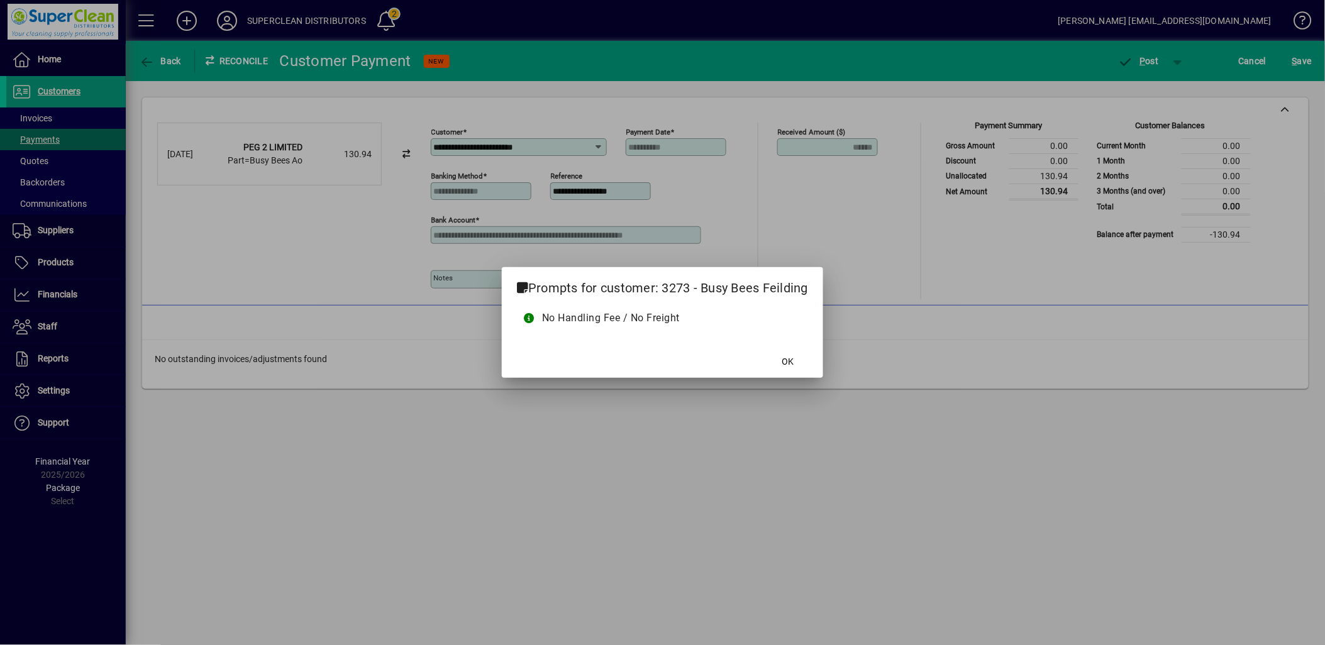
click at [811, 370] on mat-dialog-actions "OK" at bounding box center [662, 361] width 321 height 33
click at [801, 367] on span at bounding box center [788, 362] width 40 height 30
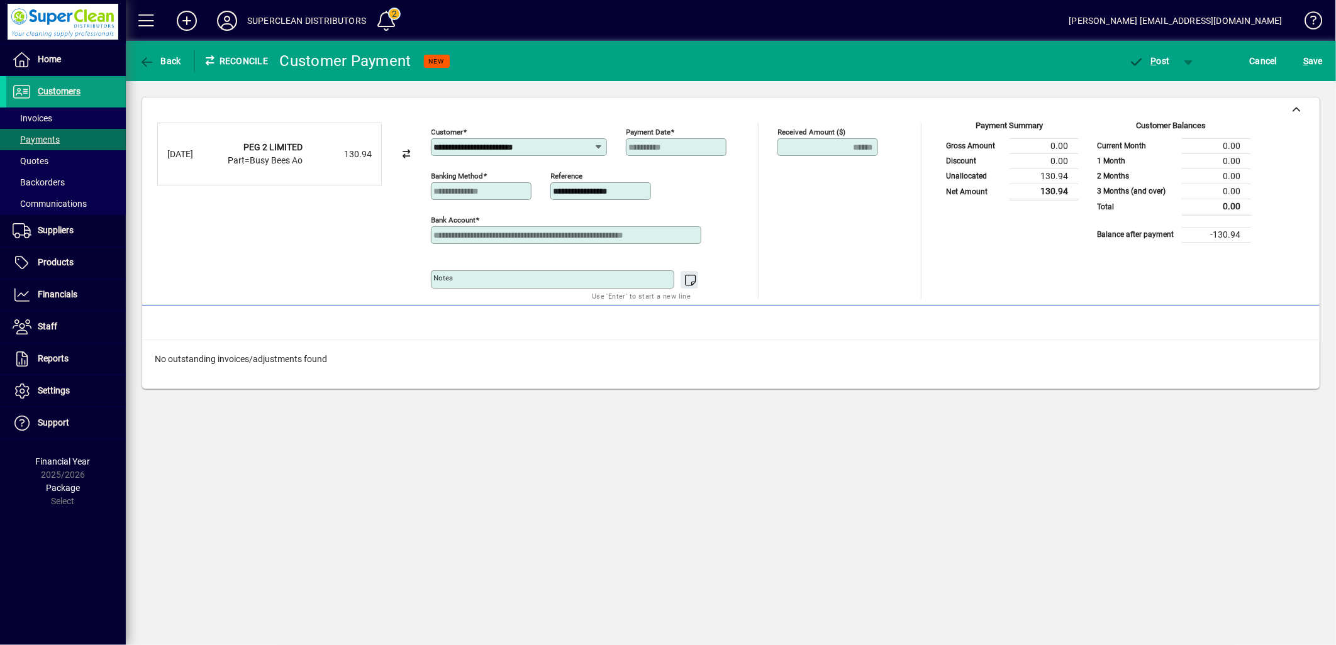
drag, startPoint x: 561, startPoint y: 150, endPoint x: 362, endPoint y: 165, distance: 199.4
click at [366, 162] on div "**********" at bounding box center [730, 211] width 1147 height 177
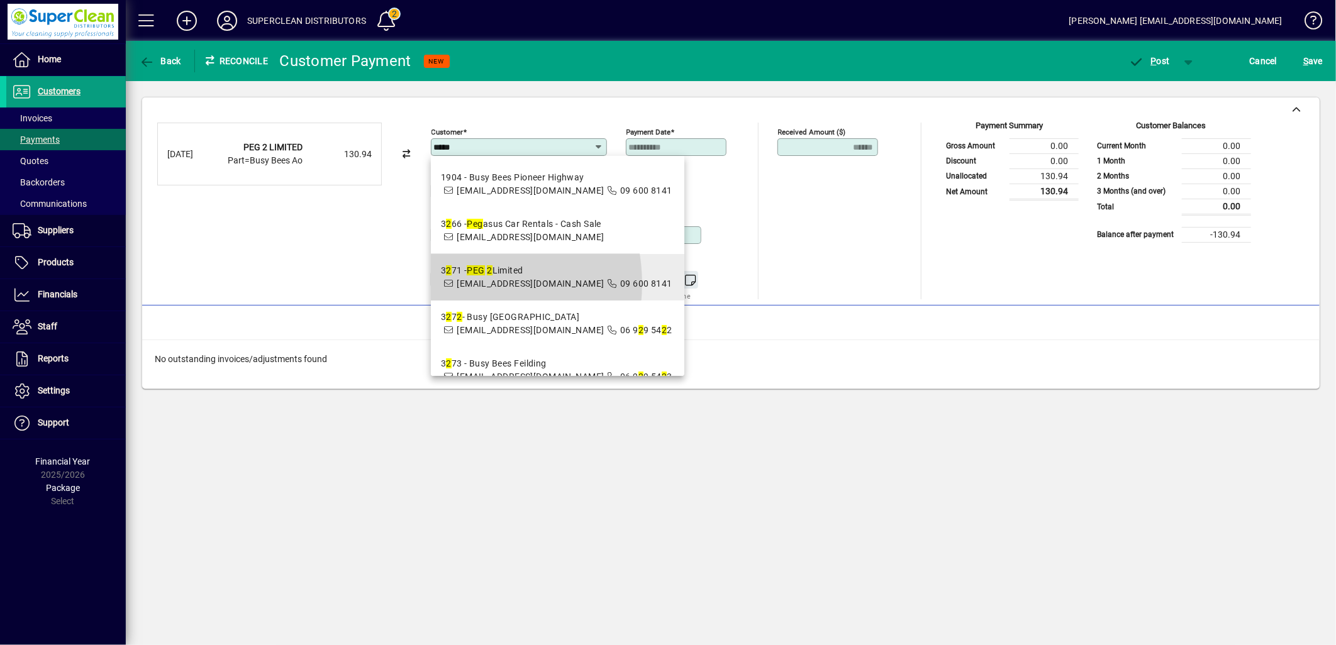
click at [460, 289] on span "invoices@busybees.org.nz" at bounding box center [530, 284] width 147 height 10
type input "**********"
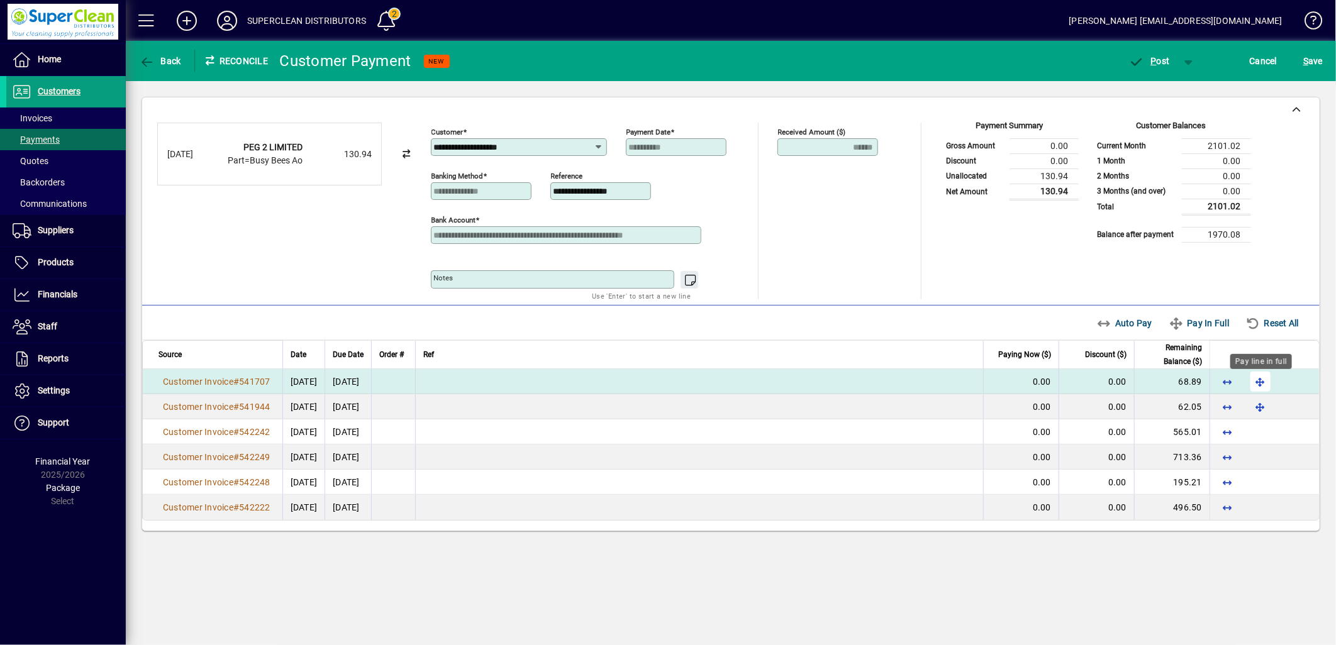
click at [1264, 381] on span "button" at bounding box center [1260, 382] width 30 height 30
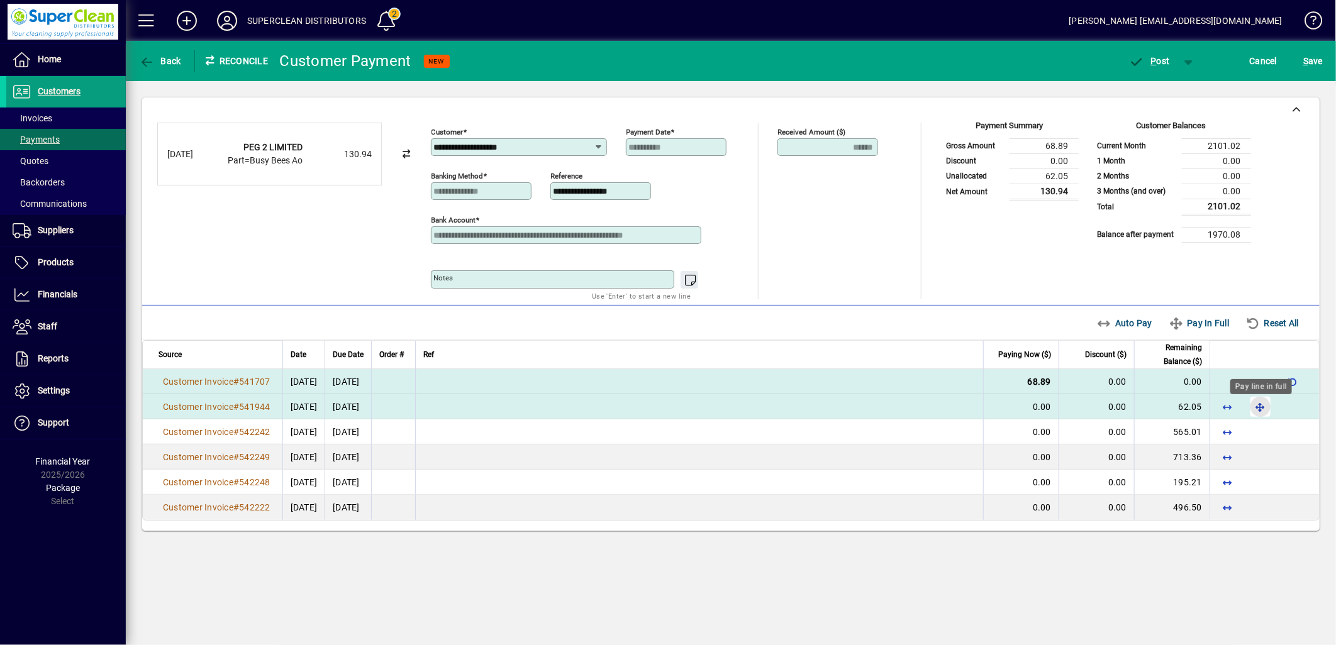
click at [1262, 400] on span "button" at bounding box center [1260, 407] width 30 height 30
click at [931, 260] on div "**********" at bounding box center [730, 211] width 1147 height 177
click at [1159, 60] on span "P ost" at bounding box center [1149, 61] width 41 height 10
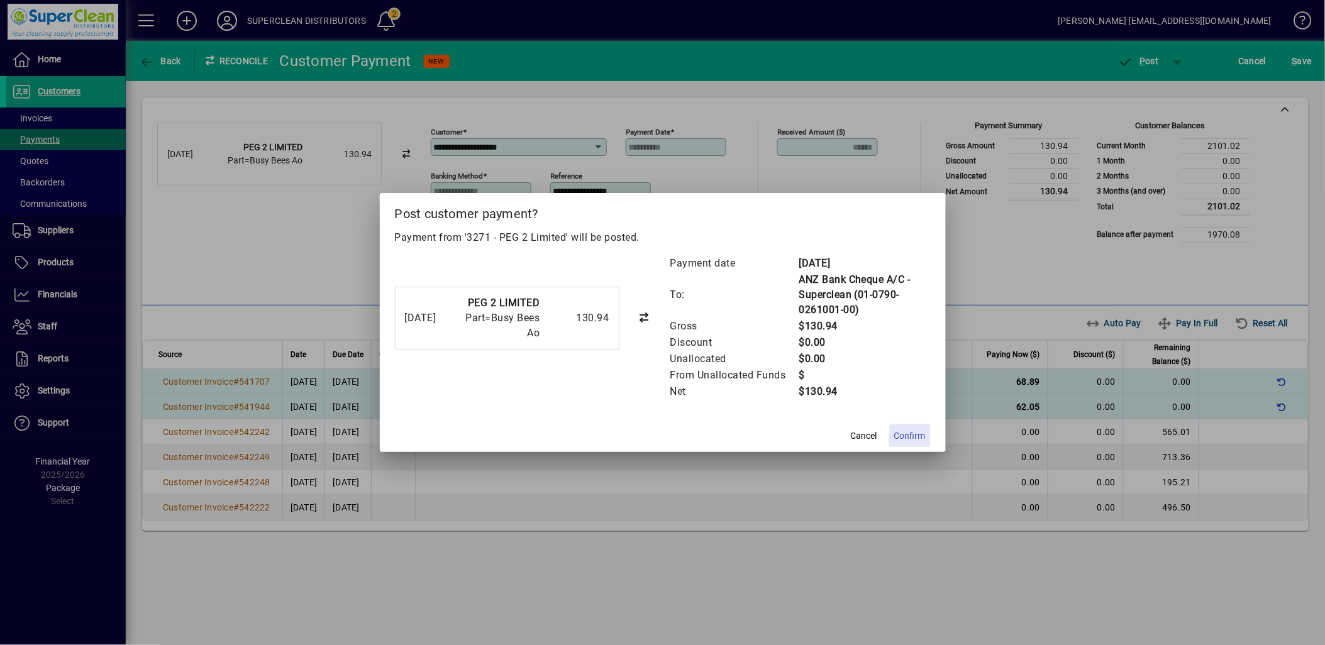
click at [913, 431] on span "Confirm" at bounding box center [909, 436] width 31 height 13
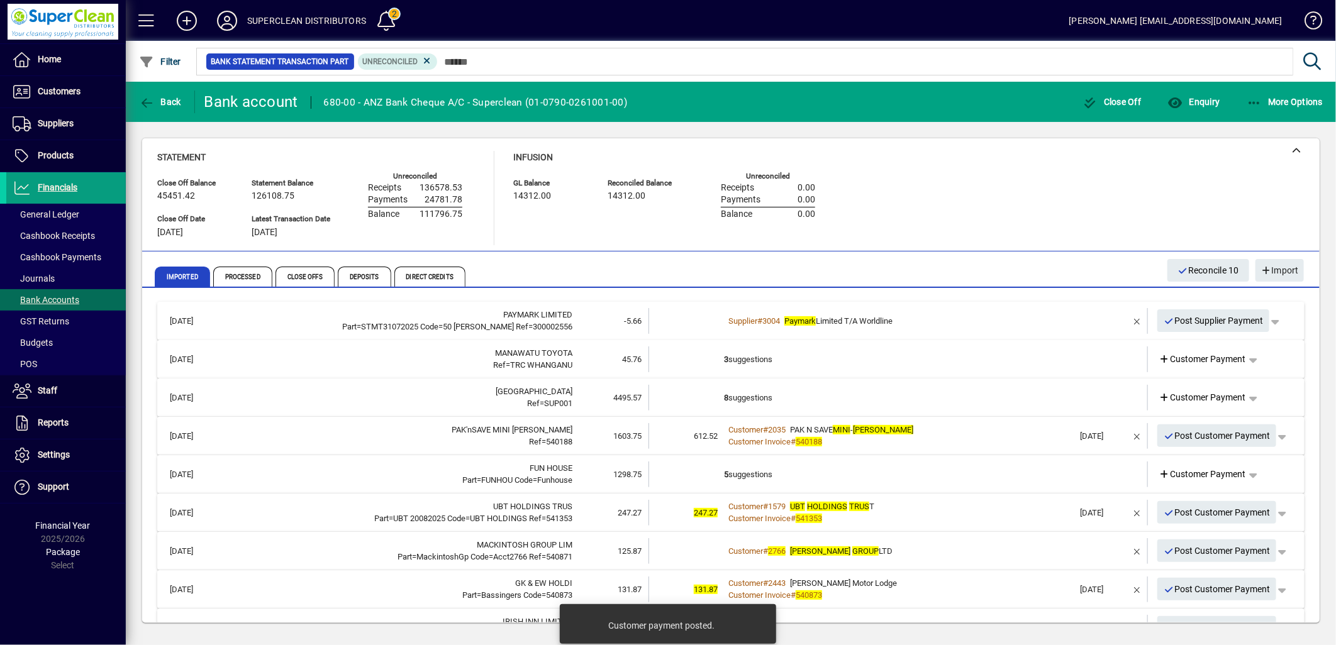
click at [765, 364] on td "3 suggestions" at bounding box center [899, 360] width 350 height 26
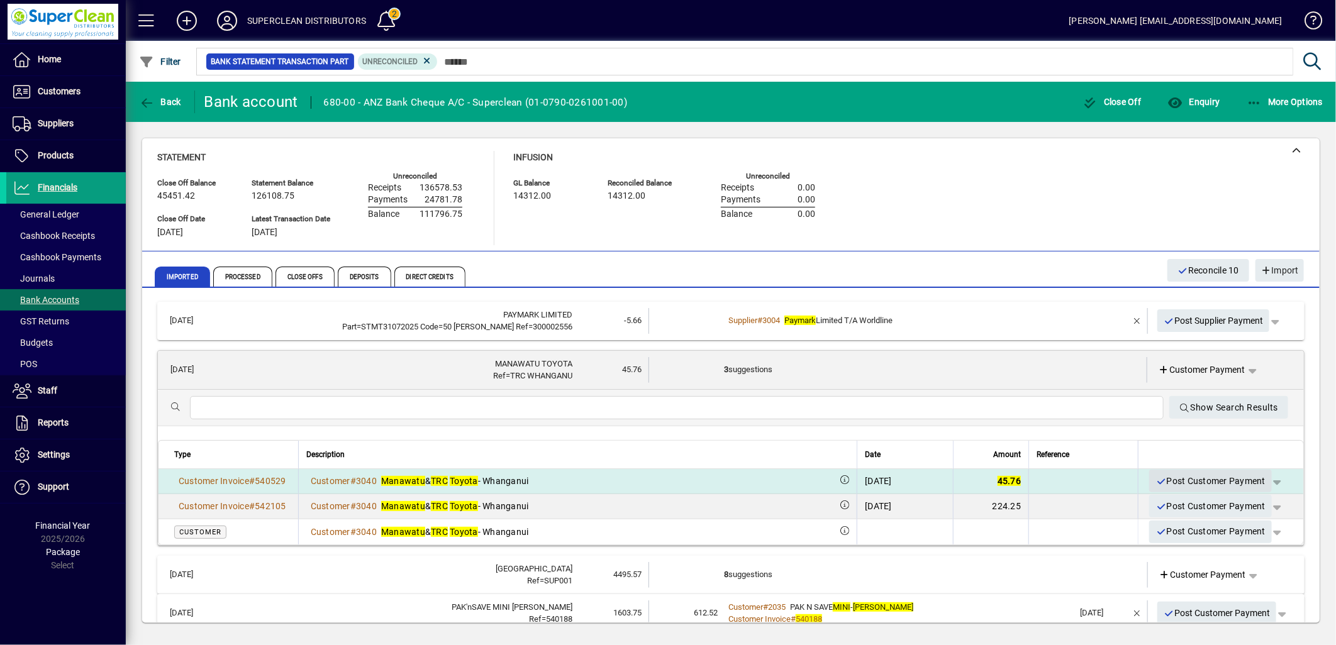
click at [1199, 480] on span "Post Customer Payment" at bounding box center [1210, 481] width 110 height 21
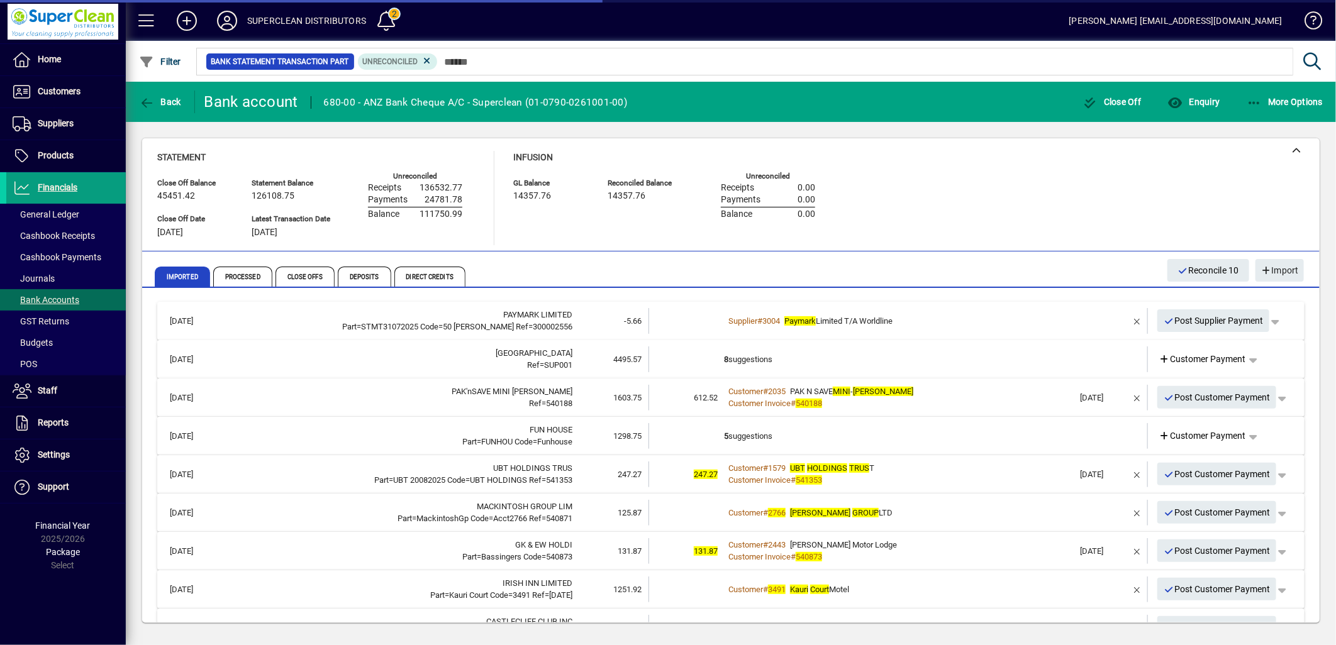
click at [740, 362] on td "8 suggestions" at bounding box center [899, 360] width 350 height 26
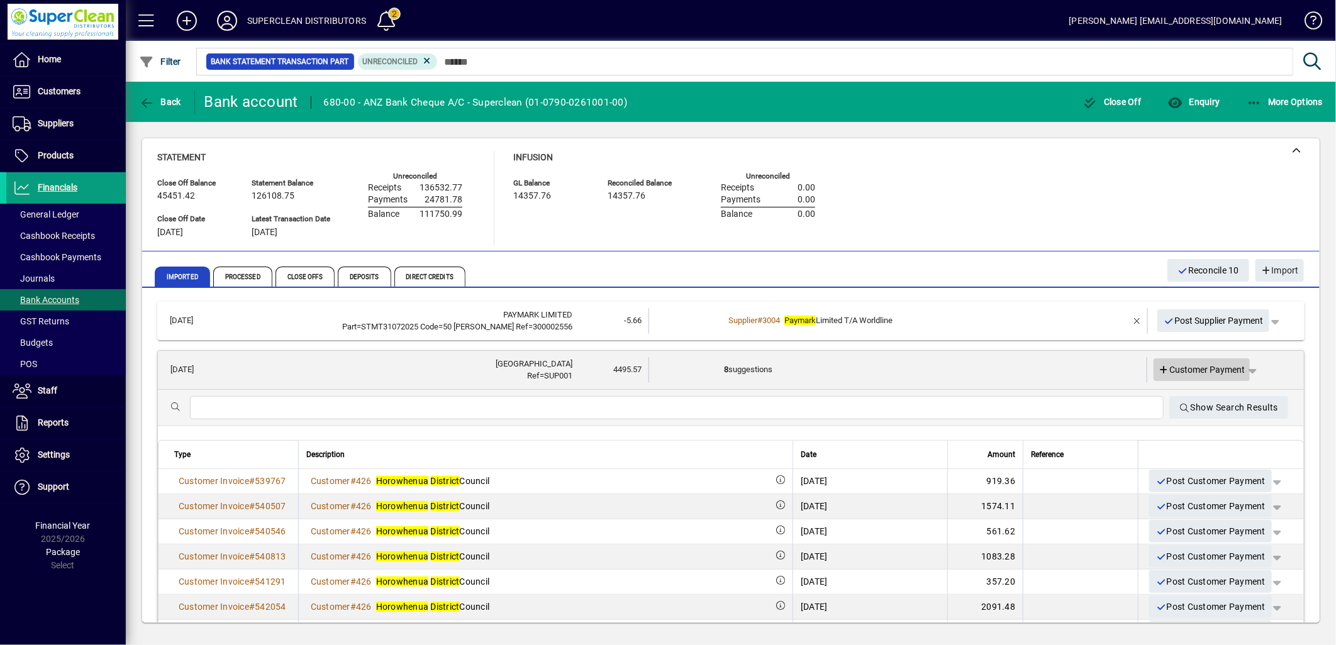
click at [1203, 369] on span "Customer Payment" at bounding box center [1202, 370] width 87 height 13
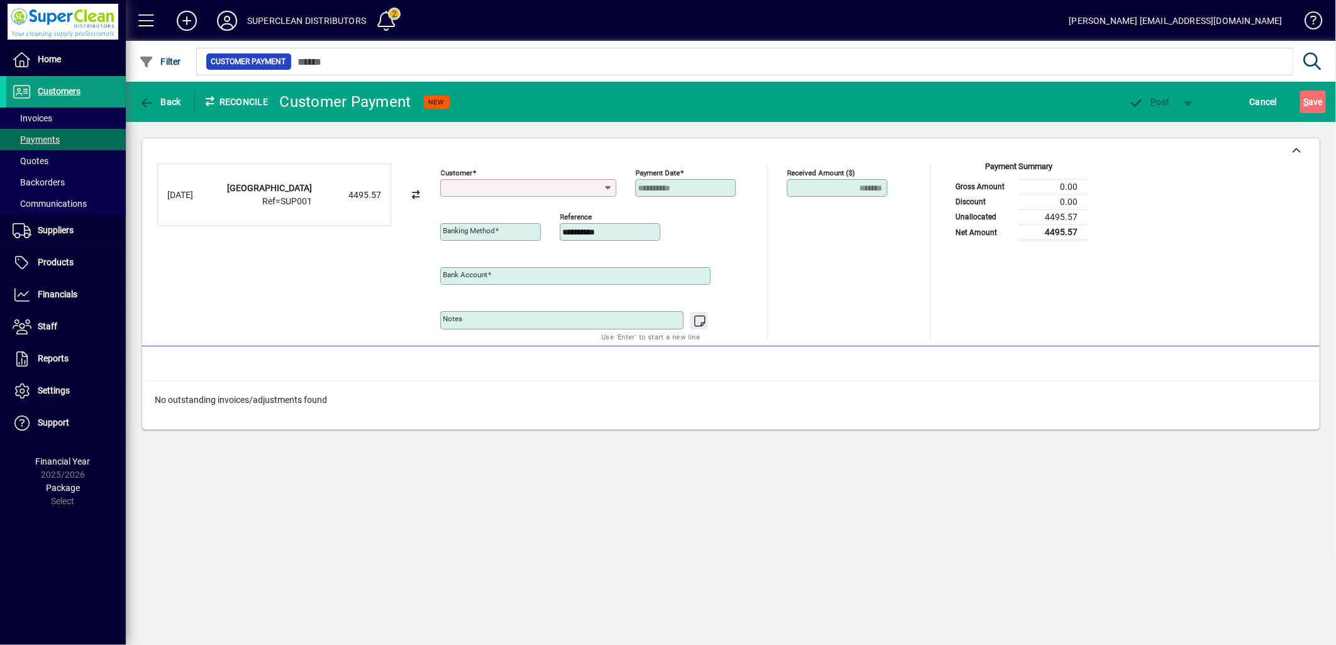
type input "**********"
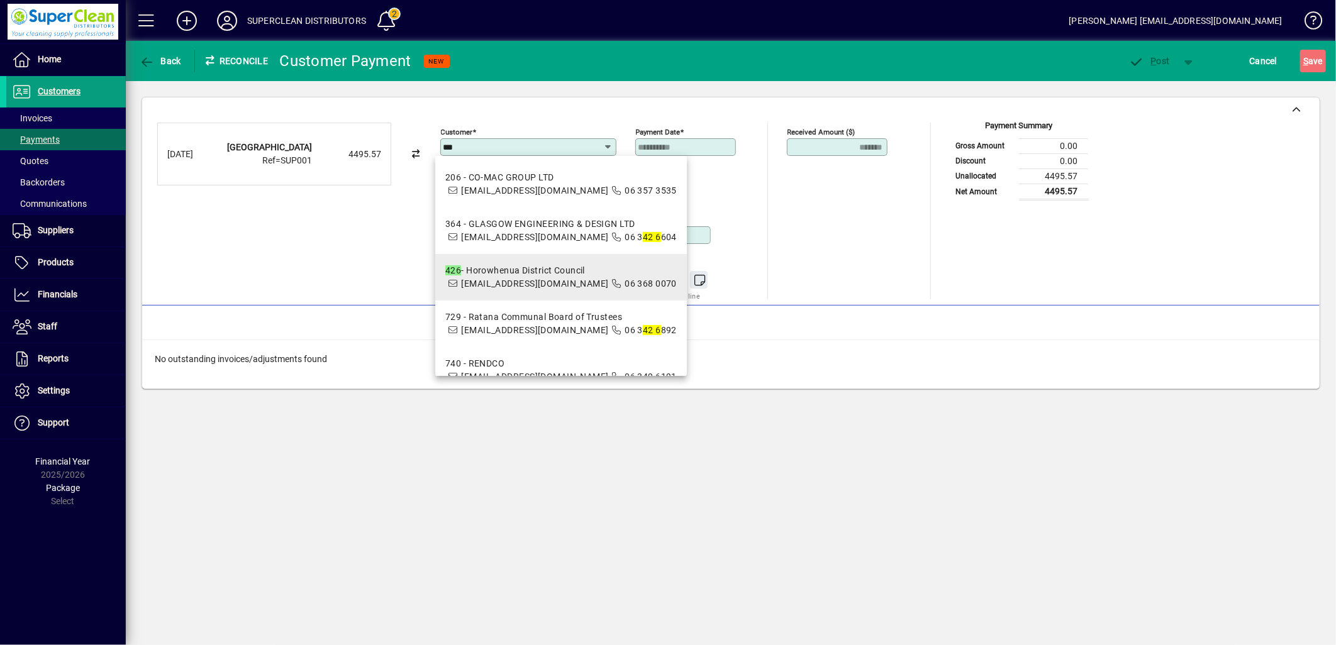
click at [470, 281] on span "accountspayable@horowhenua.govt.nz" at bounding box center [534, 284] width 147 height 10
type input "**********"
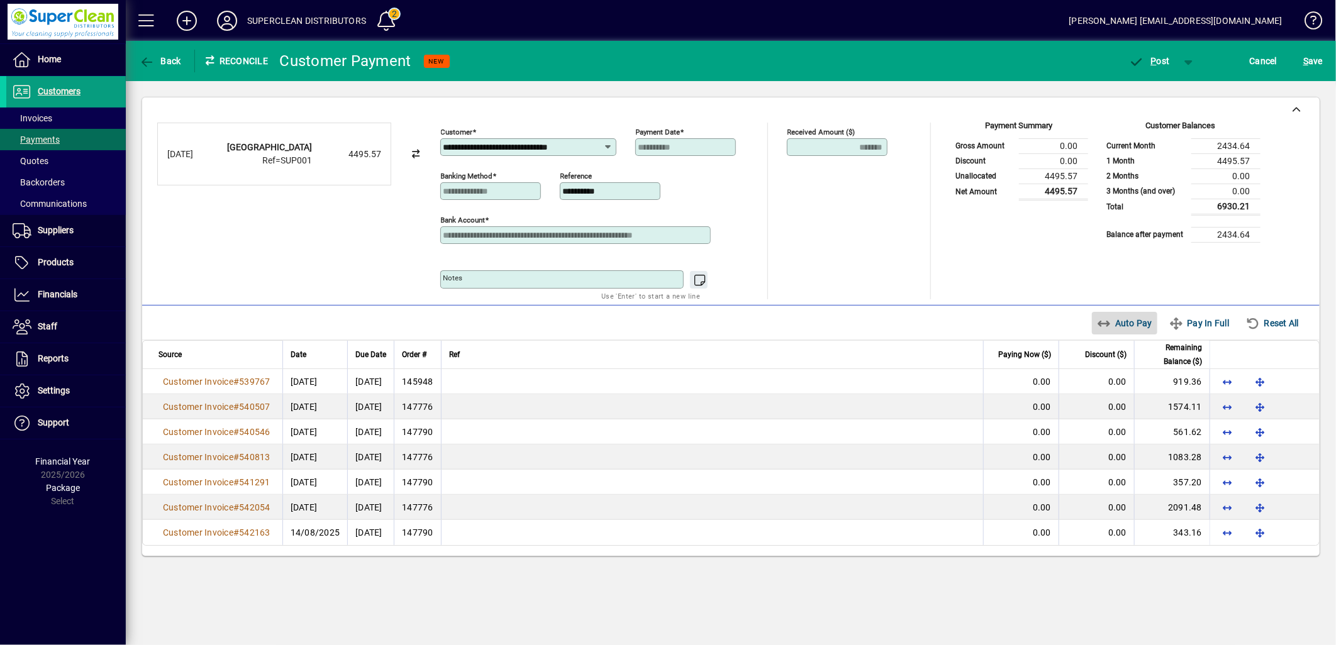
click at [1135, 321] on span "Auto Pay" at bounding box center [1125, 323] width 56 height 20
click at [1164, 67] on span "button" at bounding box center [1149, 61] width 53 height 30
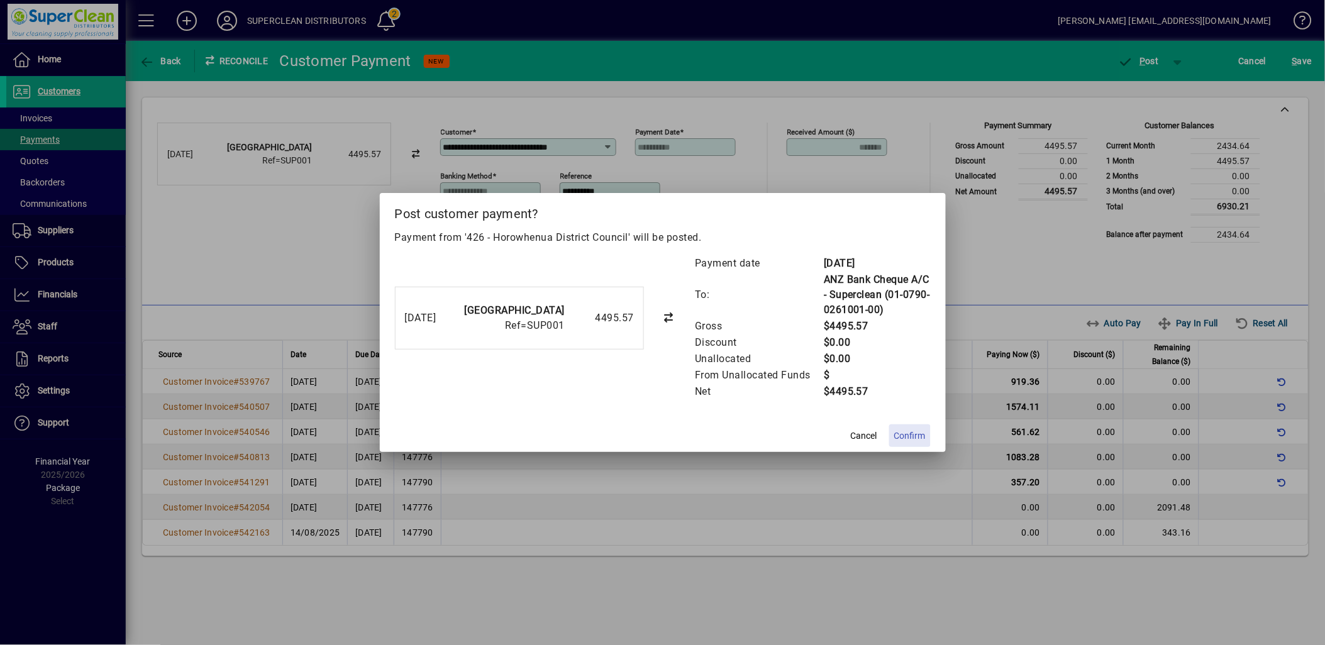
click at [911, 435] on span "Confirm" at bounding box center [909, 436] width 31 height 13
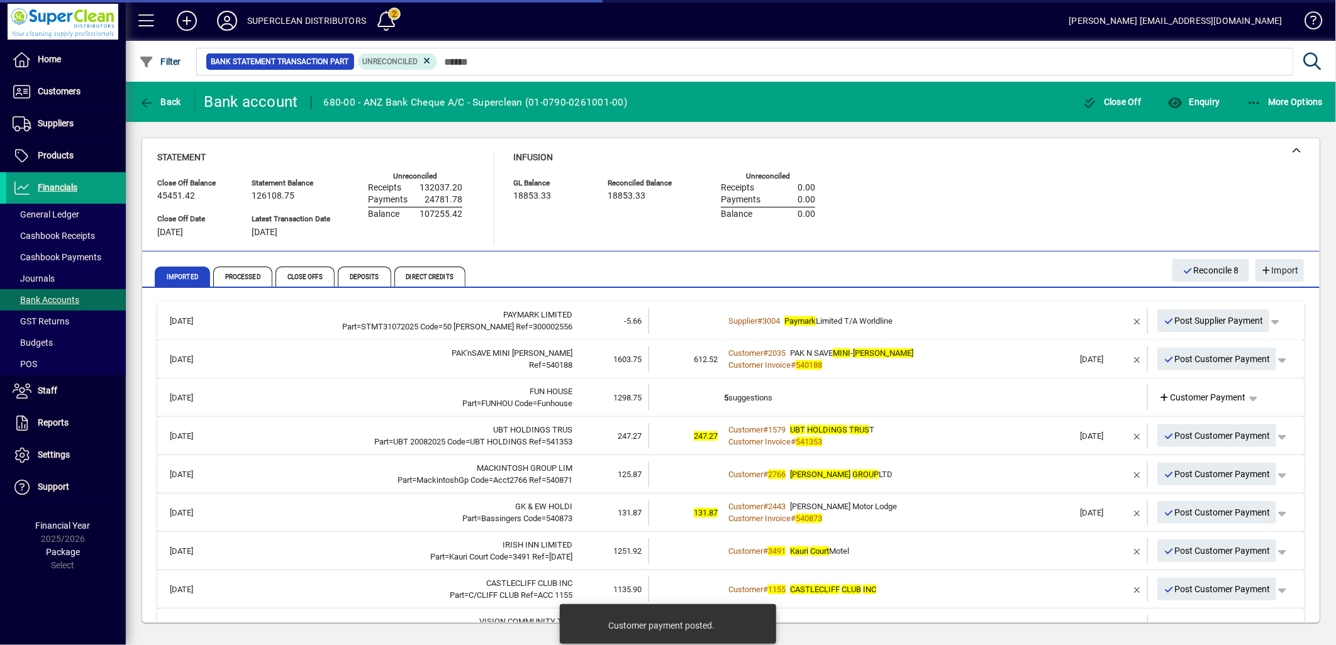
click at [972, 348] on div "Customer # 2035 PAK N SAVE MINI - LEVIN" at bounding box center [899, 353] width 350 height 13
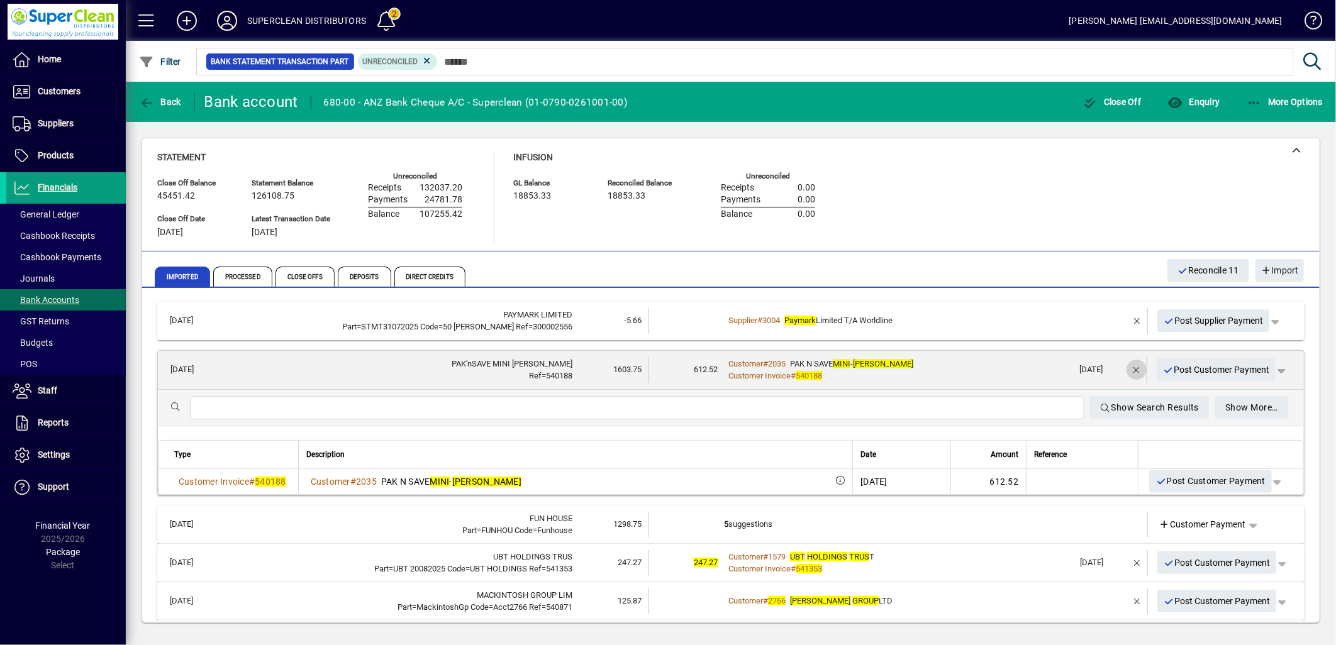
click at [1125, 369] on span "button" at bounding box center [1136, 370] width 30 height 30
click at [1199, 369] on span "Customer Payment" at bounding box center [1202, 370] width 87 height 13
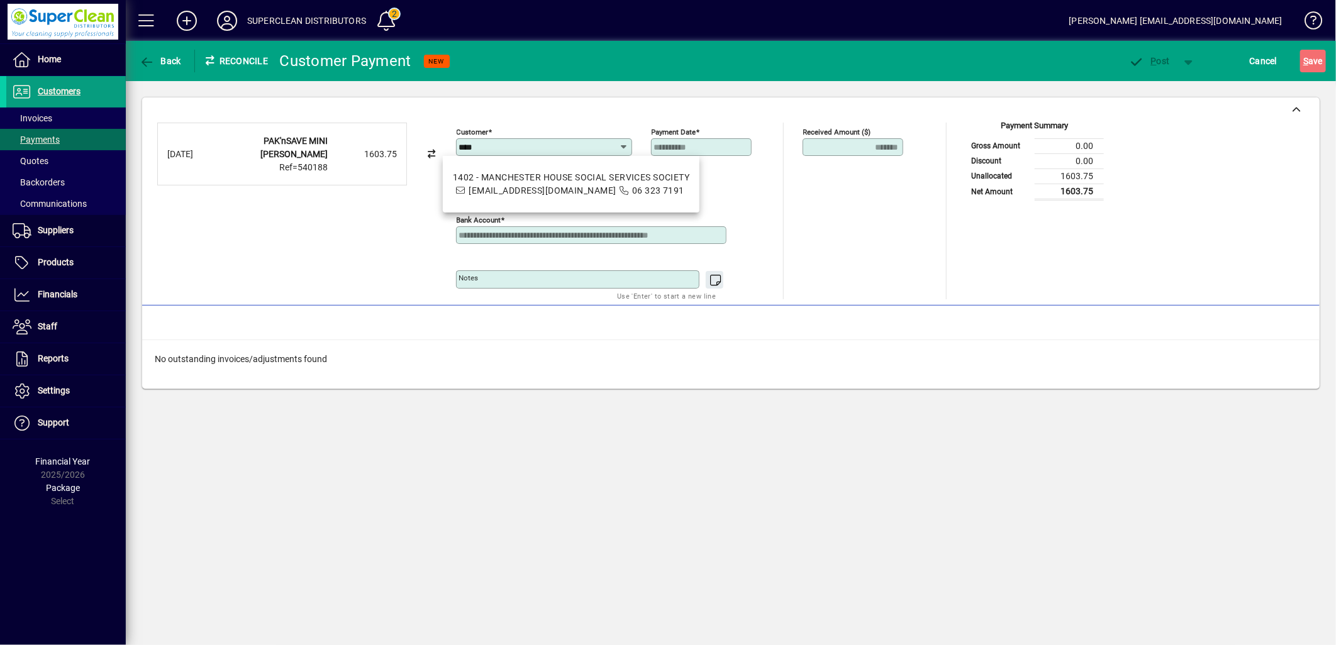
drag, startPoint x: 518, startPoint y: 148, endPoint x: 421, endPoint y: 153, distance: 97.0
click at [421, 153] on div "**********" at bounding box center [730, 211] width 1147 height 177
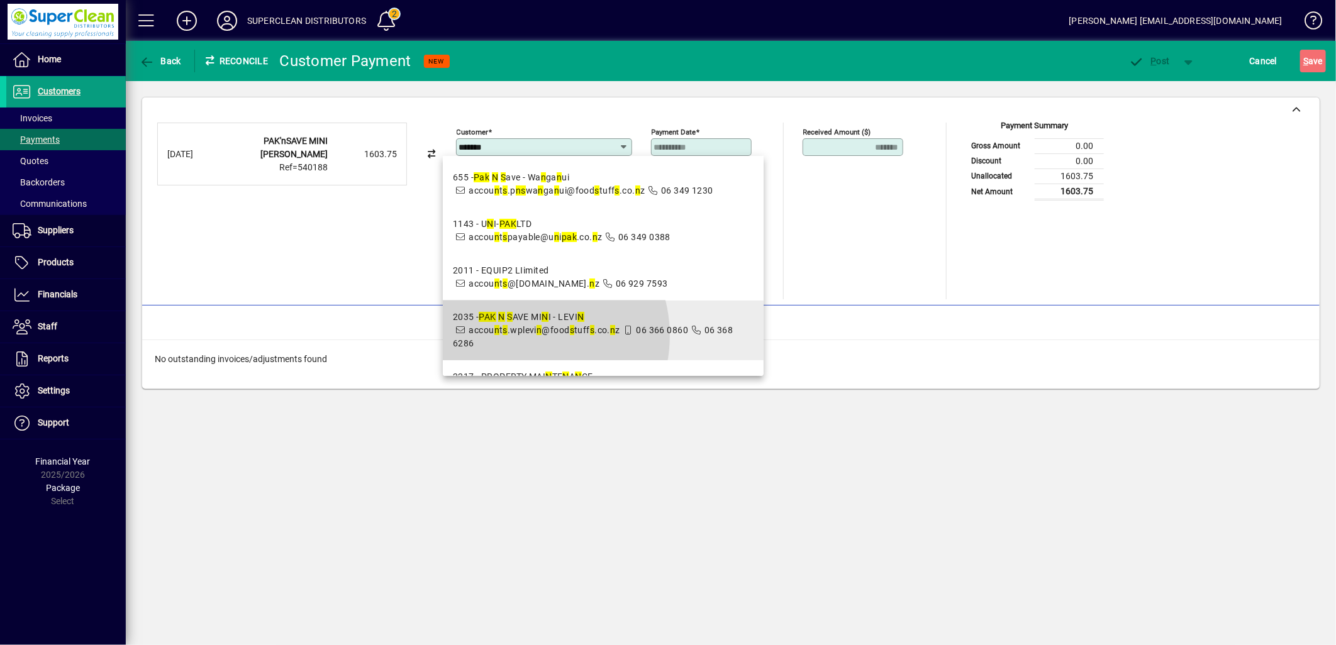
click at [525, 350] on span "2035 - PAK N S AVE MI N I - LEVI N accou n t s .wplevi n @food s tuff s .co. n …" at bounding box center [603, 331] width 301 height 40
type input "**********"
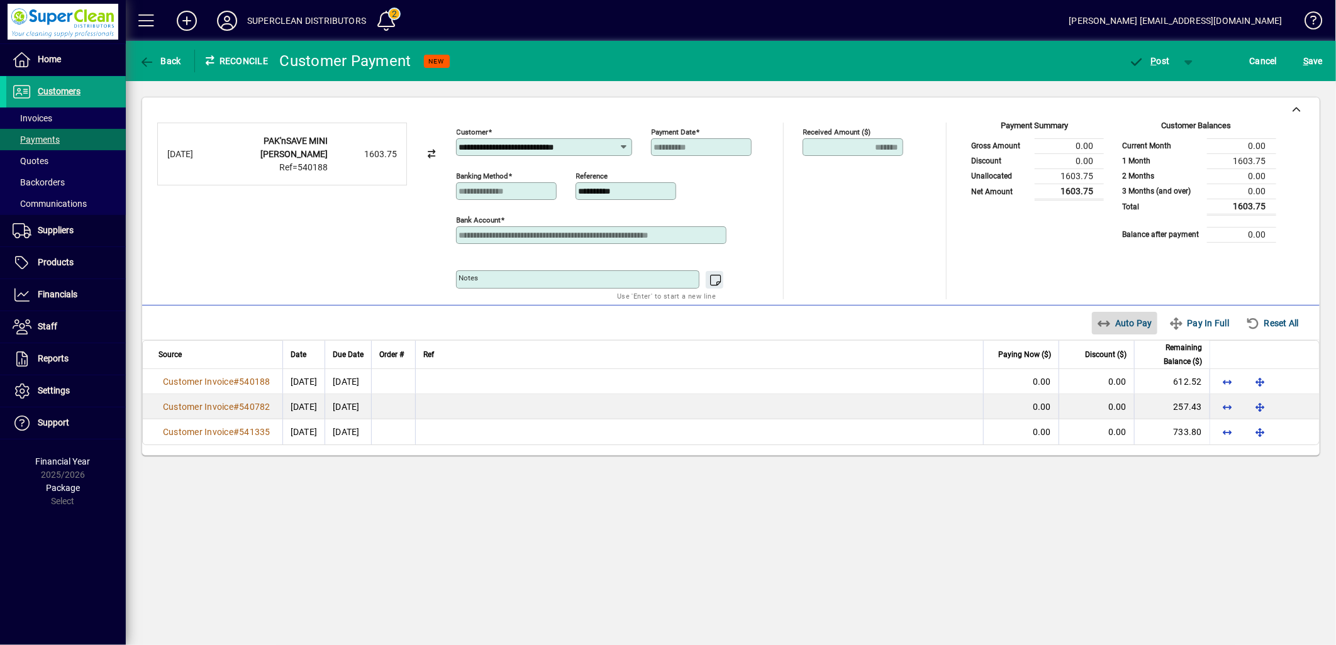
click at [1141, 328] on span "Auto Pay" at bounding box center [1125, 323] width 56 height 20
click at [1159, 56] on span "P ost" at bounding box center [1149, 61] width 41 height 10
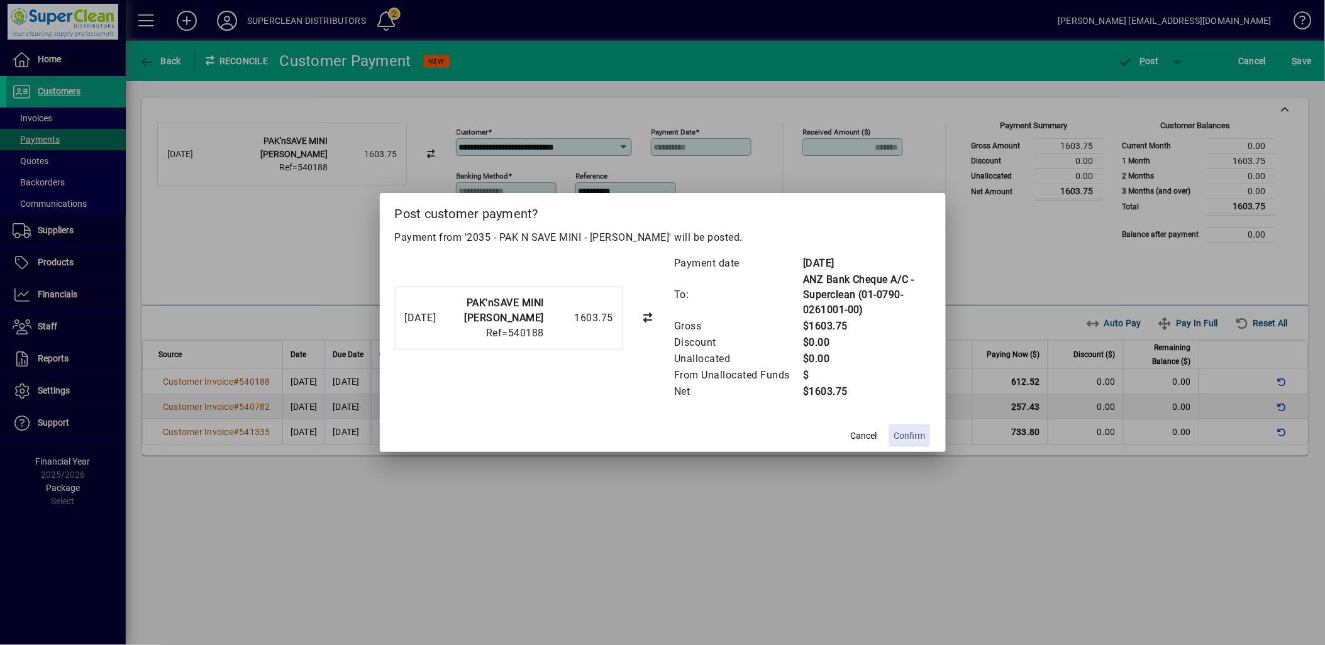
click at [909, 438] on span "Confirm" at bounding box center [909, 436] width 31 height 13
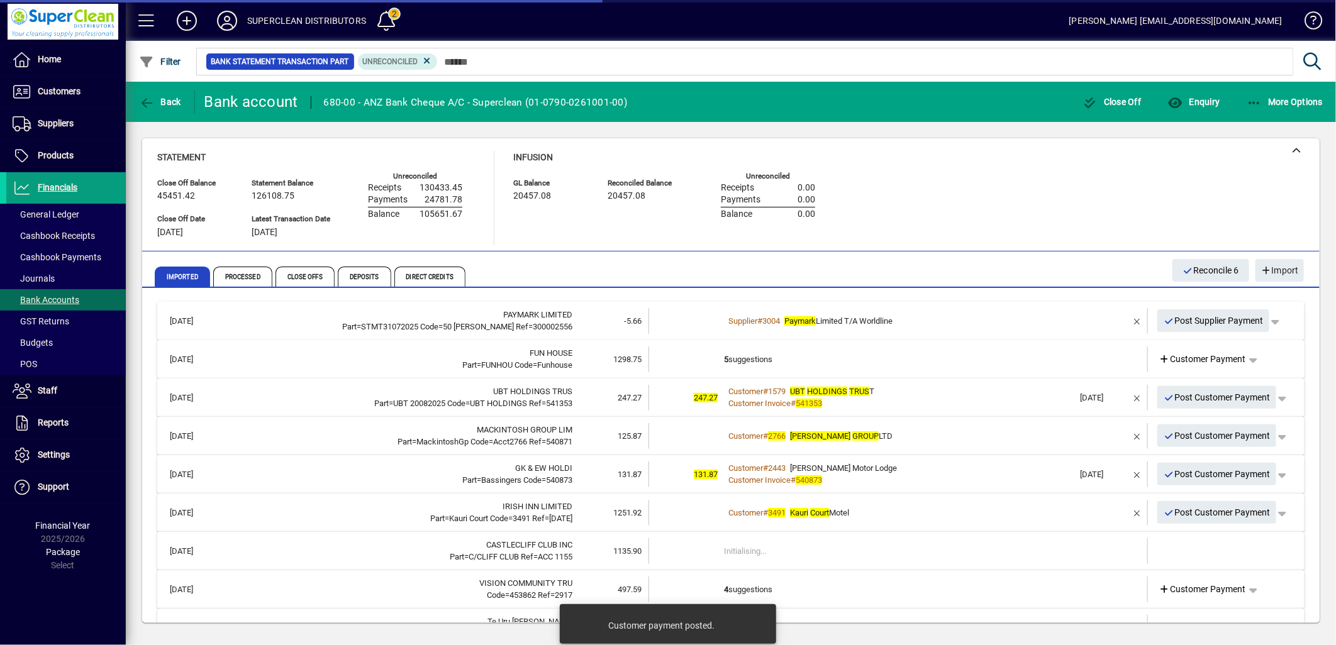
click at [724, 361] on td "5 suggestions" at bounding box center [899, 360] width 350 height 26
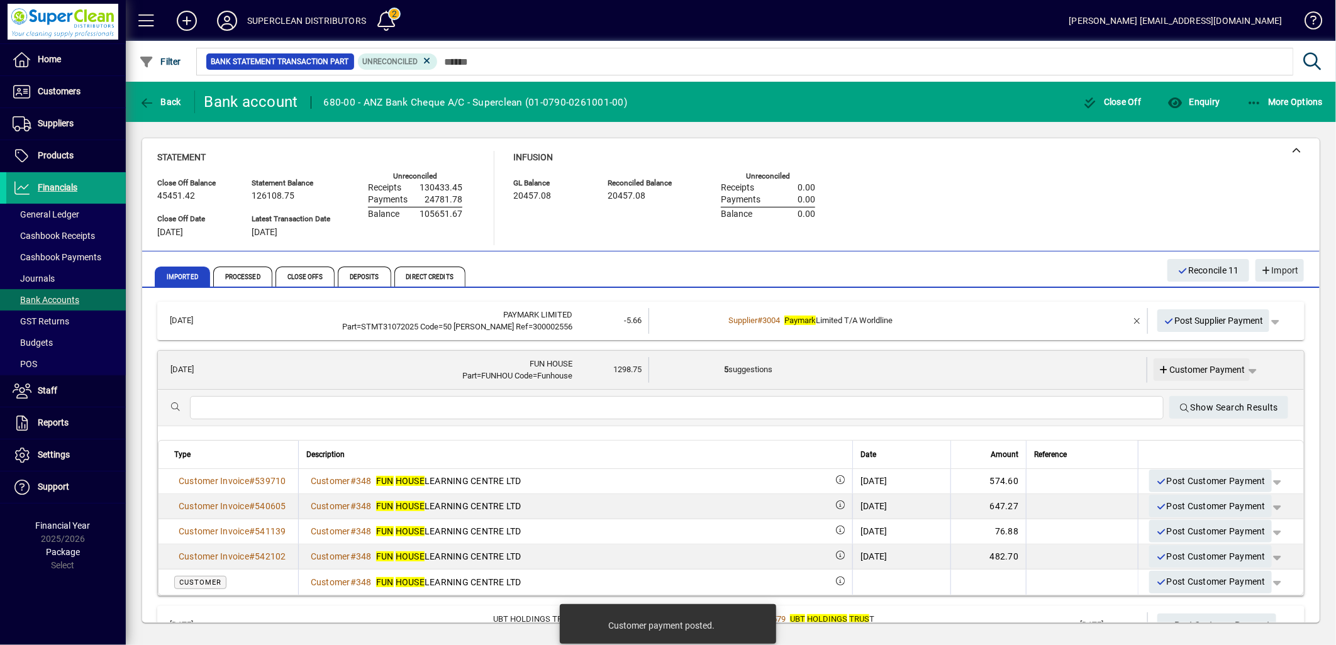
click at [1201, 371] on span "Customer Payment" at bounding box center [1202, 370] width 87 height 13
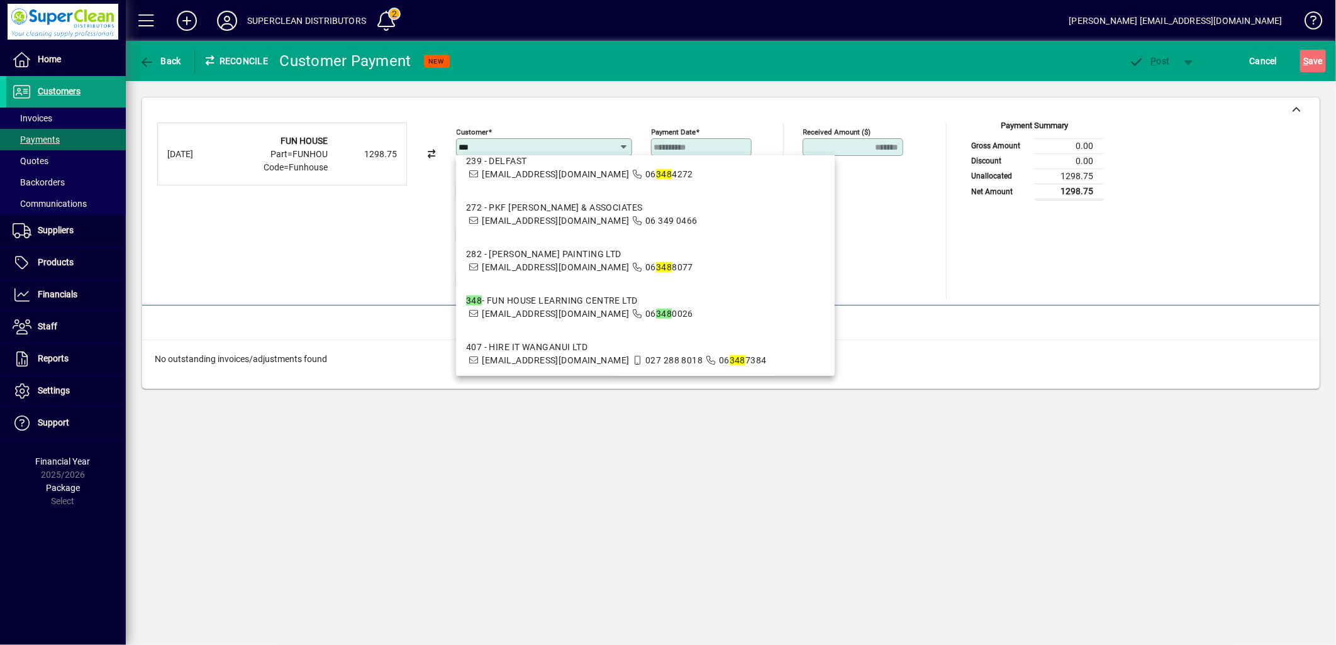
scroll to position [629, 0]
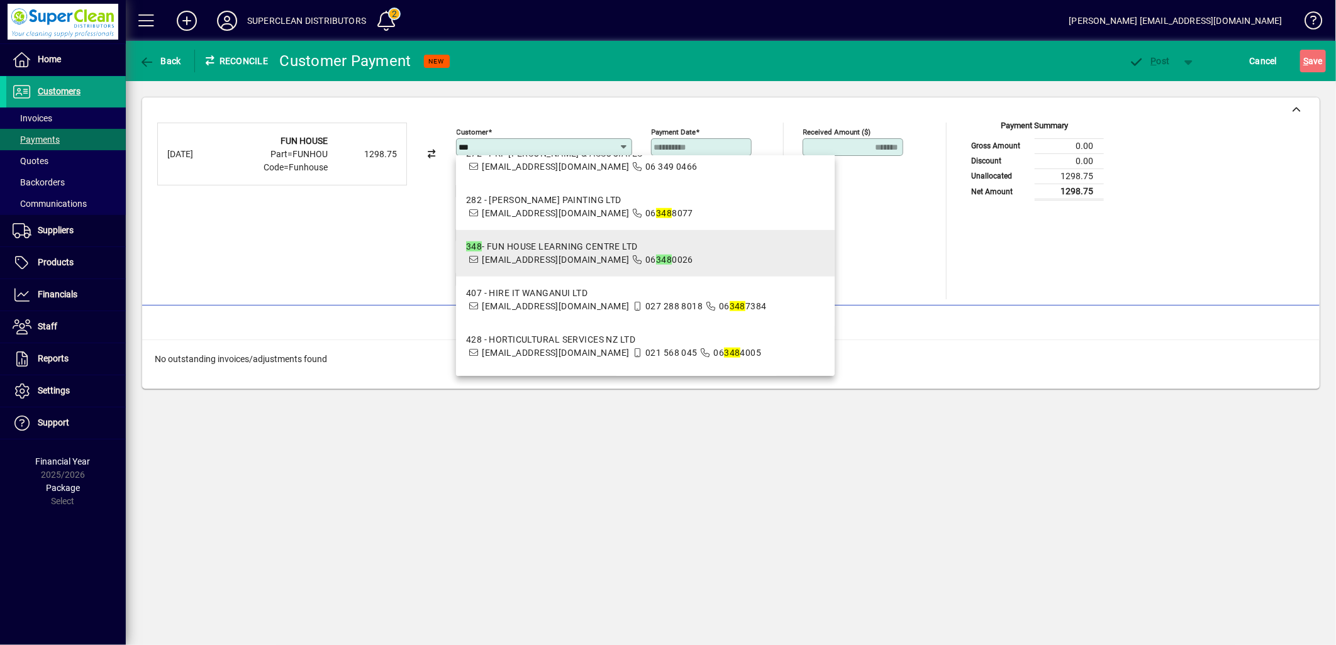
click at [506, 249] on div "348 - FUN HOUSE LEARNING CENTRE LTD" at bounding box center [579, 246] width 227 height 13
type input "**********"
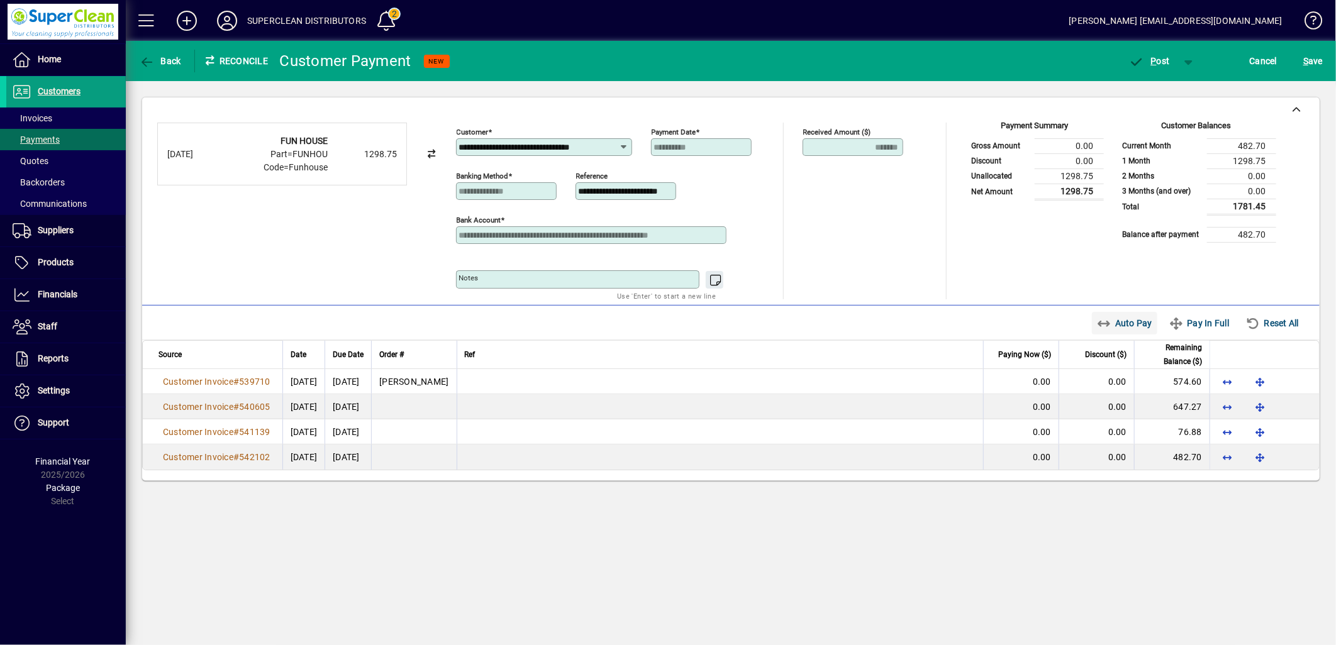
scroll to position [0, 0]
click at [1132, 323] on span "Auto Pay" at bounding box center [1125, 323] width 56 height 20
click at [1156, 62] on span "P ost" at bounding box center [1149, 61] width 41 height 10
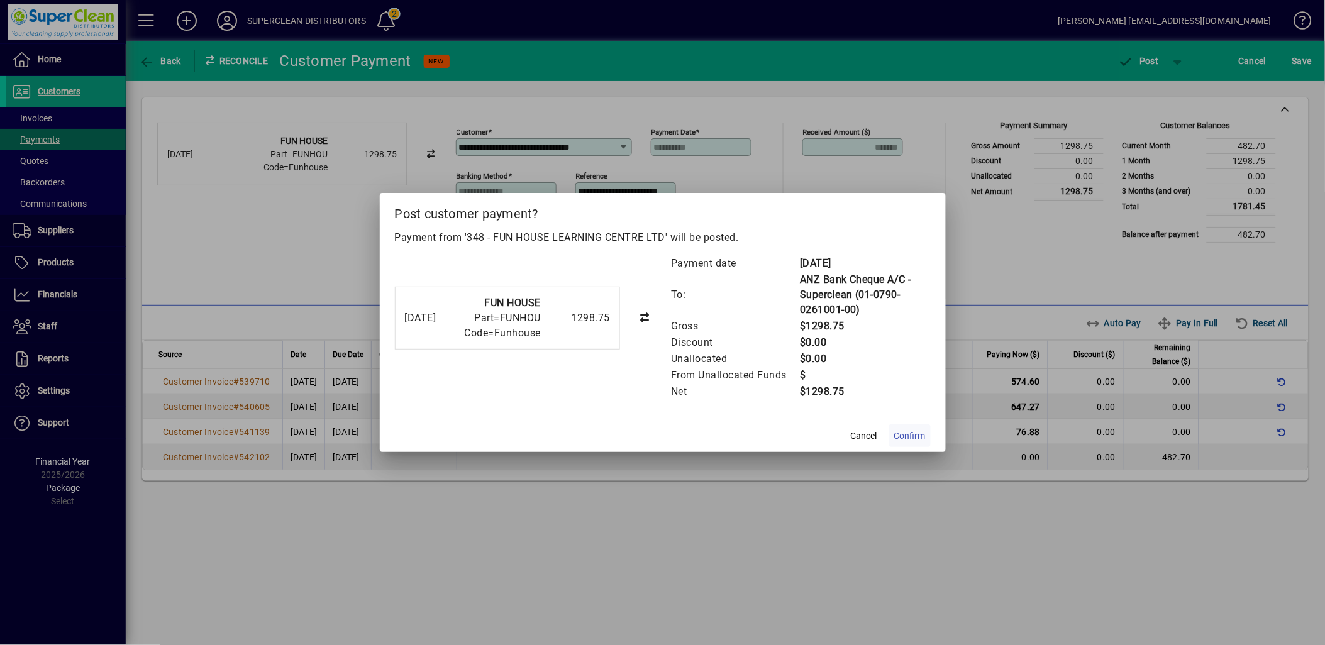
click at [906, 443] on span at bounding box center [910, 436] width 42 height 30
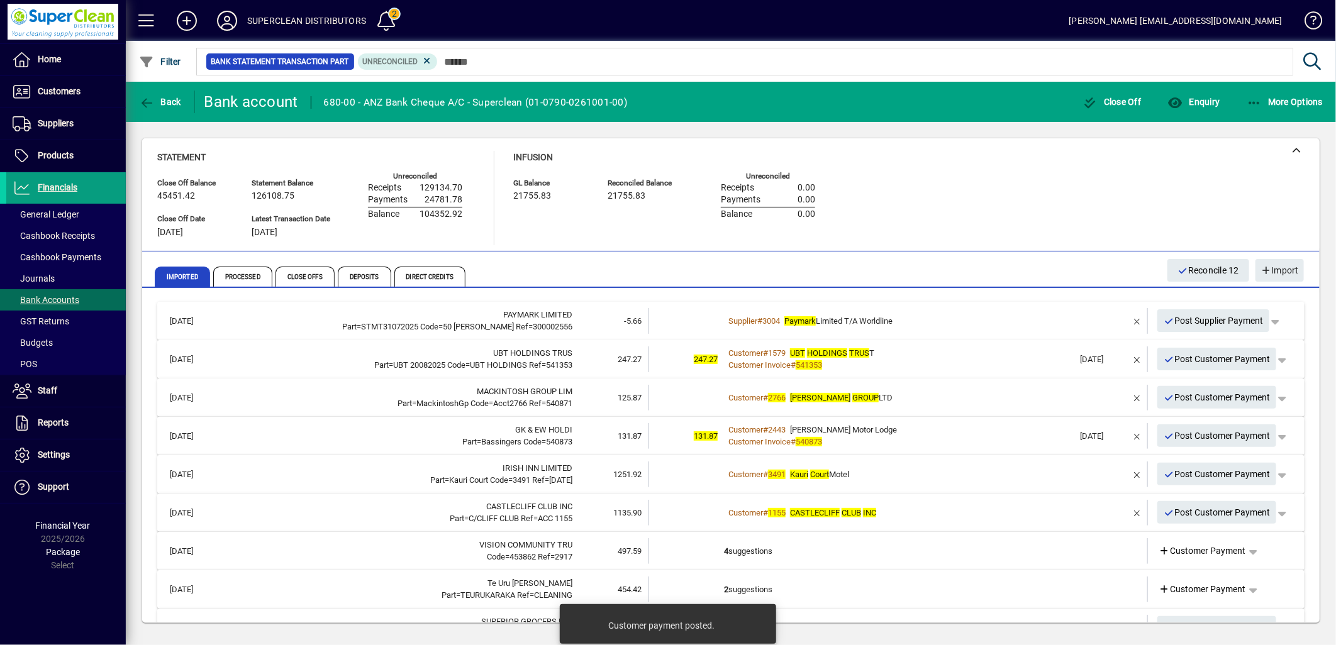
click at [935, 359] on div "Customer Invoice # 541353" at bounding box center [899, 365] width 350 height 13
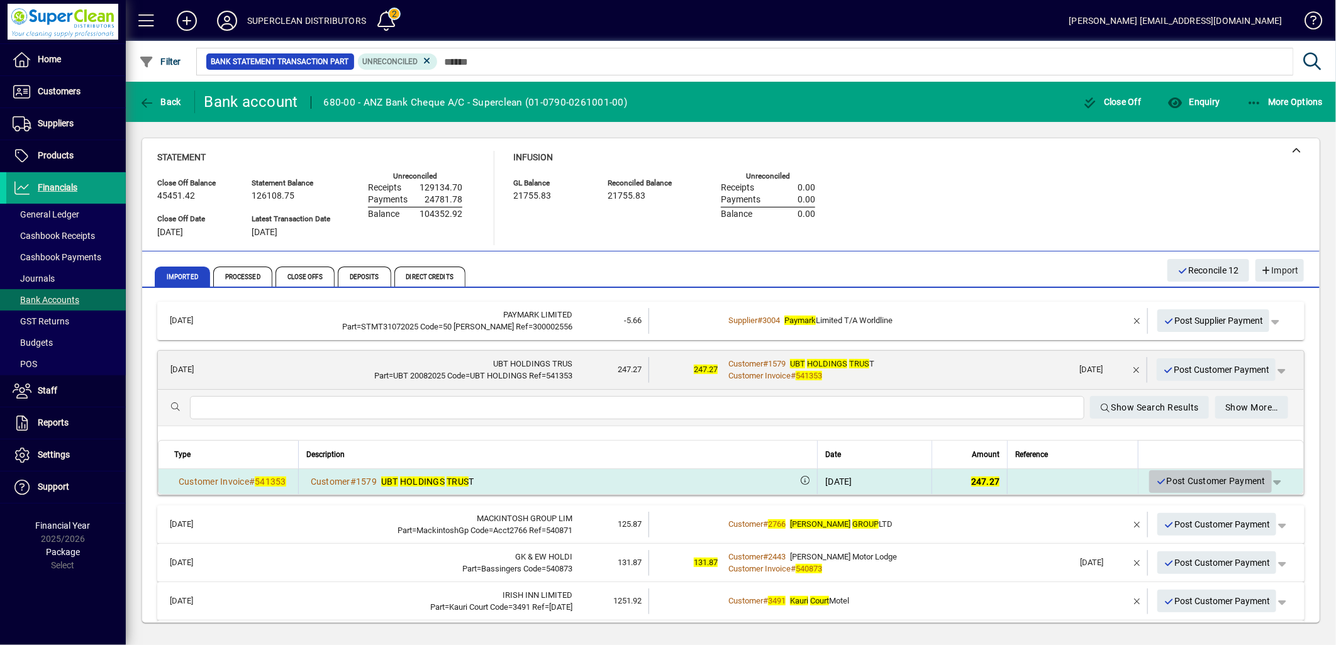
click at [1198, 481] on span "Post Customer Payment" at bounding box center [1210, 481] width 110 height 21
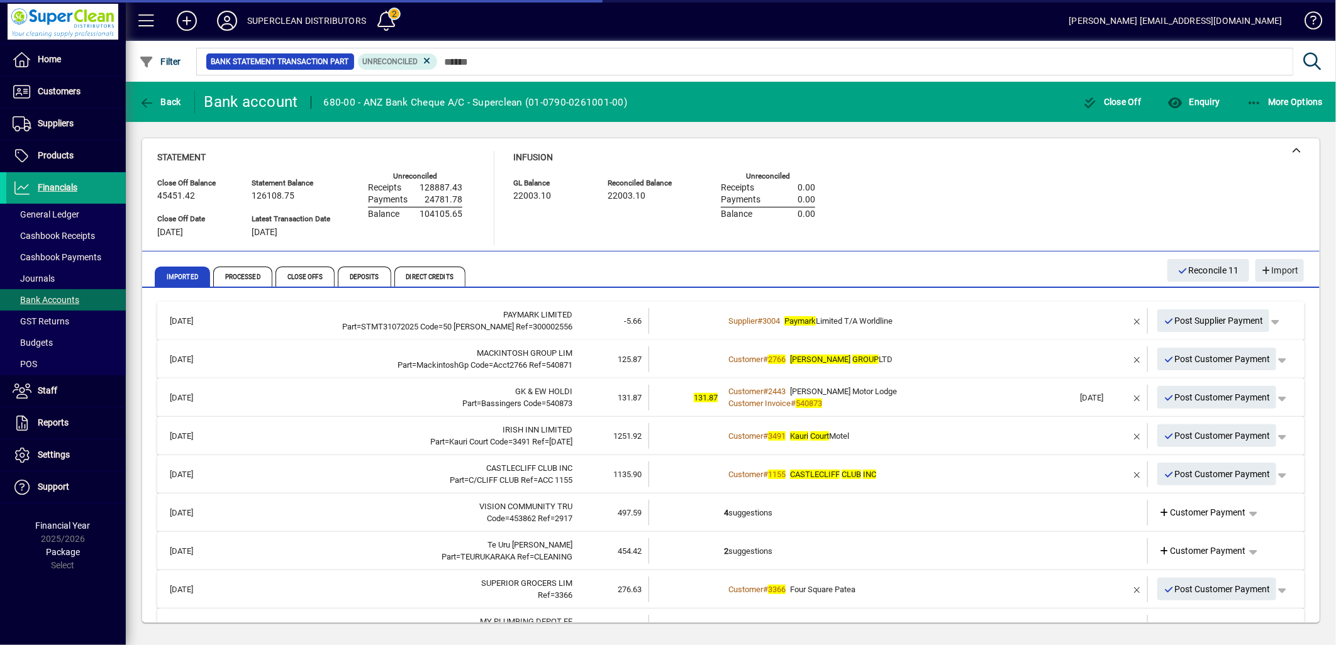
click at [904, 356] on div "Customer # 2766 MACKINTOSH GROUP LTD" at bounding box center [899, 359] width 350 height 13
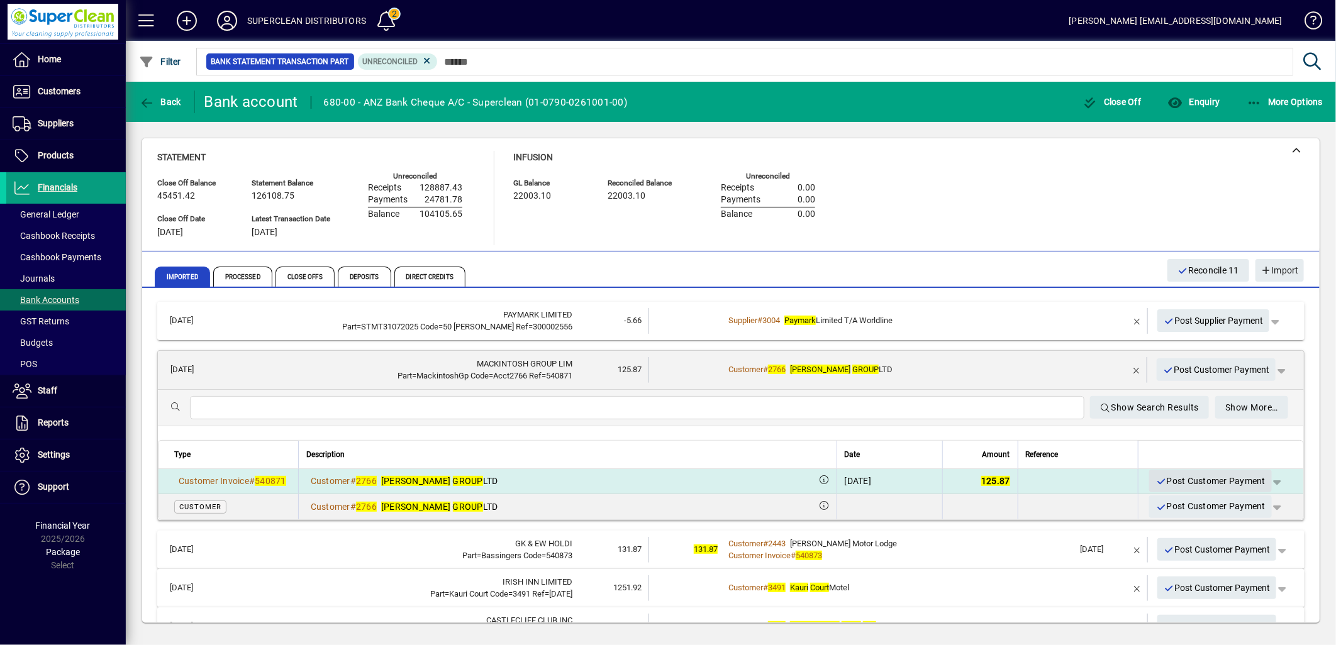
click at [1196, 481] on span "Post Customer Payment" at bounding box center [1210, 481] width 110 height 21
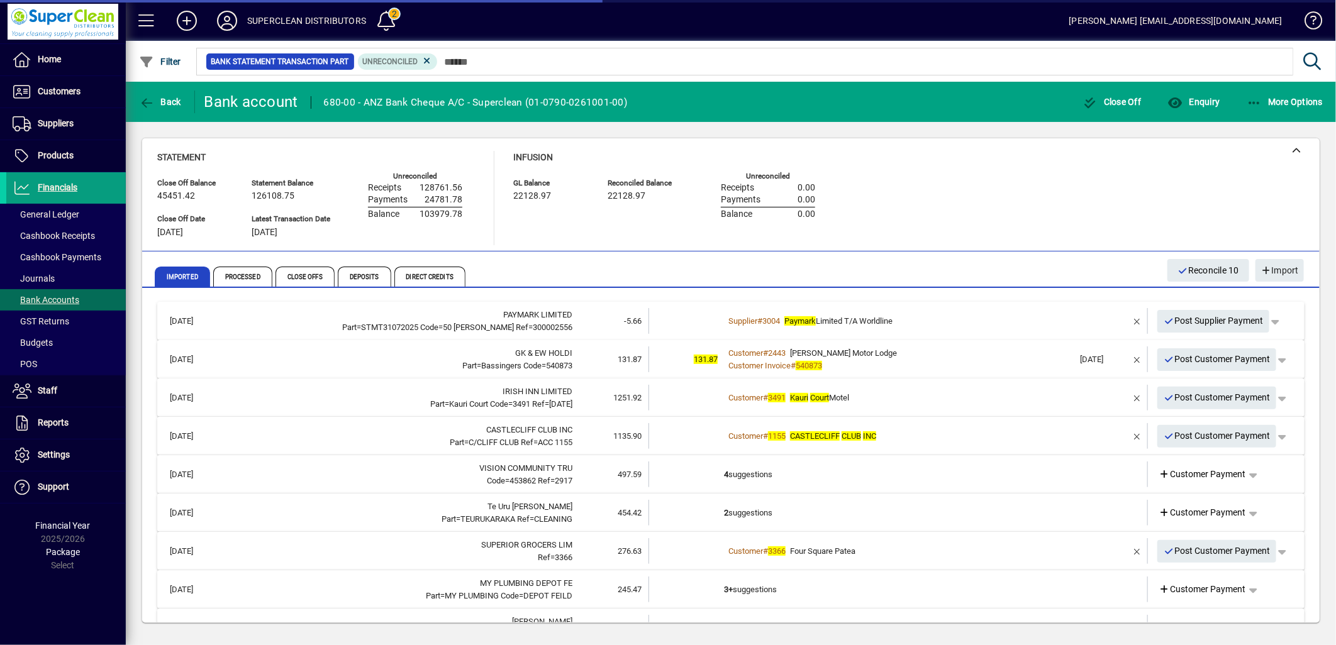
click at [947, 357] on div "Customer # 2443 Bassinger Motor Lodge" at bounding box center [899, 353] width 350 height 13
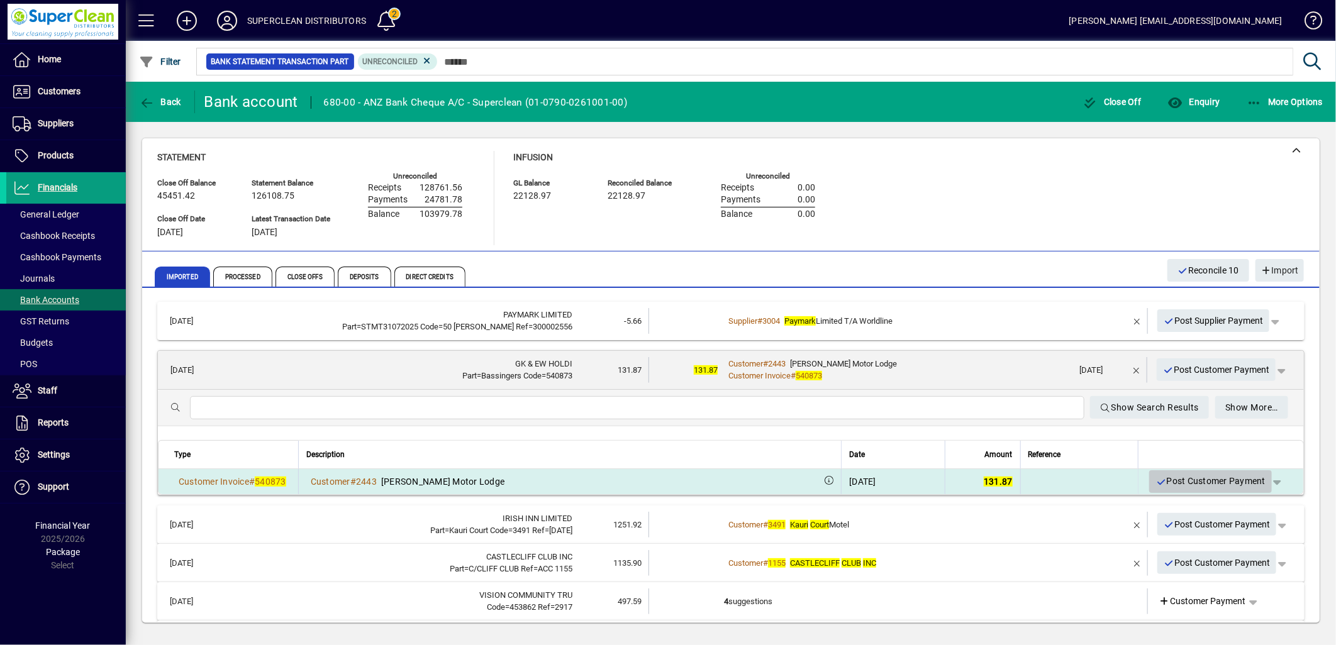
click at [1184, 482] on span "Post Customer Payment" at bounding box center [1210, 481] width 110 height 21
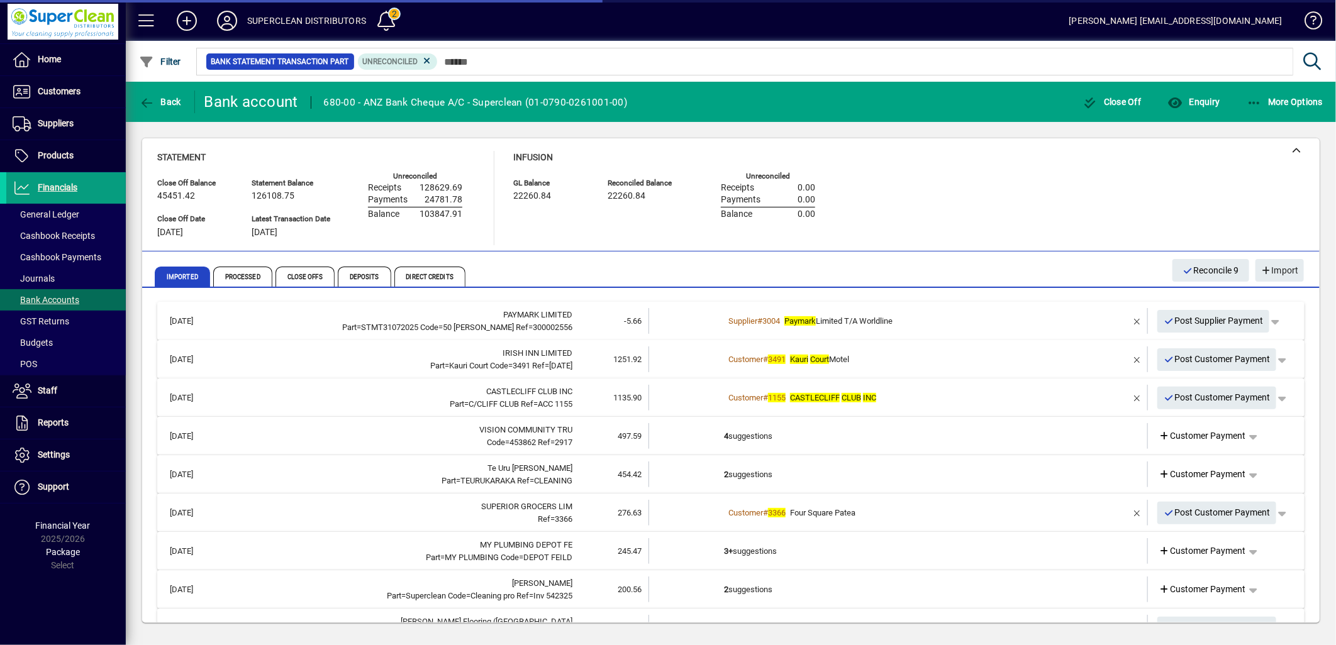
click at [911, 363] on div "Customer # 3491 Kauri Court Motel" at bounding box center [899, 359] width 350 height 13
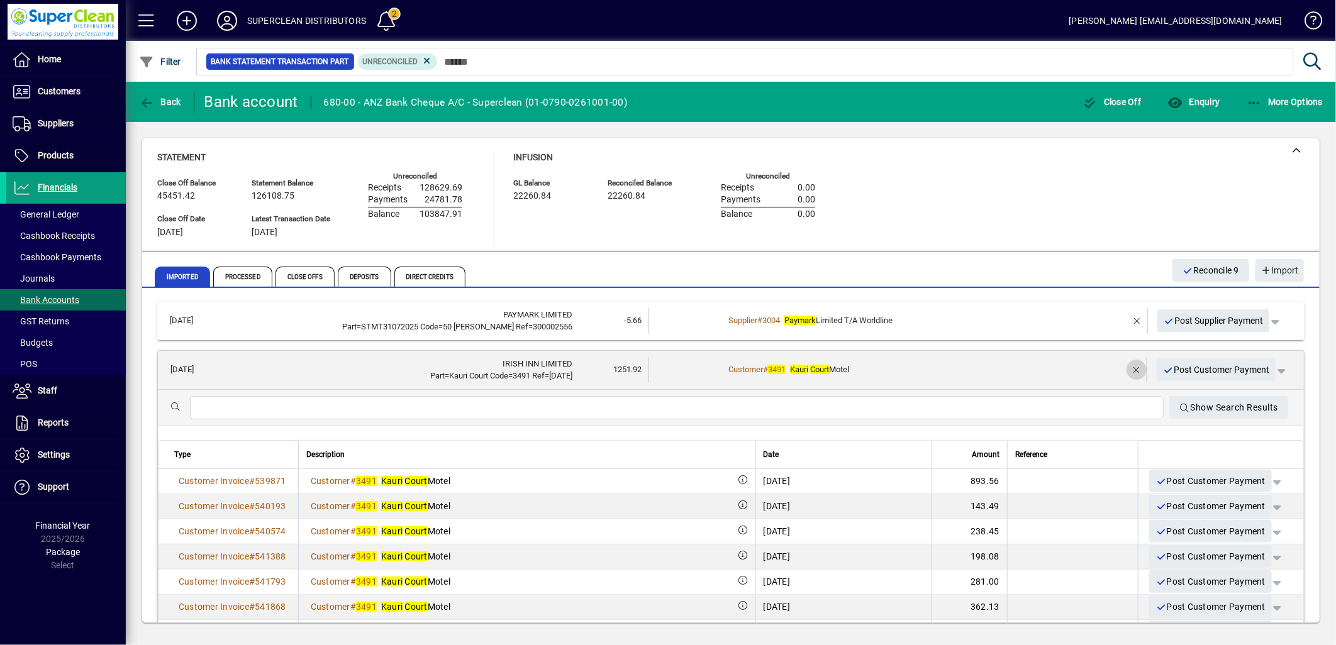
click at [1121, 366] on span "button" at bounding box center [1136, 370] width 30 height 30
click at [1198, 366] on span "Customer Payment" at bounding box center [1202, 370] width 87 height 13
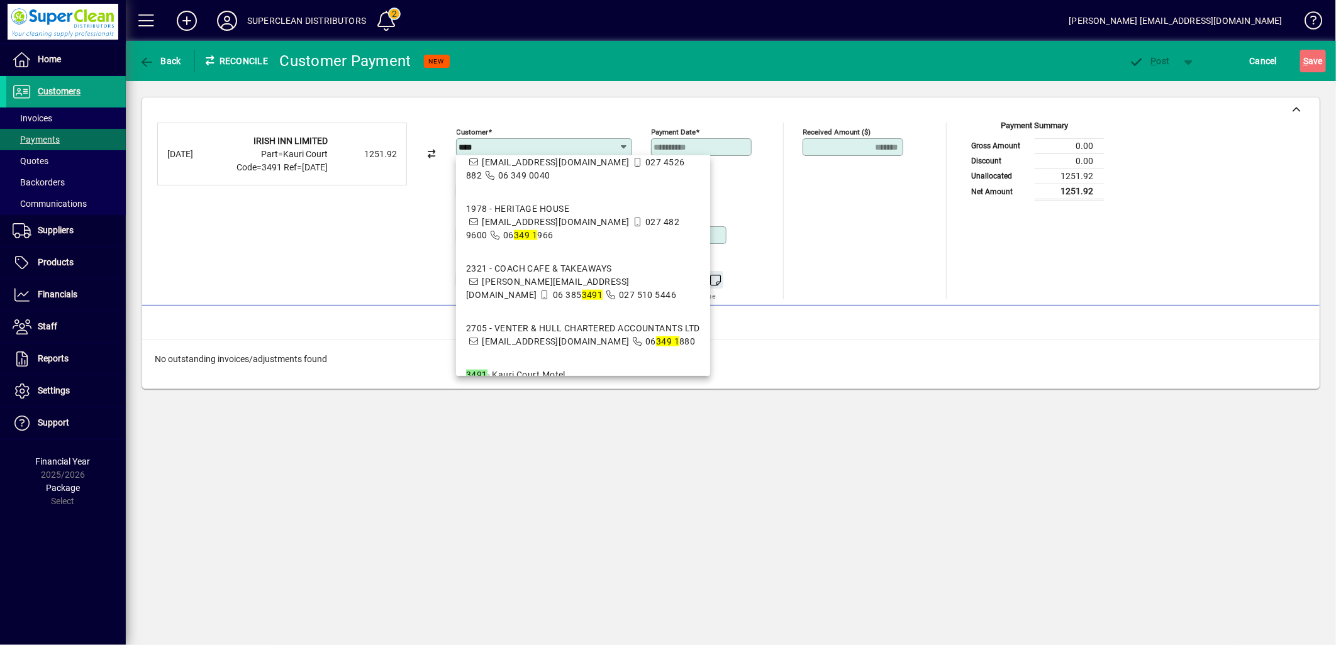
scroll to position [839, 0]
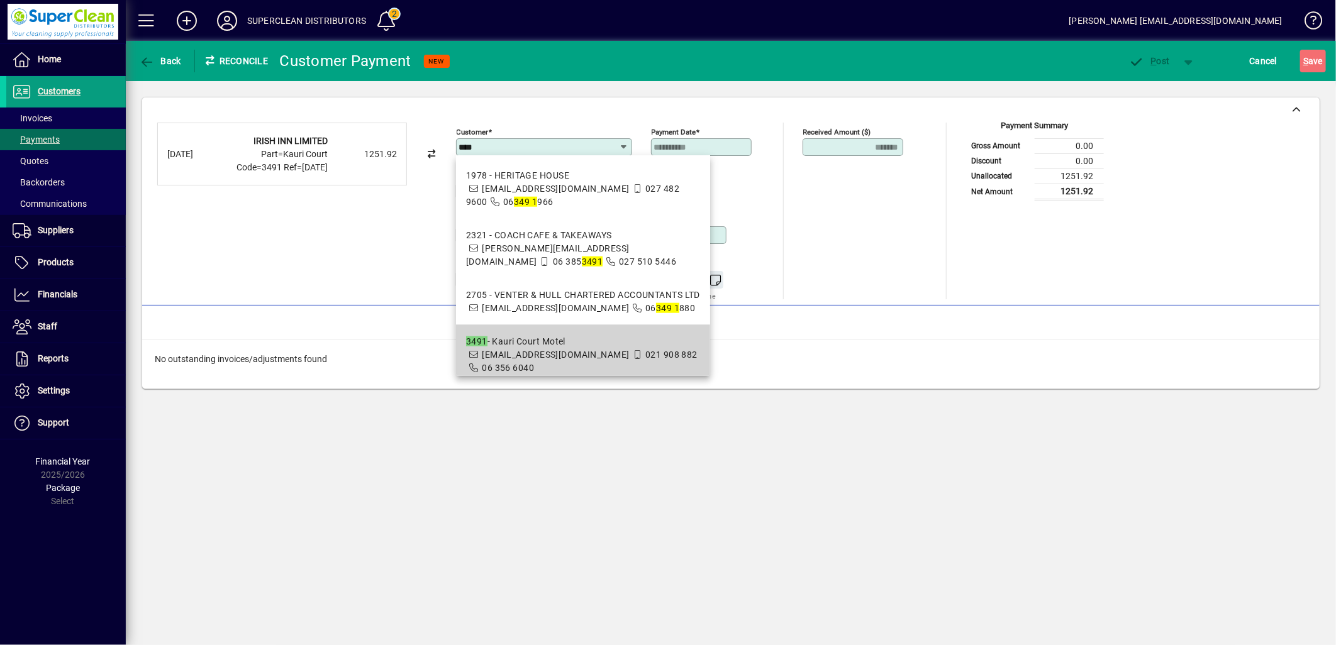
click at [630, 350] on span "021 908 882" at bounding box center [664, 355] width 68 height 10
type input "**********"
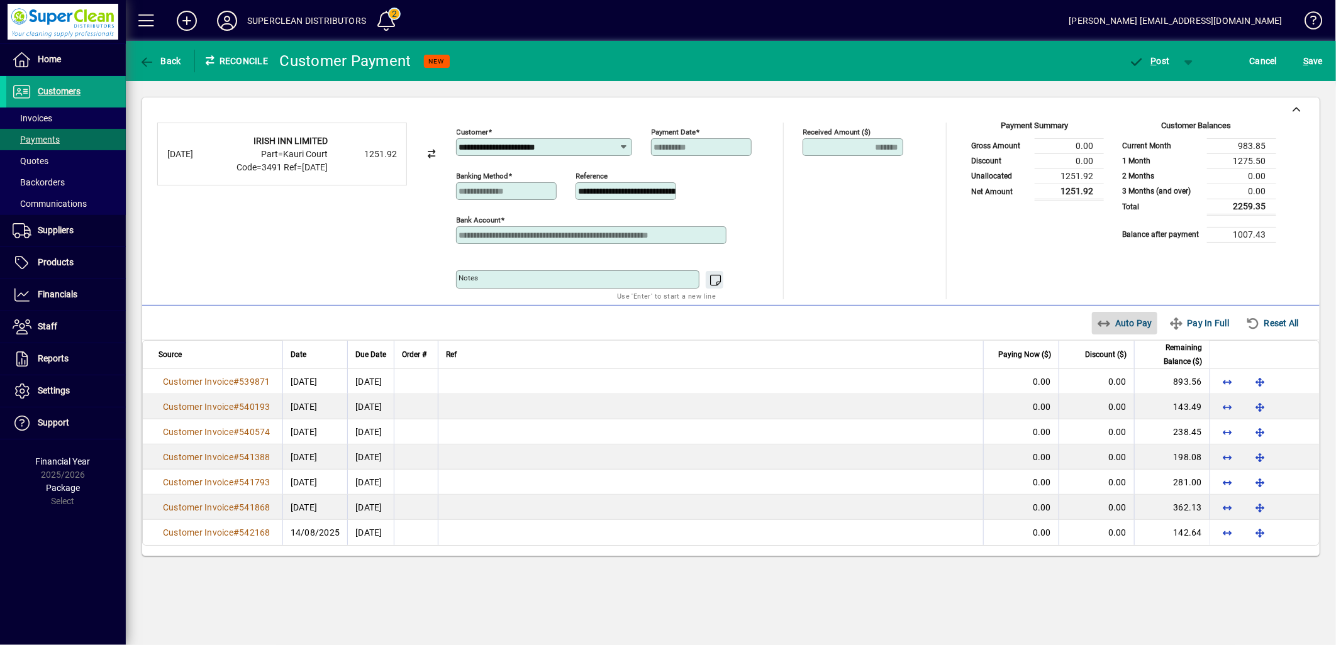
click at [1121, 328] on span "Auto Pay" at bounding box center [1125, 323] width 56 height 20
click at [1169, 65] on span "button" at bounding box center [1149, 61] width 53 height 30
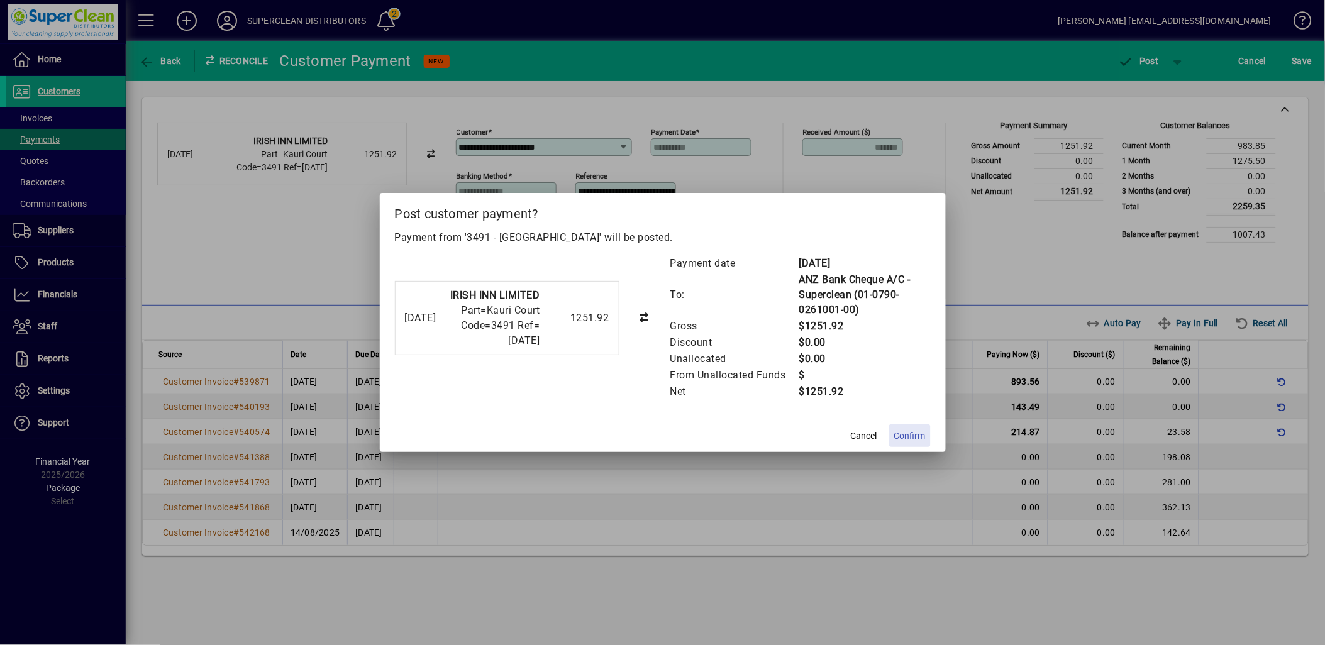
click at [908, 438] on span "Confirm" at bounding box center [909, 436] width 31 height 13
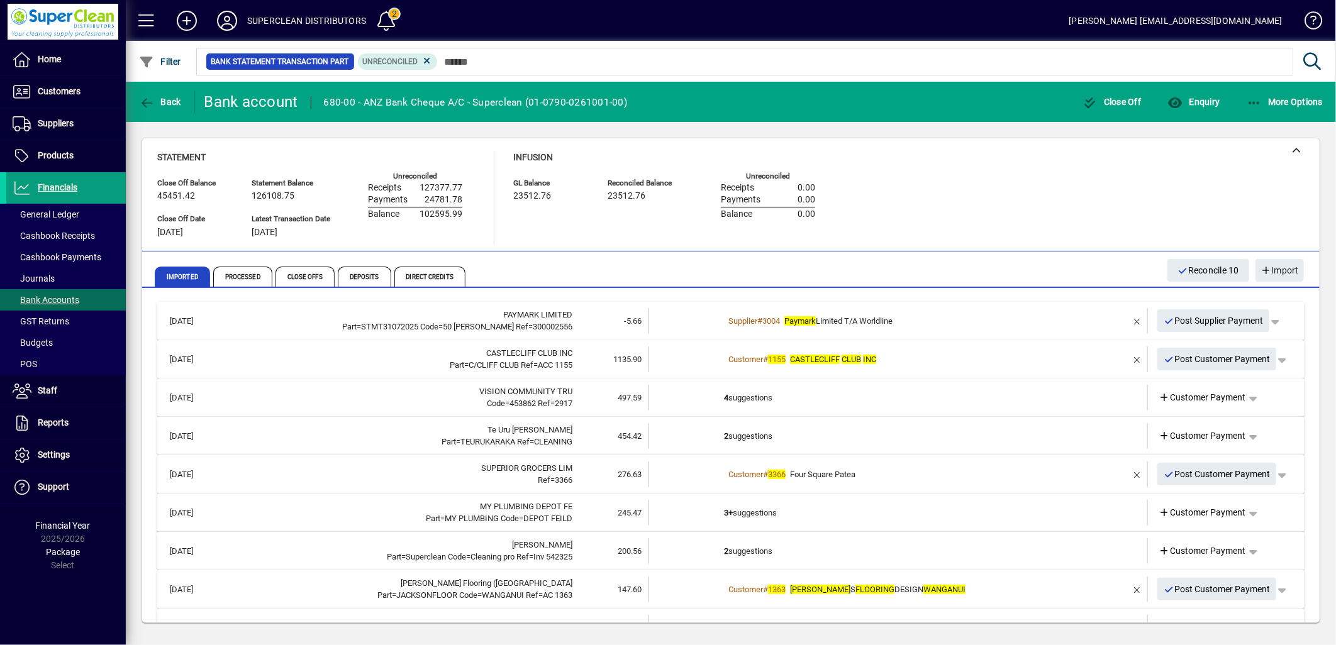
click at [956, 362] on div "Customer # 1155 CASTLECLIFF CLUB INC" at bounding box center [899, 359] width 350 height 13
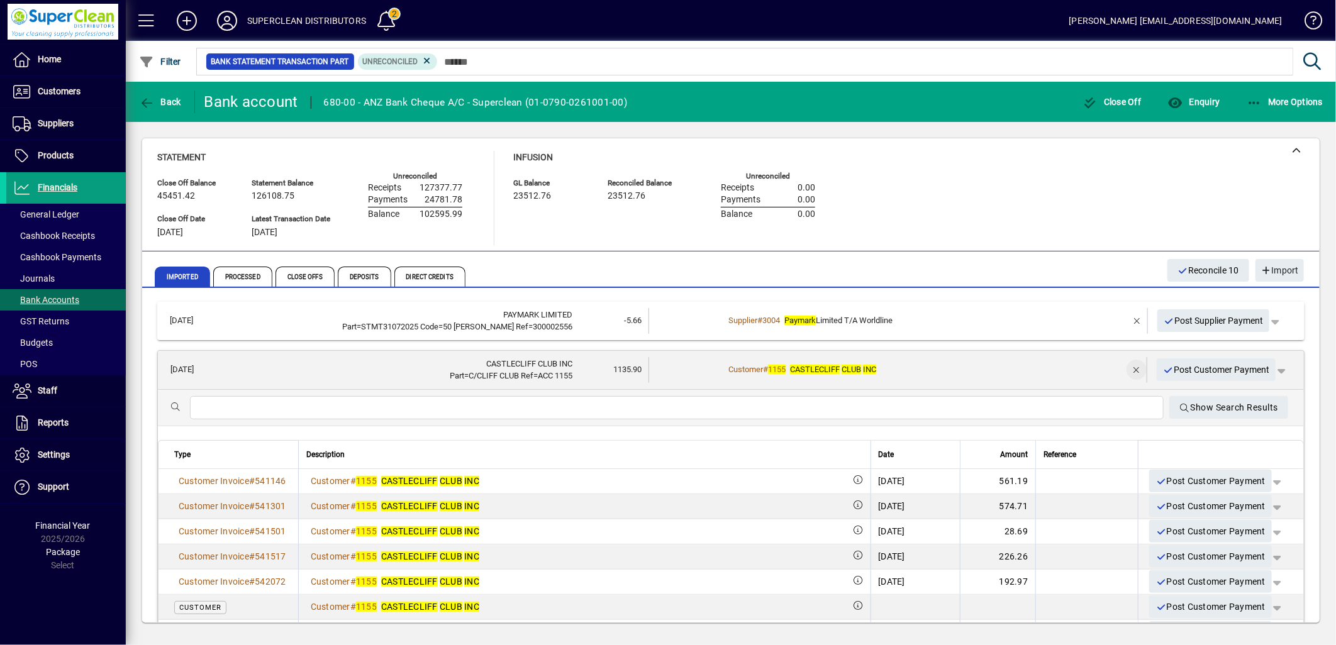
click at [1126, 369] on span "button" at bounding box center [1136, 370] width 30 height 30
click at [1174, 367] on span "Customer Payment" at bounding box center [1202, 370] width 87 height 13
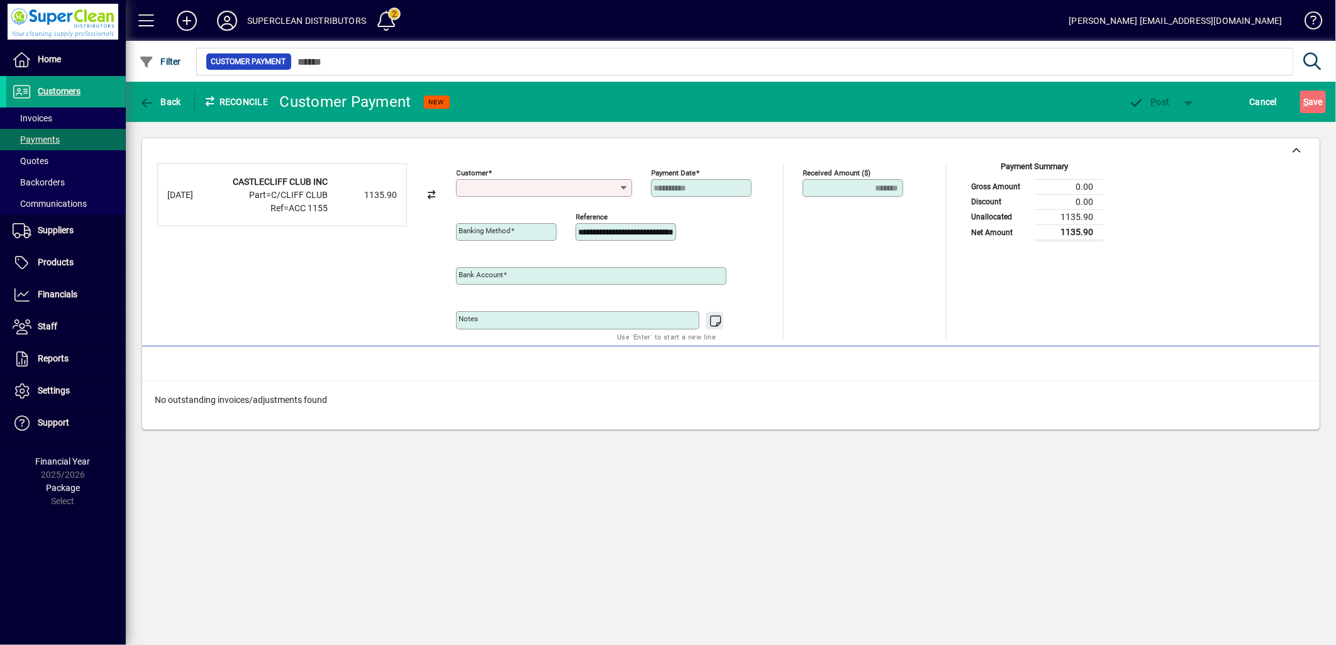
type input "**********"
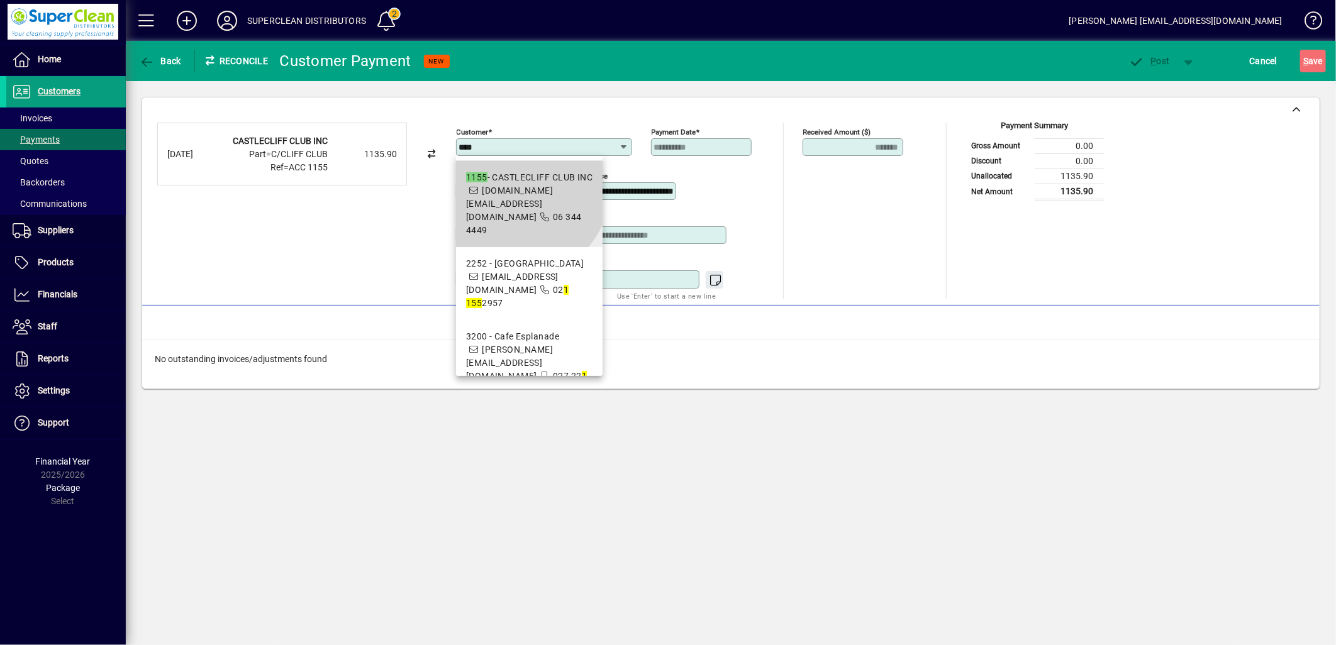
click at [488, 169] on mat-option "1155 - CASTLECLIFF CLUB INC c.c.club@xtra.co.nz 06 344 4449" at bounding box center [529, 204] width 147 height 86
type input "**********"
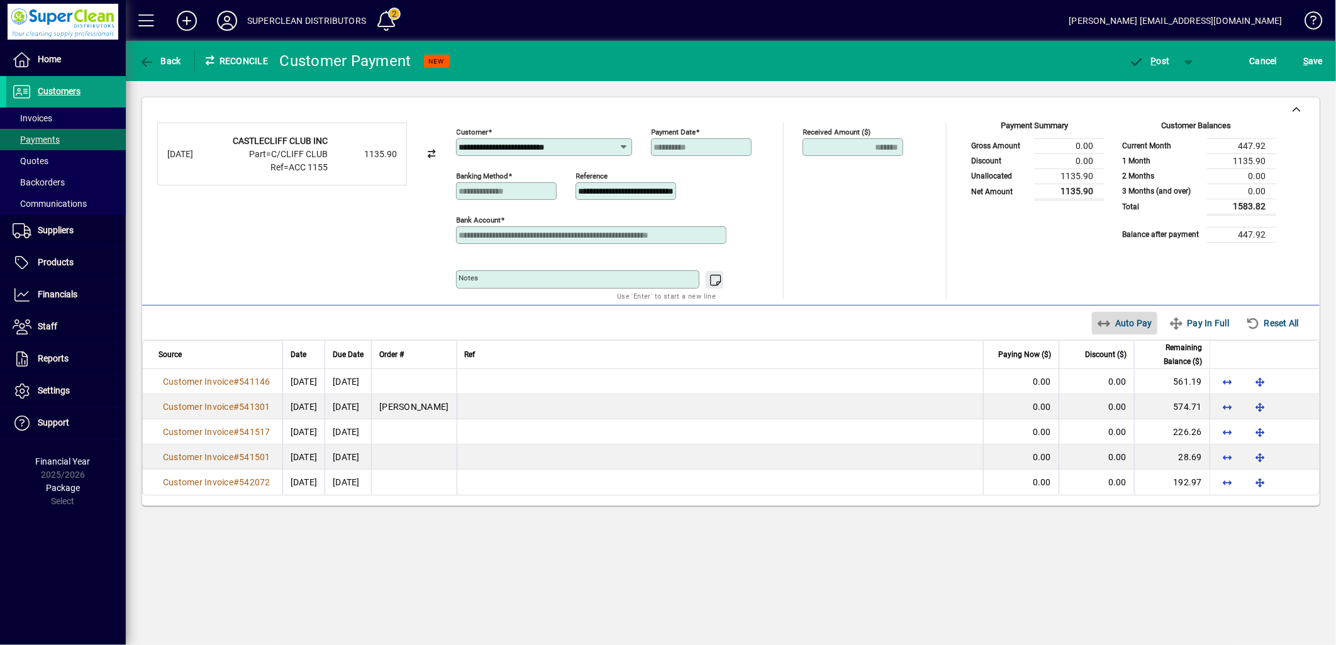
click at [1118, 321] on span "Auto Pay" at bounding box center [1125, 323] width 56 height 20
click at [1164, 60] on span "P ost" at bounding box center [1149, 61] width 41 height 10
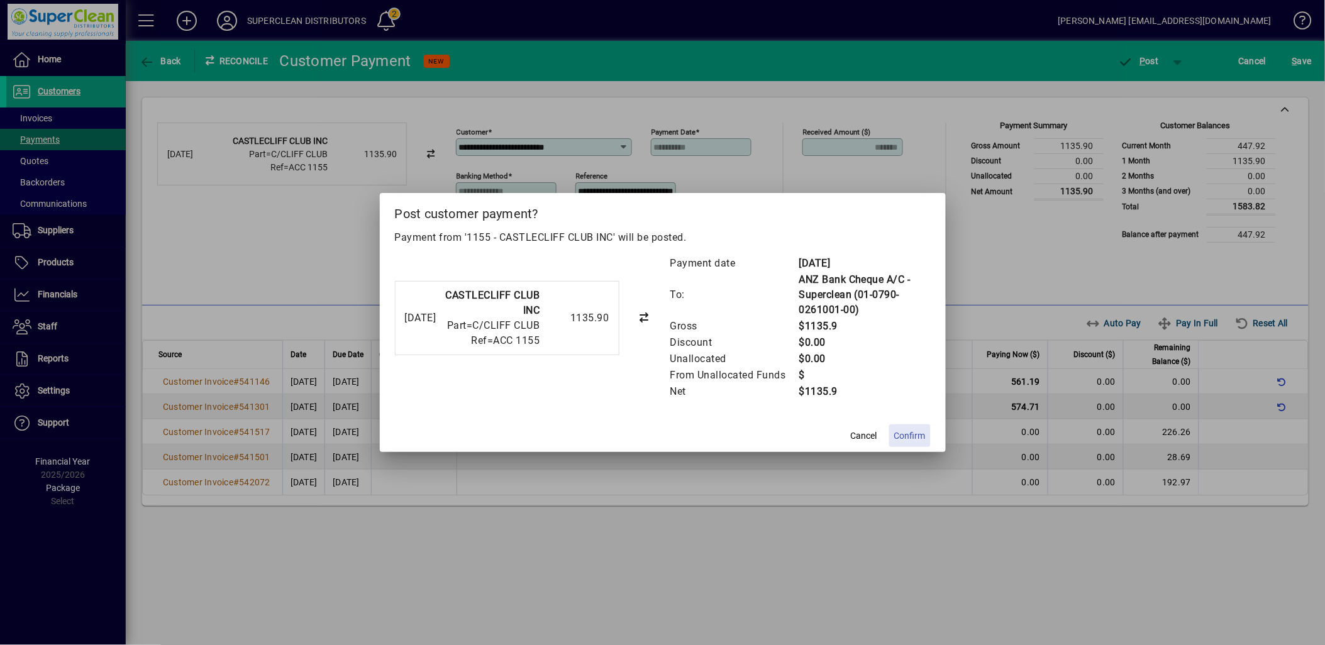
click at [908, 437] on span "Confirm" at bounding box center [909, 436] width 31 height 13
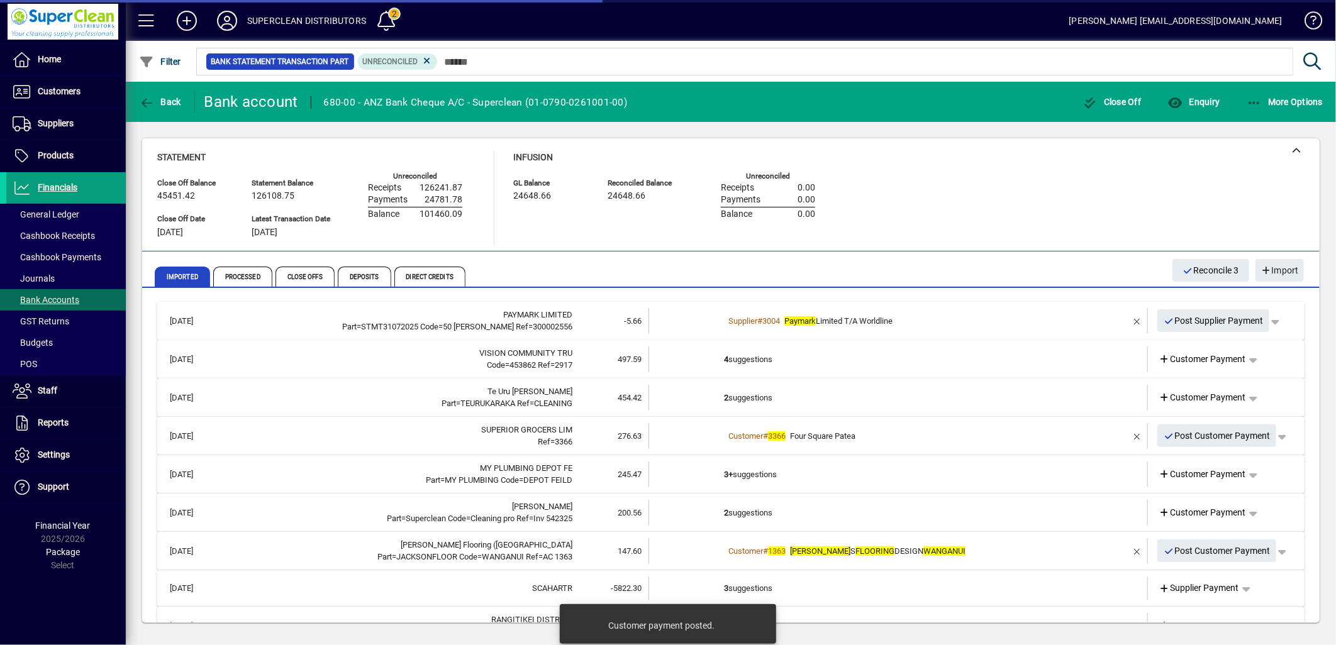
click at [744, 353] on td "4 suggestions" at bounding box center [899, 360] width 350 height 26
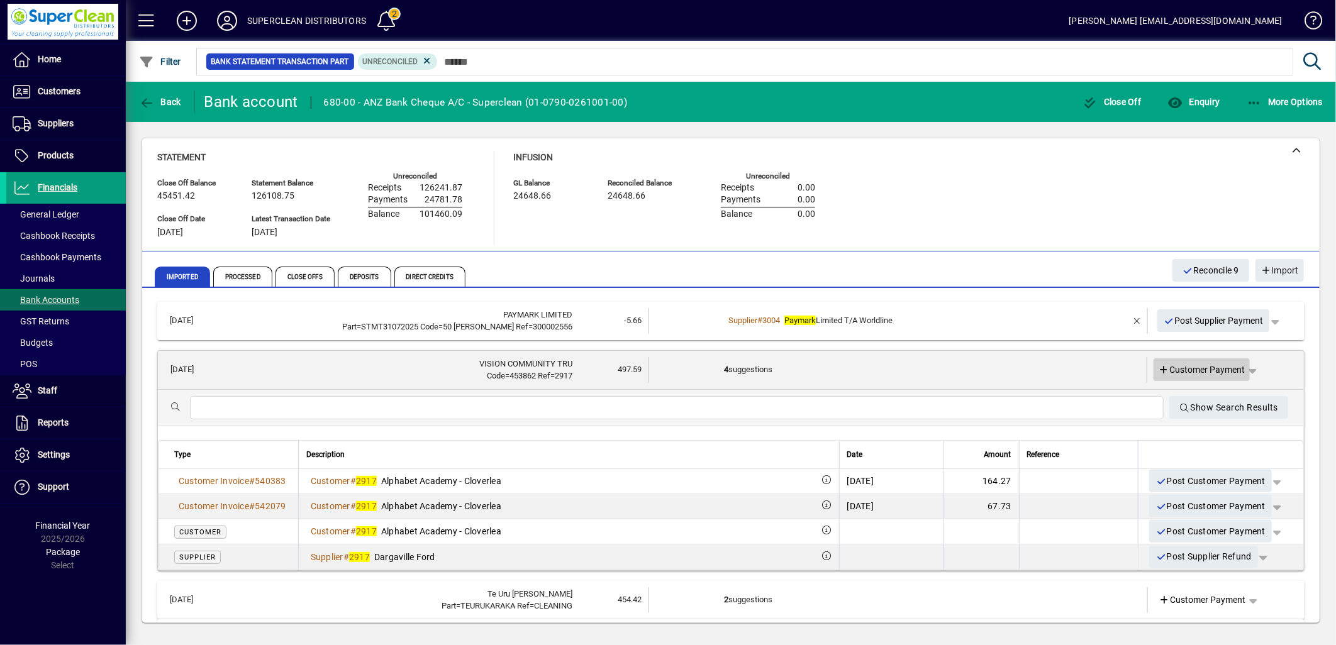
click at [1205, 370] on span "Customer Payment" at bounding box center [1202, 370] width 87 height 13
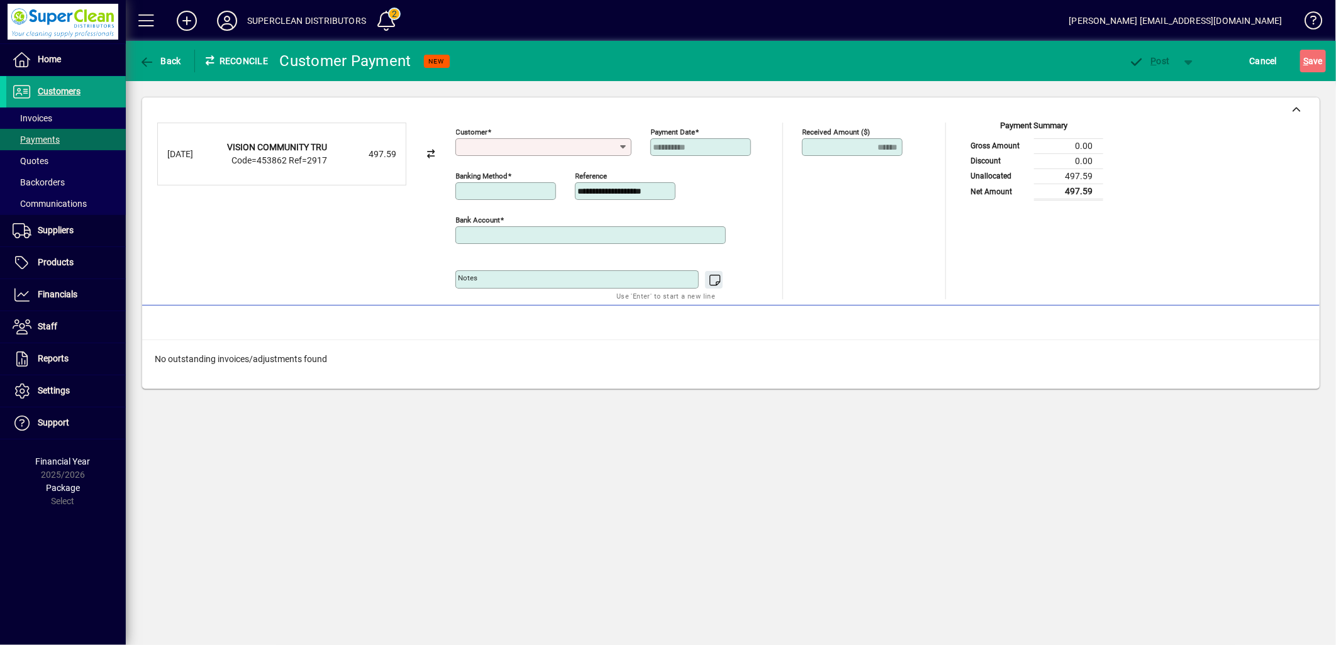
type input "**********"
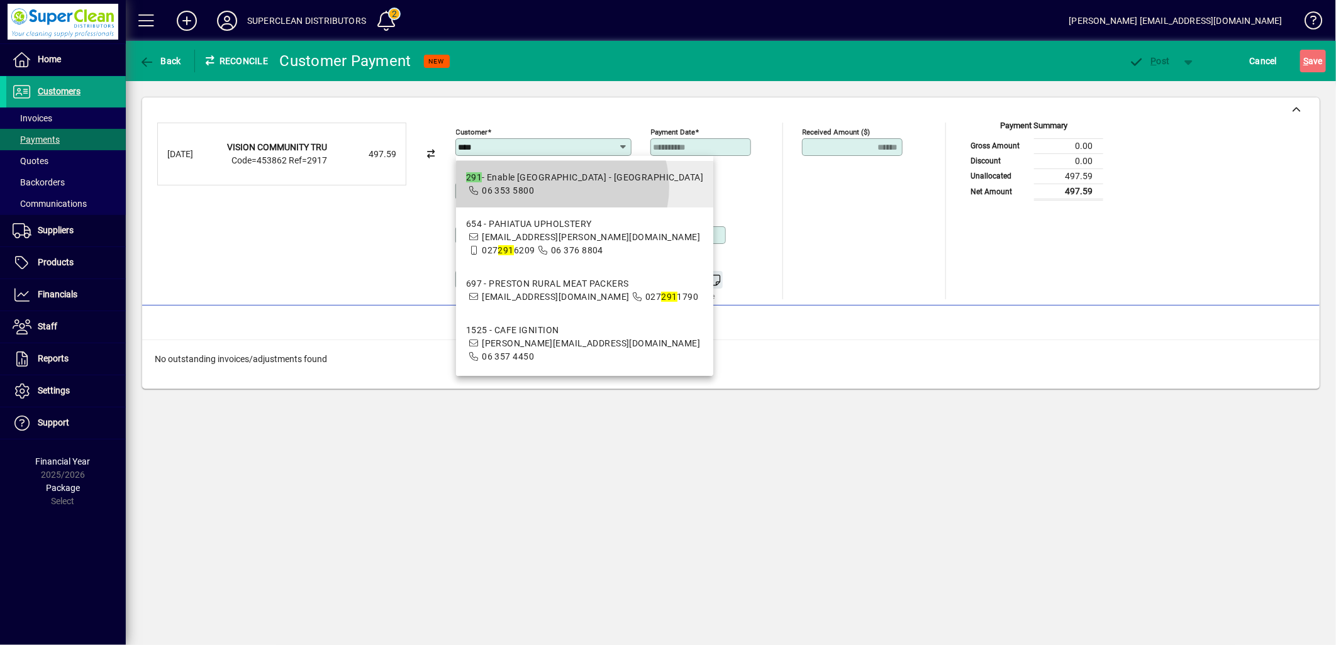
click at [561, 187] on span "291 - Enable New Zealand - Palmerston North 06 353 5800" at bounding box center [584, 184] width 237 height 26
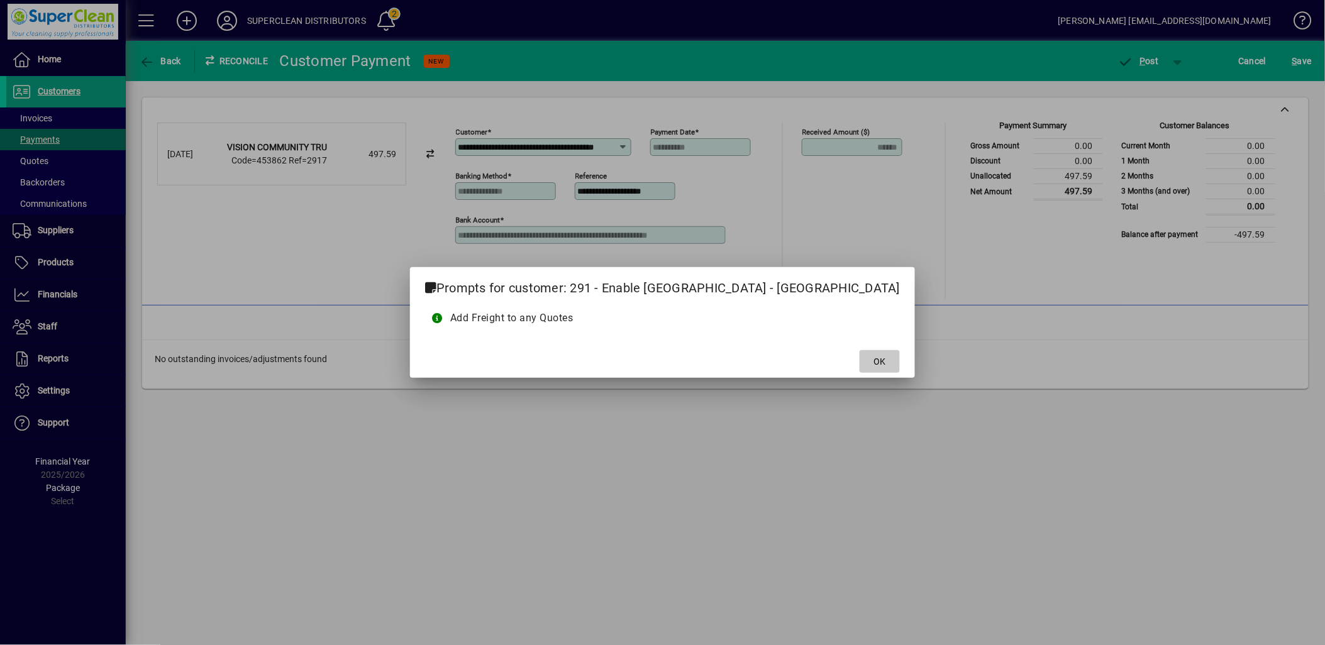
click at [860, 363] on span at bounding box center [880, 362] width 40 height 30
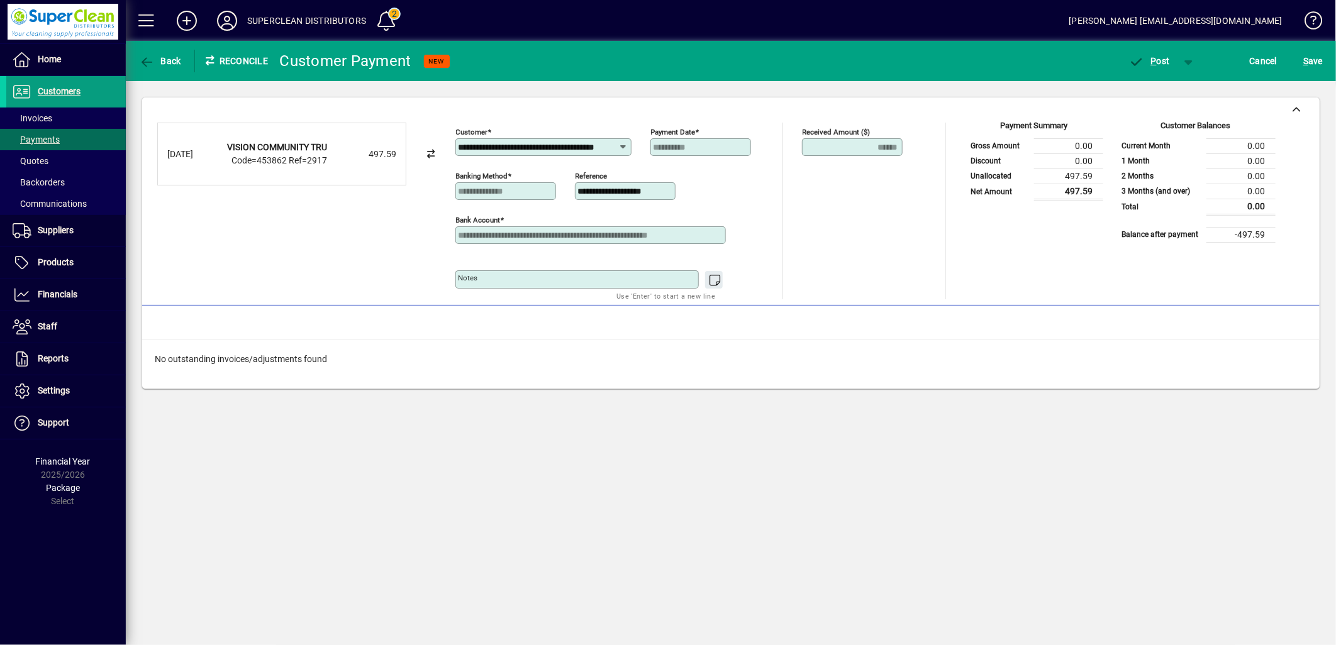
drag, startPoint x: 619, startPoint y: 148, endPoint x: 366, endPoint y: 149, distance: 252.8
click at [366, 149] on div "**********" at bounding box center [730, 211] width 1147 height 177
click at [508, 151] on input "**********" at bounding box center [539, 147] width 160 height 10
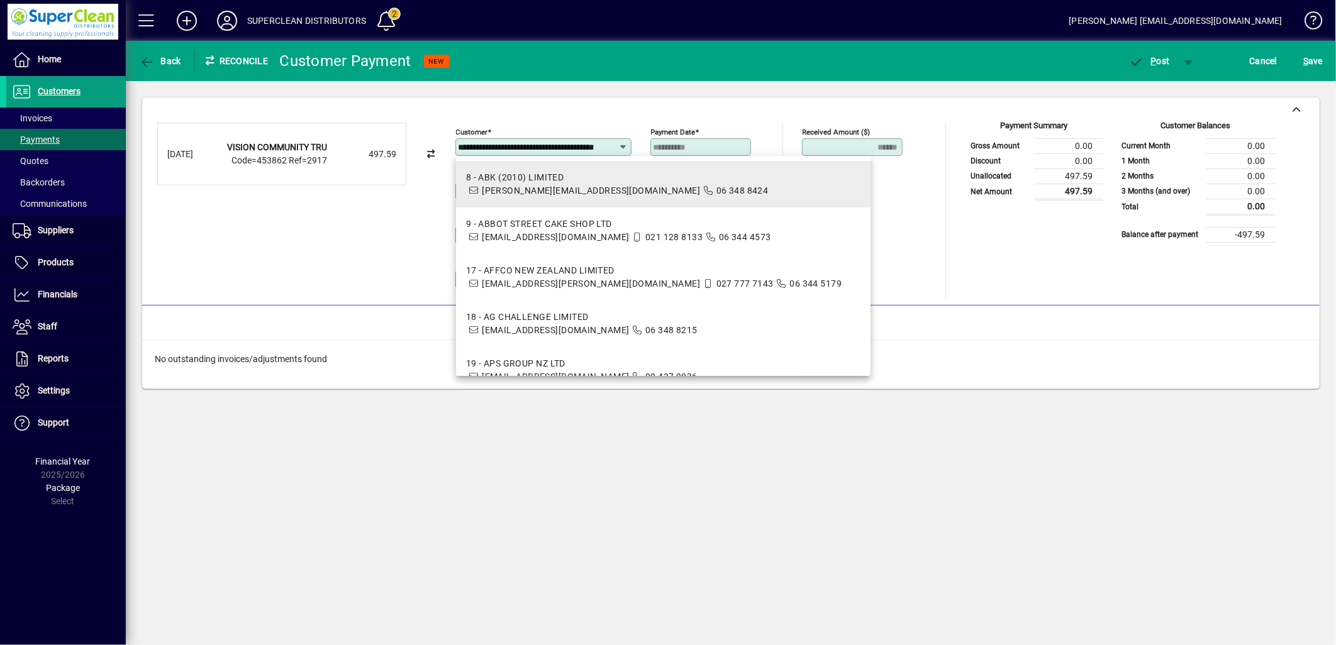
scroll to position [0, 26]
drag, startPoint x: 460, startPoint y: 147, endPoint x: 704, endPoint y: 174, distance: 245.5
click at [704, 174] on body "Home Customers Invoices Payments Quotes Backorders Communications Suppliers Inv…" at bounding box center [668, 322] width 1336 height 645
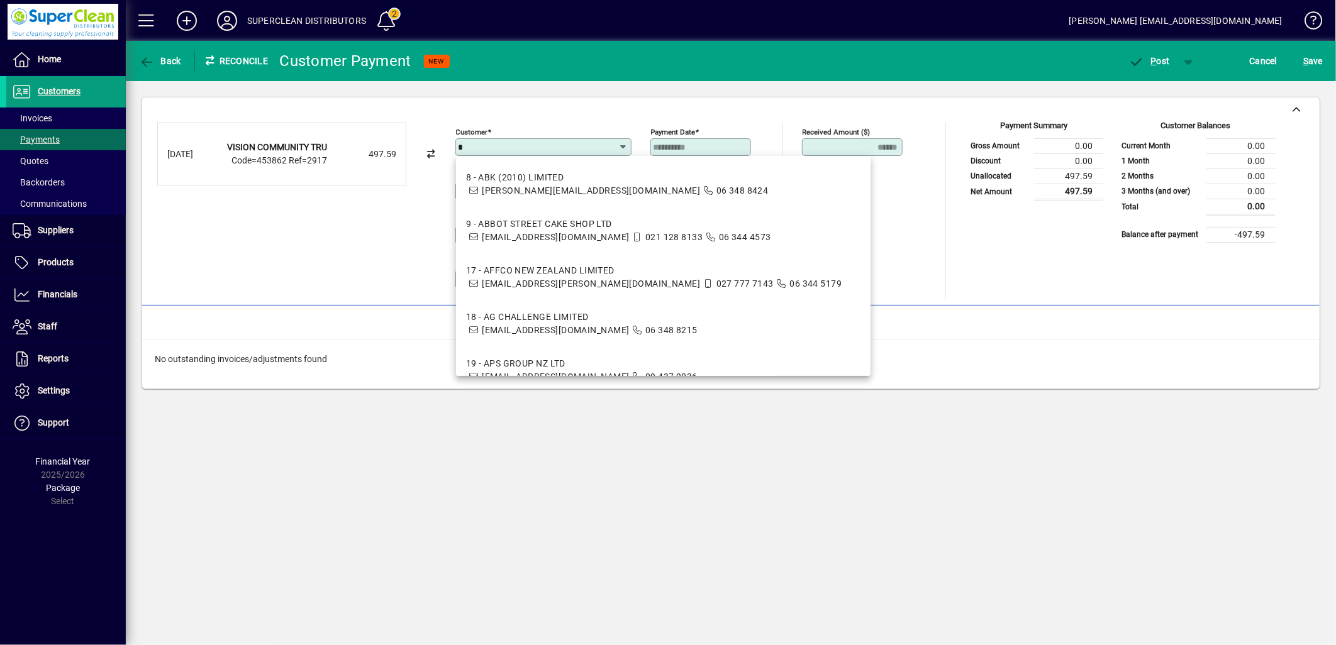
scroll to position [0, 0]
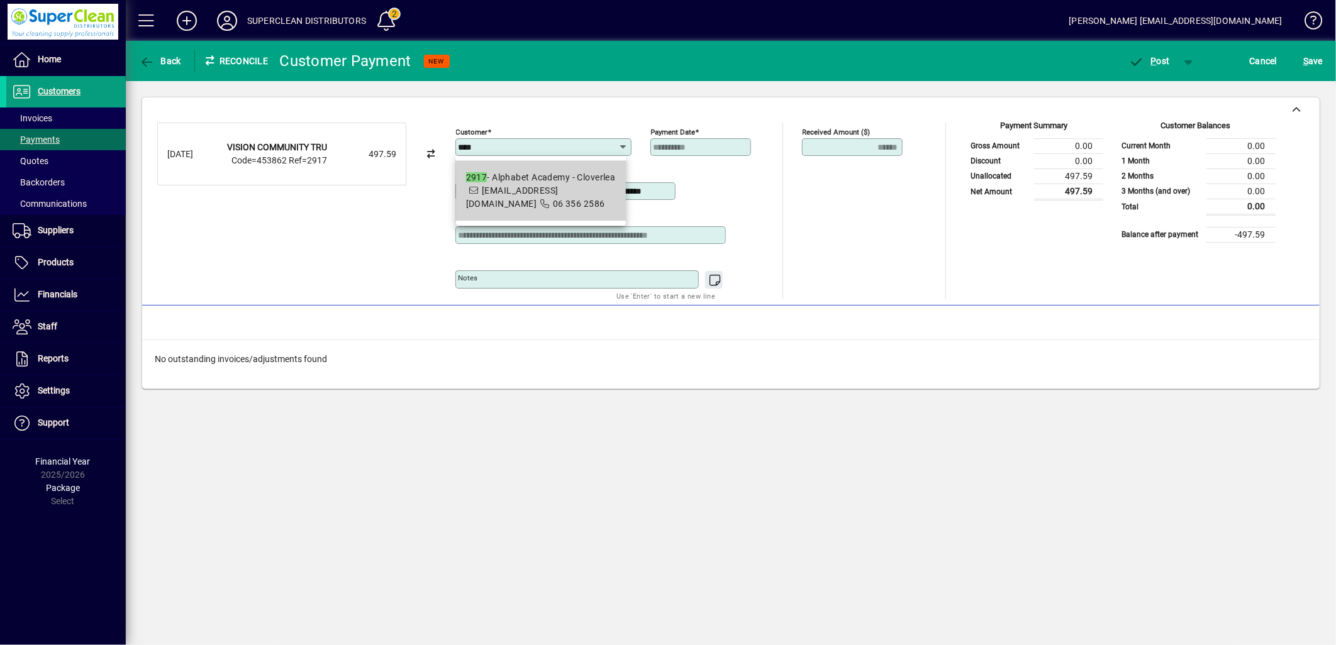
click at [538, 203] on span "2917 - Alphabet Academy - Cloverlea office@alphabetacademy.co.nz 06 356 2586" at bounding box center [541, 191] width 150 height 40
type input "**********"
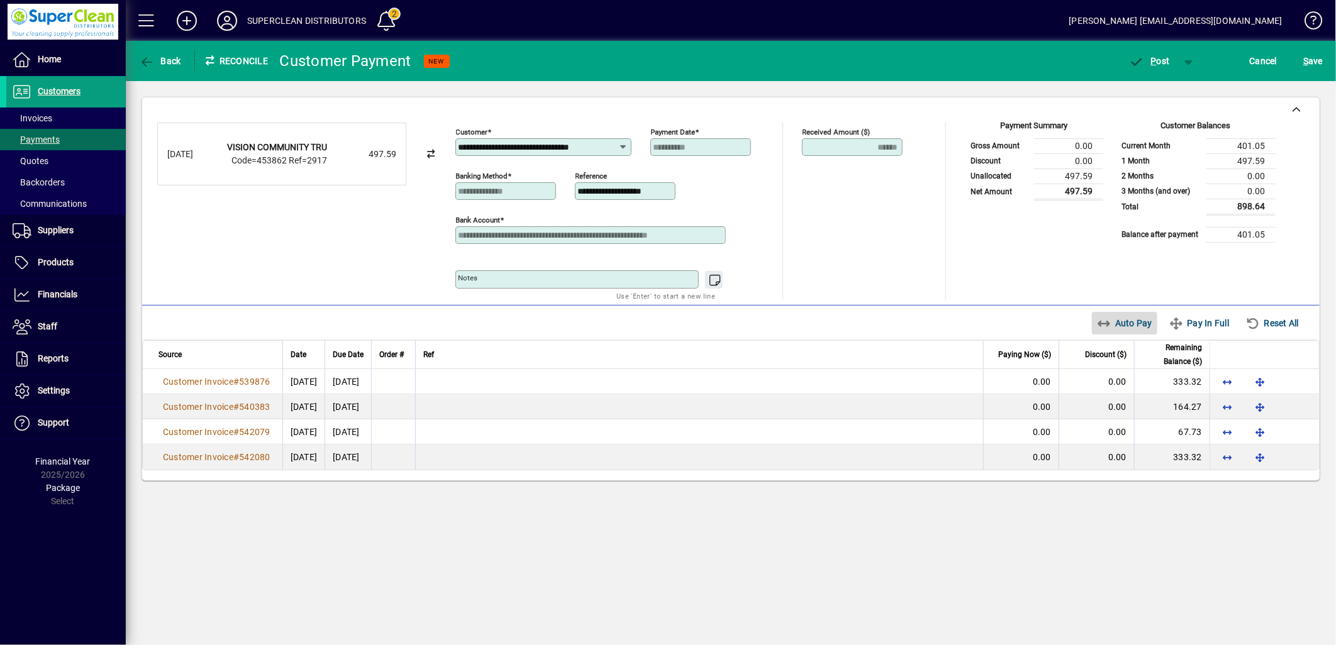
click at [1132, 327] on span "Auto Pay" at bounding box center [1125, 323] width 56 height 20
click at [1156, 63] on span "P ost" at bounding box center [1149, 61] width 41 height 10
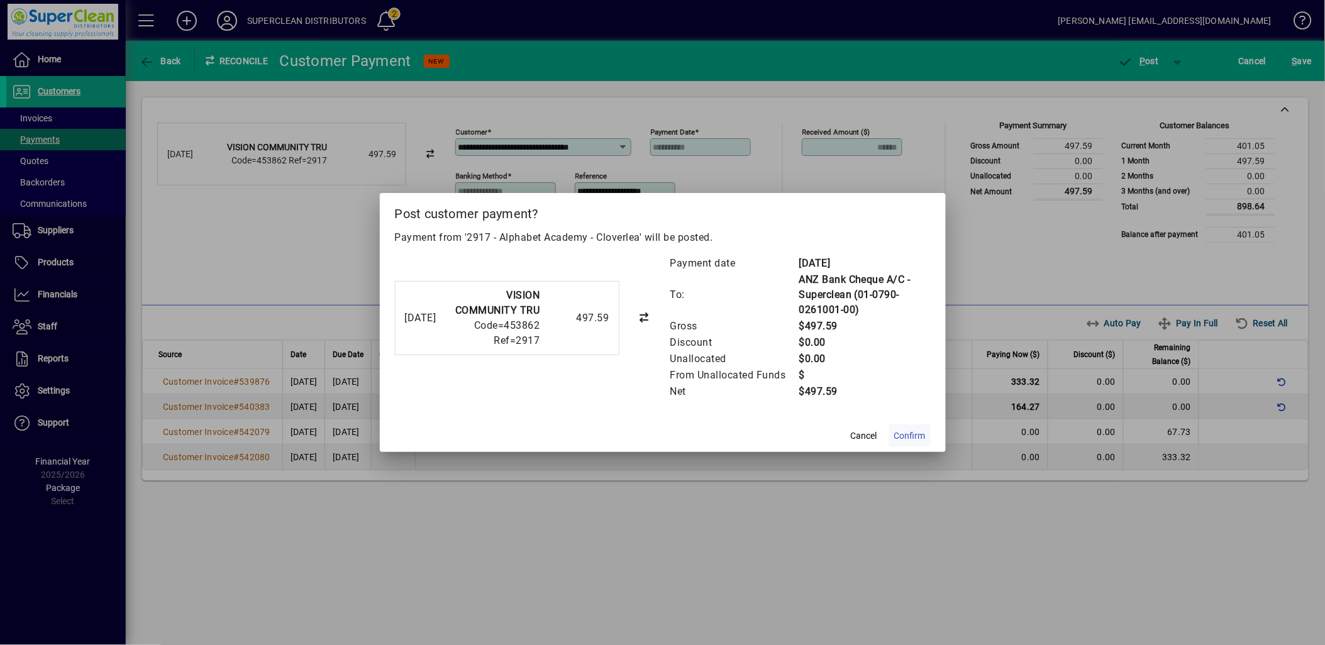
click at [916, 443] on span at bounding box center [910, 436] width 42 height 30
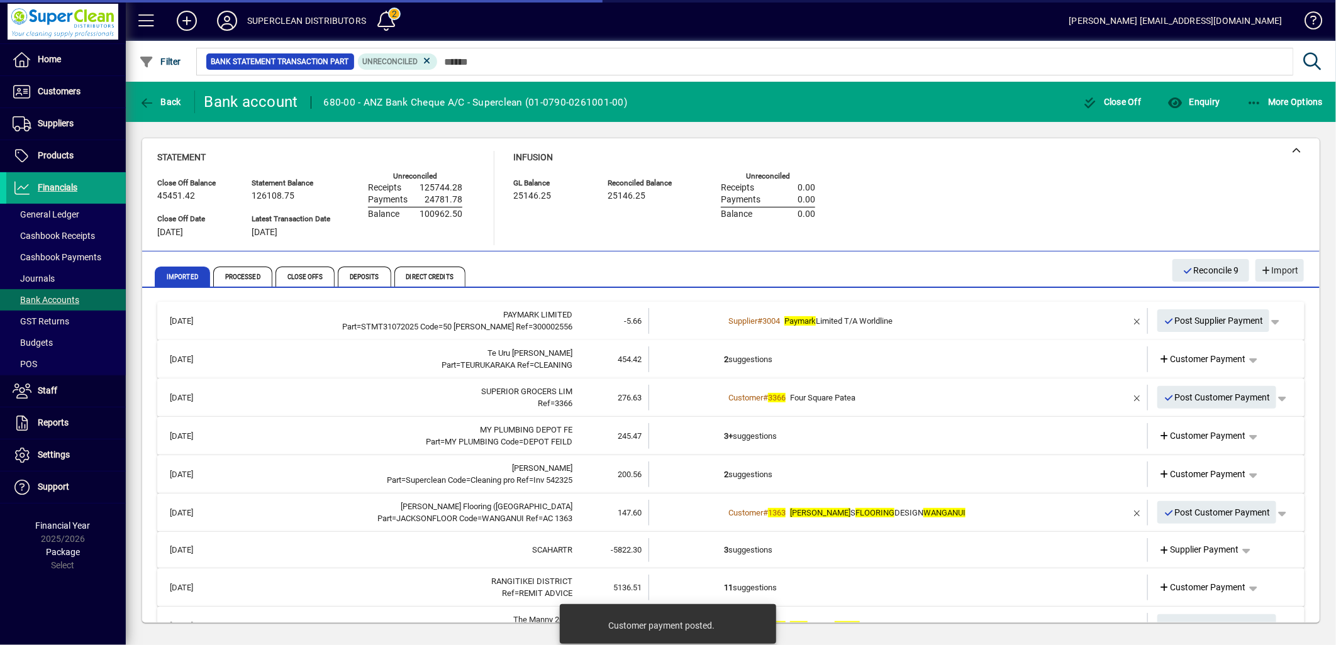
click at [741, 369] on td "2 suggestions" at bounding box center [899, 360] width 350 height 26
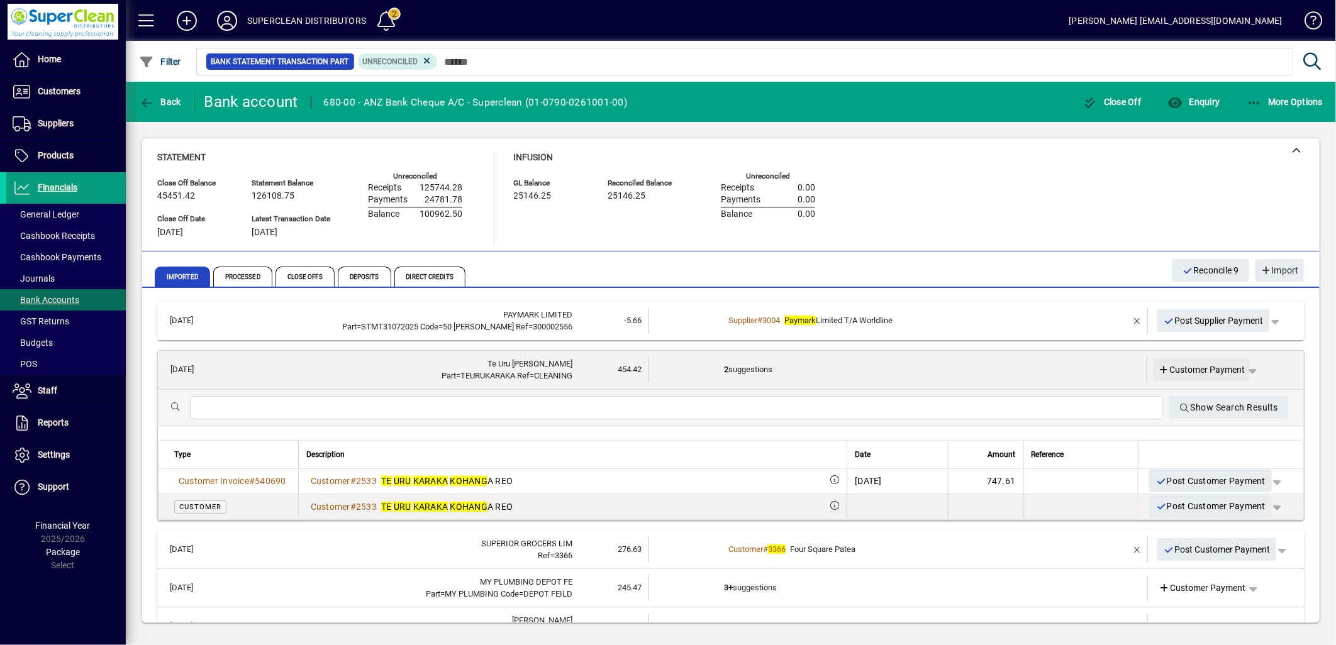
click at [1203, 369] on span "Customer Payment" at bounding box center [1202, 370] width 87 height 13
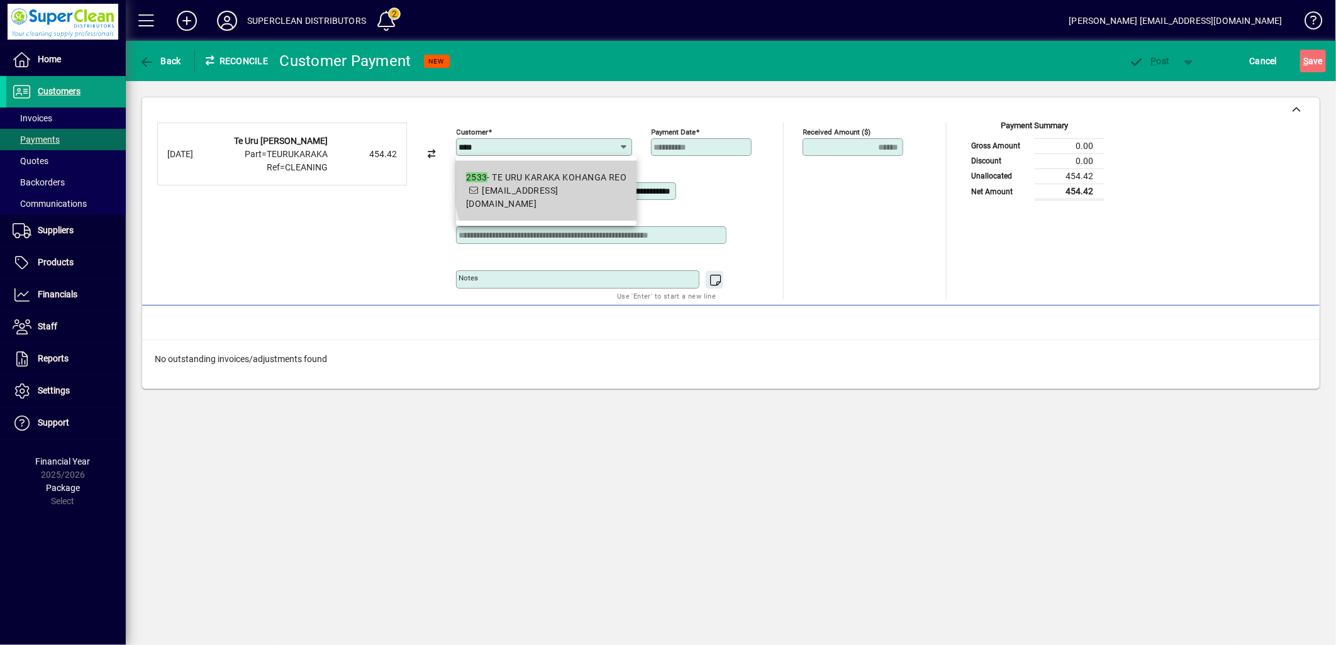
click at [582, 183] on div "2533 - TE URU KARAKA KOHANGA REO" at bounding box center [546, 177] width 161 height 13
type input "**********"
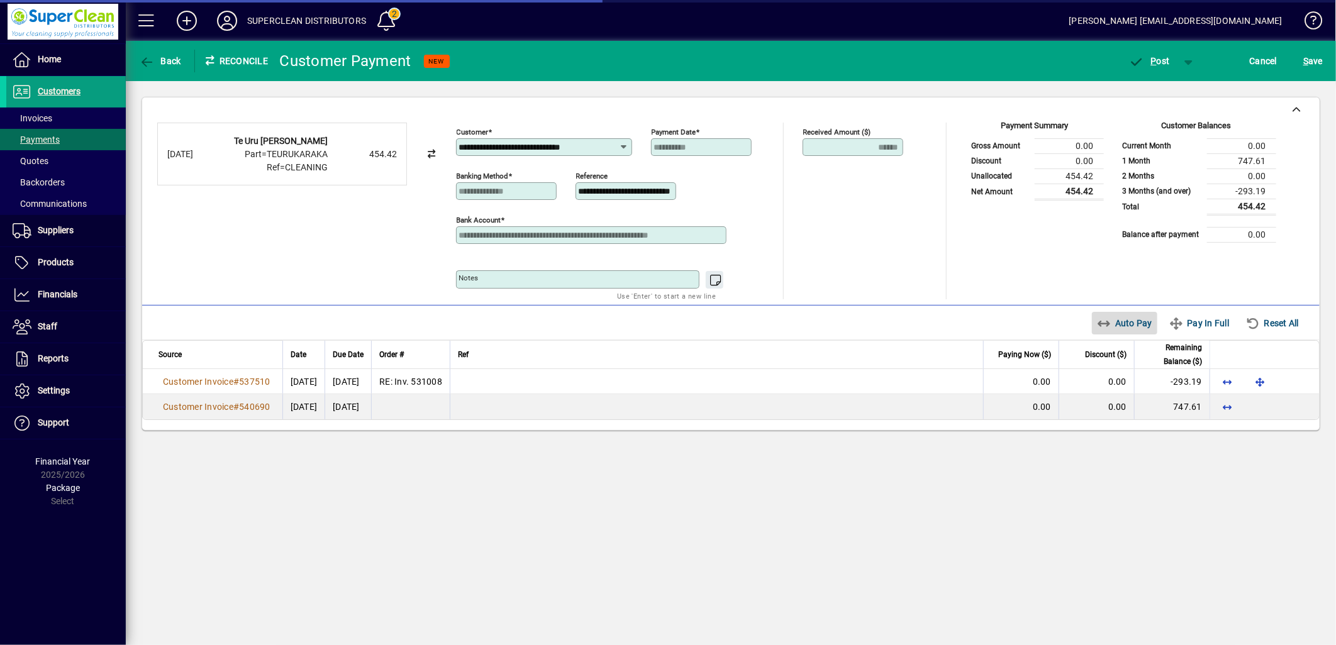
click at [1121, 328] on span "Auto Pay" at bounding box center [1125, 323] width 56 height 20
click at [907, 240] on div "Unallocated Funds ($) 0.00 Allocate ($)" at bounding box center [868, 217] width 131 height 83
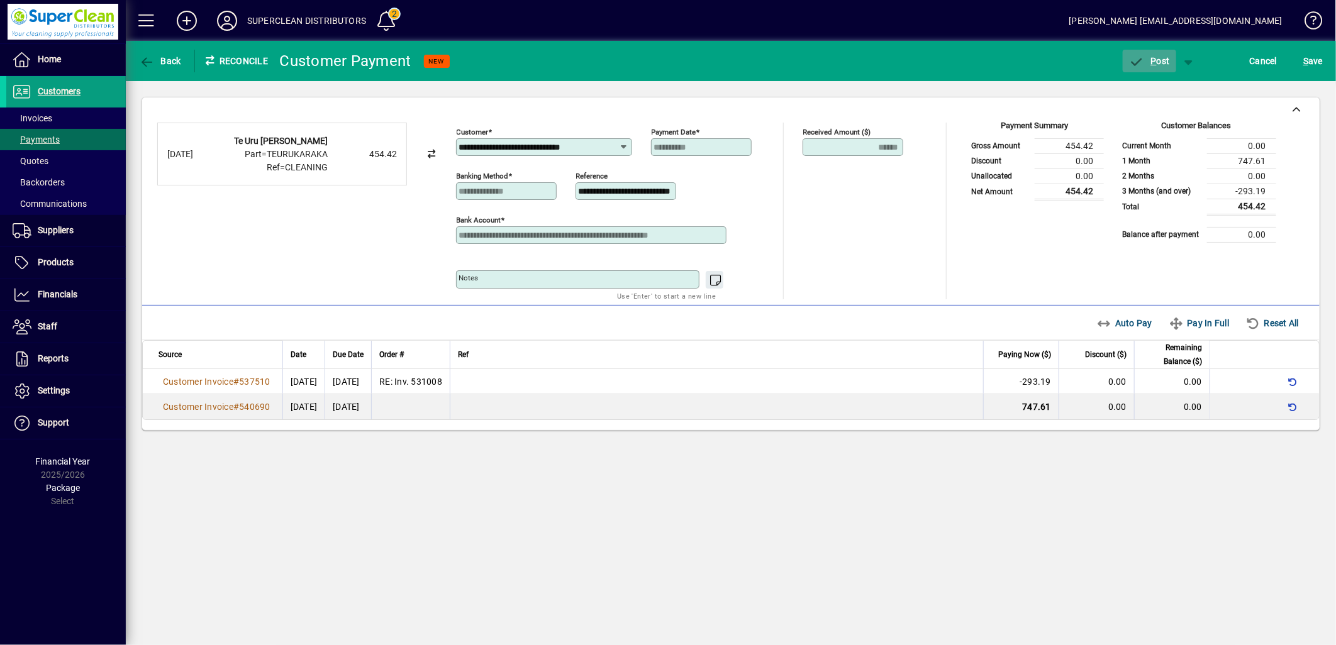
click at [1161, 64] on span "P ost" at bounding box center [1149, 61] width 41 height 10
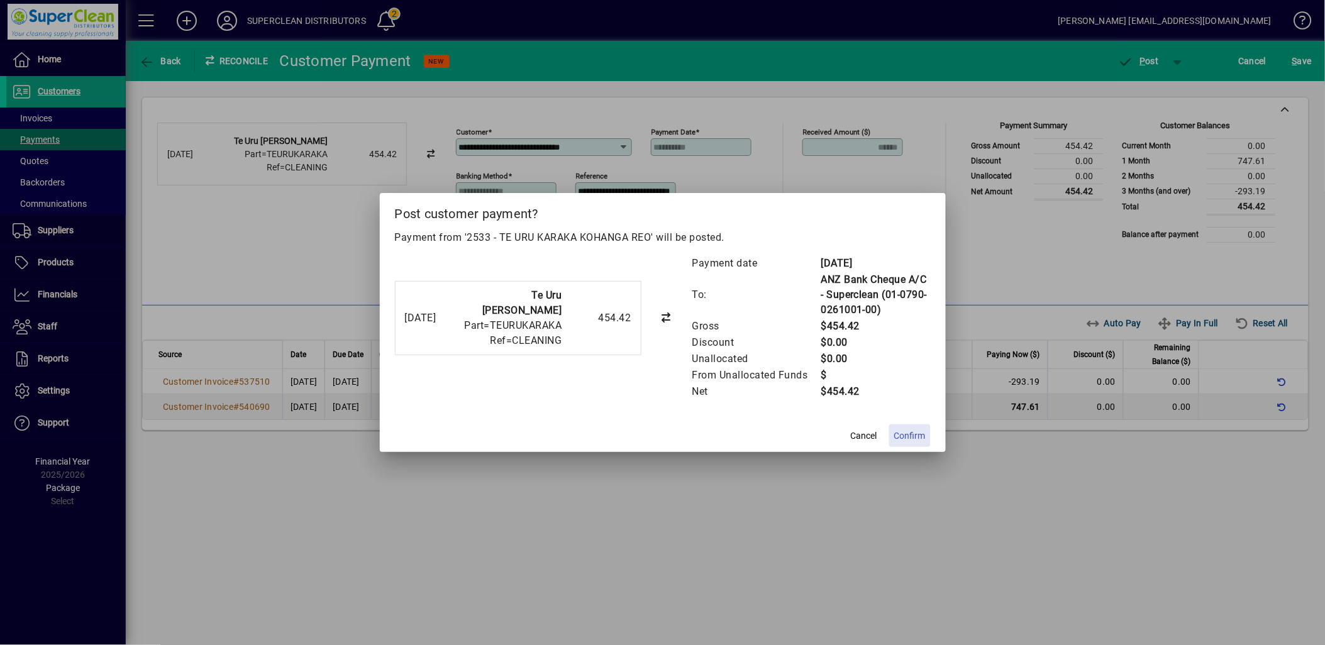
click at [908, 431] on span "Confirm" at bounding box center [909, 436] width 31 height 13
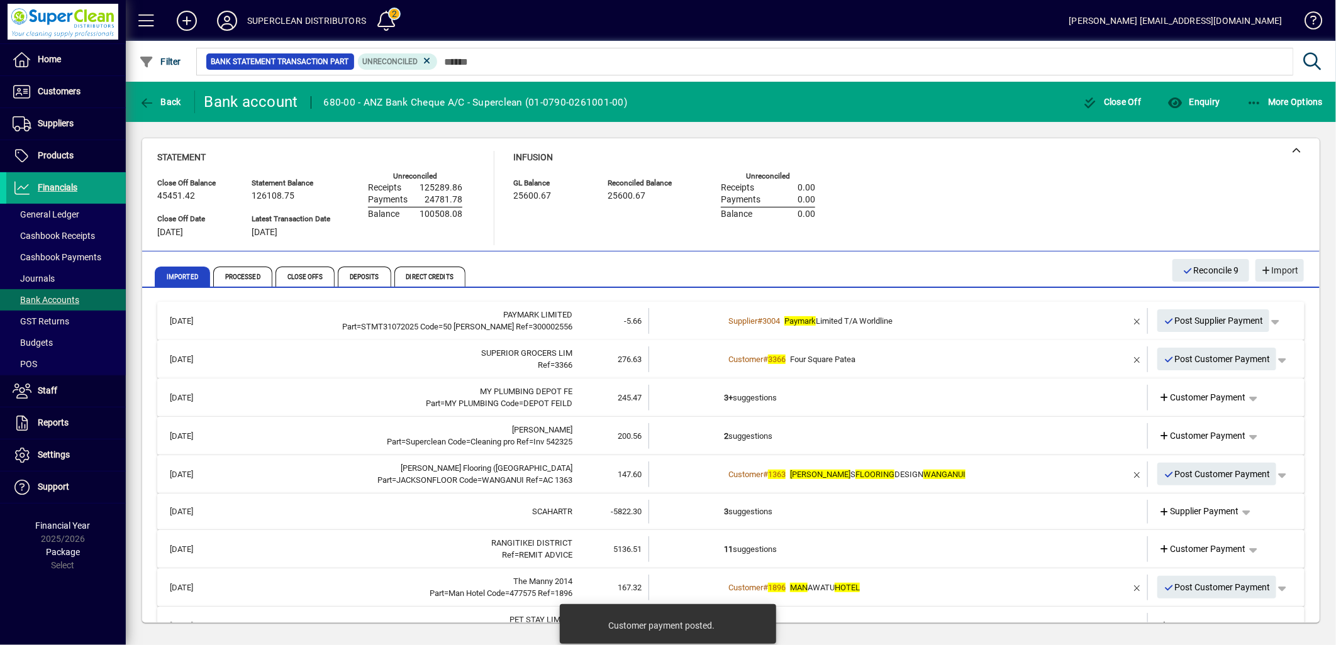
click at [845, 355] on span "Four Square Patea" at bounding box center [822, 359] width 65 height 9
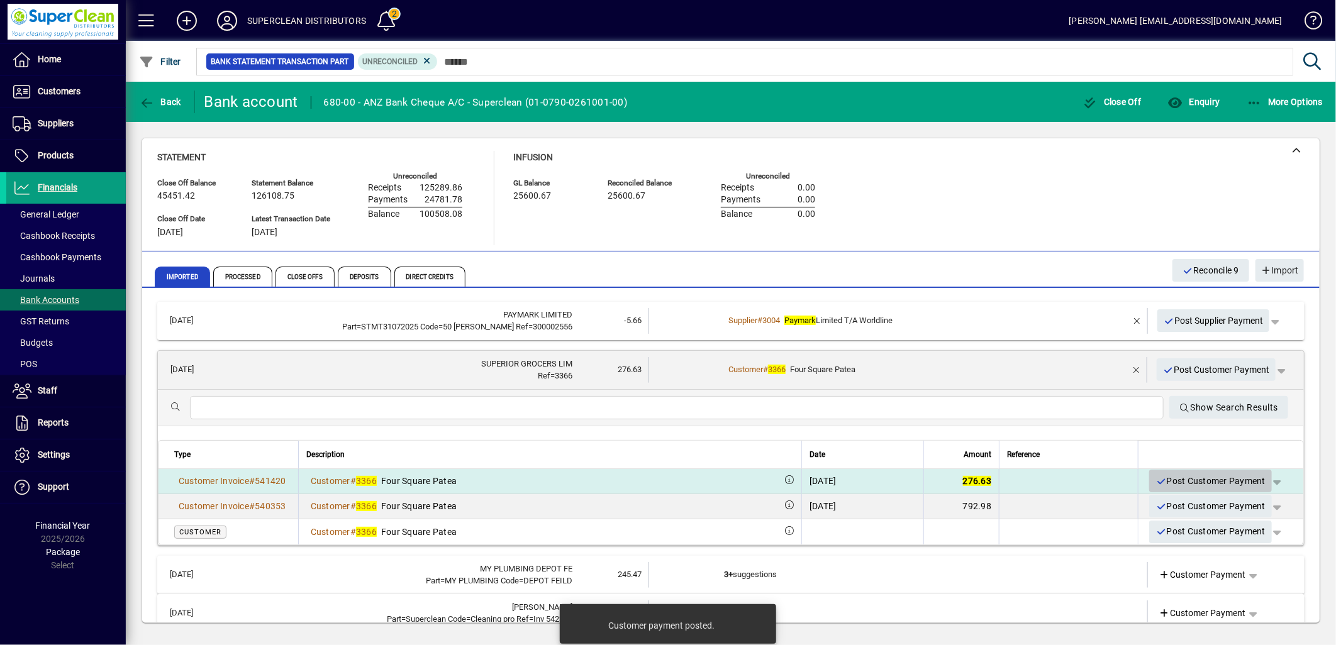
click at [1200, 475] on span "Post Customer Payment" at bounding box center [1210, 481] width 110 height 21
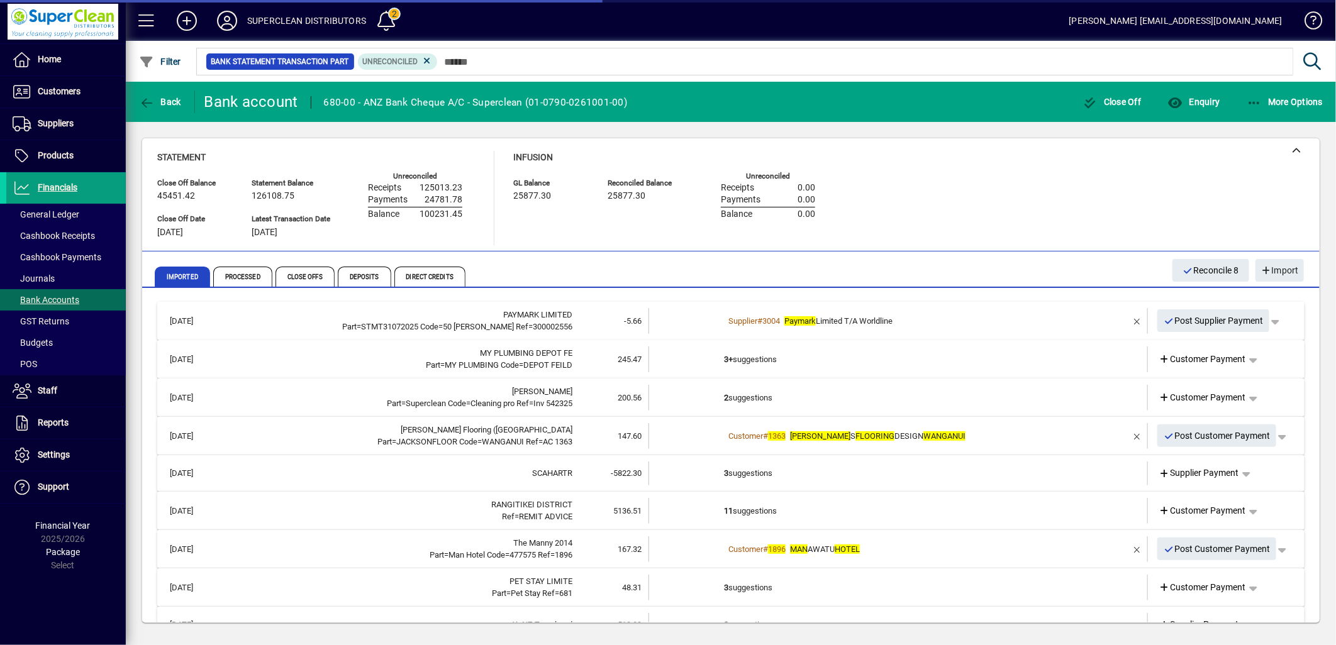
click at [774, 360] on td "3+ suggestions" at bounding box center [899, 360] width 350 height 26
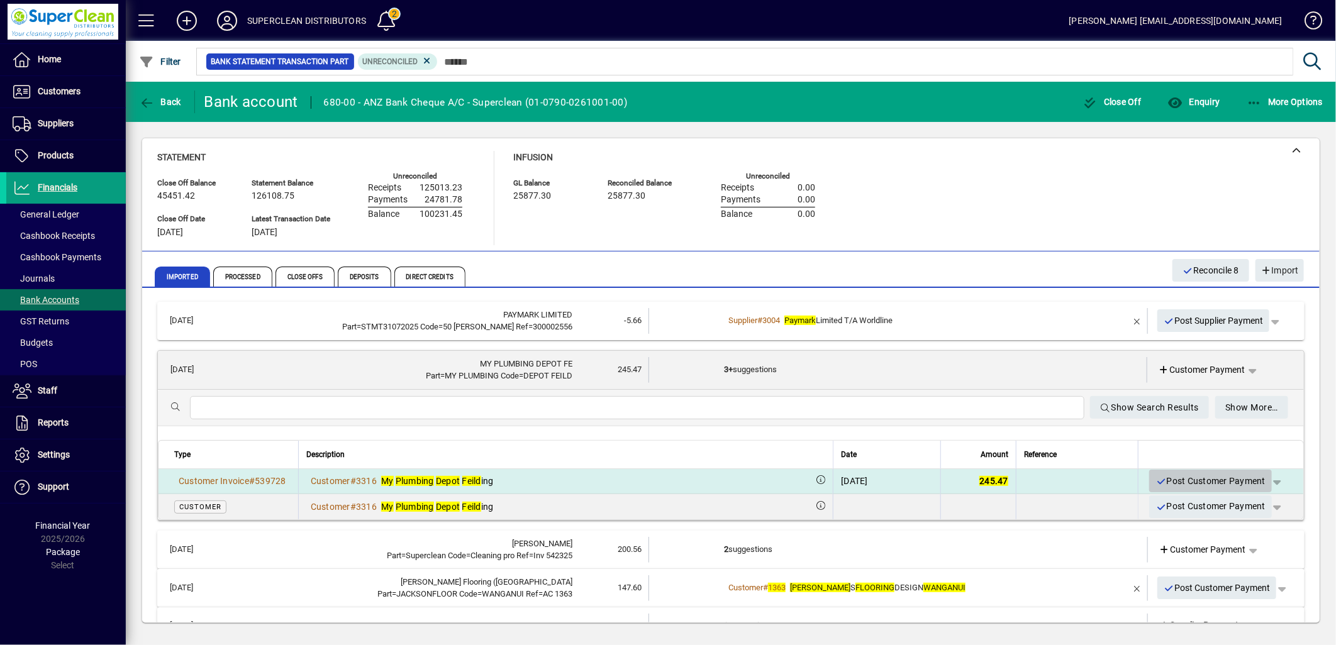
click at [1189, 485] on span "Post Customer Payment" at bounding box center [1210, 481] width 110 height 21
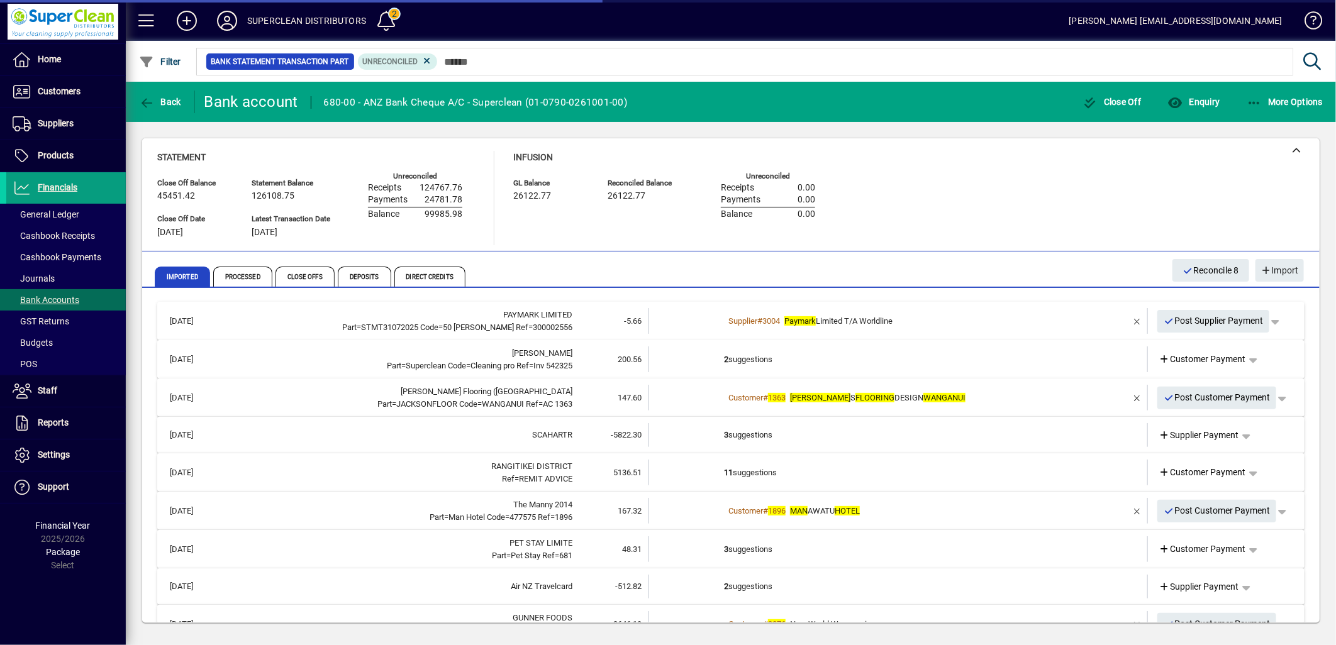
click at [734, 357] on td "2 suggestions" at bounding box center [899, 360] width 350 height 26
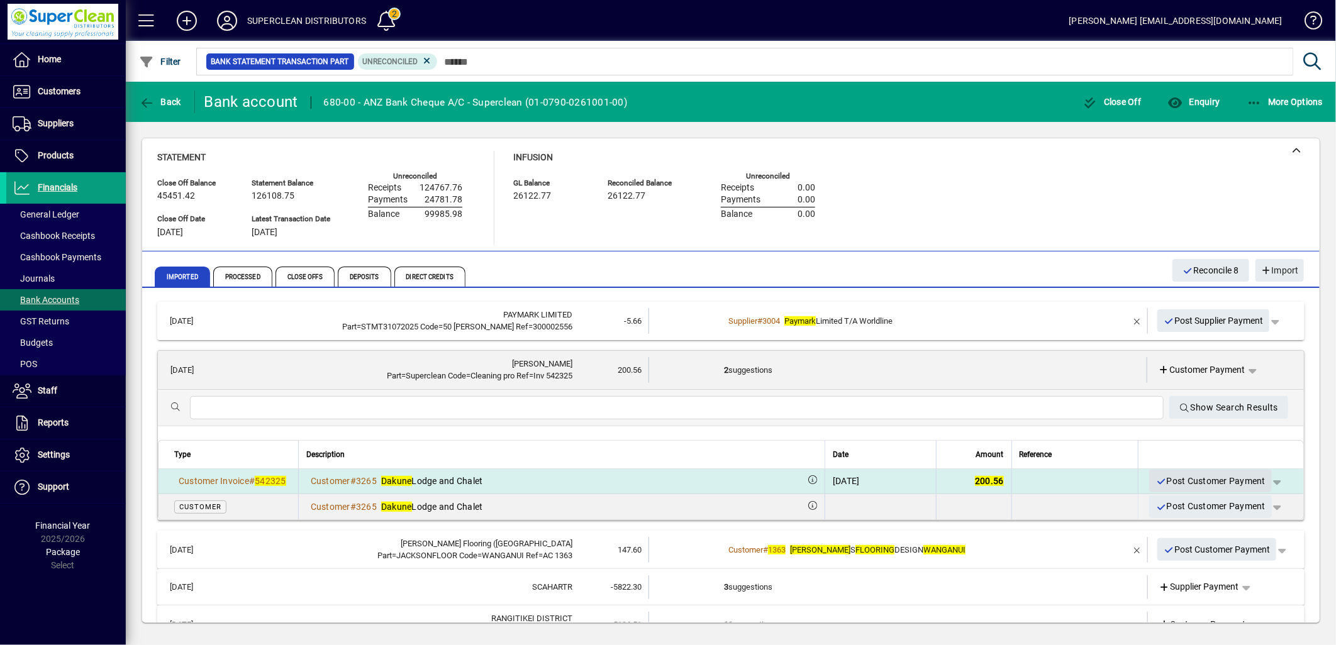
click at [1218, 483] on span "Post Customer Payment" at bounding box center [1210, 481] width 110 height 21
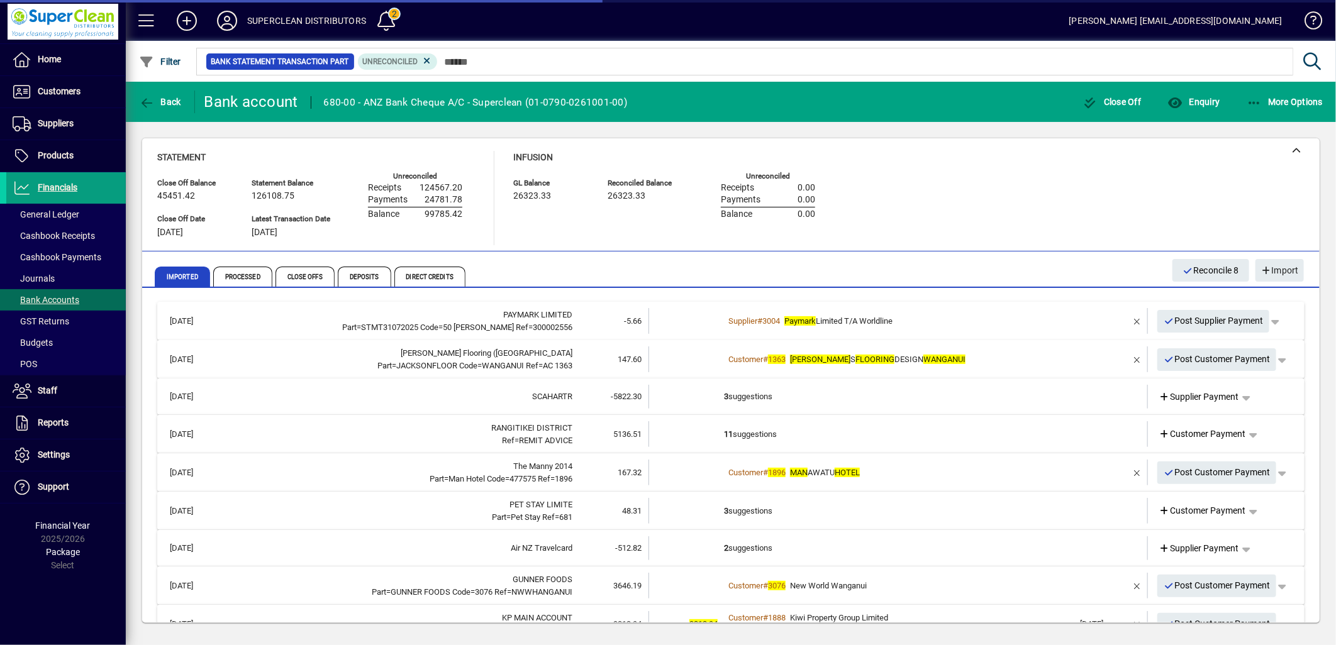
click at [1007, 369] on td "Customer # 1363 JACKSON S FLOORING DESIGN WANGANUI" at bounding box center [899, 360] width 350 height 26
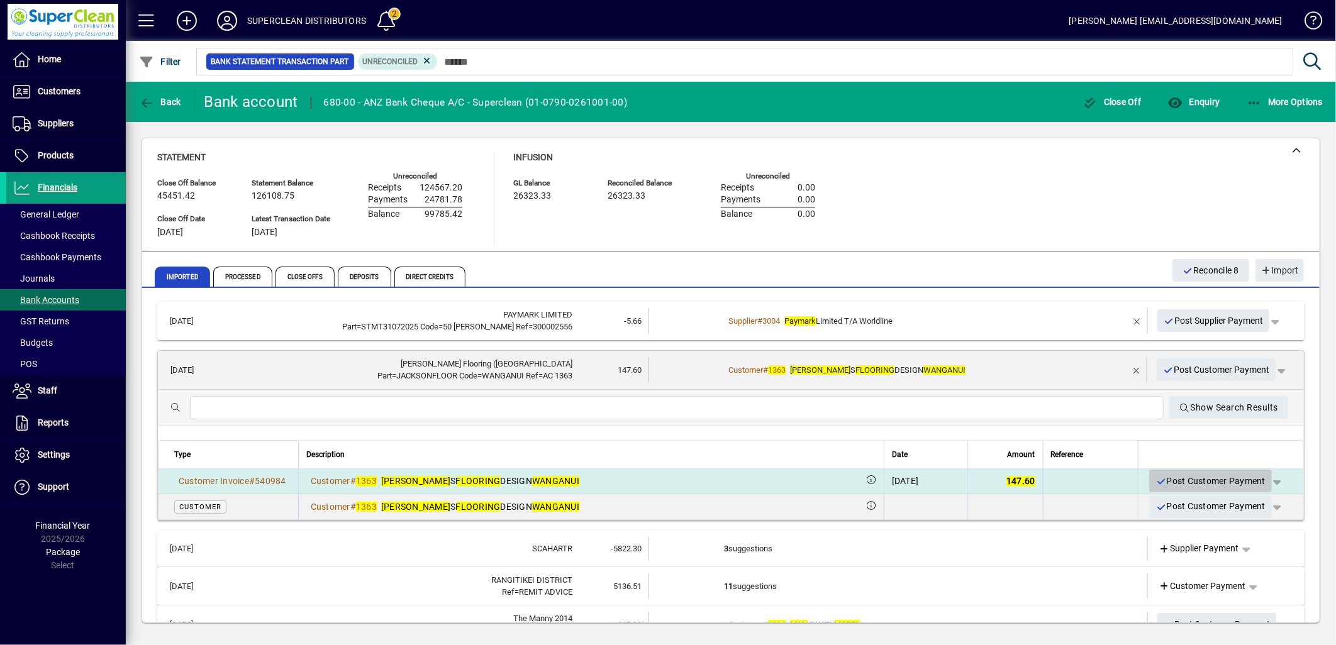
click at [1209, 485] on span "Post Customer Payment" at bounding box center [1210, 481] width 110 height 21
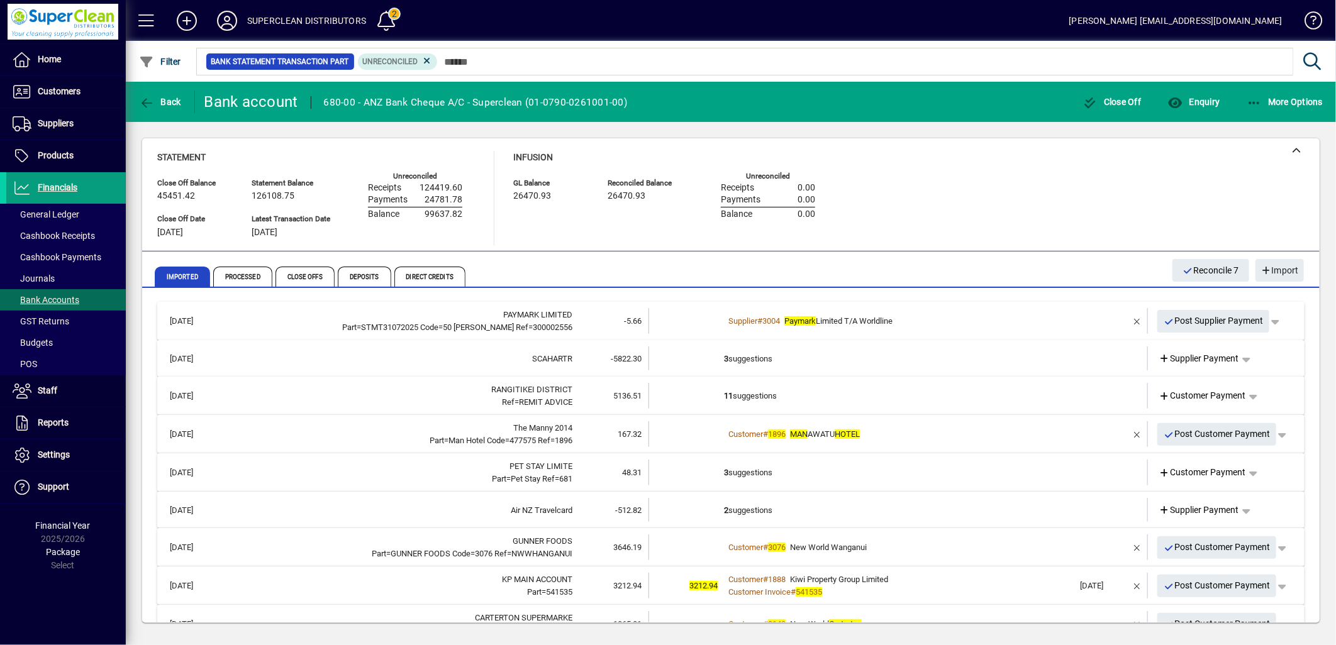
click at [759, 357] on td "3 suggestions" at bounding box center [899, 359] width 350 height 24
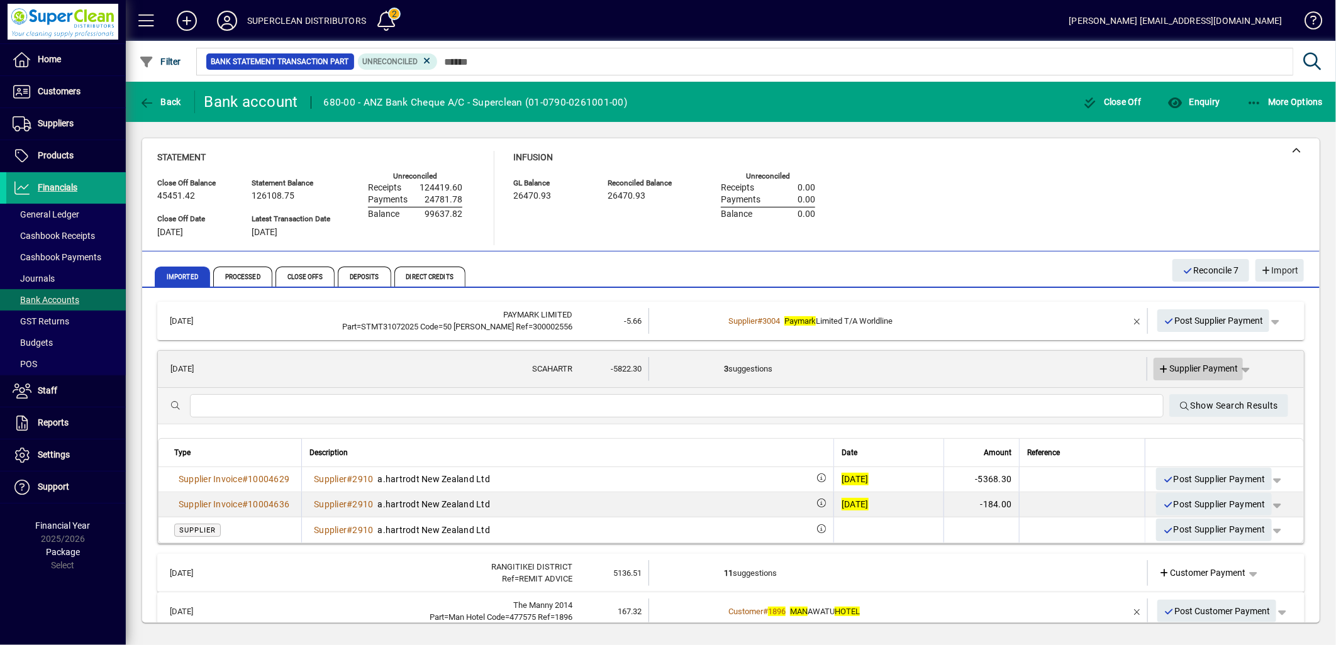
click at [1214, 370] on span "Supplier Payment" at bounding box center [1199, 368] width 80 height 13
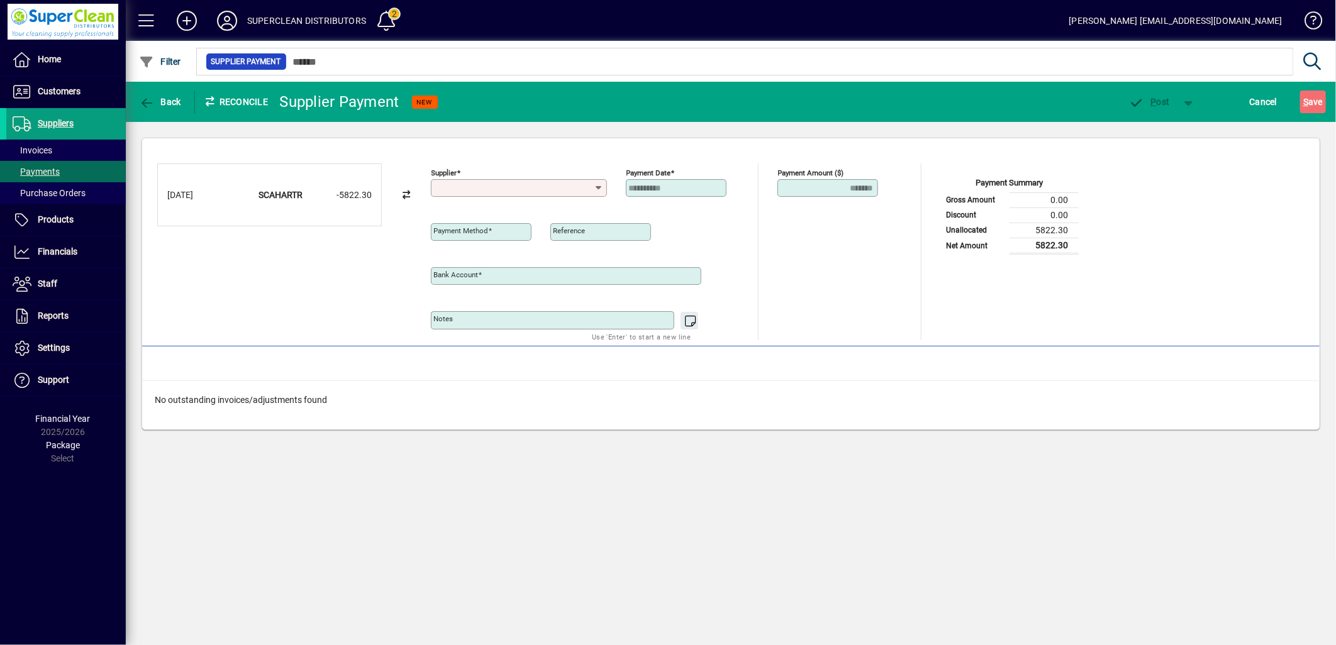
type input "**********"
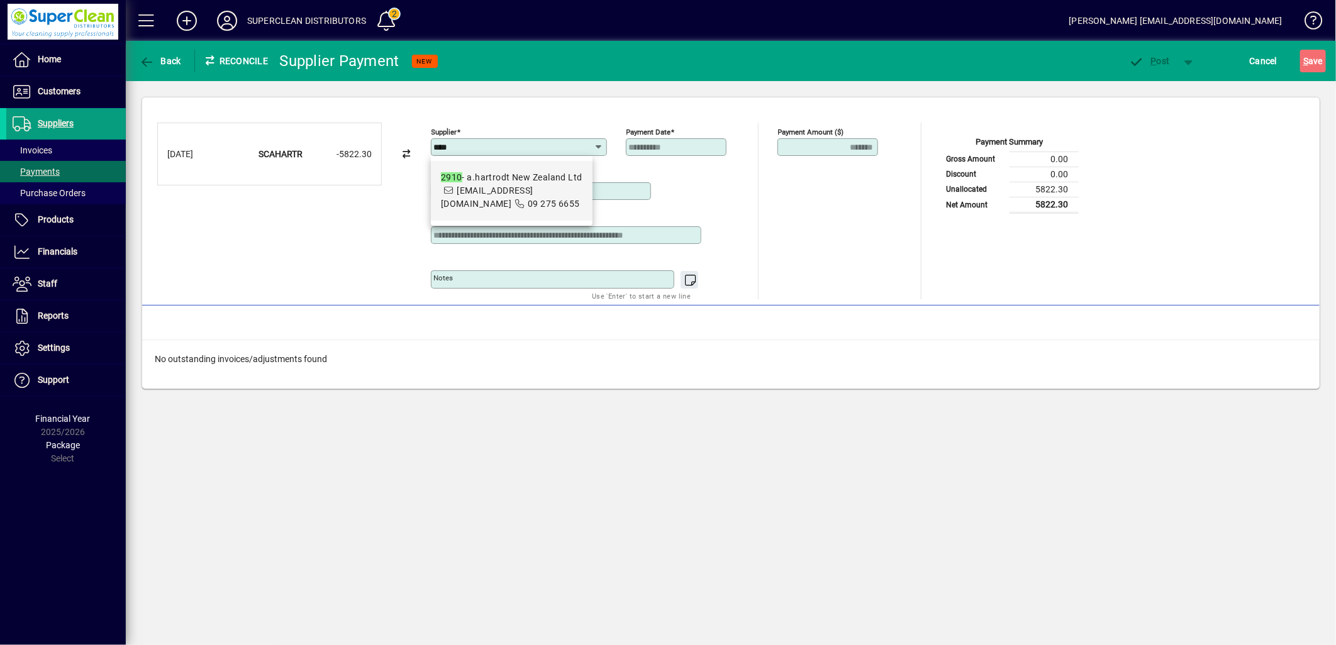
click at [525, 198] on span "2910 - a.hartrodt New Zealand Ltd info.akl@hartrodt.com 09 275 6655" at bounding box center [512, 191] width 142 height 40
type input "**********"
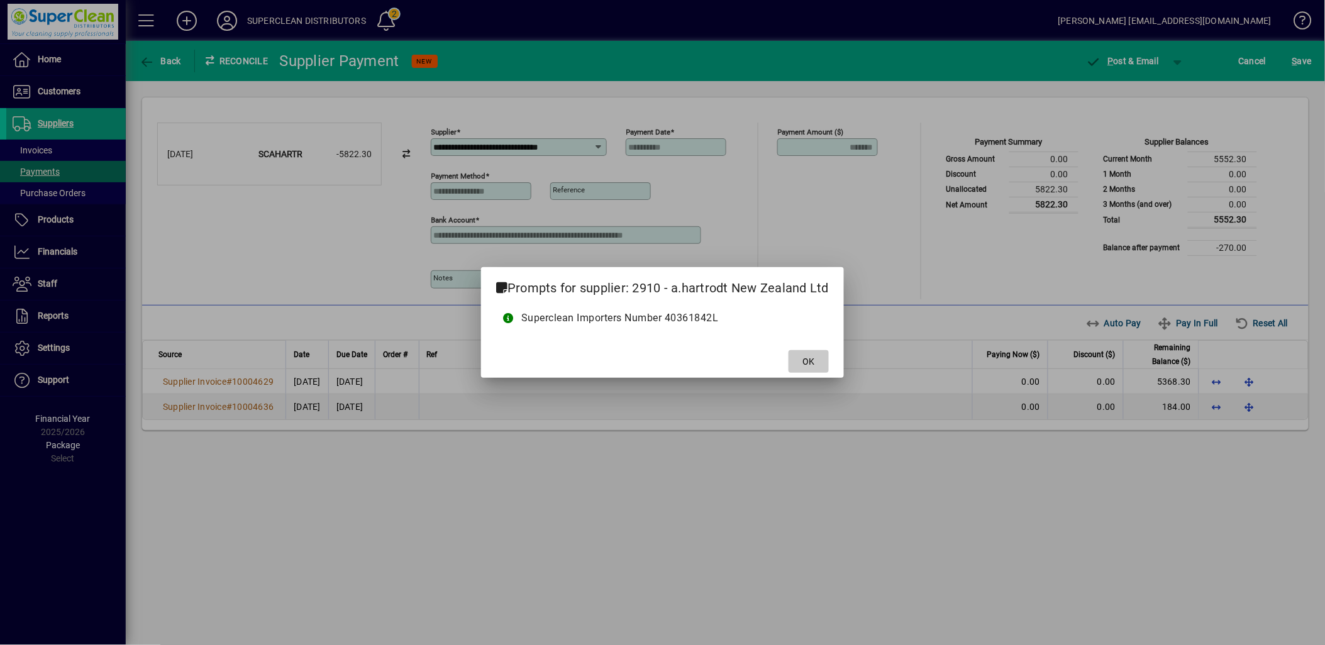
click at [809, 357] on span "OK" at bounding box center [809, 361] width 12 height 13
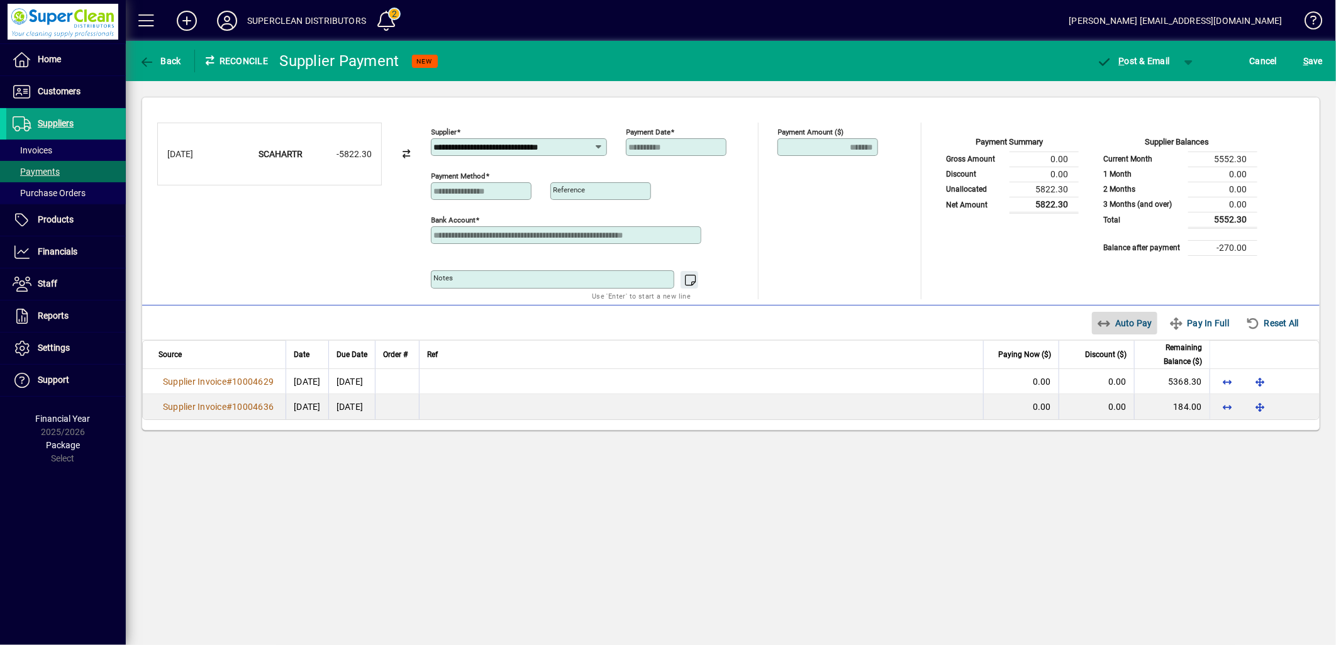
click at [1137, 325] on span "Auto Pay" at bounding box center [1125, 323] width 56 height 20
click at [1187, 64] on span "button" at bounding box center [1189, 61] width 30 height 30
click at [1171, 82] on span "button" at bounding box center [1155, 87] width 65 height 30
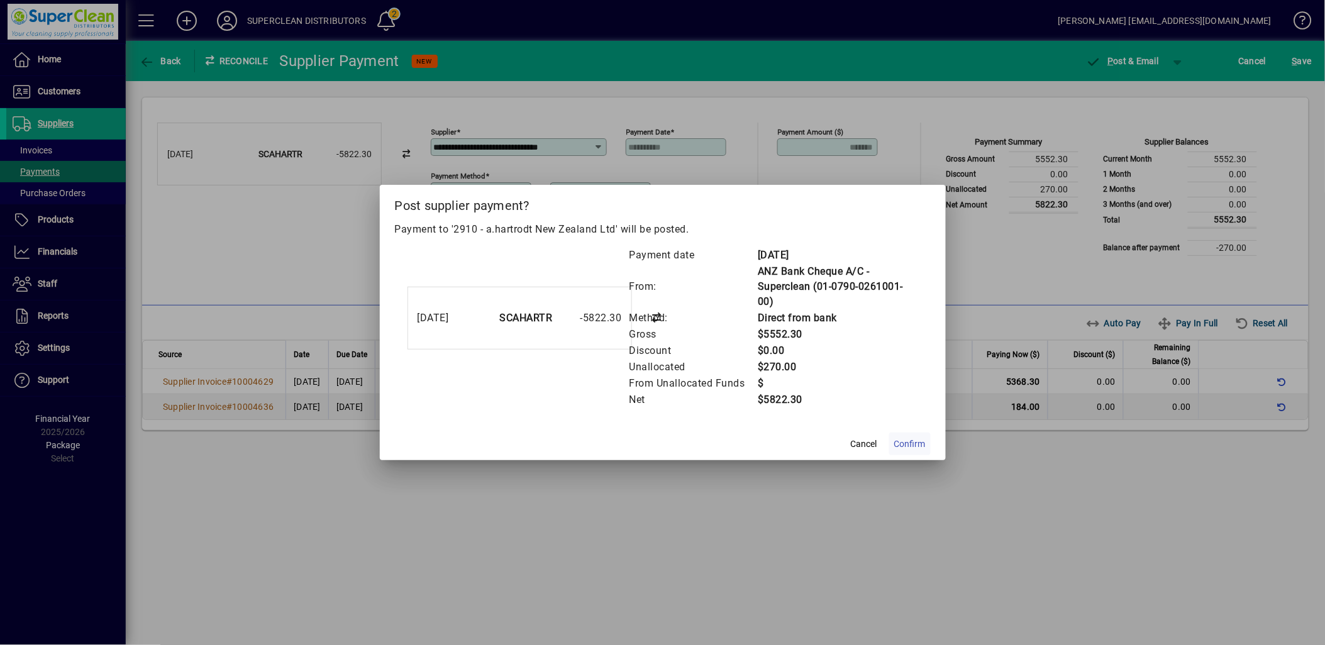
click at [903, 442] on span "Confirm" at bounding box center [909, 444] width 31 height 13
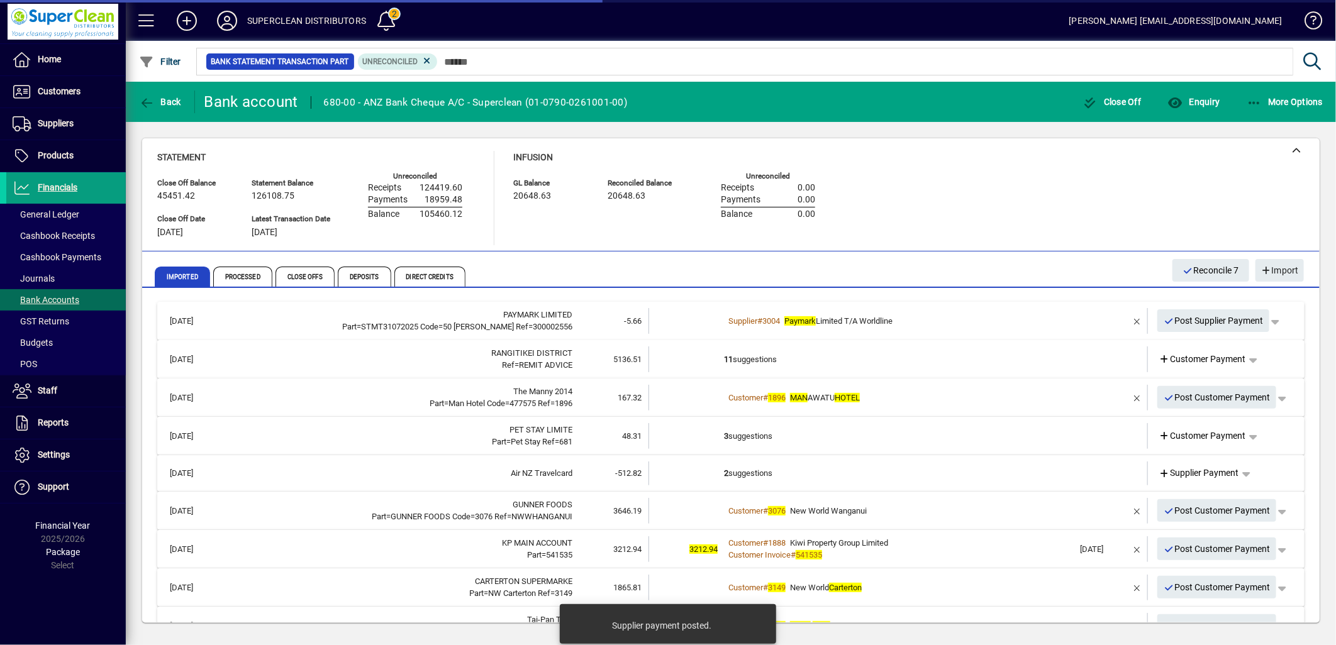
click at [753, 357] on td "11 suggestions" at bounding box center [899, 360] width 350 height 26
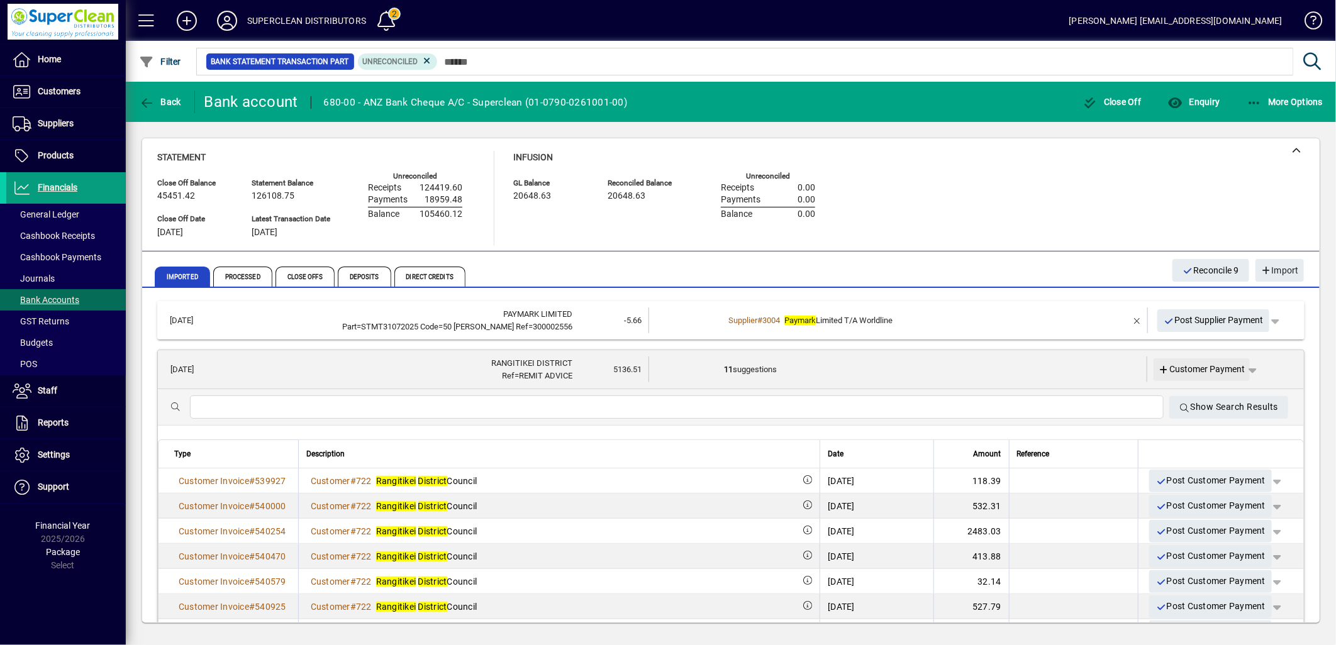
click at [1198, 372] on span "Customer Payment" at bounding box center [1202, 369] width 87 height 13
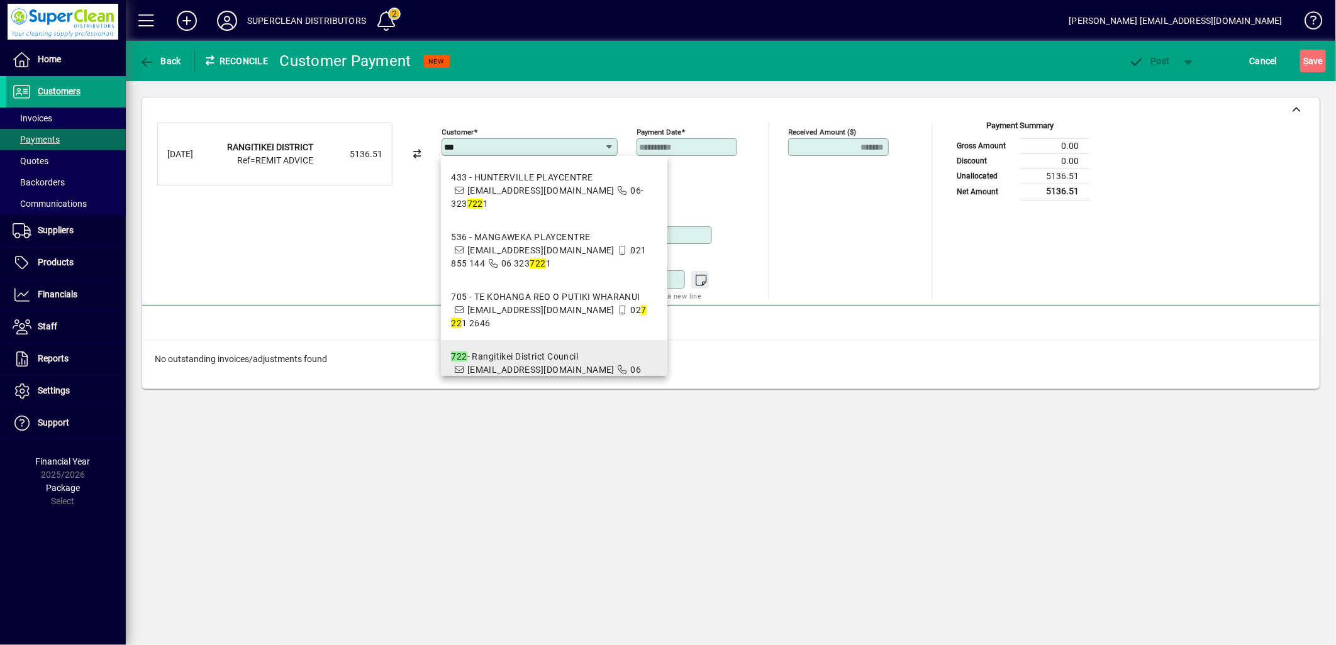
click at [504, 353] on div "722 - Rangitikei District Council" at bounding box center [554, 356] width 206 height 13
type input "**********"
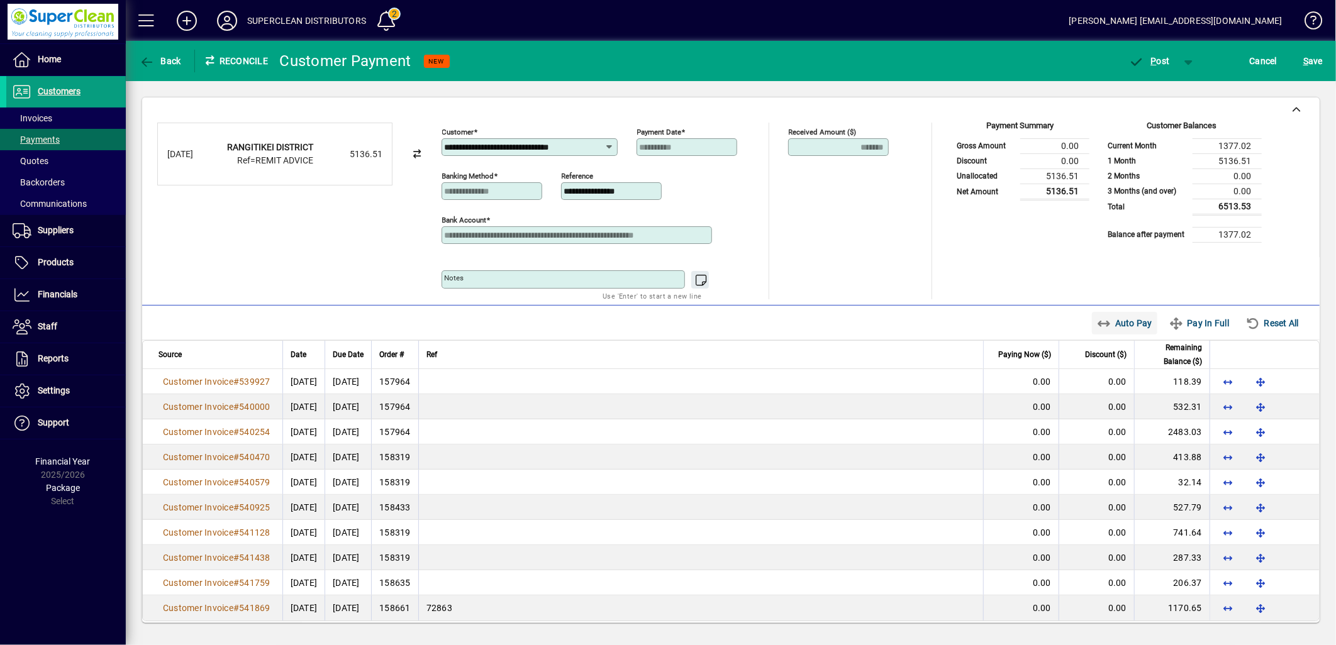
click at [1111, 327] on span "Auto Pay" at bounding box center [1125, 323] width 56 height 20
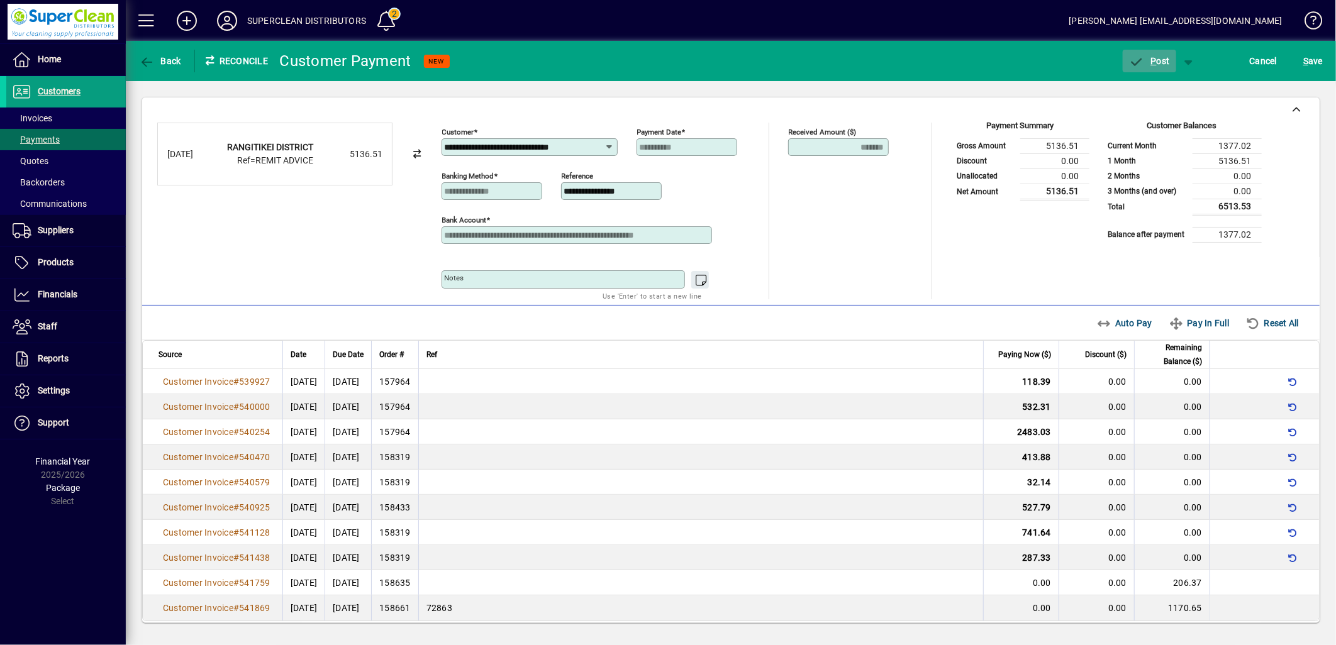
click at [1166, 60] on span "P ost" at bounding box center [1149, 61] width 41 height 10
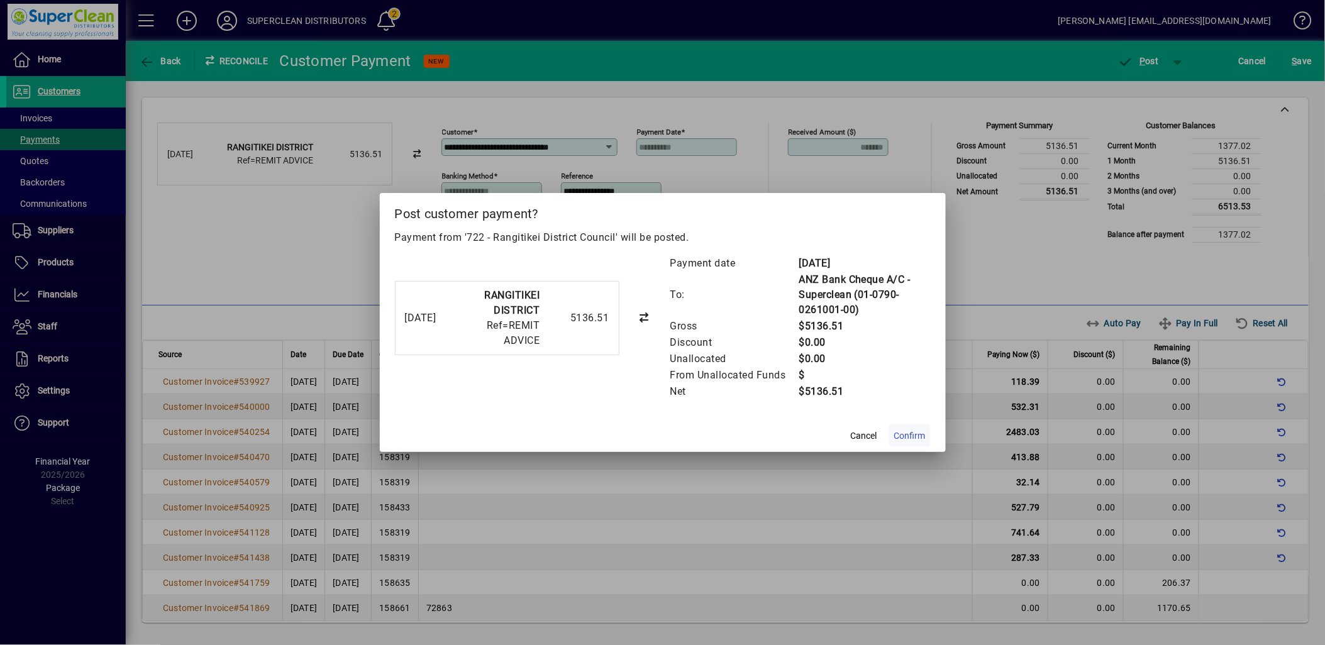
click at [917, 435] on span "Confirm" at bounding box center [909, 436] width 31 height 13
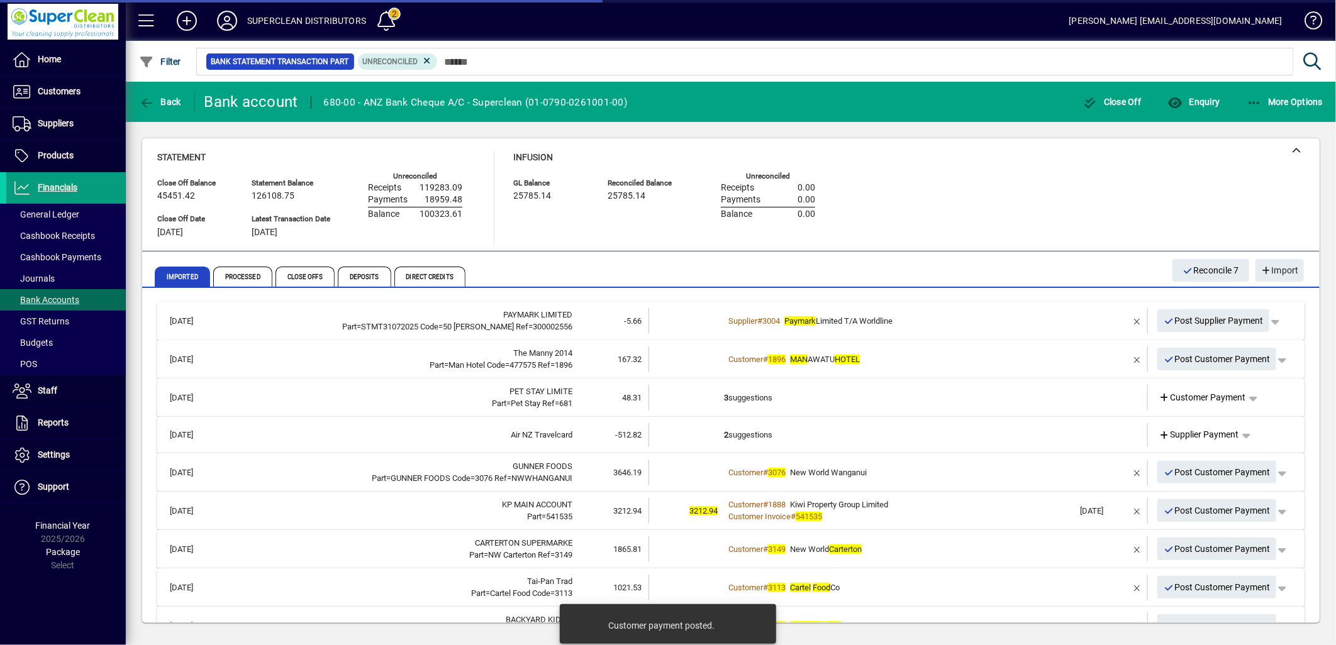
click at [898, 361] on div "Customer # 1896 MAN AWATU HOTEL" at bounding box center [899, 359] width 350 height 13
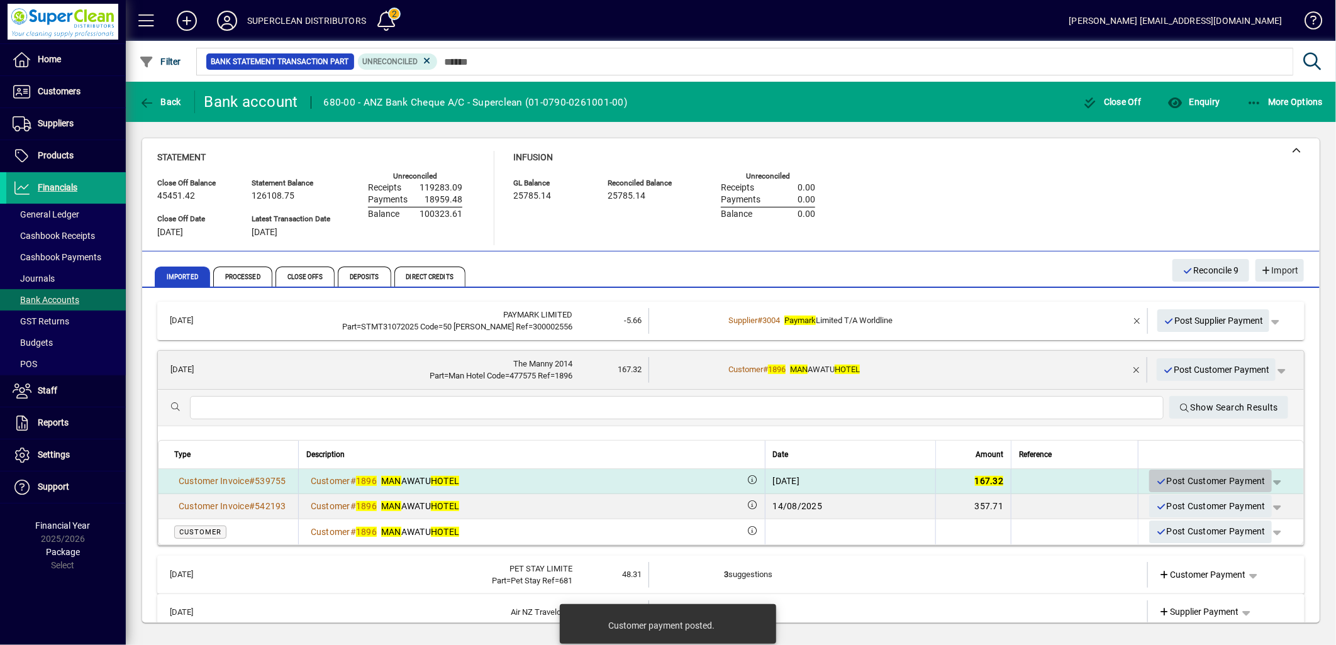
click at [1195, 484] on span "Post Customer Payment" at bounding box center [1210, 481] width 110 height 21
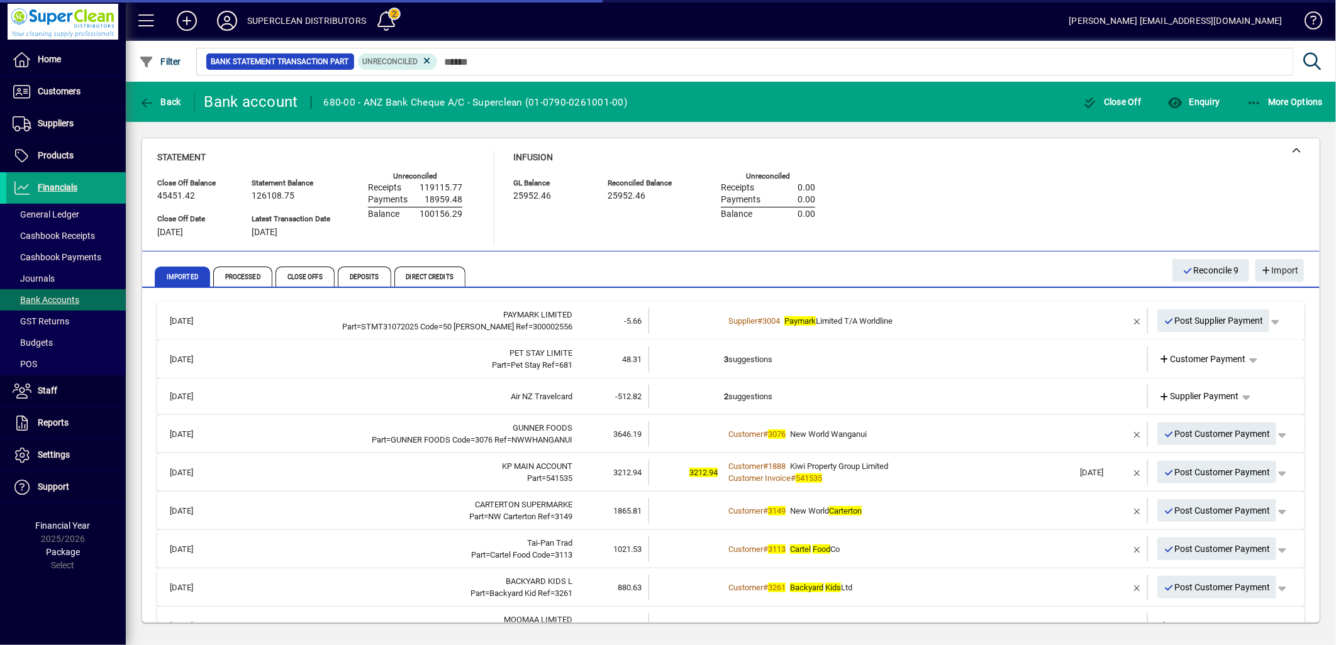
click at [739, 360] on td "3 suggestions" at bounding box center [899, 360] width 350 height 26
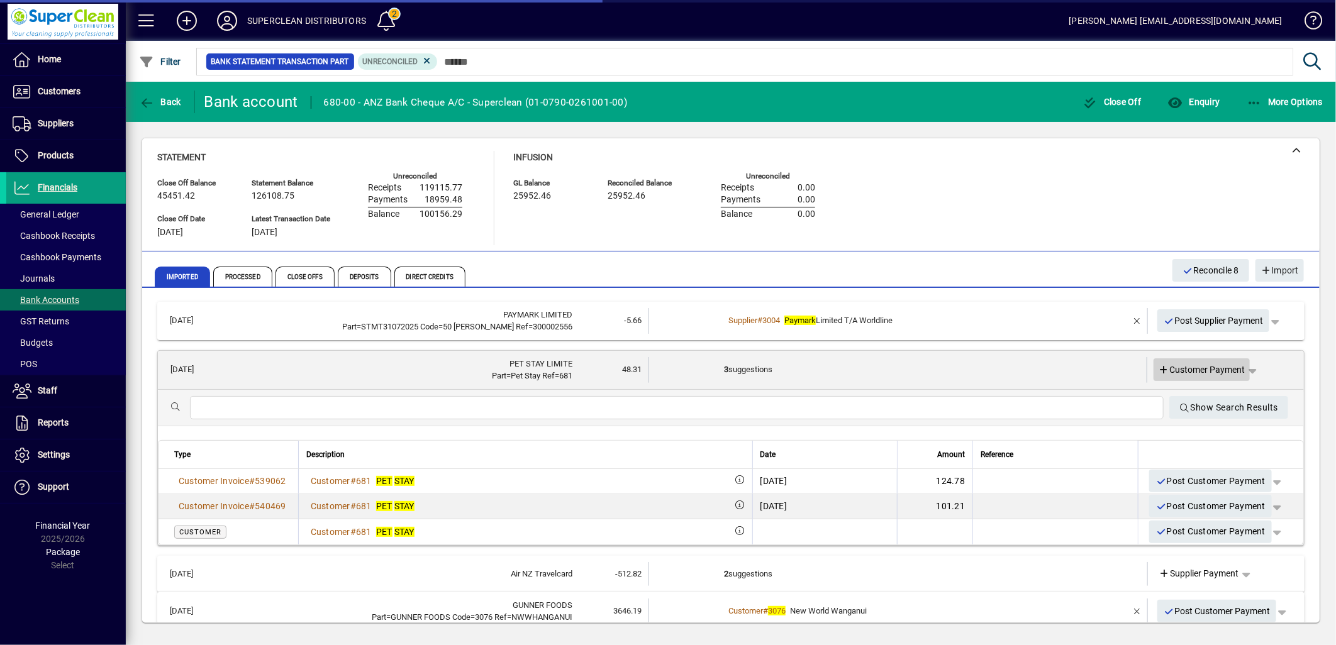
click at [1206, 373] on span "Customer Payment" at bounding box center [1202, 370] width 87 height 13
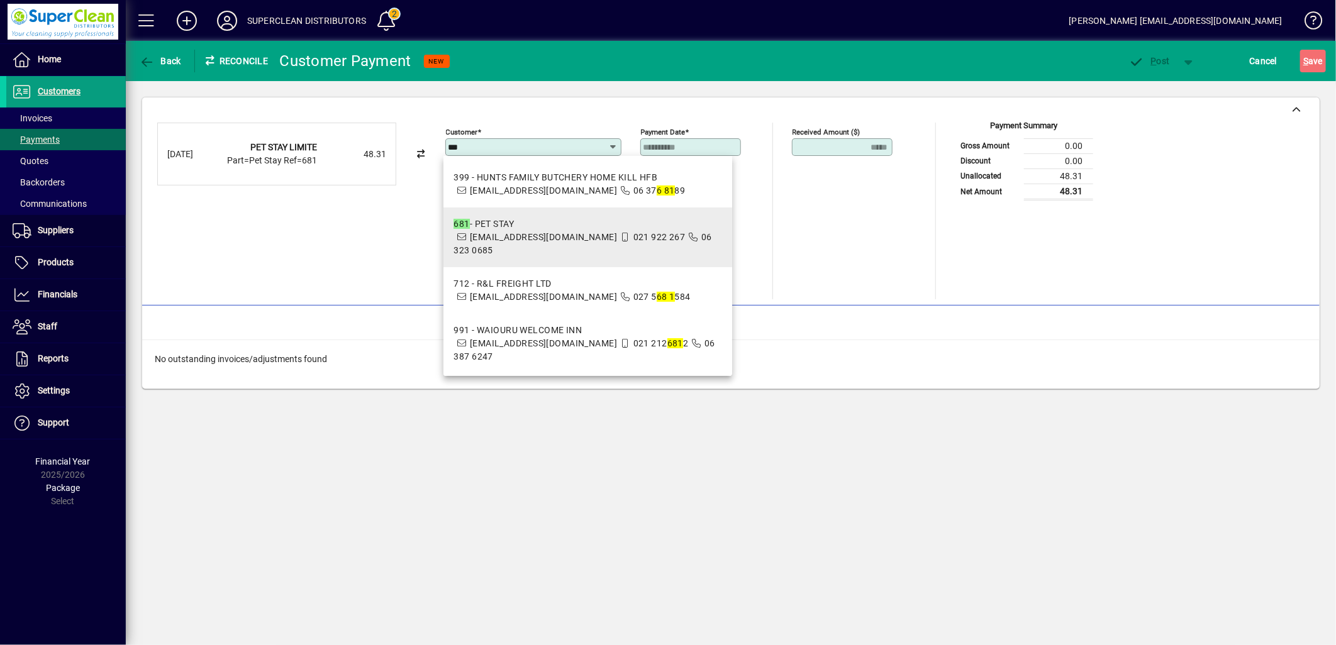
click at [633, 240] on span "021 922 267" at bounding box center [659, 237] width 52 height 10
type input "**********"
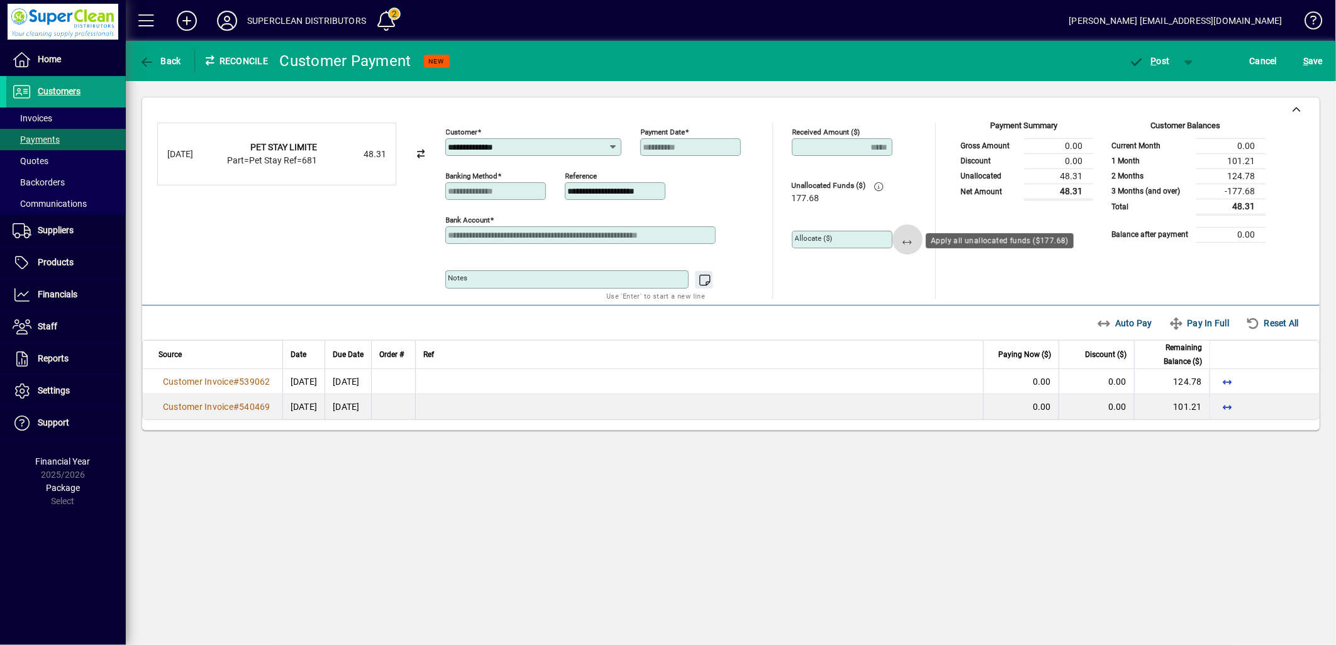
click at [908, 248] on span "button" at bounding box center [907, 240] width 30 height 30
type input "******"
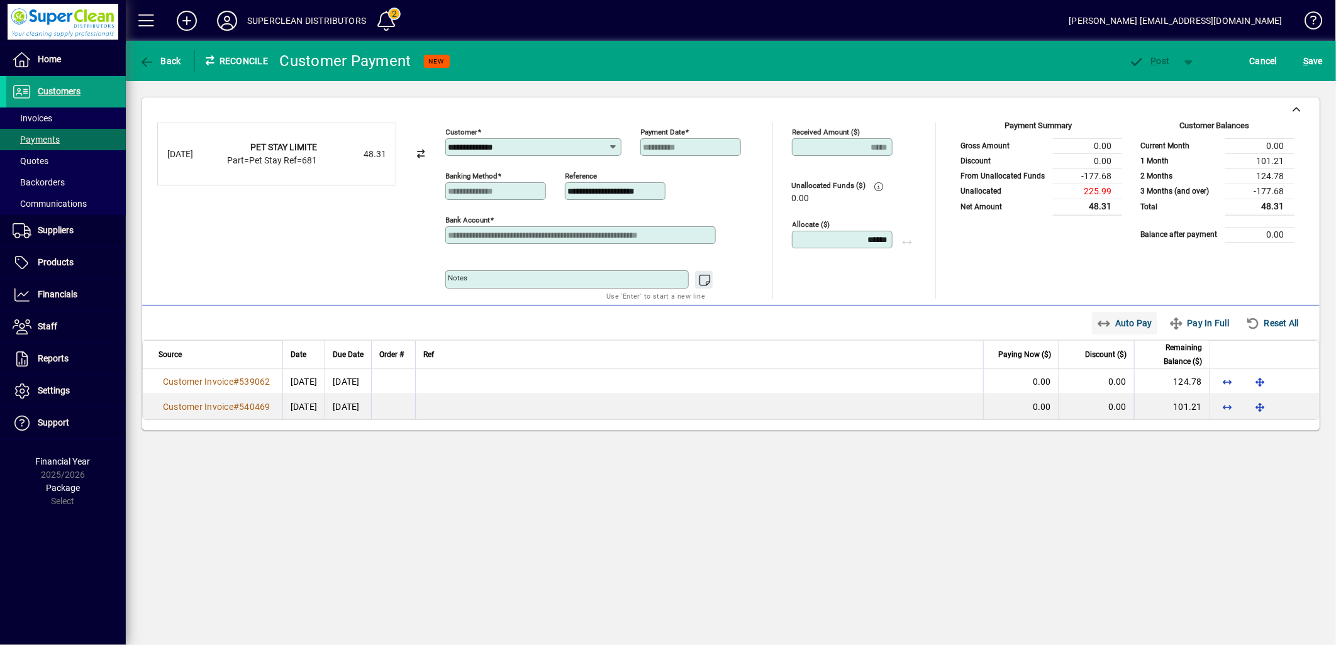
click at [1123, 327] on span "Auto Pay" at bounding box center [1125, 323] width 56 height 20
click at [1157, 71] on span "button" at bounding box center [1149, 61] width 53 height 30
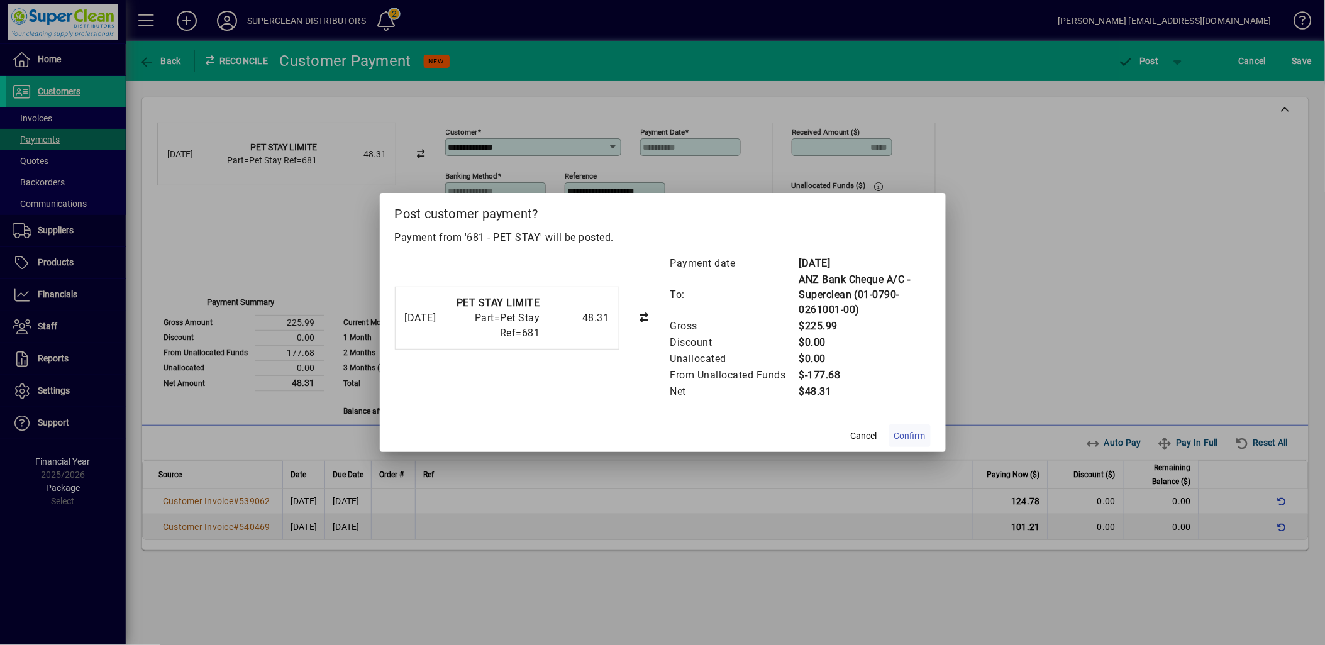
click at [908, 439] on span "Confirm" at bounding box center [909, 436] width 31 height 13
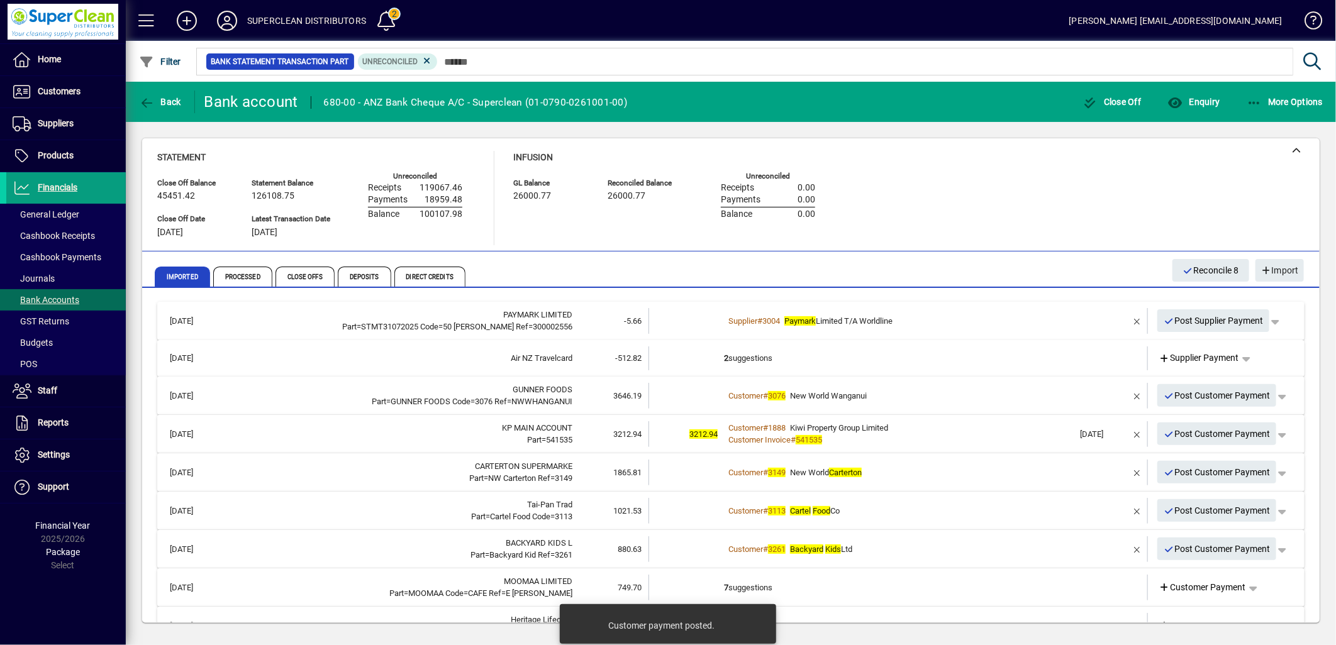
click at [852, 347] on td "2 suggestions" at bounding box center [899, 359] width 350 height 24
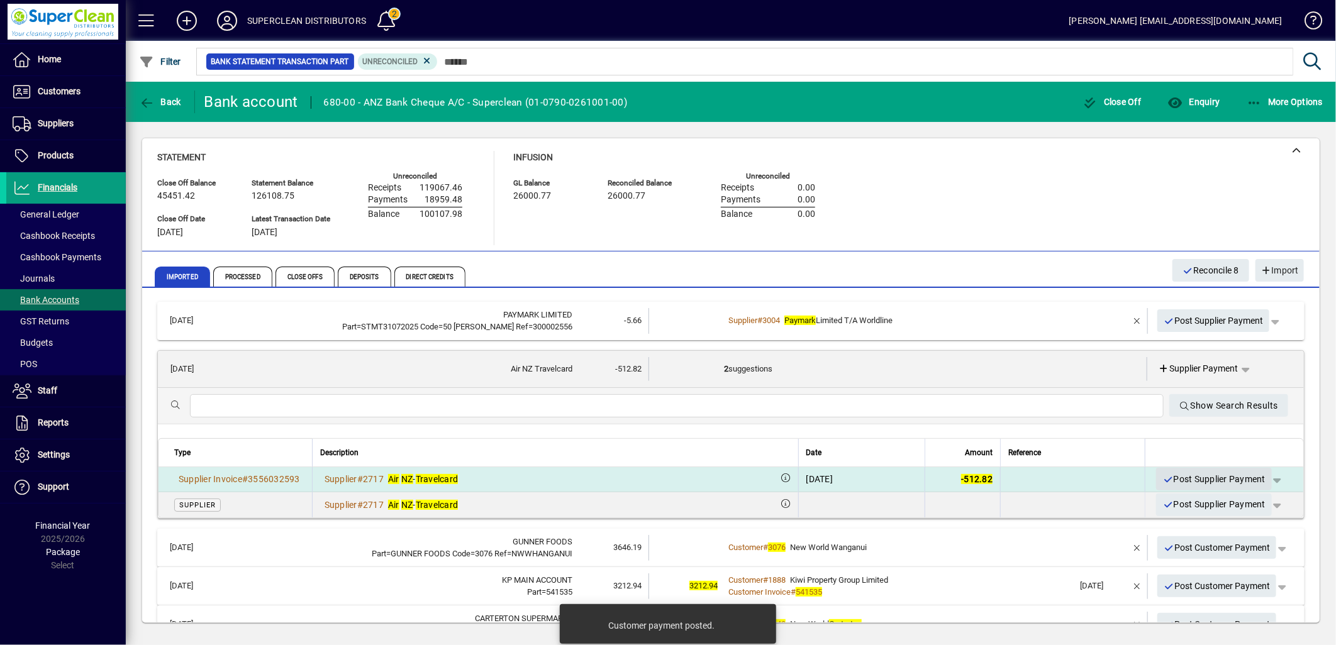
click at [1199, 479] on span "Post Supplier Payment" at bounding box center [1213, 479] width 103 height 21
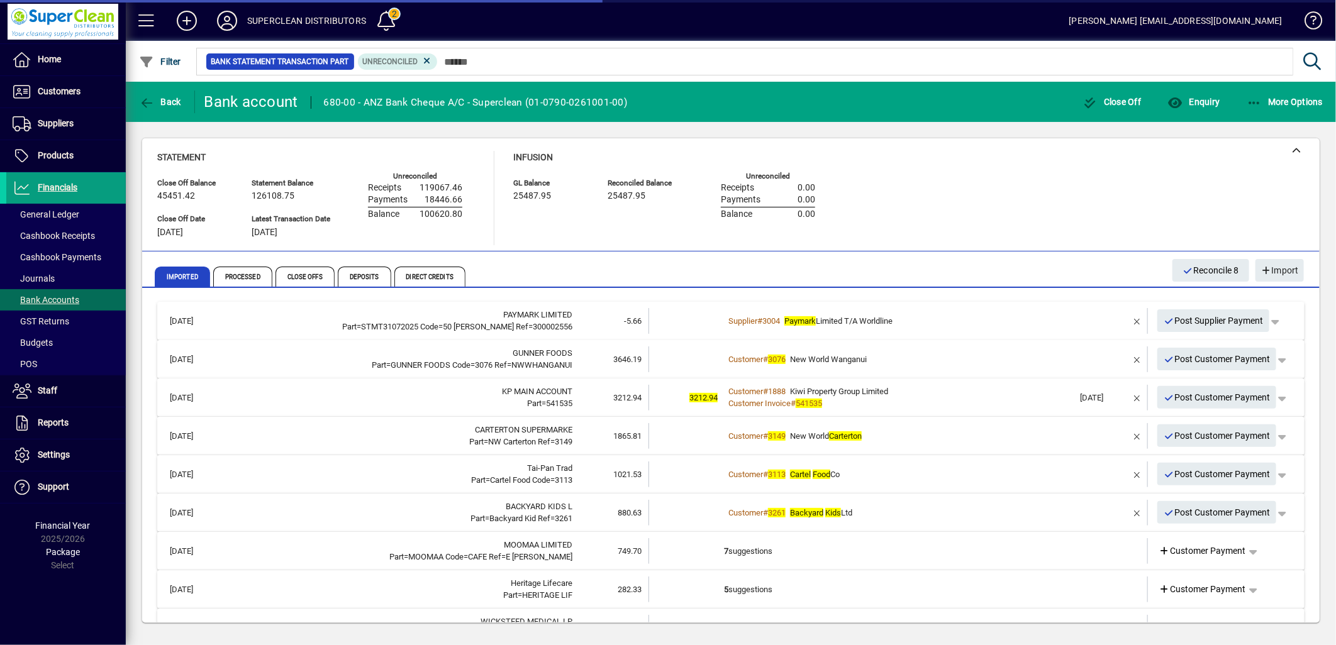
click at [860, 364] on div "Customer # 3076 New World Wanganui" at bounding box center [899, 359] width 350 height 13
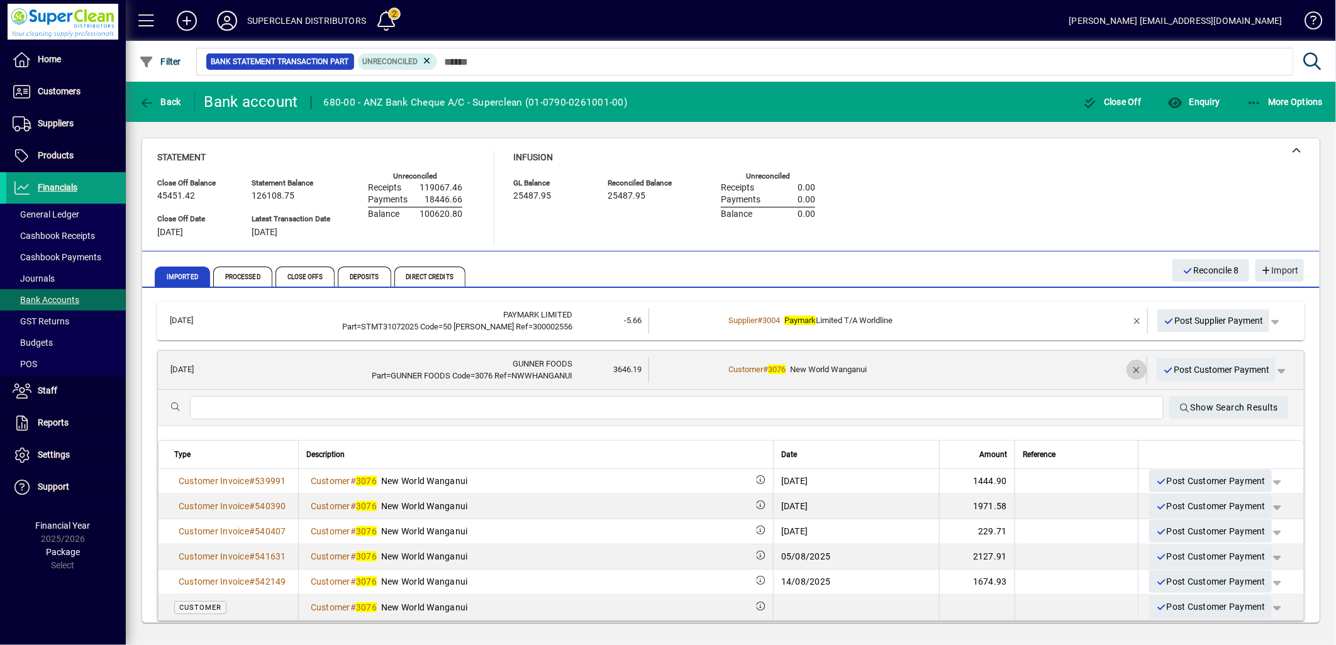
click at [1126, 368] on span "button" at bounding box center [1136, 370] width 30 height 30
click at [1187, 369] on span "Customer Payment" at bounding box center [1202, 370] width 87 height 13
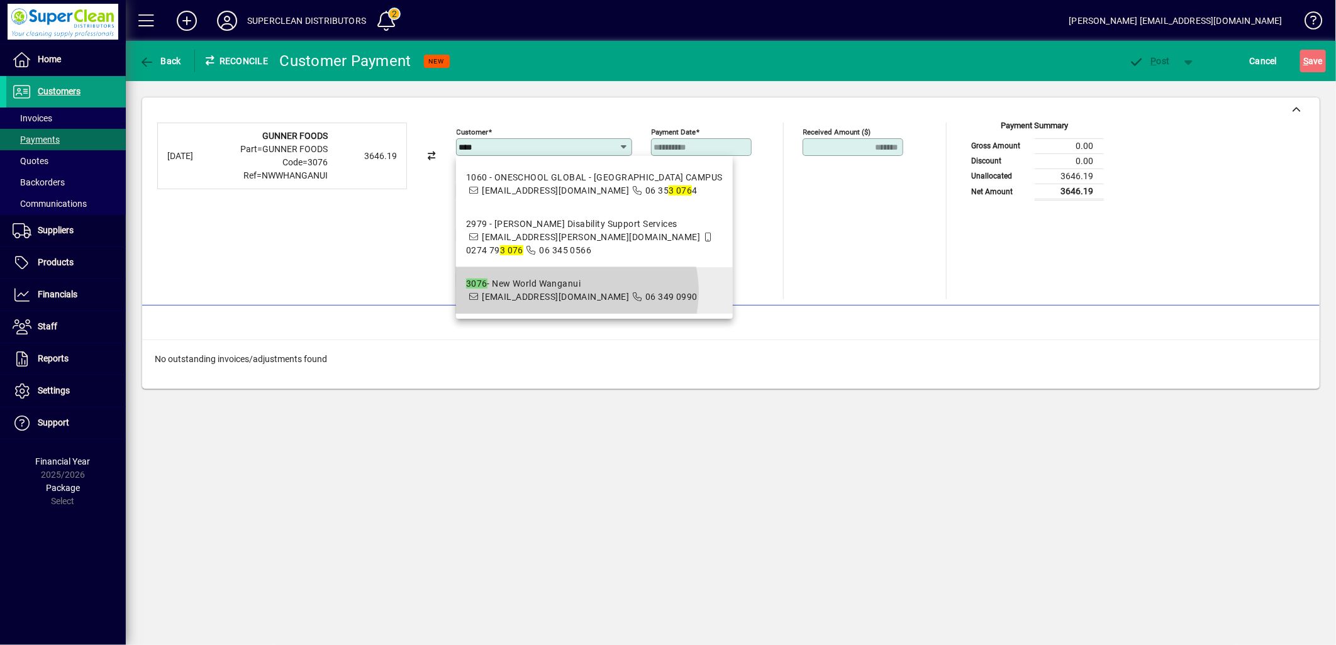
click at [573, 302] on span "accounts.nwwanganui@foodstuffs.co.nz" at bounding box center [555, 297] width 147 height 10
type input "**********"
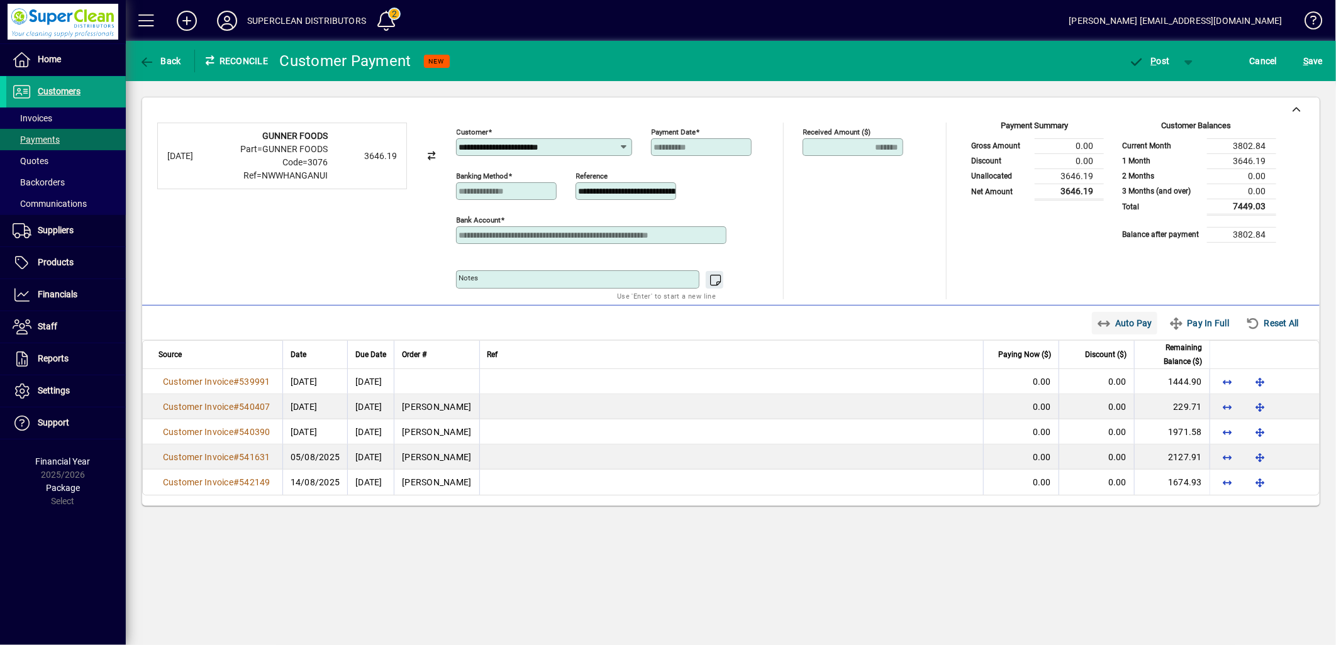
click at [1118, 324] on span "Auto Pay" at bounding box center [1125, 323] width 56 height 20
click at [1155, 59] on span "P" at bounding box center [1154, 61] width 6 height 10
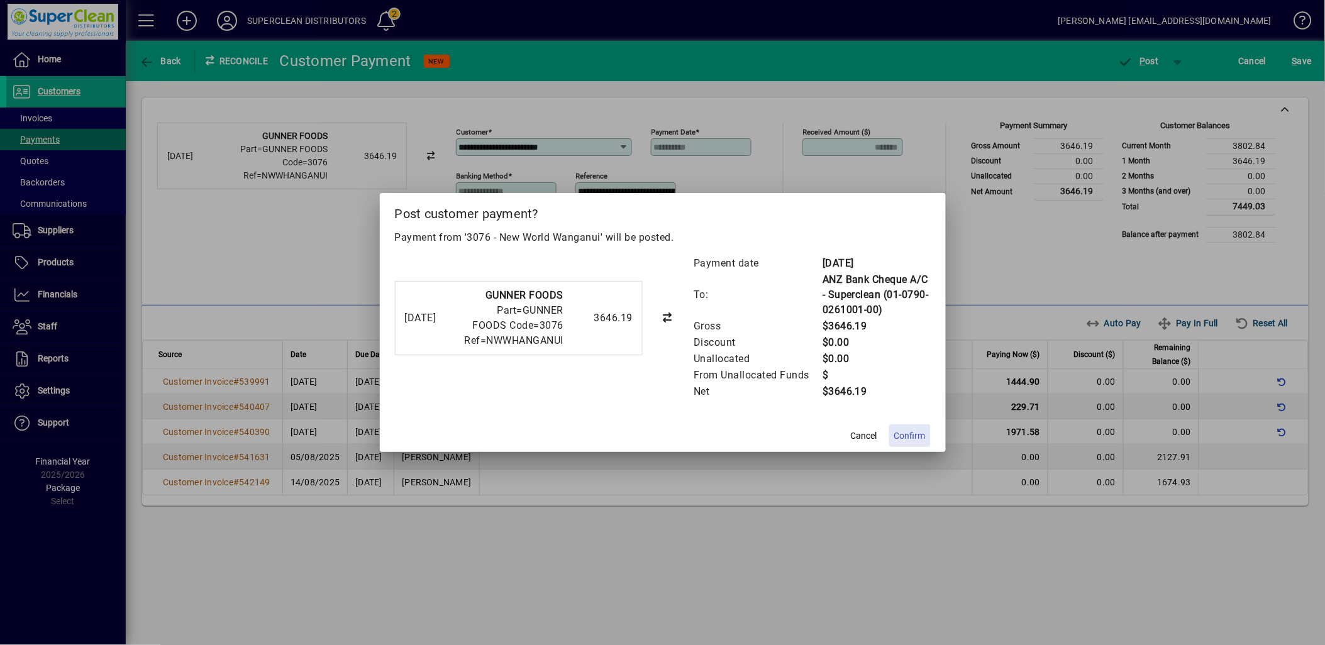
click at [900, 441] on span "Confirm" at bounding box center [909, 436] width 31 height 13
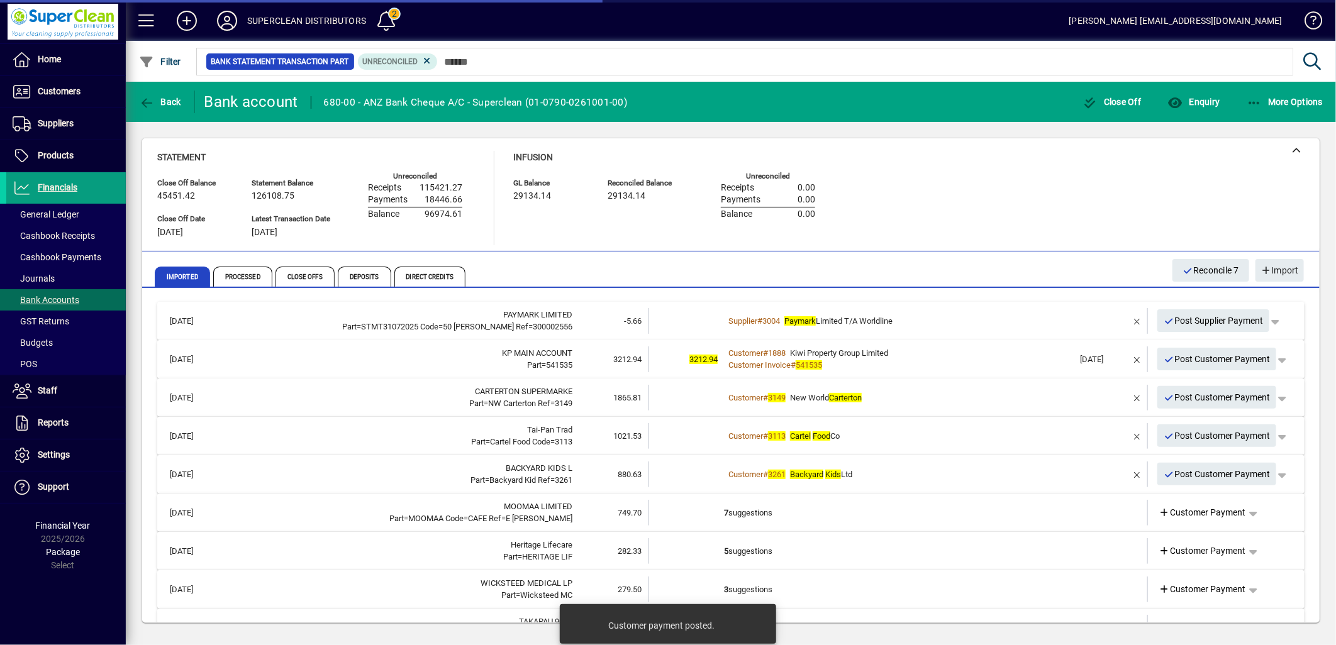
click at [923, 357] on div "Customer # 1888 Kiwi Property Group Limited" at bounding box center [899, 353] width 350 height 13
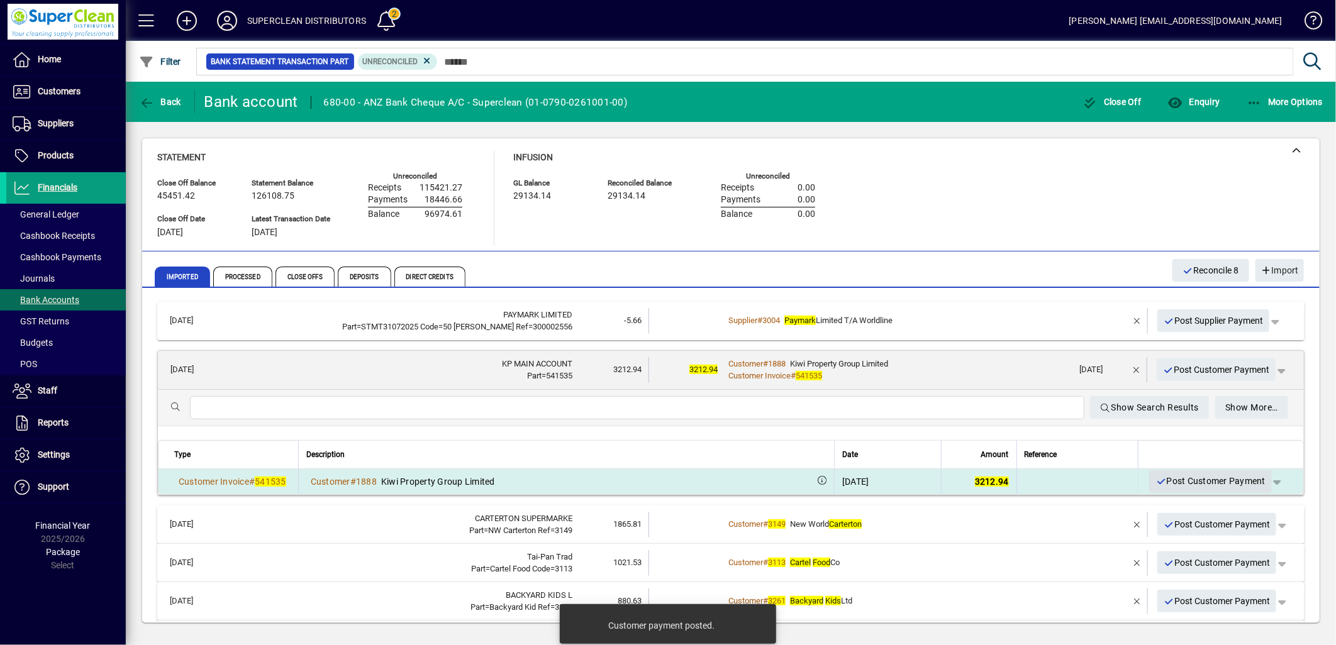
click at [1210, 492] on span "button" at bounding box center [1210, 482] width 123 height 30
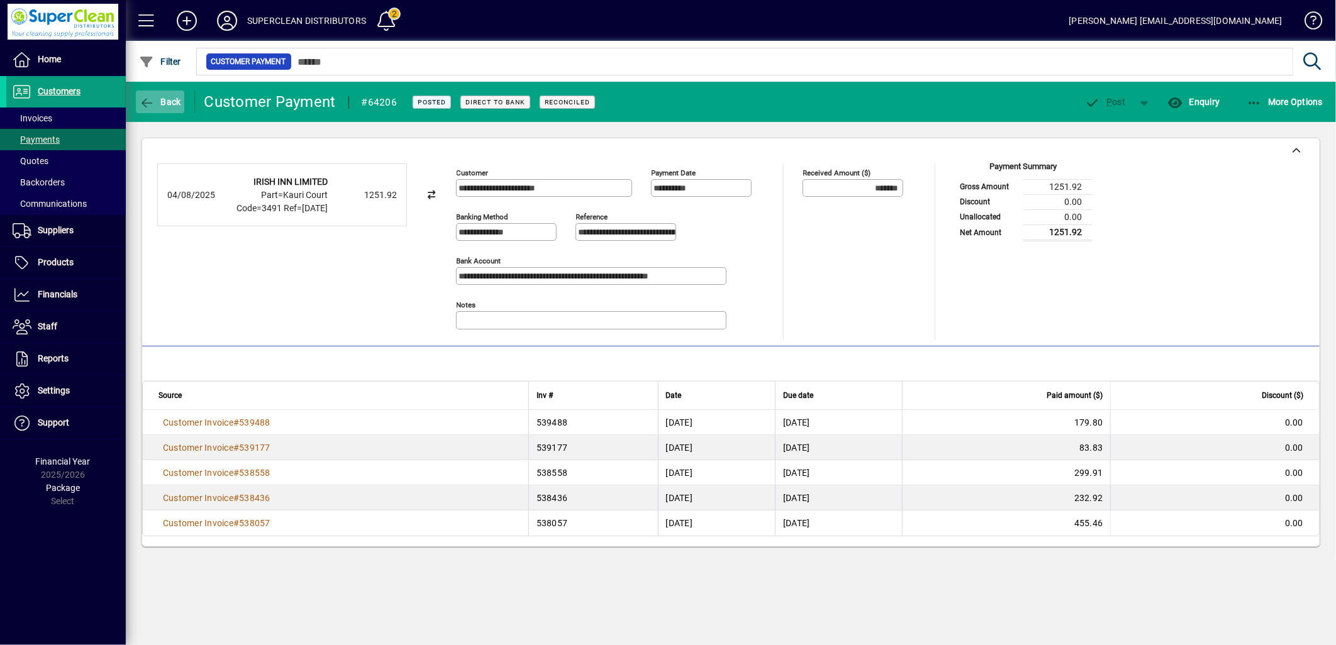
click at [154, 104] on span "Back" at bounding box center [160, 102] width 42 height 10
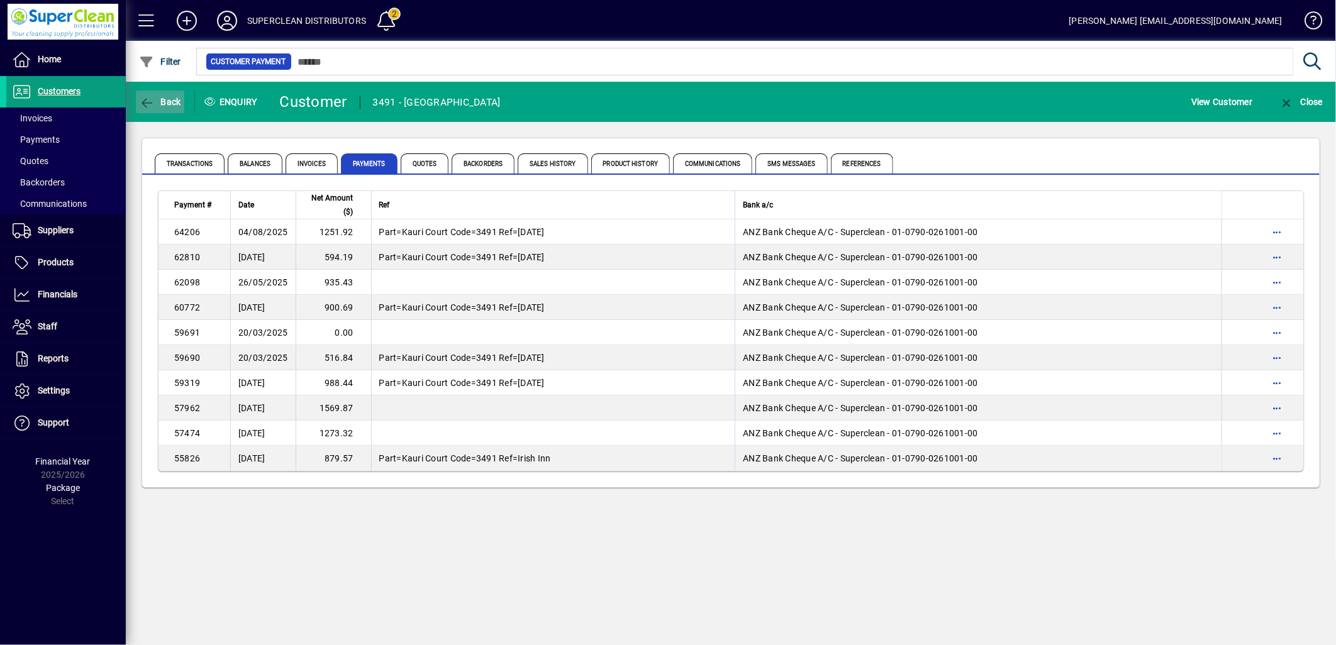
click at [177, 108] on span "button" at bounding box center [160, 102] width 48 height 30
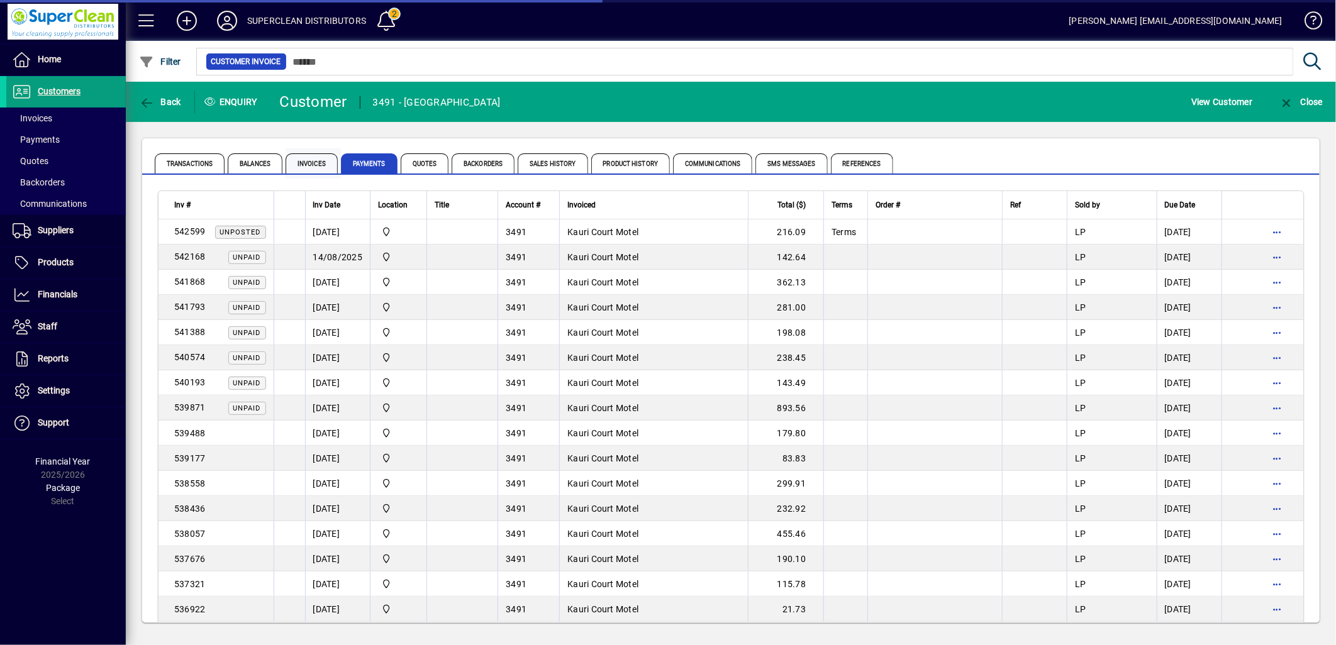
click at [301, 162] on span "Invoices" at bounding box center [312, 163] width 52 height 20
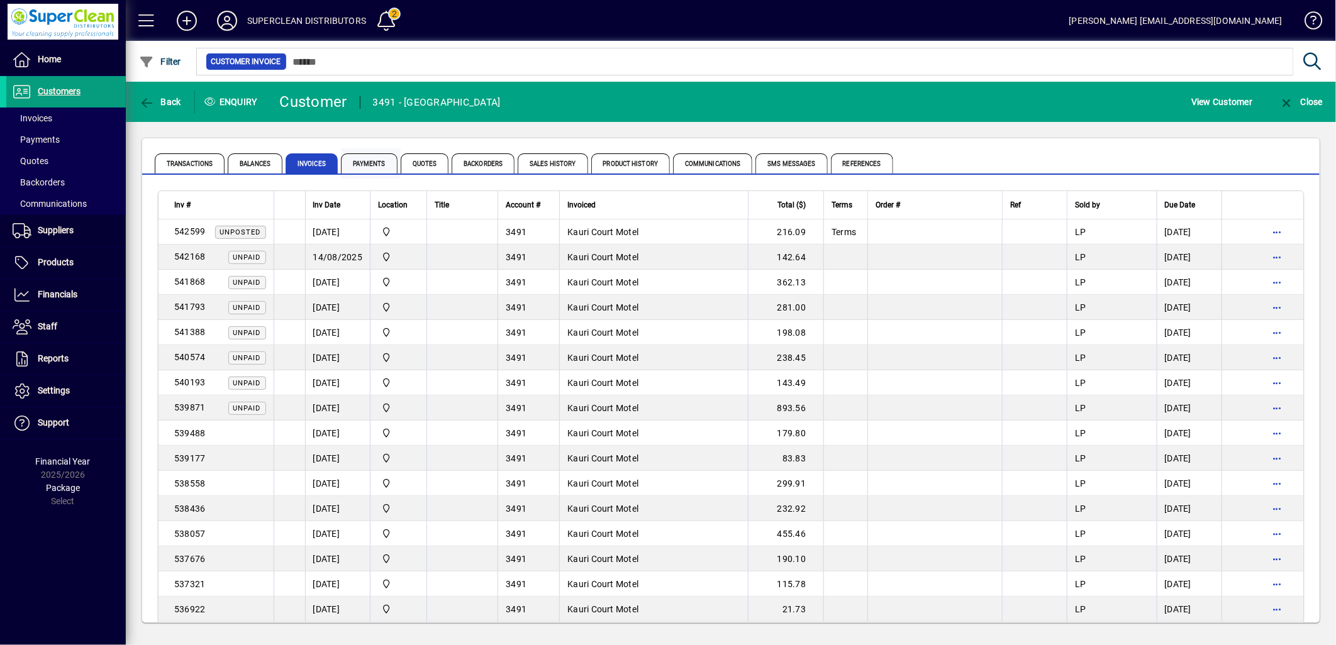
click at [358, 160] on span "Payments" at bounding box center [369, 163] width 57 height 20
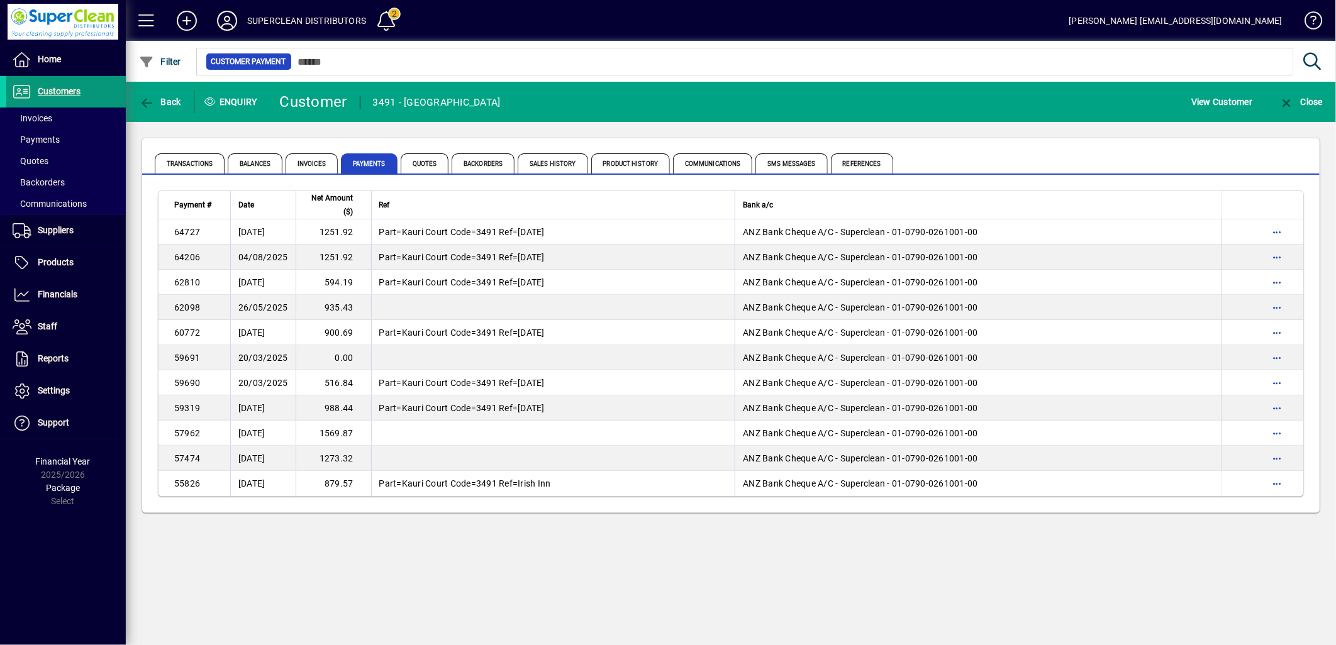
click at [79, 87] on span "Customers" at bounding box center [59, 91] width 43 height 10
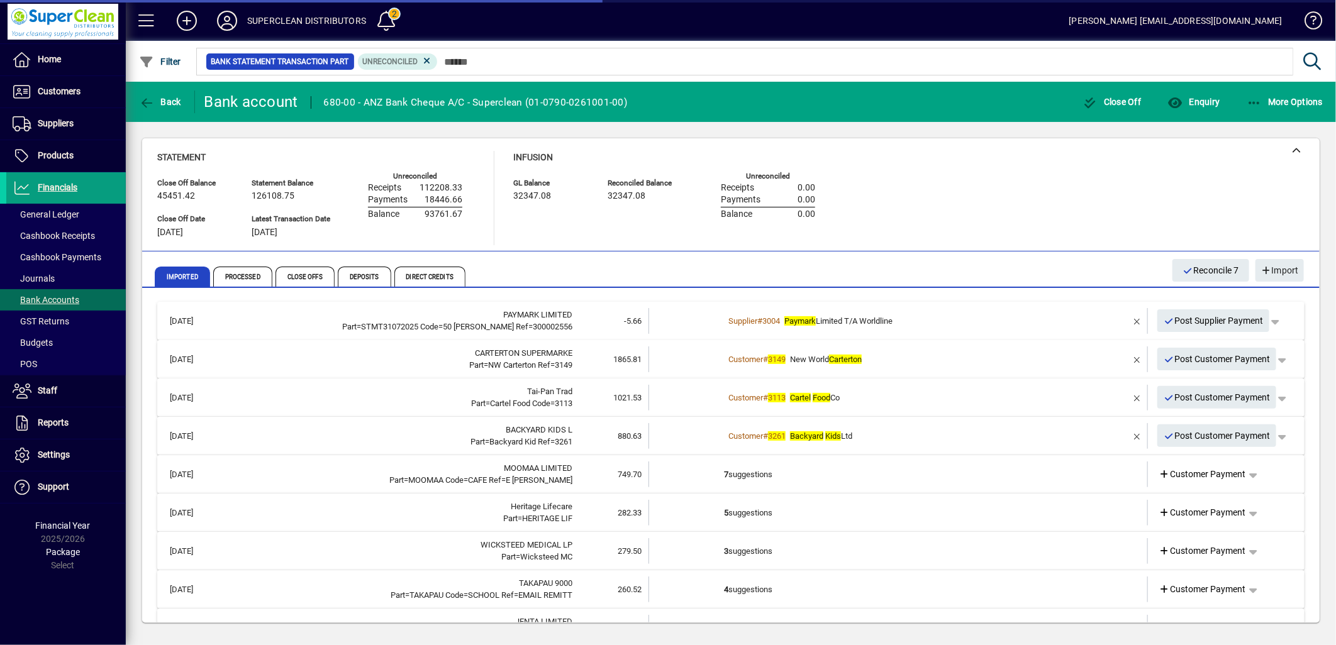
click at [891, 360] on div "Customer # 3149 New World Carterton" at bounding box center [899, 359] width 350 height 13
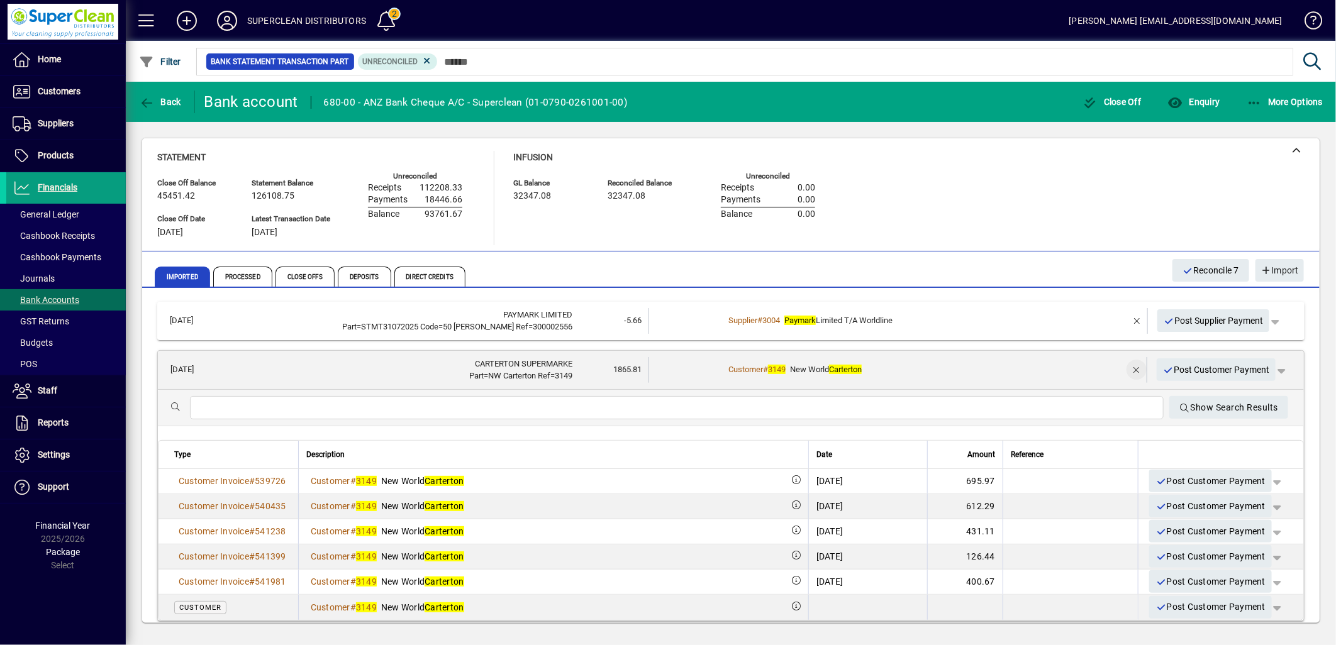
click at [1132, 369] on span "button" at bounding box center [1136, 370] width 30 height 30
click at [1200, 370] on span "Customer Payment" at bounding box center [1202, 370] width 87 height 13
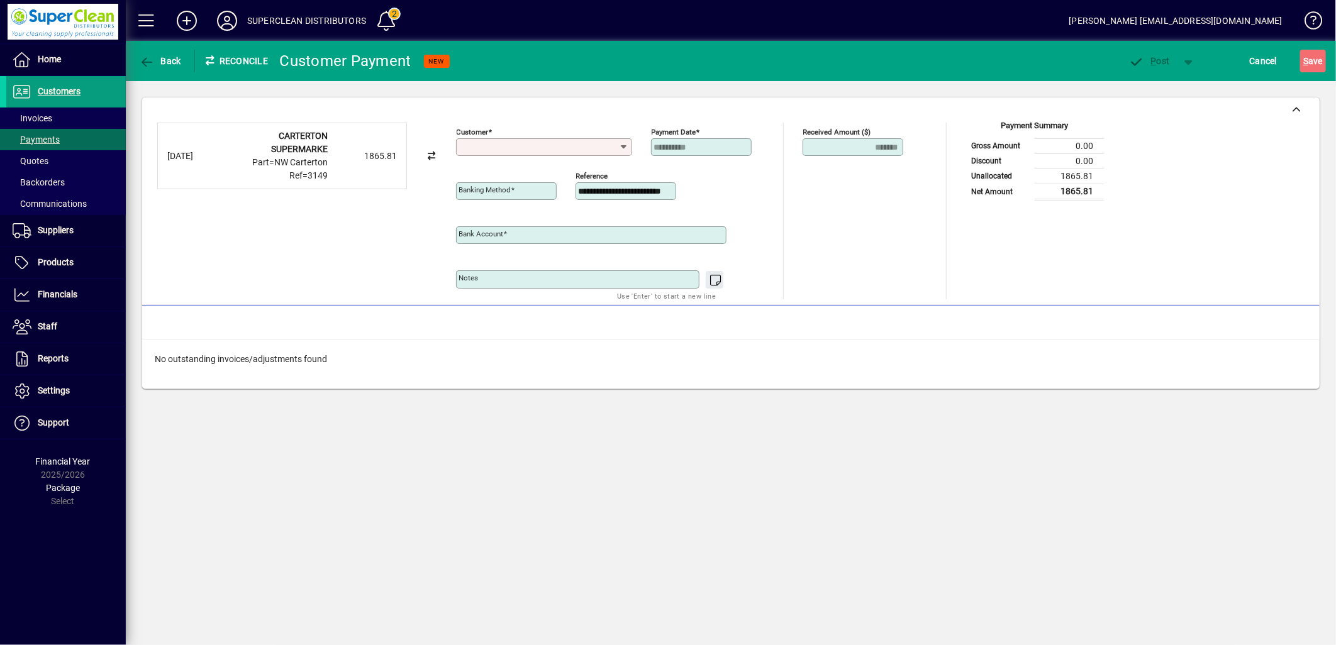
type input "**********"
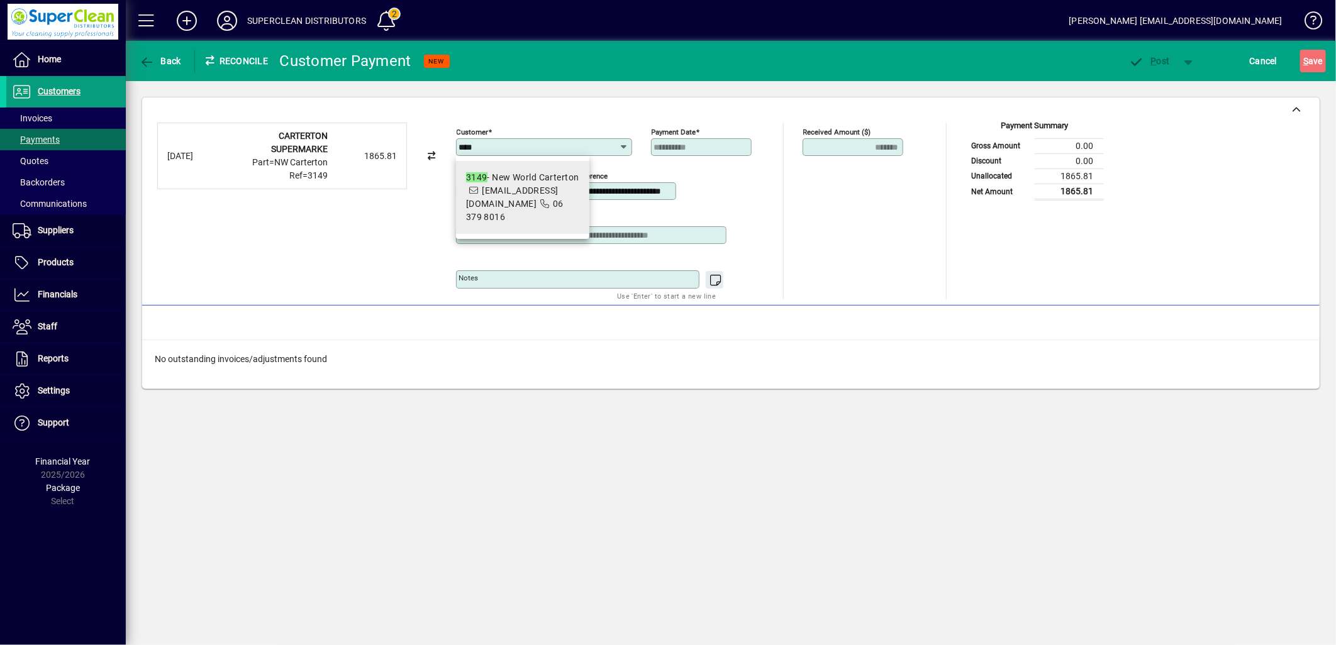
click at [531, 201] on span "[EMAIL_ADDRESS][DOMAIN_NAME]" at bounding box center [512, 197] width 92 height 23
type input "**********"
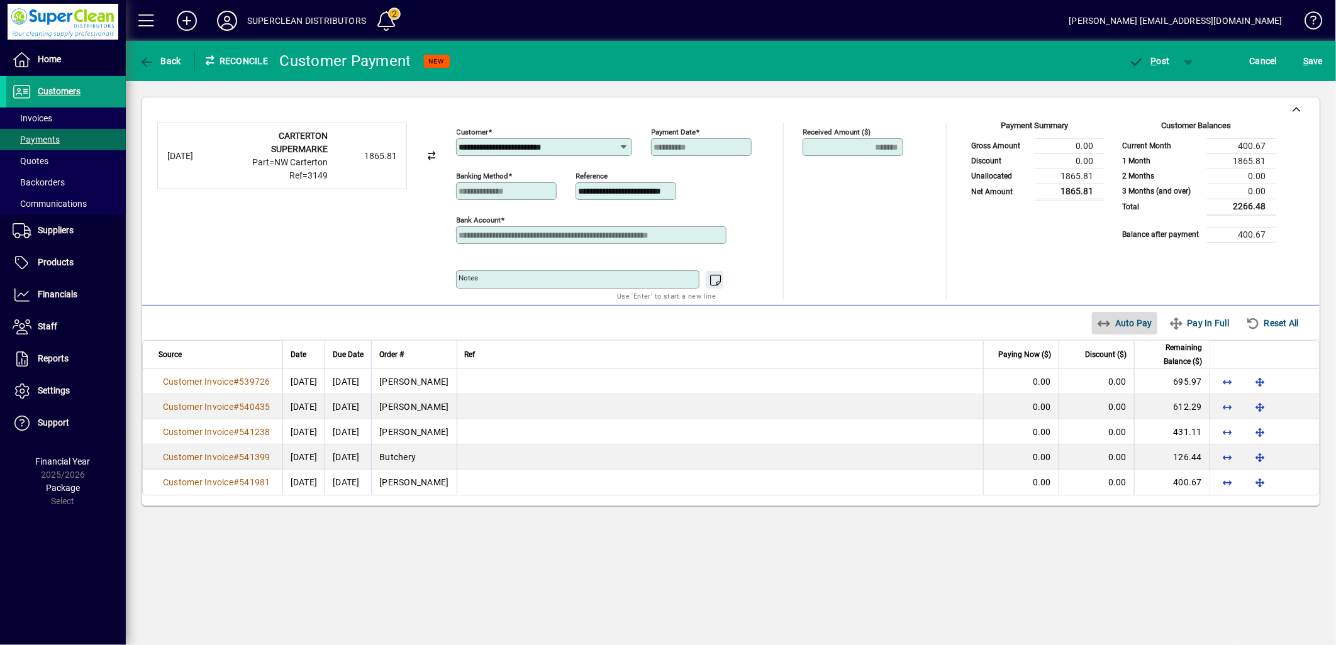
click at [1109, 324] on span "Auto Pay" at bounding box center [1125, 323] width 56 height 20
click at [1151, 70] on span "button" at bounding box center [1149, 61] width 53 height 30
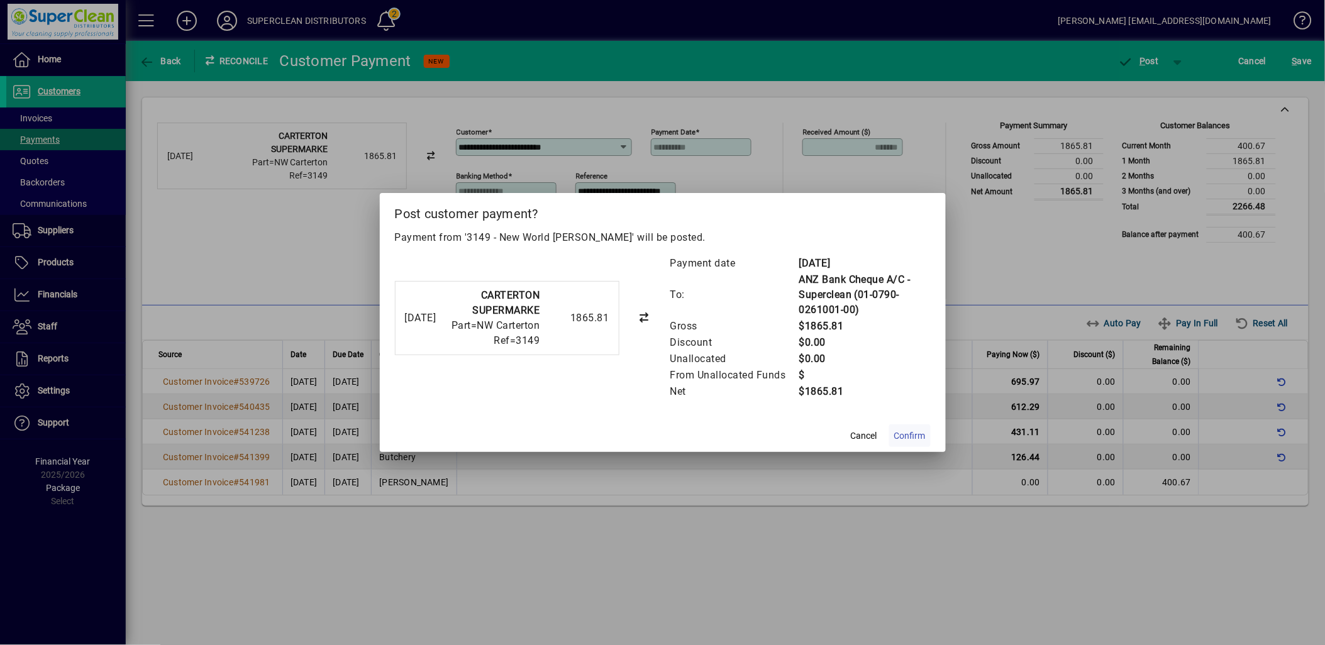
click at [894, 432] on span "Confirm" at bounding box center [909, 436] width 31 height 13
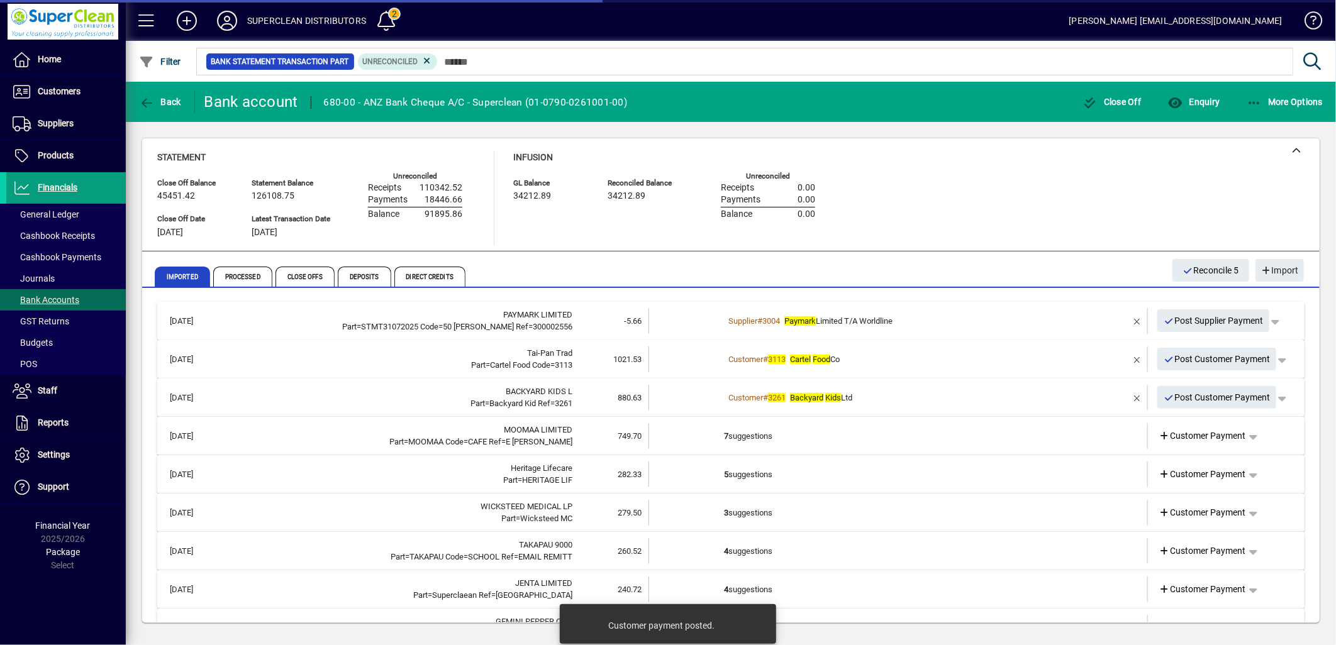
click at [914, 364] on div "Customer # 3113 Cartel Food Co" at bounding box center [899, 359] width 350 height 13
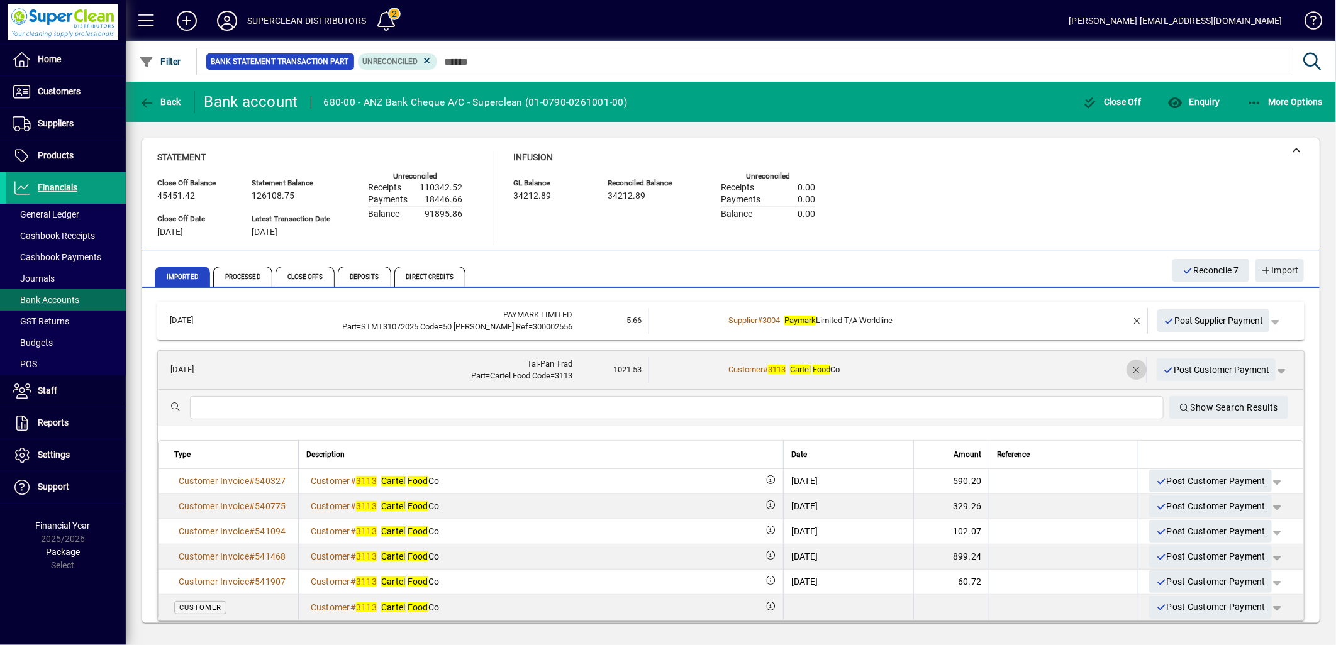
click at [1121, 369] on span "button" at bounding box center [1136, 370] width 30 height 30
click at [1182, 365] on span "Customer Payment" at bounding box center [1202, 370] width 87 height 13
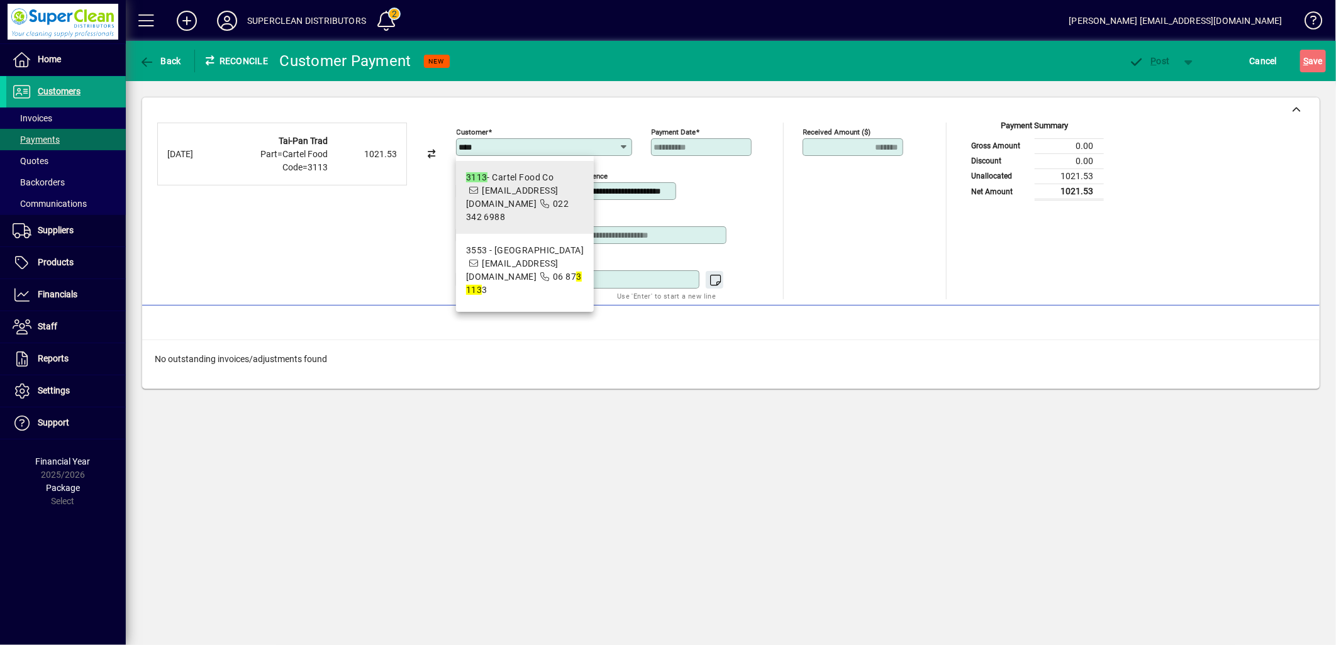
click at [511, 187] on span "[EMAIL_ADDRESS][DOMAIN_NAME]" at bounding box center [512, 197] width 92 height 23
type input "**********"
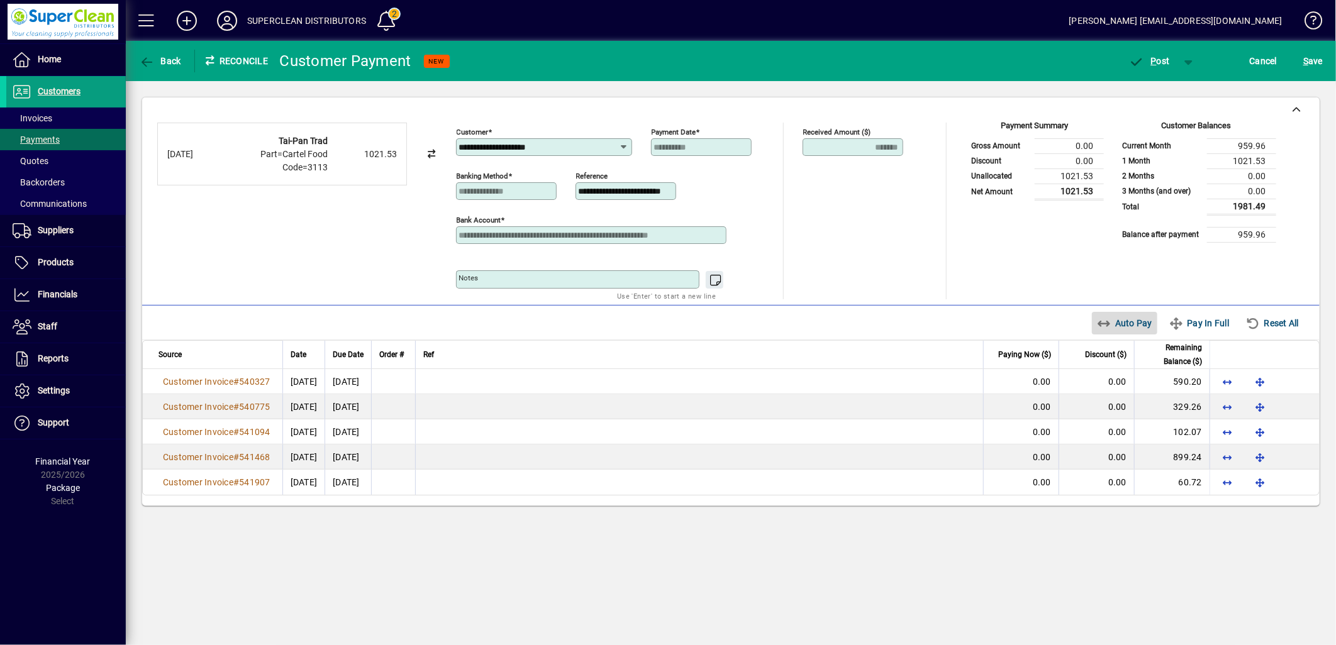
click at [1110, 325] on span "Auto Pay" at bounding box center [1125, 323] width 56 height 20
click at [1153, 56] on span "P" at bounding box center [1154, 61] width 6 height 10
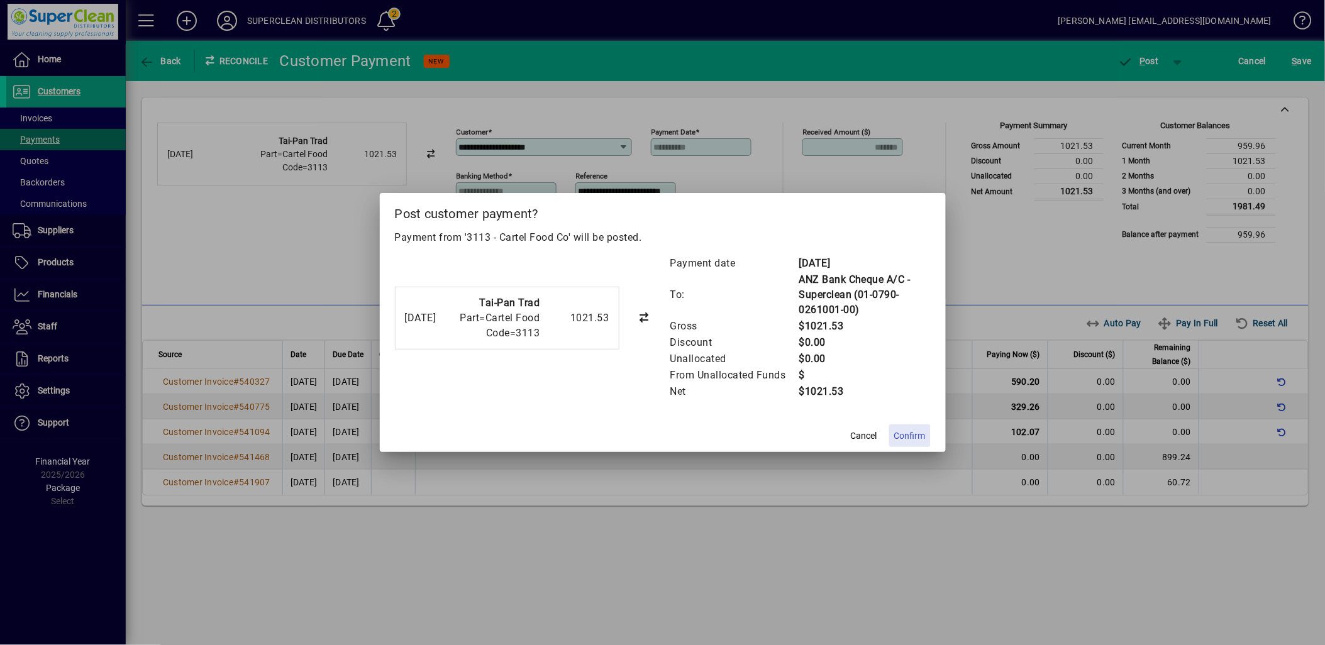
click at [916, 430] on span "Confirm" at bounding box center [909, 436] width 31 height 13
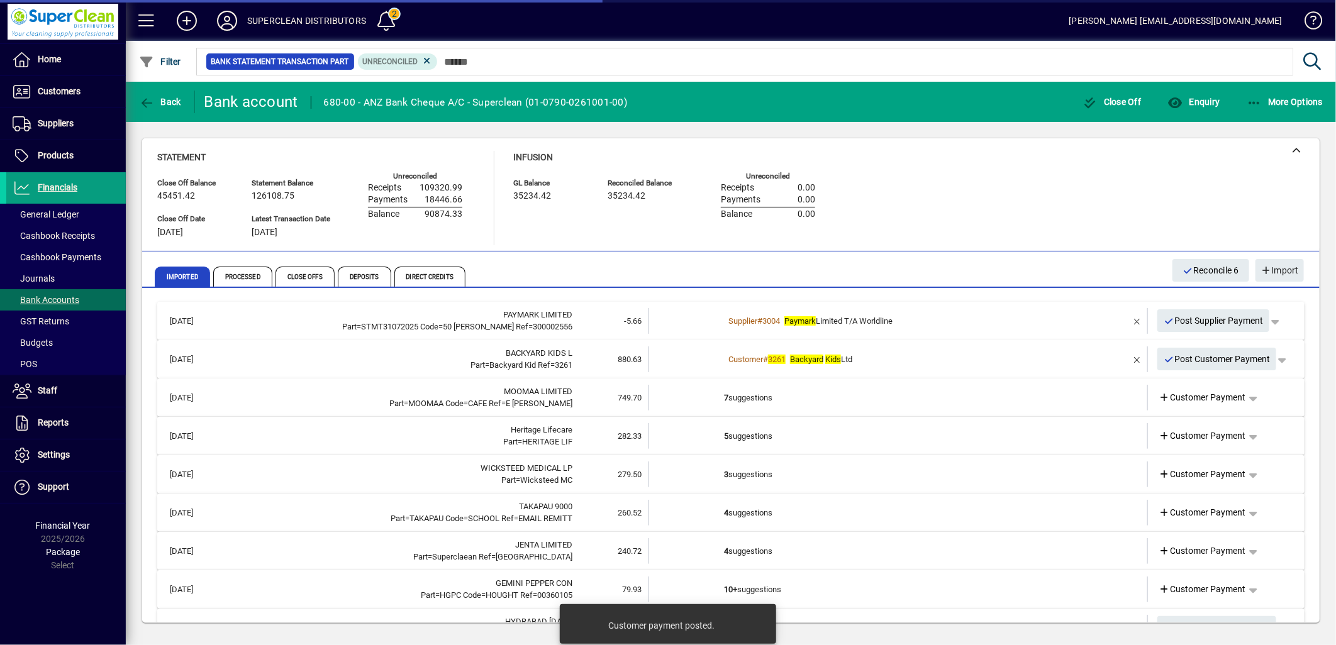
click at [933, 357] on div "Customer # 3261 Backyard Kids Ltd" at bounding box center [899, 359] width 350 height 13
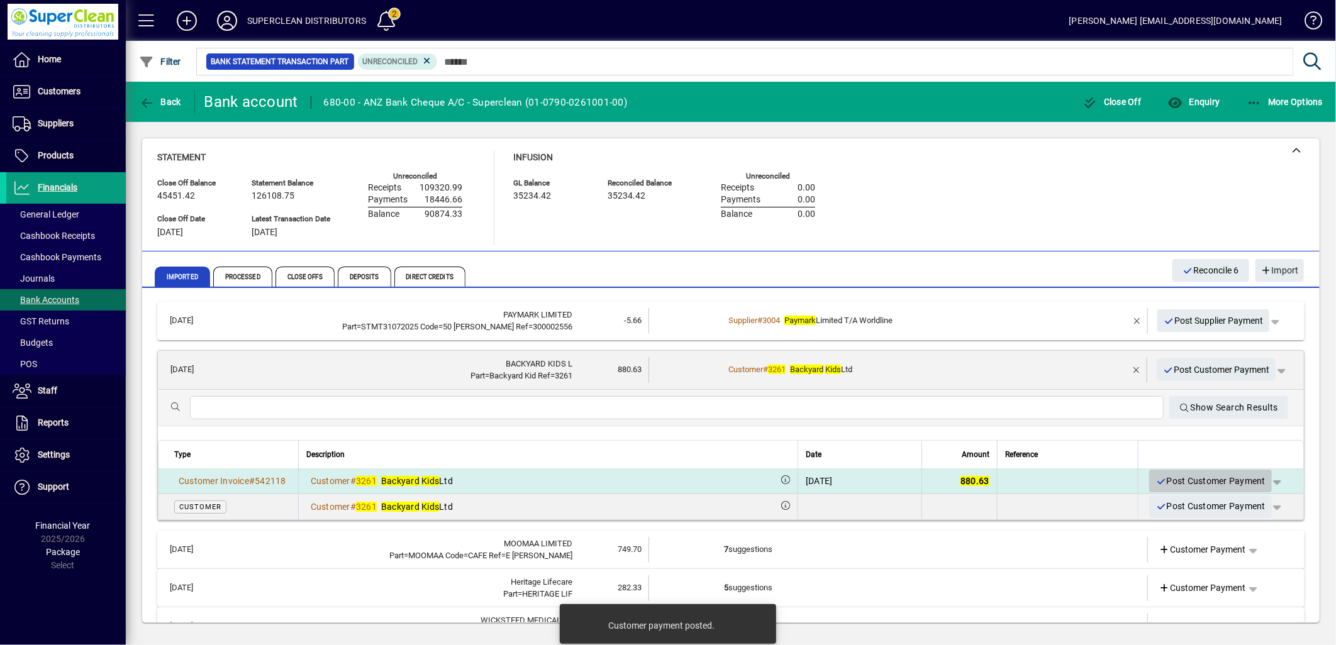
click at [1218, 487] on span "Post Customer Payment" at bounding box center [1210, 481] width 110 height 21
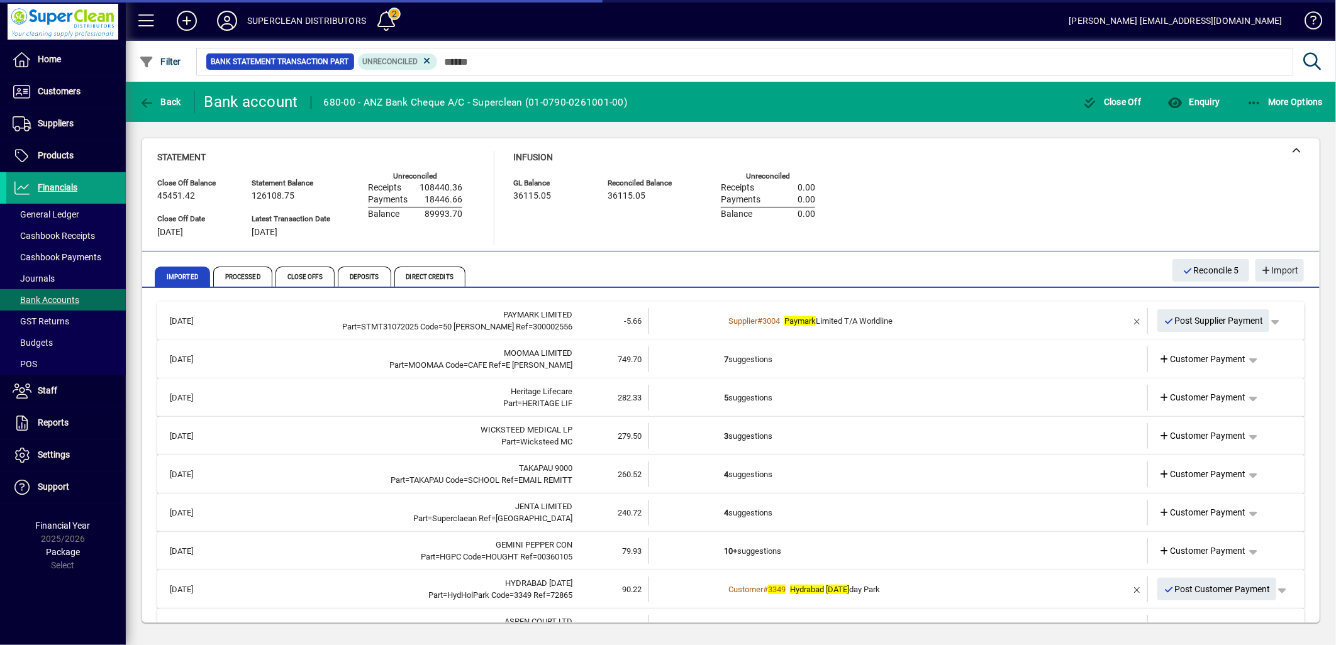
click at [747, 362] on td "7 suggestions" at bounding box center [899, 360] width 350 height 26
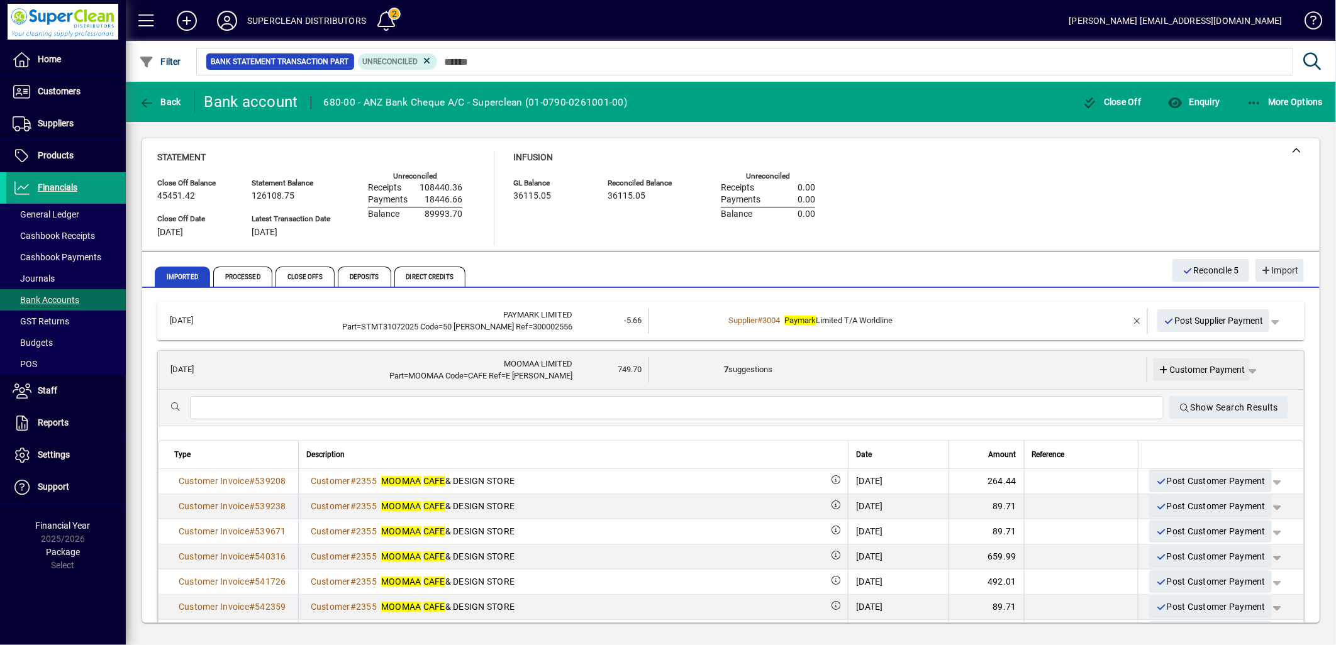
click at [1196, 367] on span "Customer Payment" at bounding box center [1202, 370] width 87 height 13
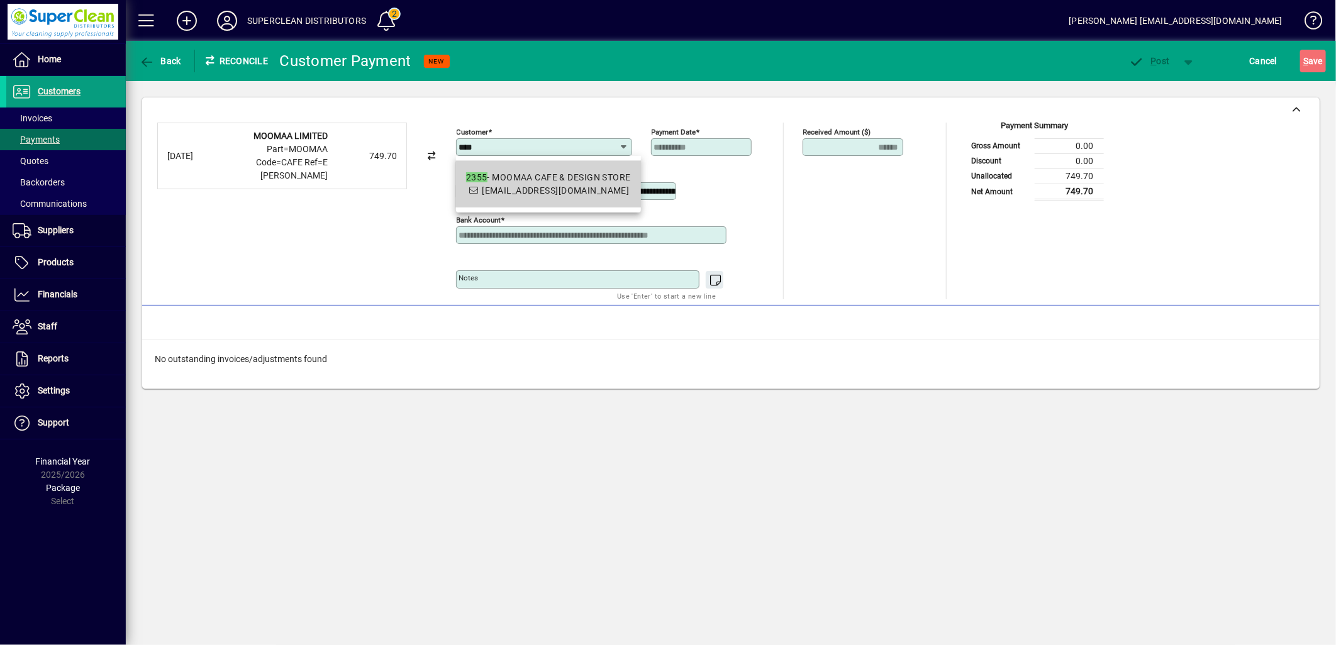
click at [556, 196] on span "2355 - MOOMAA CAFE & DESIGN STORE [EMAIL_ADDRESS][DOMAIN_NAME]" at bounding box center [548, 184] width 165 height 26
type input "**********"
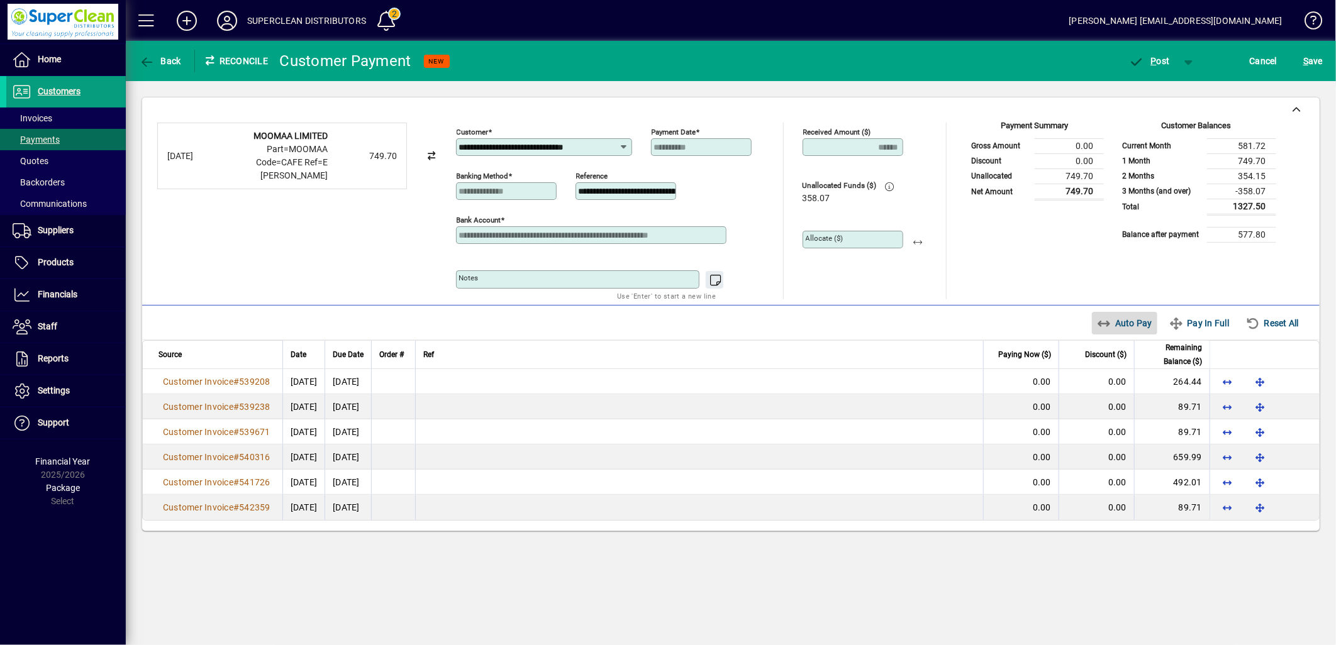
click at [1126, 331] on span "Auto Pay" at bounding box center [1125, 323] width 56 height 20
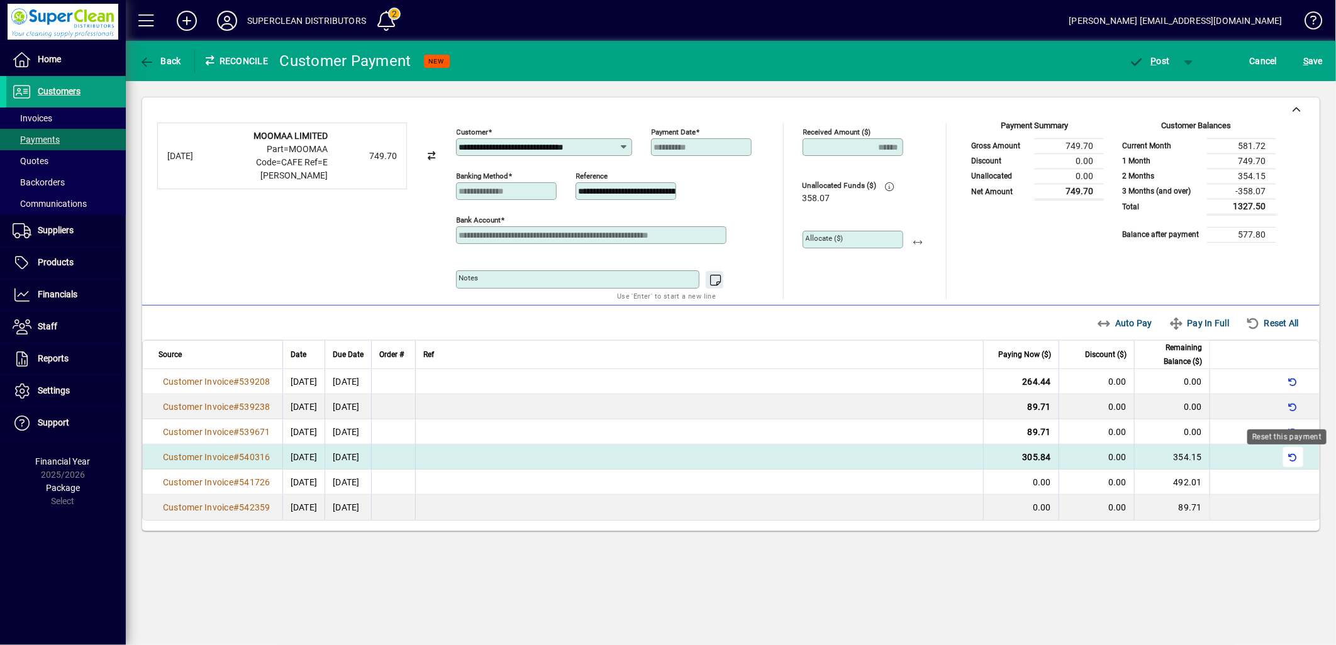
click at [1291, 454] on span "button" at bounding box center [1293, 457] width 30 height 30
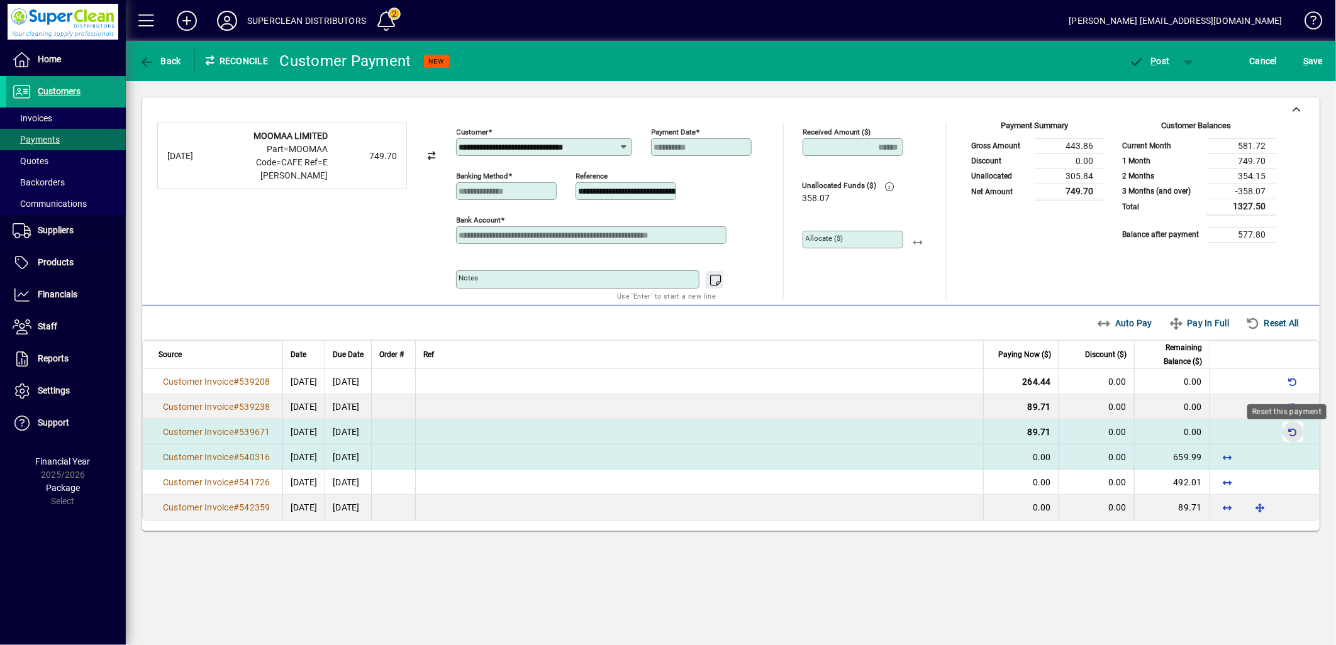
click at [1291, 426] on span "button" at bounding box center [1293, 432] width 30 height 30
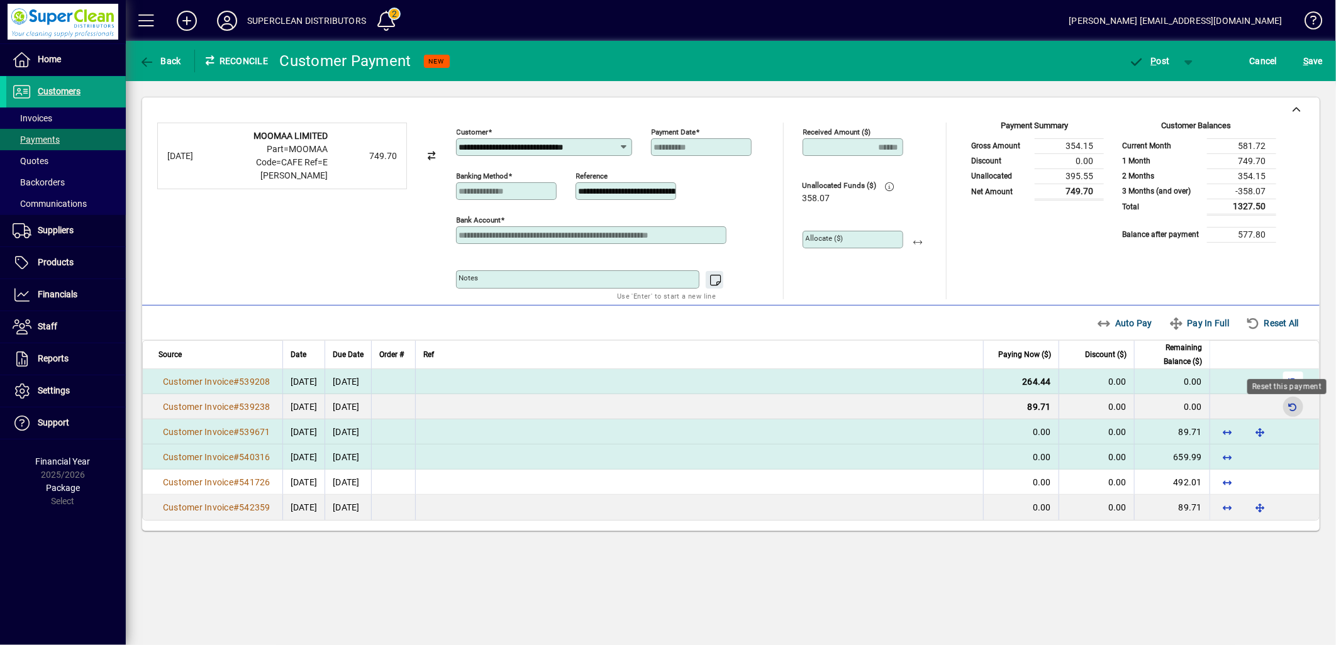
drag, startPoint x: 1294, startPoint y: 411, endPoint x: 1296, endPoint y: 392, distance: 19.6
click at [1294, 404] on span "button" at bounding box center [1293, 407] width 30 height 30
click at [1296, 385] on span "button" at bounding box center [1293, 382] width 30 height 30
click at [921, 243] on span "button" at bounding box center [918, 240] width 30 height 30
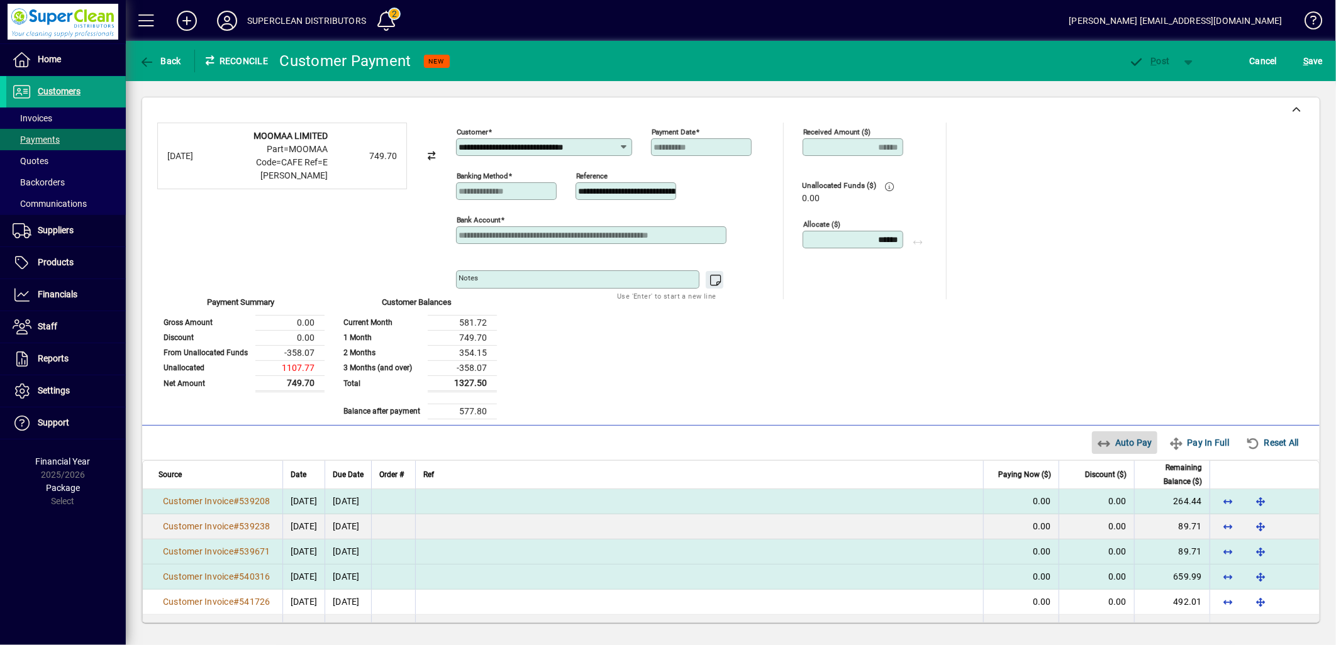
click at [1130, 428] on span "button" at bounding box center [1125, 443] width 66 height 30
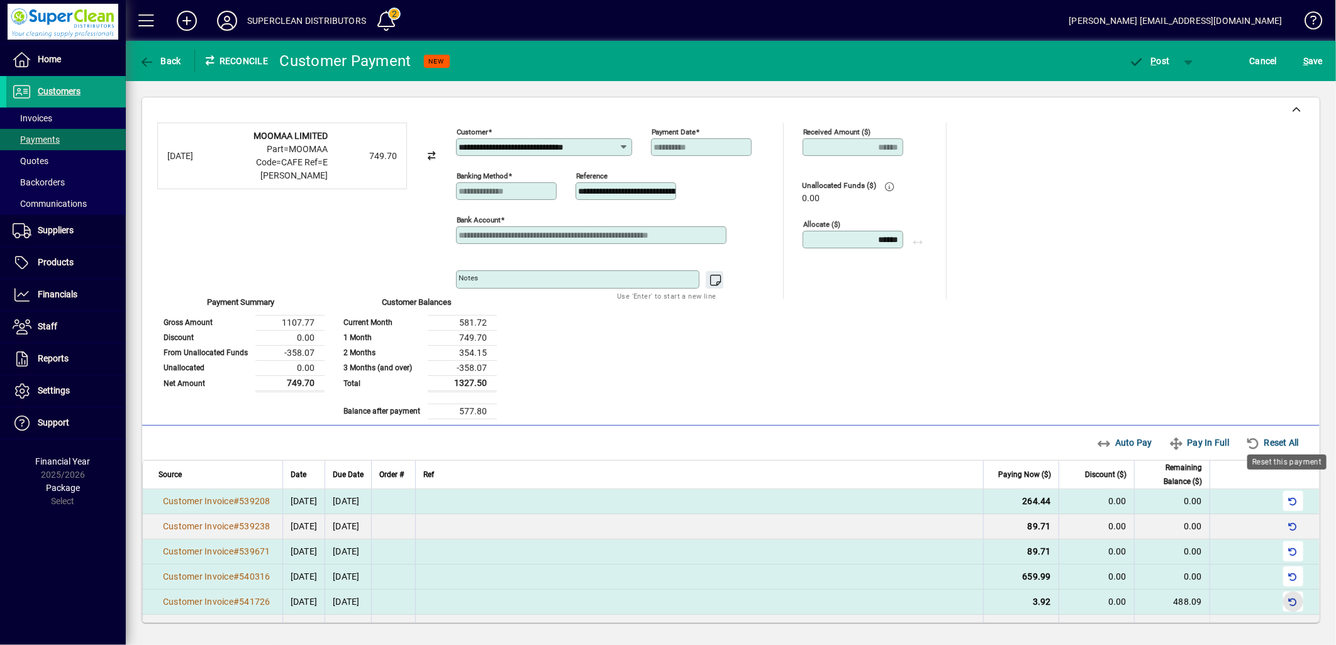
click at [1296, 587] on span "button" at bounding box center [1293, 602] width 30 height 30
click at [921, 247] on div "Allocate ($) ******" at bounding box center [868, 235] width 131 height 47
click at [915, 244] on div "Allocate ($) ******" at bounding box center [868, 235] width 131 height 47
drag, startPoint x: 853, startPoint y: 240, endPoint x: 1009, endPoint y: 252, distance: 156.4
click at [1009, 252] on div "**********" at bounding box center [730, 271] width 1147 height 297
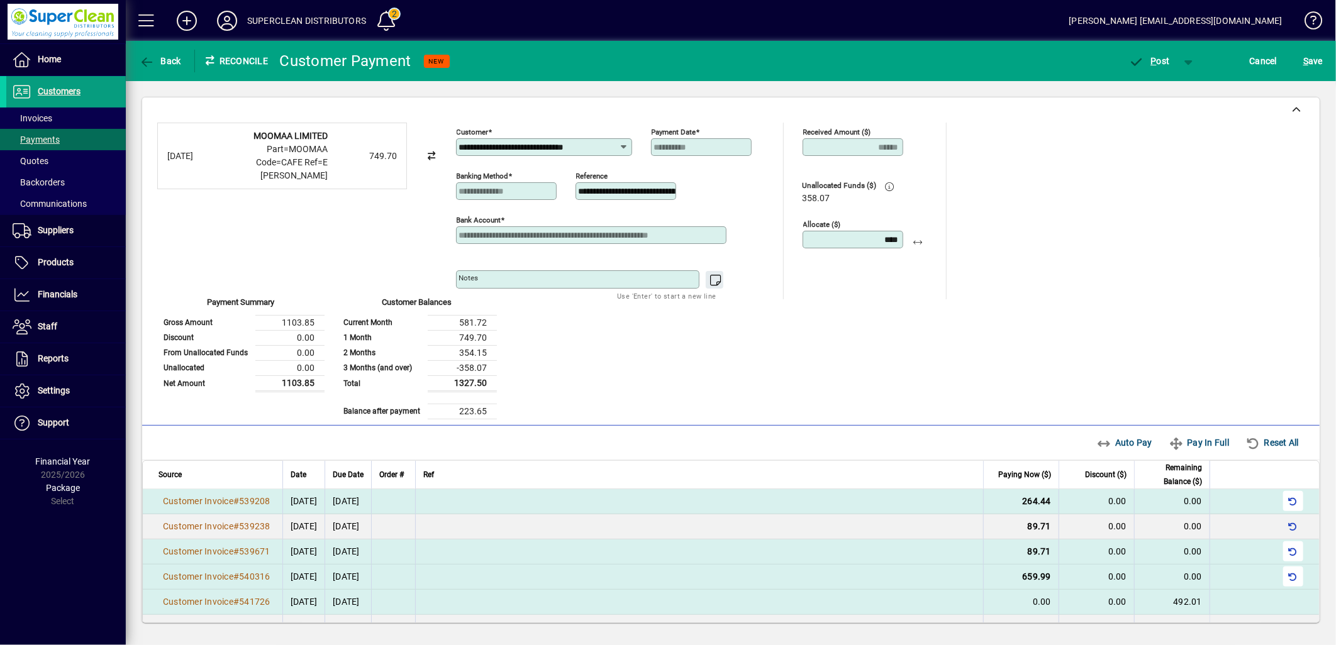
type input "****"
click at [893, 280] on div "Received Amount ($) ****** Unallocated Funds ($) 358.07 Allocate ($) ****" at bounding box center [868, 211] width 131 height 177
drag, startPoint x: 877, startPoint y: 239, endPoint x: 919, endPoint y: 239, distance: 41.5
click at [966, 242] on body "Home Customers Invoices Payments Quotes Backorders Communications Suppliers Inv…" at bounding box center [668, 322] width 1336 height 645
drag, startPoint x: 887, startPoint y: 238, endPoint x: 903, endPoint y: 242, distance: 15.7
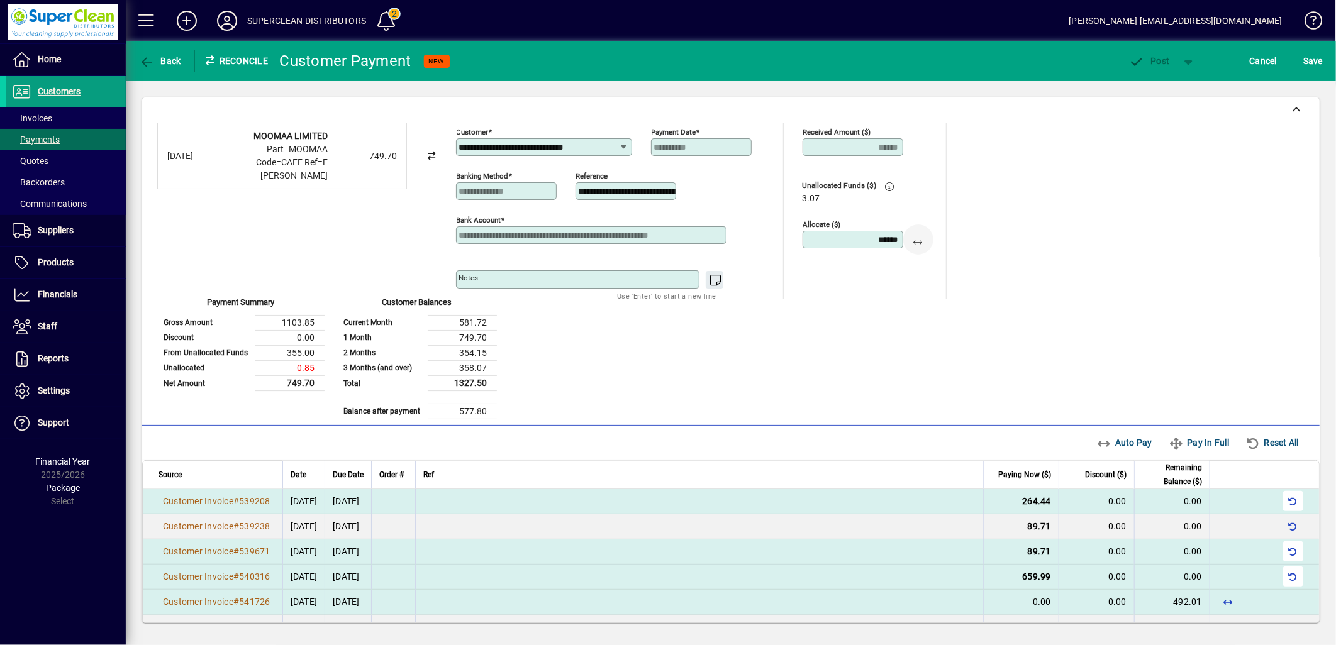
click at [901, 241] on input "******" at bounding box center [854, 240] width 97 height 10
click at [879, 235] on input "******" at bounding box center [854, 240] width 97 height 10
click at [890, 240] on input "******" at bounding box center [854, 240] width 97 height 10
type input "******"
click at [875, 267] on div "Received Amount ($) ****** Unallocated Funds ($) 3.92 Allocate ($) ******" at bounding box center [868, 211] width 131 height 177
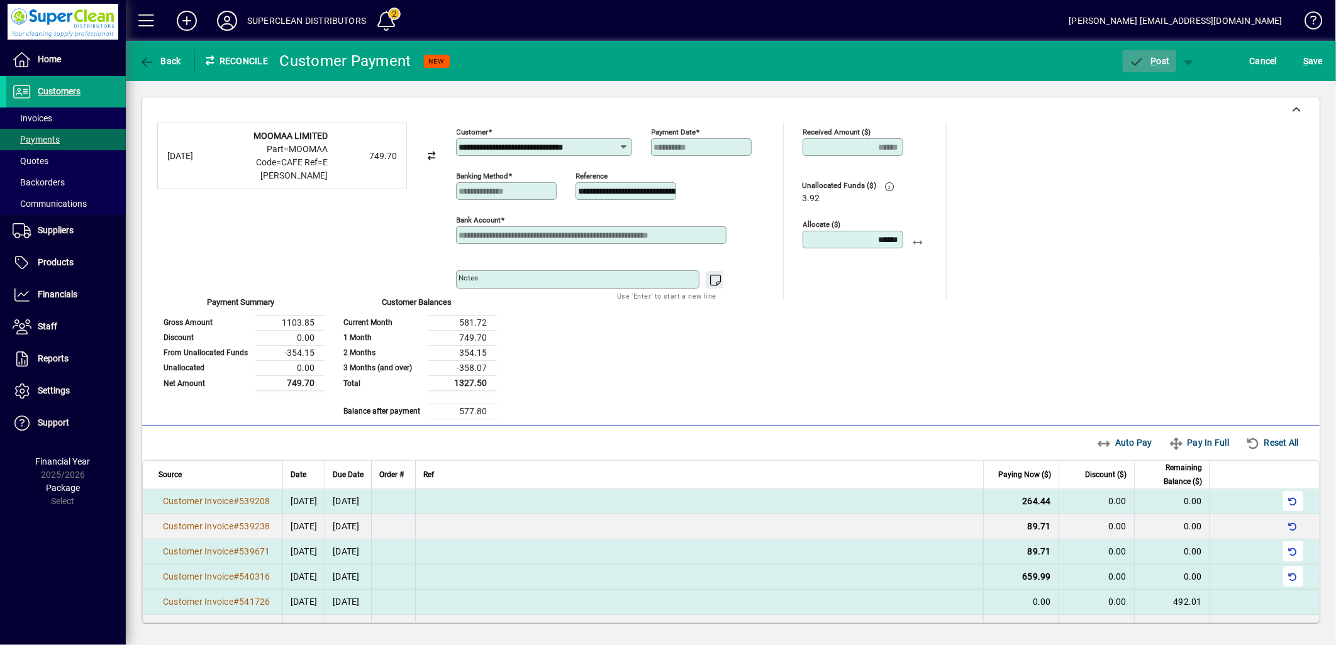
click at [1152, 64] on span "P" at bounding box center [1154, 61] width 6 height 10
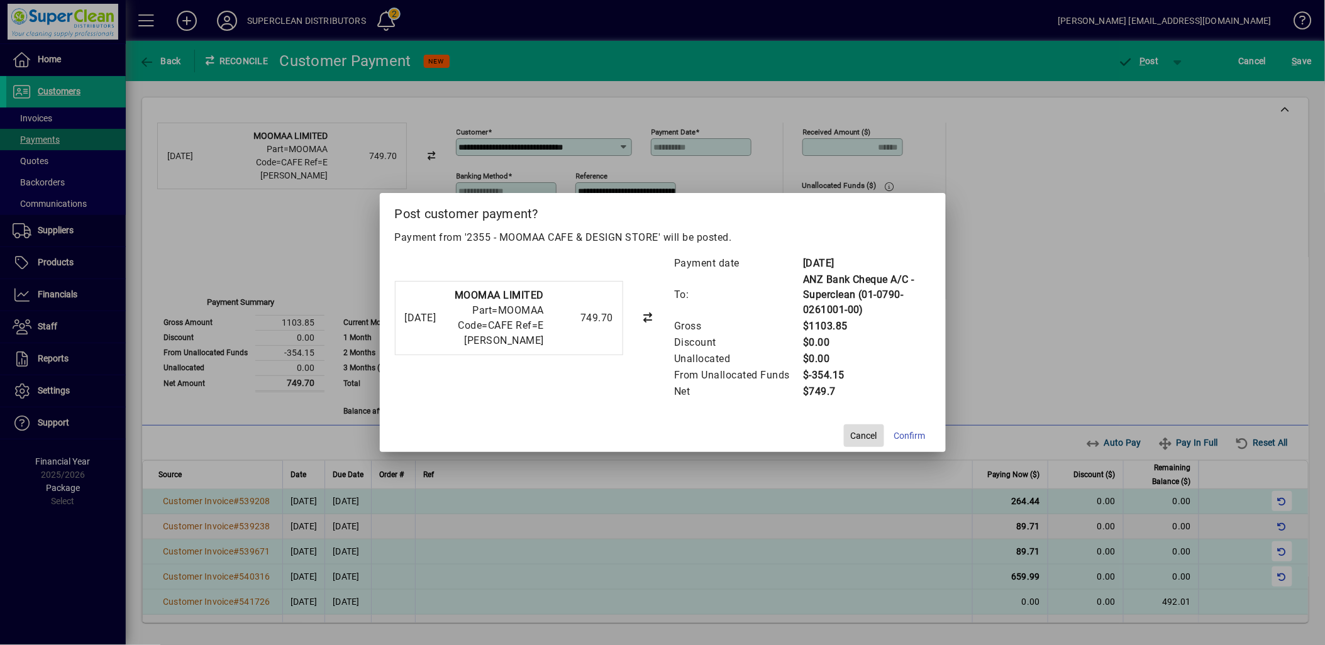
click at [870, 435] on span "Cancel" at bounding box center [864, 436] width 26 height 13
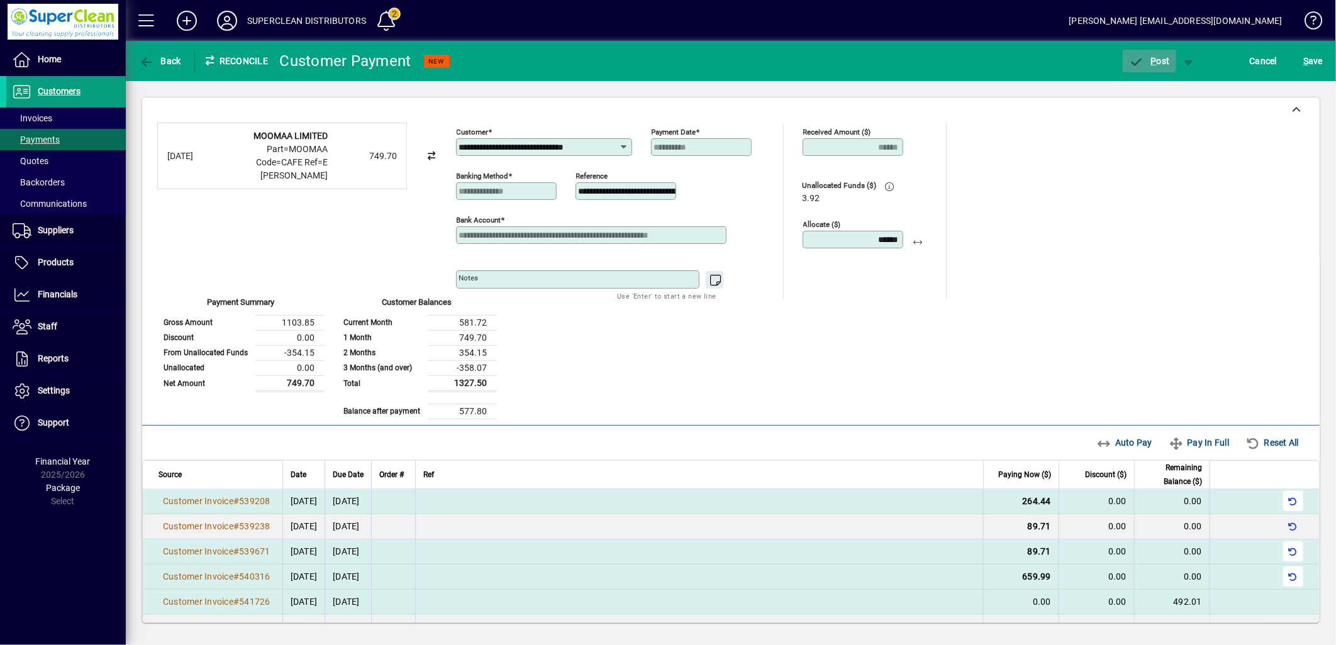
click at [1162, 63] on span "P ost" at bounding box center [1149, 61] width 41 height 10
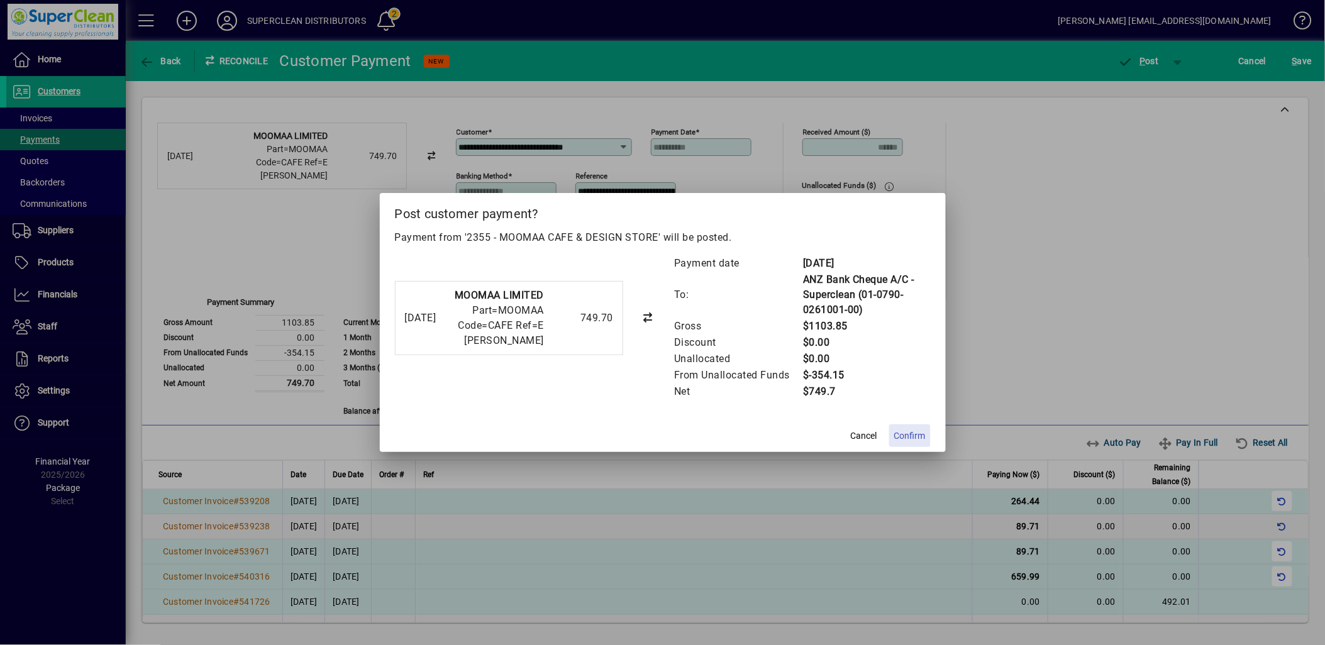
click at [913, 430] on span "Confirm" at bounding box center [909, 436] width 31 height 13
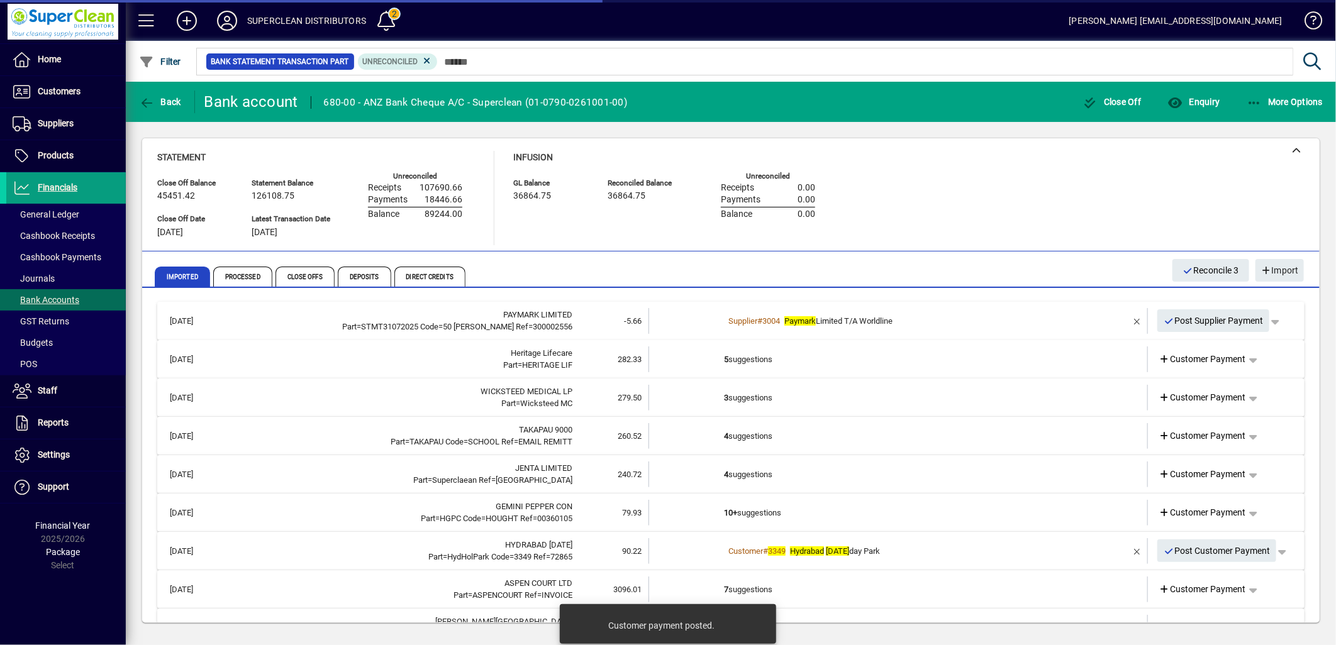
click at [757, 357] on td "5 suggestions" at bounding box center [899, 360] width 350 height 26
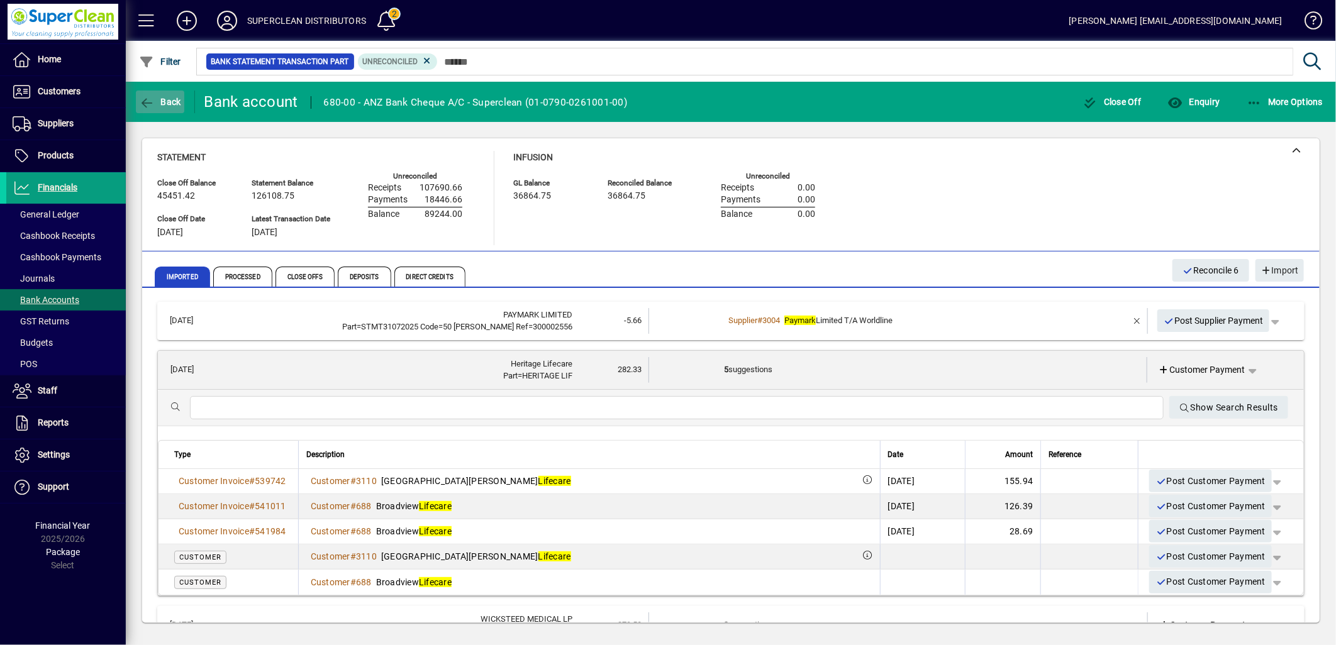
click at [152, 90] on span "button" at bounding box center [160, 102] width 48 height 30
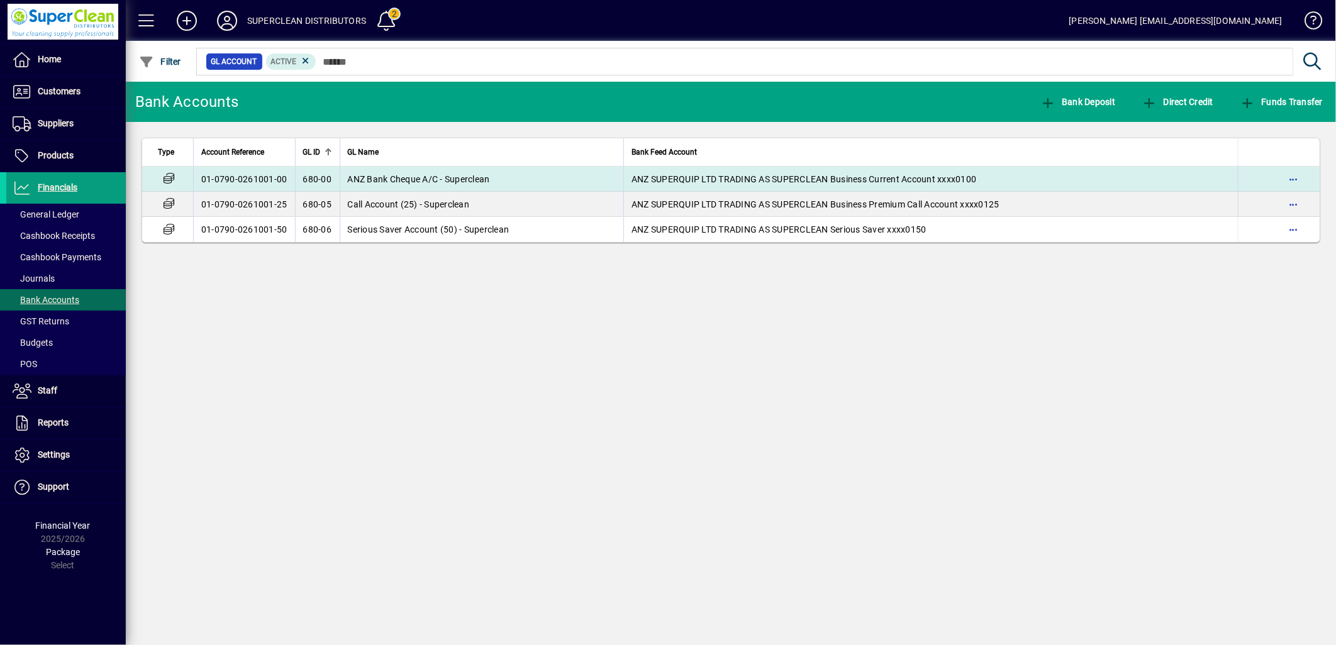
click at [491, 186] on td "ANZ Bank Cheque A/C - Superclean" at bounding box center [482, 179] width 284 height 25
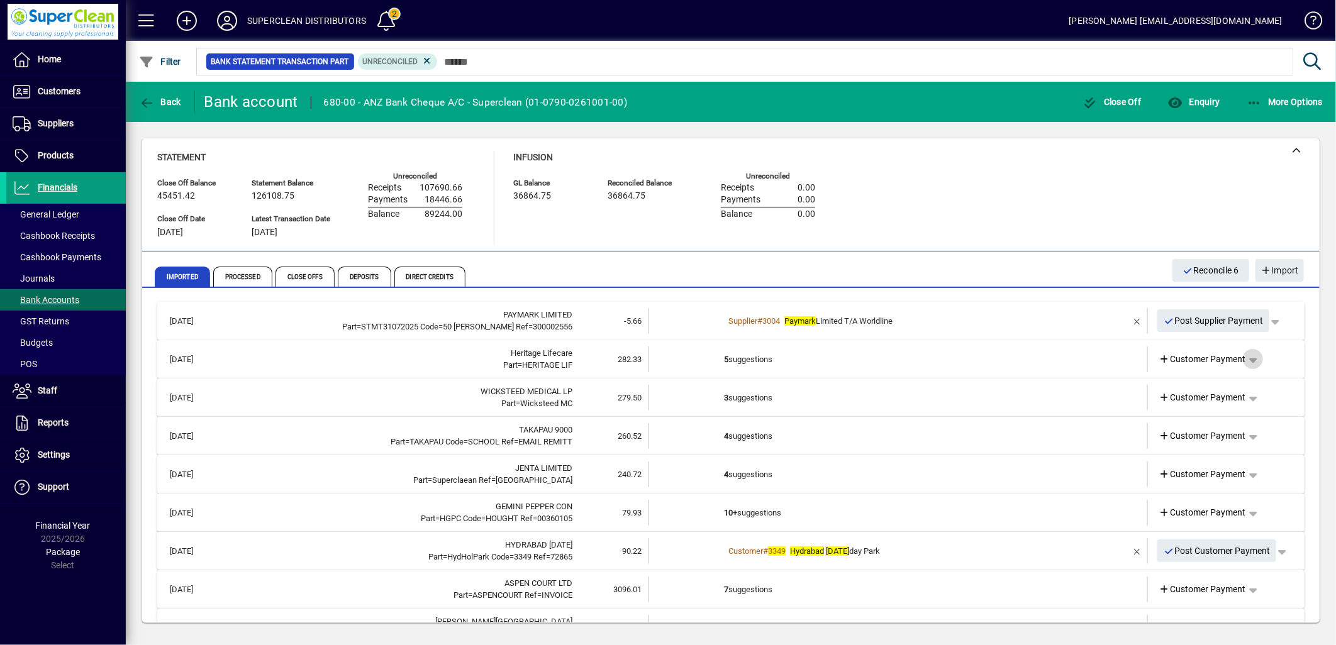
click at [1248, 355] on span "button" at bounding box center [1253, 359] width 30 height 30
click at [1181, 449] on span "Split" at bounding box center [1178, 452] width 30 height 15
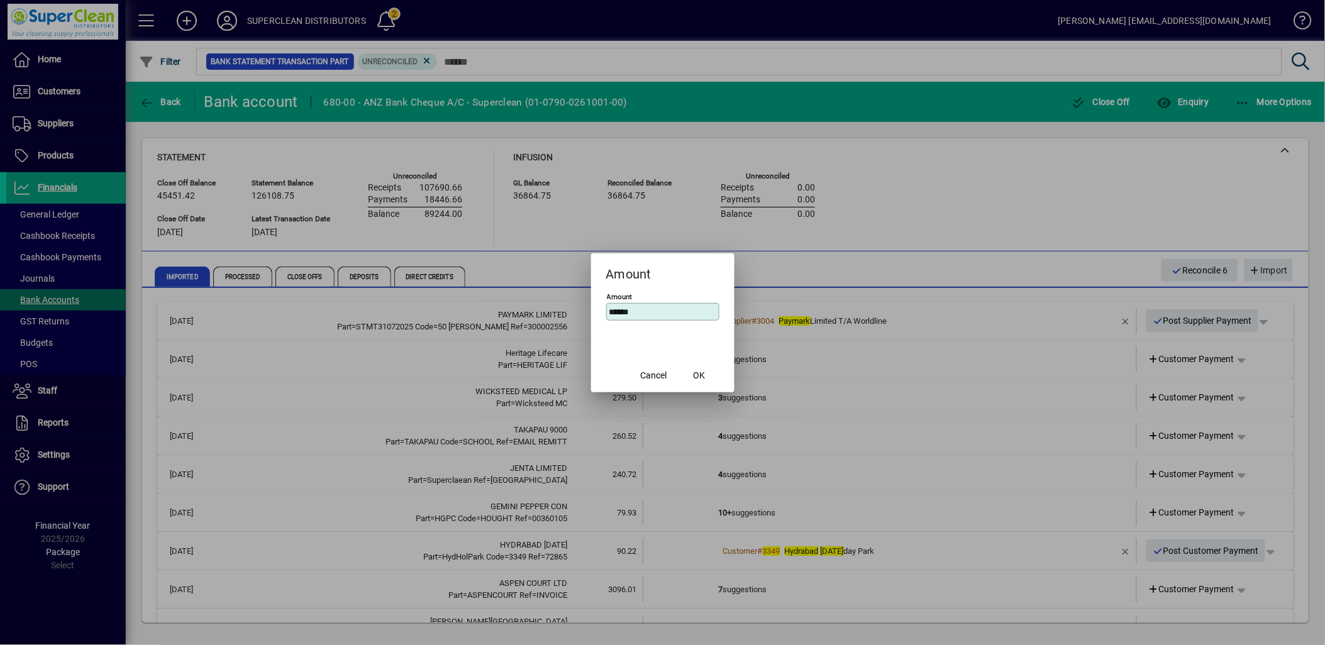
drag, startPoint x: 656, startPoint y: 311, endPoint x: 497, endPoint y: 318, distance: 158.6
click at [497, 318] on div "Amount Amount ****** Cancel OK" at bounding box center [662, 322] width 1325 height 645
type input "******"
click at [696, 379] on span "OK" at bounding box center [699, 375] width 12 height 13
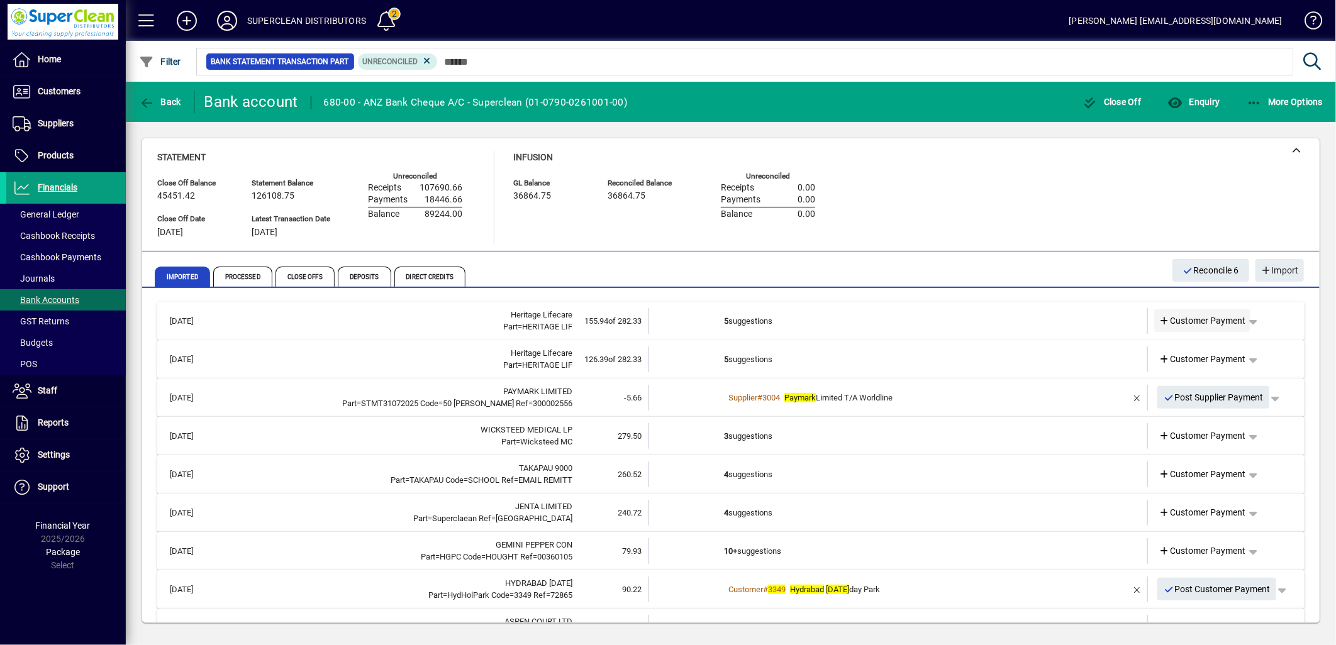
click at [1199, 316] on span "Customer Payment" at bounding box center [1202, 320] width 87 height 13
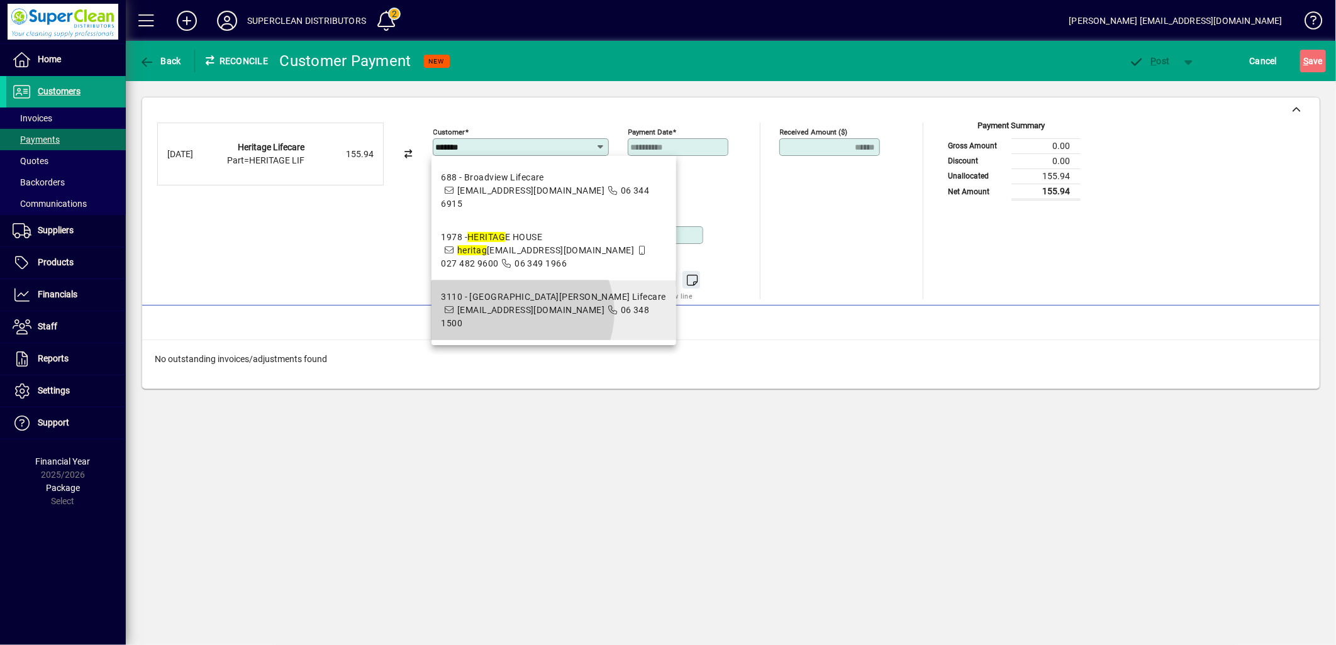
click at [520, 315] on span "[EMAIL_ADDRESS][DOMAIN_NAME]" at bounding box center [530, 310] width 147 height 10
type input "**********"
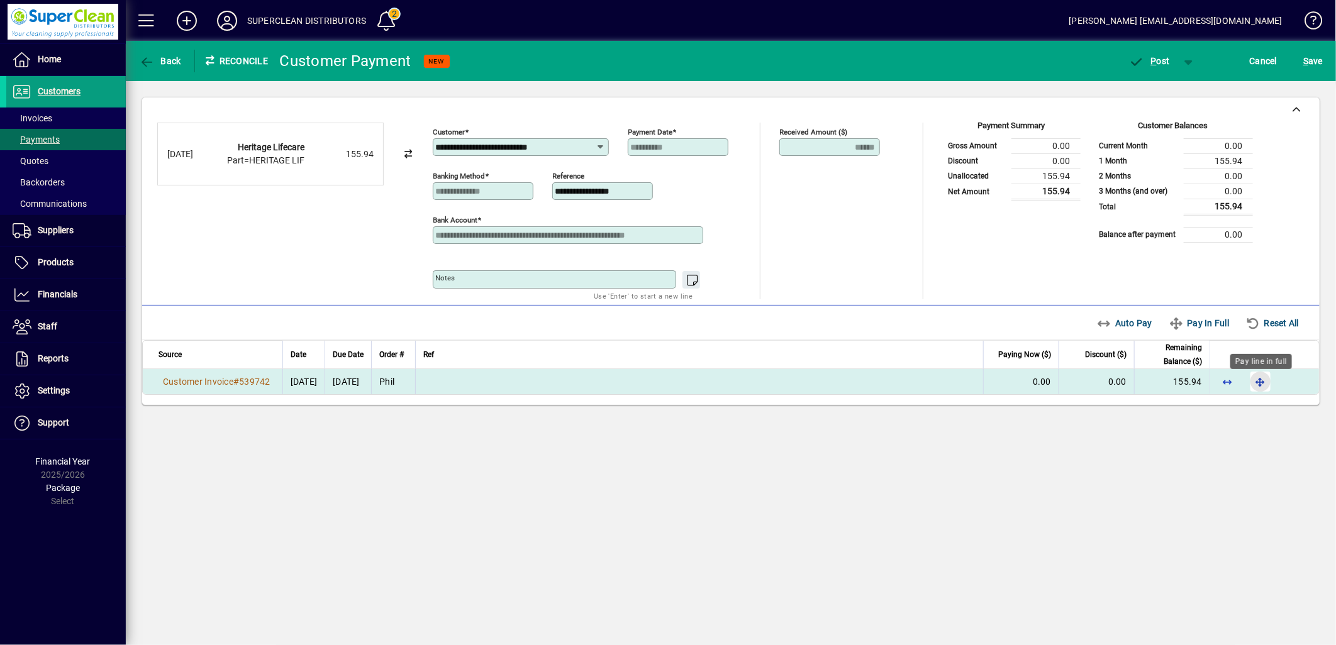
click at [1260, 381] on span "button" at bounding box center [1260, 382] width 30 height 30
click at [1162, 58] on span "P ost" at bounding box center [1149, 61] width 41 height 10
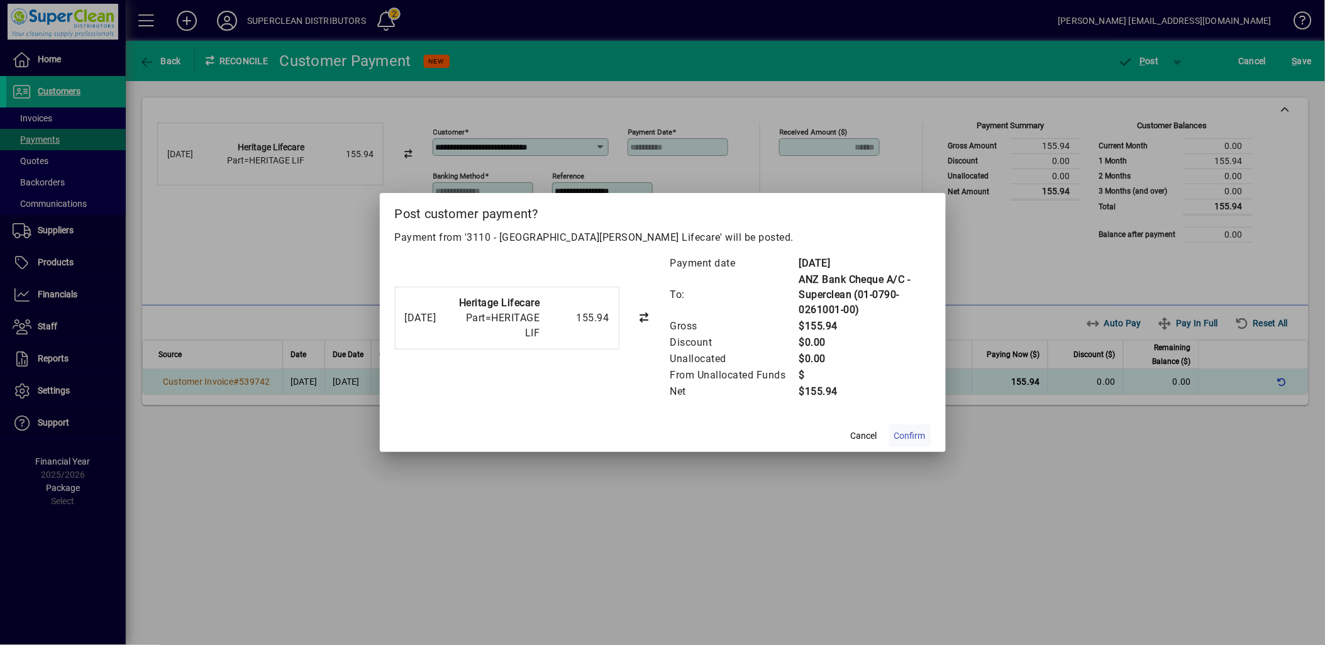
click at [914, 431] on span "Confirm" at bounding box center [909, 436] width 31 height 13
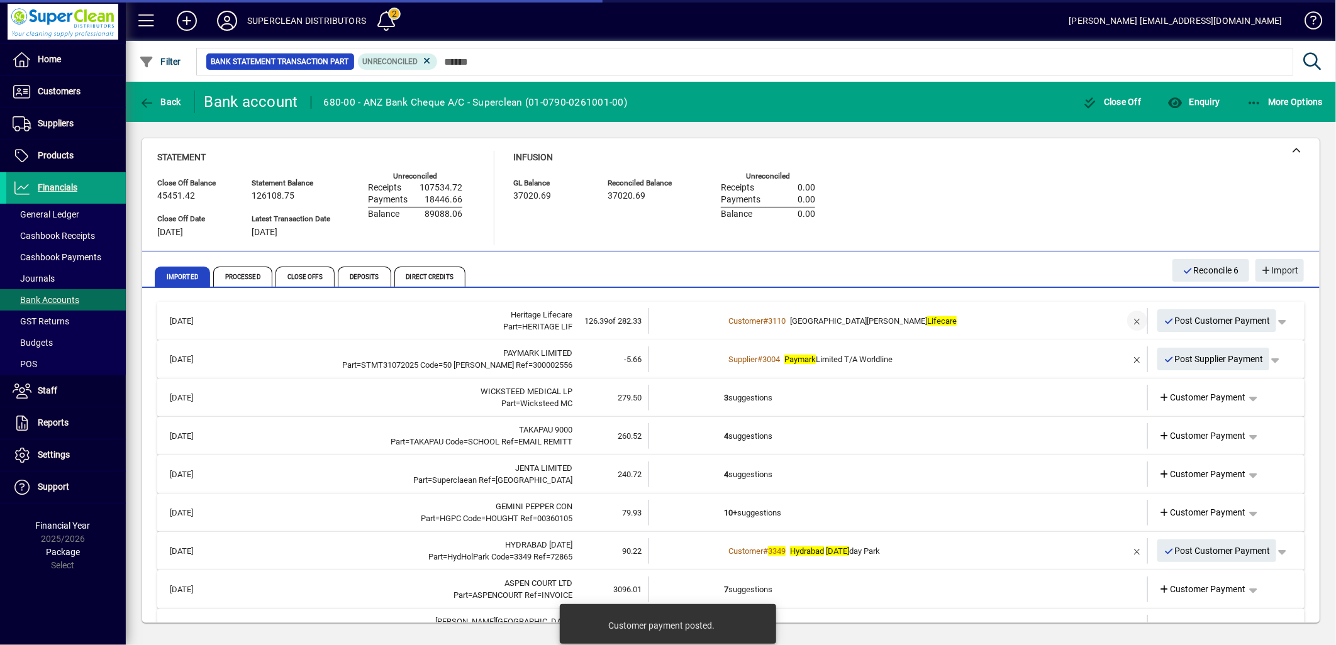
click at [1122, 322] on span "button" at bounding box center [1137, 321] width 30 height 30
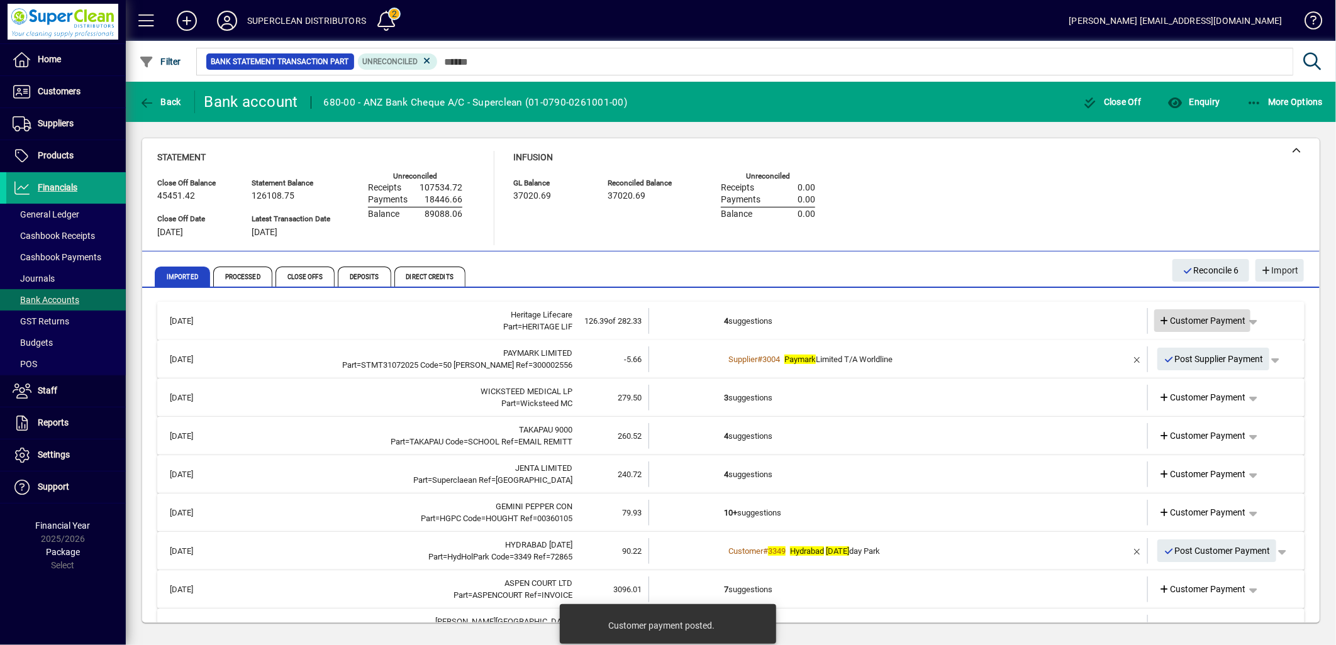
click at [1187, 319] on span "Customer Payment" at bounding box center [1202, 320] width 87 height 13
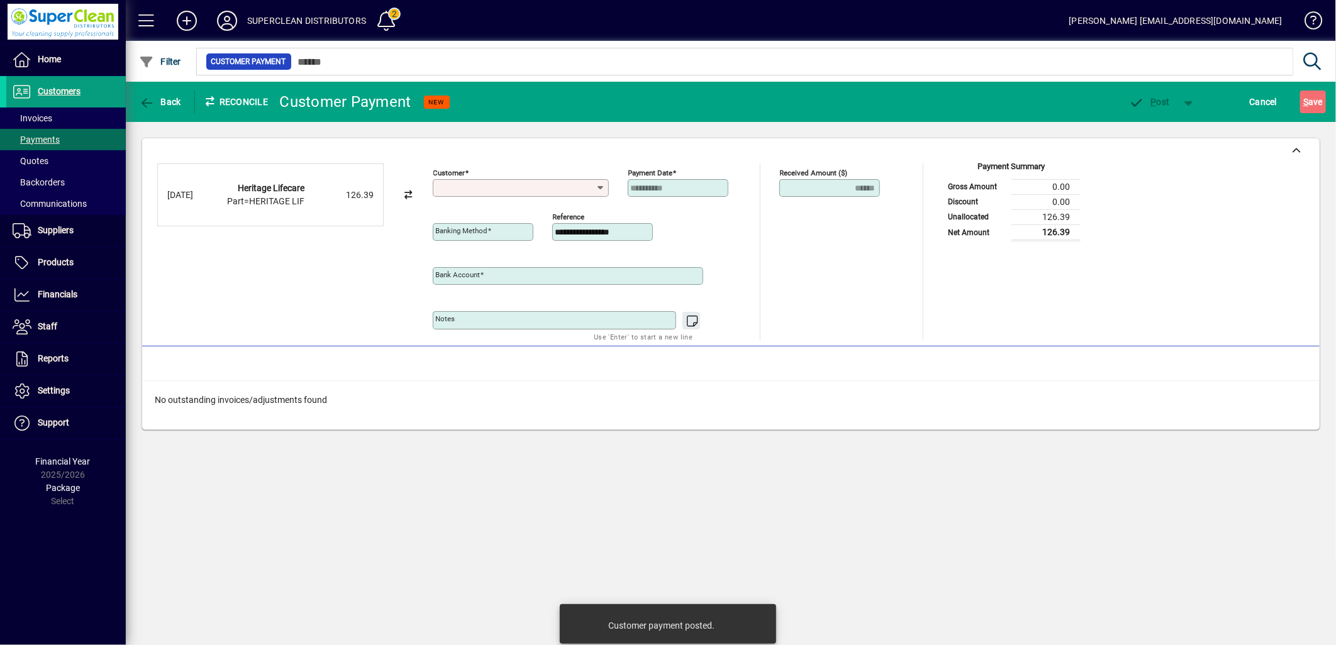
type input "**********"
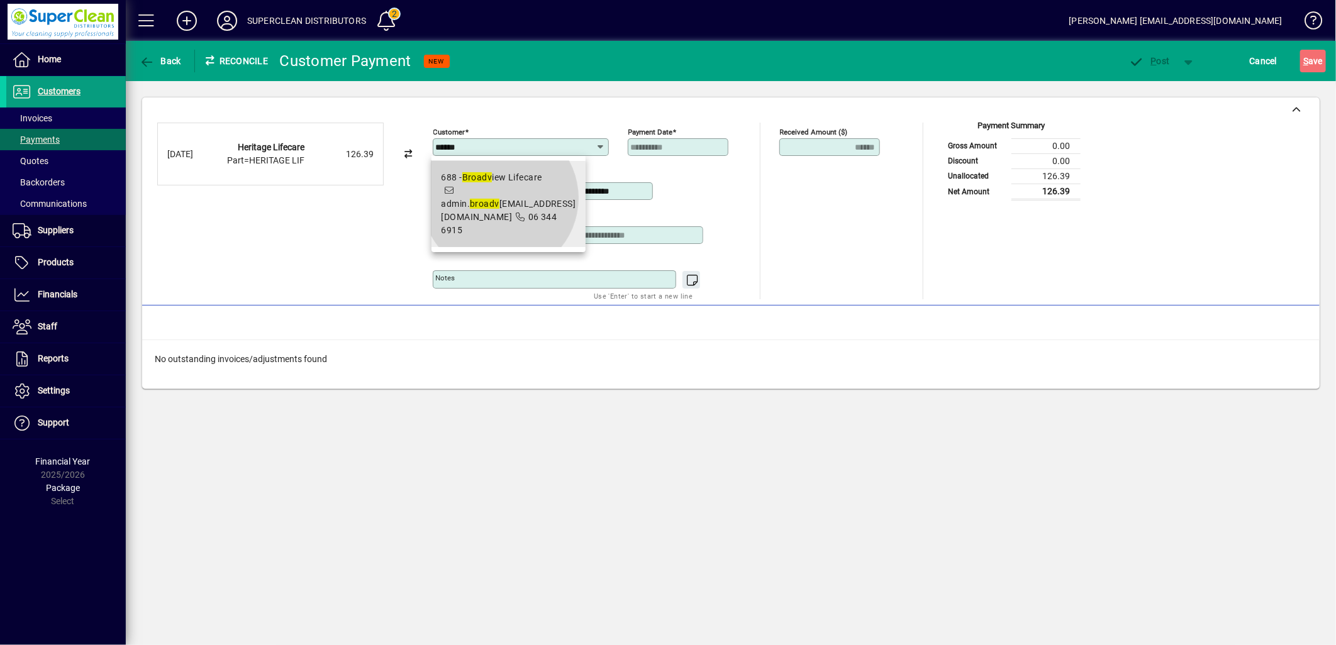
click at [500, 199] on span "admin. broadv [EMAIL_ADDRESS][DOMAIN_NAME]" at bounding box center [509, 210] width 135 height 23
type input "**********"
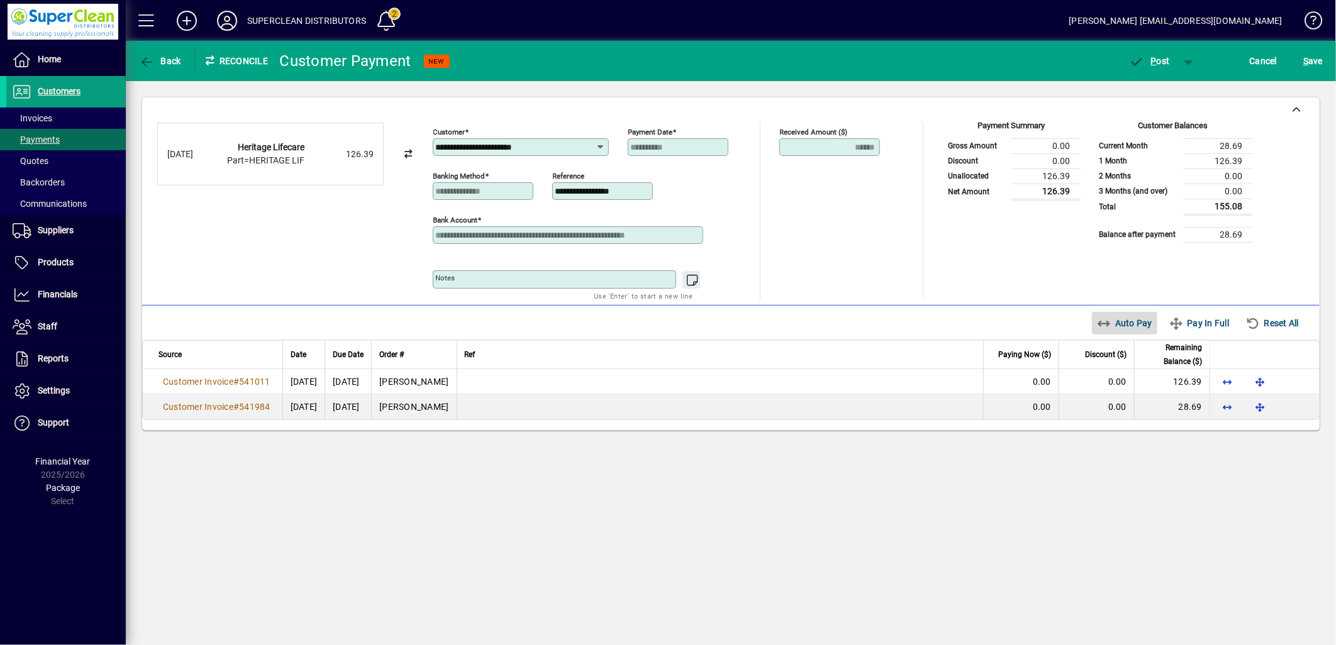
click at [1116, 326] on span "Auto Pay" at bounding box center [1125, 323] width 56 height 20
click at [1171, 51] on span "button" at bounding box center [1149, 61] width 53 height 30
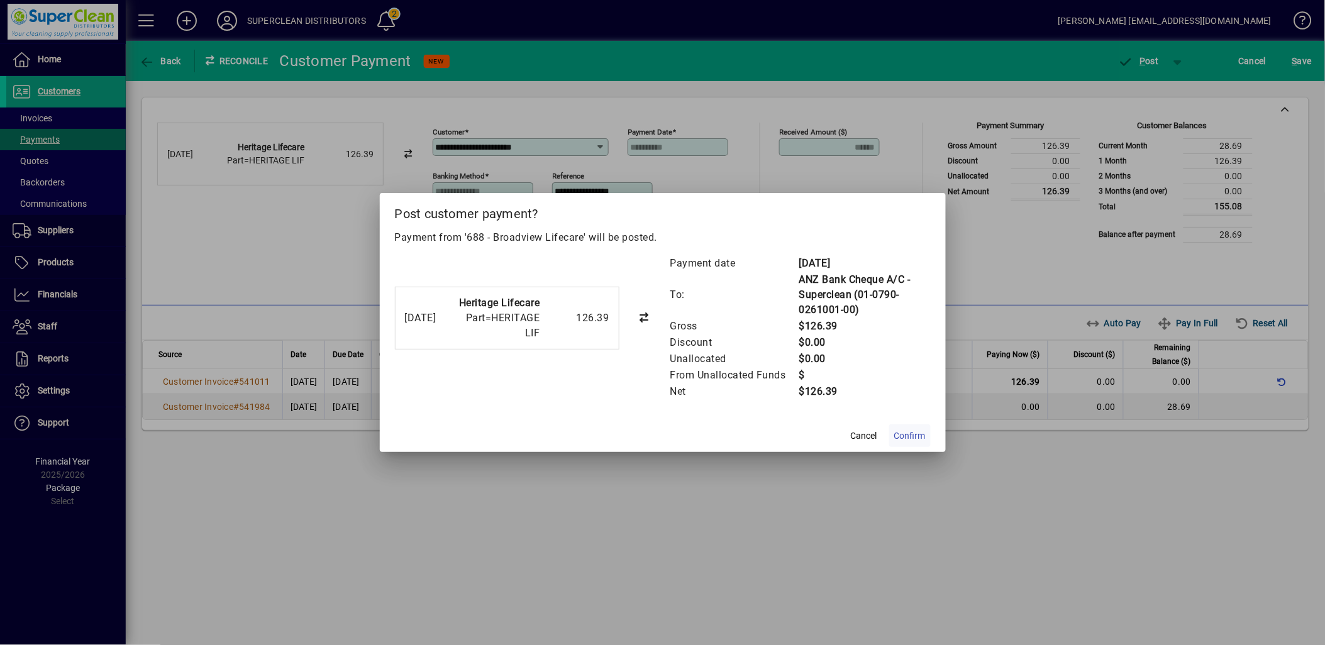
click at [910, 438] on span "Confirm" at bounding box center [909, 436] width 31 height 13
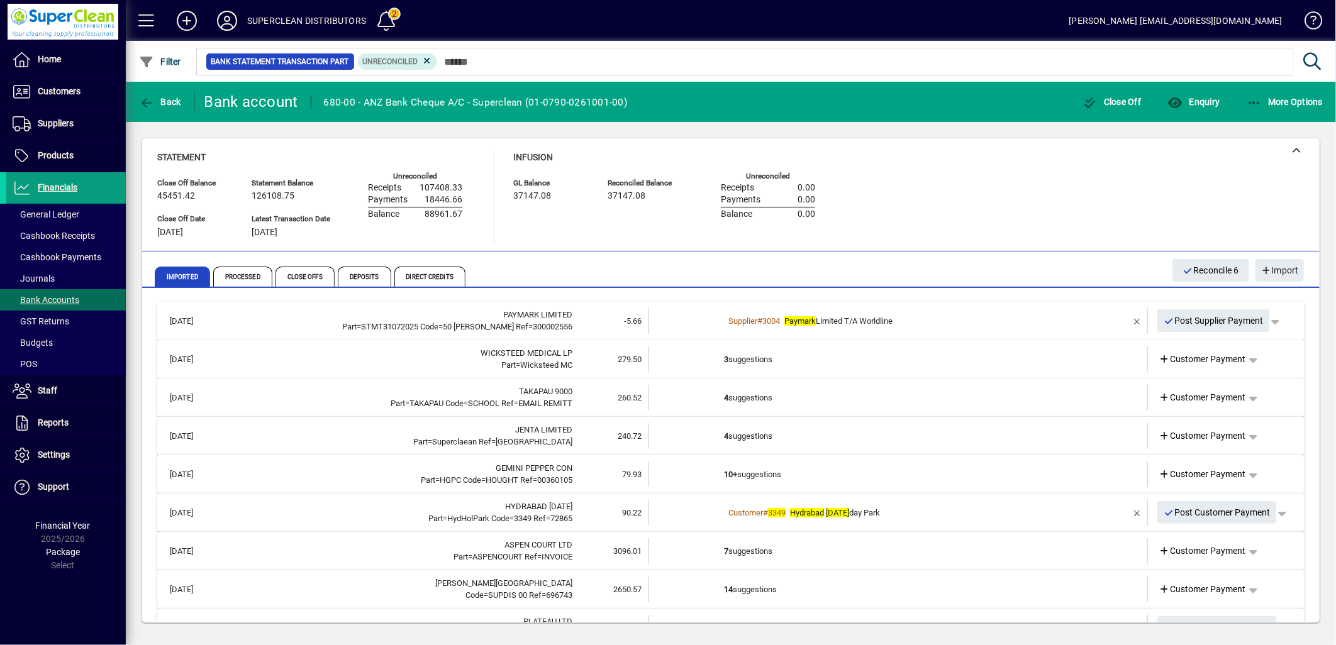
click at [759, 363] on td "3 suggestions" at bounding box center [899, 360] width 350 height 26
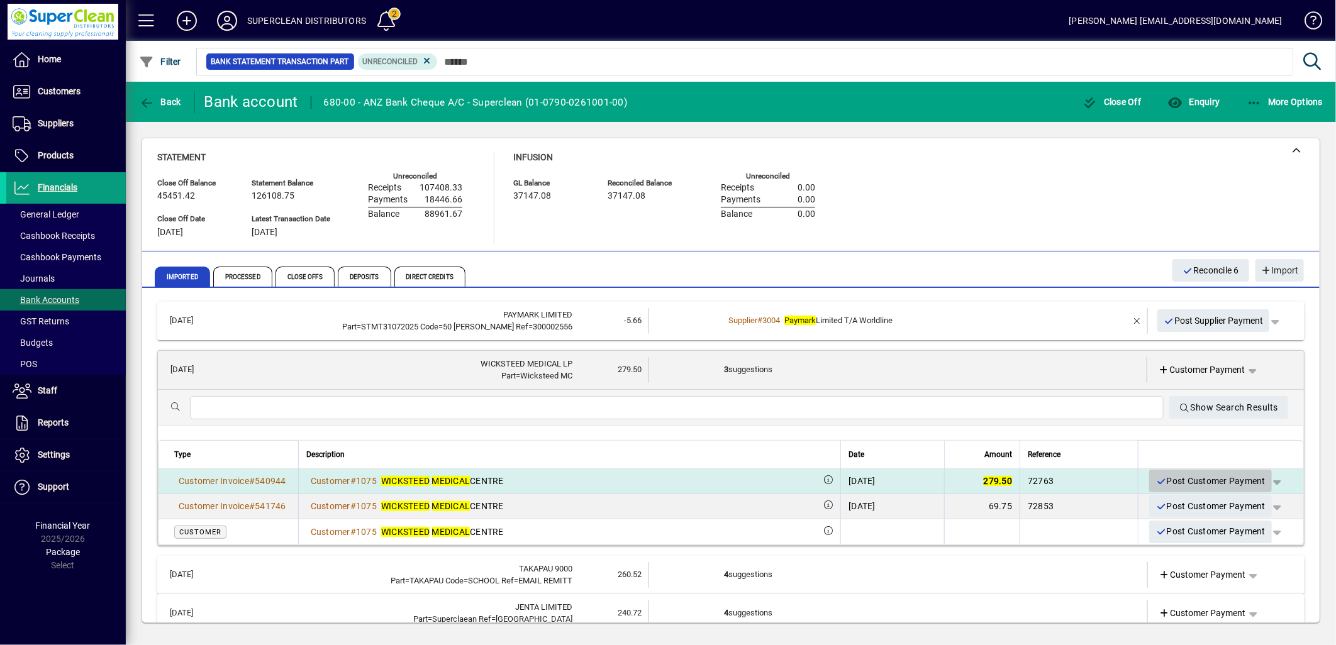
click at [1198, 476] on span "Post Customer Payment" at bounding box center [1210, 481] width 110 height 21
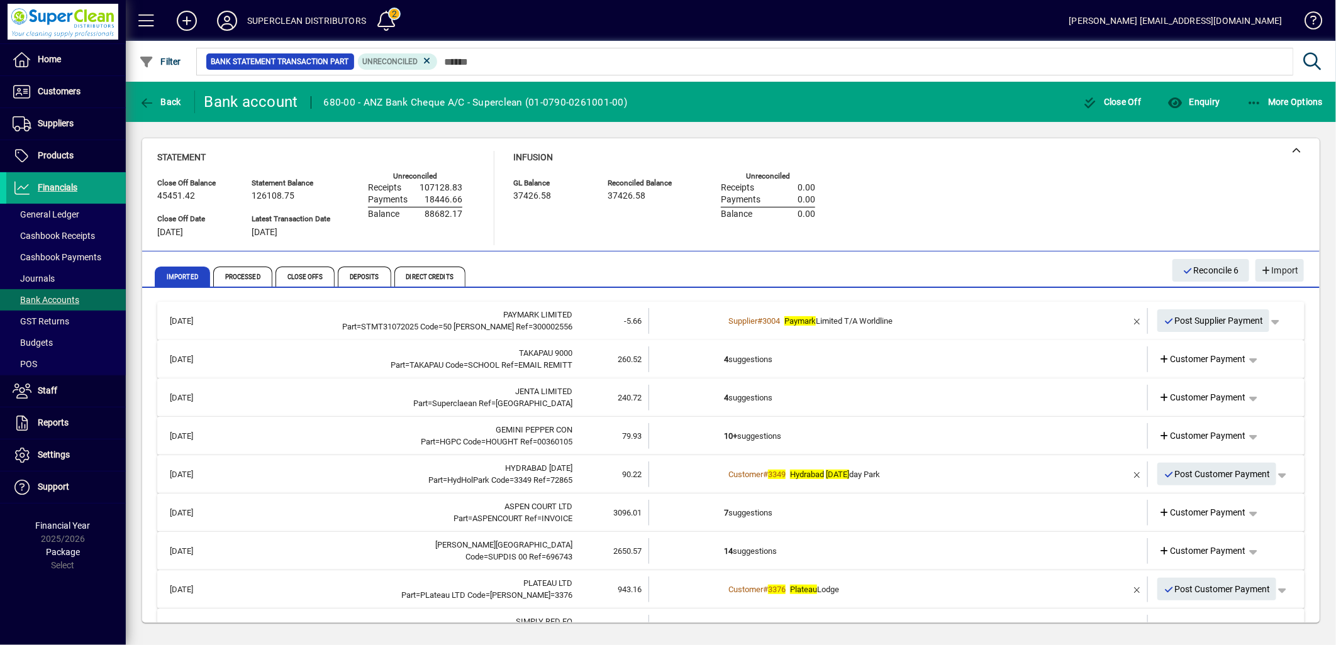
click at [724, 362] on b "4" at bounding box center [726, 359] width 4 height 9
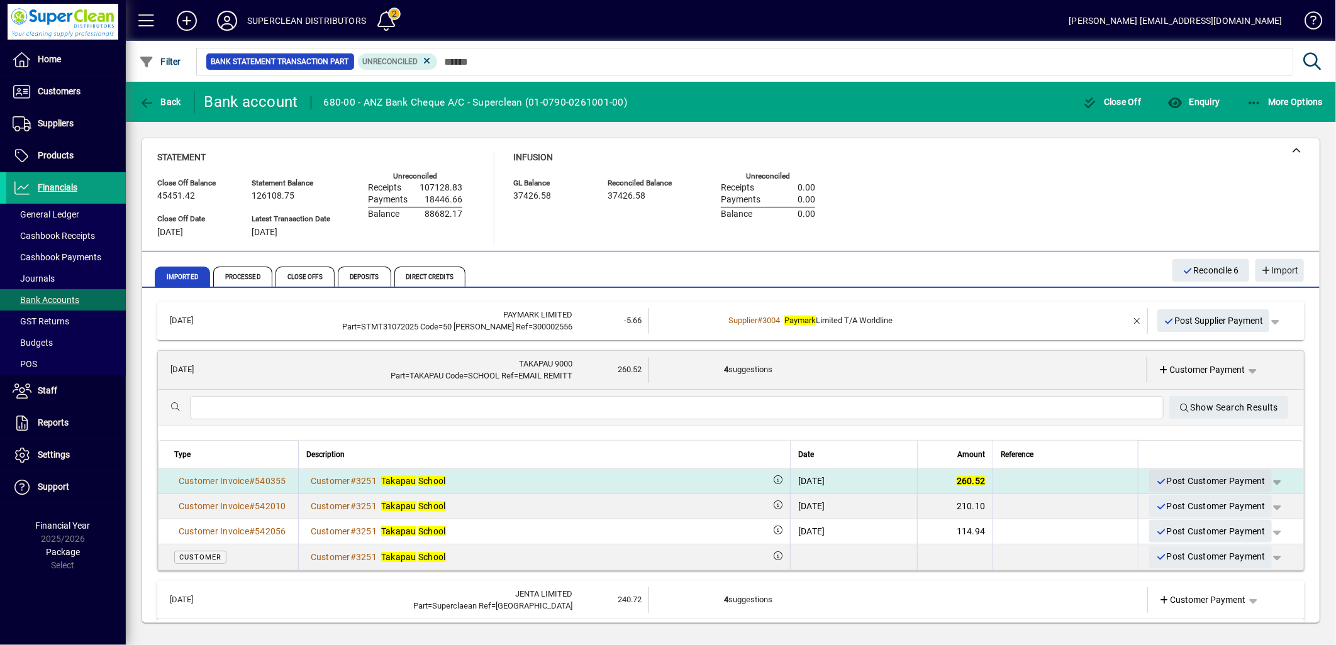
click at [1172, 475] on span "Post Customer Payment" at bounding box center [1210, 481] width 110 height 21
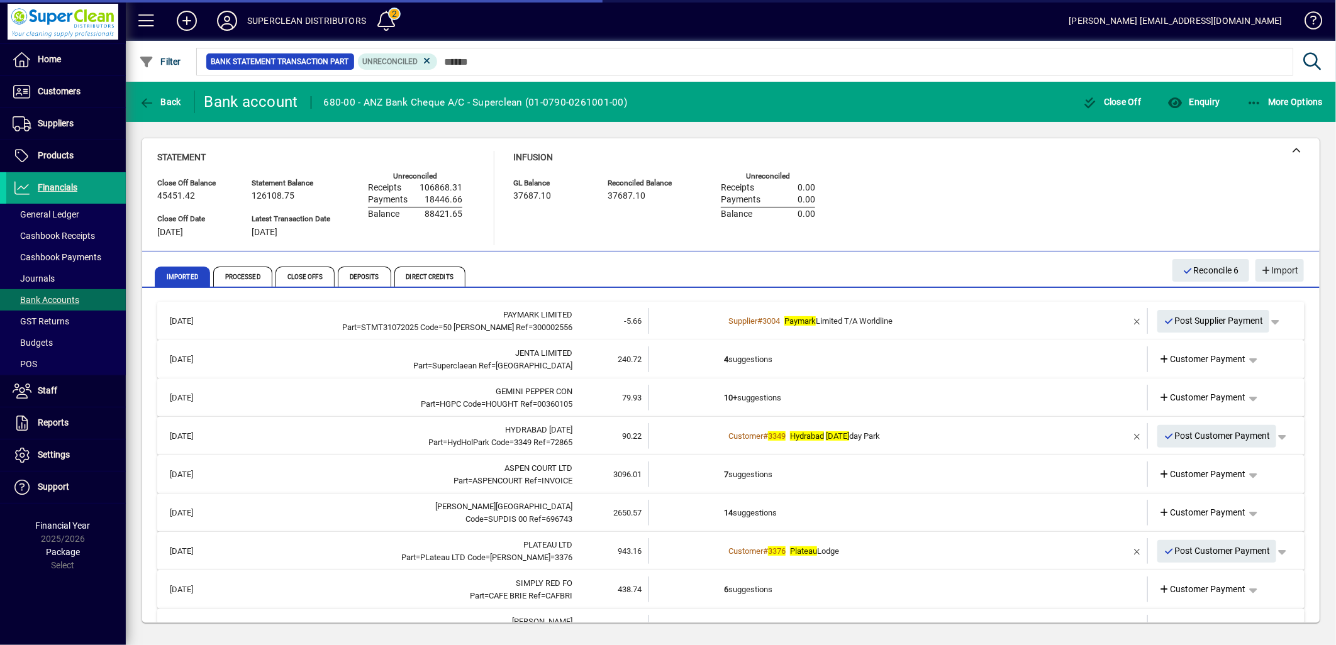
click at [784, 358] on td "4 suggestions" at bounding box center [899, 360] width 350 height 26
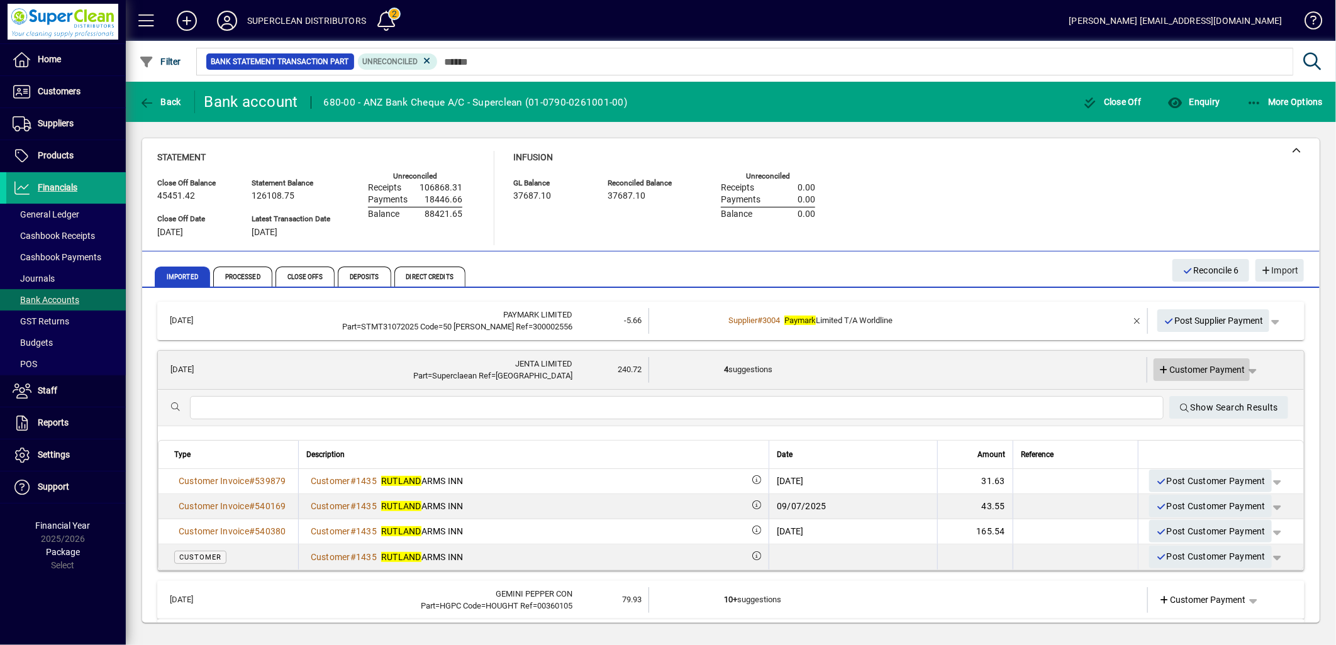
click at [1191, 366] on span "Customer Payment" at bounding box center [1202, 370] width 87 height 13
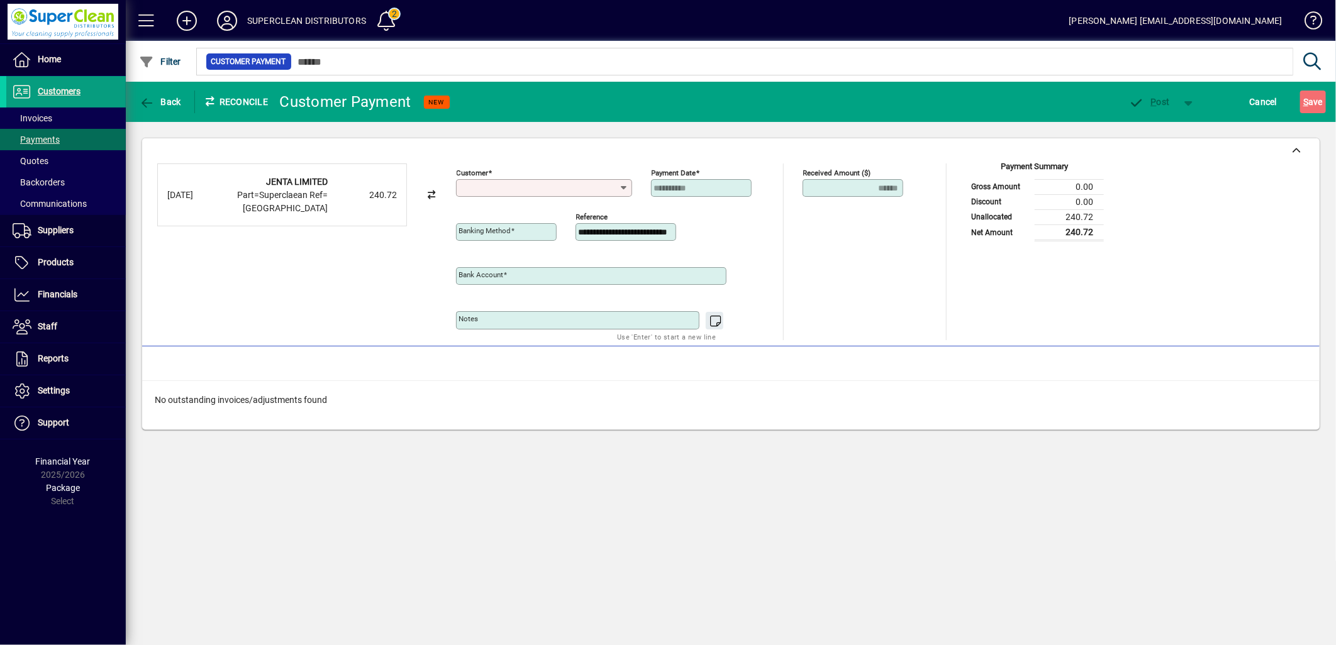
type input "**********"
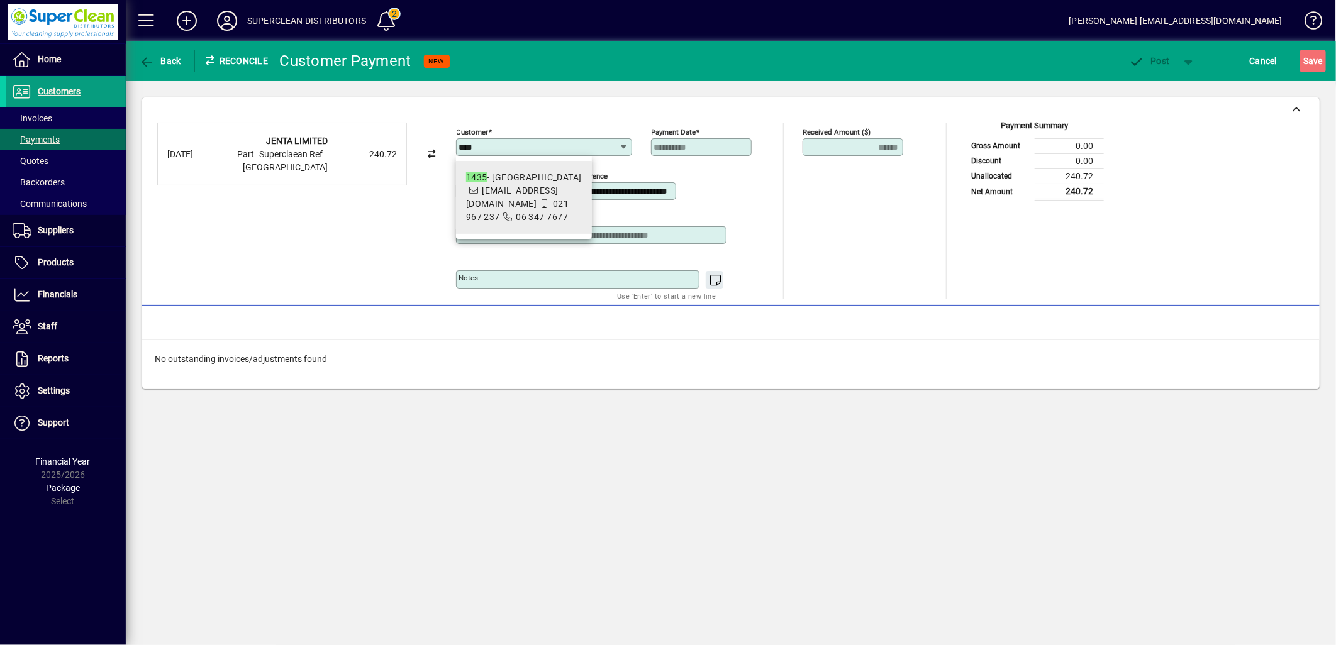
click at [548, 190] on span "1435 - [GEOGRAPHIC_DATA] [EMAIL_ADDRESS][DOMAIN_NAME] 021 967 237 06 347 7677" at bounding box center [524, 197] width 116 height 53
type input "**********"
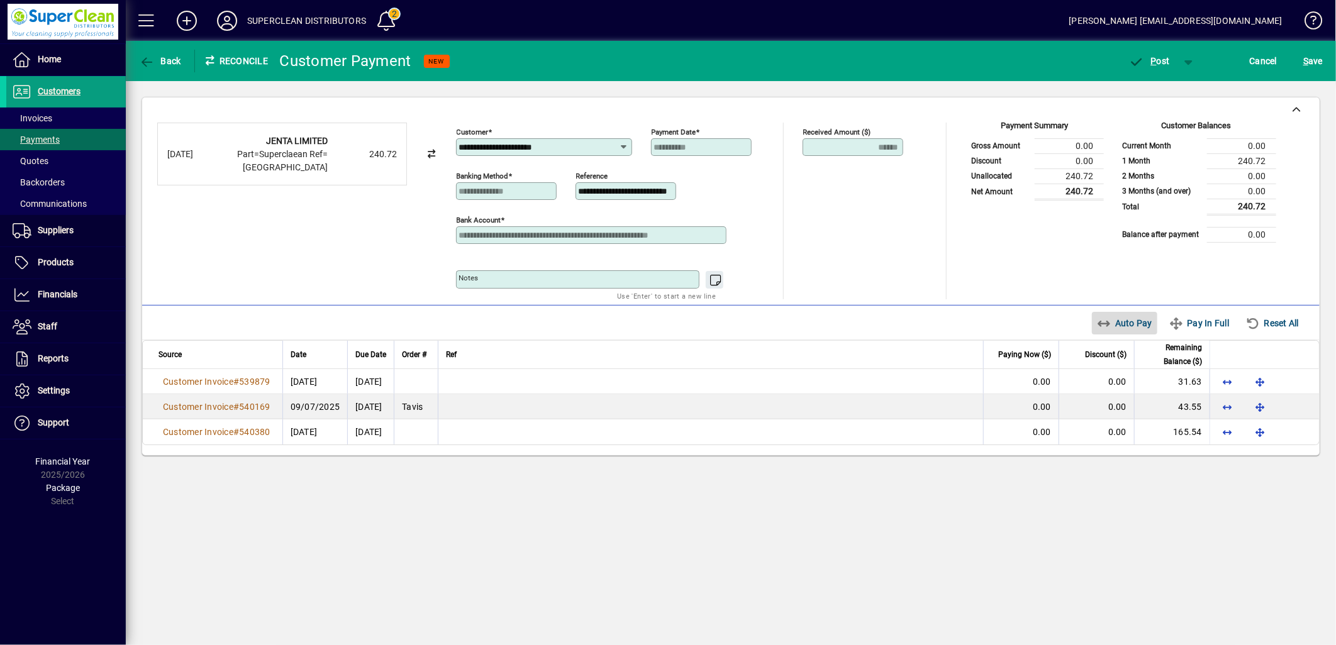
click at [1142, 326] on span "Auto Pay" at bounding box center [1125, 323] width 56 height 20
click at [1160, 69] on span "button" at bounding box center [1149, 61] width 53 height 30
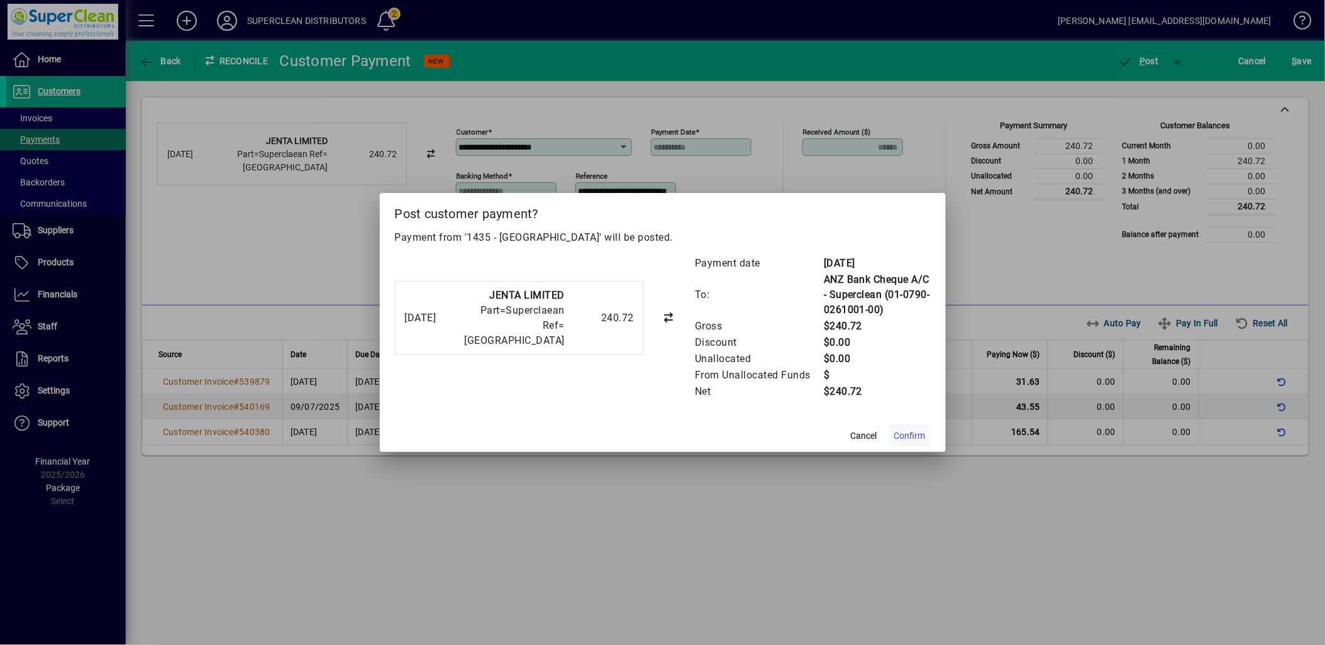
click at [916, 435] on span "Confirm" at bounding box center [909, 436] width 31 height 13
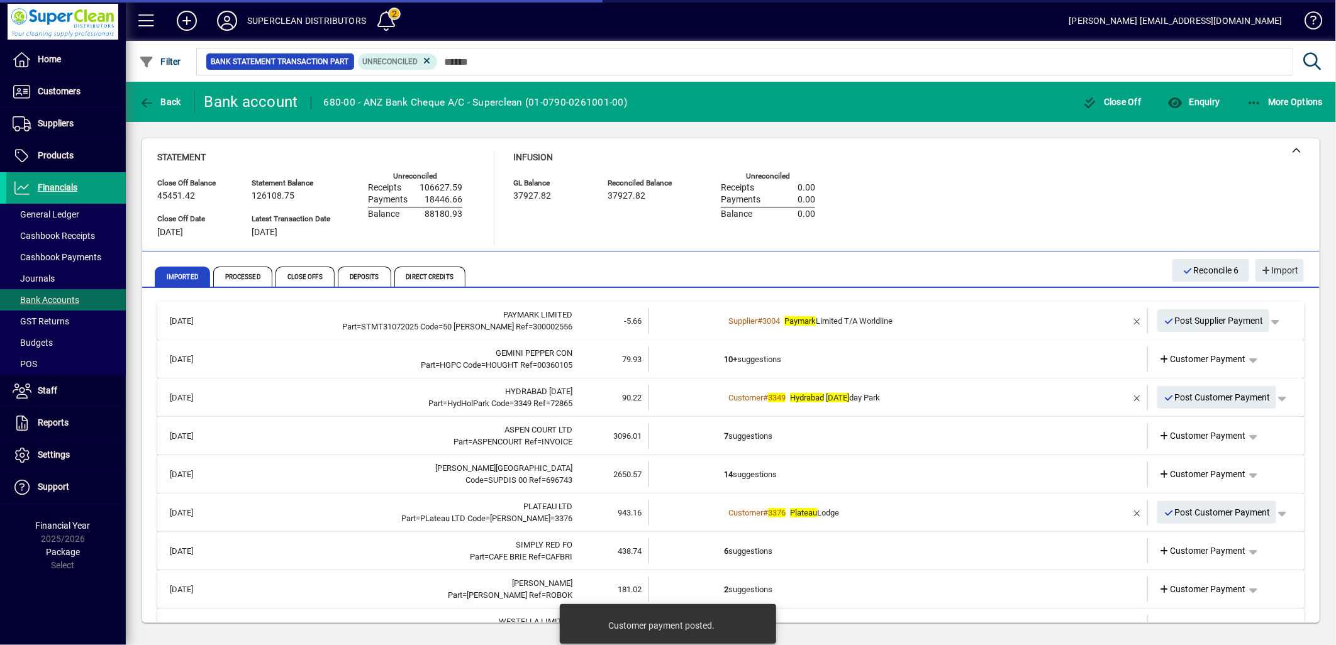
click at [765, 360] on td "10+ suggestions" at bounding box center [899, 360] width 350 height 26
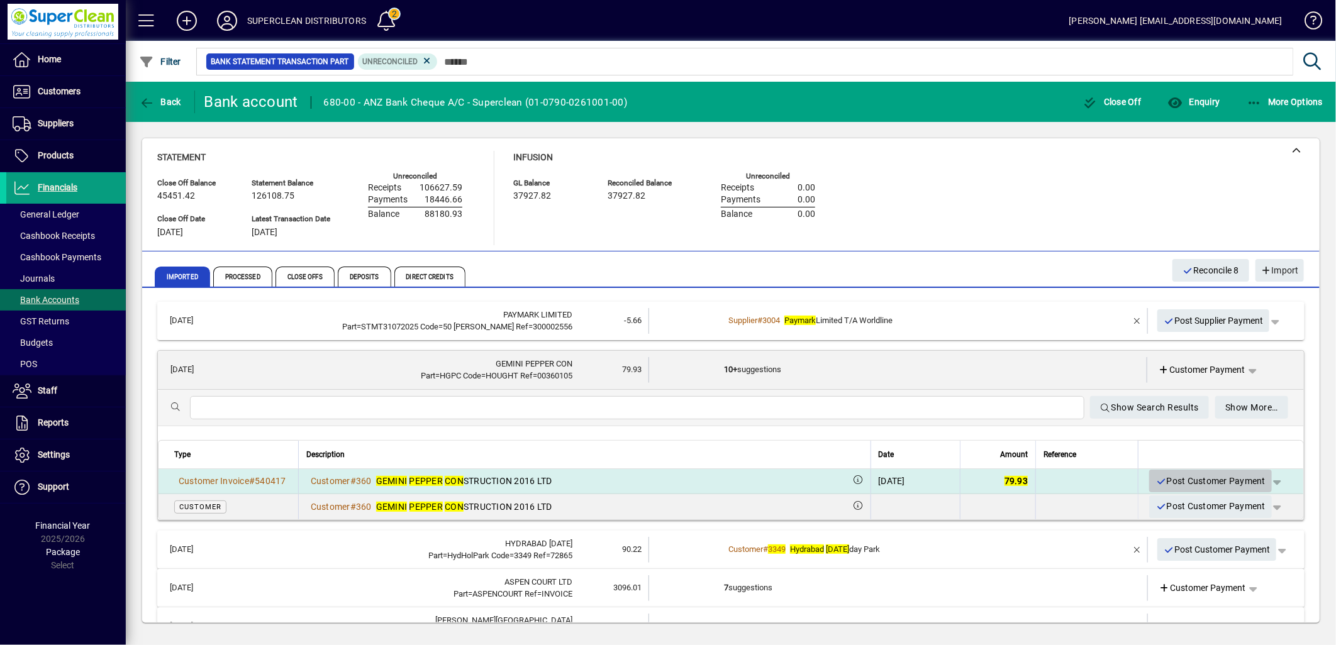
click at [1192, 478] on span "Post Customer Payment" at bounding box center [1210, 481] width 110 height 21
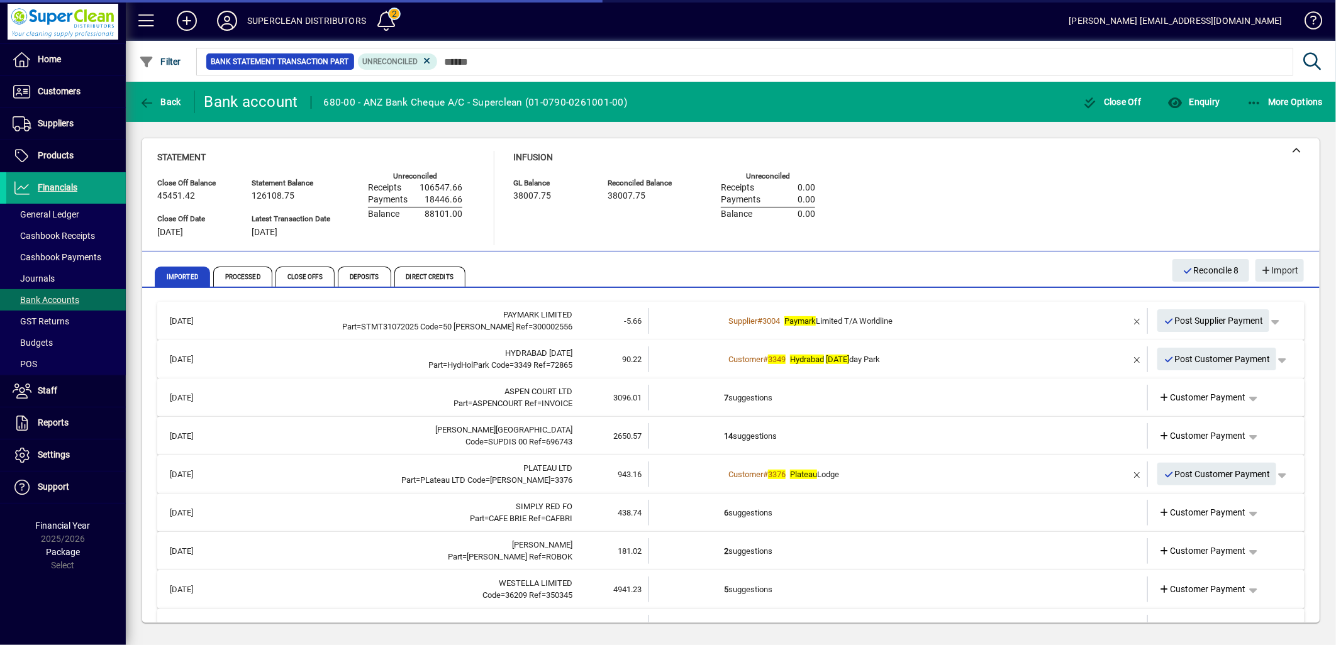
click at [828, 359] on em "[DATE]" at bounding box center [837, 359] width 23 height 9
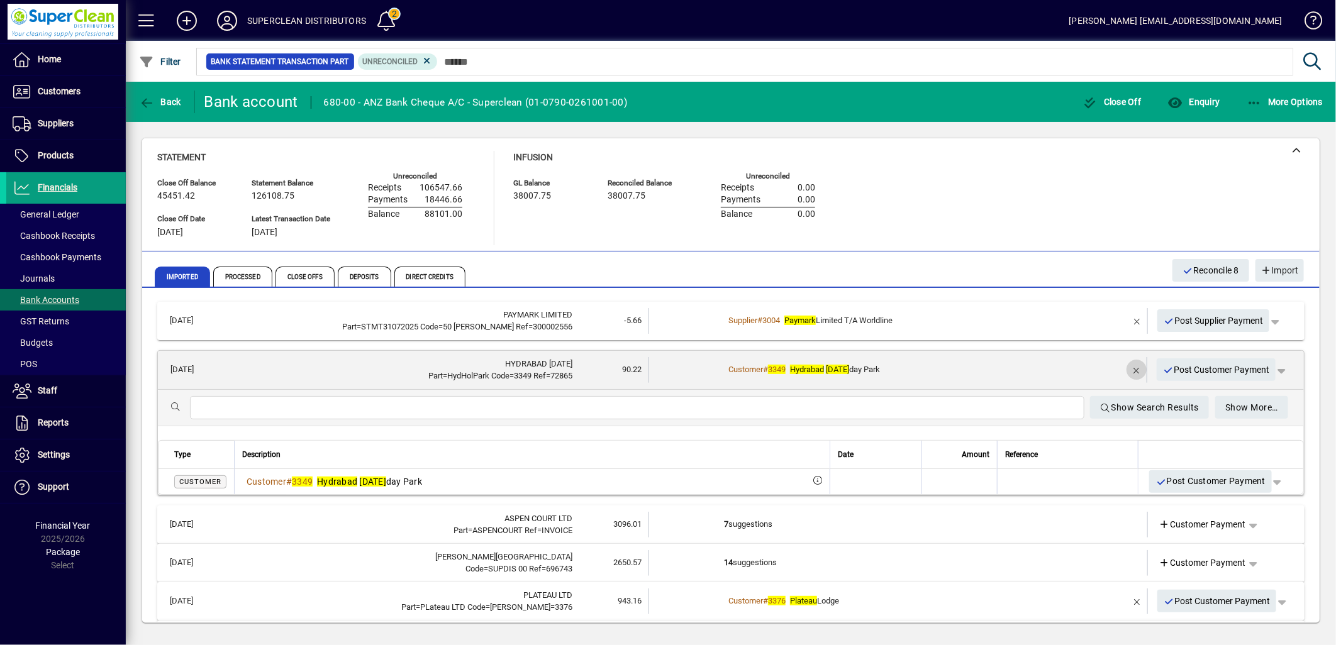
click at [1123, 370] on span "button" at bounding box center [1136, 370] width 30 height 30
click at [1191, 374] on span "Customer Payment" at bounding box center [1202, 370] width 87 height 13
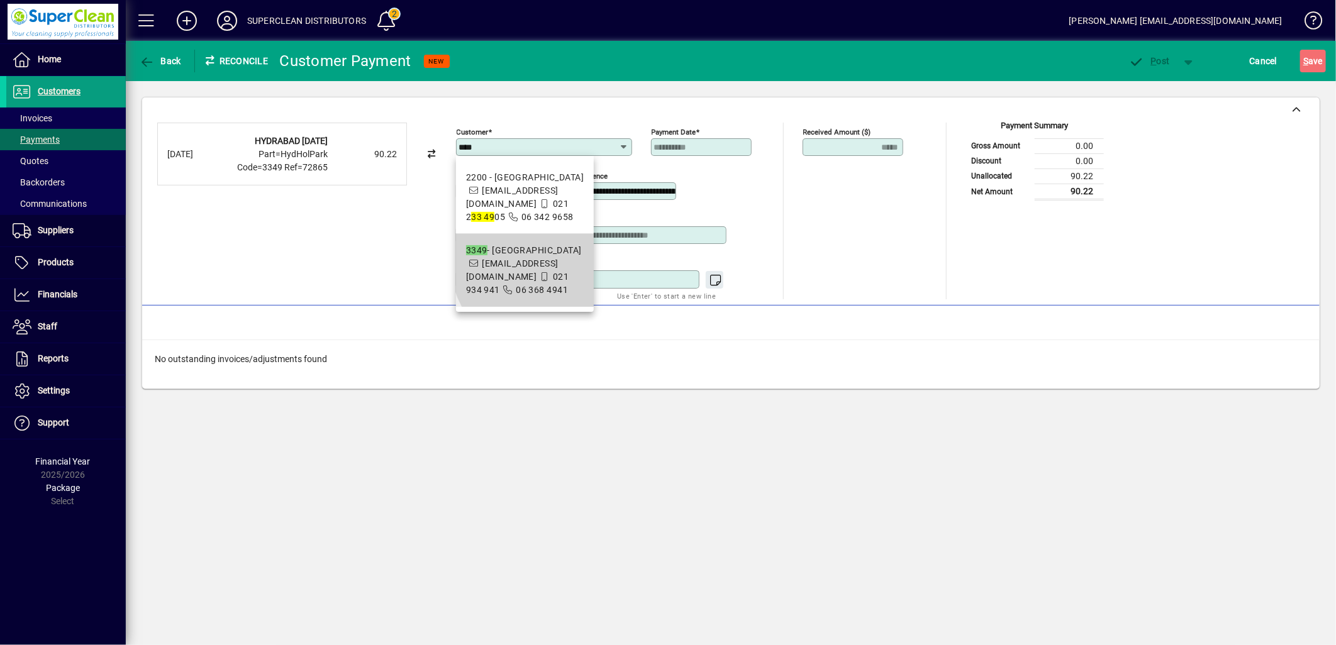
click at [550, 258] on span "[EMAIL_ADDRESS][DOMAIN_NAME]" at bounding box center [512, 269] width 92 height 23
type input "**********"
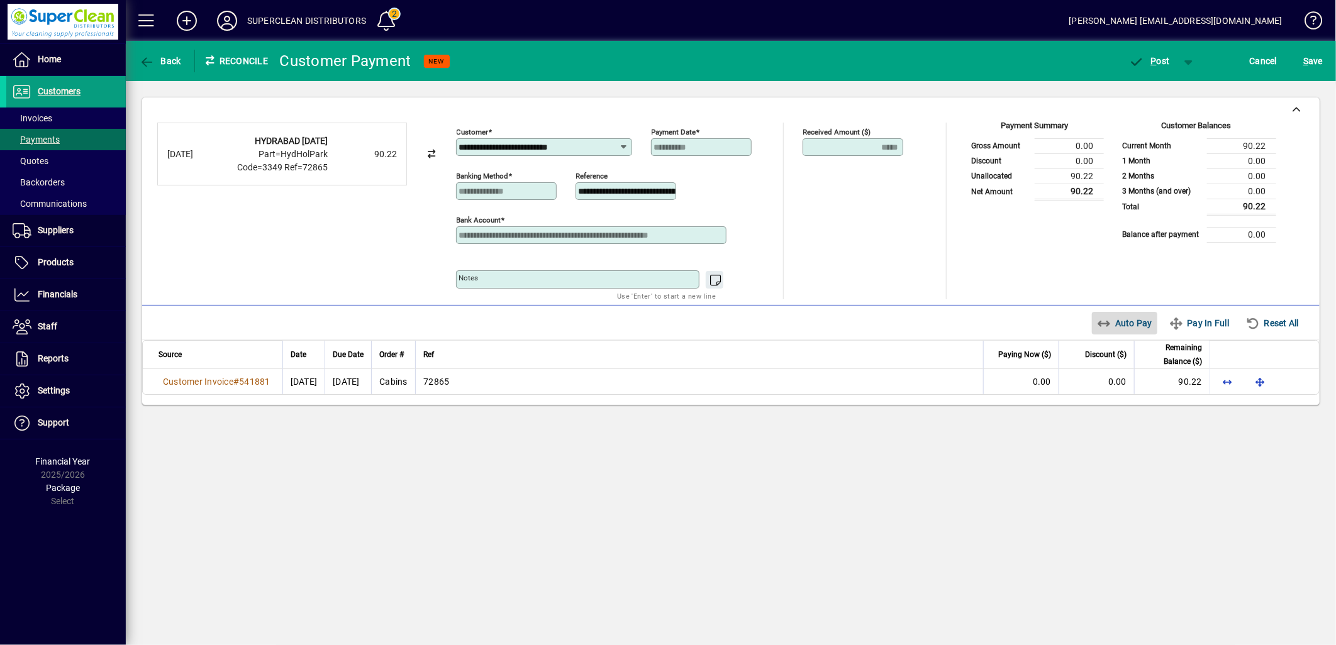
click at [1130, 321] on span "Auto Pay" at bounding box center [1125, 323] width 56 height 20
click at [1159, 60] on span "P ost" at bounding box center [1149, 61] width 41 height 10
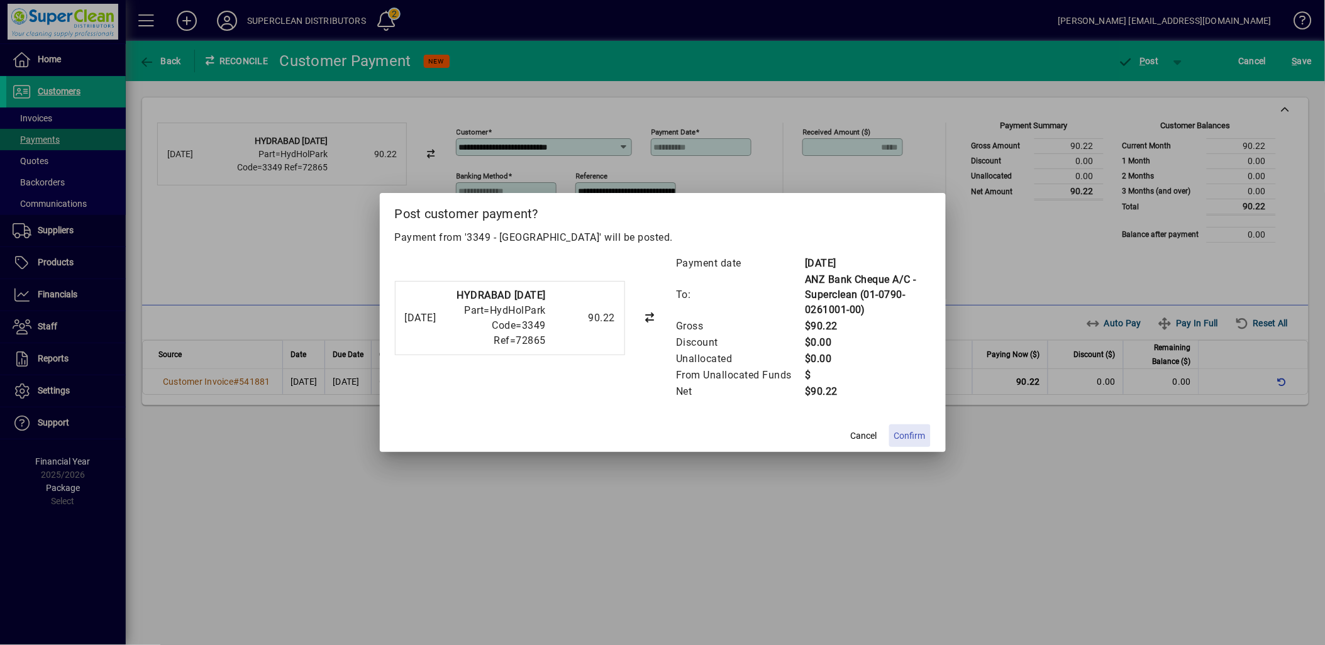
click at [904, 440] on span "Confirm" at bounding box center [909, 436] width 31 height 13
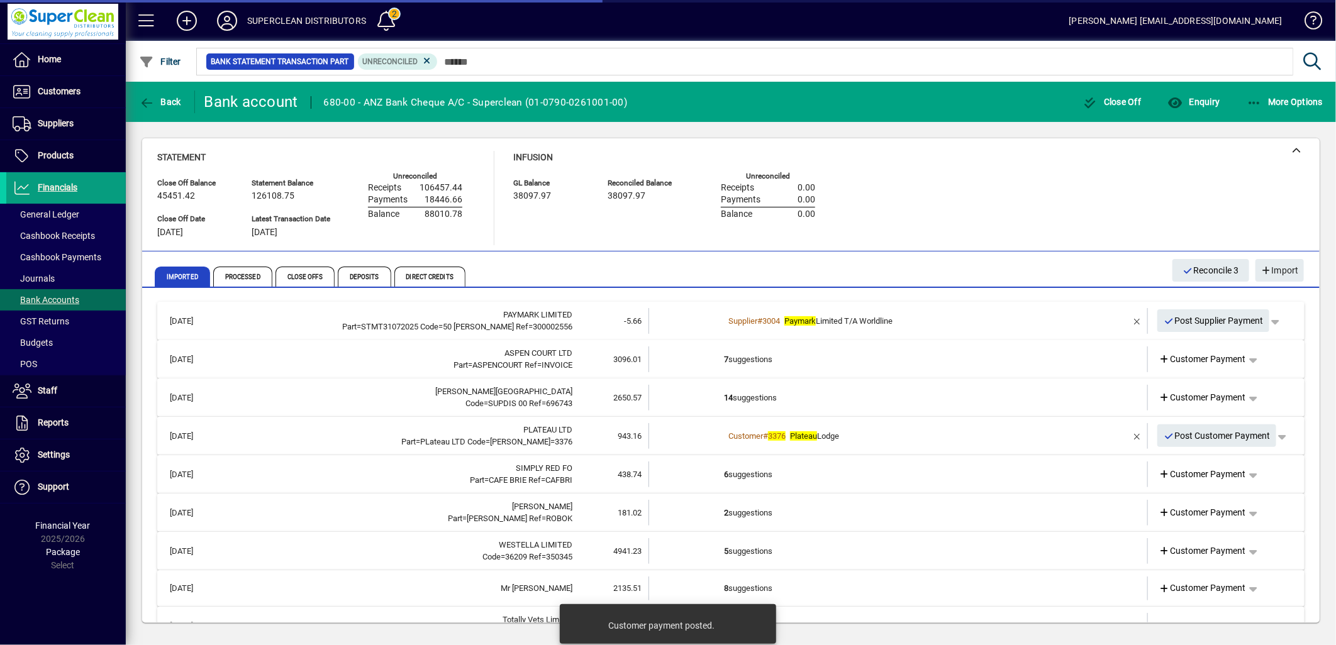
click at [775, 352] on td "7 suggestions" at bounding box center [899, 360] width 350 height 26
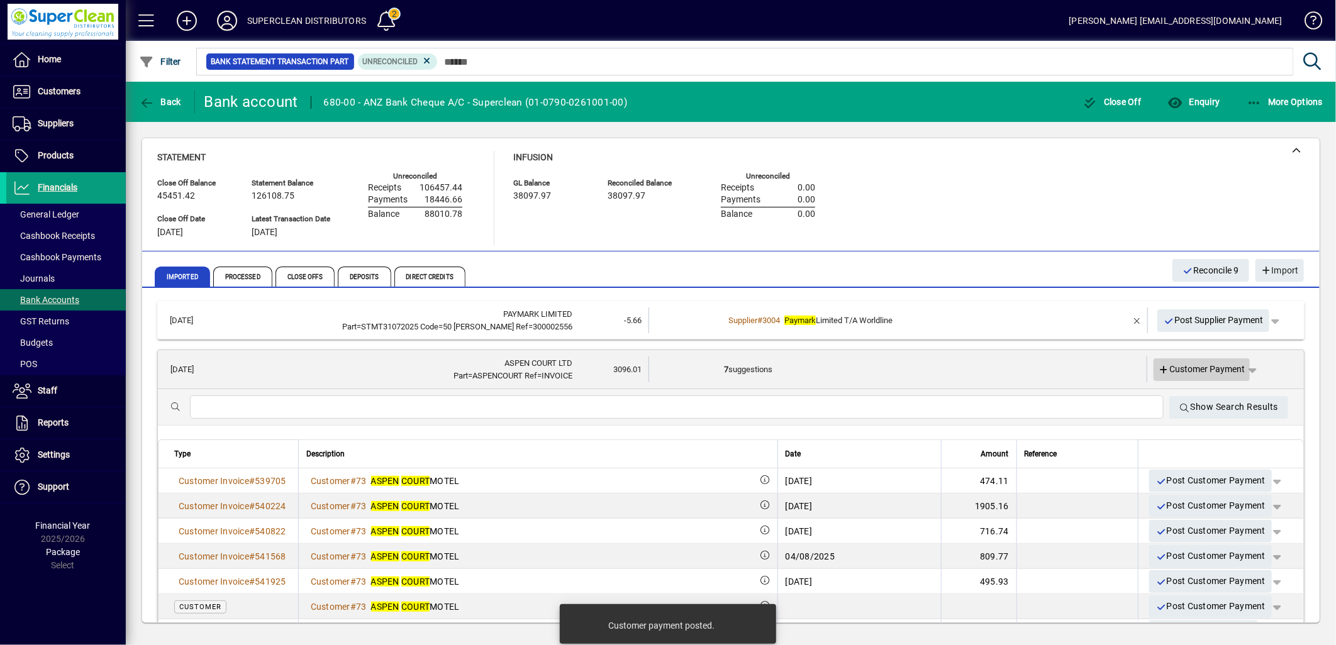
click at [1195, 365] on span "Customer Payment" at bounding box center [1202, 369] width 87 height 13
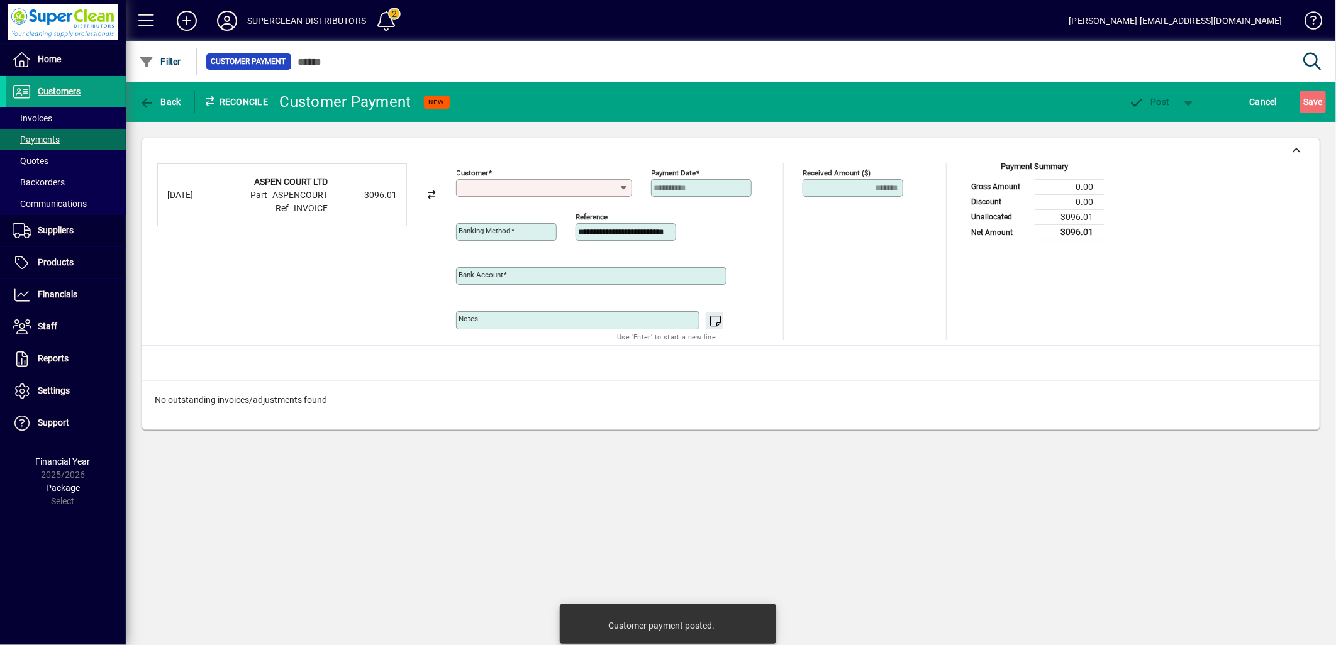
type input "**********"
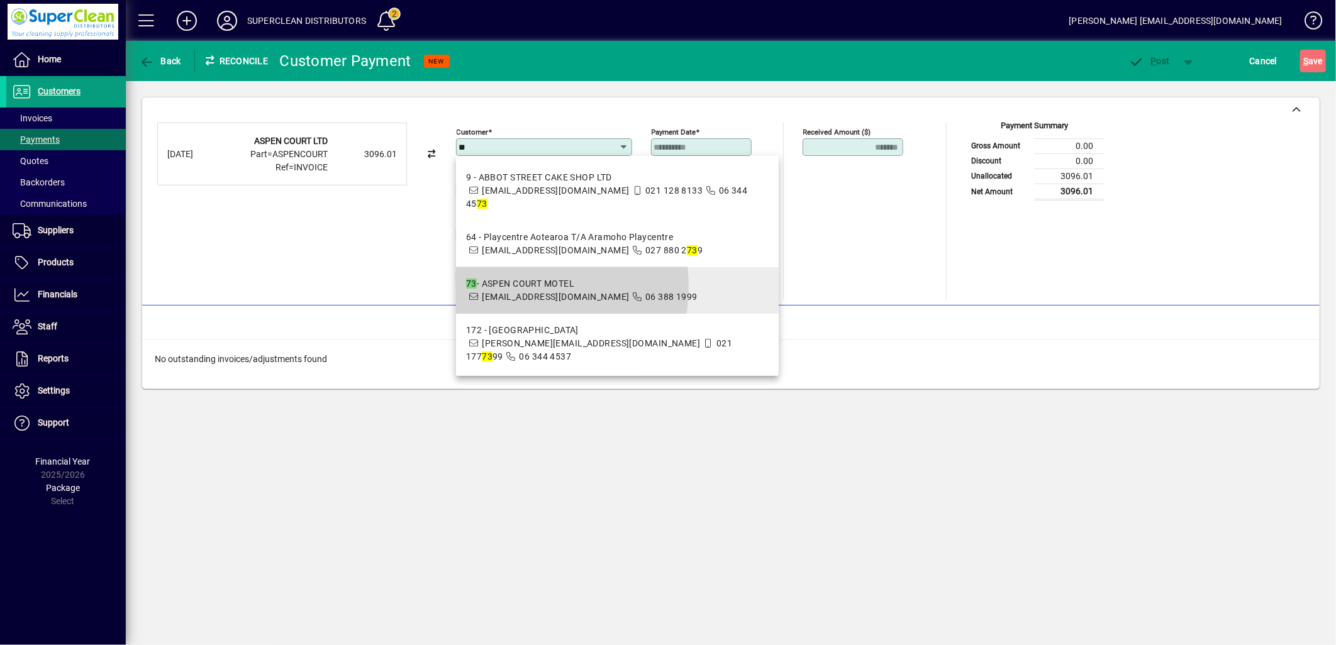
click at [506, 286] on div "73 - ASPEN COURT MOTEL" at bounding box center [581, 283] width 231 height 13
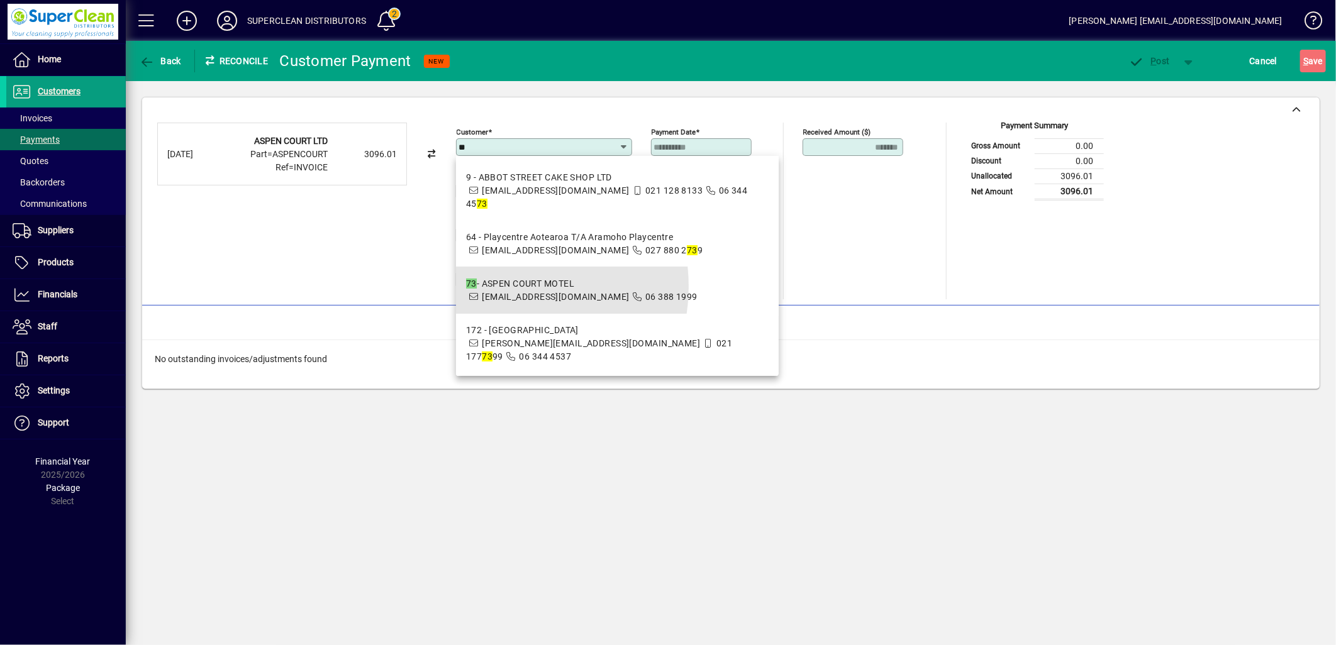
type input "**********"
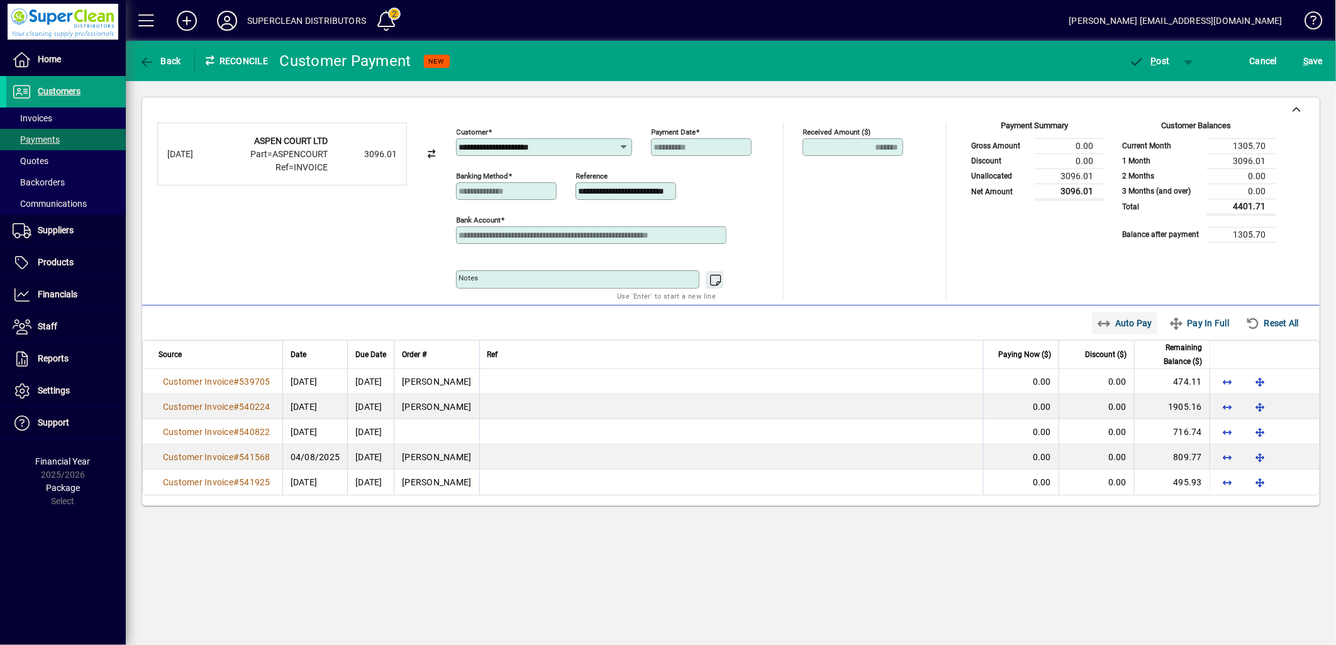
click at [1112, 322] on span "Auto Pay" at bounding box center [1125, 323] width 56 height 20
click at [1165, 69] on span "button" at bounding box center [1149, 61] width 53 height 30
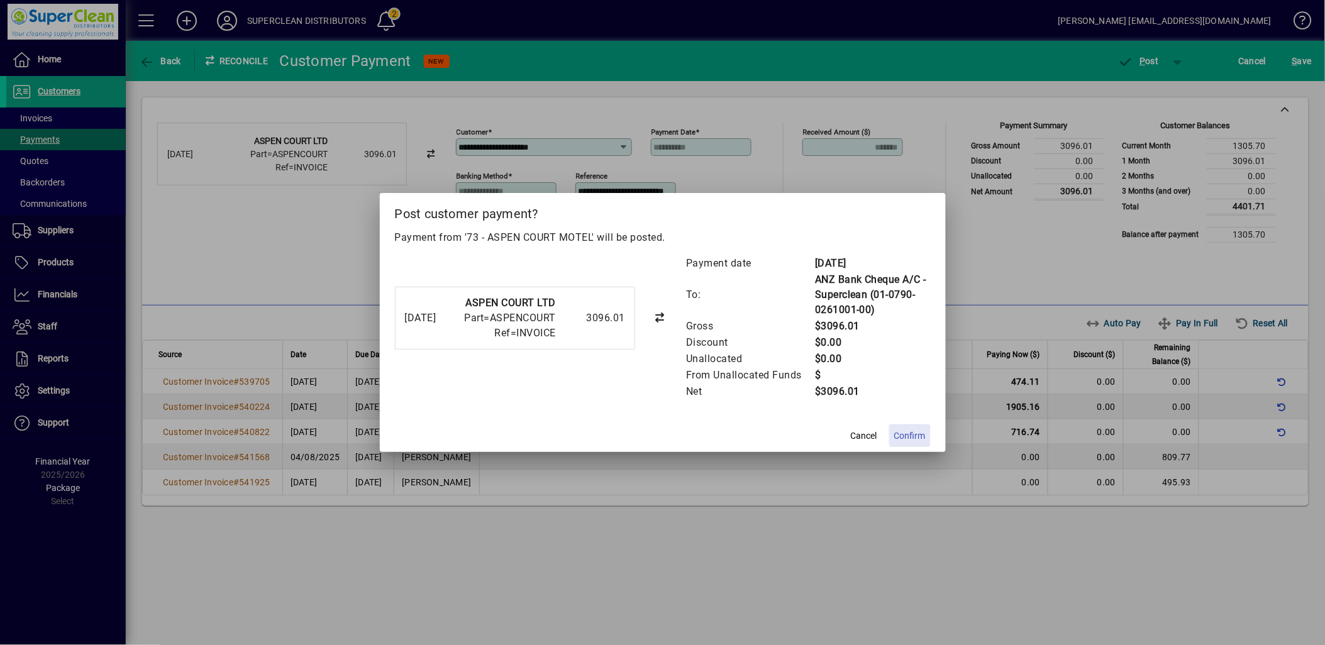
click at [909, 435] on span "Confirm" at bounding box center [909, 436] width 31 height 13
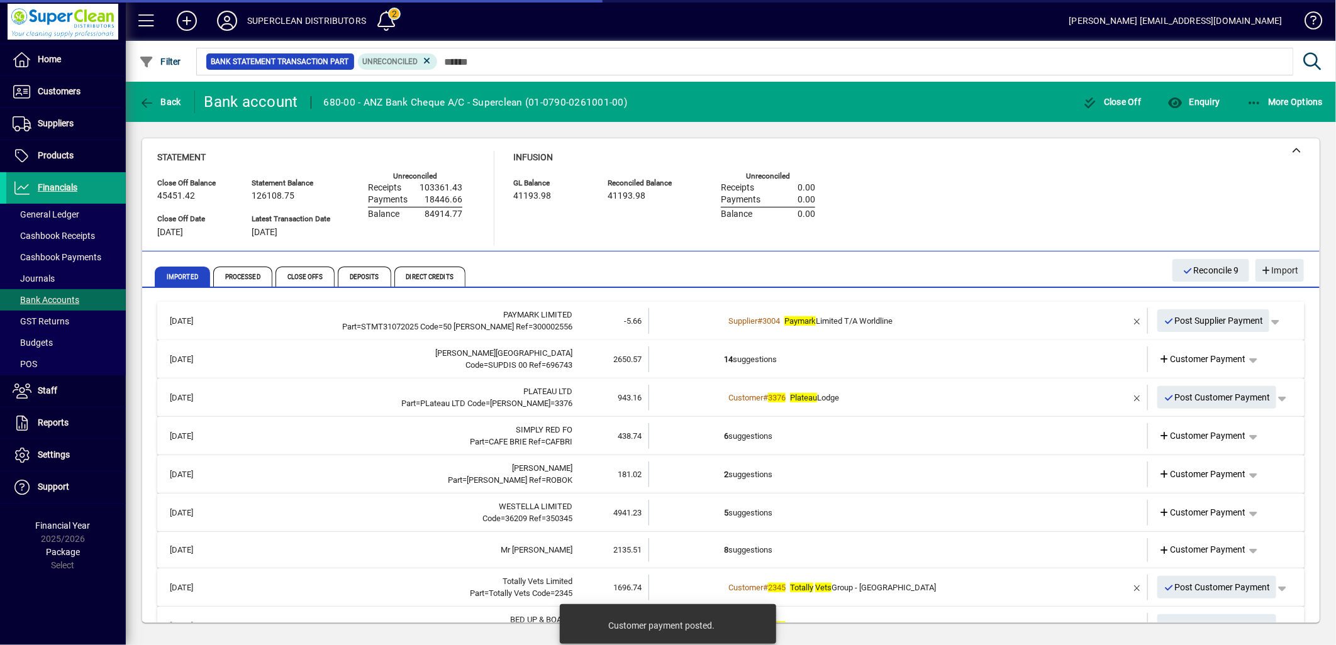
click at [770, 357] on td "14 suggestions" at bounding box center [899, 360] width 350 height 26
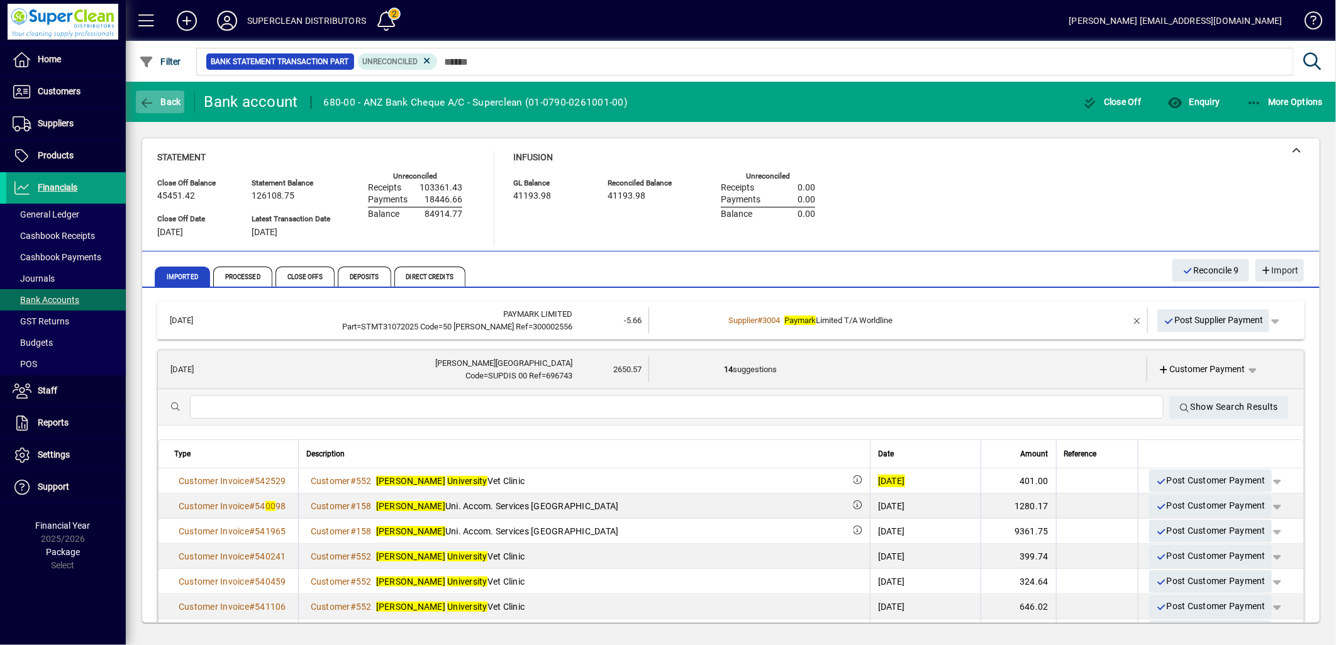
click at [170, 105] on span "Back" at bounding box center [160, 102] width 42 height 10
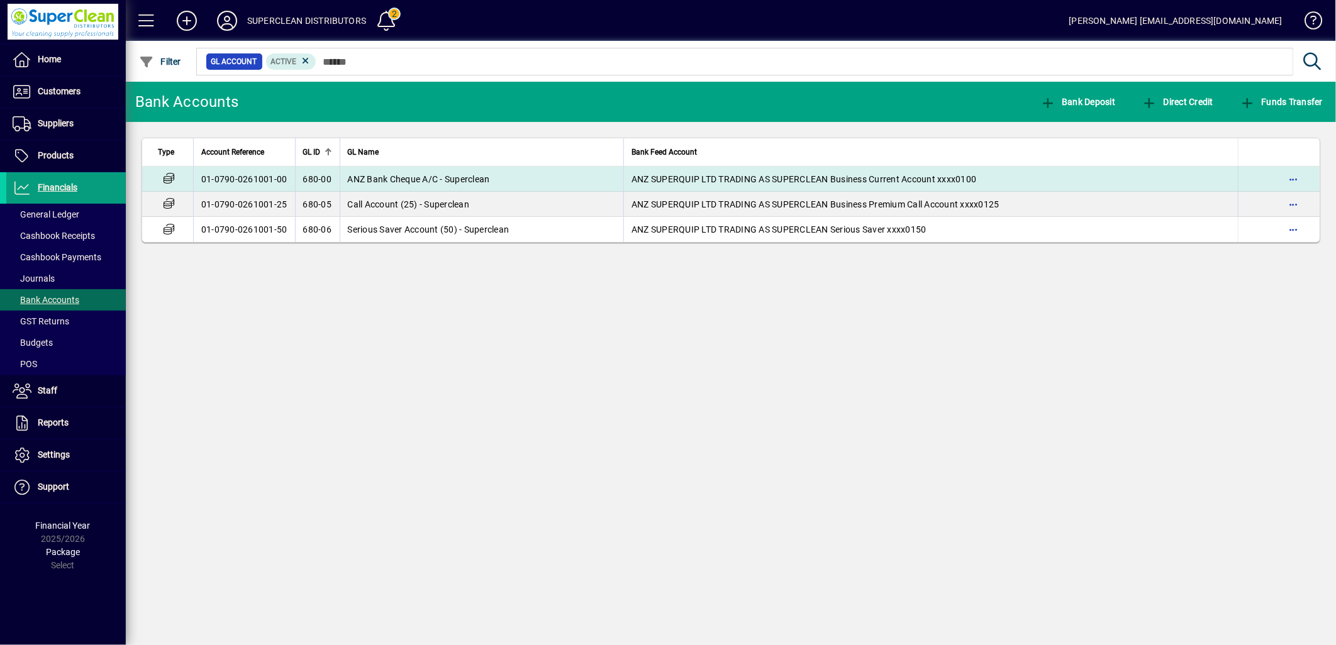
click at [511, 180] on td "ANZ Bank Cheque A/C - Superclean" at bounding box center [482, 179] width 284 height 25
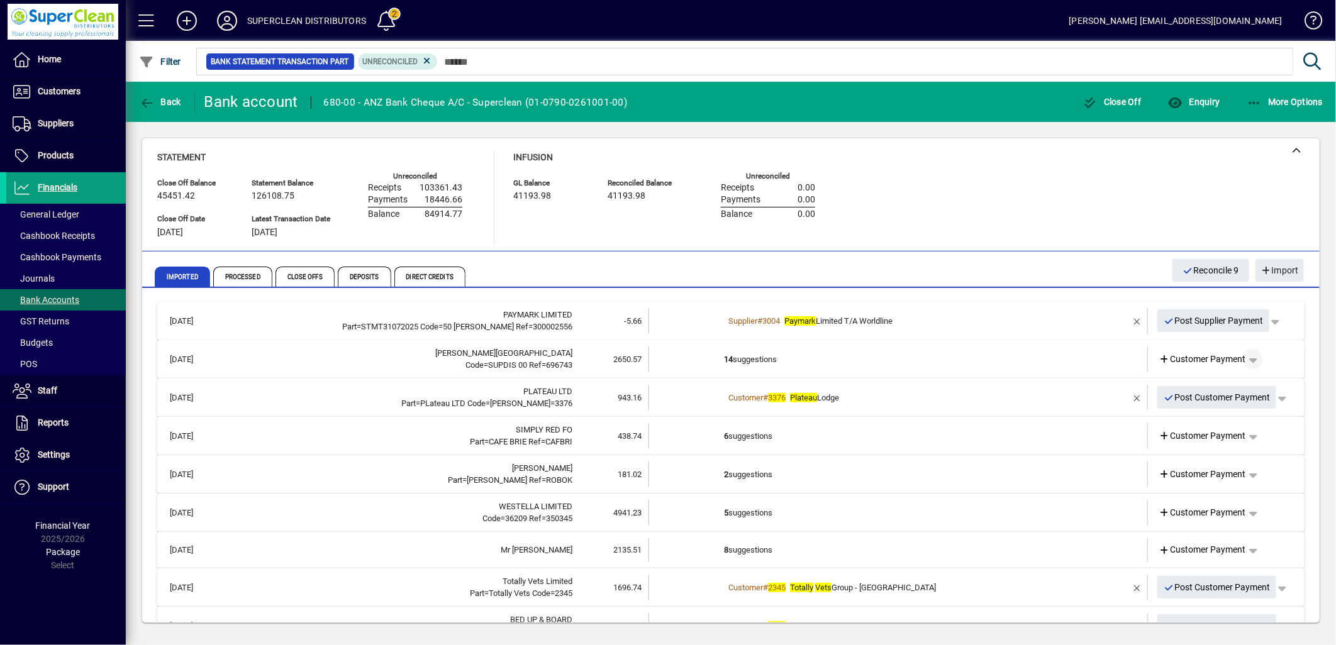
click at [1250, 360] on span "button" at bounding box center [1253, 359] width 30 height 30
click at [1182, 448] on span "Split" at bounding box center [1178, 452] width 30 height 15
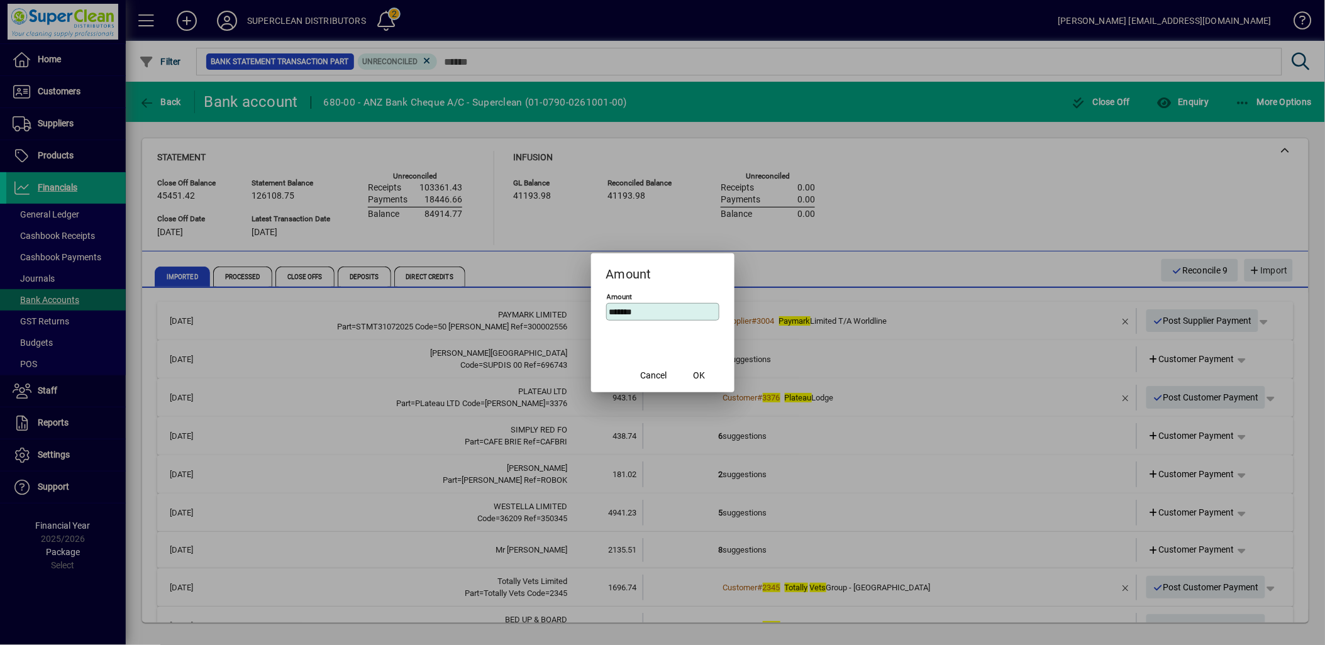
drag, startPoint x: 655, startPoint y: 311, endPoint x: 594, endPoint y: 309, distance: 61.7
click at [594, 309] on mat-dialog-content "Amount *******" at bounding box center [662, 325] width 143 height 69
type input "******"
click at [703, 379] on span "OK" at bounding box center [699, 375] width 12 height 13
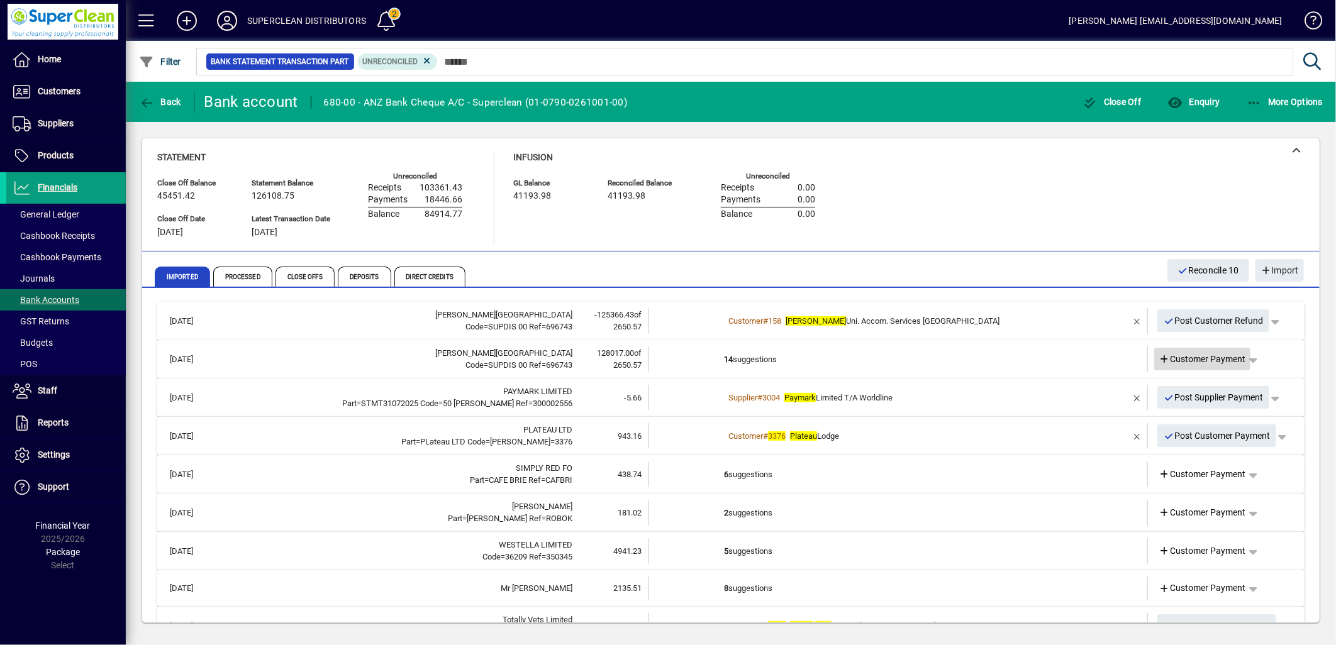
click at [1197, 360] on span "Customer Payment" at bounding box center [1202, 359] width 87 height 13
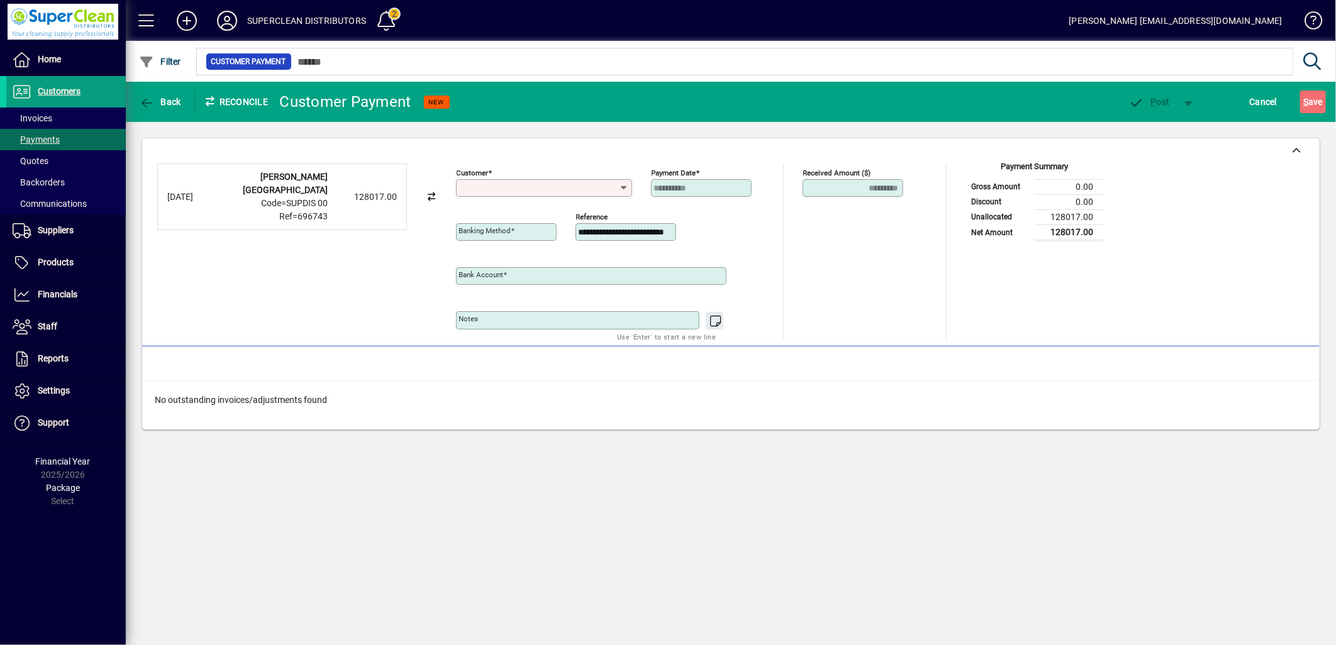
type input "**********"
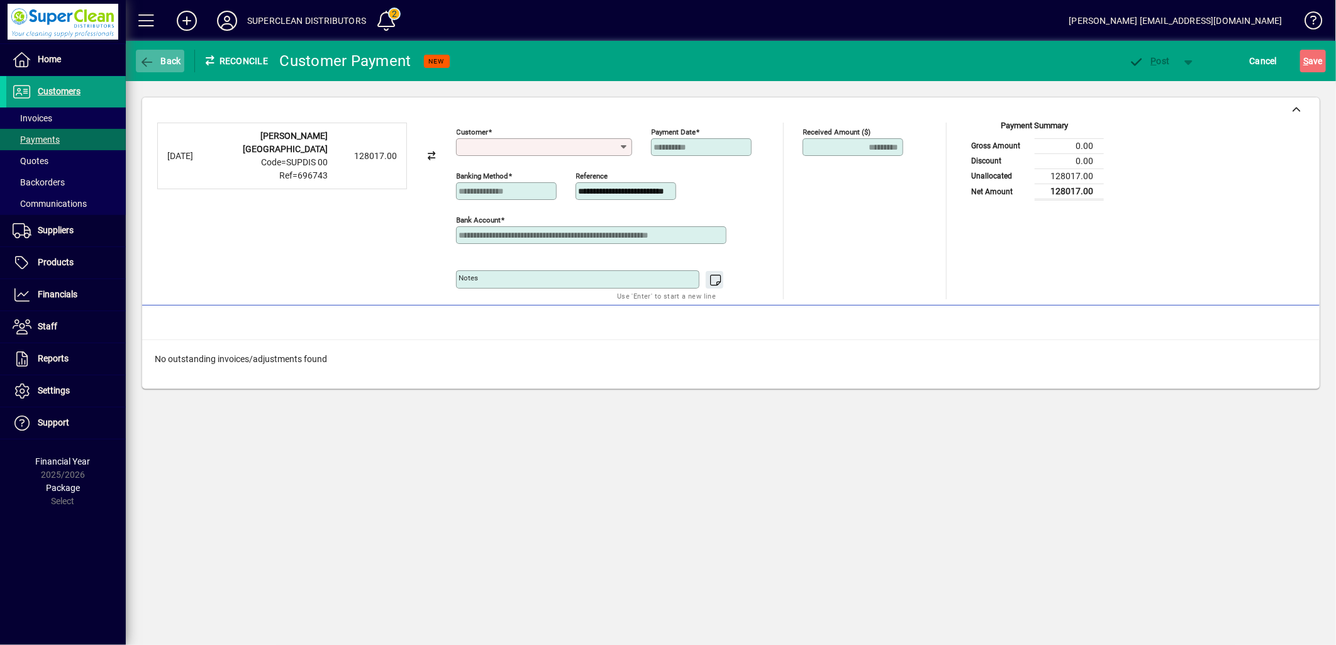
click at [174, 67] on span "button" at bounding box center [160, 61] width 48 height 30
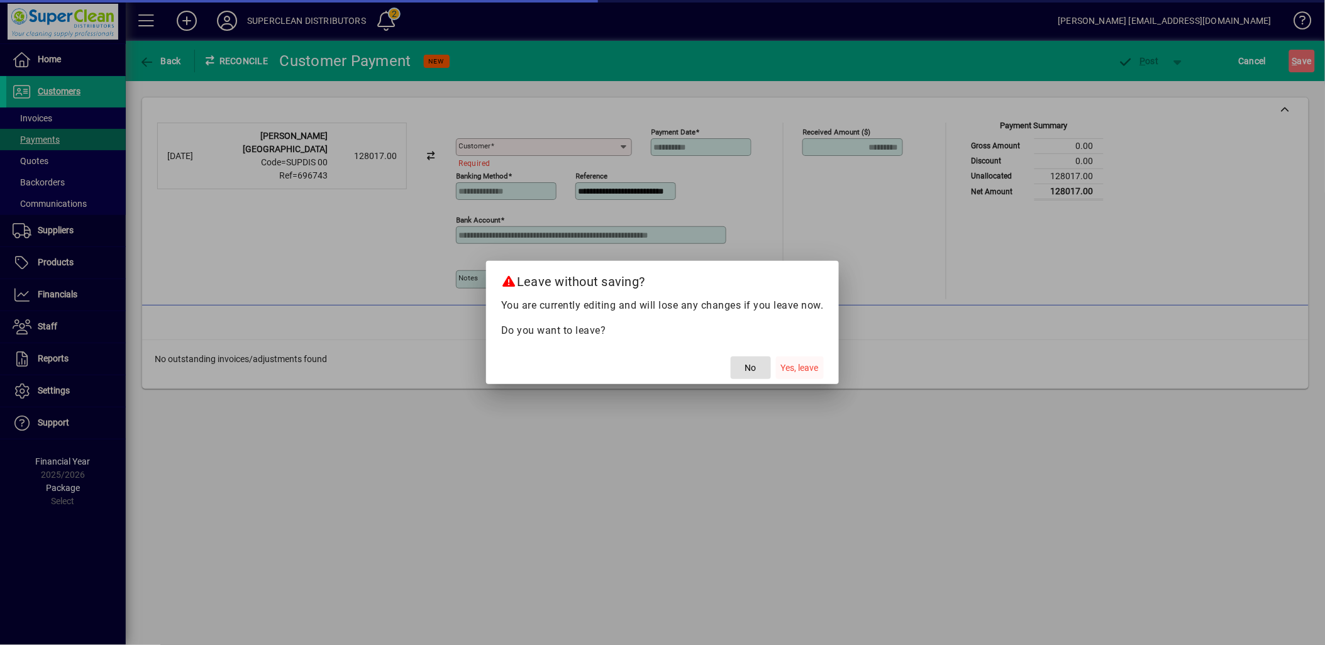
click at [788, 373] on span "Yes, leave" at bounding box center [800, 368] width 38 height 13
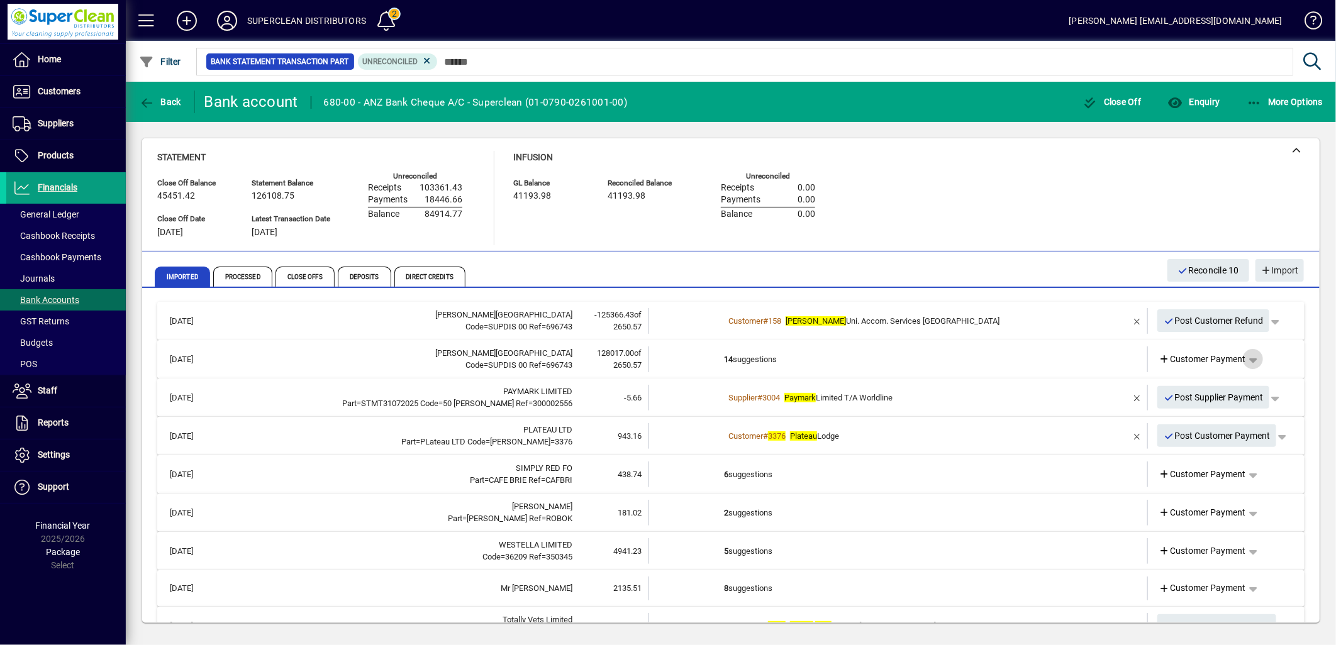
click at [1242, 359] on span "button" at bounding box center [1253, 359] width 30 height 30
click at [1180, 482] on span "Merge" at bounding box center [1181, 475] width 37 height 15
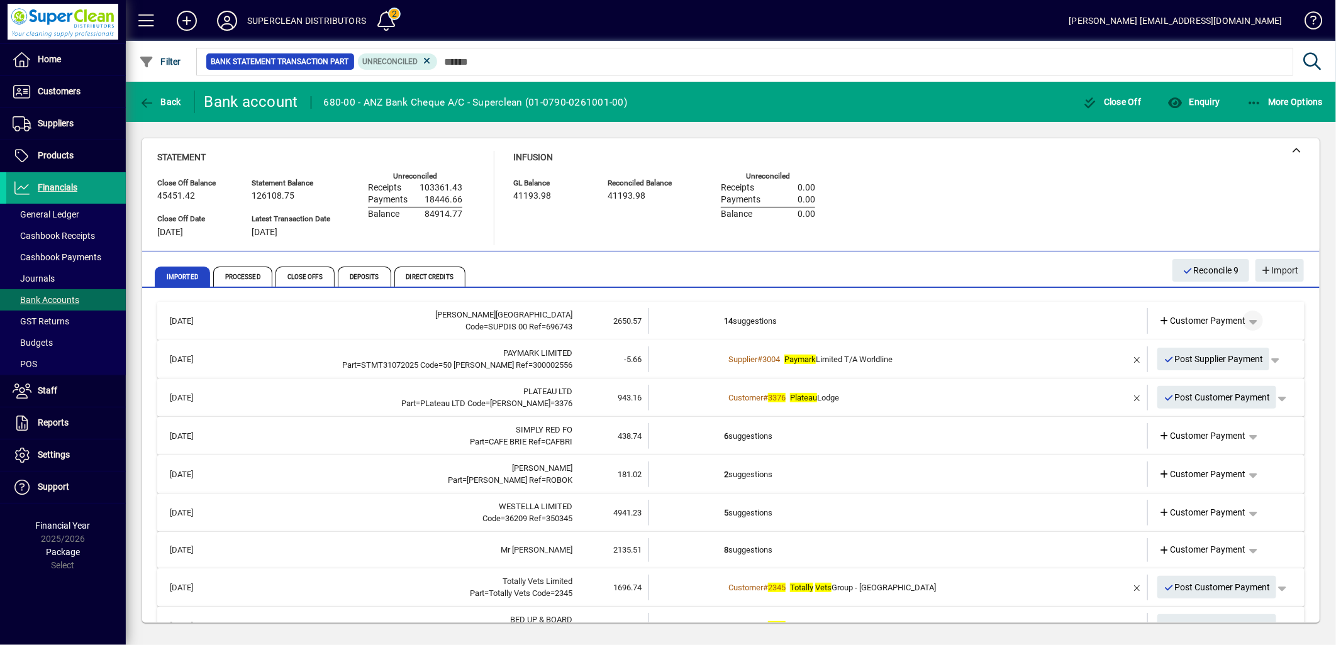
click at [1243, 318] on span "button" at bounding box center [1253, 321] width 30 height 30
click at [1172, 415] on span "Split" at bounding box center [1178, 414] width 30 height 15
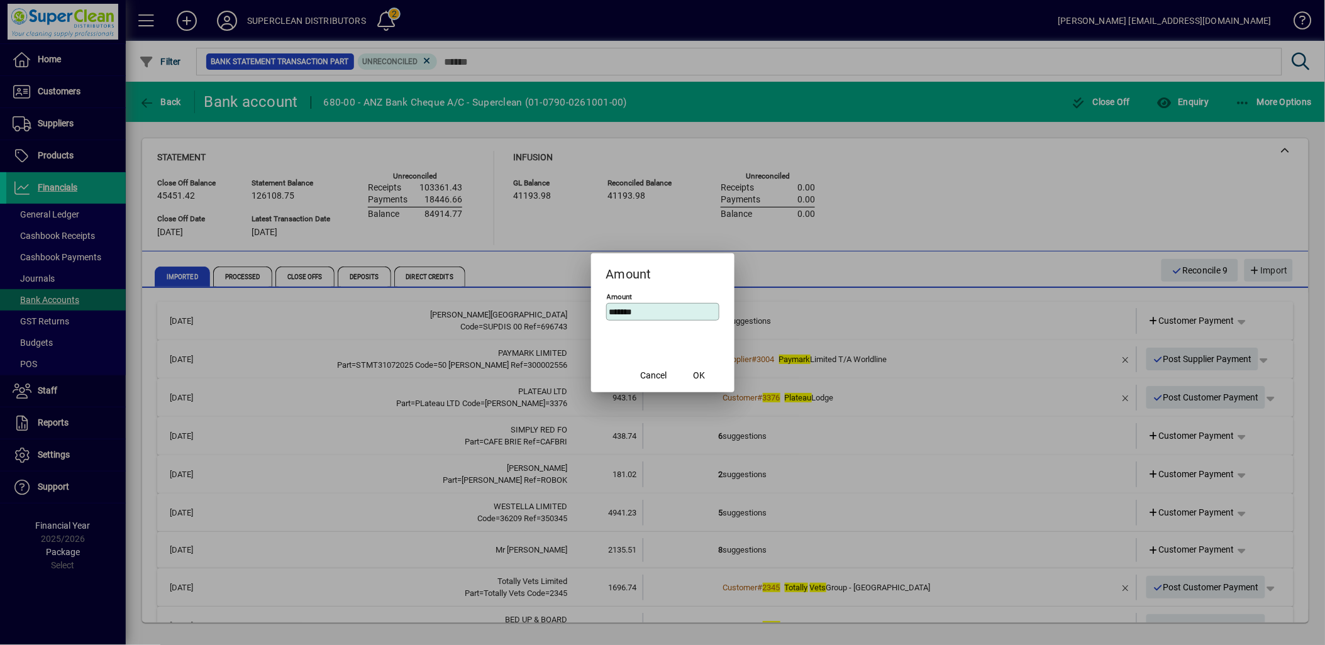
drag, startPoint x: 664, startPoint y: 308, endPoint x: 521, endPoint y: 309, distance: 143.4
click at [524, 309] on div "Amount Amount ******* Cancel OK" at bounding box center [662, 322] width 1325 height 645
type input "*******"
click at [698, 379] on span "OK" at bounding box center [699, 375] width 12 height 13
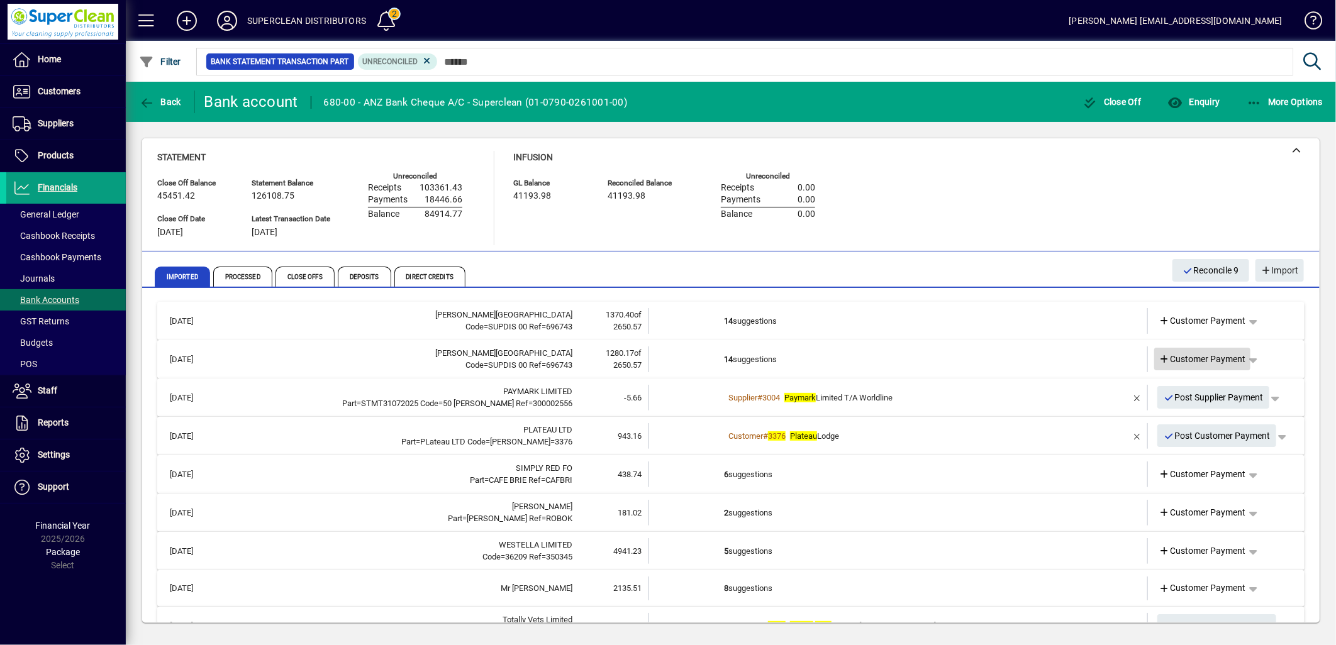
click at [1200, 357] on span "Customer Payment" at bounding box center [1202, 359] width 87 height 13
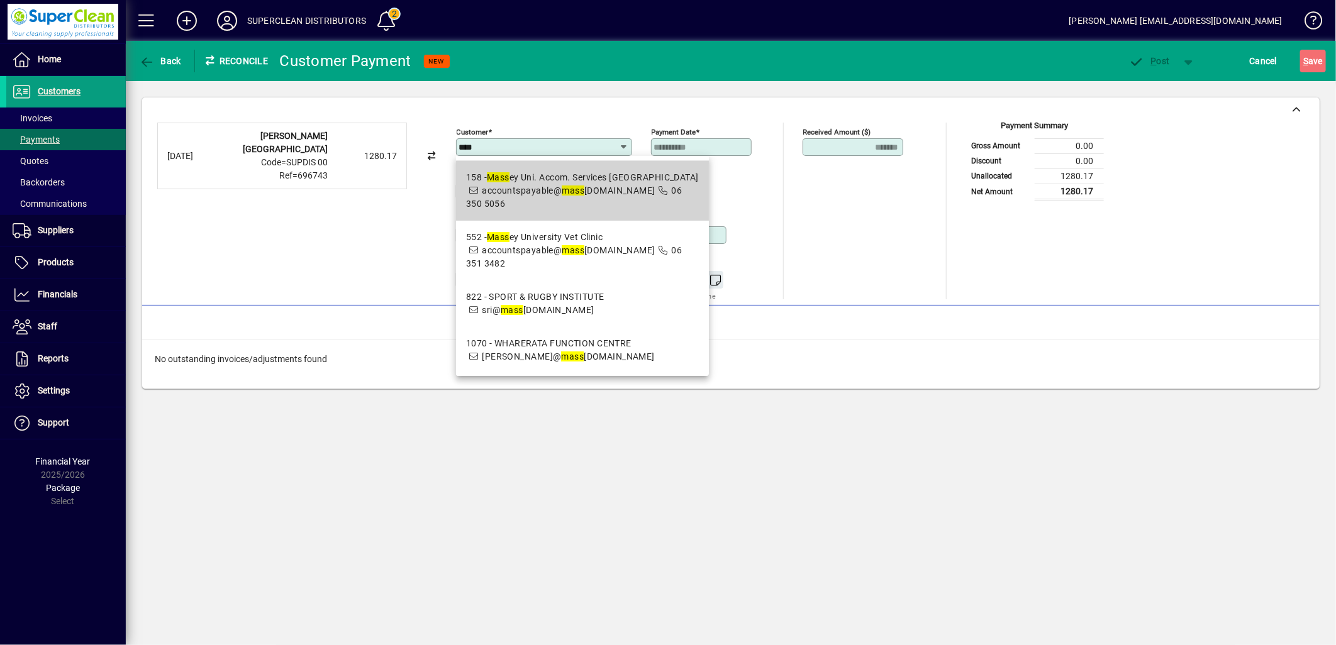
click at [596, 192] on span "accountspayable@ mass [DOMAIN_NAME]" at bounding box center [568, 191] width 173 height 10
type input "**********"
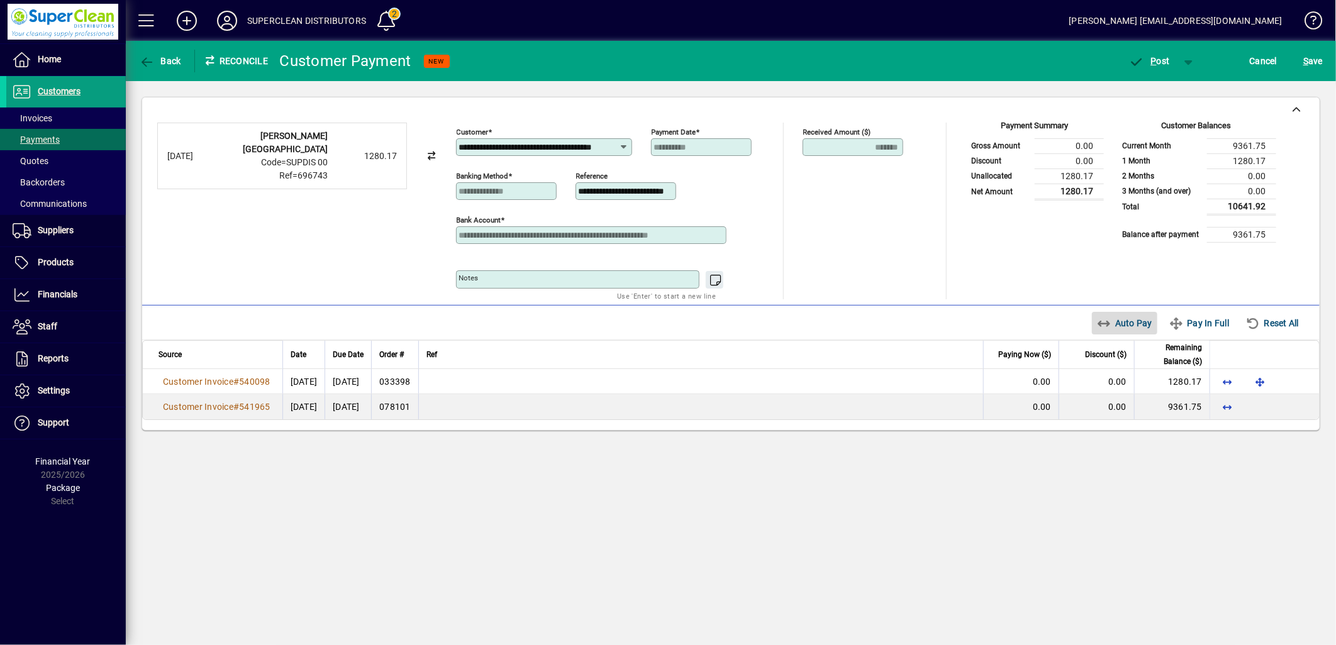
click at [1118, 328] on span "Auto Pay" at bounding box center [1125, 323] width 56 height 20
click at [1162, 61] on span "P ost" at bounding box center [1149, 61] width 41 height 10
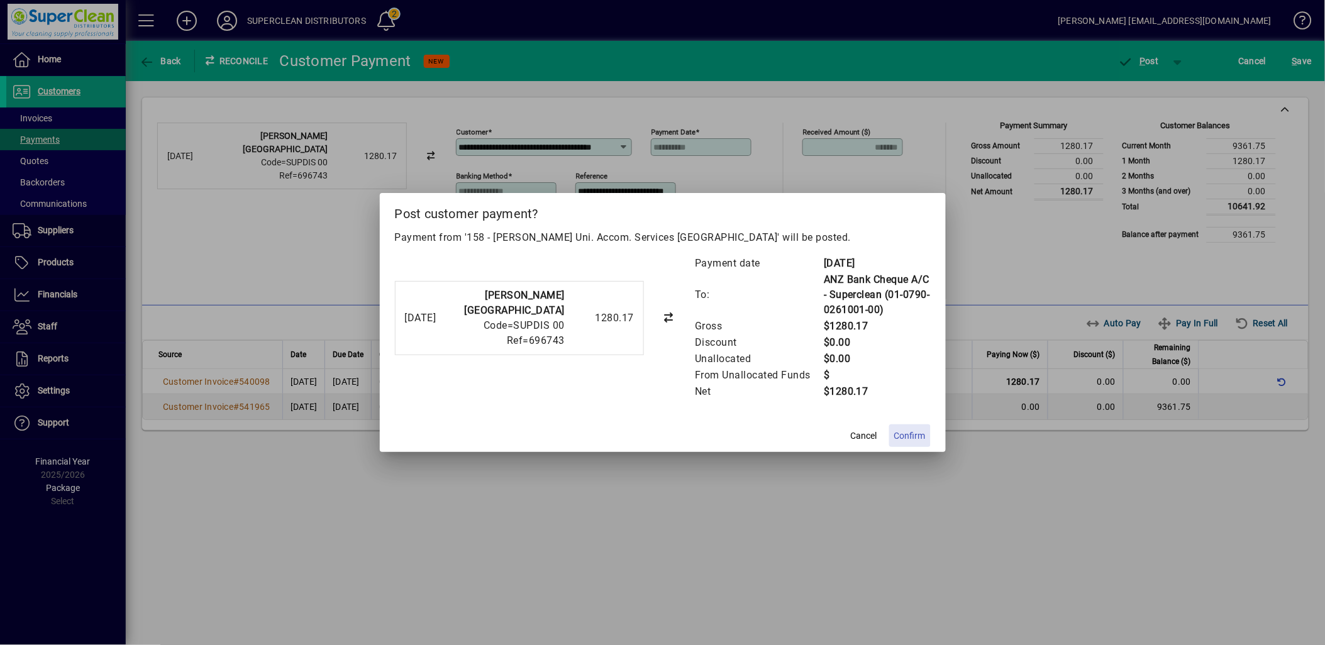
click at [913, 440] on span "Confirm" at bounding box center [909, 436] width 31 height 13
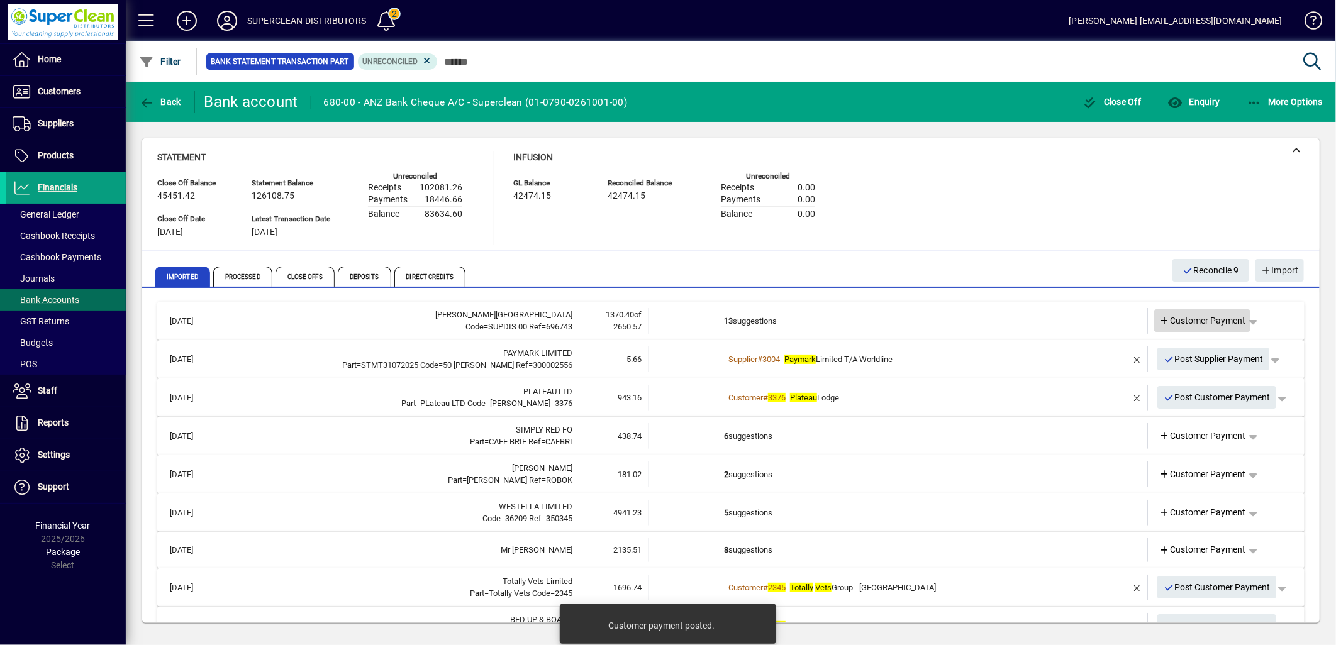
click at [1191, 318] on span "Customer Payment" at bounding box center [1202, 320] width 87 height 13
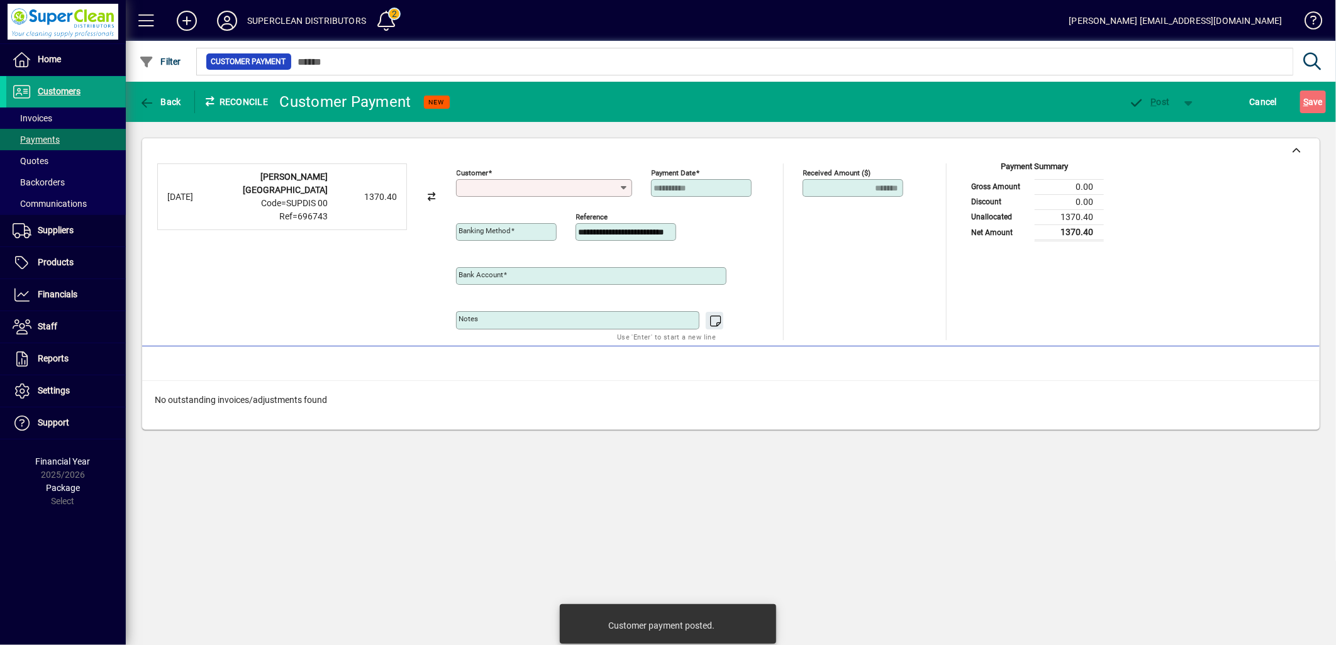
type input "**********"
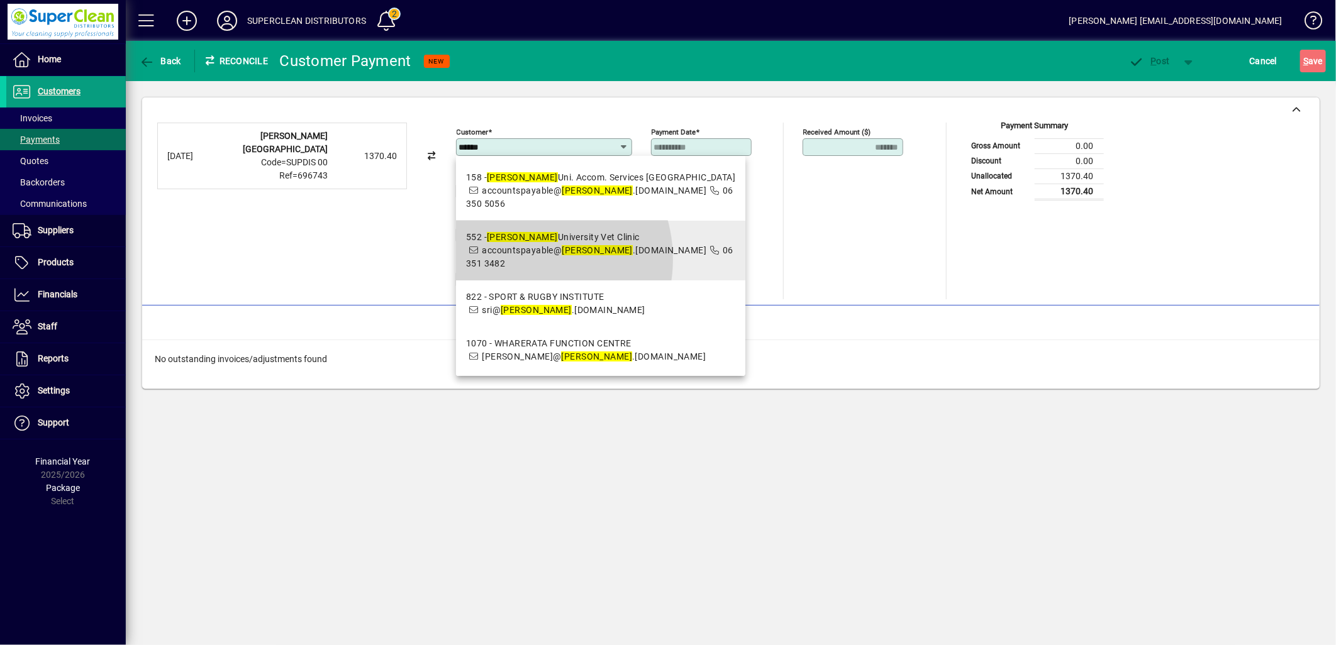
click at [526, 259] on span "552 - [PERSON_NAME][GEOGRAPHIC_DATA] Vet Clinic accountspayable@ [PERSON_NAME] …" at bounding box center [601, 251] width 270 height 40
type input "**********"
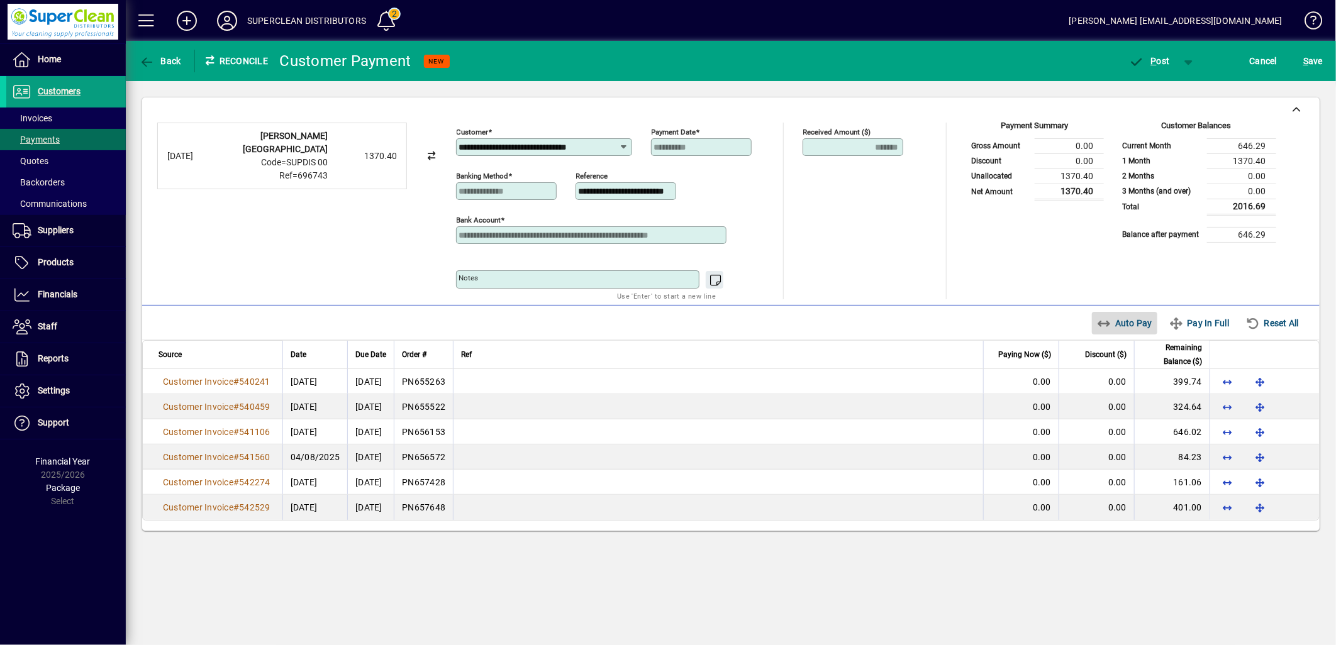
click at [1117, 324] on span "Auto Pay" at bounding box center [1125, 323] width 56 height 20
click at [1161, 66] on span "button" at bounding box center [1149, 61] width 53 height 30
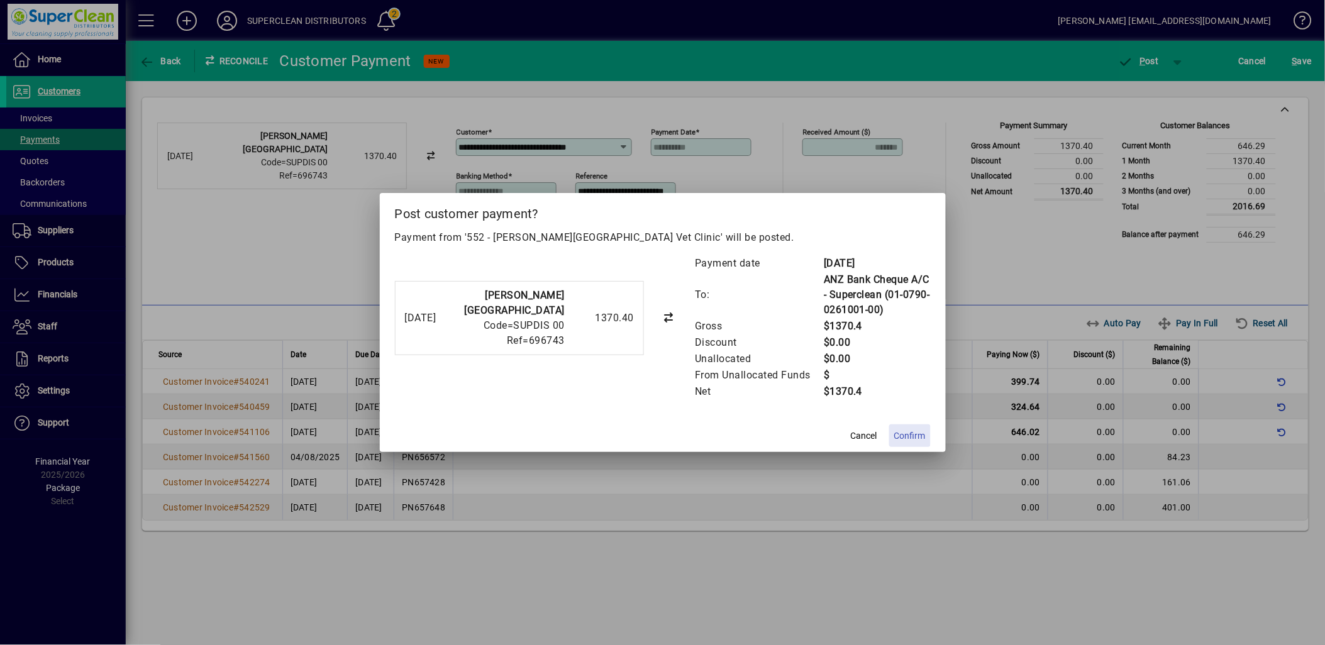
click at [915, 432] on span "Confirm" at bounding box center [909, 436] width 31 height 13
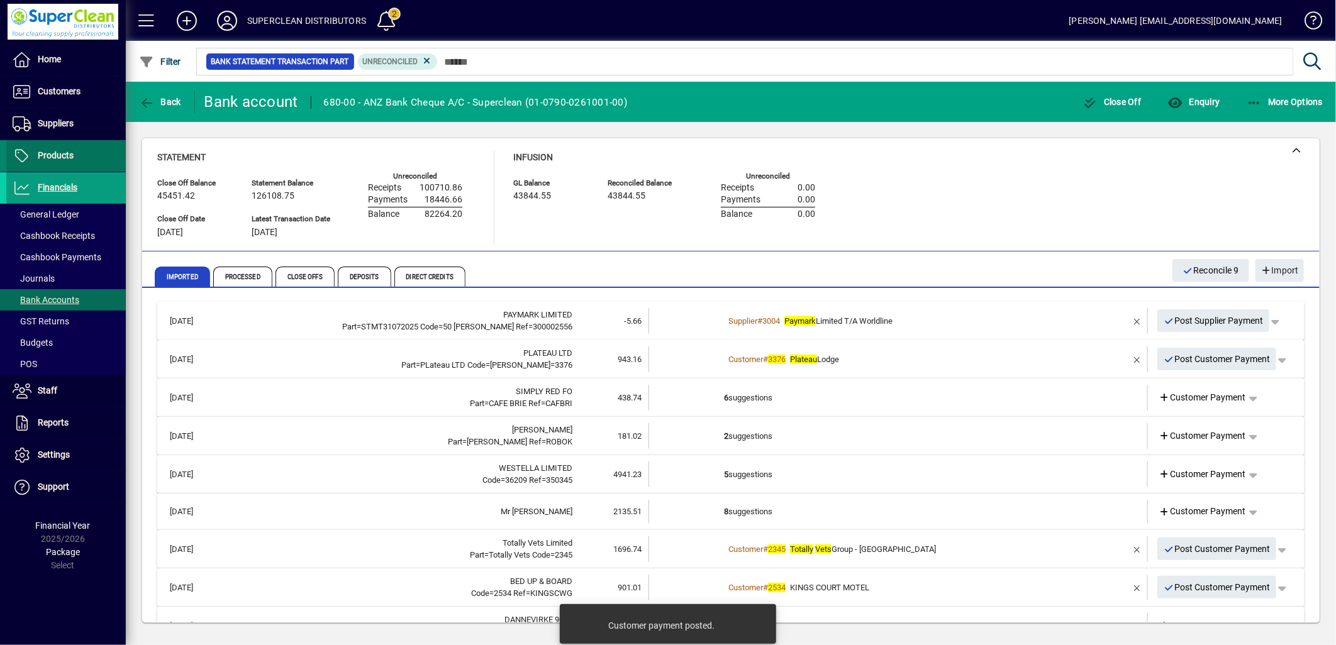
click at [64, 148] on span "Products" at bounding box center [39, 155] width 67 height 15
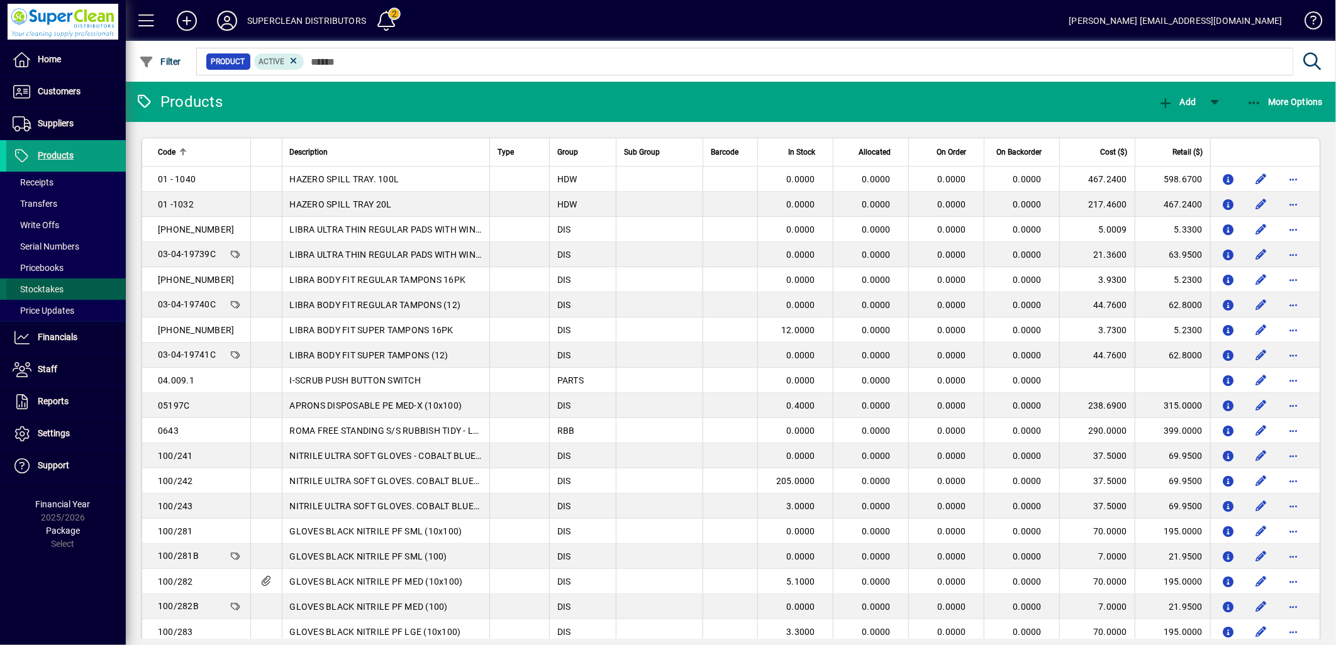
click at [53, 291] on span "Stocktakes" at bounding box center [38, 289] width 51 height 10
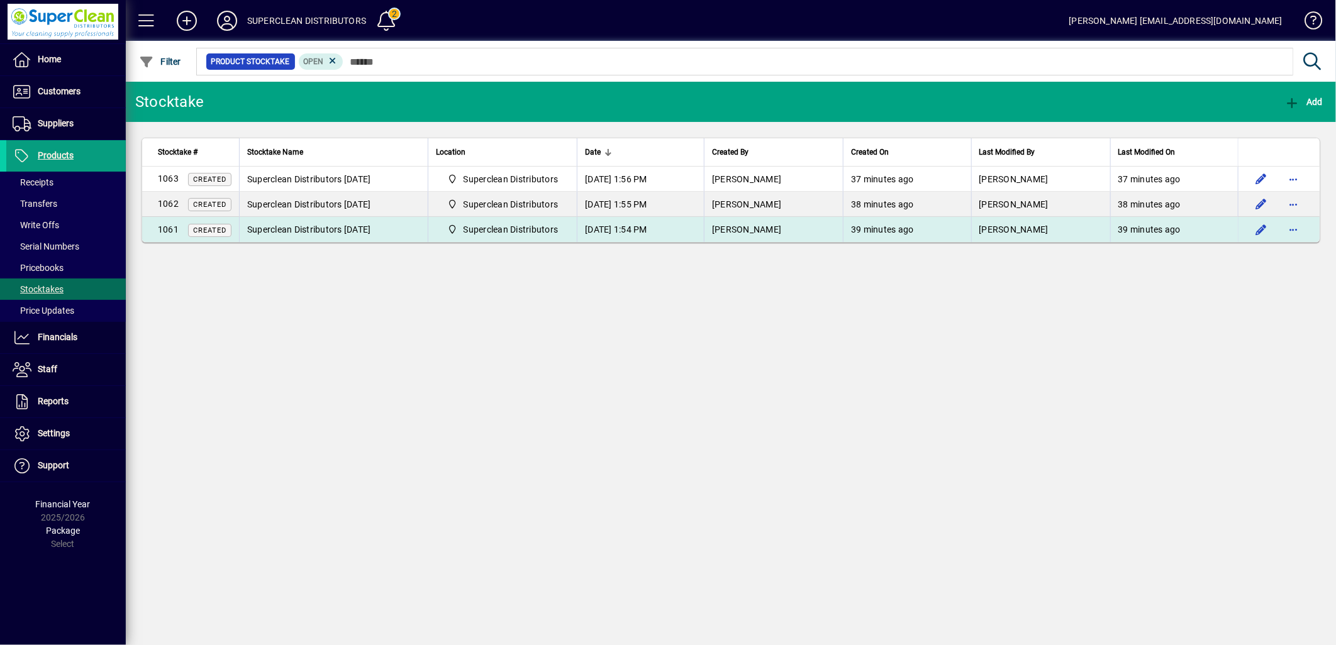
click at [704, 234] on td "[DATE] 1:54 PM" at bounding box center [640, 229] width 127 height 25
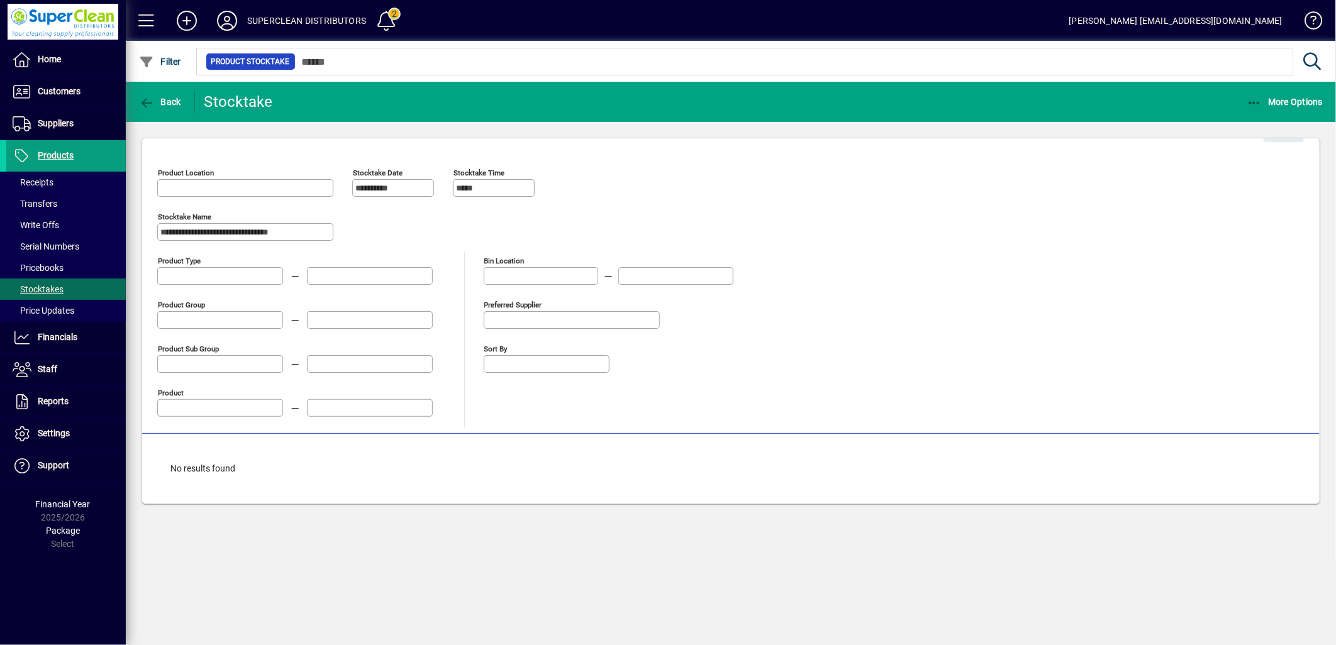
type input "**********"
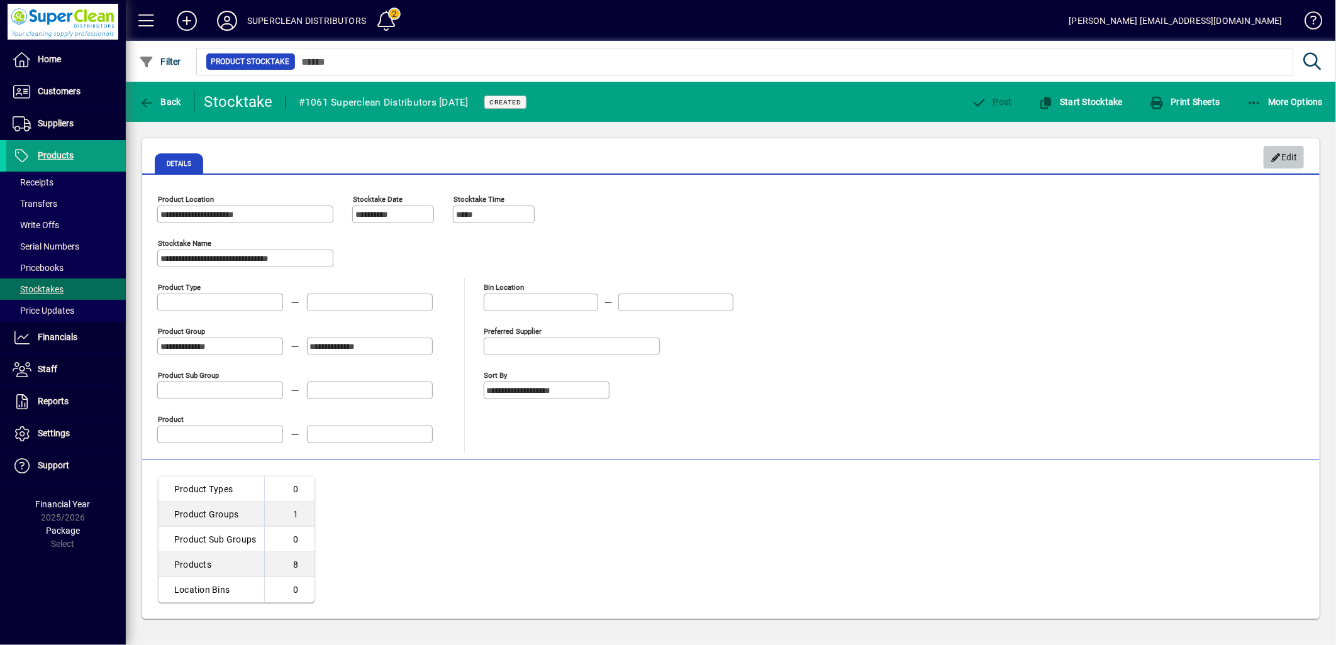
click at [1275, 161] on icon "button" at bounding box center [1275, 157] width 11 height 9
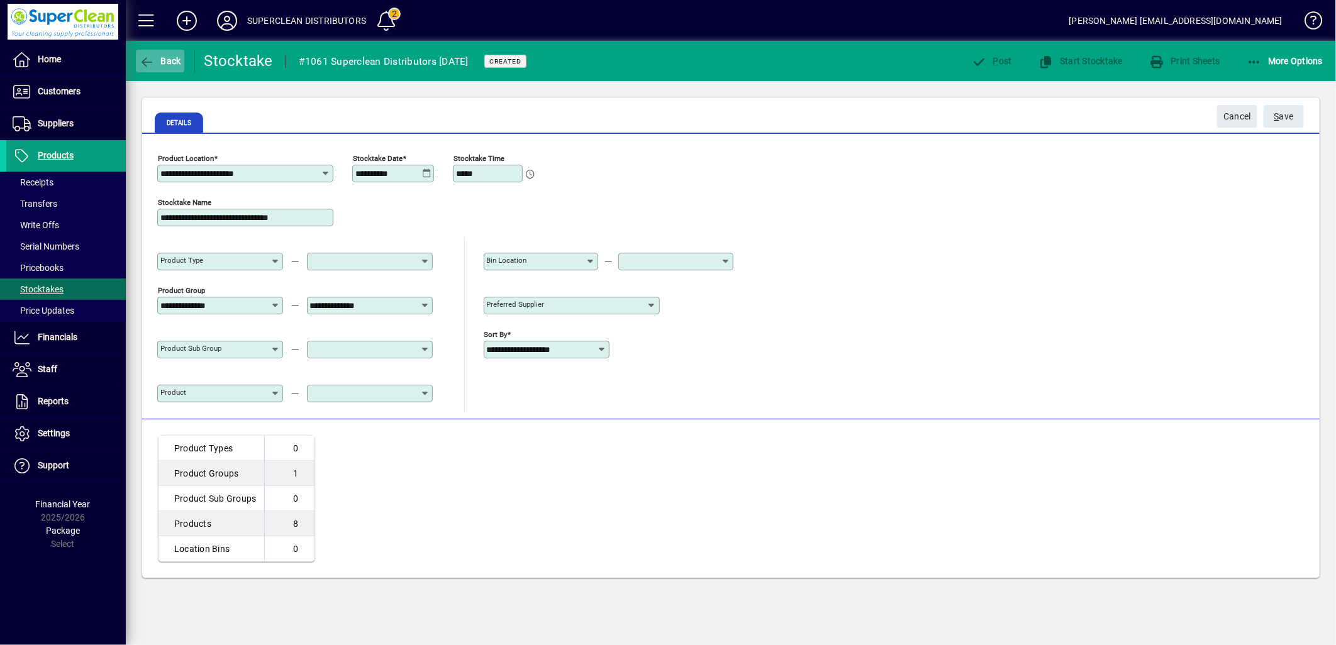
click at [156, 65] on span "Back" at bounding box center [160, 61] width 42 height 10
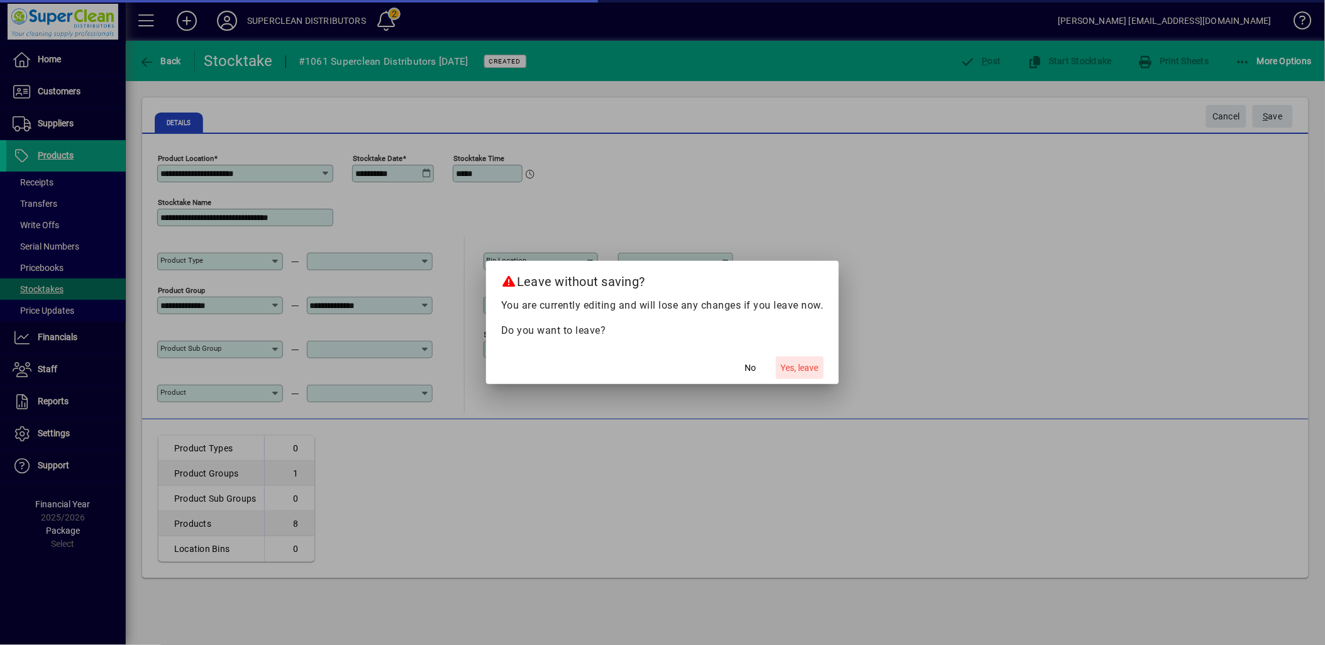
click at [784, 372] on span "Yes, leave" at bounding box center [800, 368] width 38 height 13
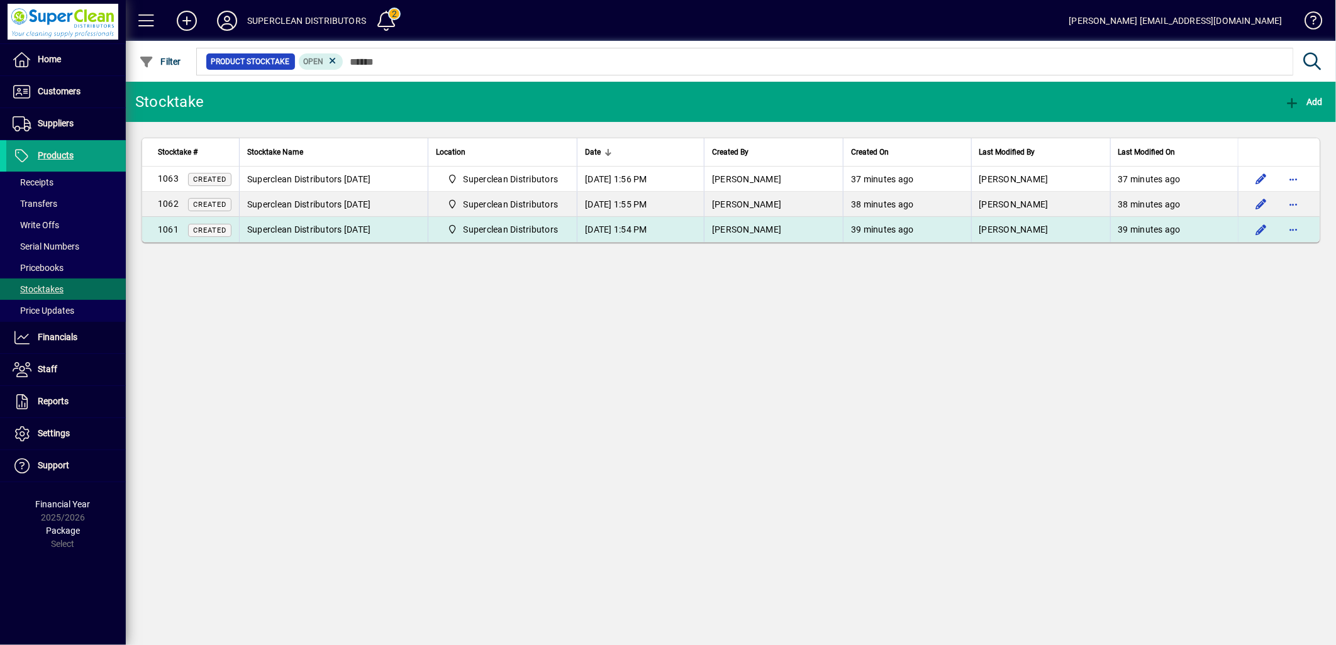
click at [704, 235] on td "[DATE] 1:54 PM" at bounding box center [640, 229] width 127 height 25
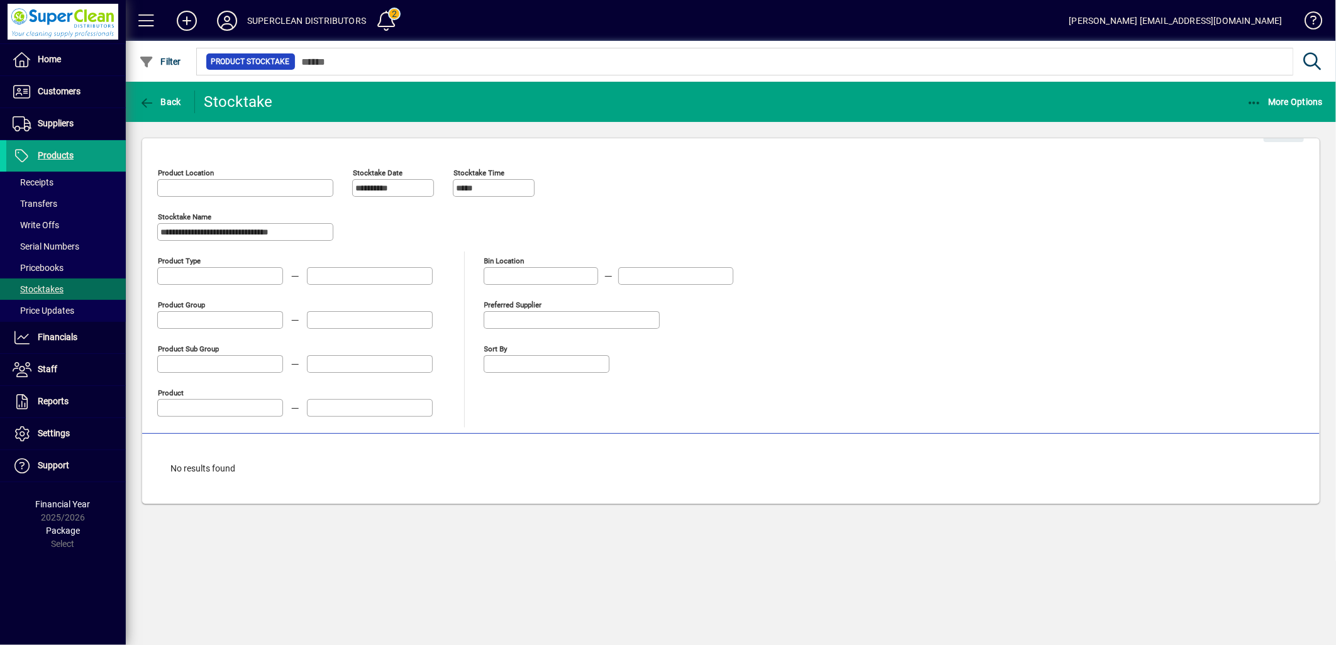
type input "**********"
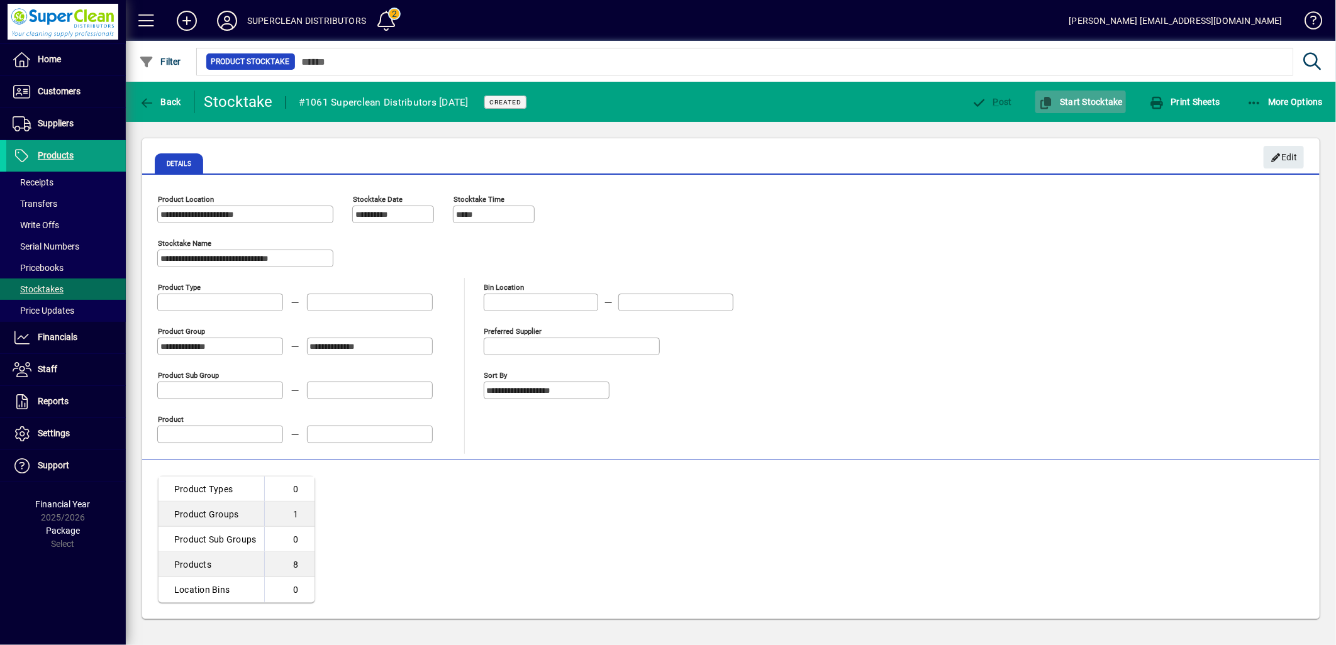
click at [1113, 105] on span "Start Stocktake" at bounding box center [1080, 102] width 84 height 10
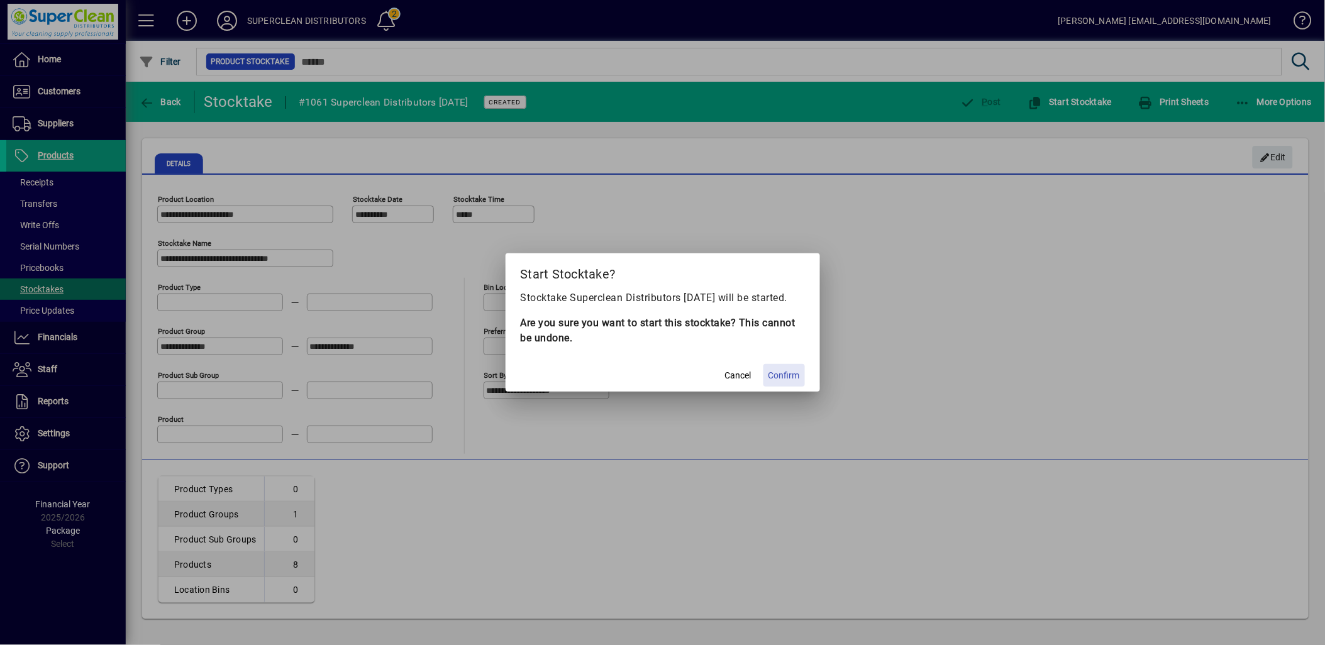
click at [790, 381] on span "Confirm" at bounding box center [784, 375] width 31 height 13
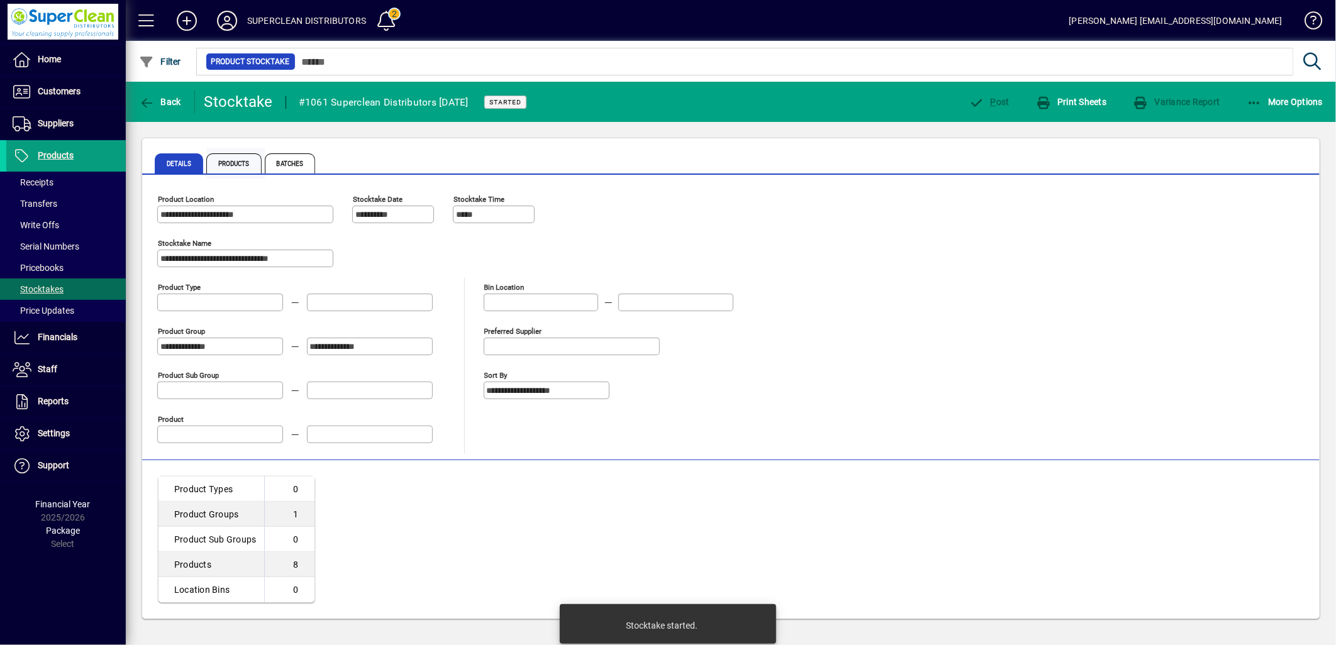
click at [250, 170] on span "Products" at bounding box center [233, 163] width 55 height 20
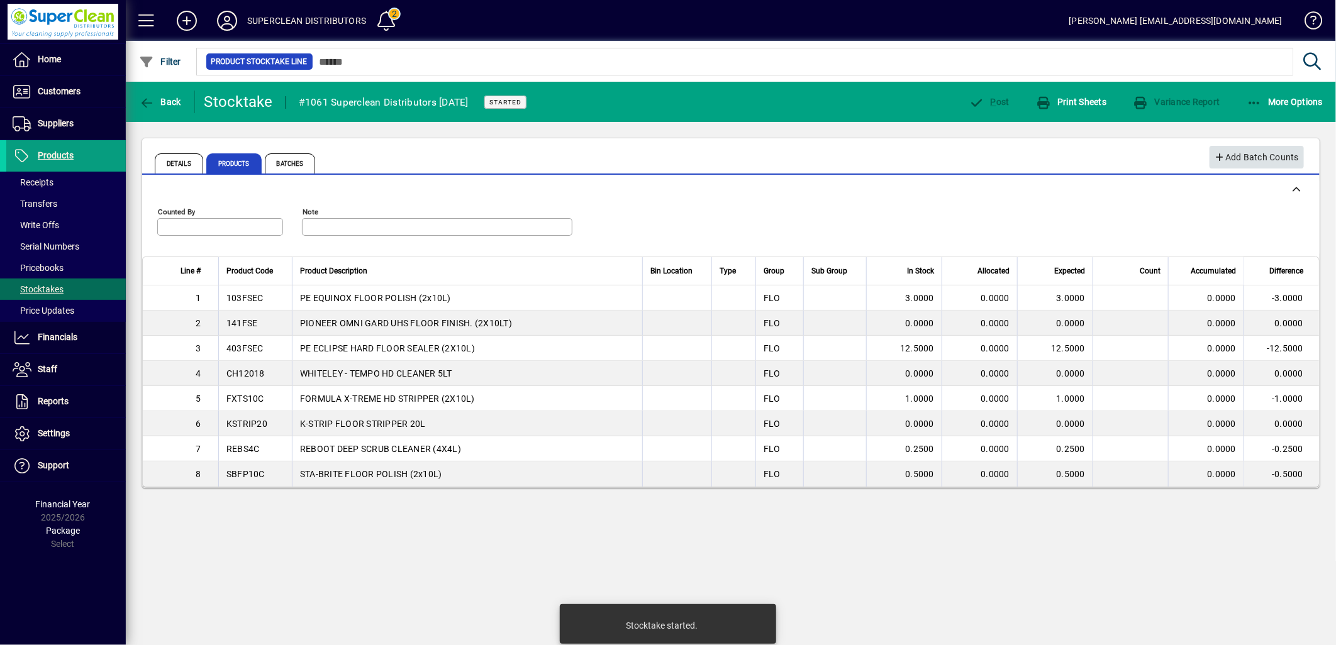
click at [1272, 160] on span "Add Batch Counts" at bounding box center [1256, 157] width 85 height 21
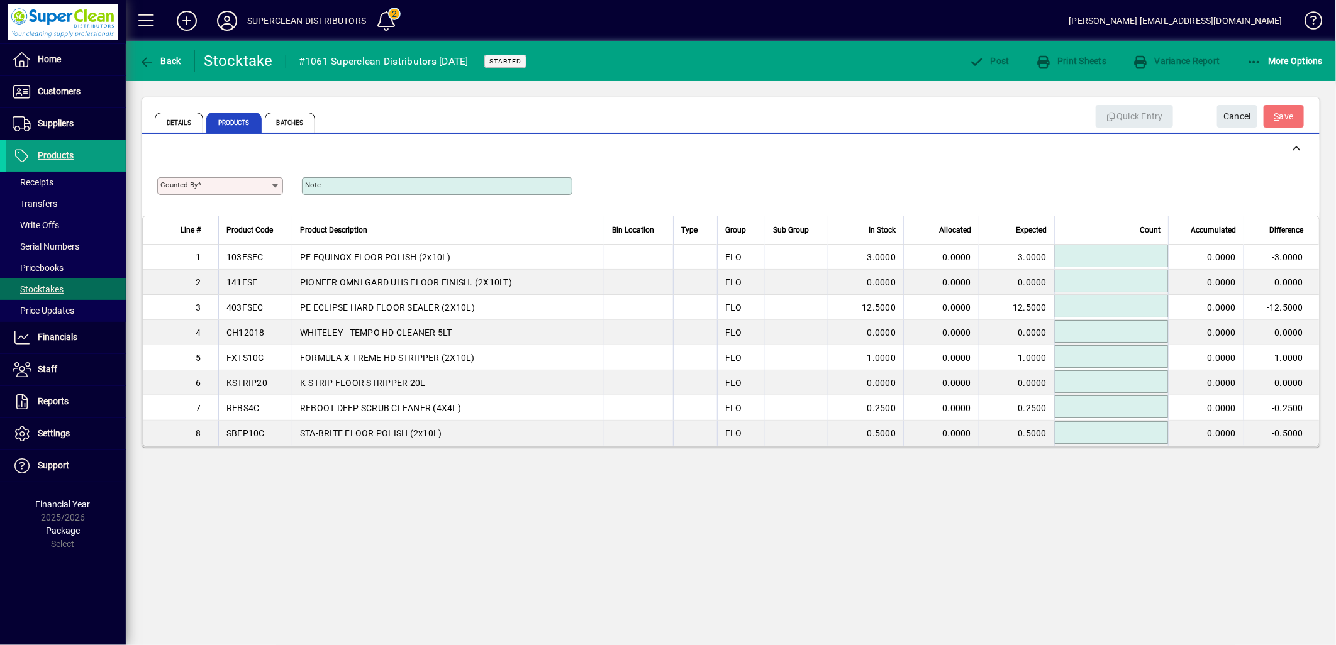
click at [274, 186] on icon at bounding box center [275, 186] width 10 height 10
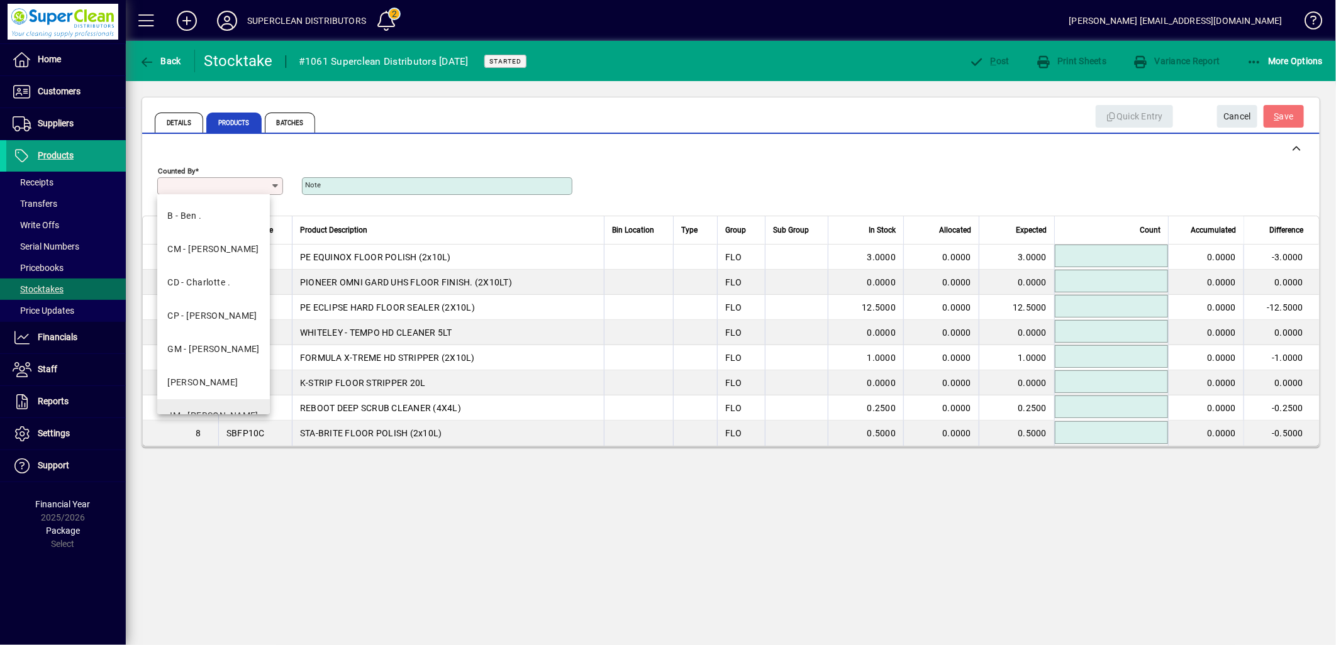
click at [219, 404] on mat-option "JM - [PERSON_NAME]" at bounding box center [213, 415] width 113 height 33
type input "**********"
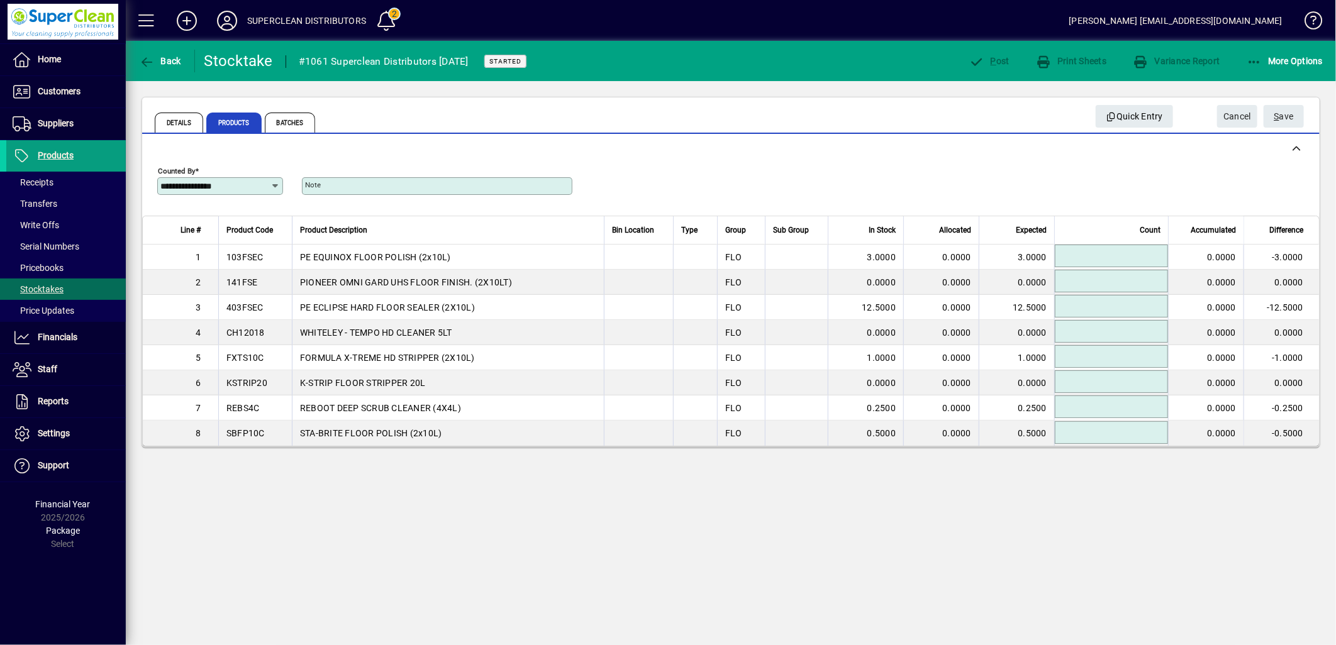
click at [1085, 249] on input at bounding box center [1112, 255] width 109 height 15
type input "******"
type input "*******"
type input "******"
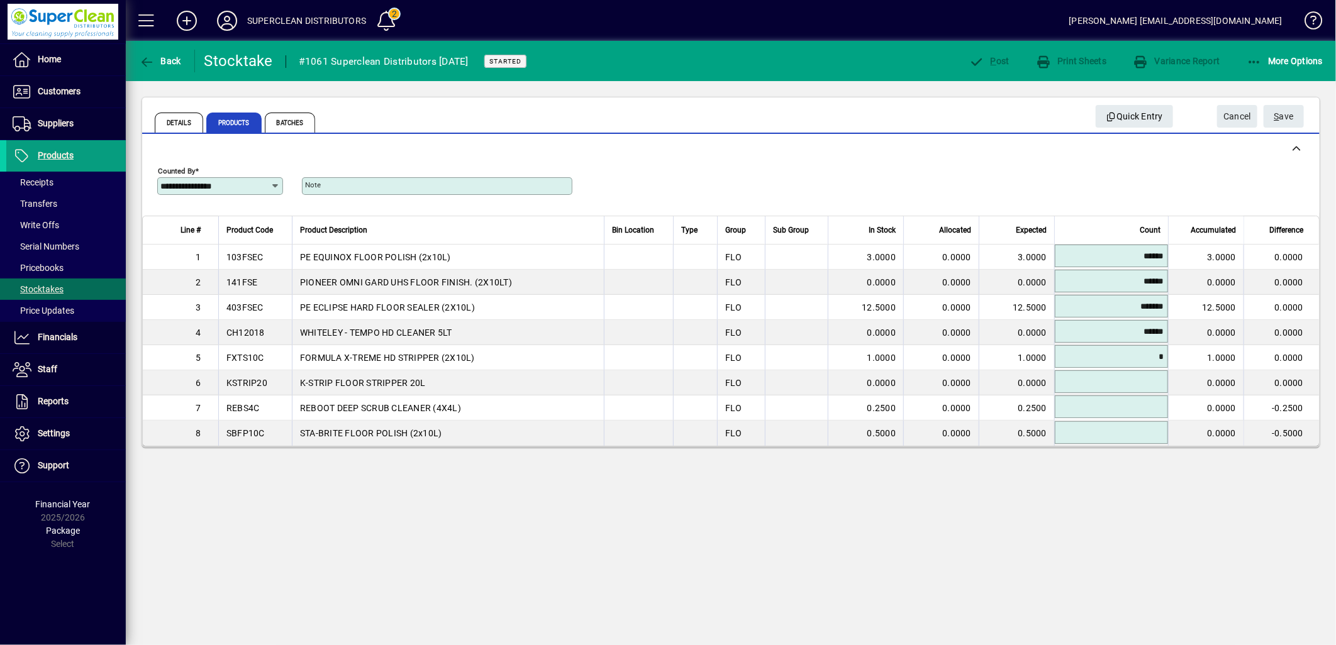
type input "******"
click at [1291, 114] on span "S ave" at bounding box center [1283, 116] width 19 height 21
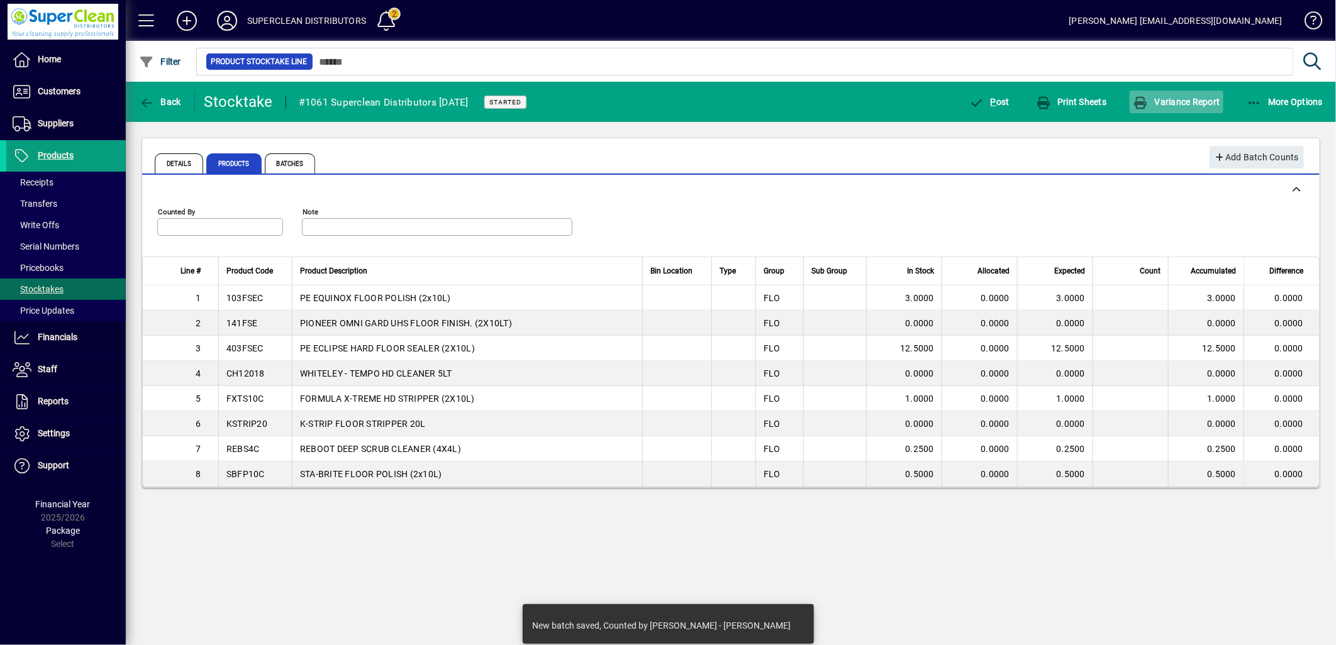
click at [1196, 103] on span "Variance Report" at bounding box center [1176, 102] width 87 height 10
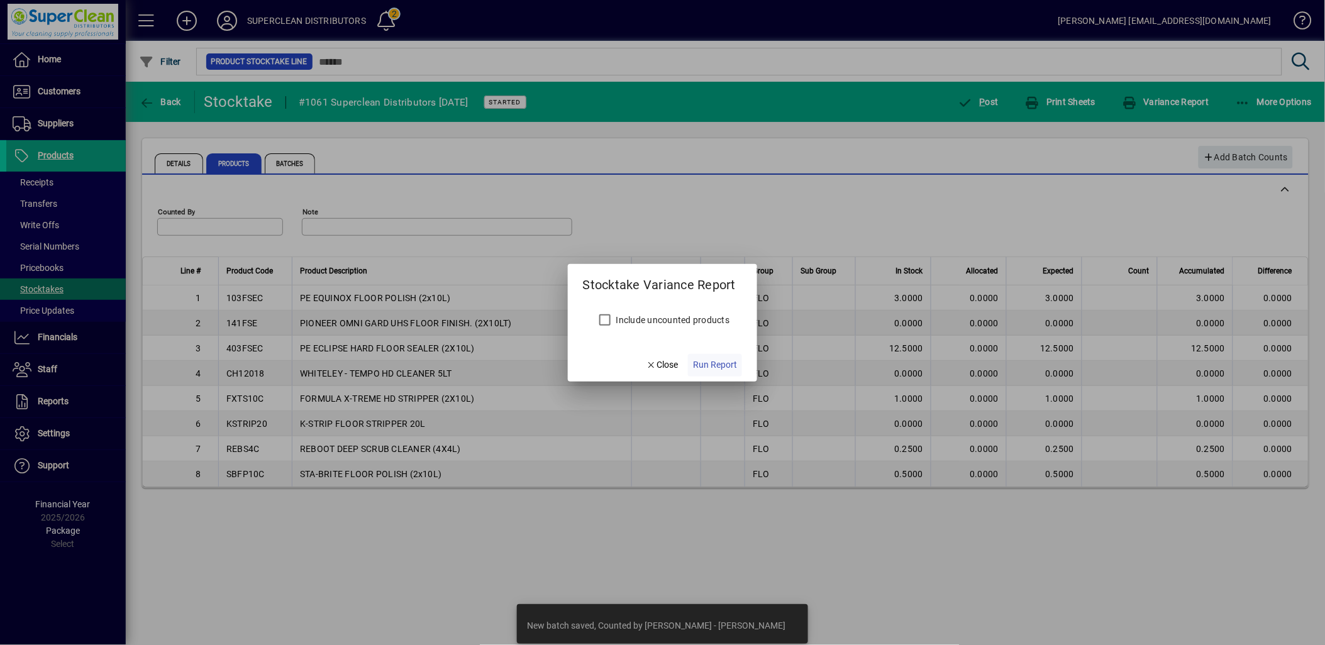
click at [695, 369] on span "Run Report" at bounding box center [715, 364] width 44 height 13
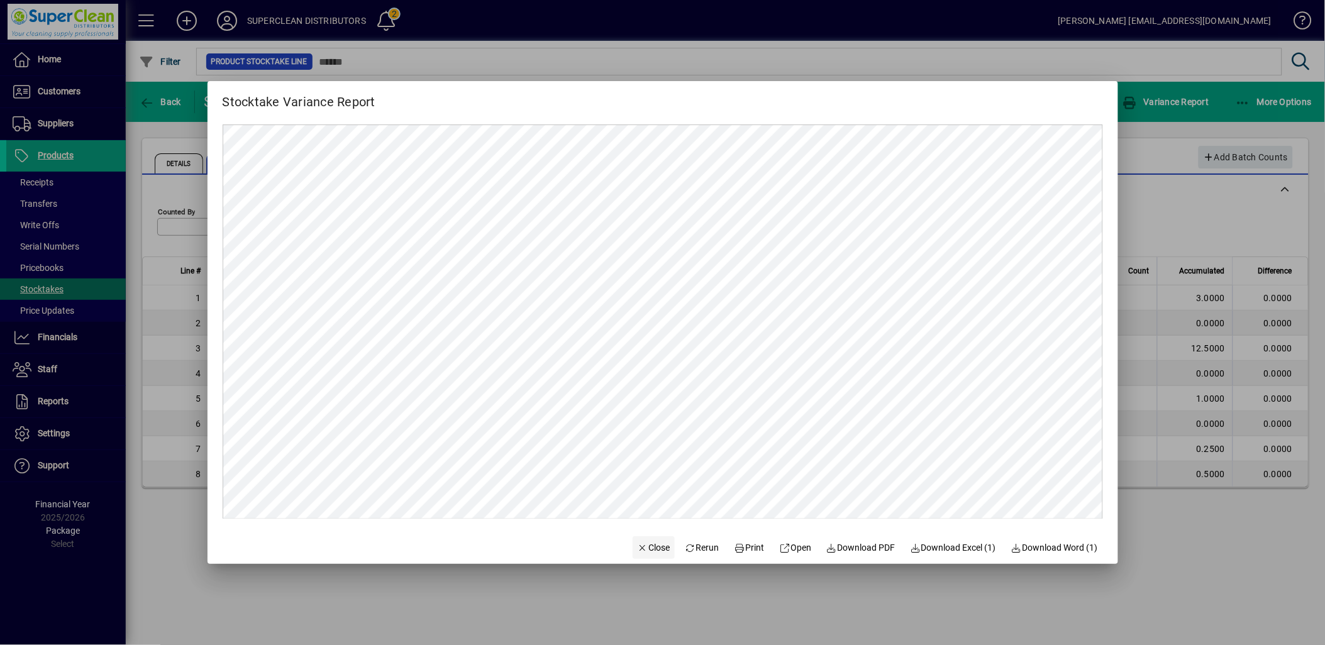
click at [638, 542] on span "Close" at bounding box center [654, 548] width 33 height 13
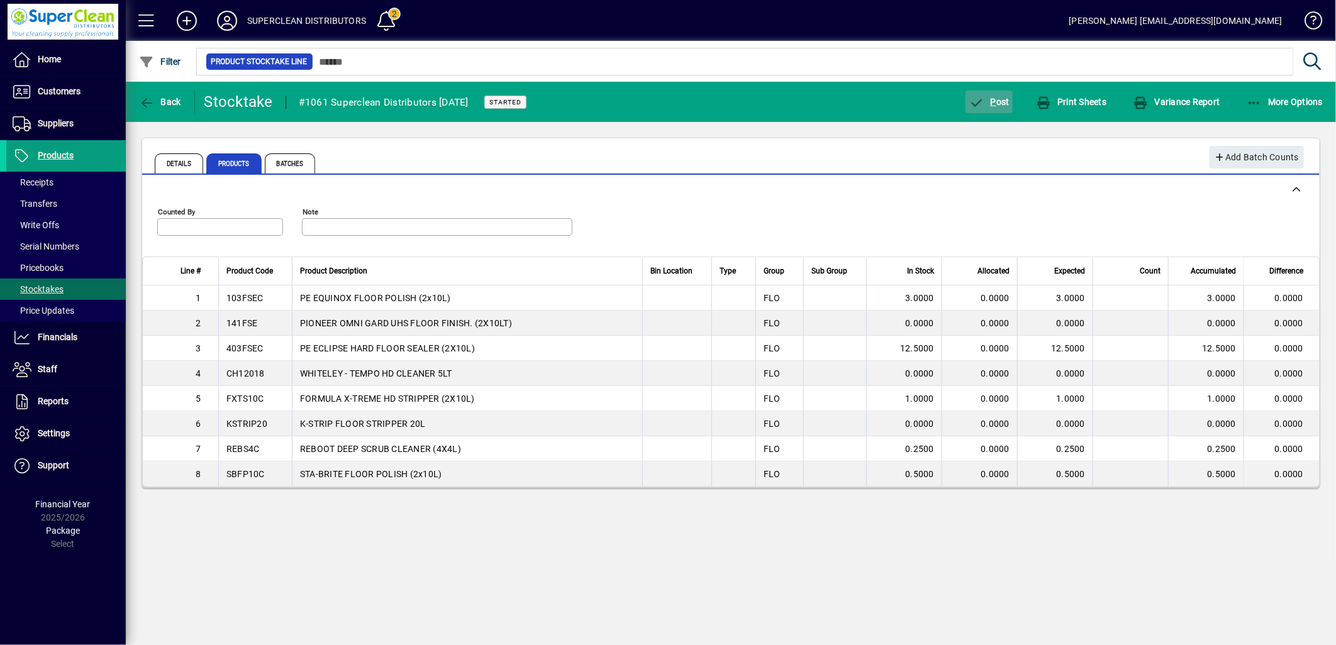
click at [1001, 103] on span "P ost" at bounding box center [989, 102] width 41 height 10
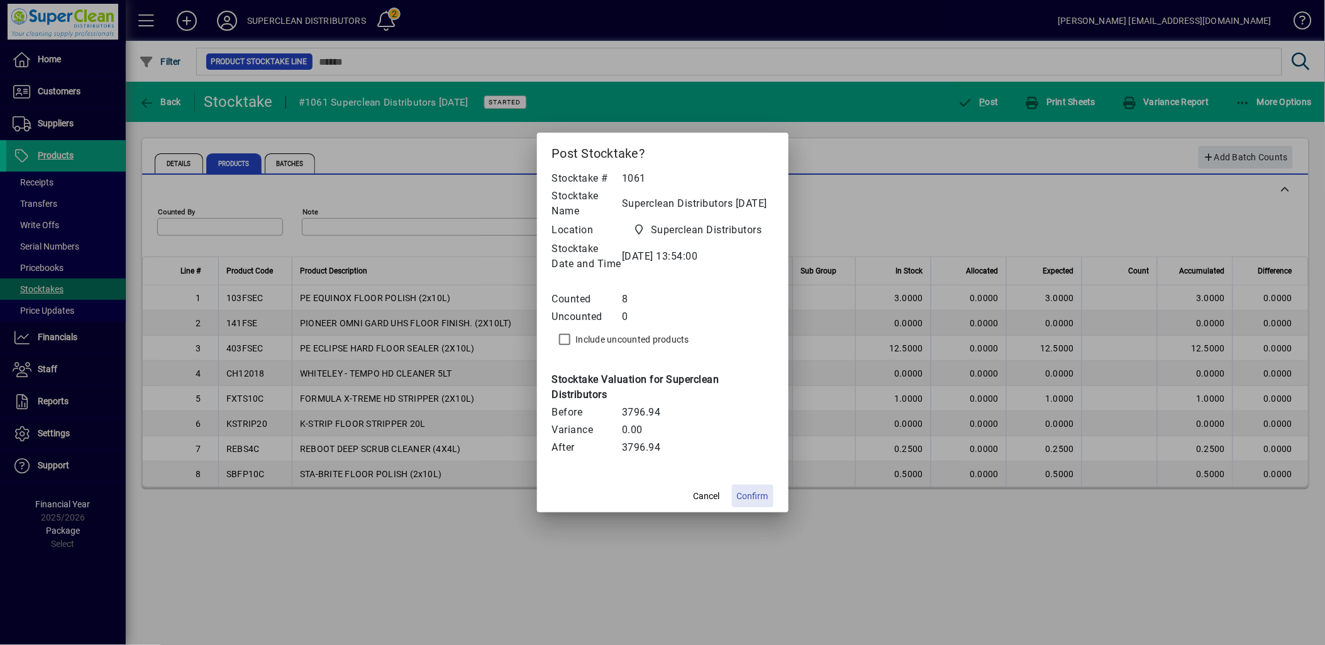
click at [753, 499] on span "Confirm" at bounding box center [752, 496] width 31 height 13
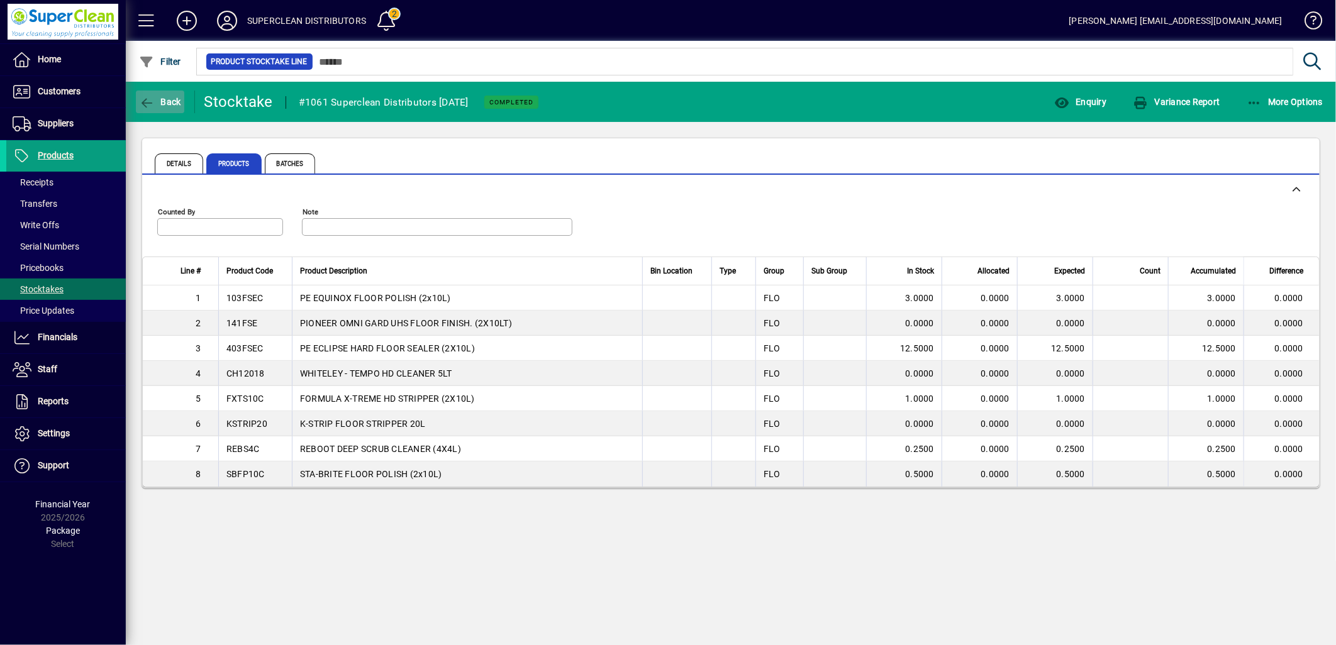
click at [177, 108] on span "button" at bounding box center [160, 102] width 48 height 30
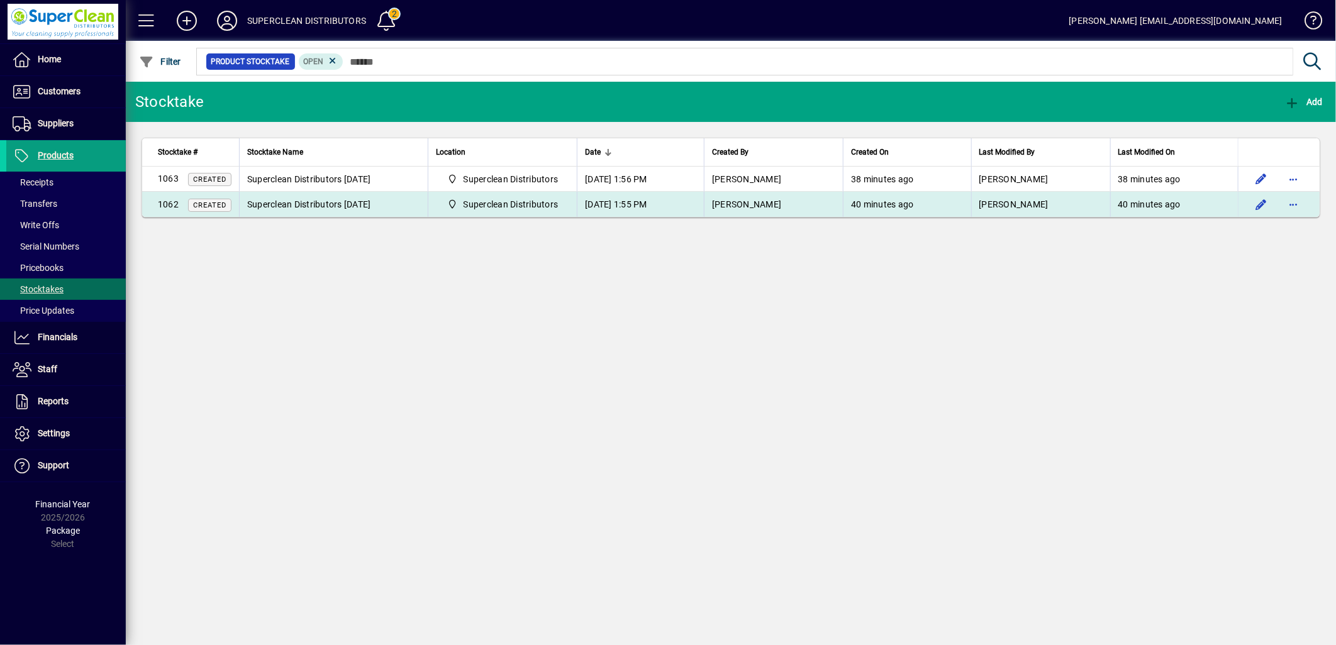
click at [567, 205] on div "Superclean Distributors" at bounding box center [502, 204] width 133 height 15
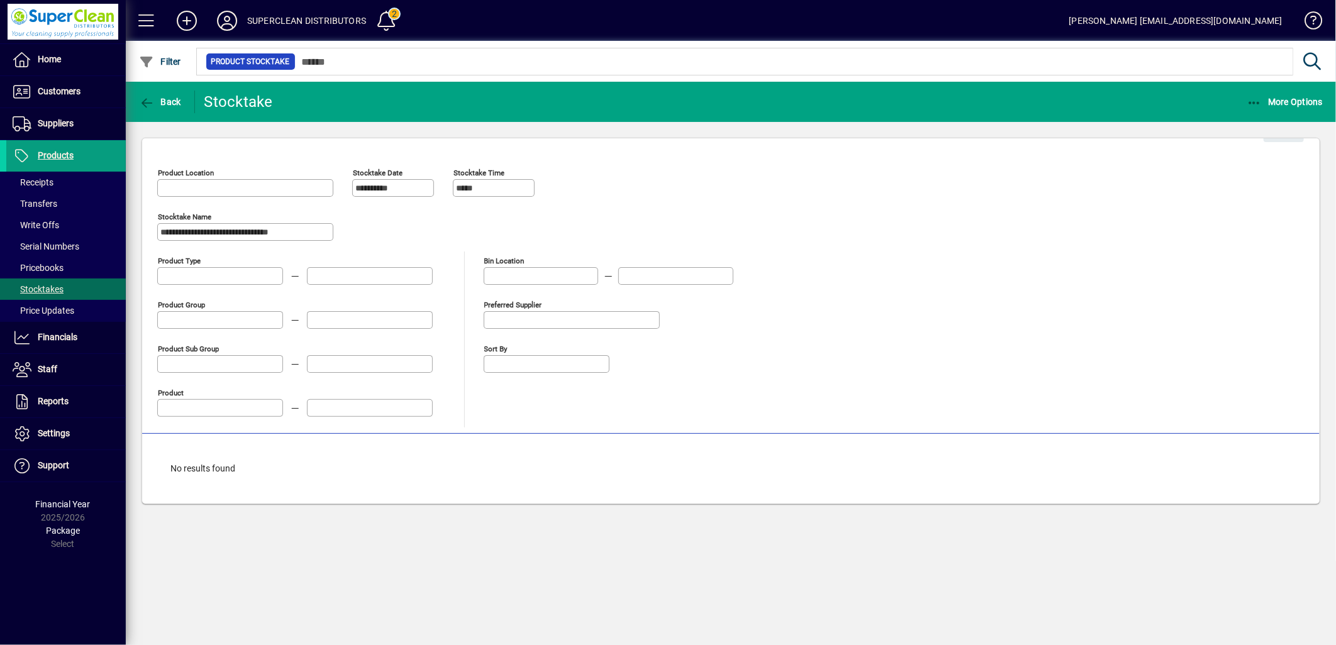
type input "**********"
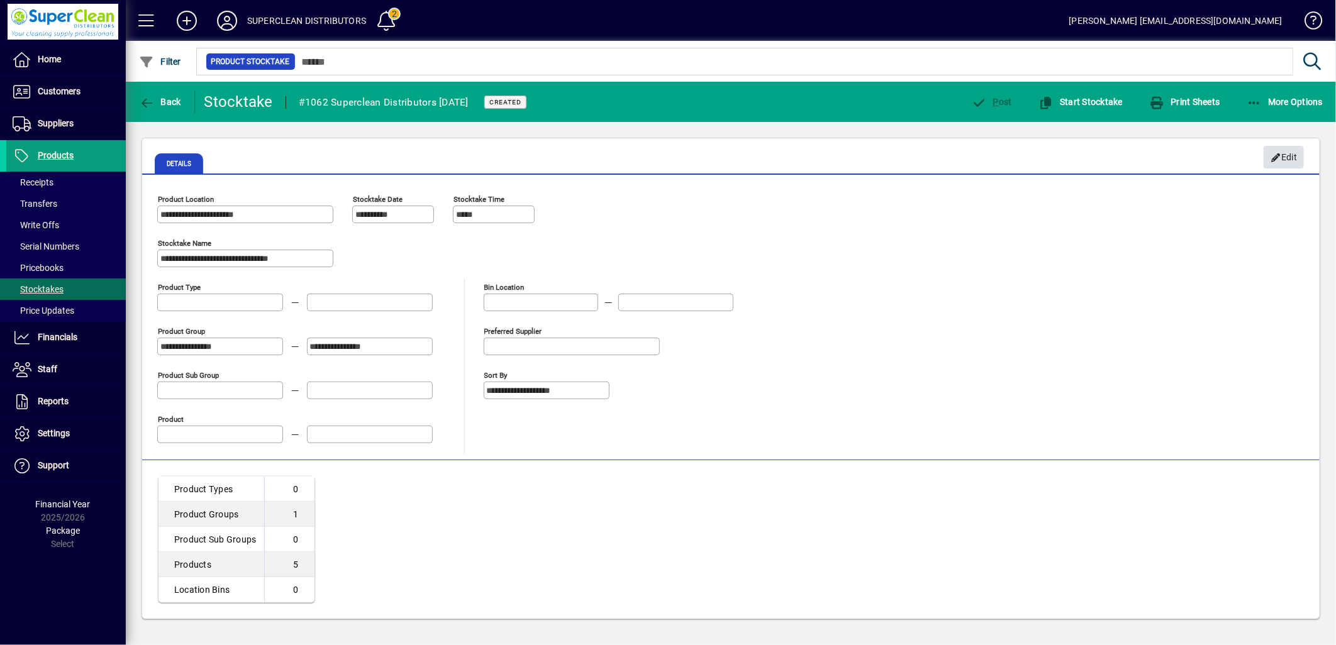
click at [1279, 153] on icon "button" at bounding box center [1275, 157] width 11 height 9
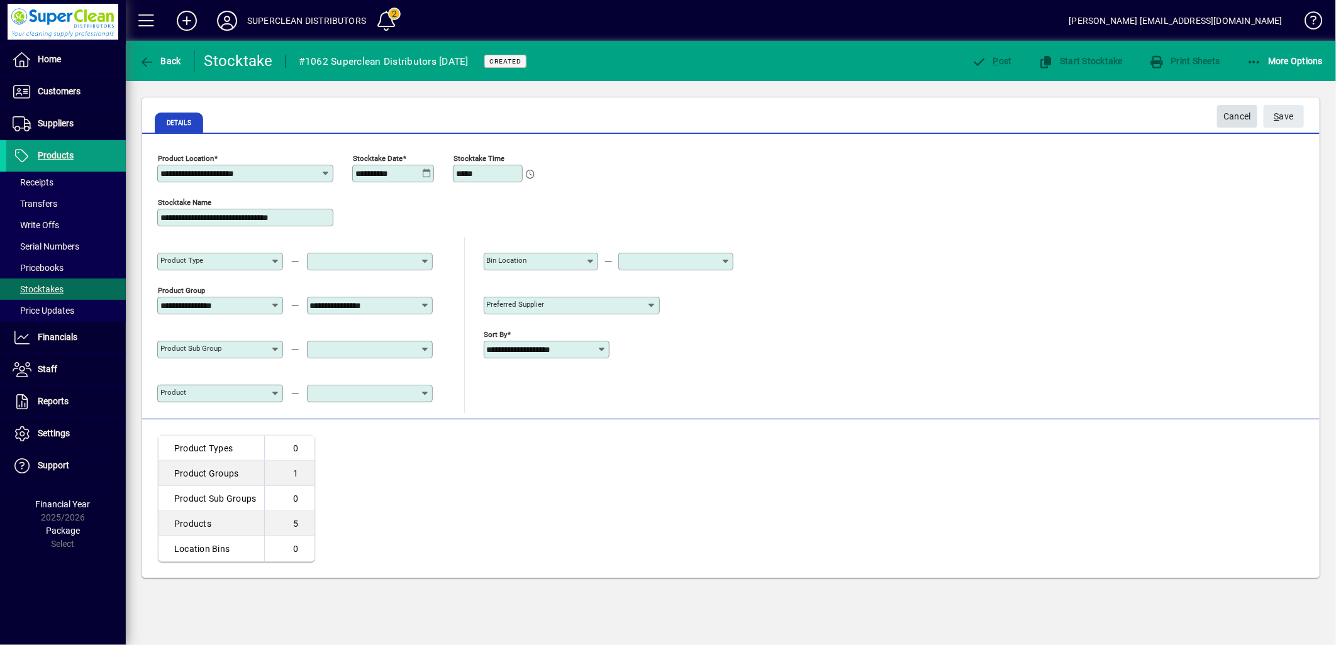
click at [1243, 123] on span "Cancel" at bounding box center [1237, 116] width 28 height 21
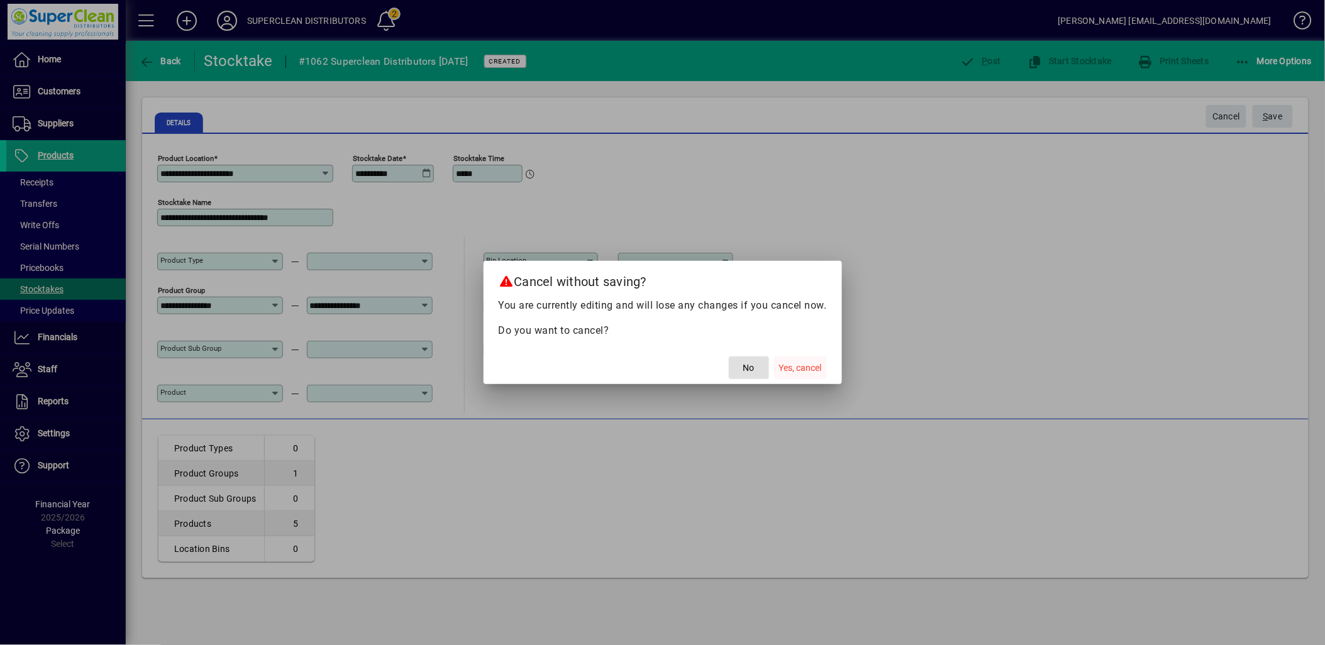
click at [794, 369] on span "Yes, cancel" at bounding box center [800, 368] width 43 height 13
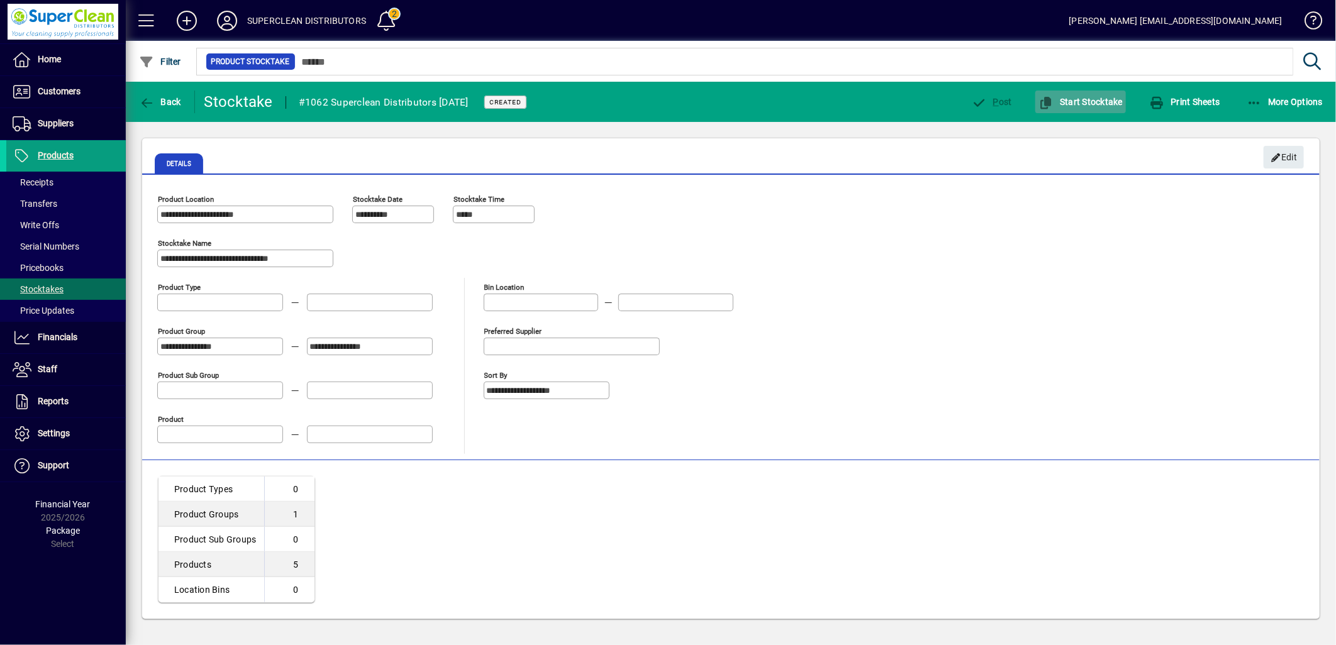
click at [1090, 103] on span "Start Stocktake" at bounding box center [1080, 102] width 84 height 10
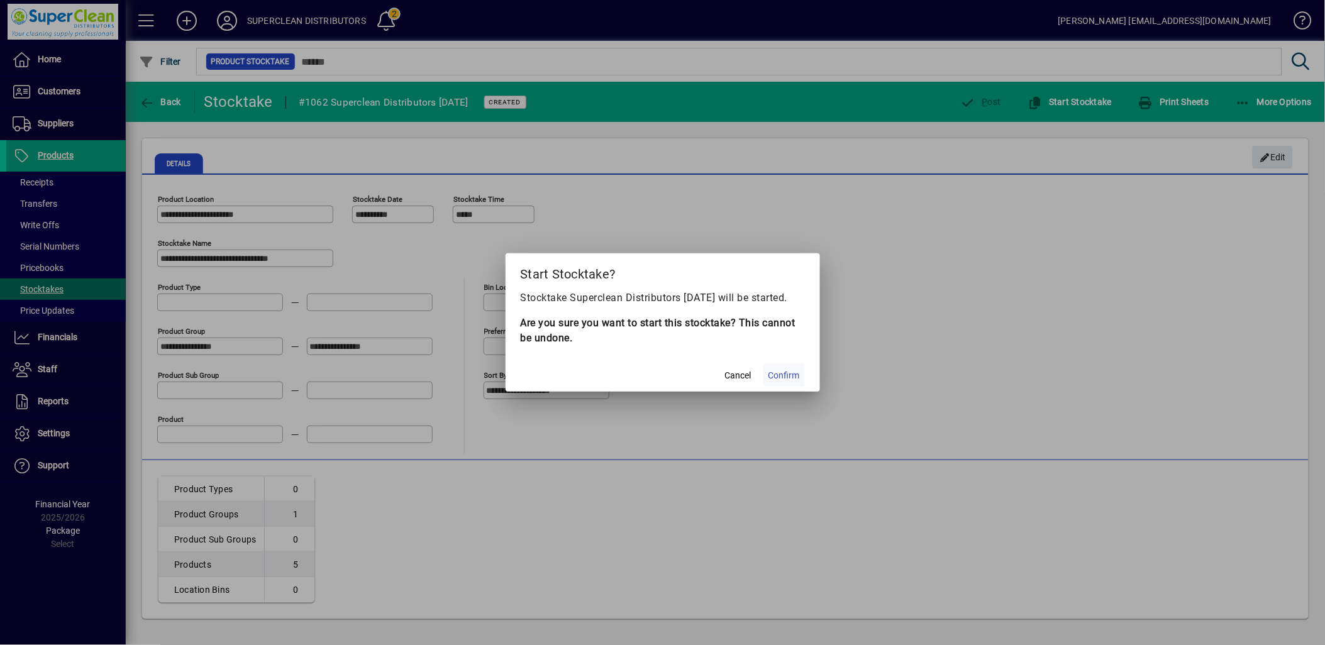
click at [785, 382] on span "Confirm" at bounding box center [784, 375] width 31 height 13
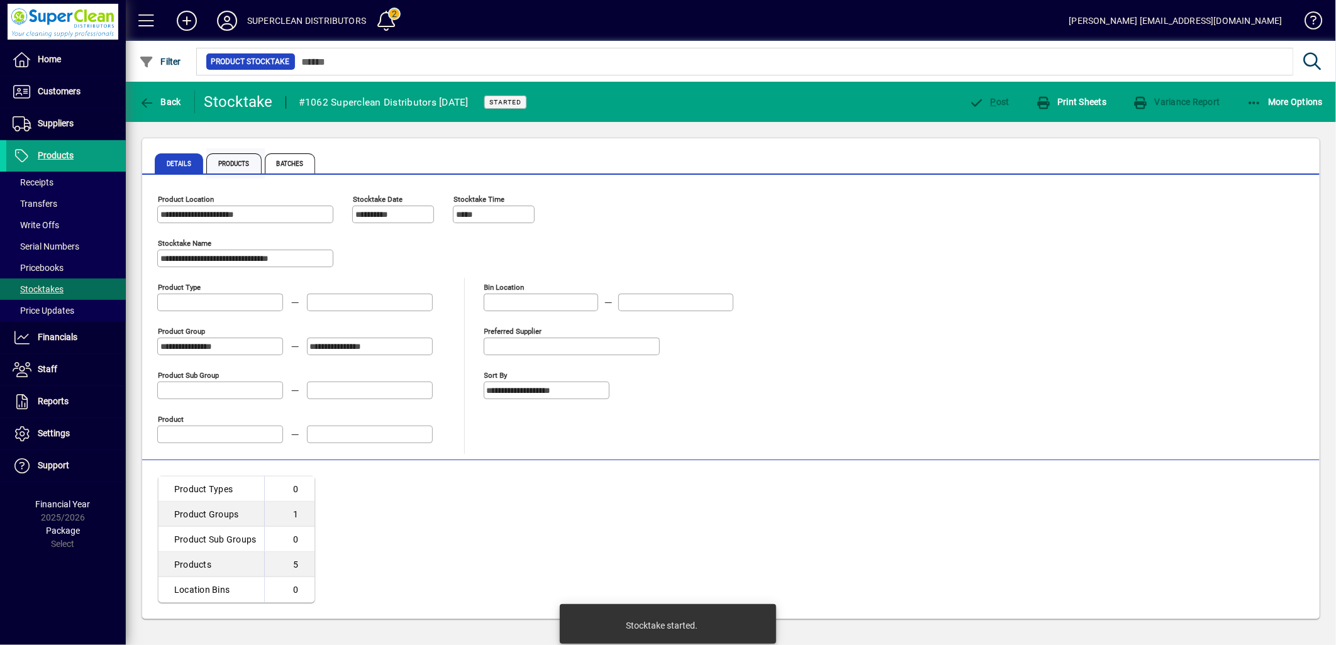
click at [235, 167] on span "Products" at bounding box center [233, 163] width 55 height 20
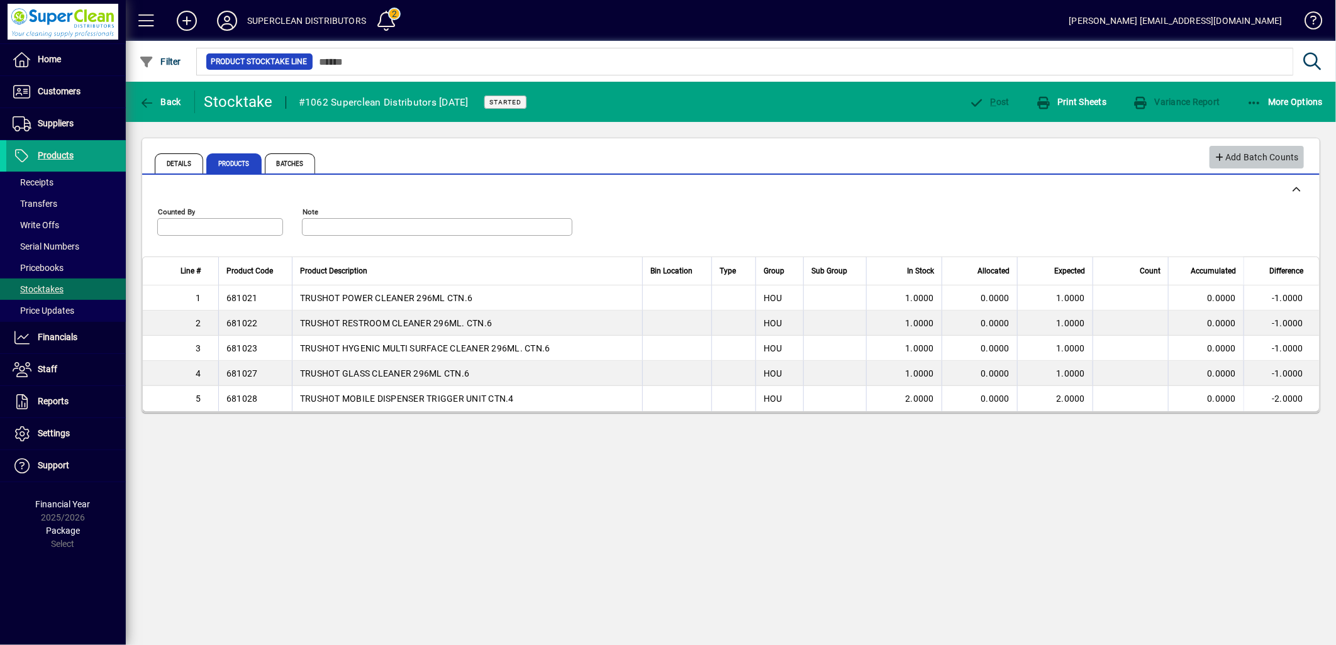
click at [1250, 155] on span "Add Batch Counts" at bounding box center [1256, 157] width 85 height 21
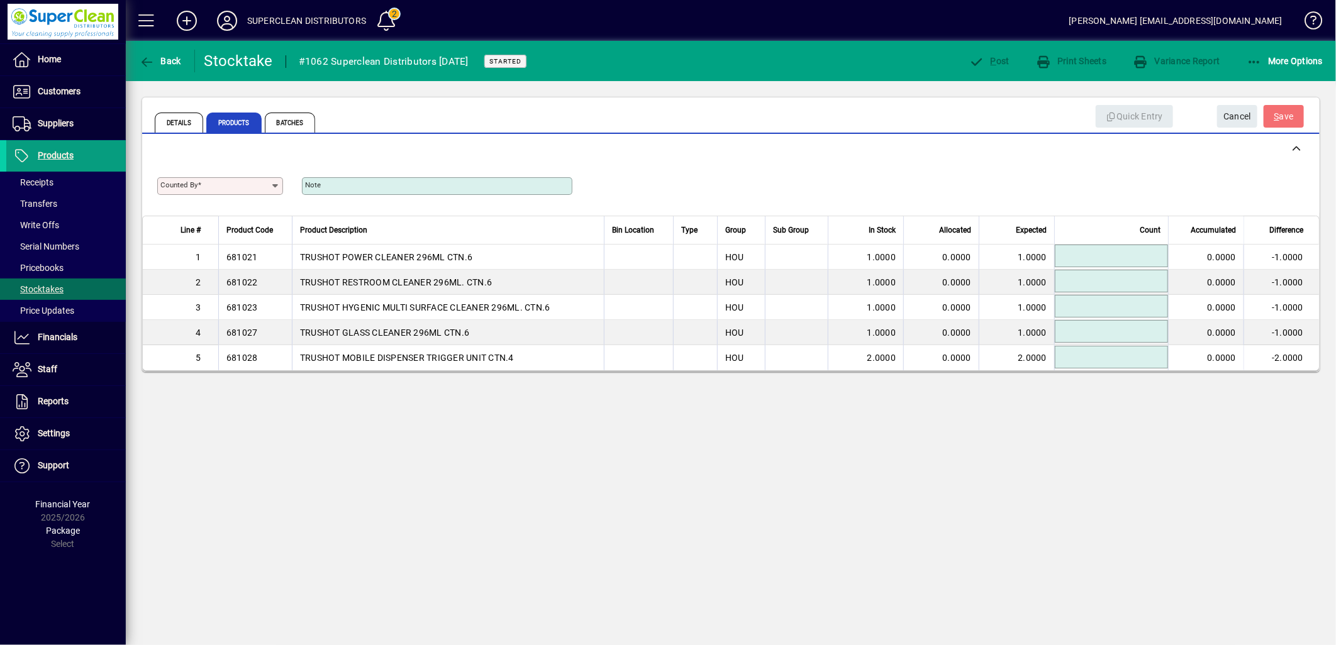
click at [272, 186] on icon at bounding box center [275, 186] width 10 height 10
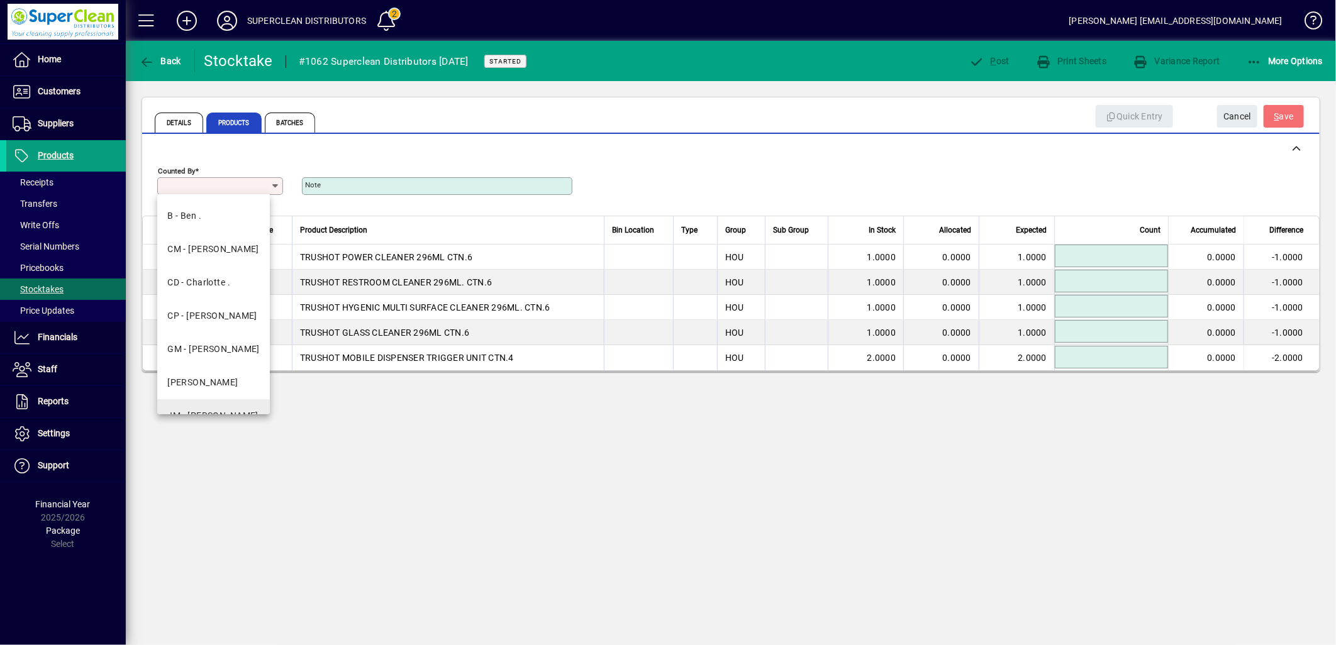
click at [227, 406] on mat-option "JM - [PERSON_NAME]" at bounding box center [213, 415] width 113 height 33
type input "**********"
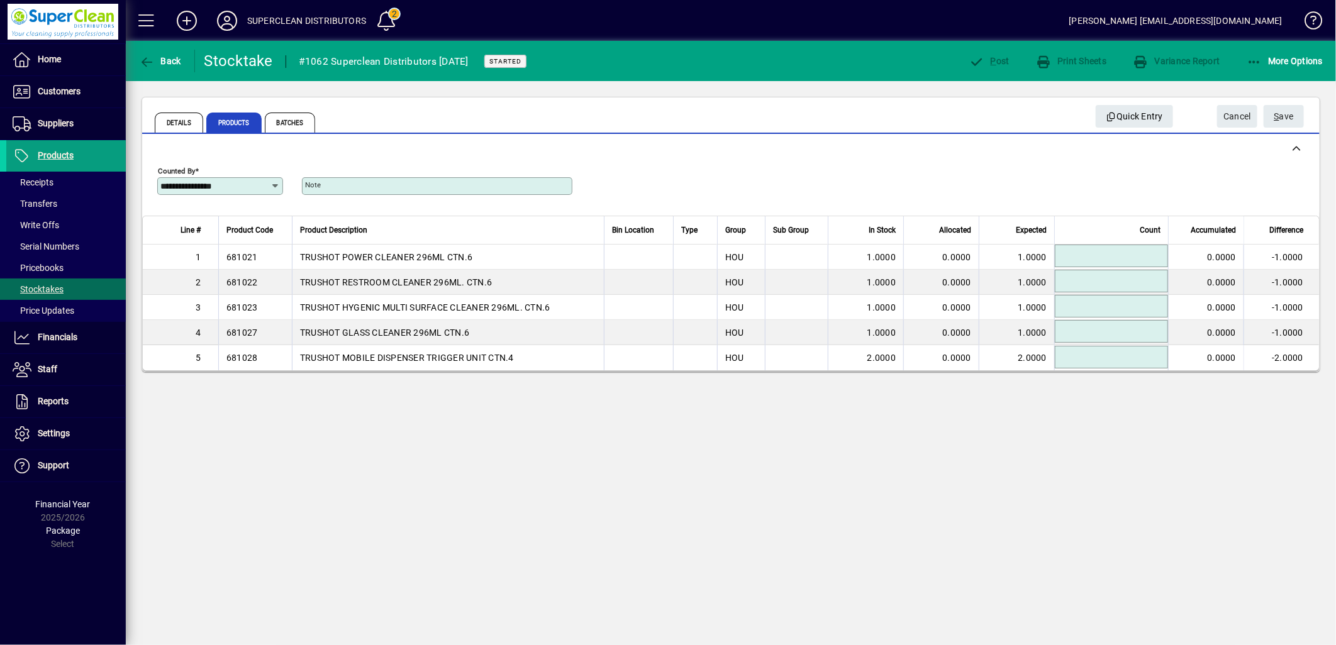
click at [1109, 261] on input at bounding box center [1112, 255] width 109 height 15
type input "******"
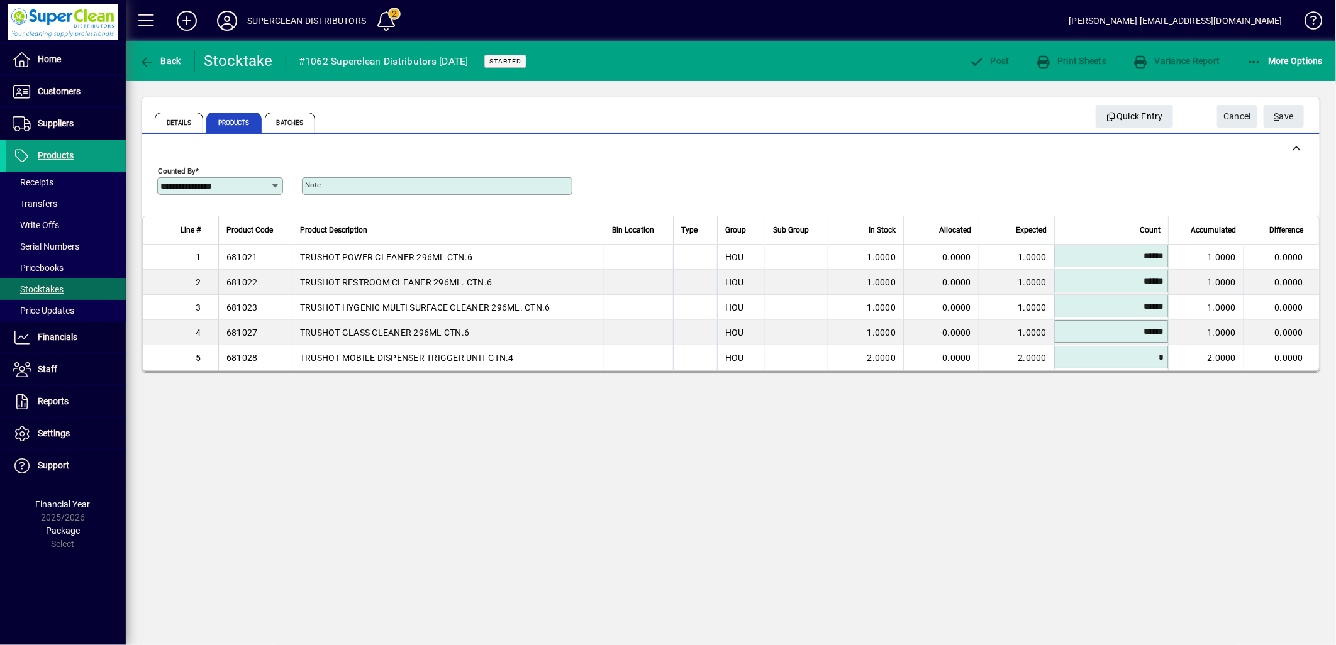
type input "******"
click at [1284, 121] on span "S ave" at bounding box center [1283, 116] width 19 height 21
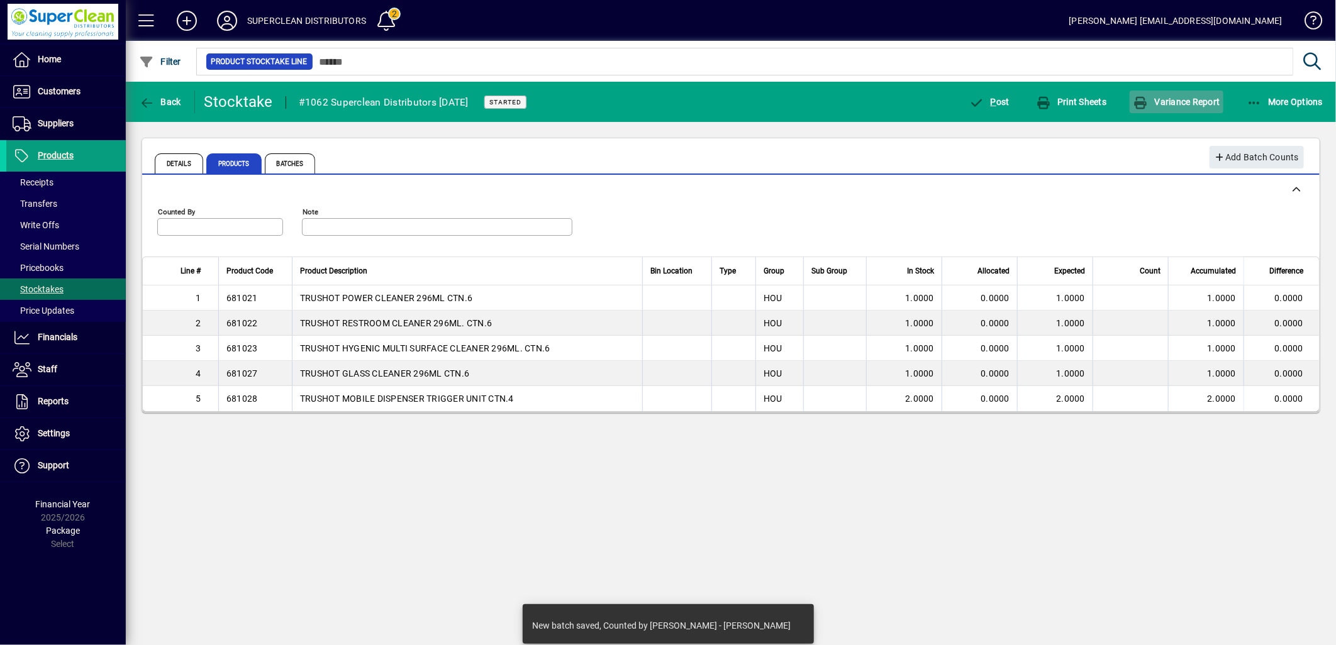
click at [1176, 108] on span "button" at bounding box center [1176, 102] width 93 height 30
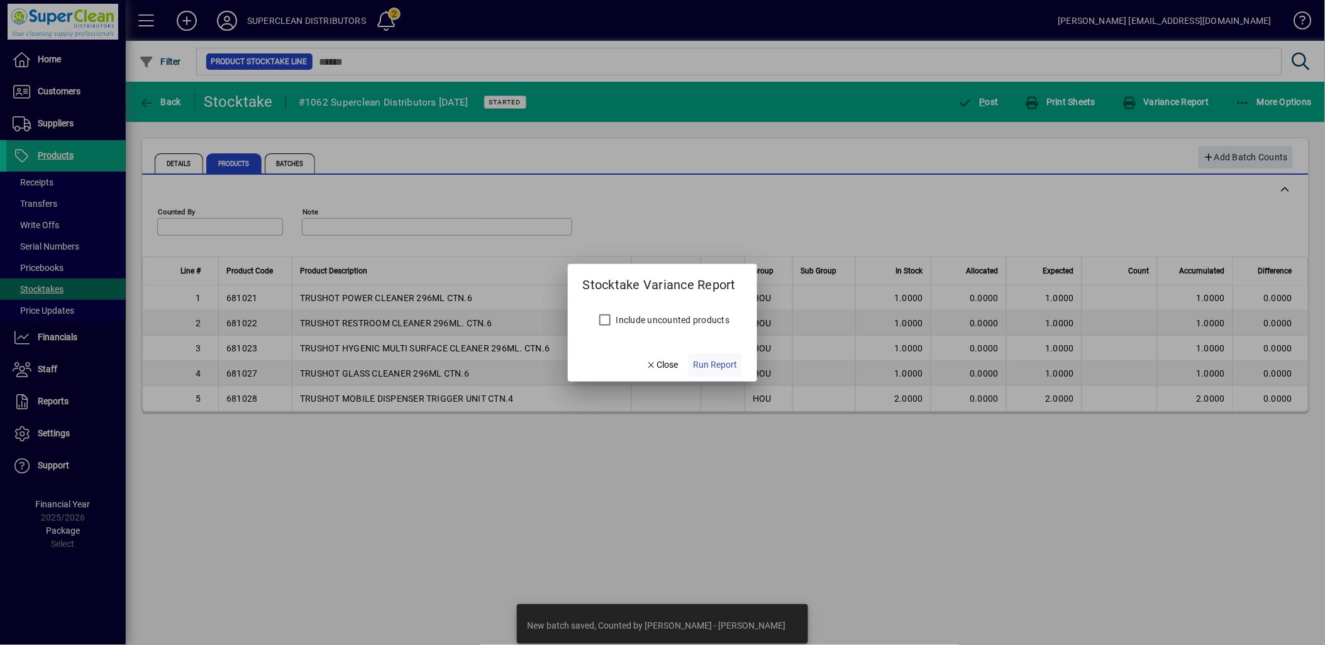
click at [723, 365] on span "Run Report" at bounding box center [715, 364] width 44 height 13
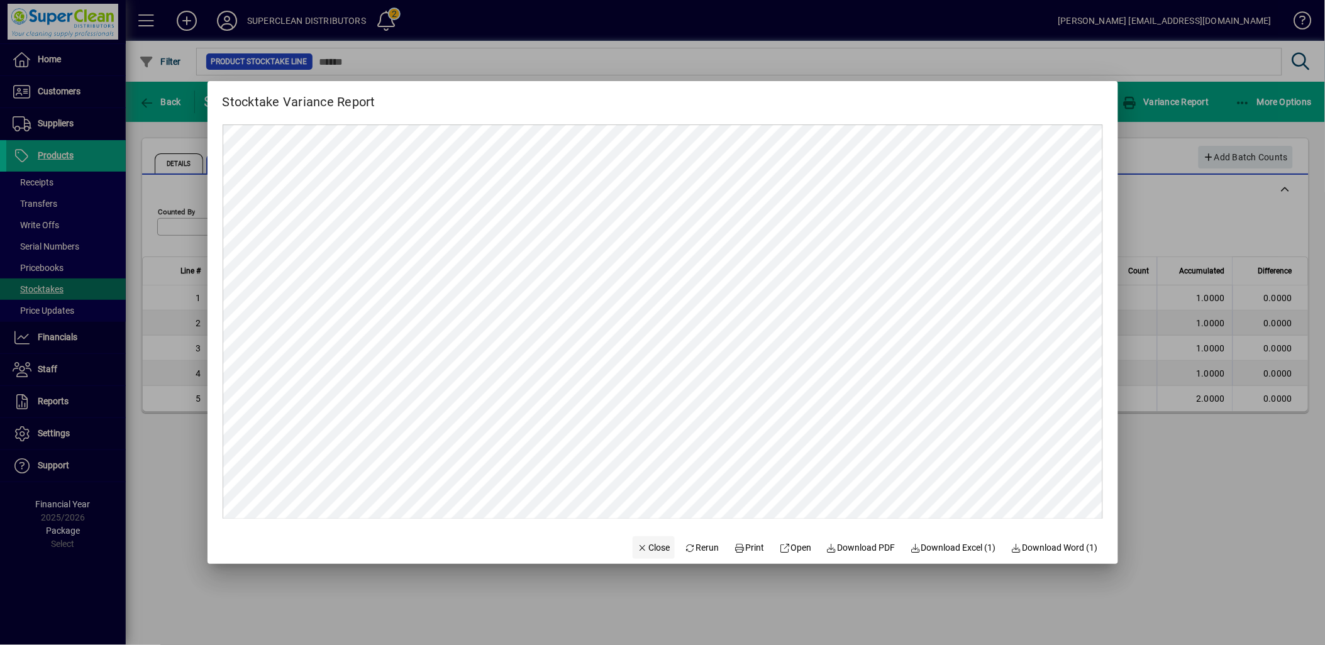
click at [639, 555] on span "Close" at bounding box center [654, 548] width 33 height 13
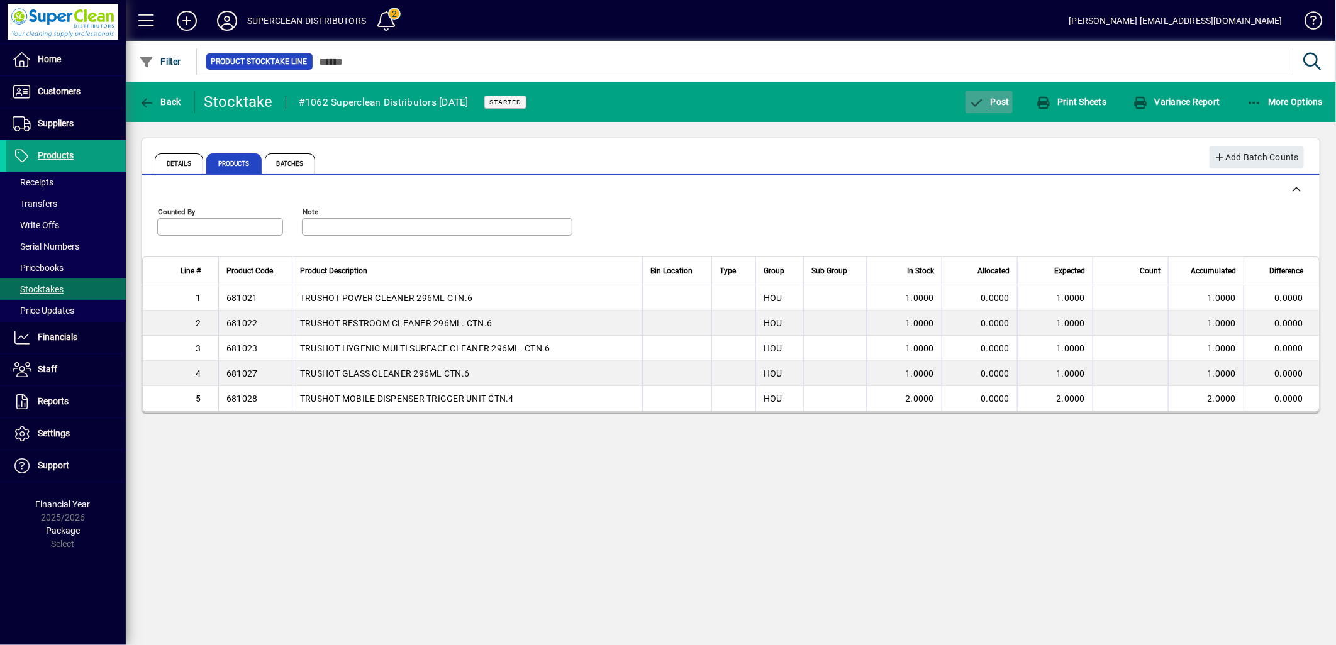
click at [1001, 104] on span "P ost" at bounding box center [989, 102] width 41 height 10
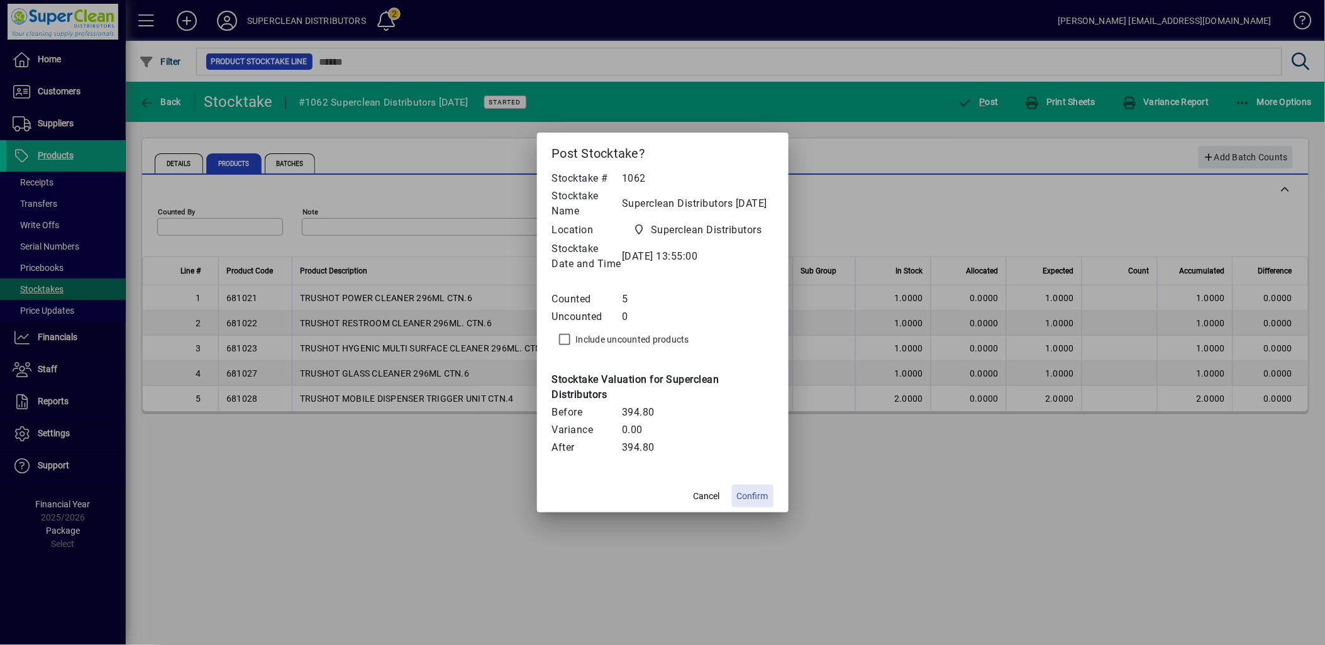
click at [758, 502] on span "Confirm" at bounding box center [752, 496] width 31 height 13
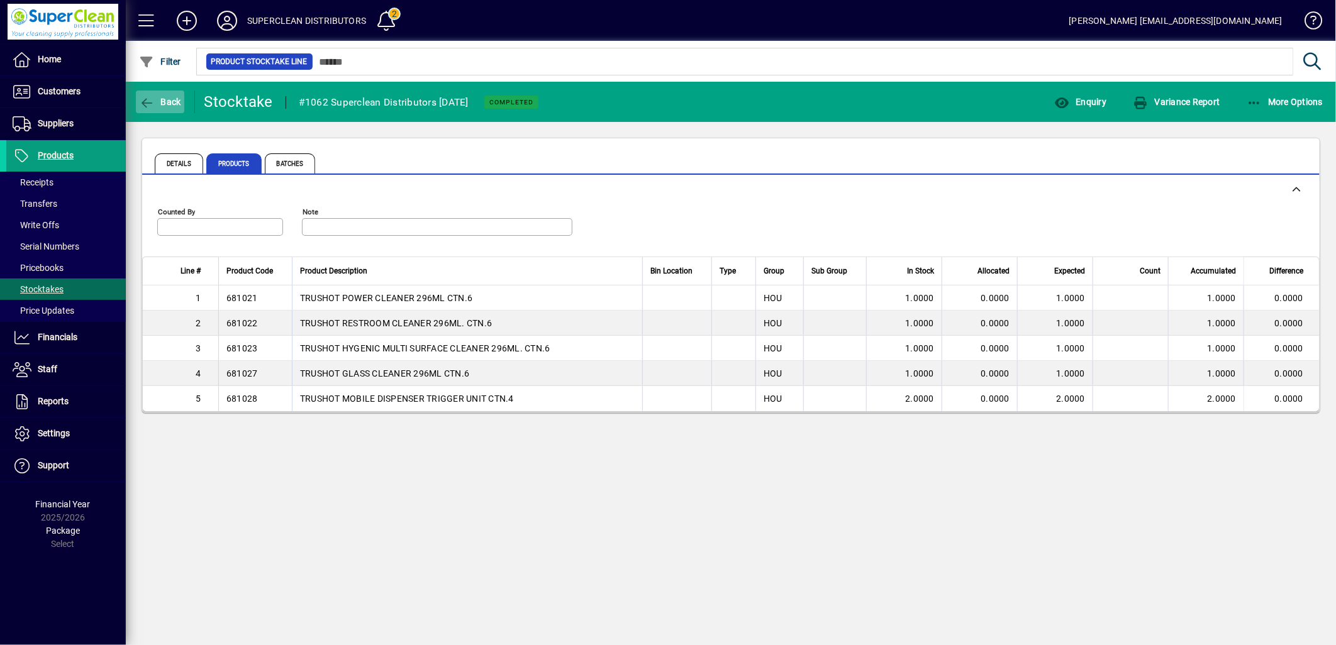
click at [166, 110] on span "button" at bounding box center [160, 102] width 48 height 30
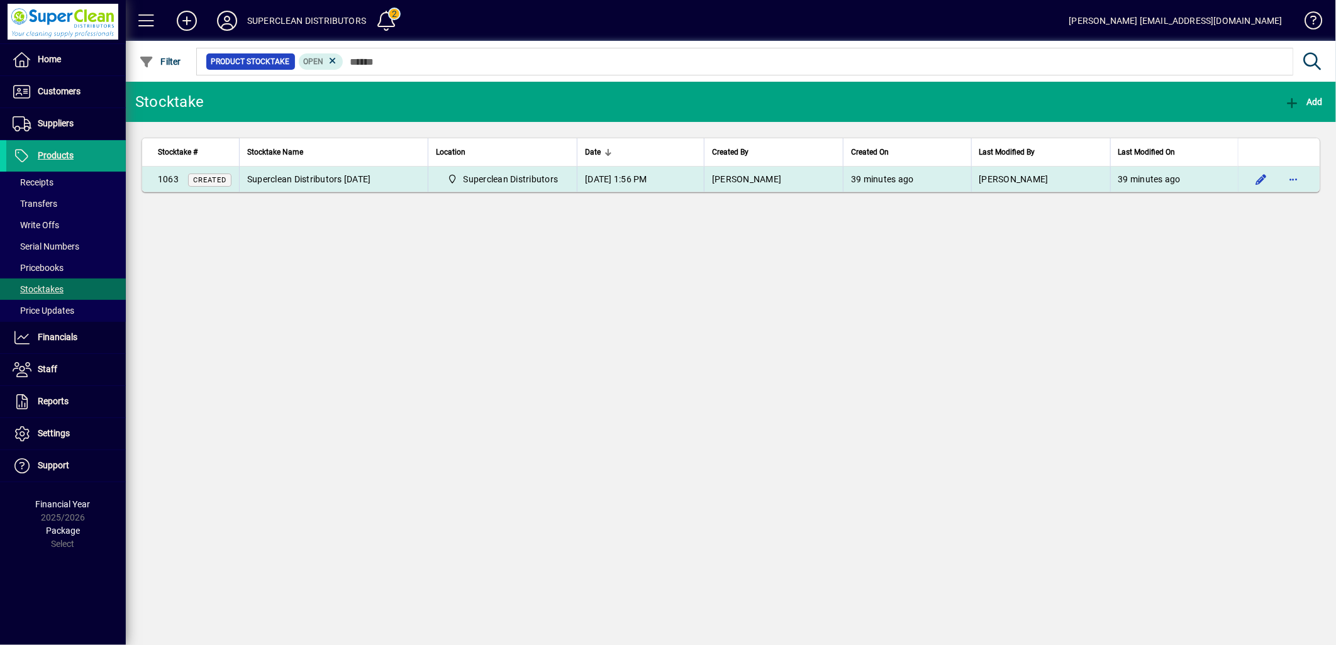
click at [570, 189] on td "Superclean Distributors" at bounding box center [502, 179] width 149 height 25
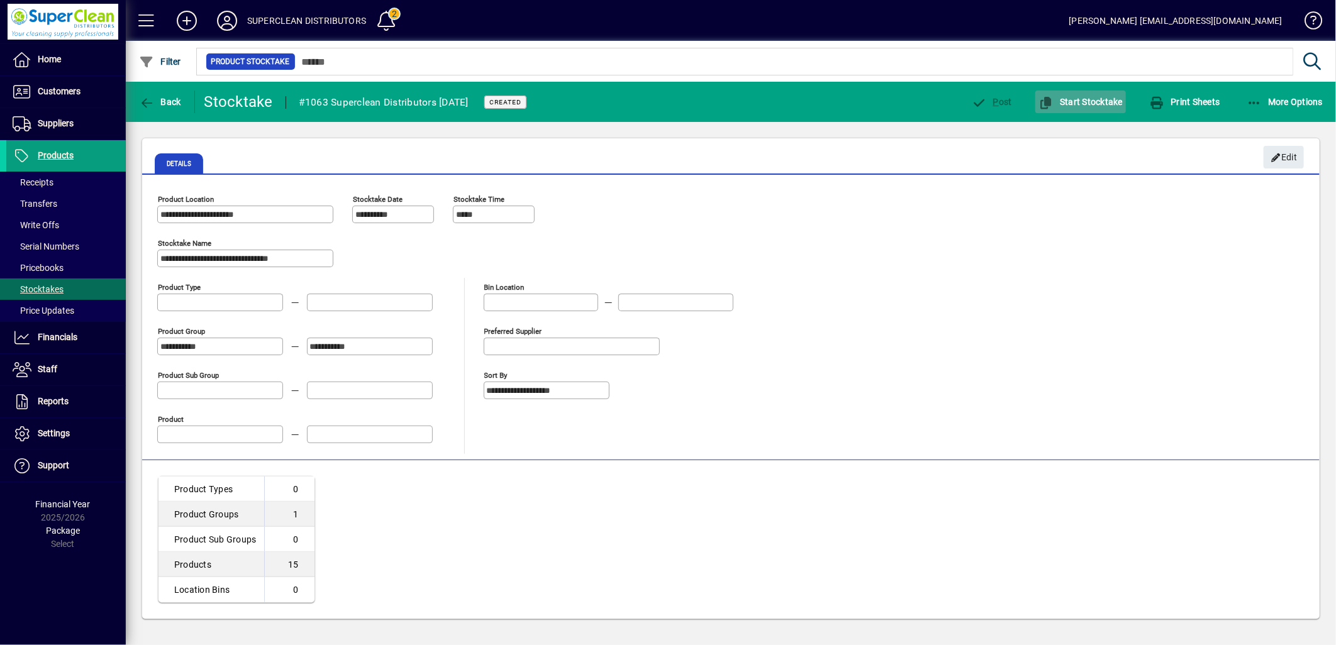
click at [1089, 102] on span "Start Stocktake" at bounding box center [1080, 102] width 84 height 10
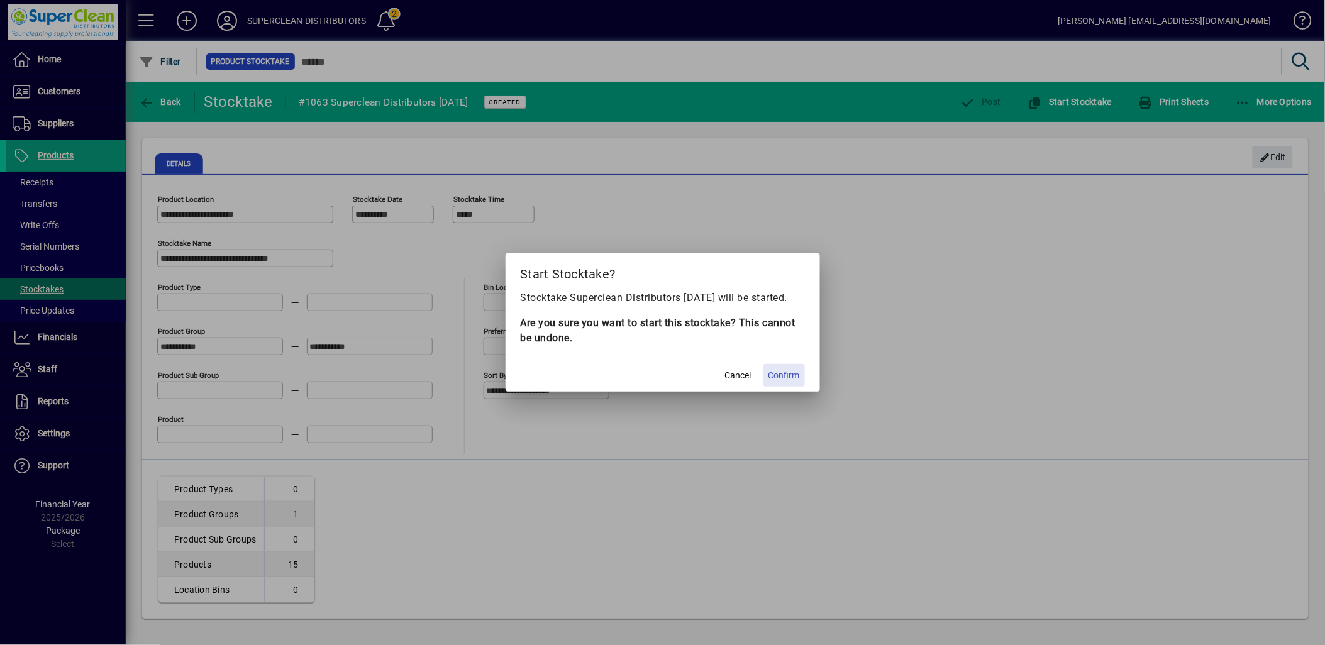
click at [793, 379] on span "Confirm" at bounding box center [784, 375] width 31 height 13
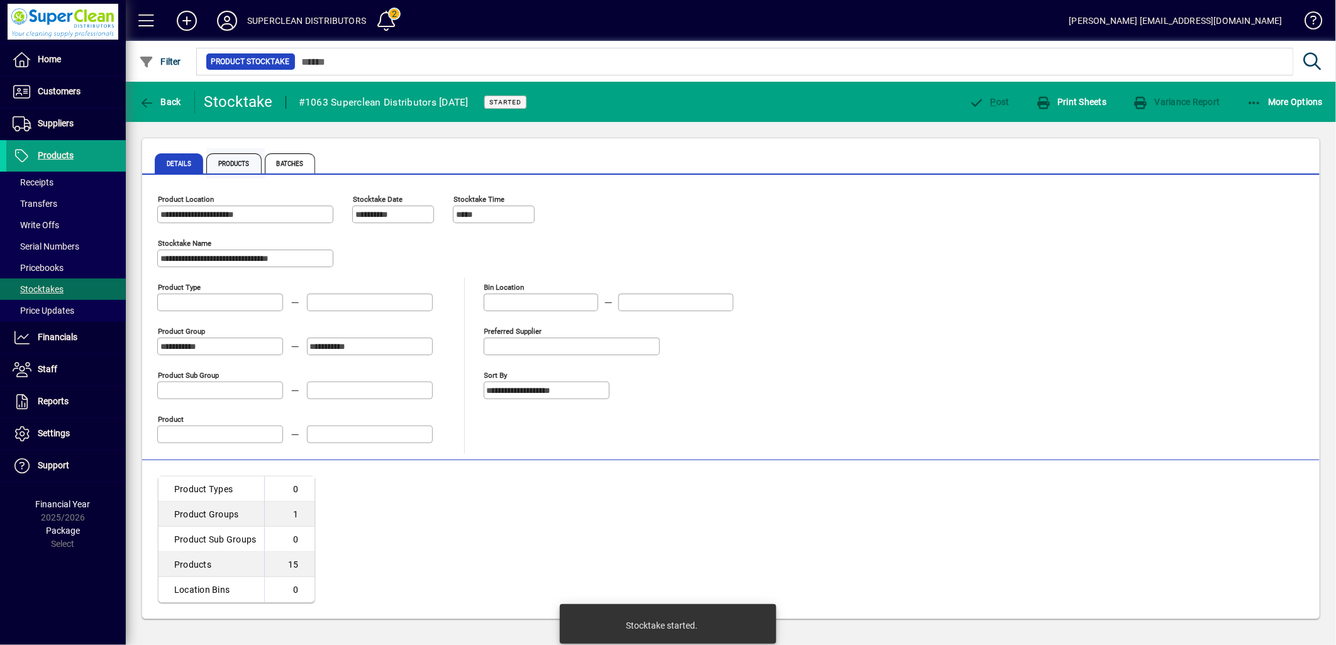
click at [213, 170] on span "Products" at bounding box center [233, 163] width 55 height 20
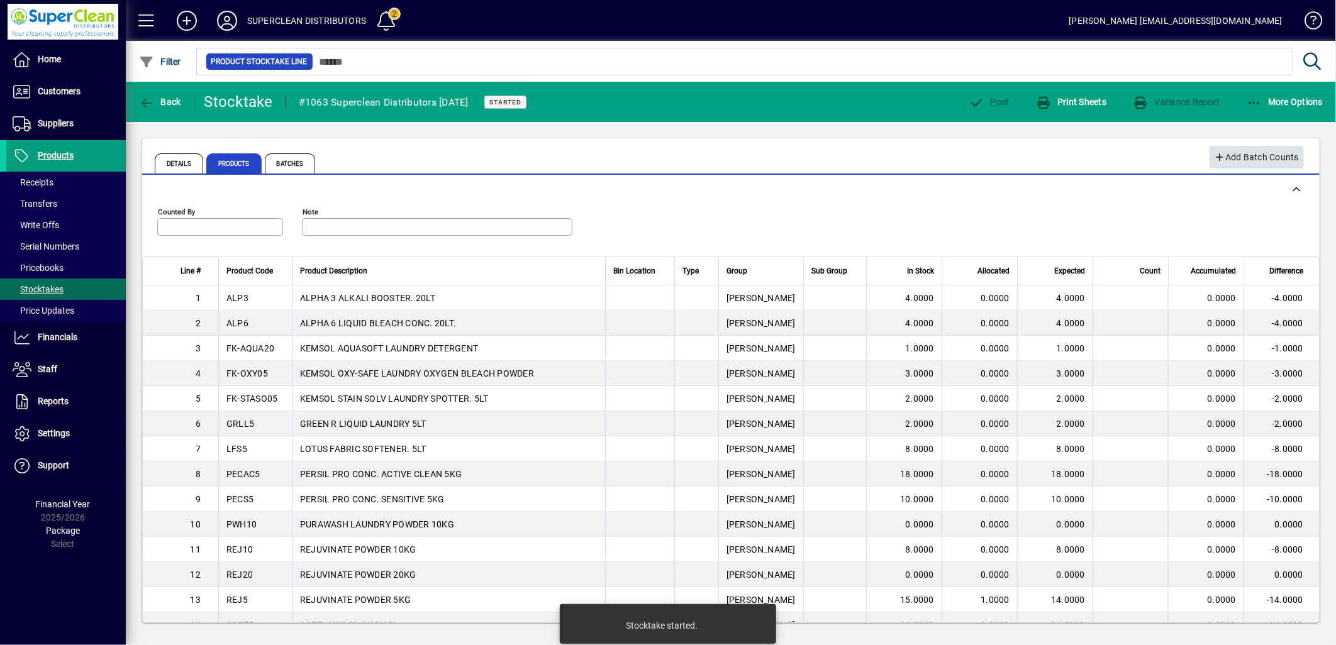
click at [1260, 145] on span "button" at bounding box center [1256, 157] width 95 height 30
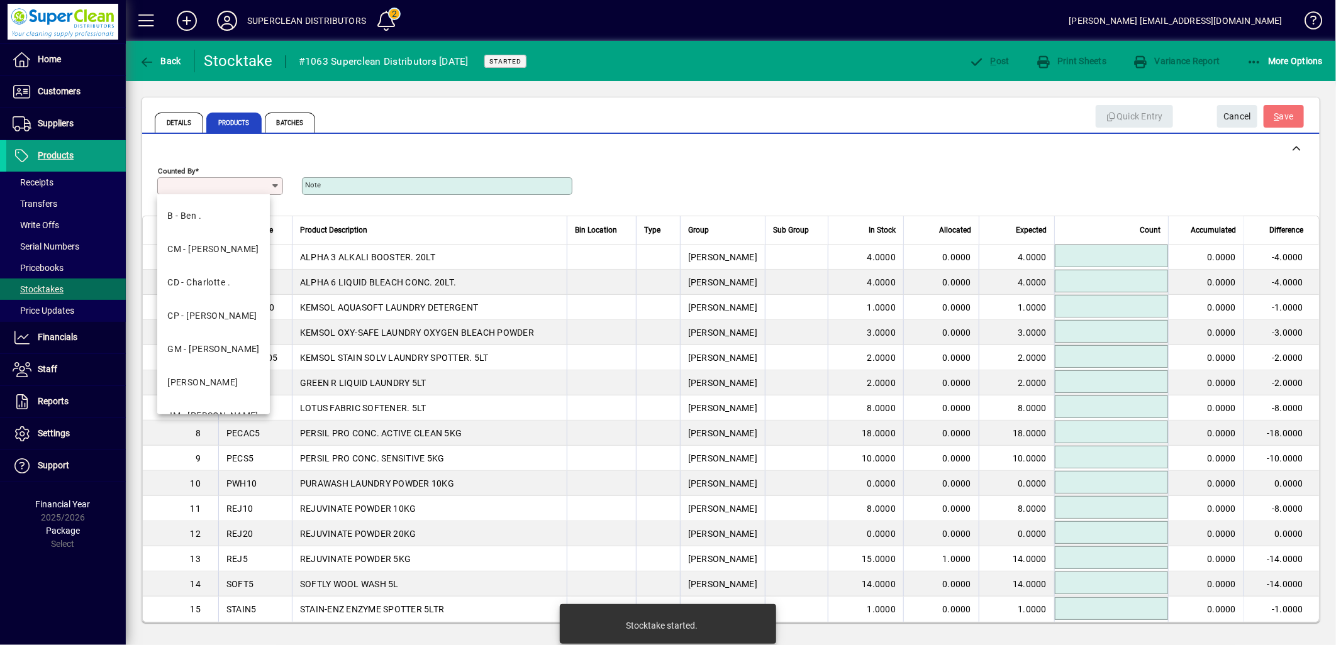
click at [267, 189] on input "Counted By" at bounding box center [215, 186] width 110 height 10
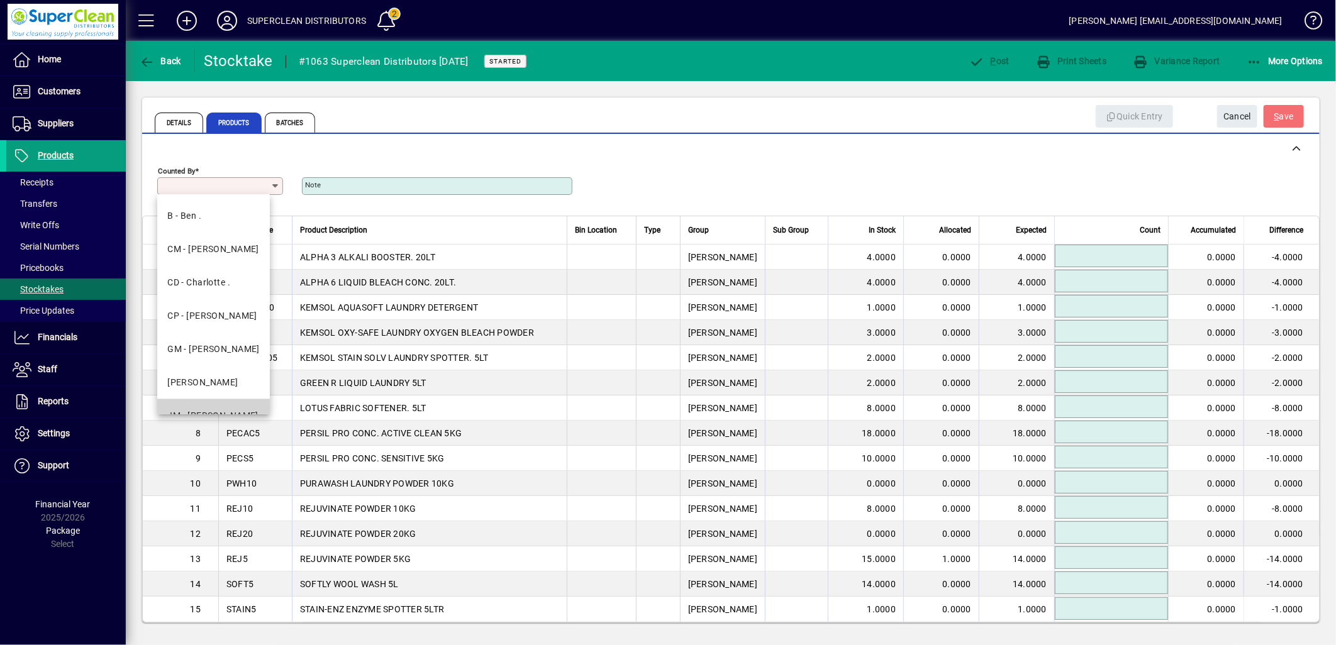
click at [227, 406] on mat-option "JM - [PERSON_NAME]" at bounding box center [213, 415] width 113 height 33
type input "**********"
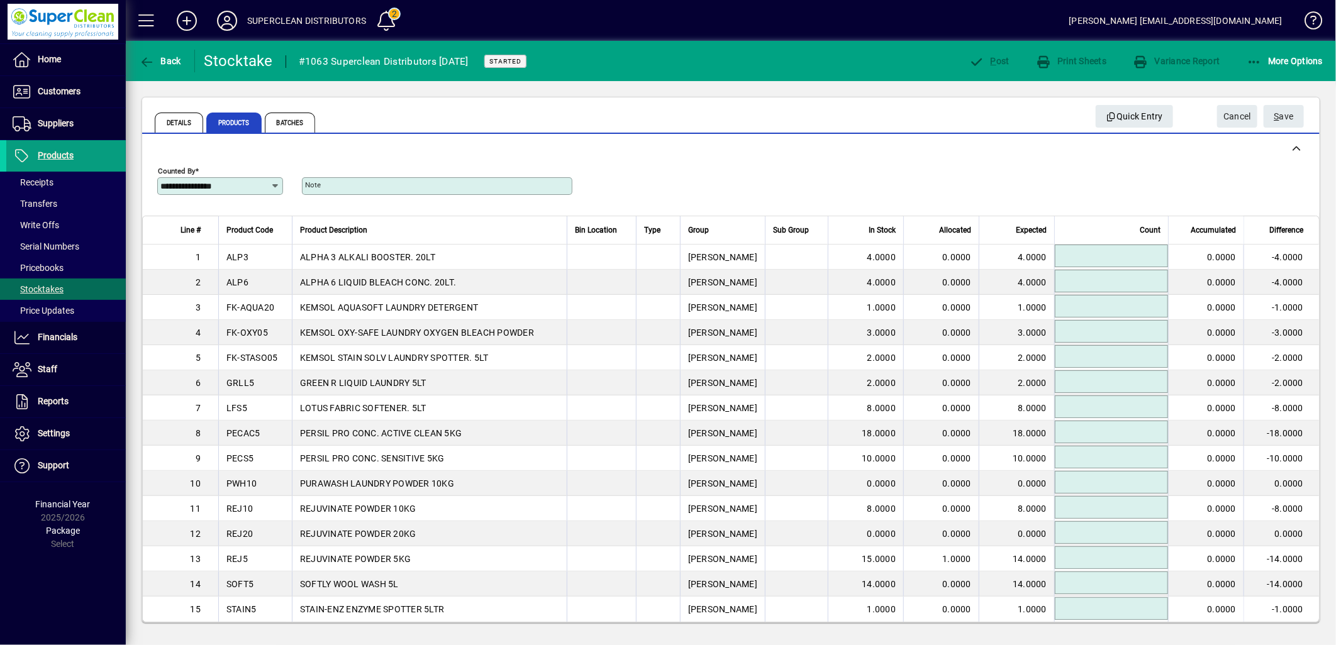
click at [1082, 259] on input at bounding box center [1112, 255] width 109 height 15
type input "******"
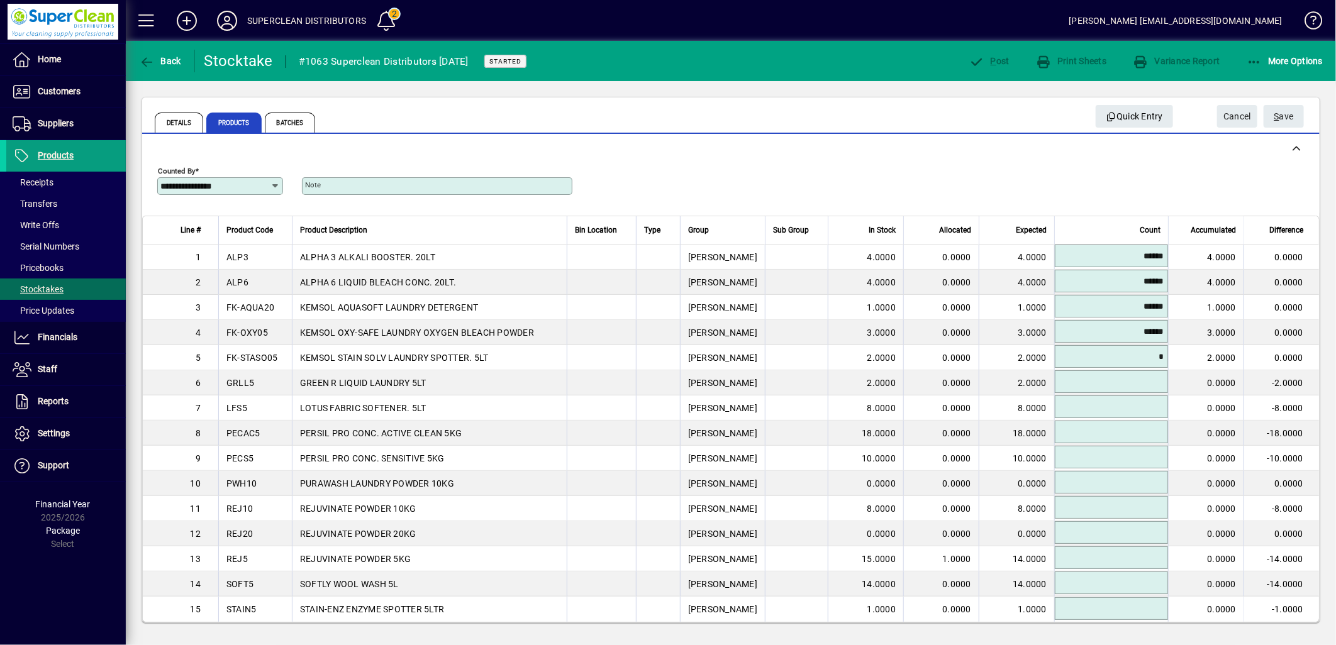
type input "******"
type input "*******"
type input "******"
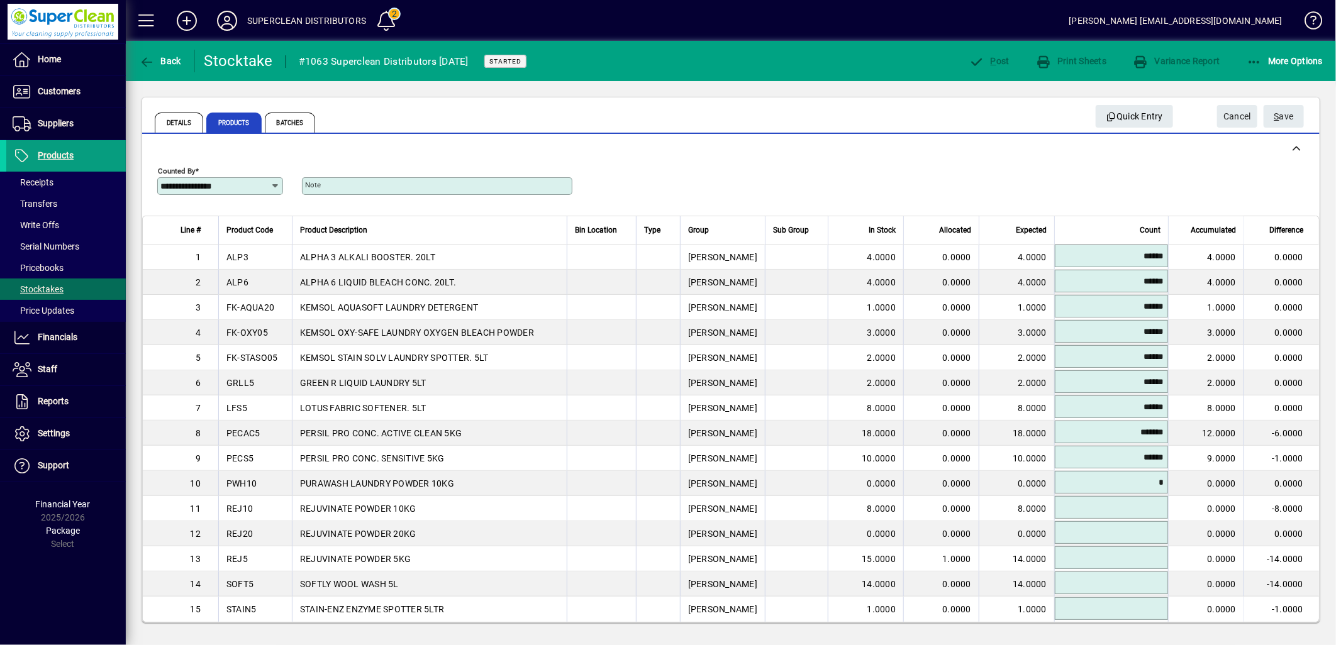
type input "******"
type input "*******"
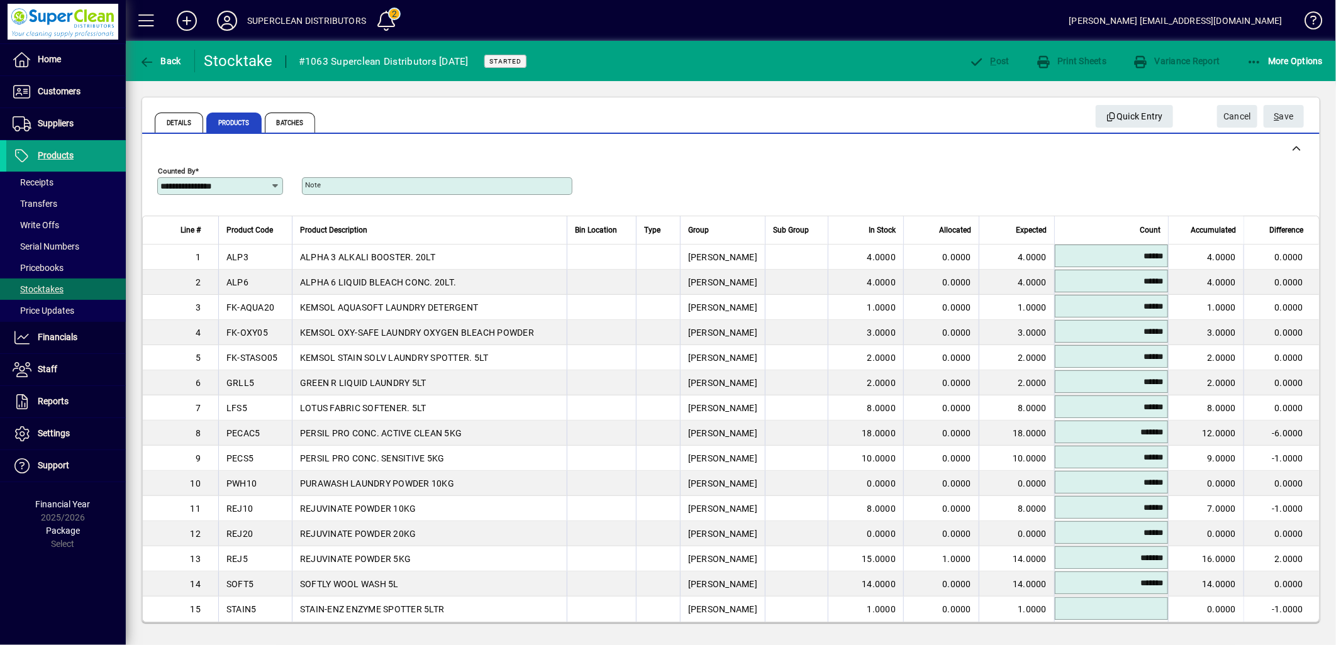
scroll to position [1, 0]
type input "******"
click at [1286, 116] on span "S ave" at bounding box center [1283, 116] width 19 height 21
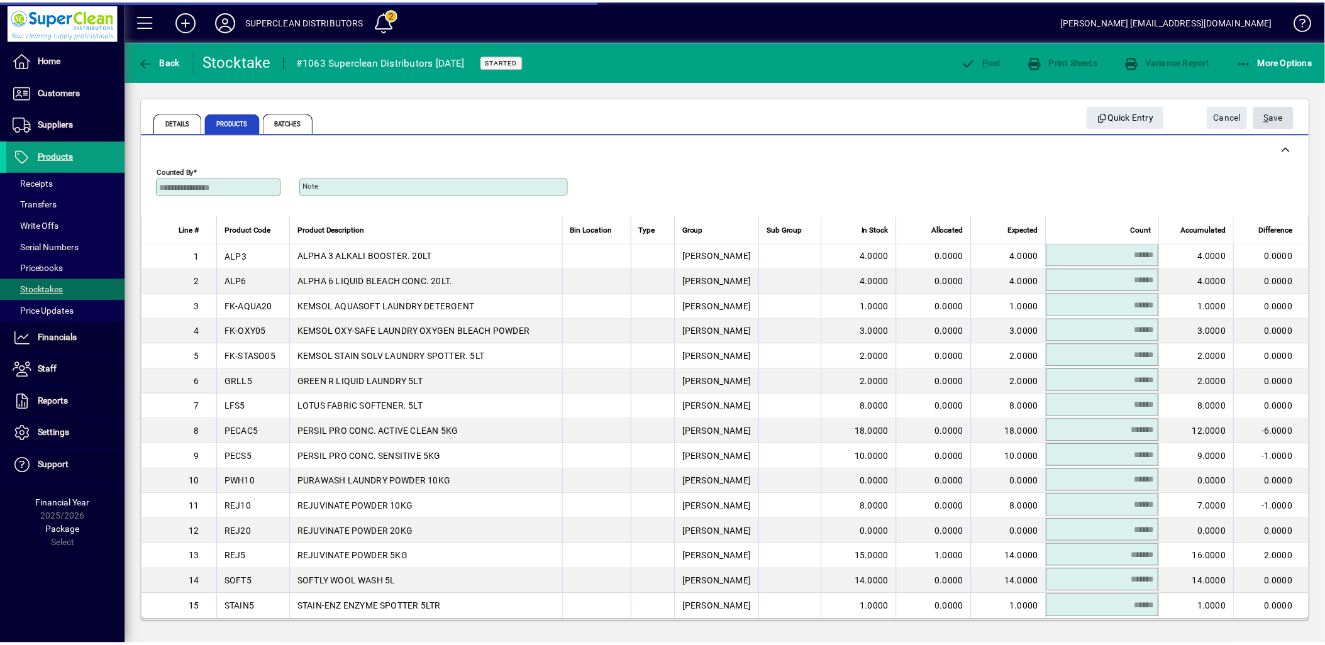
scroll to position [0, 0]
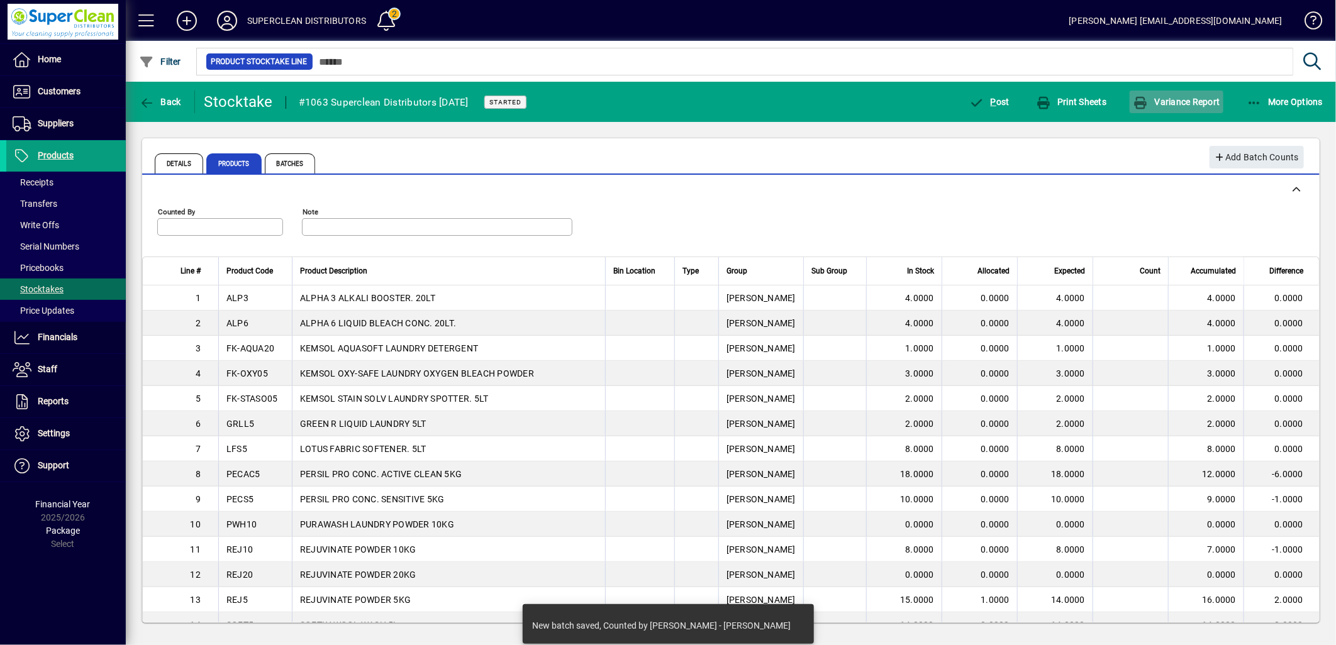
click at [1206, 107] on span "button" at bounding box center [1176, 102] width 93 height 30
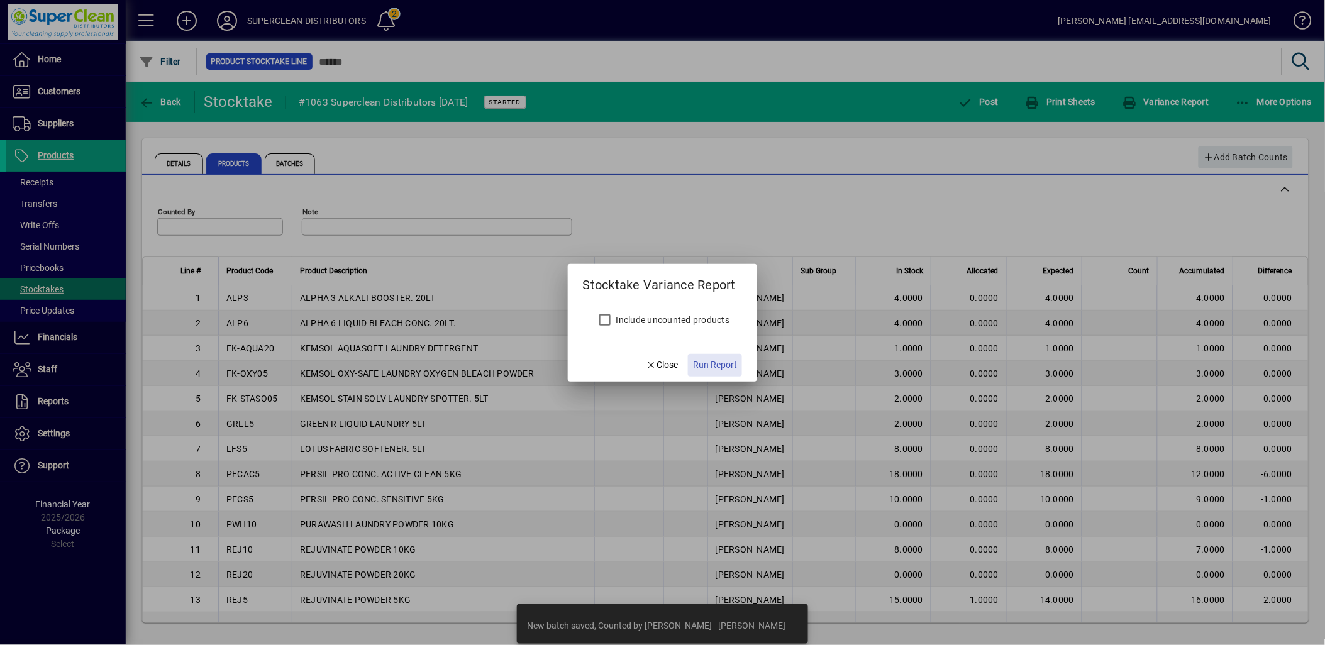
click at [727, 356] on span "button" at bounding box center [715, 365] width 54 height 30
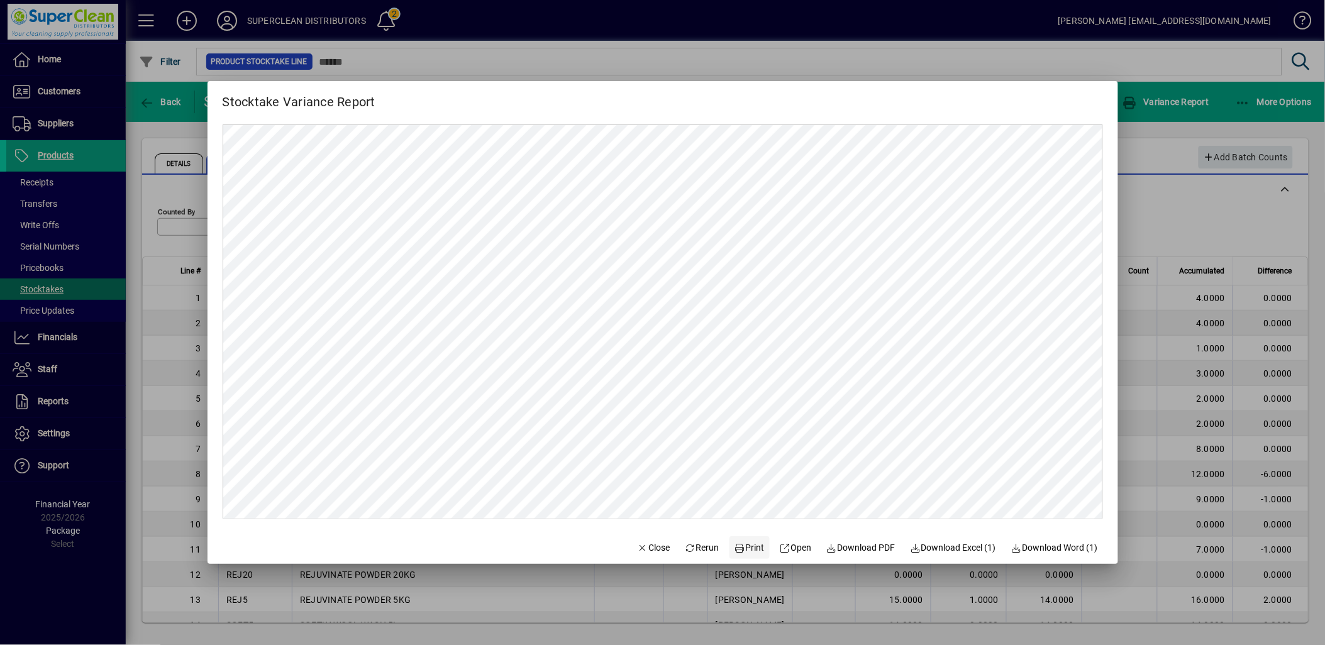
click at [741, 545] on span "Print" at bounding box center [750, 548] width 30 height 13
click at [651, 548] on span "Close" at bounding box center [654, 548] width 33 height 13
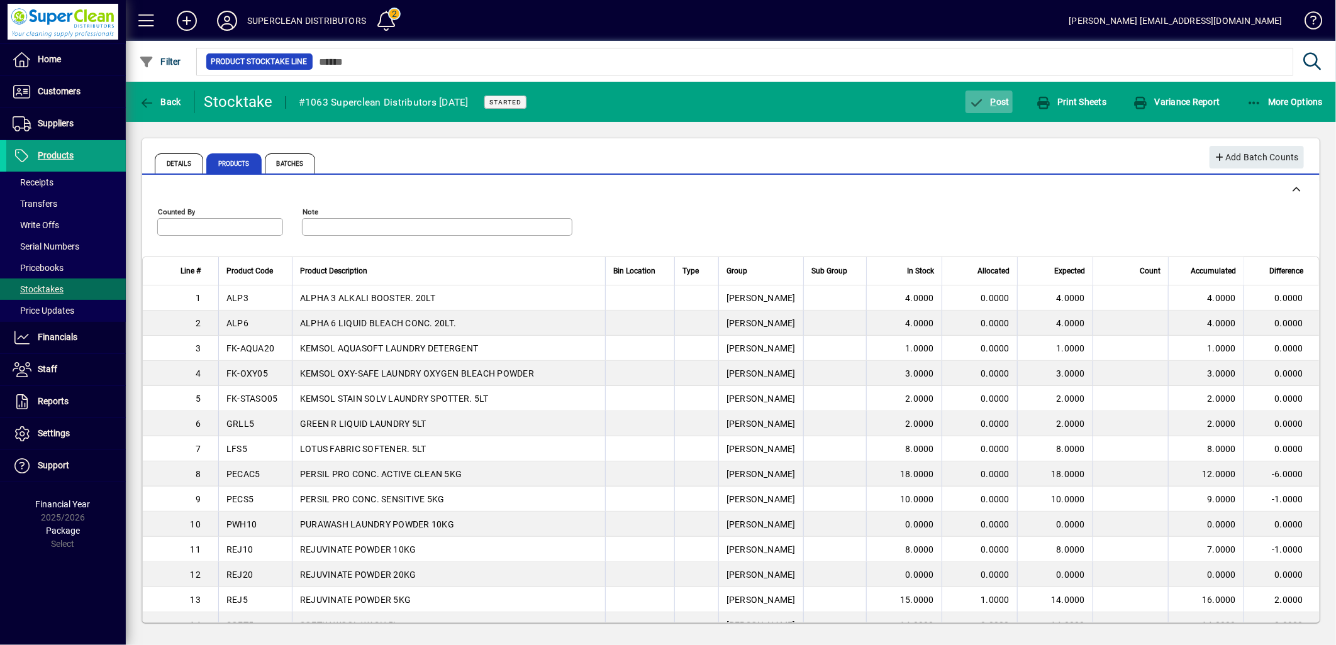
click at [1000, 103] on span "P ost" at bounding box center [989, 102] width 41 height 10
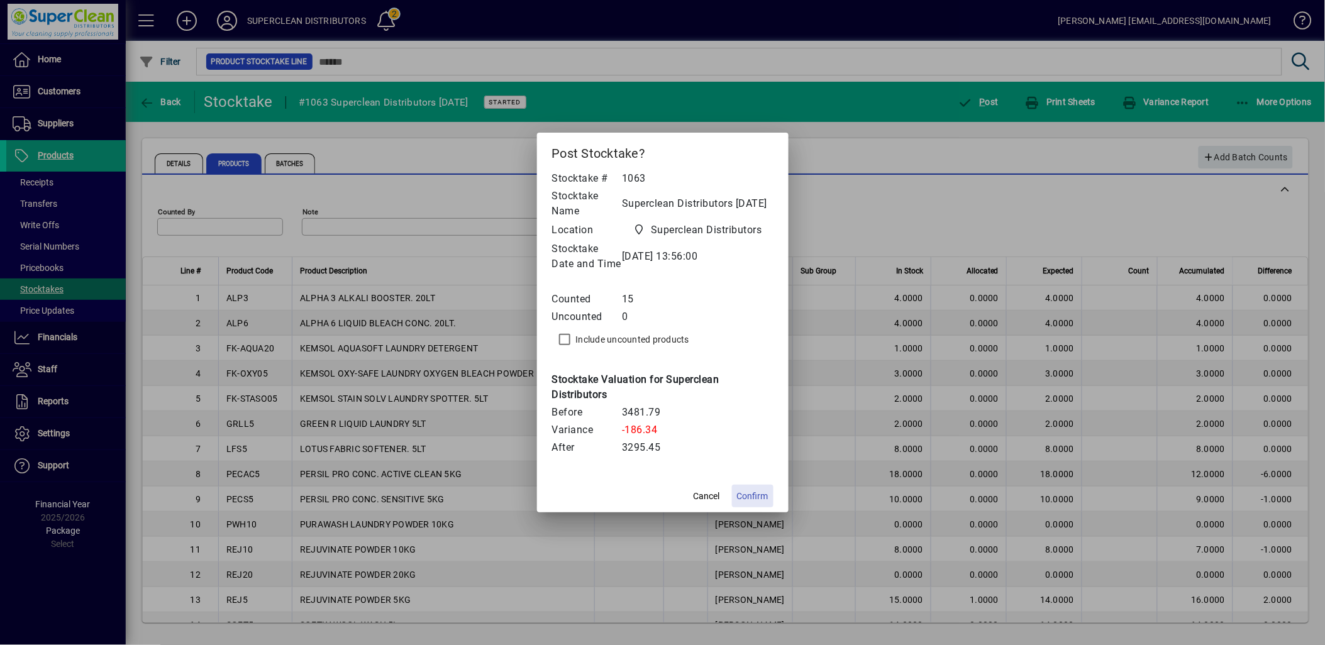
click at [753, 501] on span "Confirm" at bounding box center [752, 496] width 31 height 13
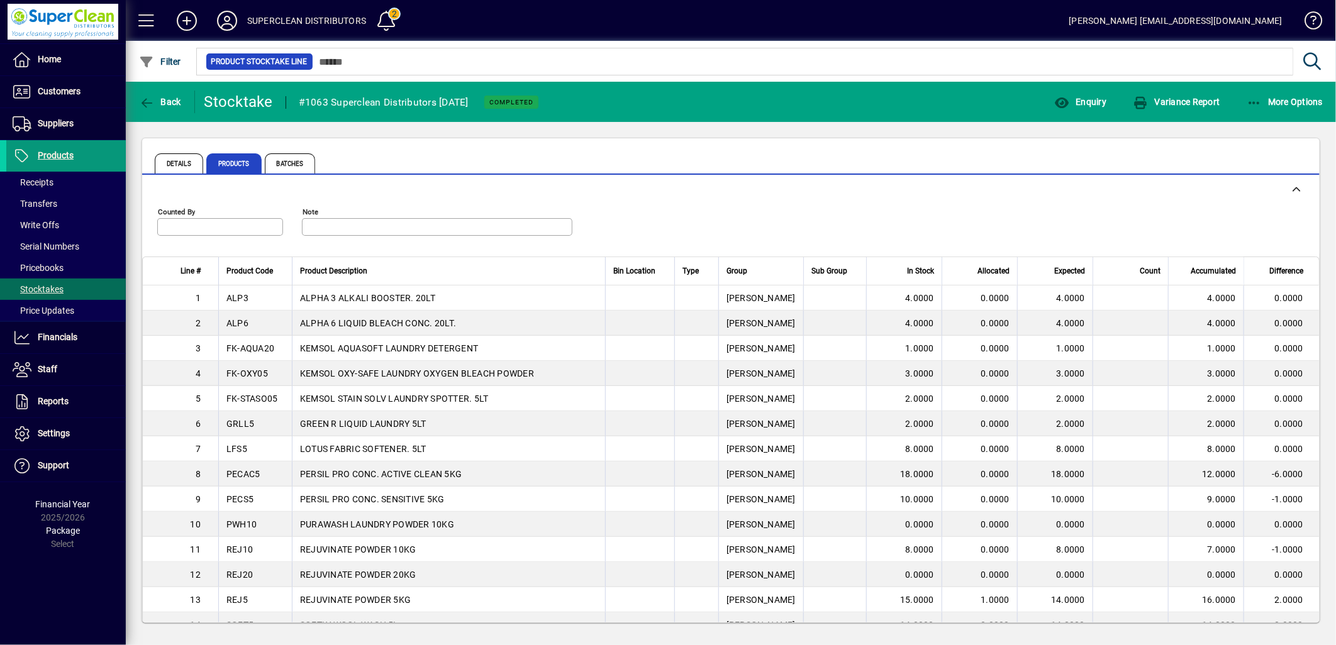
click at [65, 156] on span "Products" at bounding box center [56, 155] width 36 height 10
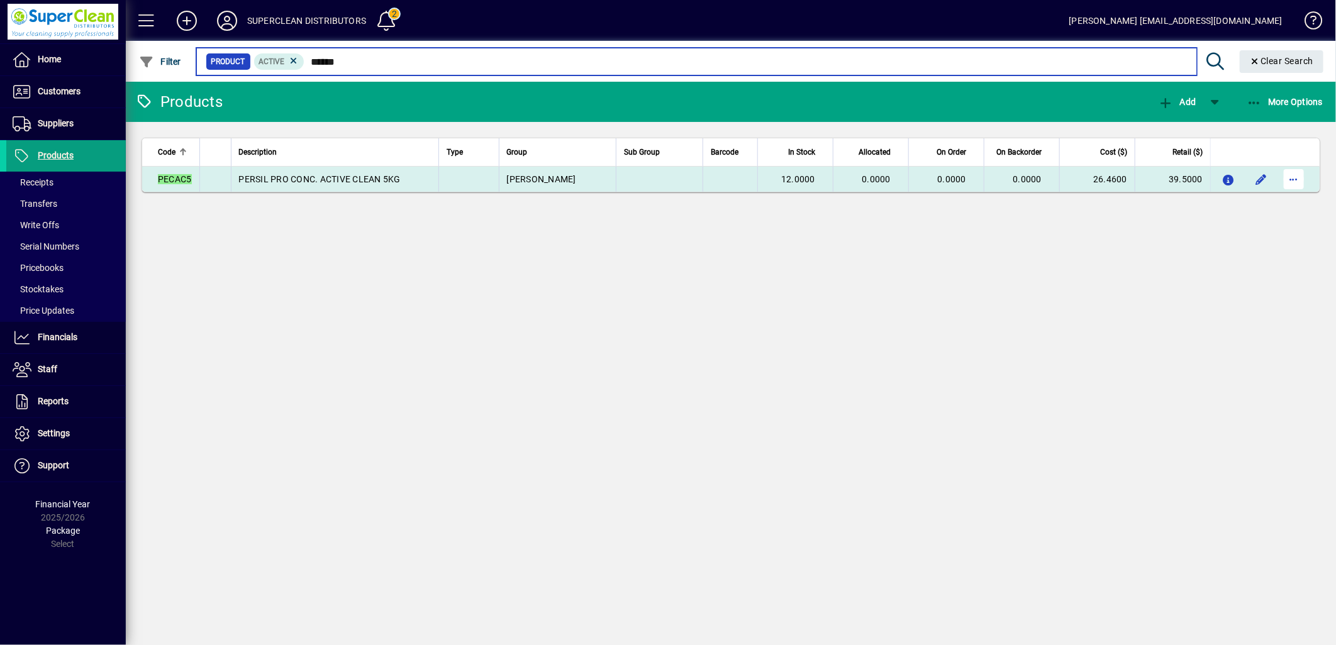
type input "******"
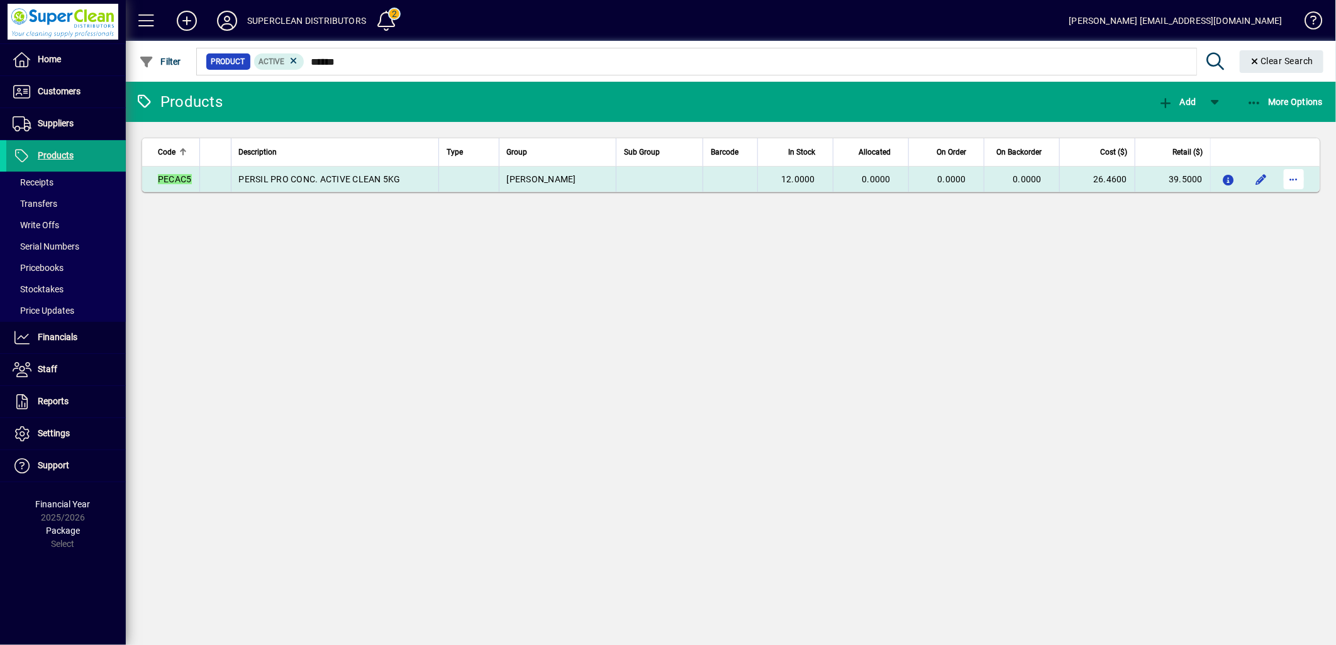
click at [1292, 181] on span "button" at bounding box center [1294, 179] width 30 height 30
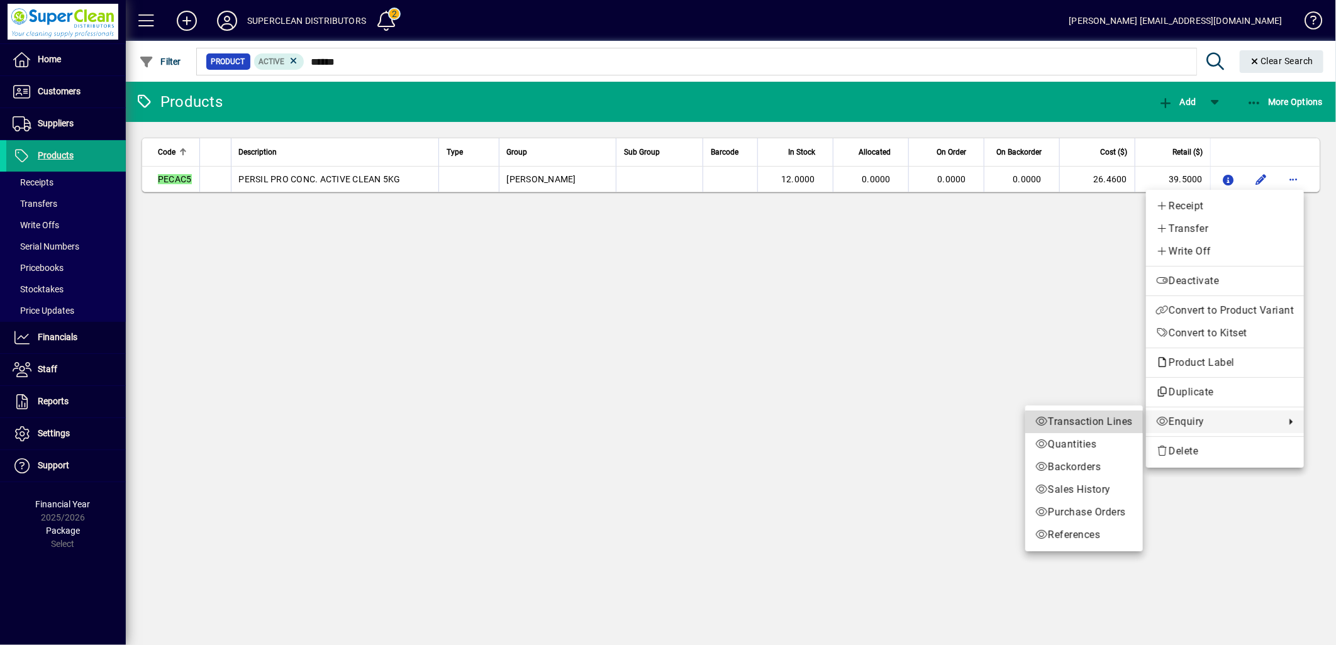
click at [1092, 423] on span "Transaction Lines" at bounding box center [1083, 421] width 97 height 15
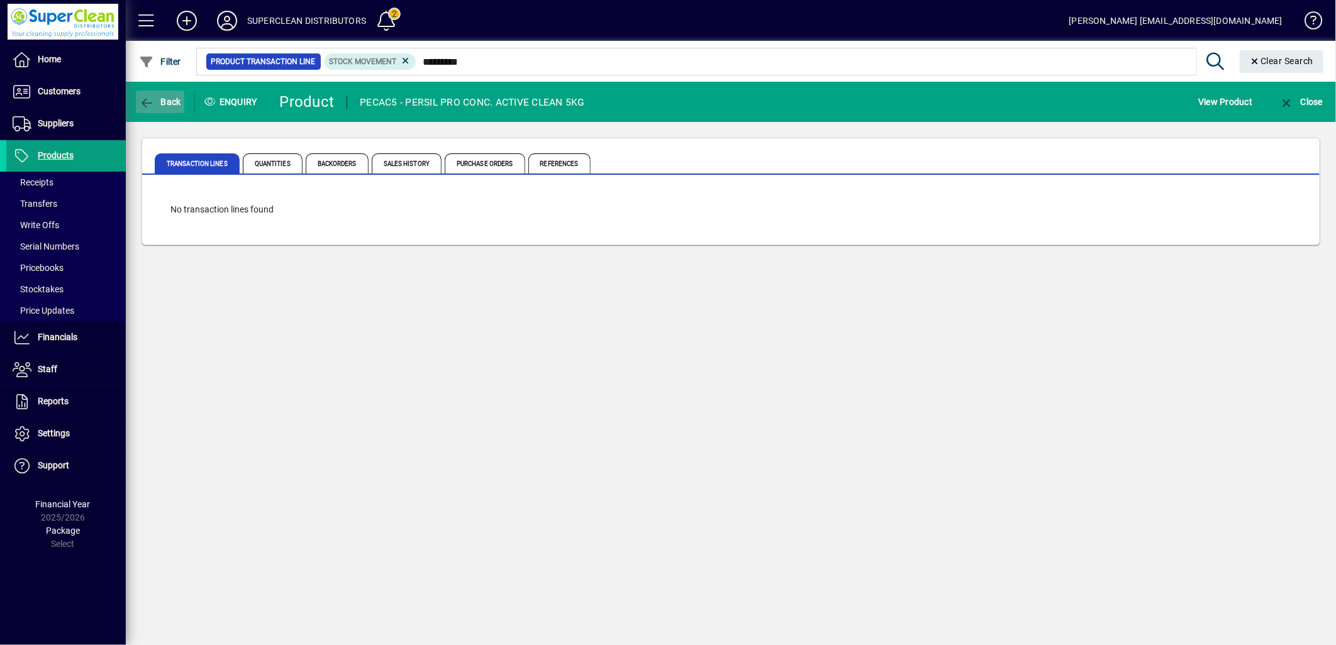
click at [168, 108] on span "button" at bounding box center [160, 102] width 48 height 30
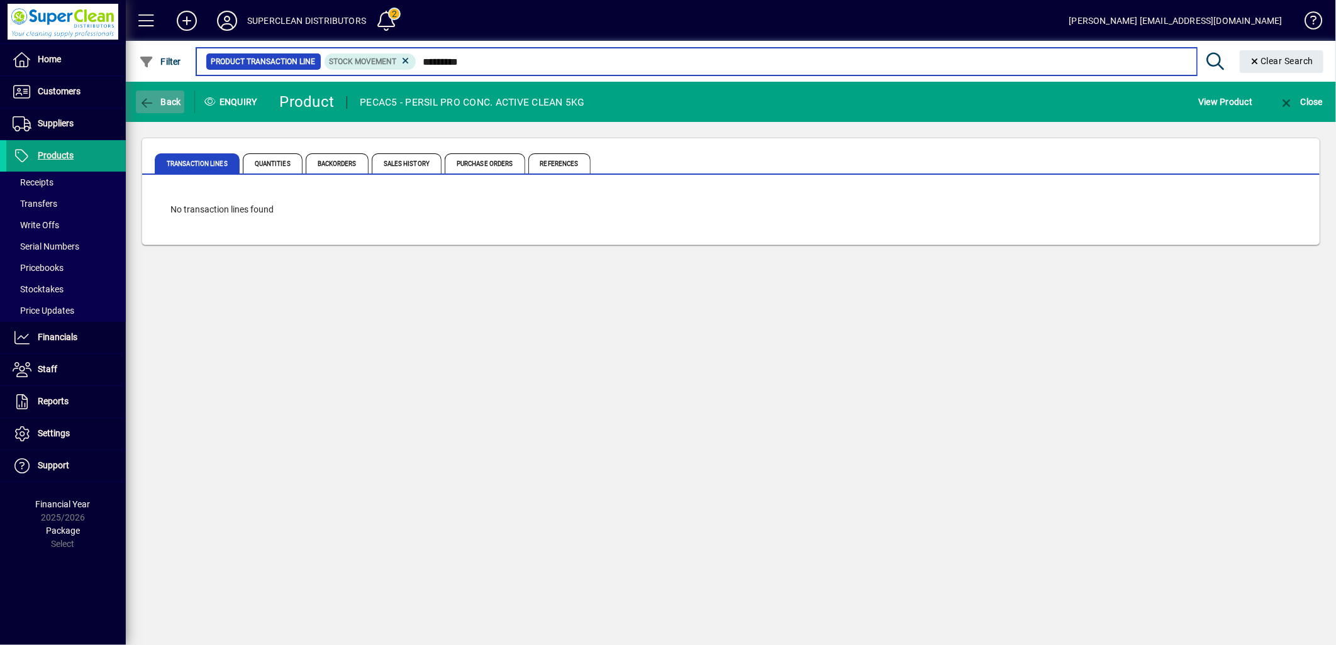
type input "******"
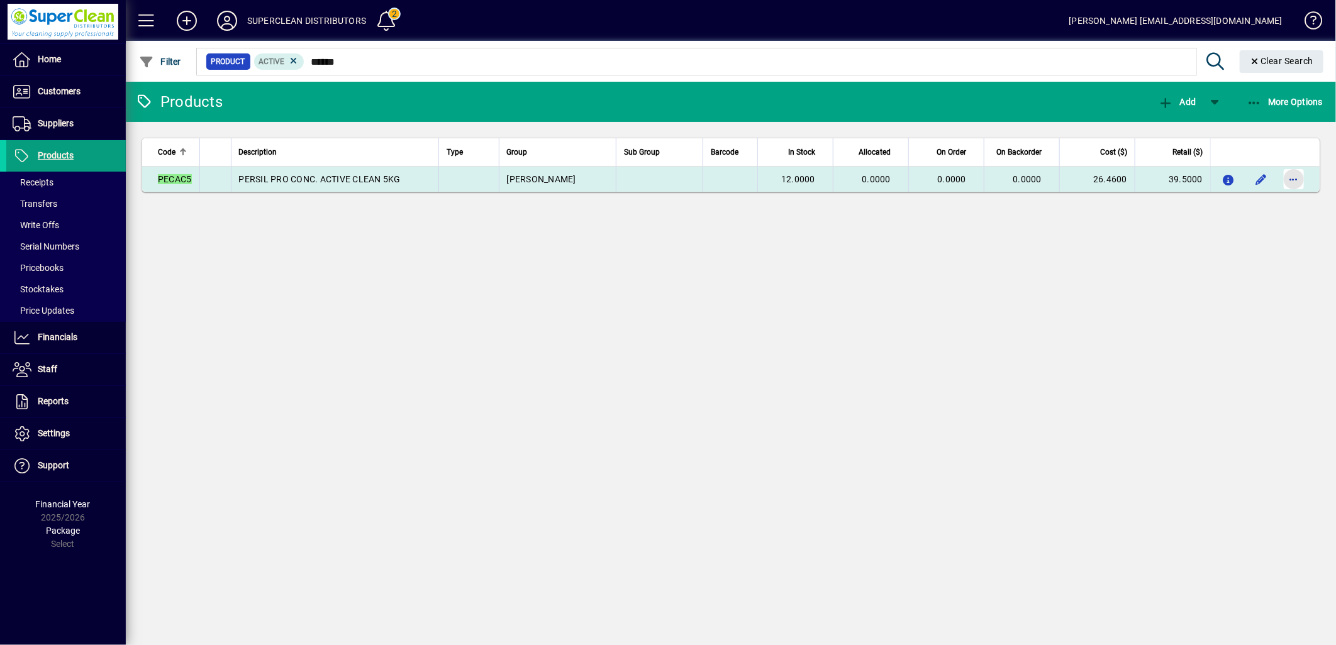
click at [1289, 180] on span "button" at bounding box center [1294, 179] width 30 height 30
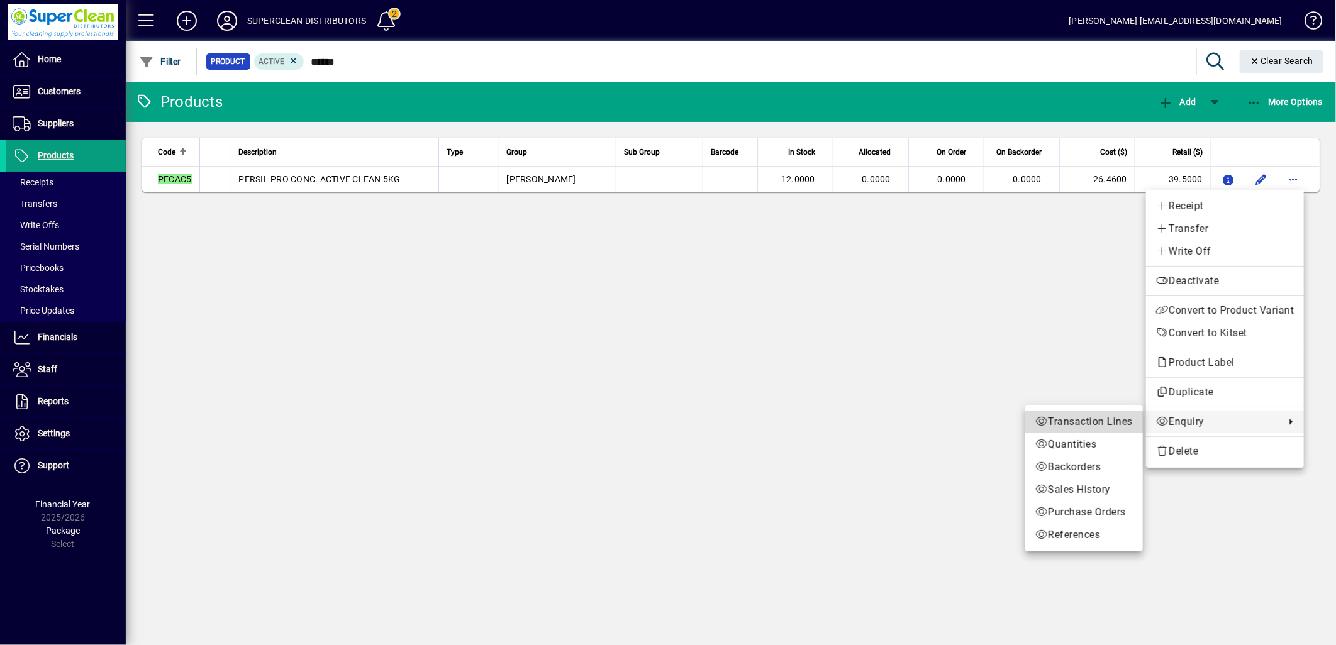
click at [1082, 425] on span "Transaction Lines" at bounding box center [1083, 421] width 97 height 15
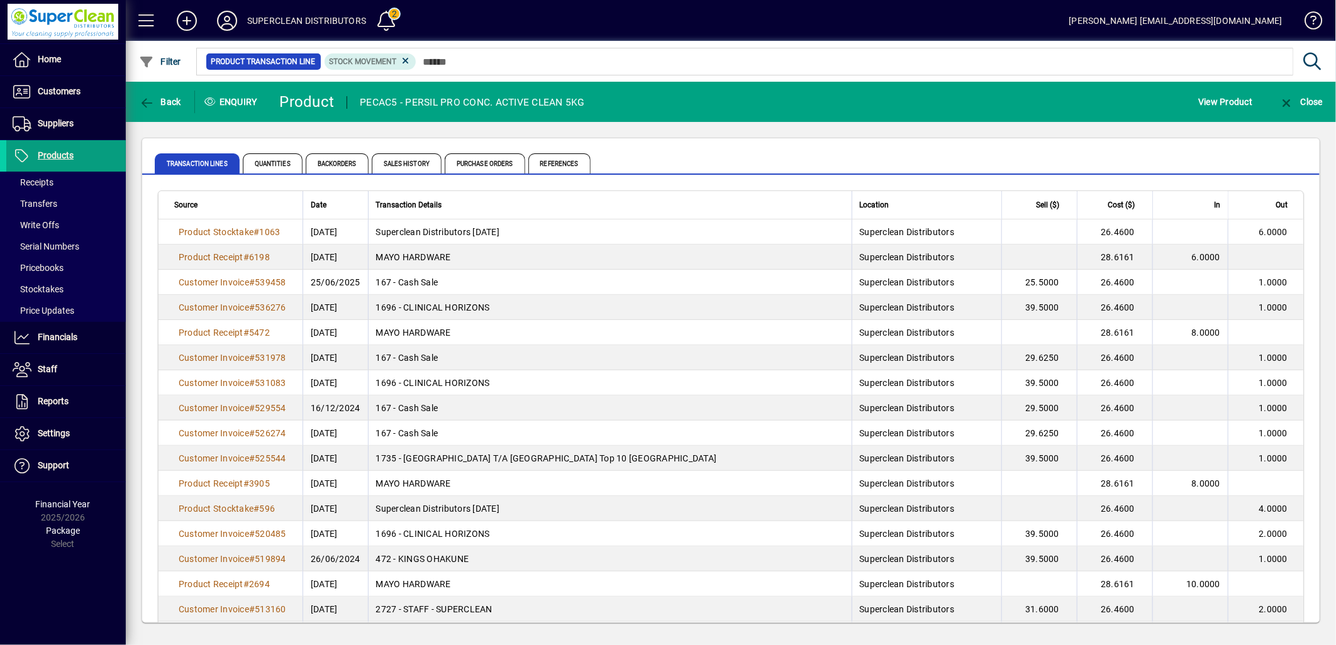
click at [430, 208] on span "Transaction Details" at bounding box center [409, 205] width 66 height 14
click at [255, 206] on div "Source" at bounding box center [234, 205] width 121 height 14
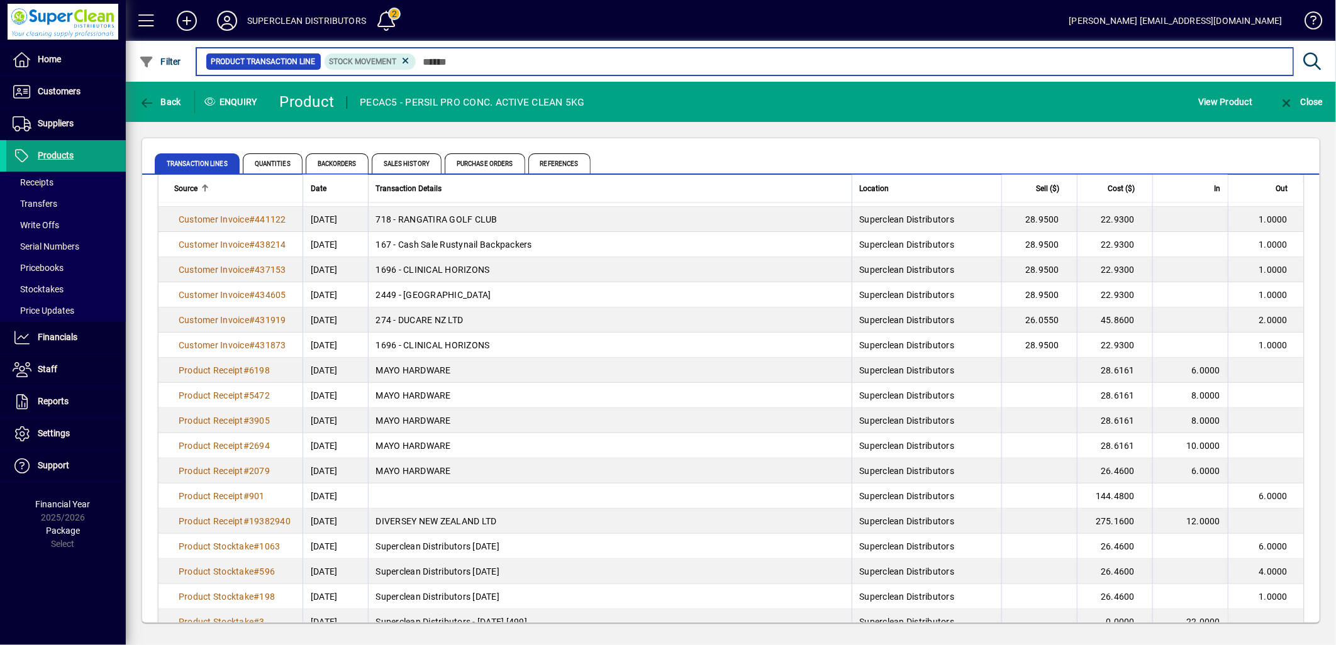
scroll to position [1373, 0]
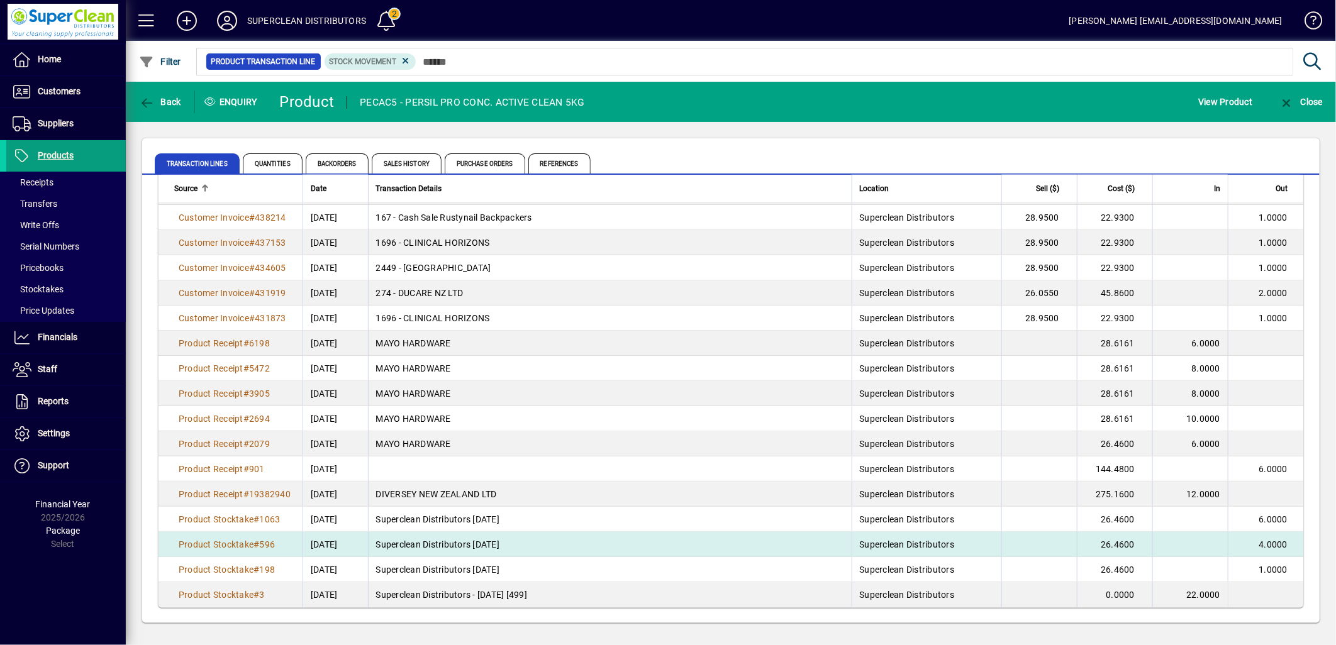
click at [412, 544] on td "Superclean Distributors [DATE]" at bounding box center [610, 544] width 484 height 25
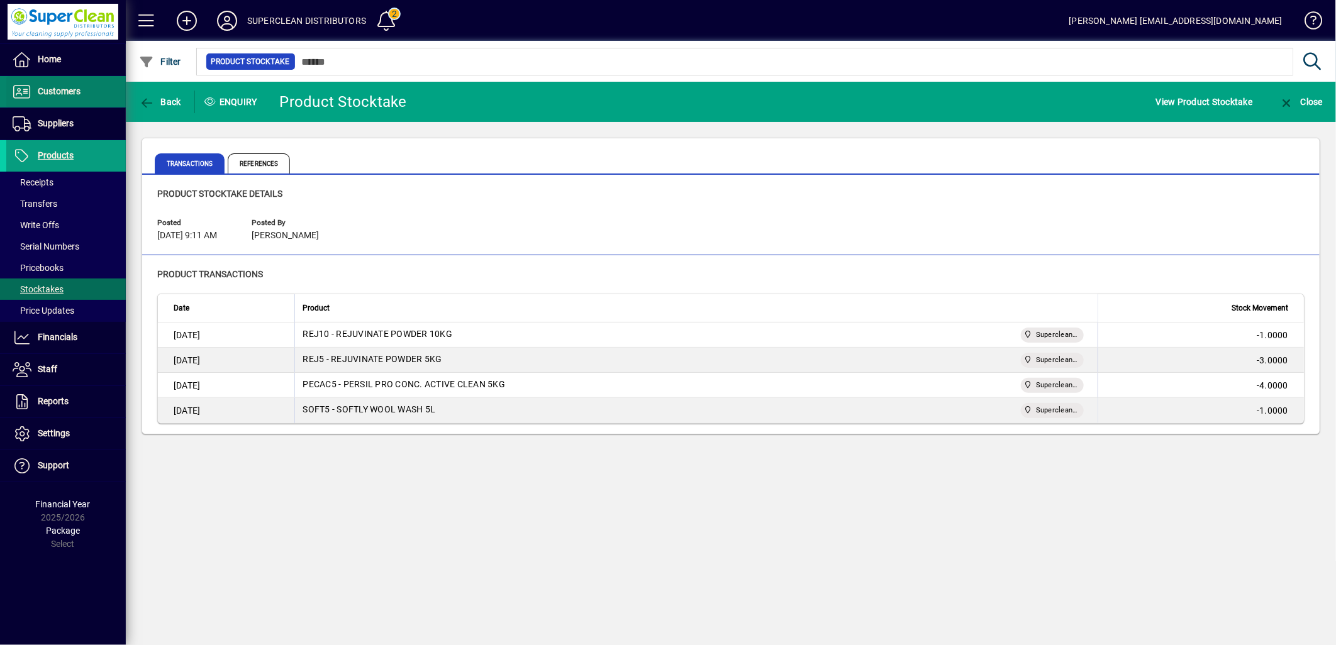
click at [69, 93] on span "Customers" at bounding box center [59, 91] width 43 height 10
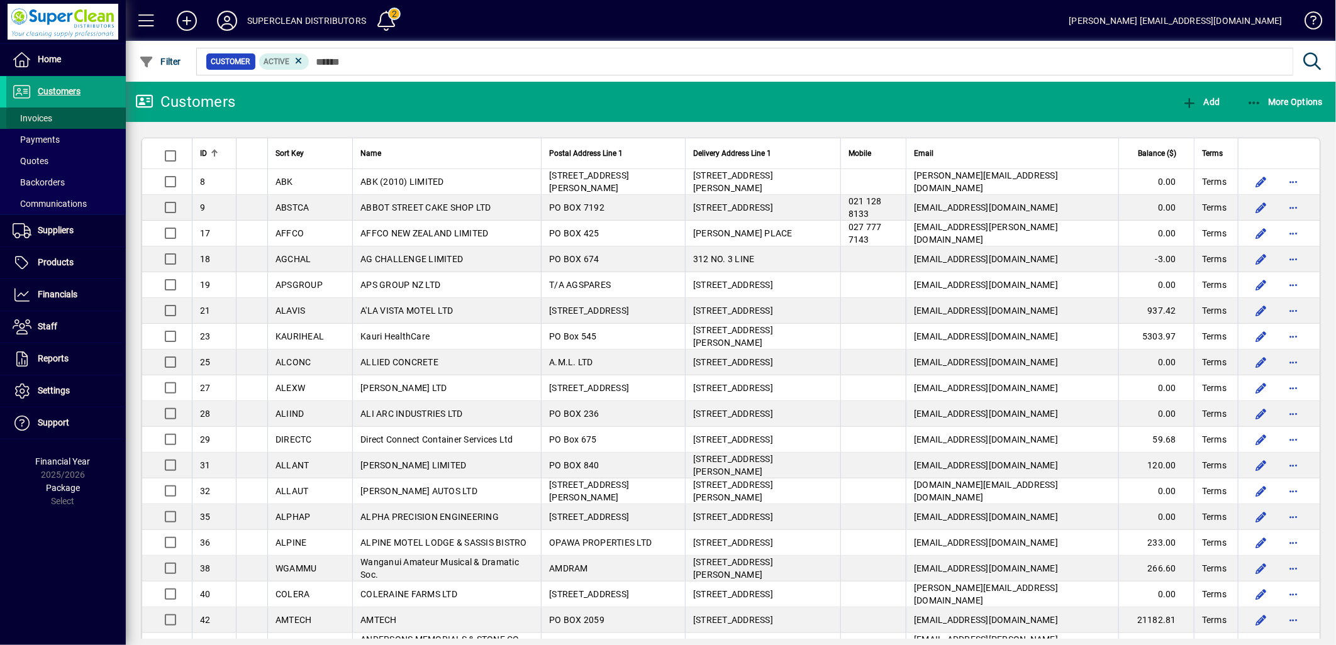
click at [47, 120] on span "Invoices" at bounding box center [33, 118] width 40 height 10
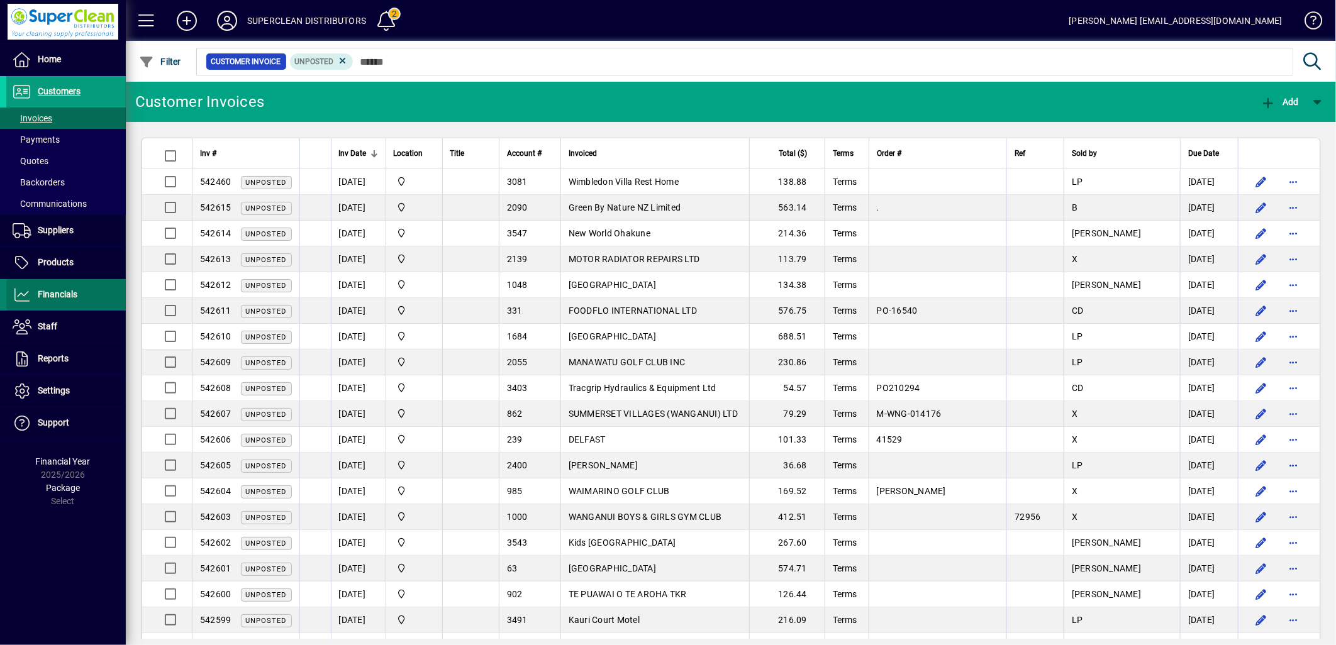
click at [48, 288] on span "Financials" at bounding box center [41, 294] width 71 height 15
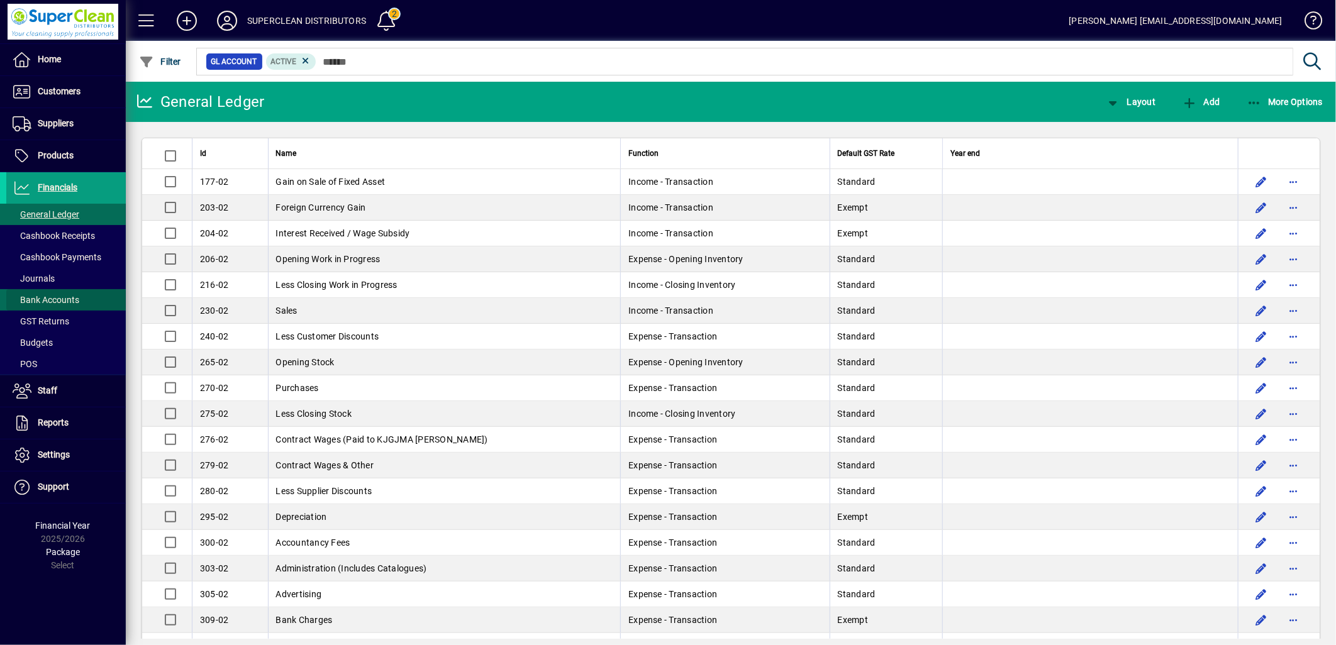
click at [46, 297] on span "Bank Accounts" at bounding box center [46, 300] width 67 height 10
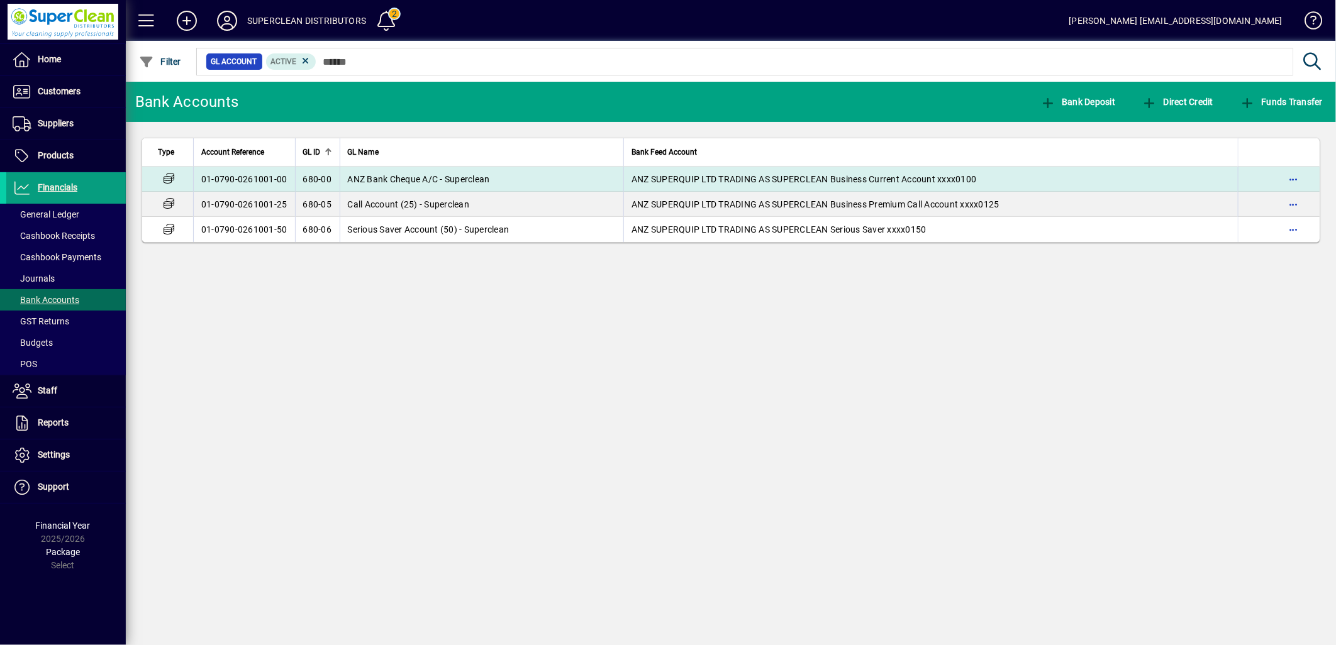
click at [426, 181] on span "ANZ Bank Cheque A/C - Superclean" at bounding box center [419, 179] width 142 height 10
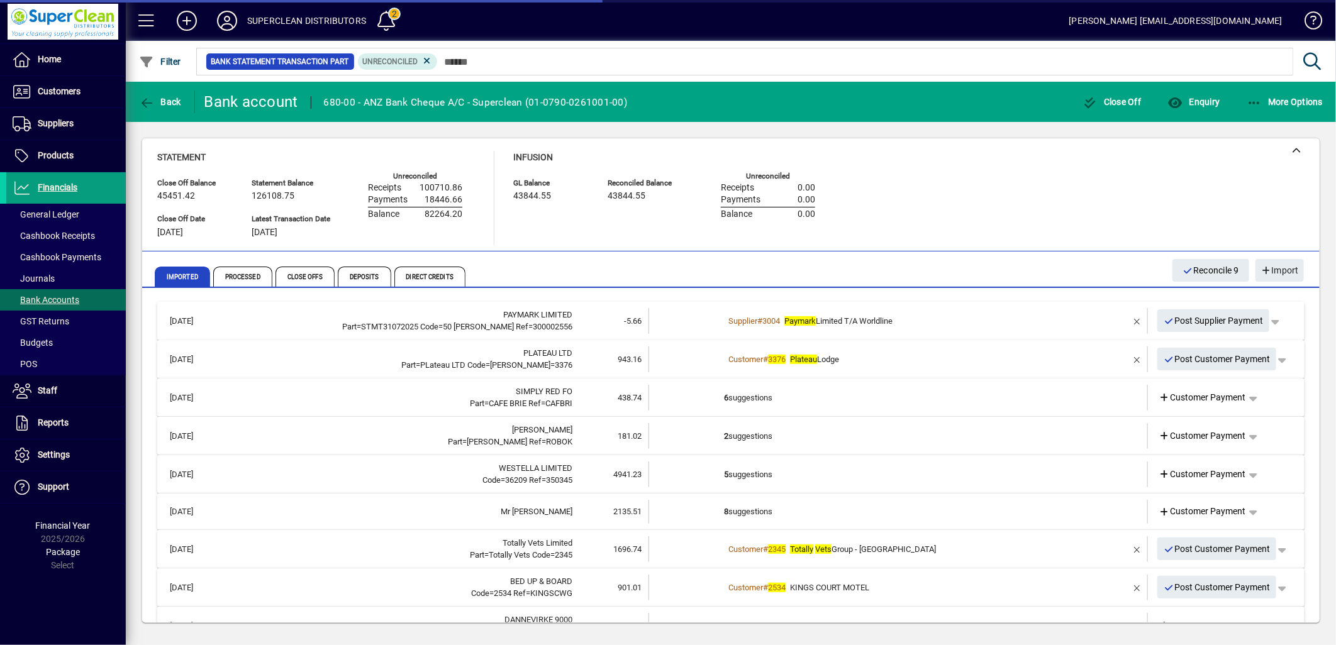
click at [882, 356] on div "Customer # 3376 Plateau Lodge" at bounding box center [899, 359] width 350 height 13
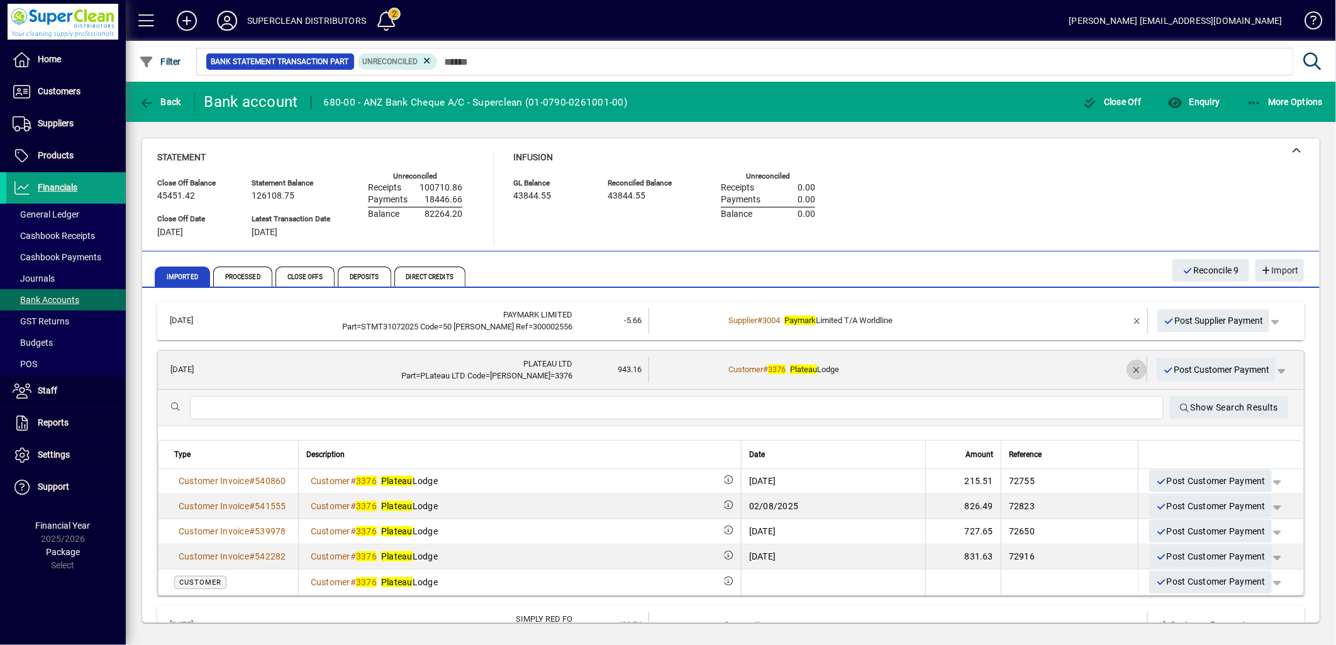
click at [1122, 369] on span "button" at bounding box center [1136, 370] width 30 height 30
click at [1189, 369] on span "Customer Payment" at bounding box center [1202, 370] width 87 height 13
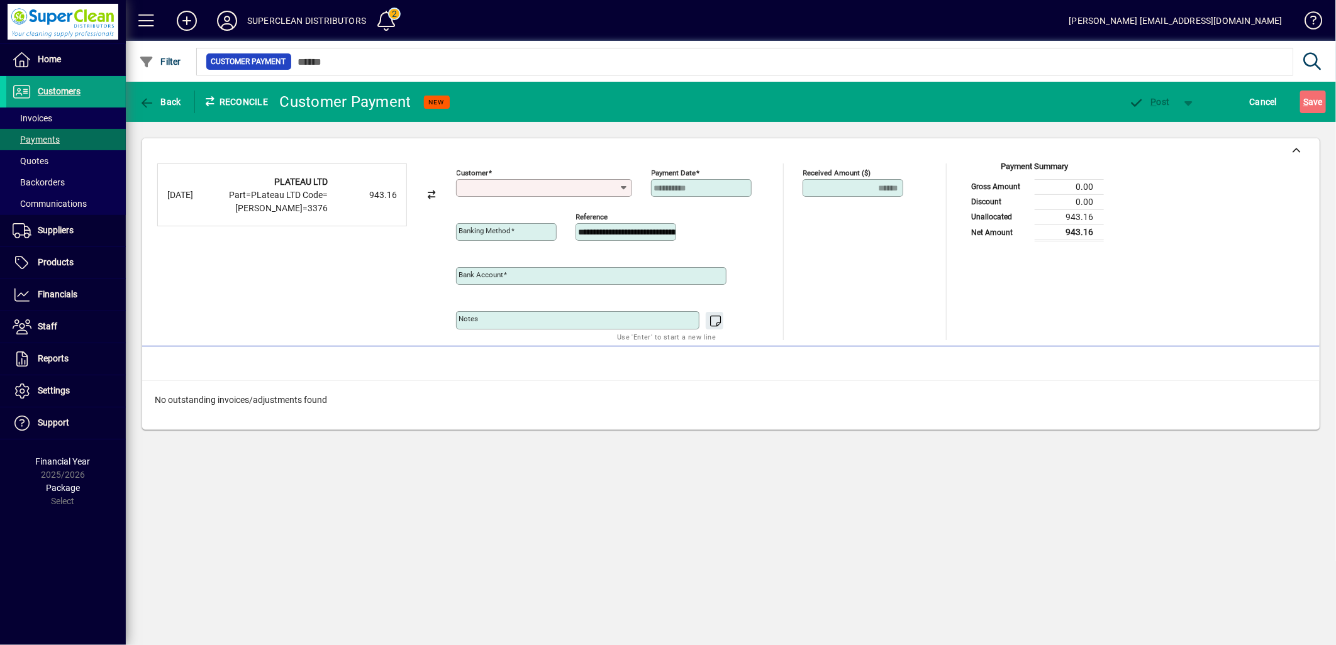
type input "**********"
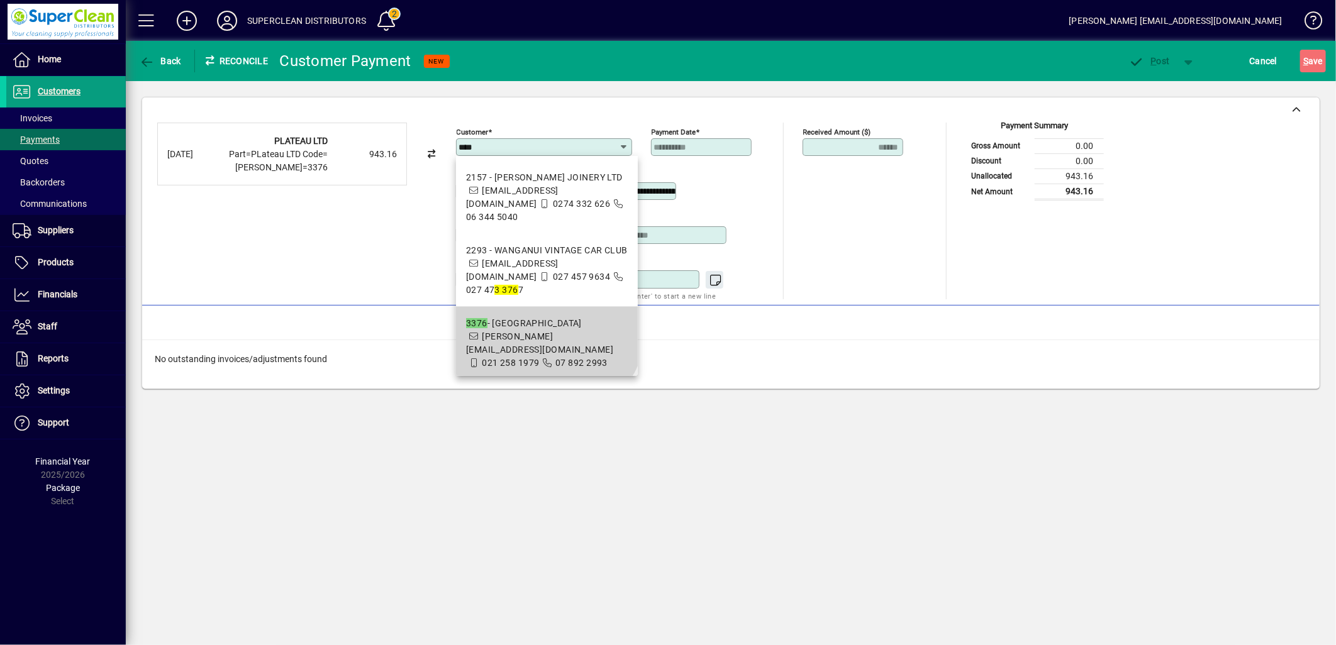
click at [541, 317] on div "3376 - Plateau Lodge" at bounding box center [547, 323] width 162 height 13
type input "**********"
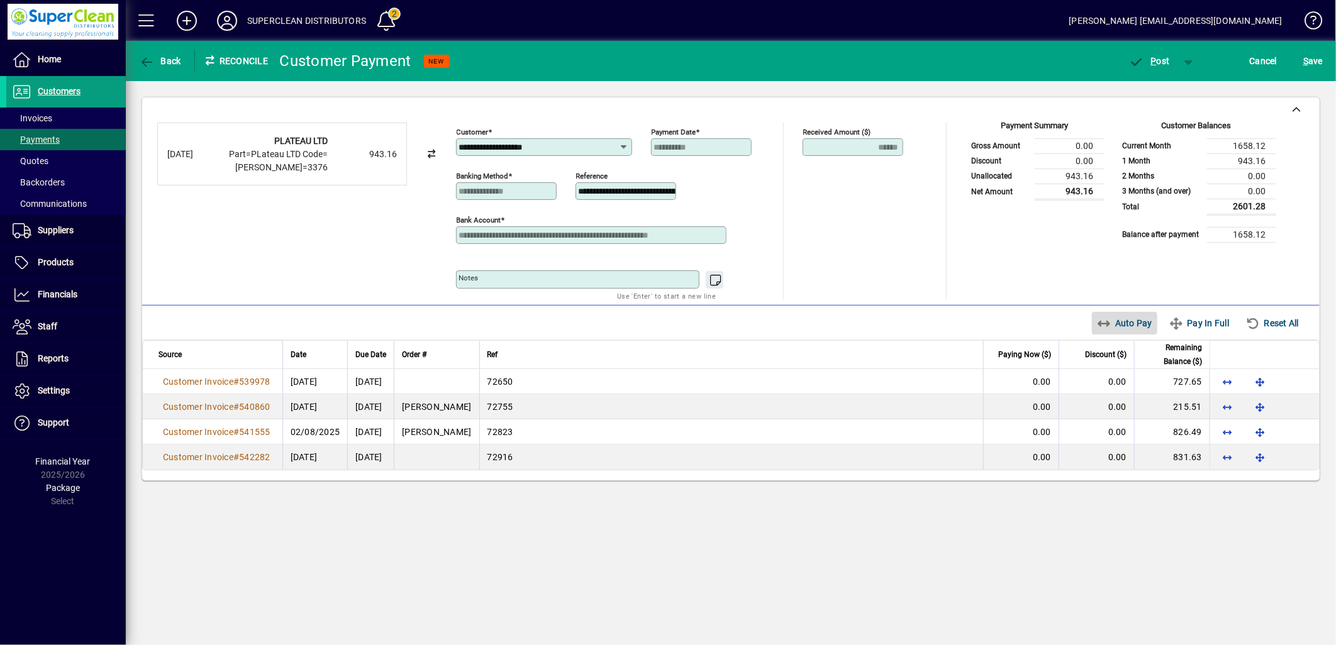
click at [1132, 333] on span "Auto Pay" at bounding box center [1125, 323] width 56 height 20
click at [1158, 57] on span "P ost" at bounding box center [1149, 61] width 41 height 10
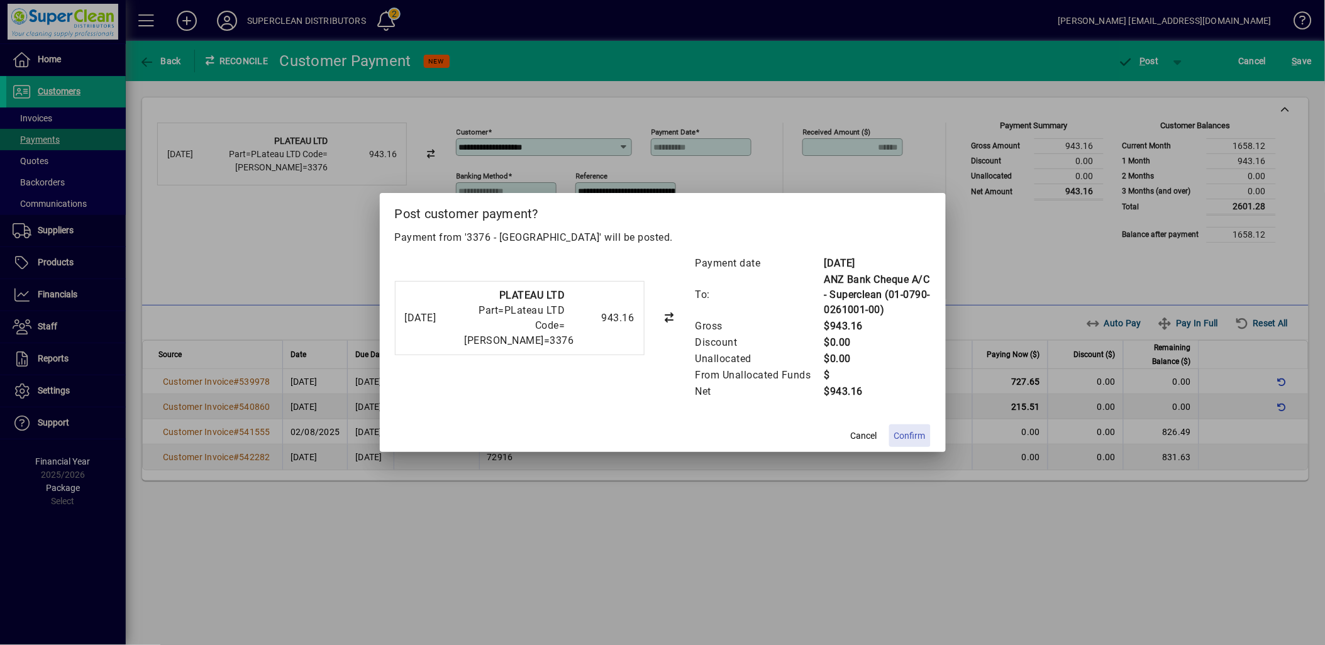
click at [909, 430] on span "Confirm" at bounding box center [909, 436] width 31 height 13
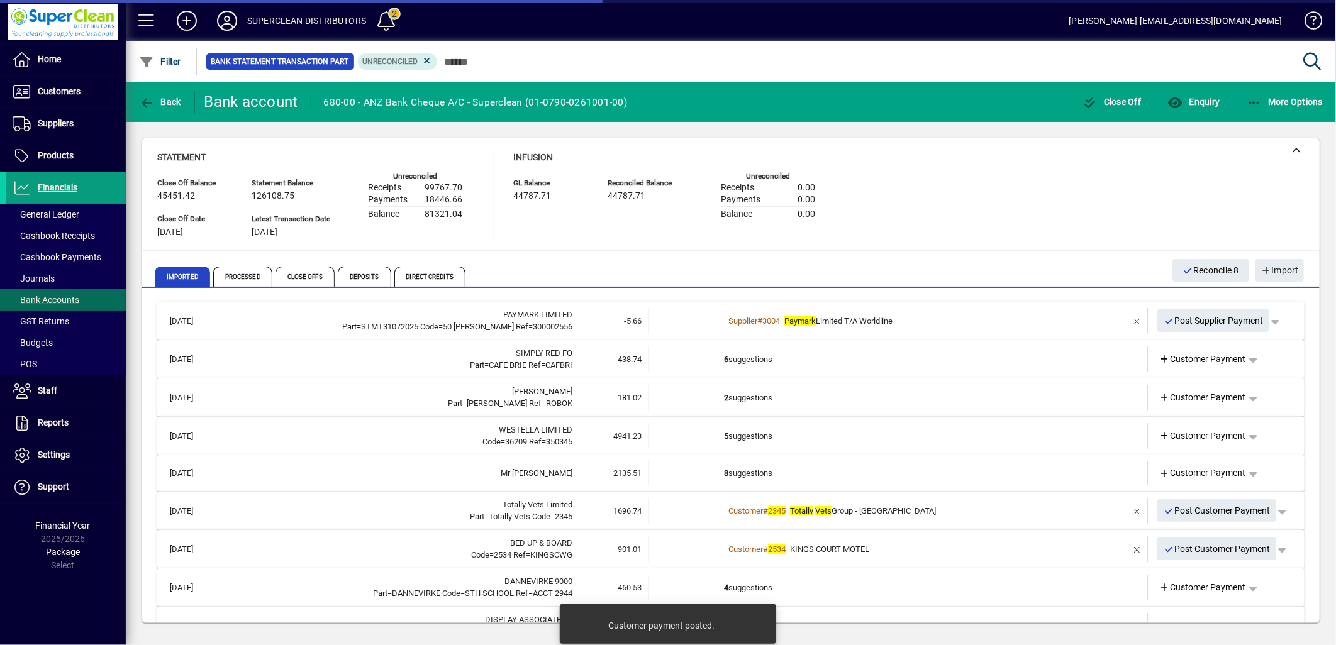
click at [760, 357] on td "6 suggestions" at bounding box center [899, 360] width 350 height 26
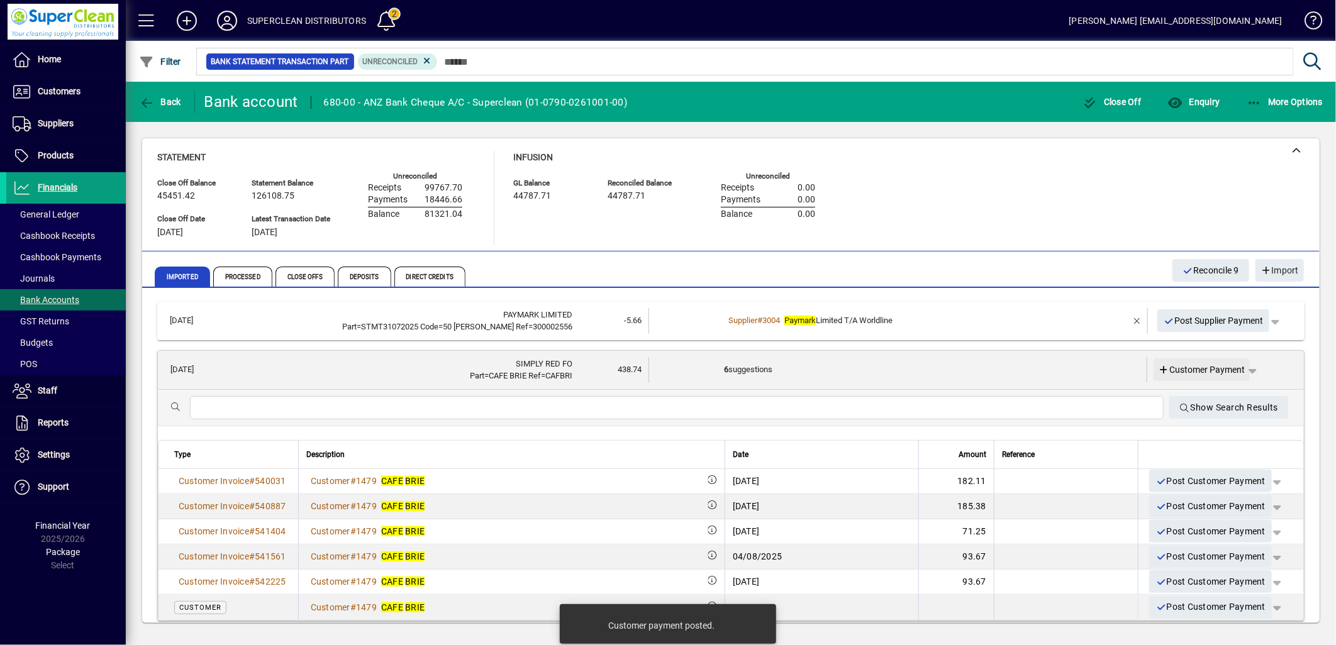
click at [1191, 369] on span "Customer Payment" at bounding box center [1202, 370] width 87 height 13
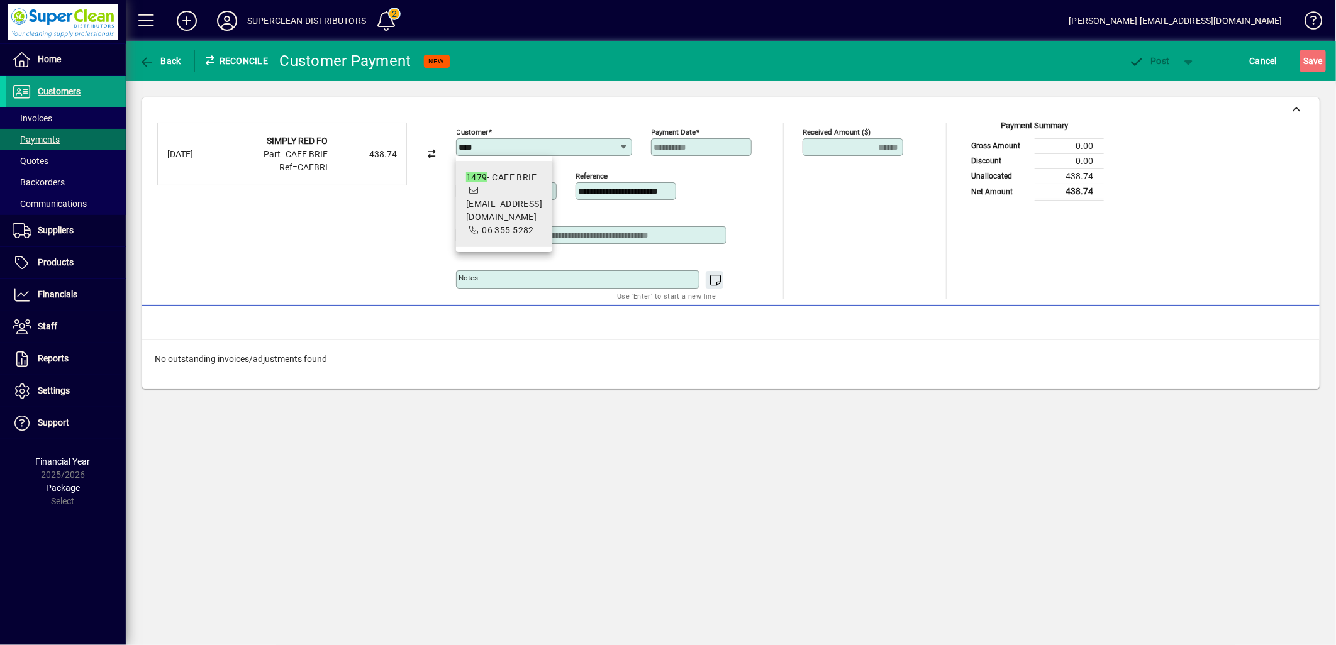
click at [494, 164] on mat-option "1479 - CAFE BRIE cafebrieaccounts@inspire.net.nz 06 355 5282" at bounding box center [504, 204] width 97 height 86
type input "**********"
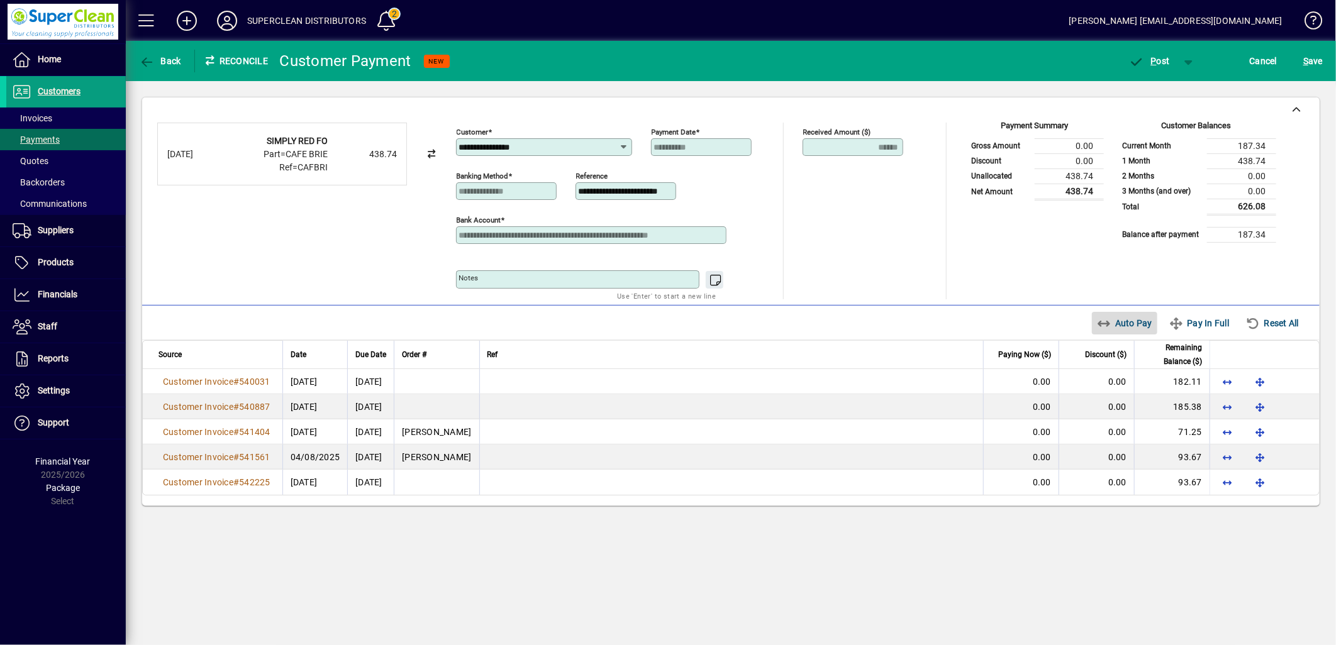
click at [1121, 330] on span "Auto Pay" at bounding box center [1125, 323] width 56 height 20
click at [1147, 58] on span "P ost" at bounding box center [1149, 61] width 41 height 10
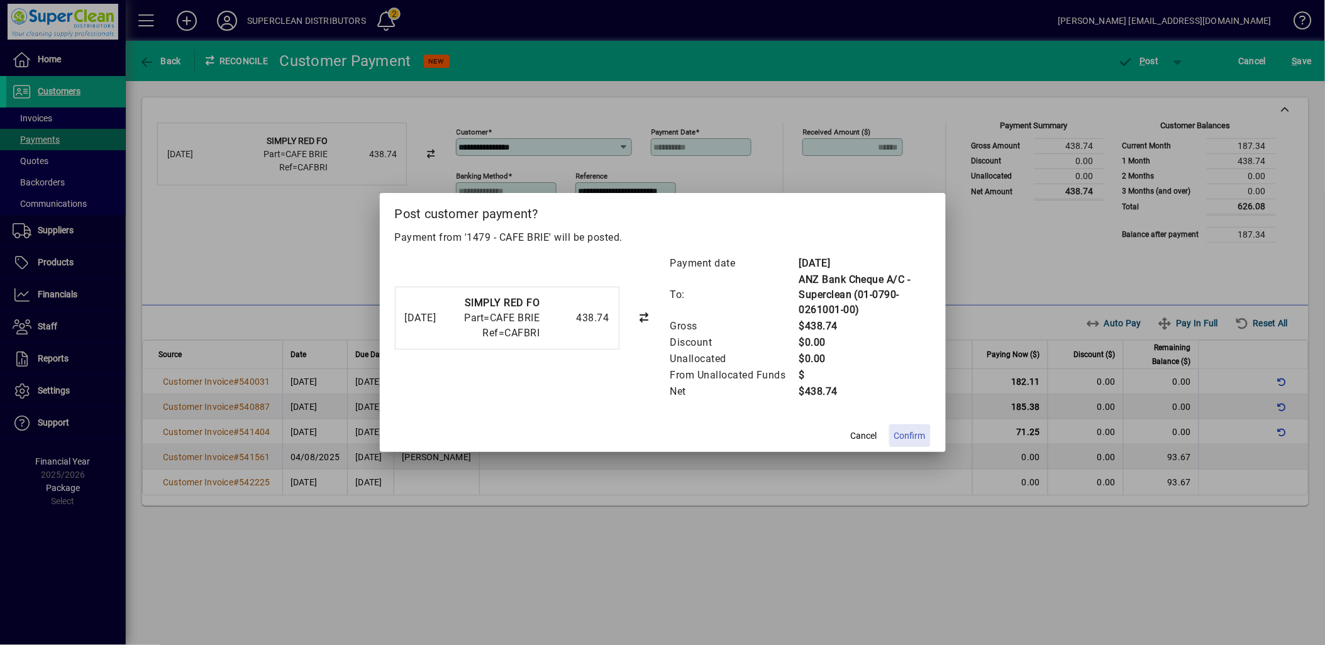
click at [915, 432] on span "Confirm" at bounding box center [909, 436] width 31 height 13
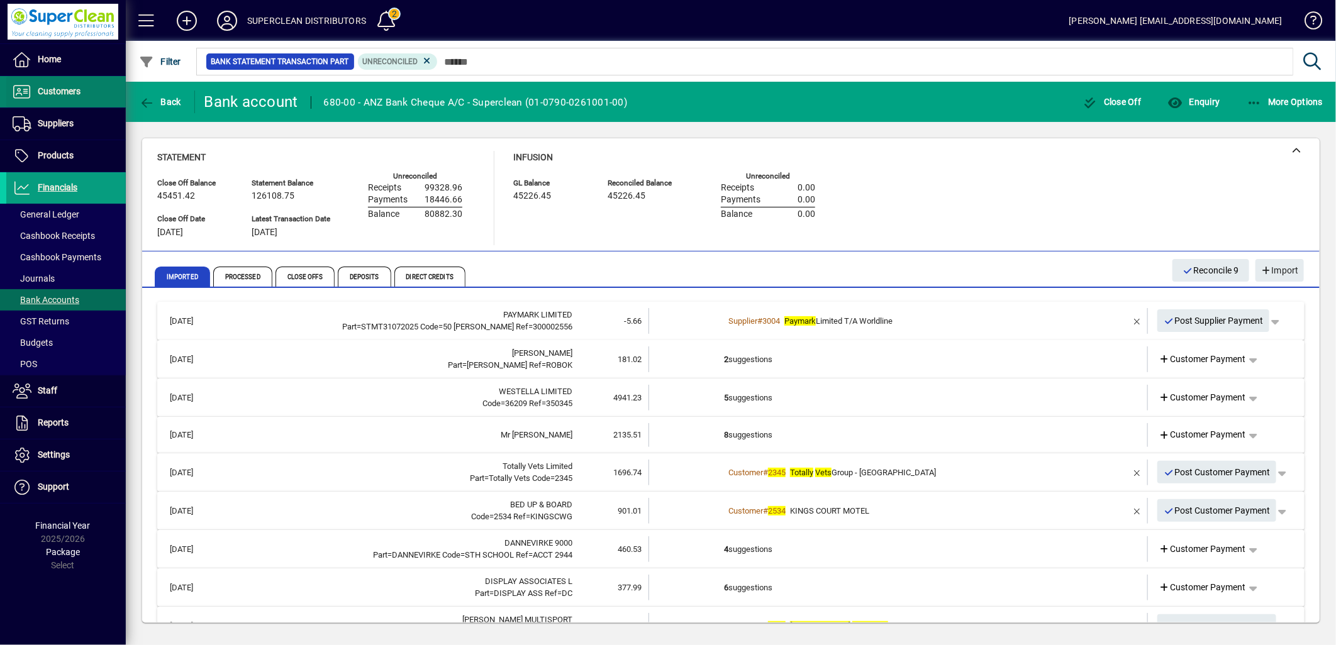
click at [89, 101] on span at bounding box center [65, 92] width 119 height 30
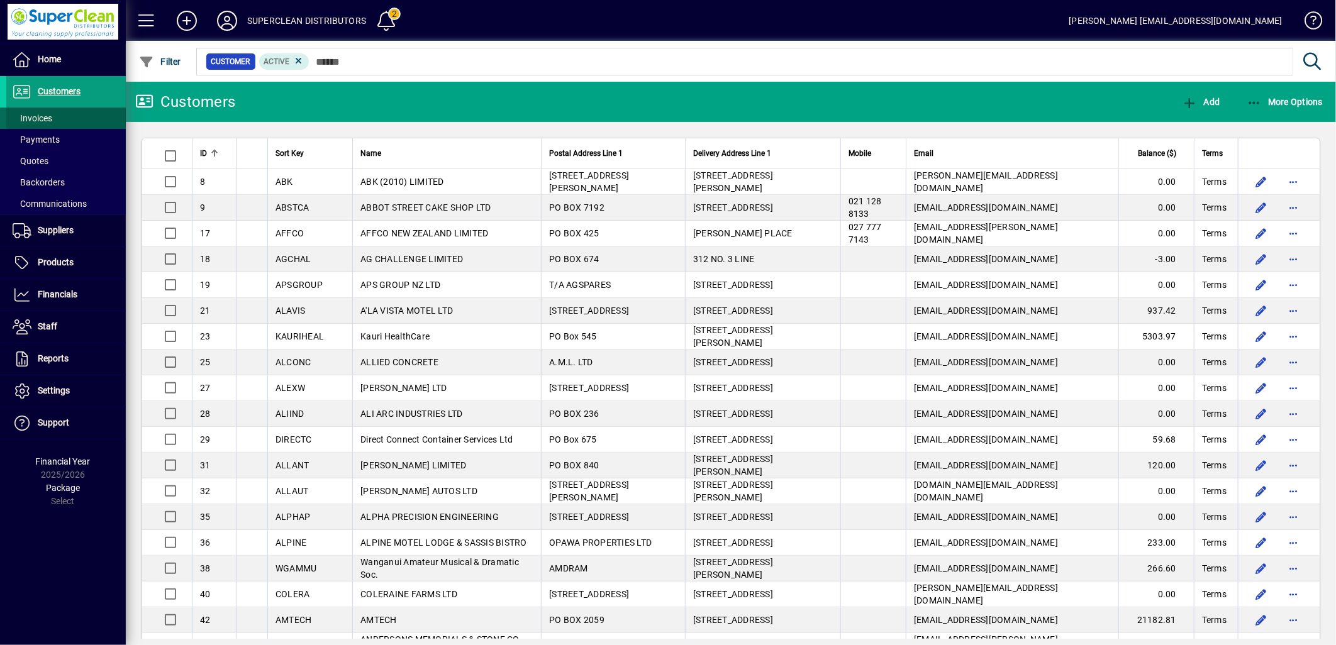
click at [51, 123] on span "Invoices" at bounding box center [29, 118] width 46 height 13
